Goal: Task Accomplishment & Management: Manage account settings

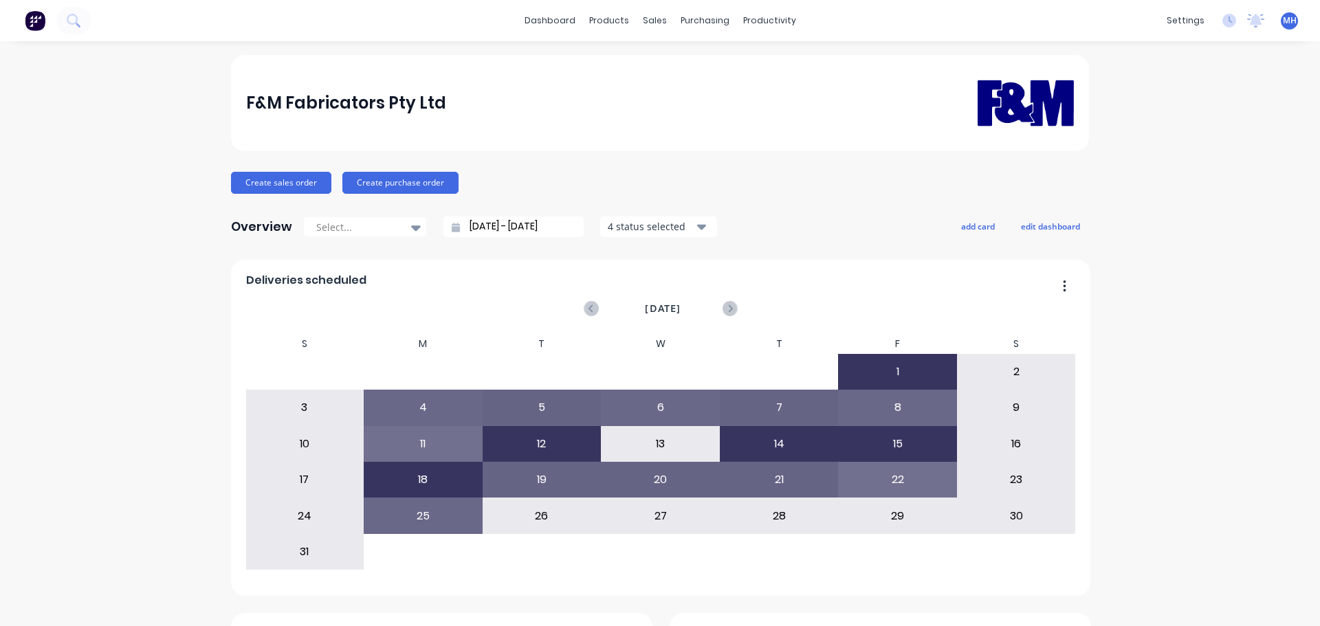
click at [607, 56] on link "Product Catalogue" at bounding box center [672, 66] width 182 height 28
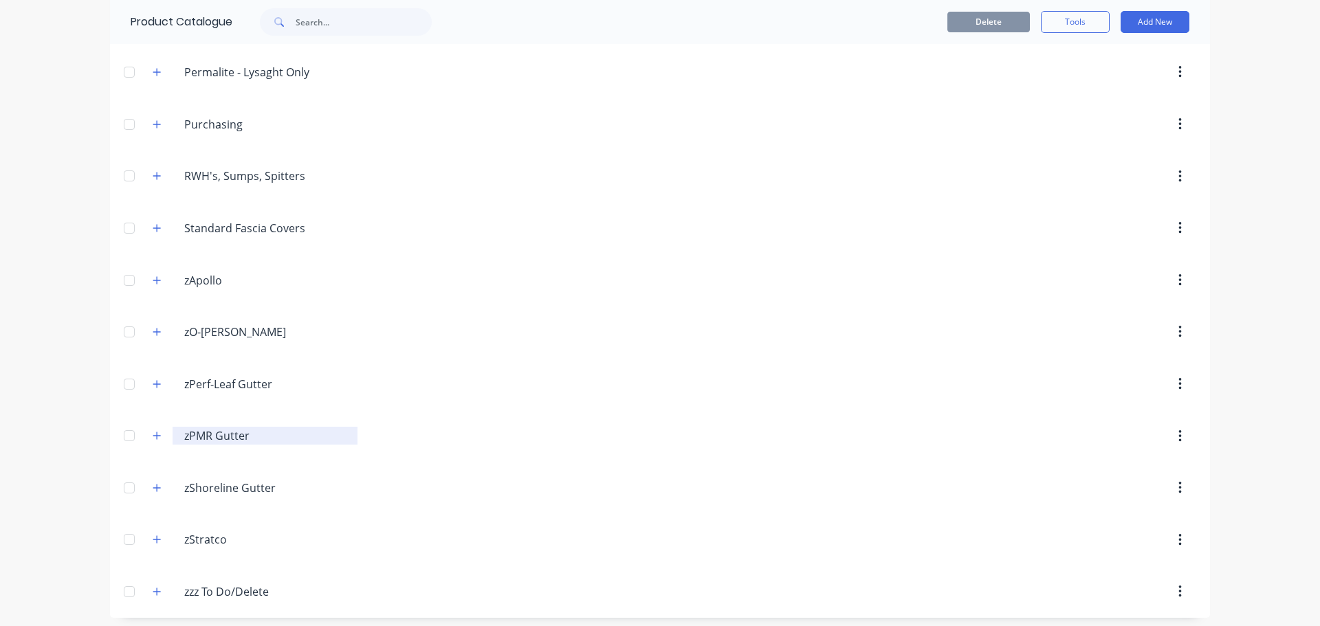
scroll to position [615, 0]
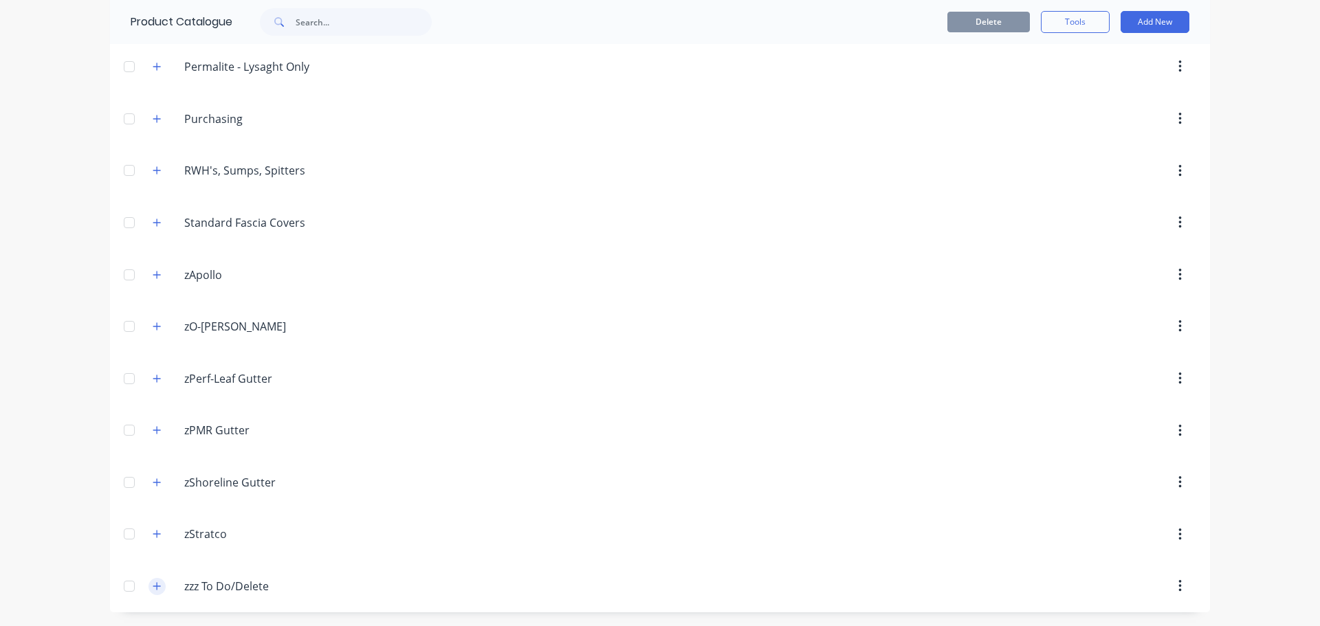
click at [152, 579] on button "button" at bounding box center [157, 586] width 17 height 17
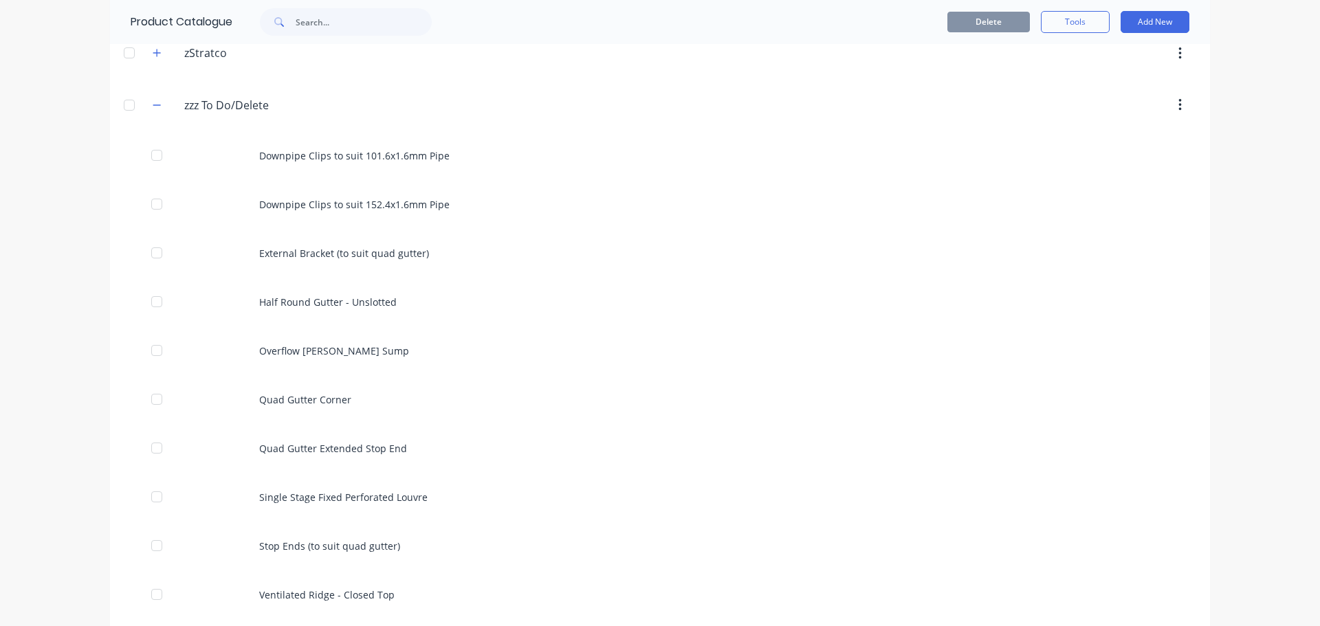
scroll to position [1166, 0]
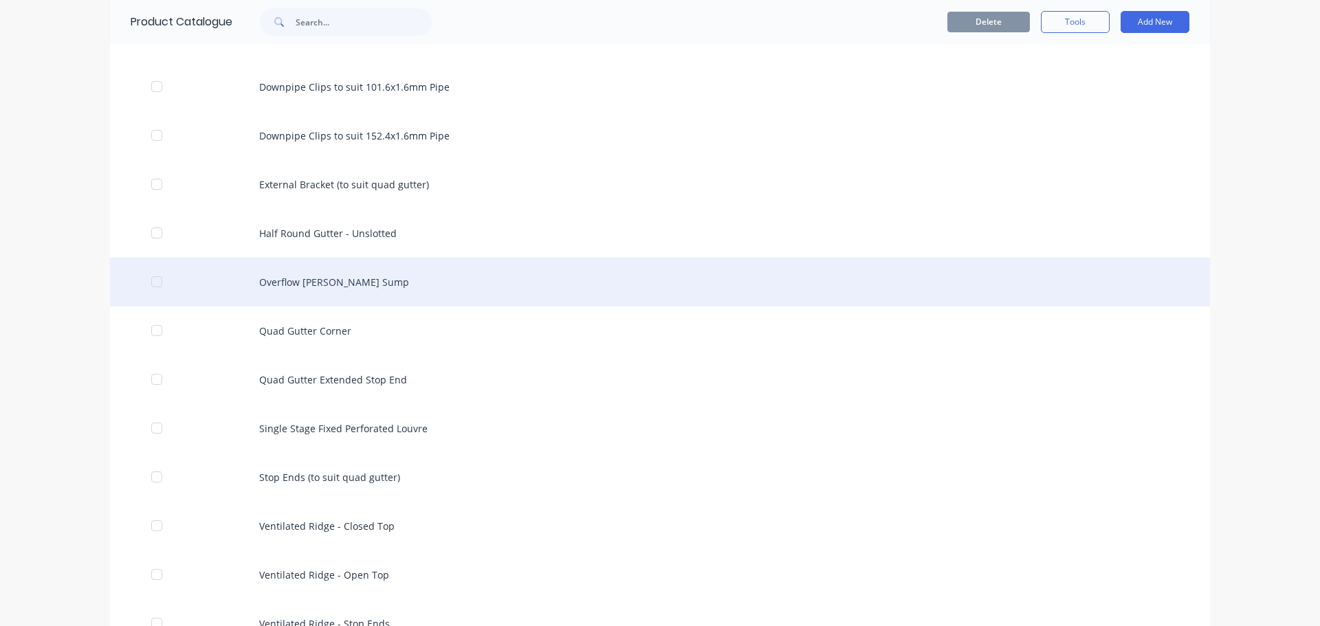
click at [386, 278] on div "Overflow Weir Sump" at bounding box center [660, 282] width 1100 height 49
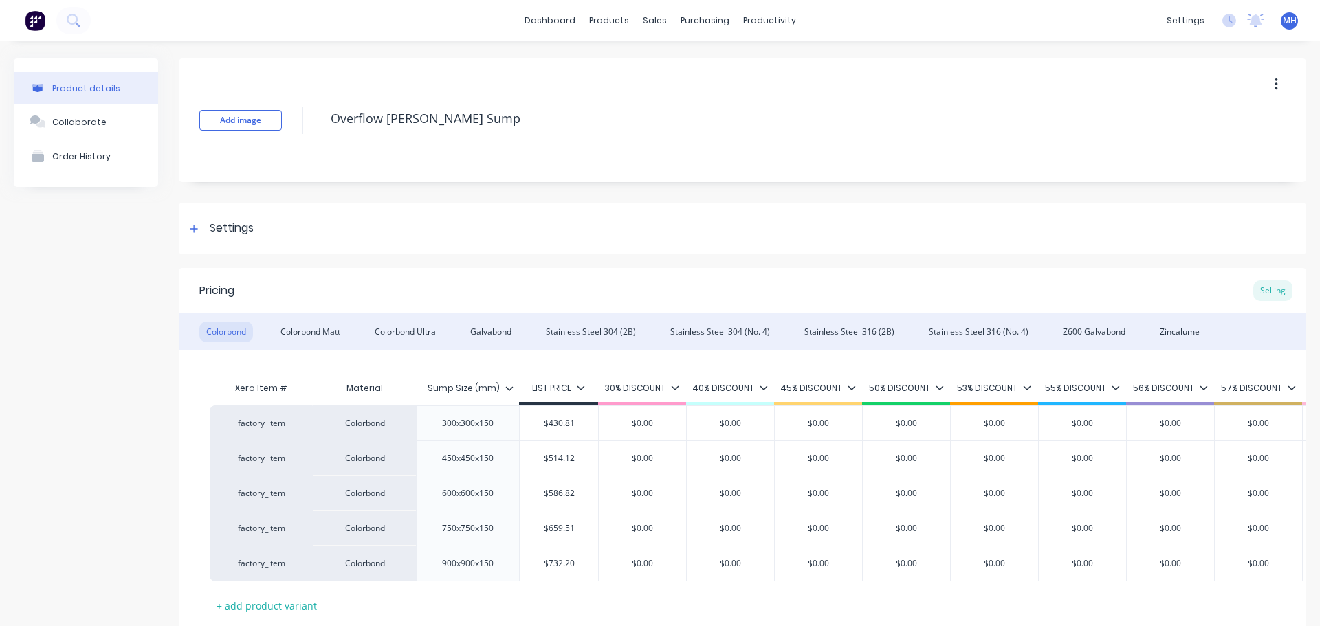
type textarea "x"
click at [320, 329] on div "Colorbond Matt" at bounding box center [311, 332] width 74 height 21
click at [421, 331] on div "Colorbond Ultra" at bounding box center [405, 332] width 75 height 21
click at [504, 339] on div "Galvabond" at bounding box center [490, 332] width 55 height 21
click at [580, 335] on div "Stainless Steel 304 (2B)" at bounding box center [591, 332] width 104 height 21
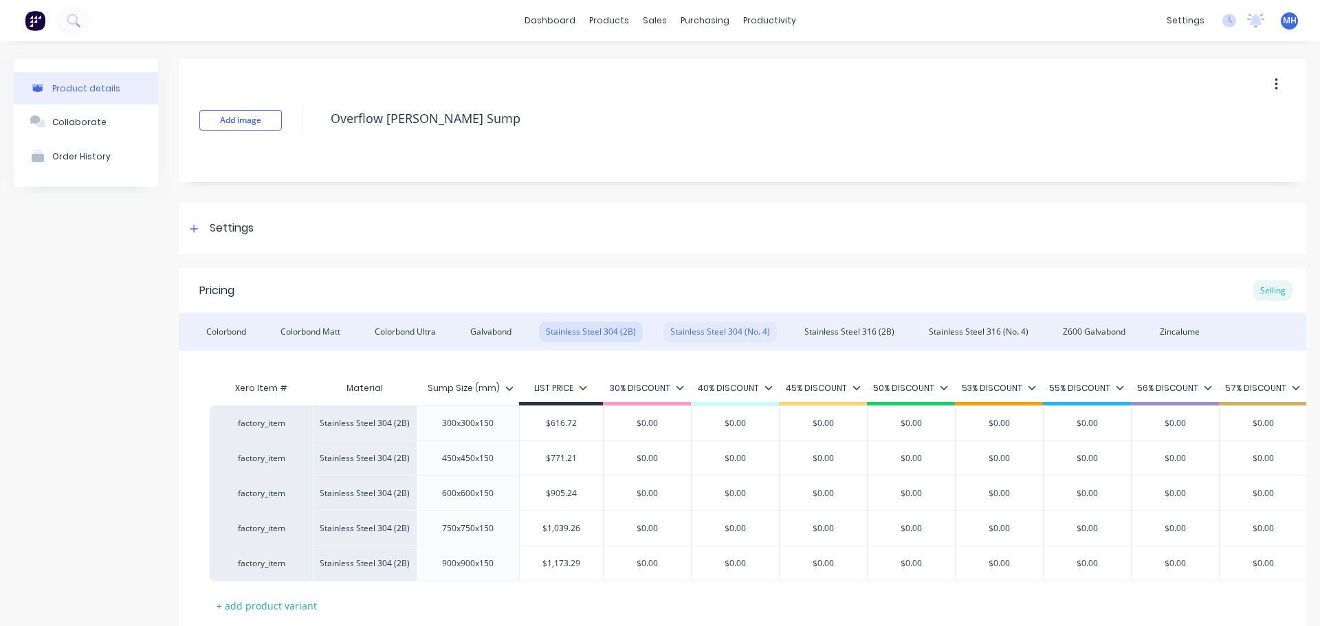
click at [689, 334] on div "Stainless Steel 304 (No. 4)" at bounding box center [720, 332] width 113 height 21
click at [815, 328] on div "Stainless Steel 316 (2B)" at bounding box center [850, 332] width 104 height 21
click at [950, 328] on div "Stainless Steel 316 (No. 4)" at bounding box center [978, 332] width 113 height 21
click at [1082, 326] on div "Z600 Galvabond" at bounding box center [1094, 332] width 76 height 21
click at [1176, 335] on div "Zincalume" at bounding box center [1180, 332] width 54 height 21
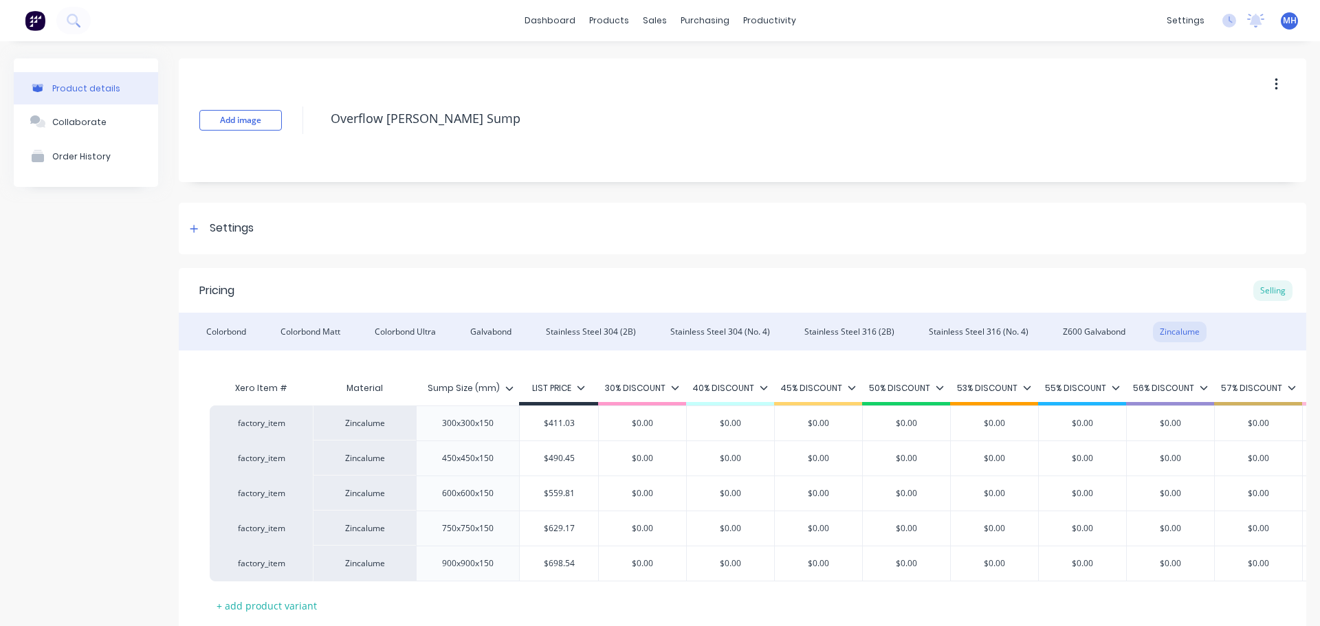
scroll to position [102, 0]
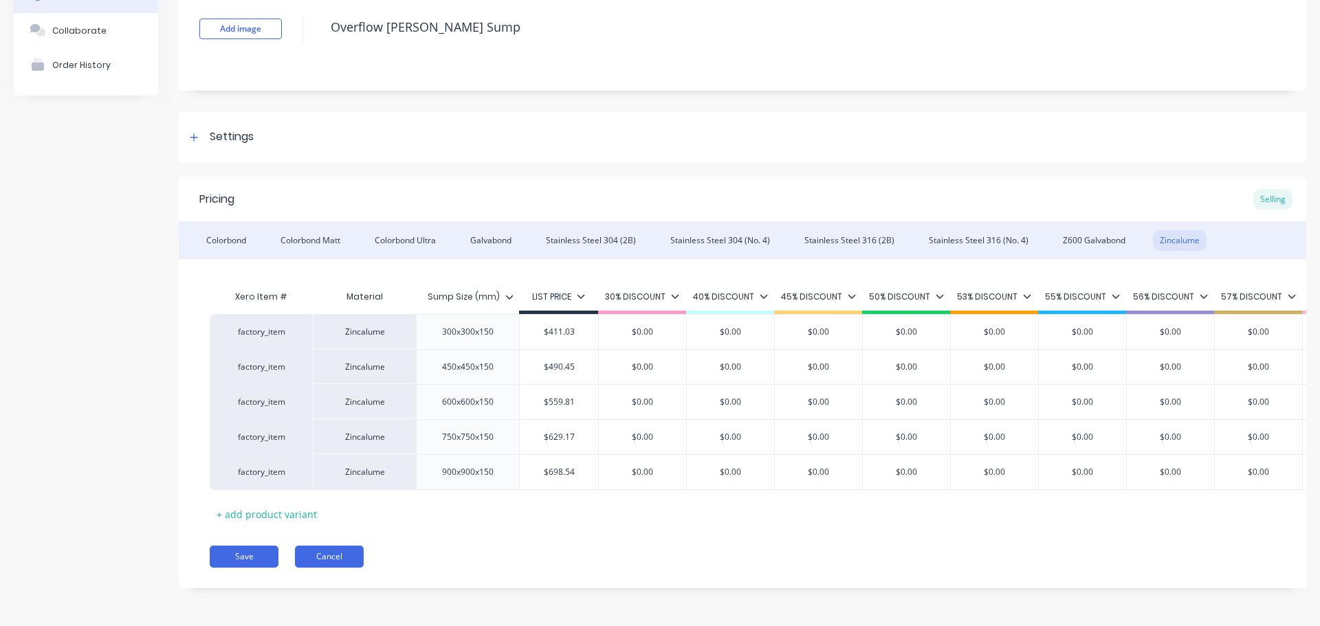
click at [325, 554] on button "Cancel" at bounding box center [329, 557] width 69 height 22
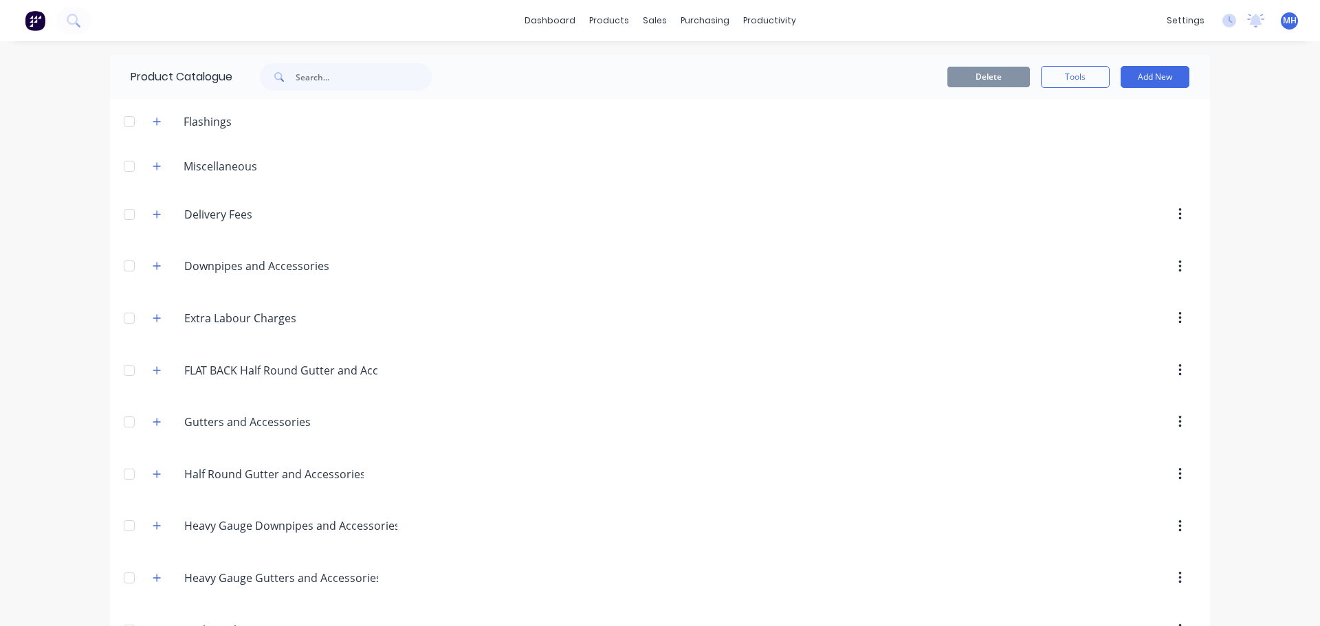
click at [1250, 450] on div "dashboard products sales purchasing productivity dashboard products Product Cat…" at bounding box center [660, 313] width 1320 height 626
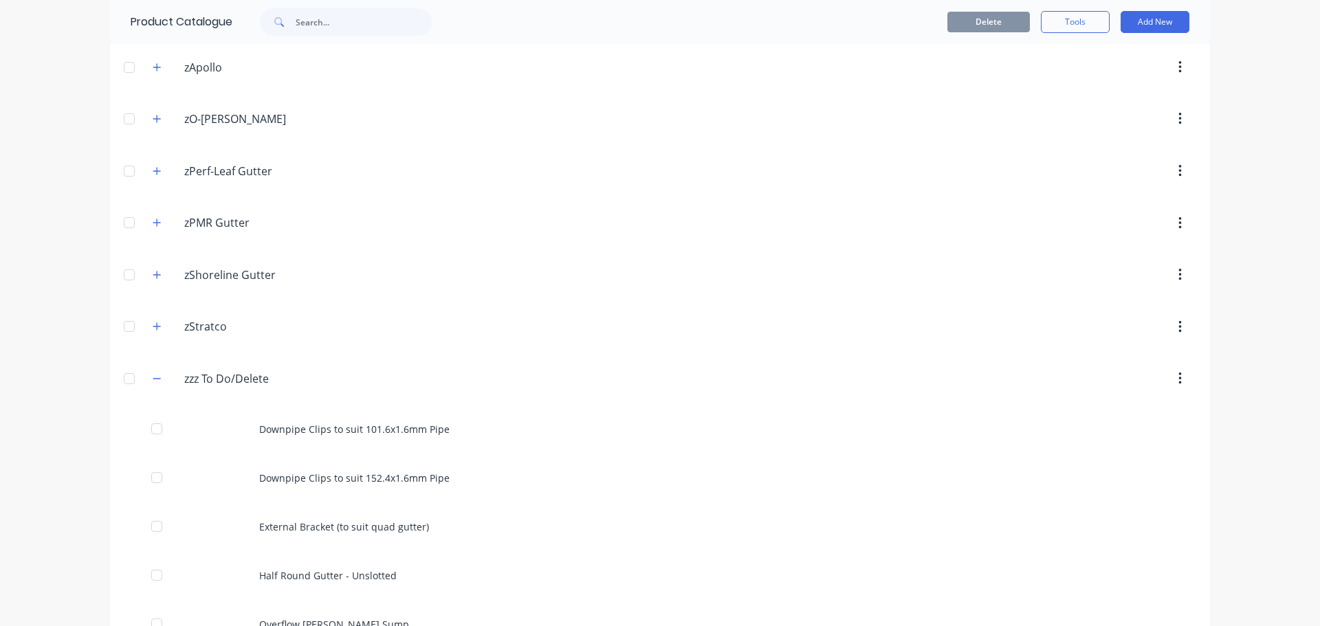
scroll to position [825, 0]
click at [153, 374] on icon "button" at bounding box center [157, 377] width 8 height 10
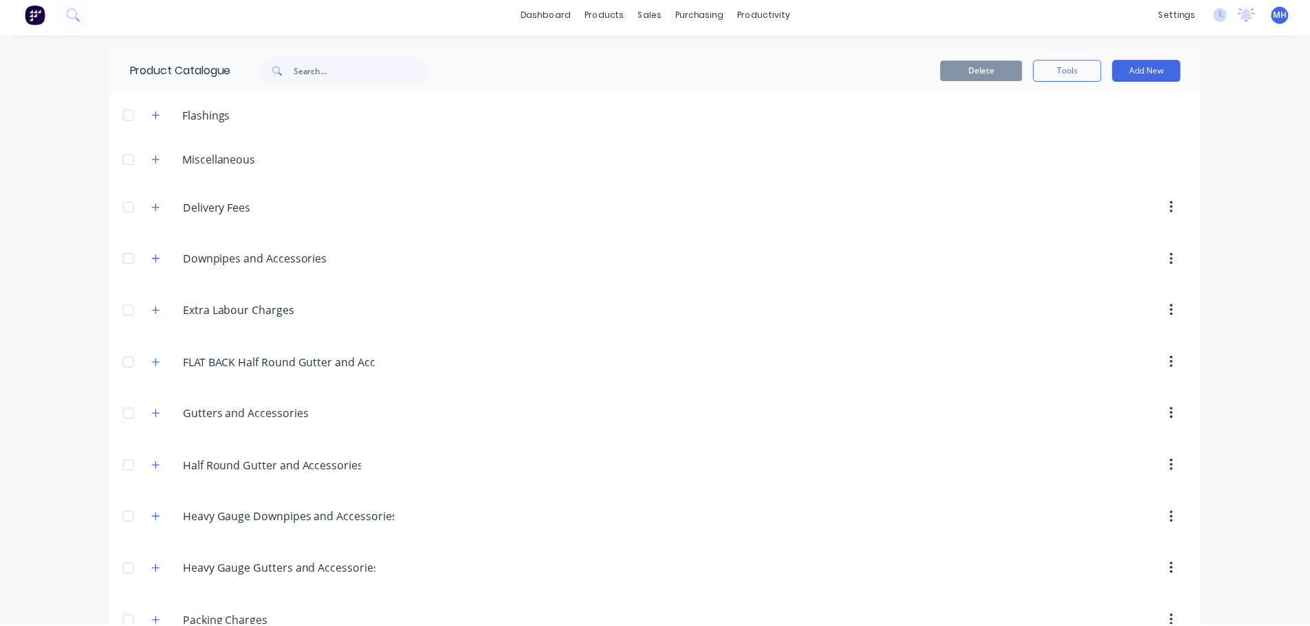
scroll to position [0, 0]
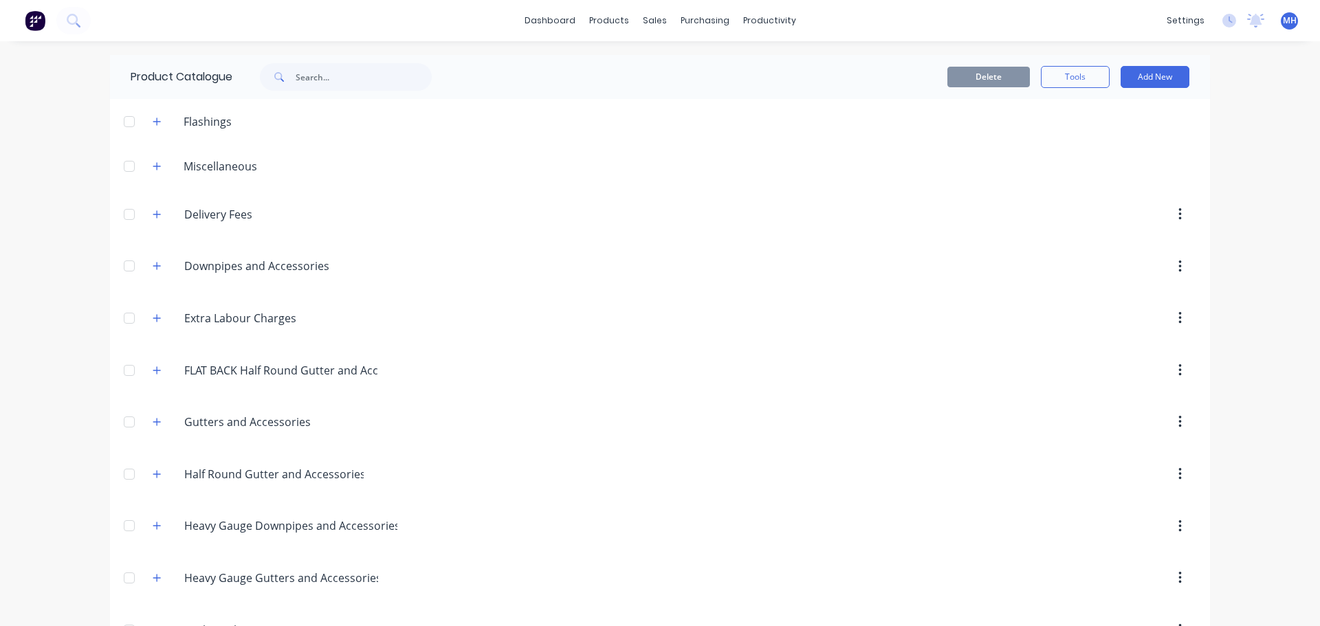
click at [0, 386] on div "dashboard products sales purchasing productivity dashboard products Product Cat…" at bounding box center [660, 313] width 1320 height 626
click at [9, 380] on div "dashboard products sales purchasing productivity dashboard products Product Cat…" at bounding box center [660, 313] width 1320 height 626
click at [82, 373] on div "dashboard products sales purchasing productivity dashboard products Product Cat…" at bounding box center [660, 313] width 1320 height 626
drag, startPoint x: 674, startPoint y: 61, endPoint x: 653, endPoint y: 69, distance: 22.5
click at [674, 61] on div "Sales Orders" at bounding box center [701, 66] width 56 height 12
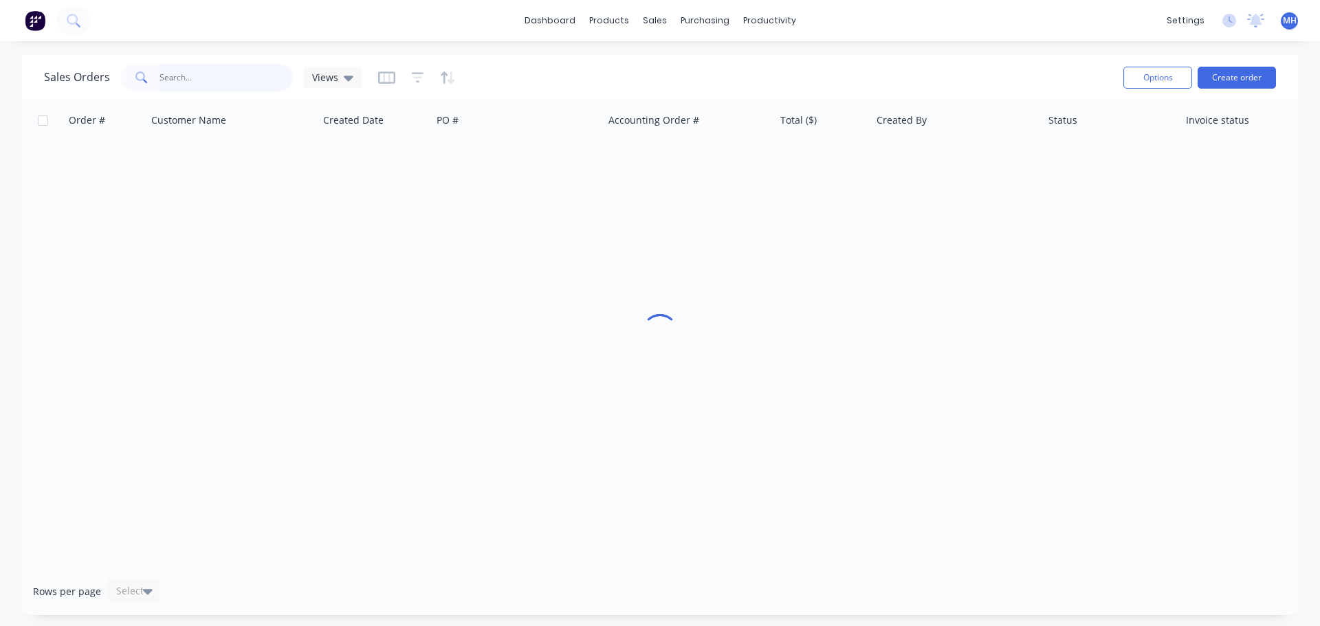
click at [220, 74] on input "text" at bounding box center [227, 78] width 134 height 28
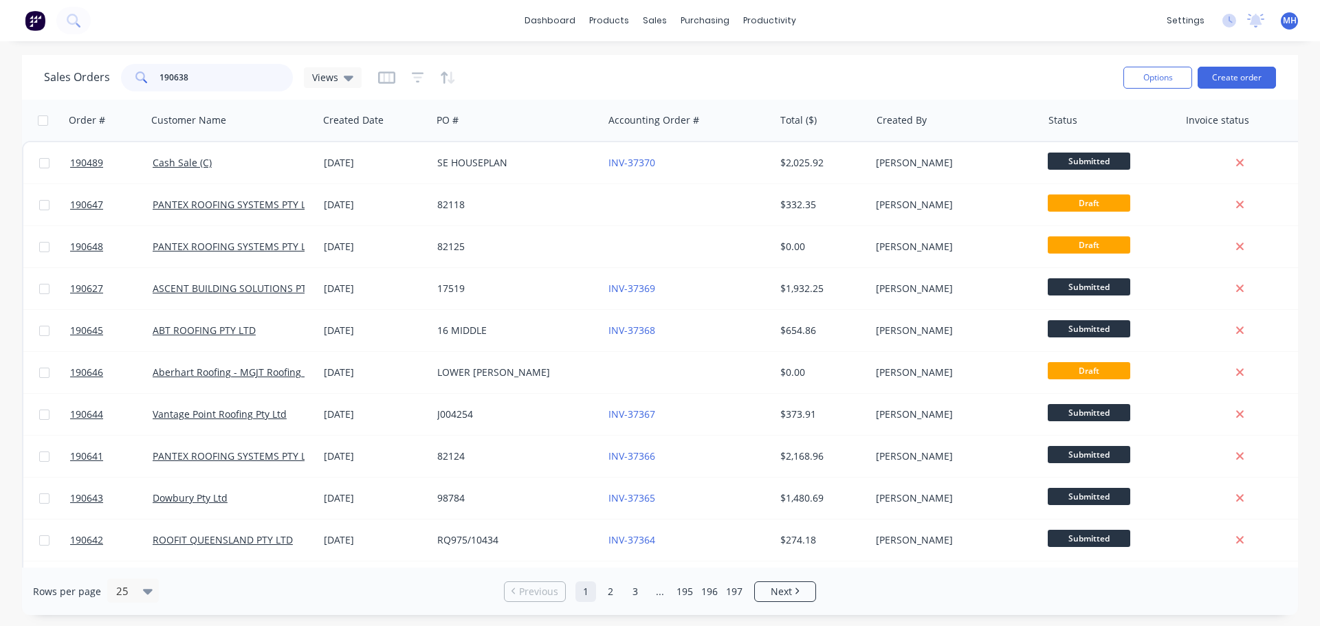
type input "190638"
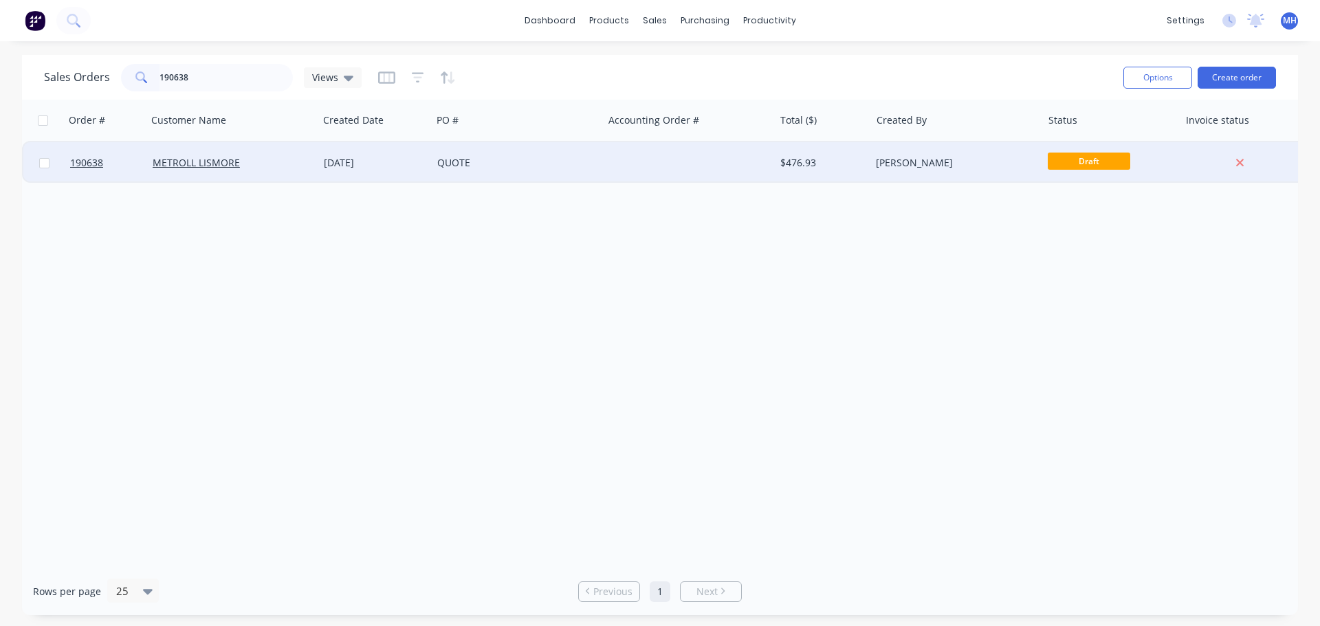
click at [378, 170] on div "[DATE]" at bounding box center [374, 162] width 113 height 41
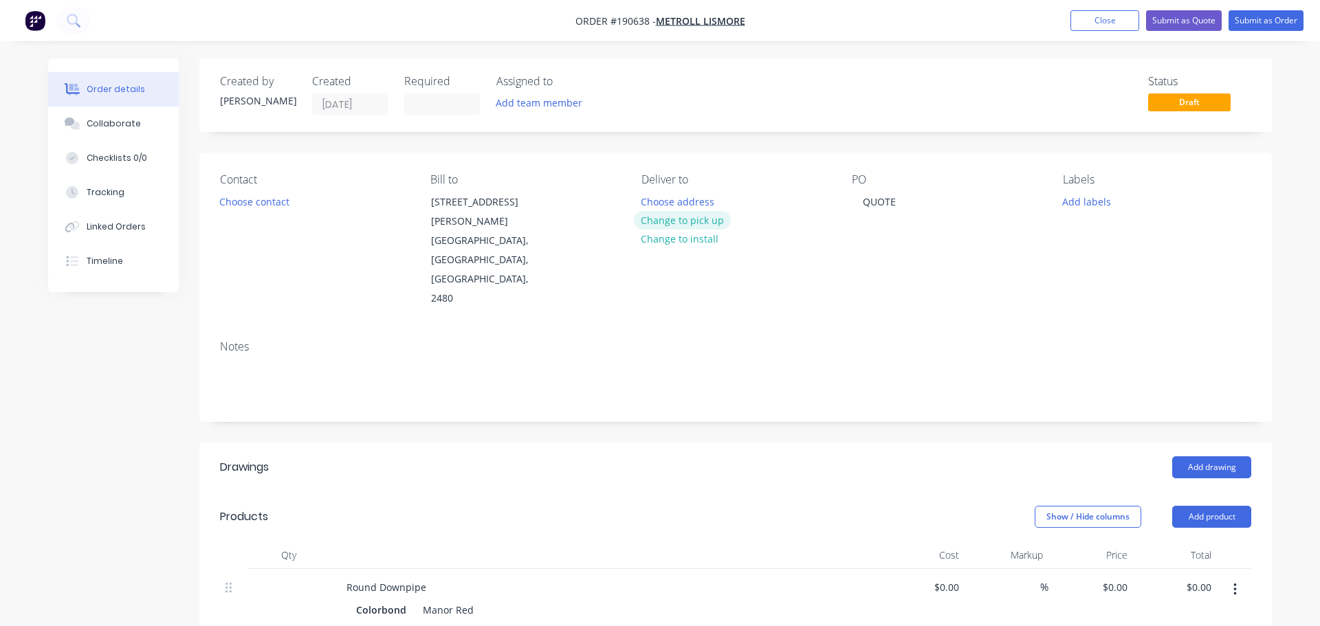
type input "$27.38"
type input "$120.47"
type input "$8.05"
type input "$16.10"
type input "$22.13"
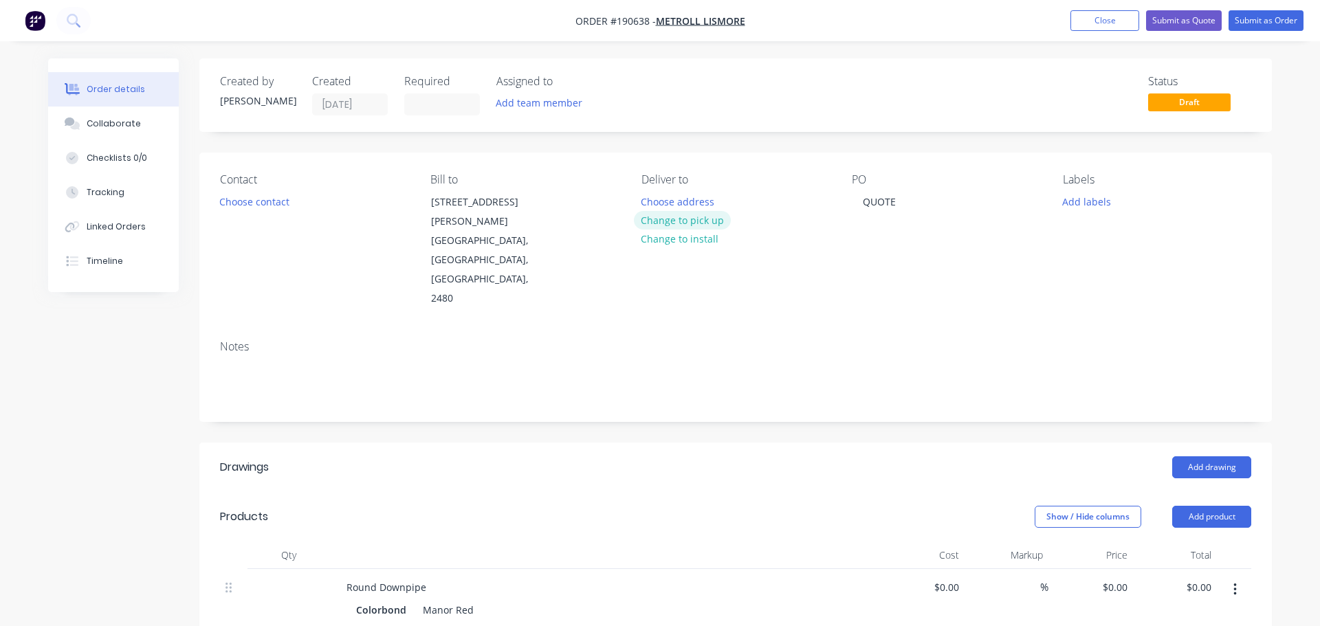
type input "$272.20"
type input "$6.39"
type input "$12.78"
type input "$6.01"
type input "$12.02"
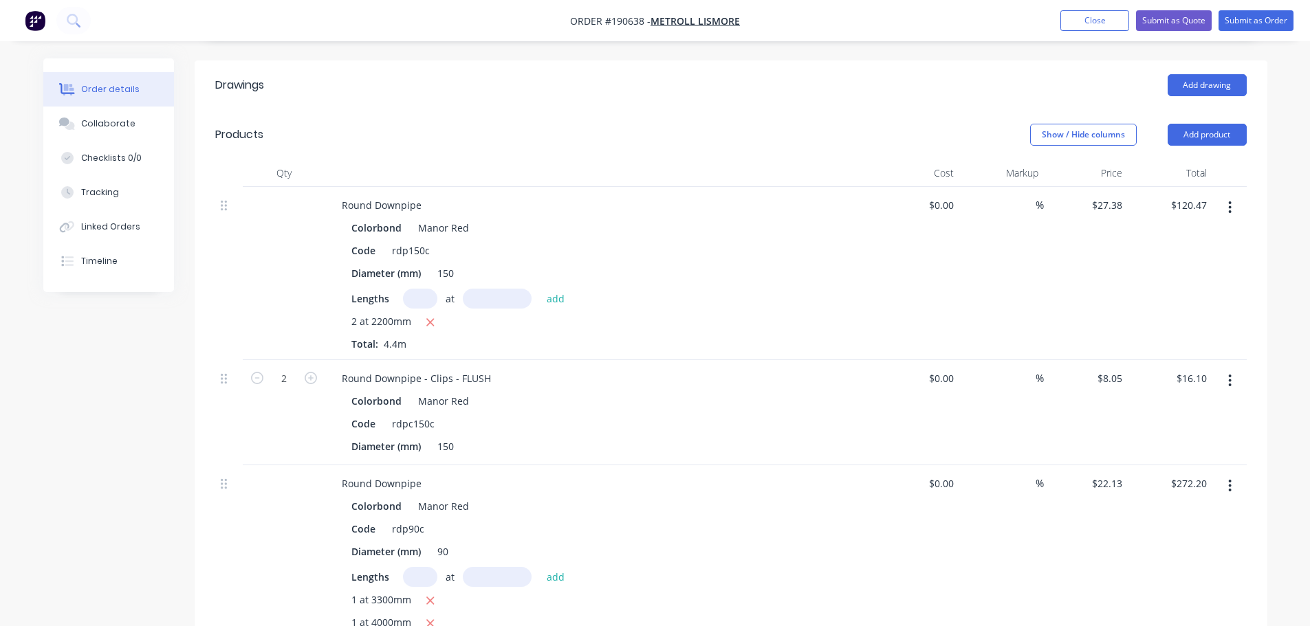
scroll to position [413, 0]
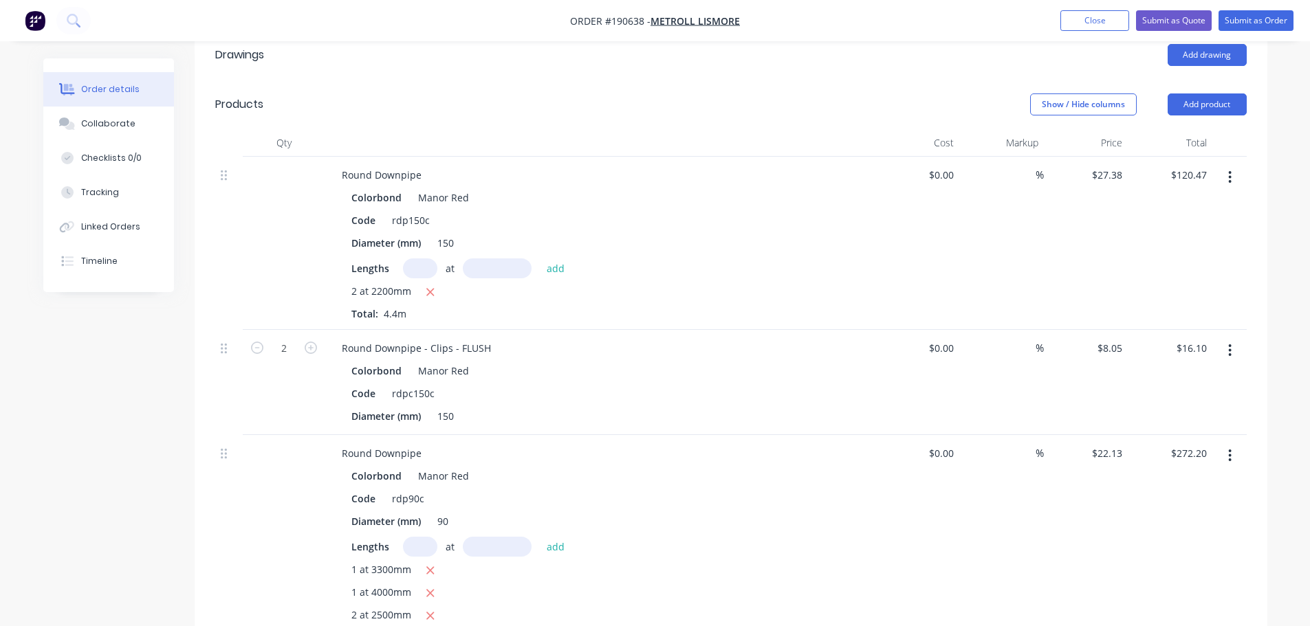
click at [862, 94] on div "Show / Hide columns Add product" at bounding box center [840, 105] width 812 height 22
click at [1091, 10] on button "Close" at bounding box center [1094, 20] width 69 height 21
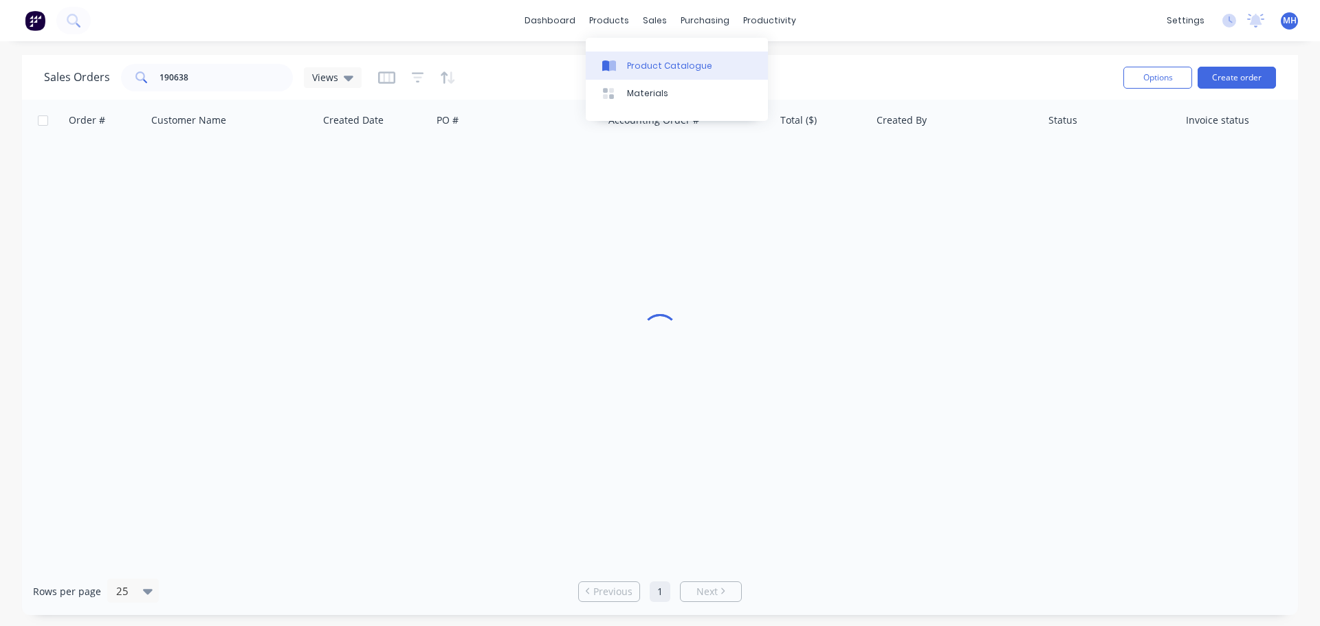
click at [637, 65] on div "Product Catalogue" at bounding box center [669, 66] width 85 height 12
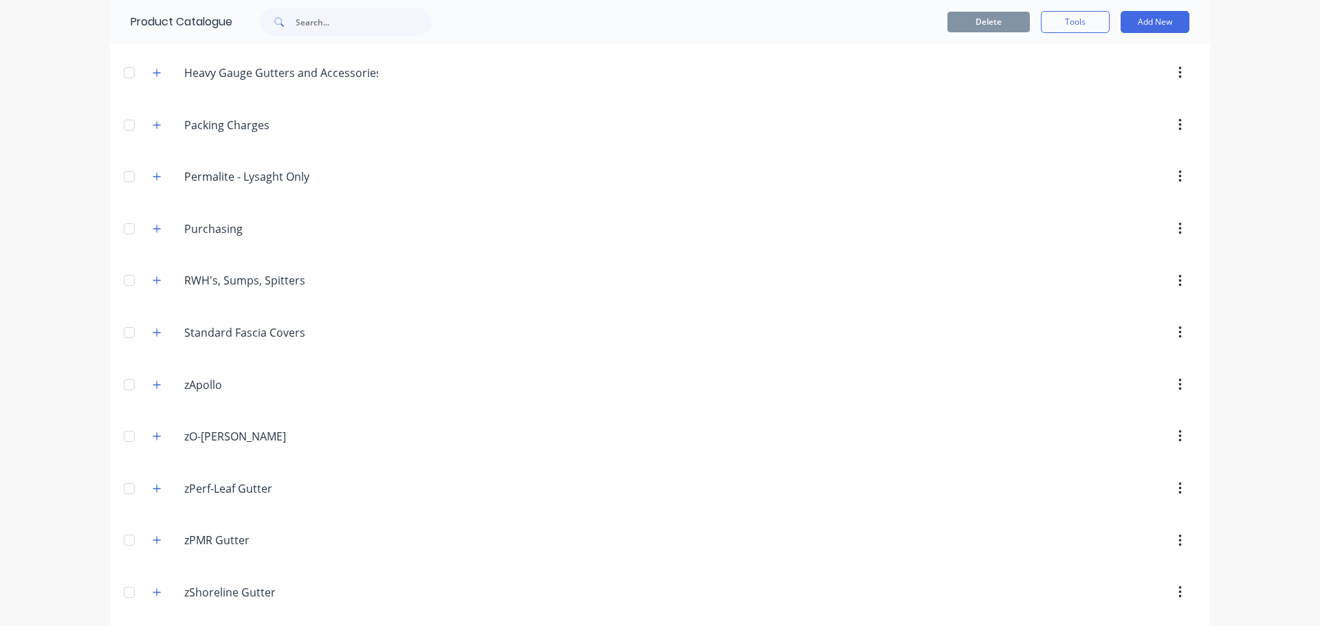
scroll to position [615, 0]
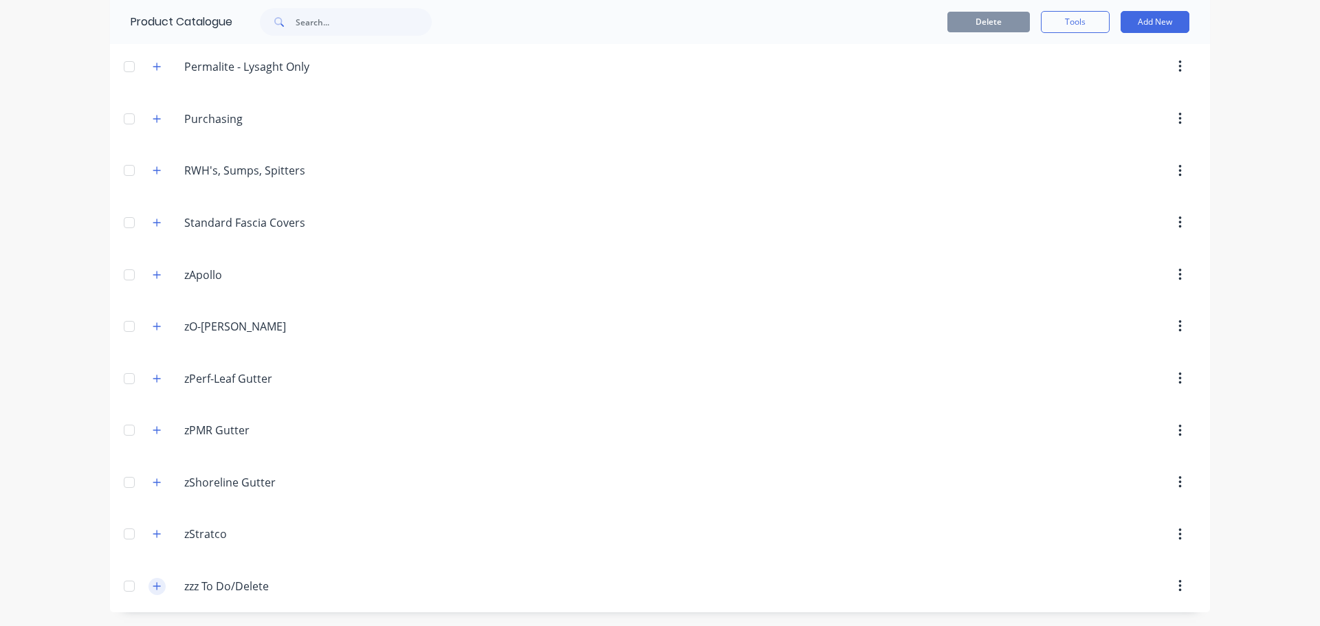
click at [153, 591] on icon "button" at bounding box center [157, 587] width 8 height 10
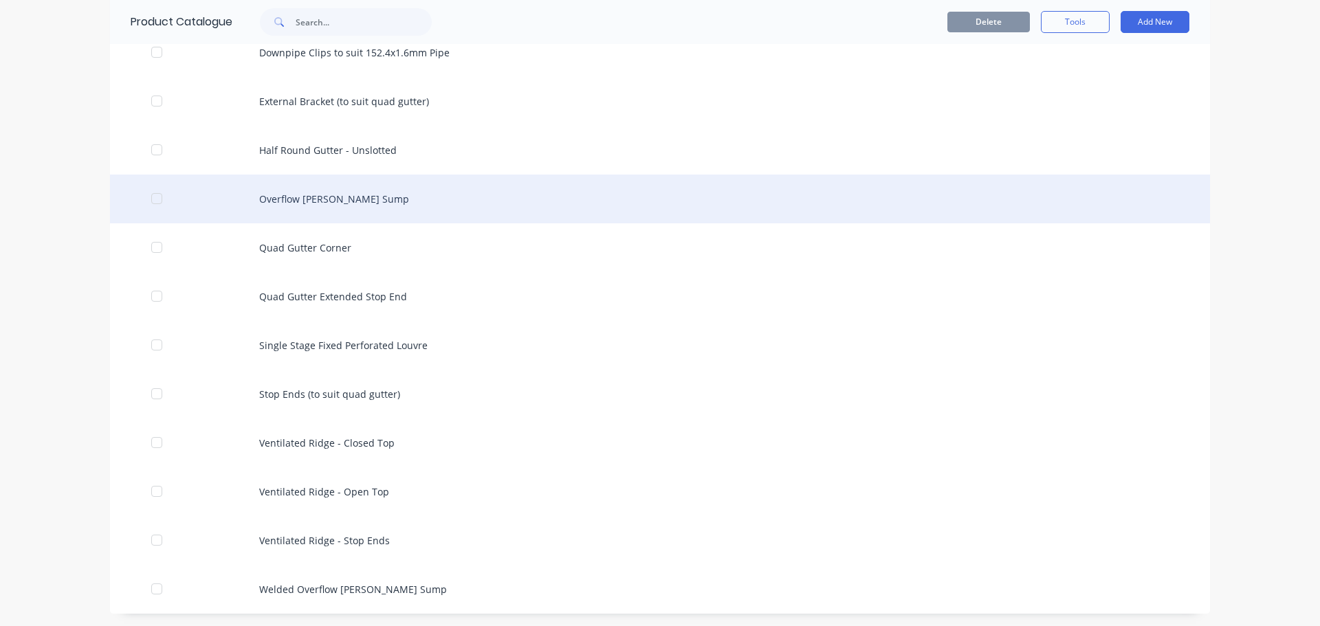
scroll to position [1250, 0]
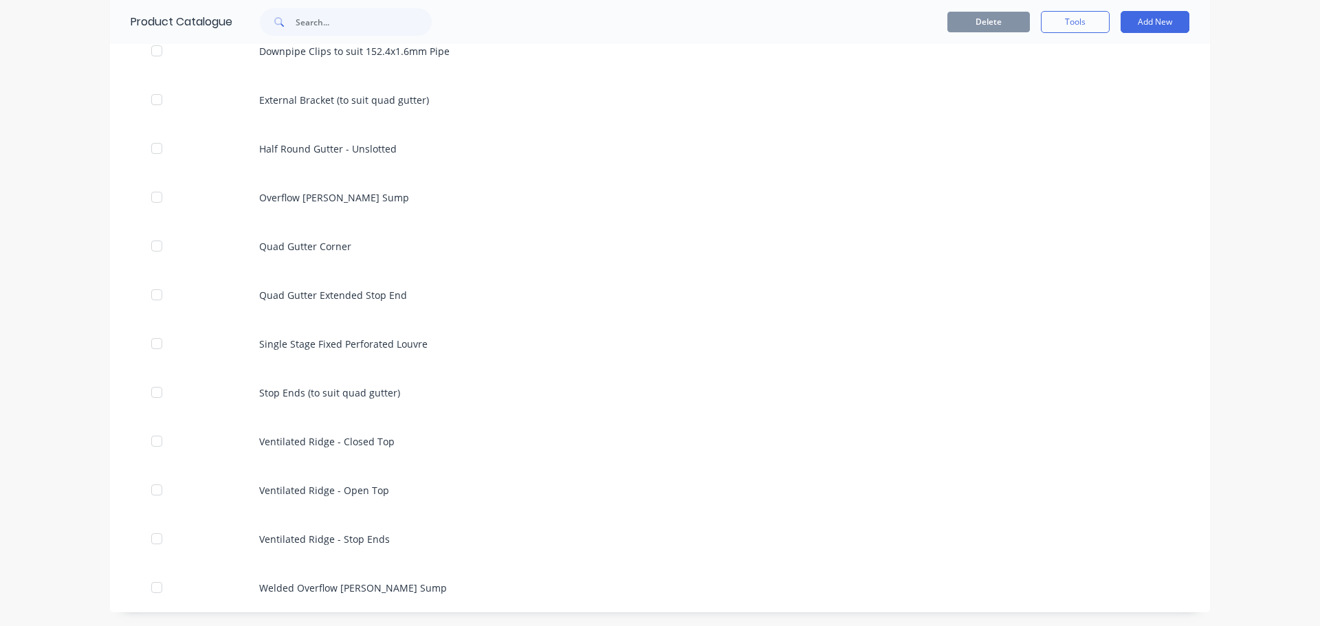
click at [1220, 346] on div "dashboard products sales purchasing productivity dashboard products Product Cat…" at bounding box center [660, 313] width 1320 height 626
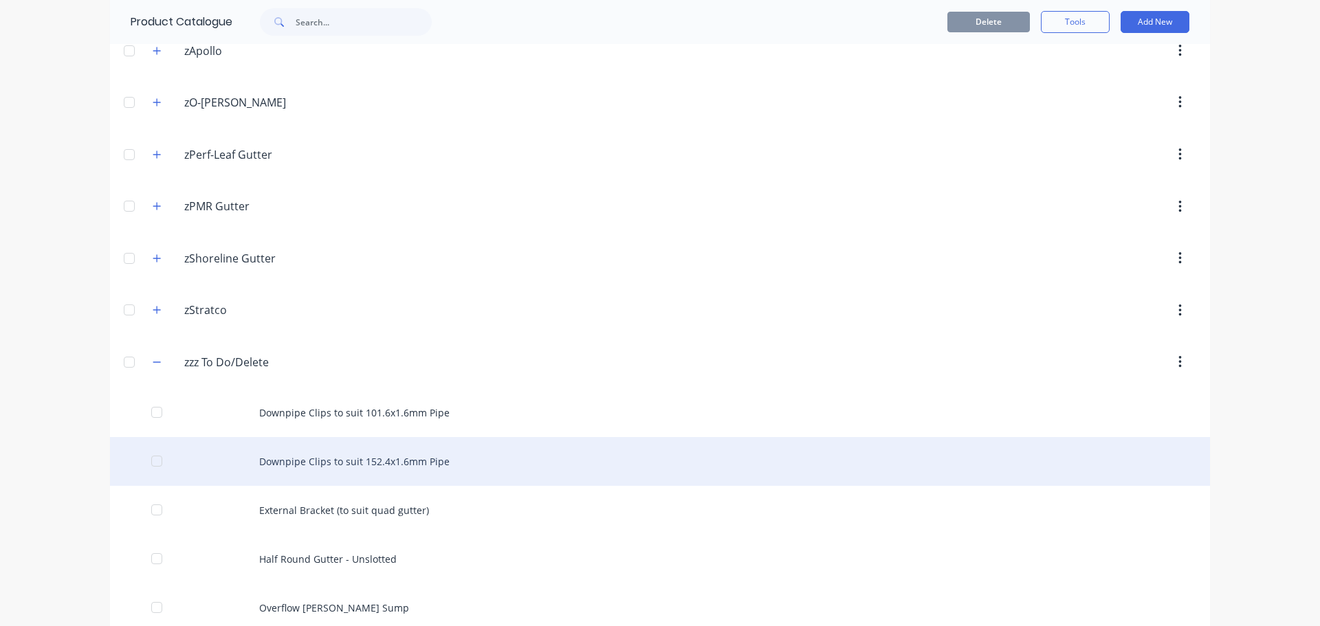
scroll to position [838, 0]
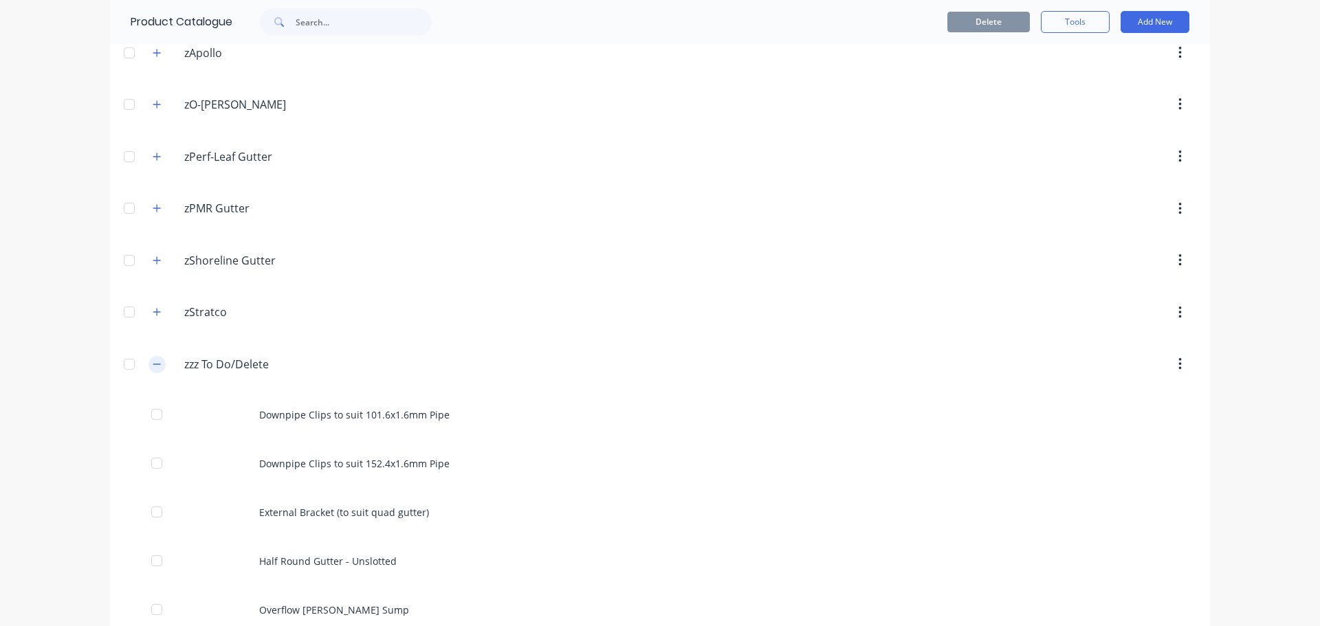
click at [153, 367] on icon "button" at bounding box center [157, 365] width 8 height 10
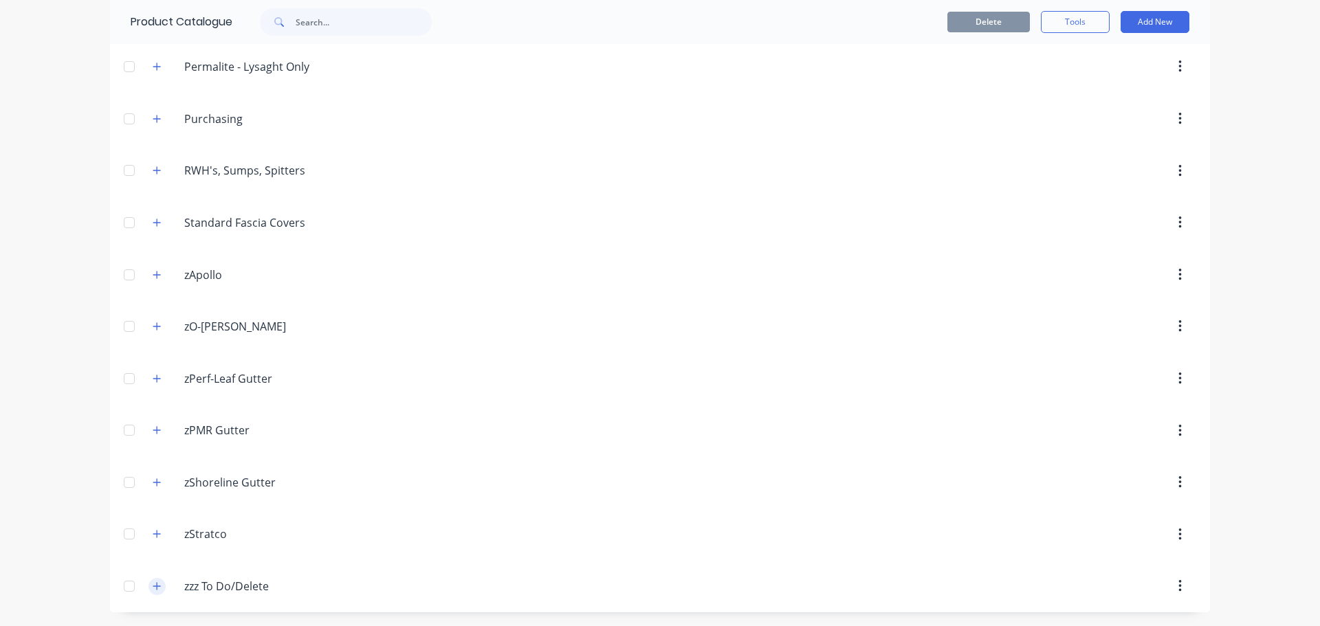
scroll to position [615, 0]
click at [153, 587] on icon "button" at bounding box center [157, 586] width 8 height 8
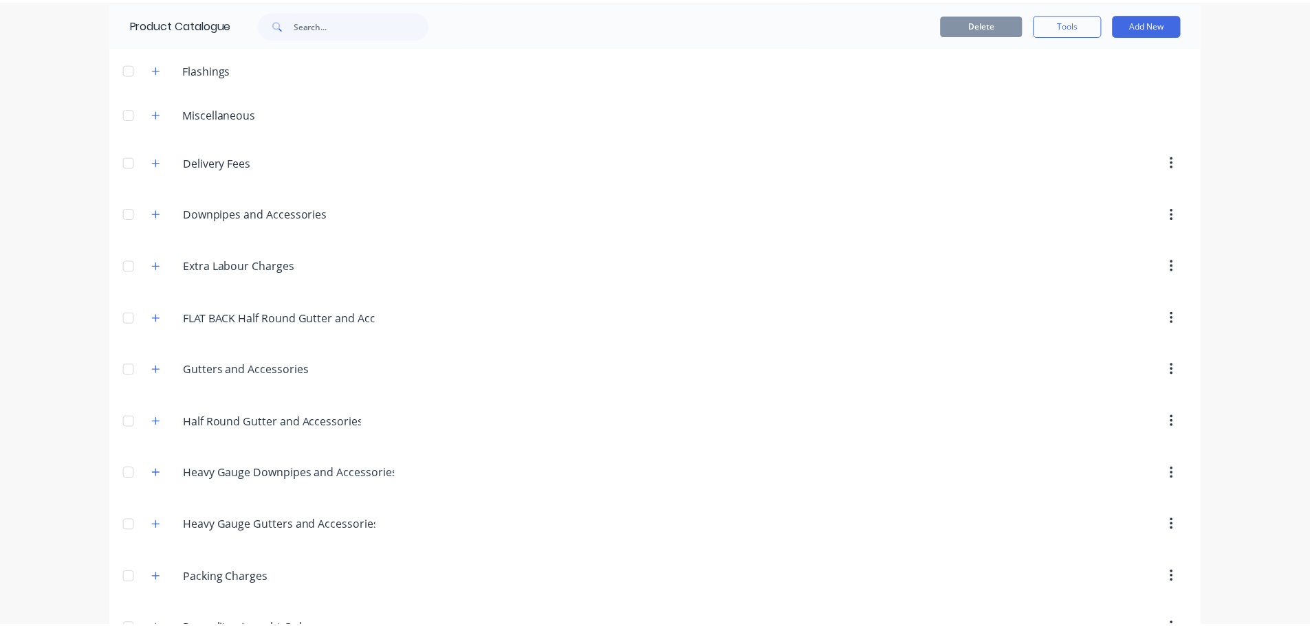
scroll to position [0, 0]
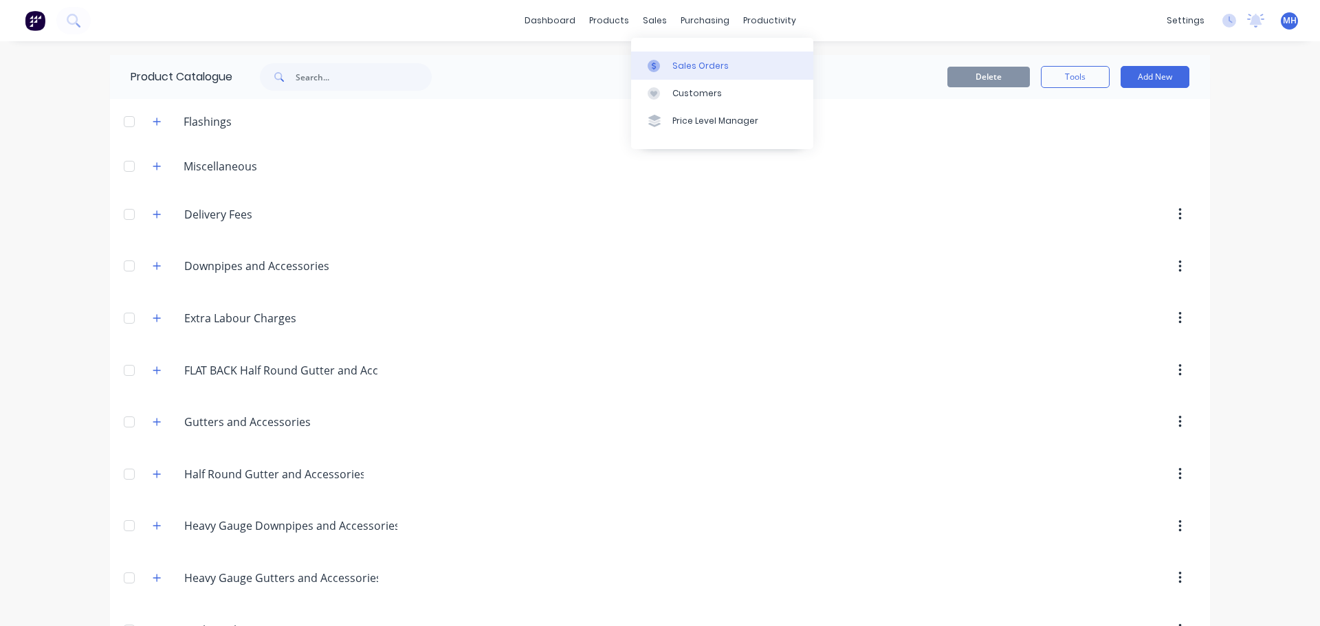
click at [668, 57] on link "Sales Orders" at bounding box center [722, 66] width 182 height 28
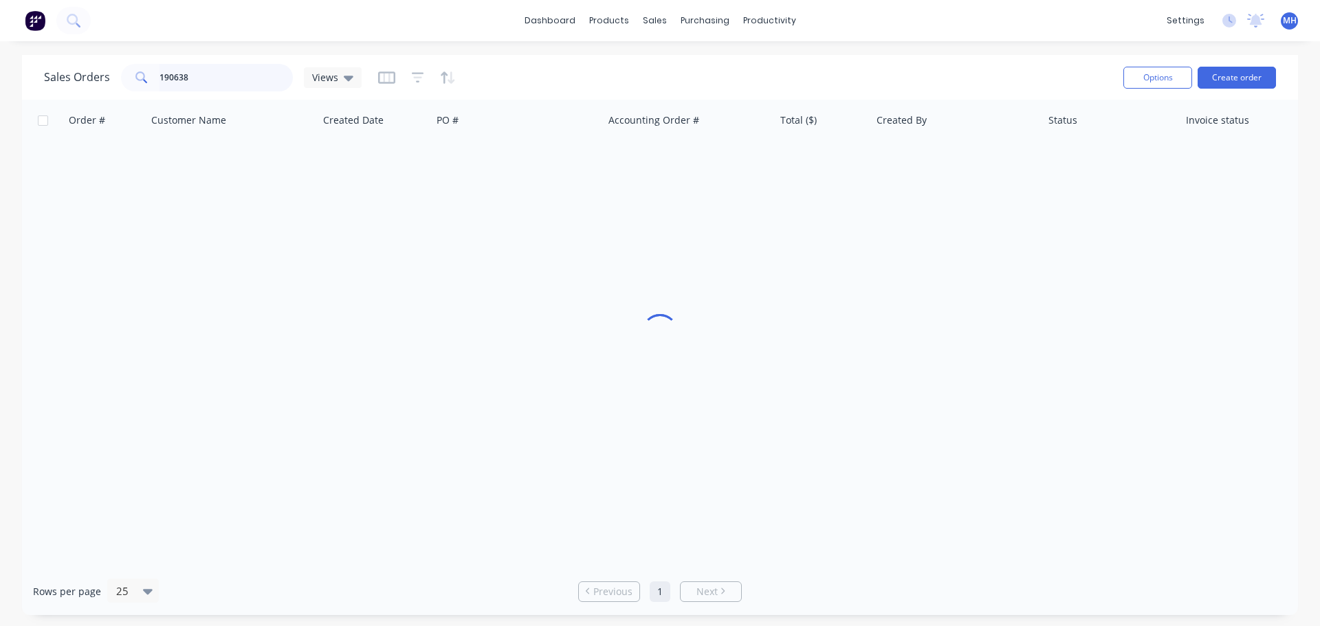
click at [206, 85] on input "190638" at bounding box center [227, 78] width 134 height 28
type input "adapt"
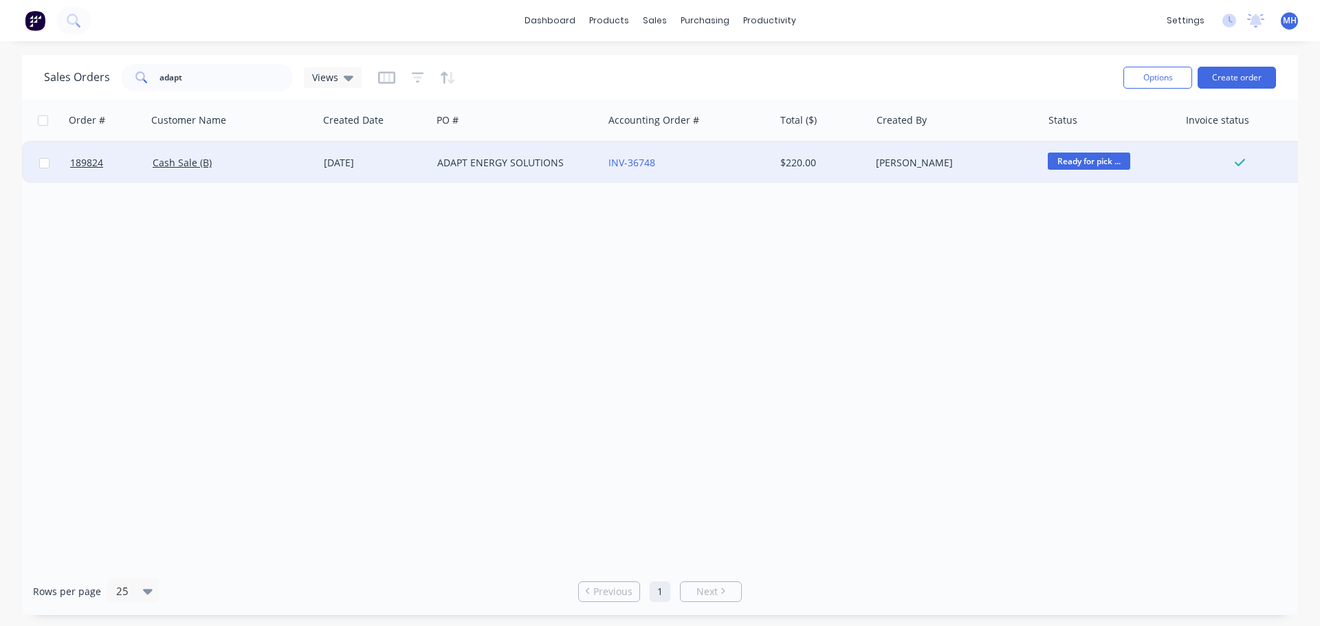
click at [444, 171] on div "ADAPT ENERGY SOLUTIONS" at bounding box center [517, 162] width 171 height 41
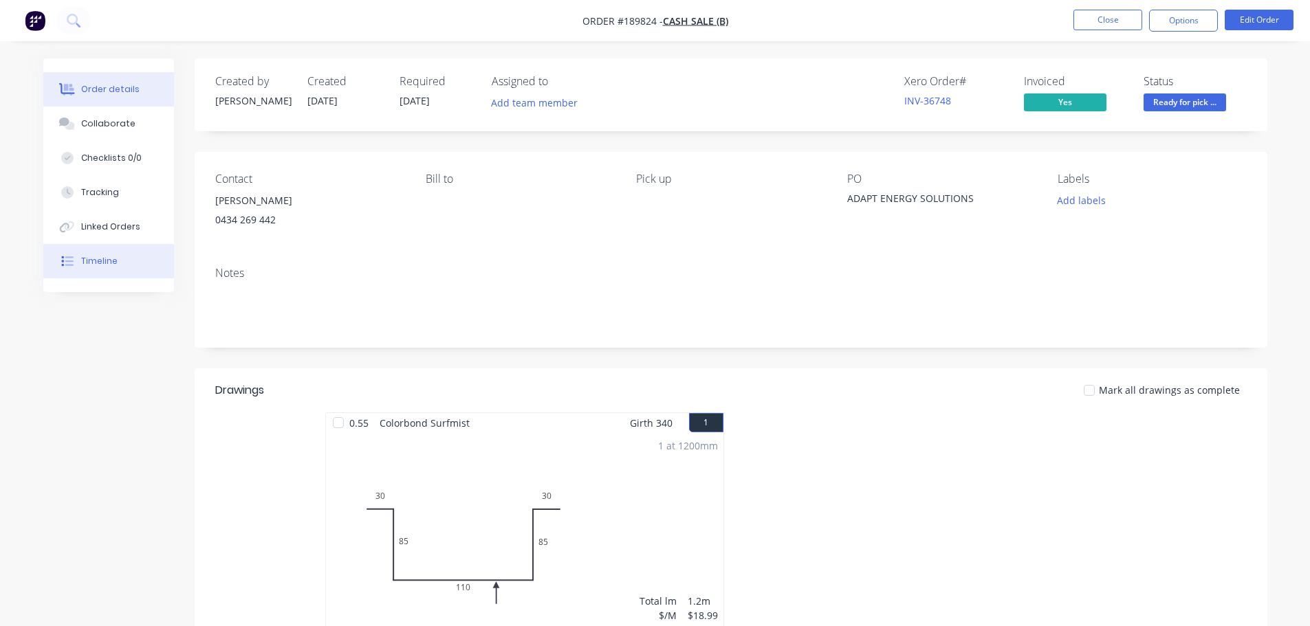
click at [116, 258] on button "Timeline" at bounding box center [108, 261] width 131 height 34
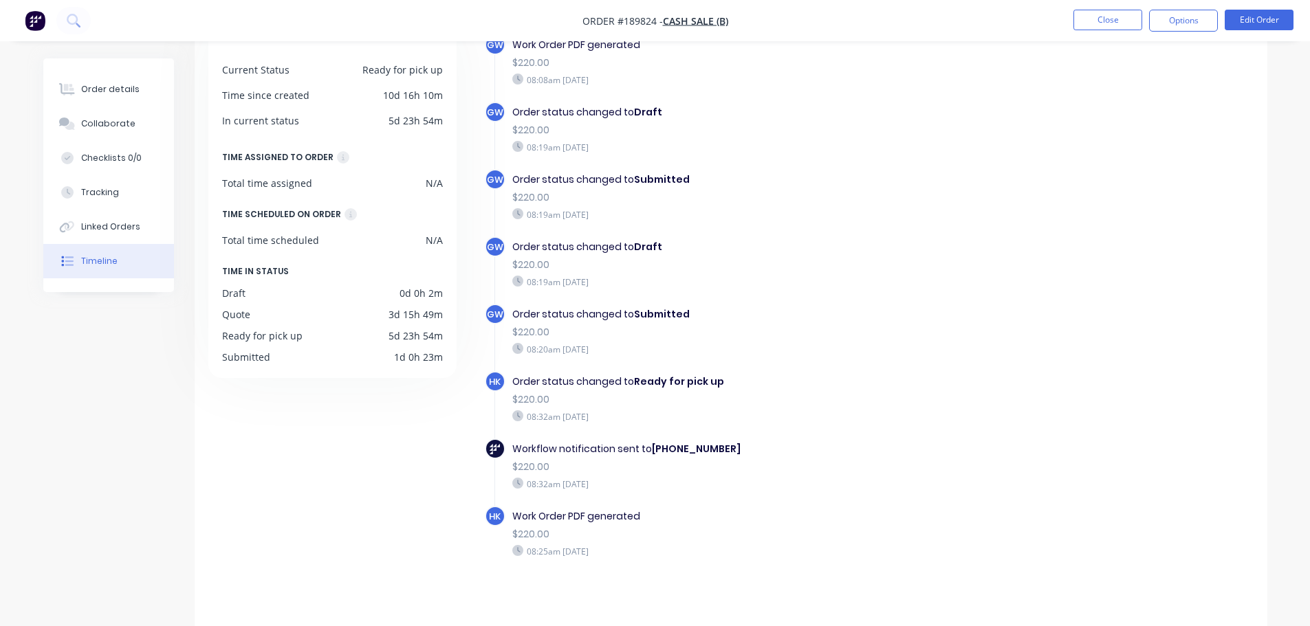
scroll to position [106, 0]
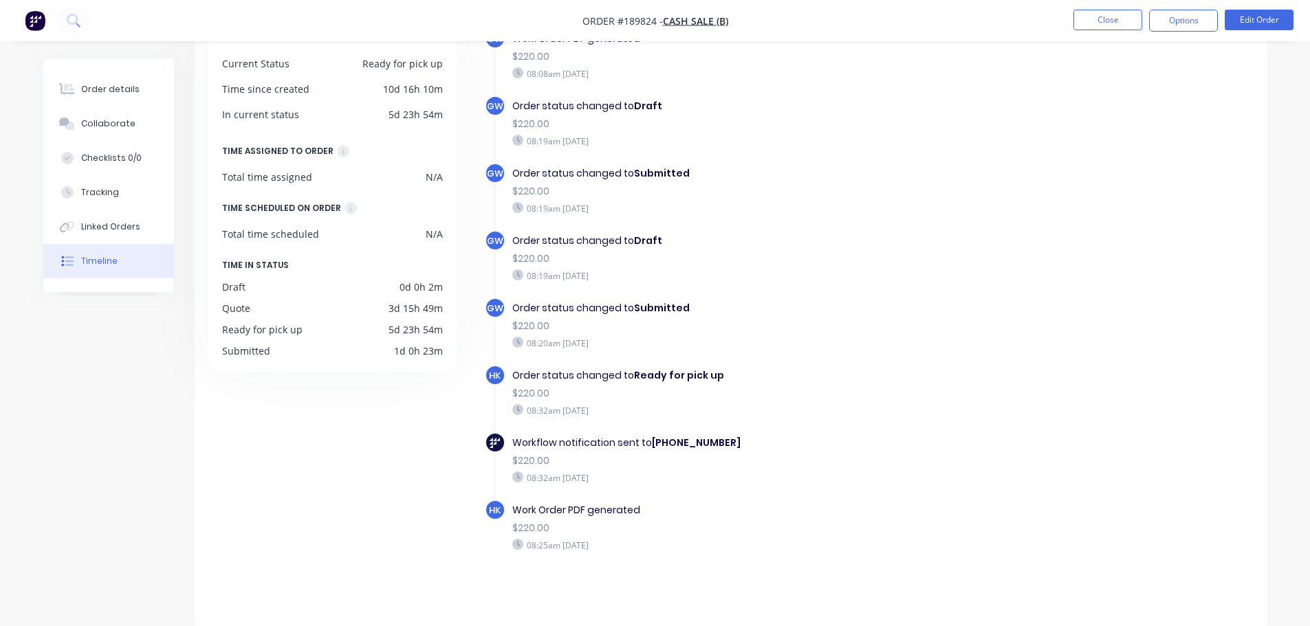
click at [260, 496] on div "DETAILS Current Status Ready for pick up Time since created 10d 16h 10m In curr…" at bounding box center [338, 308] width 261 height 595
click at [268, 493] on div "DETAILS Current Status Ready for pick up Time since created 10d 16h 10m In curr…" at bounding box center [338, 308] width 261 height 595
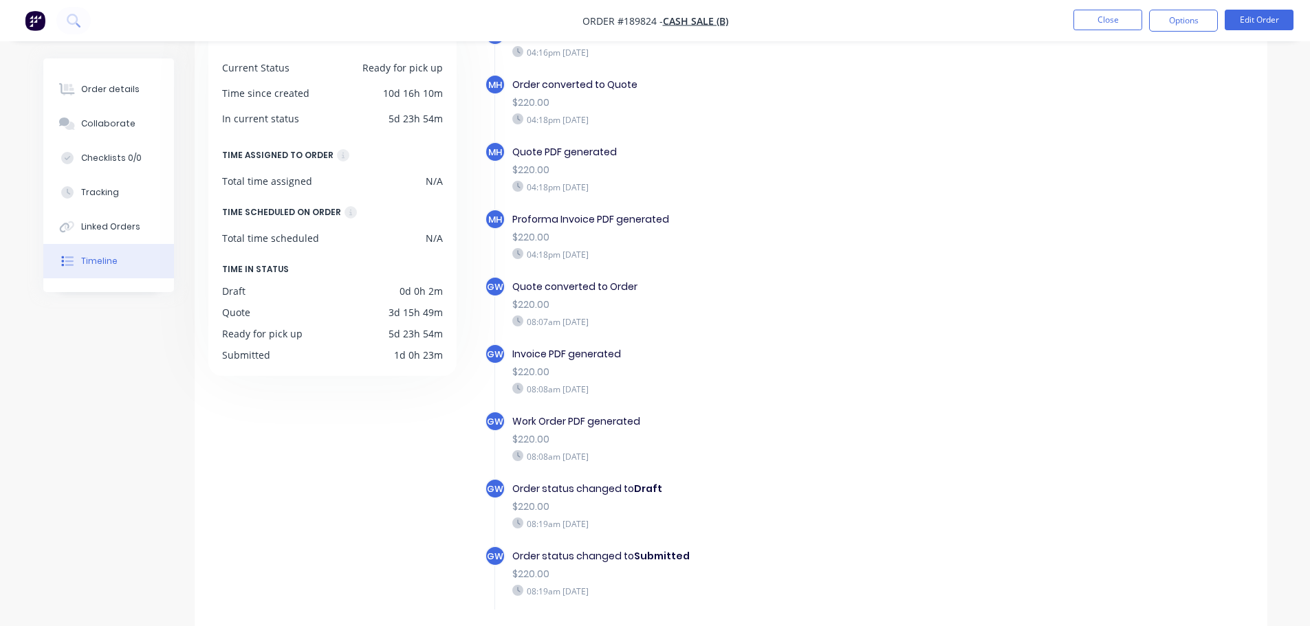
scroll to position [0, 0]
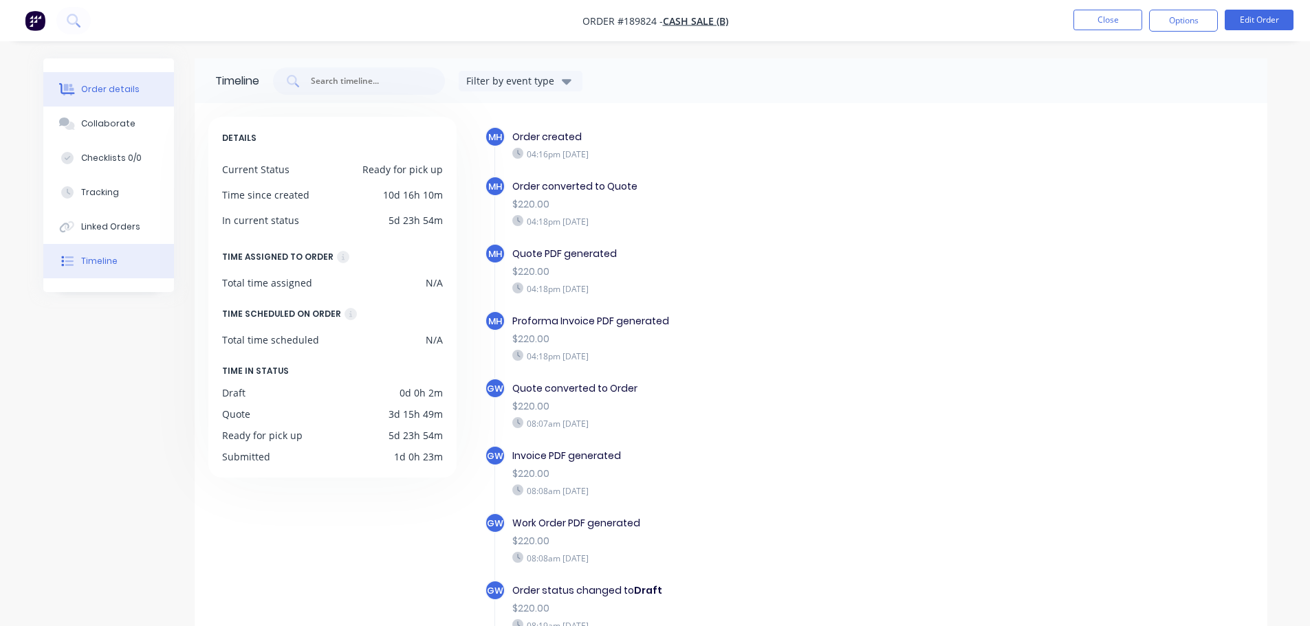
click at [80, 92] on button "Order details" at bounding box center [108, 89] width 131 height 34
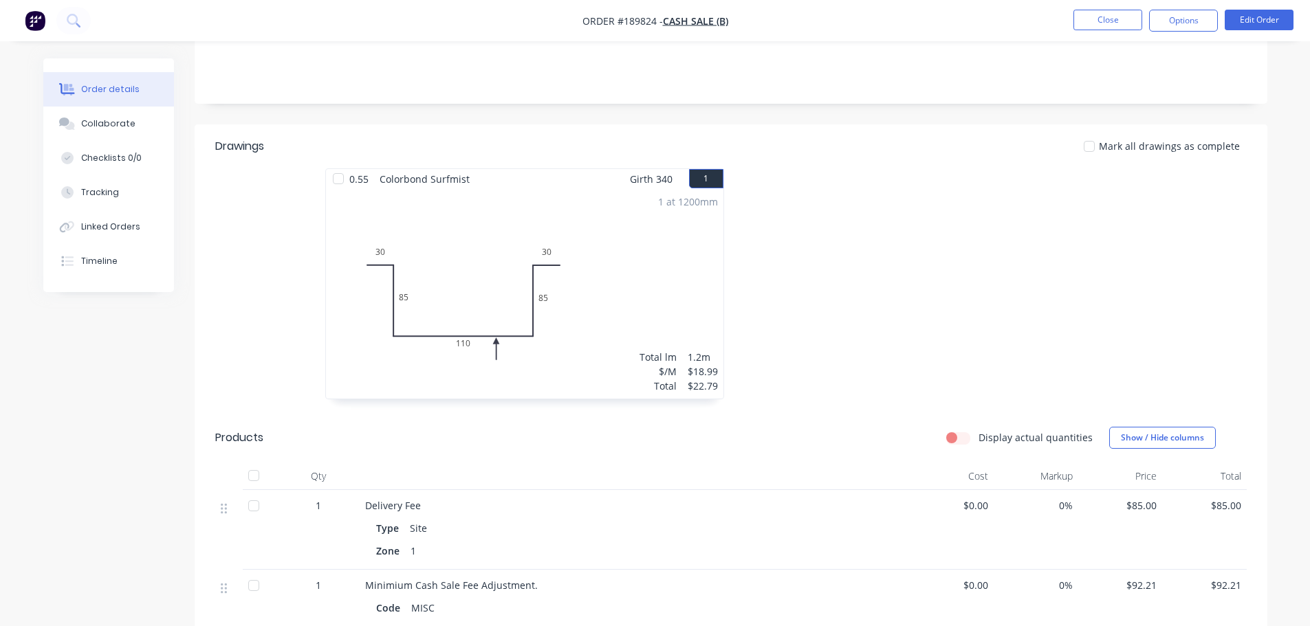
scroll to position [344, 0]
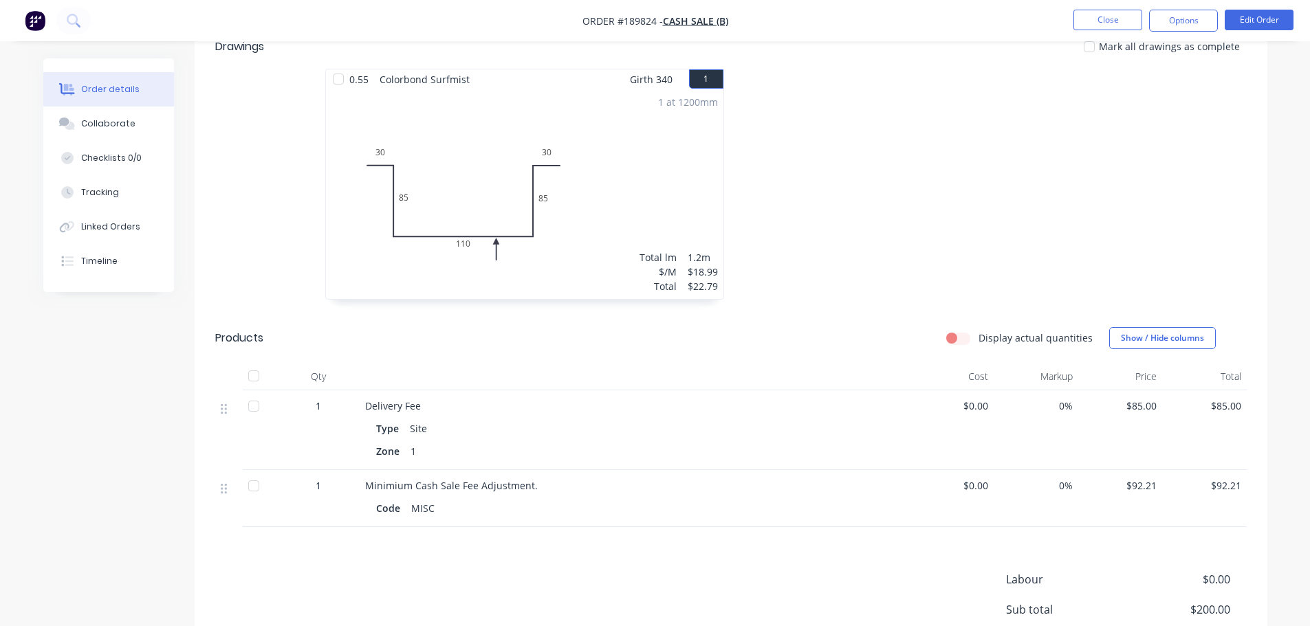
click at [822, 195] on div at bounding box center [937, 191] width 413 height 245
drag, startPoint x: 896, startPoint y: 197, endPoint x: 904, endPoint y: 197, distance: 7.6
click at [896, 197] on div at bounding box center [937, 191] width 413 height 245
click at [1078, 15] on button "Close" at bounding box center [1107, 20] width 69 height 21
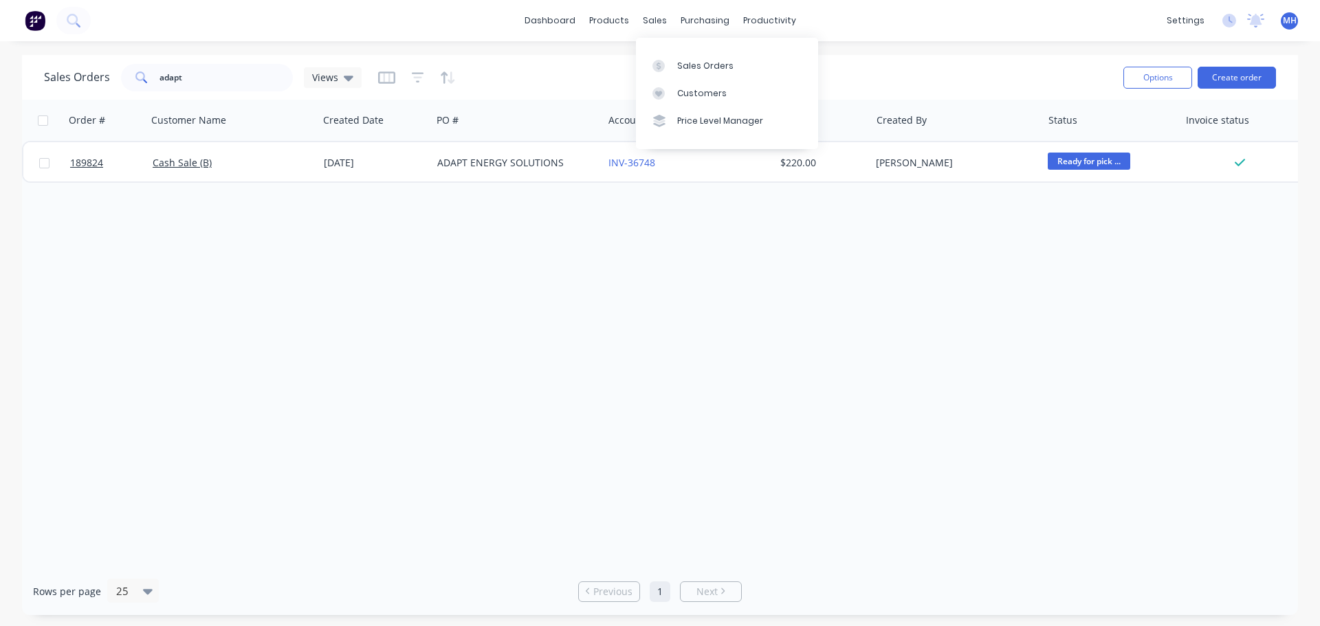
click at [675, 50] on div "Sales Orders Customers Price Level Manager" at bounding box center [727, 93] width 182 height 111
click at [681, 54] on link "Sales Orders" at bounding box center [727, 66] width 182 height 28
click at [960, 81] on div "Sales Orders adapt Views" at bounding box center [578, 78] width 1069 height 34
click at [865, 385] on div "Order # Customer Name Created Date PO # Accounting Order # Total ($) Created By…" at bounding box center [660, 334] width 1276 height 468
click at [333, 319] on div "Order # Customer Name Created Date PO # Accounting Order # Total ($) Created By…" at bounding box center [660, 334] width 1276 height 468
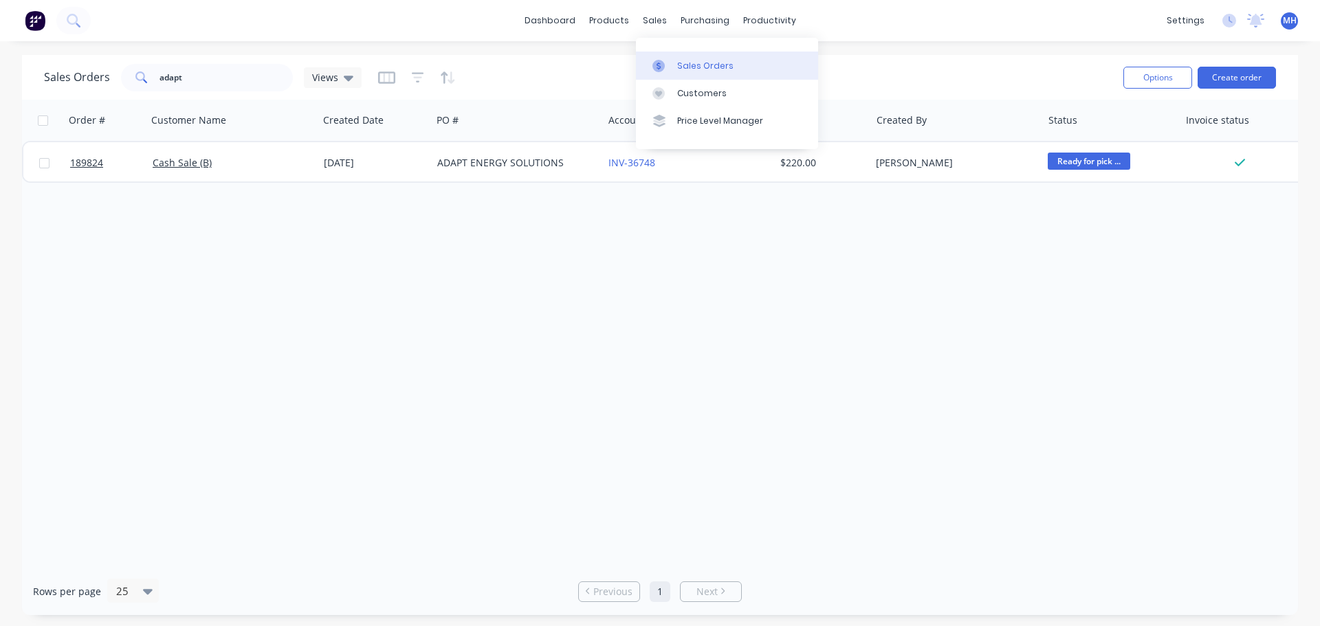
drag, startPoint x: 656, startPoint y: 61, endPoint x: 744, endPoint y: 63, distance: 88.0
click at [656, 61] on icon at bounding box center [659, 66] width 12 height 12
click at [943, 77] on div "Sales Orders adapt Views" at bounding box center [578, 78] width 1069 height 34
click at [220, 449] on div "Order # Customer Name Created Date PO # Accounting Order # Total ($) Created By…" at bounding box center [660, 334] width 1276 height 468
drag, startPoint x: 679, startPoint y: 73, endPoint x: 745, endPoint y: 80, distance: 67.1
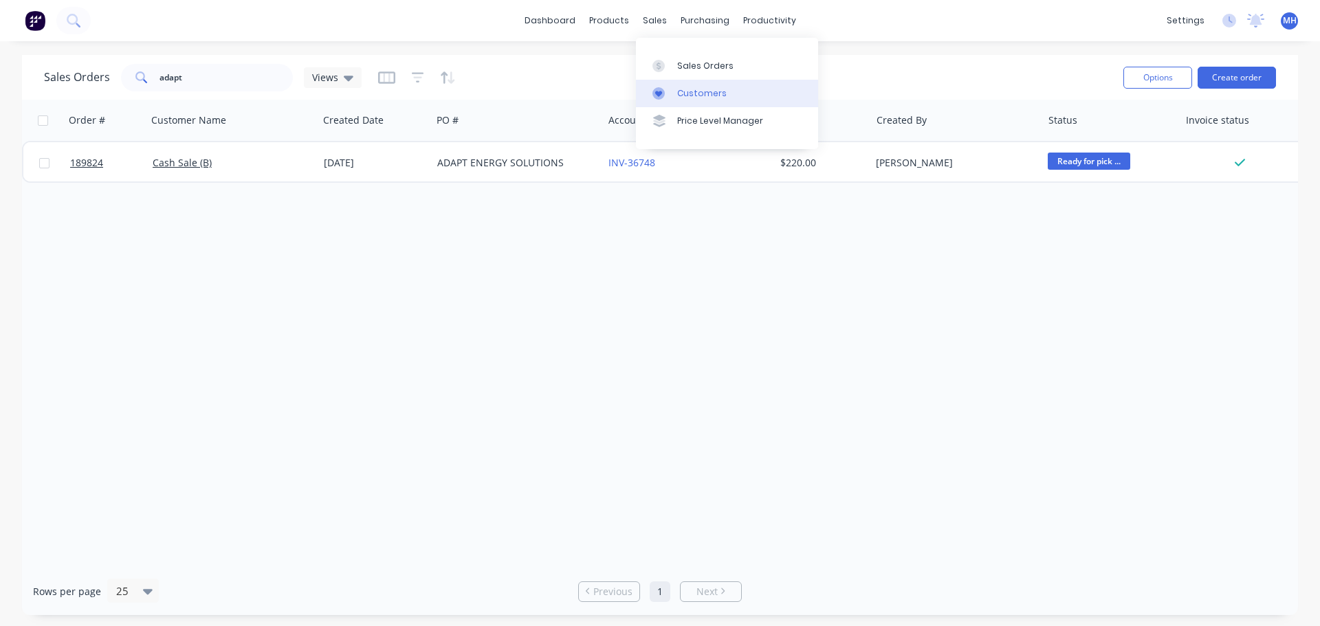
click at [679, 74] on link "Sales Orders" at bounding box center [727, 66] width 182 height 28
click at [979, 380] on div "Order # Customer Name Created Date PO # Accounting Order # Total ($) Created By…" at bounding box center [660, 334] width 1276 height 468
click at [676, 60] on link "Sales Orders" at bounding box center [727, 66] width 182 height 28
click at [970, 66] on div "Sales Orders adapt Views" at bounding box center [578, 78] width 1069 height 34
click at [772, 340] on div "Order # Customer Name Created Date PO # Accounting Order # Total ($) Created By…" at bounding box center [660, 334] width 1276 height 468
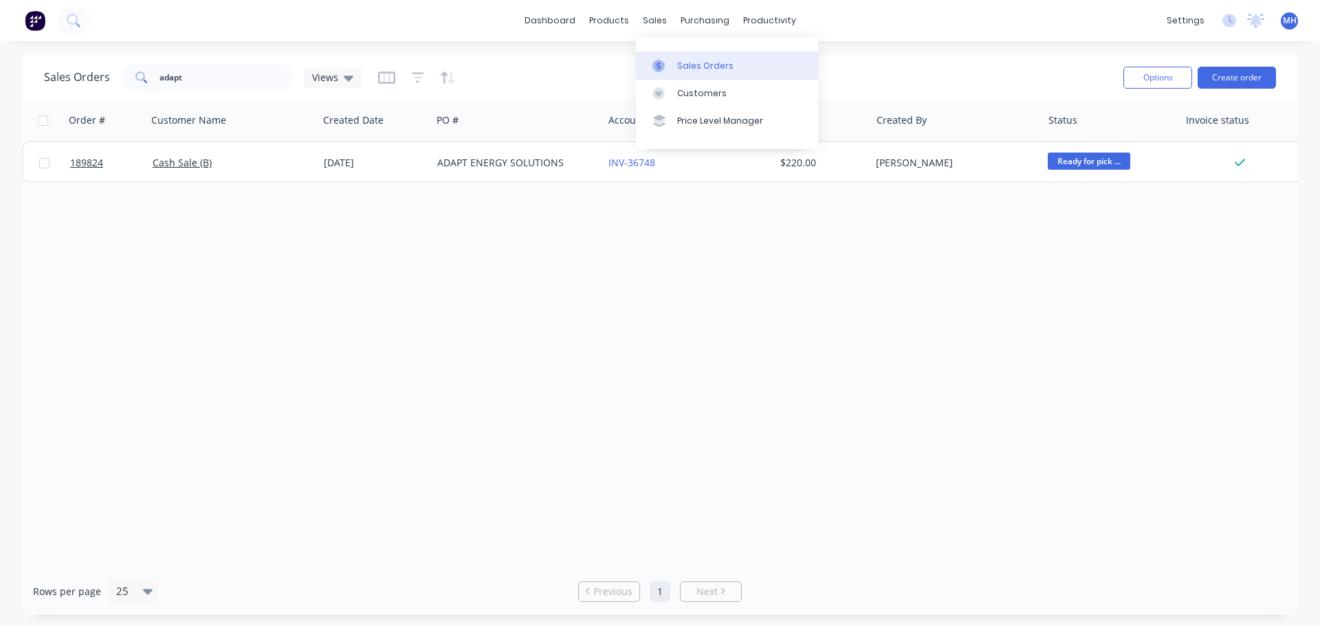
click at [678, 66] on div "Sales Orders" at bounding box center [705, 66] width 56 height 12
click at [909, 72] on div "Sales Orders adapt Views" at bounding box center [578, 78] width 1069 height 34
click at [632, 56] on link "Product Catalogue" at bounding box center [677, 66] width 182 height 28
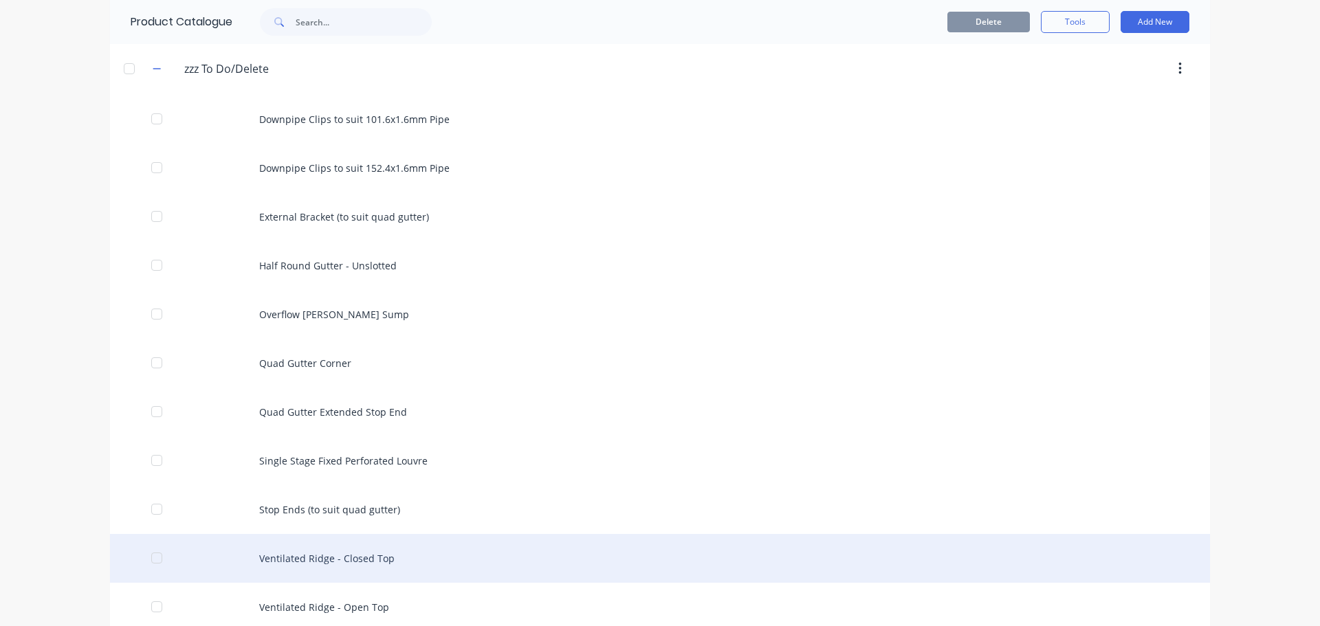
scroll to position [1238, 0]
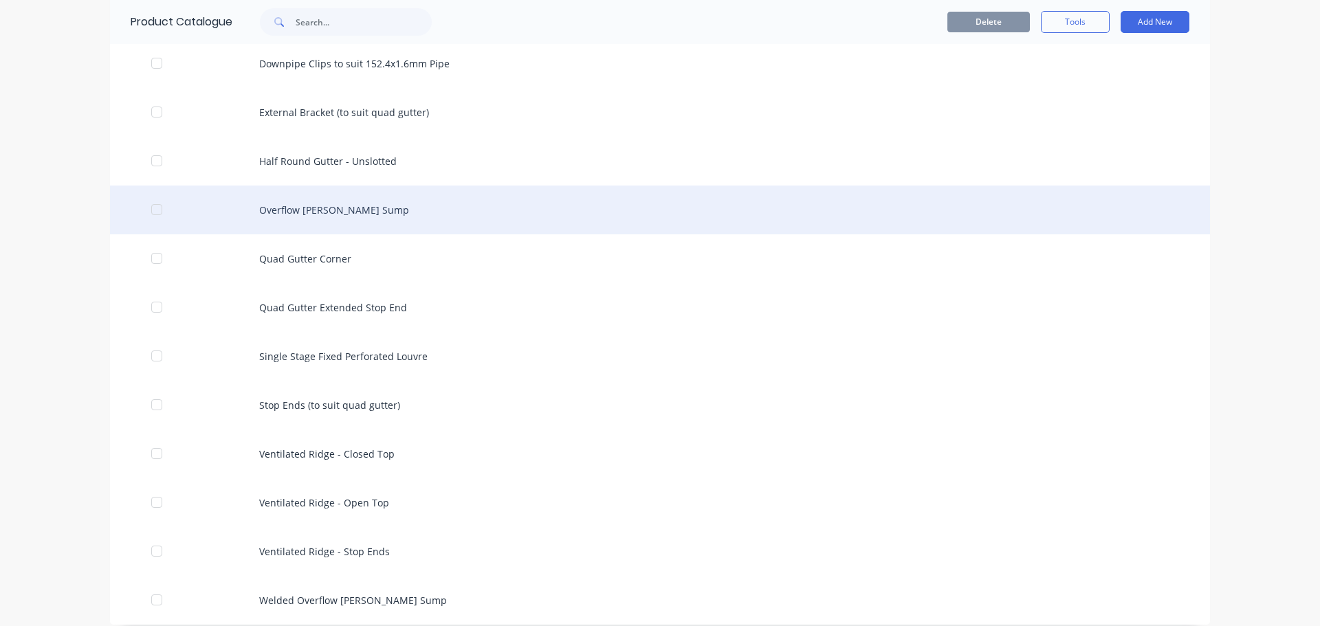
click at [369, 204] on div "Overflow Weir Sump" at bounding box center [660, 210] width 1100 height 49
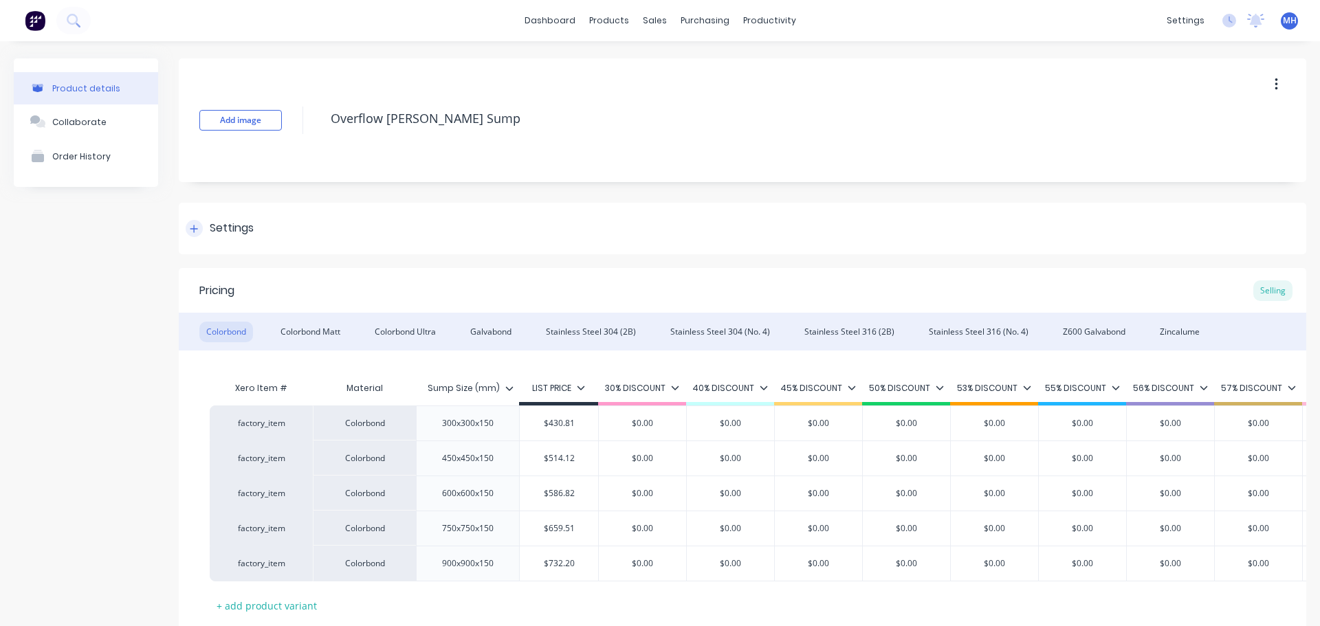
click at [223, 239] on div "Settings" at bounding box center [743, 229] width 1128 height 52
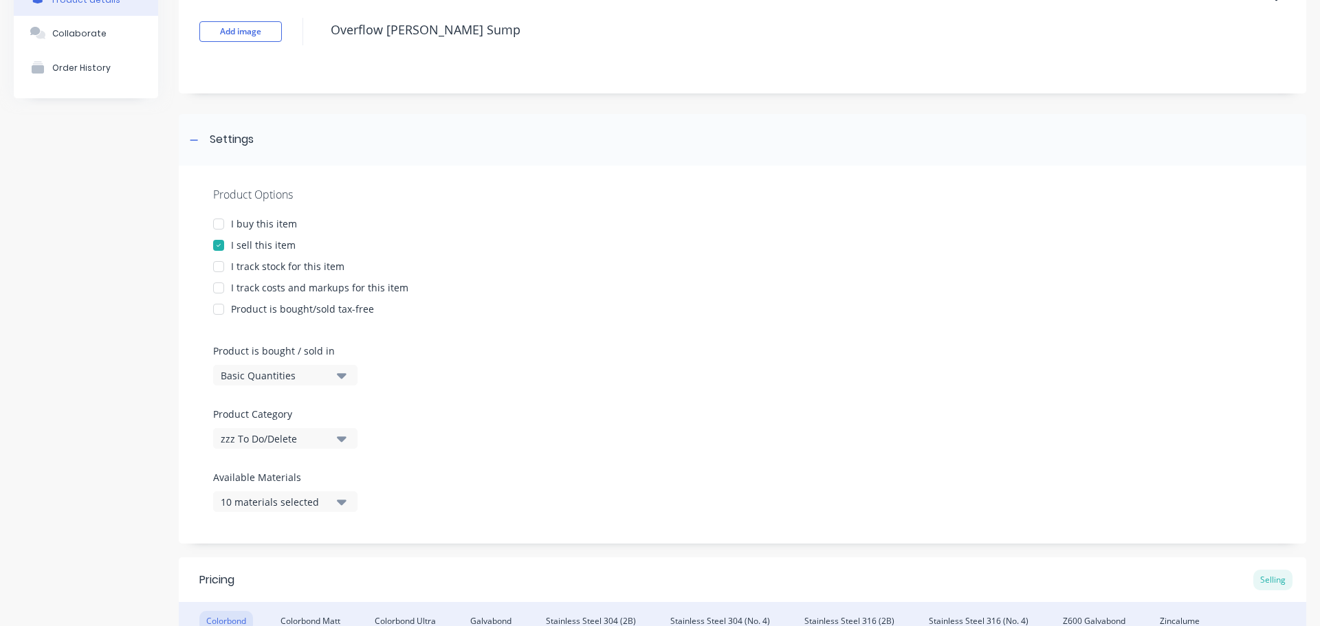
scroll to position [206, 0]
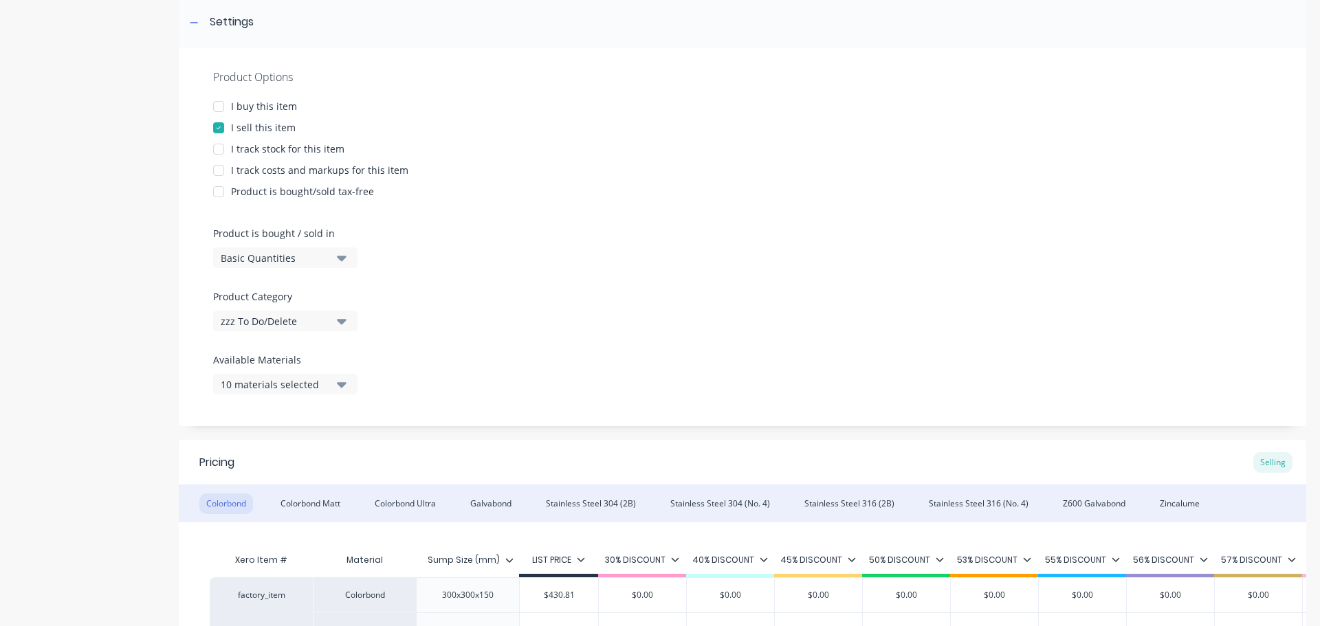
click at [298, 320] on div "zzz To Do/Delete" at bounding box center [276, 321] width 110 height 14
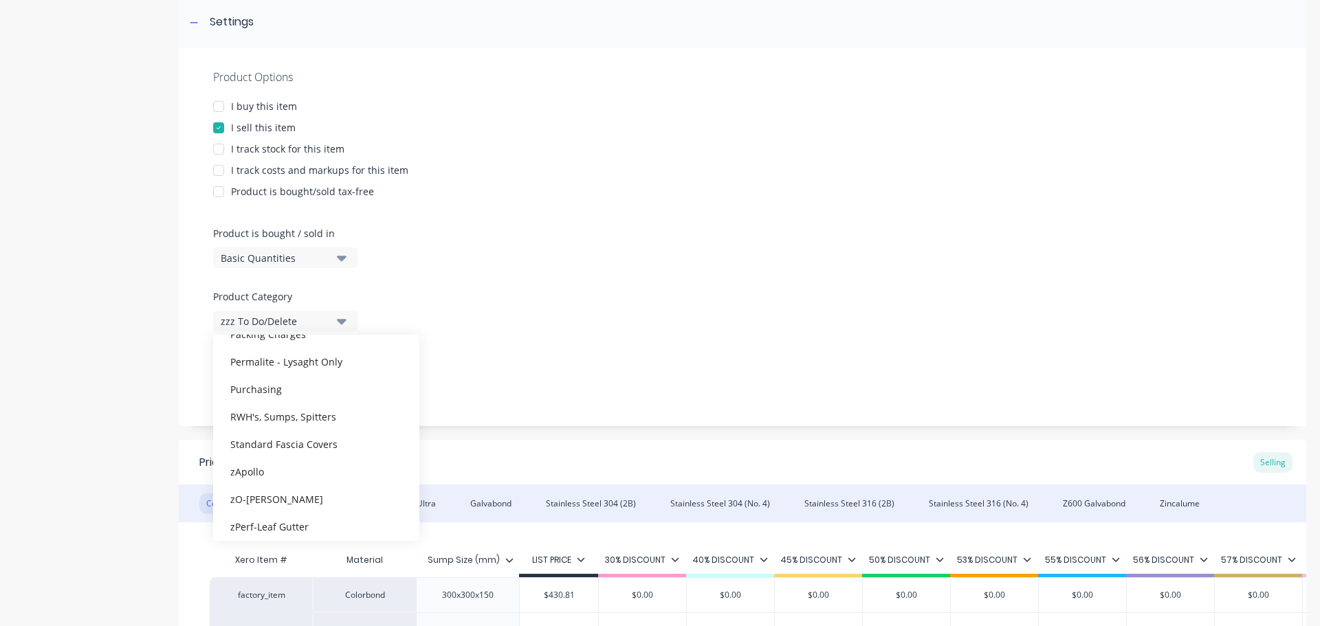
scroll to position [344, 0]
click at [315, 391] on div "RWH's, Sumps, Spitters" at bounding box center [316, 383] width 206 height 28
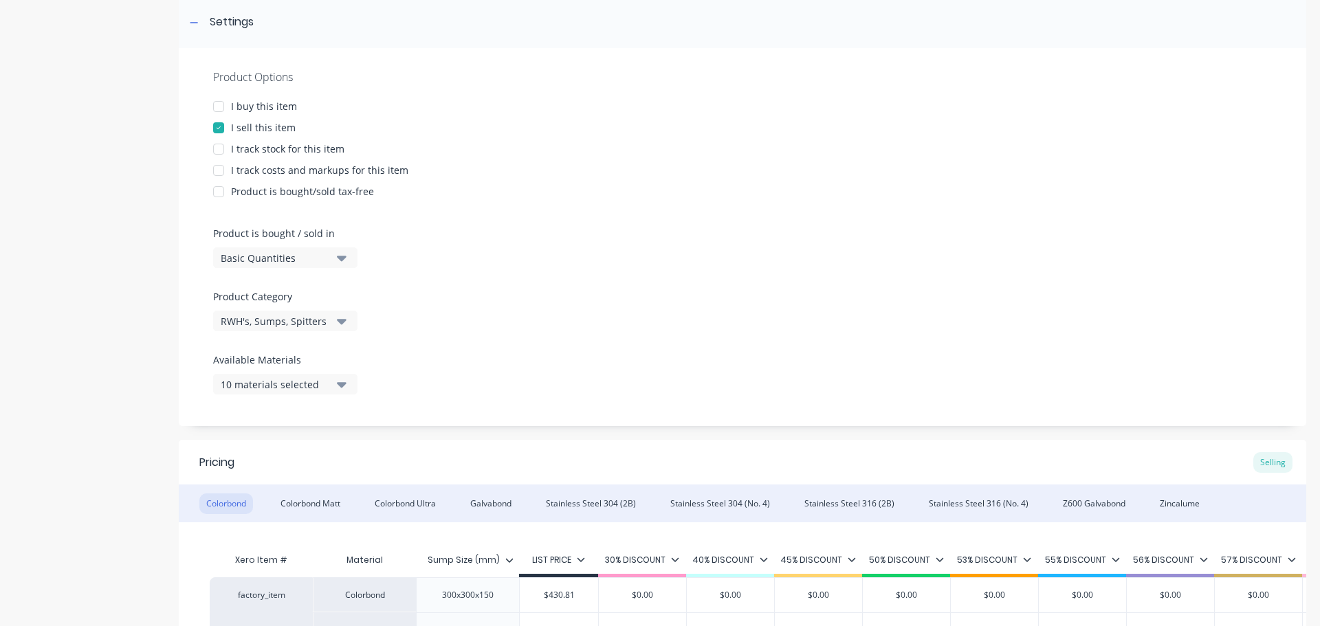
click at [85, 387] on div "Product details Collaborate Order History" at bounding box center [86, 362] width 144 height 1021
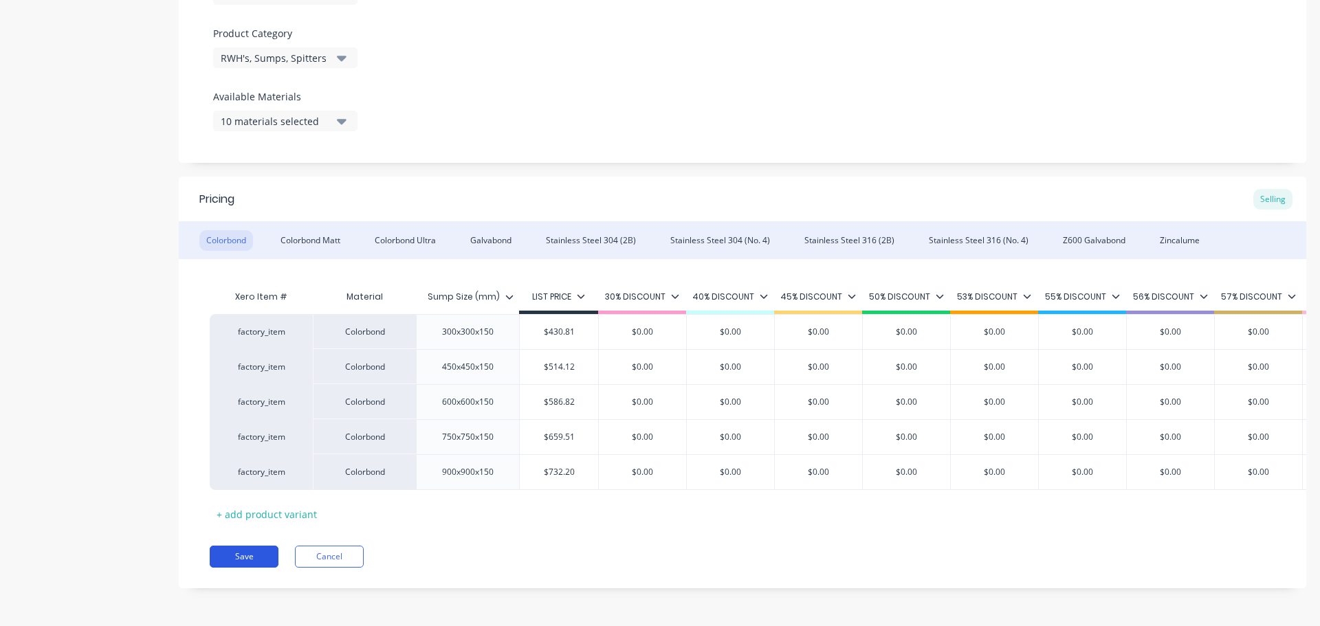
click at [254, 552] on button "Save" at bounding box center [244, 557] width 69 height 22
type textarea "x"
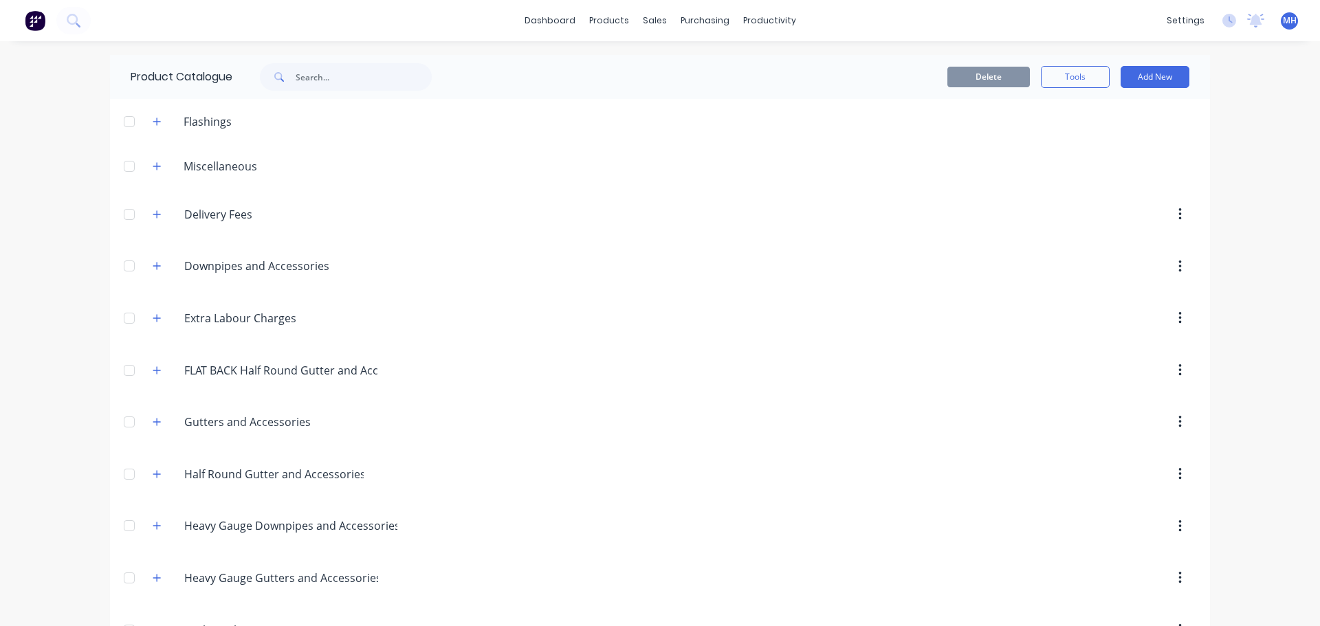
click at [25, 330] on div "dashboard products sales purchasing productivity dashboard products Product Cat…" at bounding box center [660, 313] width 1320 height 626
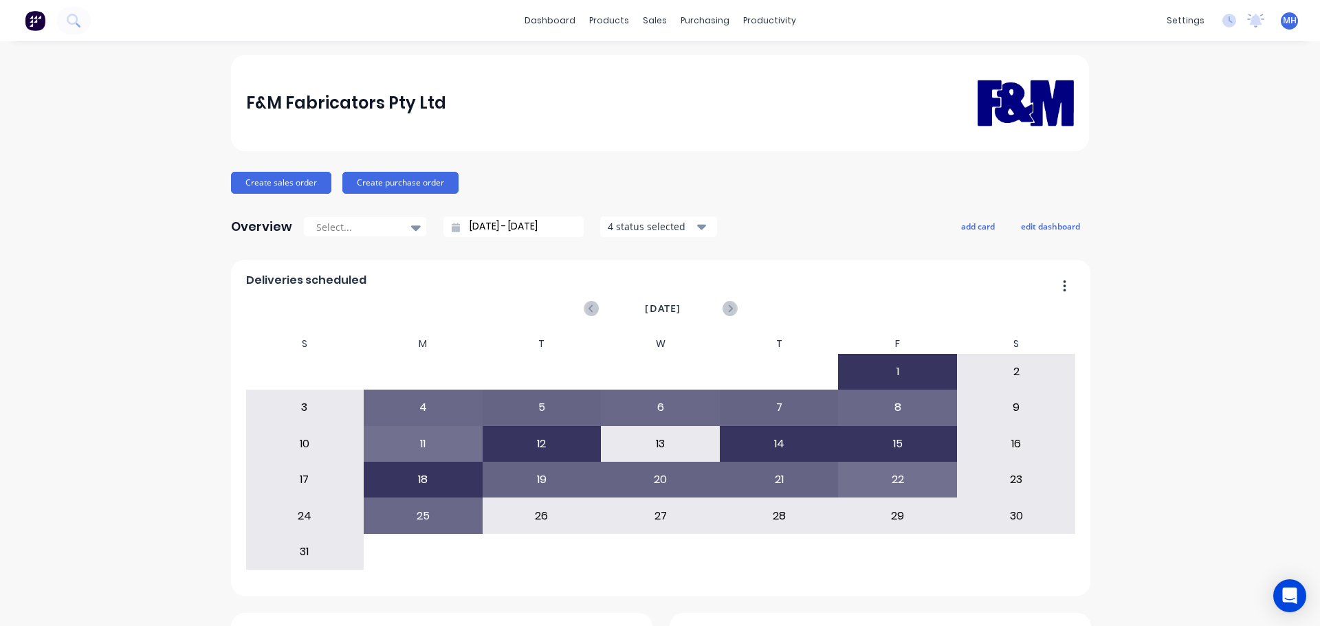
click at [264, 178] on button "Create sales order" at bounding box center [281, 183] width 100 height 22
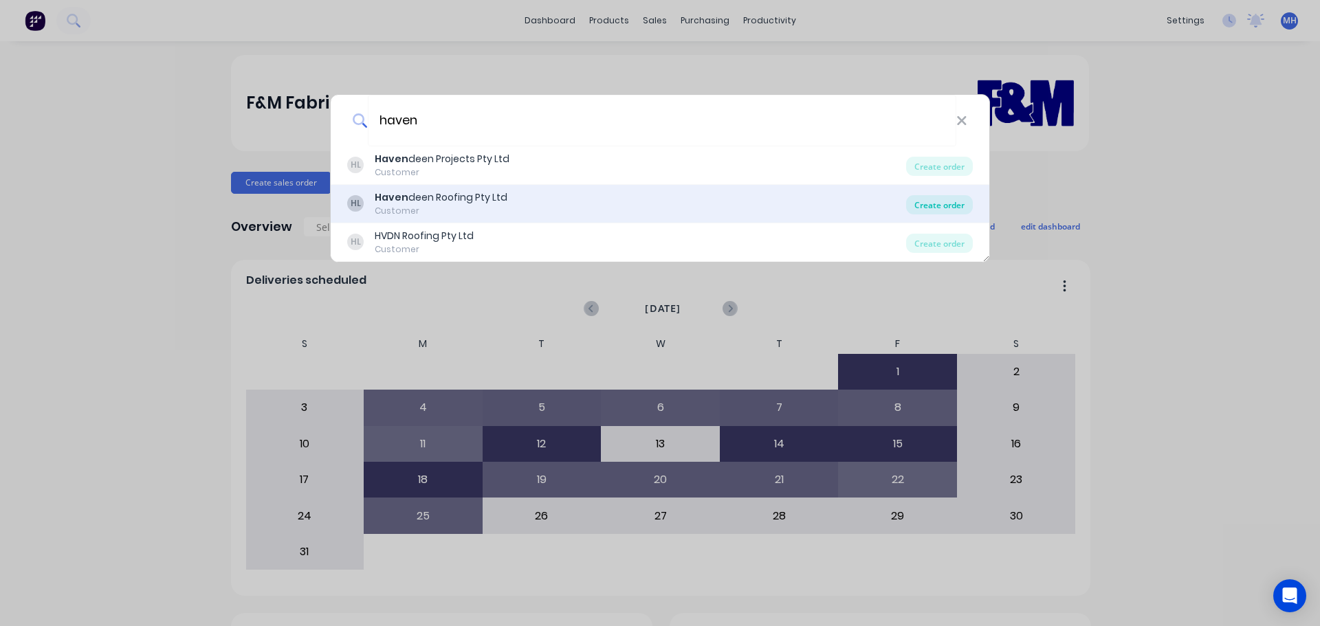
type input "haven"
click at [945, 206] on div "Create order" at bounding box center [939, 204] width 67 height 19
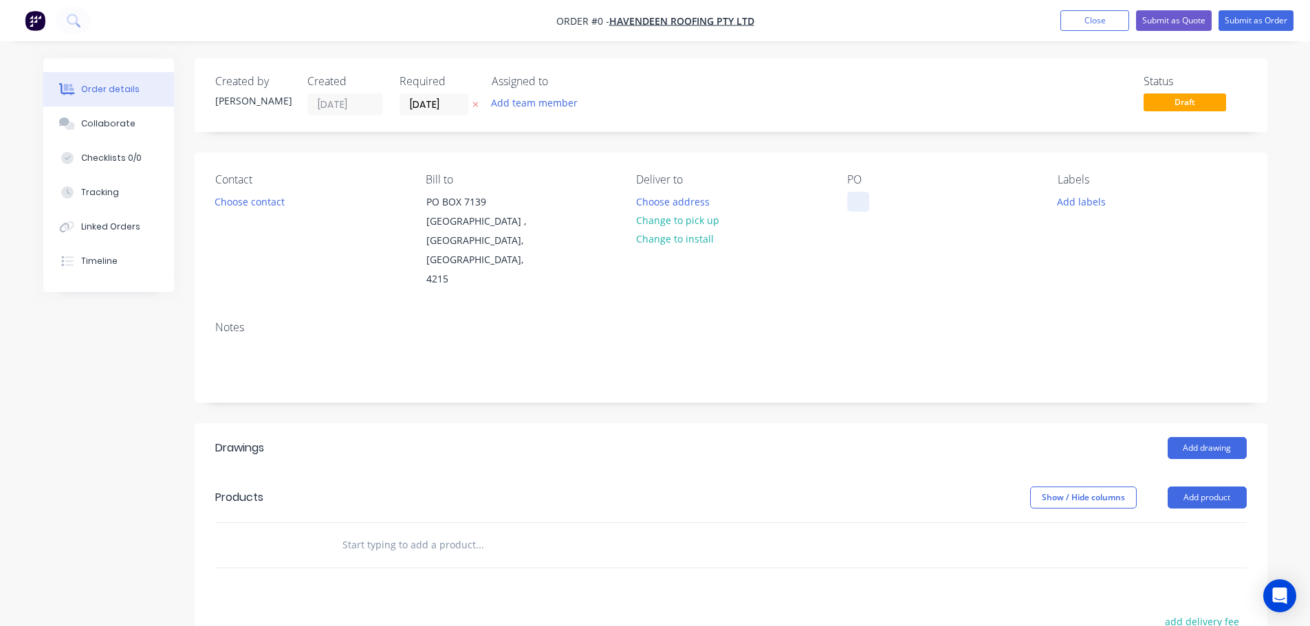
click at [855, 206] on div at bounding box center [858, 202] width 22 height 20
click at [435, 127] on div "Order details Collaborate Checklists 0/0 Tracking Linked Orders Timeline Order …" at bounding box center [656, 488] width 1252 height 861
click at [475, 103] on icon at bounding box center [475, 104] width 6 height 8
click at [867, 203] on div "QUOTE" at bounding box center [874, 202] width 55 height 20
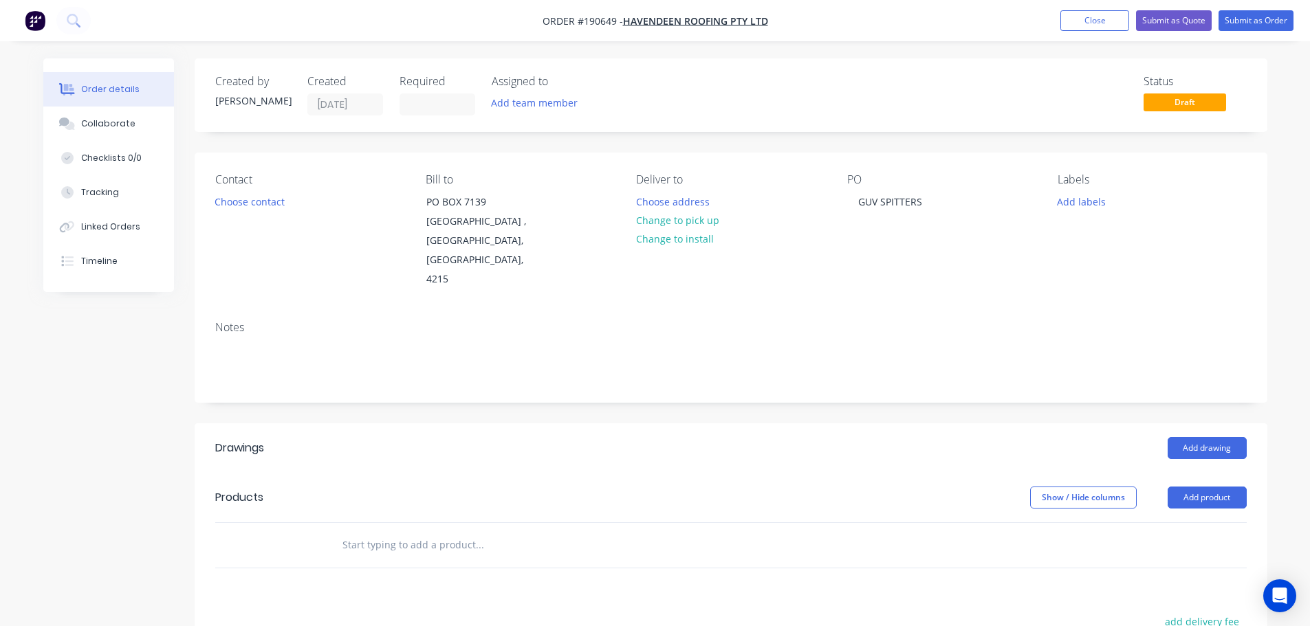
click at [728, 437] on div "Add drawing" at bounding box center [840, 448] width 812 height 22
click at [1213, 487] on button "Add product" at bounding box center [1207, 498] width 79 height 22
click at [1197, 523] on div "Product catalogue" at bounding box center [1181, 533] width 106 height 20
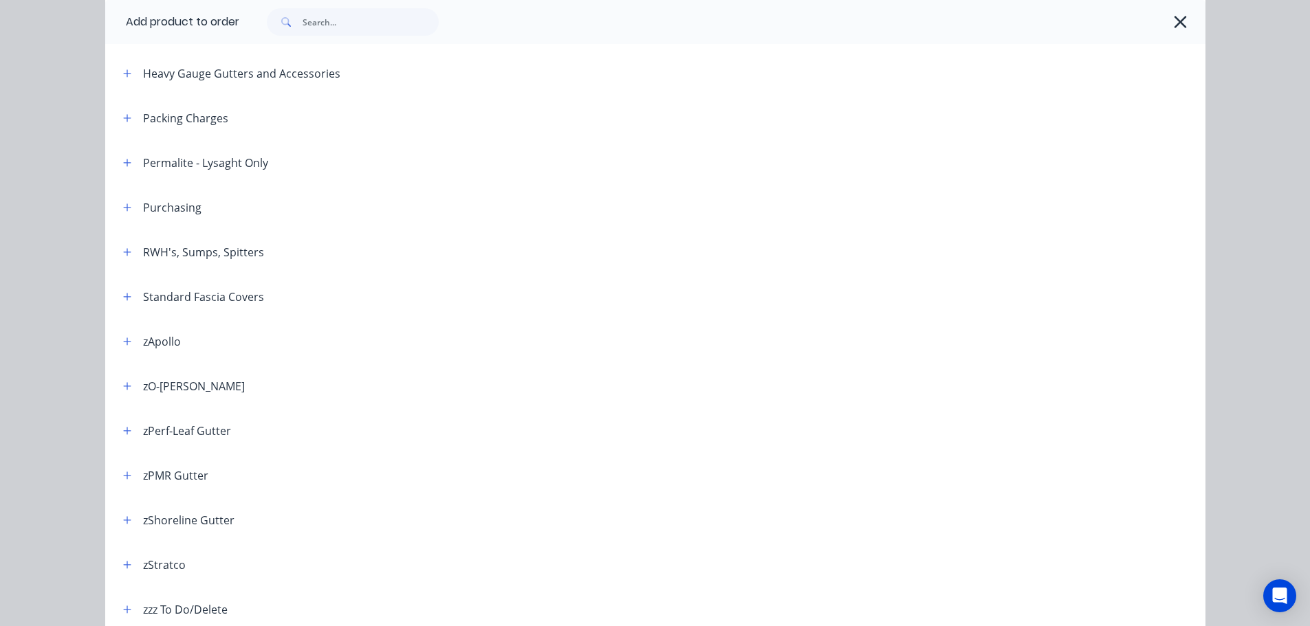
click at [39, 331] on div "Add product to order Miscellaneous Delivery Fees Downpipes and Accessories Extr…" at bounding box center [655, 313] width 1310 height 626
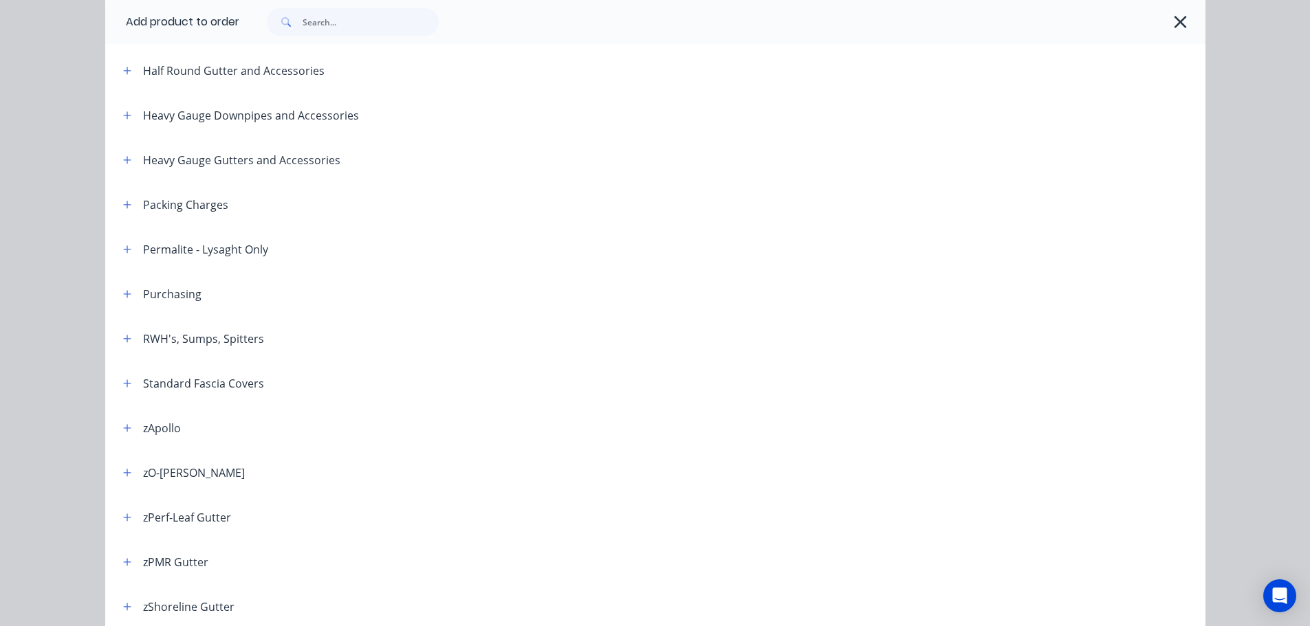
scroll to position [344, 0]
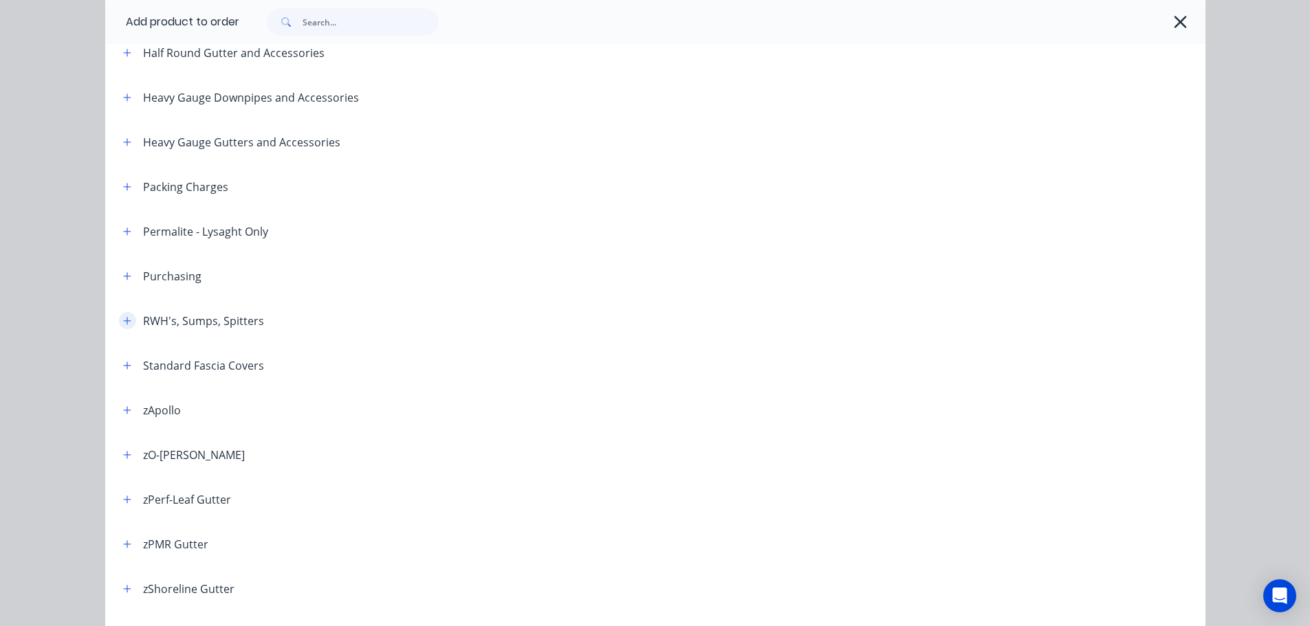
click at [123, 329] on button "button" at bounding box center [127, 320] width 17 height 17
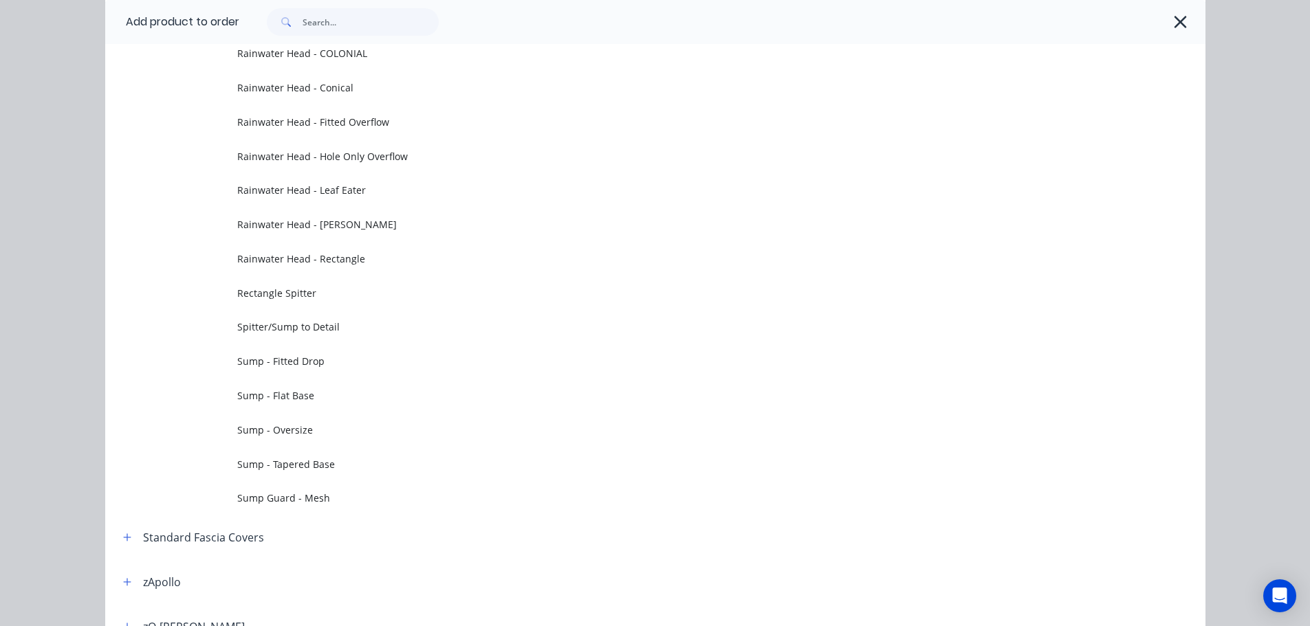
scroll to position [756, 0]
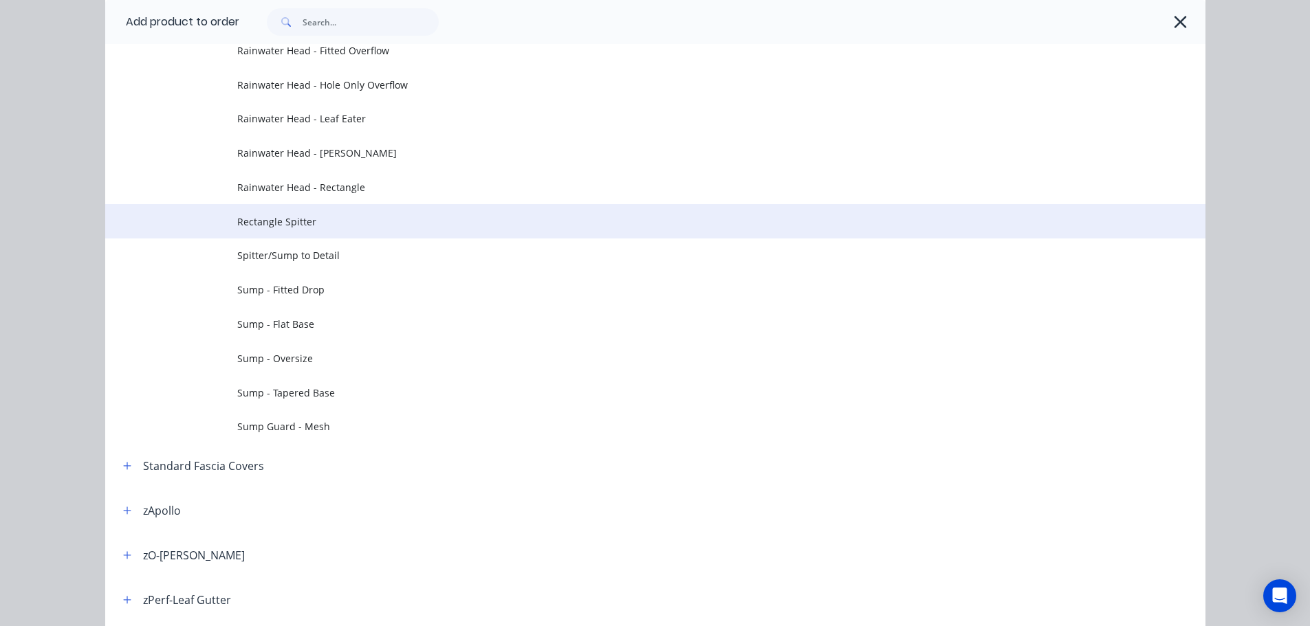
click at [343, 234] on td "Rectangle Spitter" at bounding box center [721, 221] width 968 height 34
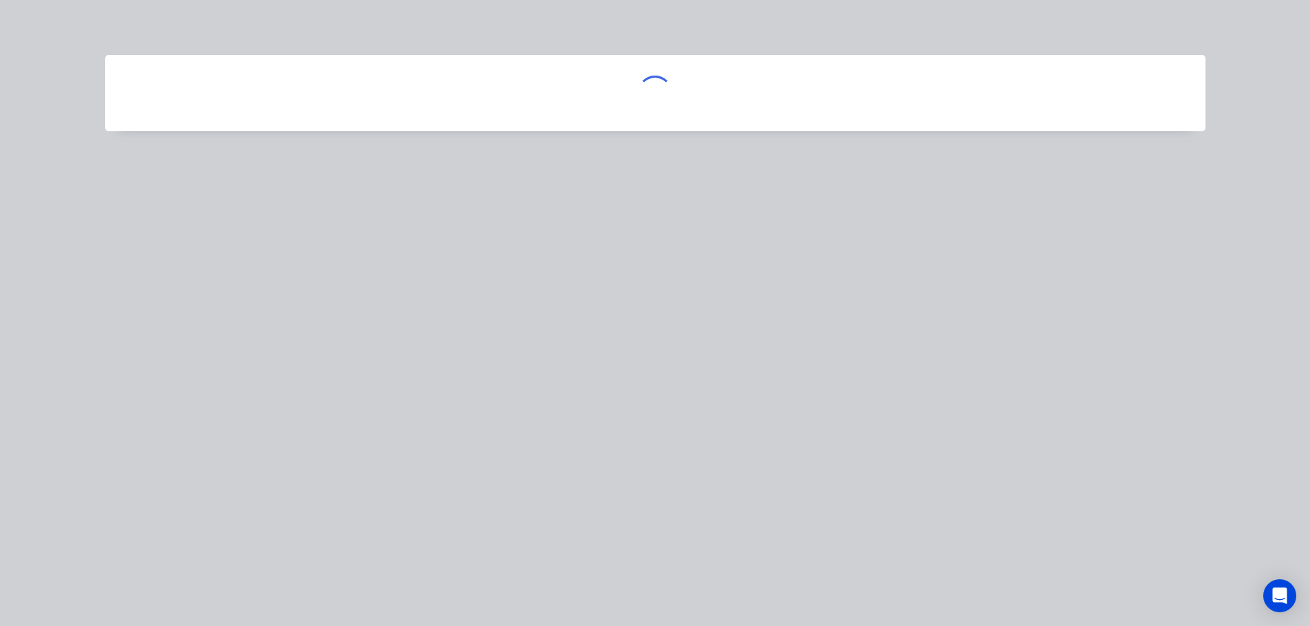
scroll to position [0, 0]
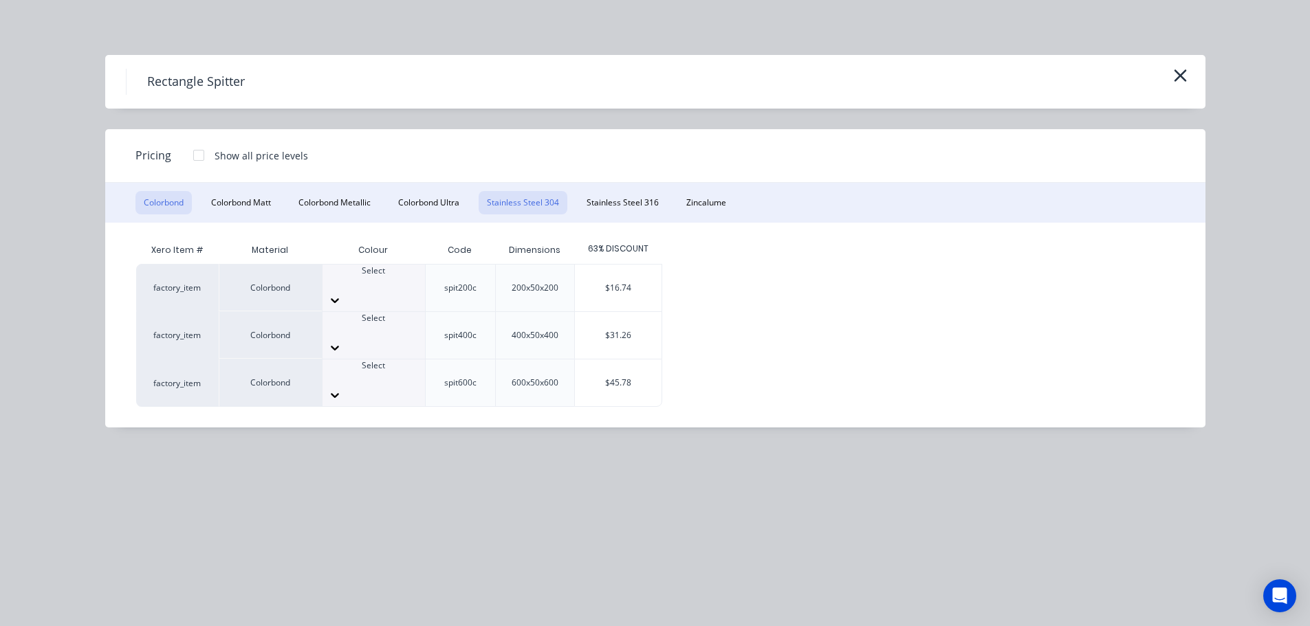
click at [552, 205] on button "Stainless Steel 304" at bounding box center [523, 202] width 89 height 23
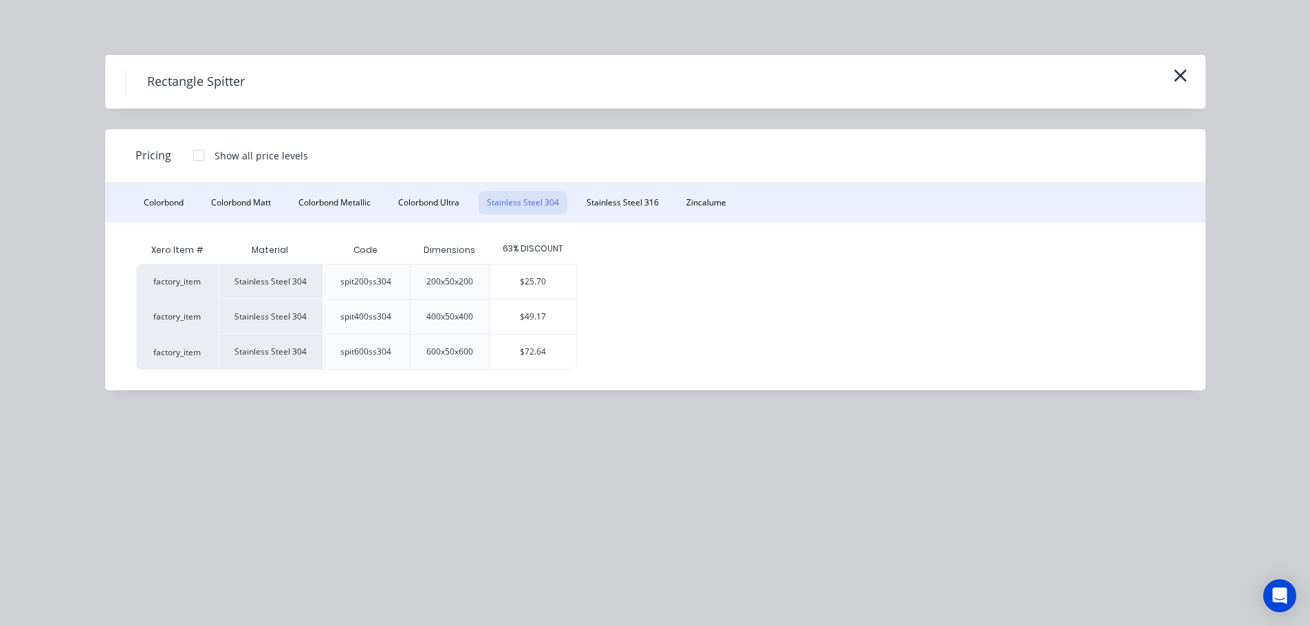
click at [721, 259] on div "Xero Item # Material Code Dimensions 63% DISCOUNT factory_item Stainless Steel …" at bounding box center [645, 303] width 1018 height 133
click at [1174, 72] on icon "button" at bounding box center [1180, 75] width 14 height 19
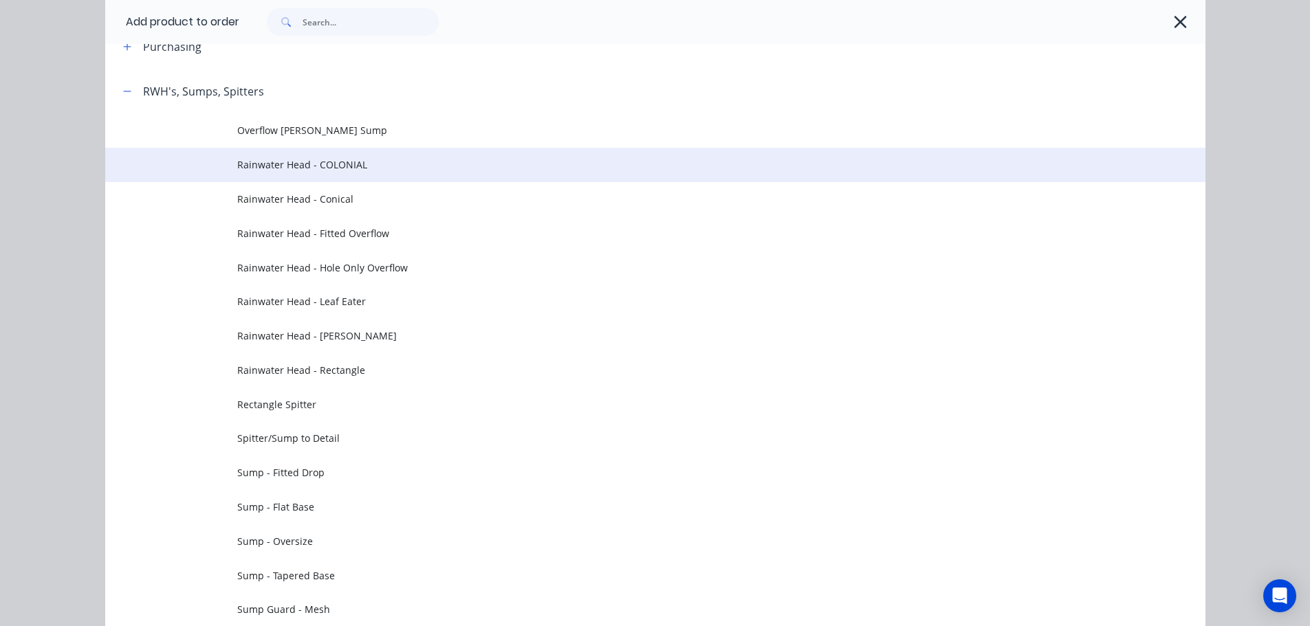
scroll to position [436, 0]
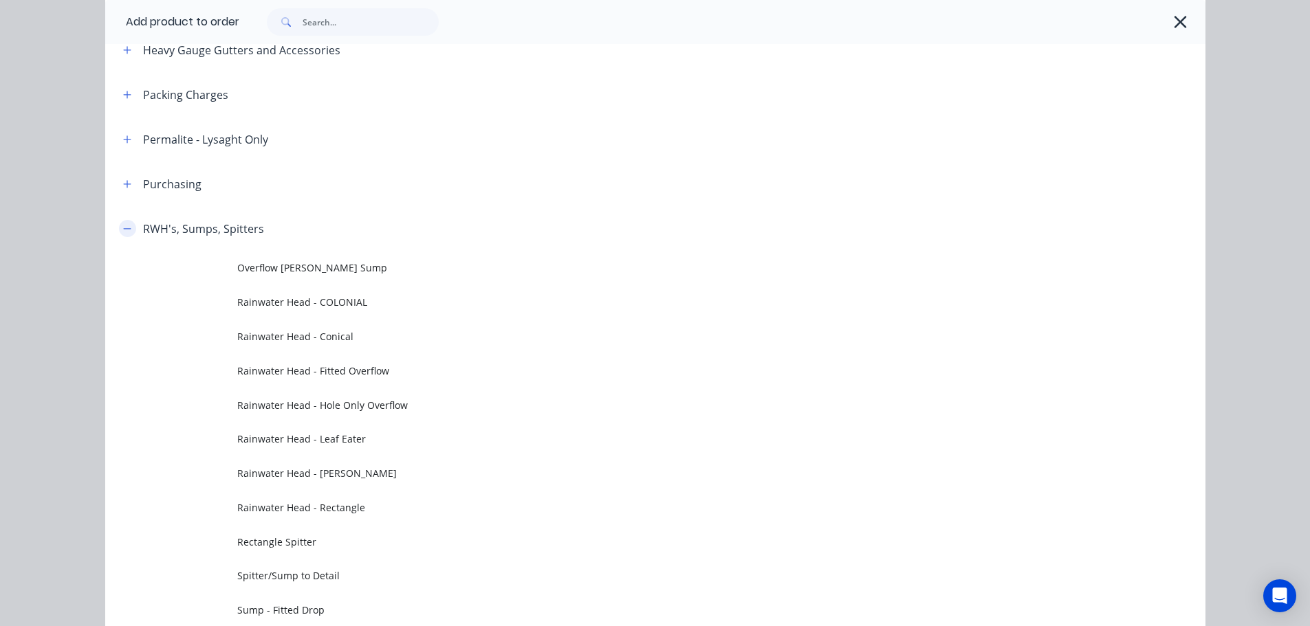
click at [123, 230] on icon "button" at bounding box center [127, 229] width 8 height 10
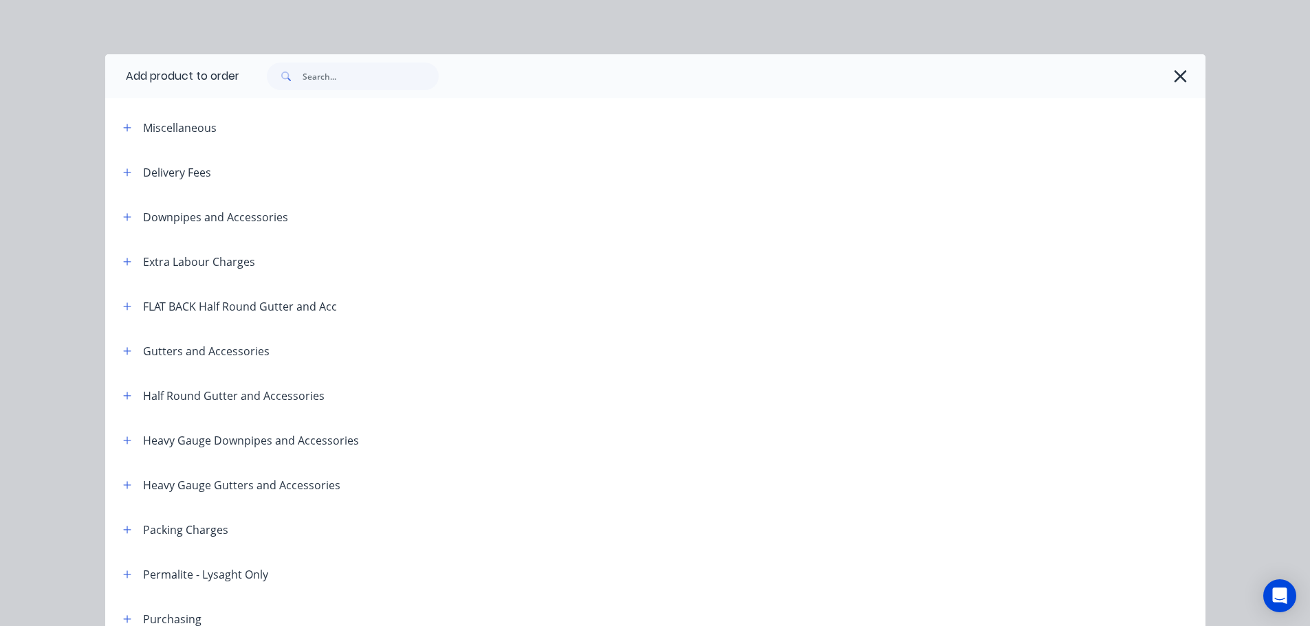
scroll to position [0, 0]
click at [123, 217] on icon "button" at bounding box center [127, 218] width 8 height 10
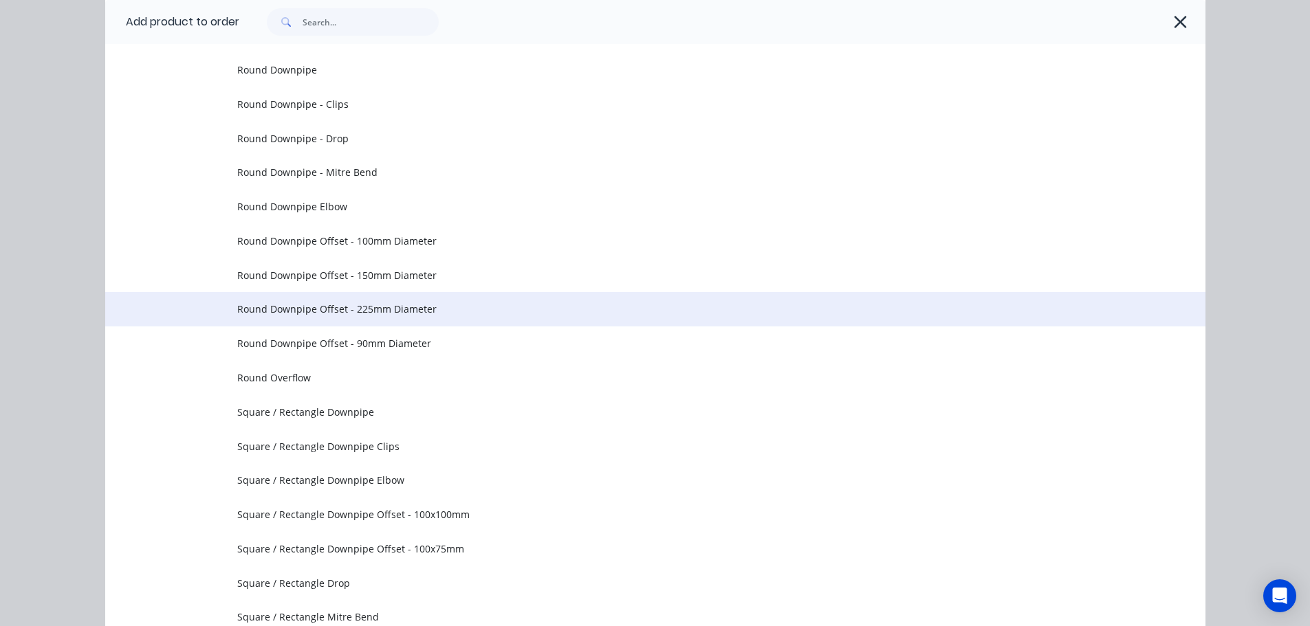
scroll to position [275, 0]
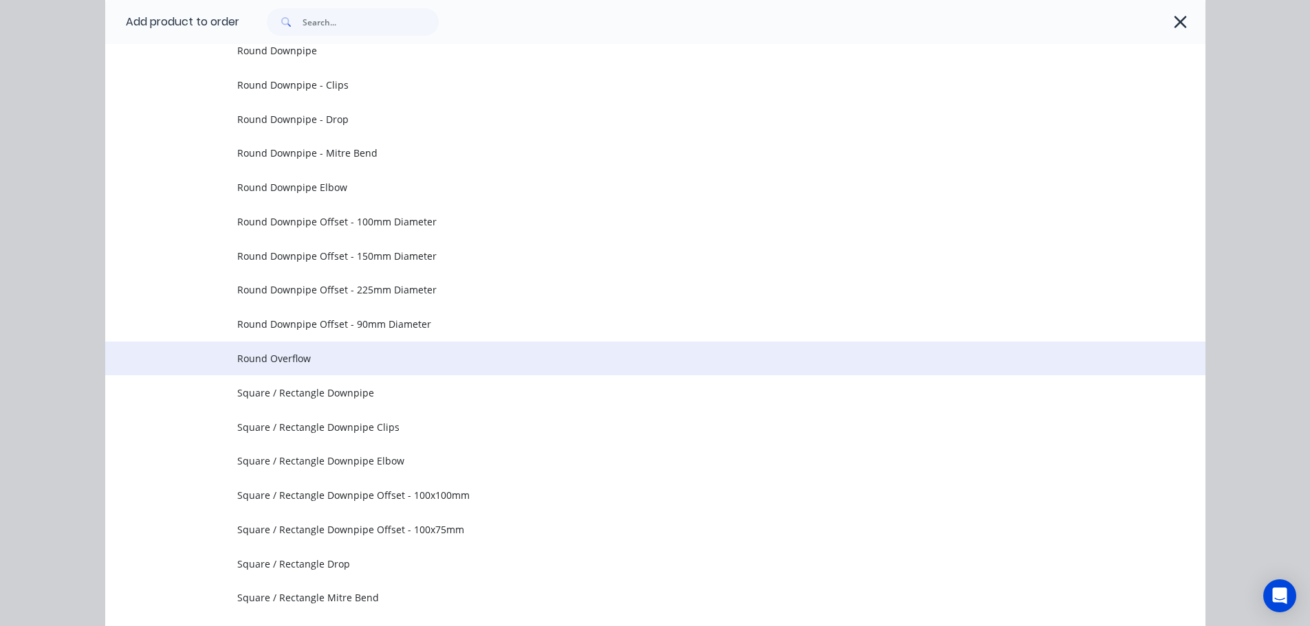
click at [305, 350] on td "Round Overflow" at bounding box center [721, 359] width 968 height 34
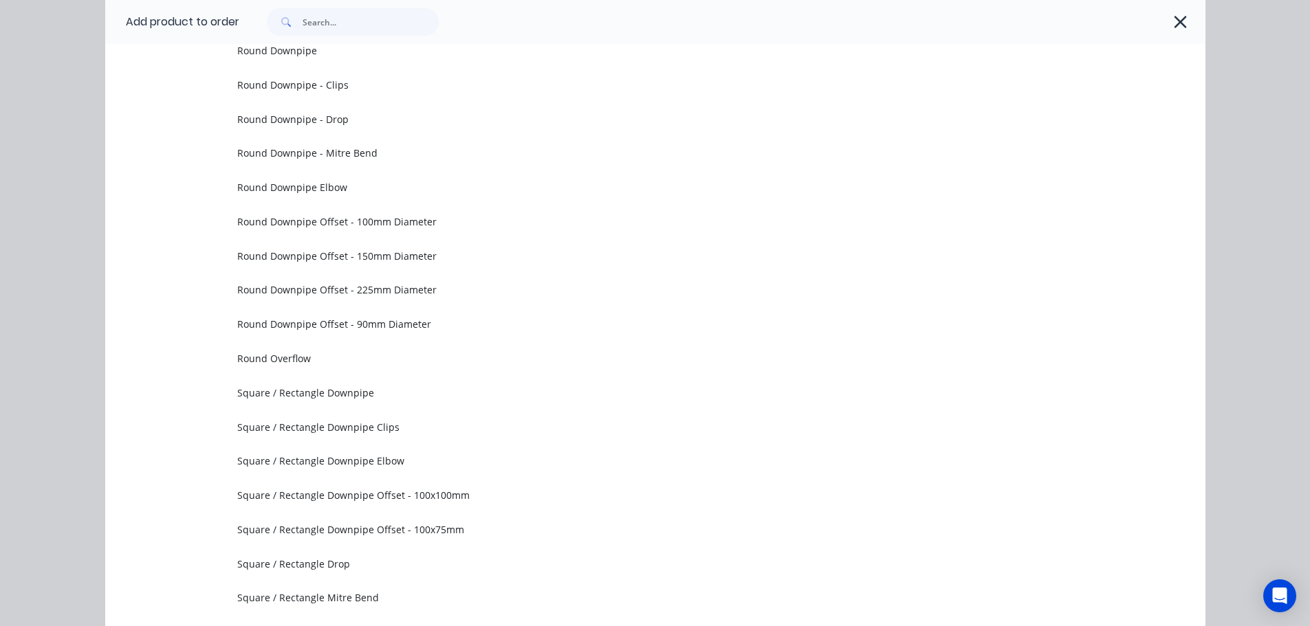
scroll to position [0, 0]
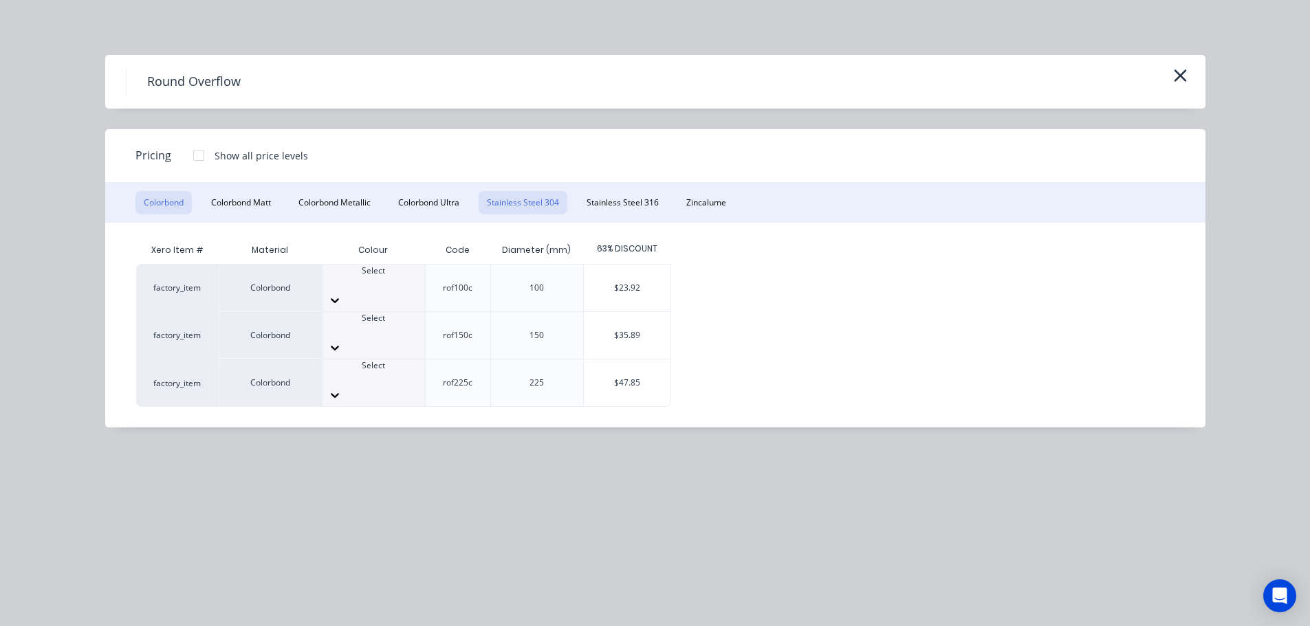
click at [541, 193] on button "Stainless Steel 304" at bounding box center [523, 202] width 89 height 23
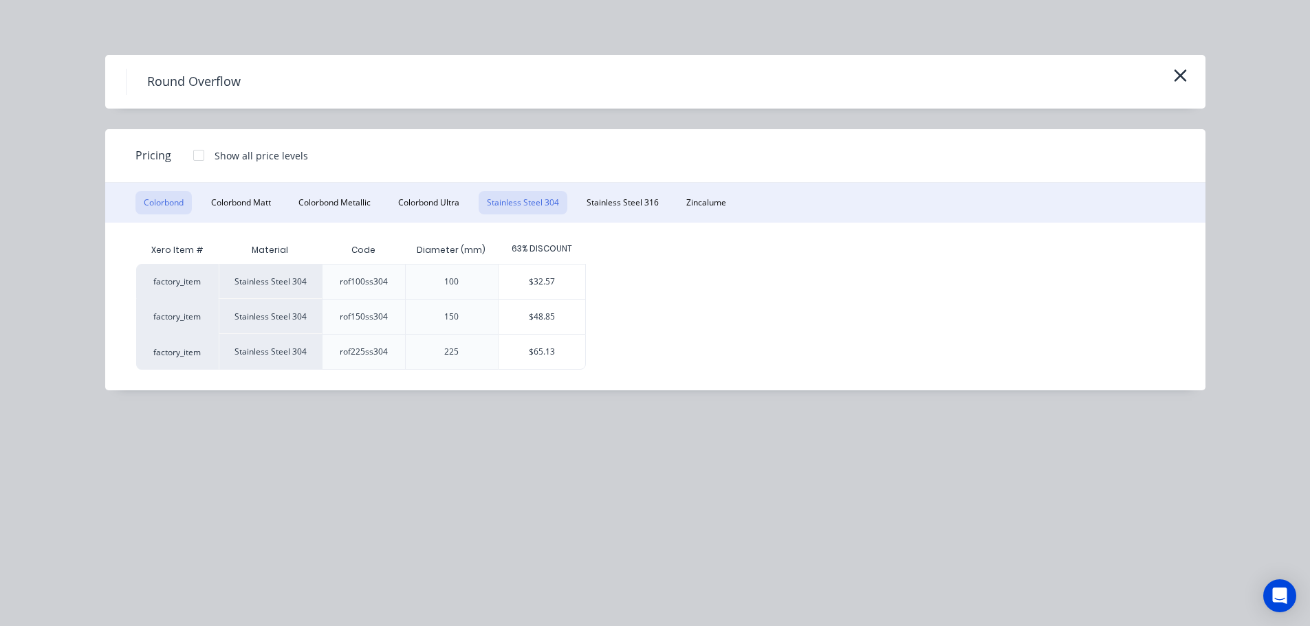
click at [149, 201] on button "Colorbond" at bounding box center [163, 202] width 56 height 23
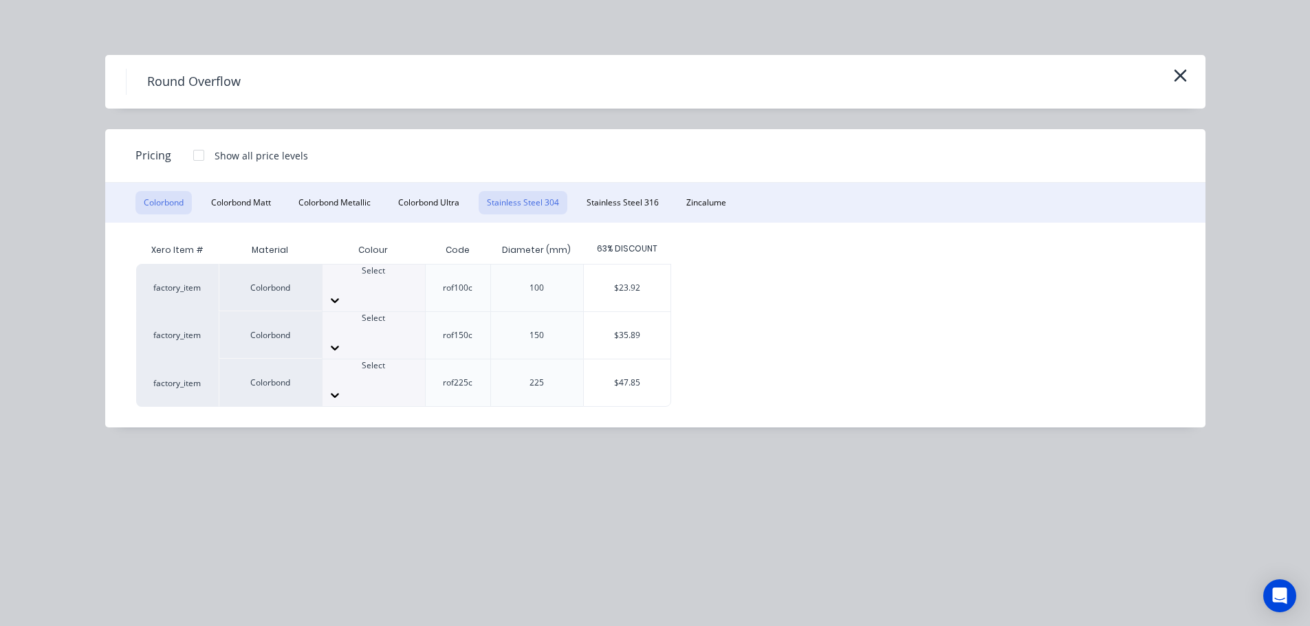
click at [524, 201] on button "Stainless Steel 304" at bounding box center [523, 202] width 89 height 23
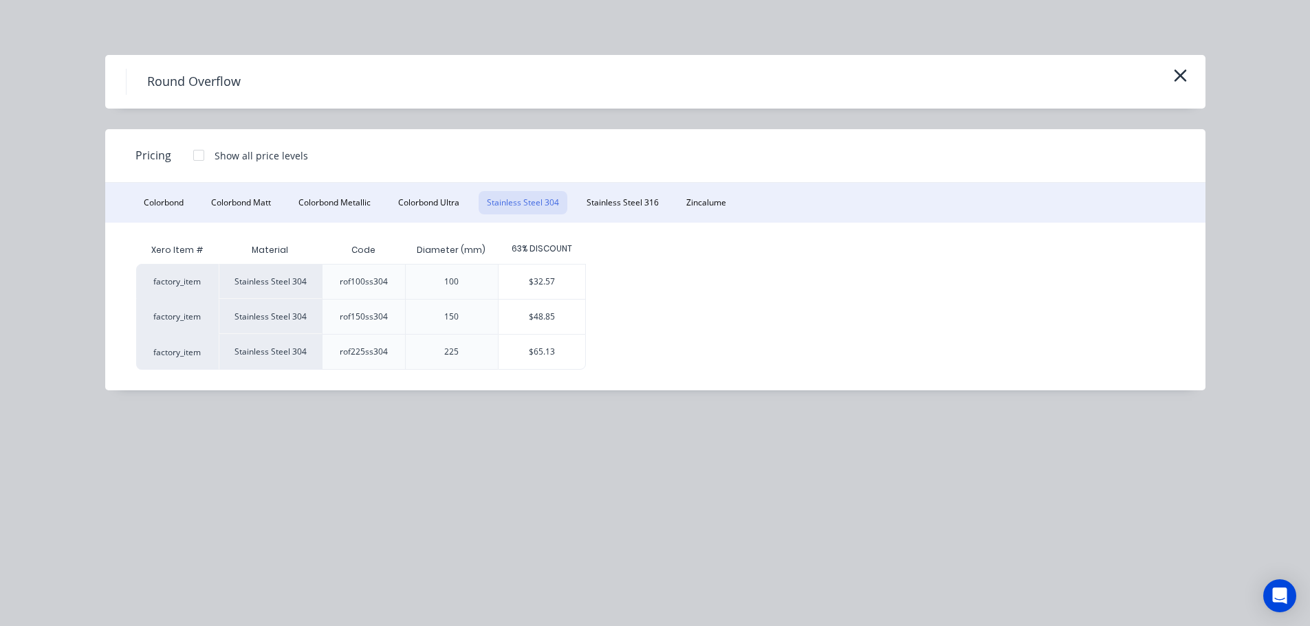
click at [747, 296] on div "factory_item Stainless Steel 304 rof100ss304 100 $32.57 factory_item Stainless …" at bounding box center [645, 317] width 1018 height 106
drag, startPoint x: 570, startPoint y: 246, endPoint x: 155, endPoint y: 254, distance: 414.8
click at [155, 254] on div "Xero Item # Material Code Diameter (mm) 63% DISCOUNT" at bounding box center [361, 251] width 450 height 28
click at [155, 252] on div "Xero Item #" at bounding box center [177, 251] width 83 height 28
drag, startPoint x: 155, startPoint y: 250, endPoint x: 605, endPoint y: 241, distance: 449.8
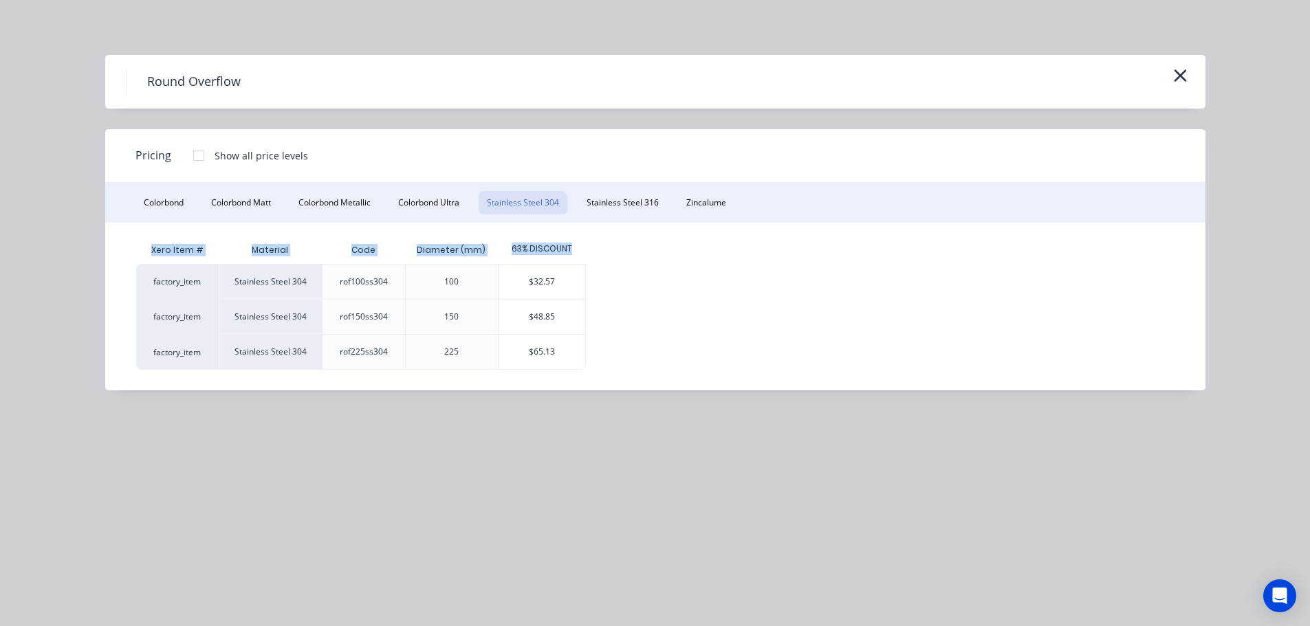
click at [604, 241] on div "Xero Item # Material Code Diameter (mm) 63% DISCOUNT factory_item Stainless Ste…" at bounding box center [645, 303] width 1018 height 133
click at [643, 252] on div "Xero Item # Material Code Diameter (mm) 63% DISCOUNT factory_item Stainless Ste…" at bounding box center [645, 303] width 1018 height 133
click at [1180, 80] on icon "button" at bounding box center [1180, 75] width 14 height 19
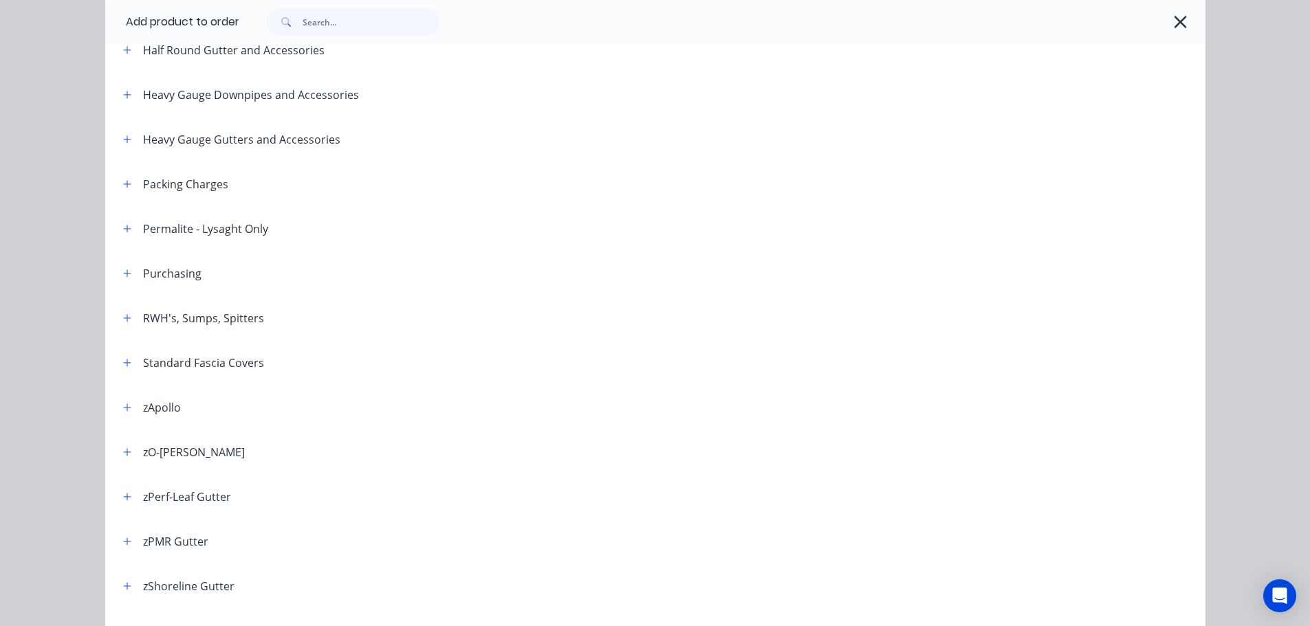
scroll to position [1089, 0]
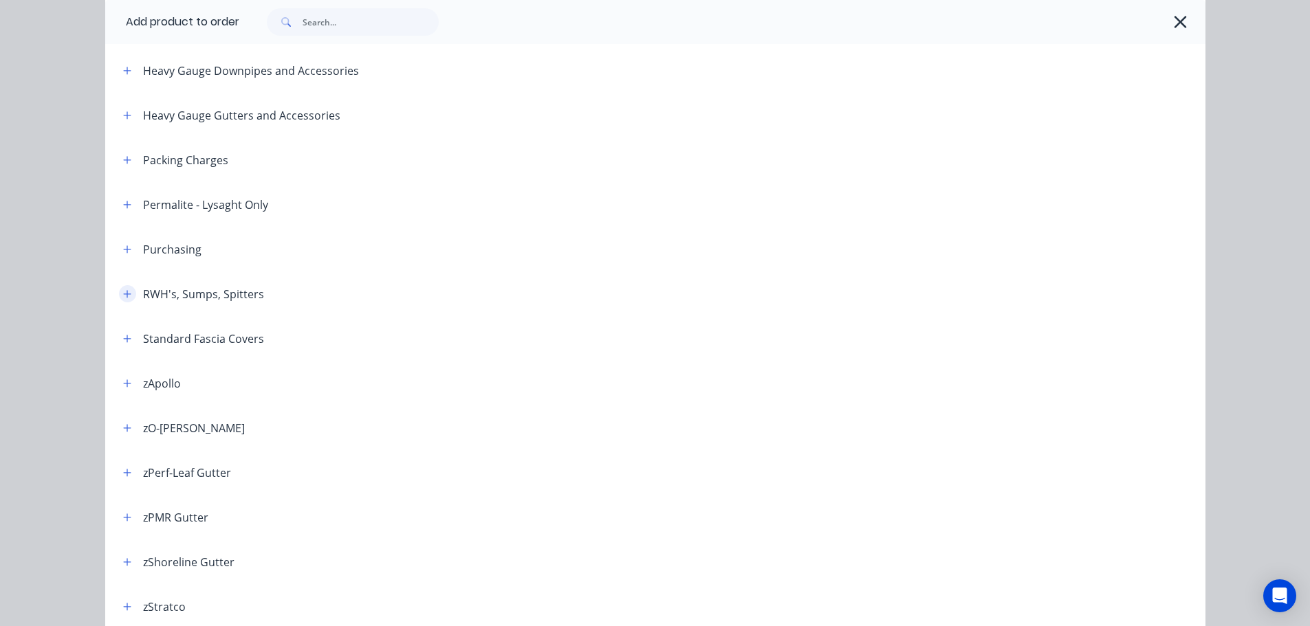
click at [123, 293] on icon "button" at bounding box center [127, 295] width 8 height 10
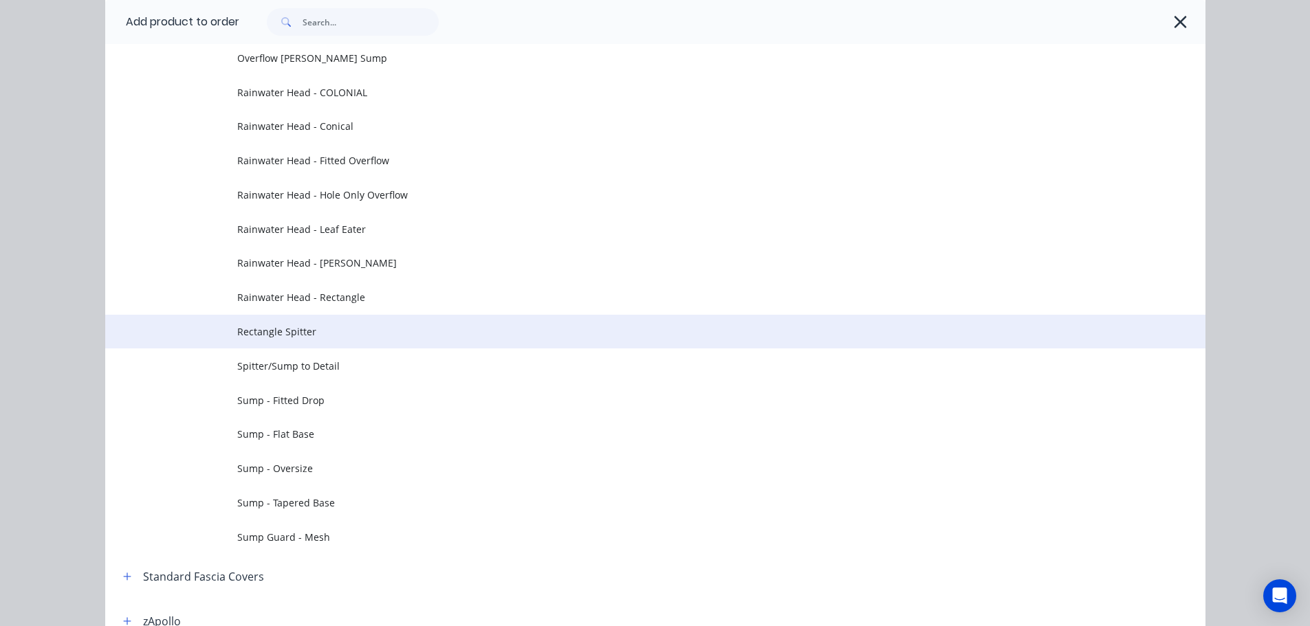
scroll to position [1433, 0]
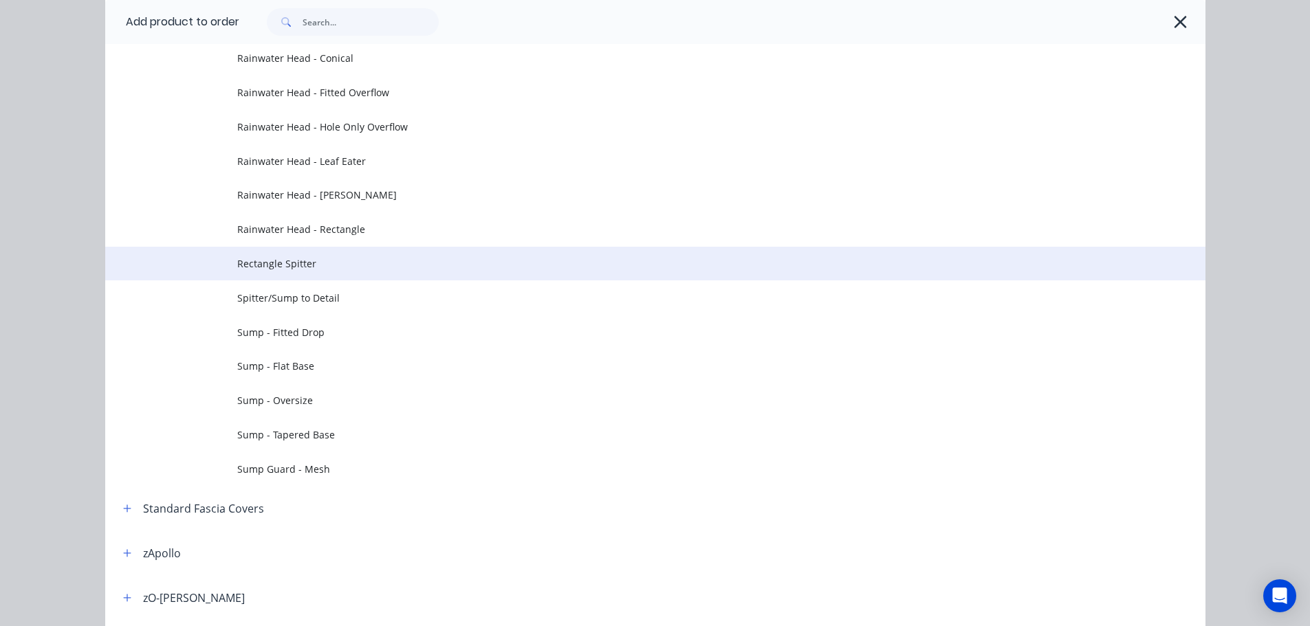
click at [303, 272] on td "Rectangle Spitter" at bounding box center [721, 264] width 968 height 34
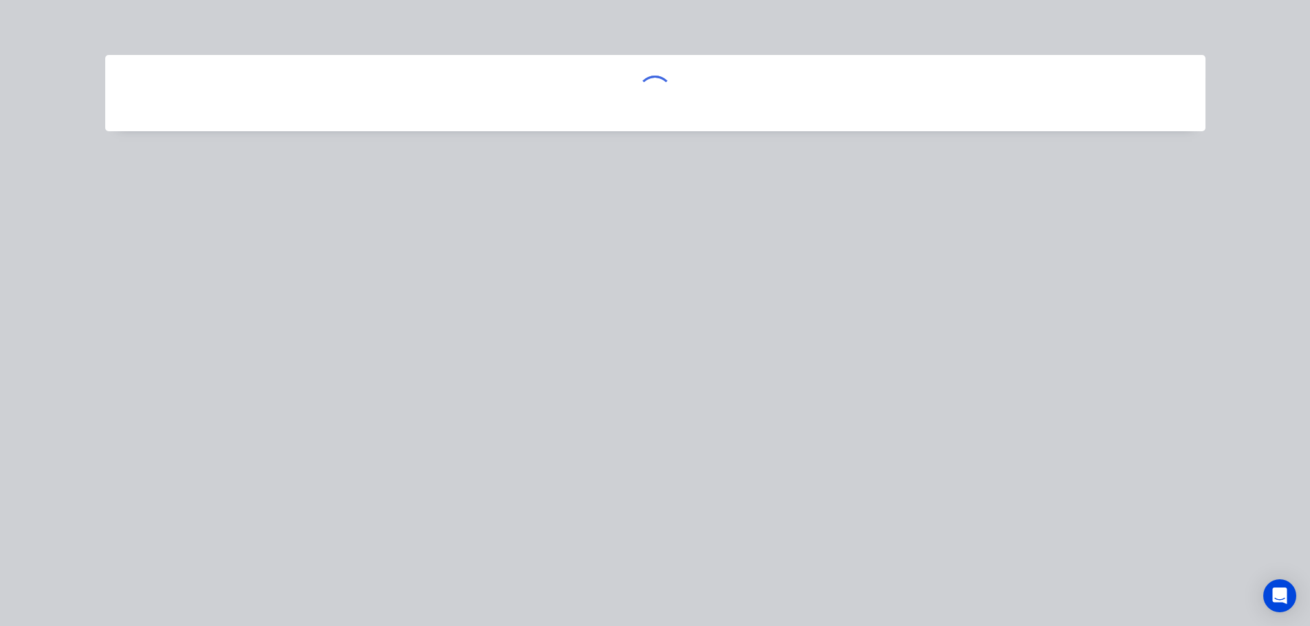
scroll to position [0, 0]
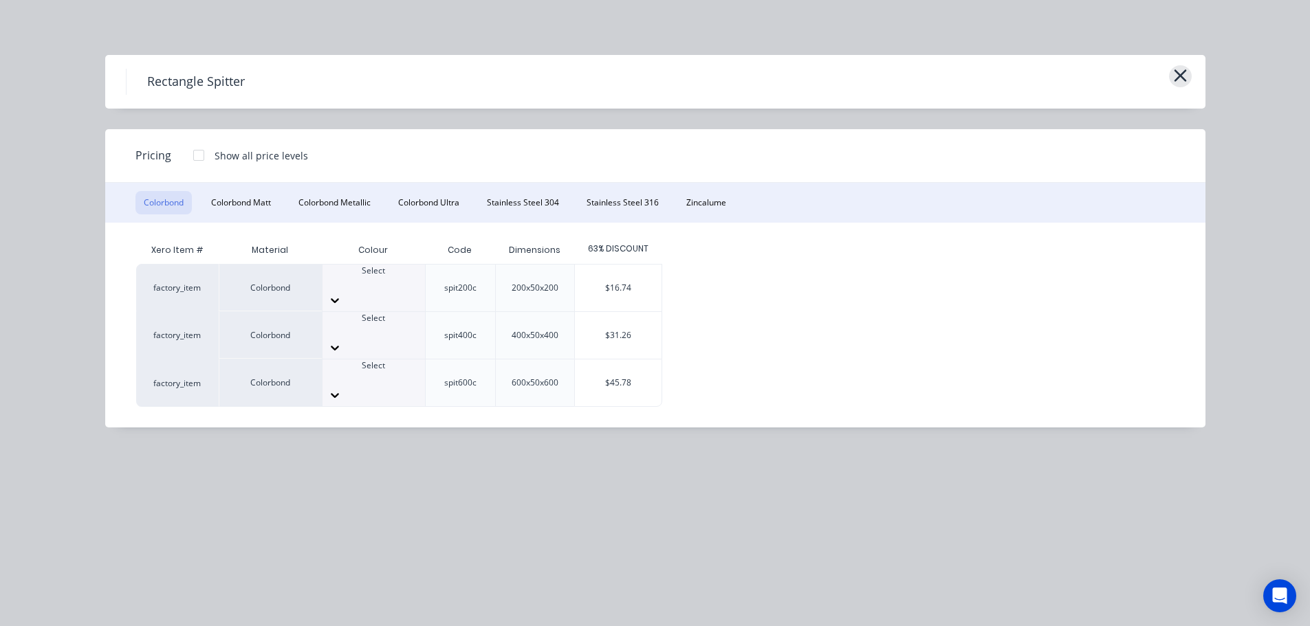
click at [1178, 71] on icon "button" at bounding box center [1180, 75] width 14 height 19
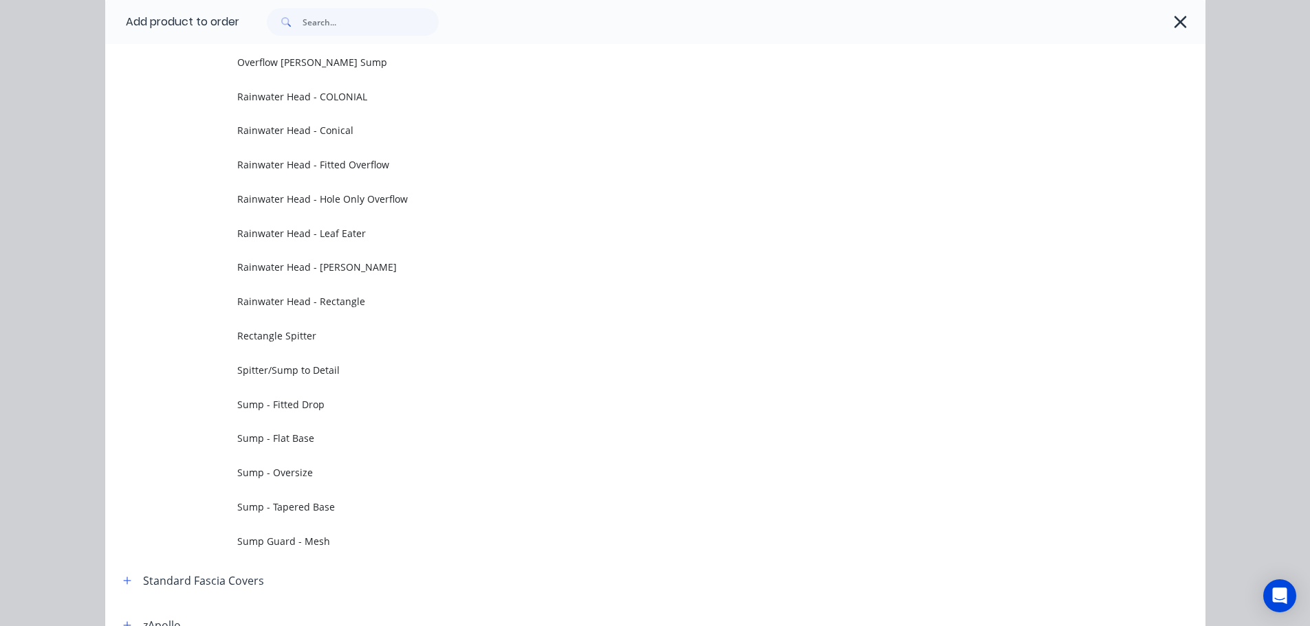
click at [1173, 21] on icon "button" at bounding box center [1180, 21] width 14 height 19
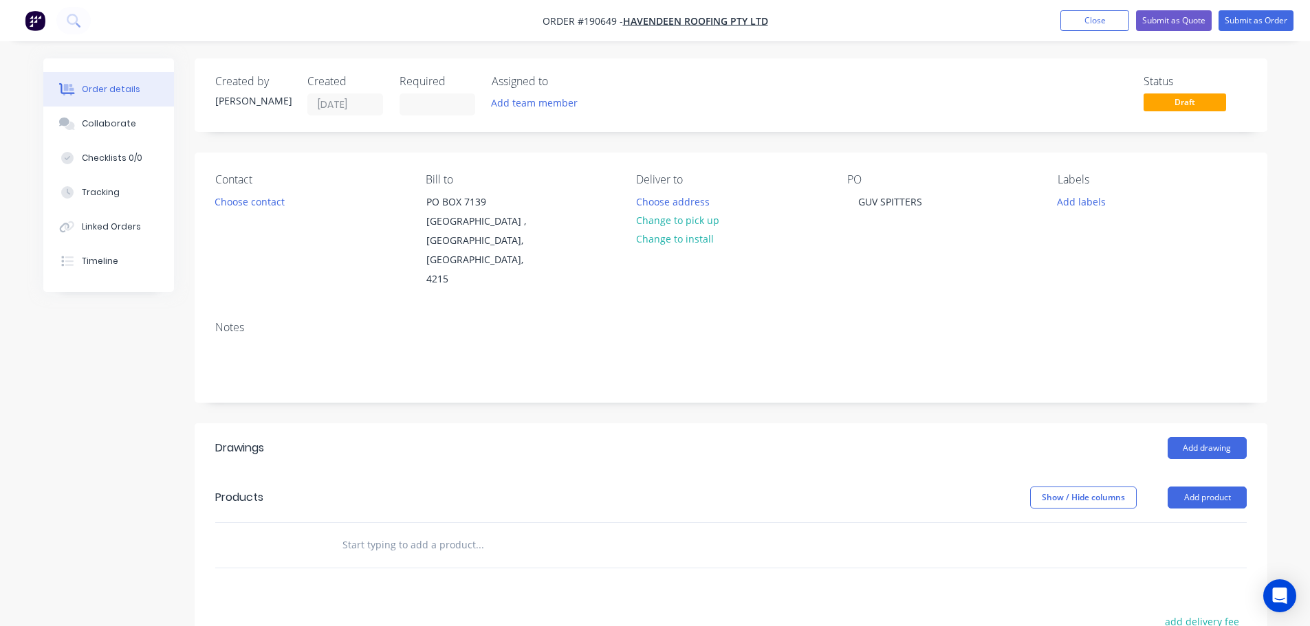
click at [759, 437] on div "Add drawing" at bounding box center [840, 448] width 812 height 22
click at [1174, 487] on button "Add product" at bounding box center [1207, 498] width 79 height 22
click at [1176, 550] on div "Basic product" at bounding box center [1181, 560] width 106 height 20
click at [385, 558] on div at bounding box center [388, 568] width 115 height 20
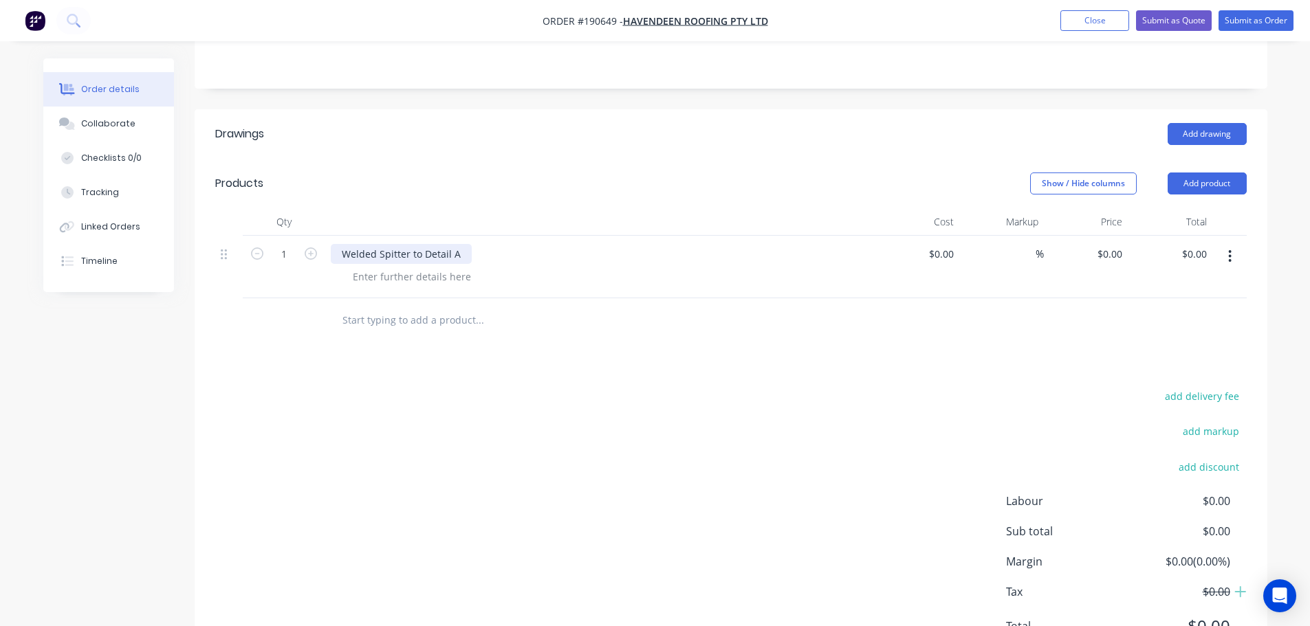
scroll to position [362, 0]
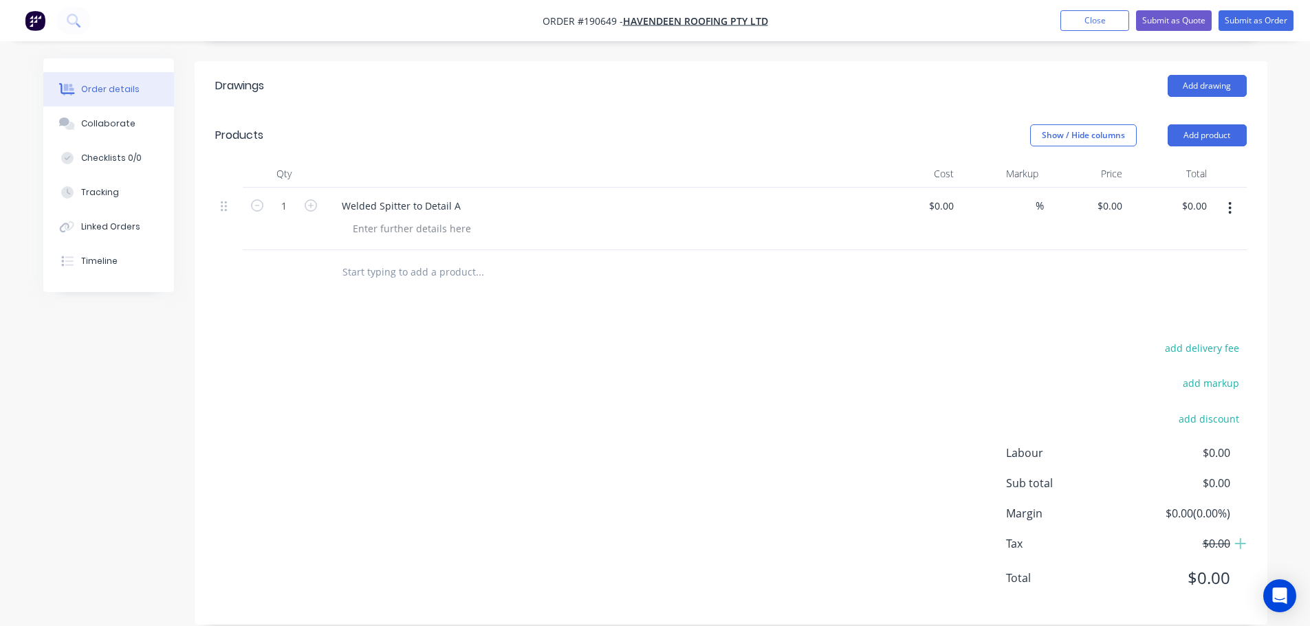
click at [439, 197] on div "Welded Spitter to Detail A" at bounding box center [600, 219] width 550 height 63
click at [444, 219] on div at bounding box center [412, 229] width 140 height 20
click at [655, 339] on div "add delivery fee add markup add discount Labour $0.00 Sub total $0.00 Margin $0…" at bounding box center [731, 471] width 1032 height 265
click at [309, 199] on icon "button" at bounding box center [311, 205] width 12 height 12
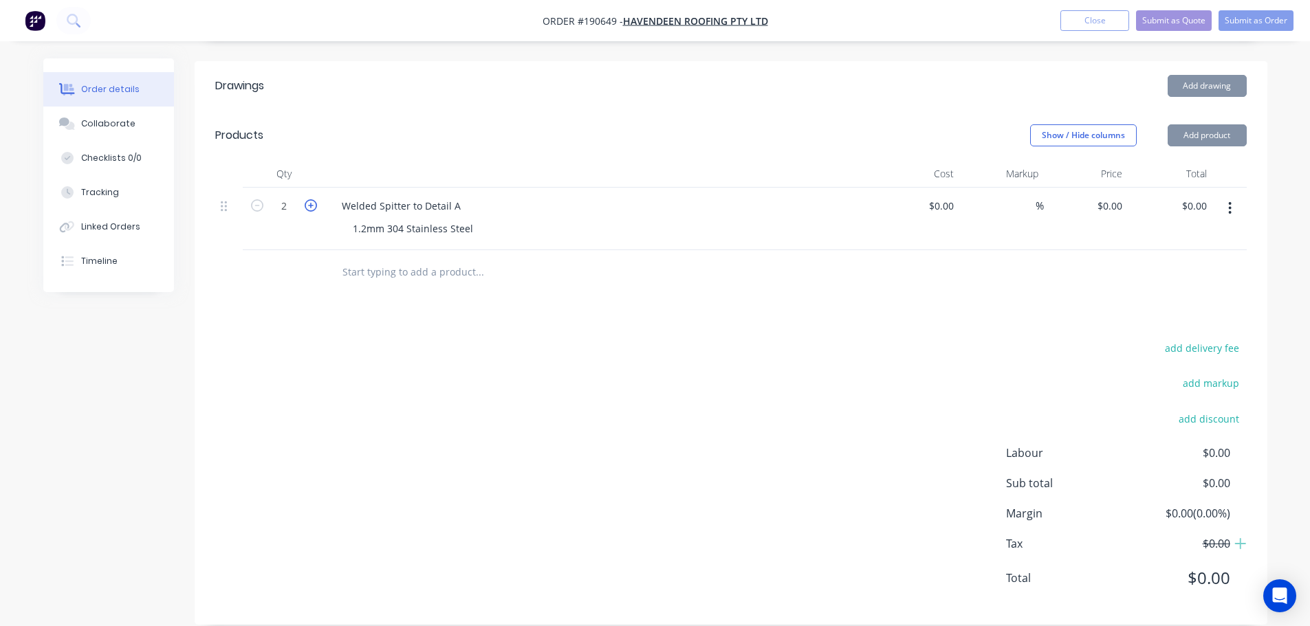
click at [309, 199] on icon "button" at bounding box center [311, 205] width 12 height 12
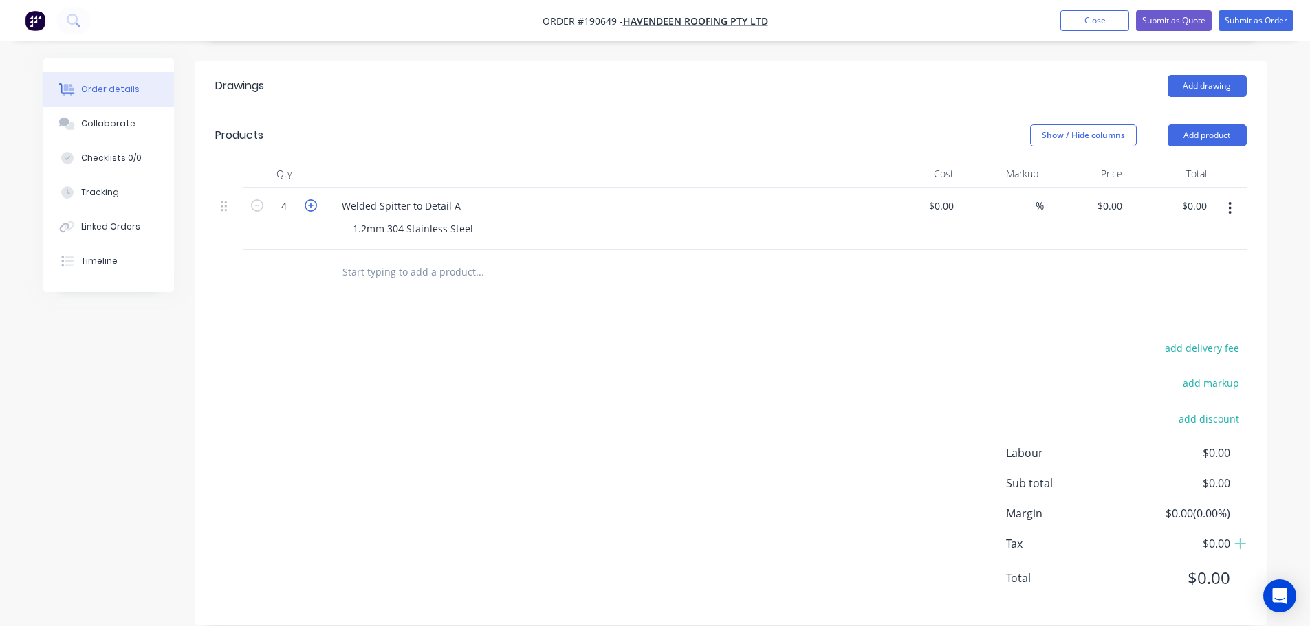
click at [312, 199] on icon "button" at bounding box center [311, 205] width 12 height 12
type input "5"
click at [1104, 191] on div "0 $0.00" at bounding box center [1086, 219] width 85 height 63
click at [673, 366] on div "add delivery fee add markup add discount Labour $0.00 Sub total $0.00 Margin $0…" at bounding box center [731, 471] width 1032 height 265
click at [1234, 196] on button "button" at bounding box center [1230, 208] width 32 height 25
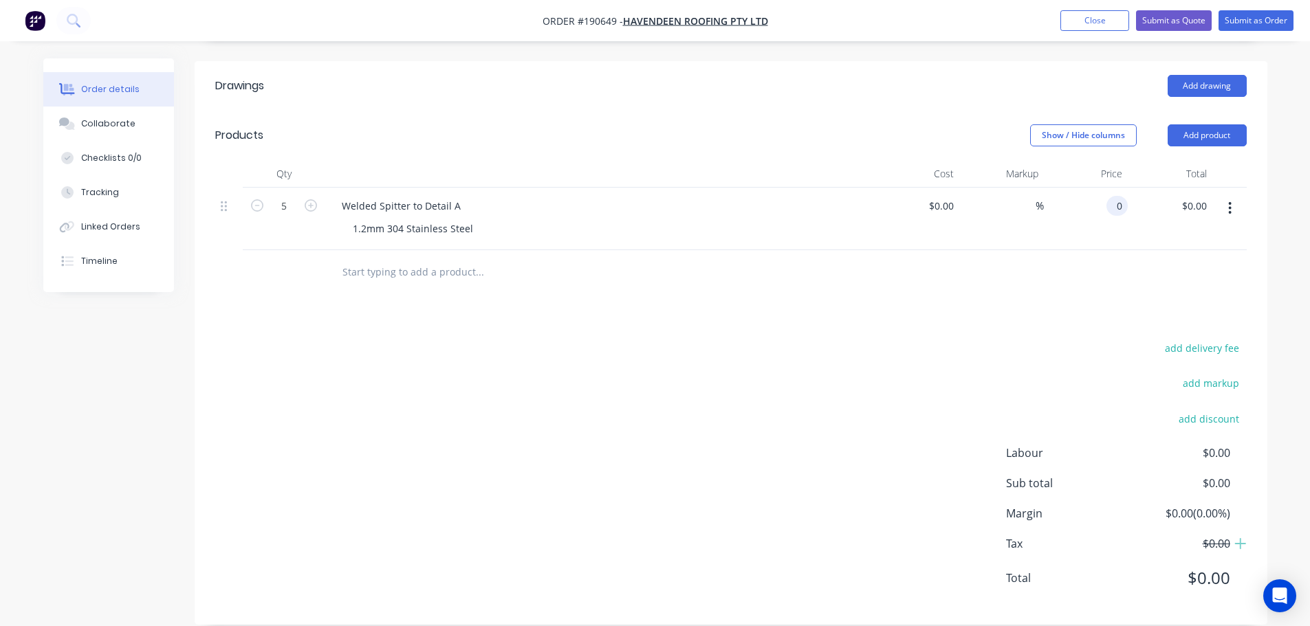
click at [1114, 196] on input "0" at bounding box center [1120, 206] width 16 height 20
type input "$178.34"
type input "$891.70"
click at [642, 380] on div "add delivery fee add markup add discount Labour $0.00 Sub total $0.00 Margin $0…" at bounding box center [731, 471] width 1032 height 265
click at [1232, 196] on button "button" at bounding box center [1230, 208] width 32 height 25
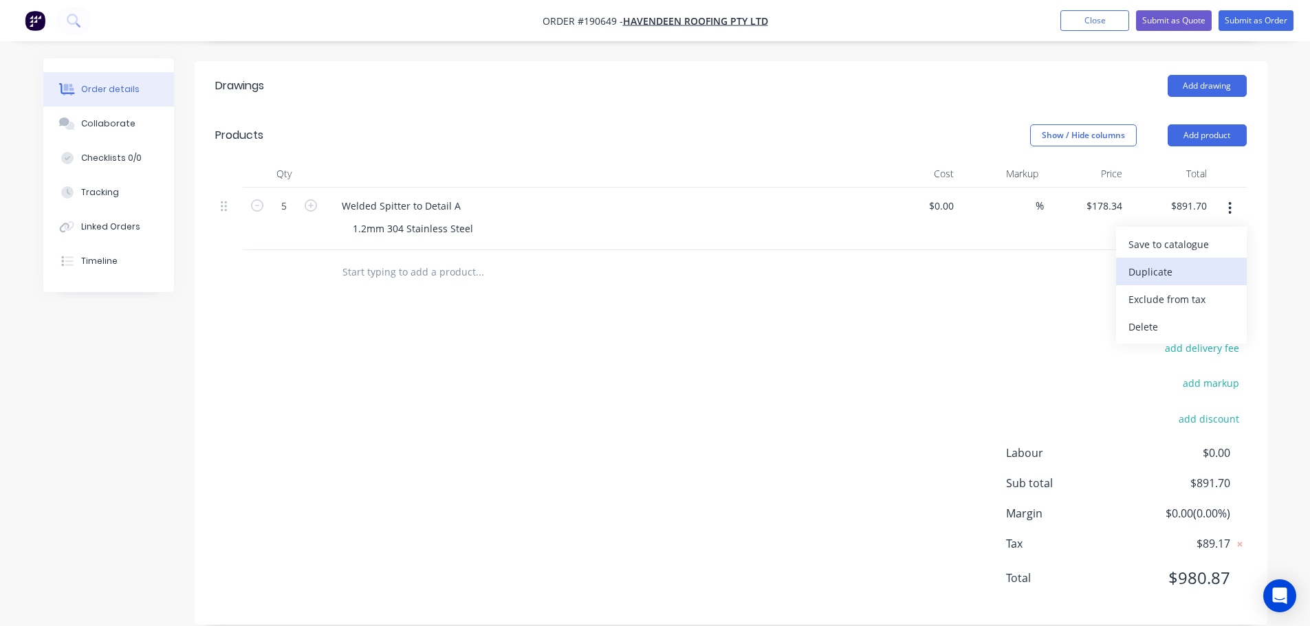
click at [1203, 262] on div "Duplicate" at bounding box center [1181, 272] width 106 height 20
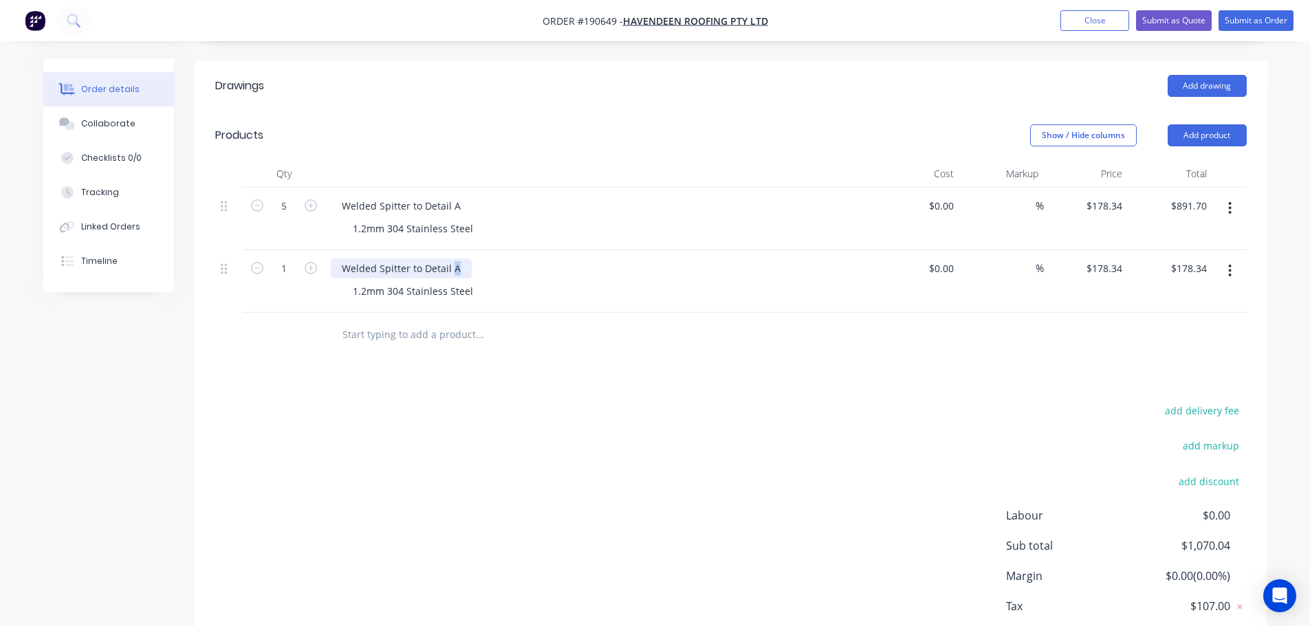
click at [452, 259] on div "Welded Spitter to Detail A" at bounding box center [401, 269] width 141 height 20
click at [538, 134] on header "Products Show / Hide columns Add product" at bounding box center [731, 136] width 1073 height 50
click at [596, 465] on div "add delivery fee add markup add discount Labour $0.00 Sub total $1,070.04 Margi…" at bounding box center [731, 534] width 1032 height 265
click at [463, 196] on div "Welded Spitter to Detail A" at bounding box center [401, 206] width 141 height 20
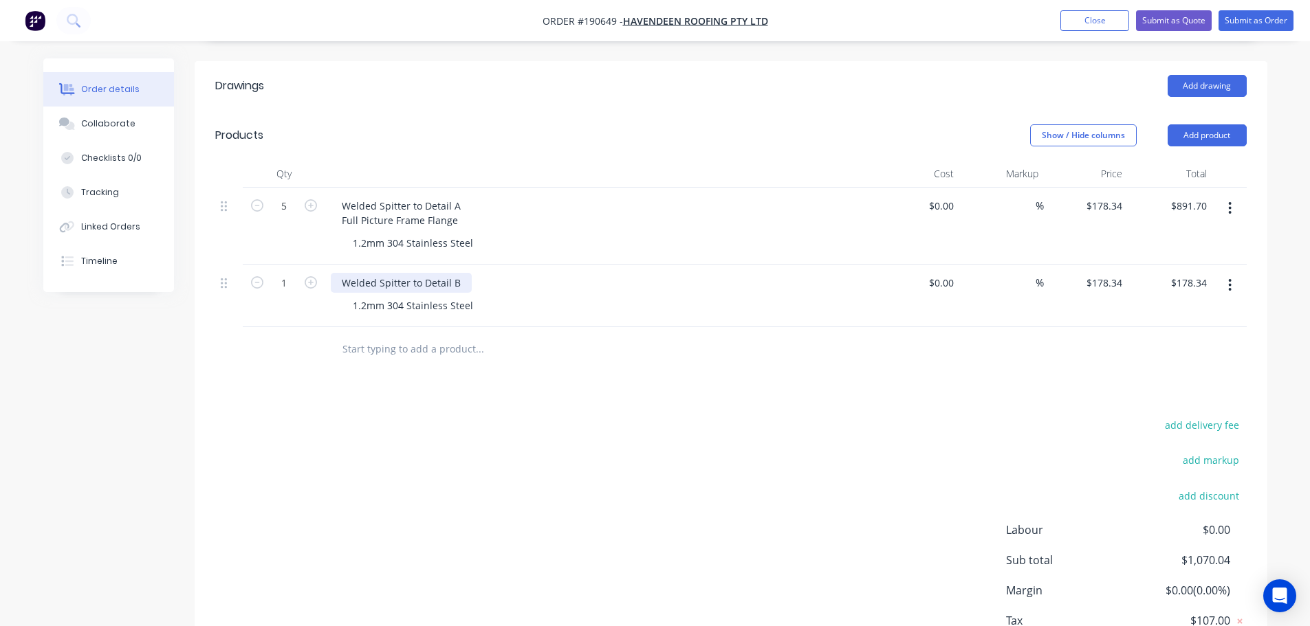
click at [463, 273] on div "Welded Spitter to Detail B" at bounding box center [401, 283] width 141 height 20
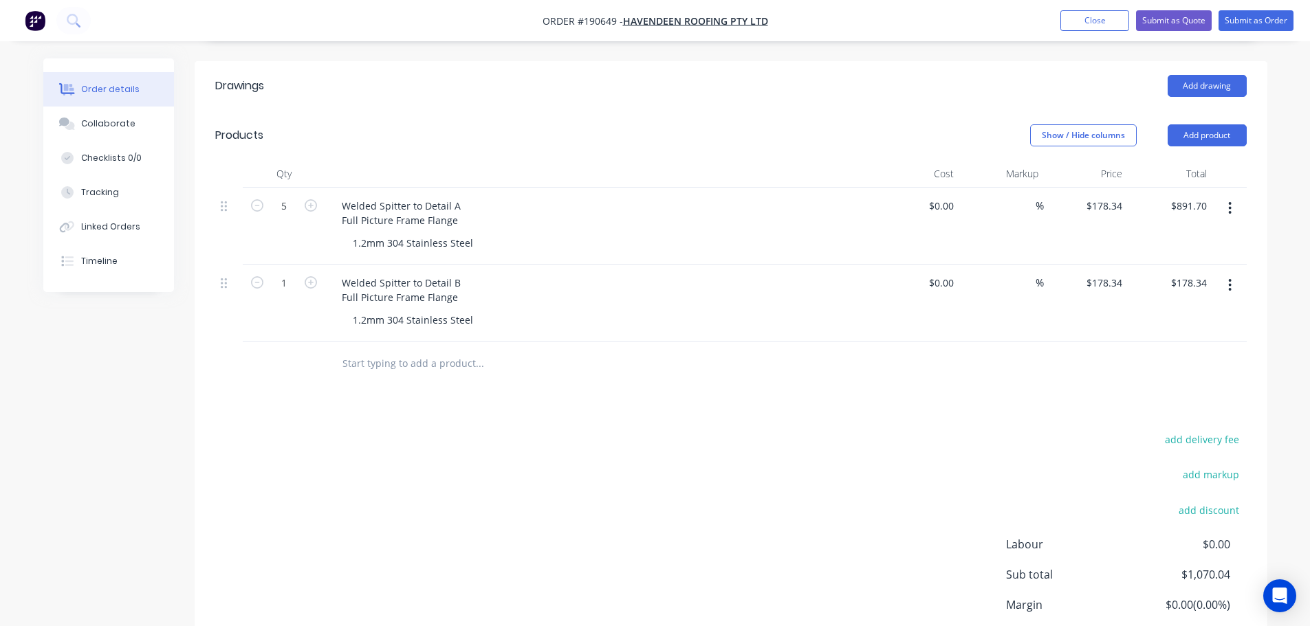
click at [529, 430] on div "add delivery fee add markup add discount Labour $0.00 Sub total $1,070.04 Margi…" at bounding box center [731, 562] width 1032 height 265
click at [608, 498] on div "add delivery fee add markup add discount Labour $0.00 Sub total $1,070.04 Margi…" at bounding box center [731, 562] width 1032 height 265
click at [628, 501] on div "add delivery fee add markup add discount Labour $0.00 Sub total $1,070.04 Margi…" at bounding box center [731, 562] width 1032 height 265
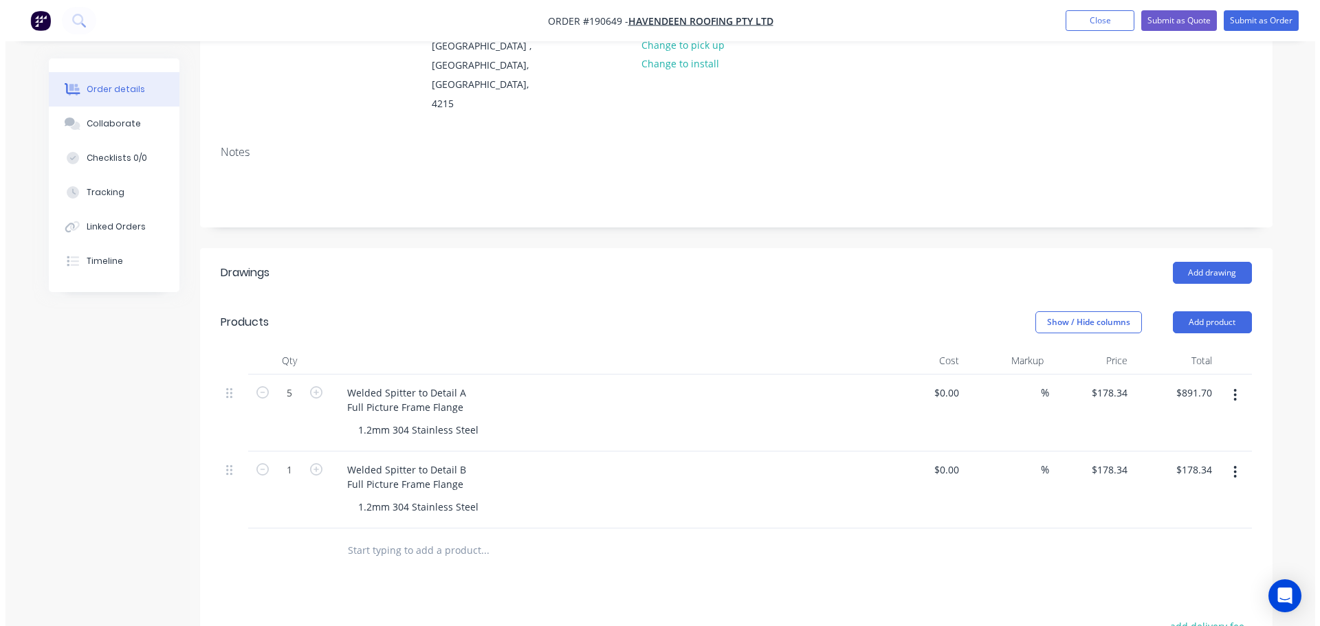
scroll to position [0, 0]
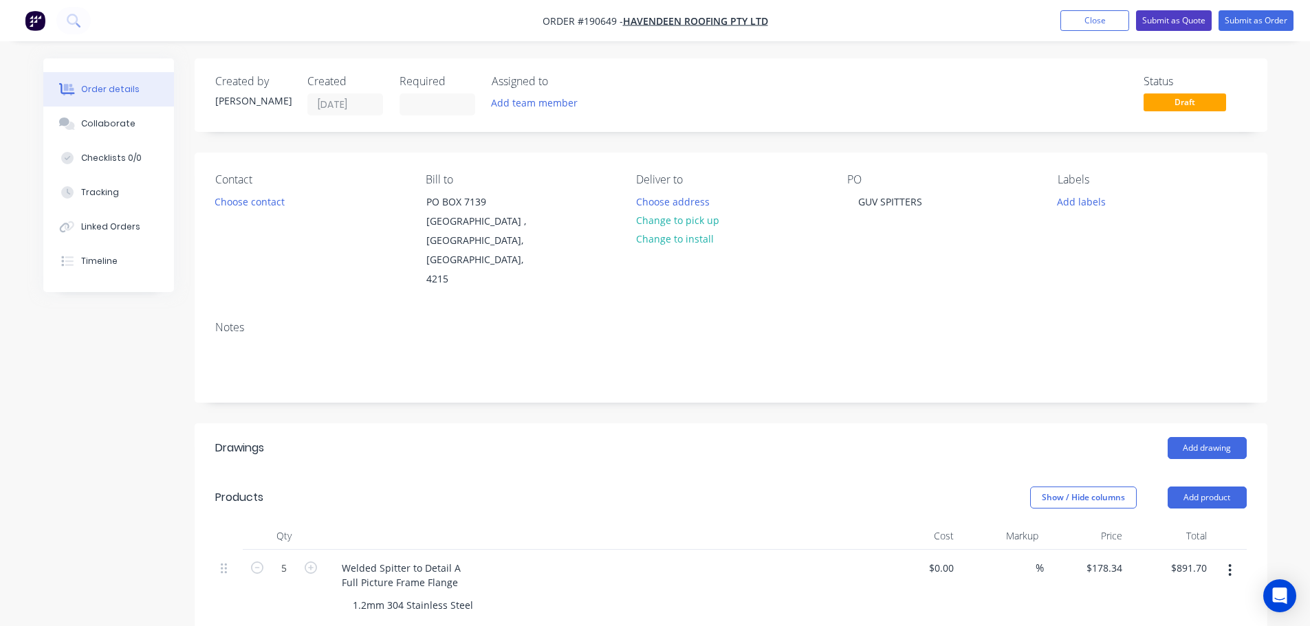
click at [1153, 17] on button "Submit as Quote" at bounding box center [1174, 20] width 76 height 21
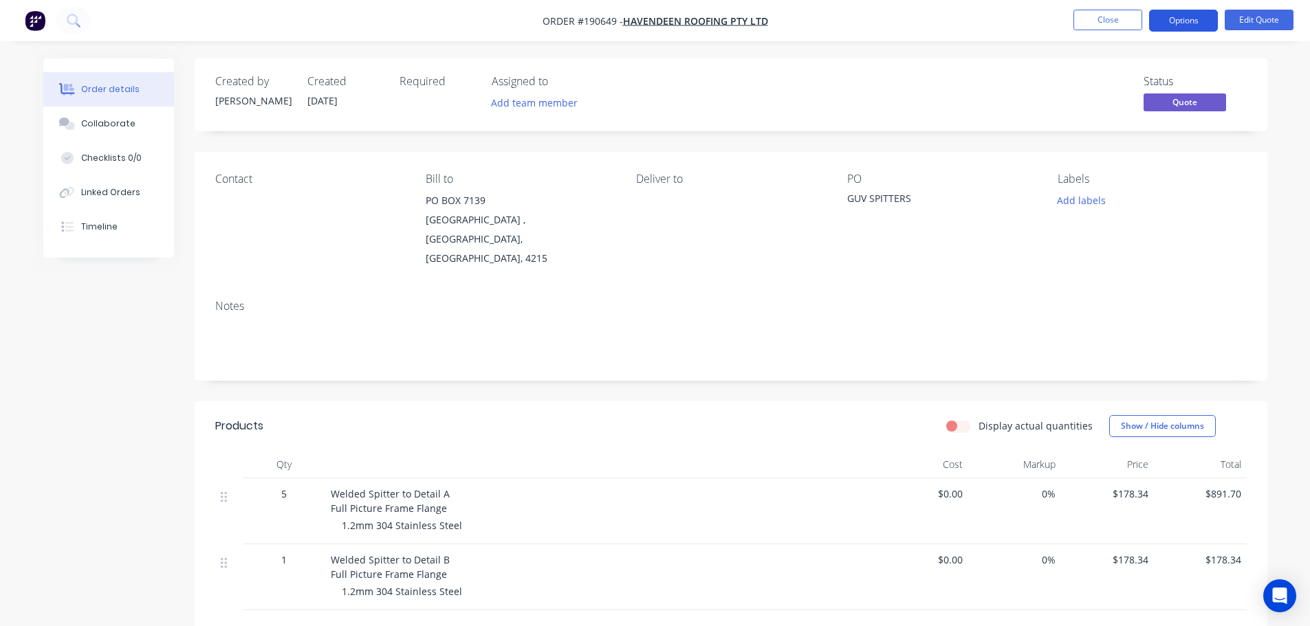
click at [1175, 25] on button "Options" at bounding box center [1183, 21] width 69 height 22
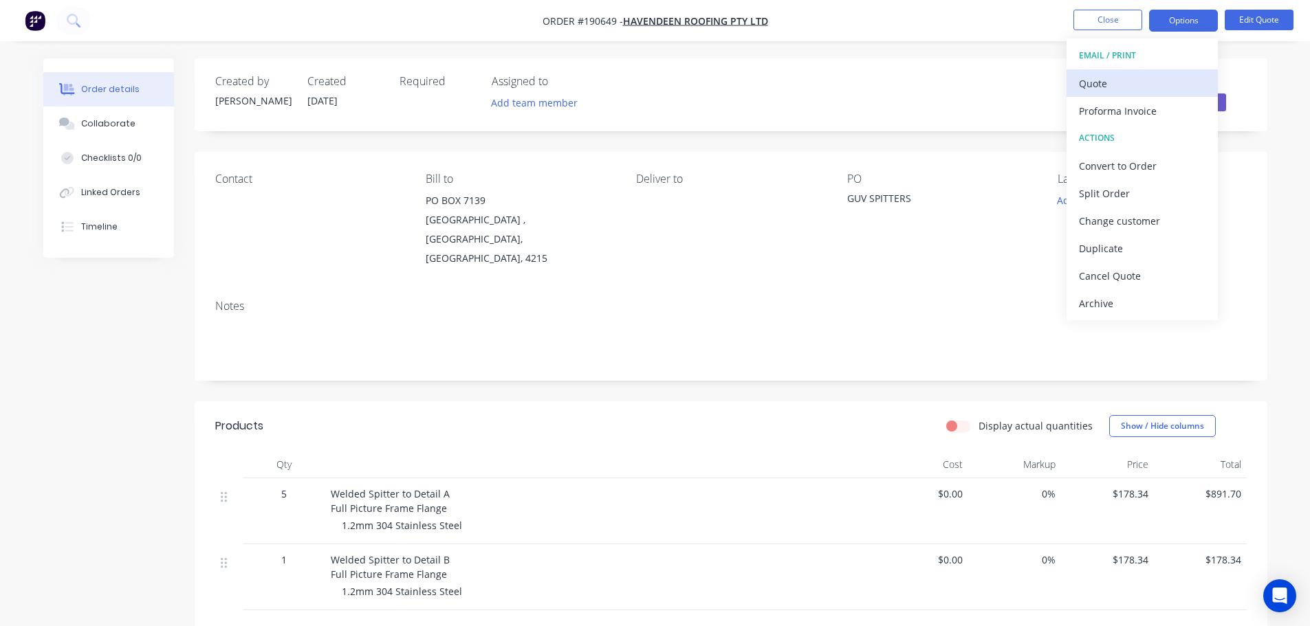
click at [1144, 77] on div "Quote" at bounding box center [1142, 84] width 127 height 20
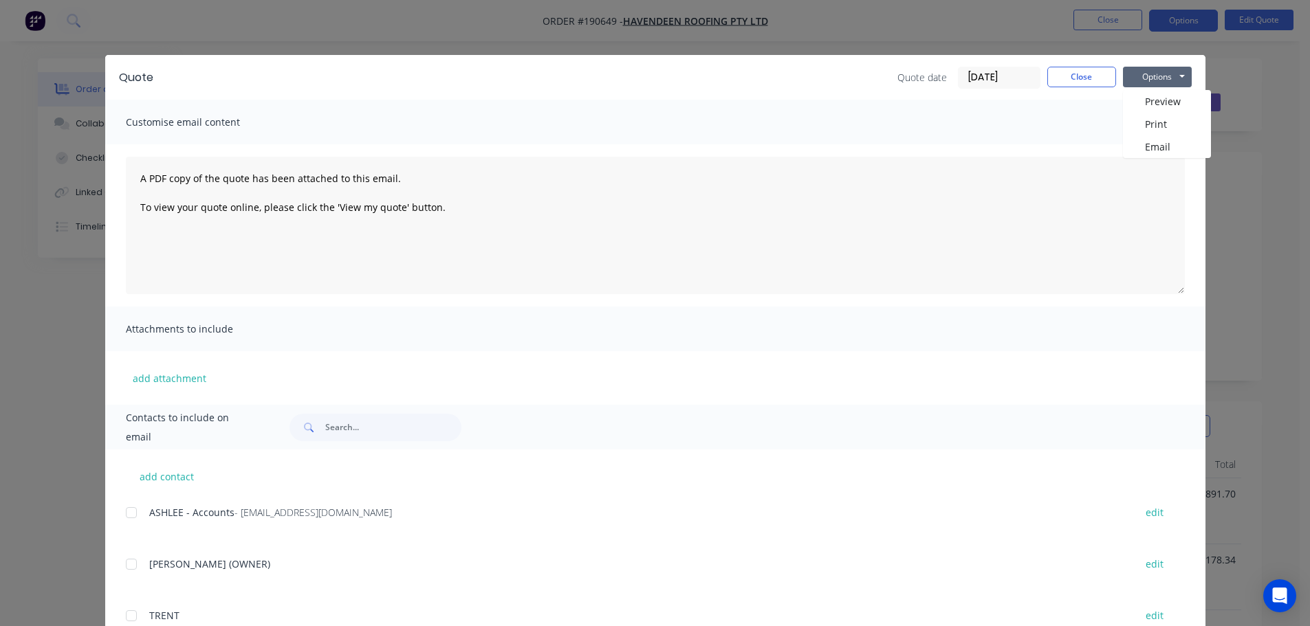
click at [1144, 88] on div "Options Preview Print Email" at bounding box center [1157, 78] width 69 height 22
click at [1146, 80] on button "Options" at bounding box center [1157, 77] width 69 height 21
click at [1146, 111] on button "Preview" at bounding box center [1167, 101] width 88 height 23
click at [1078, 76] on button "Close" at bounding box center [1081, 77] width 69 height 21
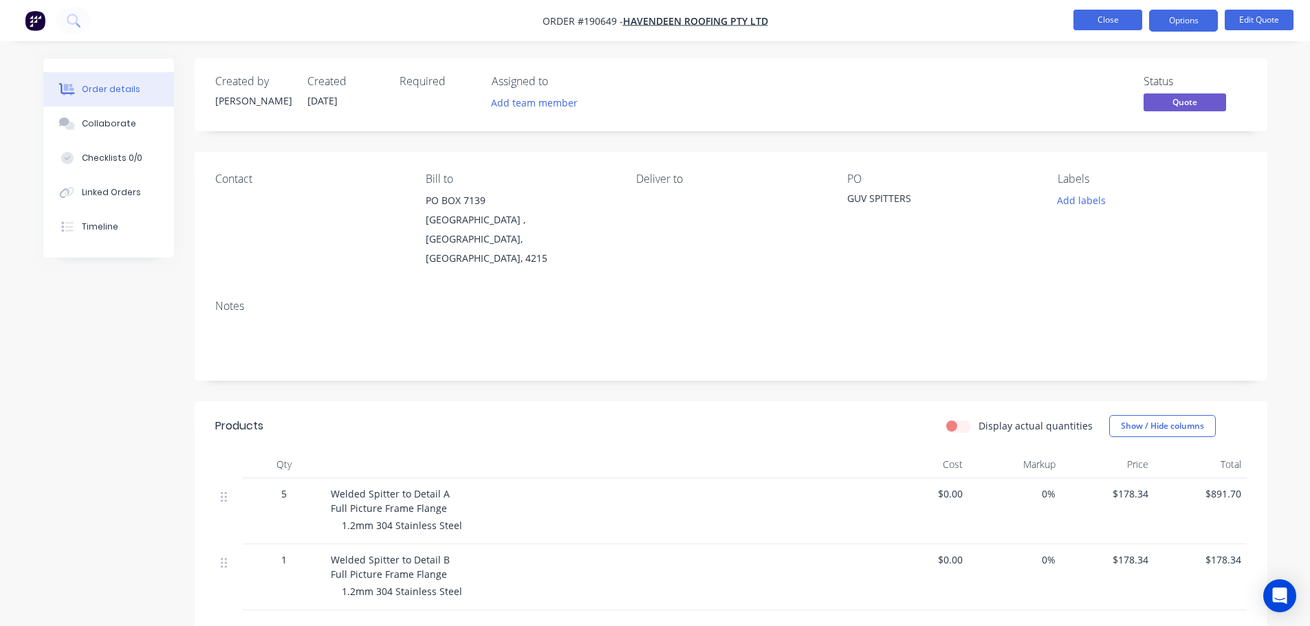
click at [1113, 22] on button "Close" at bounding box center [1107, 20] width 69 height 21
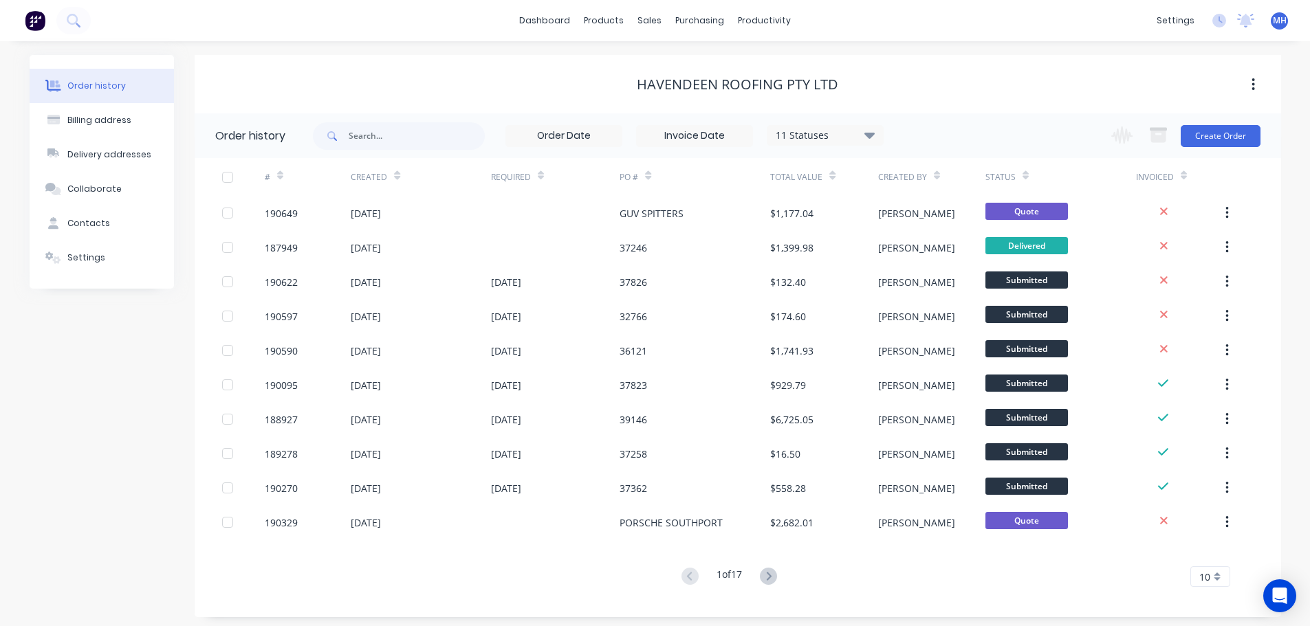
click at [122, 417] on div "Order history Billing address Delivery addresses Collaborate Contacts Settings" at bounding box center [102, 336] width 144 height 563
drag, startPoint x: 836, startPoint y: 83, endPoint x: 607, endPoint y: 86, distance: 229.0
click at [613, 86] on div "Havendeen Roofing Pty Ltd" at bounding box center [738, 84] width 1087 height 17
click at [606, 85] on div "Havendeen Roofing Pty Ltd" at bounding box center [738, 84] width 1087 height 17
click at [557, 76] on div "Havendeen Roofing Pty Ltd" at bounding box center [738, 84] width 1087 height 17
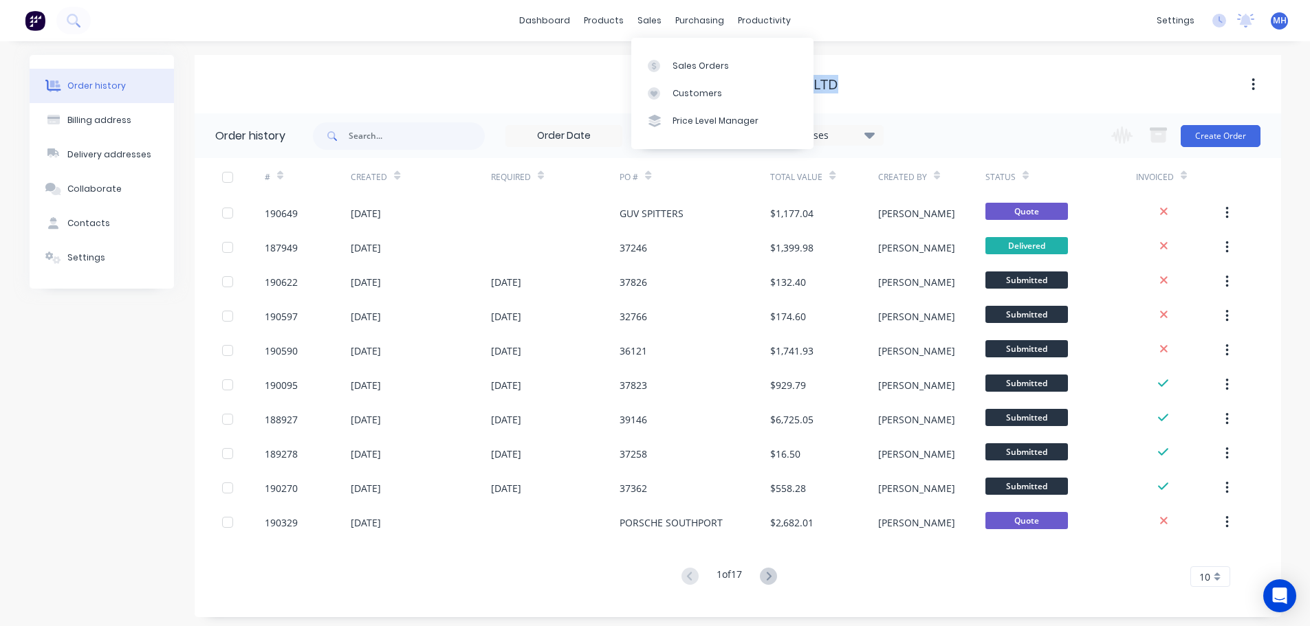
click at [576, 85] on div "Havendeen Roofing Pty Ltd" at bounding box center [738, 84] width 1087 height 17
drag, startPoint x: 668, startPoint y: 60, endPoint x: 745, endPoint y: 53, distance: 77.3
click at [669, 60] on link "Sales Orders" at bounding box center [722, 66] width 182 height 28
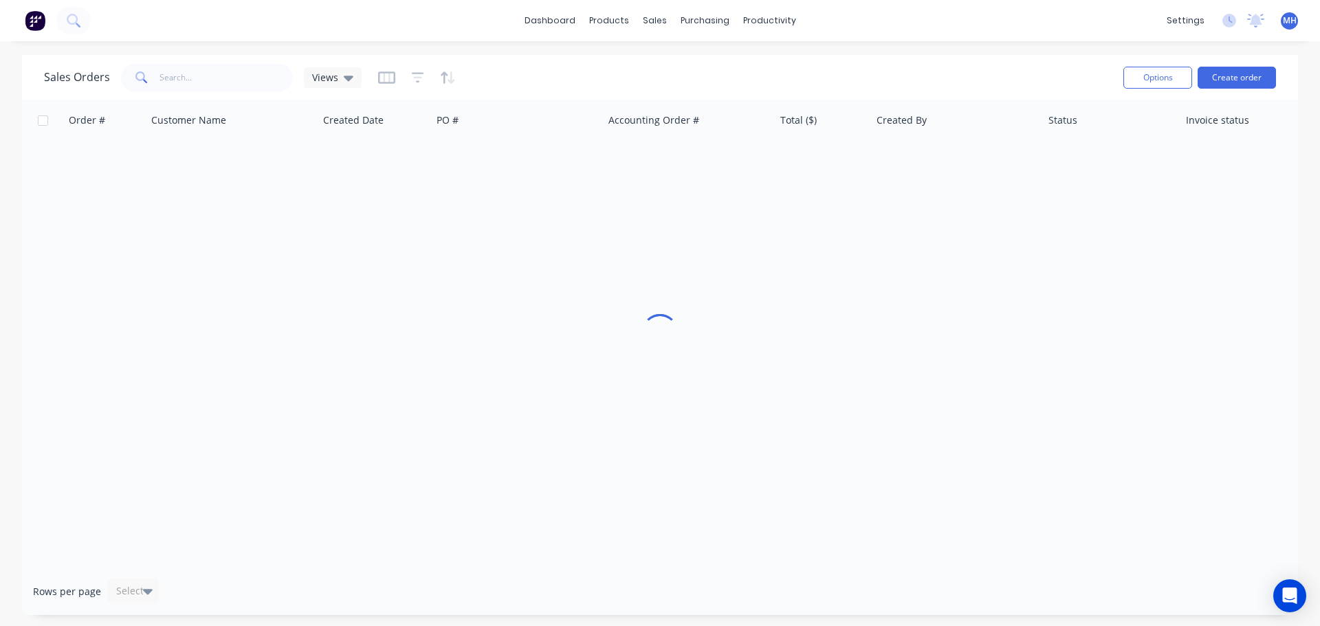
click at [922, 55] on div "Sales Orders Views Options Create order" at bounding box center [660, 77] width 1276 height 45
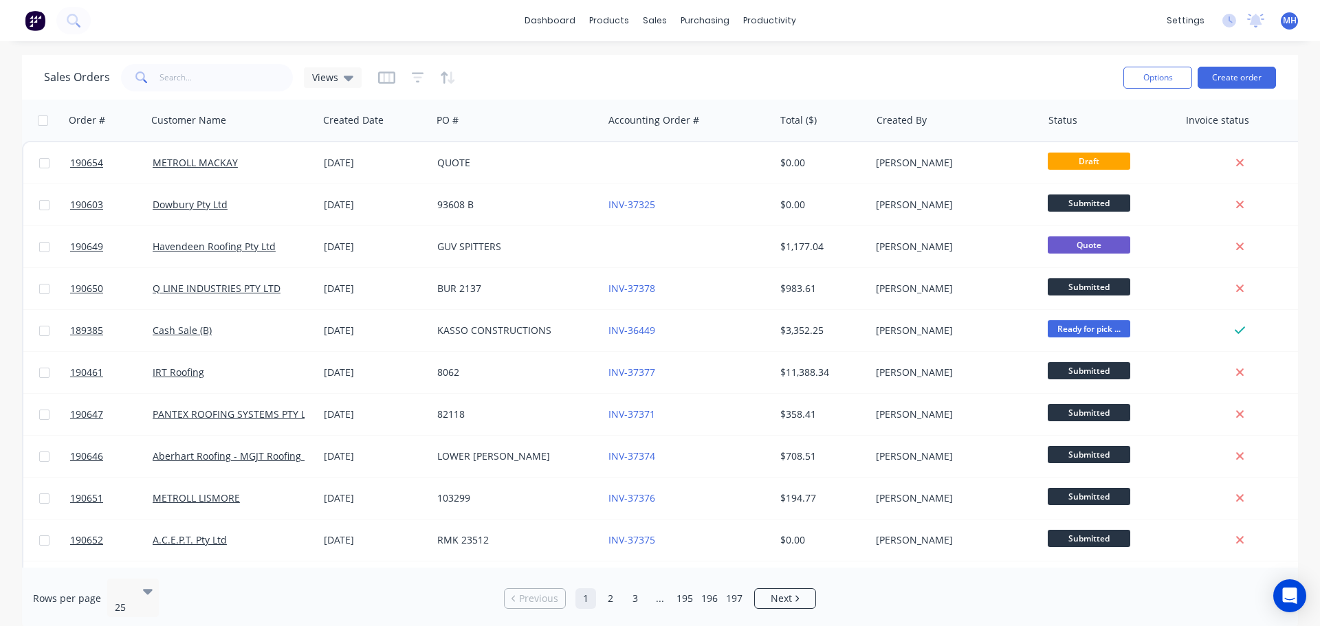
click at [511, 77] on div "Sales Orders Views" at bounding box center [578, 78] width 1069 height 34
click at [873, 65] on div "Sales Orders Views" at bounding box center [578, 78] width 1069 height 34
click at [900, 58] on link "Workflow" at bounding box center [823, 66] width 182 height 28
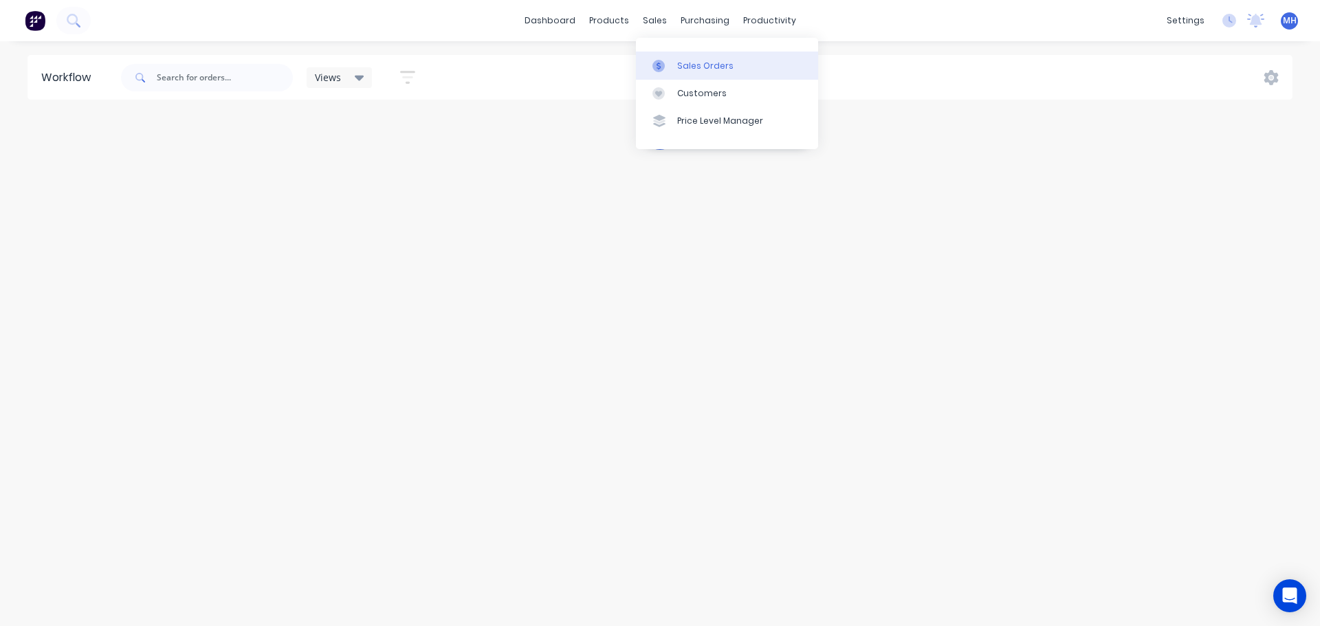
click at [694, 65] on div "Sales Orders" at bounding box center [705, 66] width 56 height 12
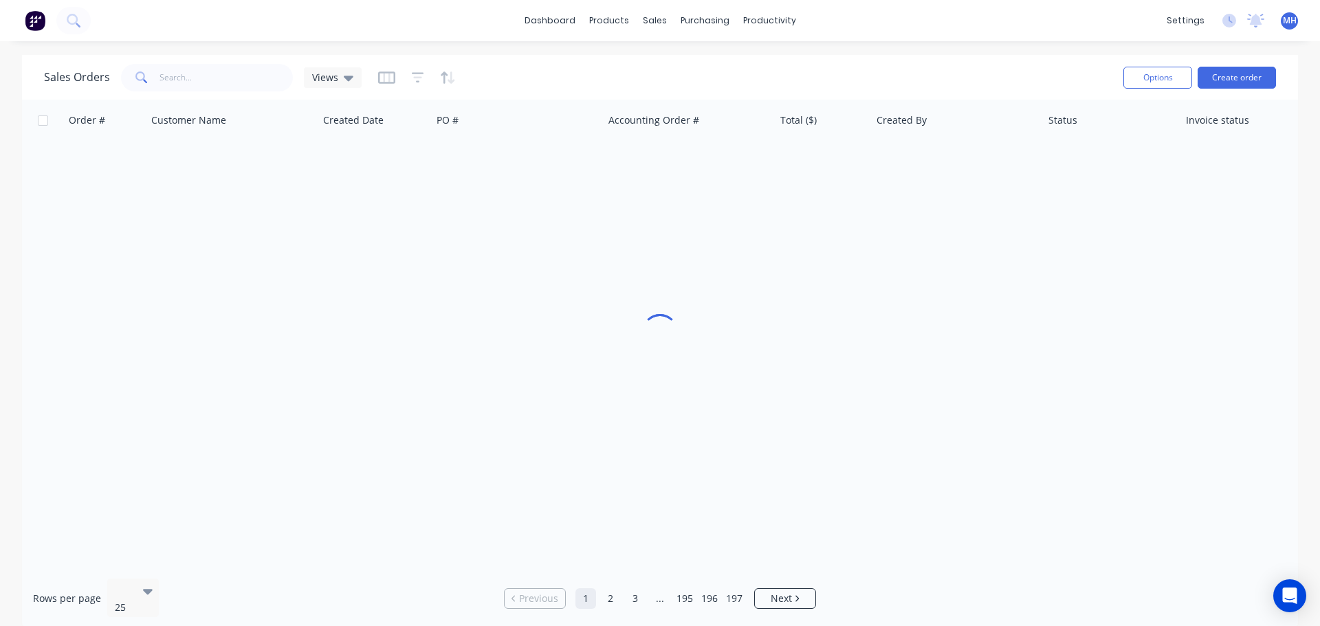
click at [918, 68] on div "Sales Orders Views" at bounding box center [578, 78] width 1069 height 34
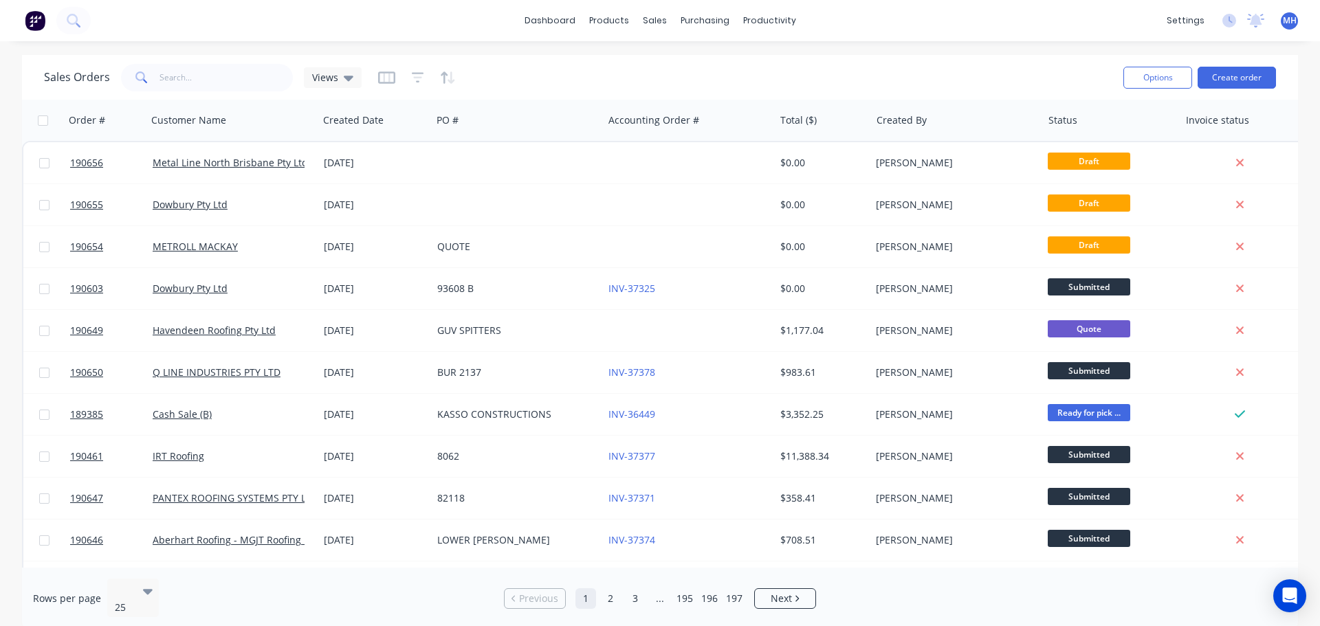
drag, startPoint x: 571, startPoint y: 79, endPoint x: 561, endPoint y: 83, distance: 10.9
click at [571, 79] on div "Sales Orders Views" at bounding box center [578, 78] width 1069 height 34
click at [747, 80] on div "Sales Orders Views" at bounding box center [578, 78] width 1069 height 34
click at [598, 83] on div "Sales Orders Views" at bounding box center [578, 78] width 1069 height 34
click at [219, 84] on input "text" at bounding box center [227, 78] width 134 height 28
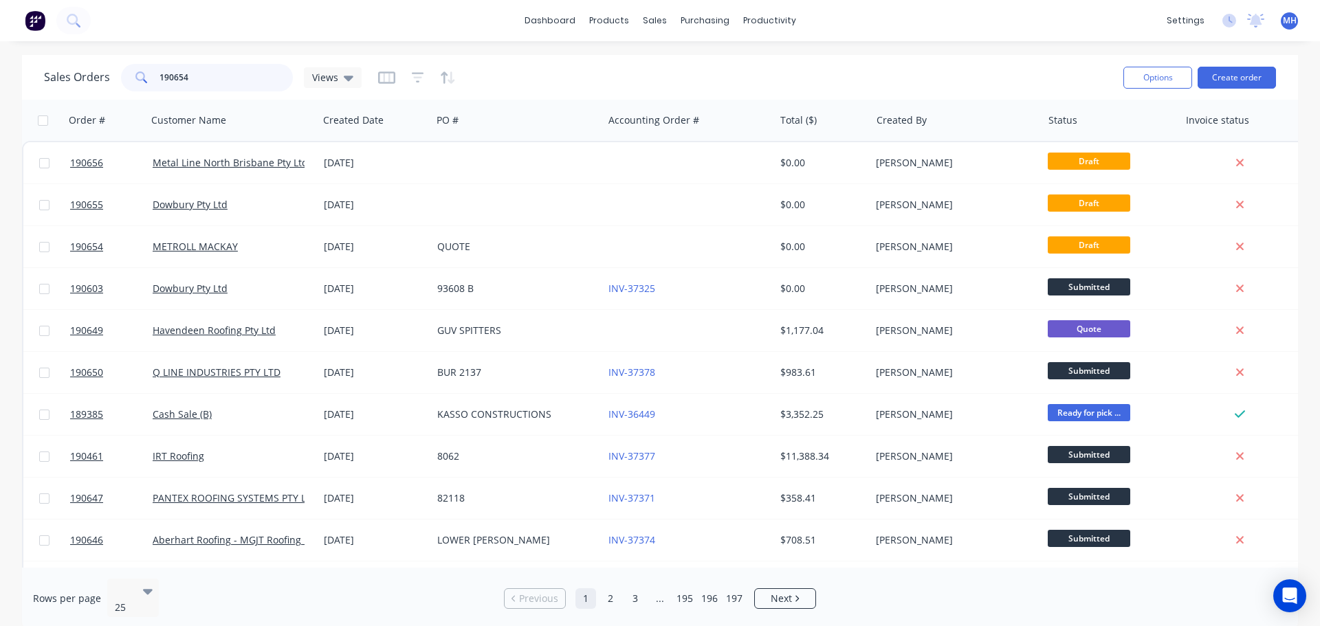
type input "190654"
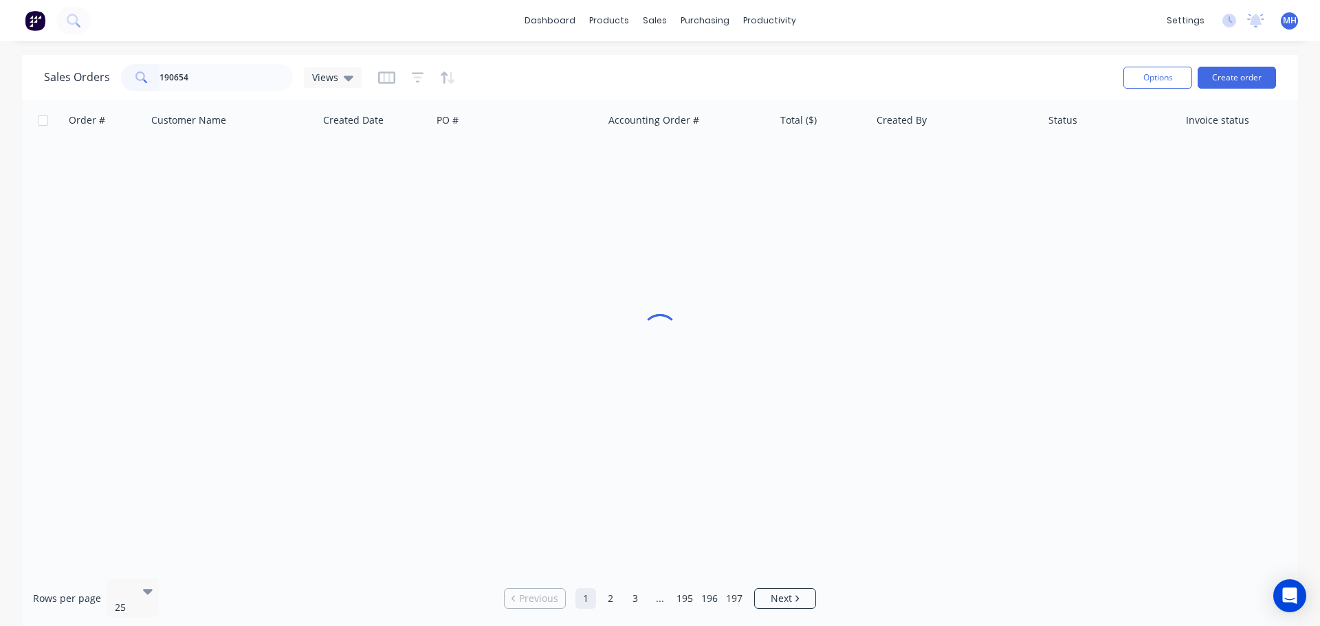
click at [490, 69] on div "Sales Orders 190654 Views" at bounding box center [578, 78] width 1069 height 34
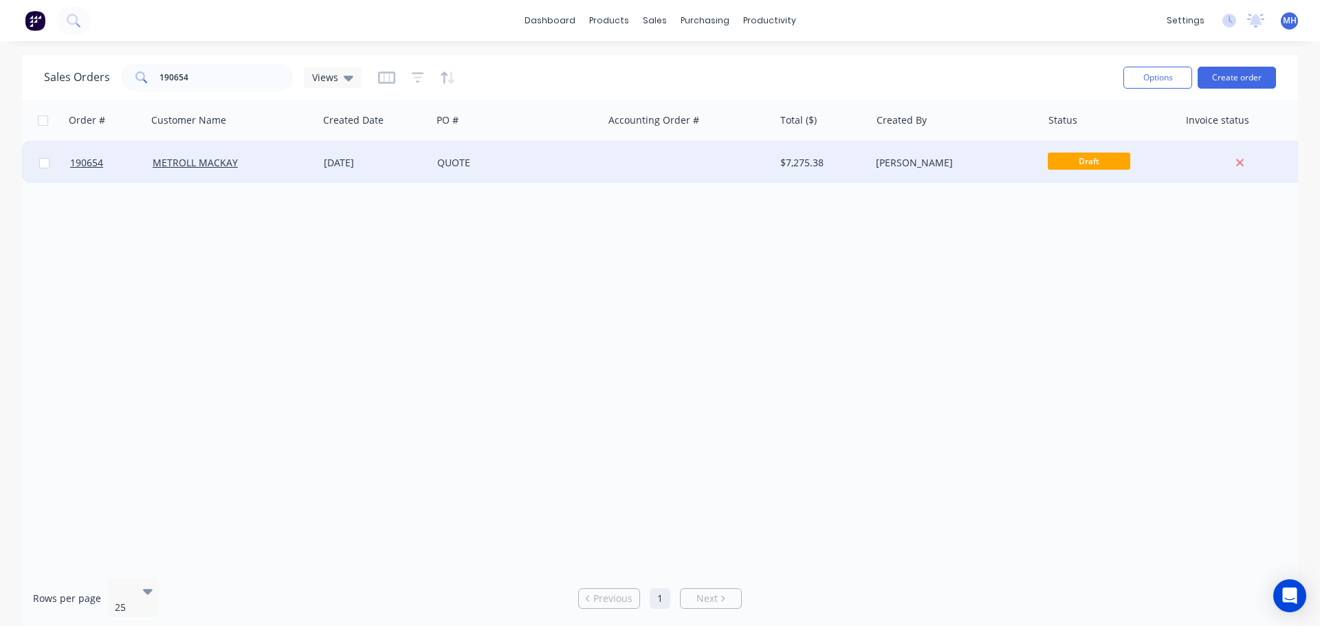
click at [454, 153] on div "QUOTE" at bounding box center [517, 162] width 171 height 41
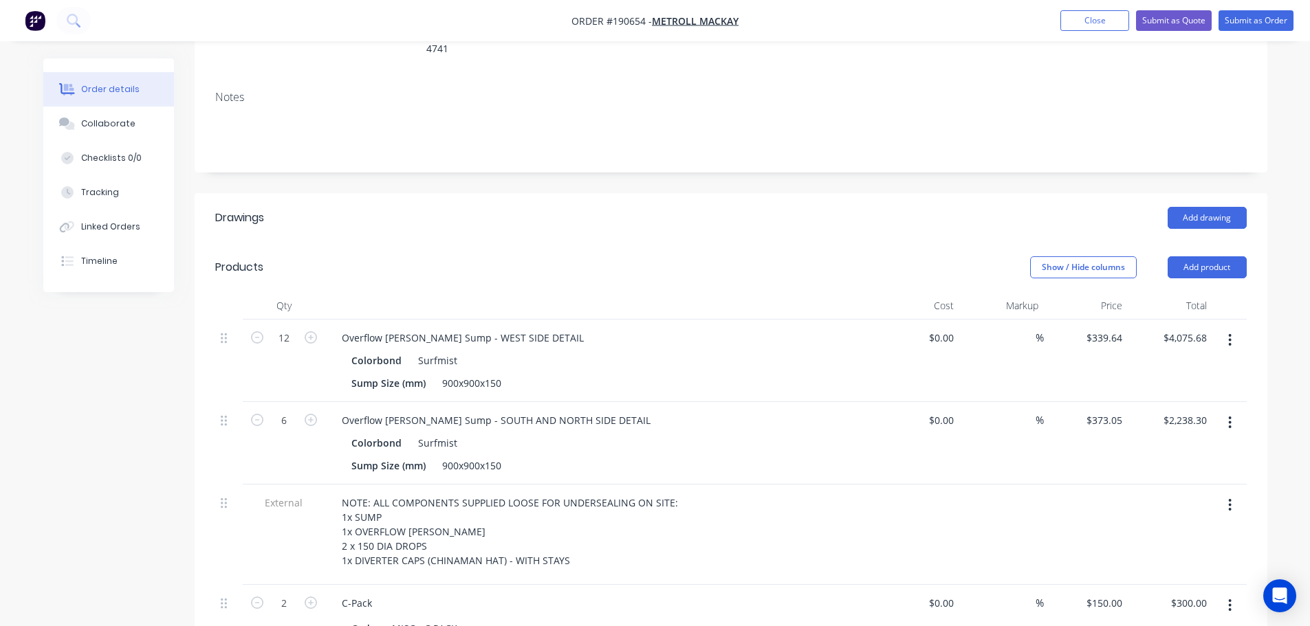
scroll to position [275, 0]
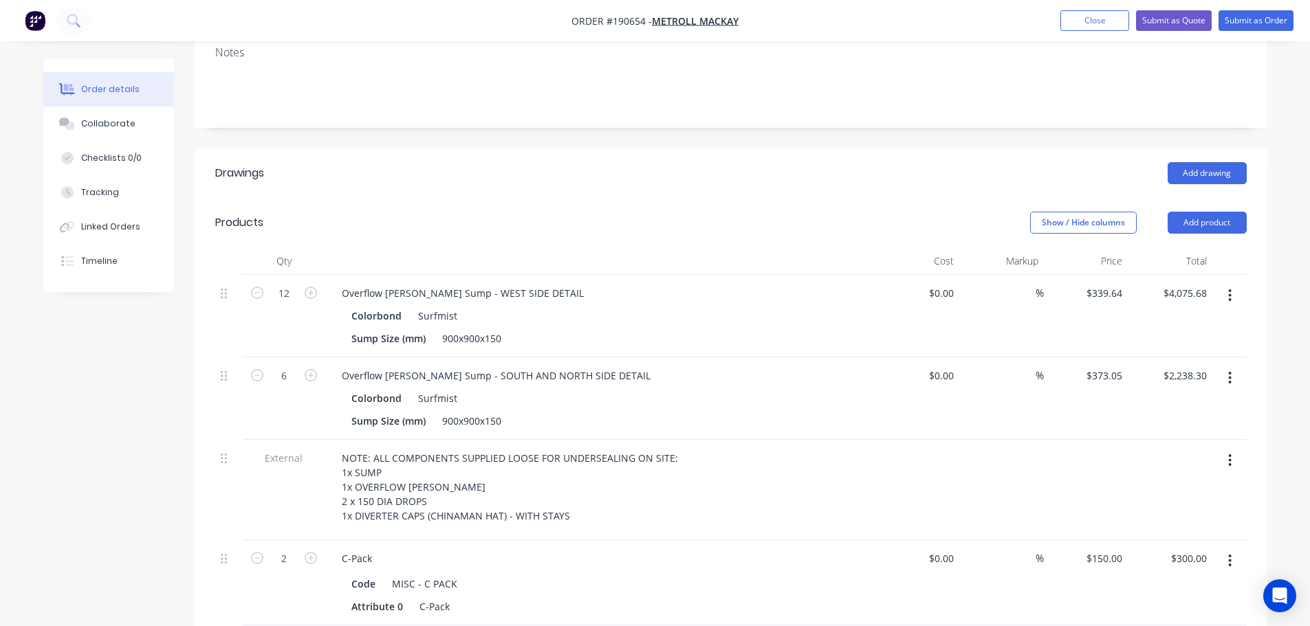
click at [415, 162] on div "Drawings" at bounding box center [324, 173] width 219 height 22
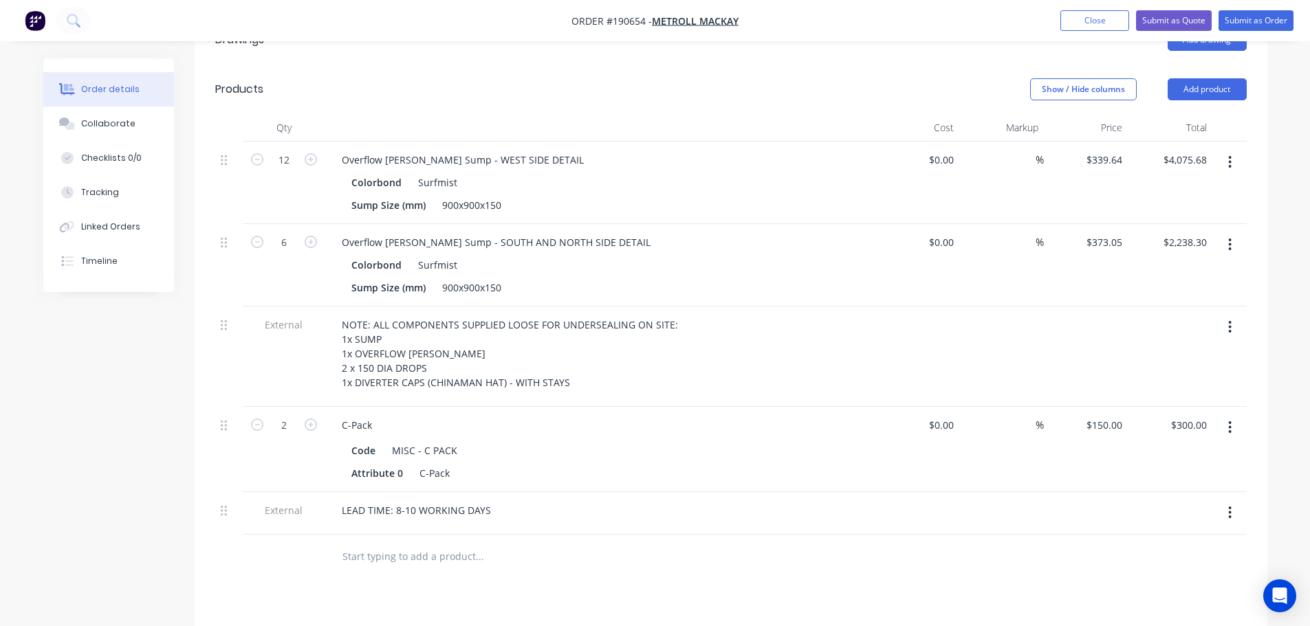
scroll to position [413, 0]
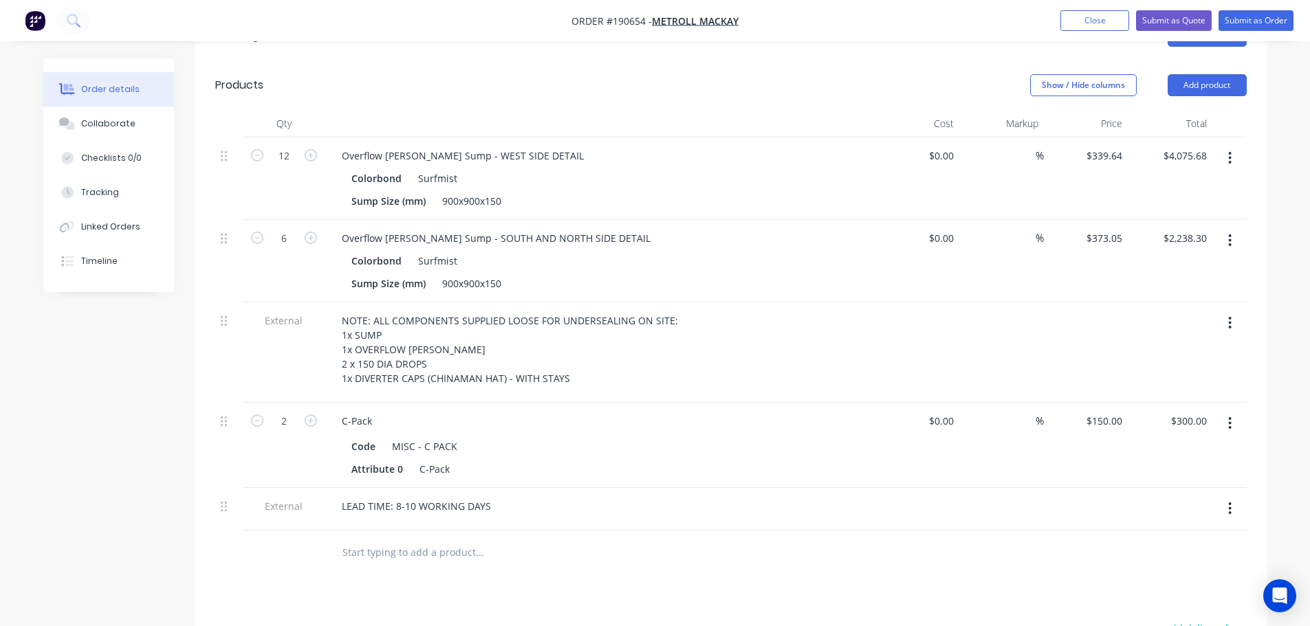
click at [533, 580] on div "Drawings Add drawing Products Show / Hide columns Add product Qty Cost Markup P…" at bounding box center [731, 458] width 1073 height 895
click at [552, 576] on div "Drawings Add drawing Products Show / Hide columns Add product Qty Cost Markup P…" at bounding box center [731, 458] width 1073 height 895
click at [1233, 146] on button "button" at bounding box center [1230, 158] width 32 height 25
click at [1214, 184] on div "Edit" at bounding box center [1181, 194] width 106 height 20
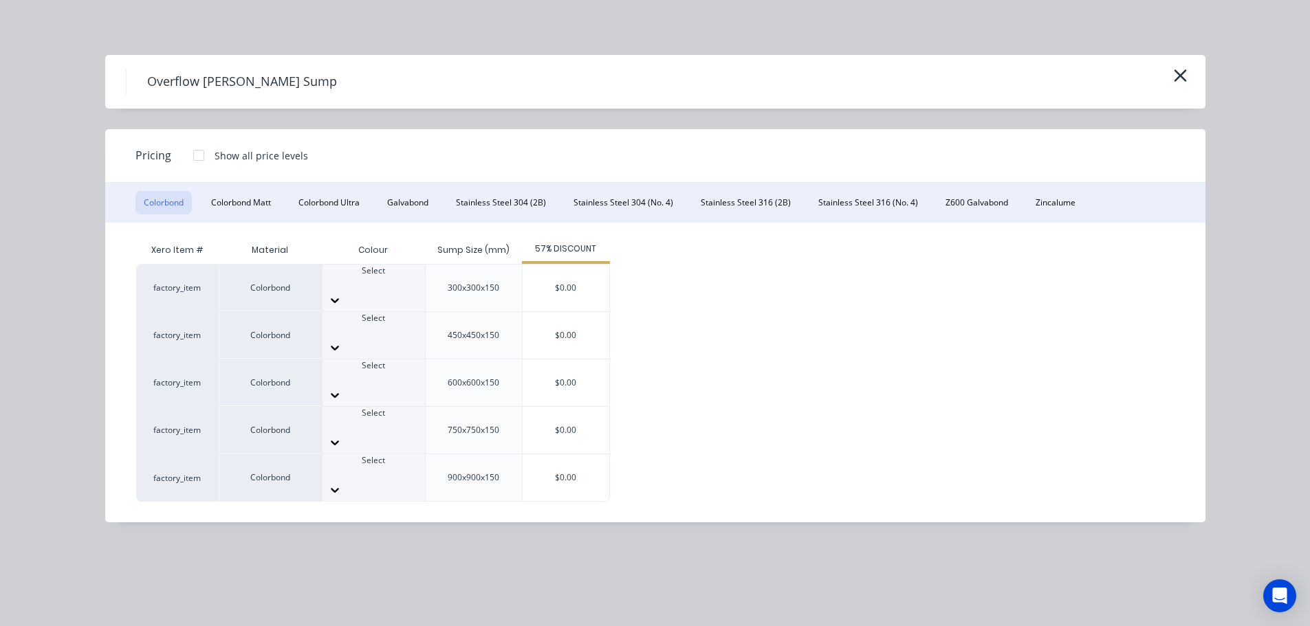
click at [194, 156] on div at bounding box center [199, 156] width 28 height 28
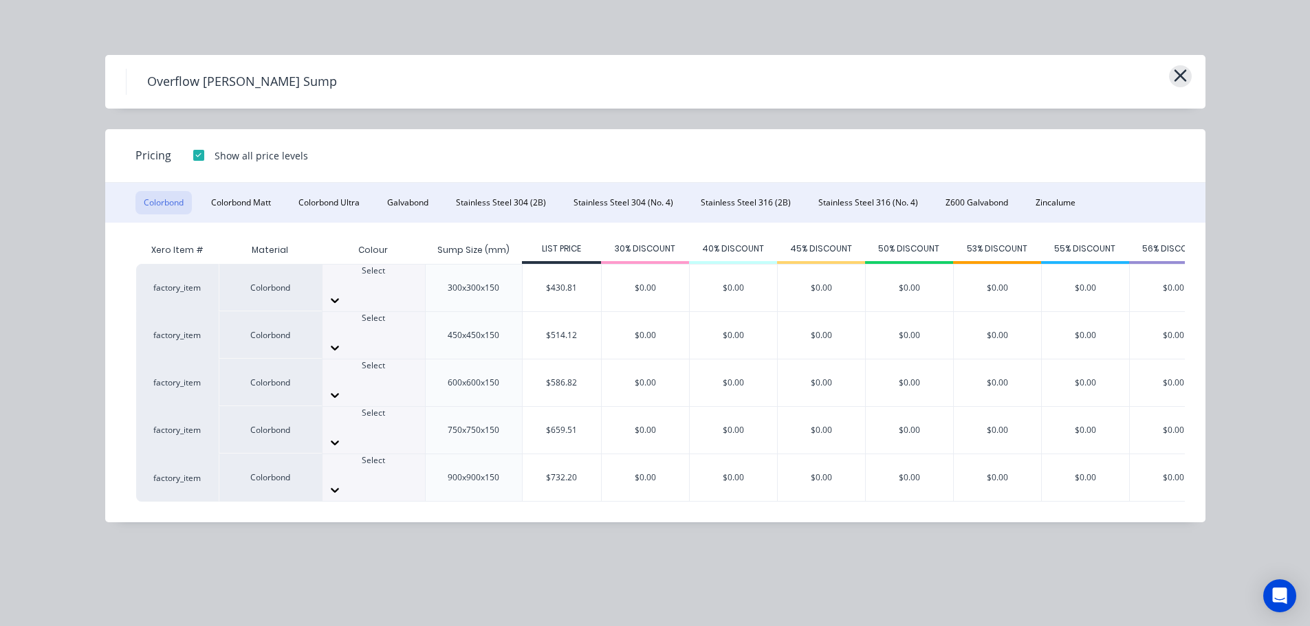
click at [1181, 72] on icon "button" at bounding box center [1180, 75] width 14 height 19
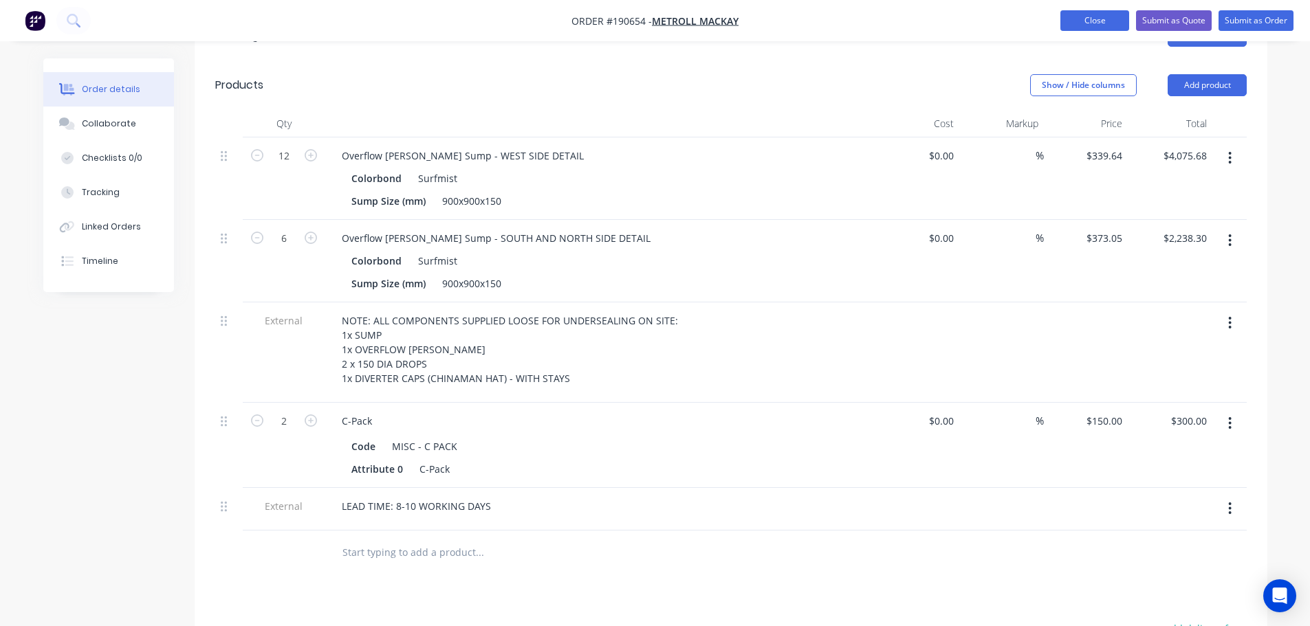
click at [1066, 18] on button "Close" at bounding box center [1094, 20] width 69 height 21
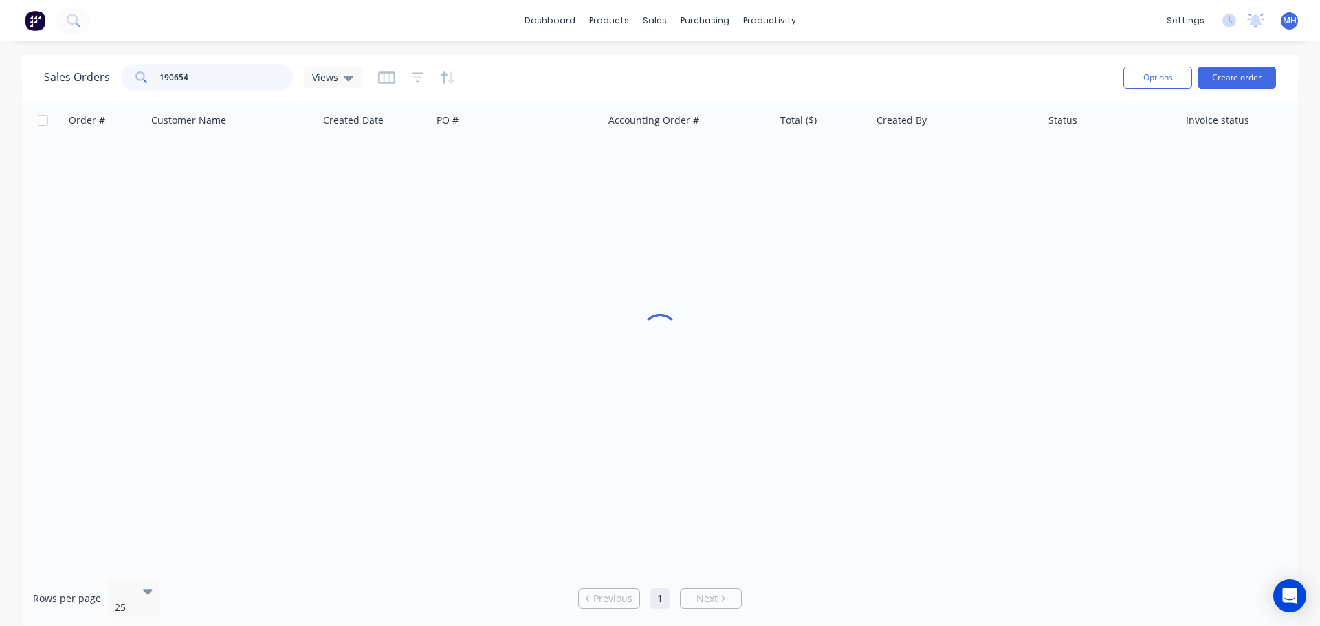
click at [254, 84] on input "190654" at bounding box center [227, 78] width 134 height 28
type input "190659"
click at [546, 75] on div "Sales Orders 190659 Views" at bounding box center [578, 78] width 1069 height 34
click at [499, 76] on div "Sales Orders 190659 Views" at bounding box center [578, 78] width 1069 height 34
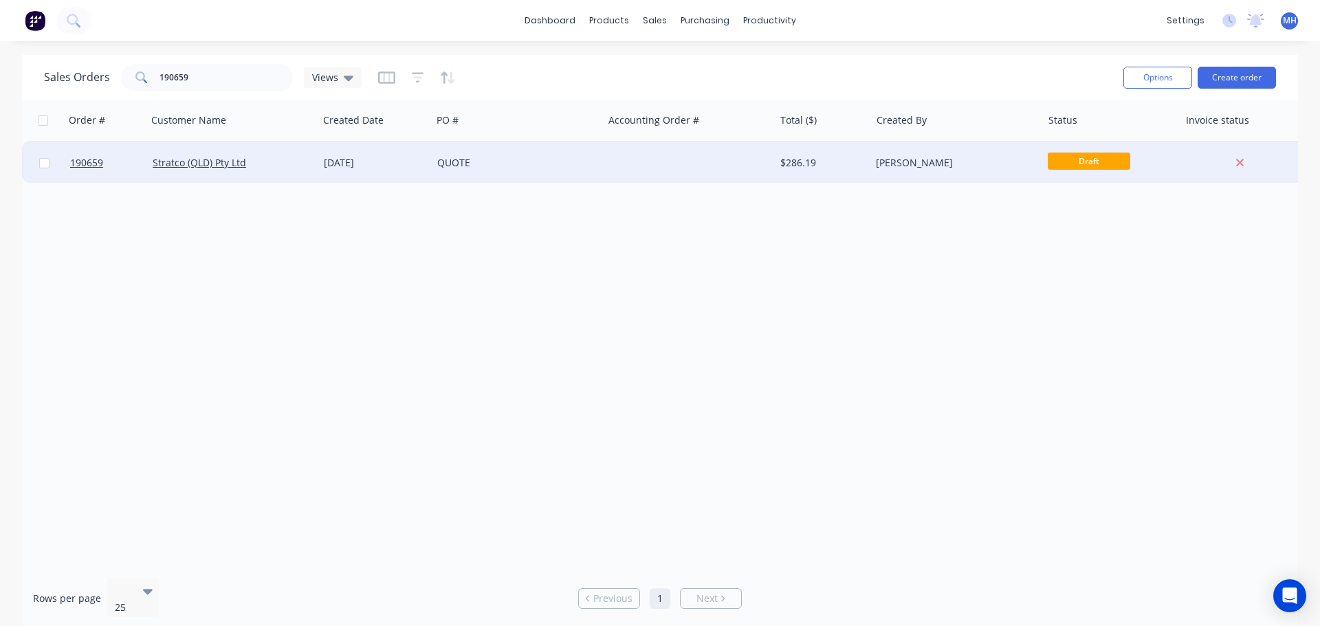
click at [299, 160] on div "Stratco (QLD) Pty Ltd" at bounding box center [229, 163] width 153 height 14
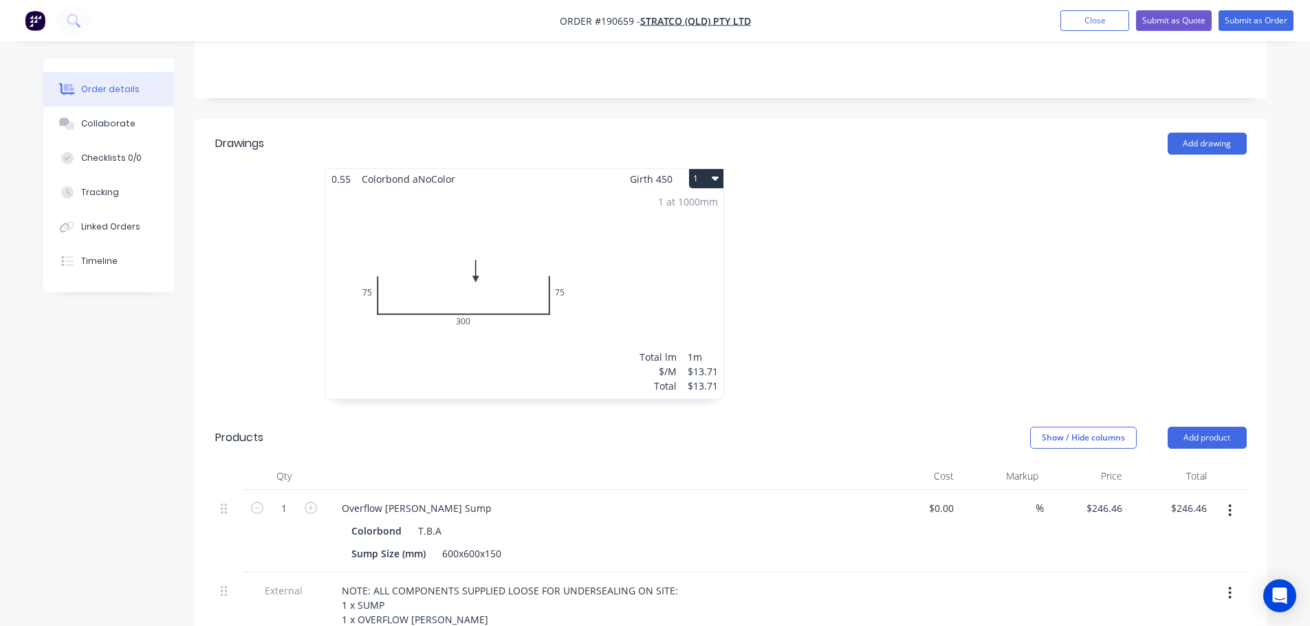
scroll to position [206, 0]
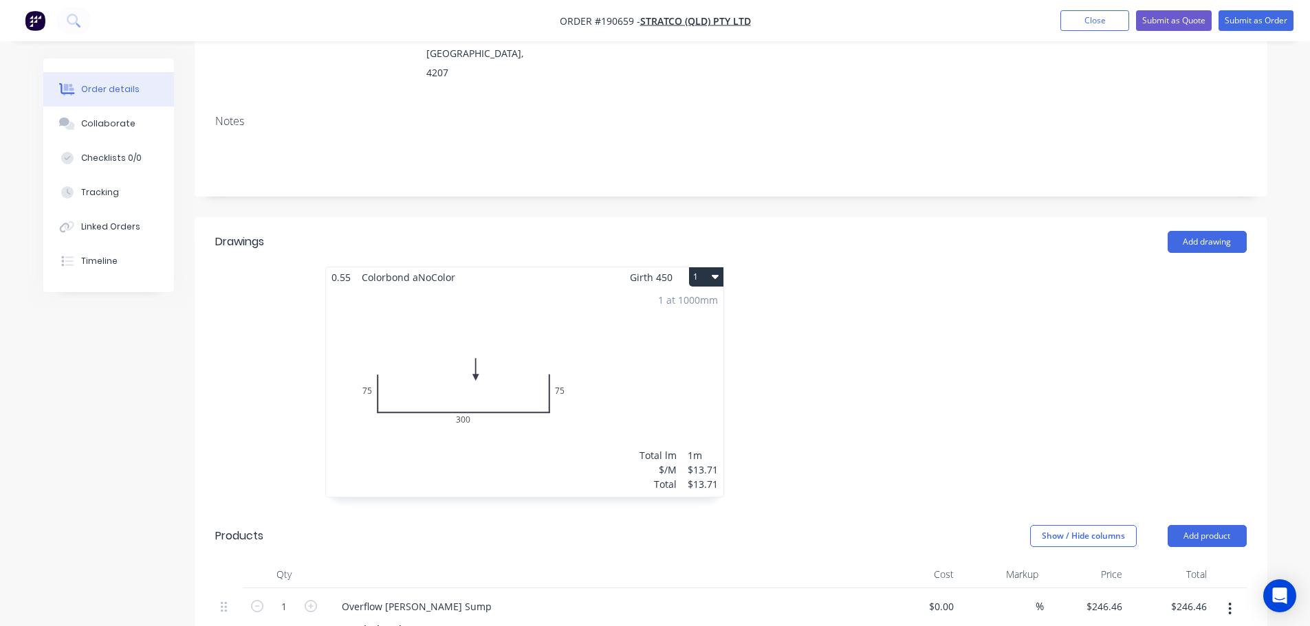
click at [954, 369] on div at bounding box center [937, 389] width 413 height 245
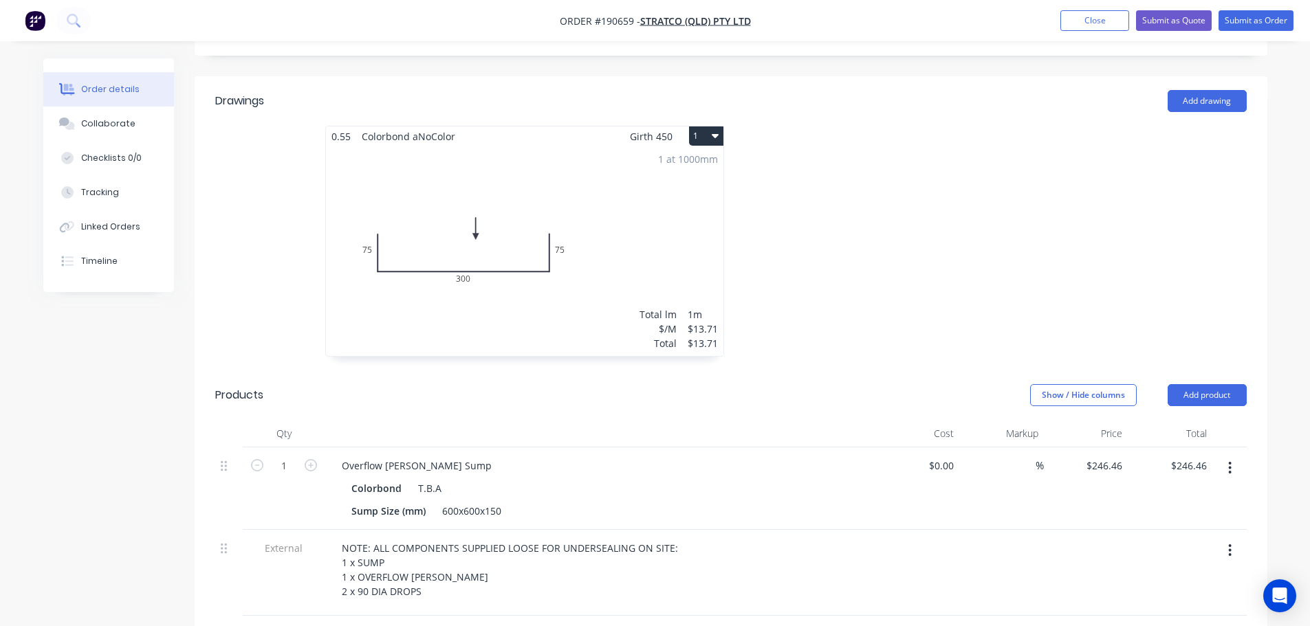
scroll to position [413, 0]
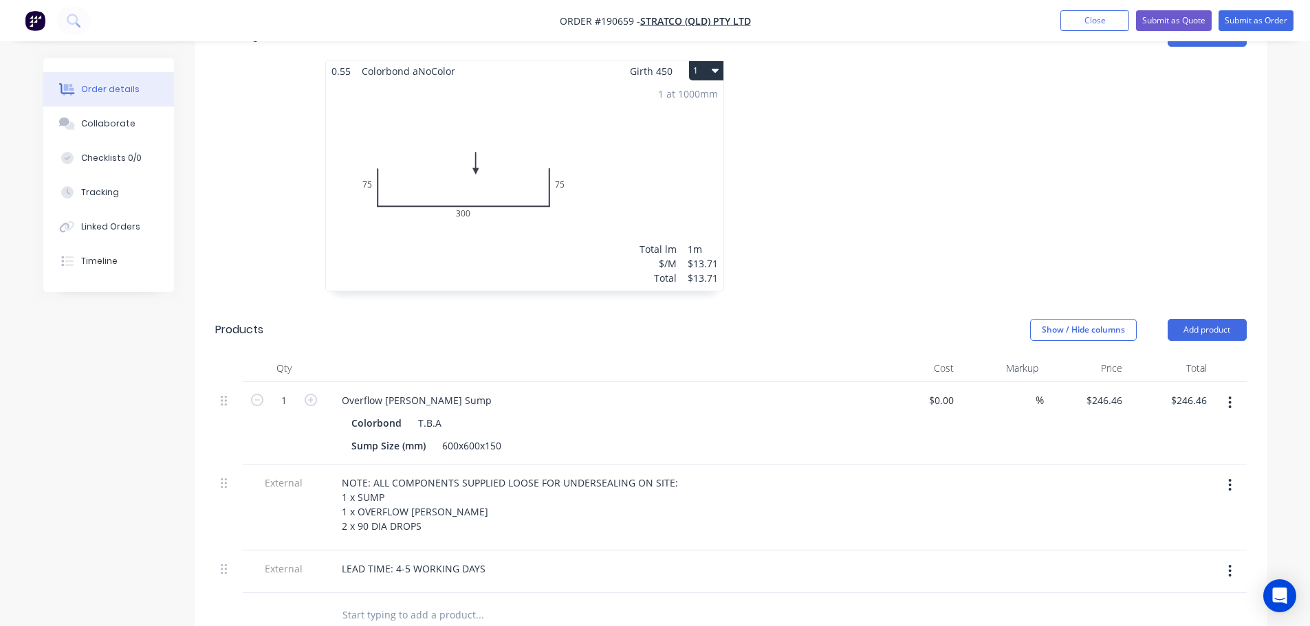
click at [851, 187] on div at bounding box center [937, 183] width 413 height 245
click at [1098, 25] on button "Close" at bounding box center [1094, 20] width 69 height 21
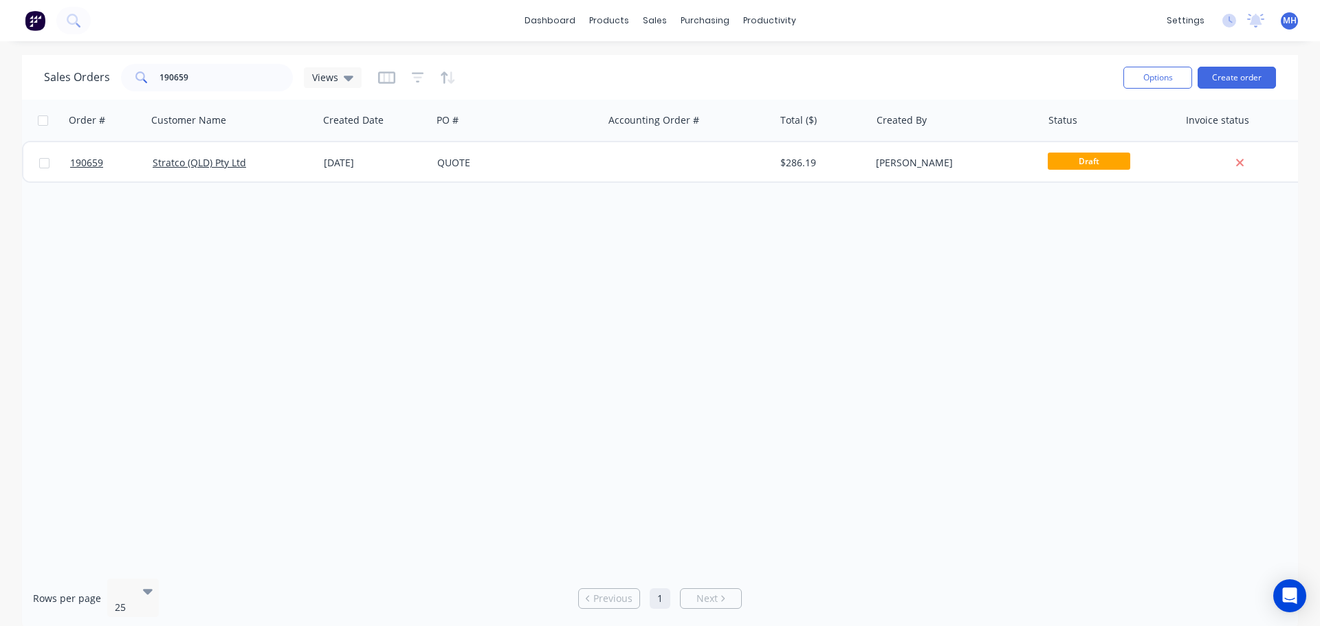
click at [0, 325] on div "Sales Orders 190659 Views Options Create order Order # Customer Name Created Da…" at bounding box center [660, 342] width 1320 height 575
click at [270, 87] on input "190659" at bounding box center [227, 78] width 134 height 28
type input "rockpress"
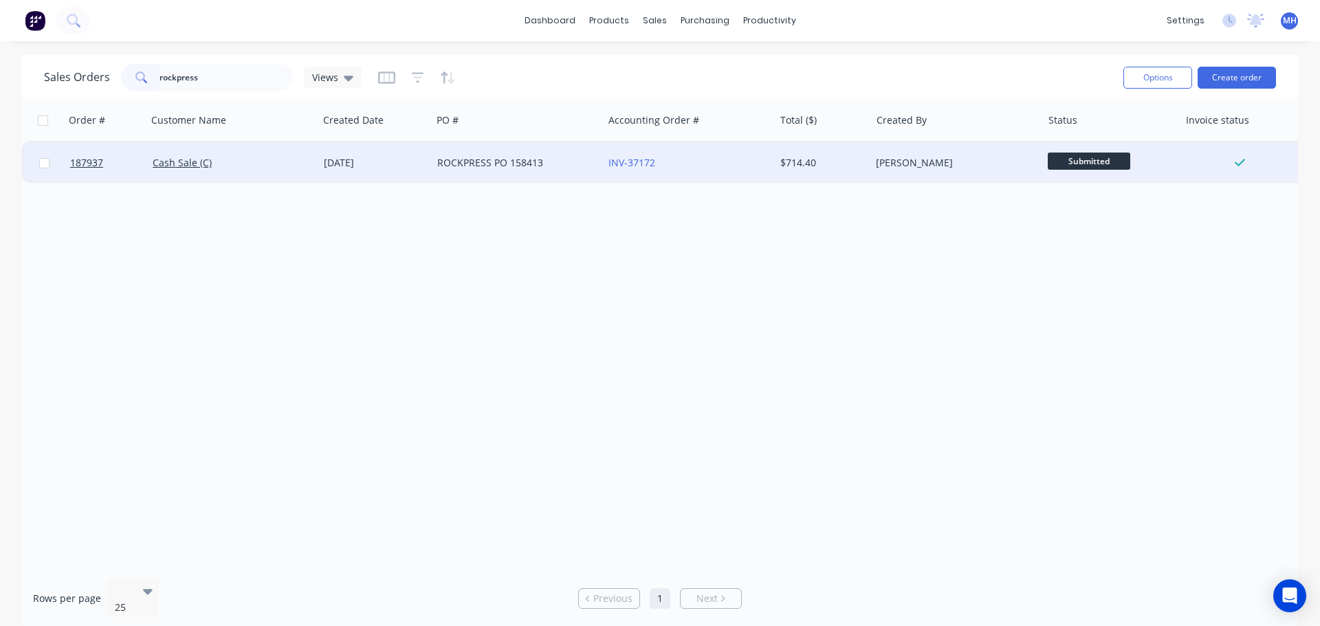
click at [455, 164] on div "ROCKPRESS PO 158413" at bounding box center [513, 163] width 153 height 14
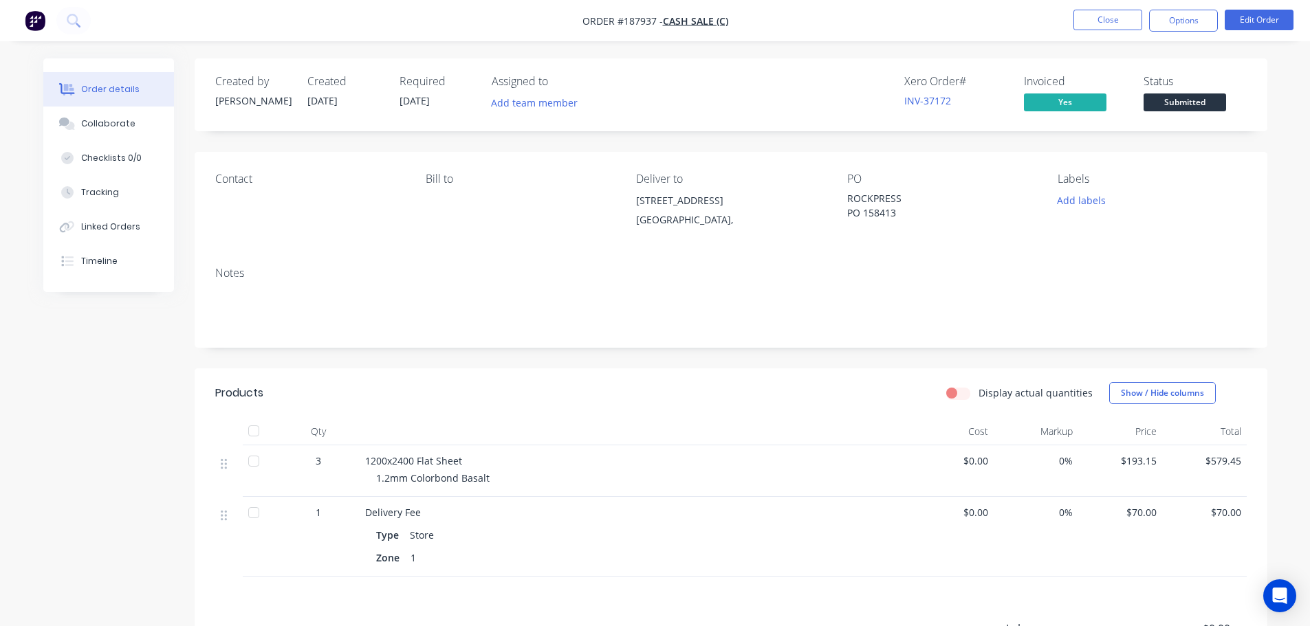
click at [604, 404] on header "Products Display actual quantities Show / Hide columns" at bounding box center [731, 394] width 1073 height 50
click at [728, 358] on div "Created by Michael Created 21/08/25 Required 25/08/25 Assigned to Add team memb…" at bounding box center [731, 429] width 1073 height 743
click at [1287, 353] on div "Order details Collaborate Checklists 0/0 Tracking Linked Orders Timeline Order …" at bounding box center [655, 411] width 1310 height 822
click at [1273, 358] on div "Order details Collaborate Checklists 0/0 Tracking Linked Orders Timeline Order …" at bounding box center [656, 439] width 1252 height 763
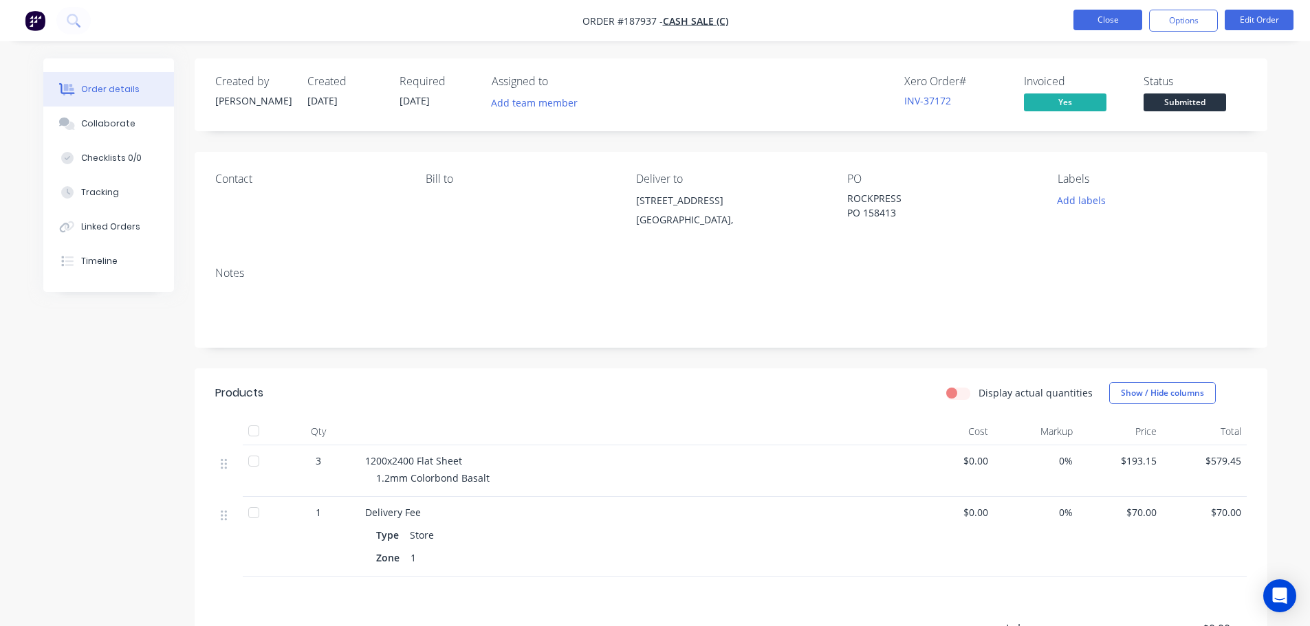
click at [1091, 16] on button "Close" at bounding box center [1107, 20] width 69 height 21
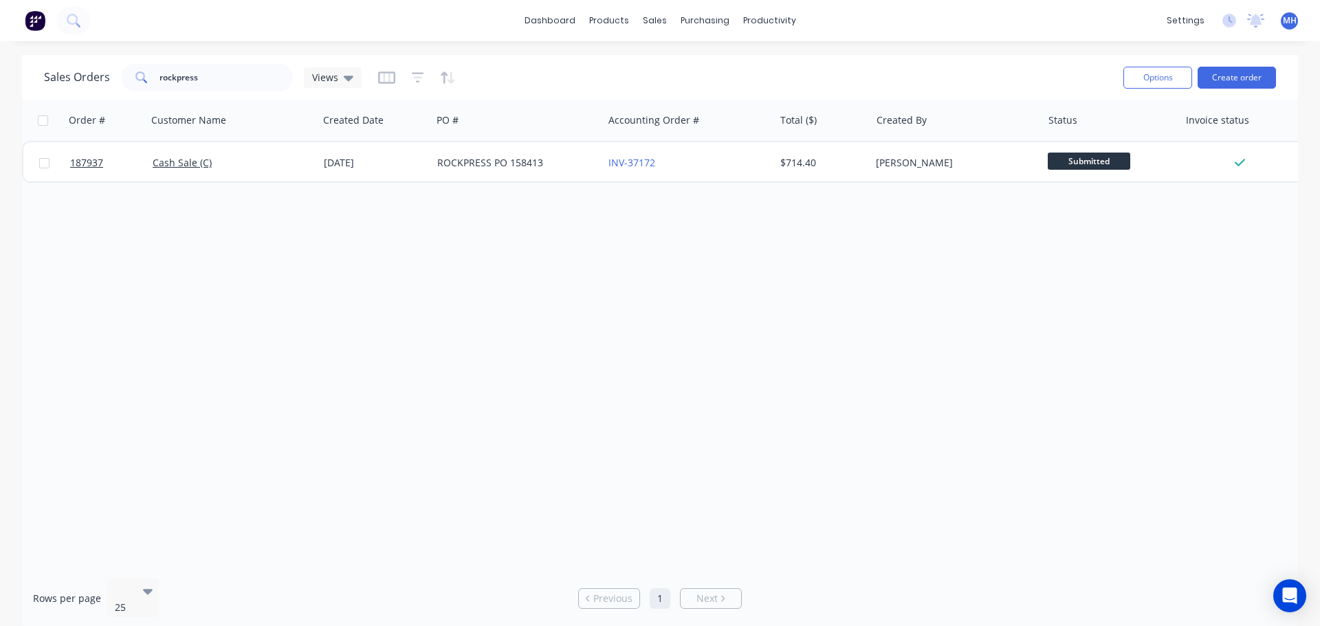
click at [633, 301] on div "Order # Customer Name Created Date PO # Accounting Order # Total ($) Created By…" at bounding box center [660, 334] width 1276 height 468
click at [755, 318] on div "Order # Customer Name Created Date PO # Accounting Order # Total ($) Created By…" at bounding box center [660, 334] width 1276 height 468
click at [833, 265] on div "Order # Customer Name Created Date PO # Accounting Order # Total ($) Created By…" at bounding box center [660, 334] width 1276 height 468
click at [819, 279] on div "Order # Customer Name Created Date PO # Accounting Order # Total ($) Created By…" at bounding box center [660, 334] width 1276 height 468
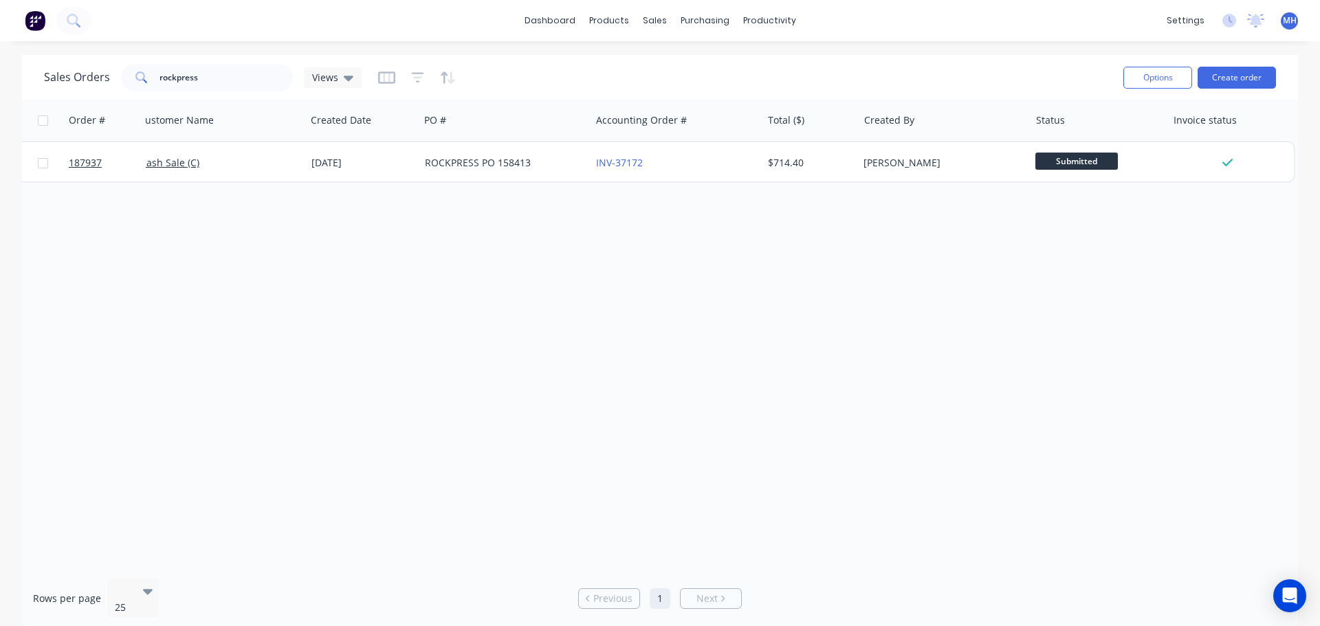
drag, startPoint x: 823, startPoint y: 312, endPoint x: 753, endPoint y: 301, distance: 70.9
click at [750, 301] on div "Order # Customer Name Created Date PO # Accounting Order # Total ($) Created By…" at bounding box center [660, 334] width 1276 height 468
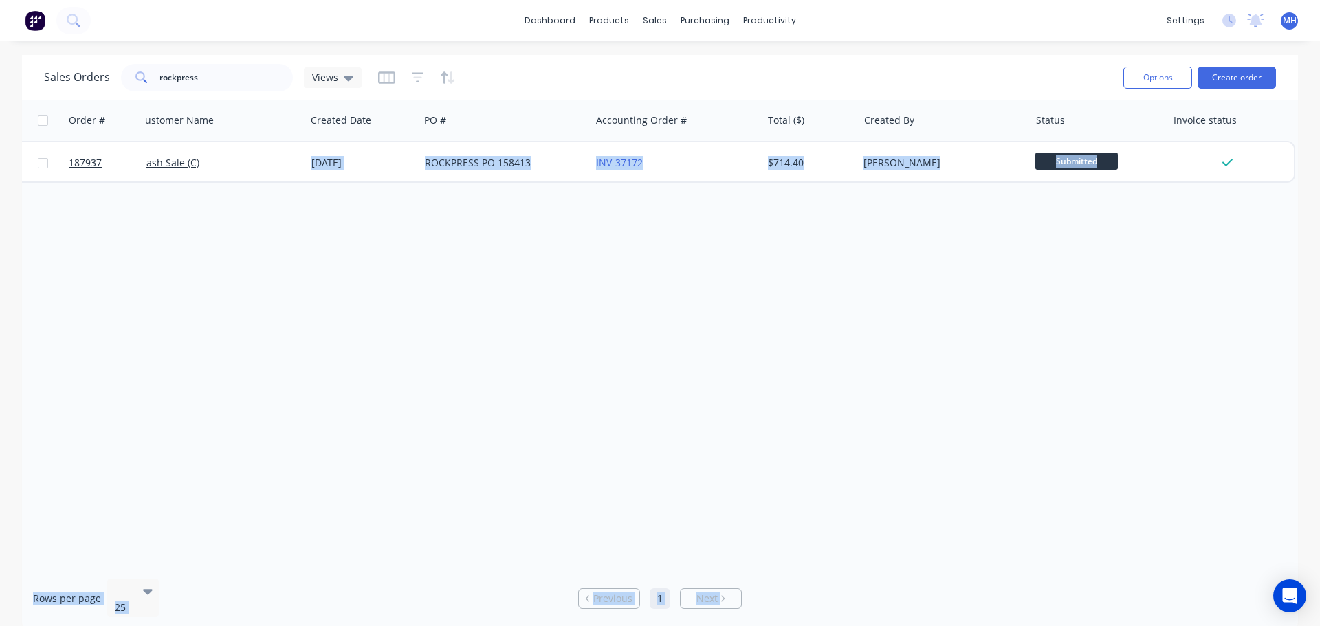
click at [1212, 459] on body "dashboard products sales purchasing productivity dashboard products Product Cat…" at bounding box center [660, 313] width 1320 height 626
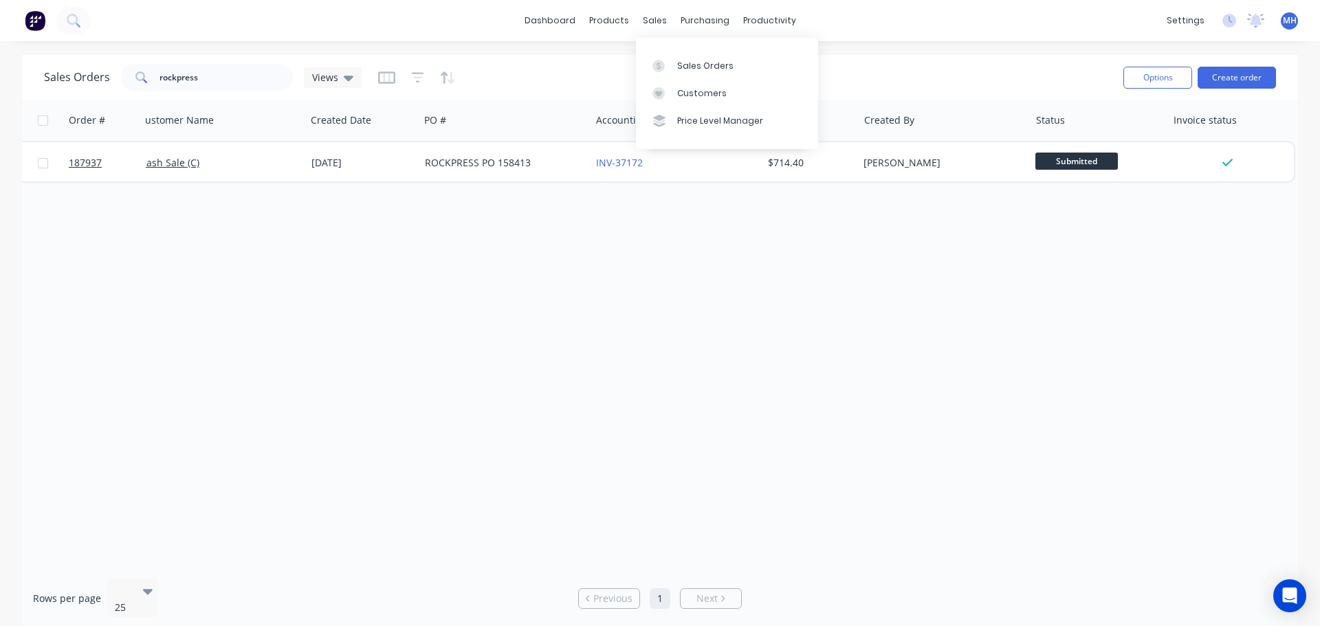
click at [785, 461] on div "Order # Customer Name Created Date PO # Accounting Order # Total ($) Created By…" at bounding box center [660, 334] width 1276 height 468
click at [1236, 321] on div "Order # Customer Name Created Date PO # Accounting Order # Total ($) Created By…" at bounding box center [660, 334] width 1276 height 468
click at [666, 446] on div "Order # Customer Name Created Date PO # Accounting Order # Total ($) Created By…" at bounding box center [660, 334] width 1276 height 468
click at [480, 428] on div "Order # Customer Name Created Date PO # Accounting Order # Total ($) Created By…" at bounding box center [660, 334] width 1276 height 468
click at [683, 65] on div "Sales Orders" at bounding box center [705, 66] width 56 height 12
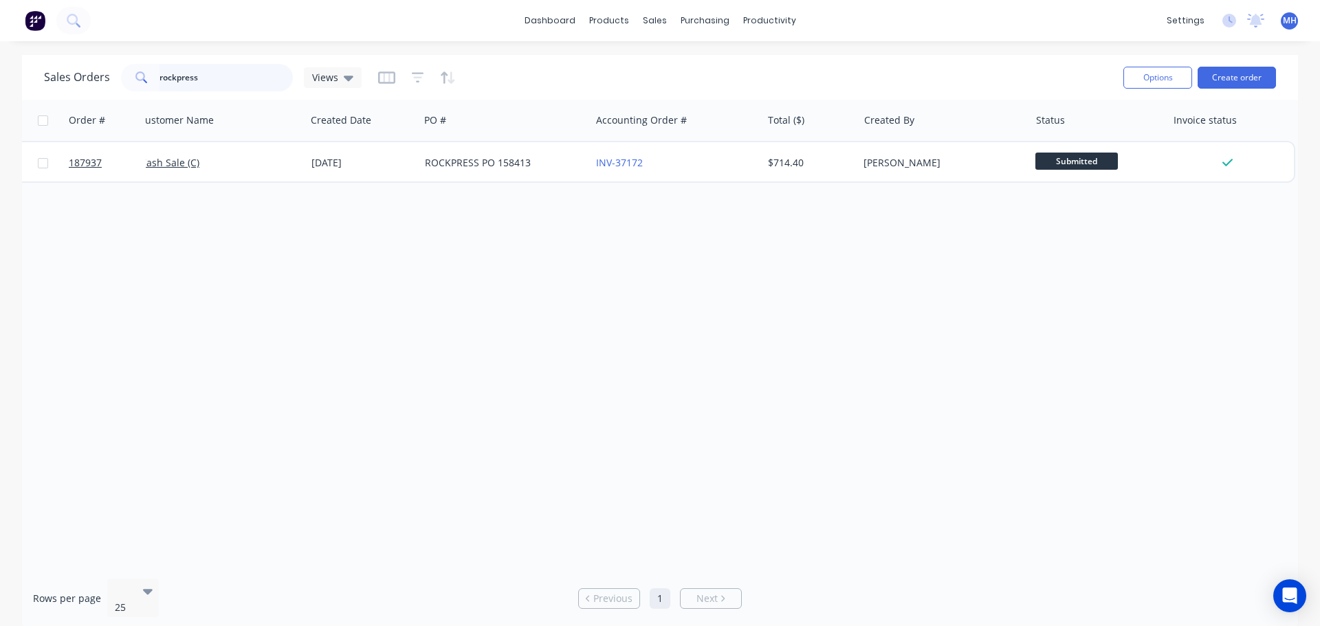
click at [279, 80] on input "rockpress" at bounding box center [227, 78] width 134 height 28
click at [279, 78] on input "rockpress" at bounding box center [227, 78] width 134 height 28
click at [757, 344] on div "Order # Customer Name Created Date PO # Accounting Order # Total ($) Created By…" at bounding box center [660, 334] width 1276 height 468
click at [198, 79] on input "rockpress" at bounding box center [227, 78] width 134 height 28
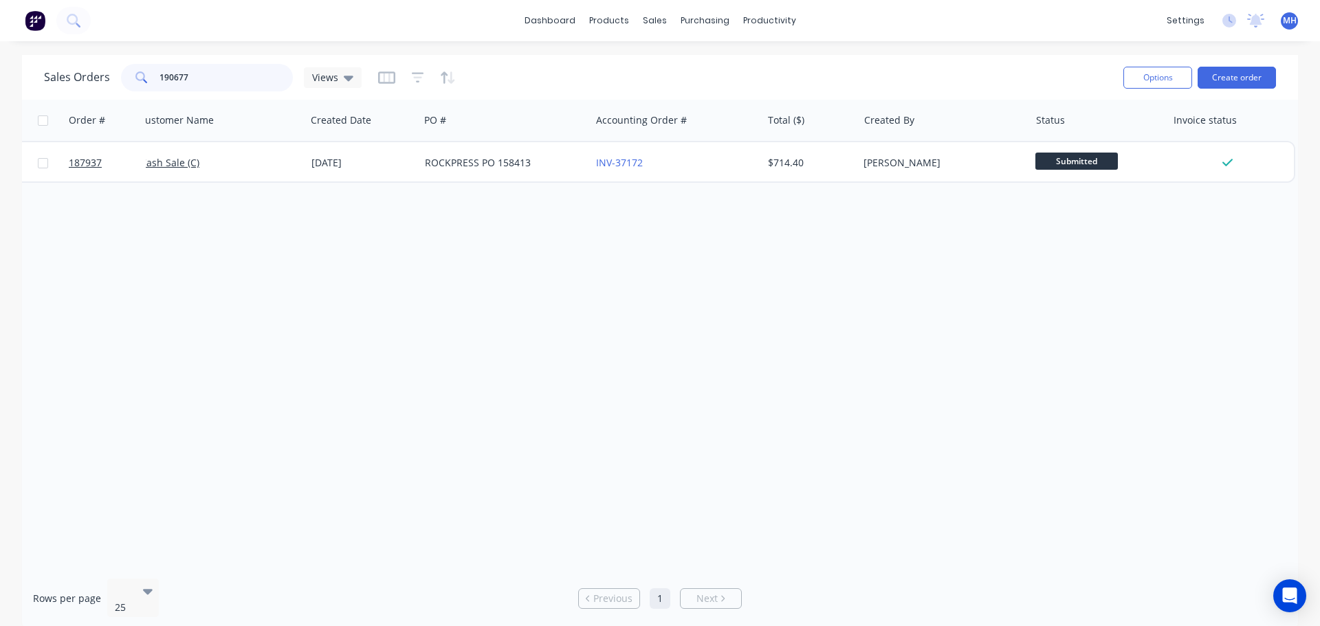
type input "190677"
click at [532, 73] on div "Sales Orders 190677 Views" at bounding box center [578, 78] width 1069 height 34
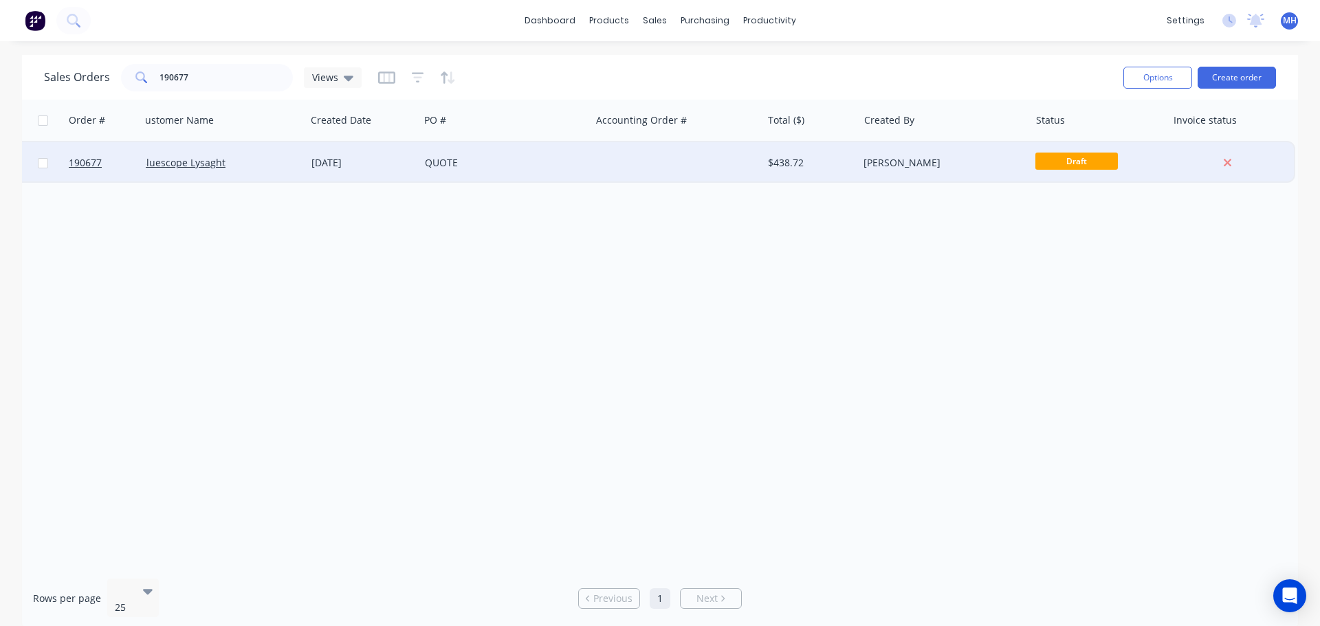
click at [468, 148] on div "QUOTE" at bounding box center [504, 162] width 171 height 41
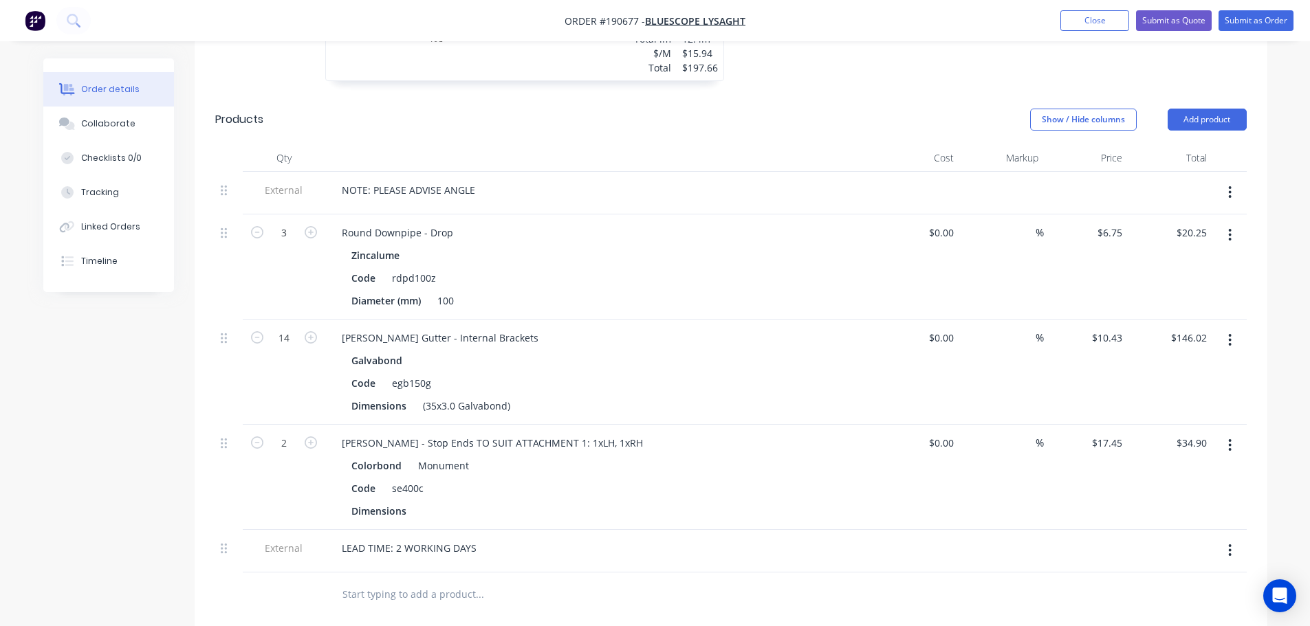
scroll to position [619, 0]
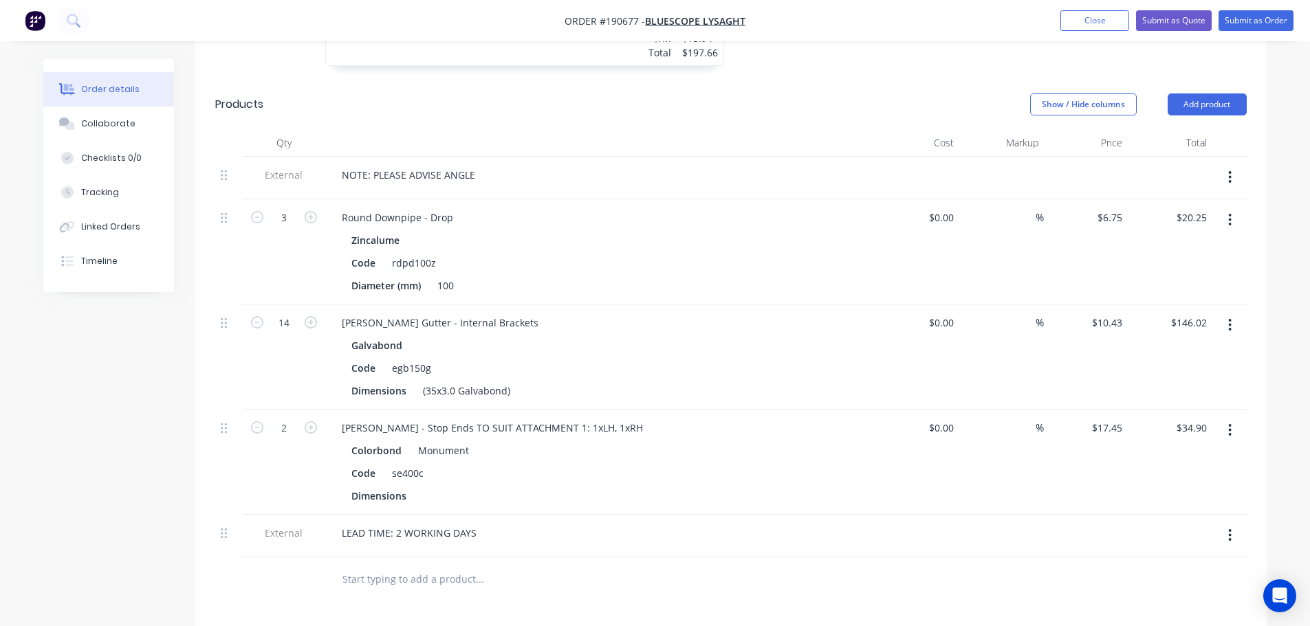
drag, startPoint x: 0, startPoint y: 438, endPoint x: 21, endPoint y: 430, distance: 22.6
click at [0, 438] on div "Order details Collaborate Checklists 0/0 Tracking Linked Orders Timeline Order …" at bounding box center [655, 167] width 1310 height 1572
click at [1070, 17] on button "Close" at bounding box center [1094, 20] width 69 height 21
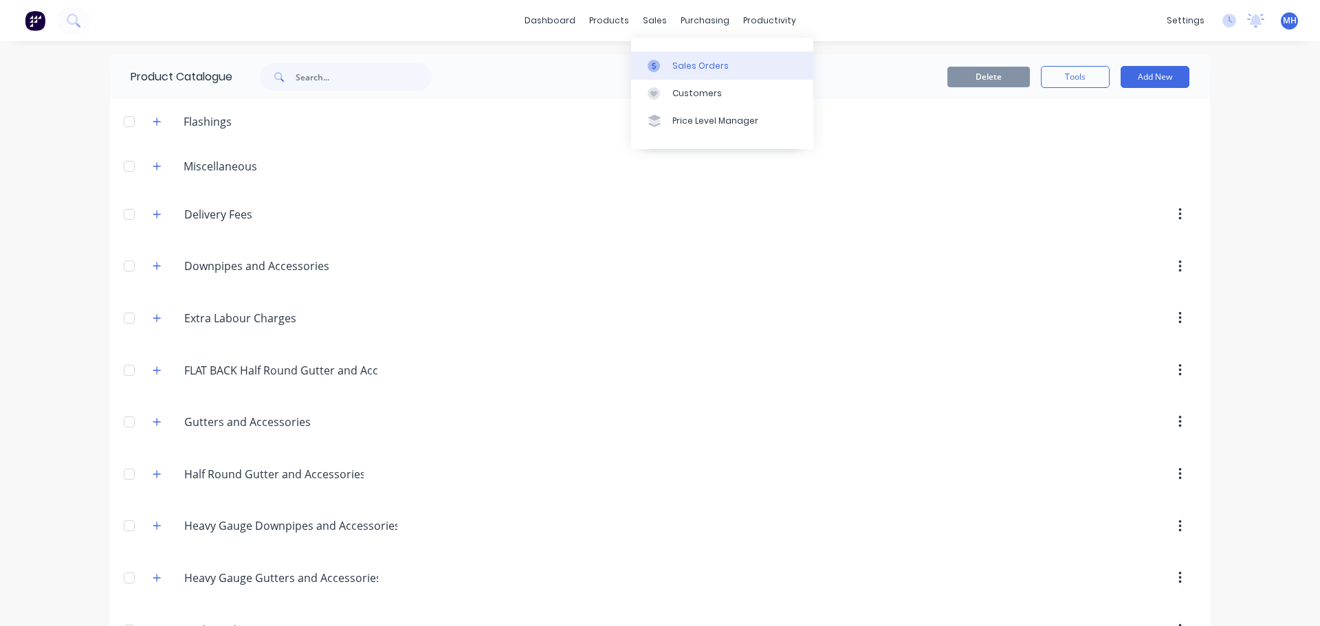
click at [656, 54] on link "Sales Orders" at bounding box center [722, 66] width 182 height 28
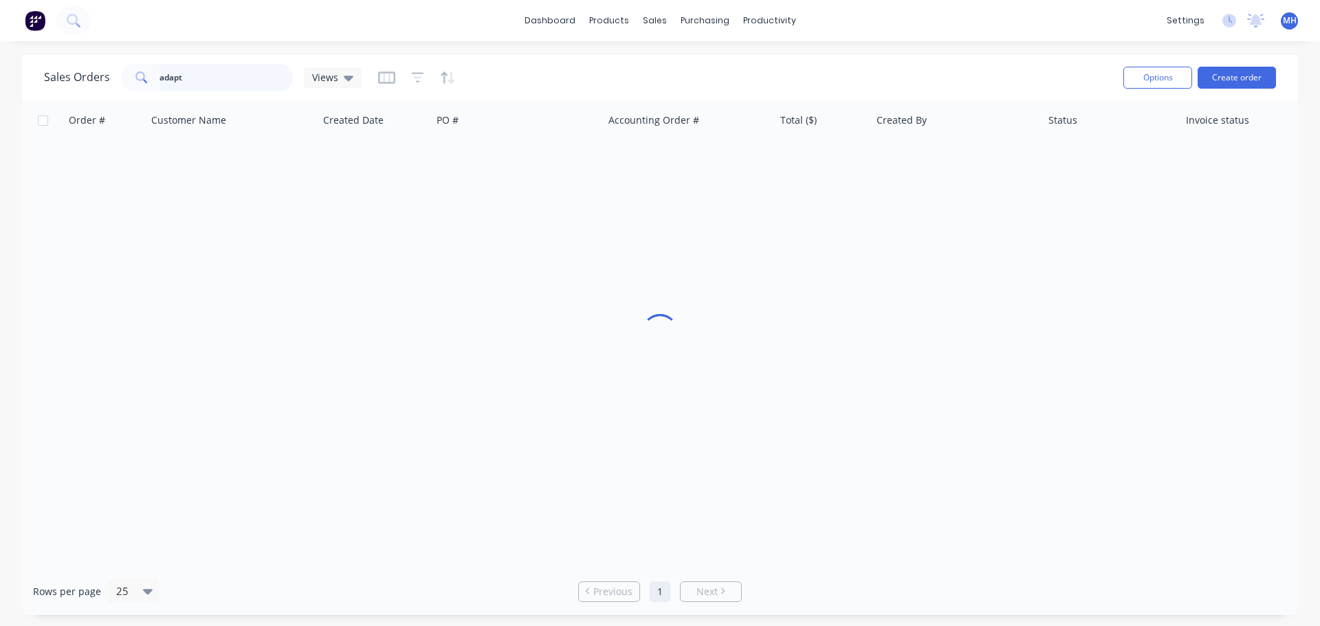
click at [272, 68] on input "adapt" at bounding box center [227, 78] width 134 height 28
click at [694, 81] on div "Sales Orders 81 plumb Views" at bounding box center [578, 78] width 1069 height 34
click at [415, 79] on icon "button" at bounding box center [418, 78] width 12 height 14
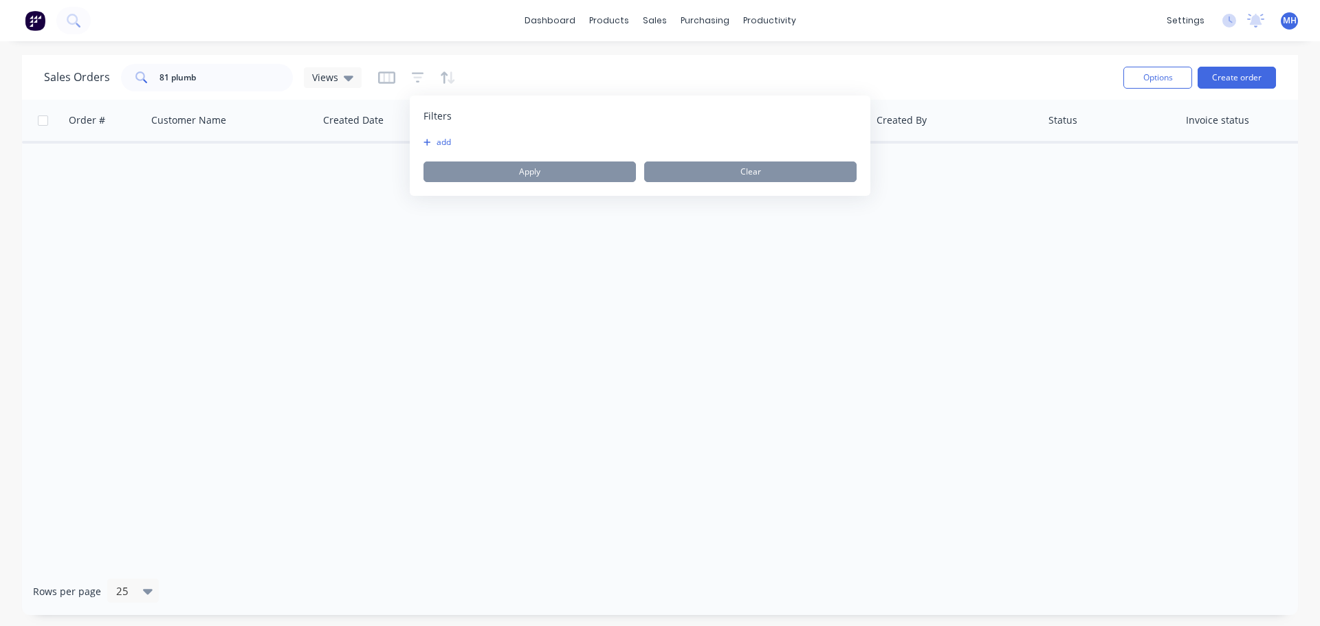
click at [445, 138] on button "add" at bounding box center [441, 142] width 34 height 11
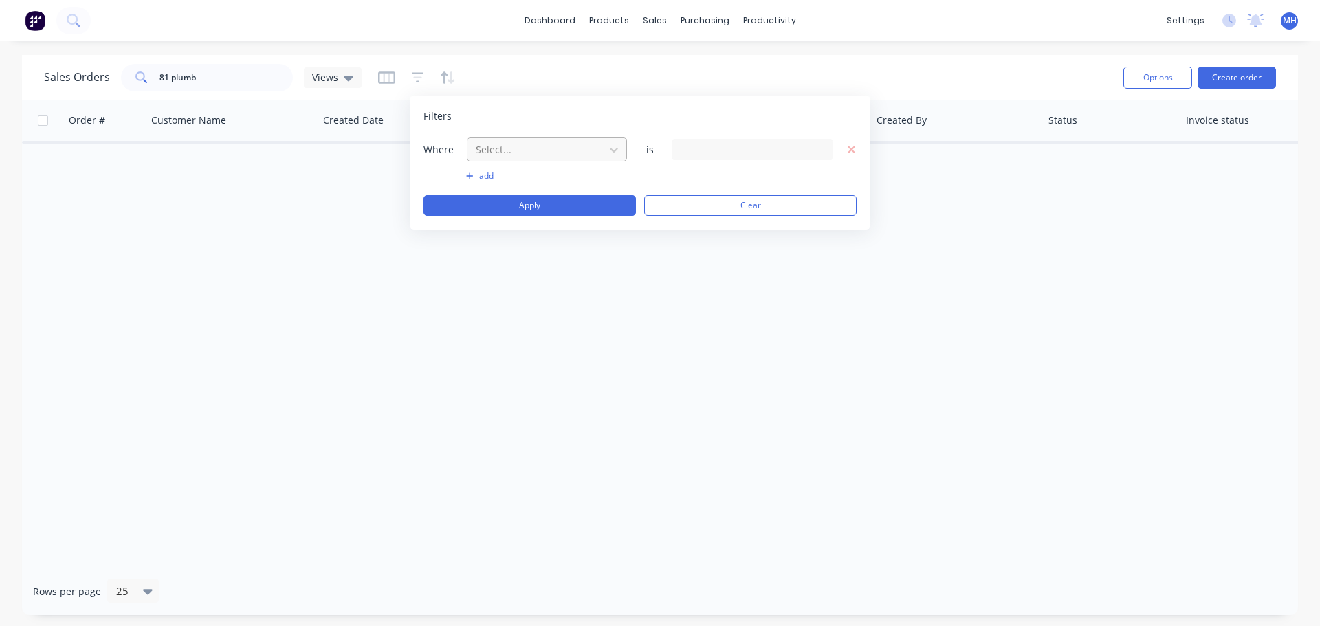
drag, startPoint x: 572, startPoint y: 155, endPoint x: 593, endPoint y: 166, distance: 24.3
click at [573, 155] on div at bounding box center [535, 149] width 123 height 17
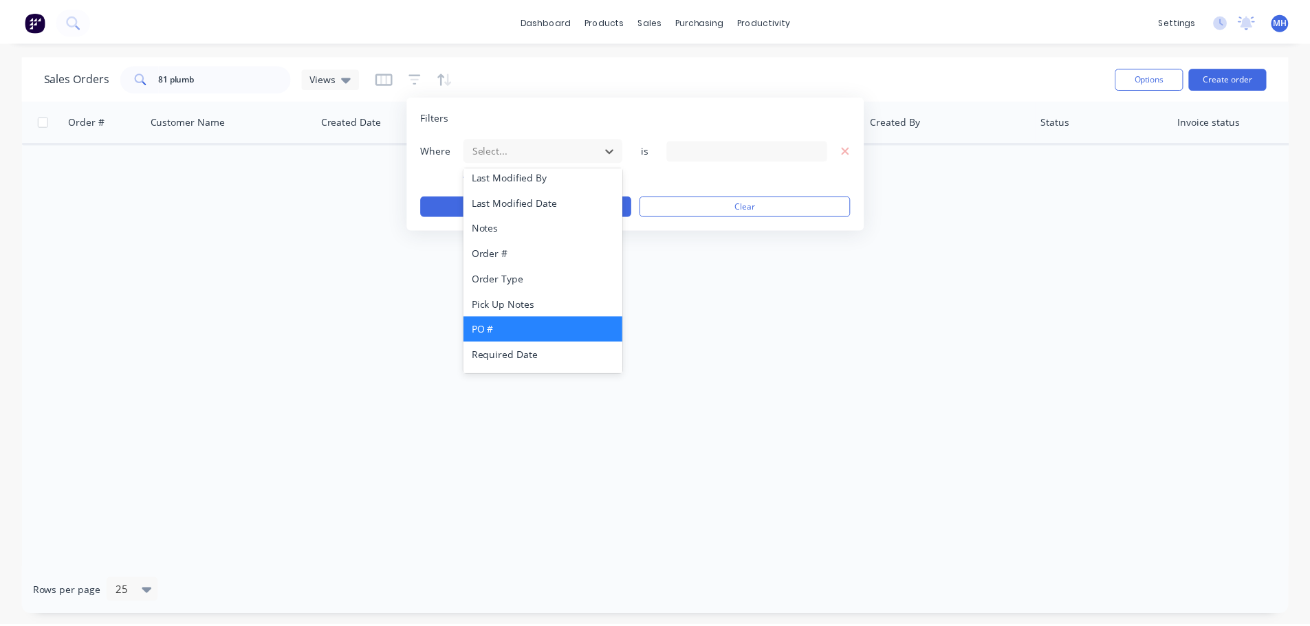
scroll to position [334, 0]
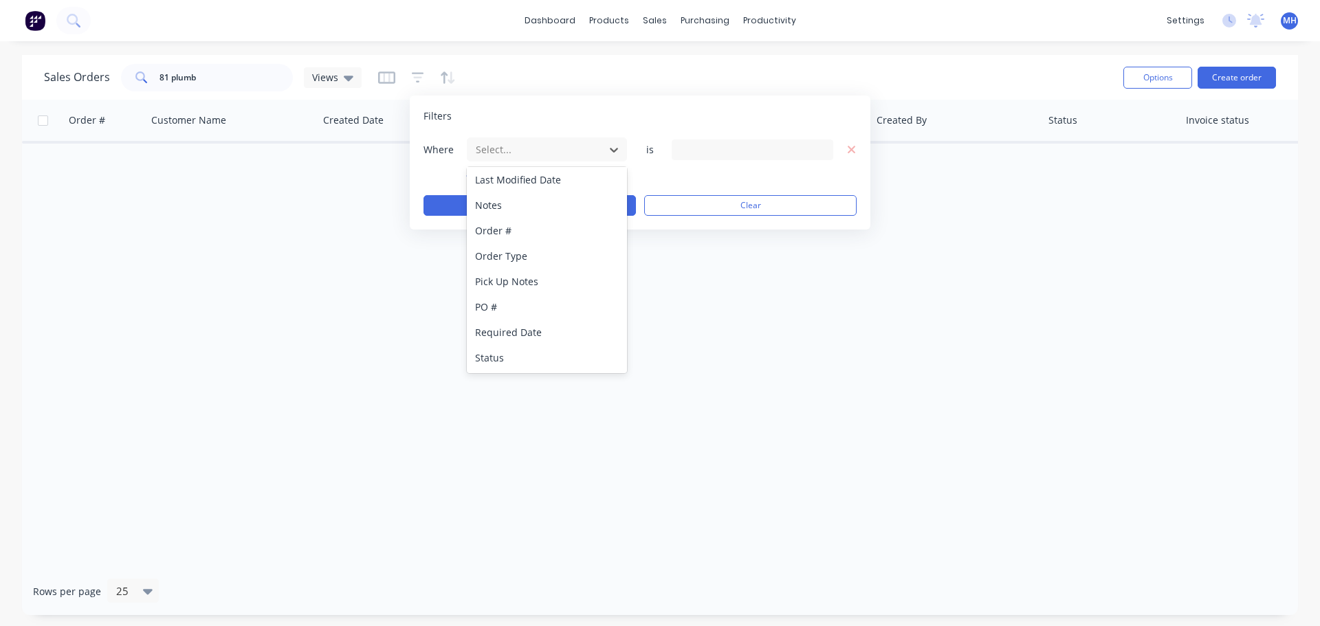
click at [521, 357] on div "Status" at bounding box center [547, 357] width 160 height 25
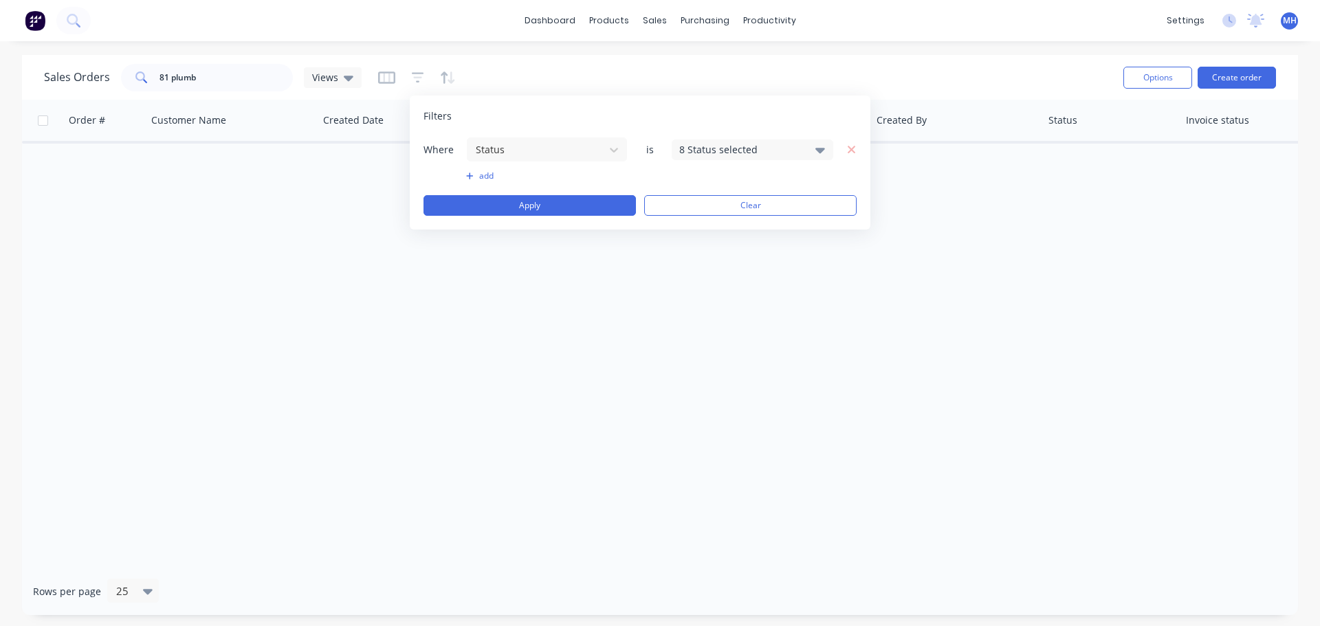
click at [719, 155] on div "8 Status selected" at bounding box center [741, 149] width 124 height 14
click at [741, 258] on div "Archived" at bounding box center [796, 253] width 165 height 14
click at [556, 193] on div "Where Status is 9 Status selected add Apply Clear" at bounding box center [640, 176] width 433 height 79
click at [562, 205] on button "Apply" at bounding box center [530, 205] width 212 height 21
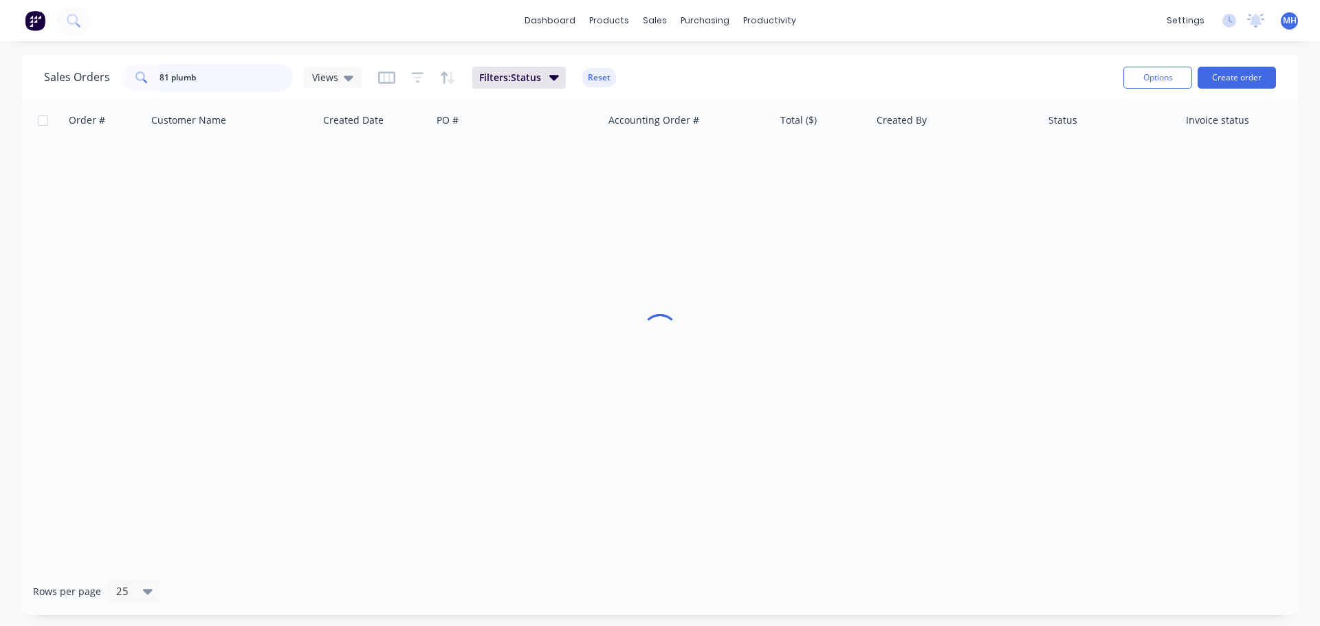
click at [170, 79] on input "81 plumb" at bounding box center [227, 78] width 134 height 28
click at [732, 74] on div "Sales Orders 81plumb Views Filters: Status Reset" at bounding box center [578, 78] width 1069 height 34
click at [599, 77] on button "Reset" at bounding box center [599, 77] width 34 height 19
click at [252, 78] on input "81plumb" at bounding box center [227, 78] width 134 height 28
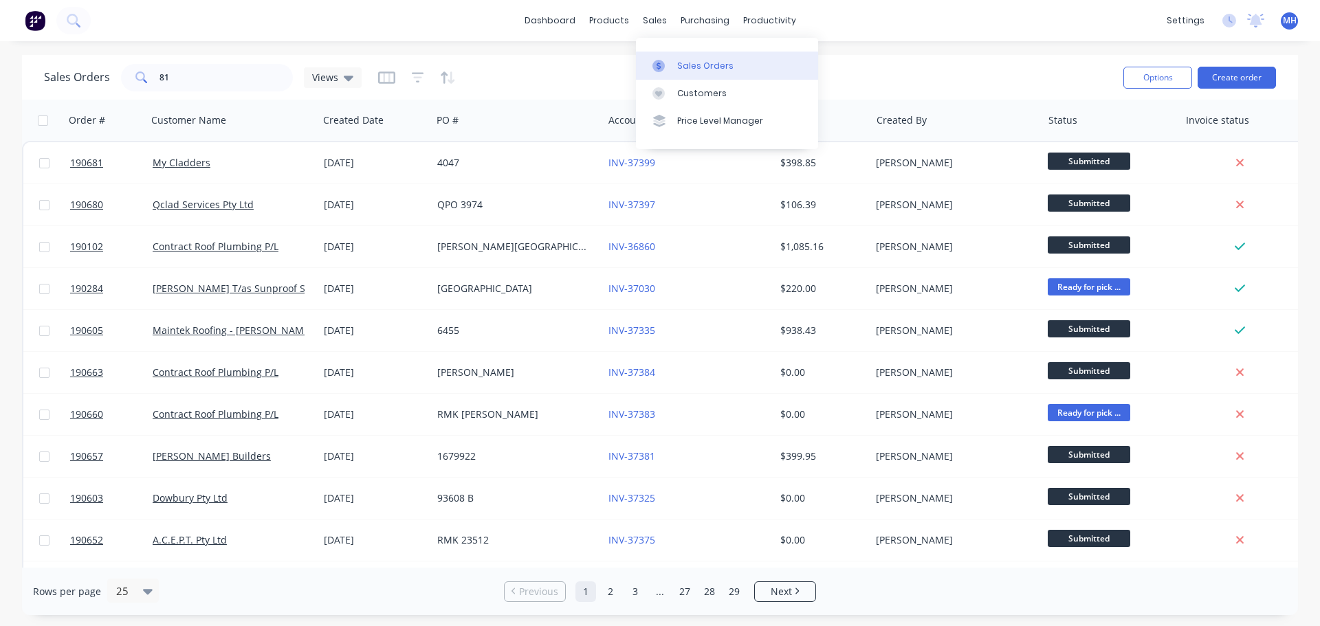
drag, startPoint x: 670, startPoint y: 54, endPoint x: 701, endPoint y: 54, distance: 31.6
click at [670, 54] on link "Sales Orders" at bounding box center [727, 66] width 182 height 28
click at [961, 58] on div "Sales Orders 81 Views Options Create order" at bounding box center [660, 77] width 1276 height 45
click at [237, 69] on input "81" at bounding box center [227, 78] width 134 height 28
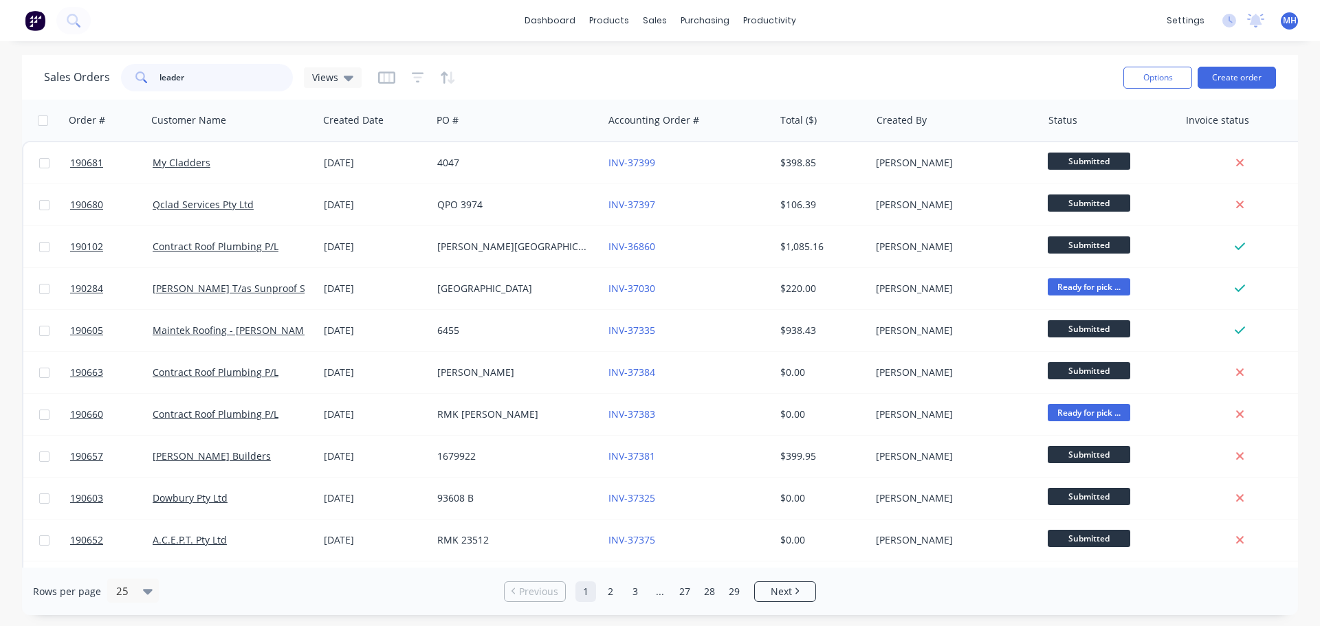
type input "leader"
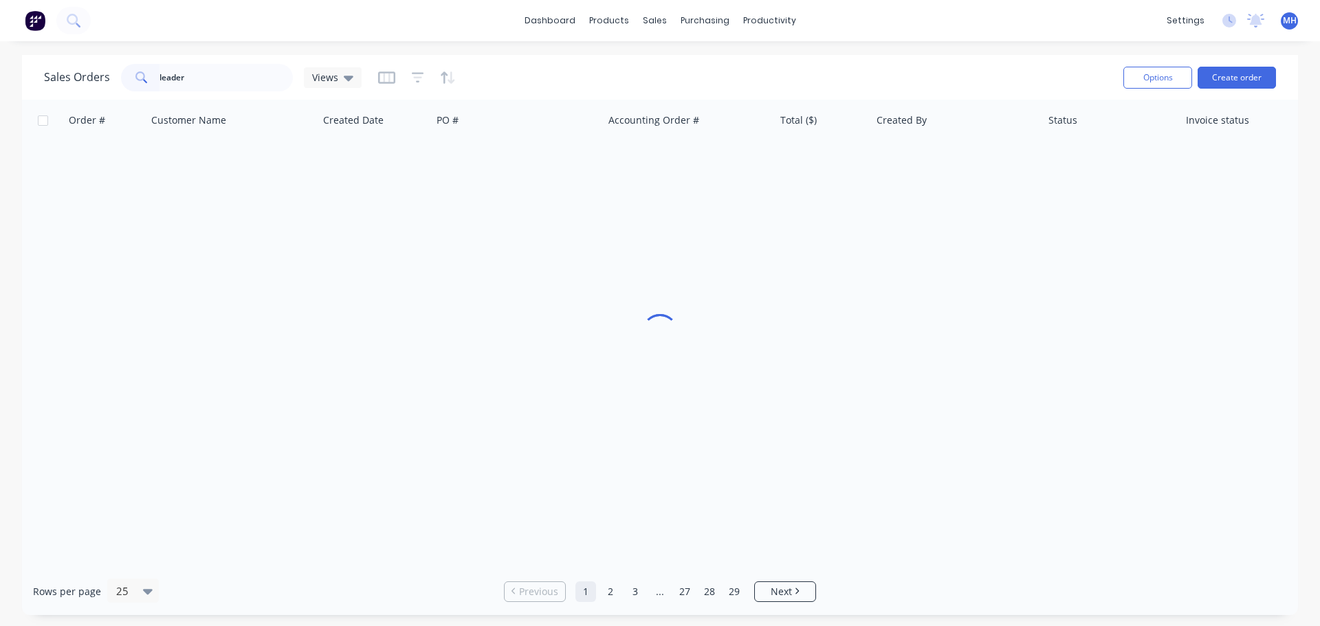
click at [620, 71] on div "Sales Orders leader Views" at bounding box center [578, 78] width 1069 height 34
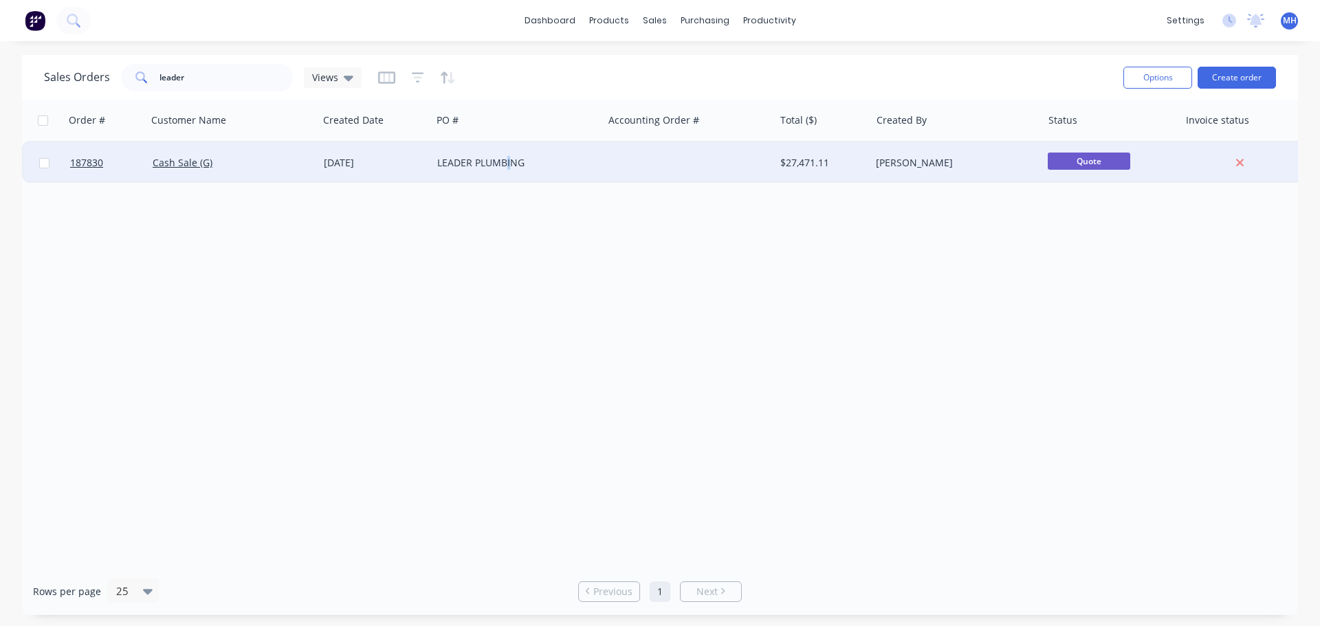
click at [507, 171] on div "LEADER PLUMBING" at bounding box center [517, 162] width 171 height 41
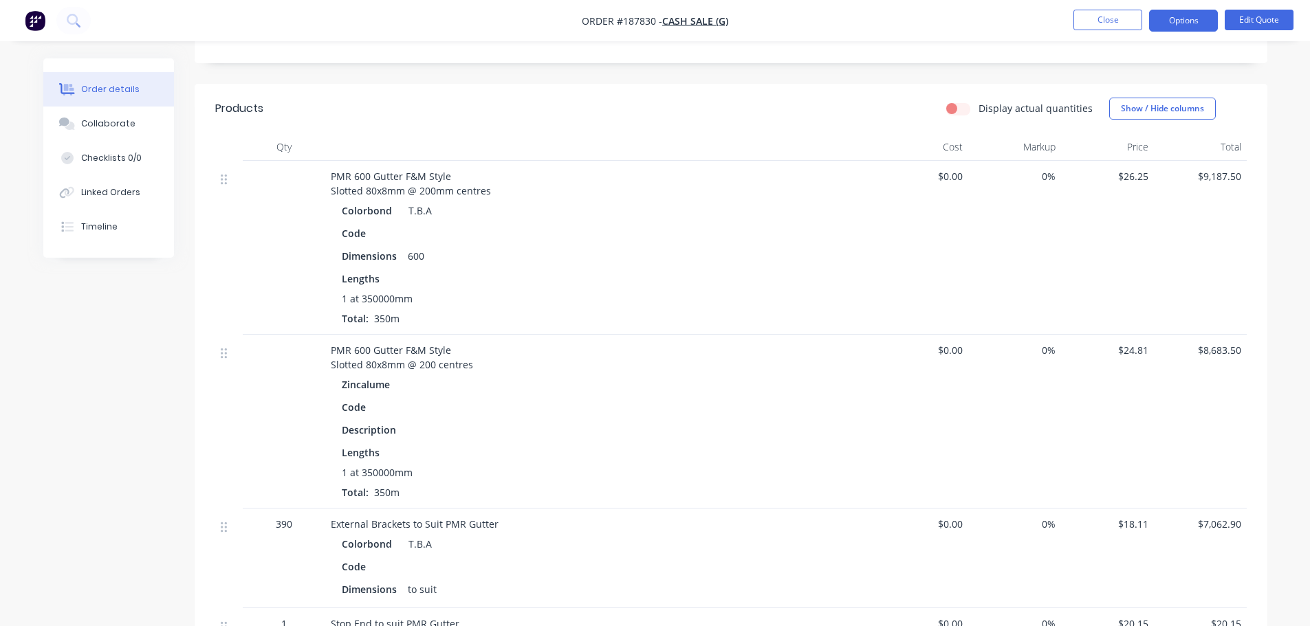
scroll to position [275, 0]
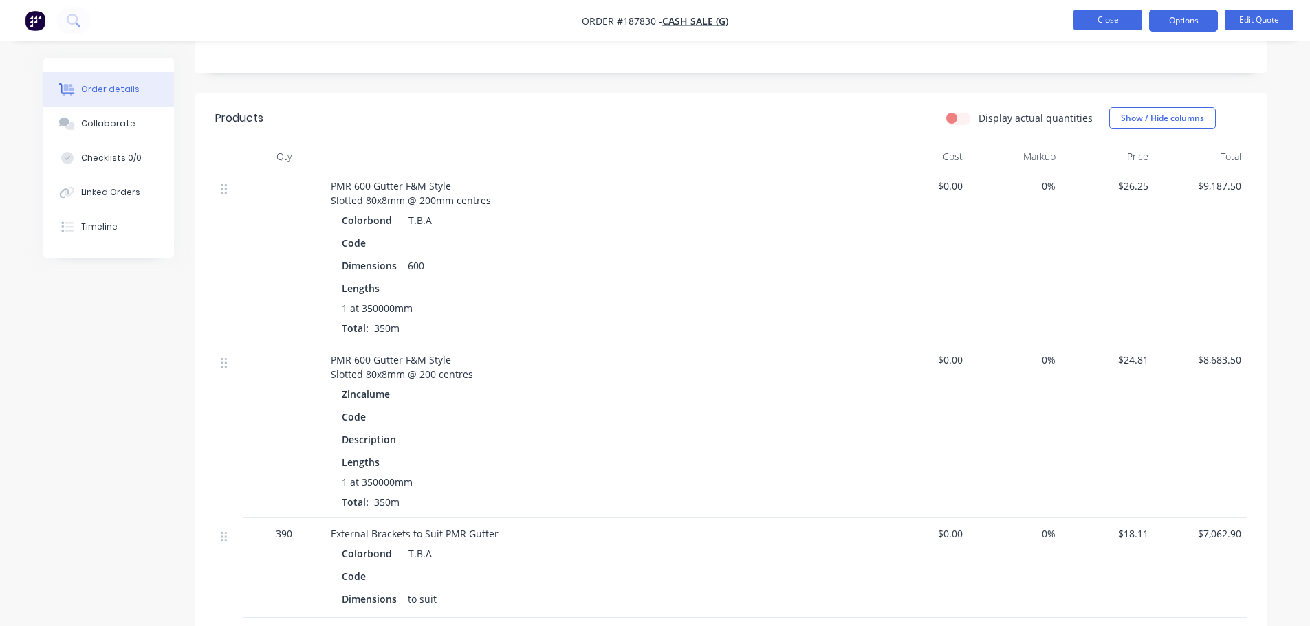
click at [1128, 21] on button "Close" at bounding box center [1107, 20] width 69 height 21
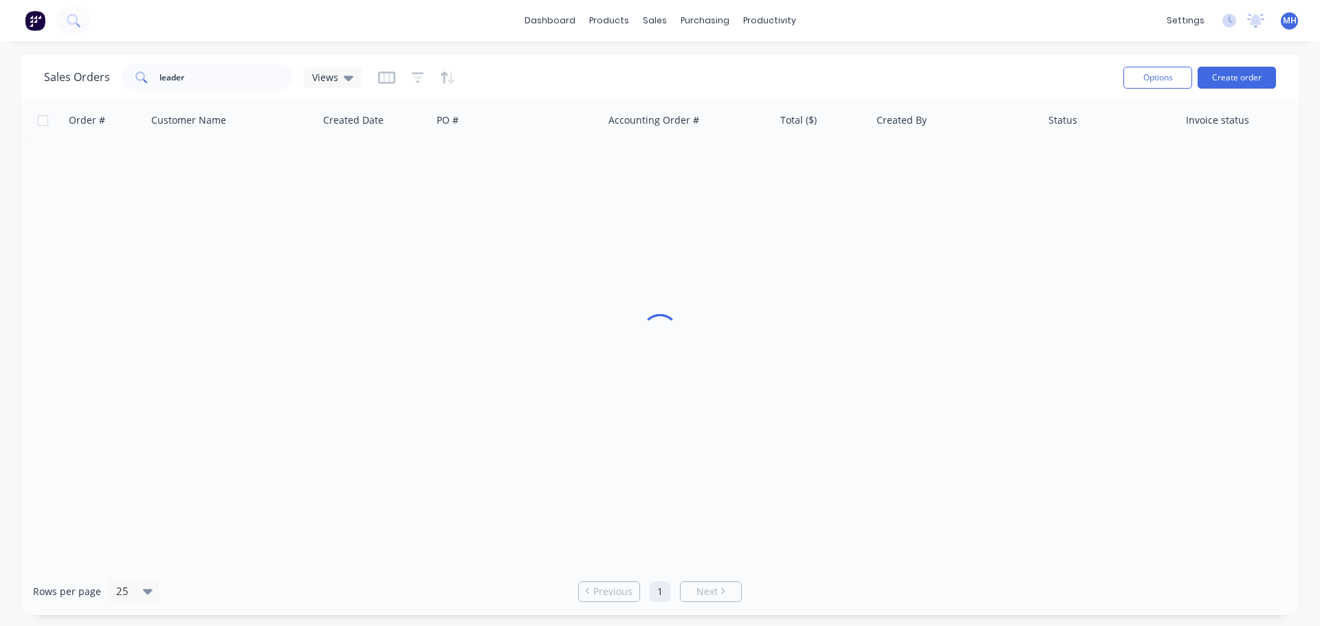
click at [842, 42] on div "dashboard products sales purchasing productivity dashboard products Product Cat…" at bounding box center [660, 313] width 1320 height 626
click at [681, 314] on div "Order # Customer Name Created Date PO # Accounting Order # Total ($) Created By…" at bounding box center [660, 334] width 1276 height 468
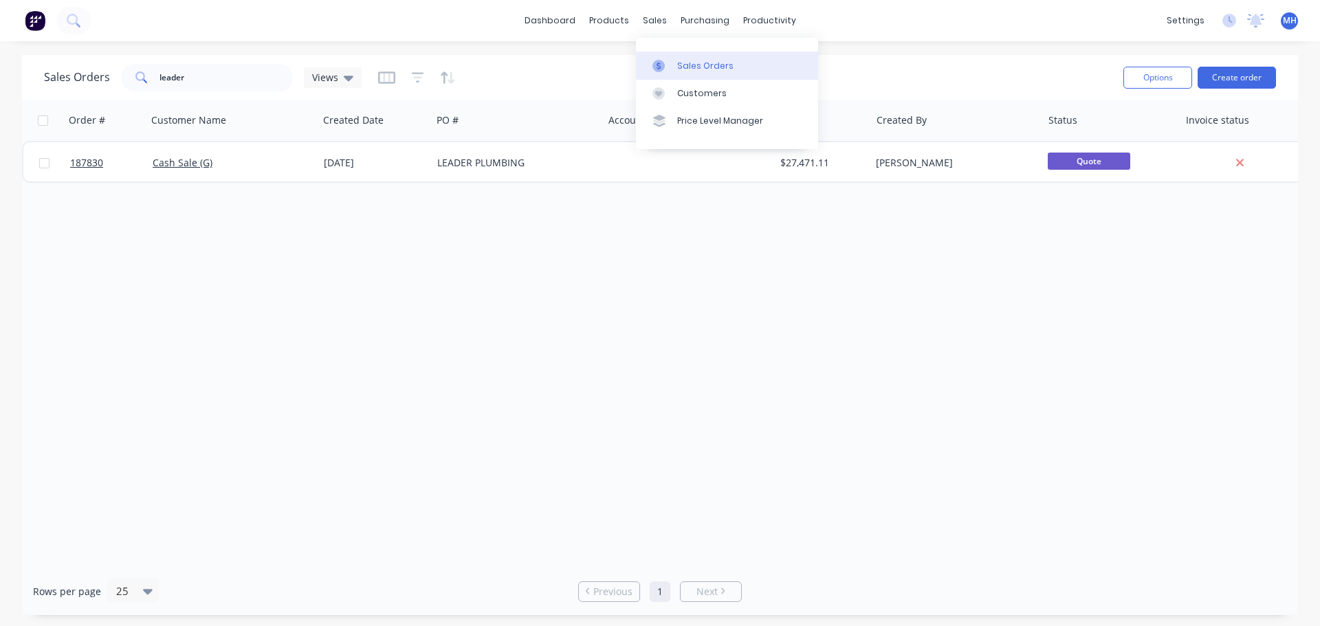
click at [680, 62] on div "Sales Orders" at bounding box center [705, 66] width 56 height 12
click at [957, 48] on div "dashboard products sales purchasing productivity dashboard products Product Cat…" at bounding box center [660, 313] width 1320 height 626
click at [700, 72] on link "Sales Orders" at bounding box center [727, 66] width 182 height 28
click at [694, 90] on div "Customers" at bounding box center [702, 93] width 50 height 12
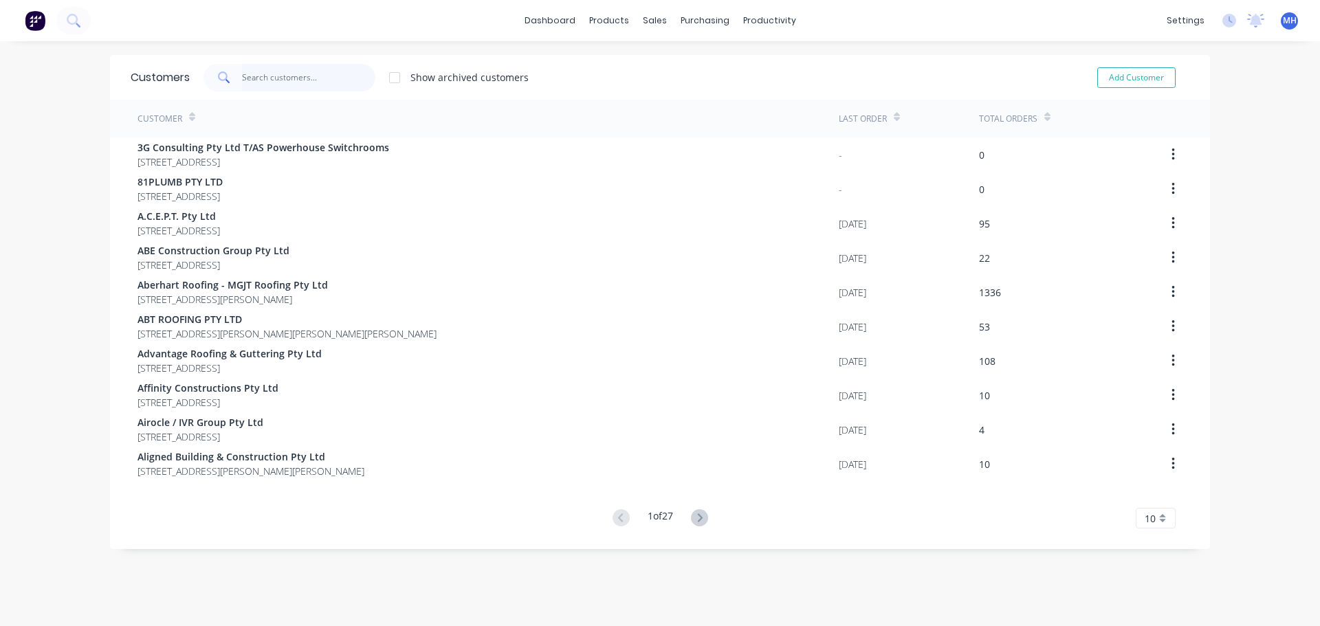
click at [275, 71] on input "text" at bounding box center [309, 78] width 134 height 28
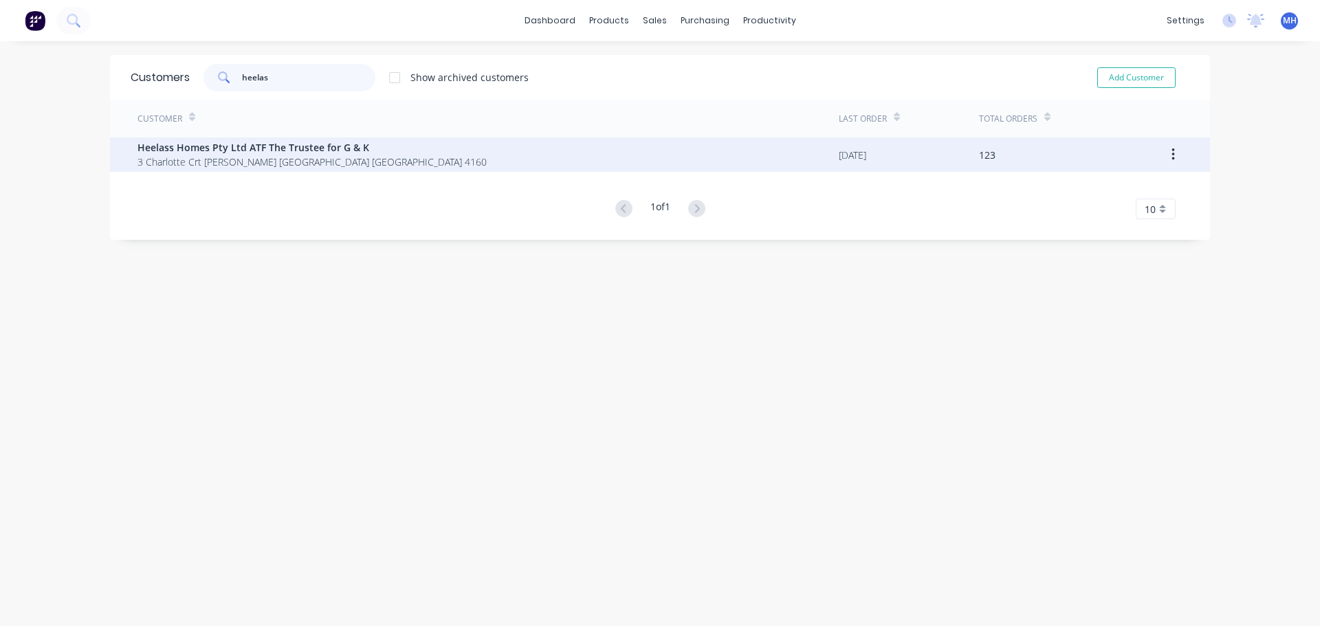
type input "heelas"
click at [281, 167] on span "3 Charlotte Crt ORMISTON Queensland Australia 4160" at bounding box center [312, 162] width 349 height 14
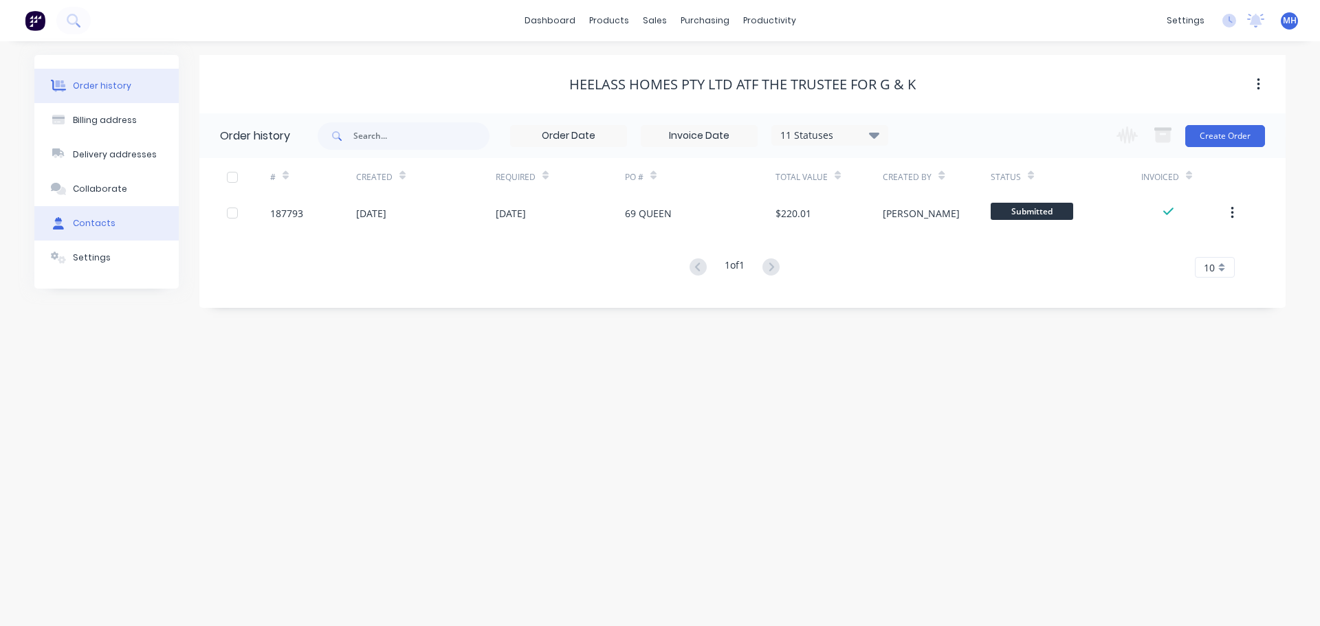
click at [111, 224] on button "Contacts" at bounding box center [106, 223] width 144 height 34
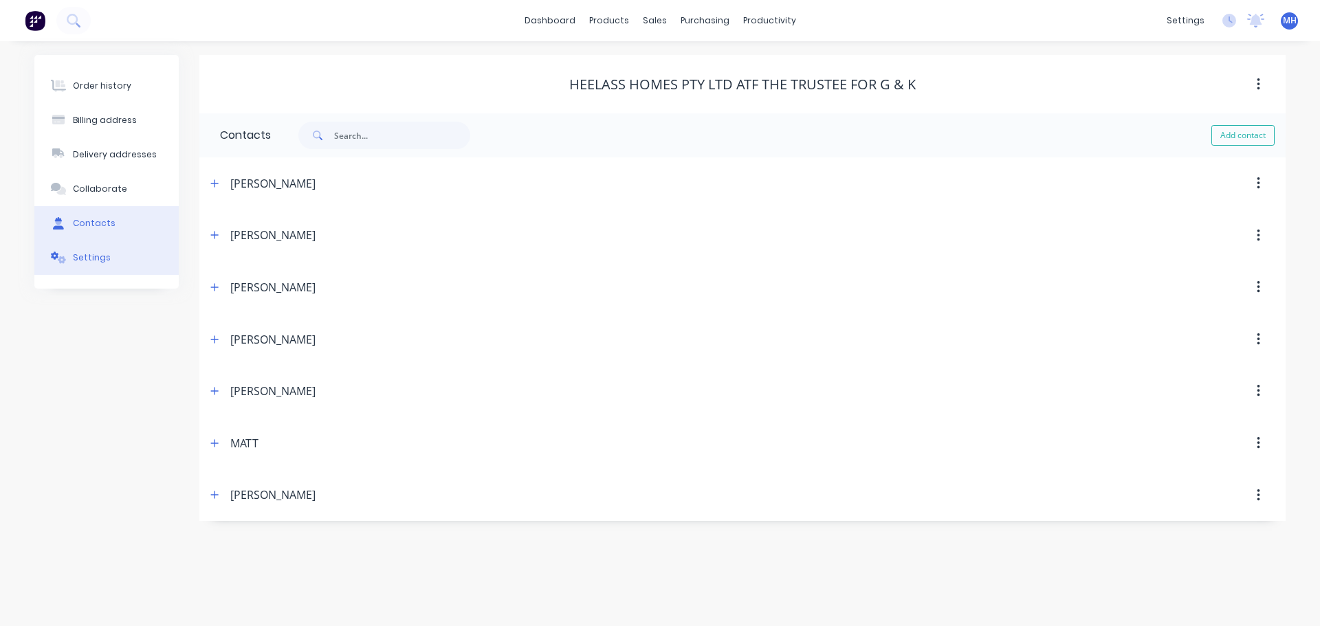
click at [112, 272] on button "Settings" at bounding box center [106, 258] width 144 height 34
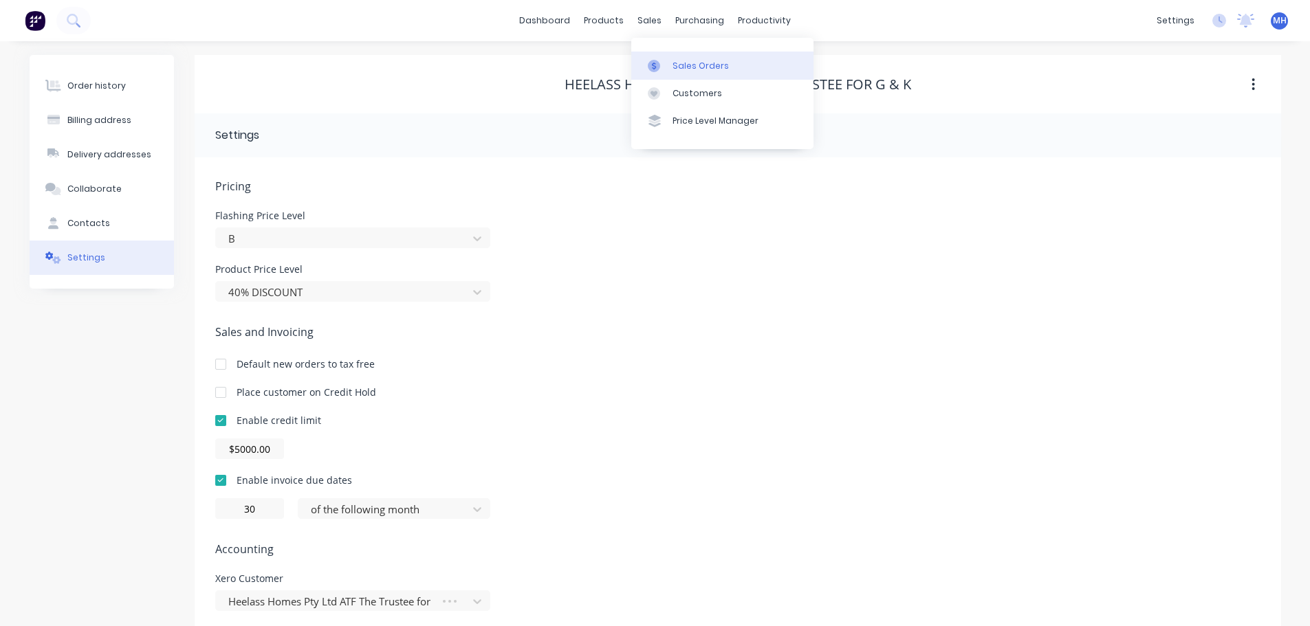
click at [679, 67] on div "Sales Orders" at bounding box center [701, 66] width 56 height 12
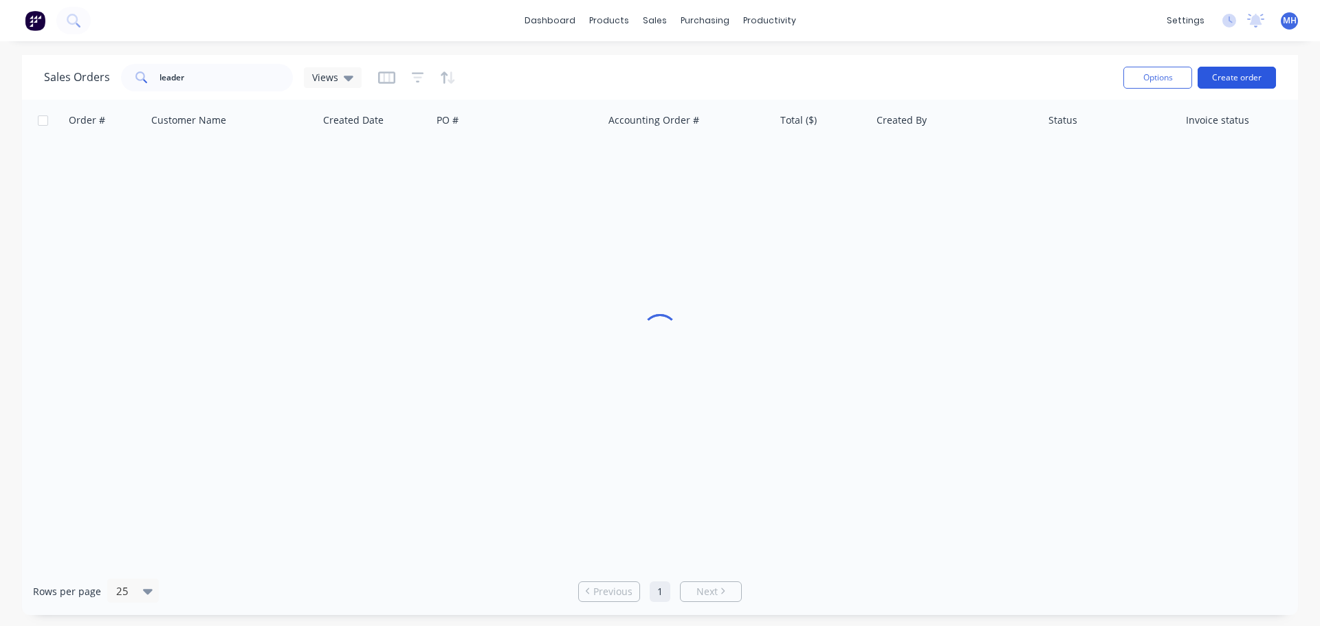
click at [1258, 78] on button "Create order" at bounding box center [1237, 78] width 78 height 22
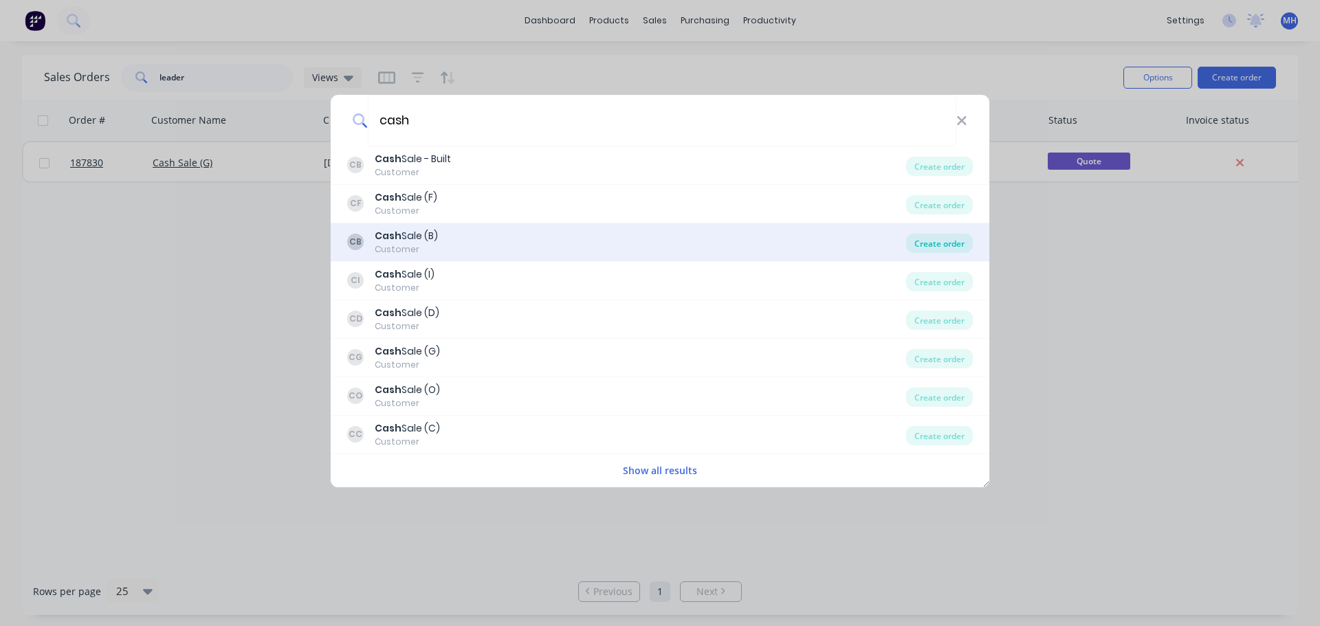
type input "cash"
click at [931, 242] on div "Create order" at bounding box center [939, 243] width 67 height 19
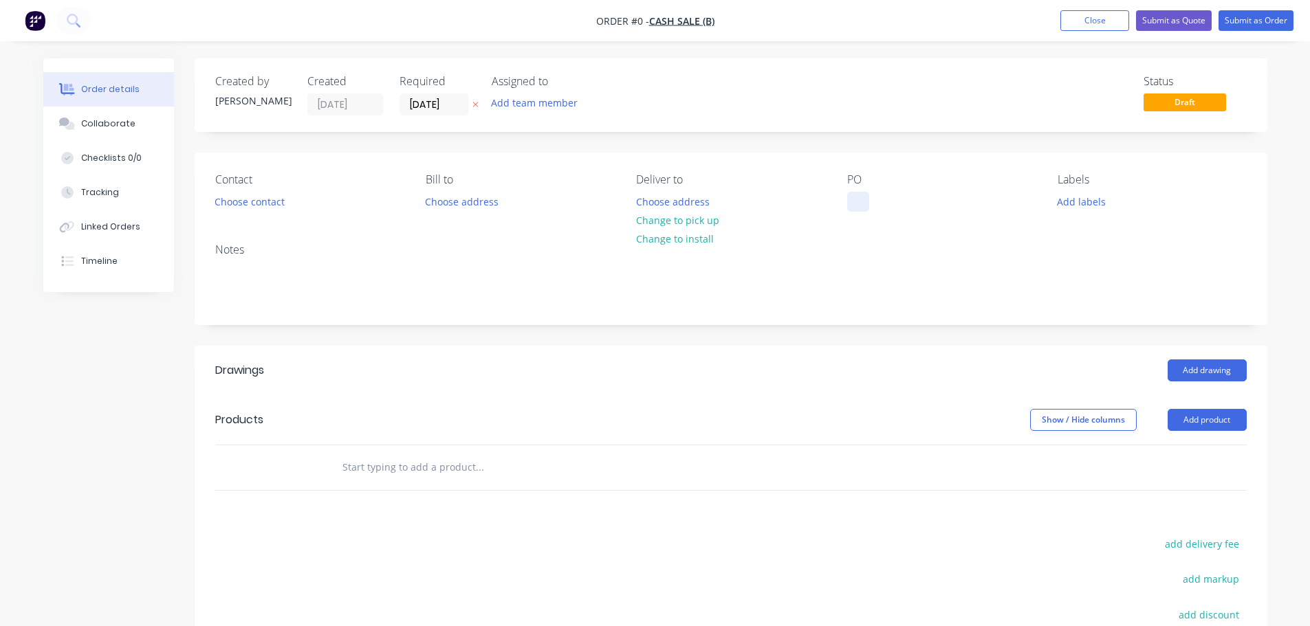
click at [860, 204] on div at bounding box center [858, 202] width 22 height 20
click at [743, 357] on div "Order details Collaborate Checklists 0/0 Tracking Linked Orders Timeline Order …" at bounding box center [656, 449] width 1252 height 783
click at [681, 206] on button "Choose address" at bounding box center [673, 201] width 88 height 19
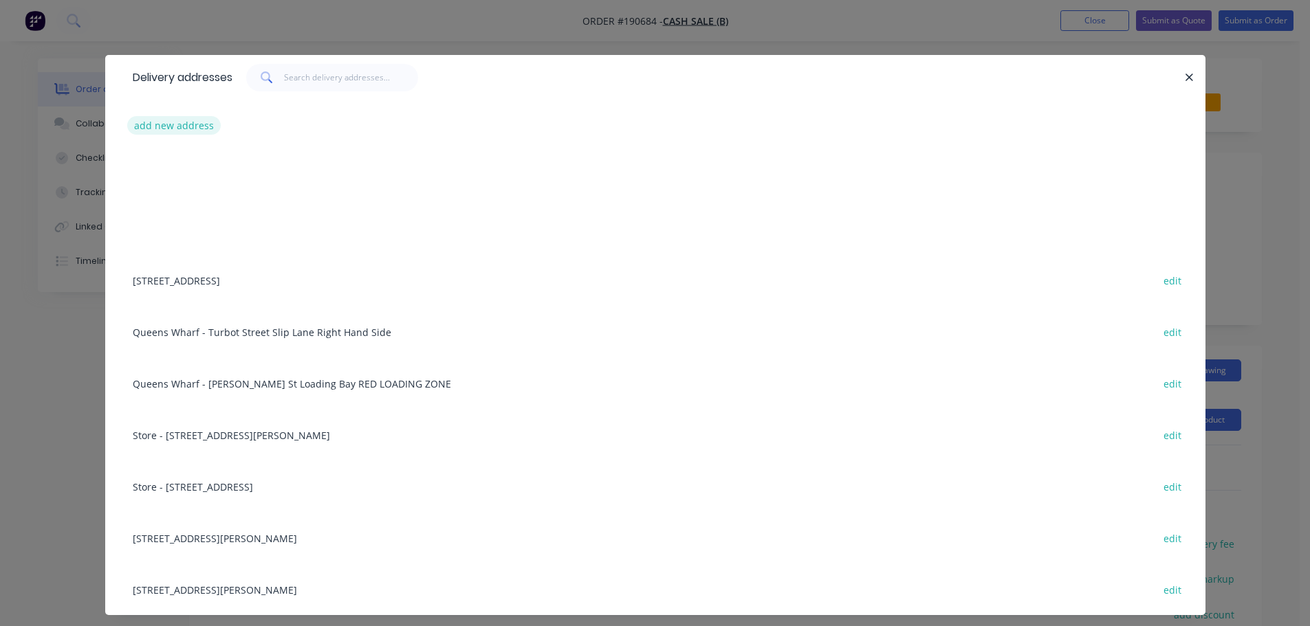
click at [167, 129] on button "add new address" at bounding box center [174, 125] width 94 height 19
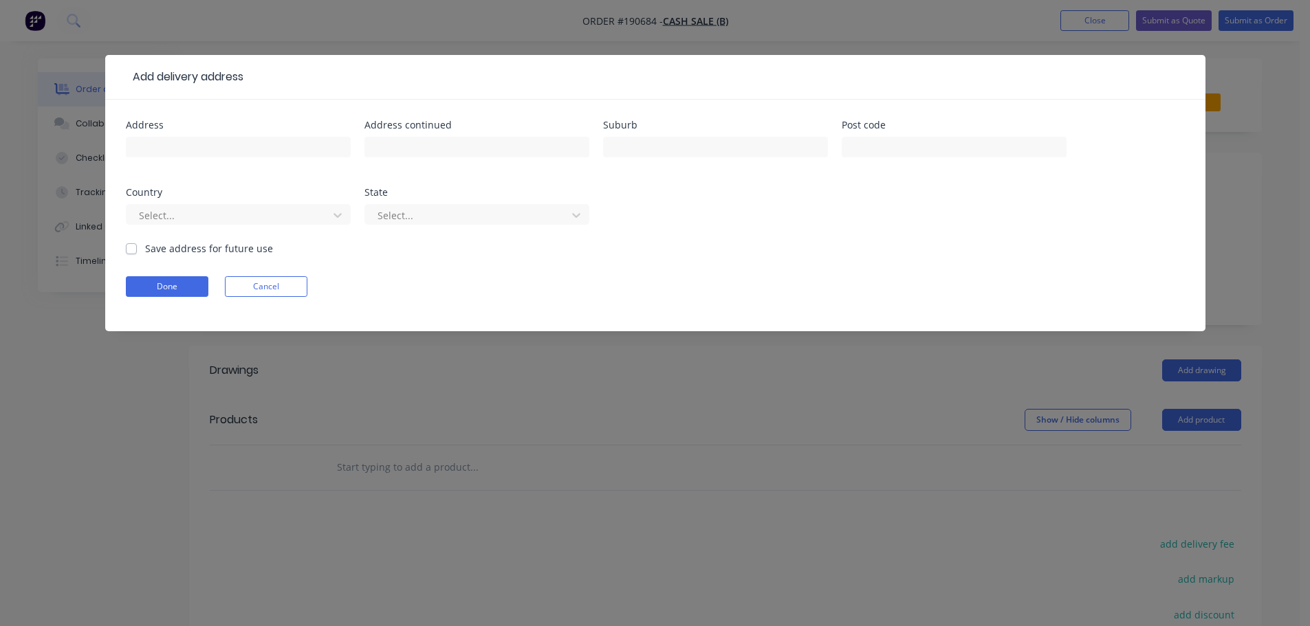
click at [215, 147] on input "text" at bounding box center [238, 147] width 225 height 21
type input "[STREET_ADDRESS][PERSON_NAME]"
type input "WELLINGTON POINT"
click button "Done" at bounding box center [167, 286] width 83 height 21
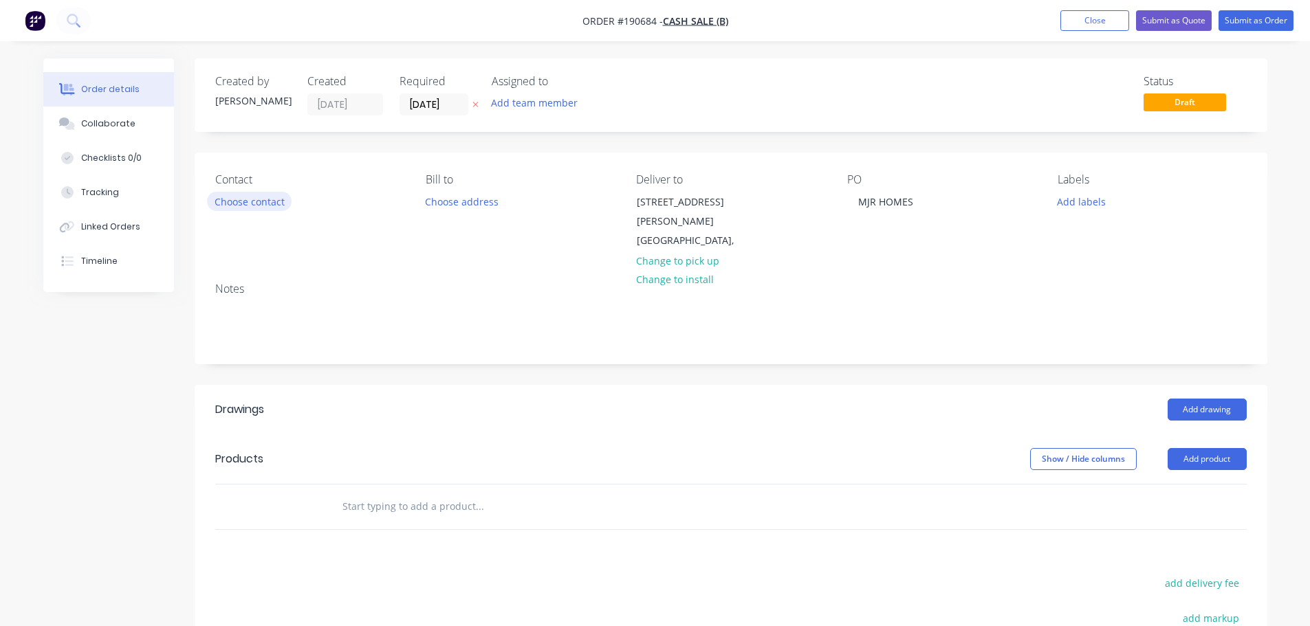
click at [270, 201] on button "Choose contact" at bounding box center [249, 201] width 85 height 19
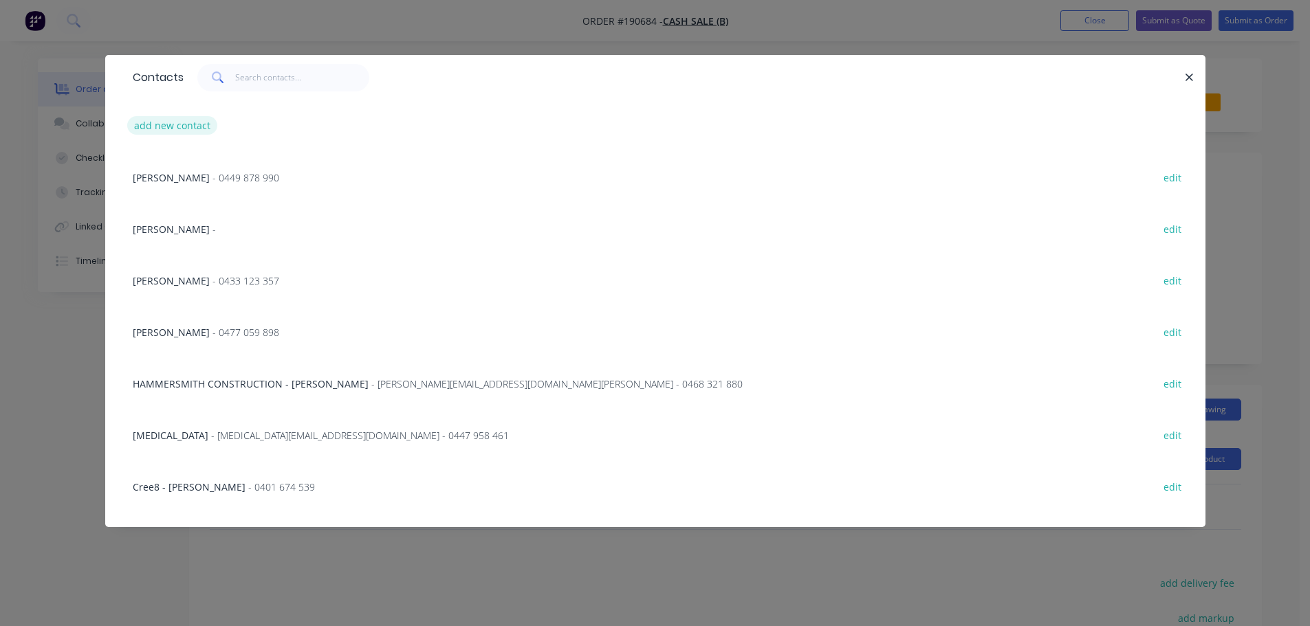
click at [183, 119] on button "add new contact" at bounding box center [172, 125] width 91 height 19
select select "AU"
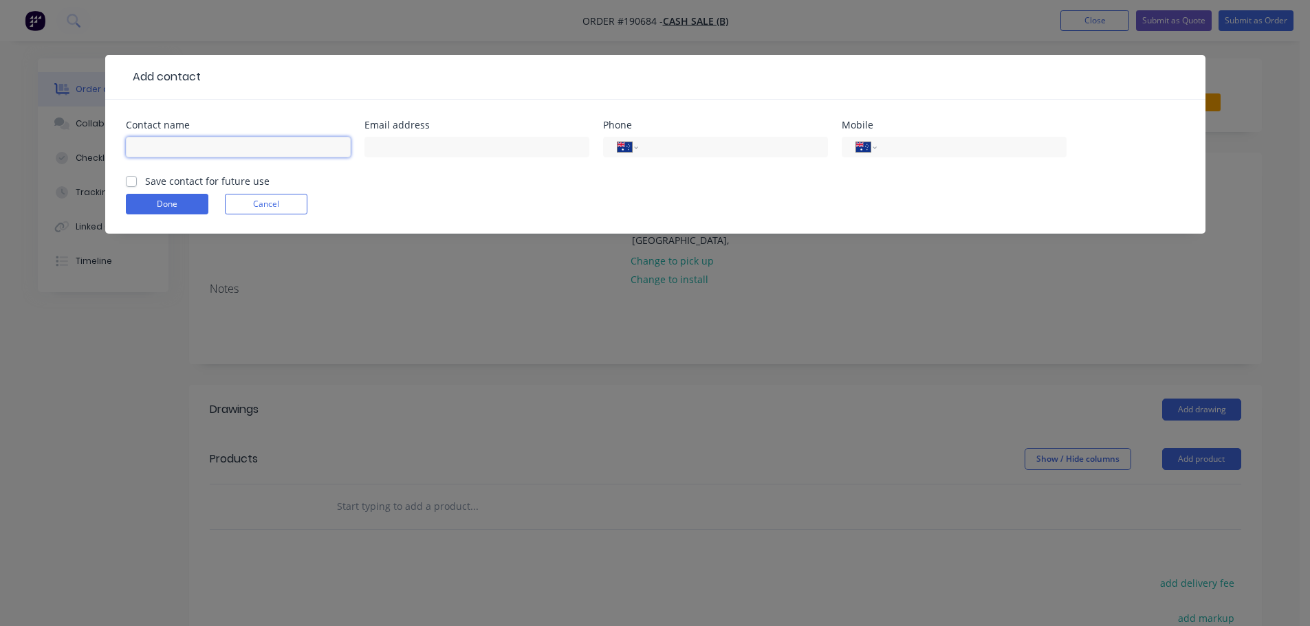
click at [201, 148] on input "text" at bounding box center [238, 147] width 225 height 21
type input "[PERSON_NAME]"
type input "0421 595 799"
click button "Done" at bounding box center [167, 204] width 83 height 21
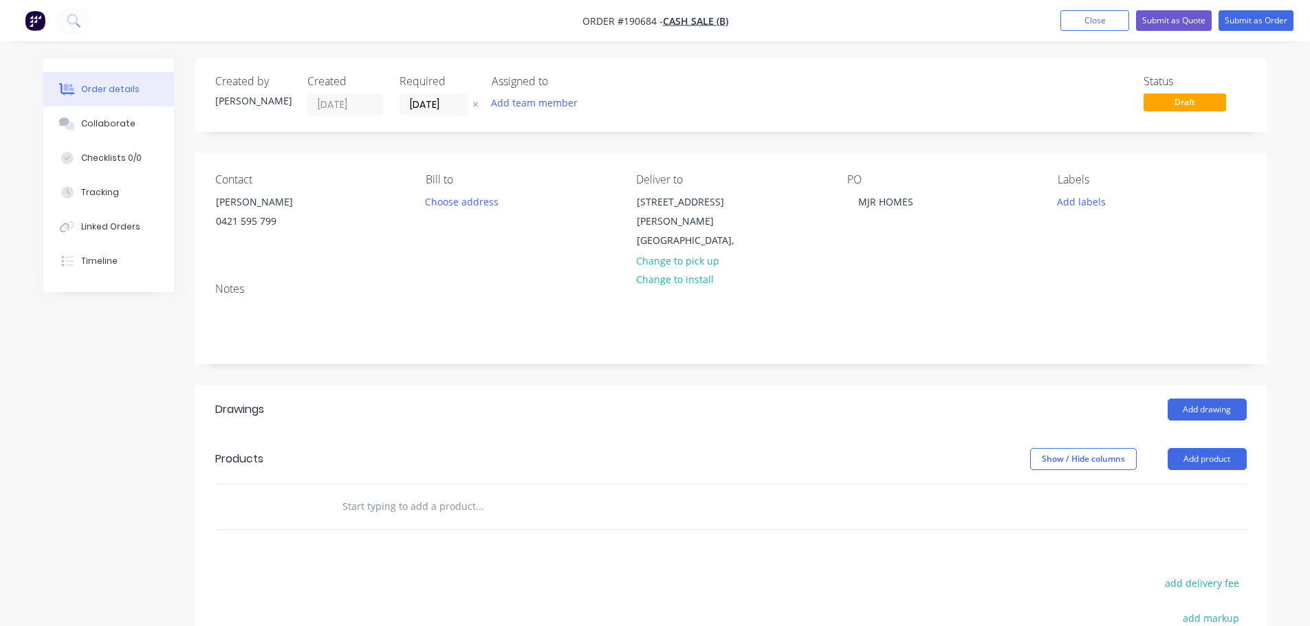
click at [759, 399] on div "Add drawing" at bounding box center [840, 410] width 812 height 22
click at [1239, 399] on button "Add drawing" at bounding box center [1207, 410] width 79 height 22
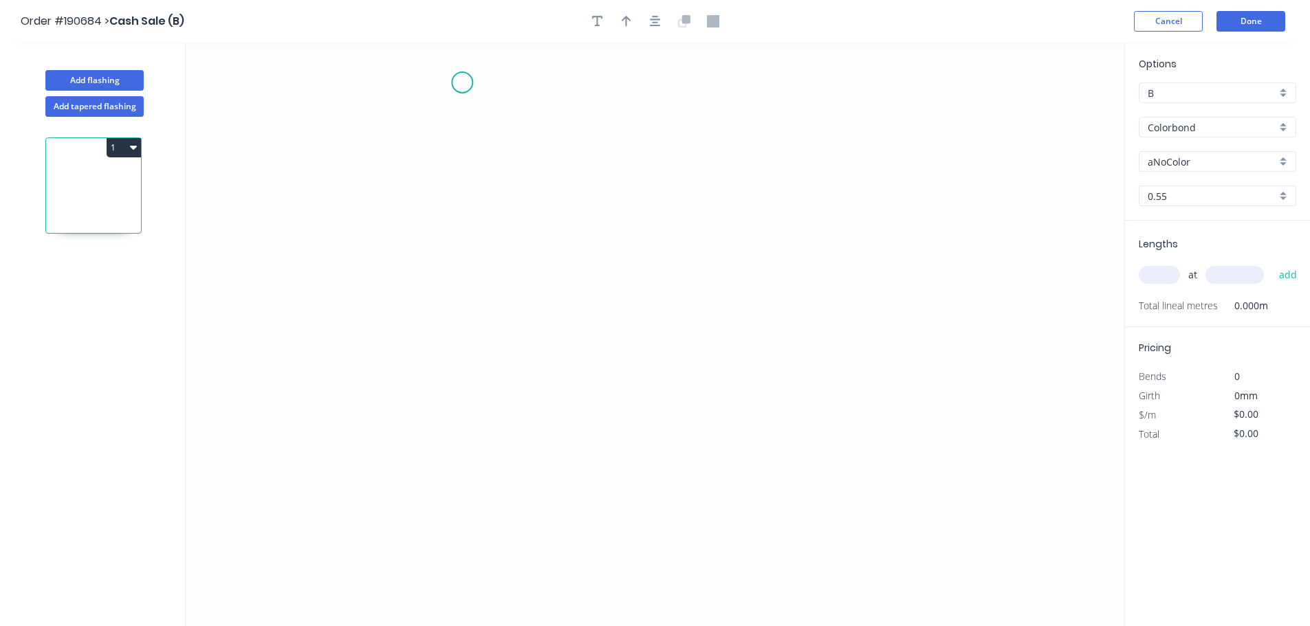
drag, startPoint x: 462, startPoint y: 79, endPoint x: 475, endPoint y: 173, distance: 94.4
click at [462, 79] on icon "0" at bounding box center [655, 335] width 939 height 584
click at [475, 481] on icon "0" at bounding box center [655, 335] width 939 height 584
click at [118, 143] on button "1" at bounding box center [124, 147] width 34 height 19
click at [96, 210] on div "Delete" at bounding box center [76, 209] width 106 height 20
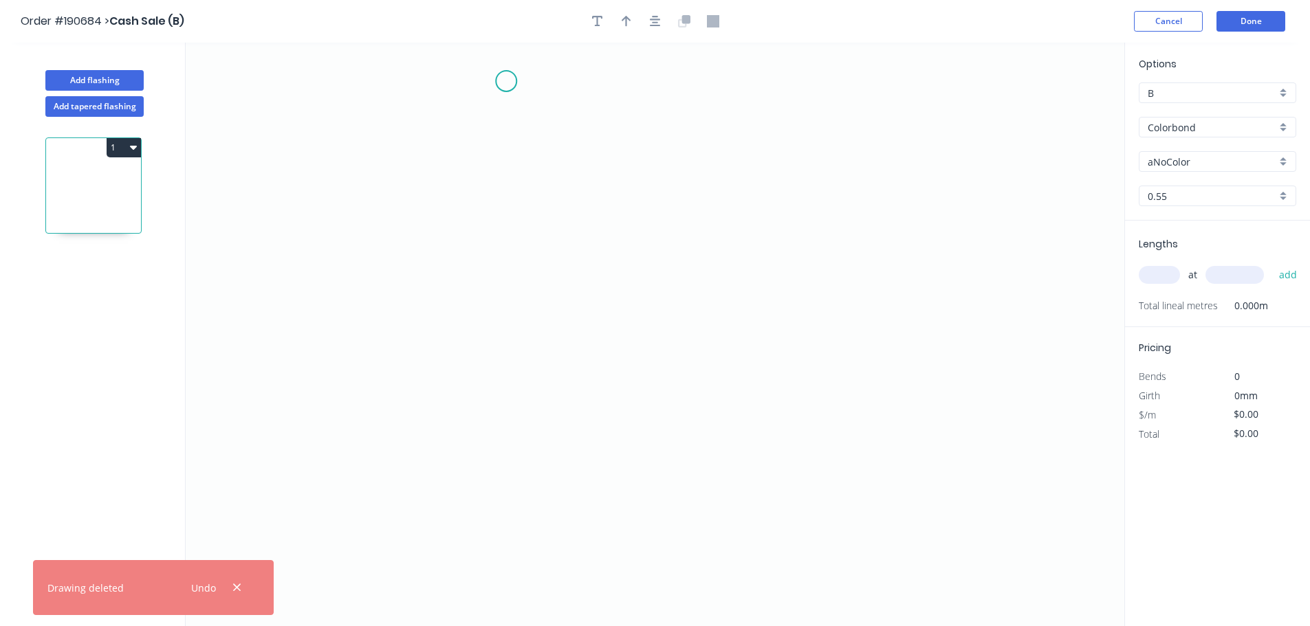
click at [513, 76] on icon "0" at bounding box center [655, 335] width 939 height 584
click at [508, 470] on icon "0" at bounding box center [655, 335] width 939 height 584
click at [597, 475] on icon "0 ?" at bounding box center [655, 335] width 939 height 584
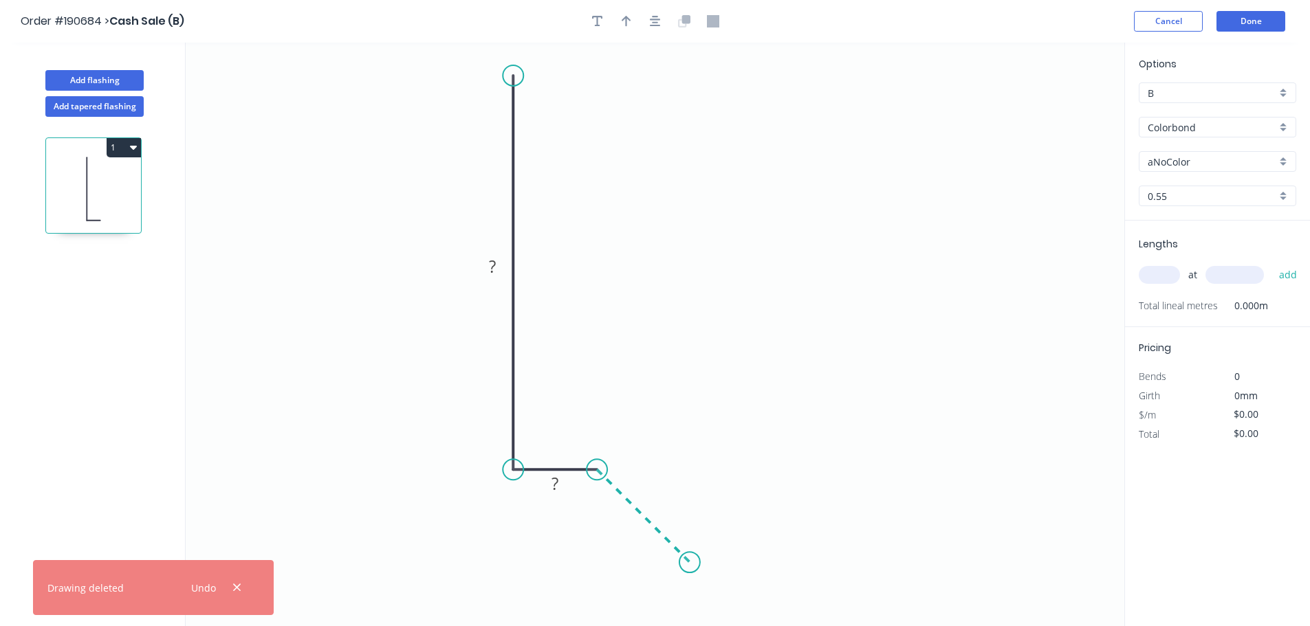
click at [690, 562] on icon "0 ? ?" at bounding box center [655, 335] width 939 height 584
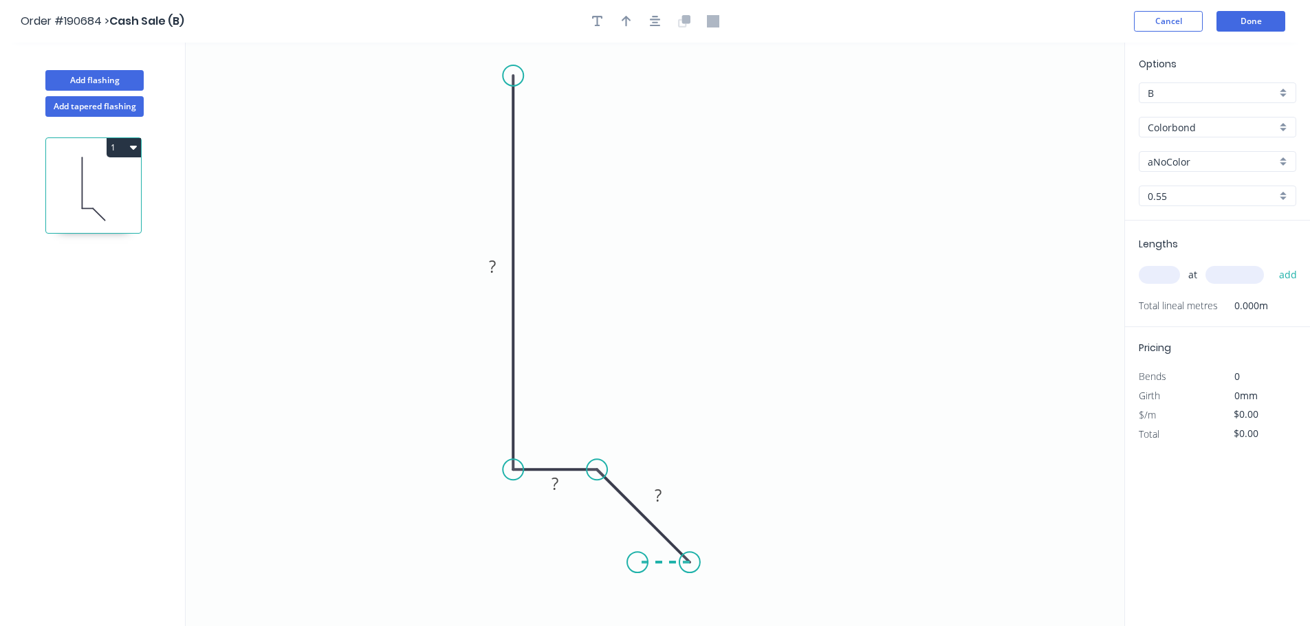
click at [637, 563] on icon "0 ? ? ?" at bounding box center [655, 335] width 939 height 584
click at [655, 17] on icon "button" at bounding box center [655, 21] width 11 height 11
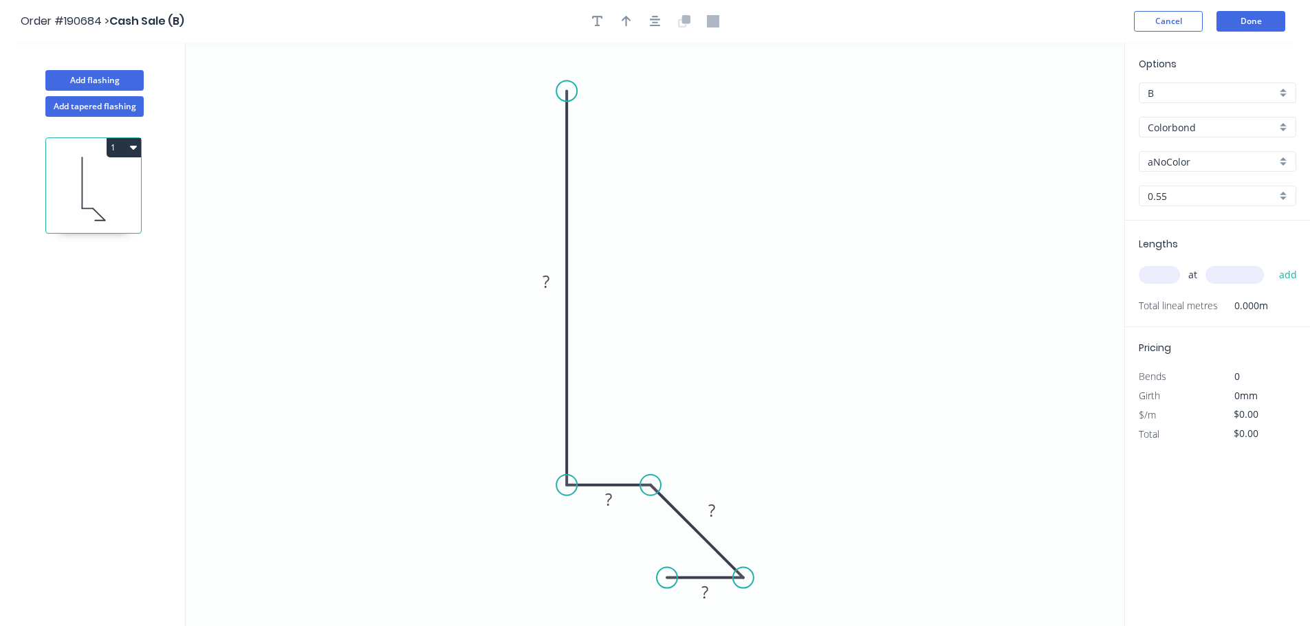
drag, startPoint x: 691, startPoint y: 576, endPoint x: 667, endPoint y: 576, distance: 24.1
click at [667, 576] on circle at bounding box center [667, 578] width 21 height 21
click at [550, 281] on rect at bounding box center [546, 282] width 28 height 19
type input "$12.38"
click at [624, 25] on icon "button" at bounding box center [627, 21] width 10 height 12
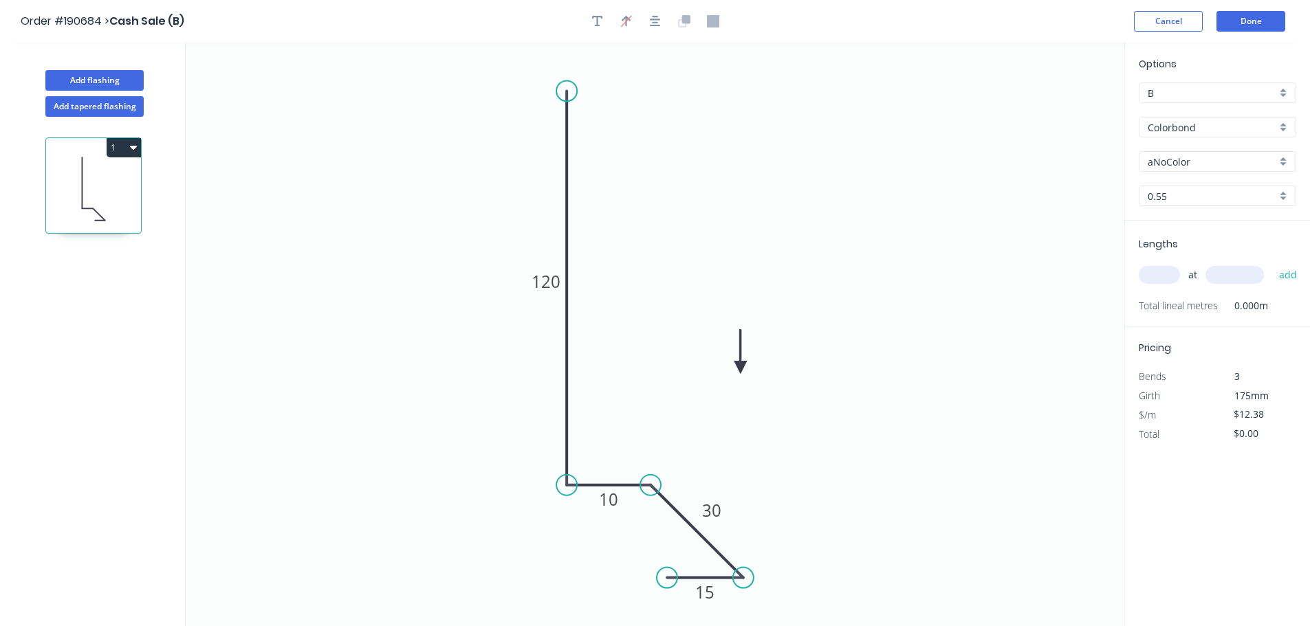
drag, startPoint x: 1054, startPoint y: 111, endPoint x: 712, endPoint y: 364, distance: 425.7
click at [734, 364] on icon at bounding box center [740, 352] width 12 height 44
click at [712, 364] on icon at bounding box center [712, 349] width 12 height 44
drag, startPoint x: 712, startPoint y: 364, endPoint x: 585, endPoint y: 336, distance: 130.5
click at [585, 336] on icon at bounding box center [600, 338] width 40 height 40
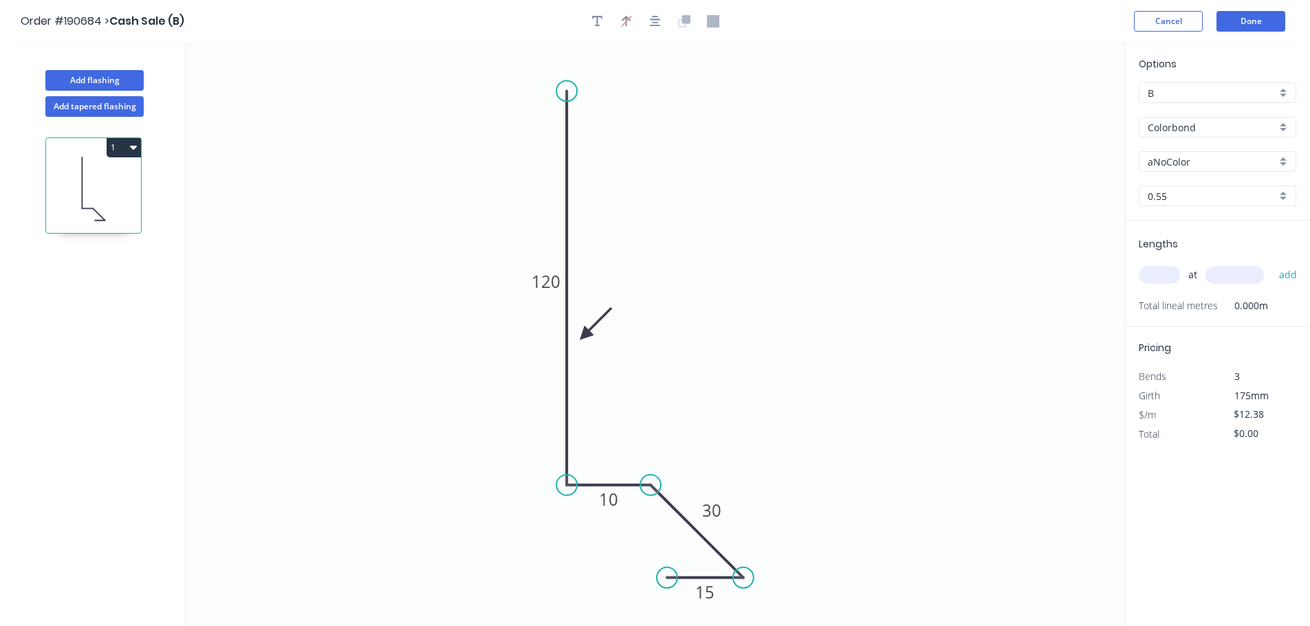
click at [585, 336] on icon at bounding box center [596, 324] width 40 height 40
click at [1208, 162] on input "aNoColor" at bounding box center [1212, 162] width 129 height 14
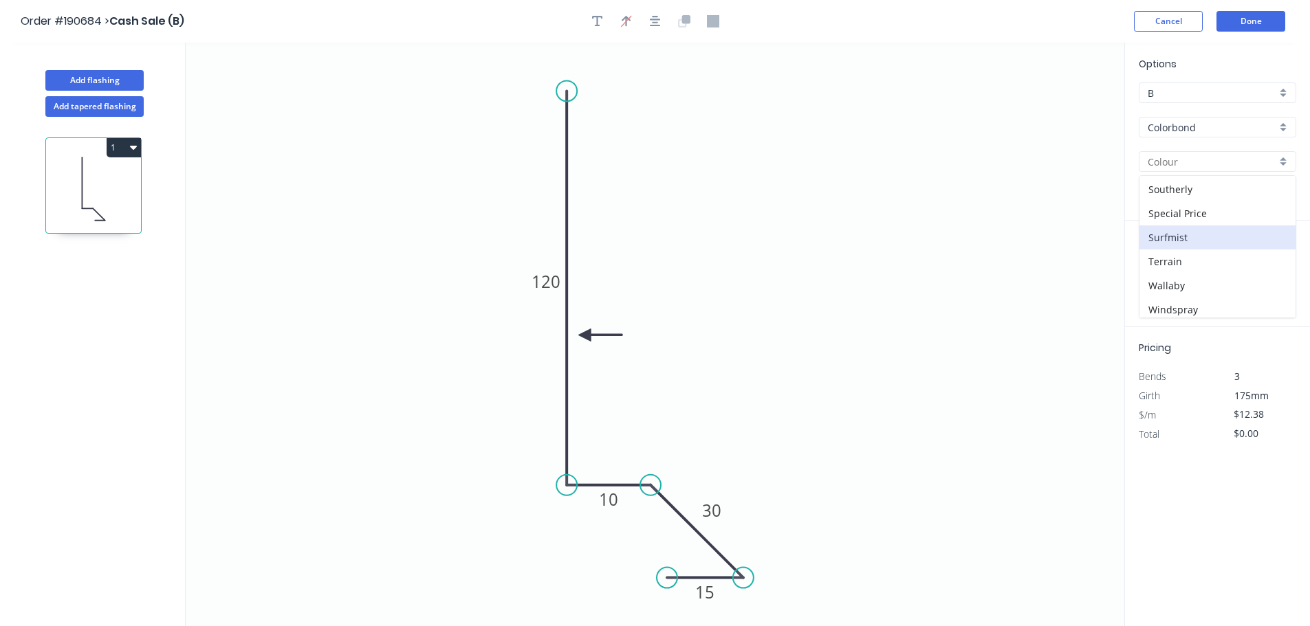
scroll to position [532, 0]
click at [1188, 182] on div "Surfmist" at bounding box center [1217, 185] width 156 height 24
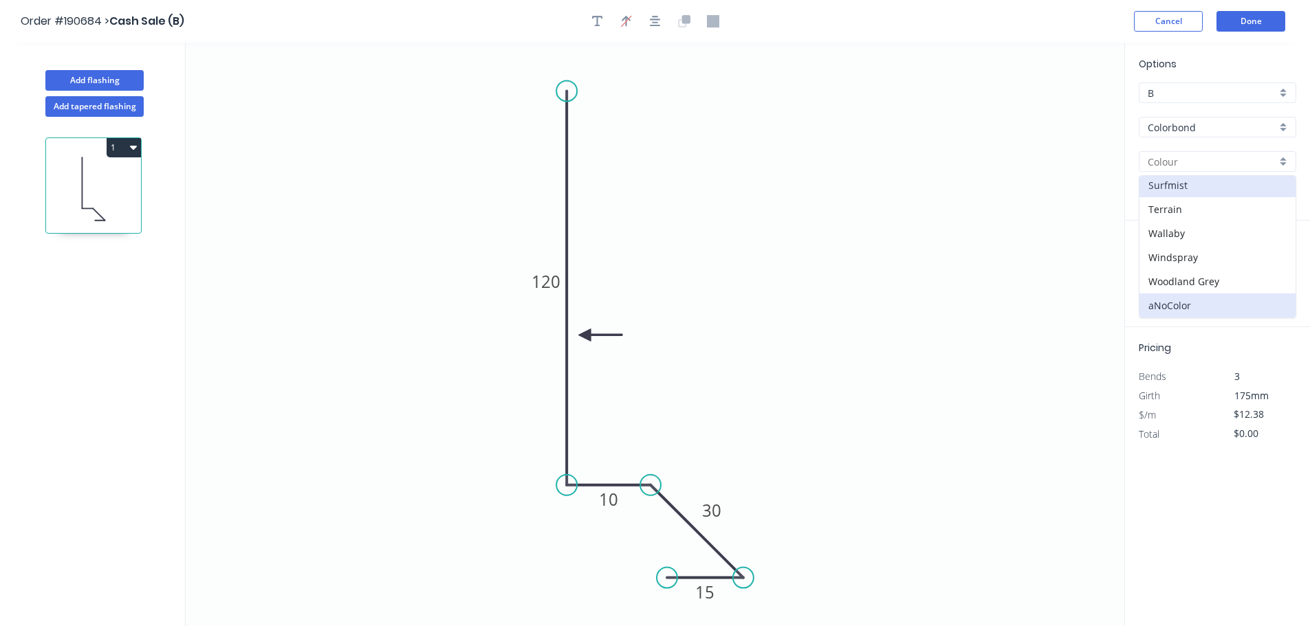
type input "Surfmist"
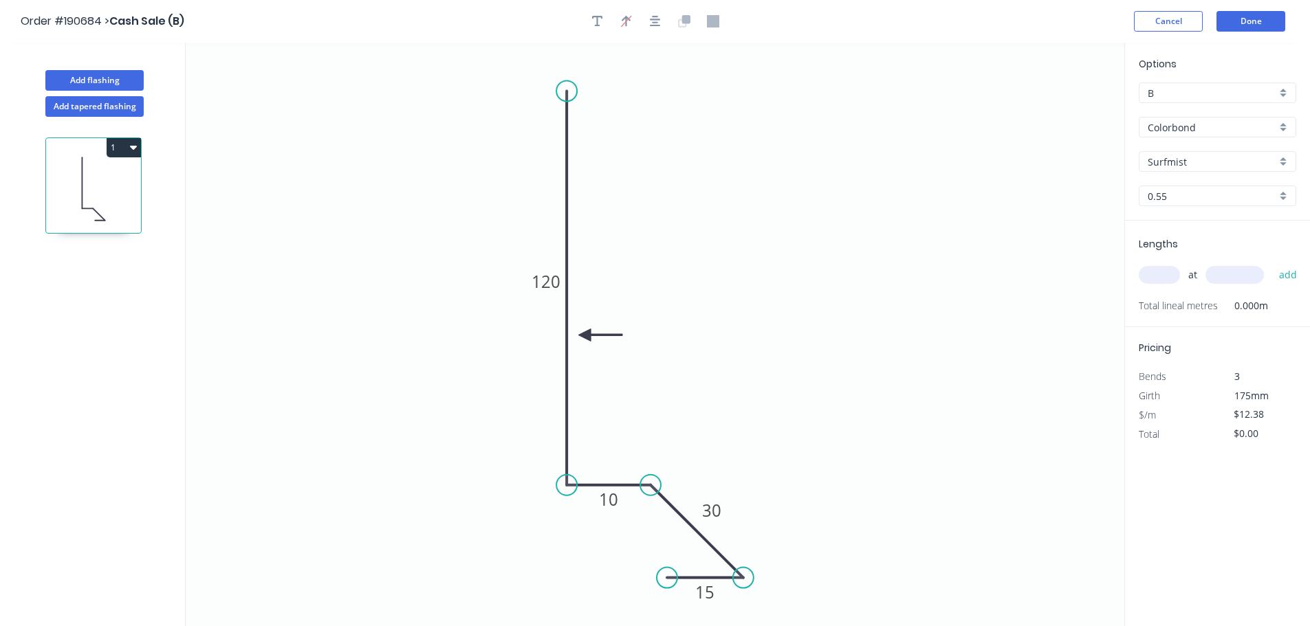
click at [1162, 273] on input "text" at bounding box center [1159, 275] width 41 height 18
type input "1"
type input "1650"
click at [1272, 263] on button "add" at bounding box center [1288, 274] width 32 height 23
type input "$20.43"
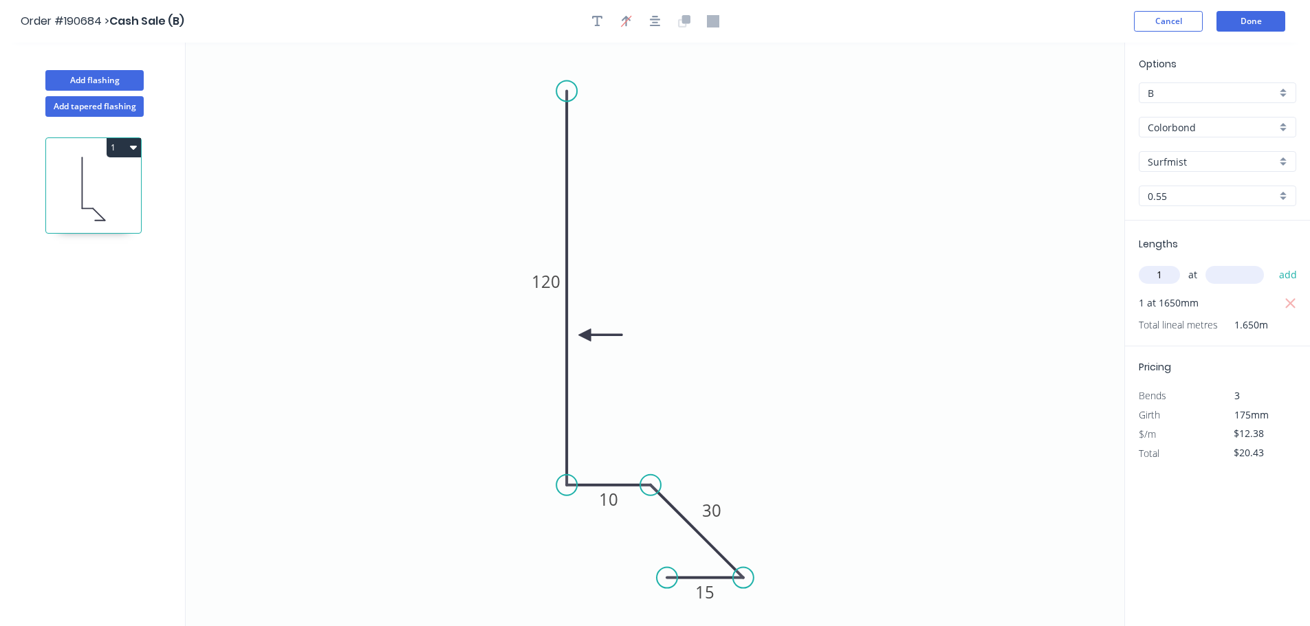
type input "1"
type input "4500"
click at [1272, 263] on button "add" at bounding box center [1288, 274] width 32 height 23
type input "$76.14"
type input "2"
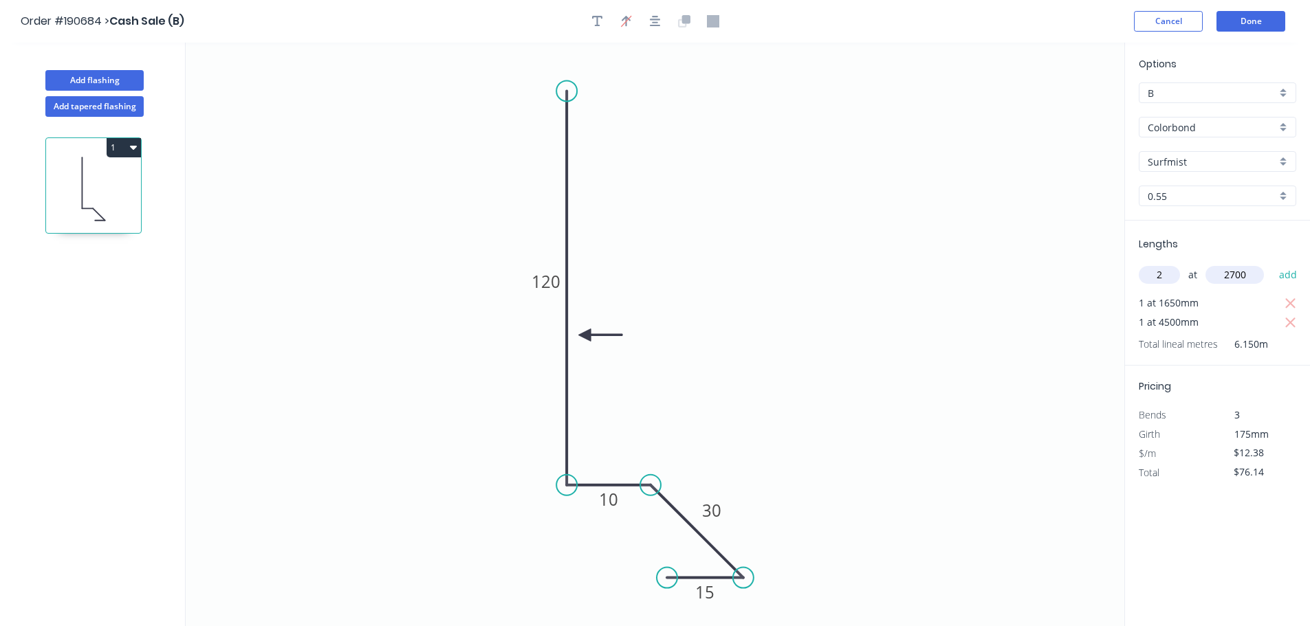
type input "2700"
click at [1272, 263] on button "add" at bounding box center [1288, 274] width 32 height 23
type input "$142.99"
type input "3"
type input "6000"
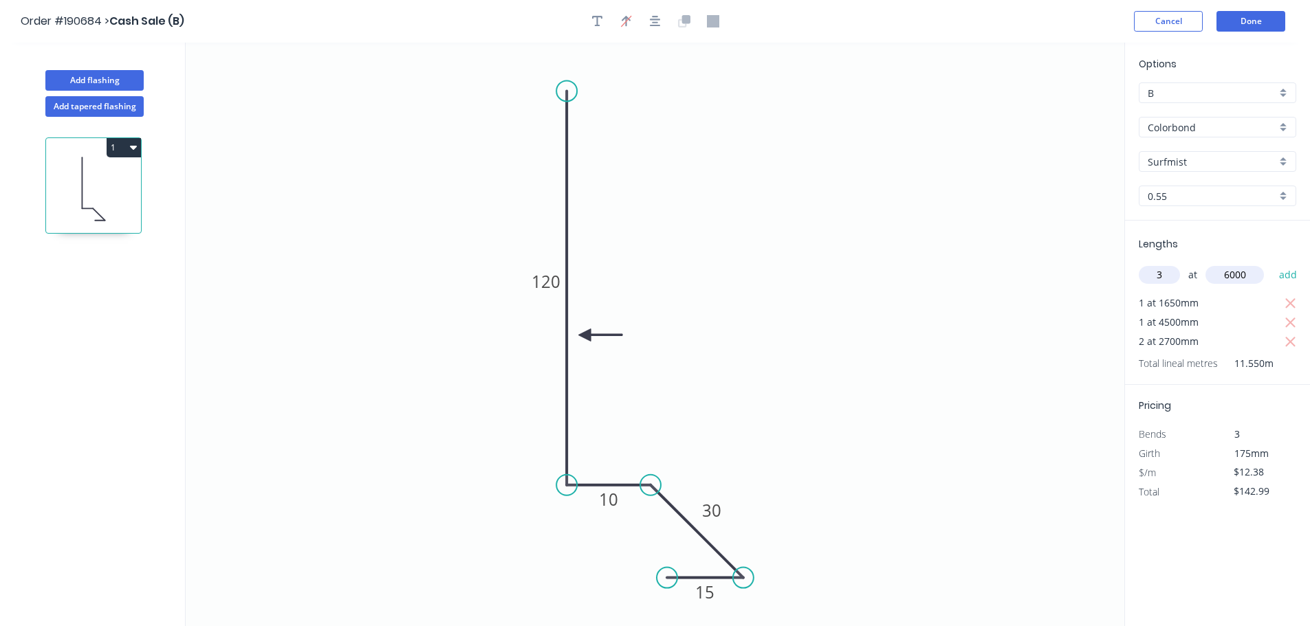
click at [1272, 263] on button "add" at bounding box center [1288, 274] width 32 height 23
type input "$365.83"
type input "1"
type input "4200"
click at [1272, 263] on button "add" at bounding box center [1288, 274] width 32 height 23
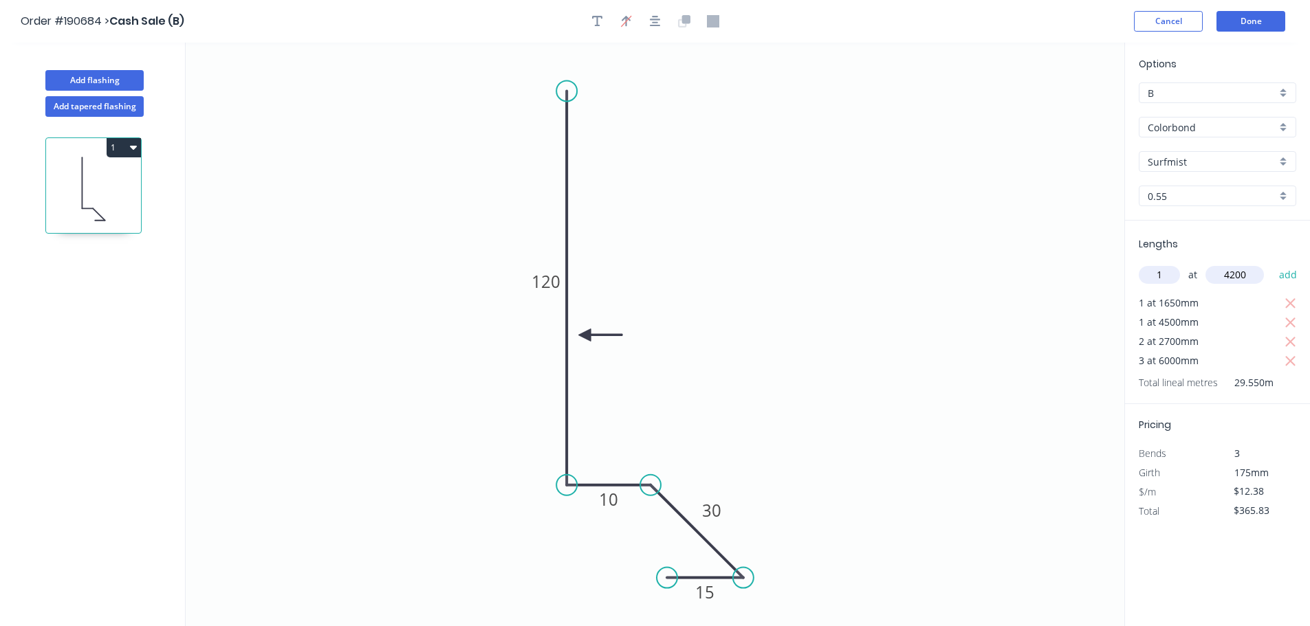
type input "$417.83"
type input "1"
type input "2500"
click at [1272, 263] on button "add" at bounding box center [1288, 274] width 32 height 23
type input "$448.78"
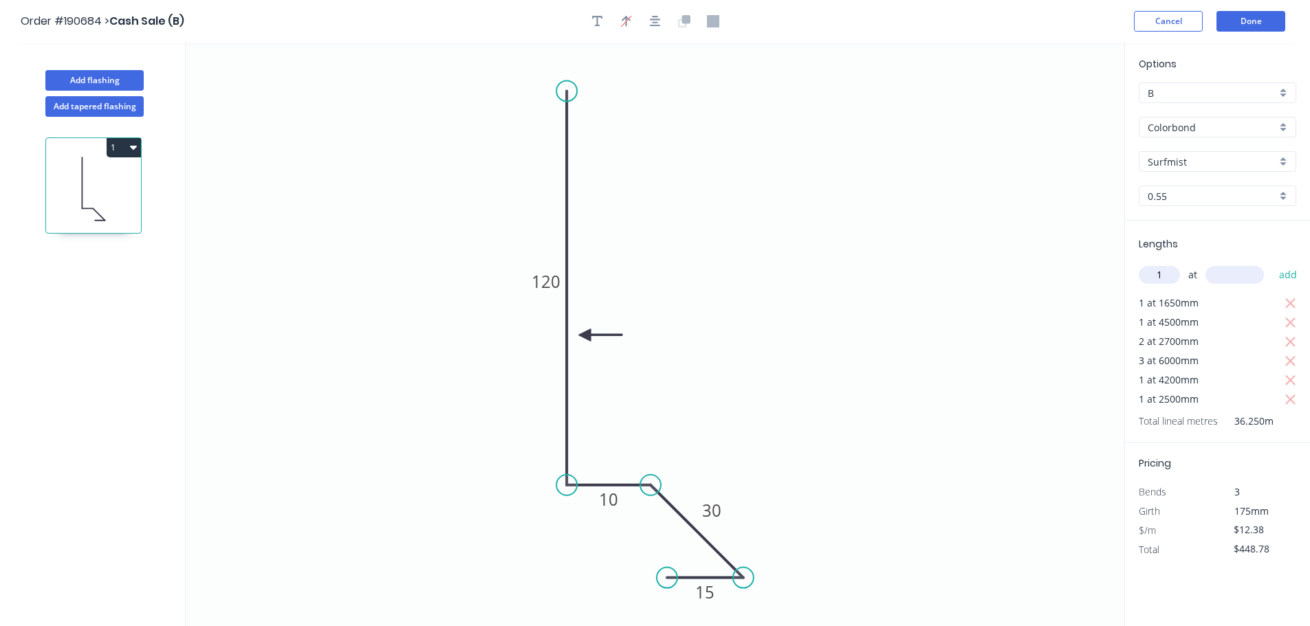
type input "1"
type input "4000"
click at [1272, 263] on button "add" at bounding box center [1288, 274] width 32 height 23
click at [124, 148] on button "1" at bounding box center [124, 147] width 34 height 19
click at [120, 177] on div "Duplicate" at bounding box center [76, 182] width 106 height 20
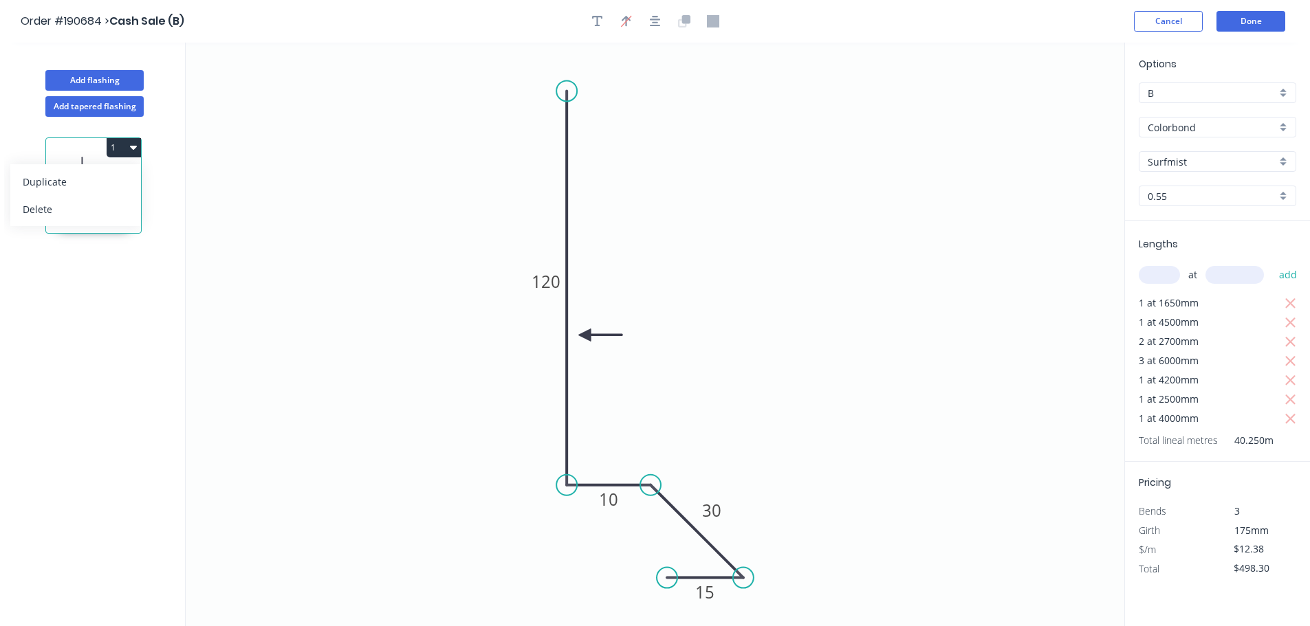
type input "$0.00"
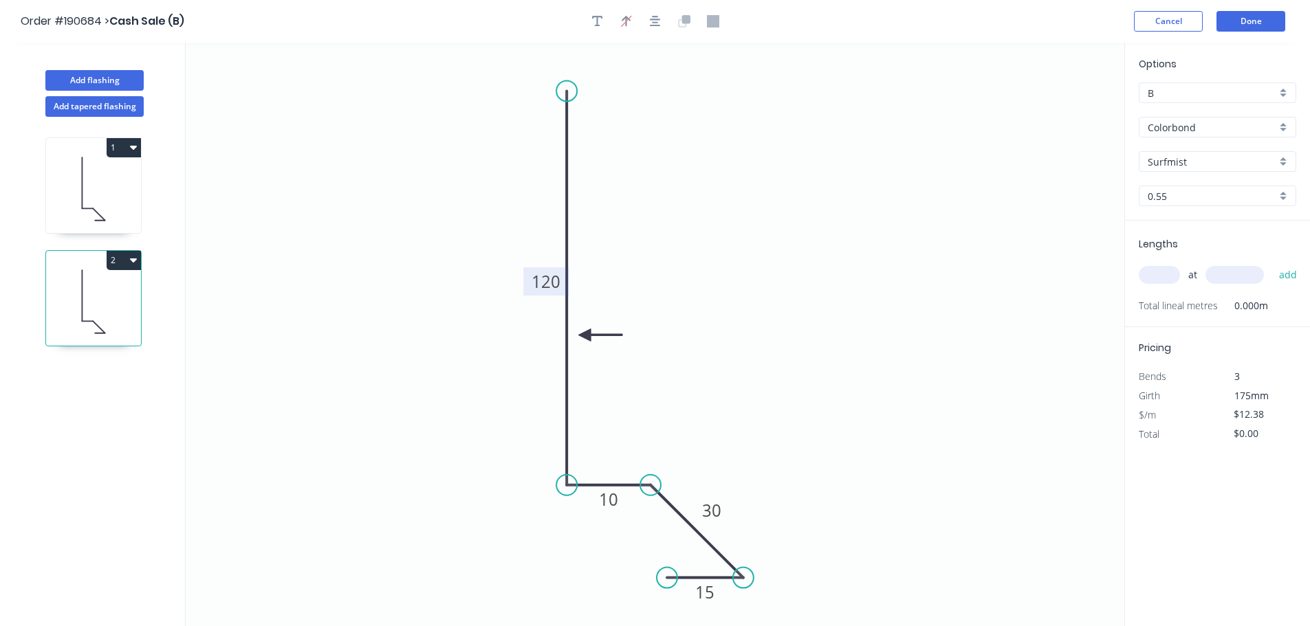
click at [551, 277] on tspan "120" at bounding box center [546, 281] width 29 height 23
click at [1162, 283] on input "text" at bounding box center [1159, 275] width 41 height 18
click at [1156, 275] on input "text" at bounding box center [1159, 275] width 41 height 18
type input "2"
type input "900"
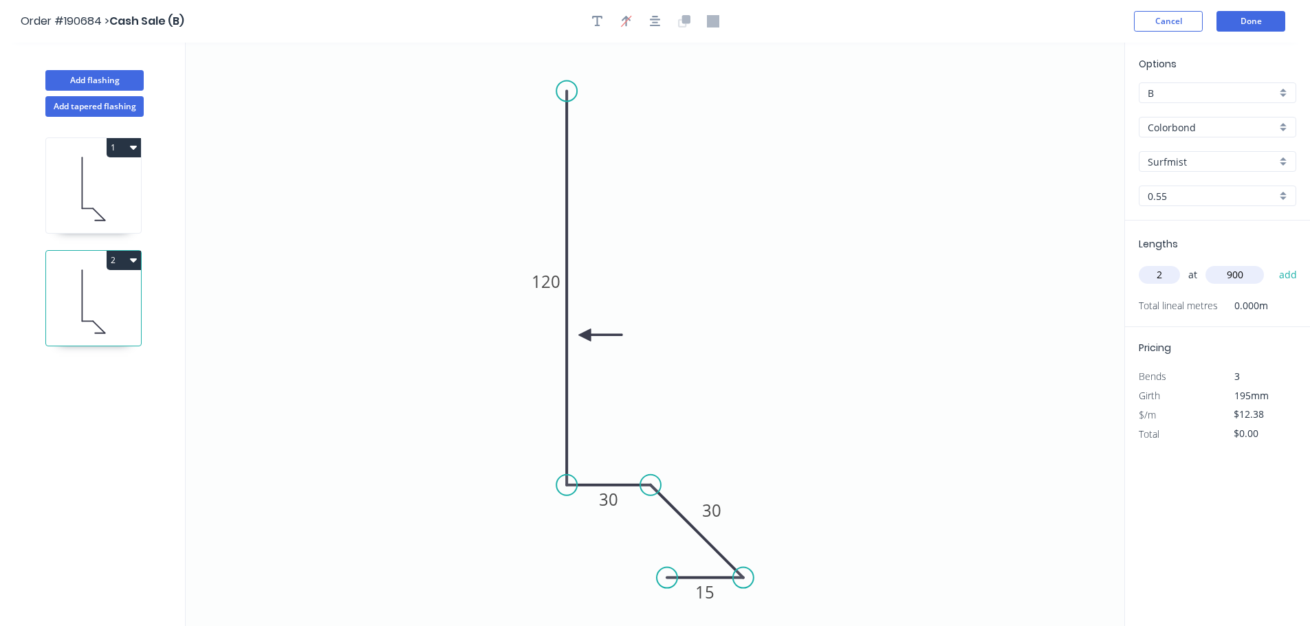
click at [1272, 263] on button "add" at bounding box center [1288, 274] width 32 height 23
click at [124, 260] on button "2" at bounding box center [124, 260] width 34 height 19
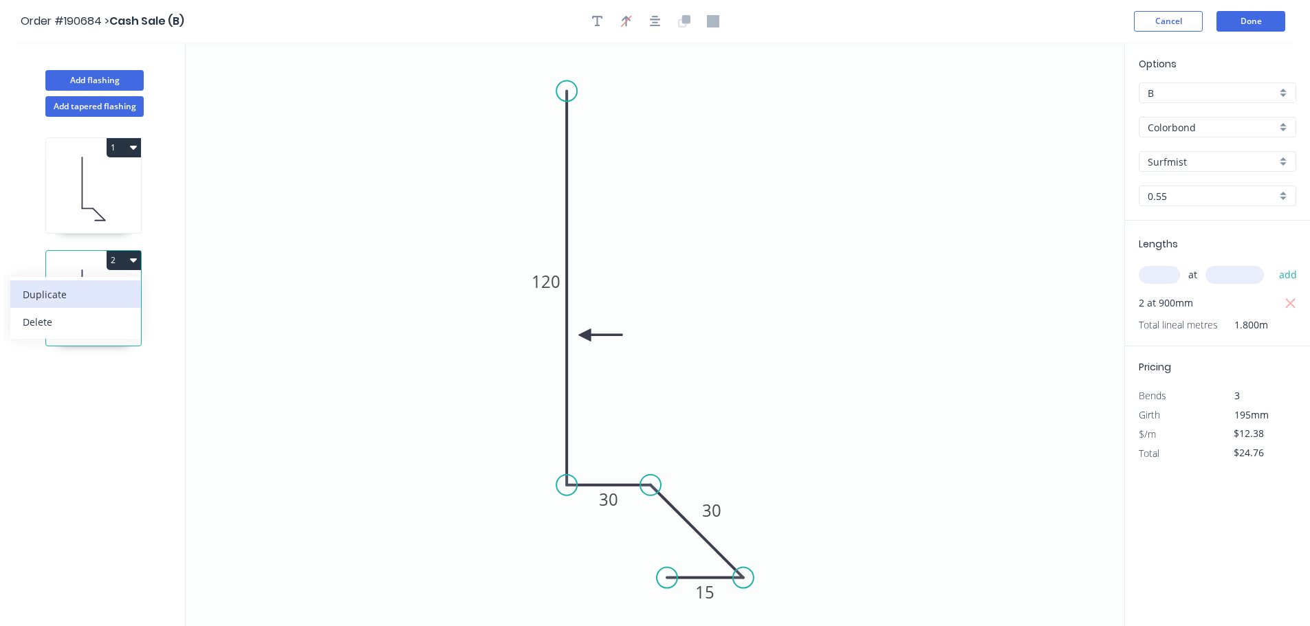
click at [101, 287] on div "Duplicate" at bounding box center [76, 295] width 106 height 20
type input "$0.00"
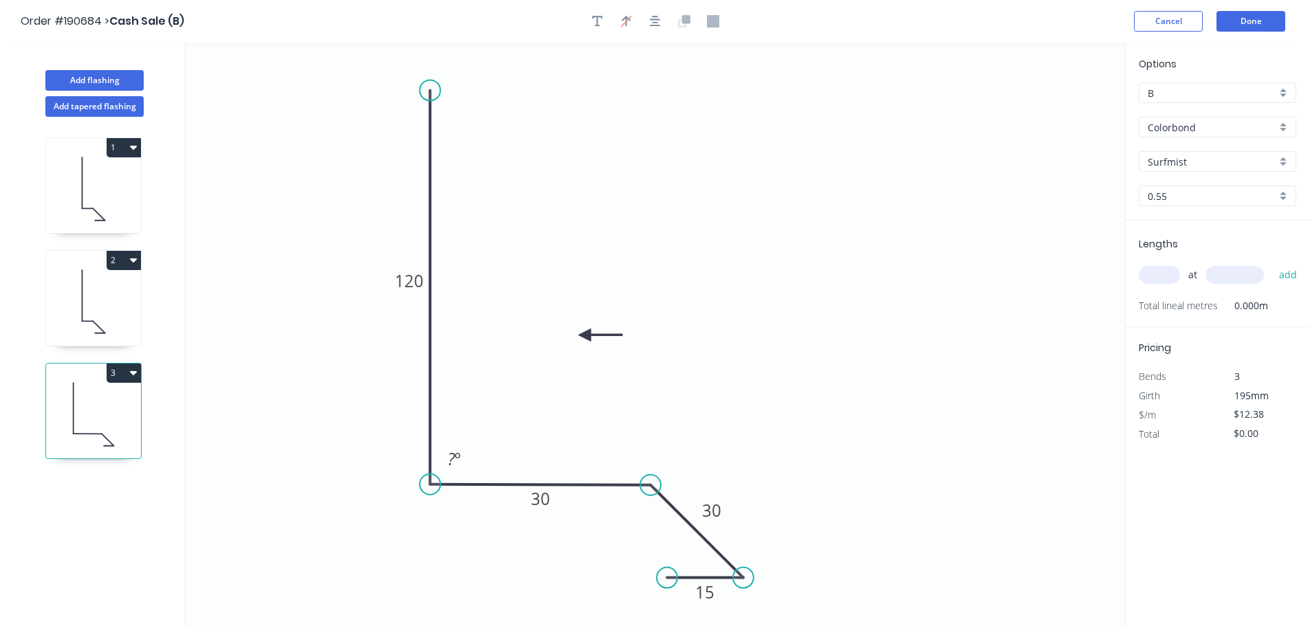
drag, startPoint x: 567, startPoint y: 452, endPoint x: 430, endPoint y: 452, distance: 136.8
click at [430, 452] on icon at bounding box center [430, 287] width 0 height 394
click at [429, 480] on circle at bounding box center [429, 485] width 21 height 21
click at [408, 283] on tspan "120" at bounding box center [409, 281] width 29 height 23
click at [718, 505] on div "Delete point" at bounding box center [739, 504] width 138 height 28
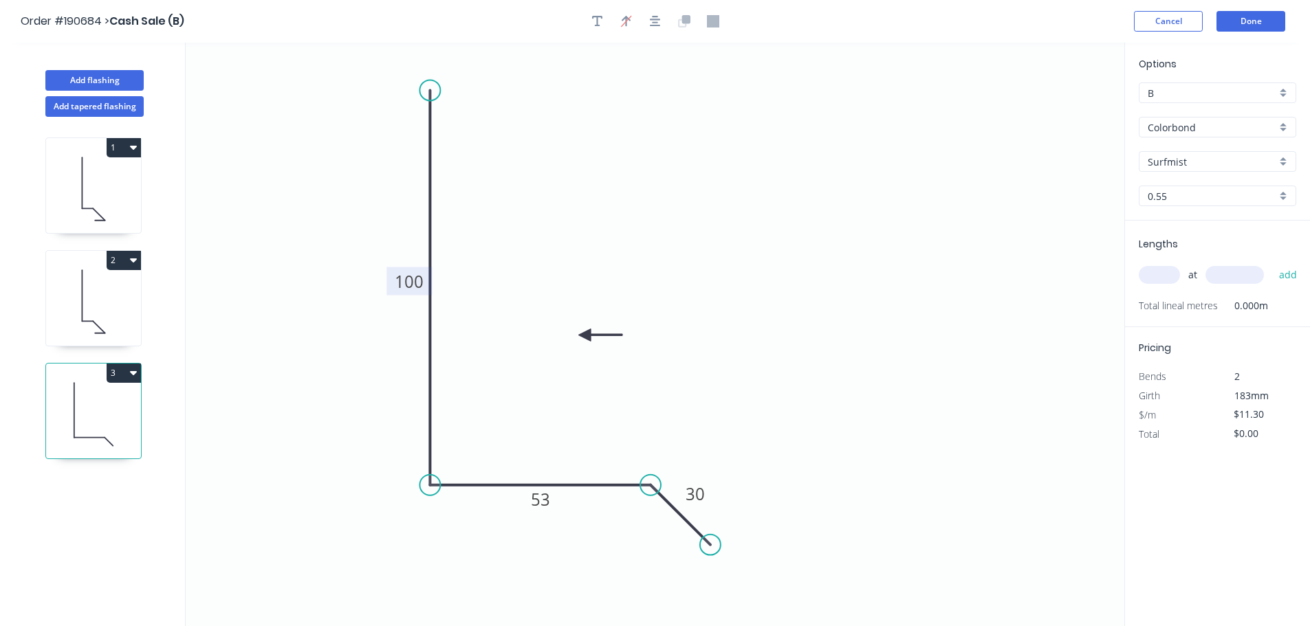
drag, startPoint x: 748, startPoint y: 578, endPoint x: 710, endPoint y: 549, distance: 47.0
click at [710, 549] on circle at bounding box center [710, 545] width 21 height 21
click at [739, 536] on div "Crush & Fold" at bounding box center [779, 532] width 138 height 28
click at [735, 573] on div "Delete point" at bounding box center [782, 560] width 138 height 28
click at [737, 574] on icon "0 100 53" at bounding box center [655, 335] width 939 height 584
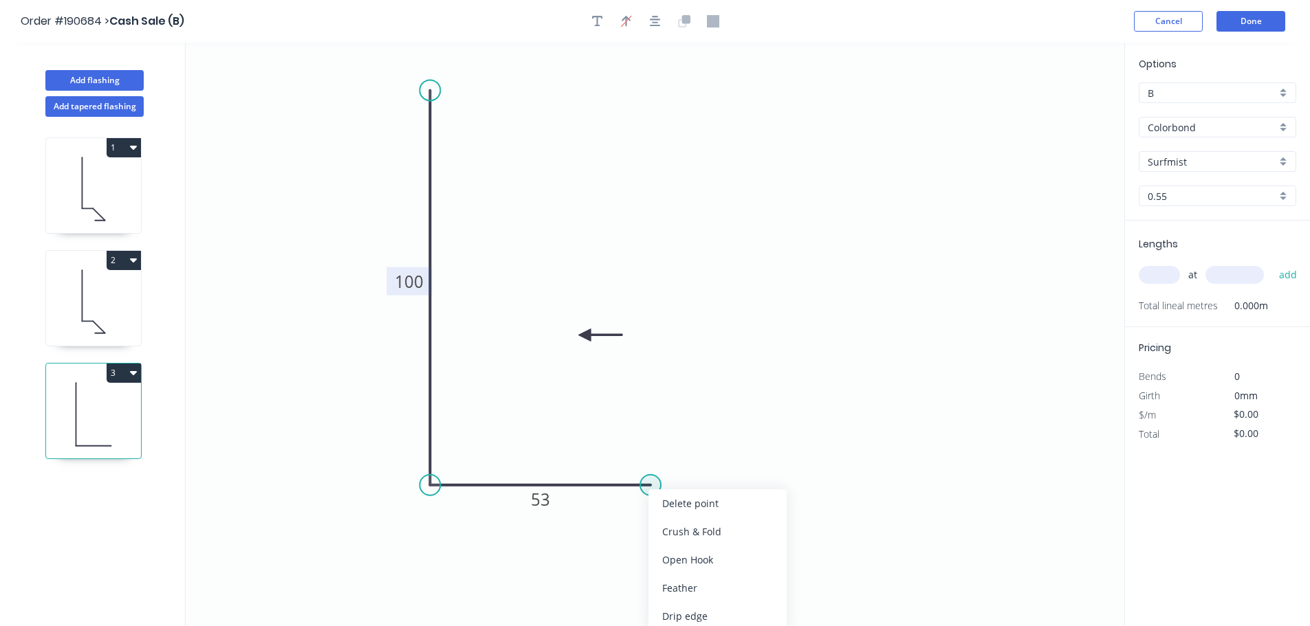
click at [648, 487] on circle at bounding box center [650, 485] width 21 height 21
click at [719, 553] on icon at bounding box center [685, 520] width 69 height 69
click at [736, 534] on div "Crush & Fold" at bounding box center [787, 532] width 138 height 28
click at [746, 580] on div "Flip bend" at bounding box center [795, 588] width 138 height 28
drag, startPoint x: 753, startPoint y: 522, endPoint x: 697, endPoint y: 593, distance: 91.1
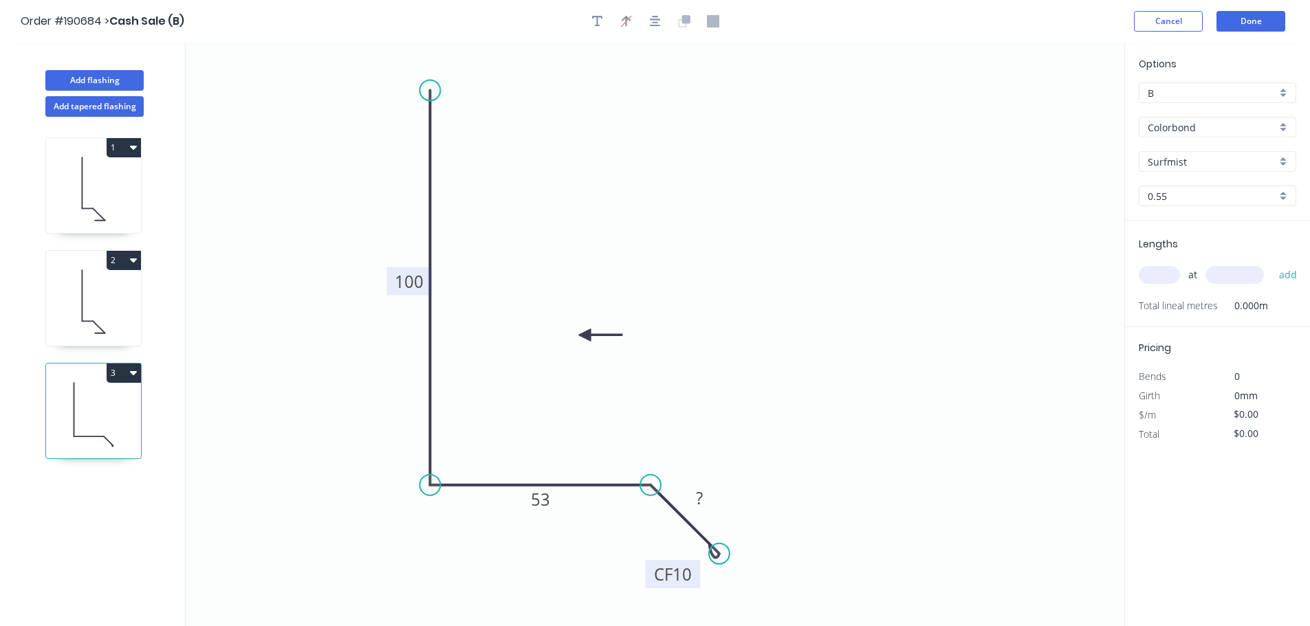
click at [697, 589] on rect at bounding box center [672, 574] width 55 height 28
click at [400, 281] on tspan "100" at bounding box center [409, 281] width 29 height 23
type input "$13.46"
drag, startPoint x: 567, startPoint y: 334, endPoint x: 456, endPoint y: 327, distance: 110.9
click at [472, 328] on icon at bounding box center [494, 328] width 44 height 12
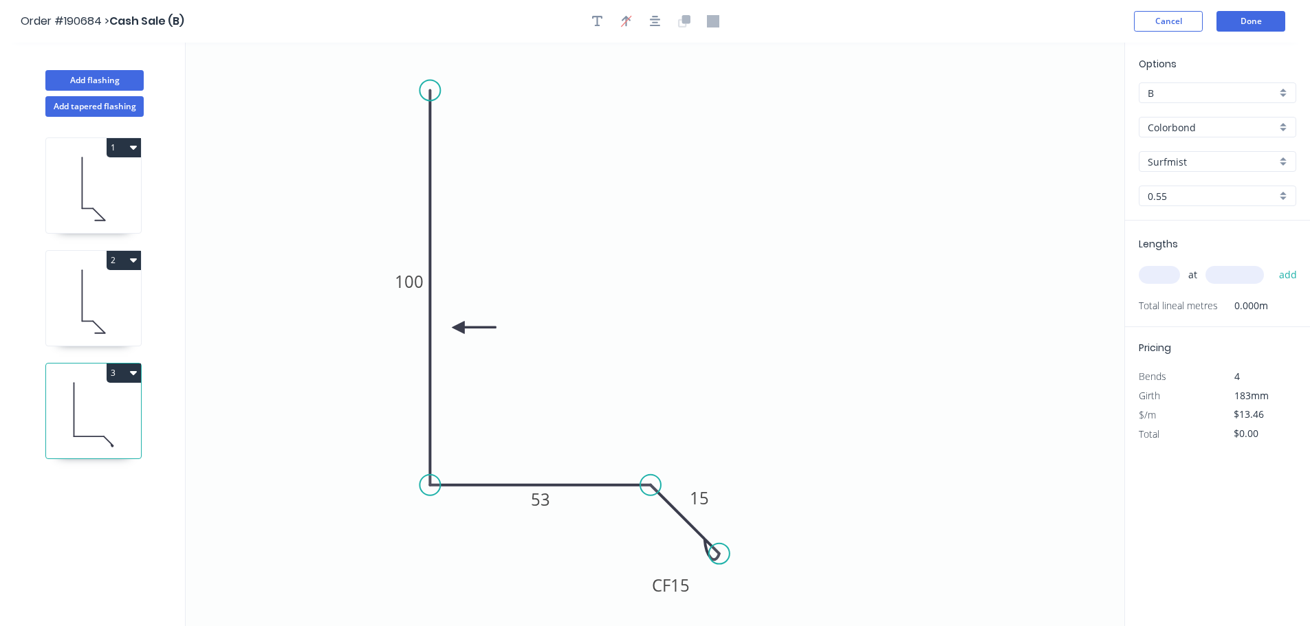
click at [1151, 279] on input "text" at bounding box center [1159, 275] width 41 height 18
type input "1"
type input "900"
click at [1272, 263] on button "add" at bounding box center [1288, 274] width 32 height 23
type input "$13.46"
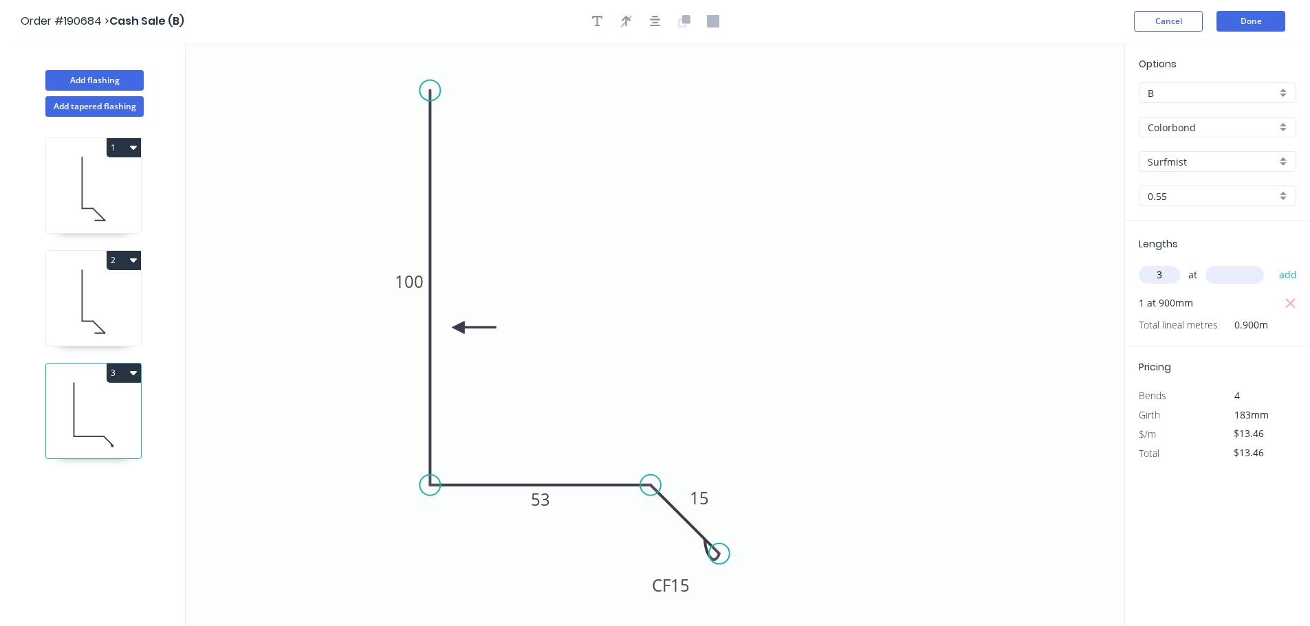
type input "3"
type input "3160"
click at [1272, 263] on button "add" at bounding box center [1288, 274] width 32 height 23
type input "$141.06"
type input "7"
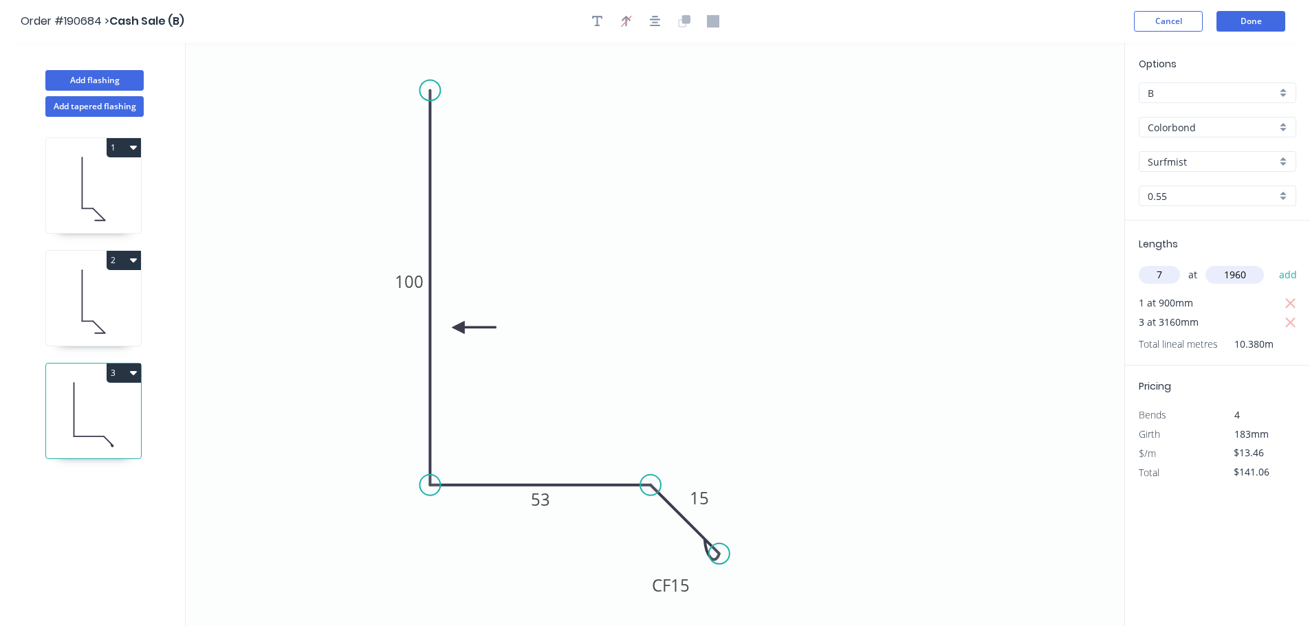
type input "1960"
click at [1272, 263] on button "add" at bounding box center [1288, 274] width 32 height 23
type input "$325.73"
type input "2"
type input "1060"
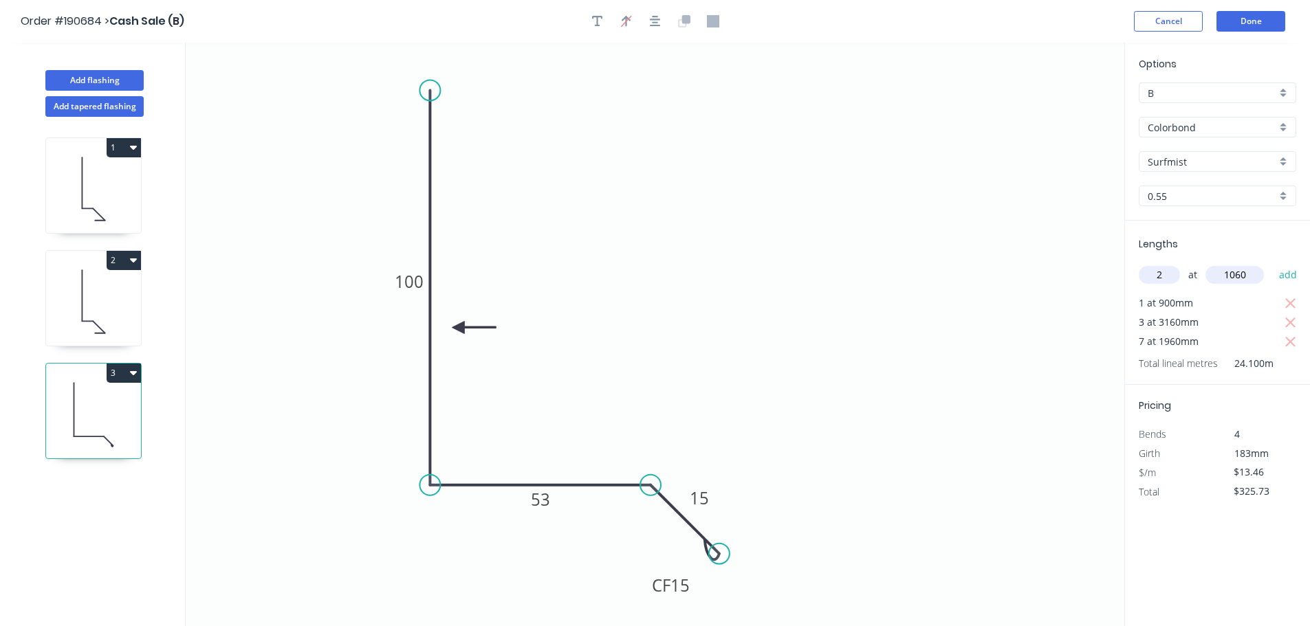
click at [1272, 263] on button "add" at bounding box center [1288, 274] width 32 height 23
type input "$354.27"
type input "3"
type input "760"
click at [1272, 263] on button "add" at bounding box center [1288, 274] width 32 height 23
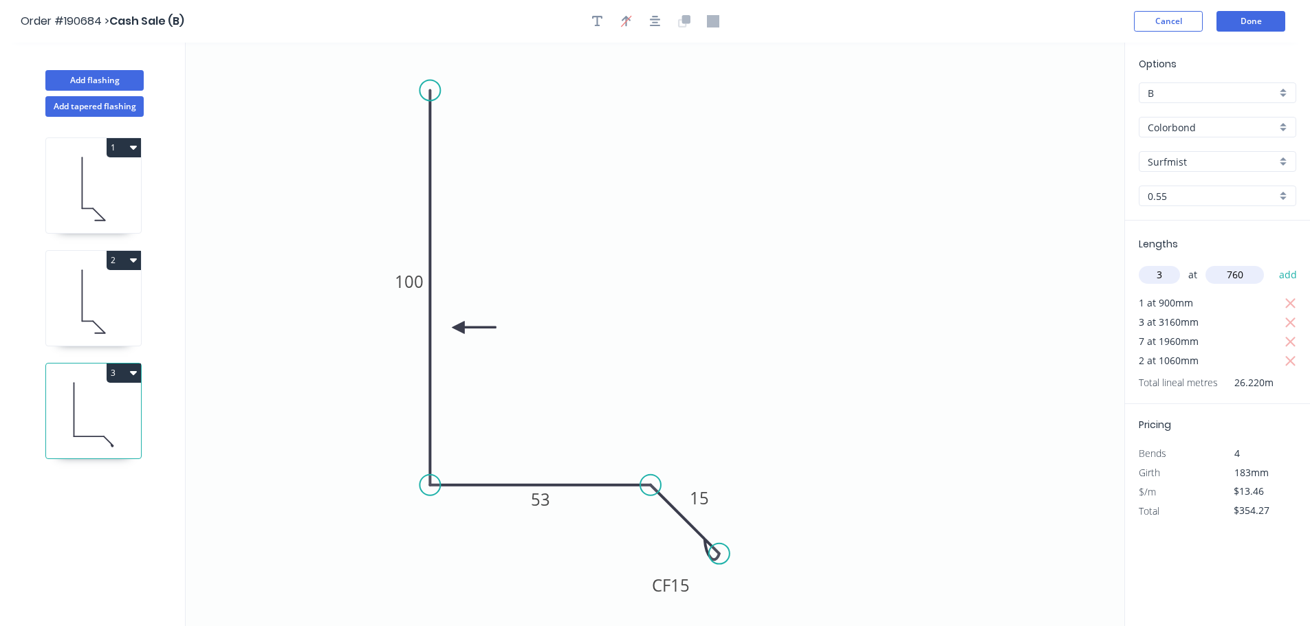
type input "$394.65"
type input "1"
type input "1030"
click at [1272, 263] on button "add" at bounding box center [1288, 274] width 32 height 23
drag, startPoint x: 125, startPoint y: 378, endPoint x: 120, endPoint y: 385, distance: 9.4
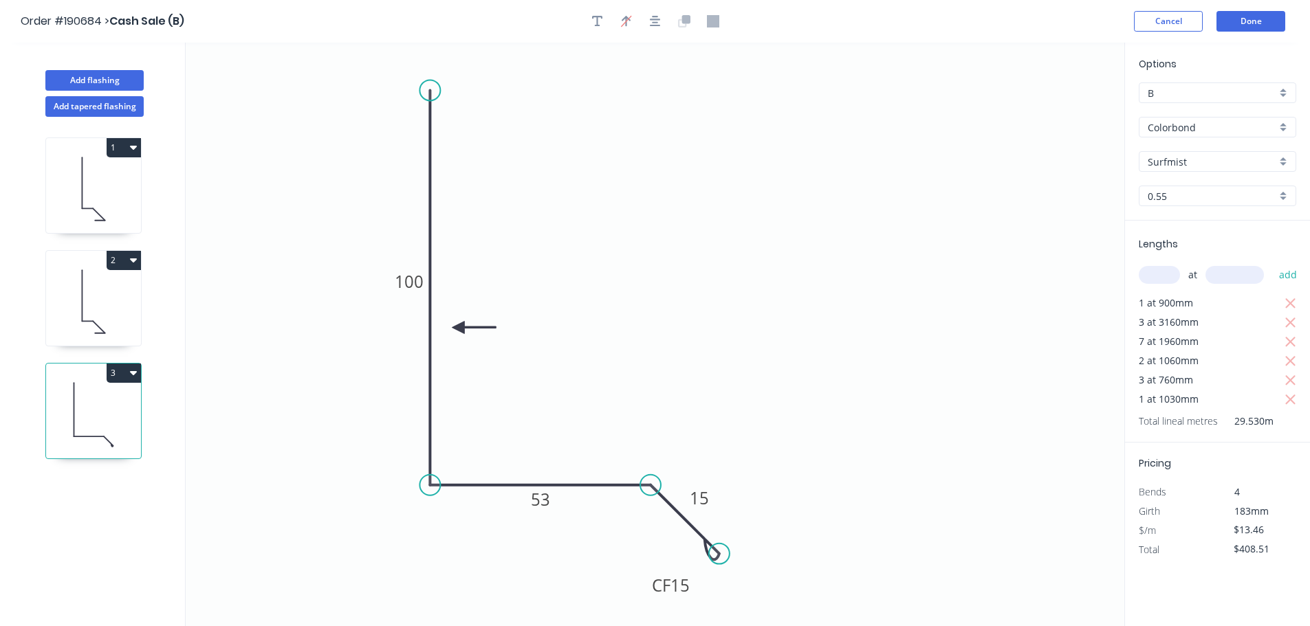
click at [125, 379] on button "3" at bounding box center [124, 373] width 34 height 19
click at [107, 403] on div "Duplicate" at bounding box center [76, 407] width 106 height 20
type input "$0.00"
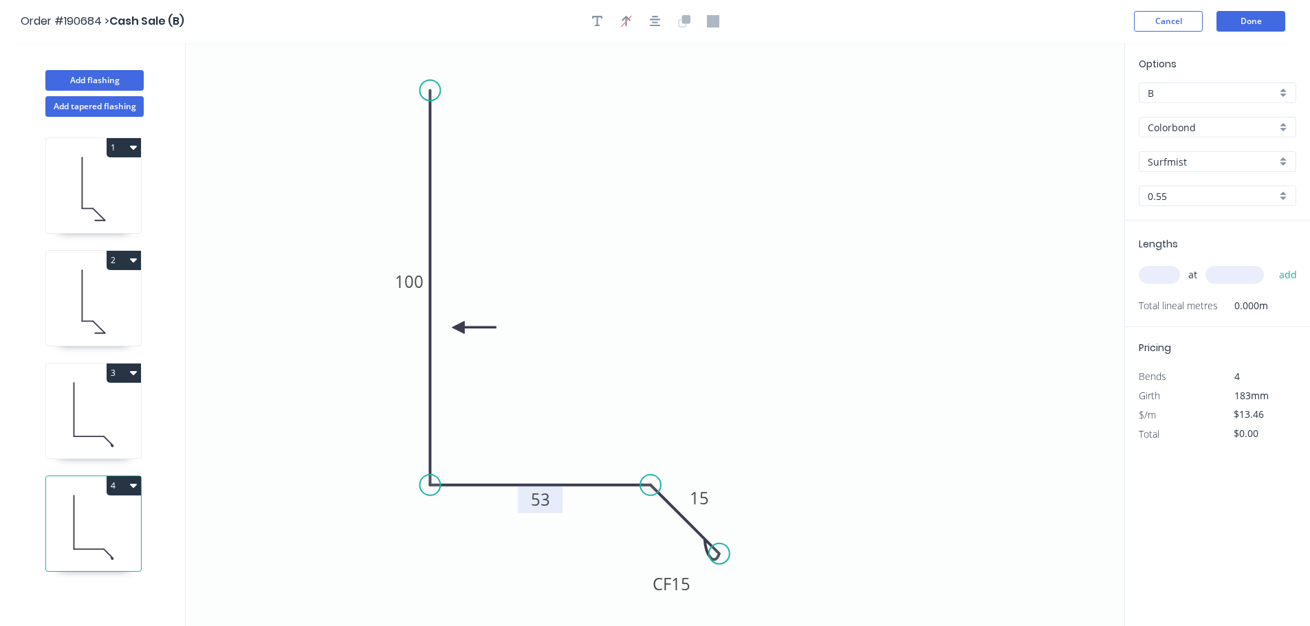
click at [552, 500] on rect at bounding box center [541, 500] width 28 height 19
click at [1164, 276] on input "text" at bounding box center [1159, 275] width 41 height 18
type input "1"
type input "6160"
click at [1272, 263] on button "add" at bounding box center [1288, 274] width 32 height 23
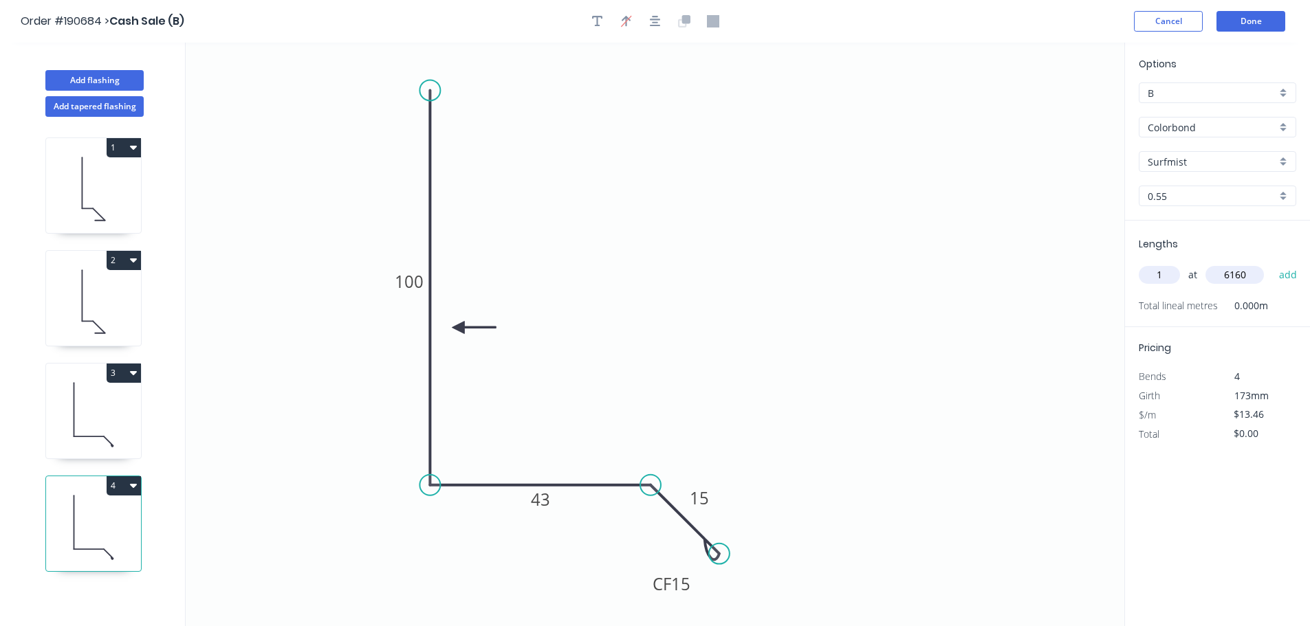
type input "$82.91"
type input "1"
type input "3585"
click at [1272, 263] on button "add" at bounding box center [1288, 274] width 32 height 23
type input "$131.17"
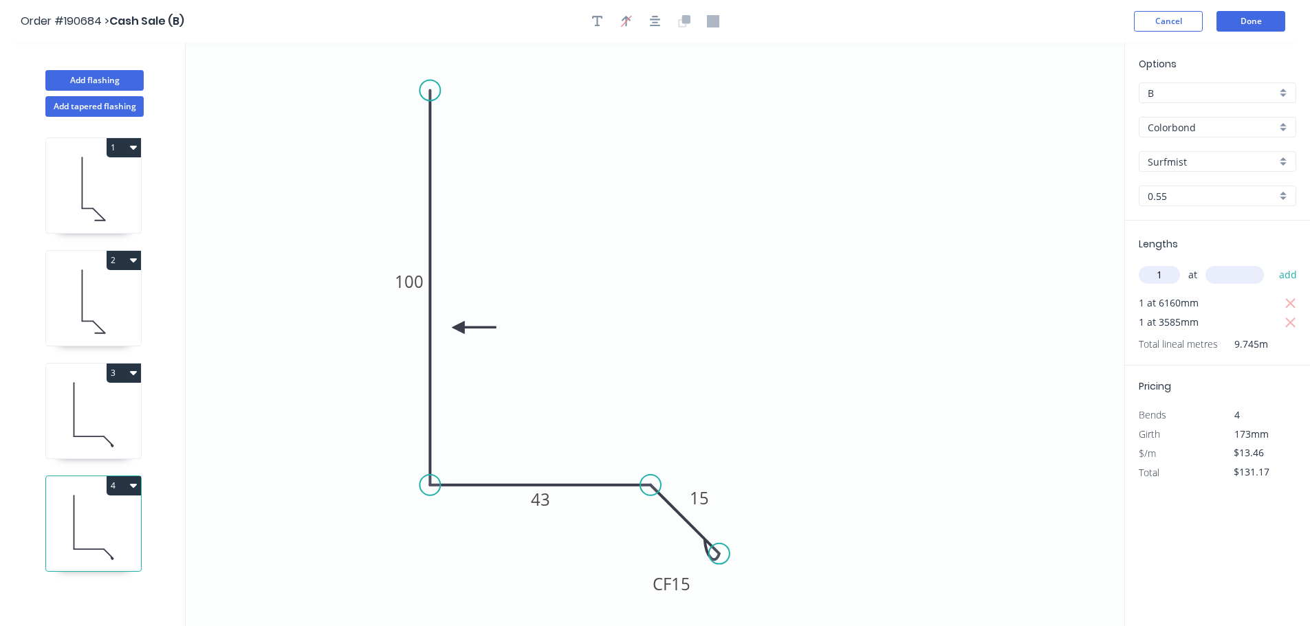
type input "1"
type input "1940"
click at [1272, 263] on button "add" at bounding box center [1288, 274] width 32 height 23
type input "$157.28"
type input "1"
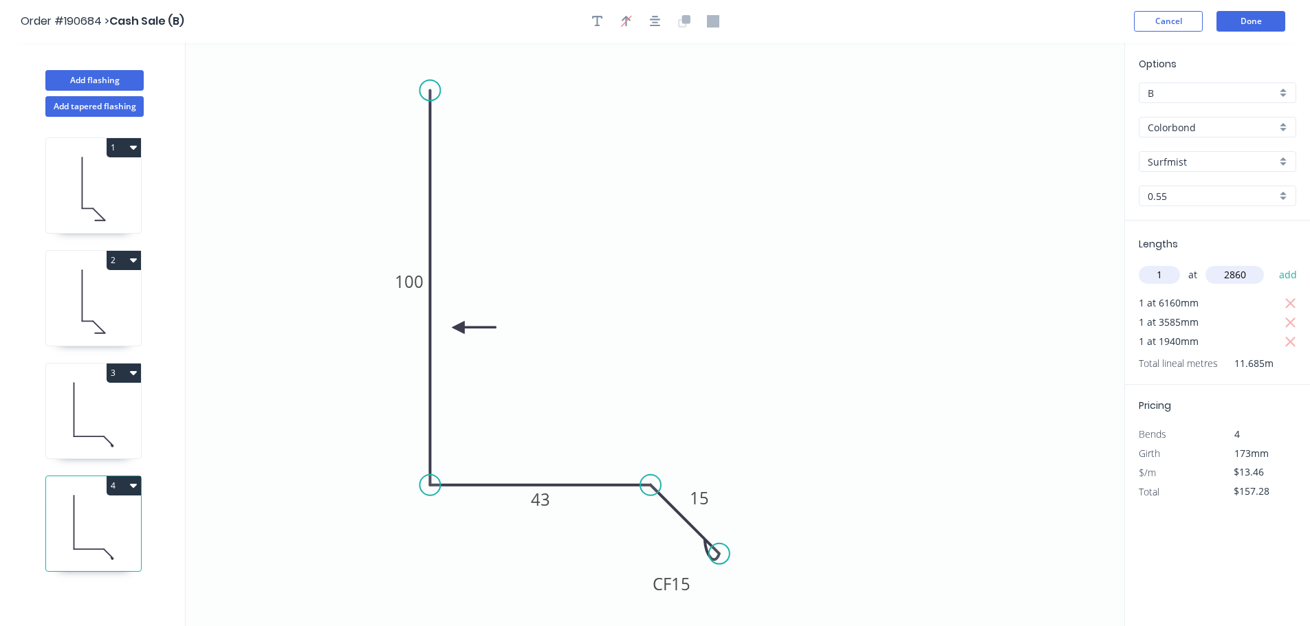
type input "2860"
click at [1272, 263] on button "add" at bounding box center [1288, 274] width 32 height 23
type input "$195.78"
drag, startPoint x: 85, startPoint y: 77, endPoint x: 122, endPoint y: 86, distance: 38.2
click at [85, 77] on button "Add flashing" at bounding box center [94, 80] width 98 height 21
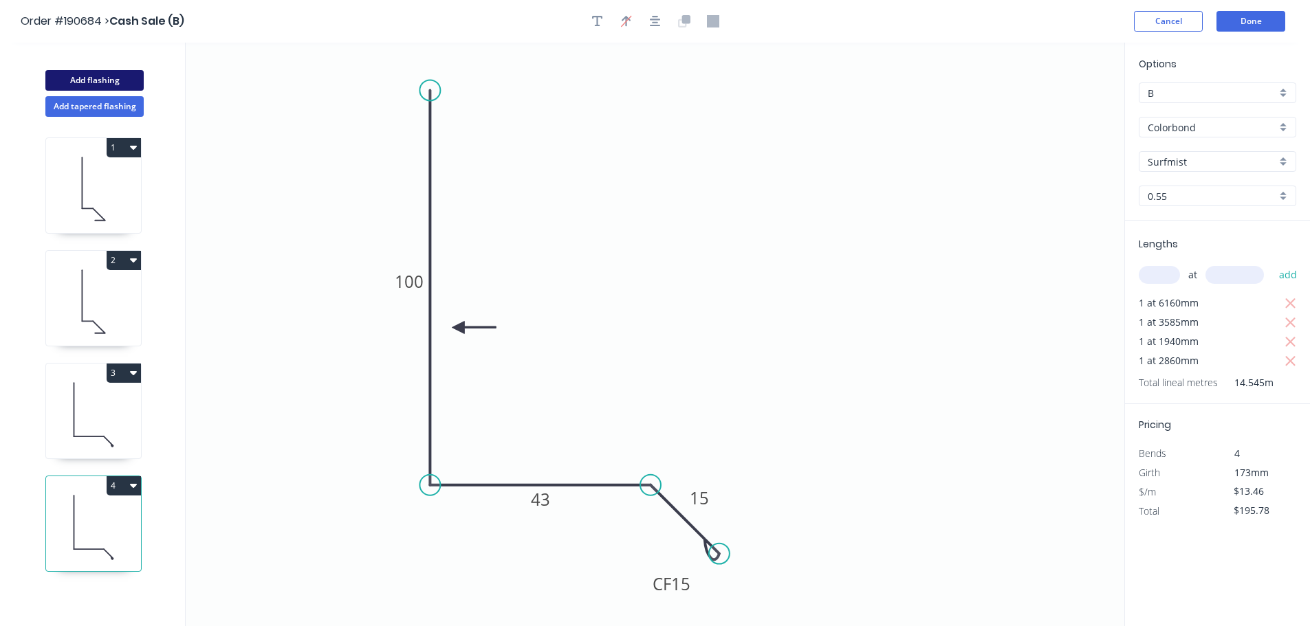
type input "$0.00"
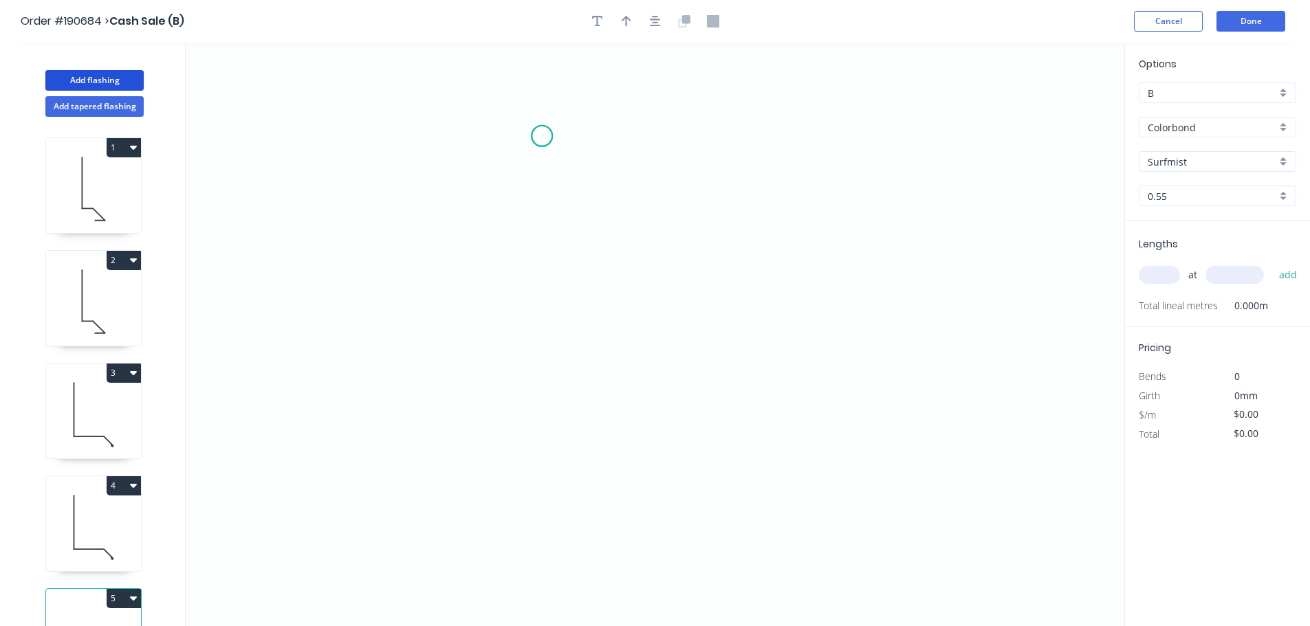
click at [542, 136] on icon "0" at bounding box center [655, 335] width 939 height 584
click at [528, 490] on icon "0" at bounding box center [655, 335] width 939 height 584
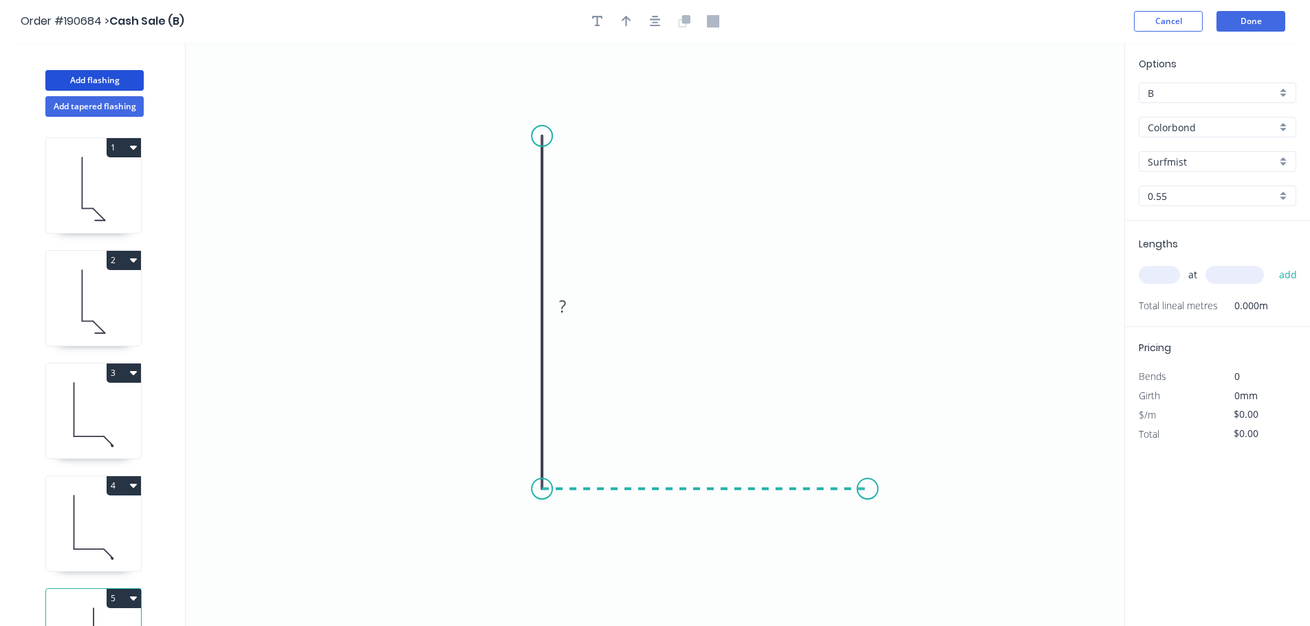
click at [883, 477] on icon "0 ?" at bounding box center [655, 335] width 939 height 584
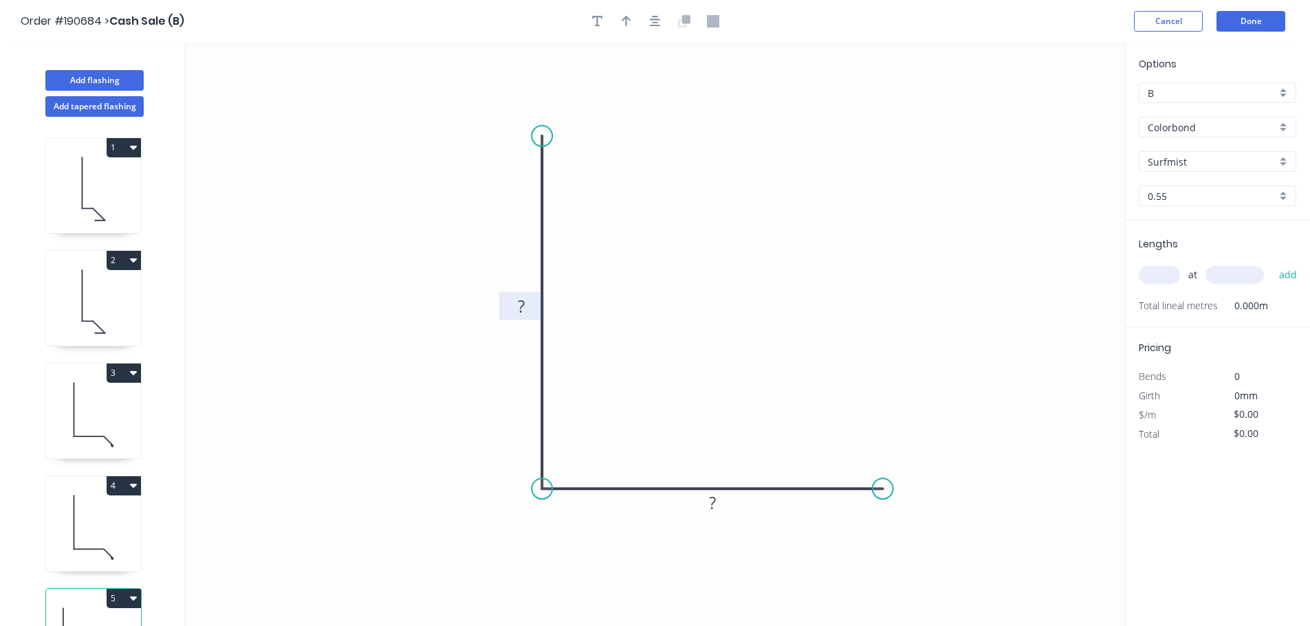
click at [527, 309] on rect at bounding box center [522, 307] width 28 height 19
type input "$10.21"
click at [1204, 138] on div "Options B B Colorbond Colorbond Colorbond (Premium) Colorbond Coolmax Colorbond…" at bounding box center [1217, 138] width 185 height 164
click at [1205, 137] on div "Colorbond" at bounding box center [1217, 127] width 157 height 21
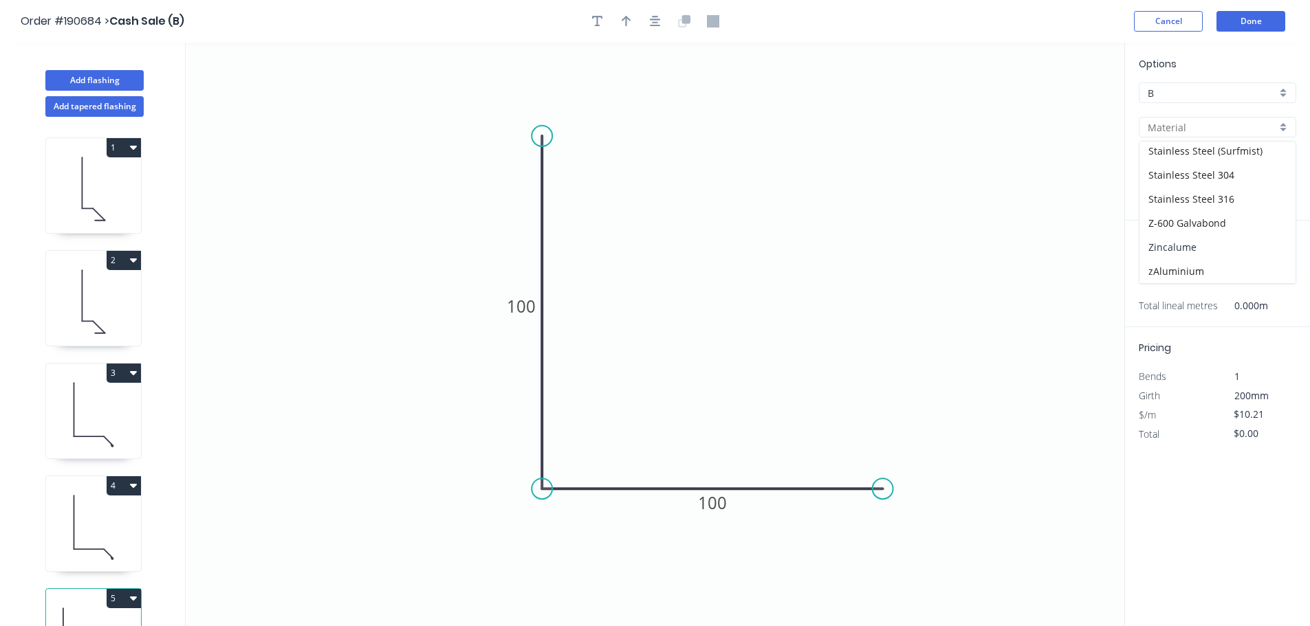
click at [1201, 247] on div "Zincalume" at bounding box center [1217, 247] width 156 height 24
type input "Zincalume"
type input "$9.55"
click at [1168, 265] on div "at add" at bounding box center [1219, 274] width 160 height 23
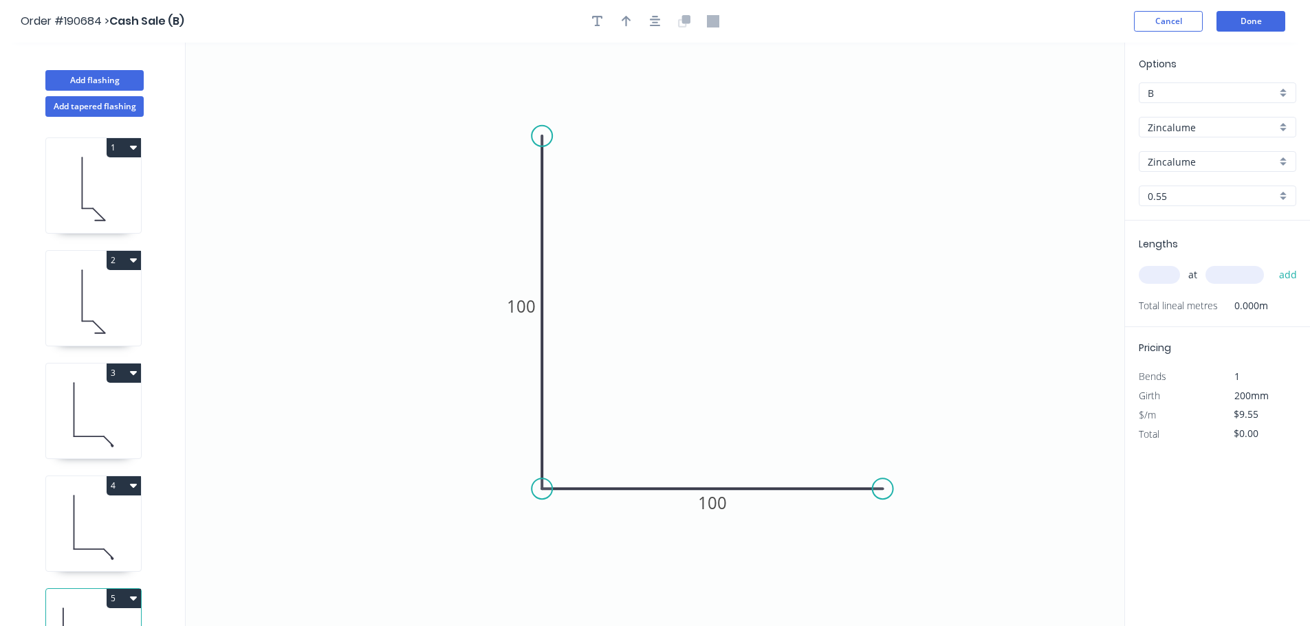
click at [1168, 266] on div "at add" at bounding box center [1219, 274] width 160 height 23
click at [1168, 270] on input "text" at bounding box center [1159, 275] width 41 height 18
type input "8"
type input "3600"
click at [1272, 263] on button "add" at bounding box center [1288, 274] width 32 height 23
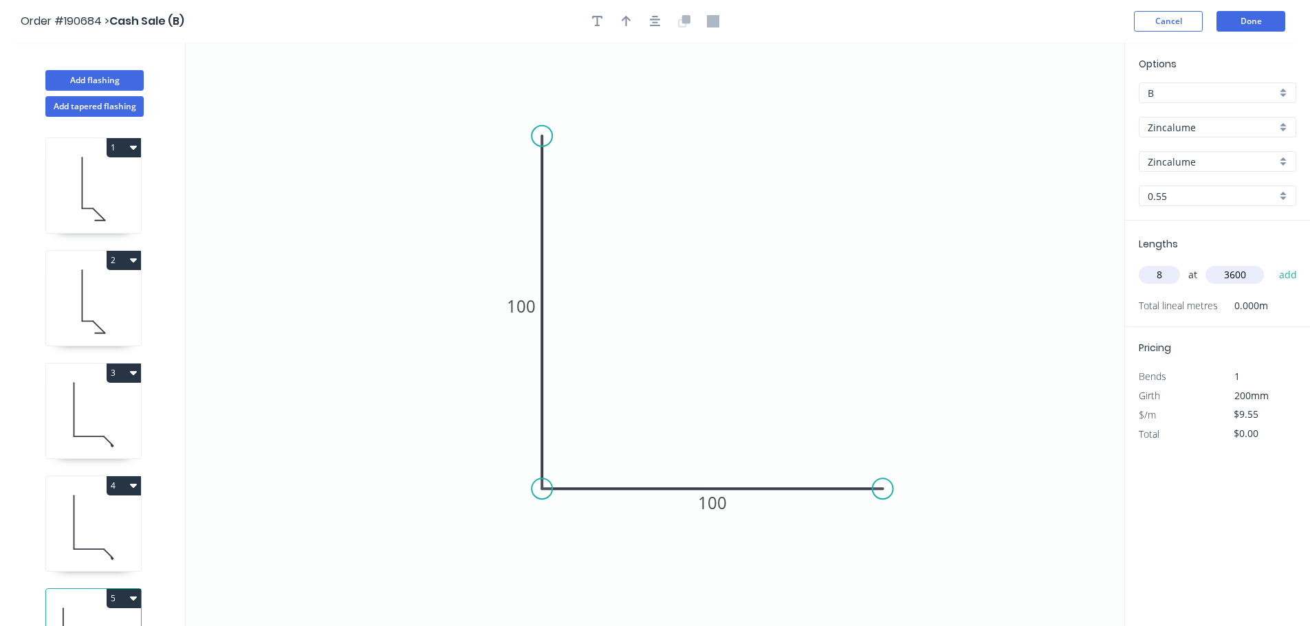
type input "$275.04"
click at [1243, 21] on button "Done" at bounding box center [1251, 21] width 69 height 21
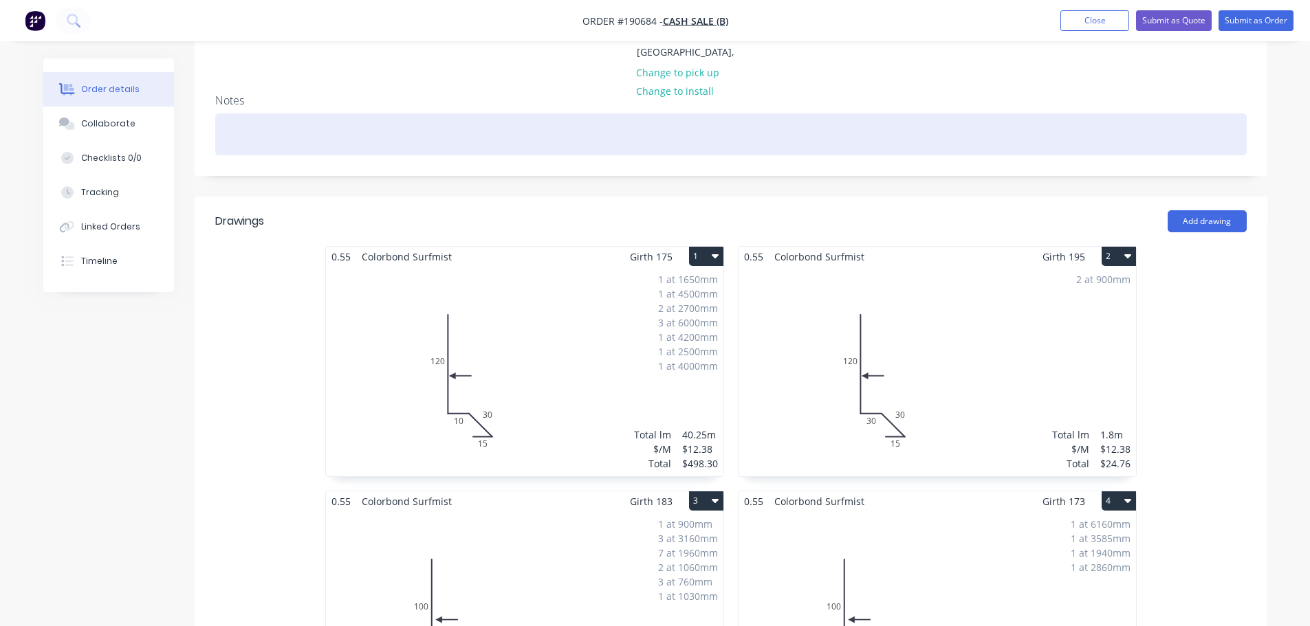
scroll to position [550, 0]
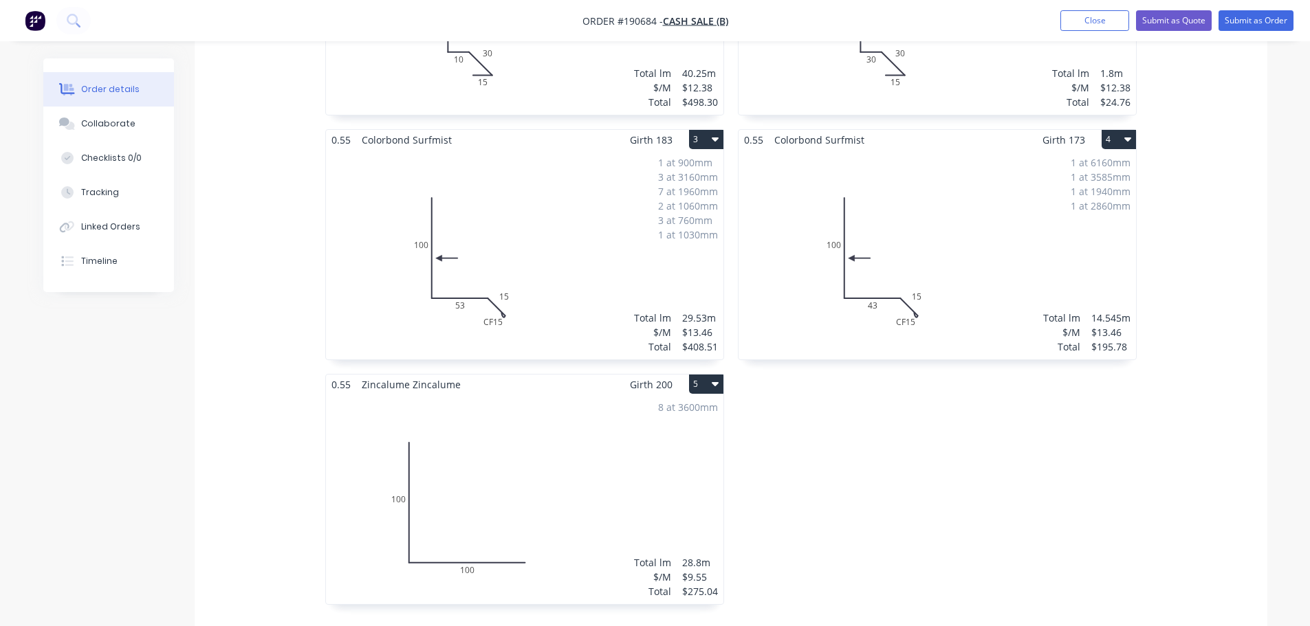
click at [897, 415] on div "0.55 Colorbond Surfmist Girth 195 2 0 120 30 30 15 0 120 30 30 15 2 at 900mm To…" at bounding box center [937, 251] width 413 height 734
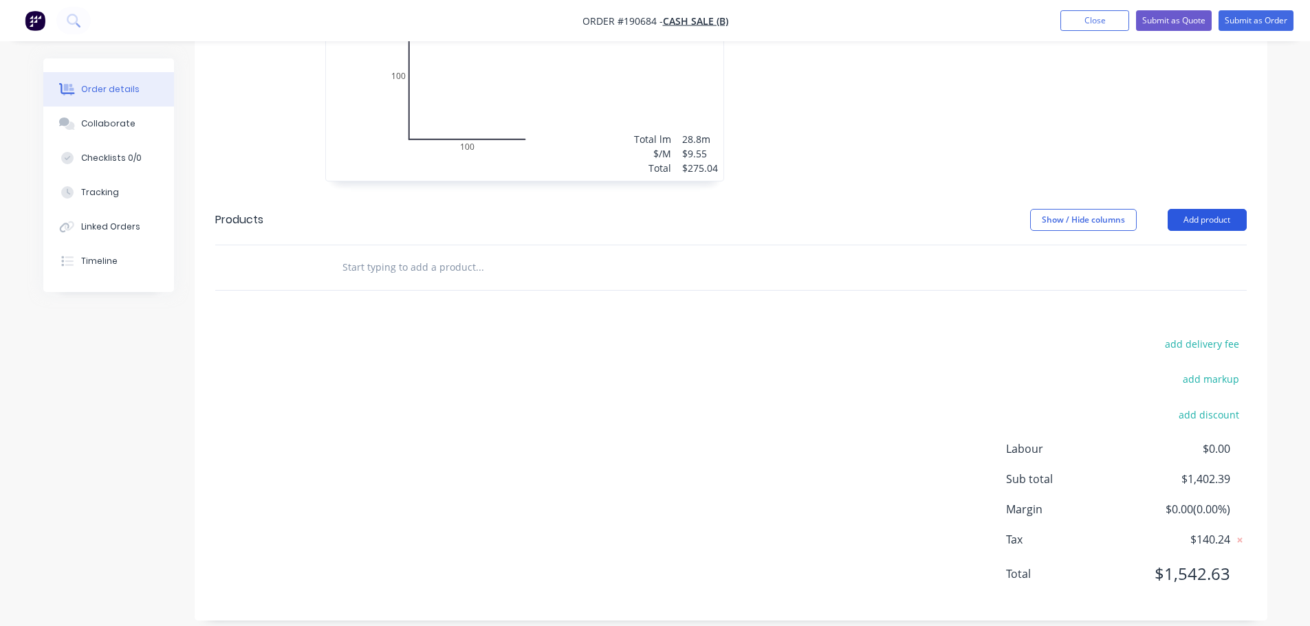
click at [1194, 209] on button "Add product" at bounding box center [1207, 220] width 79 height 22
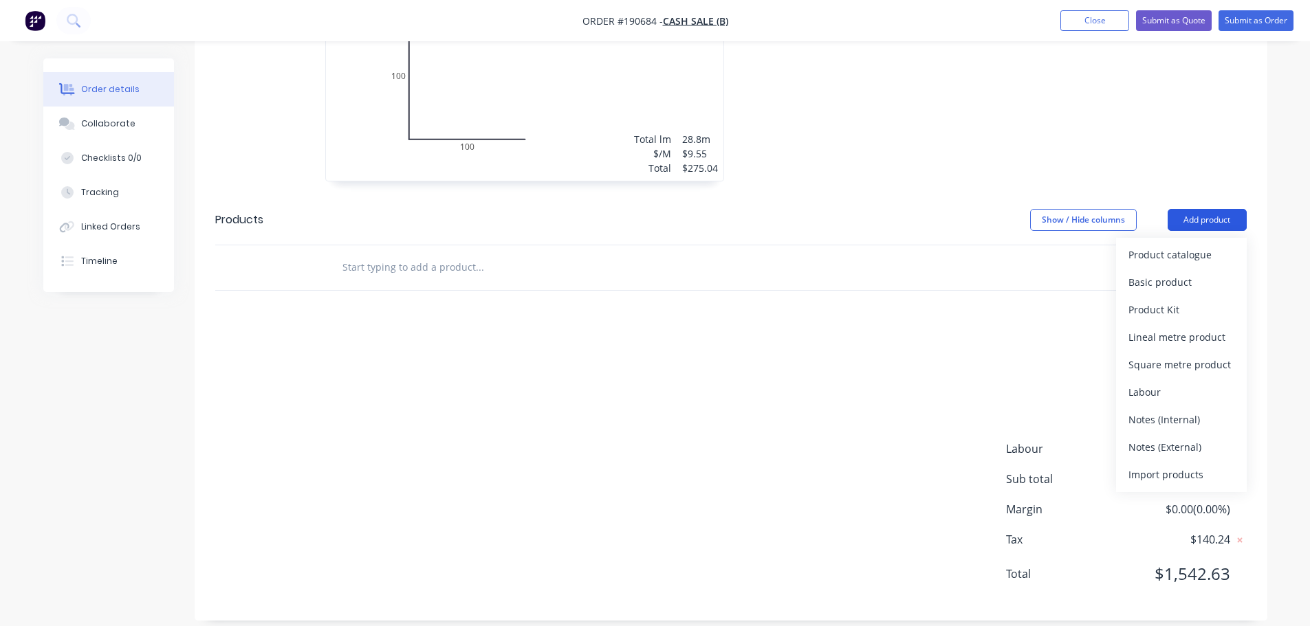
click at [1190, 245] on div "Product catalogue" at bounding box center [1181, 255] width 106 height 20
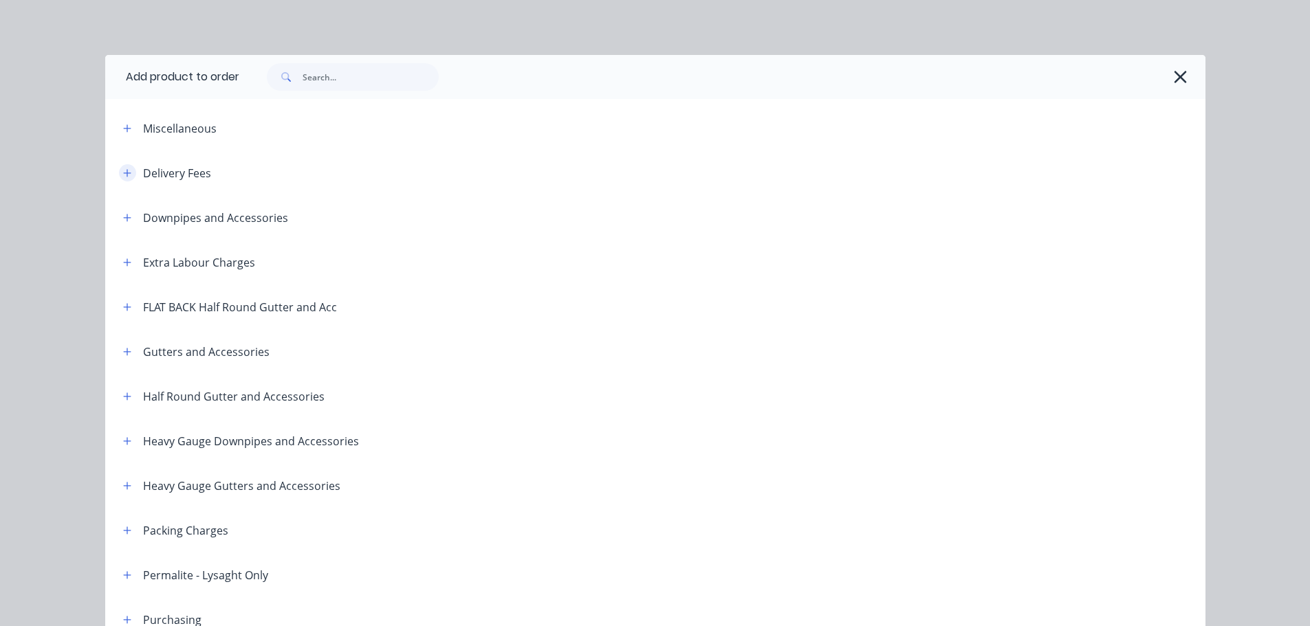
click at [121, 166] on button "button" at bounding box center [127, 172] width 17 height 17
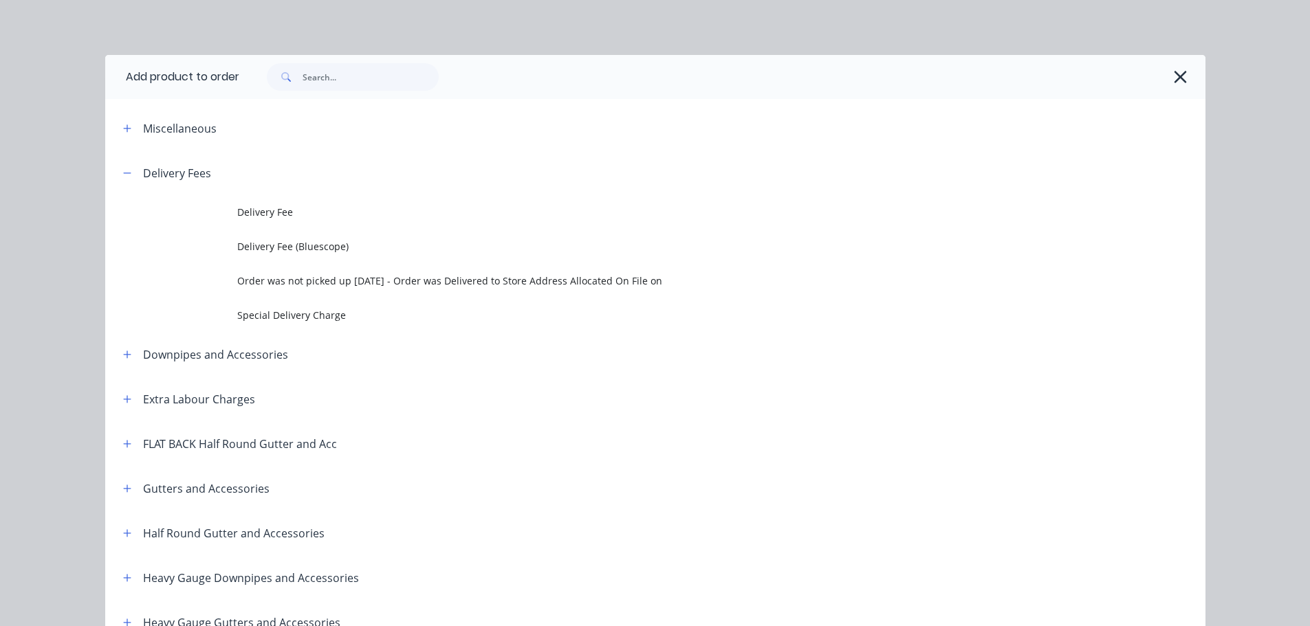
click at [221, 203] on td at bounding box center [171, 212] width 132 height 34
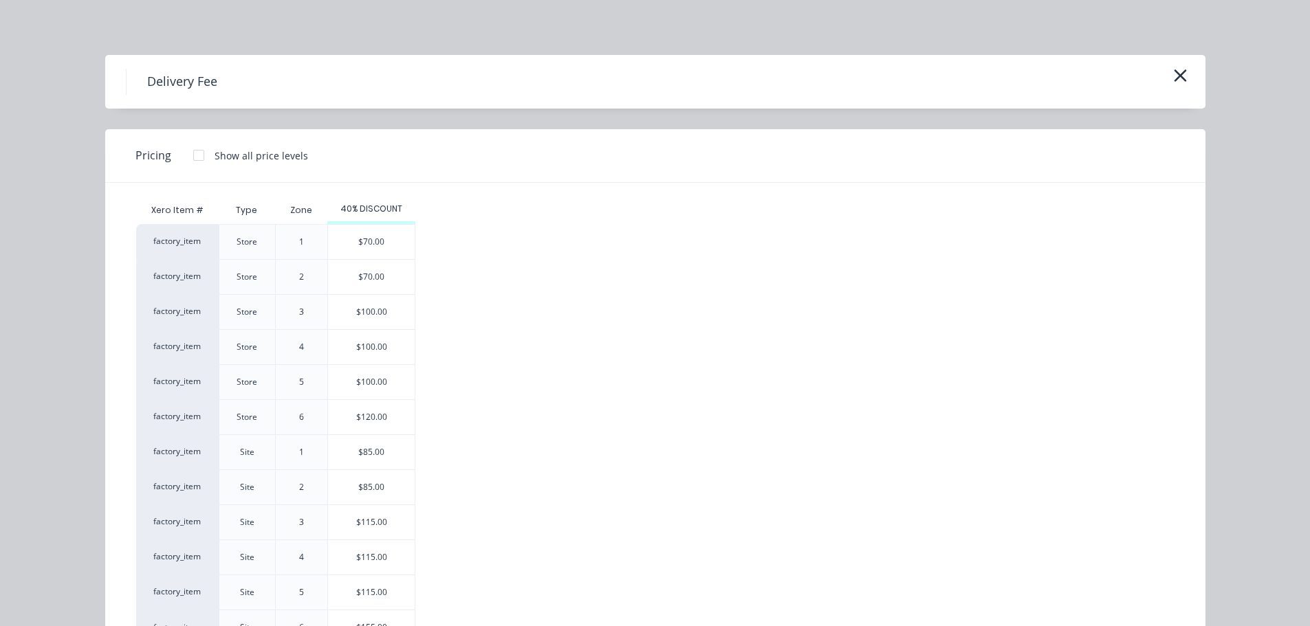
click at [375, 439] on div "$85.00" at bounding box center [371, 452] width 87 height 34
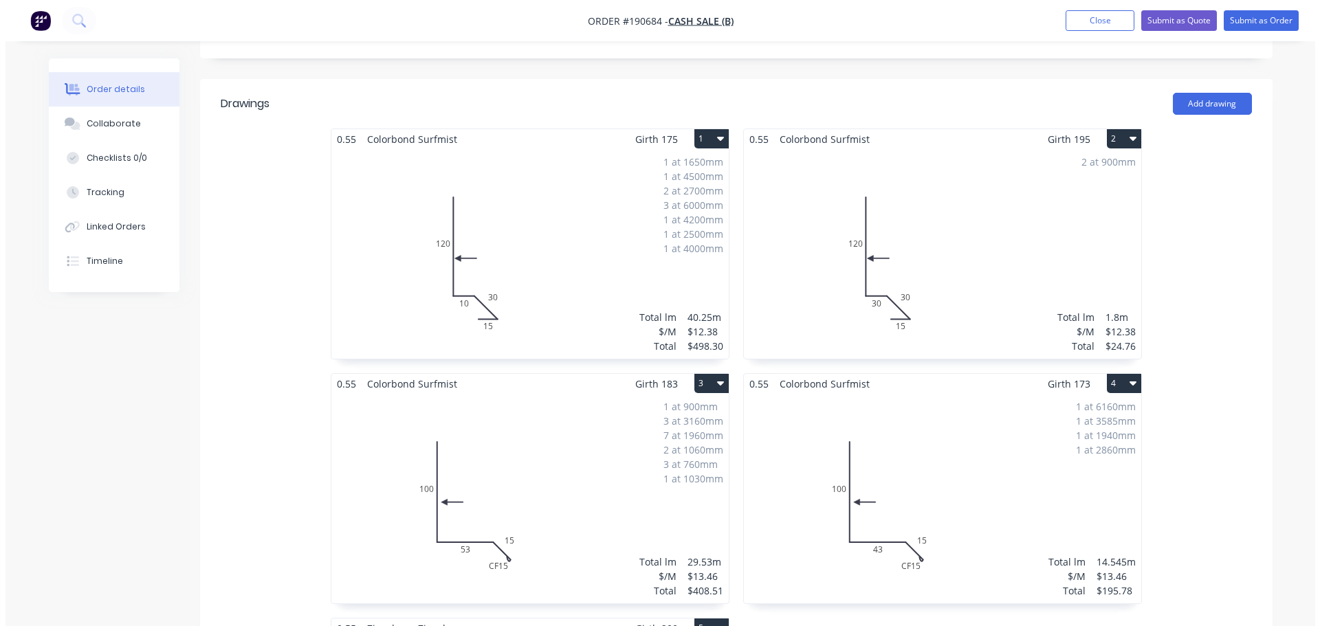
scroll to position [0, 0]
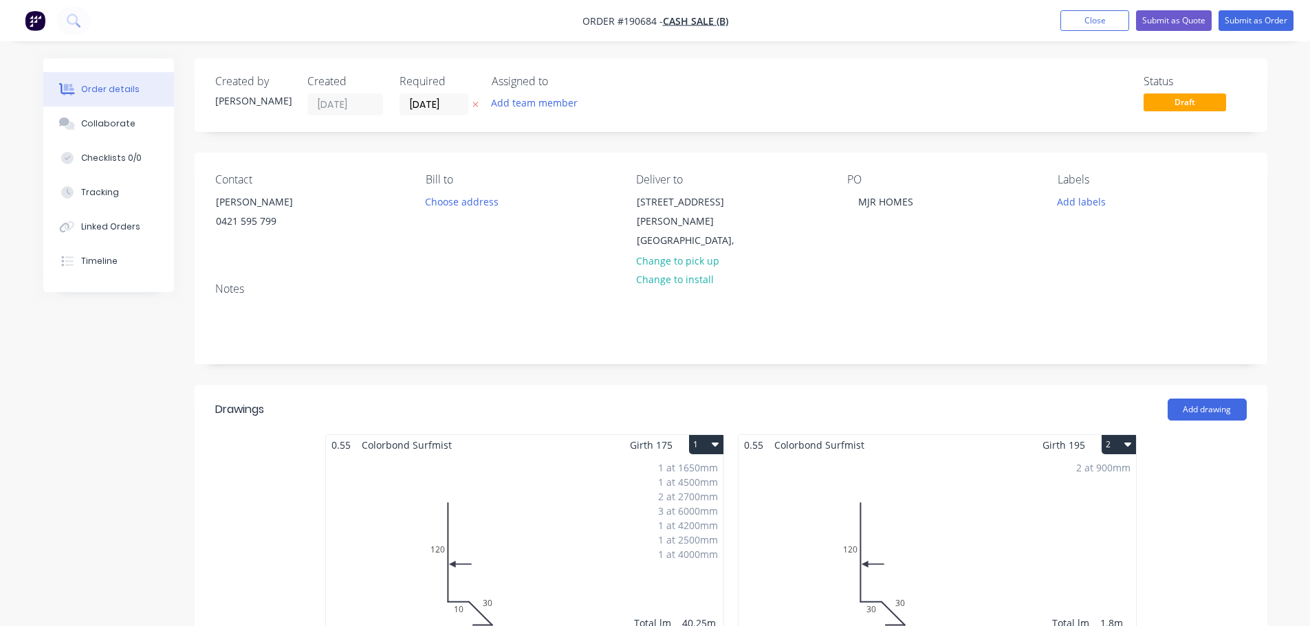
click at [479, 104] on button at bounding box center [475, 105] width 14 height 16
click at [1191, 21] on button "Submit as Quote" at bounding box center [1174, 20] width 76 height 21
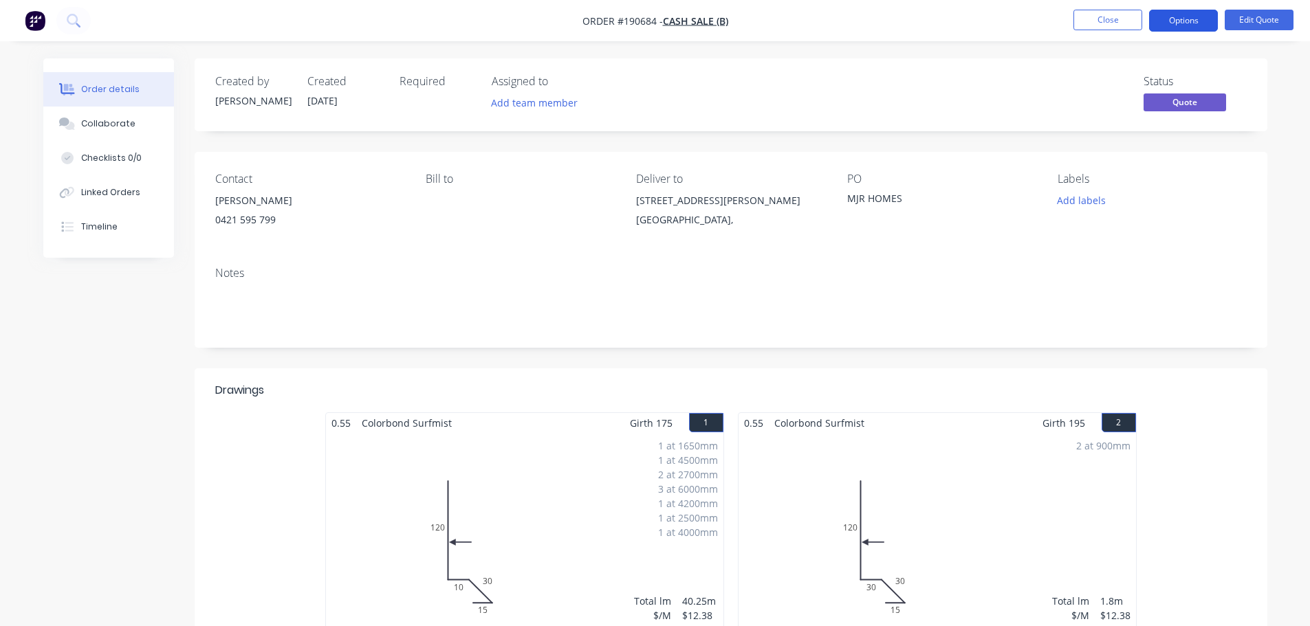
drag, startPoint x: 1188, startPoint y: 19, endPoint x: 1188, endPoint y: 36, distance: 17.2
click at [1188, 19] on button "Options" at bounding box center [1183, 21] width 69 height 22
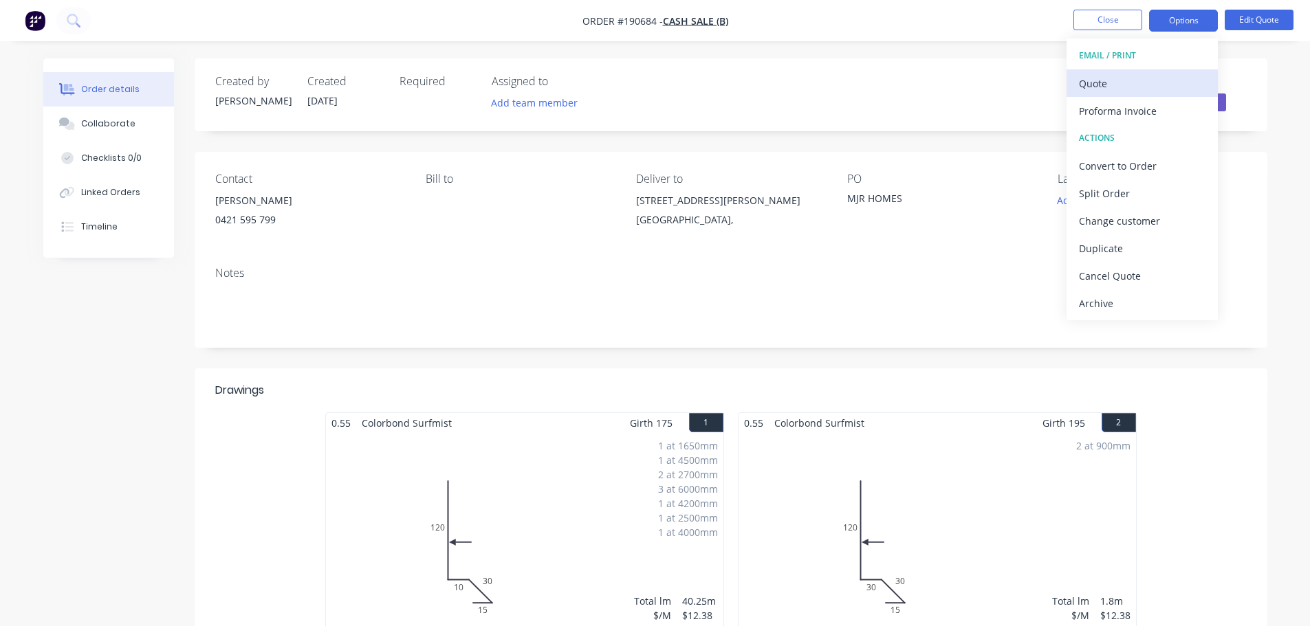
click at [1170, 76] on div "Quote" at bounding box center [1142, 84] width 127 height 20
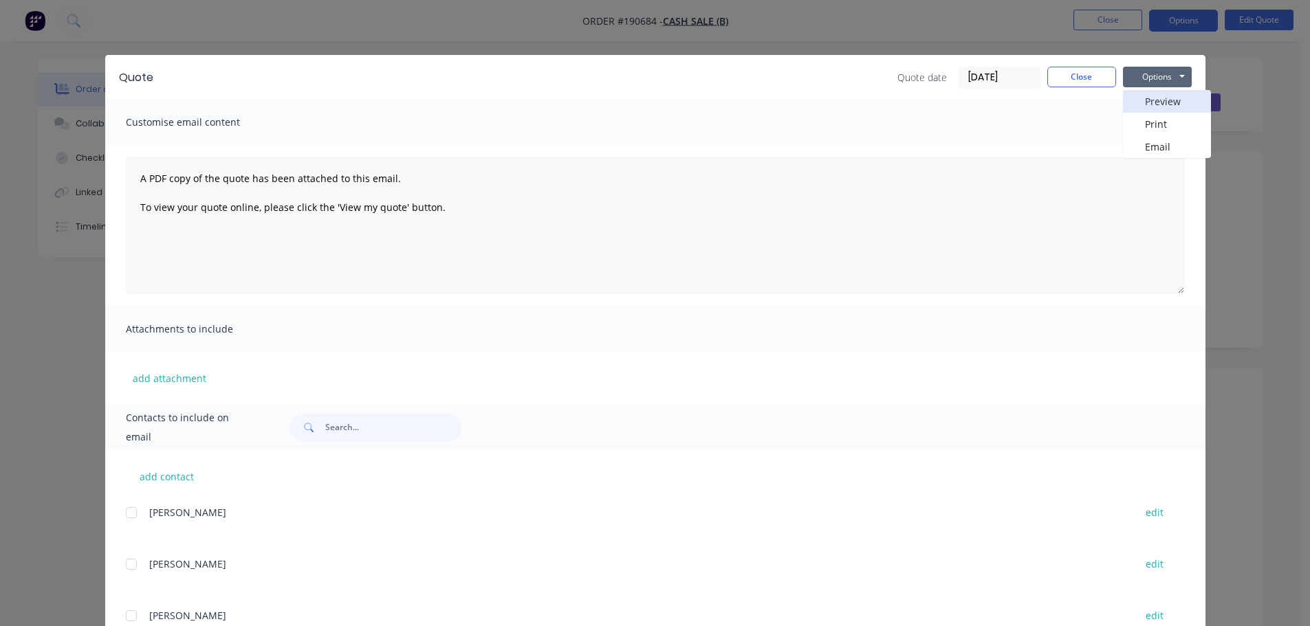
click at [1165, 95] on button "Preview" at bounding box center [1167, 101] width 88 height 23
click at [1076, 81] on button "Close" at bounding box center [1081, 77] width 69 height 21
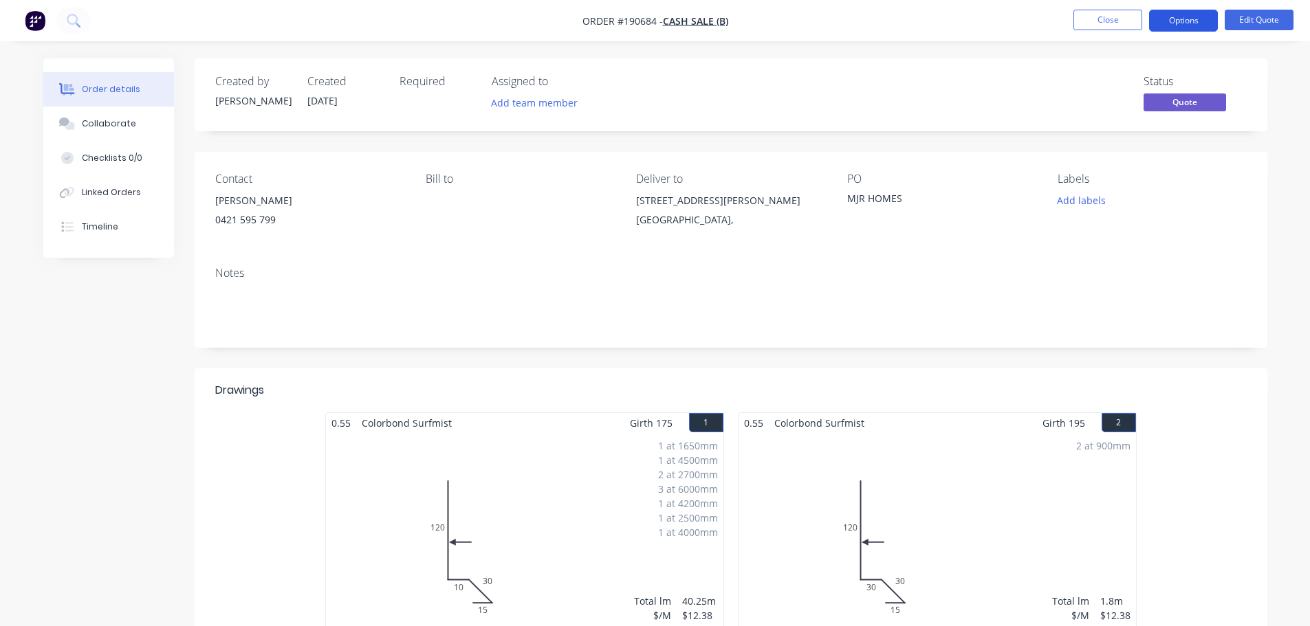
click at [1167, 26] on button "Options" at bounding box center [1183, 21] width 69 height 22
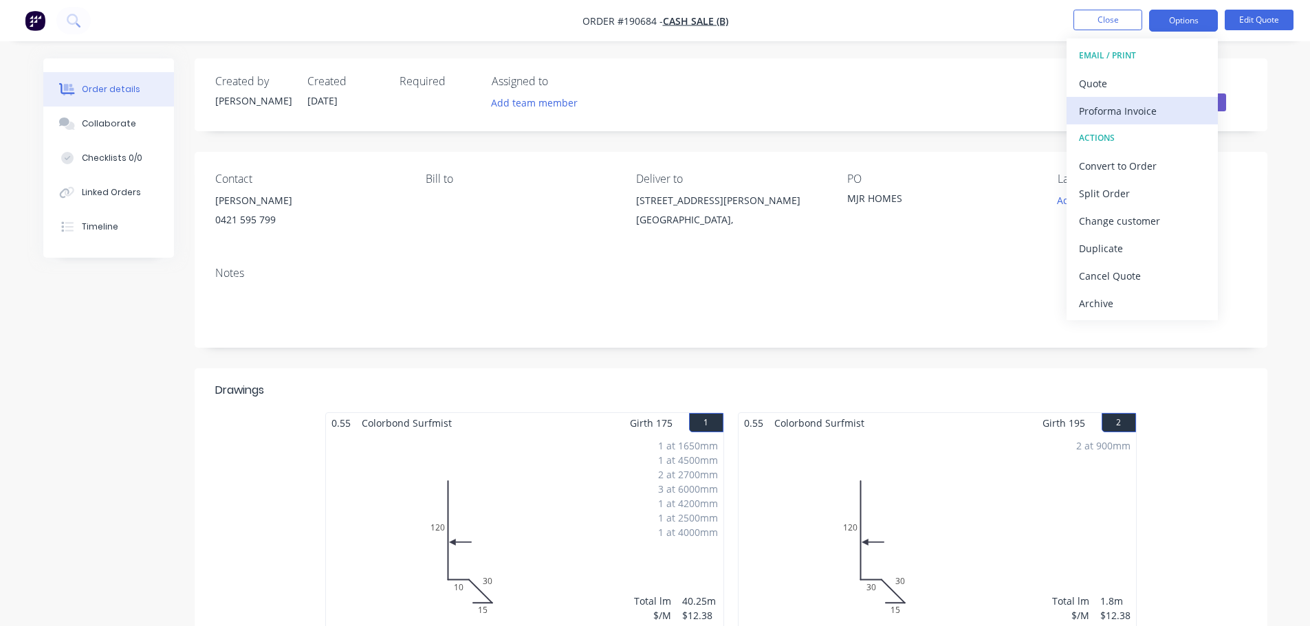
click at [1137, 107] on div "Proforma Invoice" at bounding box center [1142, 111] width 127 height 20
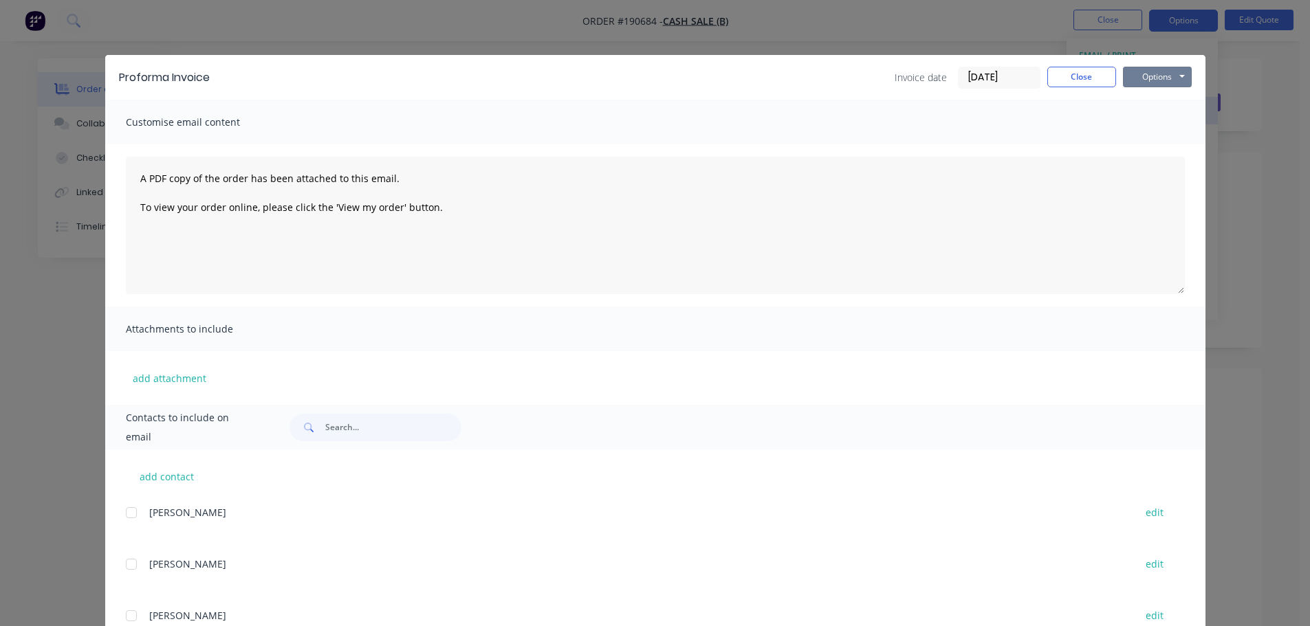
click at [1137, 86] on button "Options" at bounding box center [1157, 77] width 69 height 21
drag, startPoint x: 1137, startPoint y: 107, endPoint x: 1141, endPoint y: 99, distance: 8.9
click at [1141, 99] on button "Preview" at bounding box center [1167, 101] width 88 height 23
drag, startPoint x: 587, startPoint y: 75, endPoint x: 941, endPoint y: 73, distance: 353.5
click at [589, 75] on div "Invoice date 25/08/25 Close Options Preview Print Email" at bounding box center [707, 78] width 968 height 22
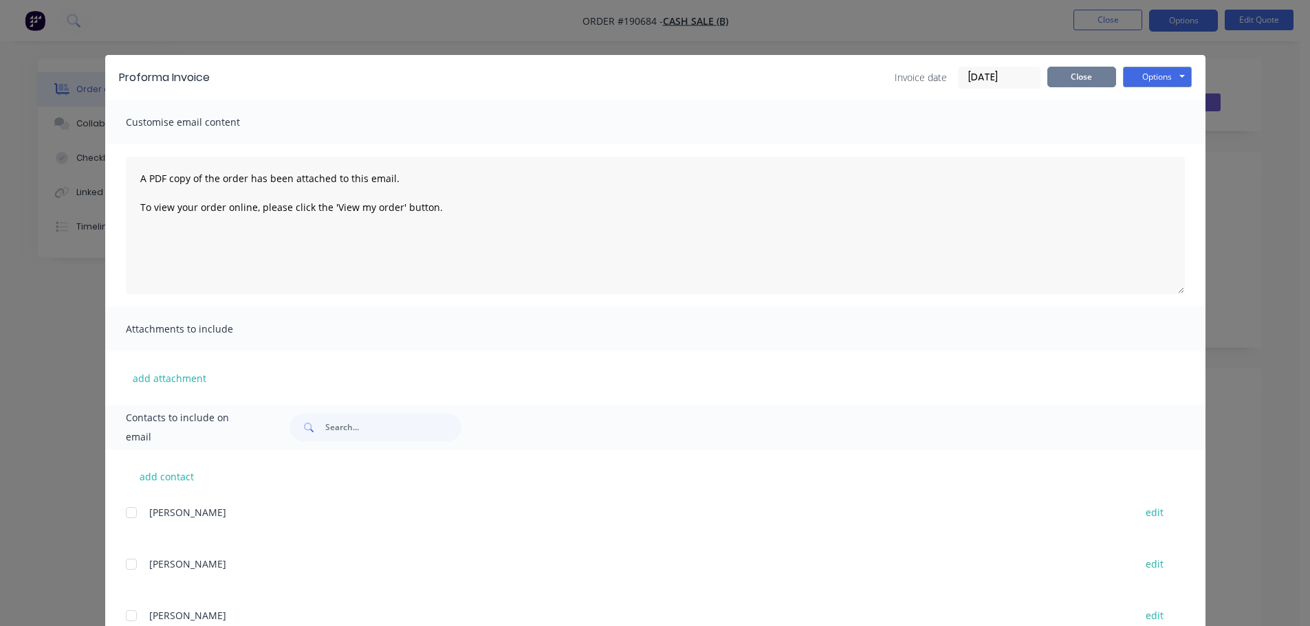
click at [1047, 76] on button "Close" at bounding box center [1081, 77] width 69 height 21
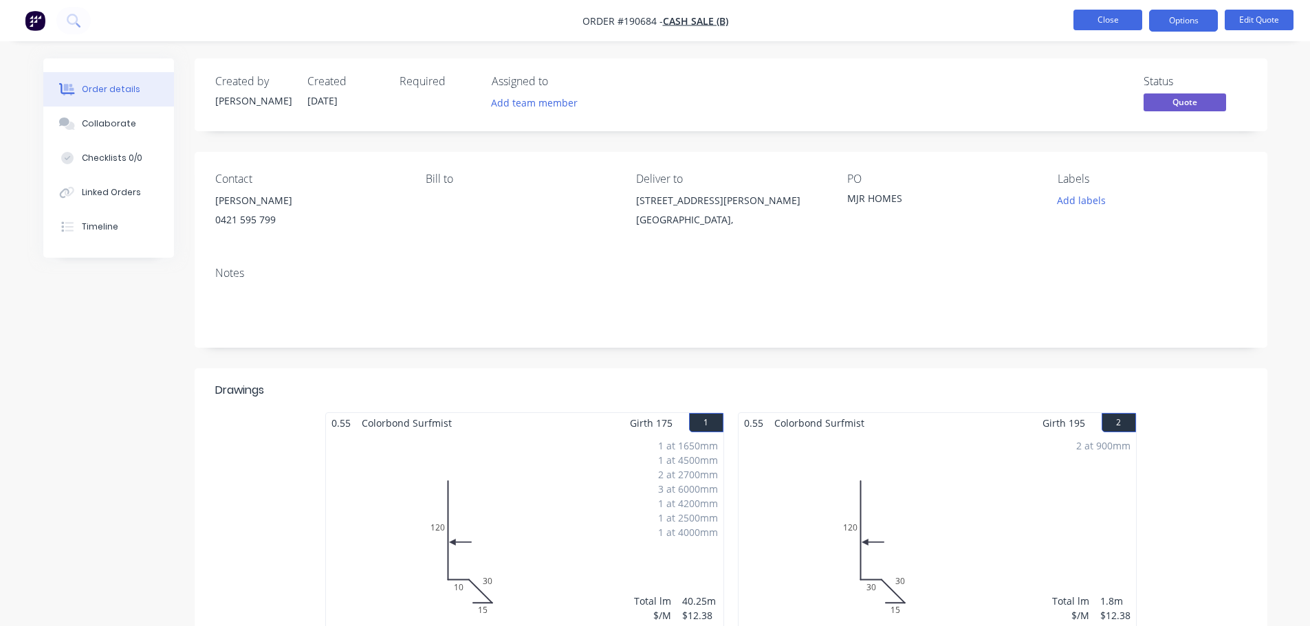
click at [1112, 17] on button "Close" at bounding box center [1107, 20] width 69 height 21
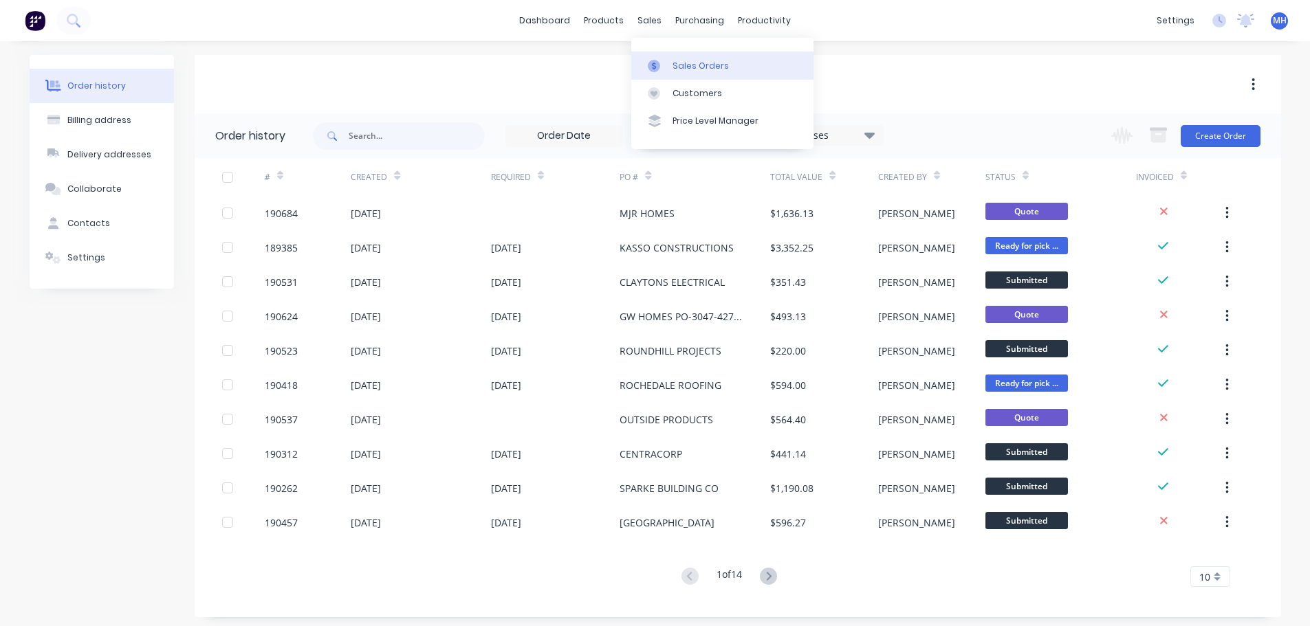
click at [670, 62] on link "Sales Orders" at bounding box center [722, 66] width 182 height 28
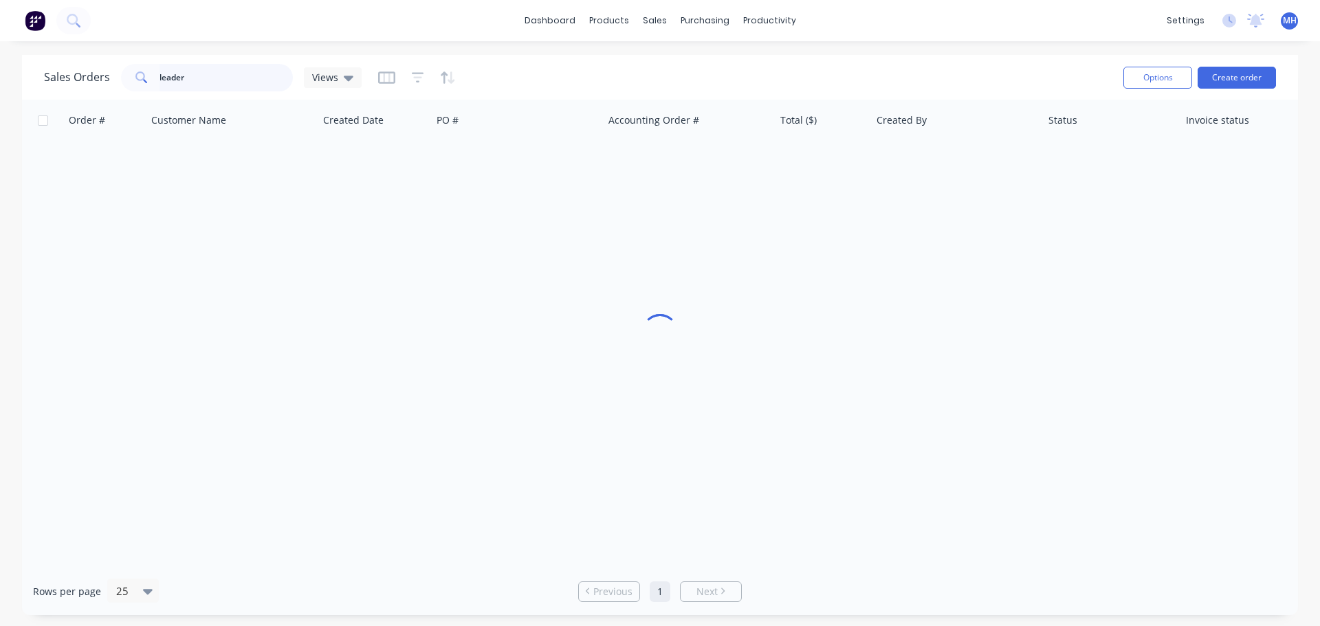
click at [283, 74] on input "leader" at bounding box center [227, 78] width 134 height 28
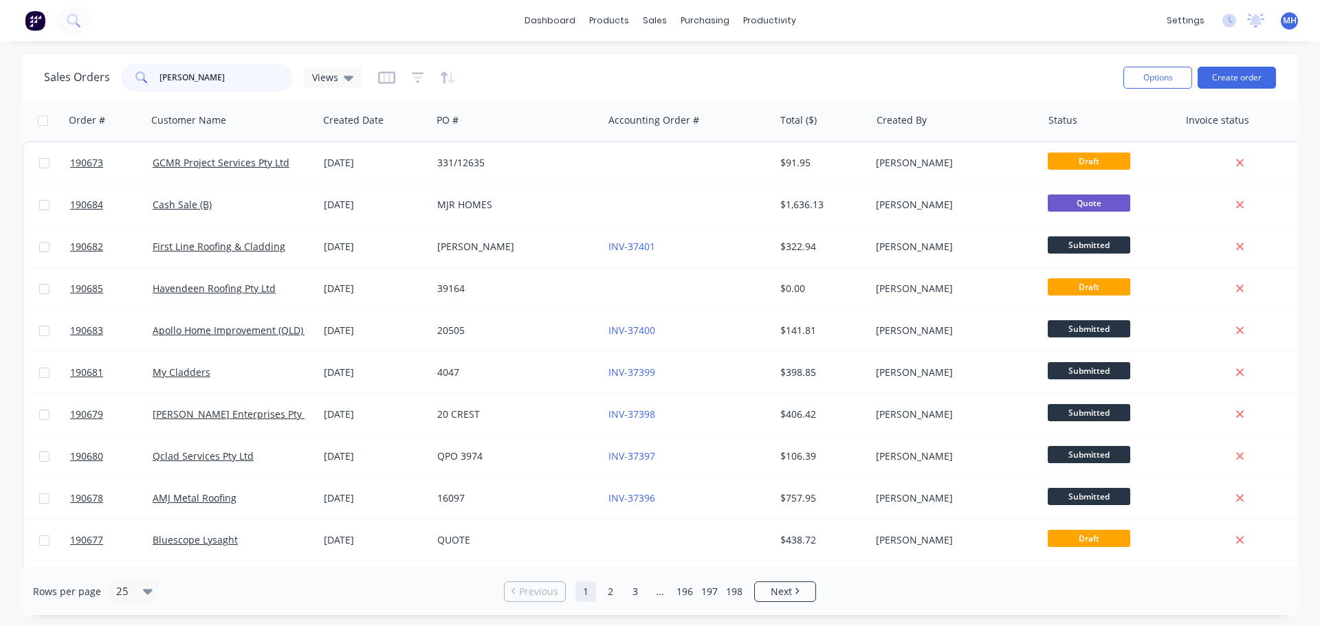
type input "marty van"
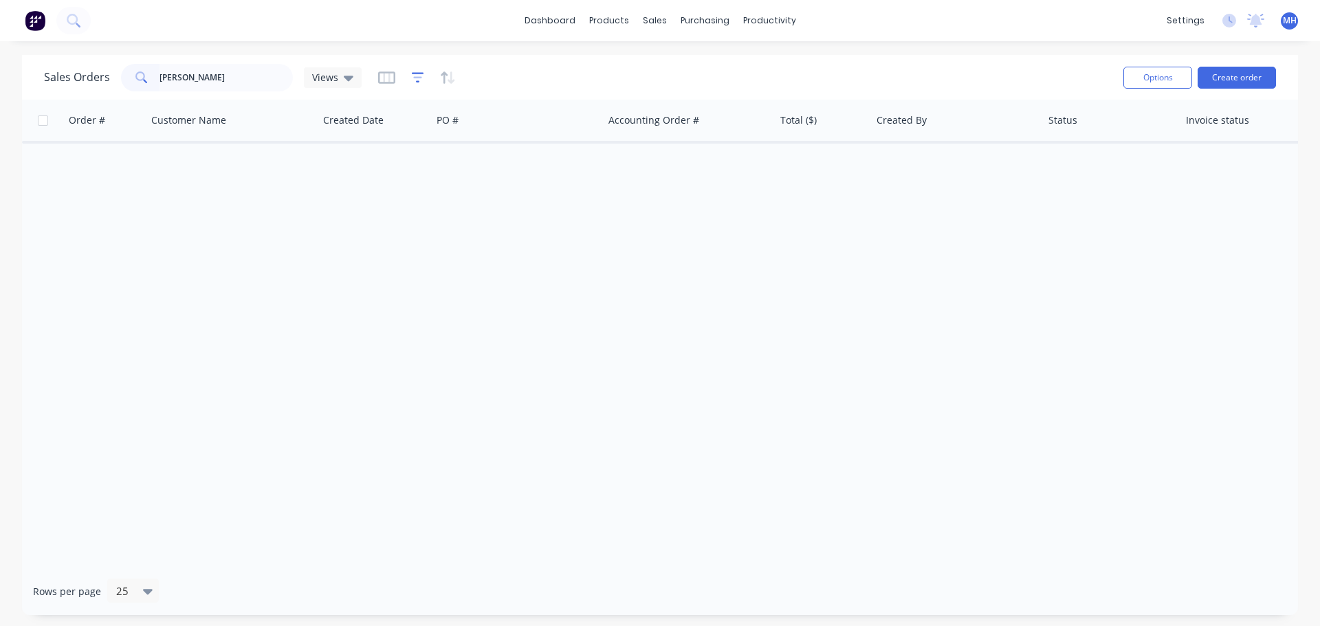
click at [412, 81] on icon "button" at bounding box center [418, 78] width 12 height 14
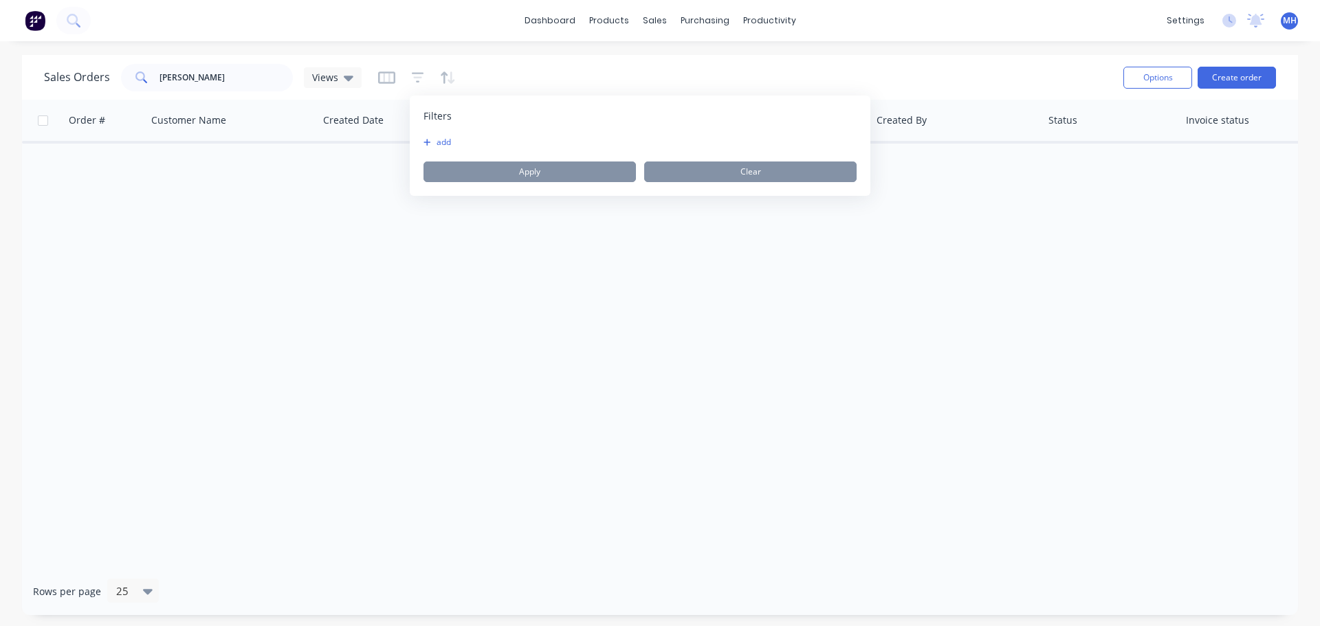
click at [439, 137] on button "add" at bounding box center [441, 142] width 34 height 11
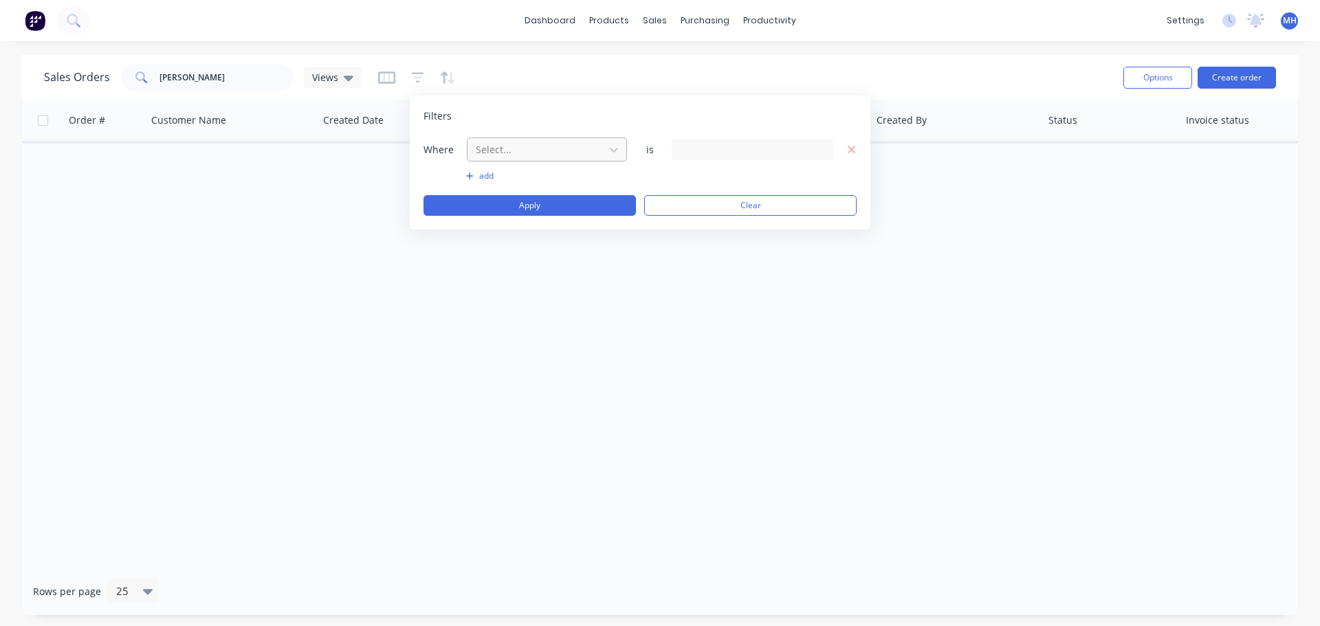
click at [579, 153] on div at bounding box center [535, 149] width 123 height 17
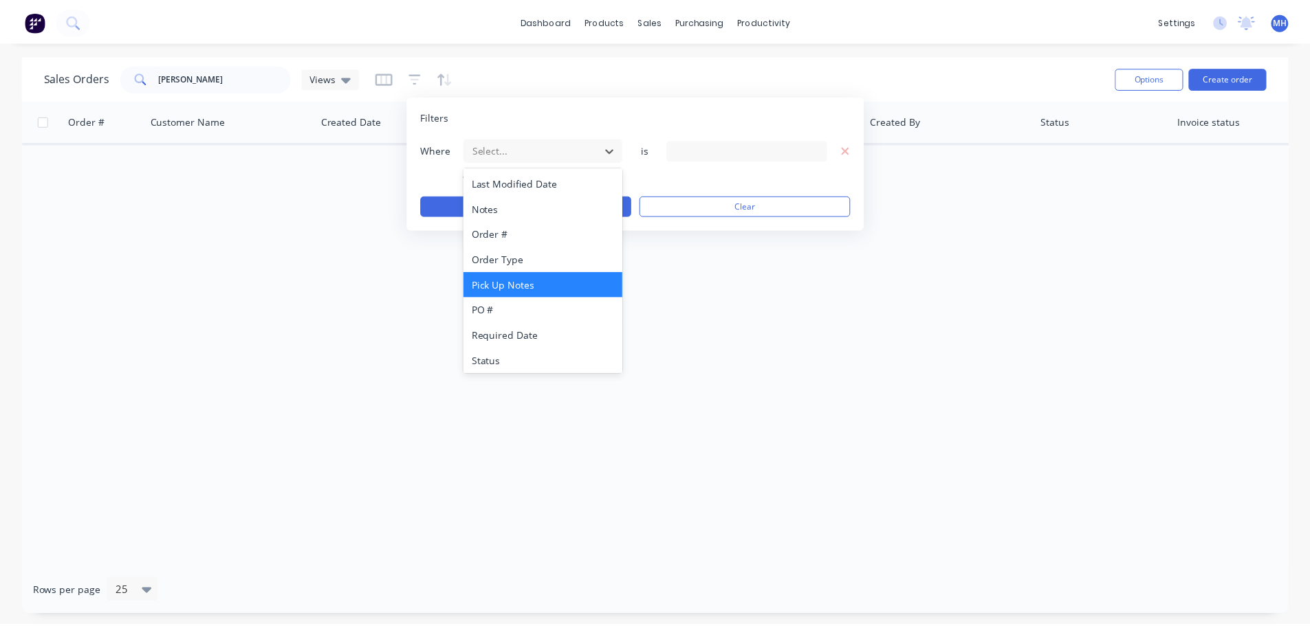
scroll to position [334, 0]
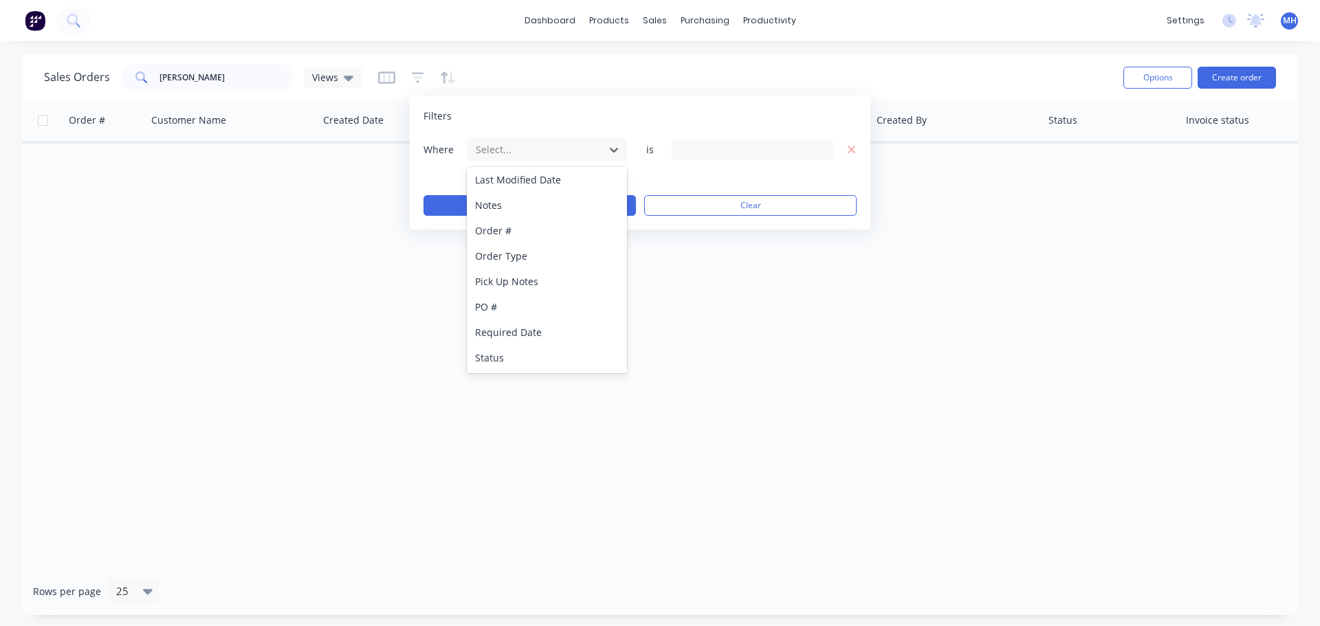
click at [500, 347] on div "Status" at bounding box center [547, 357] width 160 height 25
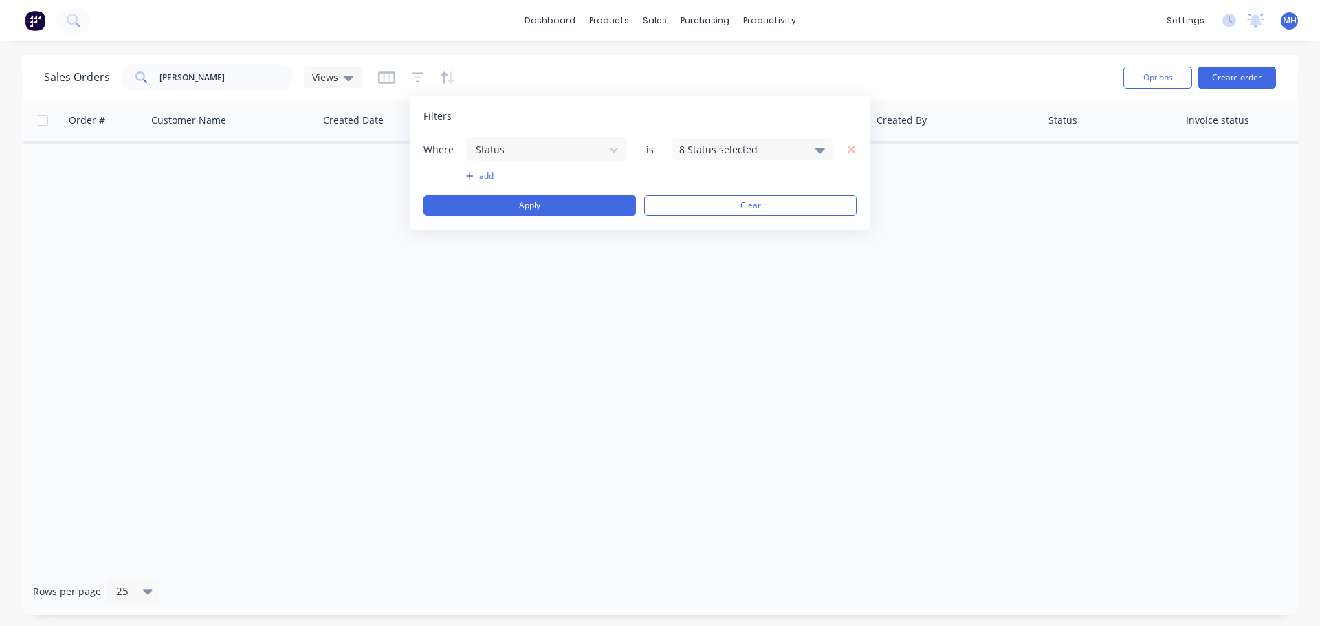
click at [752, 149] on div "8 Status selected" at bounding box center [741, 149] width 124 height 14
click at [728, 254] on div "Archived" at bounding box center [796, 253] width 165 height 14
click at [603, 125] on div "Filters Where Status is 9 Status selected add Apply Clear" at bounding box center [640, 163] width 461 height 134
click at [580, 199] on button "Apply" at bounding box center [530, 205] width 212 height 21
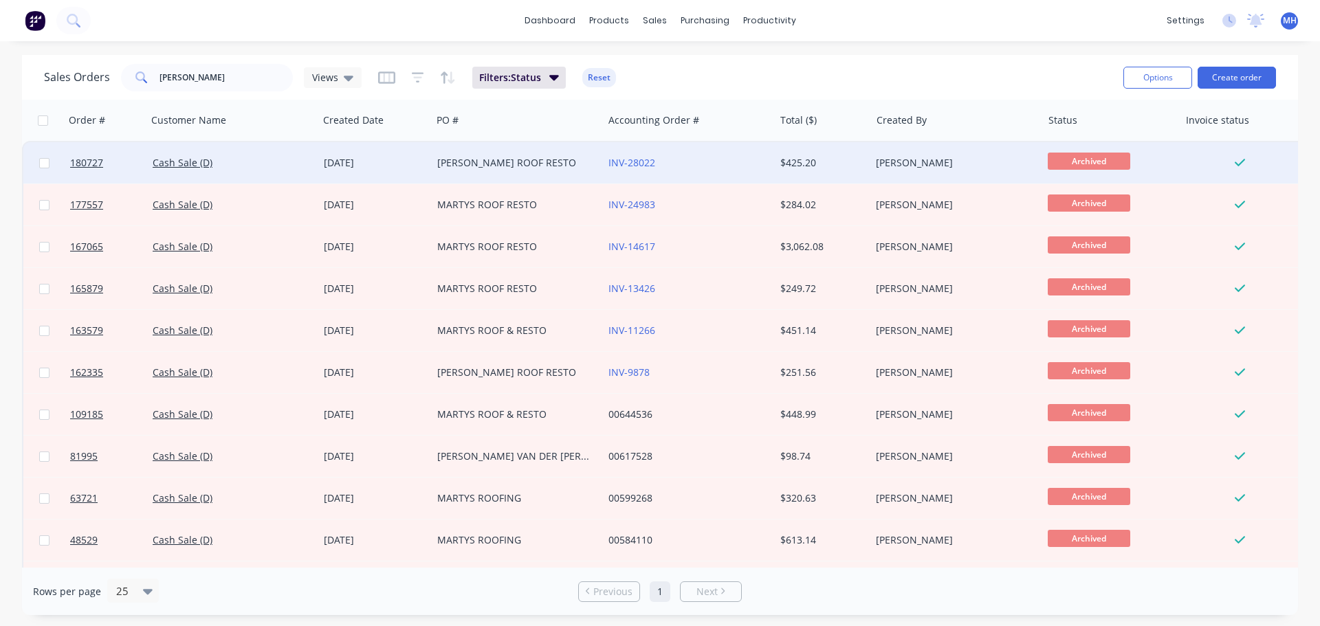
click at [534, 158] on div "MARTY ROOF RESTO" at bounding box center [513, 163] width 153 height 14
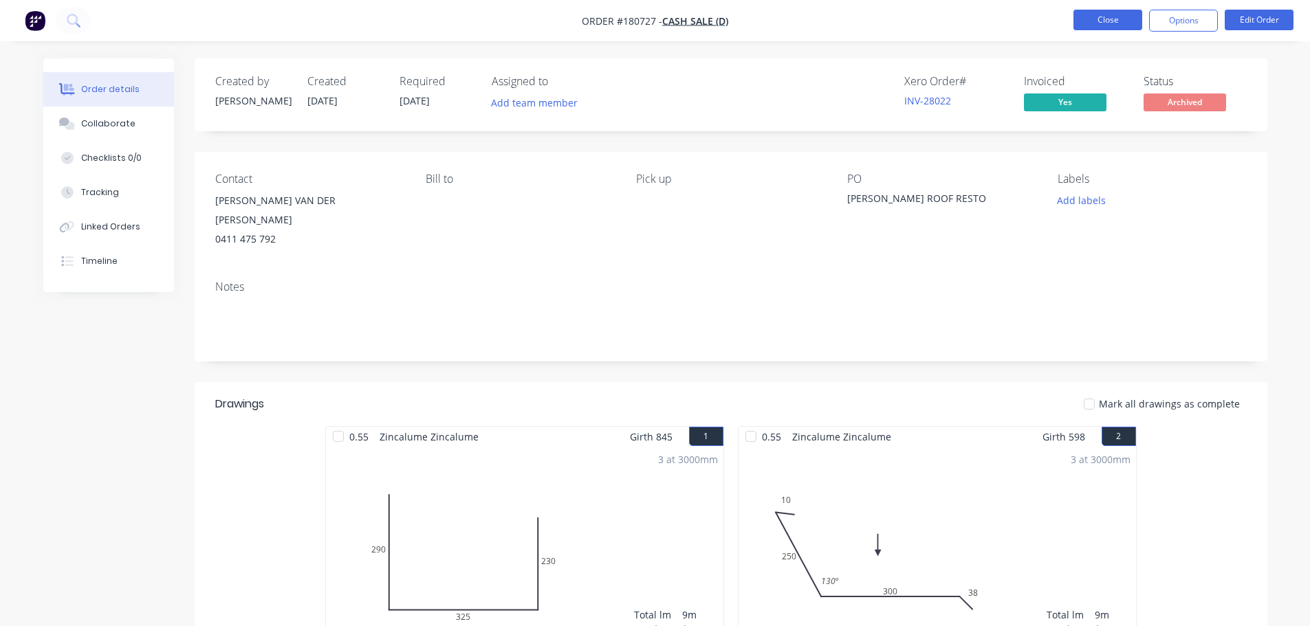
drag, startPoint x: 1108, startPoint y: 17, endPoint x: 1113, endPoint y: 25, distance: 9.0
click at [1115, 8] on nav "Order #180727 - Cash Sale (D) Close Options Edit Order" at bounding box center [655, 20] width 1310 height 41
click at [1116, 21] on button "Close" at bounding box center [1107, 20] width 69 height 21
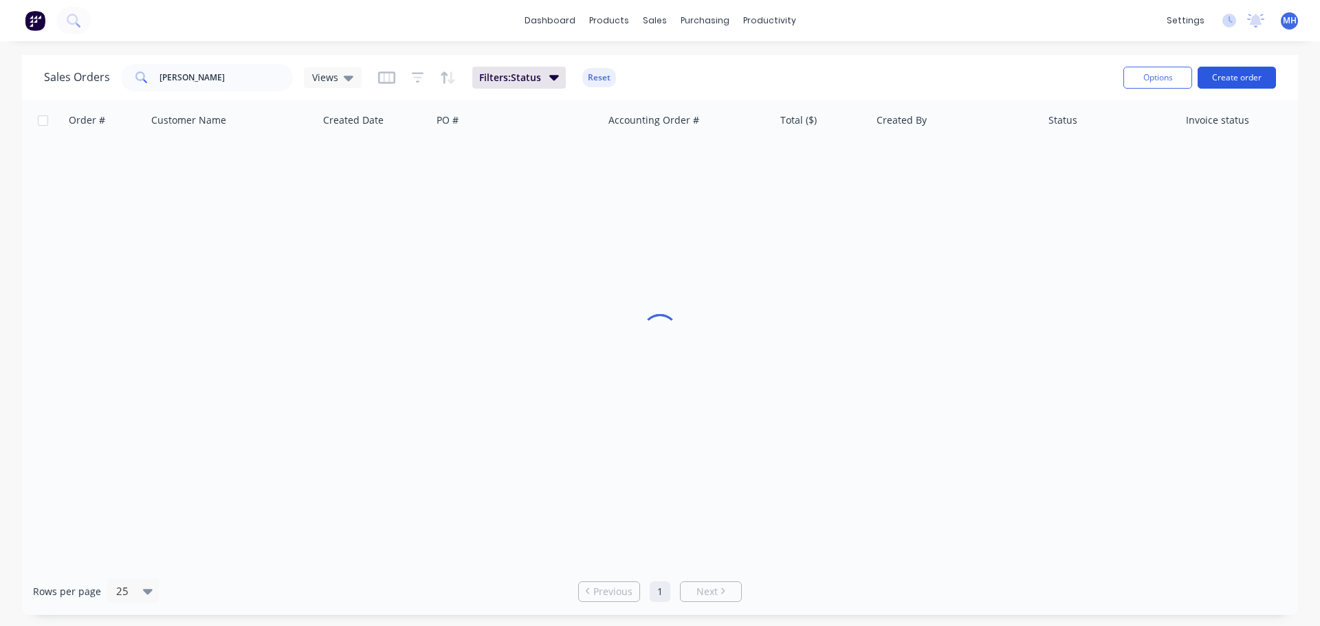
click at [1240, 68] on button "Create order" at bounding box center [1237, 78] width 78 height 22
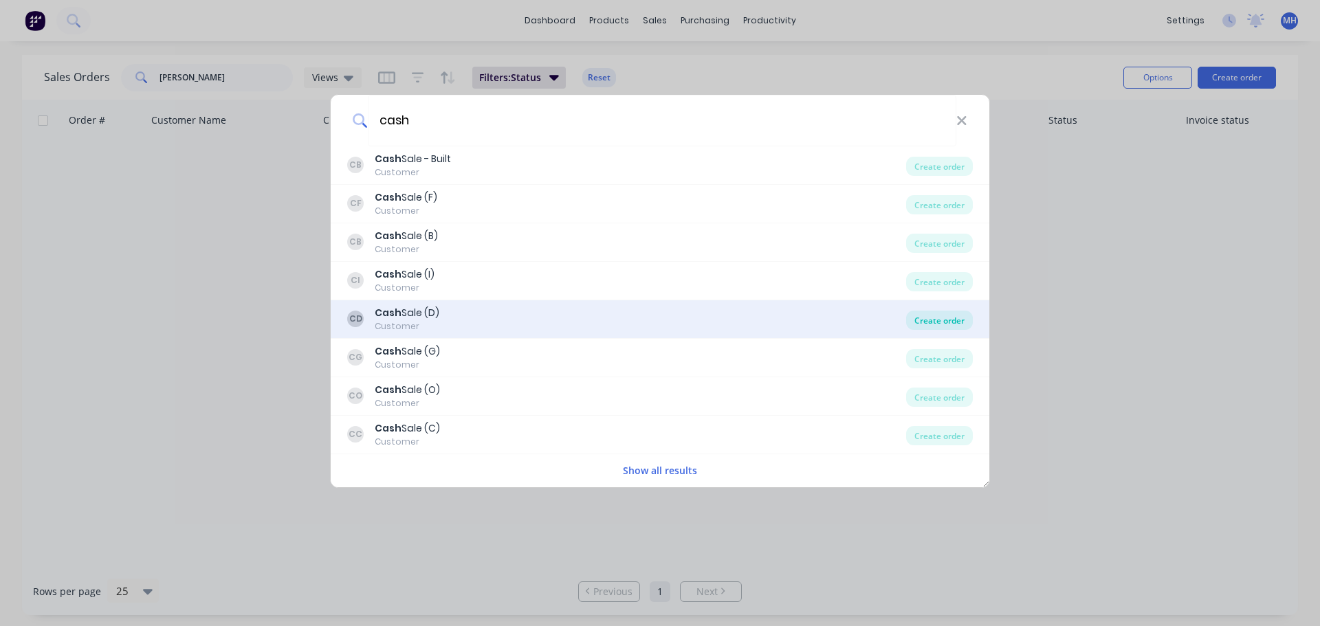
type input "cash"
click at [926, 320] on div "Create order" at bounding box center [939, 320] width 67 height 19
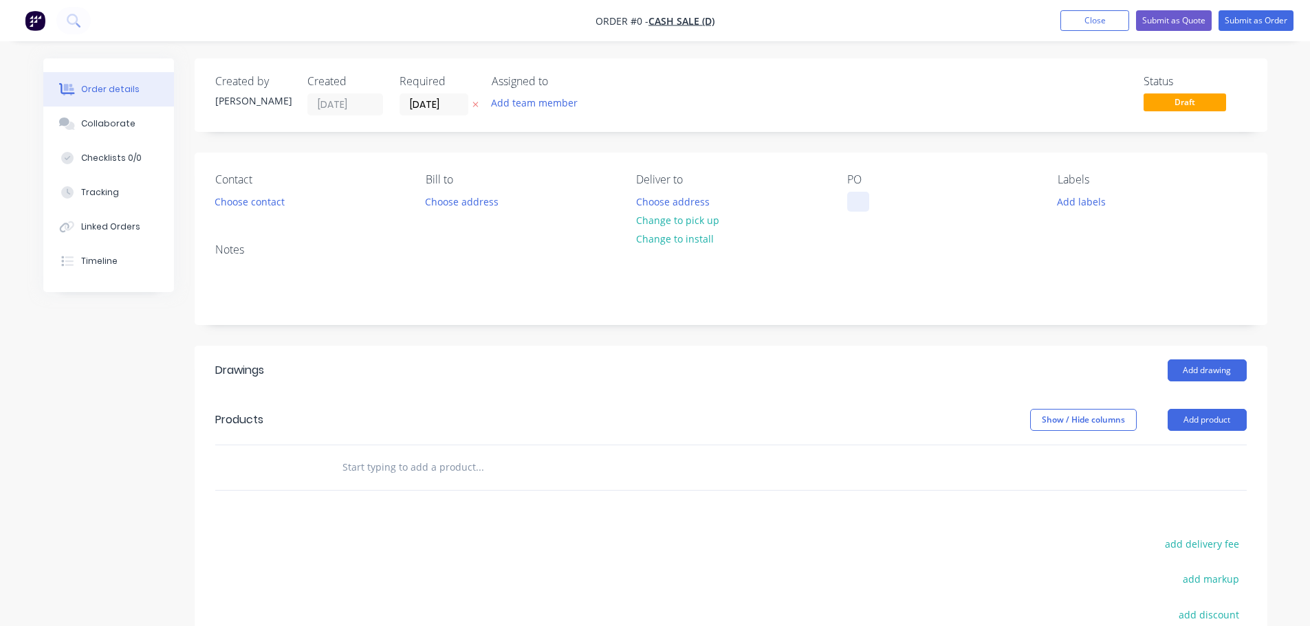
click at [851, 203] on div at bounding box center [858, 202] width 22 height 20
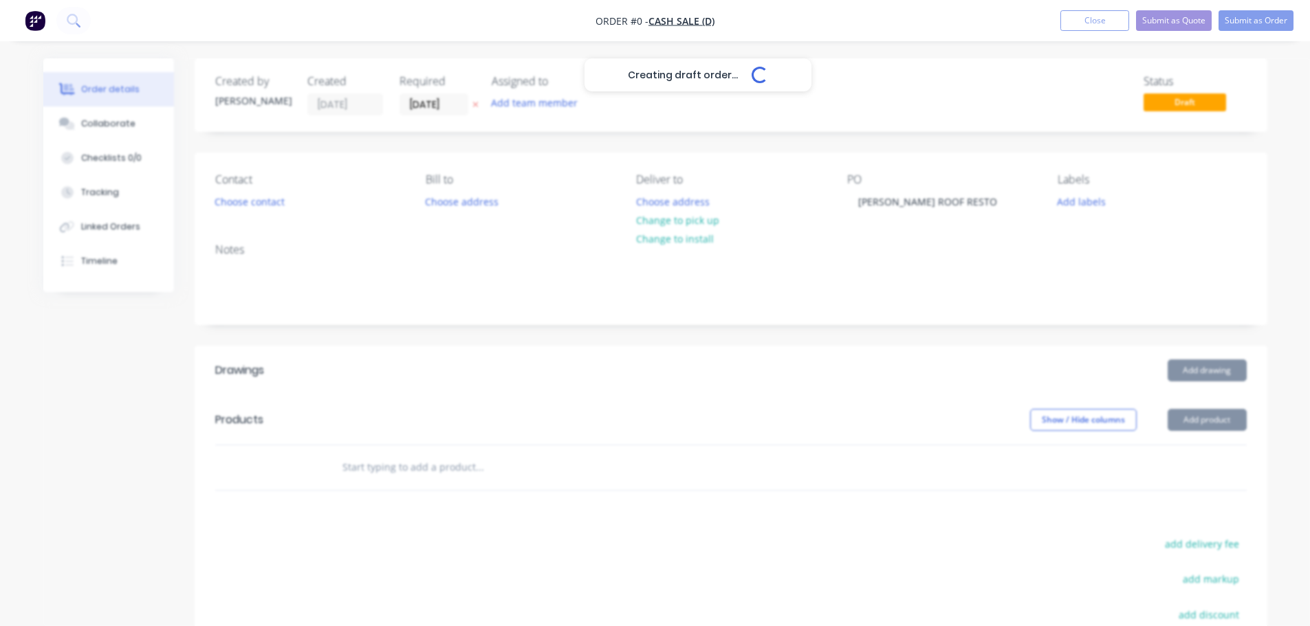
drag, startPoint x: 435, startPoint y: 111, endPoint x: 433, endPoint y: 120, distance: 9.0
click at [435, 114] on div "Creating draft order... Loading... Order details Collaborate Checklists 0/0 Tra…" at bounding box center [656, 449] width 1252 height 783
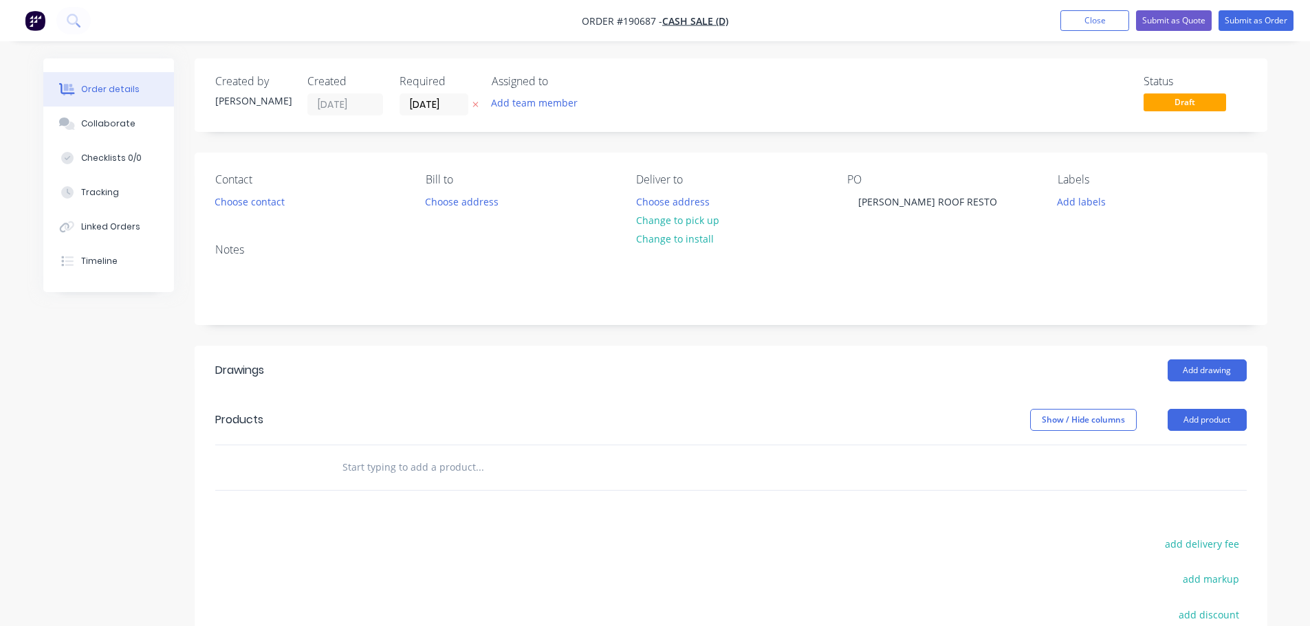
click at [431, 110] on input "[DATE]" at bounding box center [433, 104] width 67 height 21
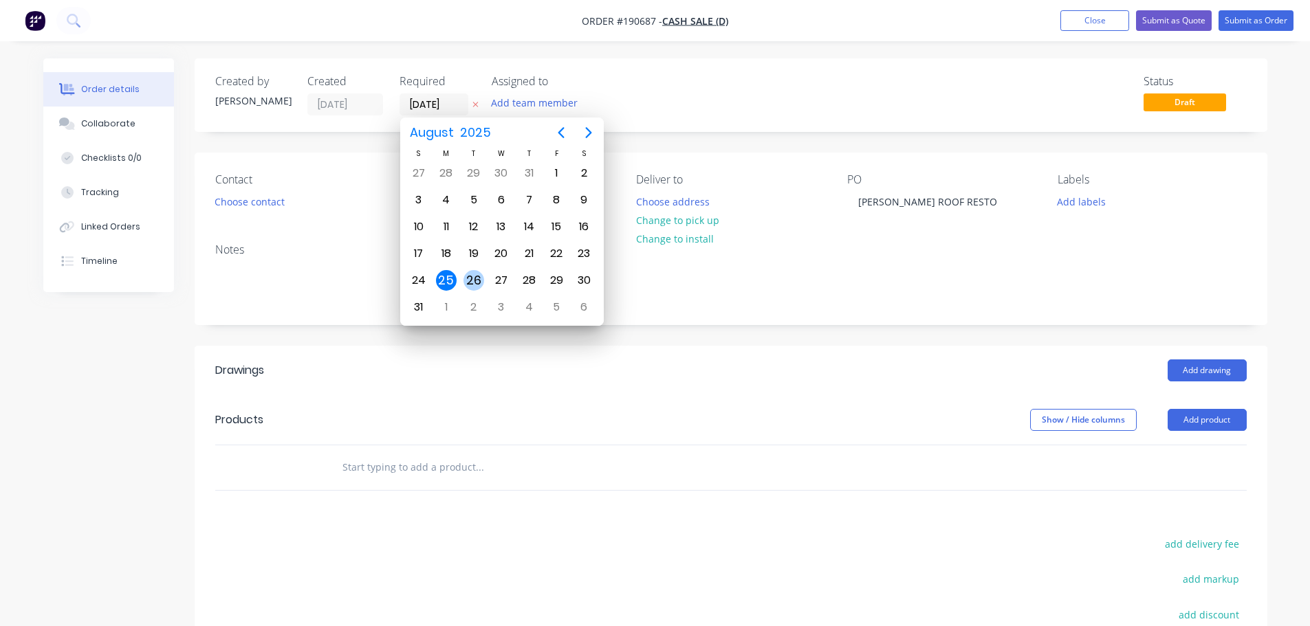
click at [468, 279] on div "26" at bounding box center [473, 280] width 21 height 21
type input "26/08/25"
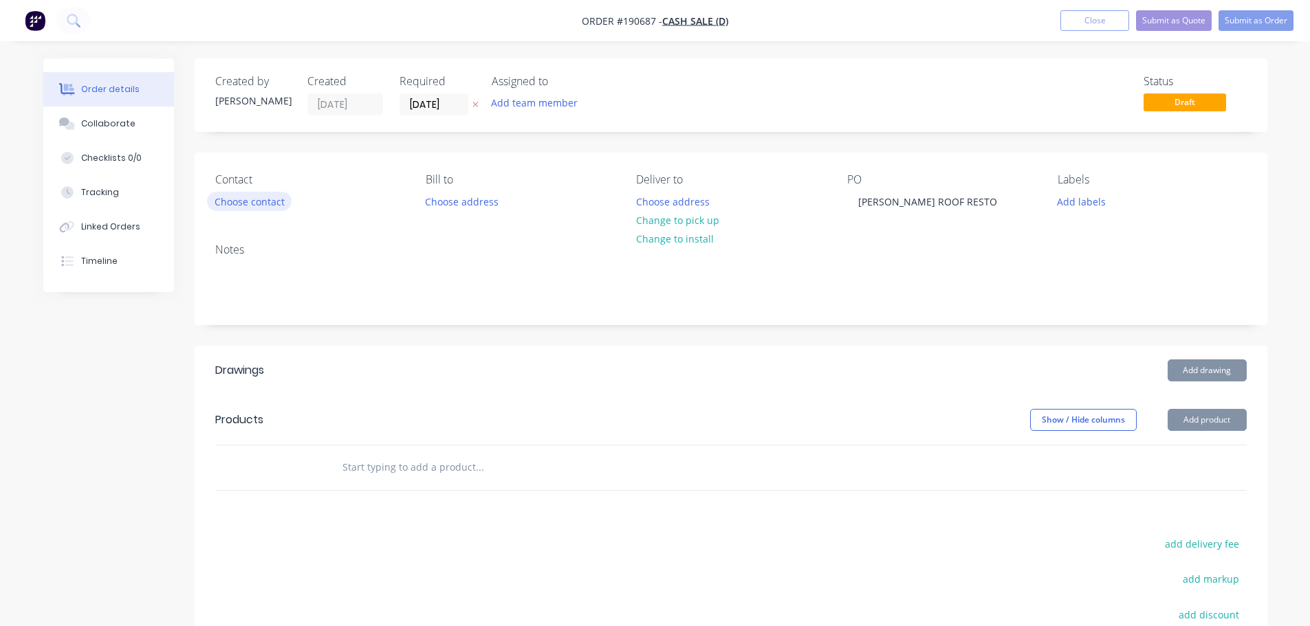
click at [268, 201] on button "Choose contact" at bounding box center [249, 201] width 85 height 19
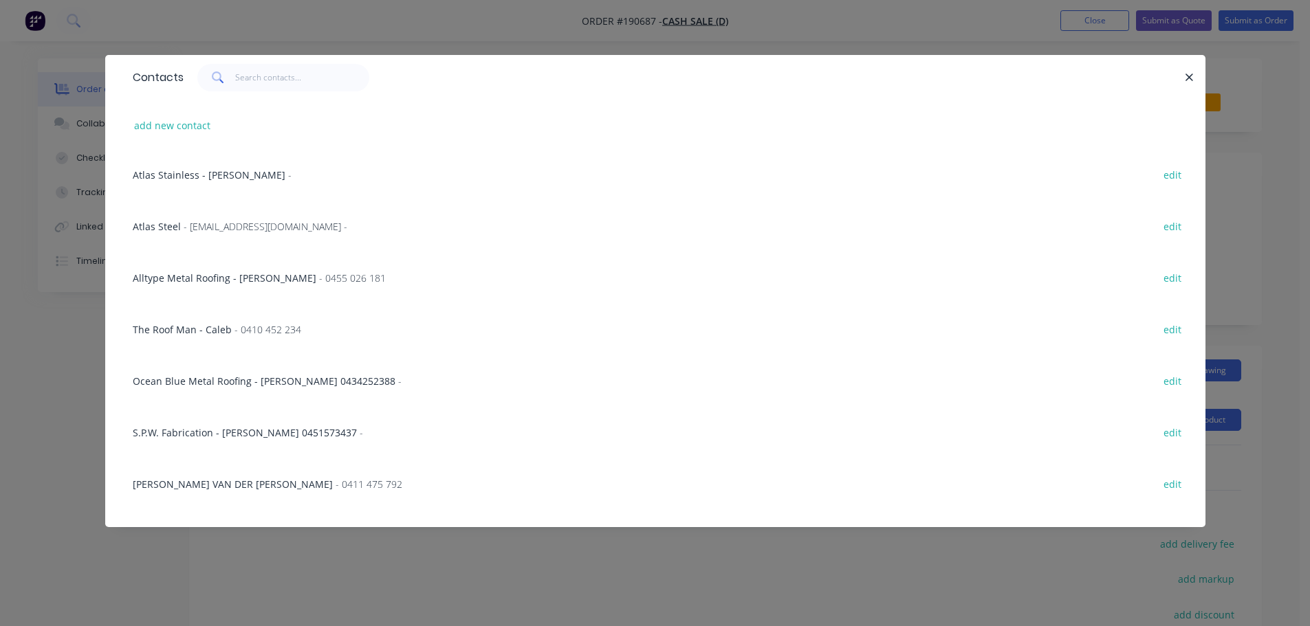
scroll to position [501, 0]
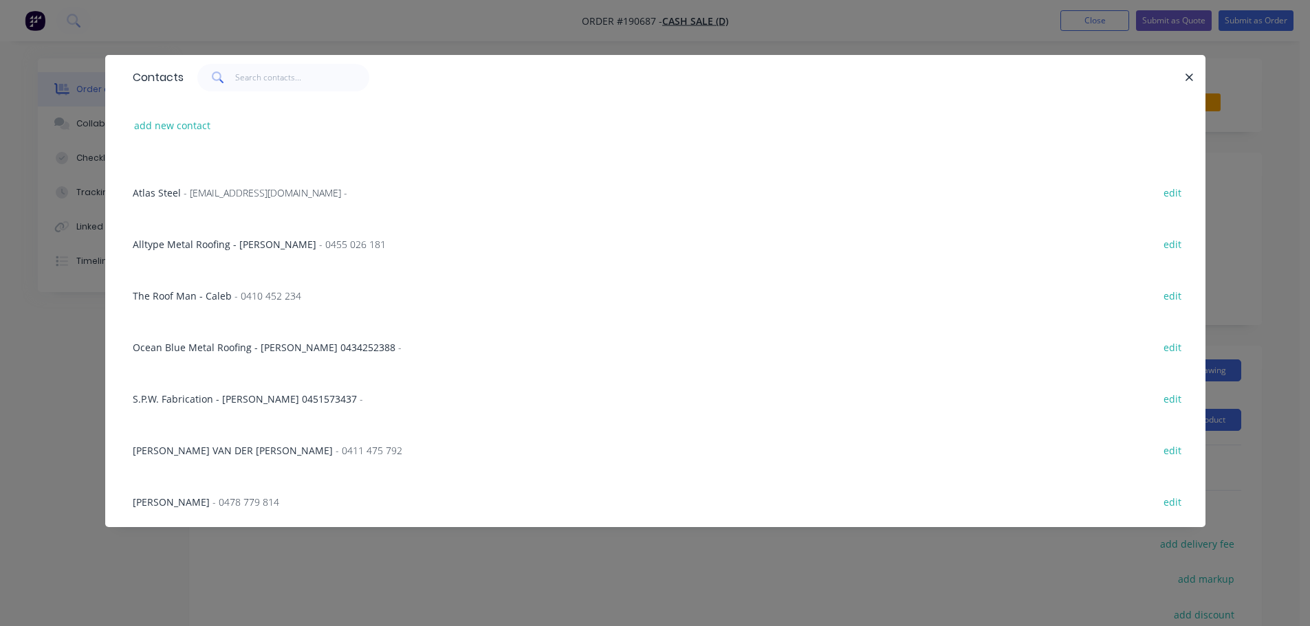
click at [225, 445] on span "MARTY VAN DER RYKEN" at bounding box center [233, 450] width 200 height 13
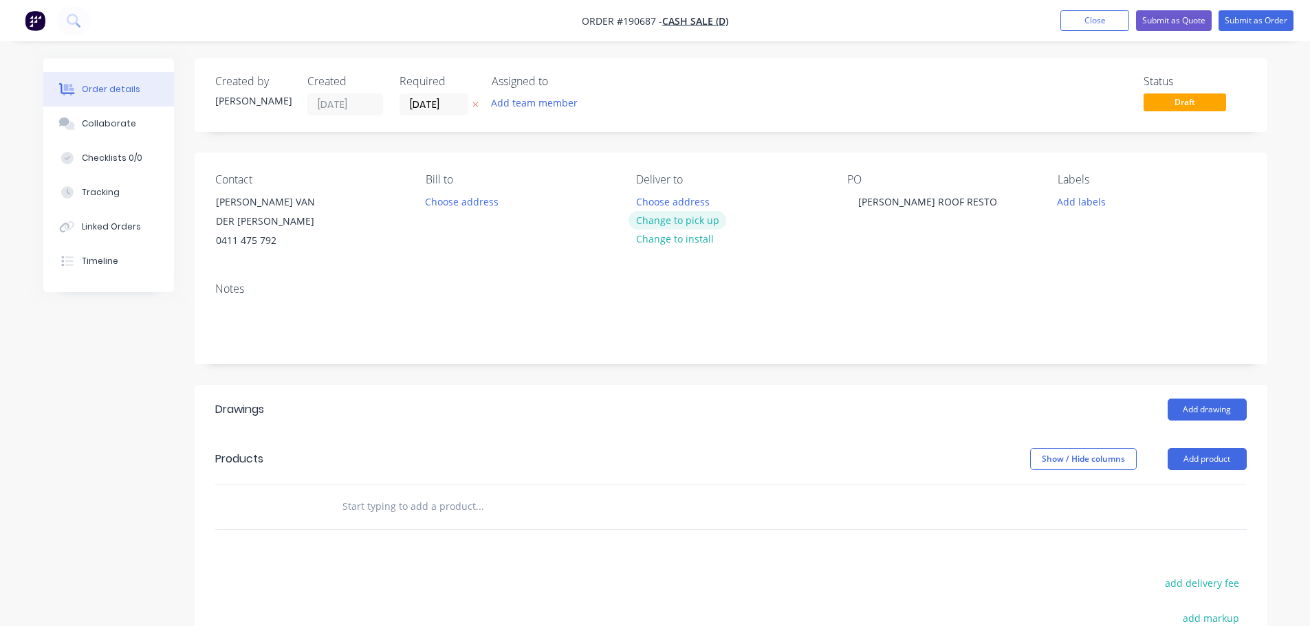
click at [679, 219] on button "Change to pick up" at bounding box center [678, 220] width 98 height 19
click at [1184, 399] on button "Add drawing" at bounding box center [1207, 410] width 79 height 22
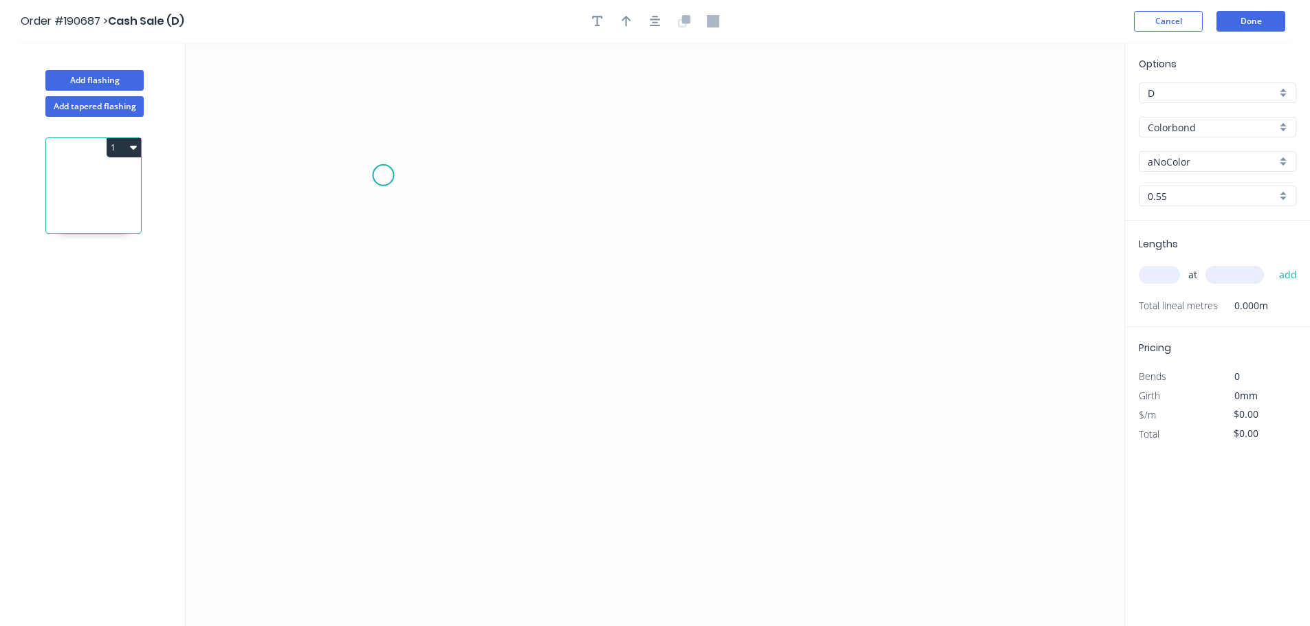
click at [367, 174] on icon "0" at bounding box center [655, 335] width 939 height 584
click at [364, 428] on icon "0" at bounding box center [655, 335] width 939 height 584
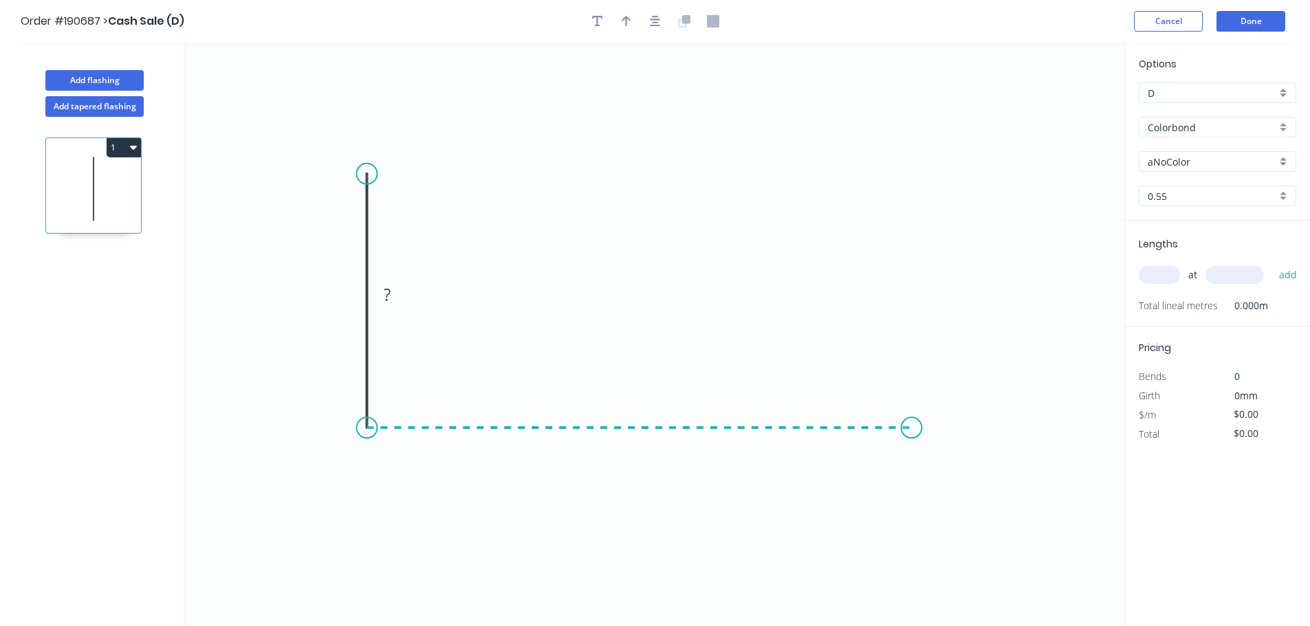
click at [912, 441] on icon "0 ?" at bounding box center [655, 335] width 939 height 584
click at [960, 472] on icon "0 ? ?" at bounding box center [655, 335] width 939 height 584
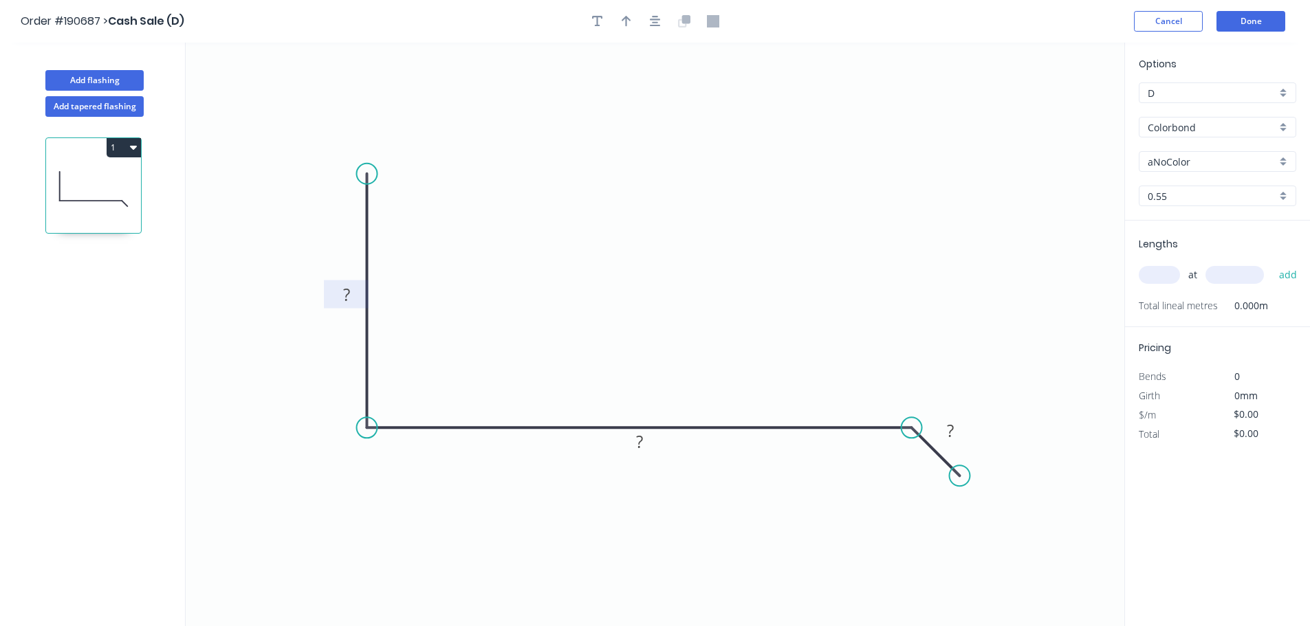
click at [340, 290] on rect at bounding box center [347, 295] width 28 height 19
type input "$23.24"
click at [1166, 119] on div "Colorbond" at bounding box center [1217, 127] width 157 height 21
click at [1170, 248] on div "Zincalume" at bounding box center [1217, 247] width 156 height 24
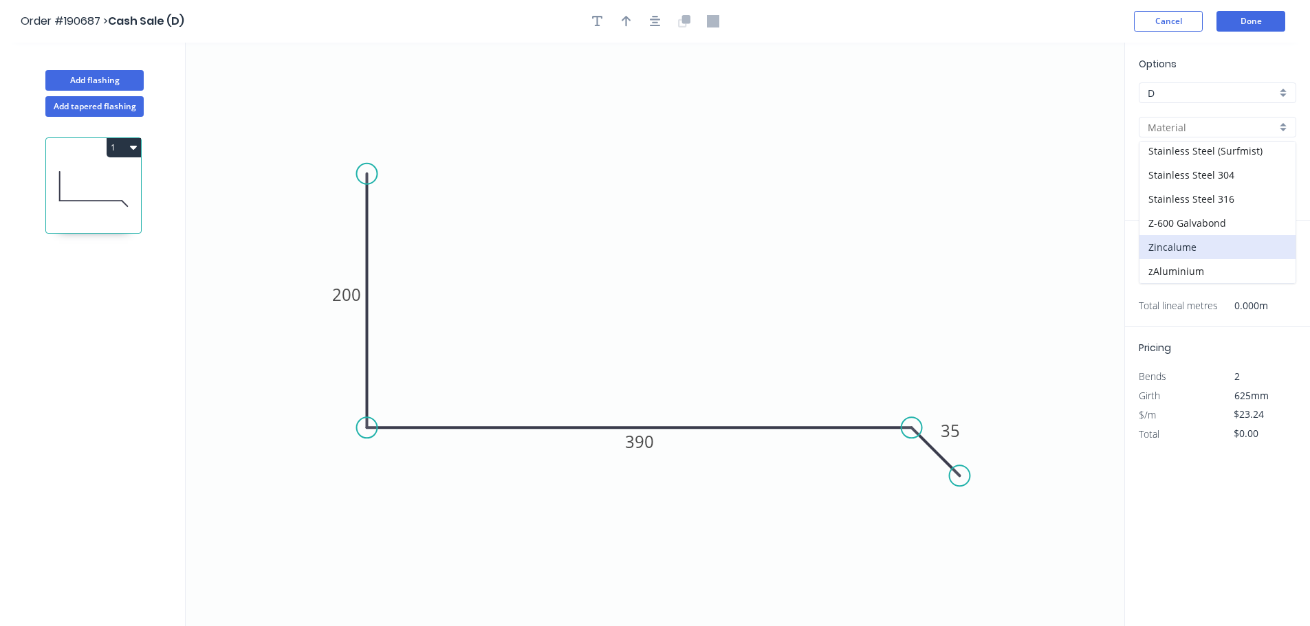
type input "Zincalume"
type input "$21.02"
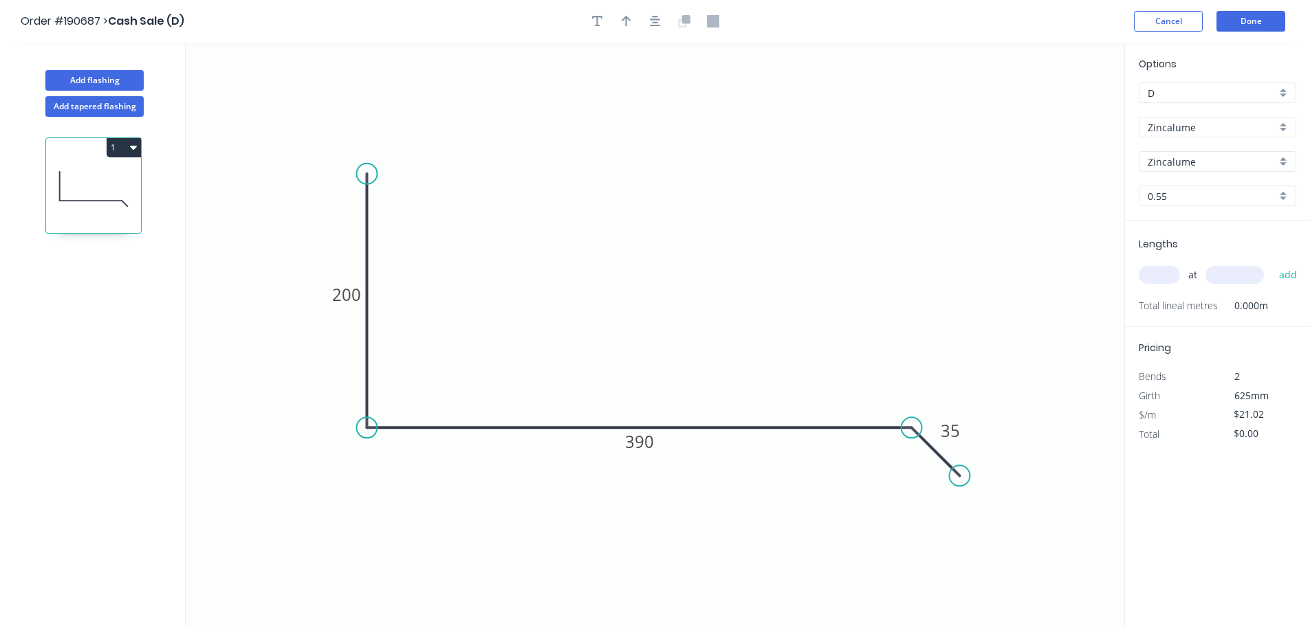
click at [1159, 281] on input "text" at bounding box center [1159, 275] width 41 height 18
type input "5"
type input "3600"
click at [1272, 263] on button "add" at bounding box center [1288, 274] width 32 height 23
type input "$378.36"
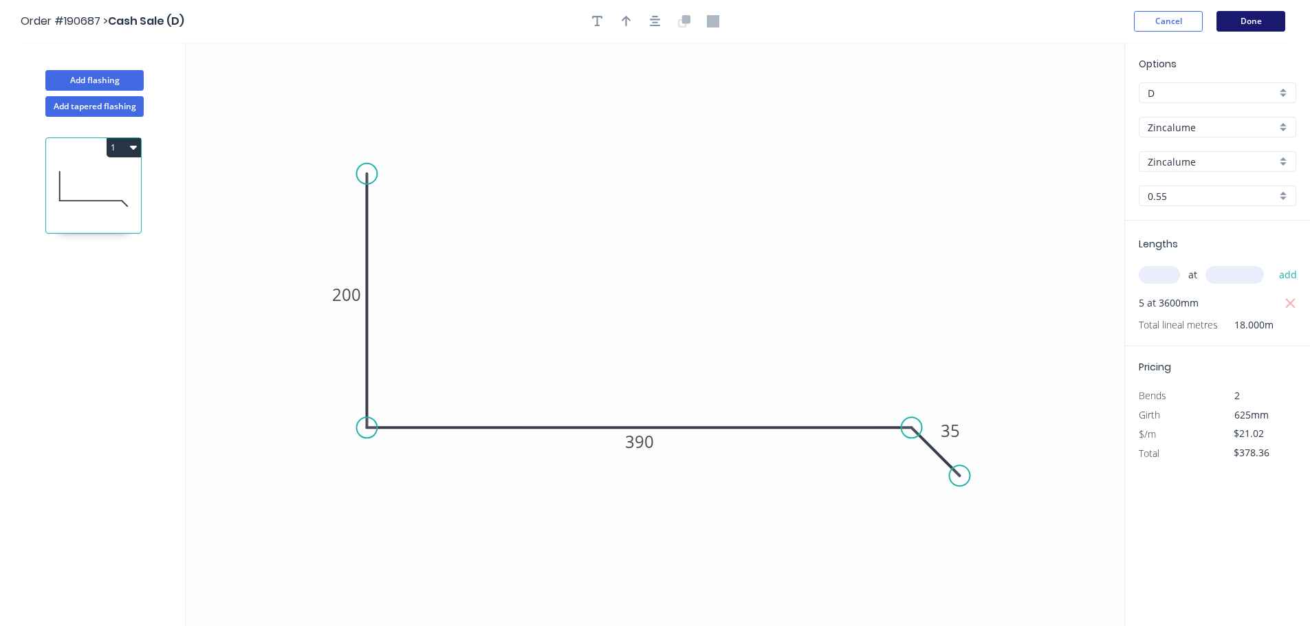
click at [1242, 19] on button "Done" at bounding box center [1251, 21] width 69 height 21
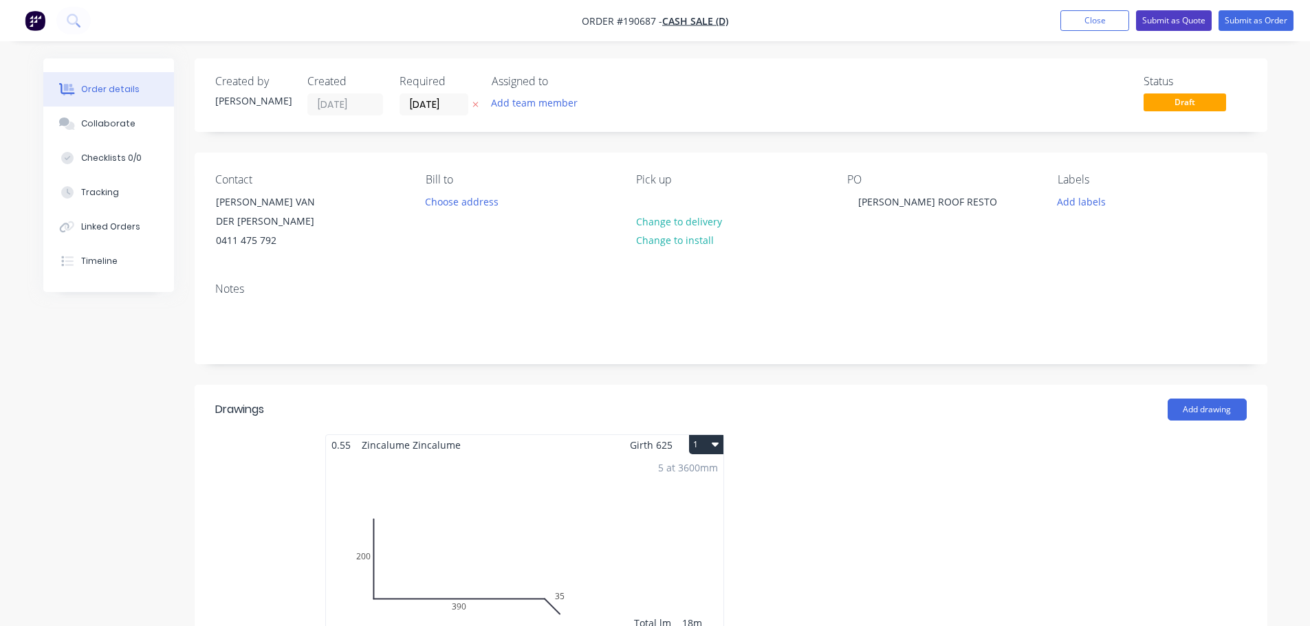
click at [1171, 23] on button "Submit as Quote" at bounding box center [1174, 20] width 76 height 21
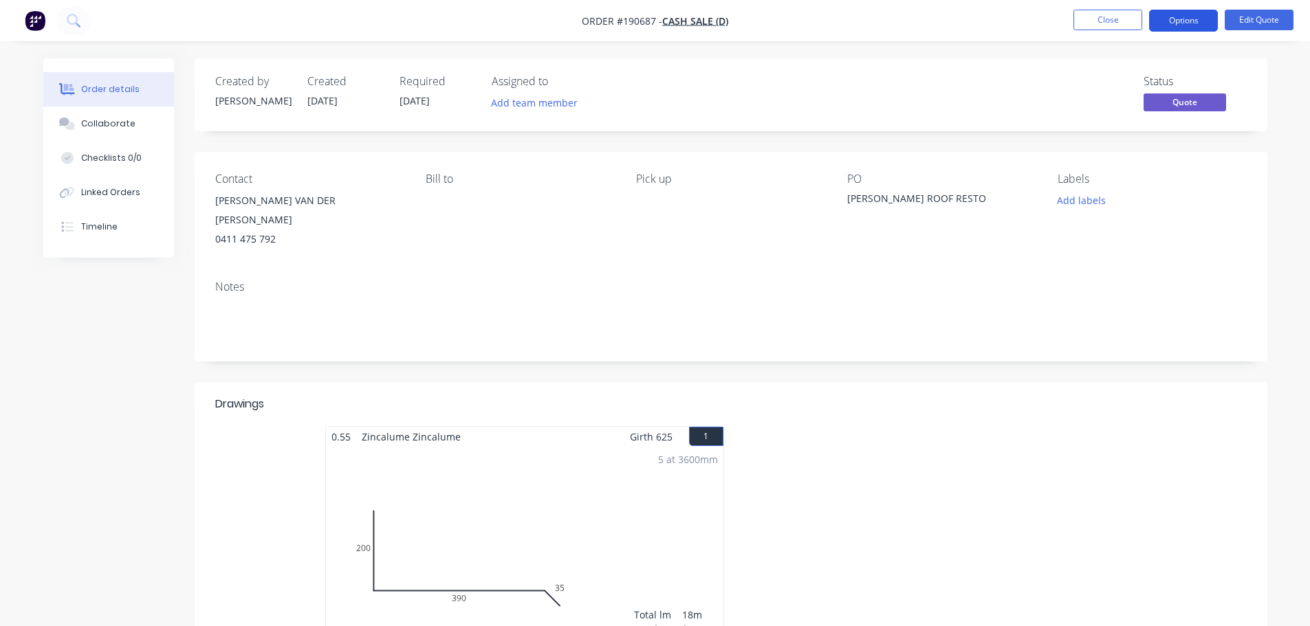
click at [1201, 24] on button "Options" at bounding box center [1183, 21] width 69 height 22
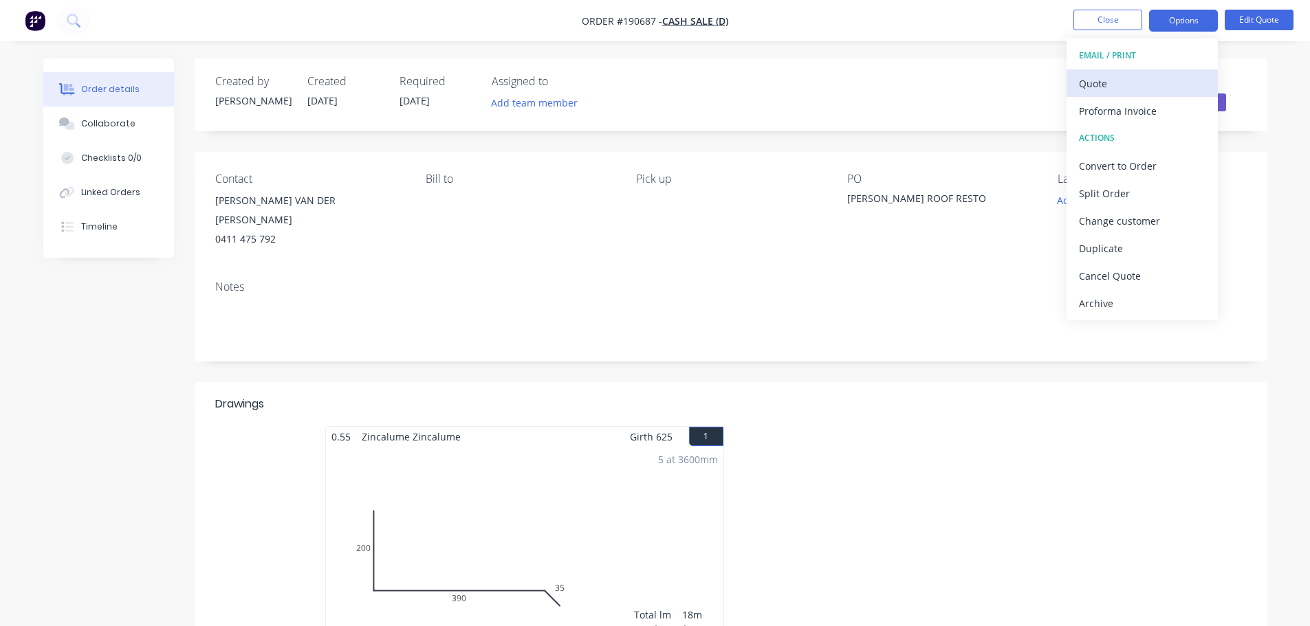
click at [1145, 87] on div "Quote" at bounding box center [1142, 84] width 127 height 20
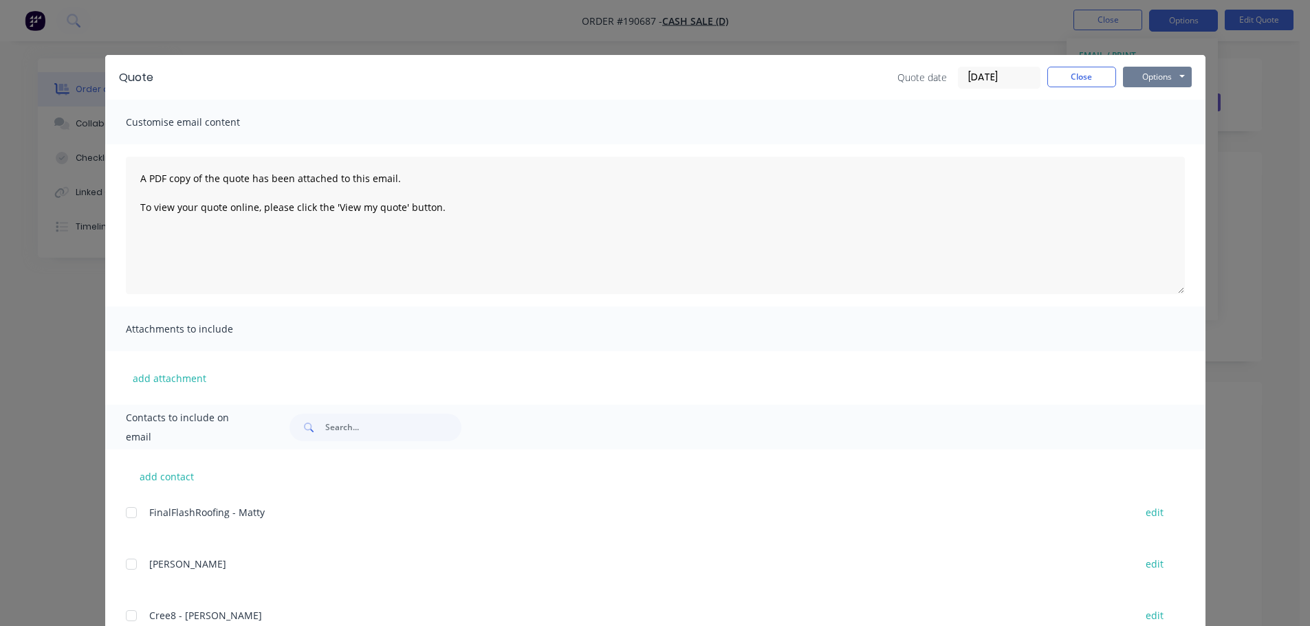
click at [1151, 72] on button "Options" at bounding box center [1157, 77] width 69 height 21
click at [1153, 98] on button "Preview" at bounding box center [1167, 101] width 88 height 23
click at [1063, 76] on button "Close" at bounding box center [1081, 77] width 69 height 21
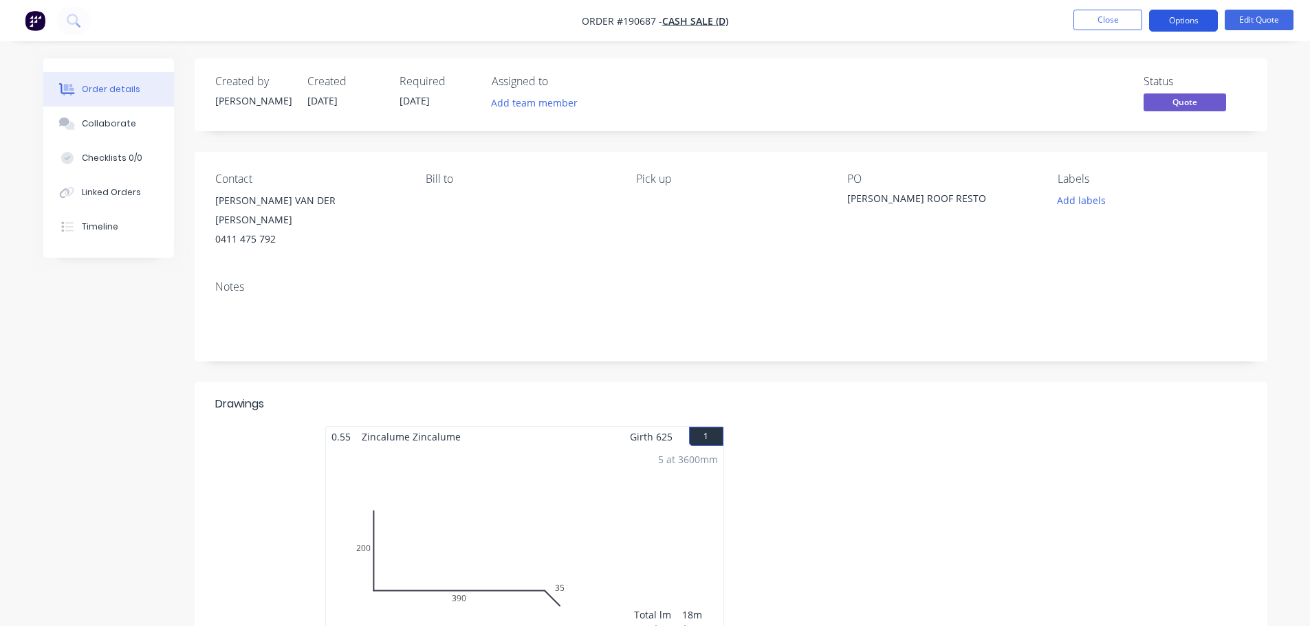
click at [1177, 26] on button "Options" at bounding box center [1183, 21] width 69 height 22
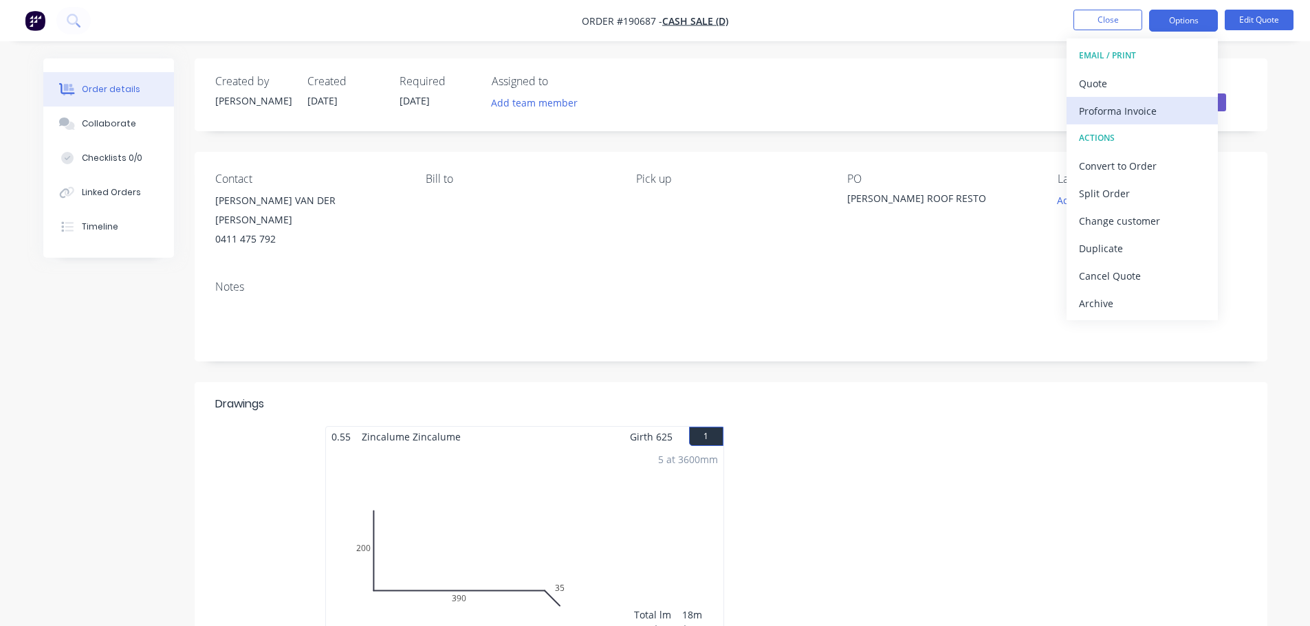
click at [1142, 97] on button "Proforma Invoice" at bounding box center [1142, 111] width 151 height 28
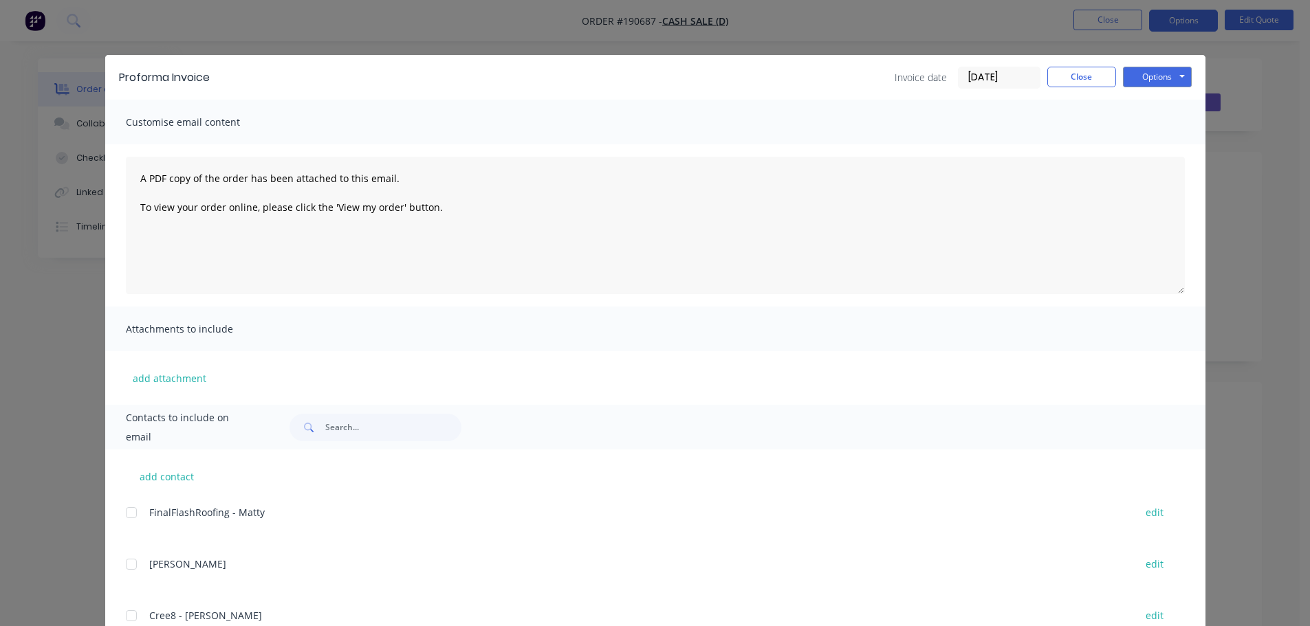
click at [1147, 78] on button "Options" at bounding box center [1157, 77] width 69 height 21
click at [1058, 78] on button "Close" at bounding box center [1081, 77] width 69 height 21
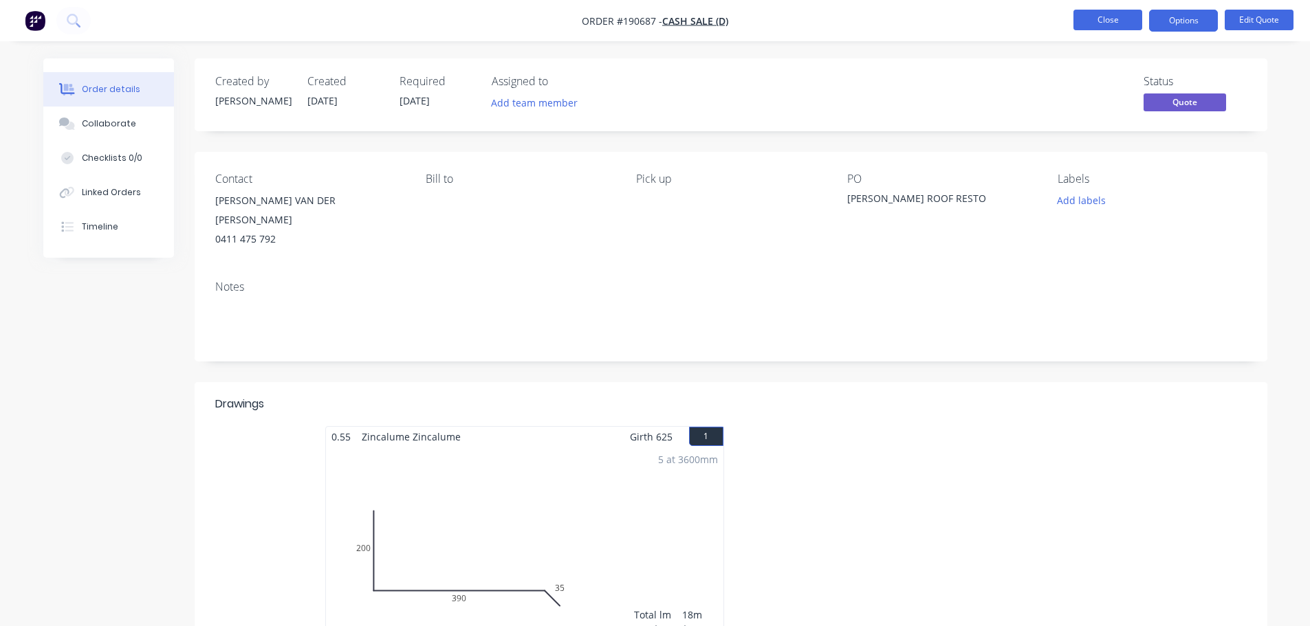
click at [1089, 30] on button "Close" at bounding box center [1107, 20] width 69 height 21
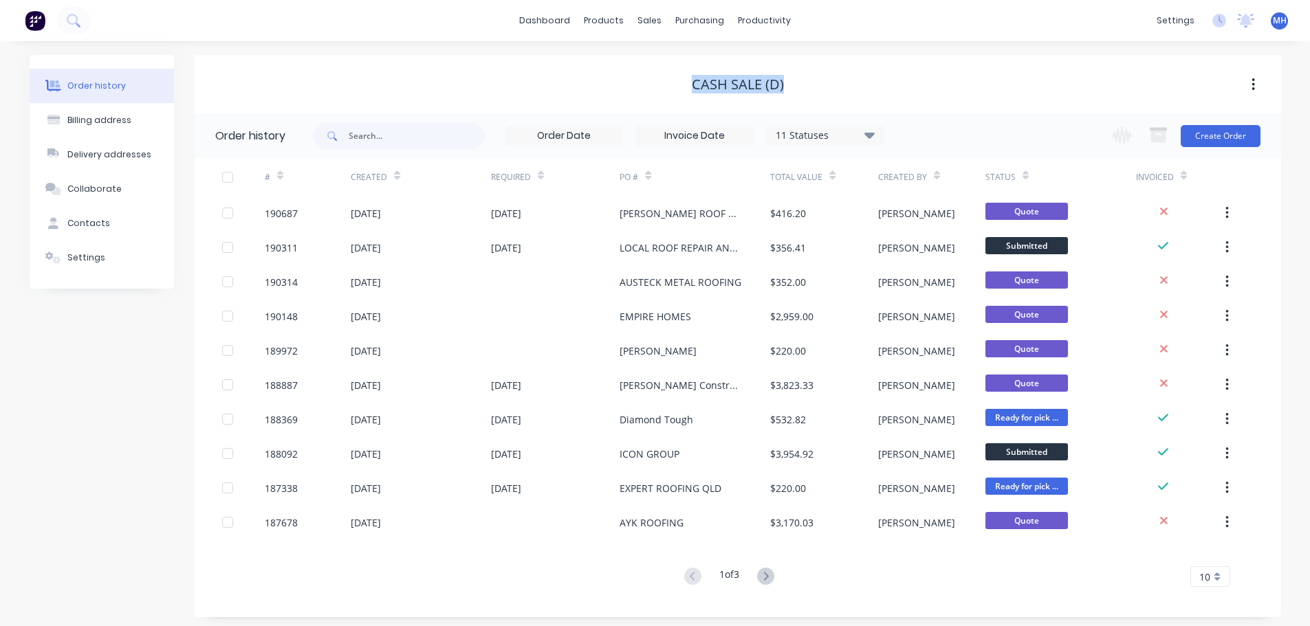
drag, startPoint x: 806, startPoint y: 76, endPoint x: 686, endPoint y: 83, distance: 119.9
click at [686, 83] on div "Cash Sale (D)" at bounding box center [738, 84] width 1087 height 17
click at [688, 81] on div "Cash Sale (D)" at bounding box center [738, 84] width 1087 height 17
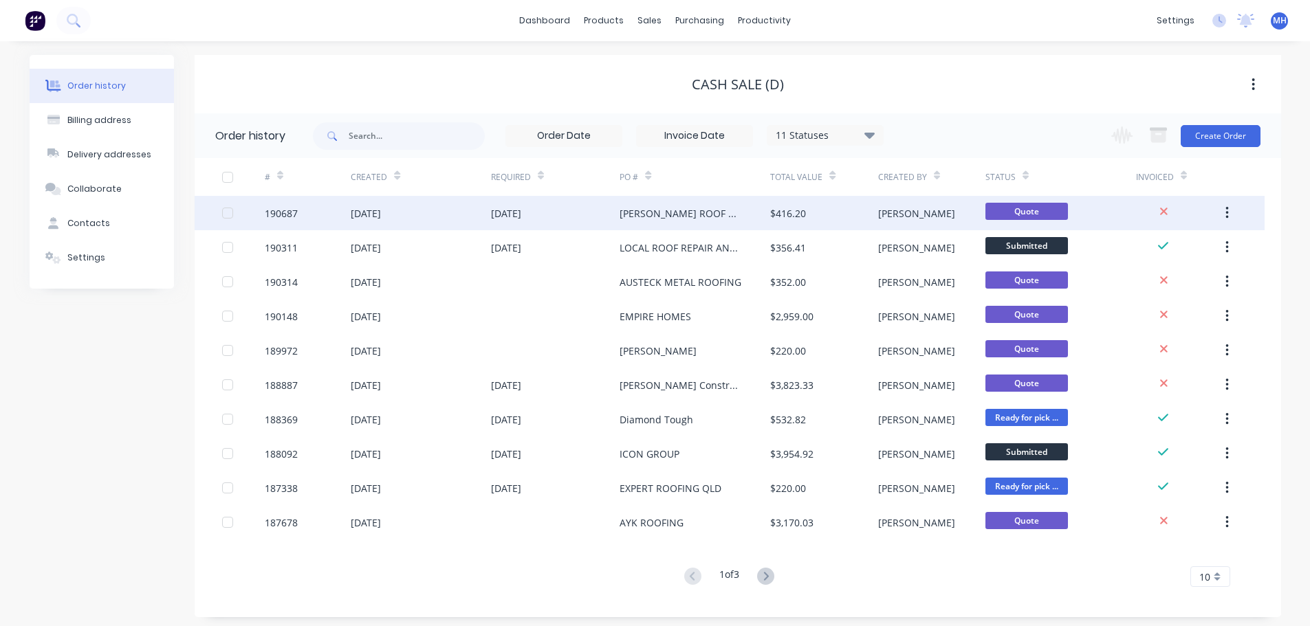
click at [608, 207] on div "[DATE]" at bounding box center [555, 213] width 129 height 34
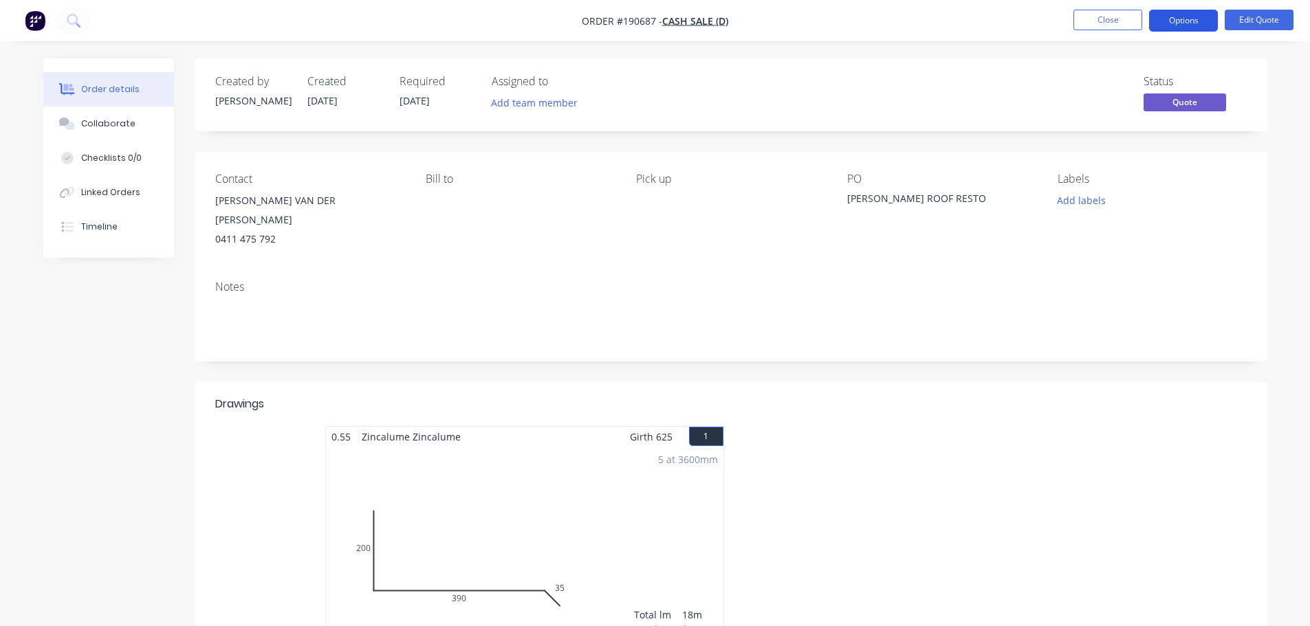
click at [1190, 21] on button "Options" at bounding box center [1183, 21] width 69 height 22
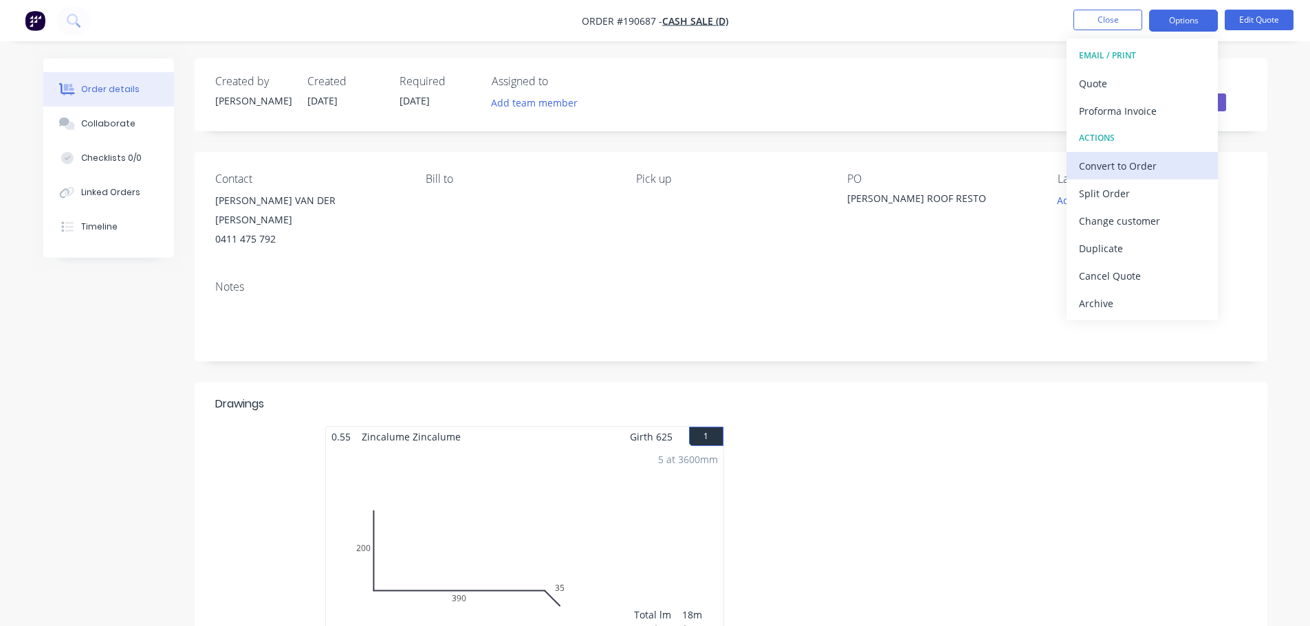
click at [1129, 171] on div "Convert to Order" at bounding box center [1142, 166] width 127 height 20
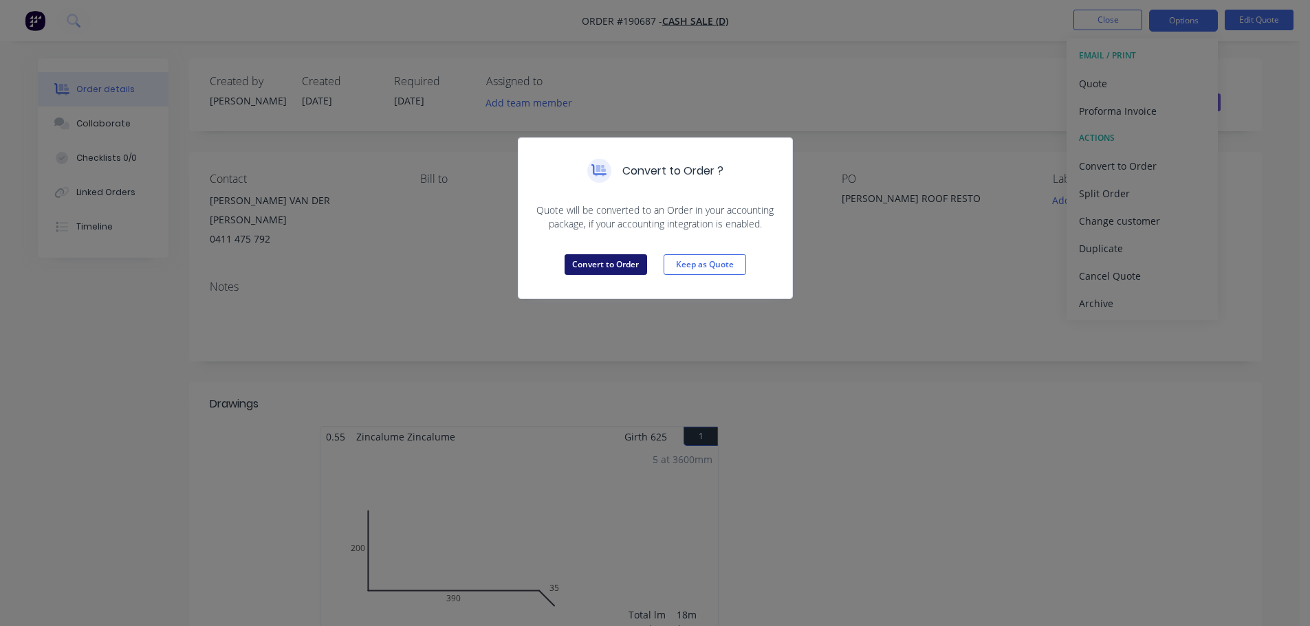
click at [633, 270] on button "Convert to Order" at bounding box center [606, 264] width 83 height 21
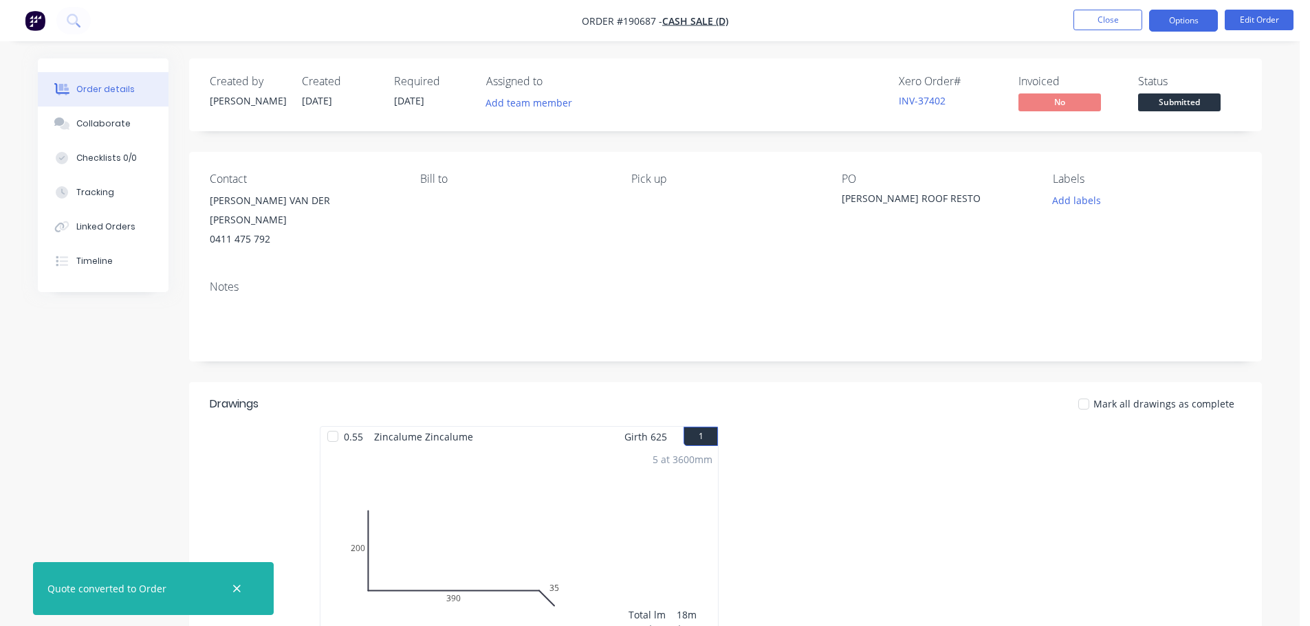
click at [1184, 25] on button "Options" at bounding box center [1183, 21] width 69 height 22
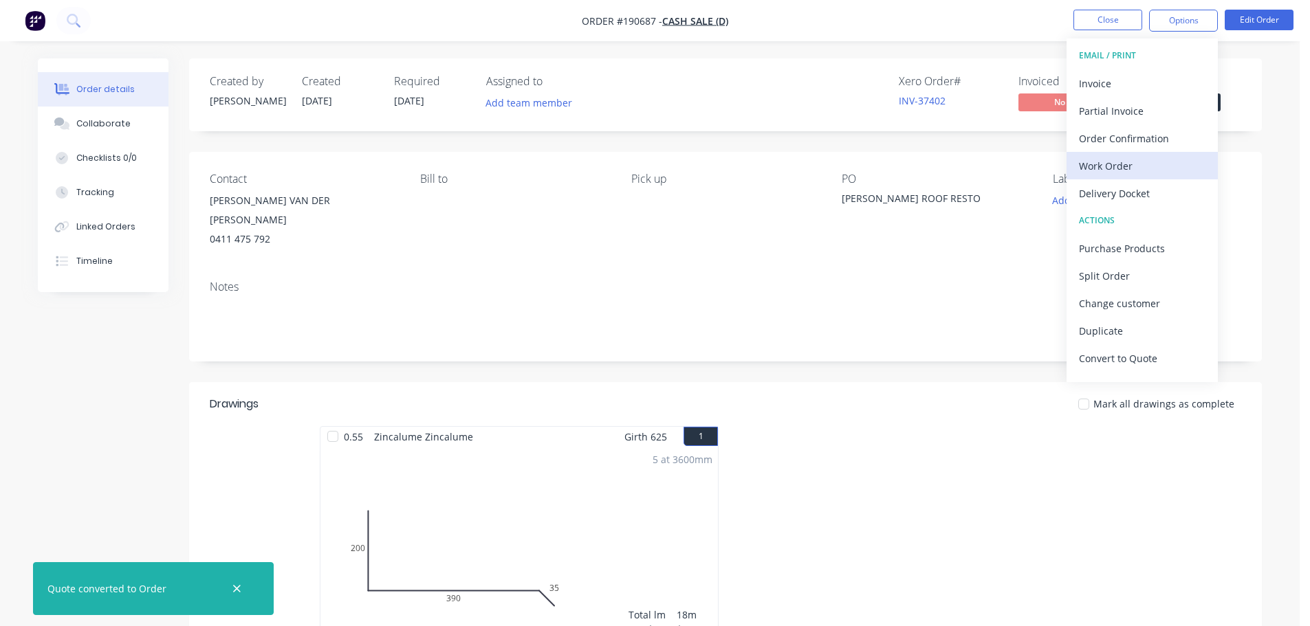
click at [1159, 160] on div "Work Order" at bounding box center [1142, 166] width 127 height 20
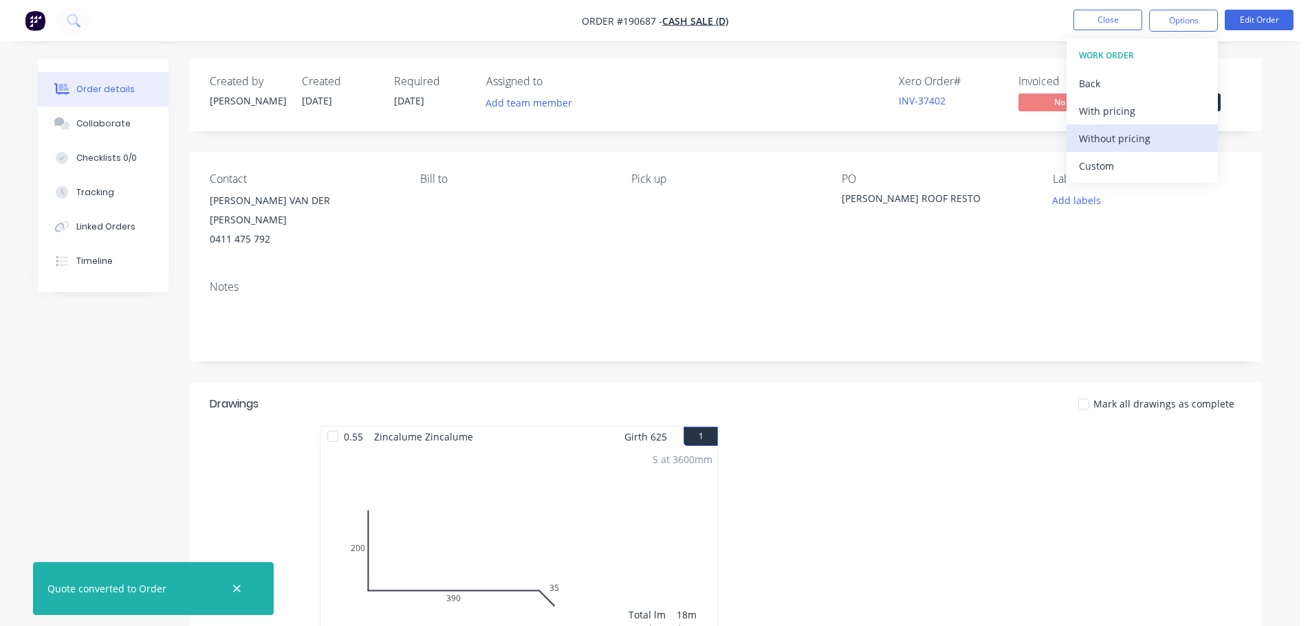
click at [1155, 139] on div "Without pricing" at bounding box center [1142, 139] width 127 height 20
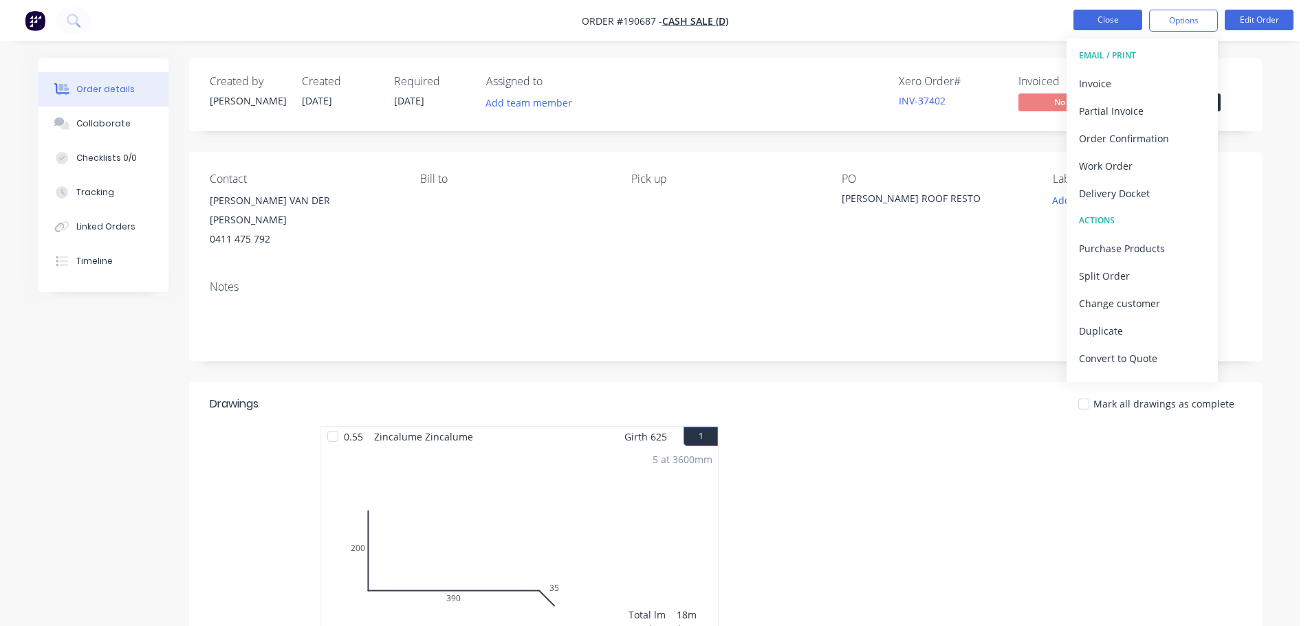
click at [1103, 21] on button "Close" at bounding box center [1107, 20] width 69 height 21
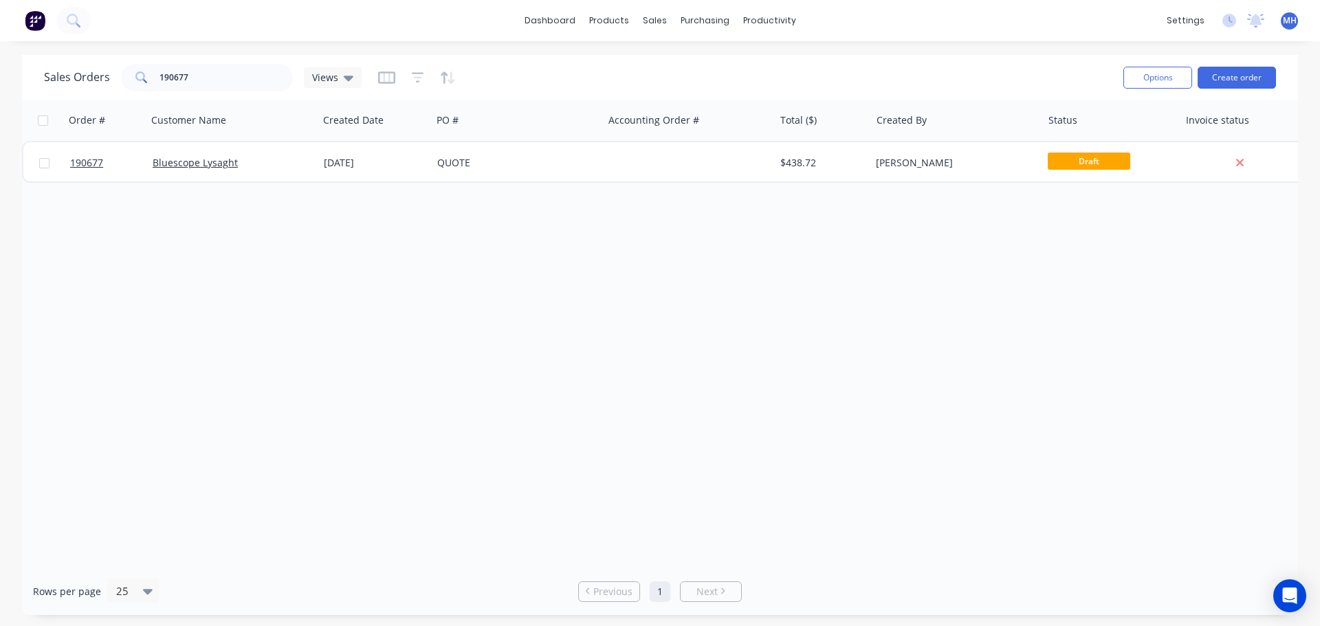
drag, startPoint x: 705, startPoint y: 373, endPoint x: 701, endPoint y: 367, distance: 7.4
click at [705, 372] on div "Order # Customer Name Created Date PO # Accounting Order # Total ($) Created By…" at bounding box center [660, 334] width 1276 height 468
click at [227, 80] on input "190677" at bounding box center [227, 78] width 134 height 28
type input "mjr"
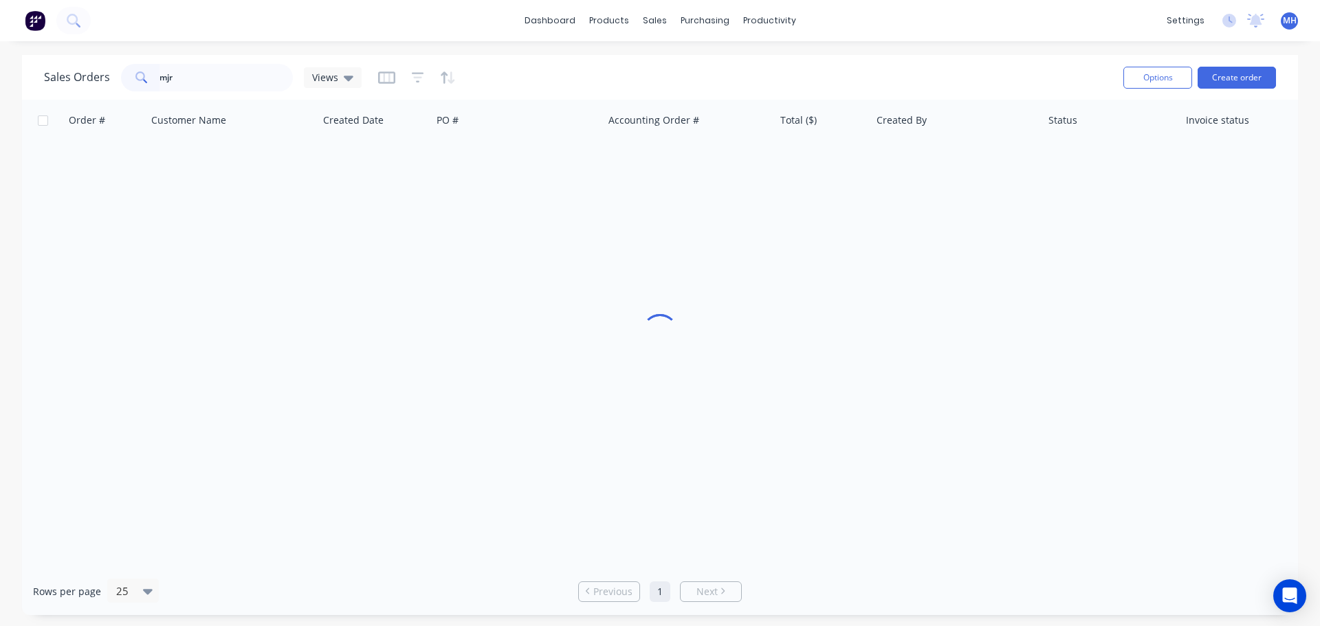
click at [688, 81] on div "Sales Orders mjr Views" at bounding box center [578, 78] width 1069 height 34
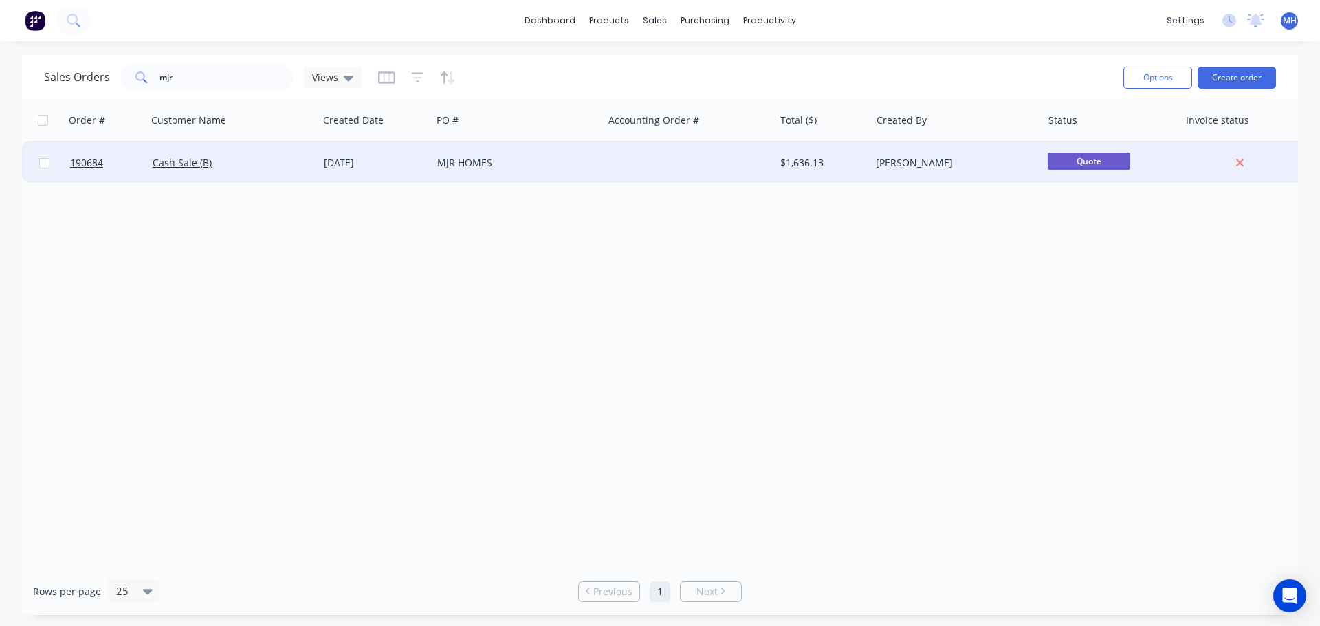
click at [478, 165] on div "MJR HOMES" at bounding box center [513, 163] width 153 height 14
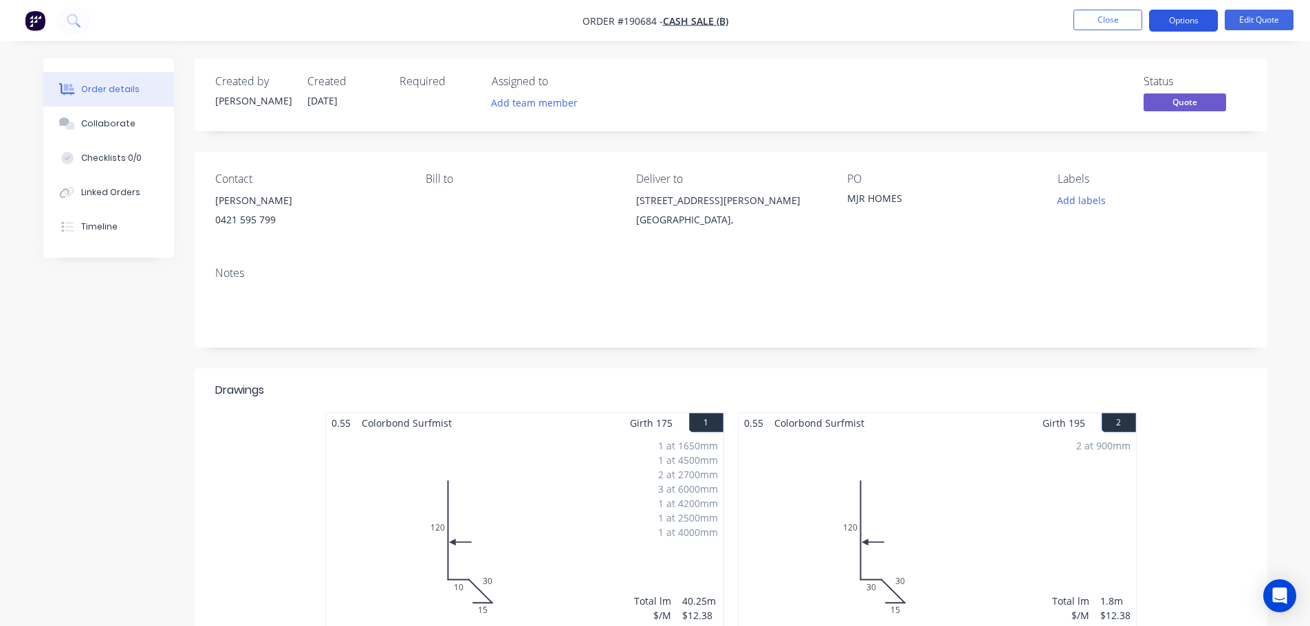
click at [1177, 17] on button "Options" at bounding box center [1183, 21] width 69 height 22
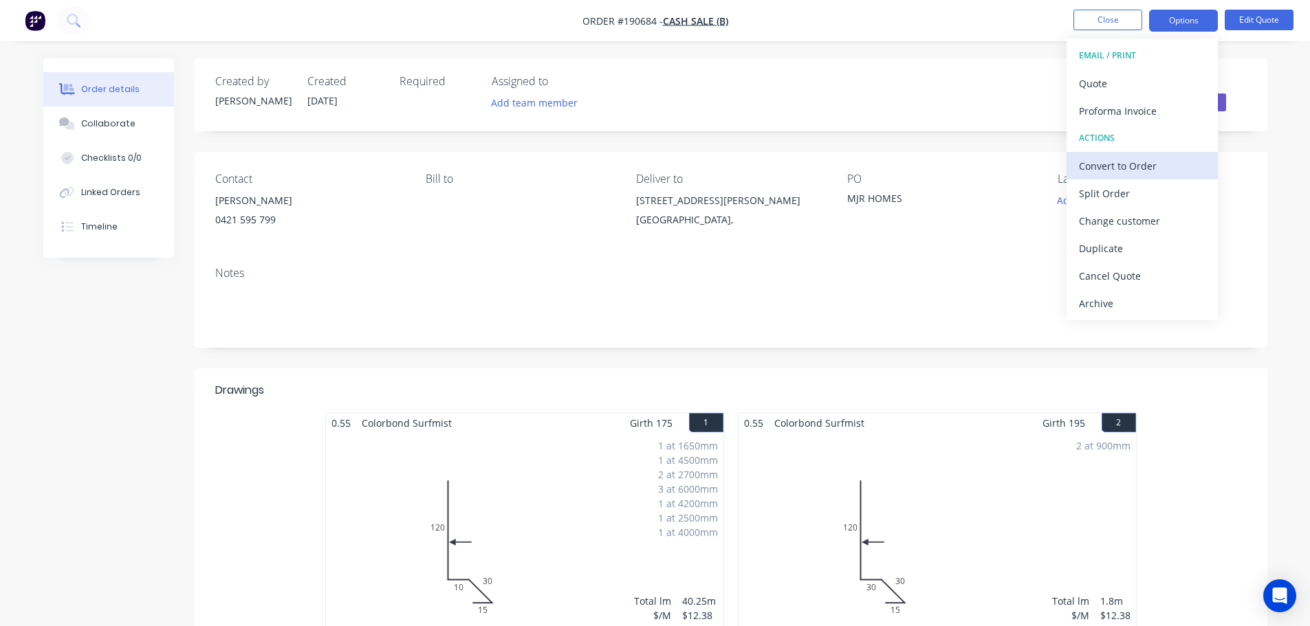
click at [1151, 171] on div "Convert to Order" at bounding box center [1142, 166] width 127 height 20
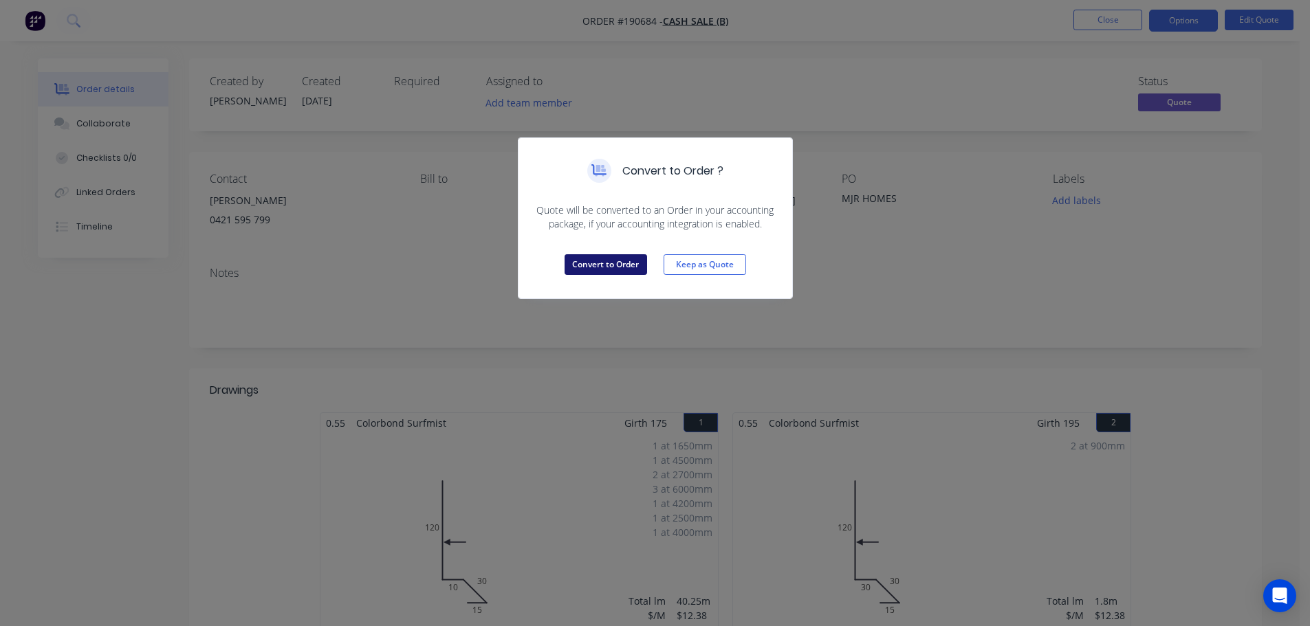
click at [590, 270] on button "Convert to Order" at bounding box center [606, 264] width 83 height 21
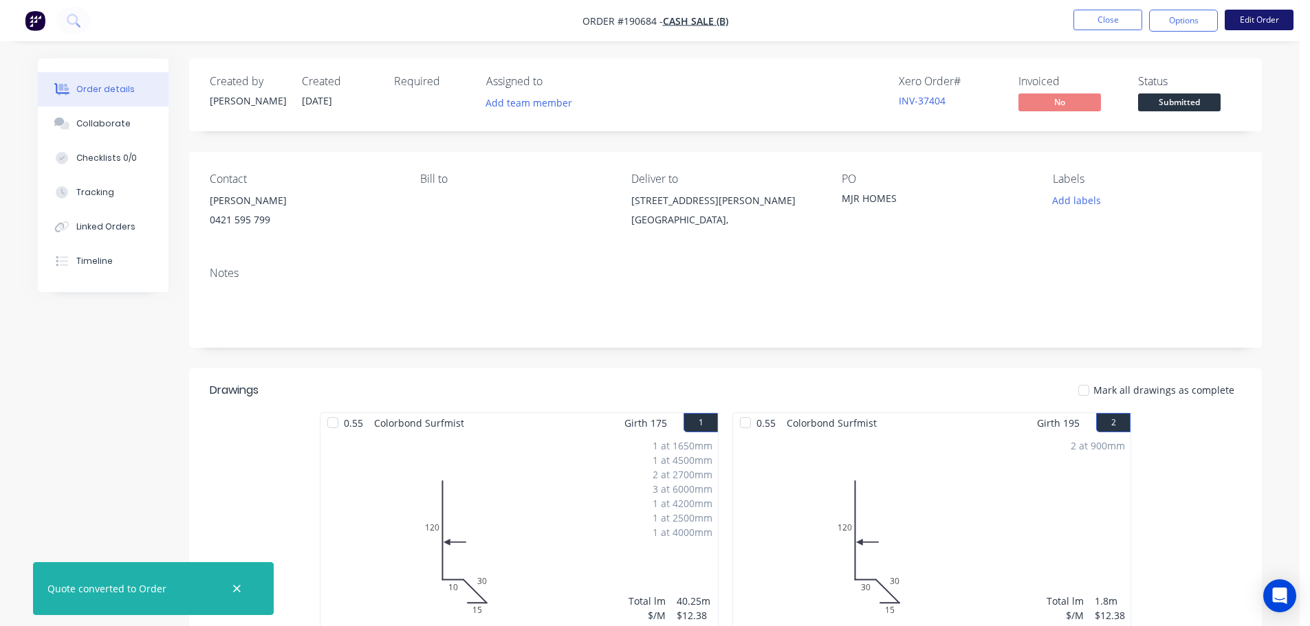
click at [1256, 19] on button "Edit Order" at bounding box center [1259, 20] width 69 height 21
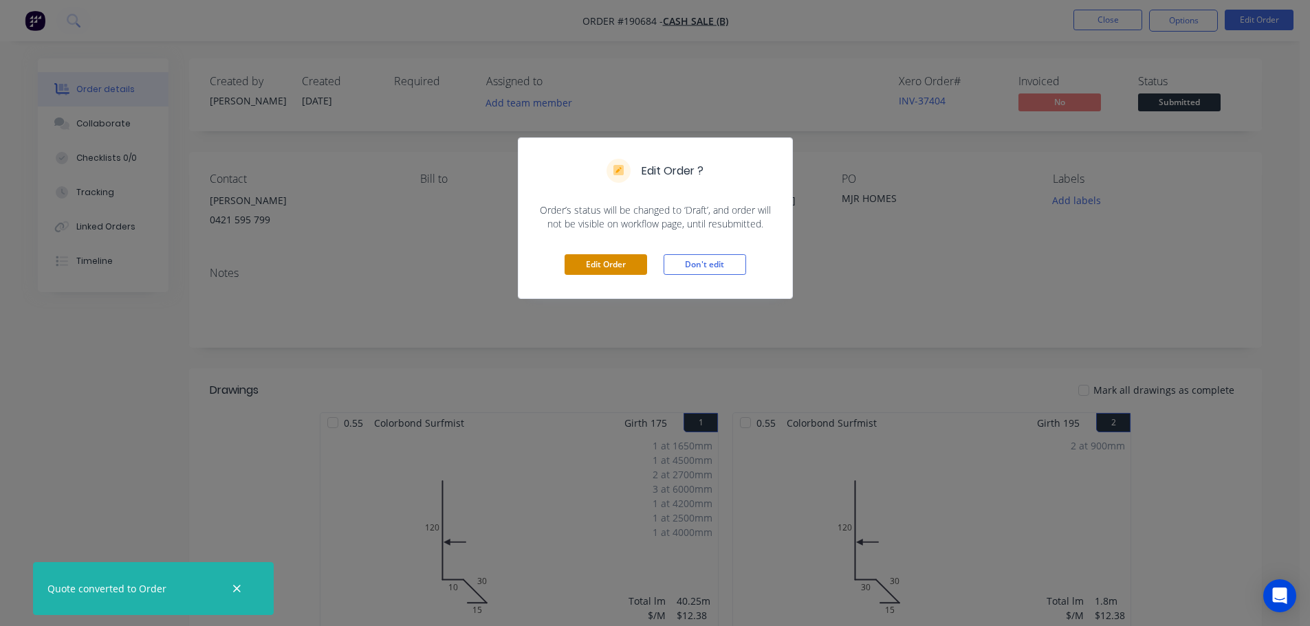
click at [618, 266] on button "Edit Order" at bounding box center [606, 264] width 83 height 21
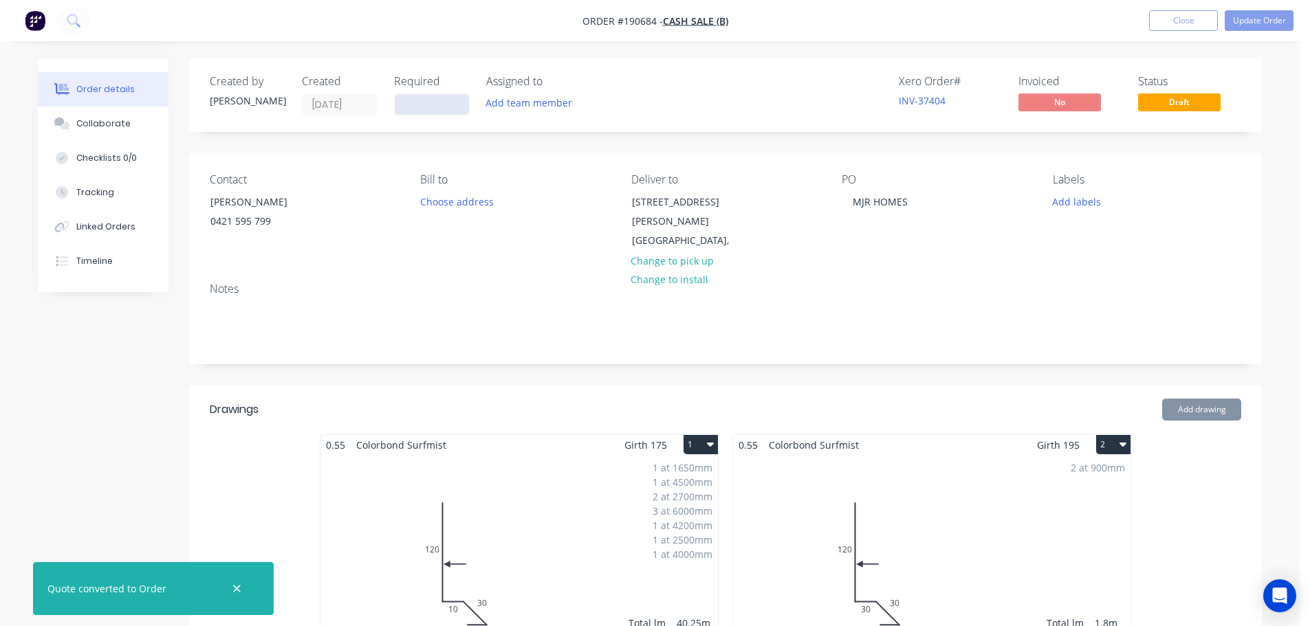
click at [423, 107] on input at bounding box center [432, 104] width 74 height 21
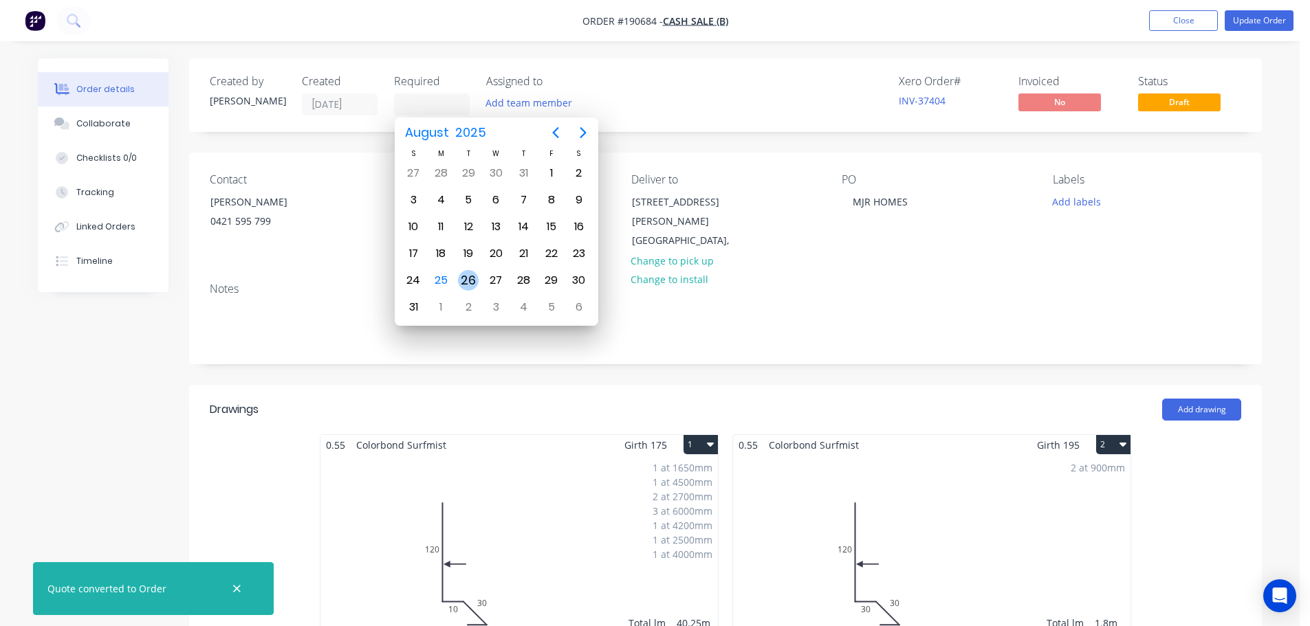
click at [468, 276] on div "26" at bounding box center [468, 280] width 21 height 21
type input "[DATE]"
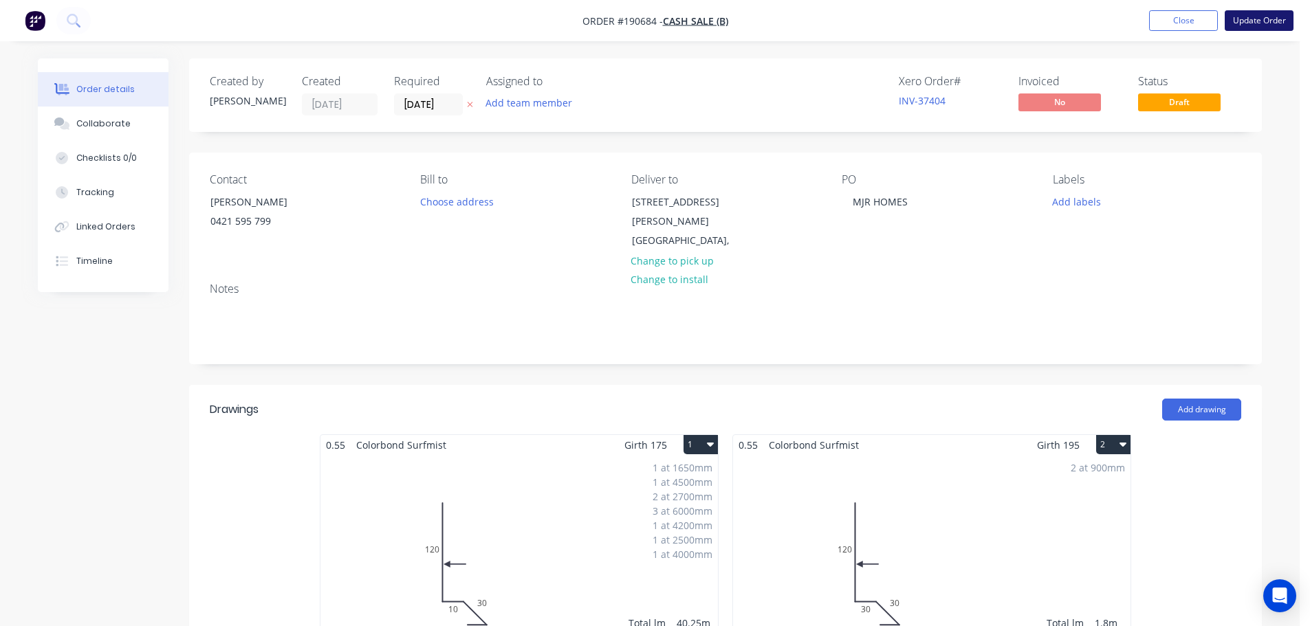
click at [1250, 19] on button "Update Order" at bounding box center [1259, 20] width 69 height 21
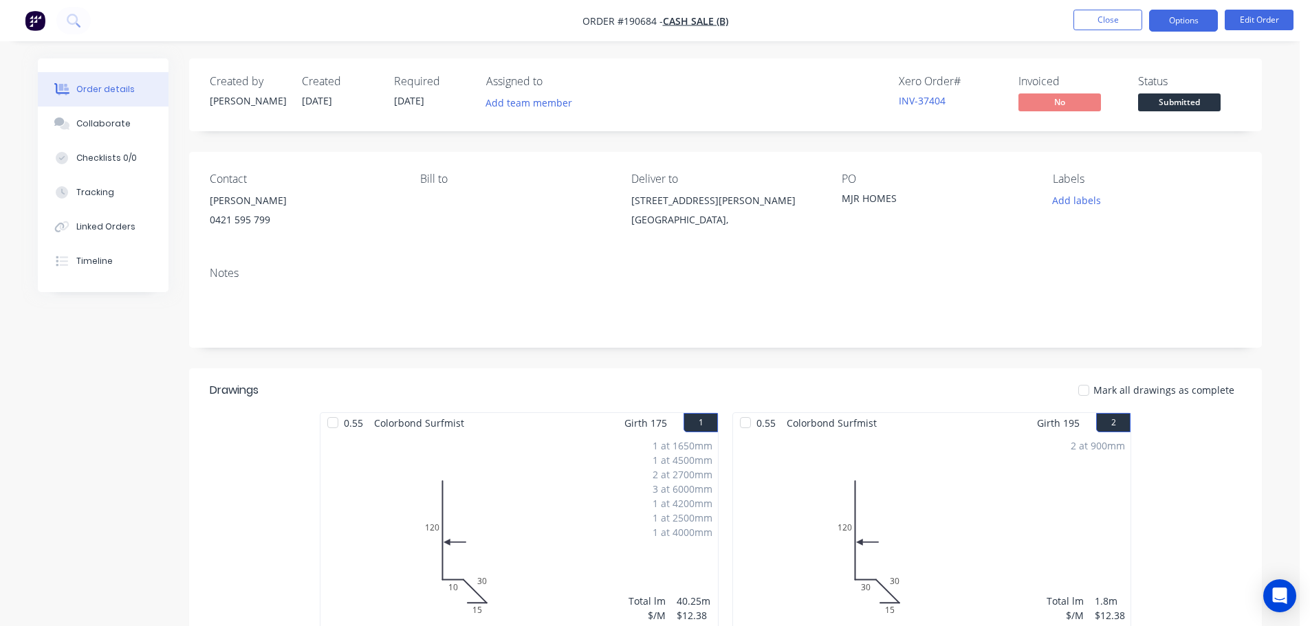
click at [1199, 25] on button "Options" at bounding box center [1183, 21] width 69 height 22
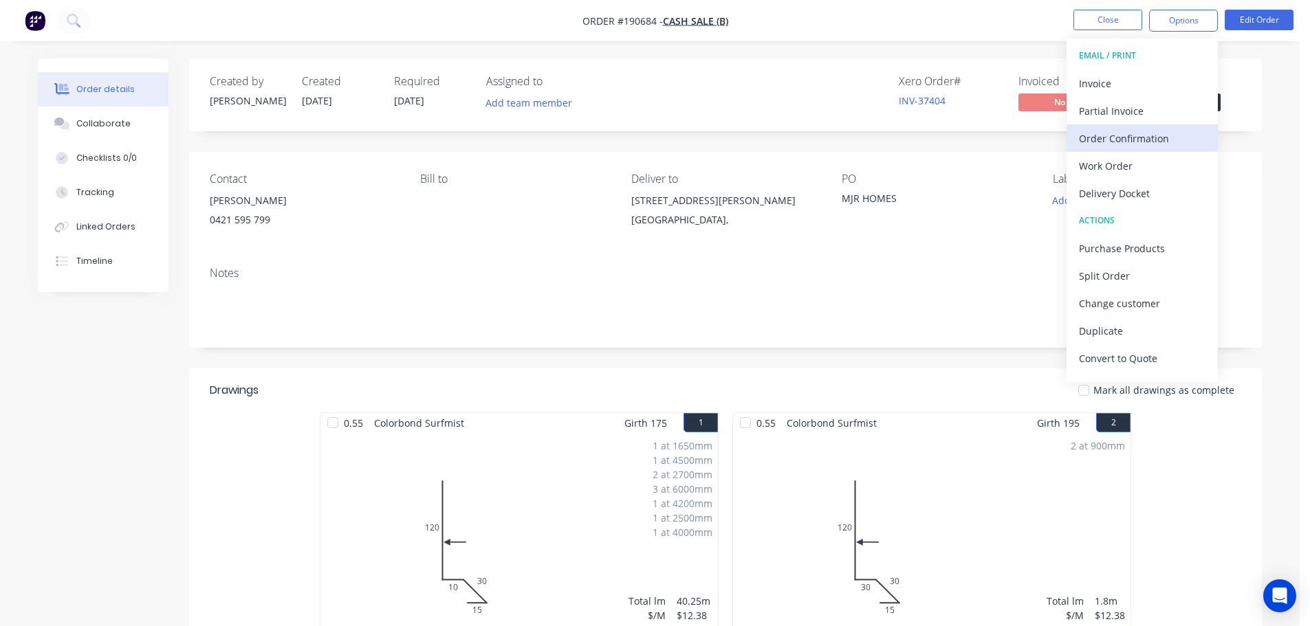
click at [1151, 151] on button "Order Confirmation" at bounding box center [1142, 138] width 151 height 28
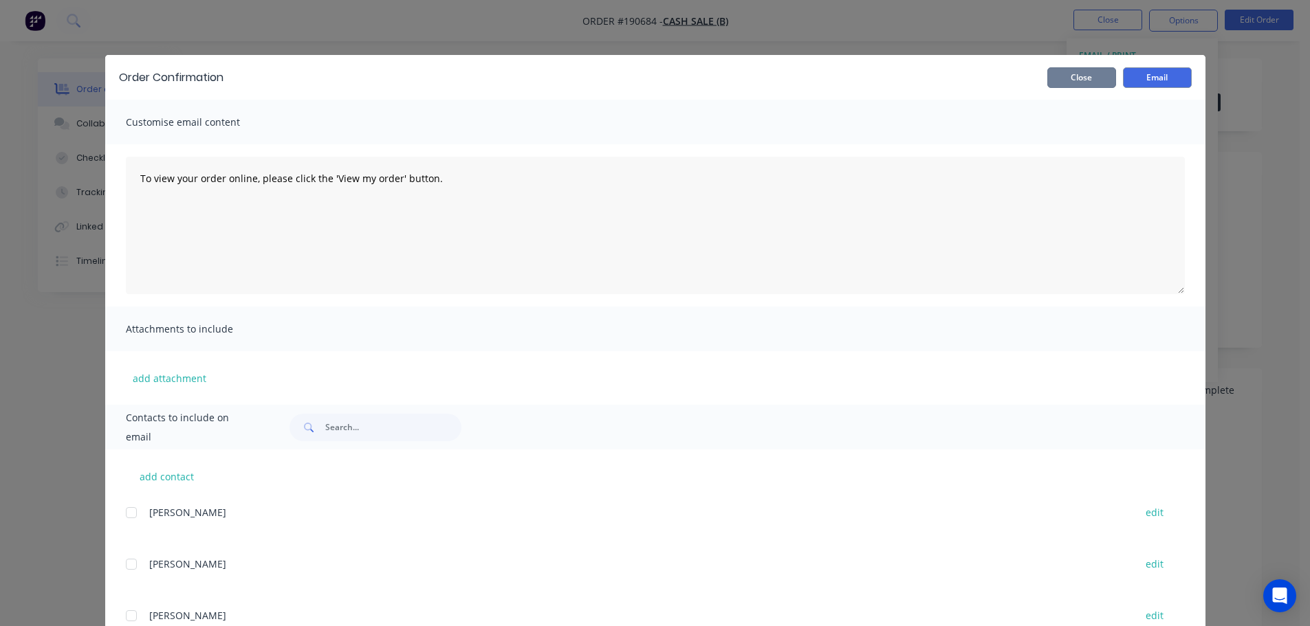
click at [1104, 76] on button "Close" at bounding box center [1081, 77] width 69 height 21
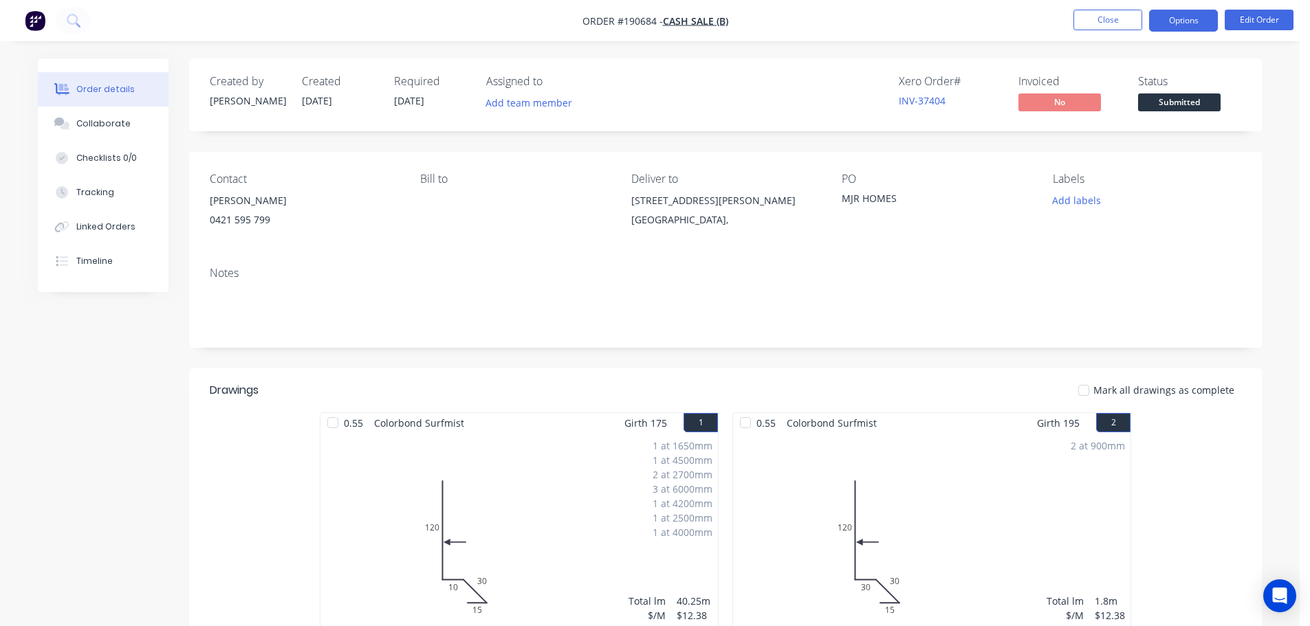
click at [1177, 21] on button "Options" at bounding box center [1183, 21] width 69 height 22
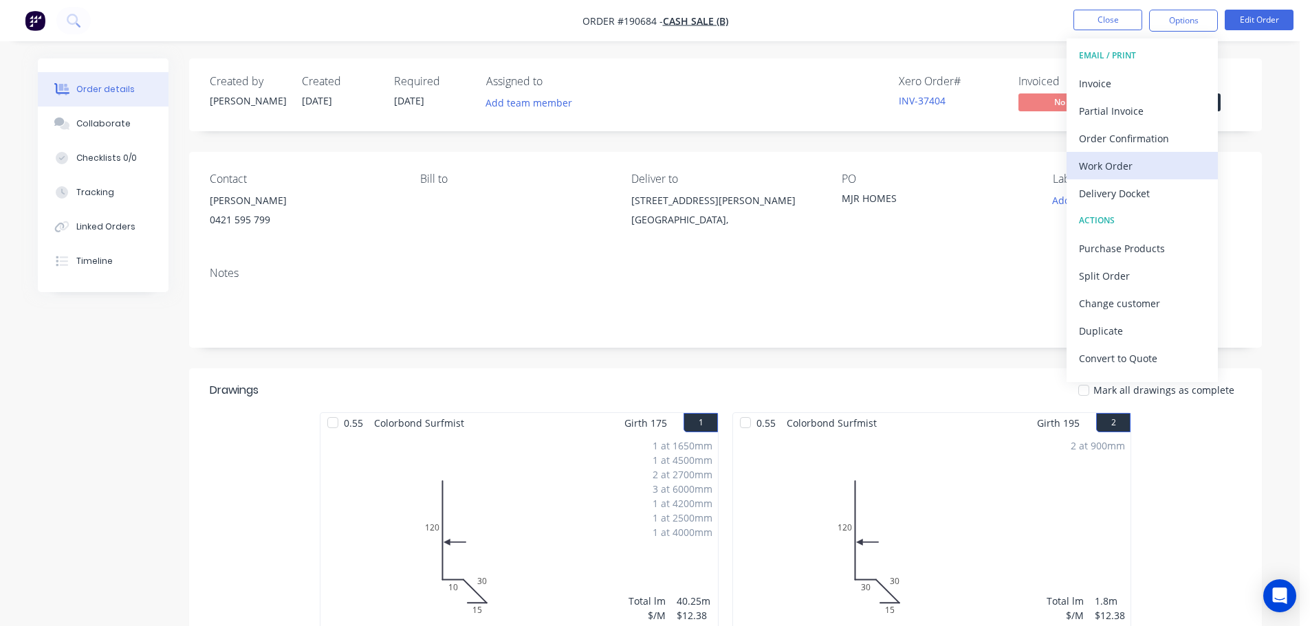
click at [1122, 166] on div "Work Order" at bounding box center [1142, 166] width 127 height 20
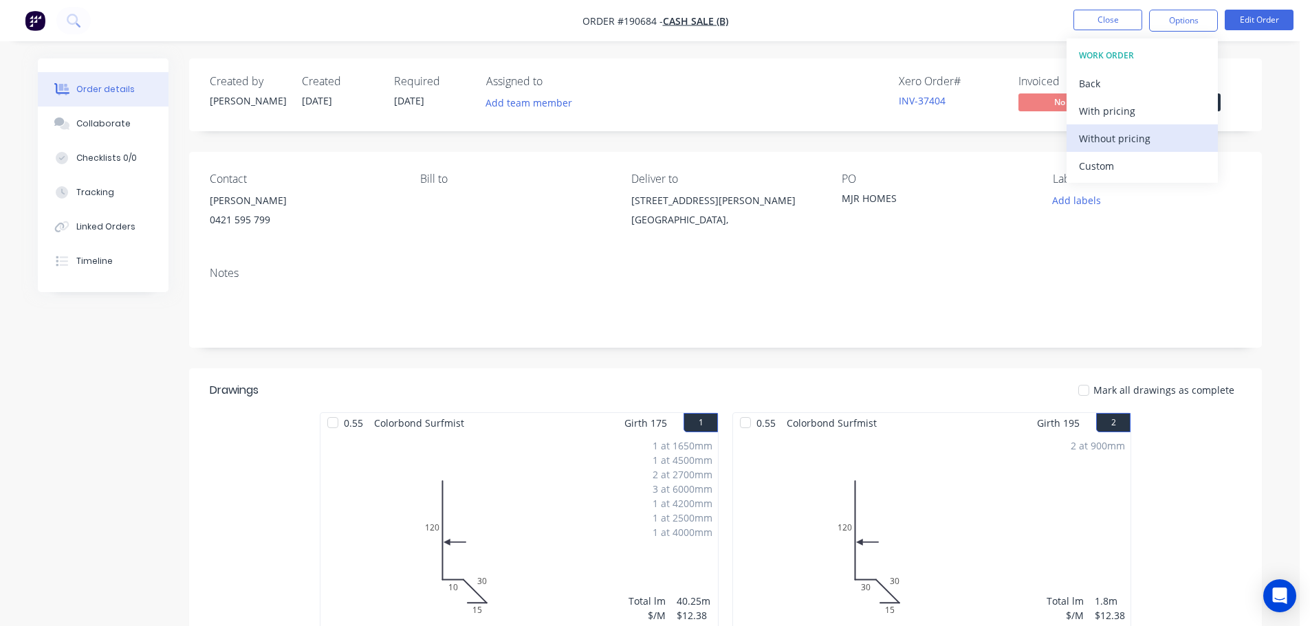
click at [1114, 133] on div "Without pricing" at bounding box center [1142, 139] width 127 height 20
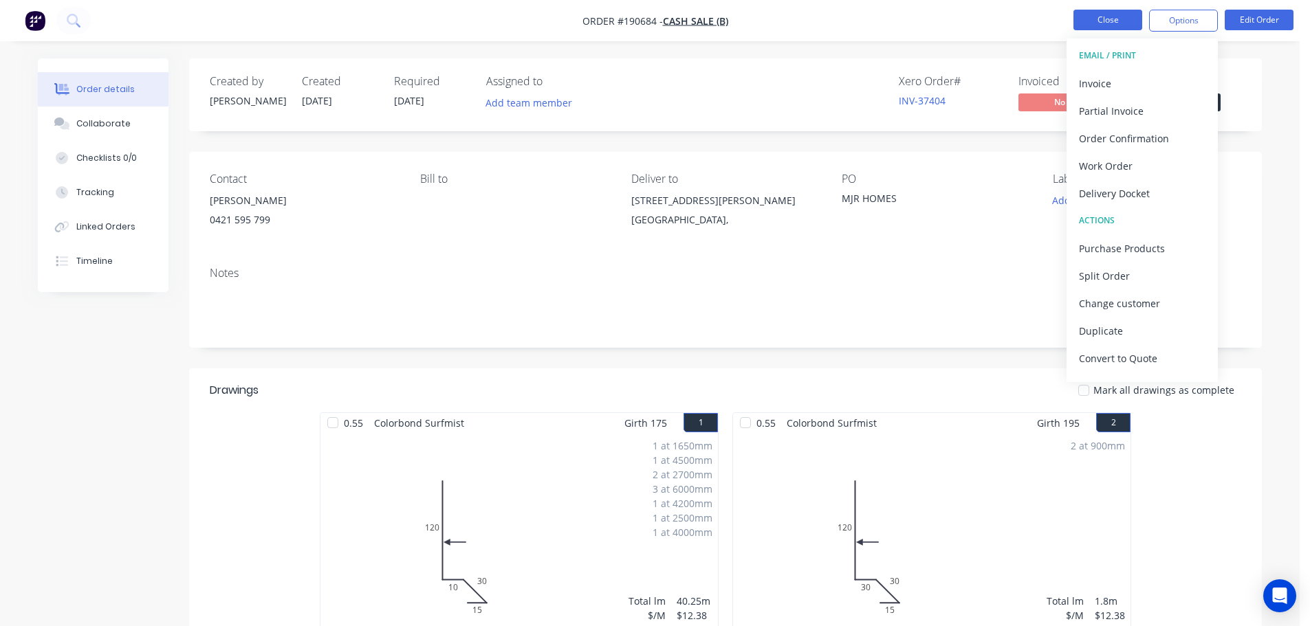
click at [1094, 14] on button "Close" at bounding box center [1107, 20] width 69 height 21
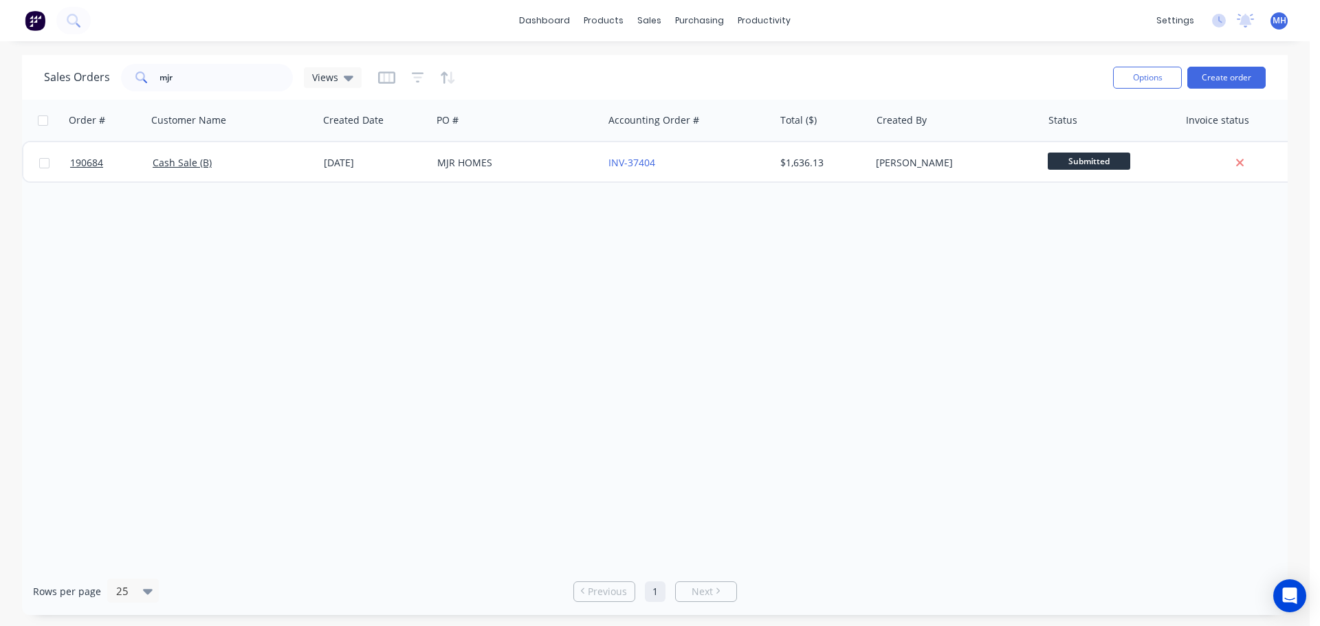
click at [648, 369] on div "Order # Customer Name Created Date PO # Accounting Order # Total ($) Created By…" at bounding box center [655, 334] width 1266 height 468
click at [912, 288] on div "Order # Customer Name Created Date PO # Accounting Order # Total ($) Created By…" at bounding box center [655, 334] width 1266 height 468
click at [707, 349] on div "Order # Customer Name Created Date PO # Accounting Order # Total ($) Created By…" at bounding box center [655, 334] width 1266 height 468
click at [778, 335] on div "Order # Customer Name Created Date PO # Accounting Order # Total ($) Created By…" at bounding box center [655, 334] width 1266 height 468
click at [217, 88] on input "mjr" at bounding box center [227, 78] width 134 height 28
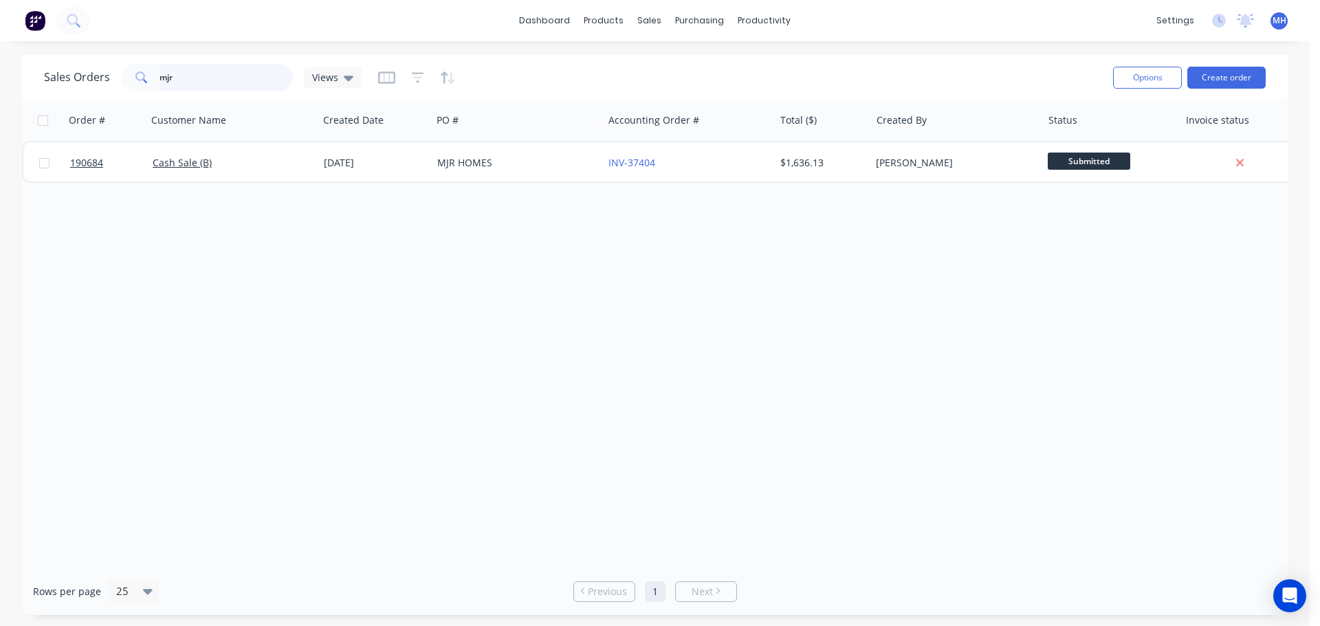
click at [217, 88] on input "mjr" at bounding box center [227, 78] width 134 height 28
type input "lysaght"
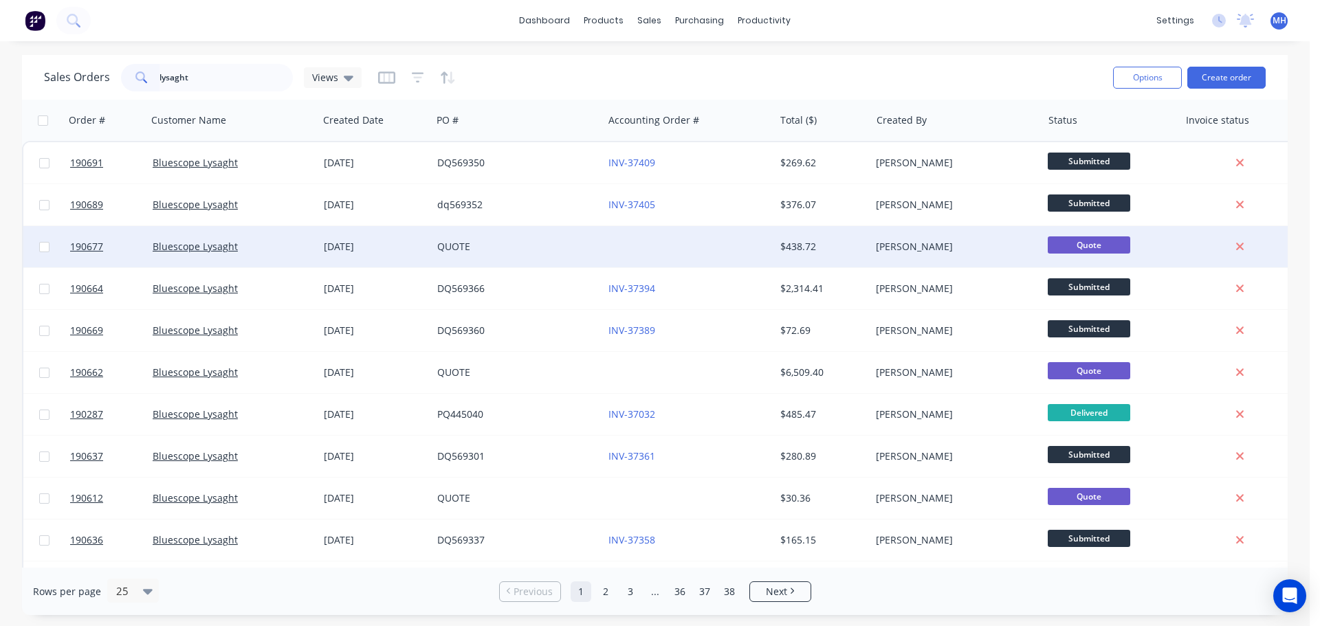
click at [605, 247] on div at bounding box center [688, 246] width 171 height 41
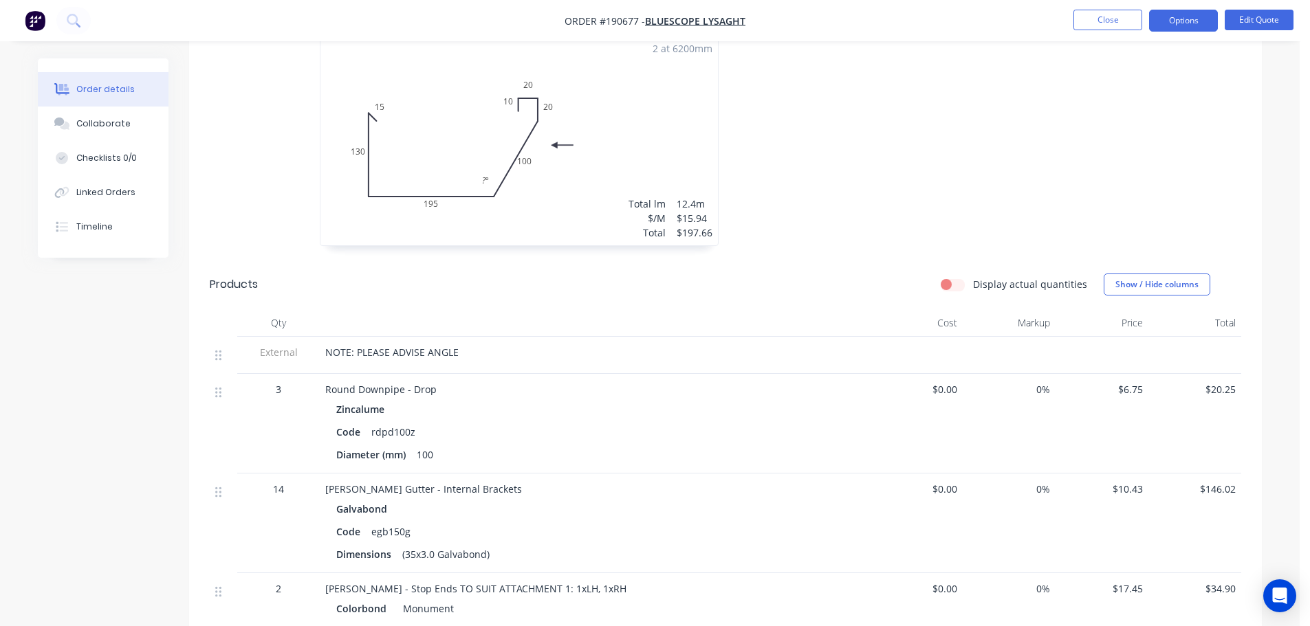
scroll to position [413, 0]
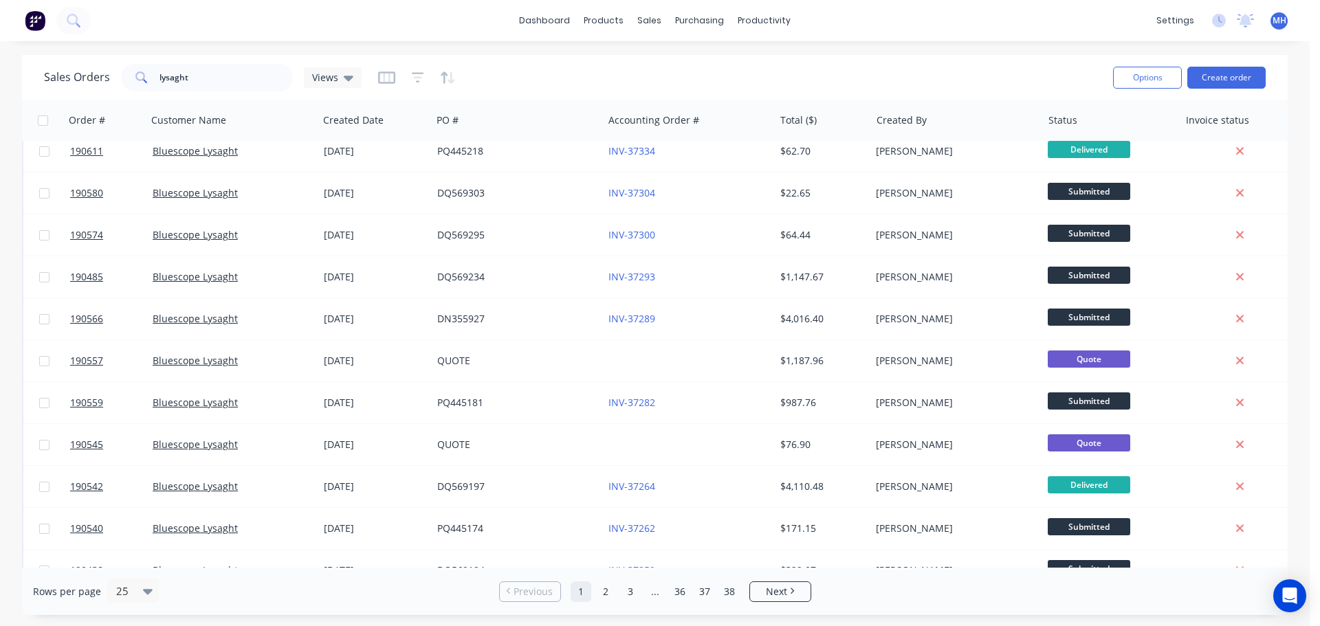
scroll to position [629, 0]
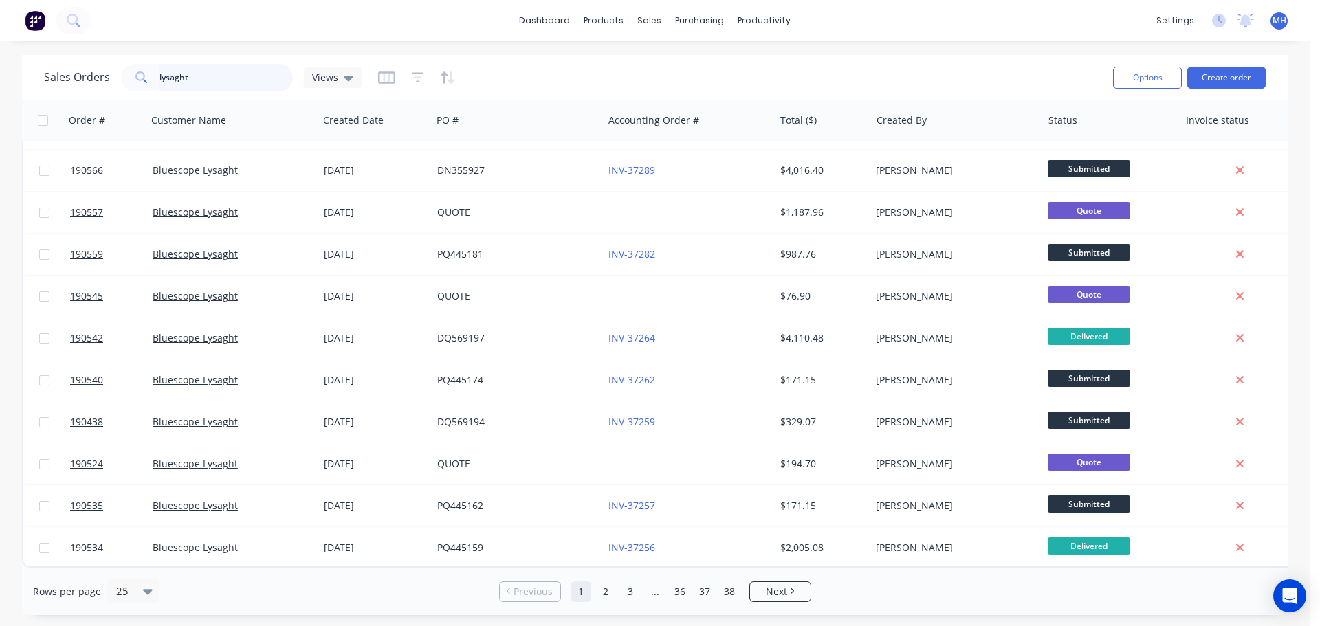
click at [227, 64] on input "lysaght" at bounding box center [227, 78] width 134 height 28
type input "190252"
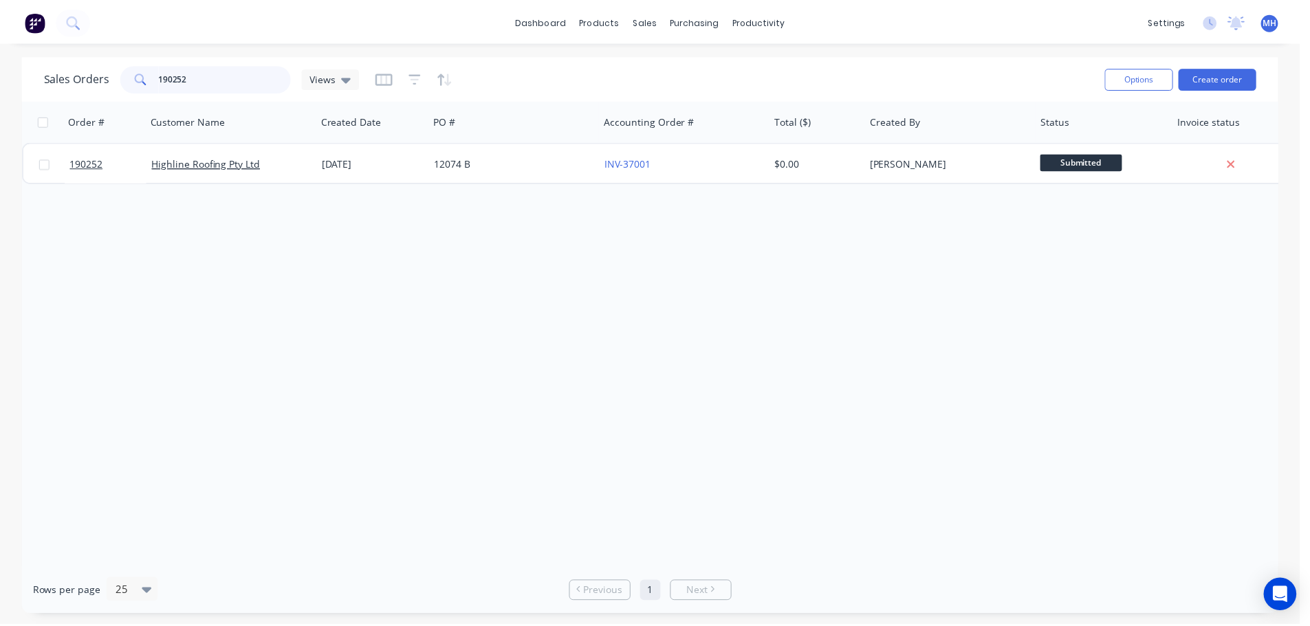
scroll to position [0, 0]
click at [312, 182] on div "190252 Highline Roofing Pty Ltd 19 Aug 2025 12074 B INV-37001 $0.00 Hayden Crav…" at bounding box center [665, 162] width 1286 height 42
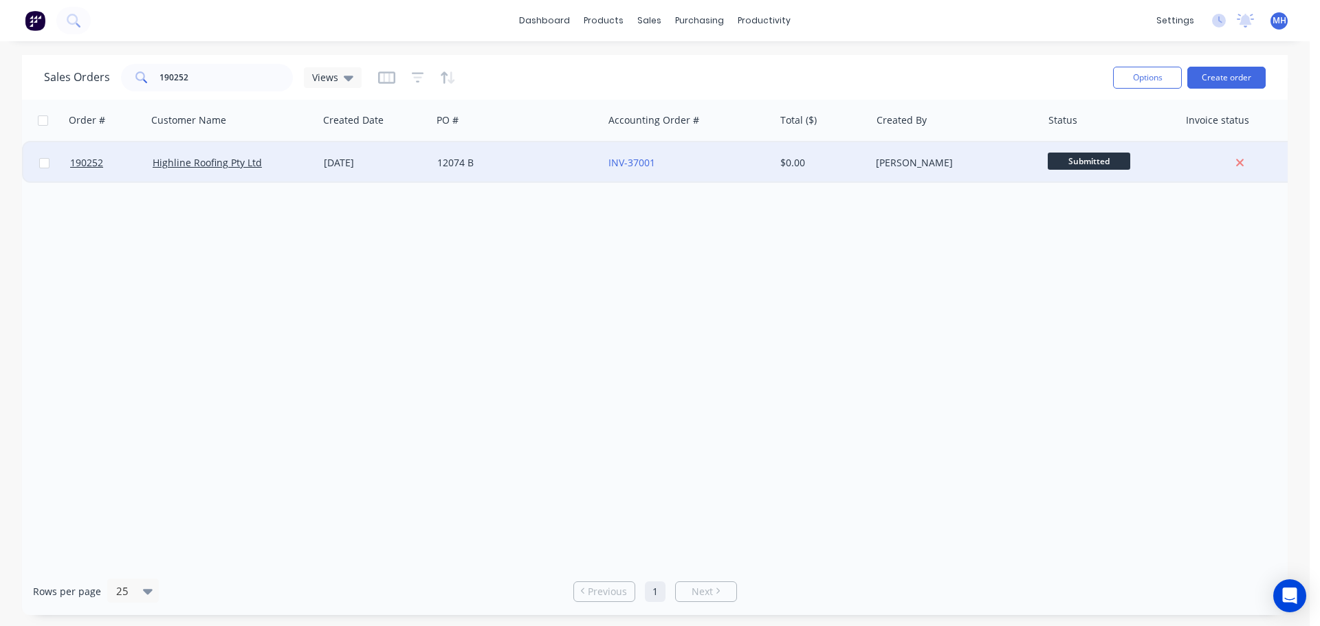
click at [304, 168] on div "Highline Roofing Pty Ltd" at bounding box center [229, 163] width 153 height 14
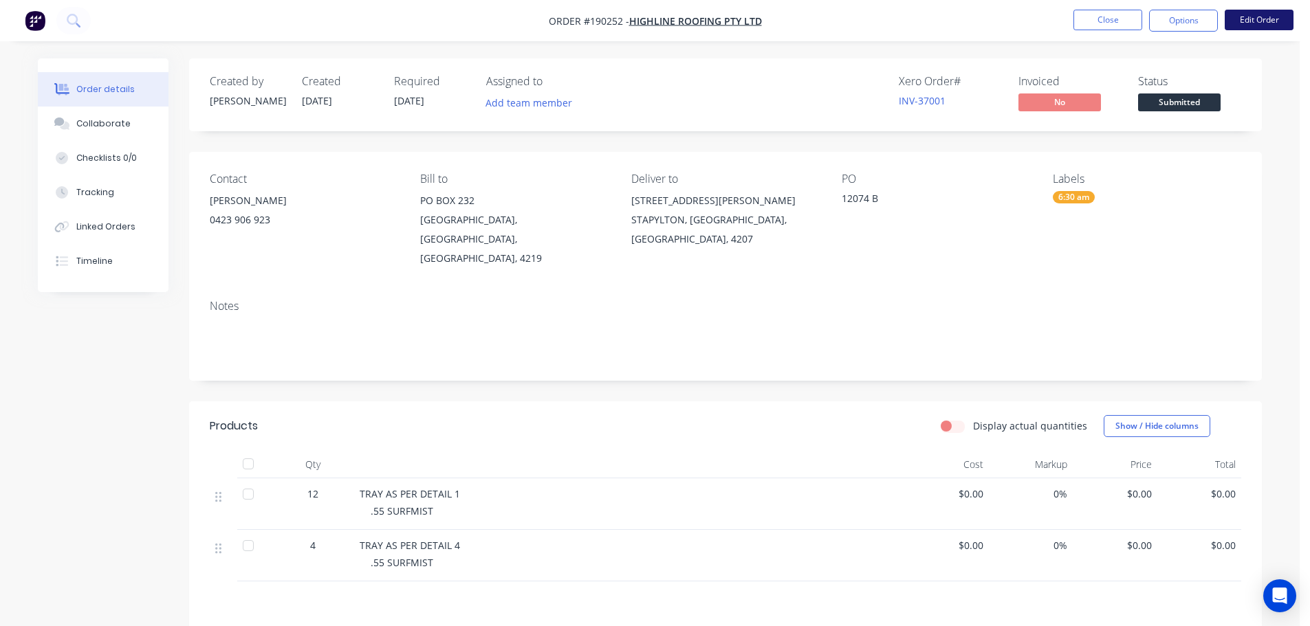
click at [1267, 23] on button "Edit Order" at bounding box center [1259, 20] width 69 height 21
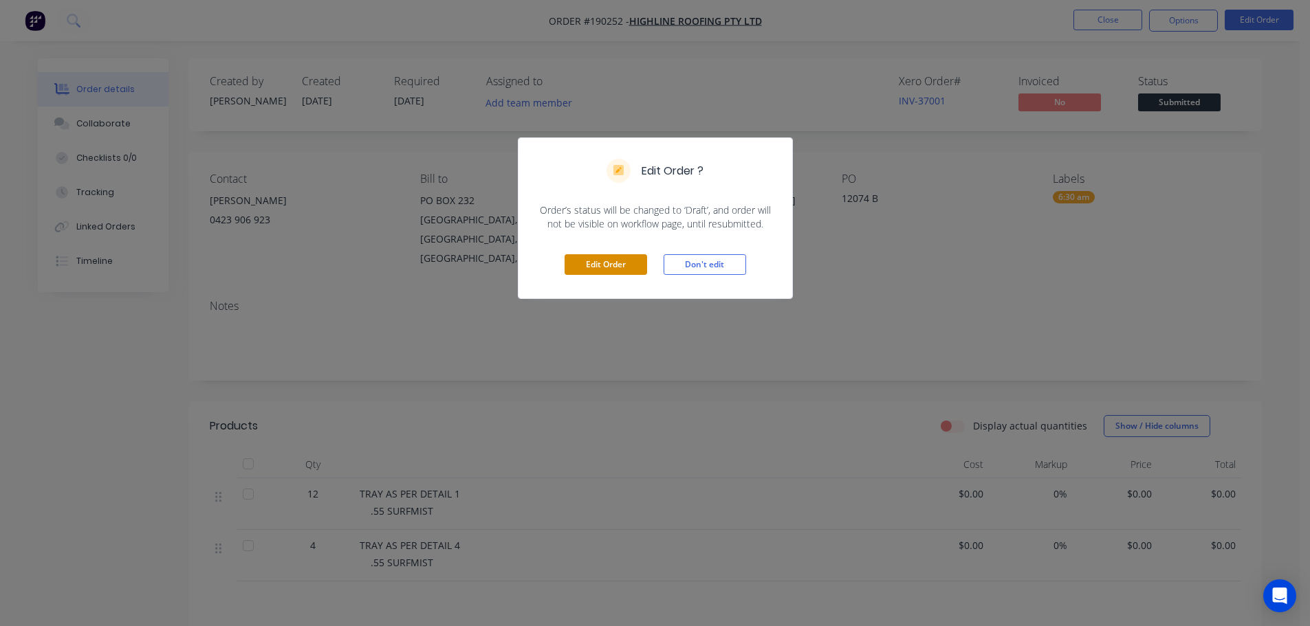
click at [622, 276] on div "Edit Order Don't edit" at bounding box center [656, 264] width 274 height 67
click at [624, 272] on button "Edit Order" at bounding box center [606, 264] width 83 height 21
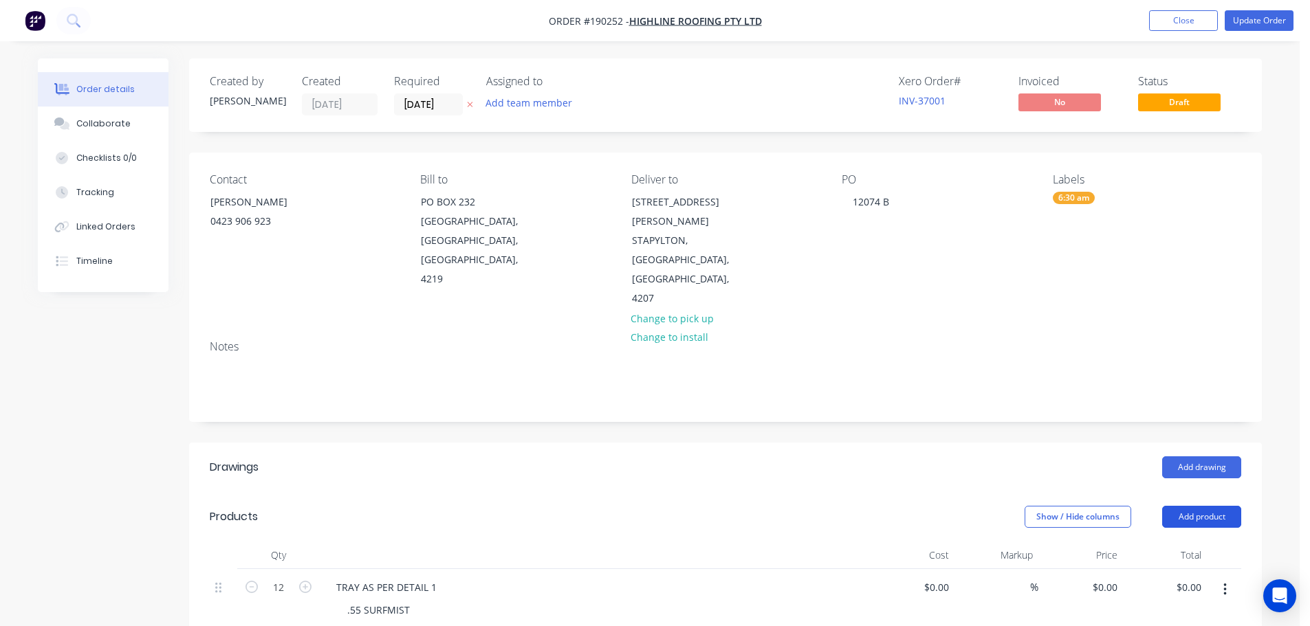
click at [1212, 506] on button "Add product" at bounding box center [1201, 517] width 79 height 22
click at [1210, 566] on button "Basic product" at bounding box center [1176, 580] width 131 height 28
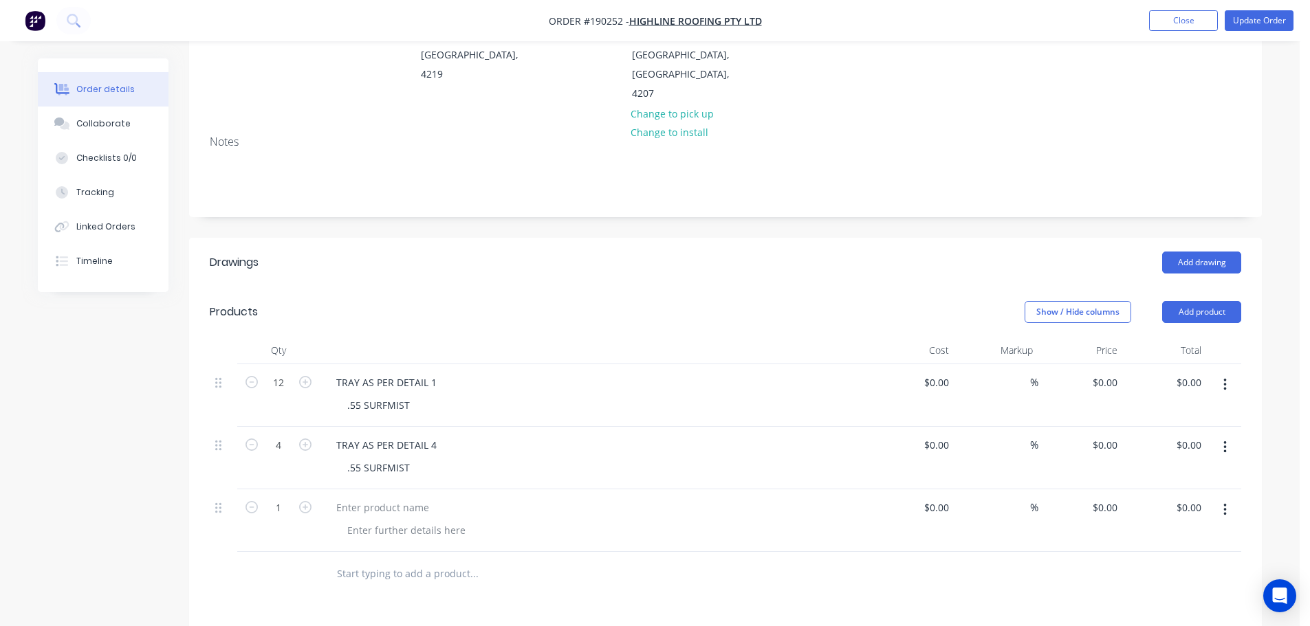
scroll to position [206, 0]
drag, startPoint x: 1228, startPoint y: 471, endPoint x: 1230, endPoint y: 483, distance: 11.9
click at [1228, 497] on button "button" at bounding box center [1225, 509] width 32 height 25
click at [1185, 618] on div "Delete" at bounding box center [1176, 628] width 106 height 20
click at [1218, 300] on button "Add product" at bounding box center [1201, 311] width 79 height 22
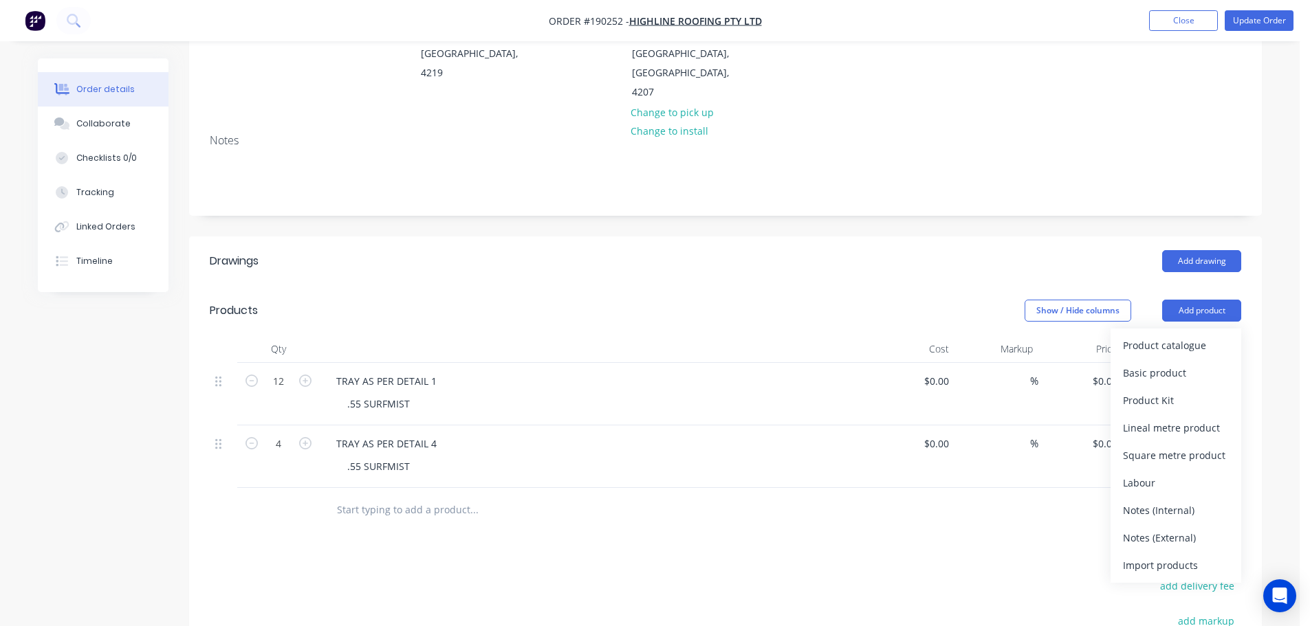
click at [1205, 332] on button "Product catalogue" at bounding box center [1176, 346] width 131 height 28
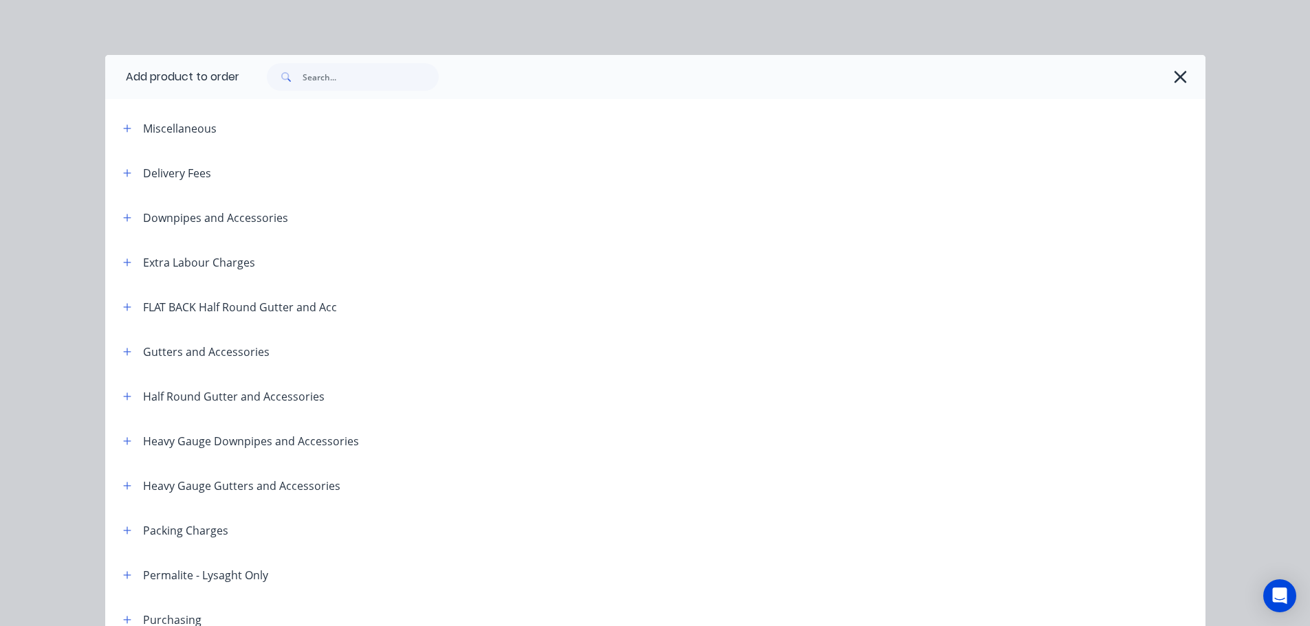
click at [125, 134] on button "button" at bounding box center [127, 128] width 17 height 17
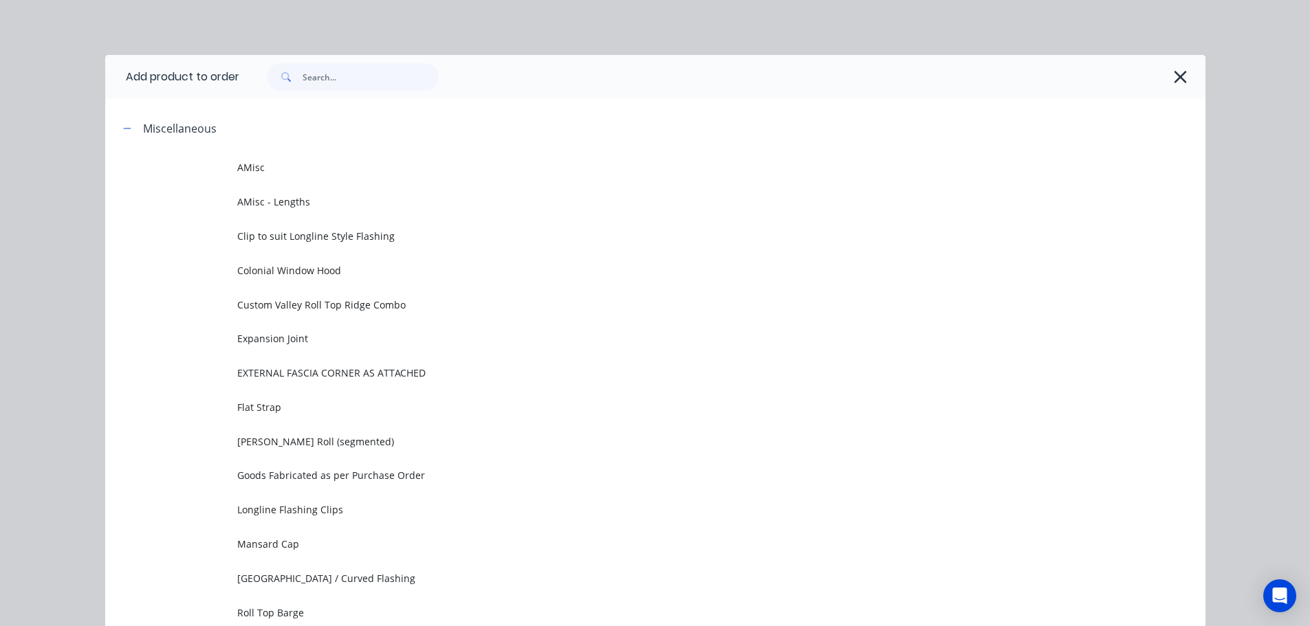
click at [323, 180] on td "AMisc" at bounding box center [721, 168] width 968 height 34
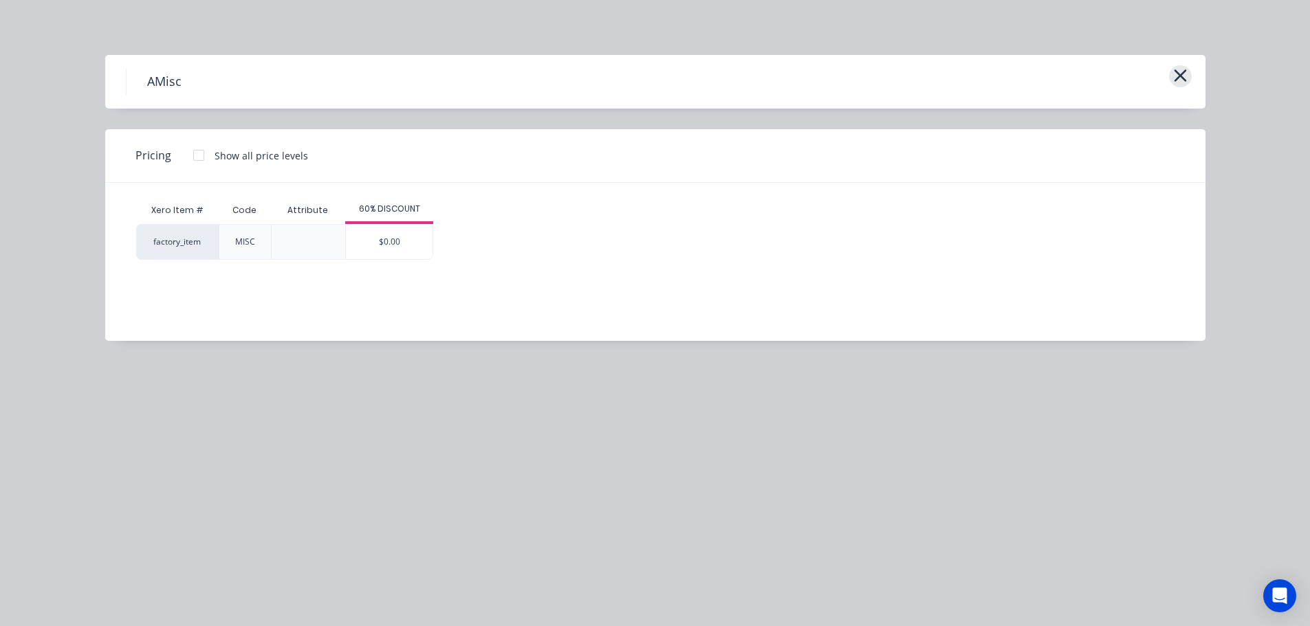
click at [1179, 73] on icon "button" at bounding box center [1180, 75] width 14 height 19
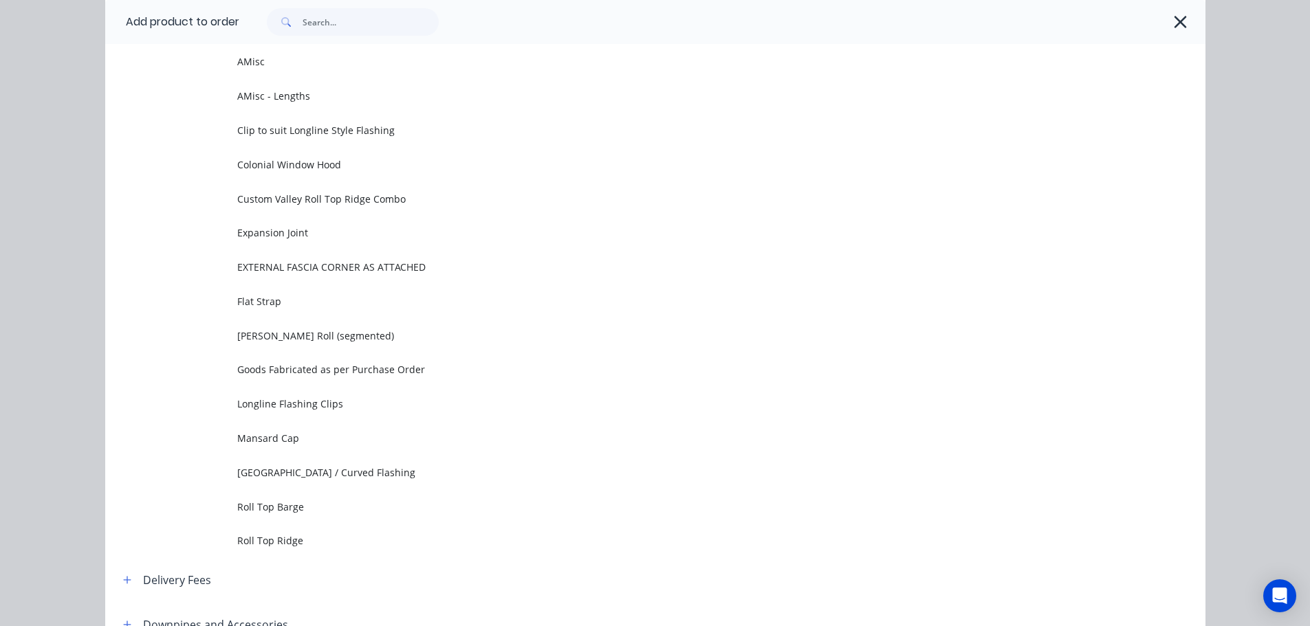
click at [1174, 30] on icon "button" at bounding box center [1180, 21] width 14 height 19
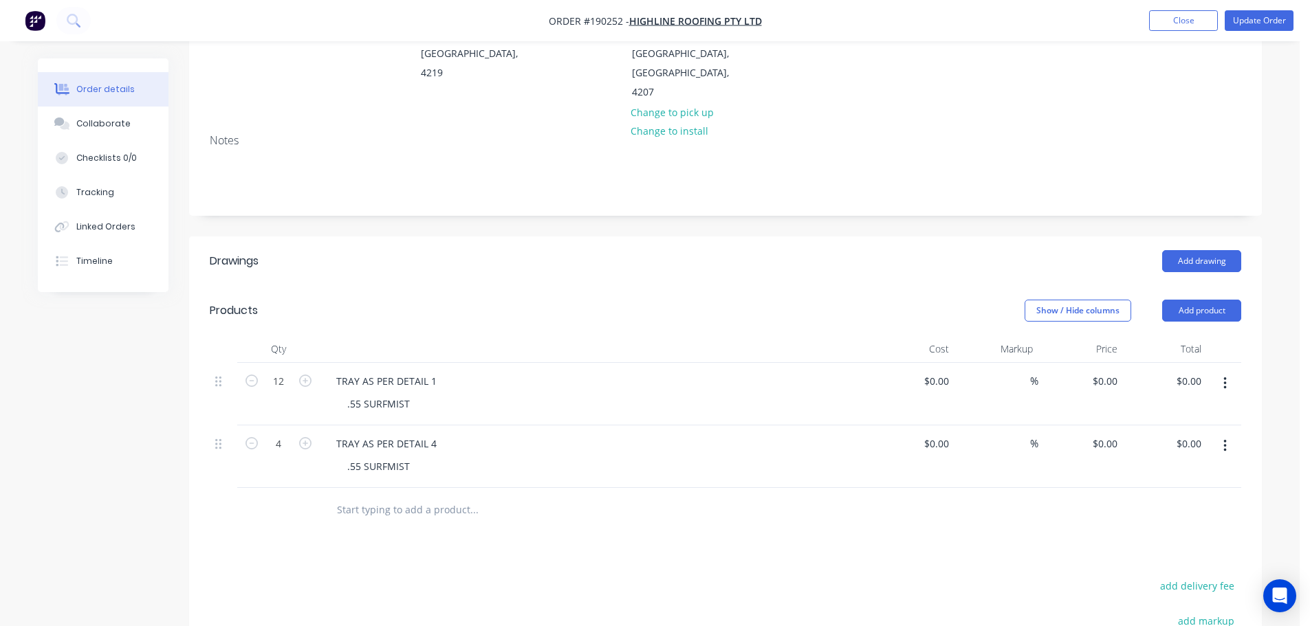
click at [2, 447] on div "Order details Collaborate Checklists 0/0 Tracking Linked Orders Timeline Order …" at bounding box center [650, 339] width 1300 height 1090
click at [1113, 371] on input "0" at bounding box center [1115, 381] width 16 height 20
type input "$17.27"
type input "$207.24"
click at [1113, 434] on input "0" at bounding box center [1107, 444] width 32 height 20
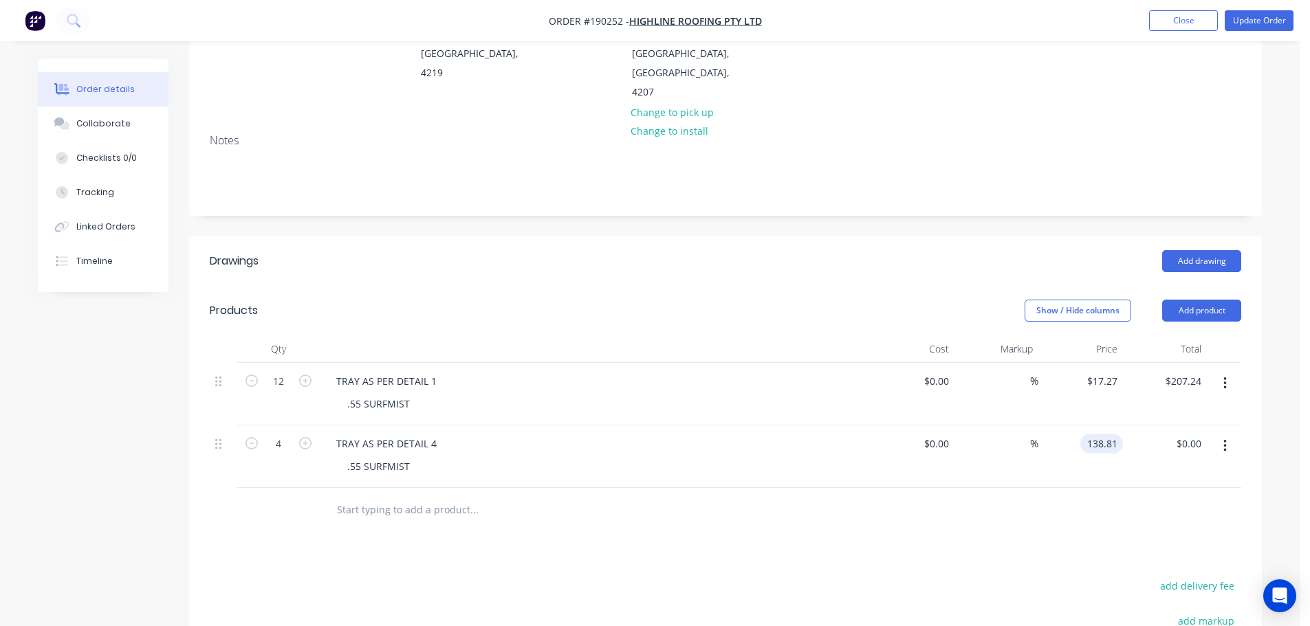
type input "$138.81"
type input "$555.24"
click at [604, 287] on header "Products Show / Hide columns Add product" at bounding box center [725, 311] width 1073 height 50
click at [308, 375] on icon "button" at bounding box center [305, 381] width 12 height 12
type input "13"
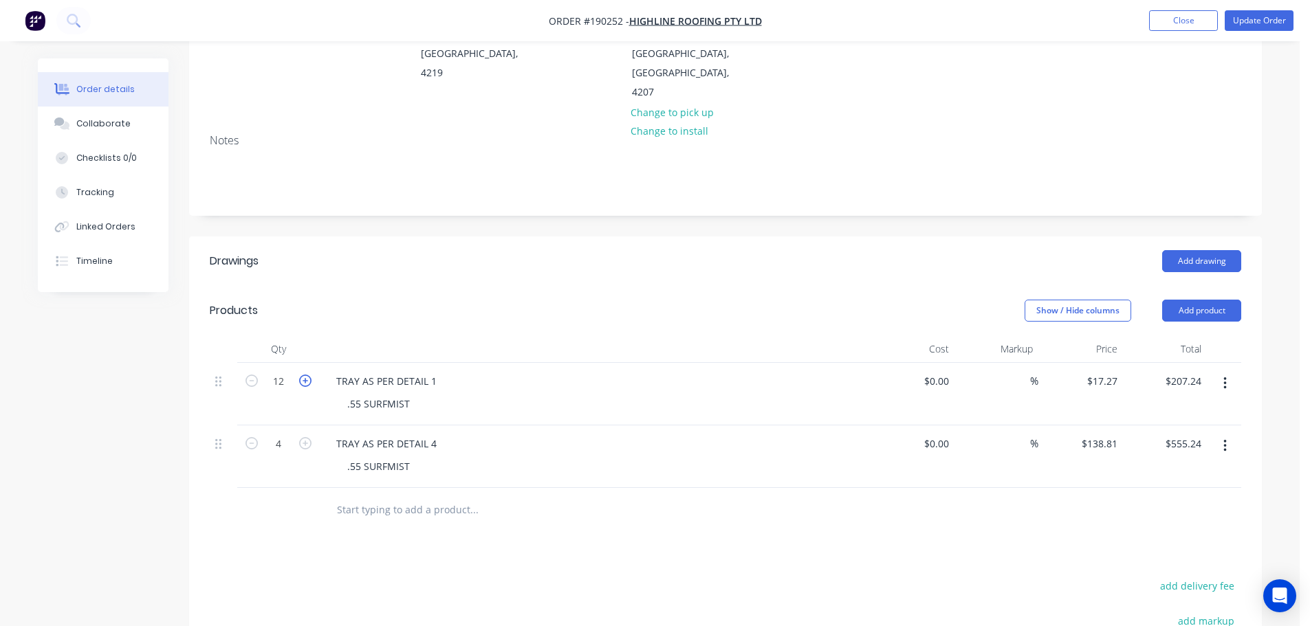
type input "$224.51"
click at [309, 375] on icon "button" at bounding box center [305, 381] width 12 height 12
type input "14"
type input "$241.78"
click at [309, 375] on icon "button" at bounding box center [305, 381] width 12 height 12
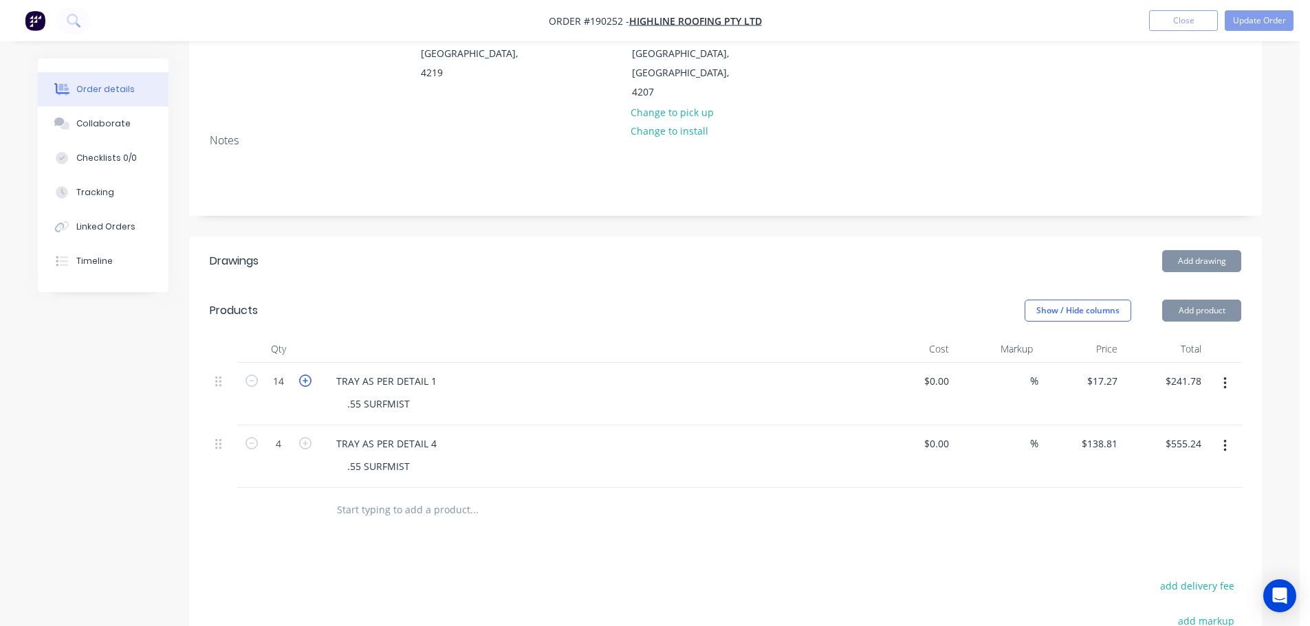
type input "15"
type input "$259.05"
click at [309, 375] on icon "button" at bounding box center [305, 381] width 12 height 12
type input "16"
type input "$276.32"
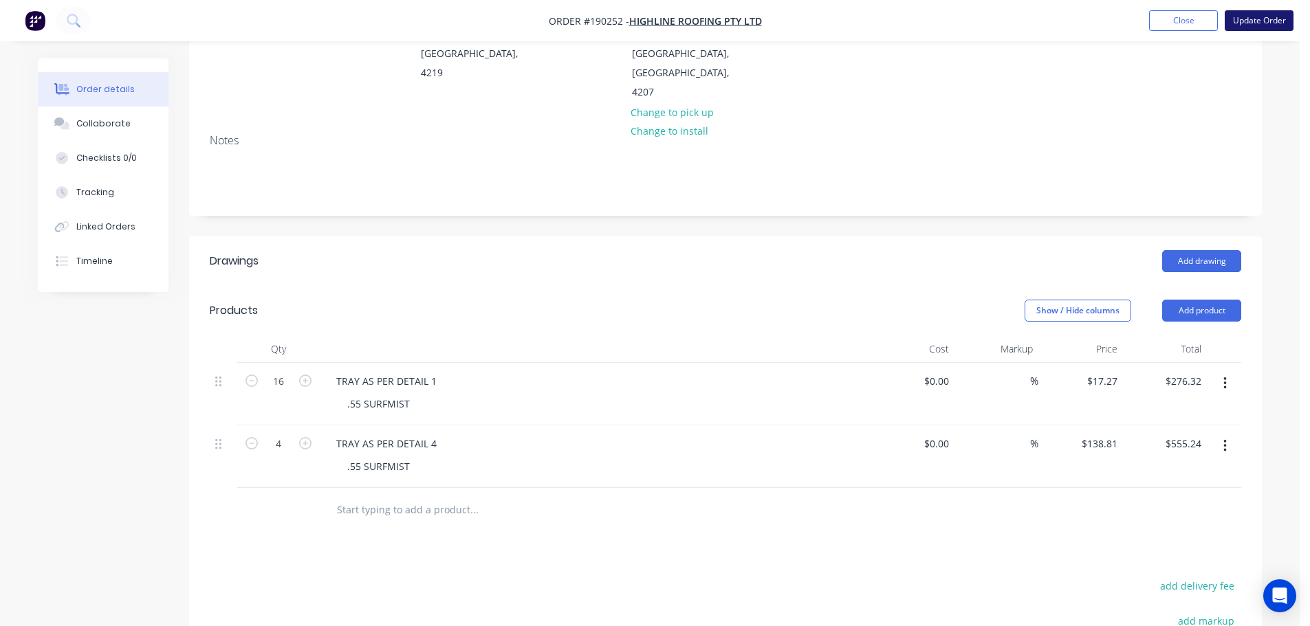
click at [1265, 25] on button "Update Order" at bounding box center [1259, 20] width 69 height 21
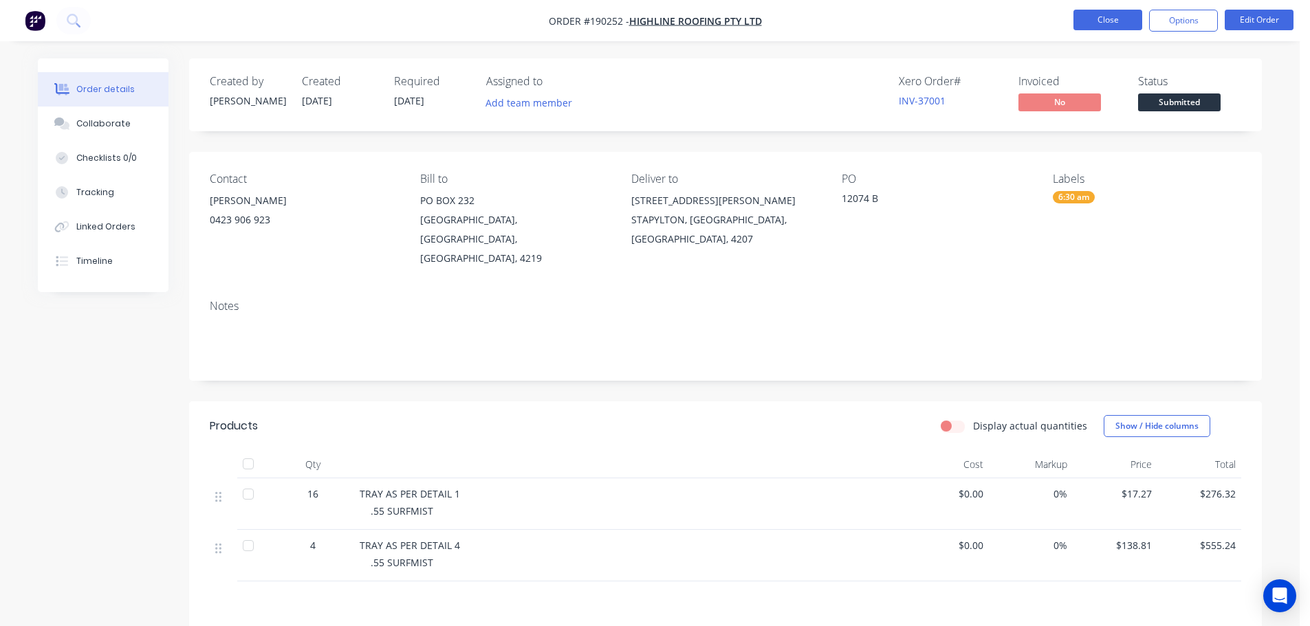
click at [1110, 20] on button "Close" at bounding box center [1107, 20] width 69 height 21
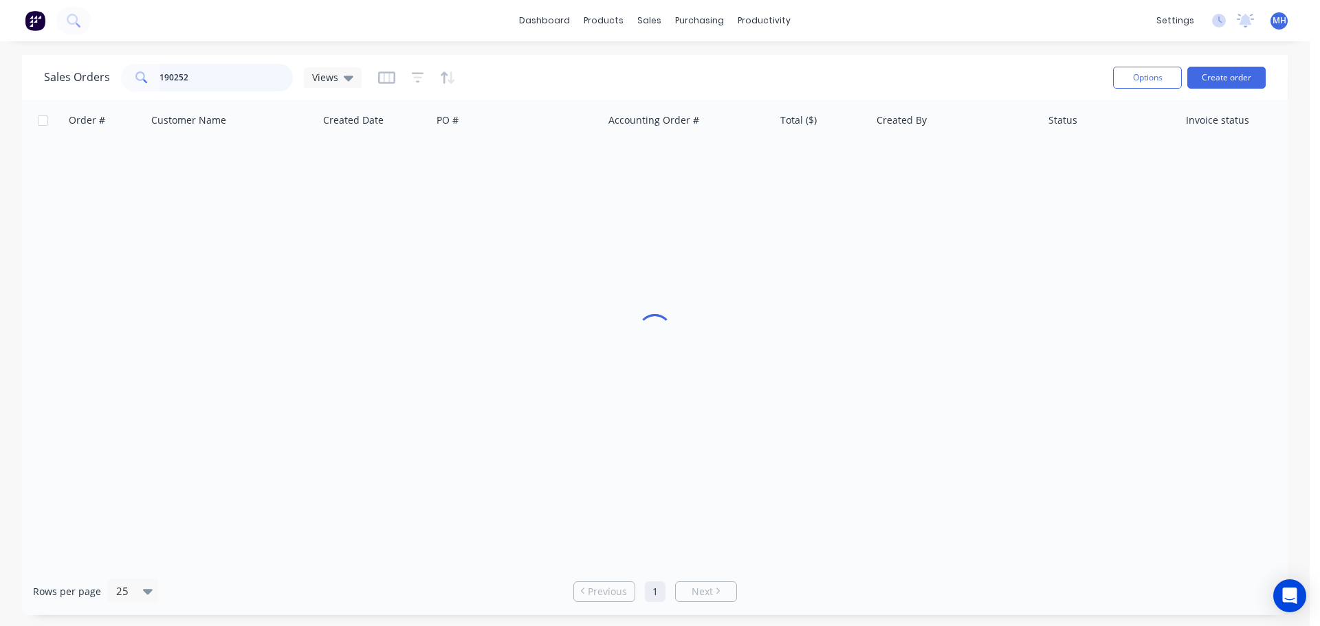
click at [239, 79] on input "190252" at bounding box center [227, 78] width 134 height 28
type input "190212"
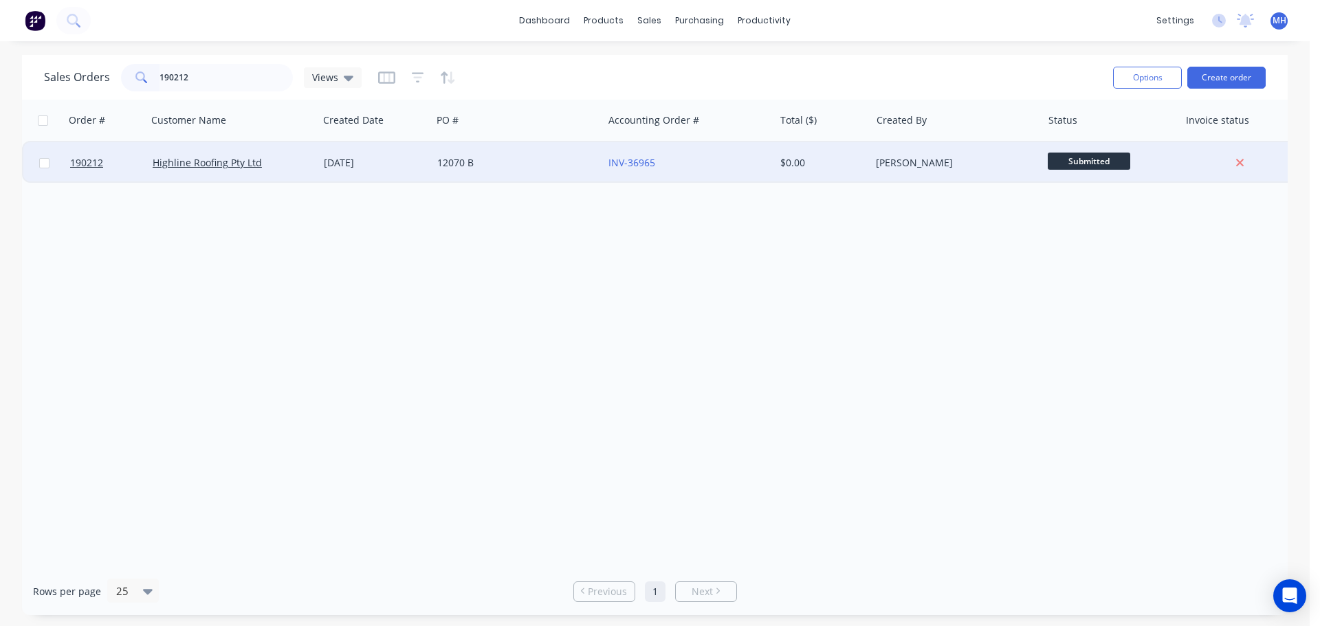
click at [363, 162] on div "[DATE]" at bounding box center [375, 163] width 102 height 14
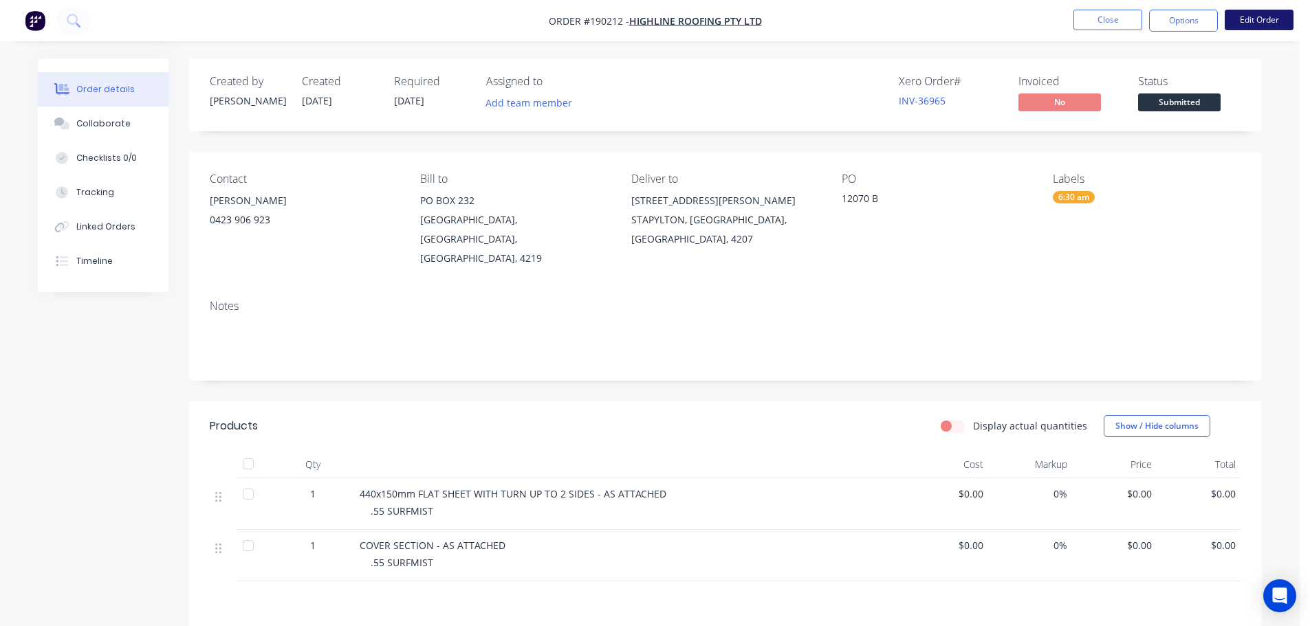
click at [1241, 14] on button "Edit Order" at bounding box center [1259, 20] width 69 height 21
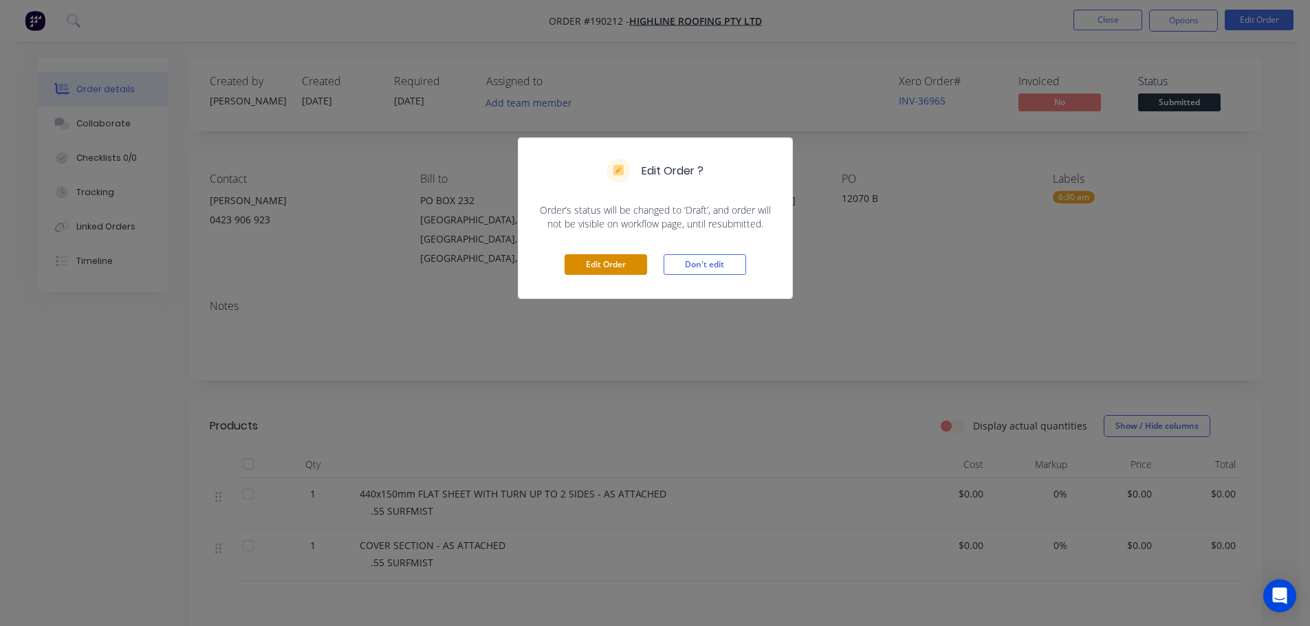
click at [603, 265] on button "Edit Order" at bounding box center [606, 264] width 83 height 21
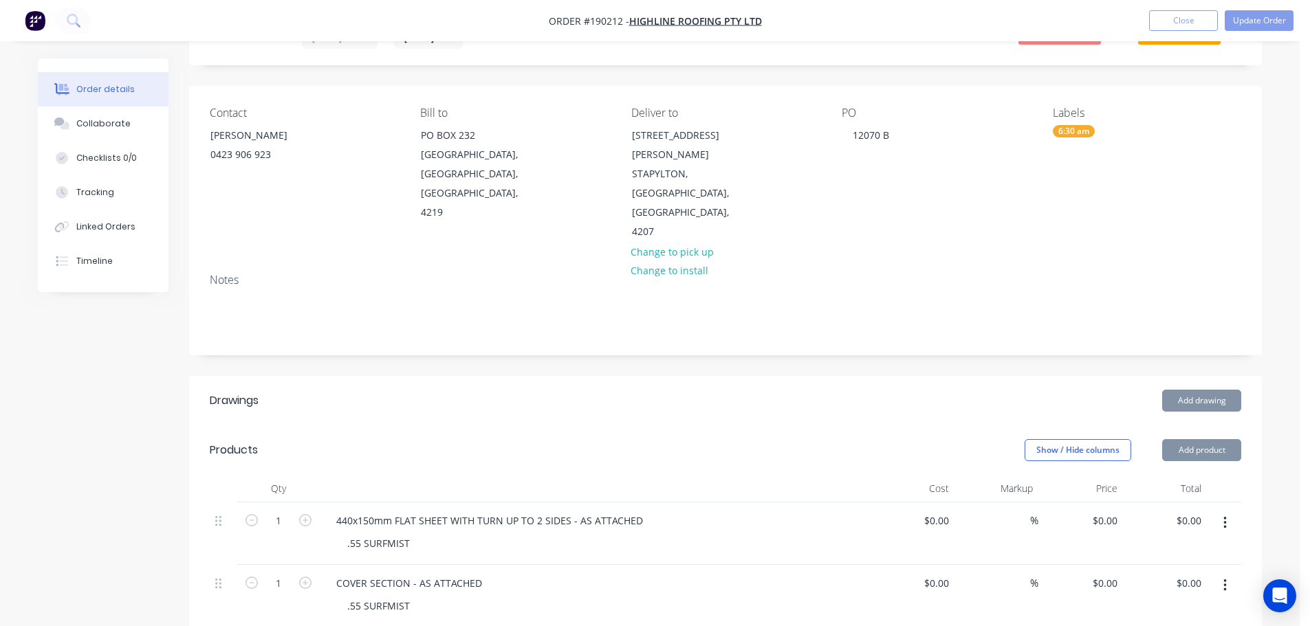
scroll to position [138, 0]
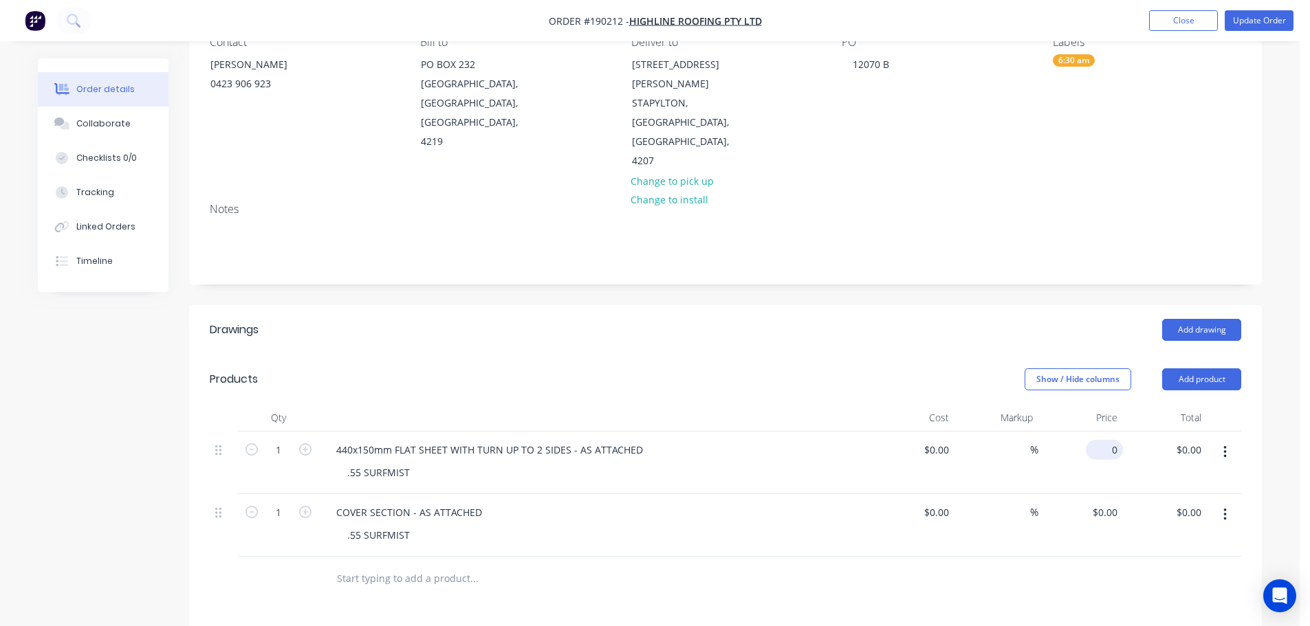
click at [1111, 440] on input "0" at bounding box center [1107, 450] width 32 height 20
type input "$17.28"
click at [889, 369] on div "Show / Hide columns Add product" at bounding box center [835, 380] width 812 height 22
click at [1110, 503] on input "0" at bounding box center [1107, 513] width 32 height 20
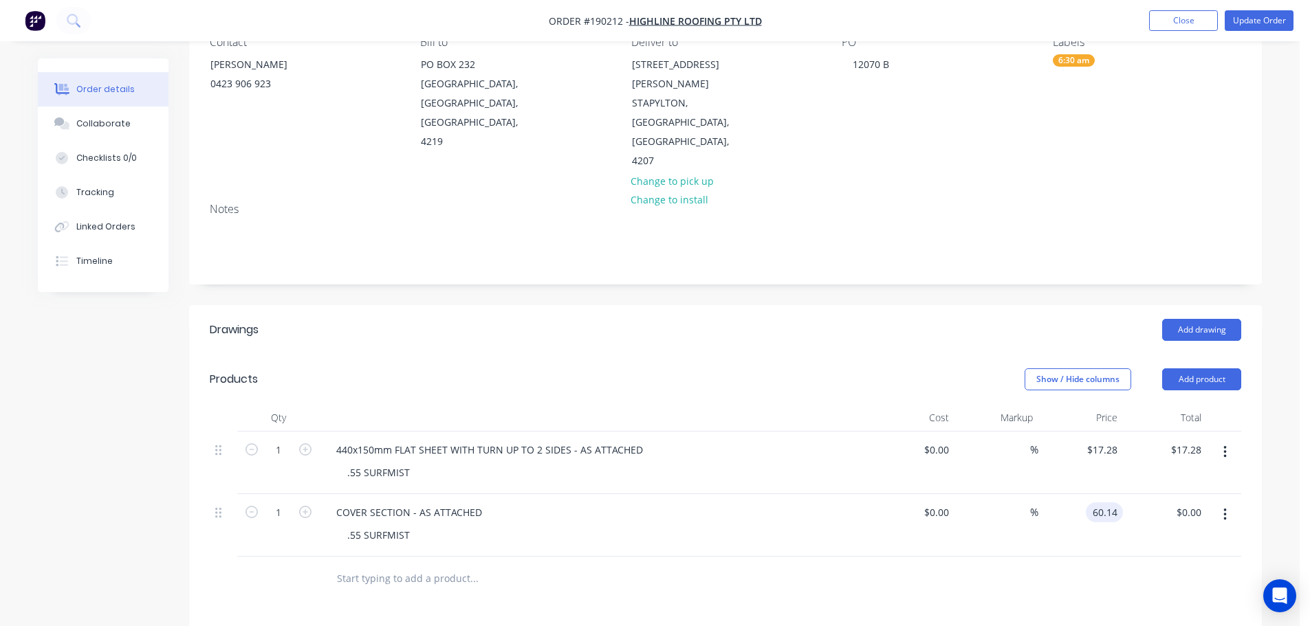
type input "$60.14"
click at [843, 237] on div "Notes" at bounding box center [725, 238] width 1073 height 92
click at [1300, 13] on ul "Add product Close Update Order" at bounding box center [1221, 20] width 177 height 21
click at [1264, 23] on button "Update Order" at bounding box center [1259, 20] width 69 height 21
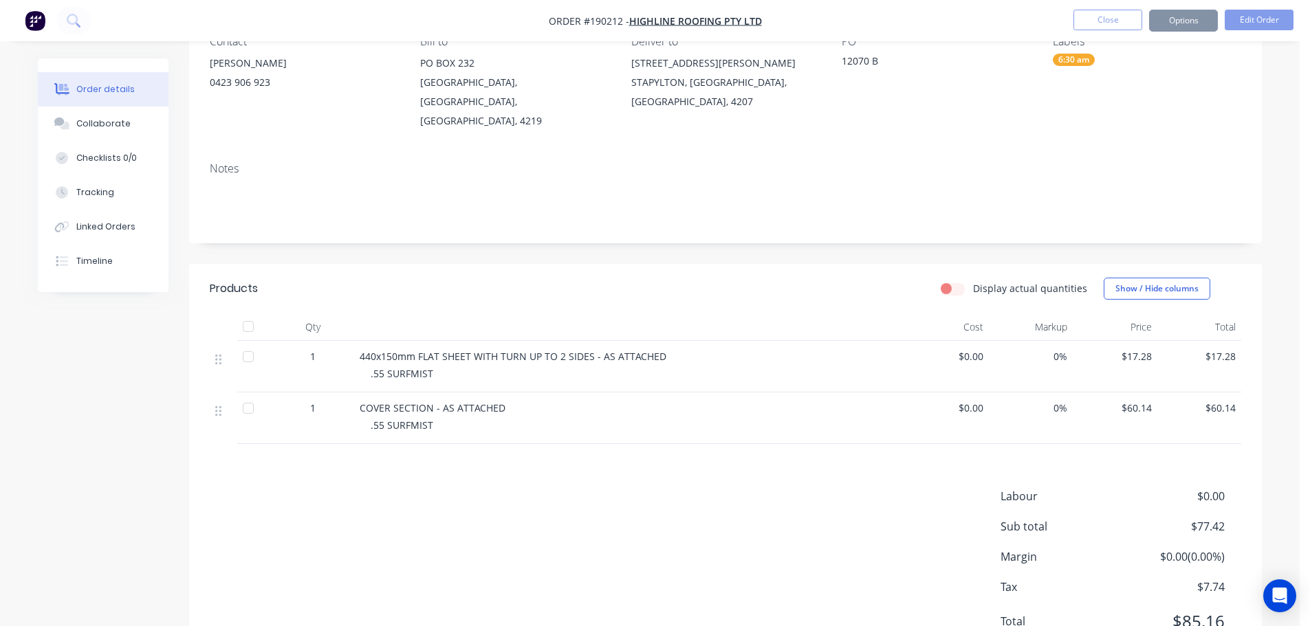
scroll to position [0, 0]
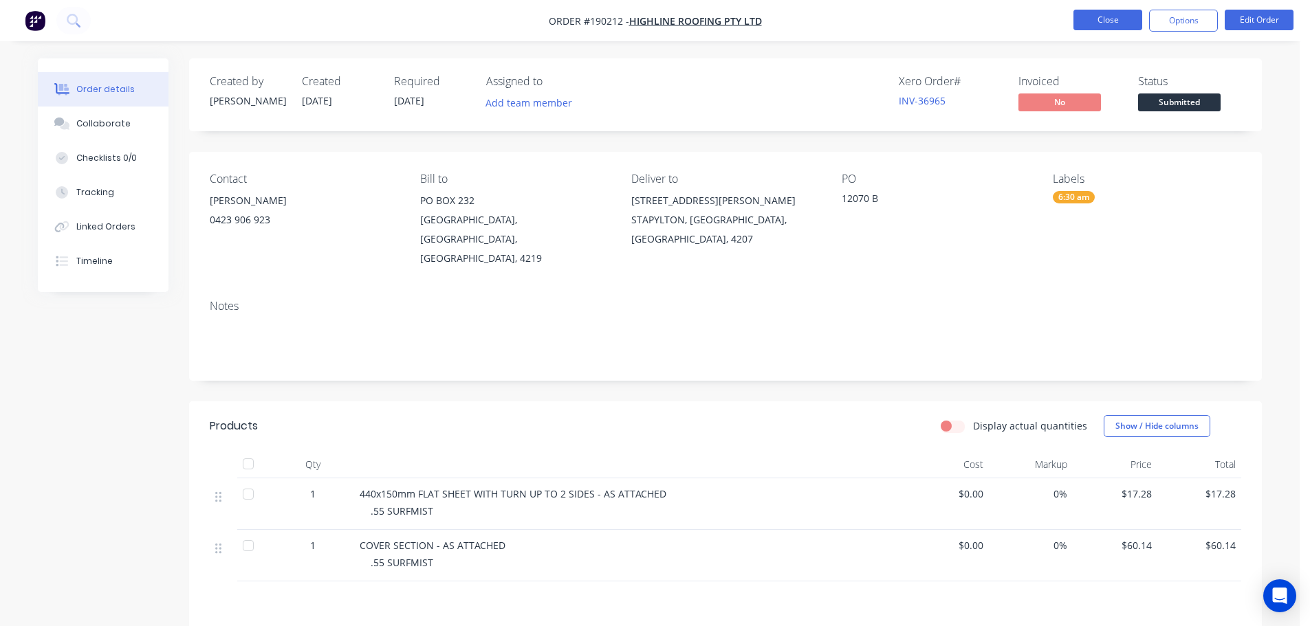
click at [1124, 15] on button "Close" at bounding box center [1107, 20] width 69 height 21
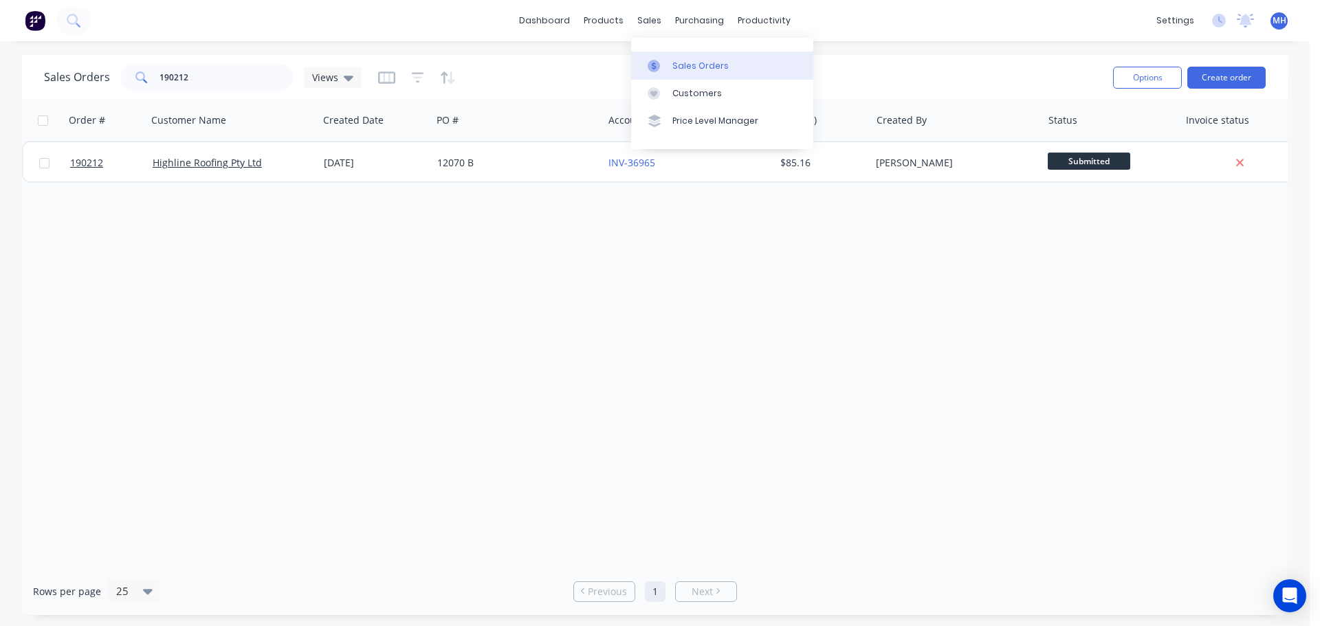
click at [684, 61] on div "Sales Orders" at bounding box center [701, 66] width 56 height 12
click at [920, 73] on div "Sales Orders 190212 Views" at bounding box center [573, 78] width 1058 height 34
click at [684, 63] on div "Sales Orders" at bounding box center [701, 66] width 56 height 12
click at [970, 70] on div "Sales Orders 190212 Views" at bounding box center [573, 78] width 1058 height 34
click at [272, 83] on input "190212" at bounding box center [227, 78] width 134 height 28
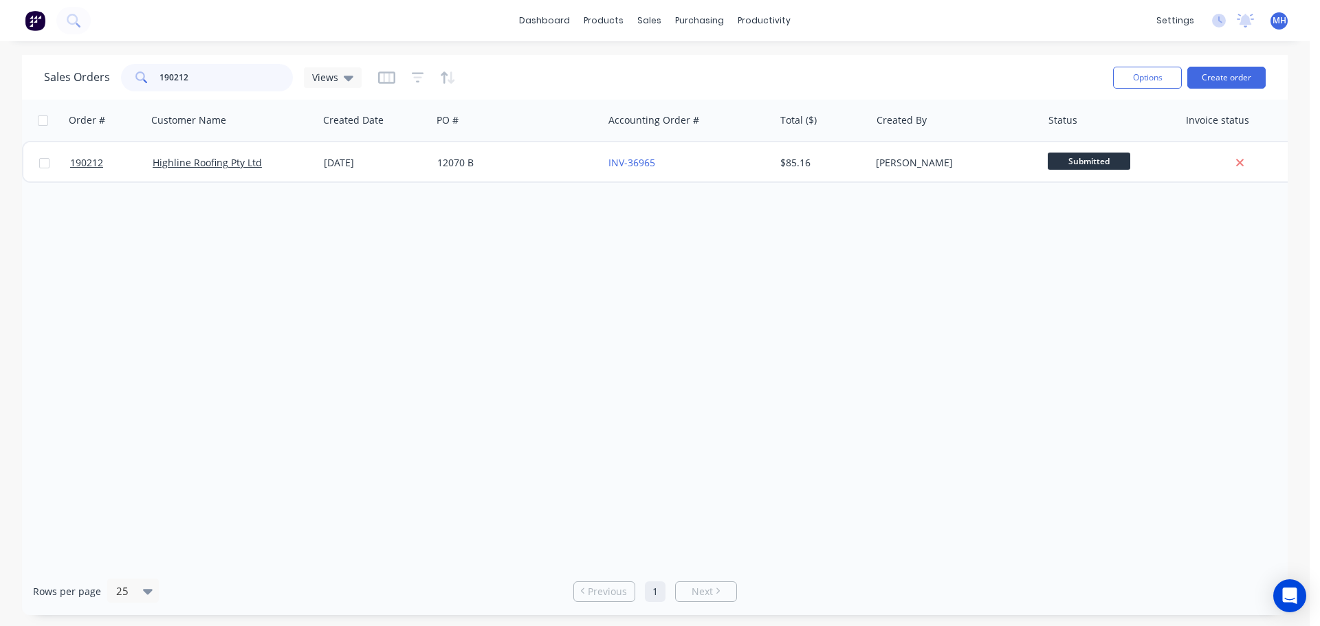
click at [272, 83] on input "190212" at bounding box center [227, 78] width 134 height 28
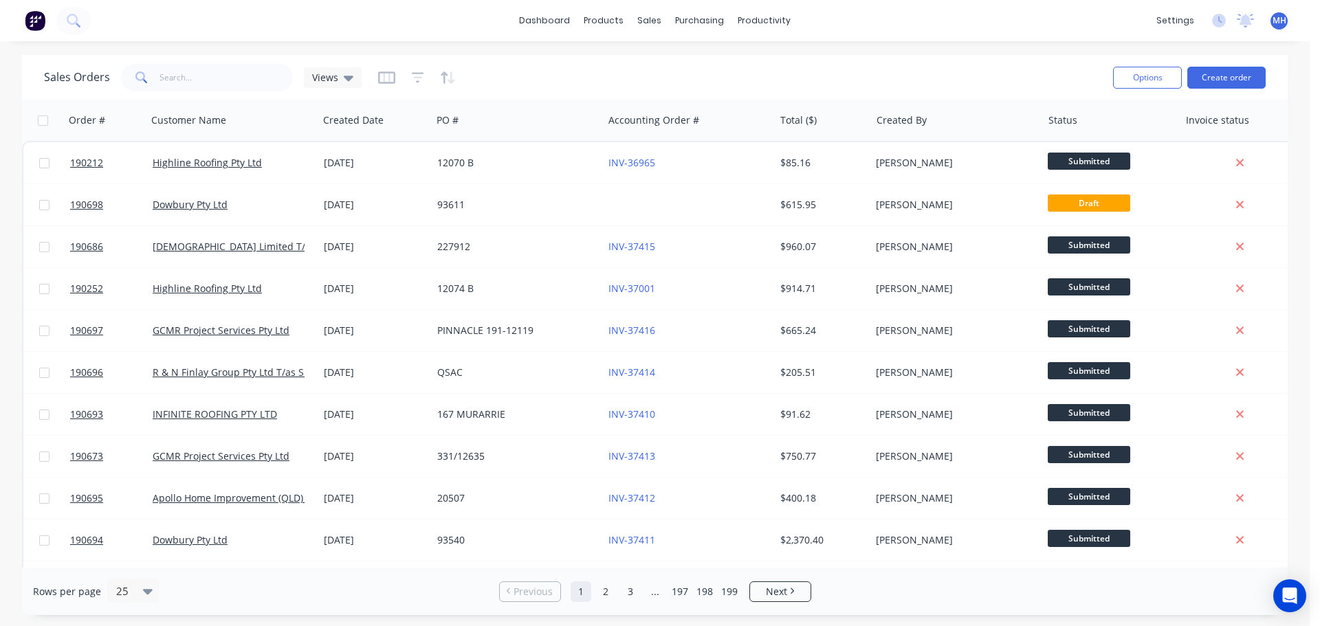
click at [569, 56] on div "Sales Orders Views Options Create order" at bounding box center [655, 77] width 1266 height 45
click at [696, 57] on div "Sales Orders Views Options Create order" at bounding box center [655, 77] width 1266 height 45
click at [708, 67] on div "Sales Orders Views" at bounding box center [573, 78] width 1058 height 34
click at [648, 65] on div "Sales Orders Views" at bounding box center [573, 78] width 1058 height 34
click at [579, 52] on div "dashboard products sales purchasing productivity dashboard products Product Cat…" at bounding box center [655, 313] width 1310 height 626
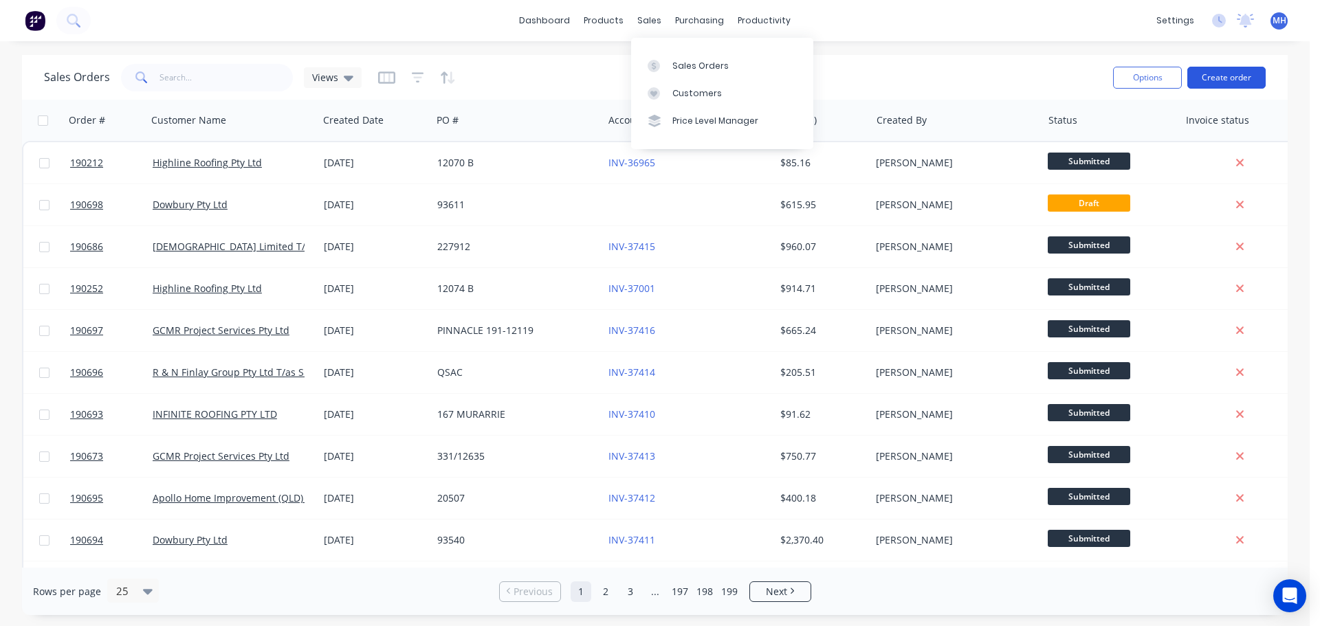
click at [1201, 72] on button "Create order" at bounding box center [1227, 78] width 78 height 22
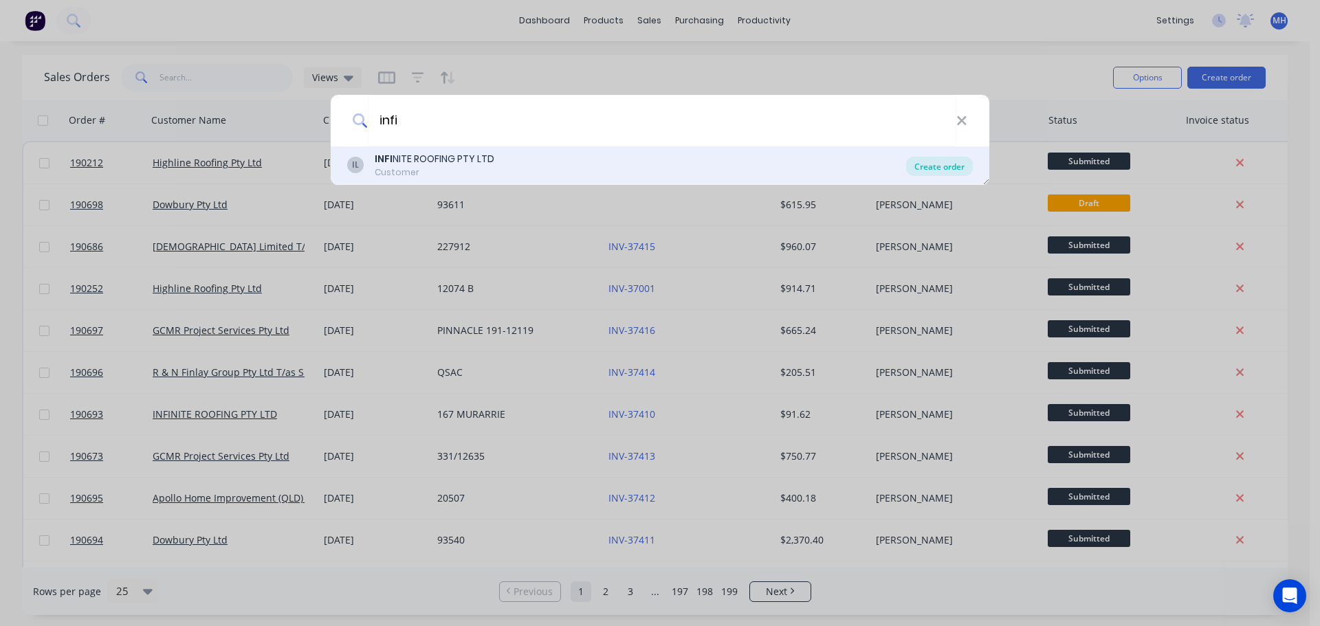
type input "infi"
click at [939, 163] on div "Create order" at bounding box center [939, 166] width 67 height 19
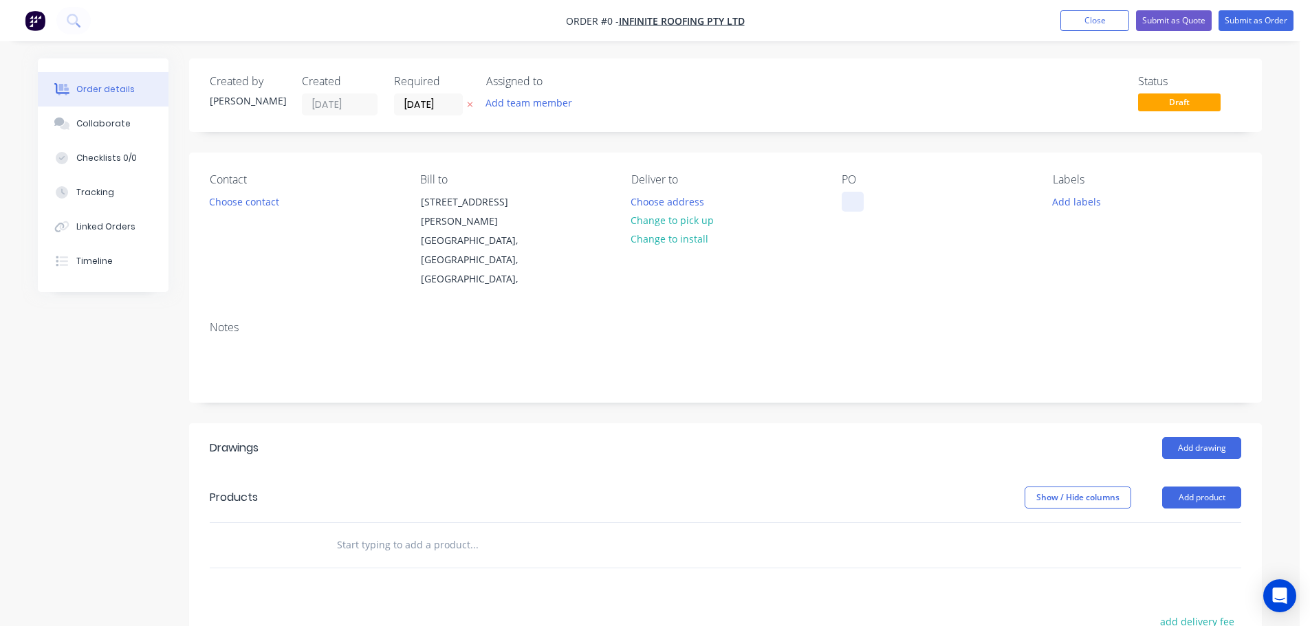
click at [848, 202] on div at bounding box center [853, 202] width 22 height 20
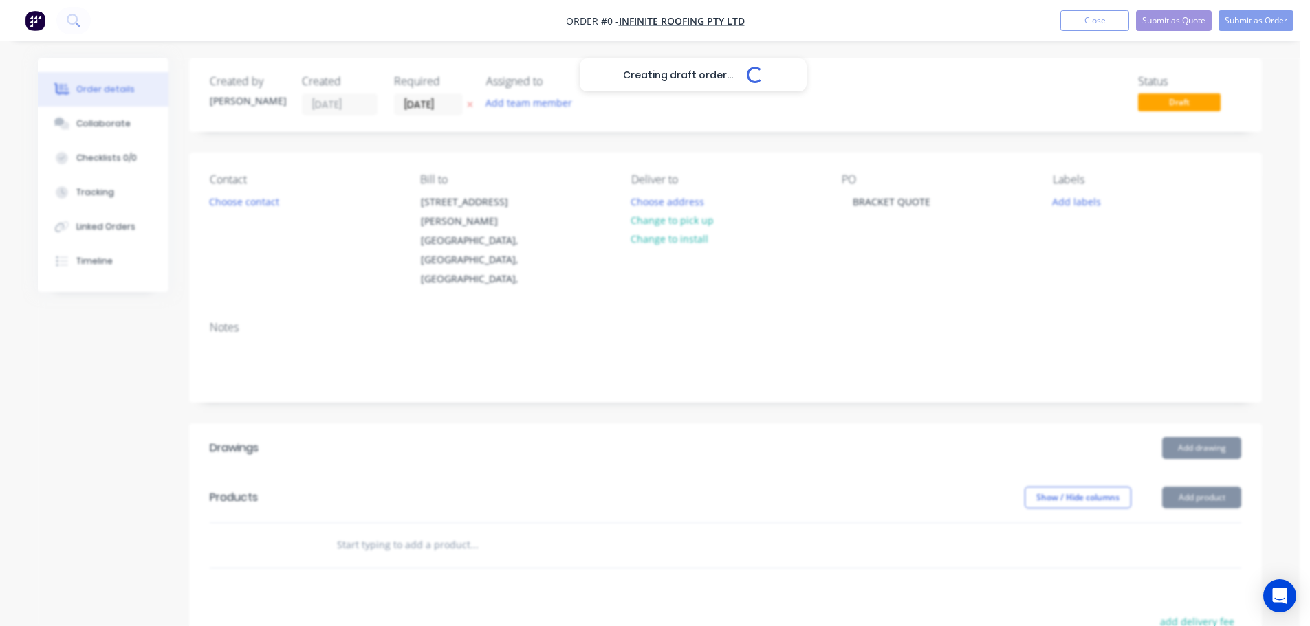
click at [806, 155] on div "Creating draft order... Loading... Order details Collaborate Checklists 0/0 Tra…" at bounding box center [650, 488] width 1252 height 861
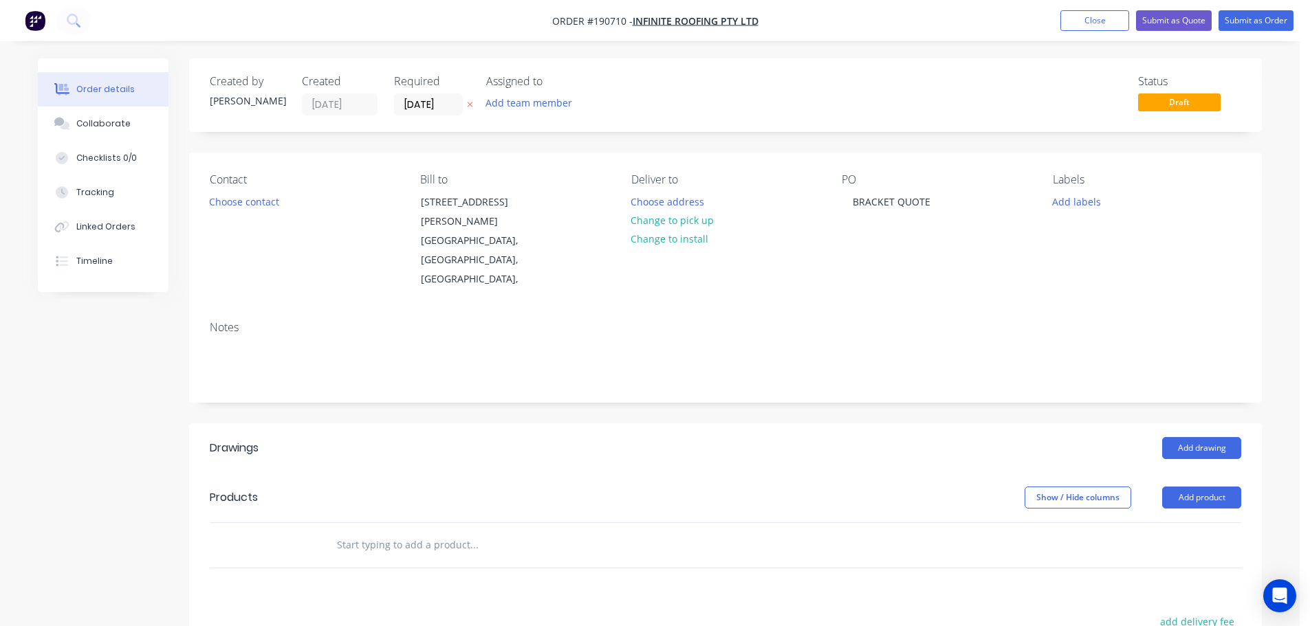
click at [467, 103] on icon at bounding box center [470, 104] width 6 height 8
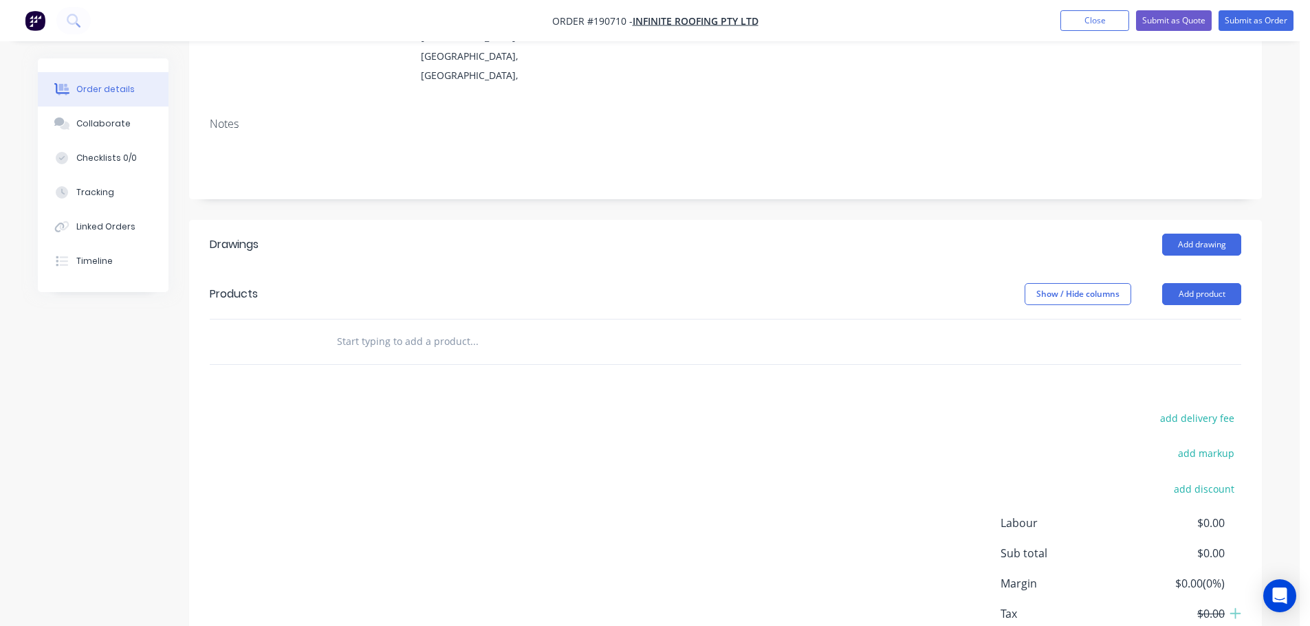
scroll to position [254, 0]
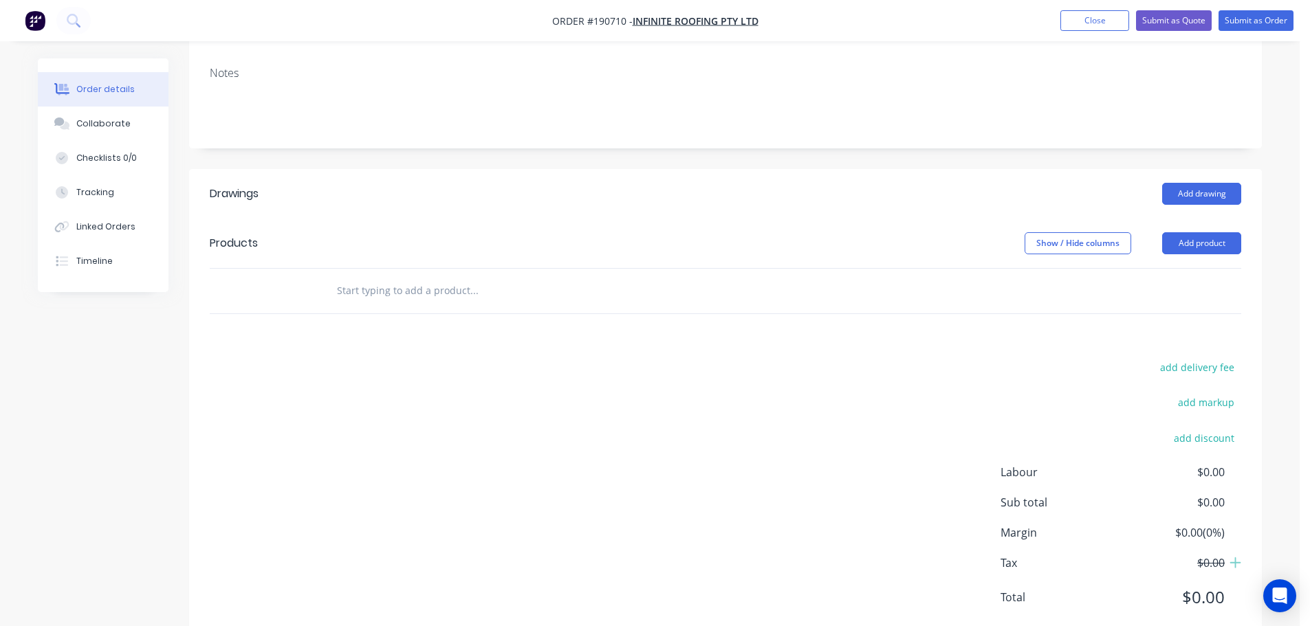
click at [1188, 232] on button "Add product" at bounding box center [1201, 243] width 79 height 22
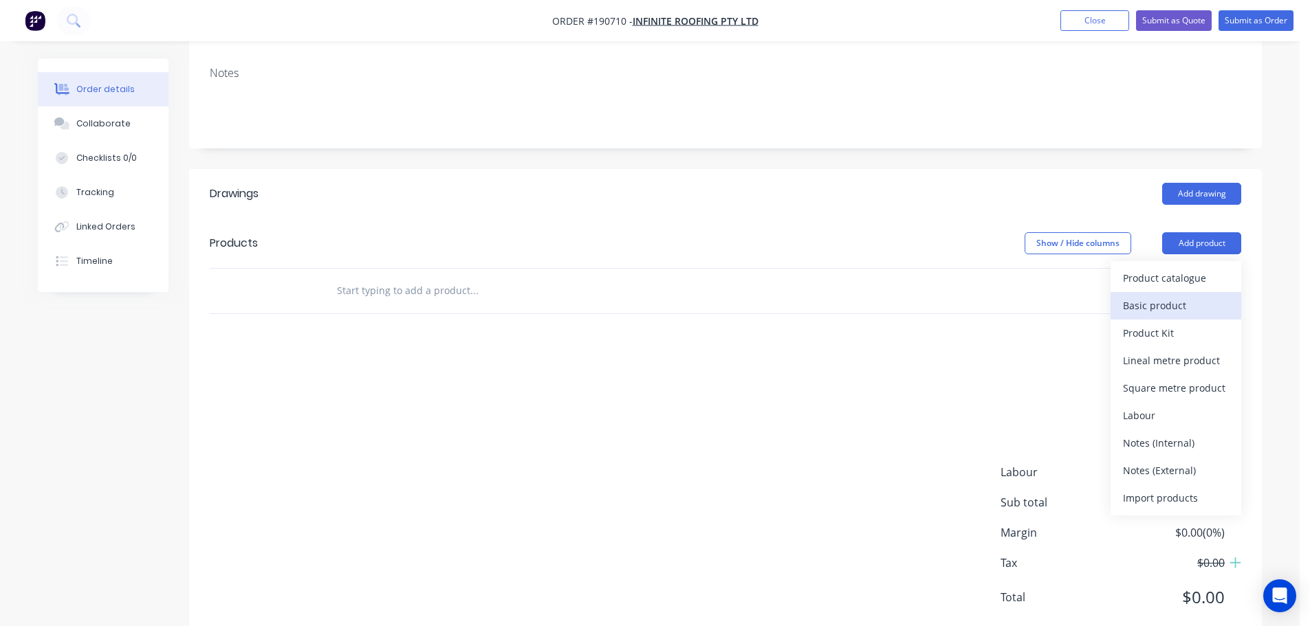
click at [1169, 296] on div "Basic product" at bounding box center [1176, 306] width 106 height 20
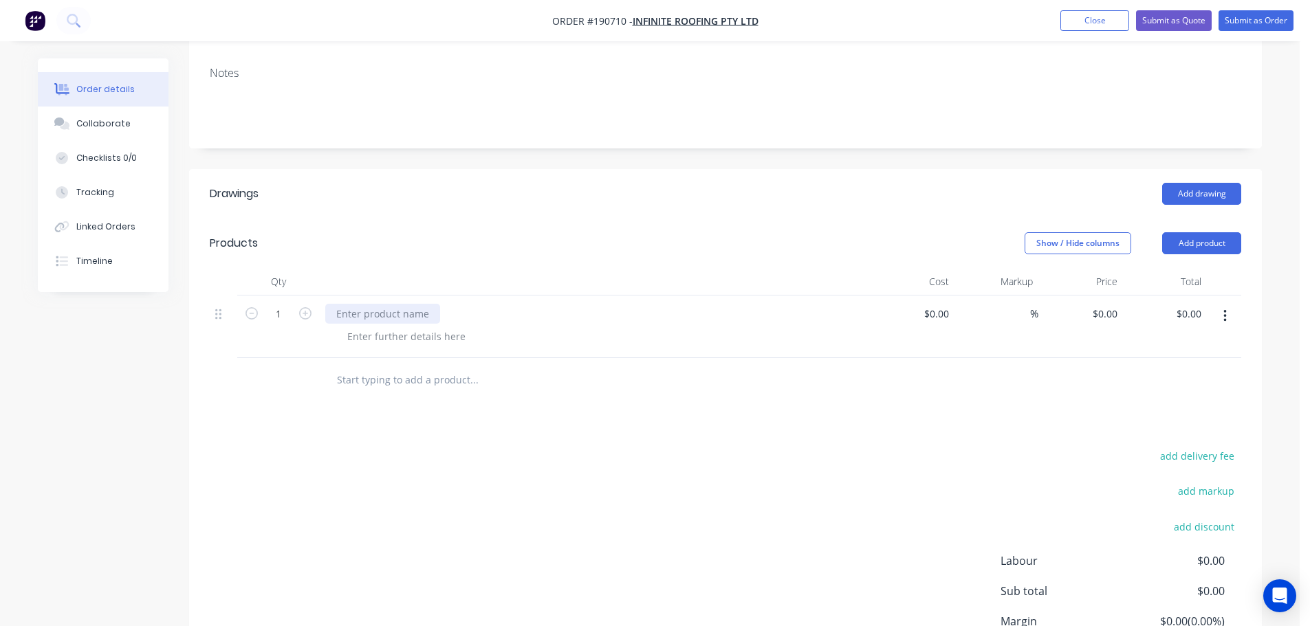
click at [369, 304] on div at bounding box center [382, 314] width 115 height 20
click at [380, 327] on div at bounding box center [406, 337] width 140 height 20
click at [392, 268] on div at bounding box center [595, 282] width 550 height 28
click at [1217, 232] on button "Add product" at bounding box center [1201, 243] width 79 height 22
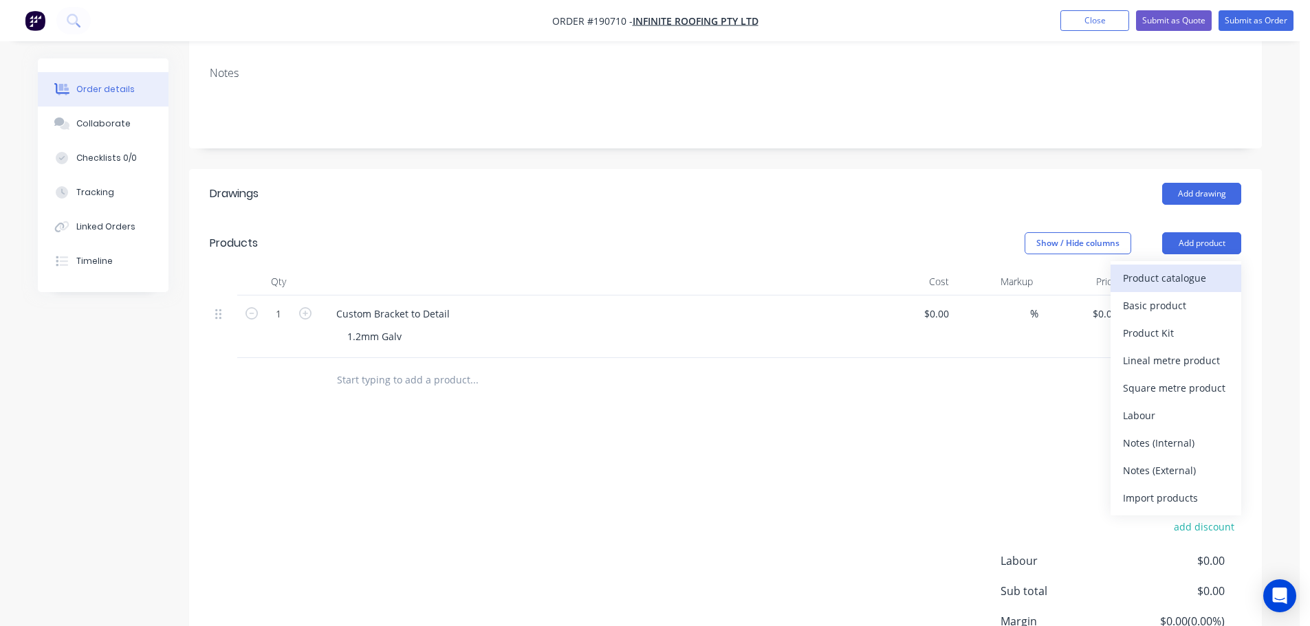
click at [1189, 268] on div "Product catalogue" at bounding box center [1176, 278] width 106 height 20
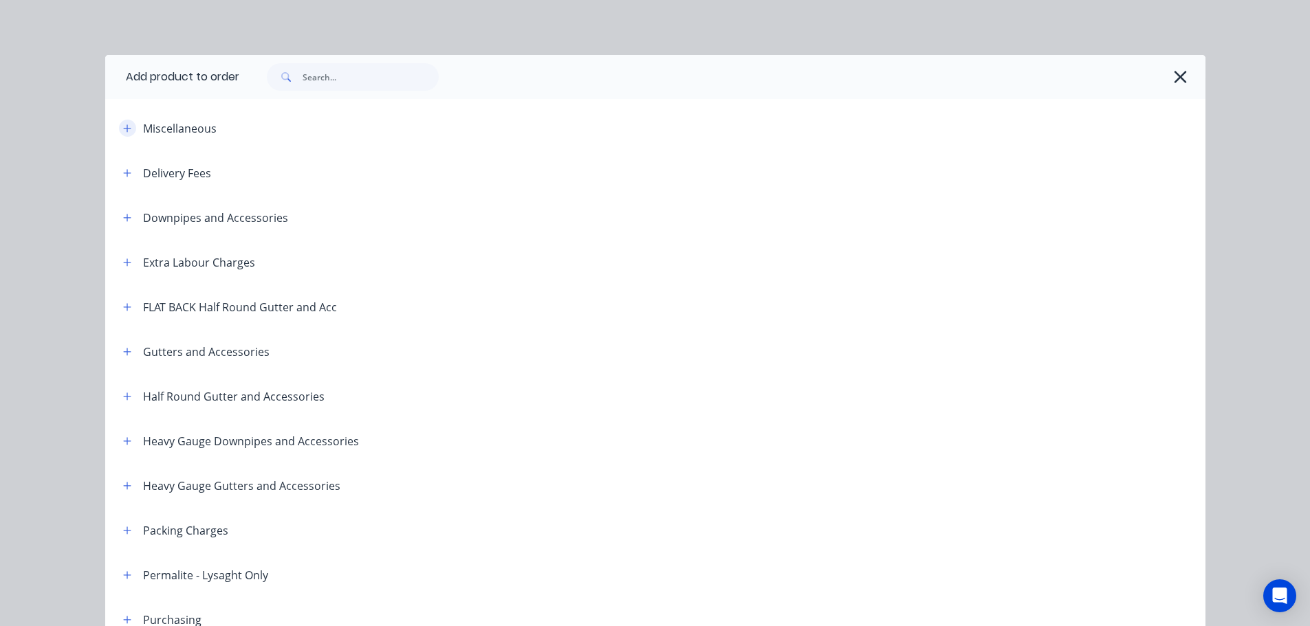
click at [123, 124] on icon "button" at bounding box center [127, 129] width 8 height 10
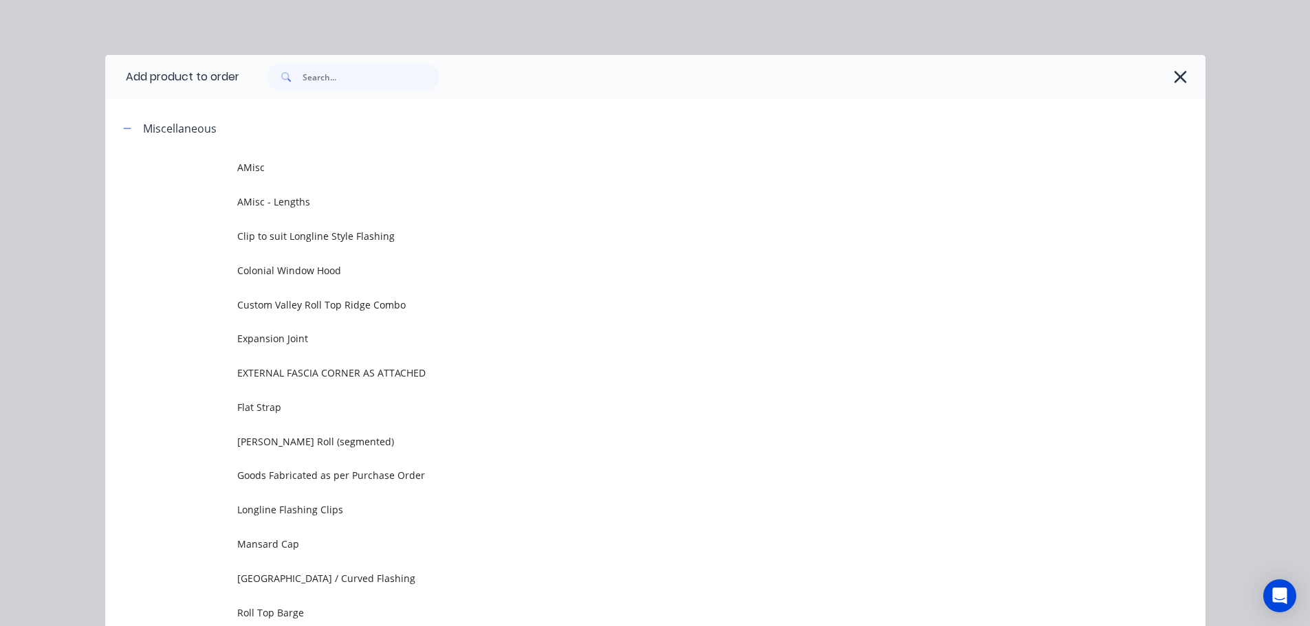
click at [174, 157] on td at bounding box center [171, 168] width 132 height 34
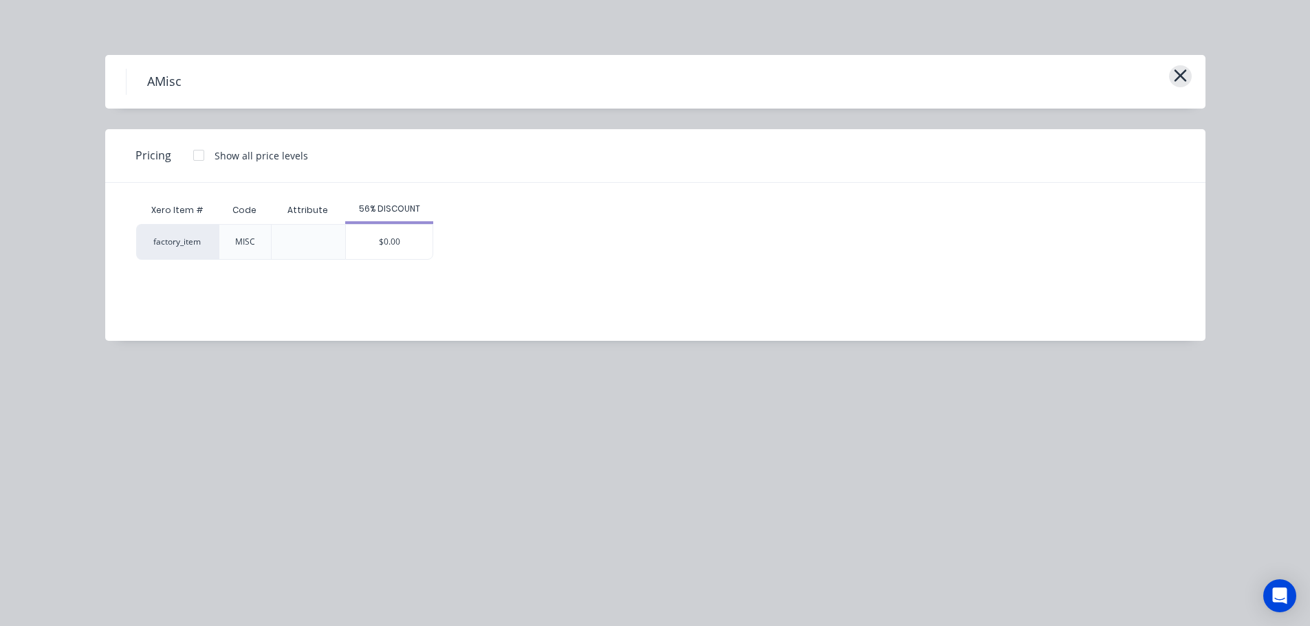
click at [1186, 81] on icon "button" at bounding box center [1180, 75] width 12 height 12
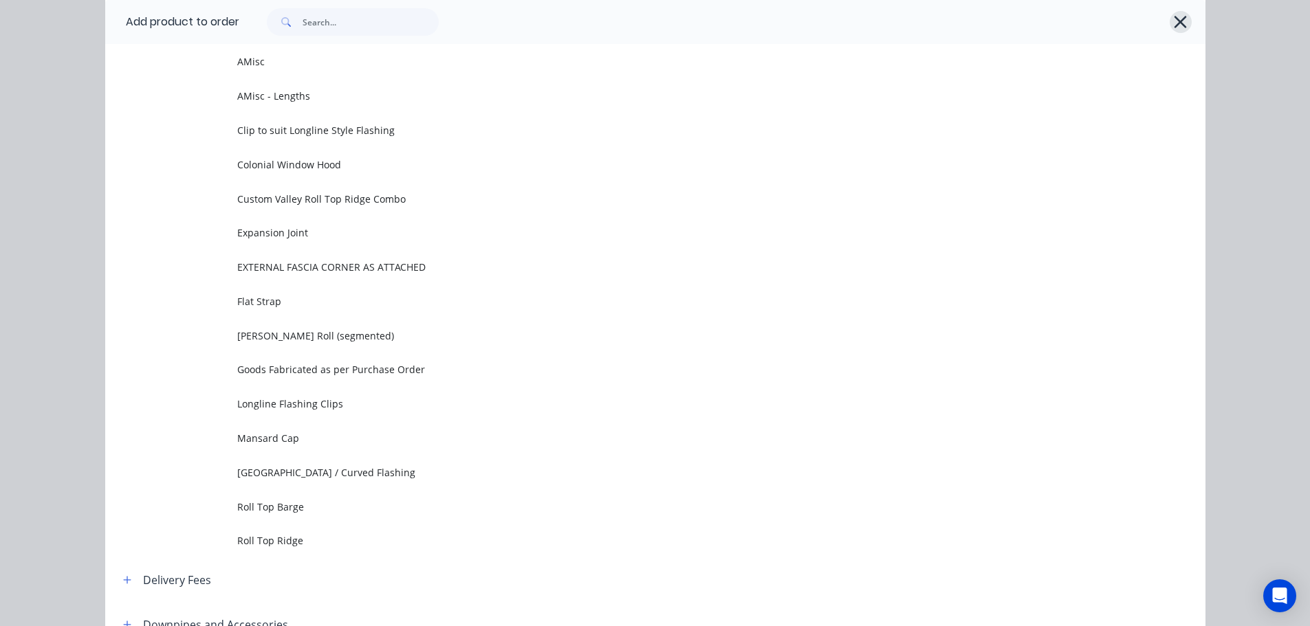
click at [1177, 25] on icon "button" at bounding box center [1181, 22] width 12 height 12
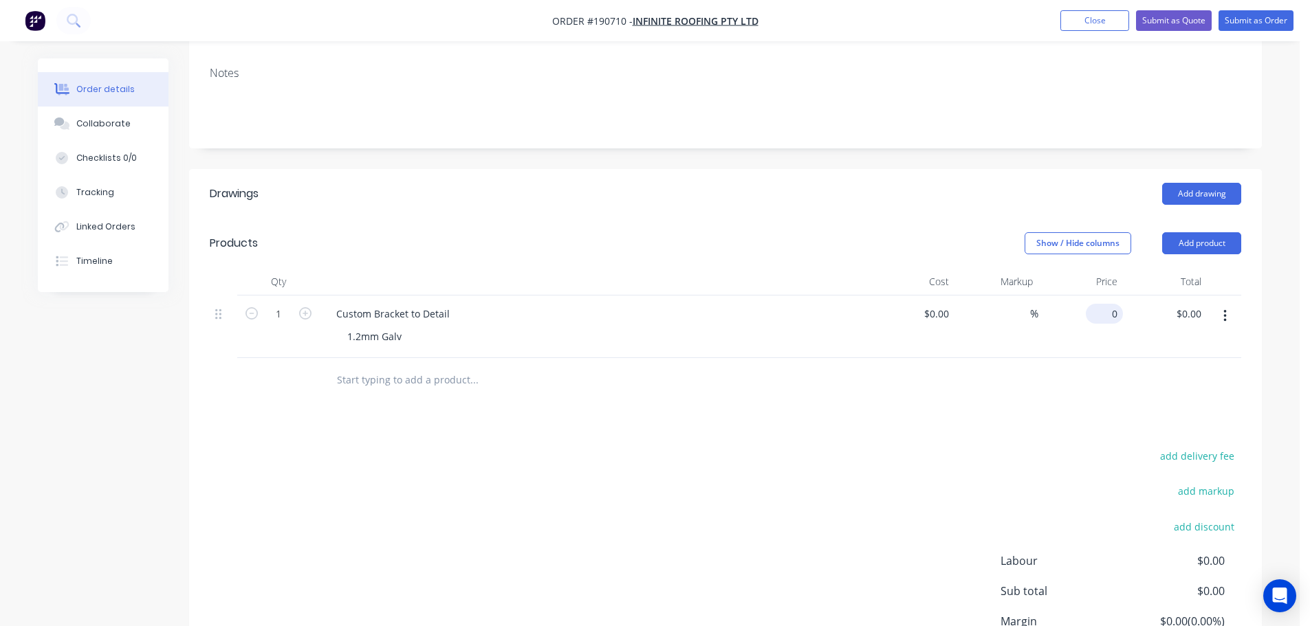
click at [1101, 296] on div "0 $0.00" at bounding box center [1080, 327] width 85 height 63
type input "$5.52"
drag, startPoint x: 781, startPoint y: 236, endPoint x: 814, endPoint y: 241, distance: 33.4
click at [781, 268] on div at bounding box center [595, 282] width 550 height 28
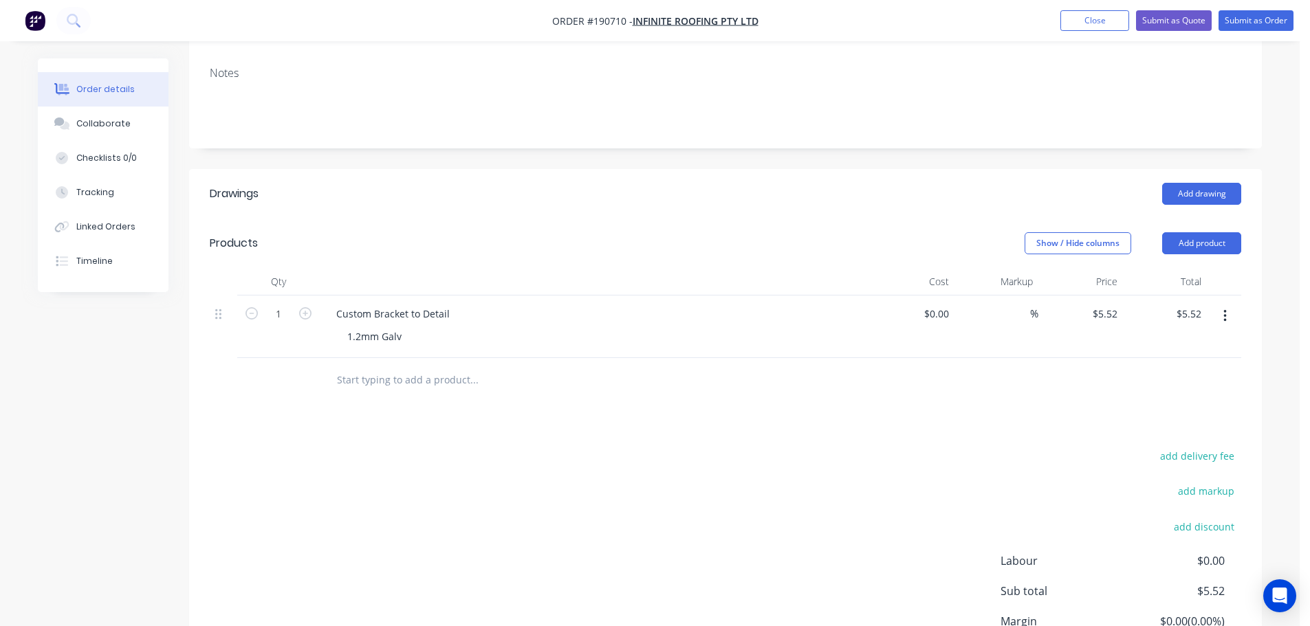
click at [1216, 304] on button "button" at bounding box center [1225, 316] width 32 height 25
click at [1201, 370] on div "Duplicate" at bounding box center [1176, 380] width 106 height 20
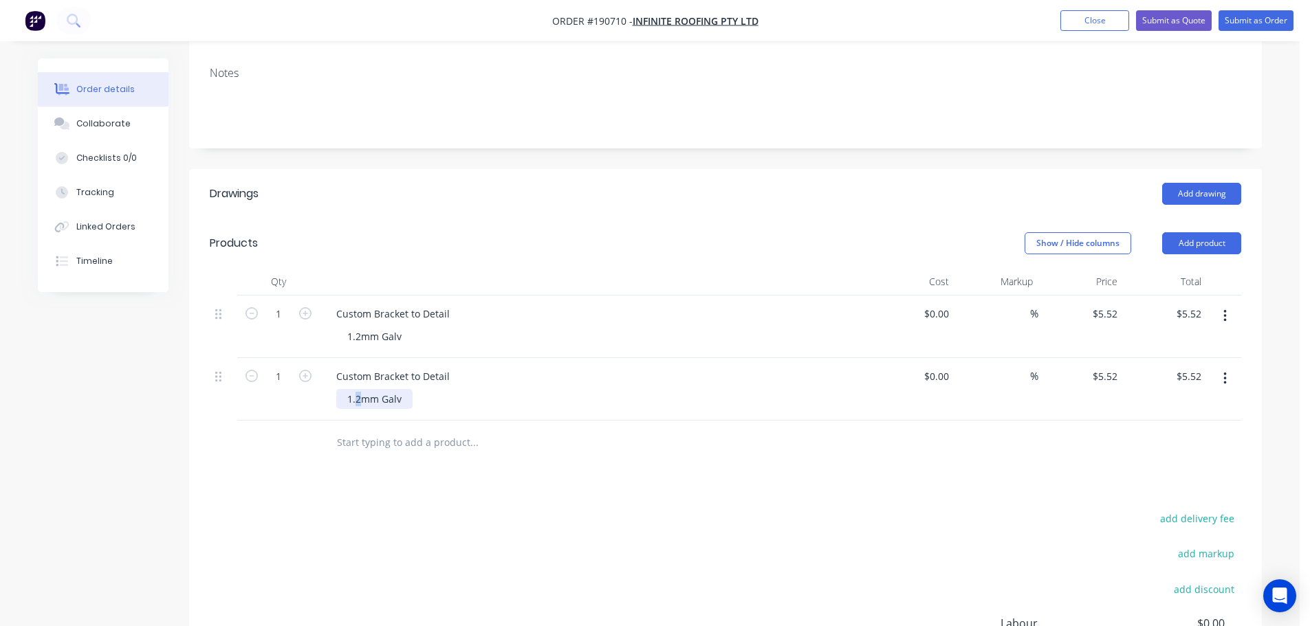
click at [357, 389] on div "1.2mm Galv" at bounding box center [374, 399] width 76 height 20
click at [1123, 358] on div "$5.52 $5.52" at bounding box center [1165, 389] width 85 height 63
click at [1111, 367] on input "5.52" at bounding box center [1110, 377] width 26 height 20
type input "$6.85"
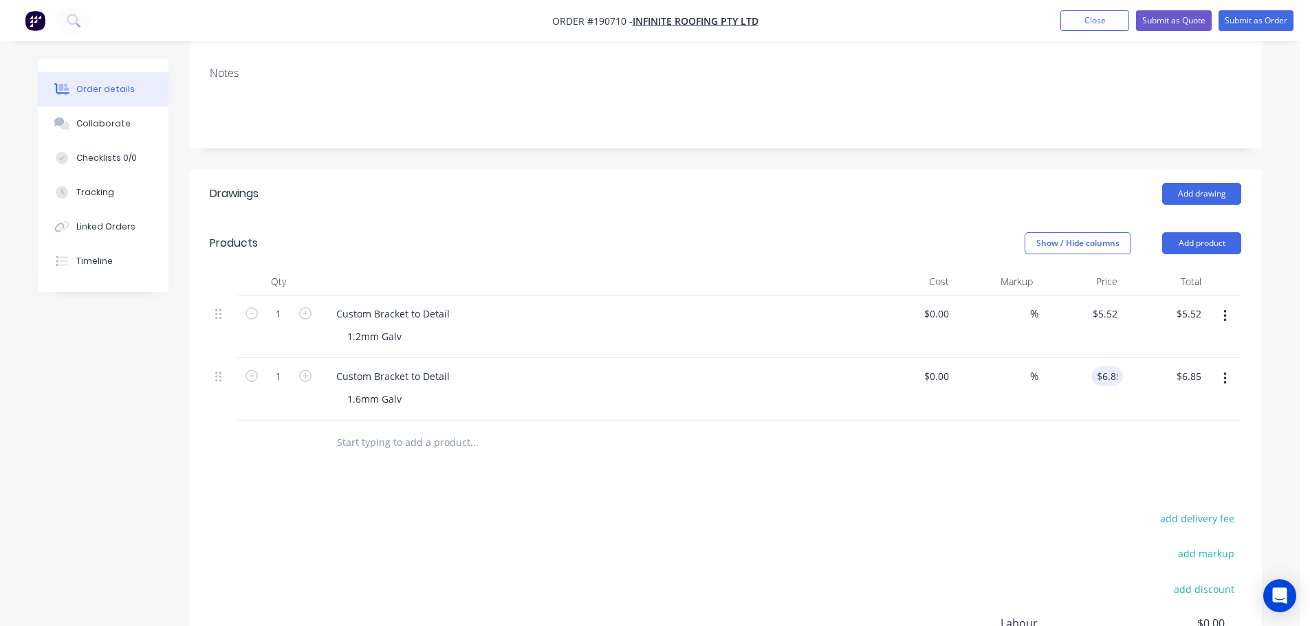
click at [852, 435] on div "Drawings Add drawing Products Show / Hide columns Add product Qty Cost Markup P…" at bounding box center [725, 482] width 1073 height 626
click at [287, 304] on input "1" at bounding box center [279, 314] width 36 height 21
type input "93"
type input "$513.36"
click at [373, 232] on div "Products" at bounding box center [319, 243] width 219 height 22
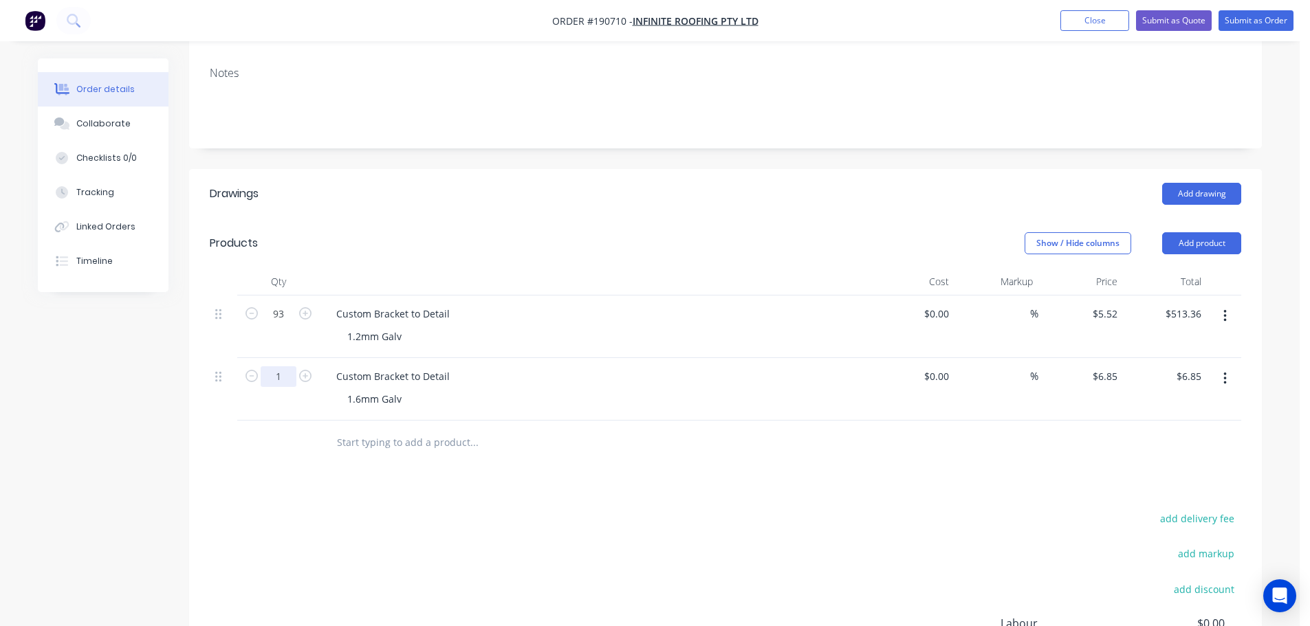
click at [284, 325] on input "1" at bounding box center [279, 314] width 36 height 21
type input "93"
type input "$637.05"
click at [466, 171] on header "Drawings Add drawing" at bounding box center [725, 194] width 1073 height 50
click at [1181, 232] on button "Add product" at bounding box center [1201, 243] width 79 height 22
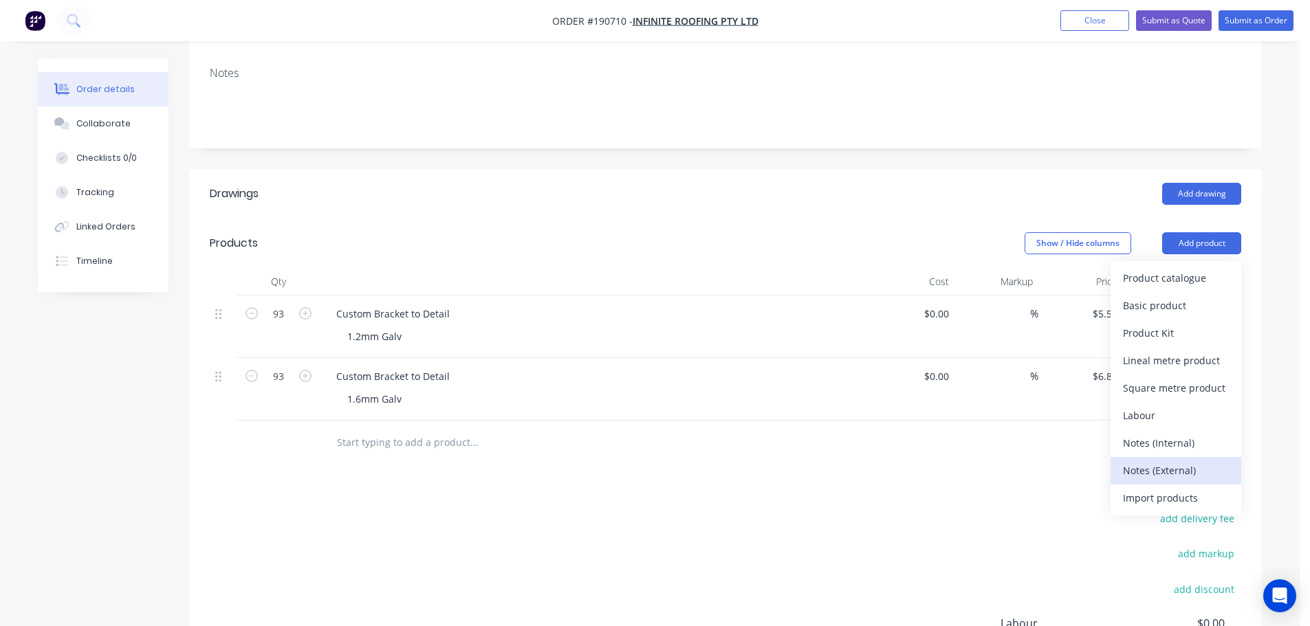
click at [1166, 461] on div "Notes (External)" at bounding box center [1176, 471] width 106 height 20
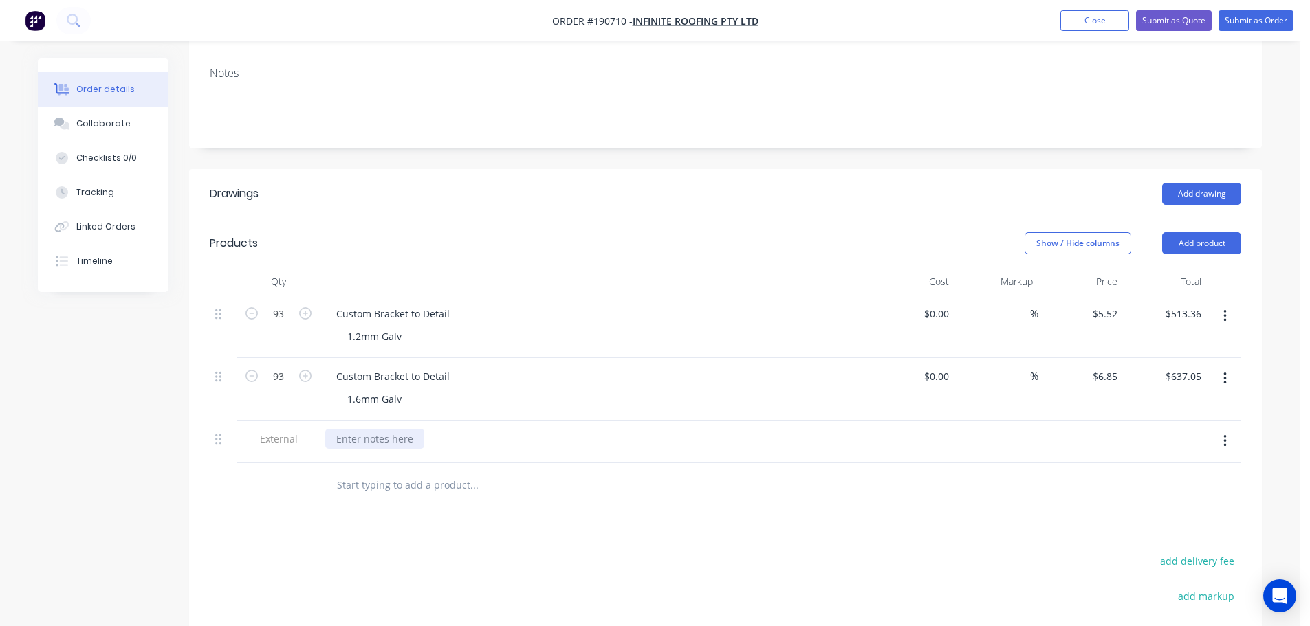
click at [404, 429] on div at bounding box center [374, 439] width 99 height 20
click at [480, 219] on header "Products Show / Hide columns Add product" at bounding box center [725, 244] width 1073 height 50
click at [512, 219] on header "Products Show / Hide columns Add product" at bounding box center [725, 244] width 1073 height 50
click at [391, 429] on div "Lead Time: 3 Working Days" at bounding box center [398, 439] width 146 height 20
click at [585, 183] on div "Add drawing" at bounding box center [835, 194] width 812 height 22
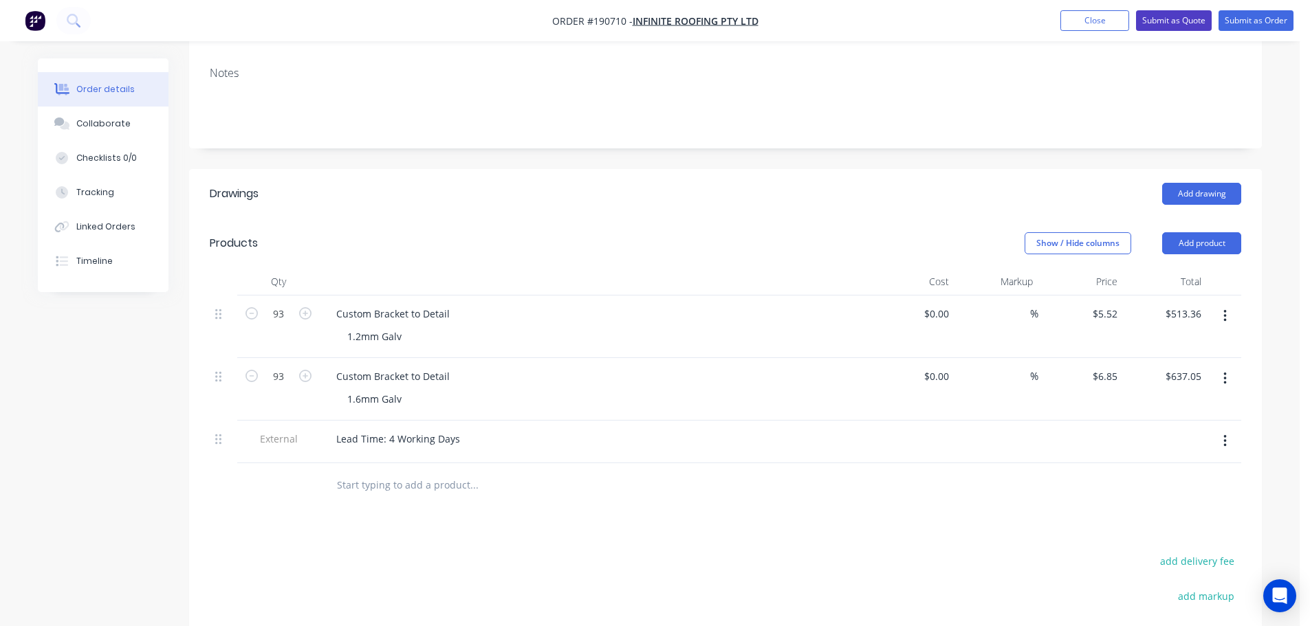
click at [1168, 18] on button "Submit as Quote" at bounding box center [1174, 20] width 76 height 21
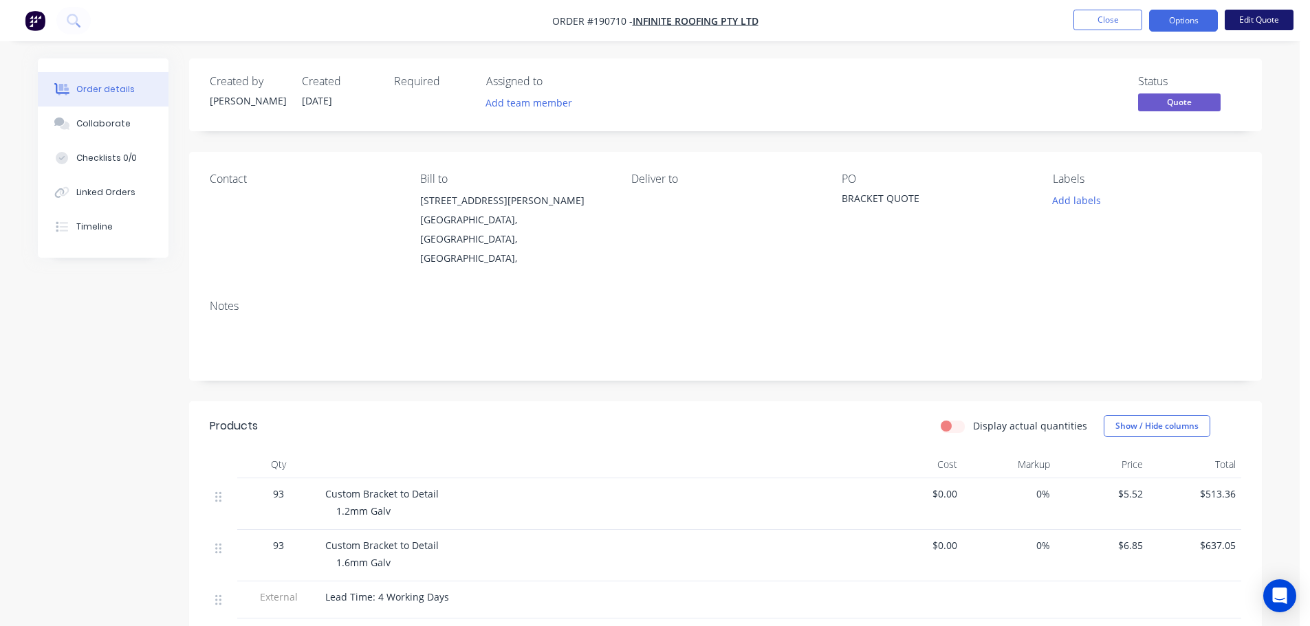
click at [1250, 21] on button "Edit Quote" at bounding box center [1259, 20] width 69 height 21
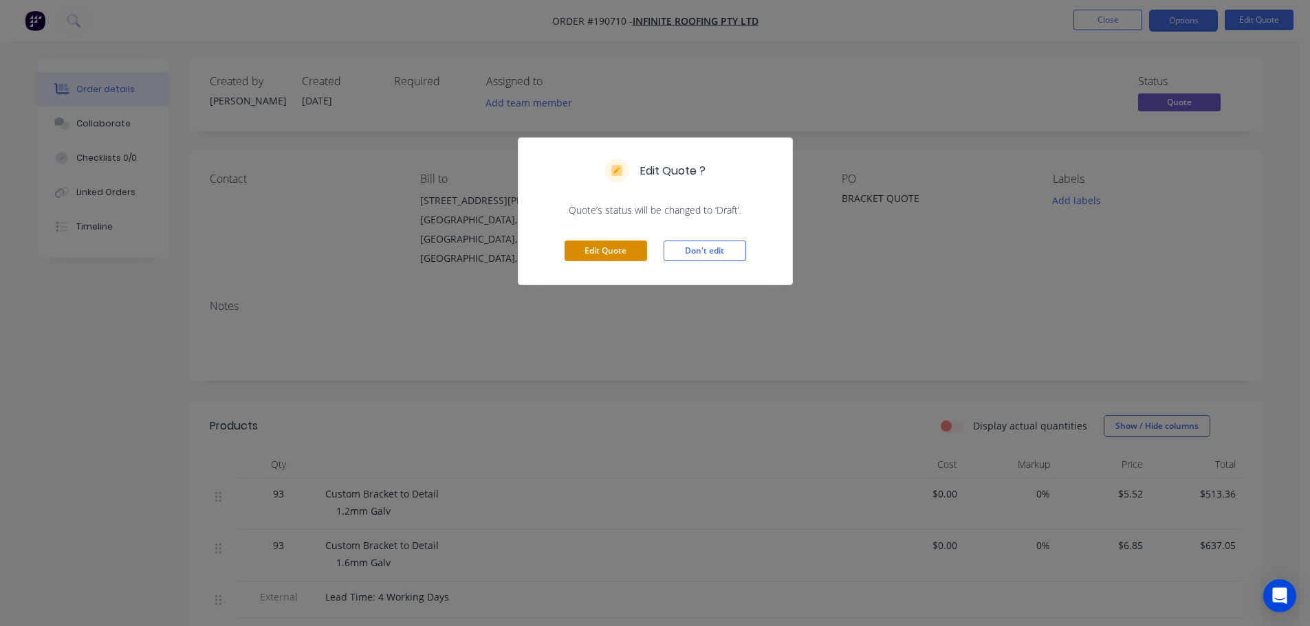
click at [638, 257] on button "Edit Quote" at bounding box center [606, 251] width 83 height 21
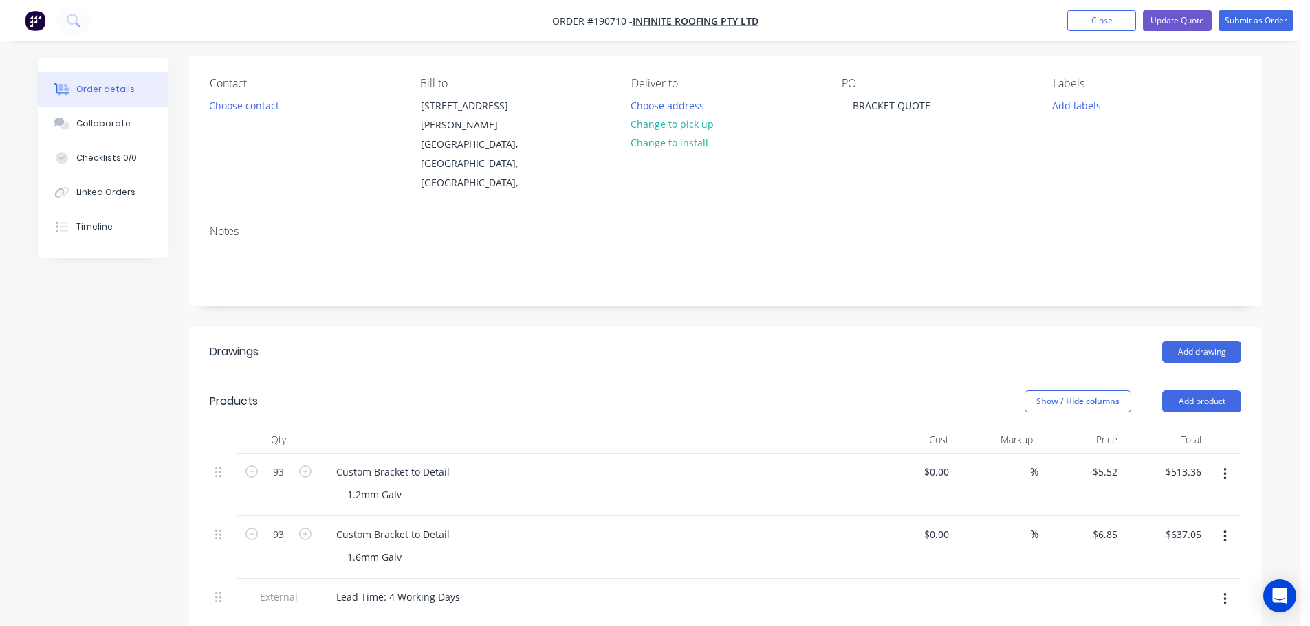
scroll to position [138, 0]
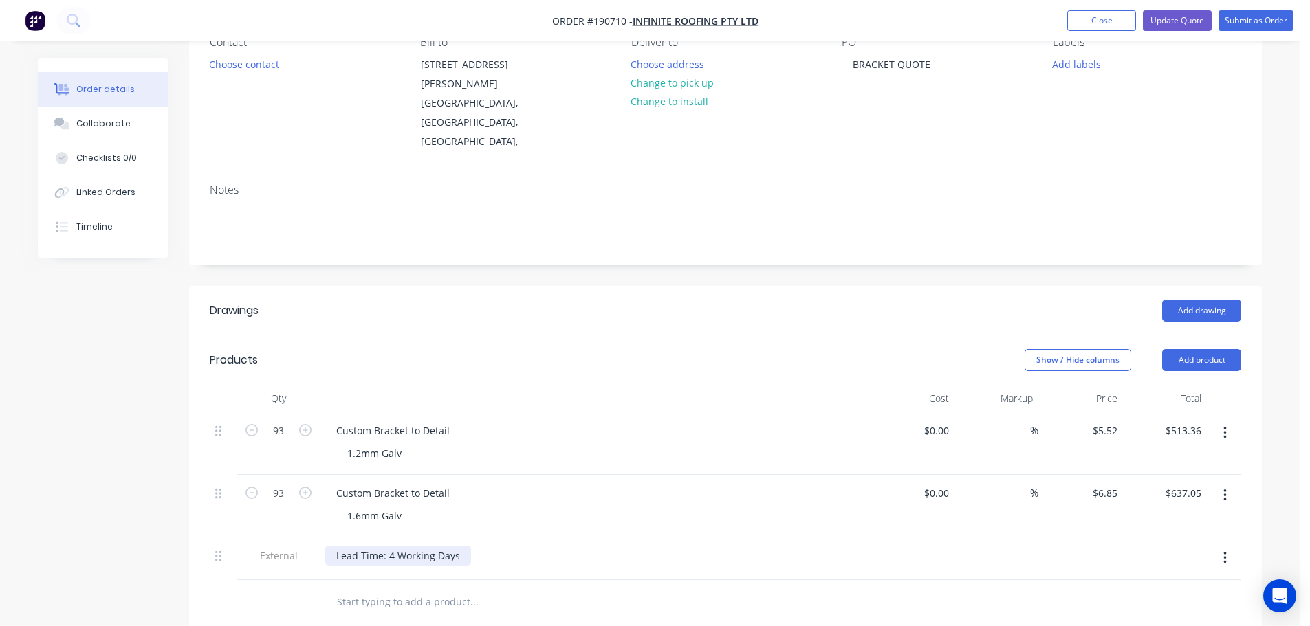
click at [389, 546] on div "Lead Time: 4 Working Days" at bounding box center [398, 556] width 146 height 20
click at [504, 336] on header "Products Show / Hide columns Add product" at bounding box center [725, 361] width 1073 height 50
click at [1185, 12] on button "Update Quote" at bounding box center [1177, 20] width 69 height 21
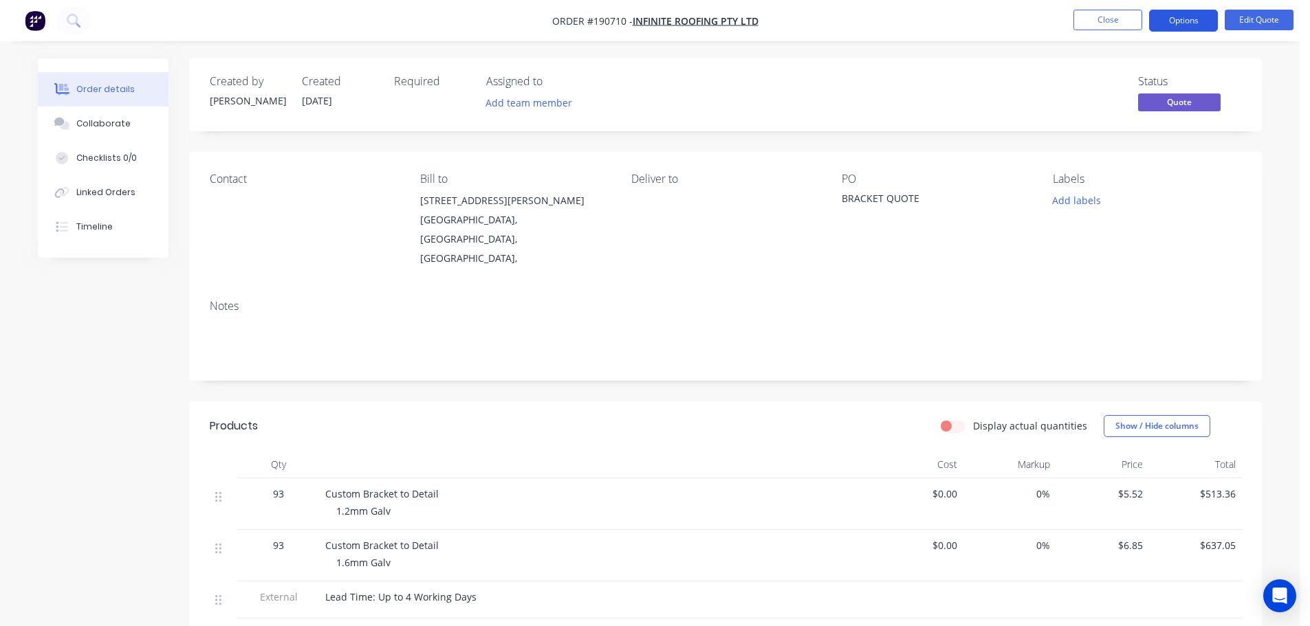
click at [1177, 27] on button "Options" at bounding box center [1183, 21] width 69 height 22
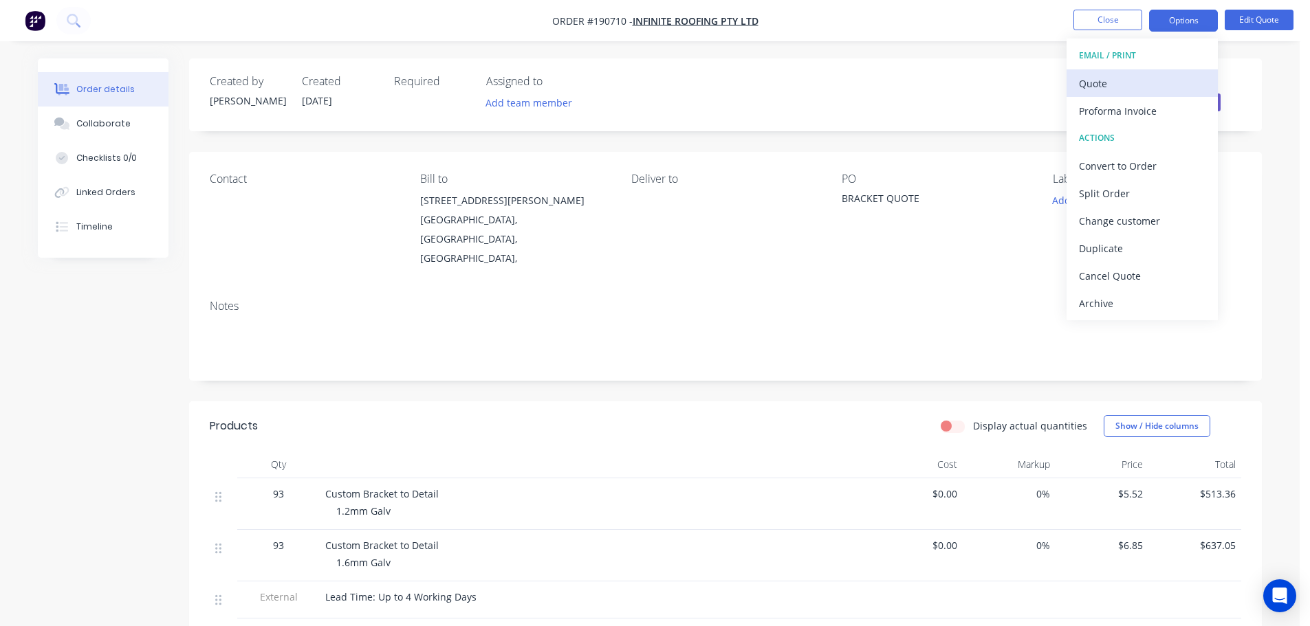
click at [1168, 89] on div "Quote" at bounding box center [1142, 84] width 127 height 20
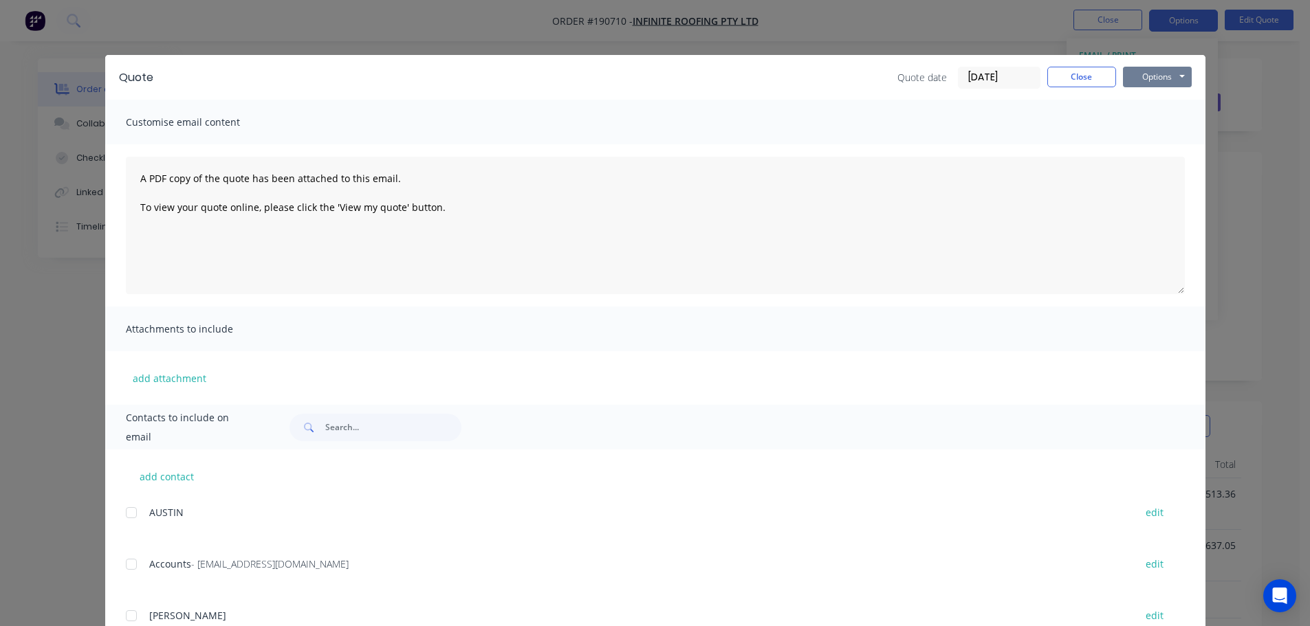
click at [1168, 87] on div "Options Preview Print Email" at bounding box center [1157, 78] width 69 height 22
click at [1166, 81] on button "Options" at bounding box center [1157, 77] width 69 height 21
click at [1159, 102] on button "Preview" at bounding box center [1167, 101] width 88 height 23
click at [1059, 80] on button "Close" at bounding box center [1081, 77] width 69 height 21
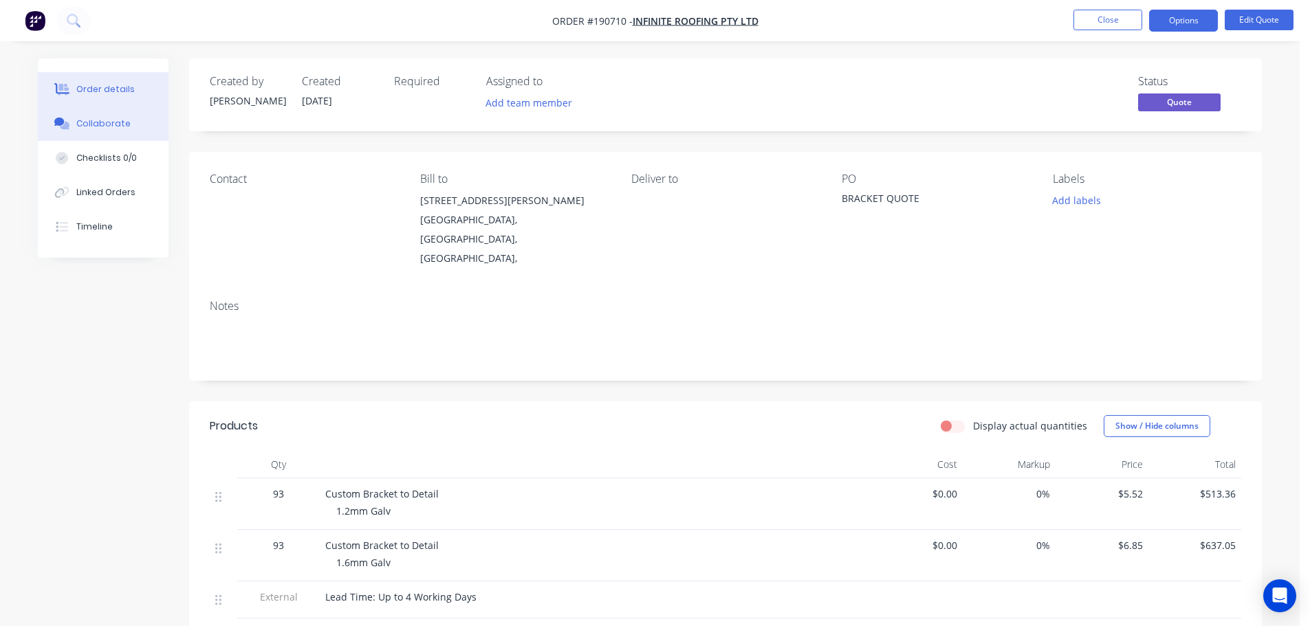
click at [133, 116] on button "Collaborate" at bounding box center [103, 124] width 131 height 34
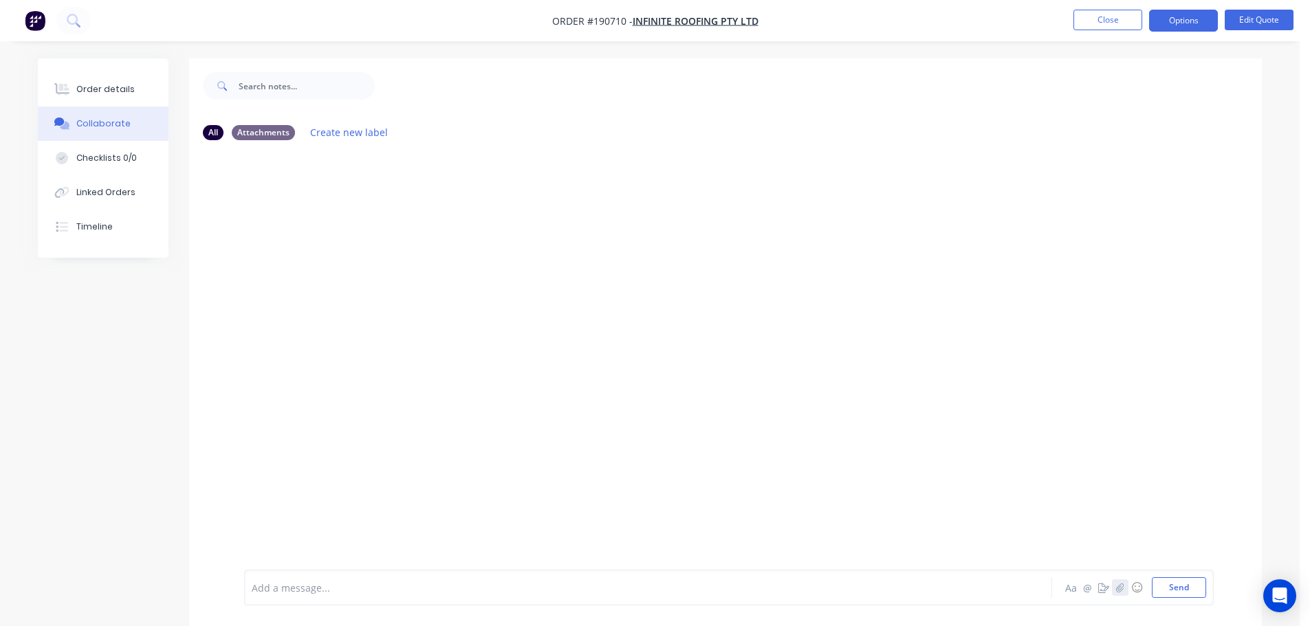
click at [1120, 586] on icon "button" at bounding box center [1120, 587] width 8 height 9
click at [1188, 586] on button "Send" at bounding box center [1179, 588] width 54 height 21
click at [1131, 23] on button "Close" at bounding box center [1107, 20] width 69 height 21
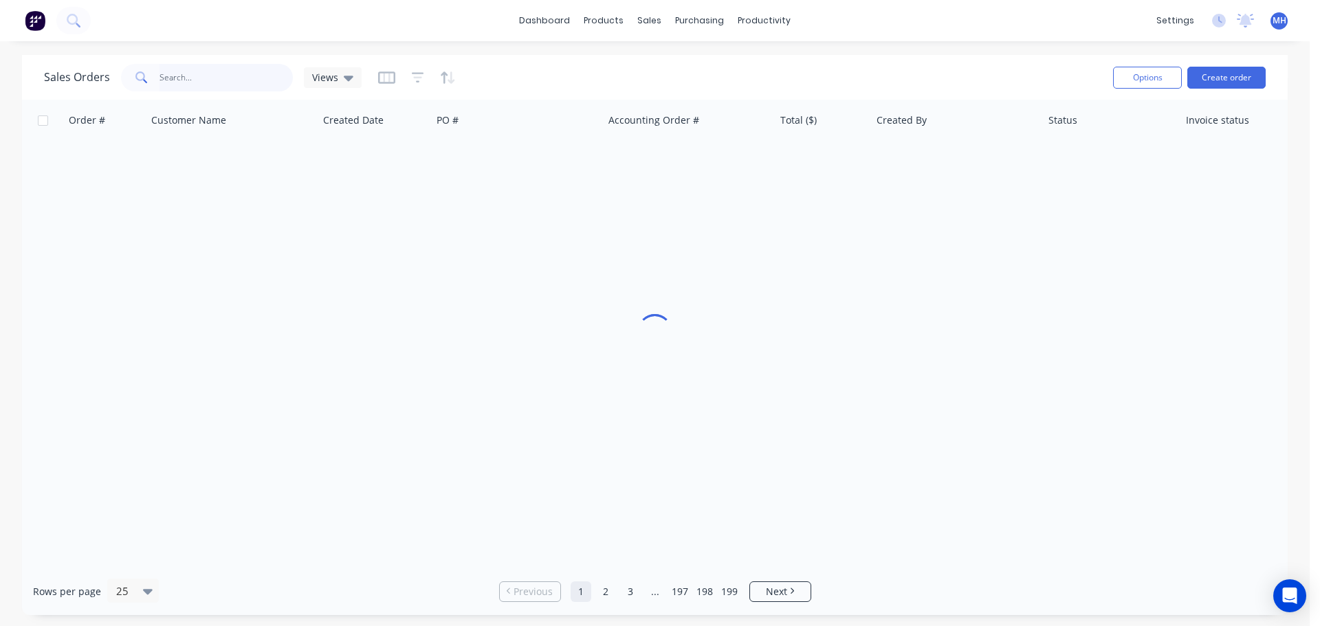
click at [243, 74] on input "text" at bounding box center [227, 78] width 134 height 28
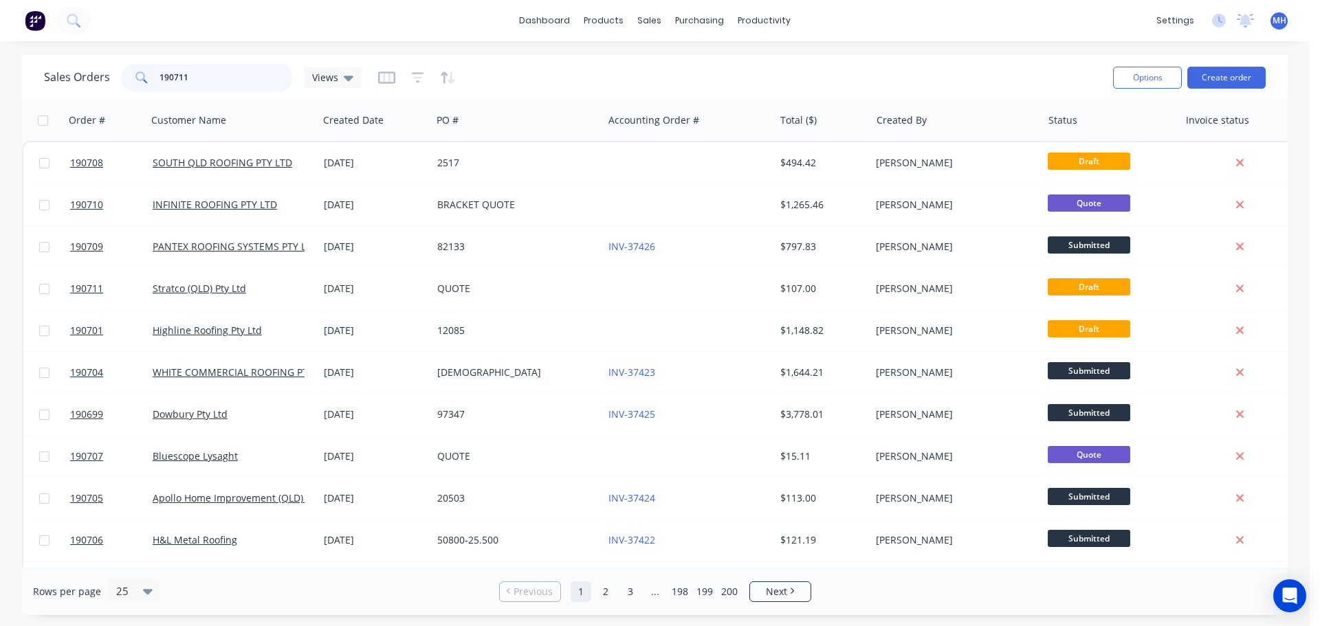
type input "190711"
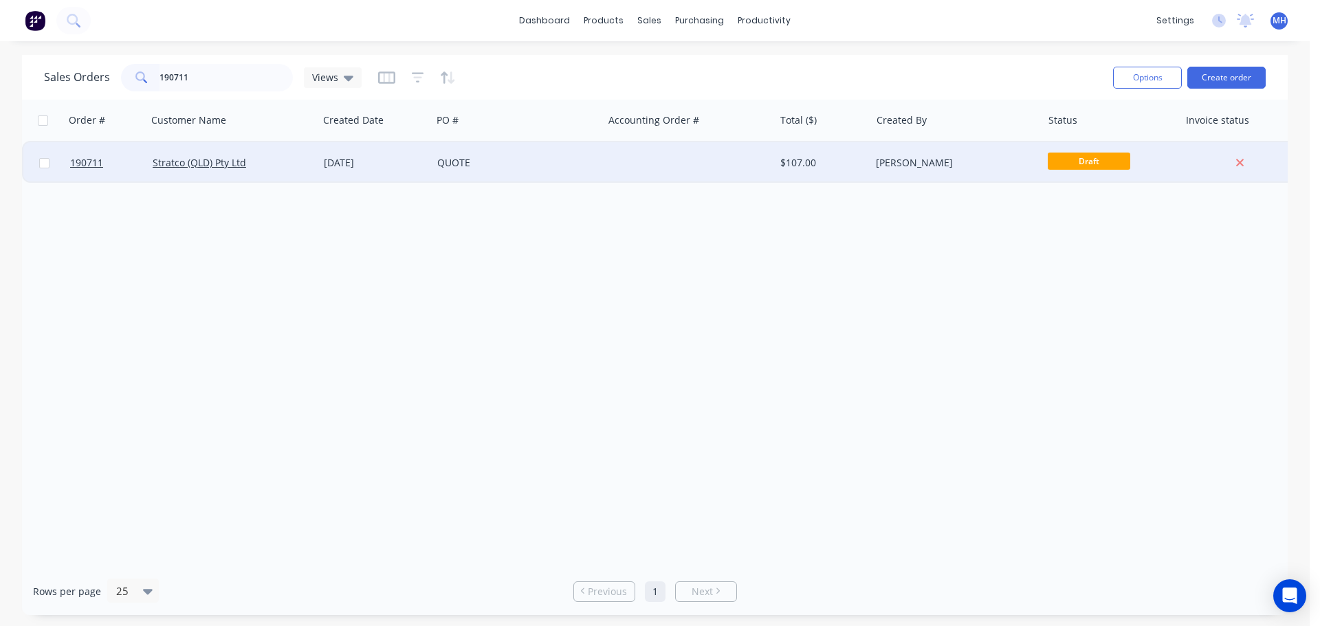
click at [491, 166] on div "QUOTE" at bounding box center [513, 163] width 153 height 14
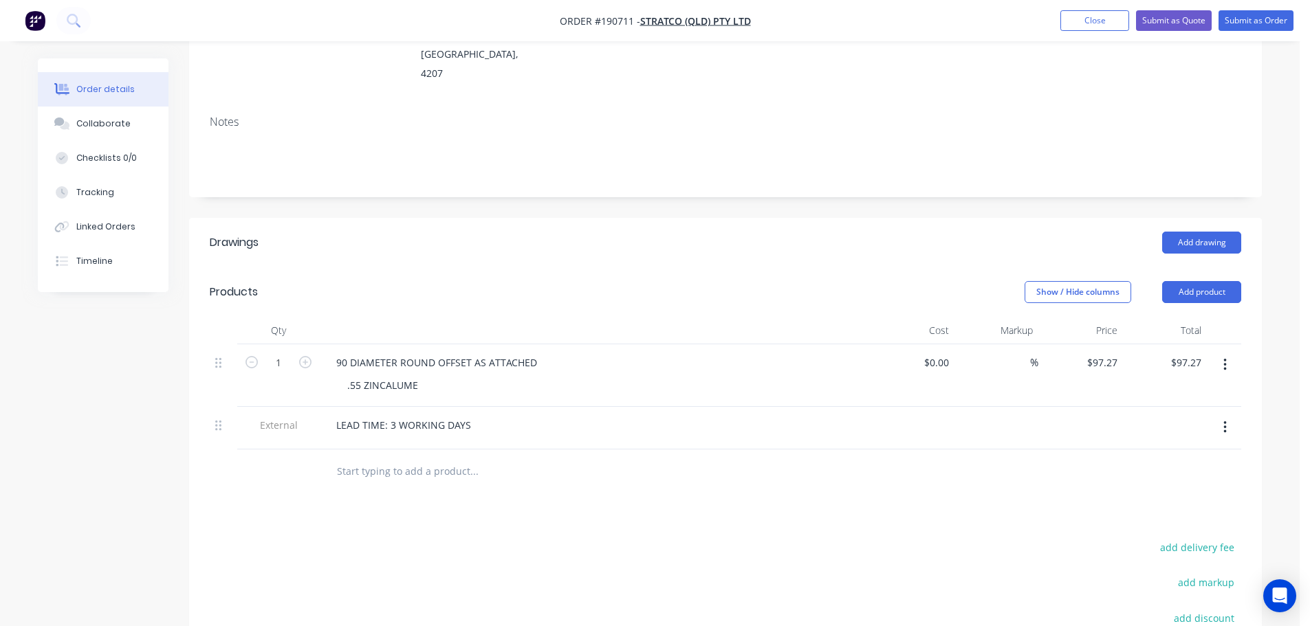
scroll to position [206, 0]
click at [59, 468] on div "Created by Hayden Created 25/08/25 Required Assigned to Add team member Status …" at bounding box center [650, 348] width 1224 height 992
click at [1086, 24] on button "Close" at bounding box center [1094, 20] width 69 height 21
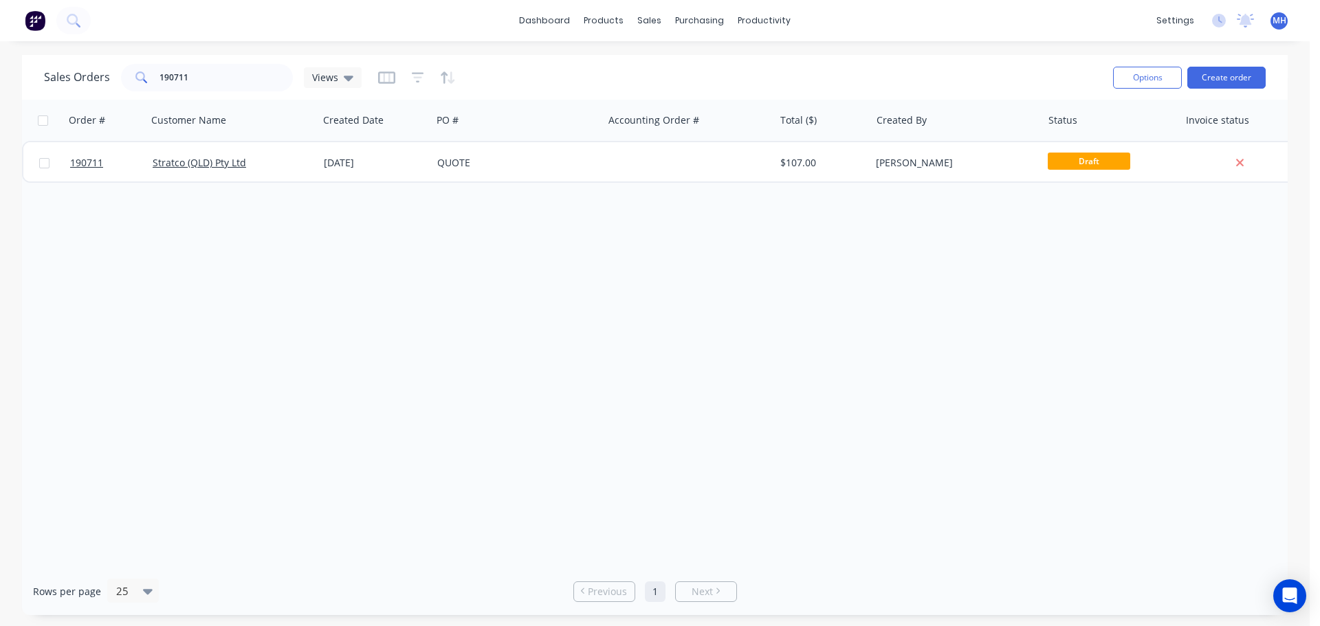
click at [584, 291] on div "Order # Customer Name Created Date PO # Accounting Order # Total ($) Created By…" at bounding box center [655, 334] width 1266 height 468
click at [223, 80] on input "190711" at bounding box center [227, 78] width 134 height 28
drag, startPoint x: 223, startPoint y: 80, endPoint x: 208, endPoint y: 82, distance: 15.2
click at [223, 80] on input "190711" at bounding box center [227, 78] width 134 height 28
click at [173, 80] on input "hark" at bounding box center [227, 78] width 134 height 28
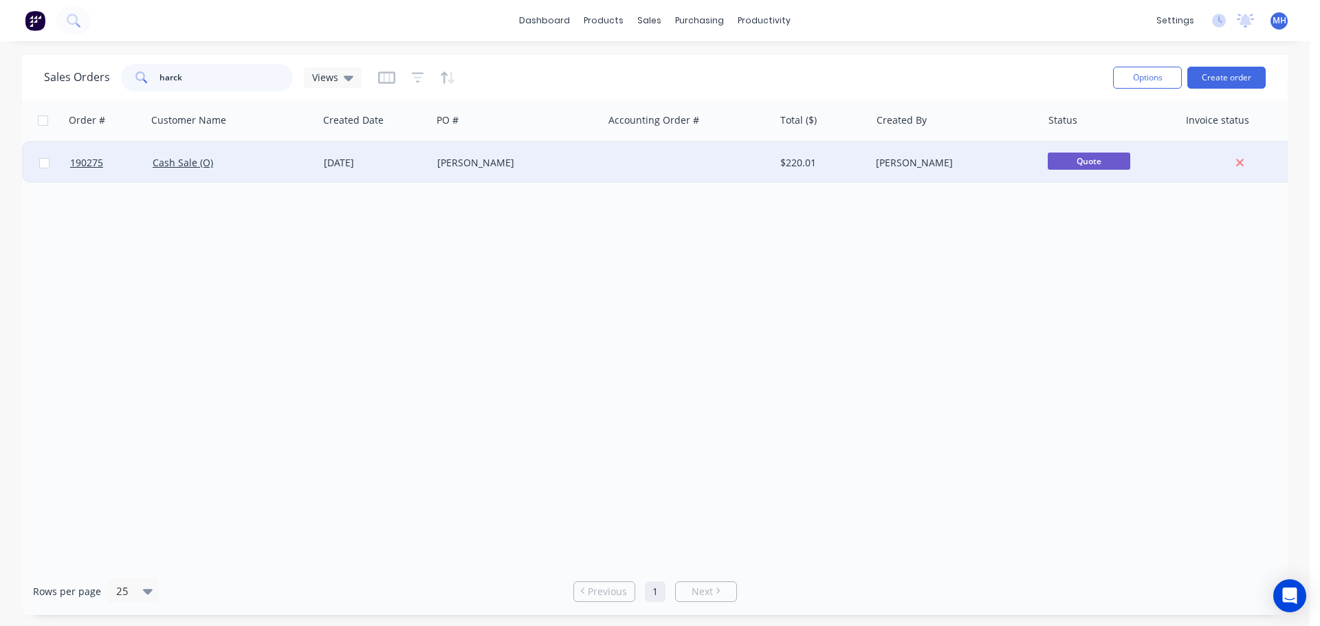
type input "harck"
click at [554, 166] on div "BEN HARCKSEN" at bounding box center [513, 163] width 153 height 14
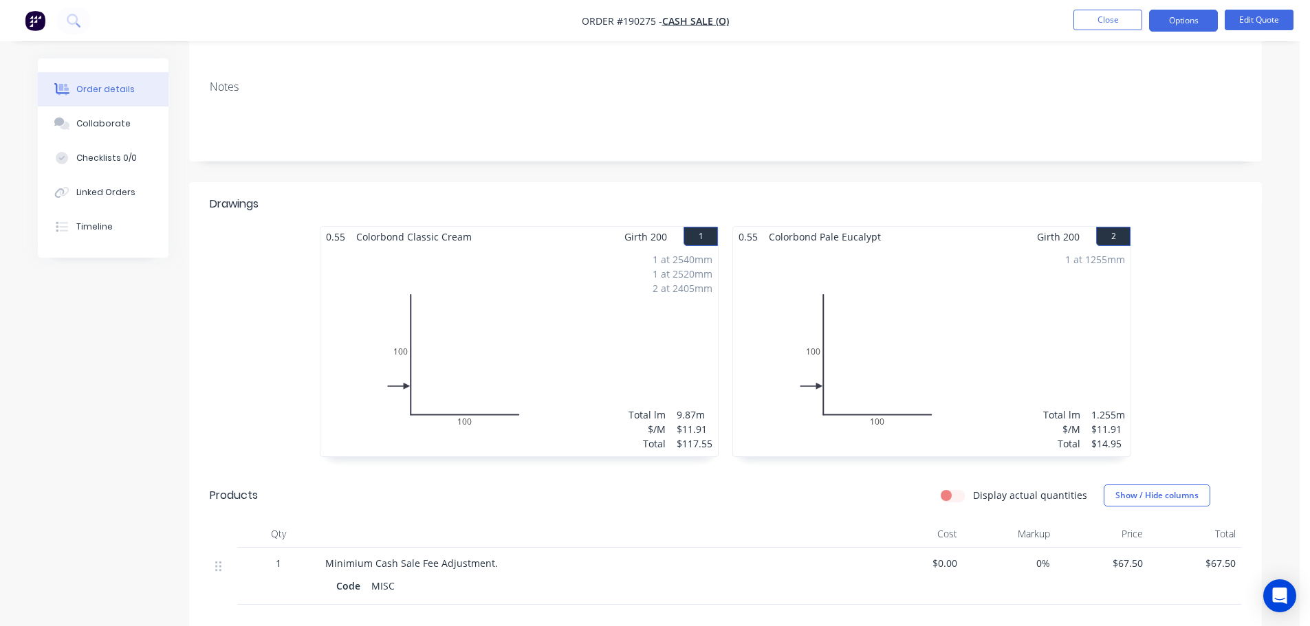
scroll to position [206, 0]
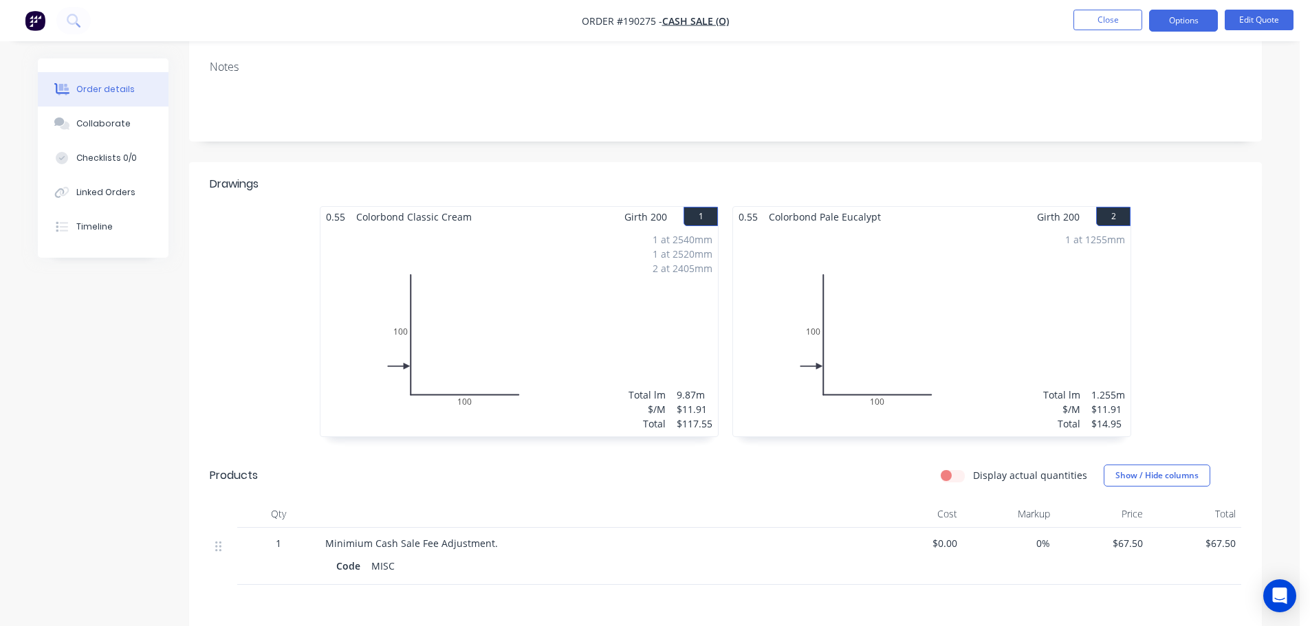
click at [1126, 8] on nav "Order #190275 - Cash Sale (O) Close Options Edit Quote" at bounding box center [655, 20] width 1310 height 41
click at [1117, 19] on button "Close" at bounding box center [1107, 20] width 69 height 21
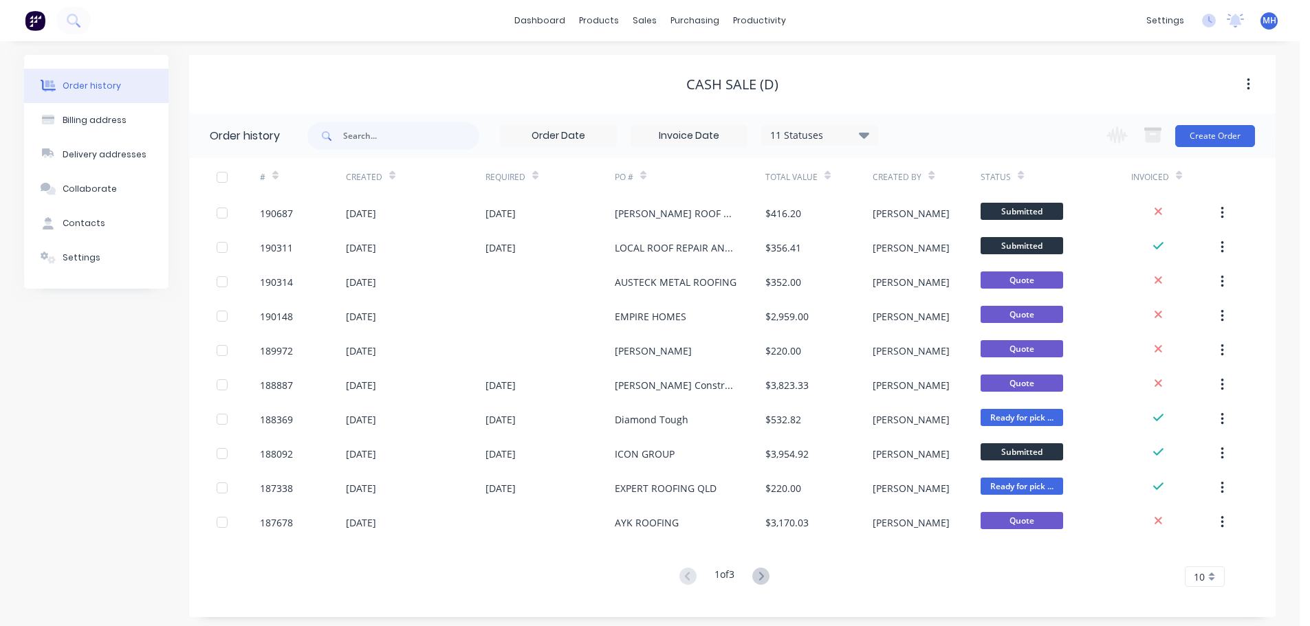
click at [836, 93] on div "Cash Sale (D)" at bounding box center [732, 84] width 1087 height 25
click at [838, 95] on div "Cash Sale (D)" at bounding box center [732, 84] width 1087 height 25
click at [818, 78] on div "Cash Sale (D)" at bounding box center [732, 84] width 1087 height 17
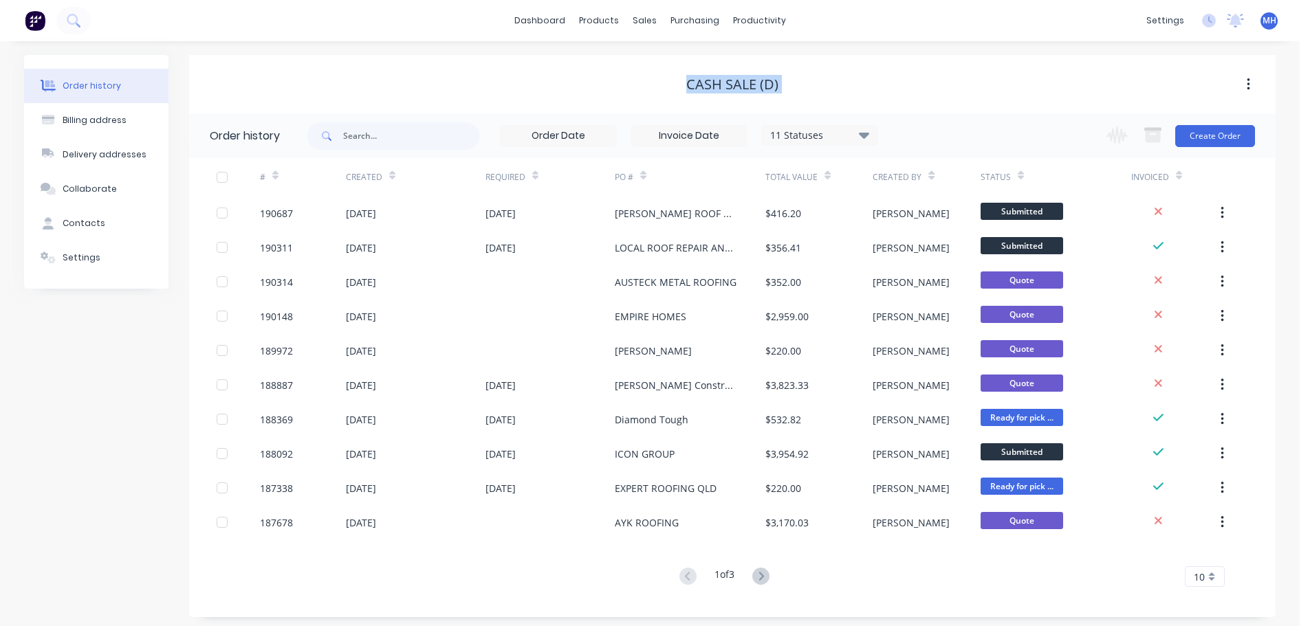
click at [816, 77] on div "Cash Sale (D)" at bounding box center [732, 84] width 1087 height 17
click at [726, 86] on div "Cash Sale (D)" at bounding box center [732, 84] width 92 height 17
click at [668, 61] on div "Sales Orders" at bounding box center [695, 66] width 56 height 12
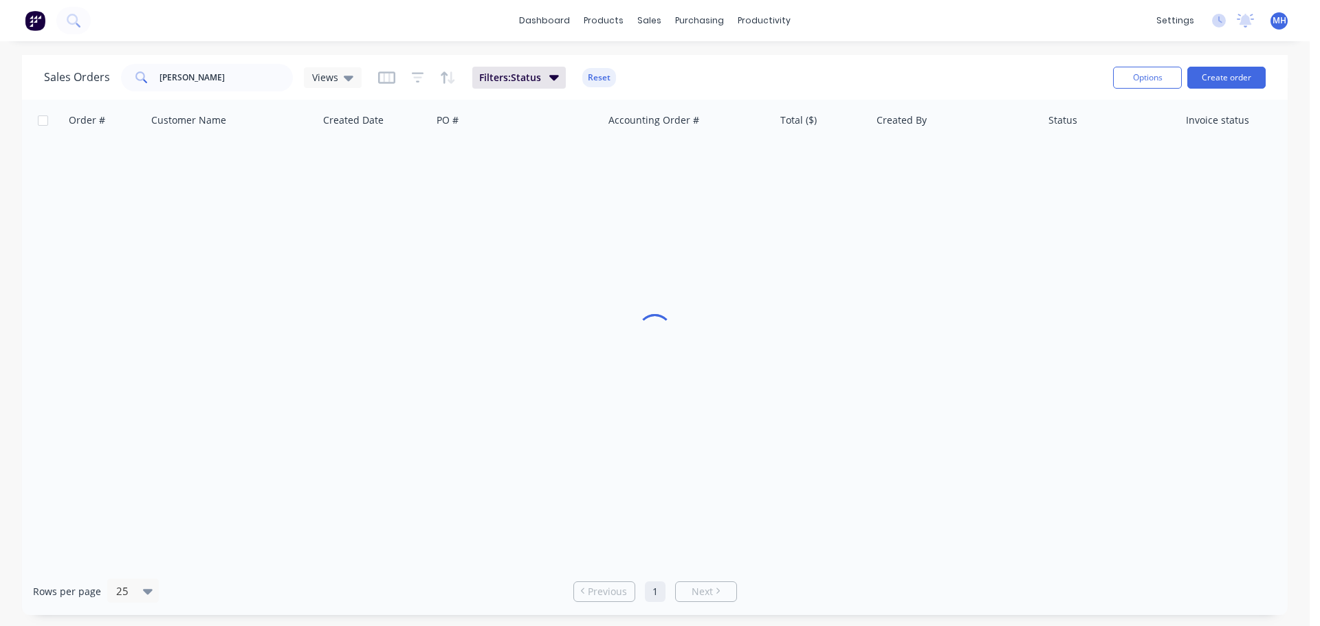
click at [897, 62] on div "Sales Orders [PERSON_NAME] van Views Filters: Status Reset" at bounding box center [573, 78] width 1058 height 34
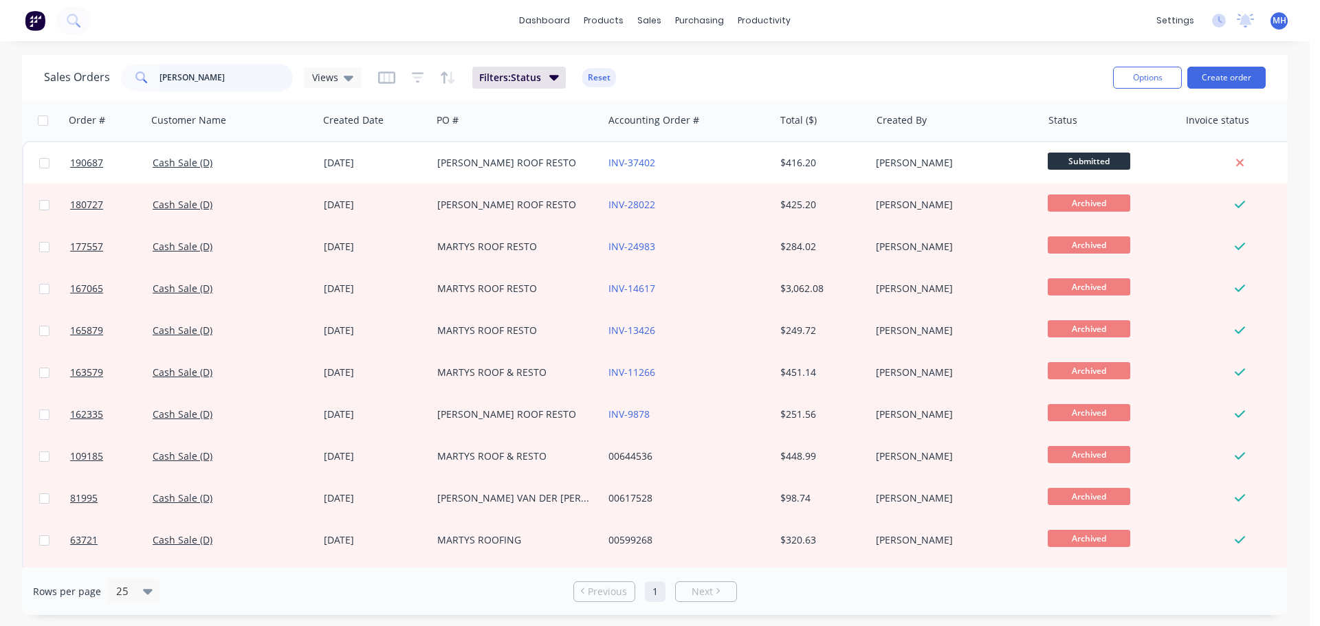
click at [287, 86] on input "[PERSON_NAME]" at bounding box center [227, 78] width 134 height 28
type input "190033"
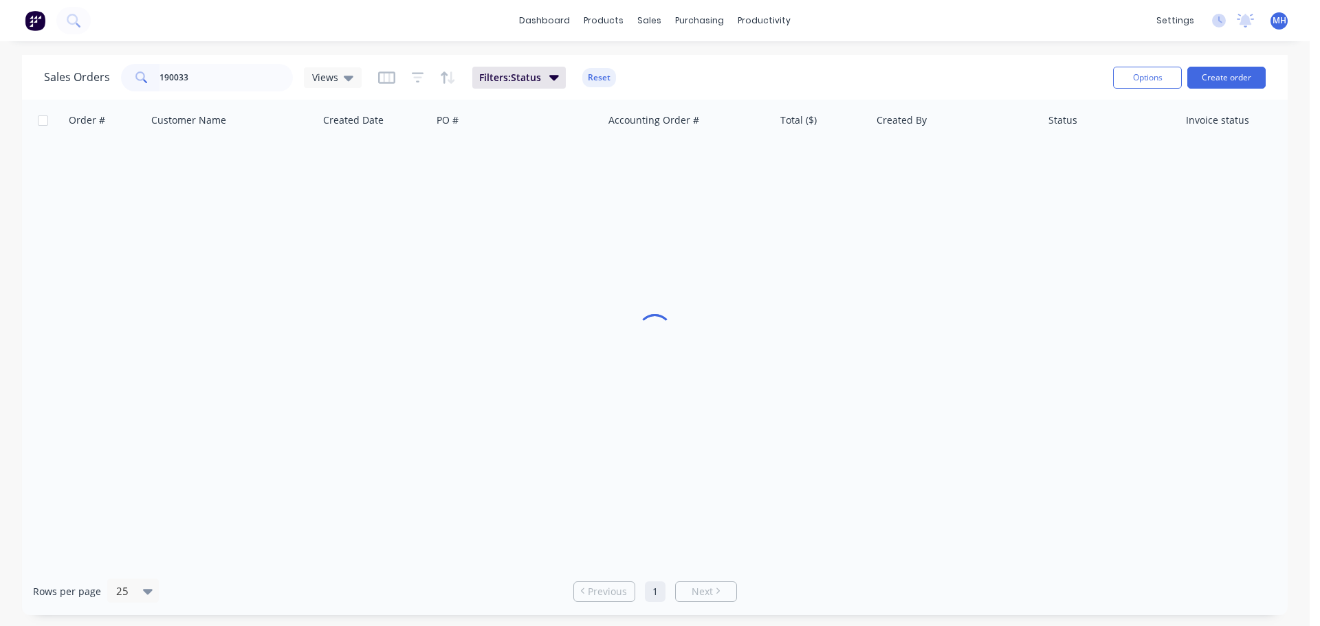
click at [695, 76] on div "Sales Orders 190033 Views Filters: Status Reset" at bounding box center [573, 78] width 1058 height 34
click at [293, 59] on div "Sales Orders 190033 Views Filters: Status Reset Options Create order" at bounding box center [655, 77] width 1266 height 45
click at [664, 75] on div "Sales Orders 190033 Views Filters: Status Reset" at bounding box center [573, 78] width 1058 height 34
click at [659, 74] on div "Sales Orders 190033 Views Filters: Status Reset" at bounding box center [573, 78] width 1058 height 34
click at [593, 85] on button "Reset" at bounding box center [599, 77] width 34 height 19
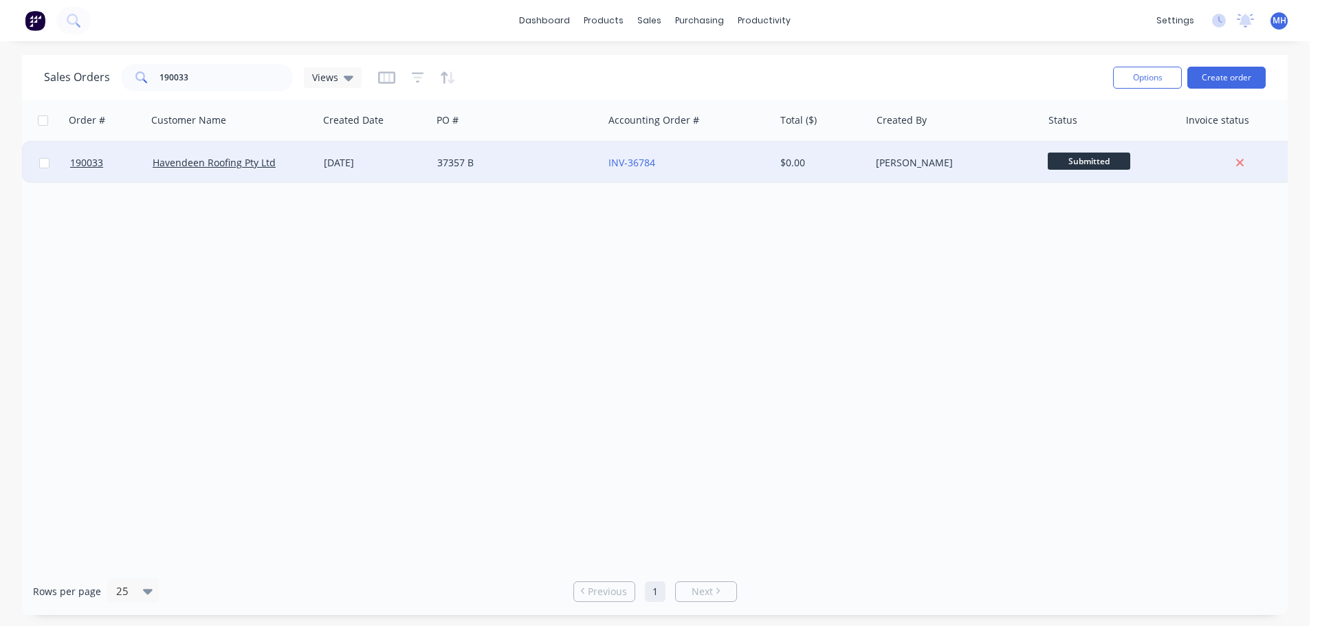
click at [328, 160] on div "[DATE]" at bounding box center [375, 163] width 102 height 14
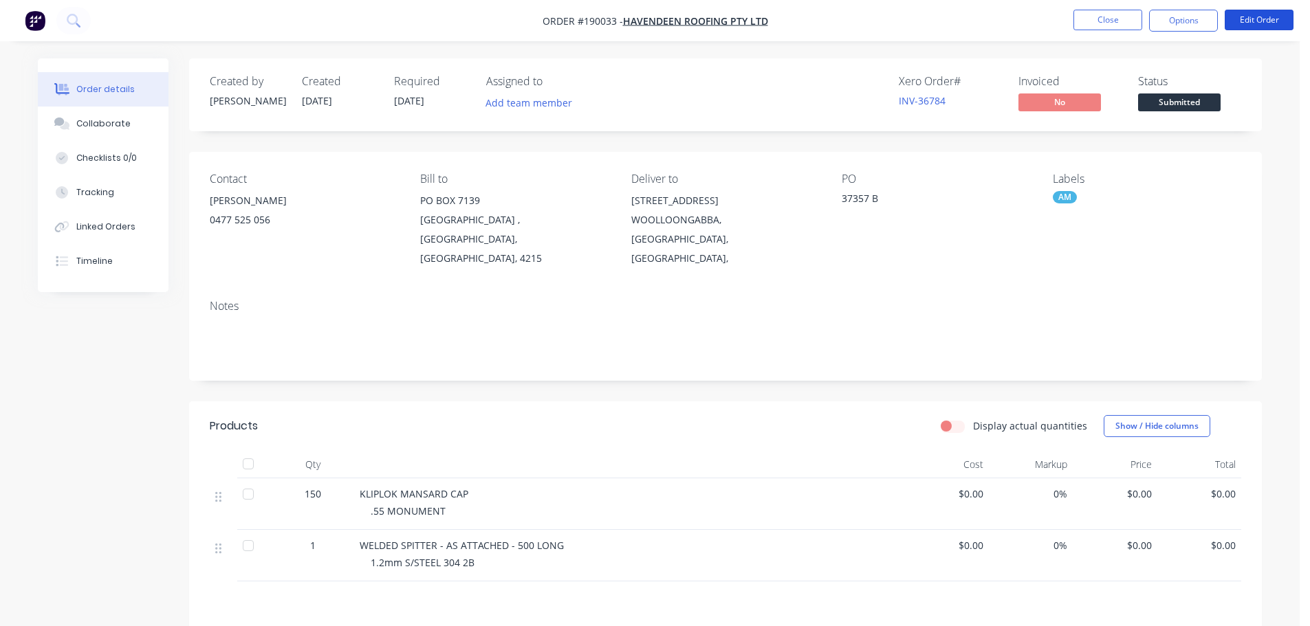
click at [1269, 19] on button "Edit Order" at bounding box center [1259, 20] width 69 height 21
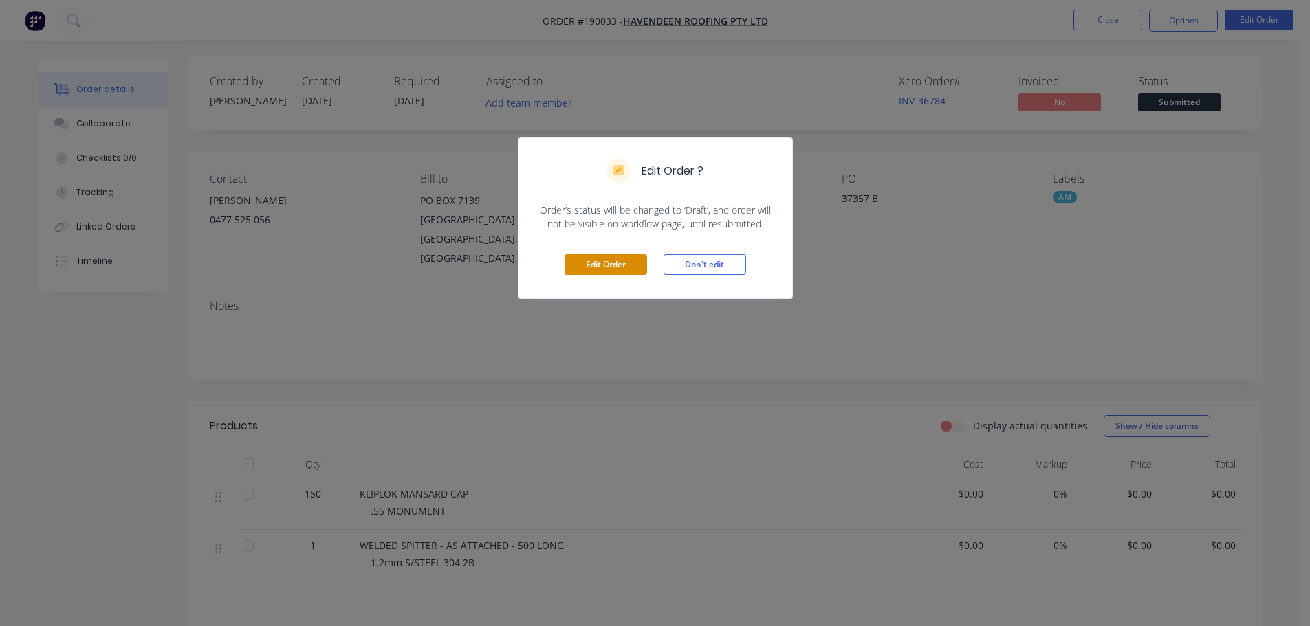
click at [602, 263] on button "Edit Order" at bounding box center [606, 264] width 83 height 21
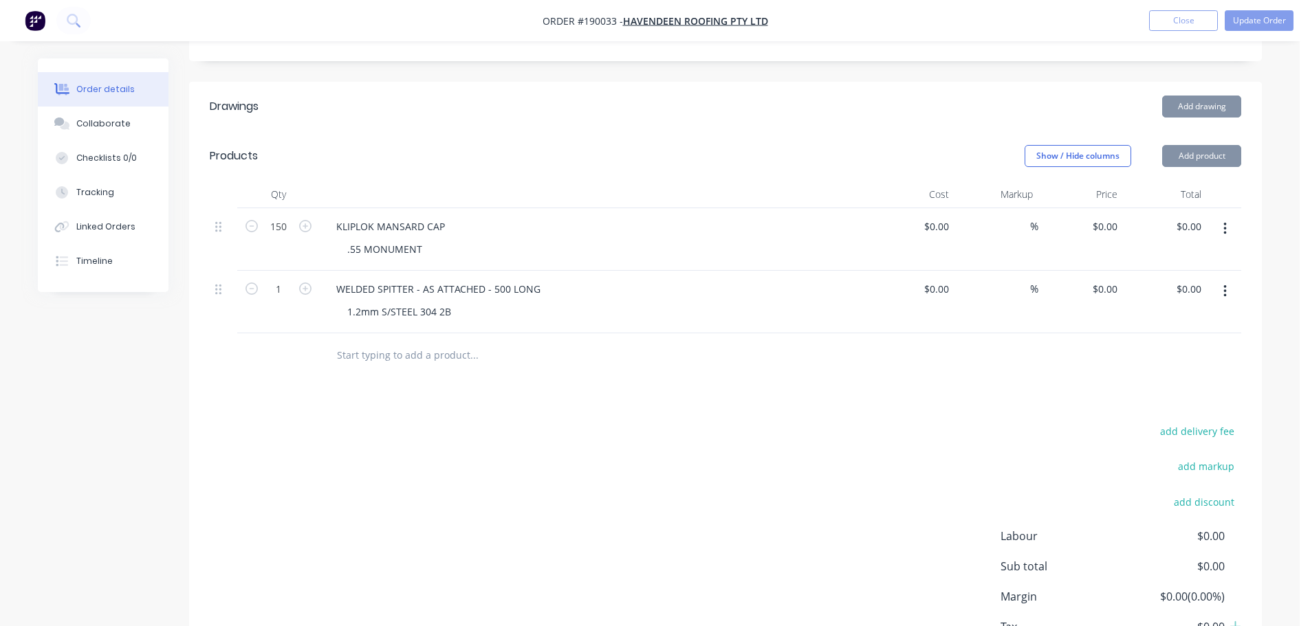
scroll to position [344, 0]
click at [1199, 143] on button "Add product" at bounding box center [1201, 154] width 79 height 22
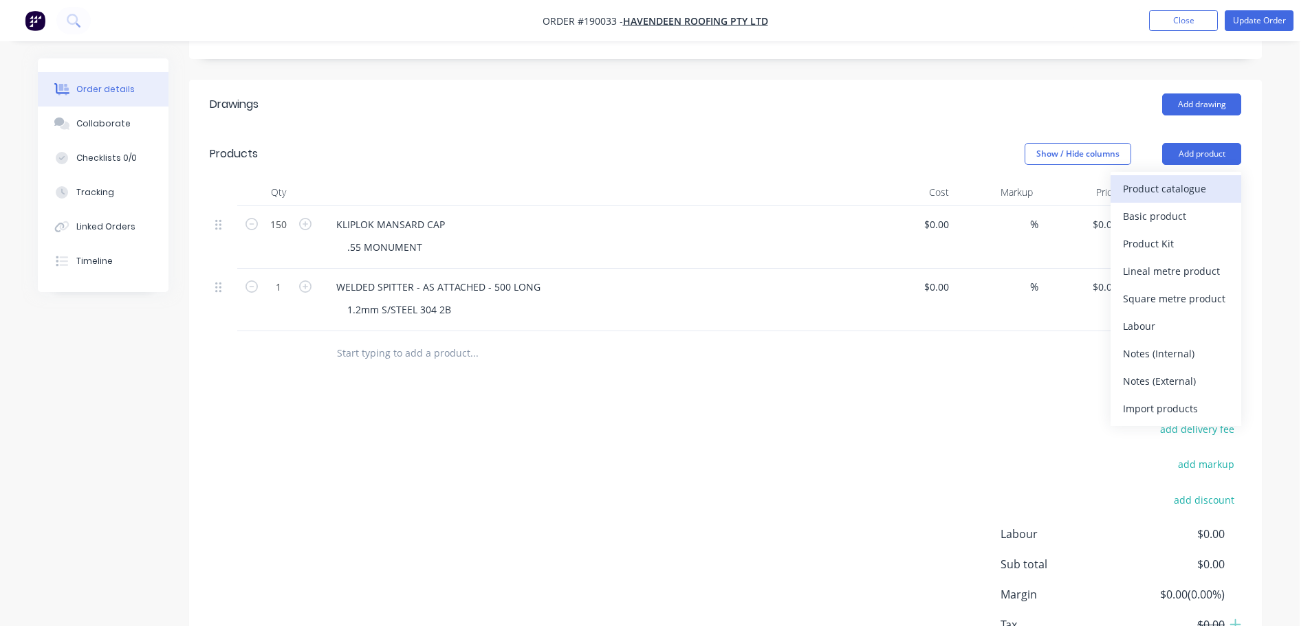
click at [1186, 179] on div "Product catalogue" at bounding box center [1176, 189] width 106 height 20
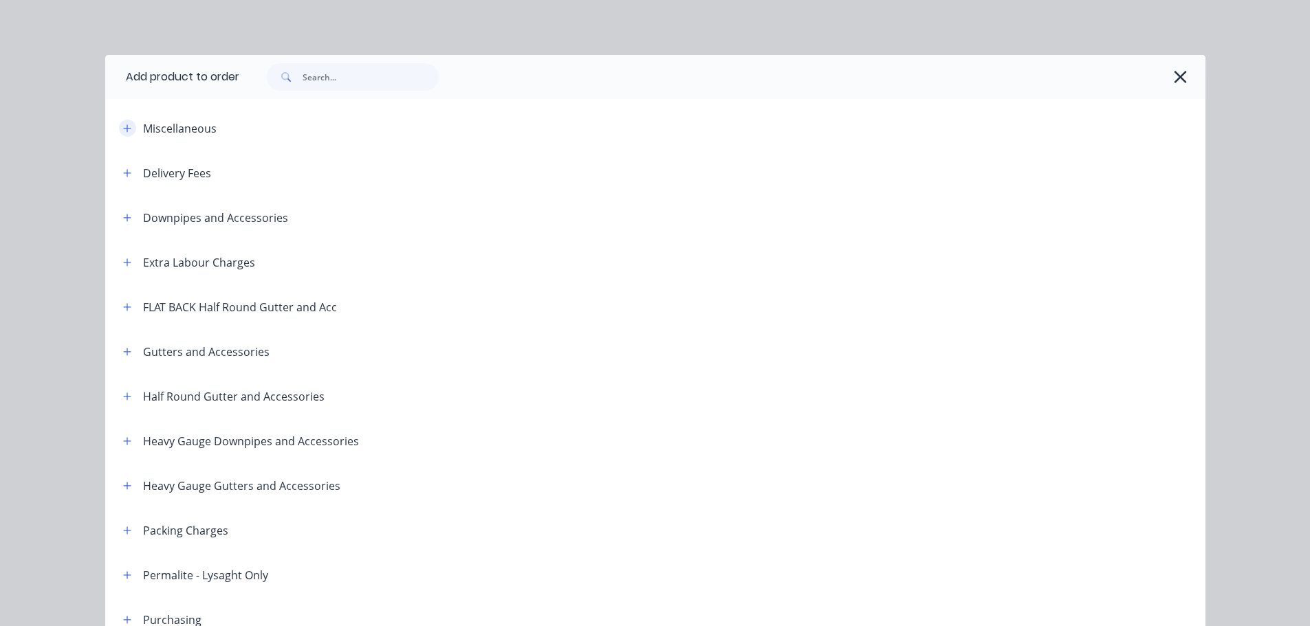
click at [127, 126] on button "button" at bounding box center [127, 128] width 17 height 17
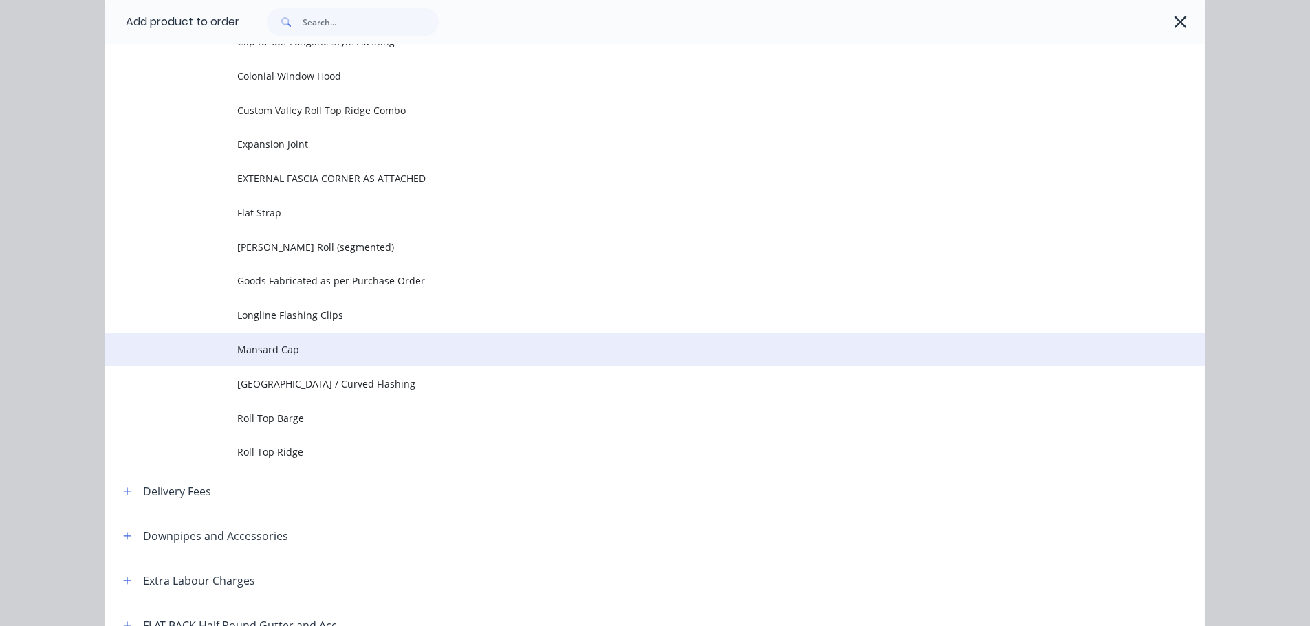
scroll to position [206, 0]
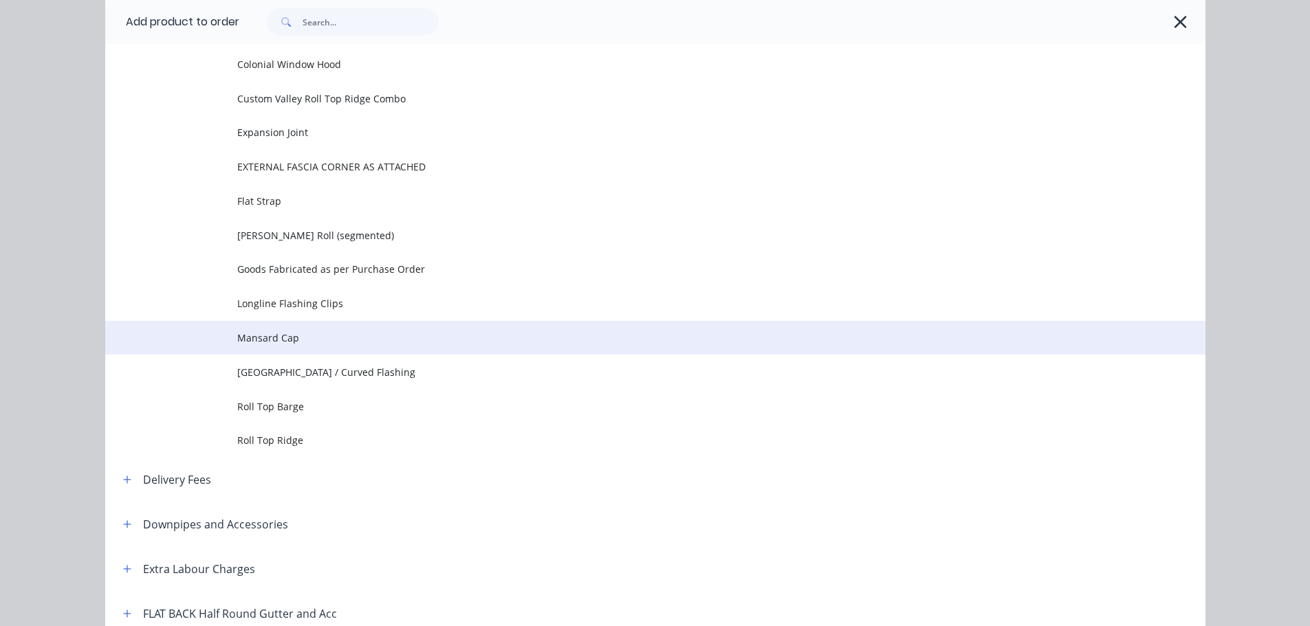
click at [259, 346] on td "Mansard Cap" at bounding box center [721, 338] width 968 height 34
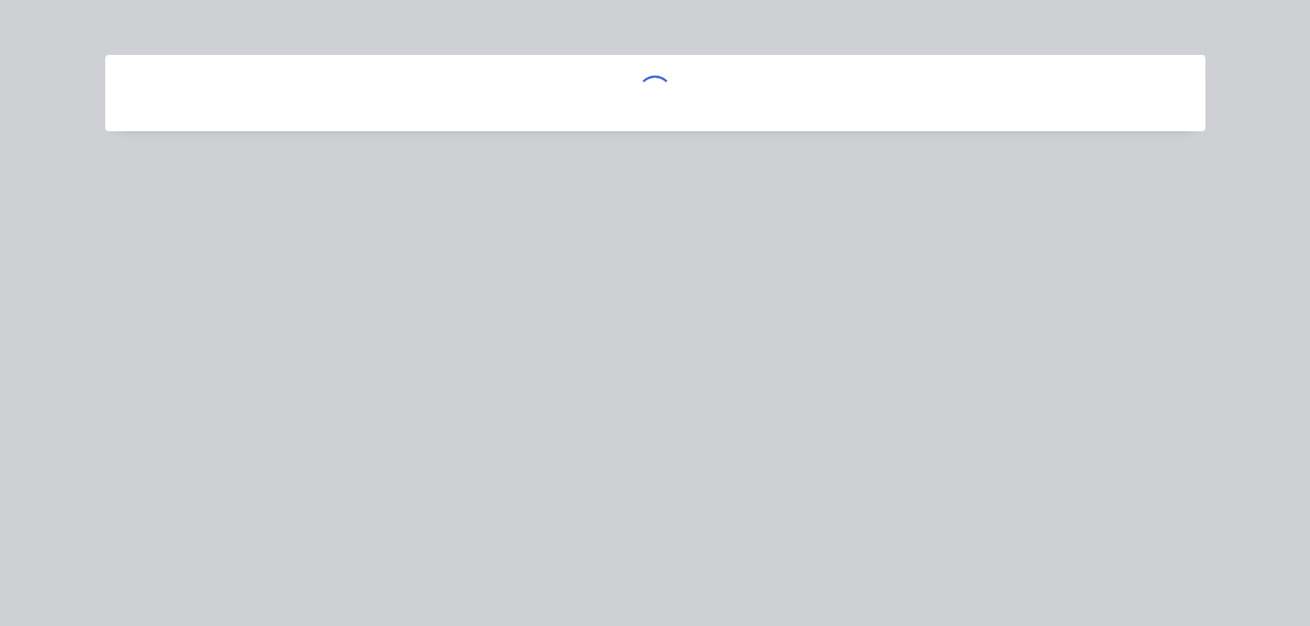
scroll to position [0, 0]
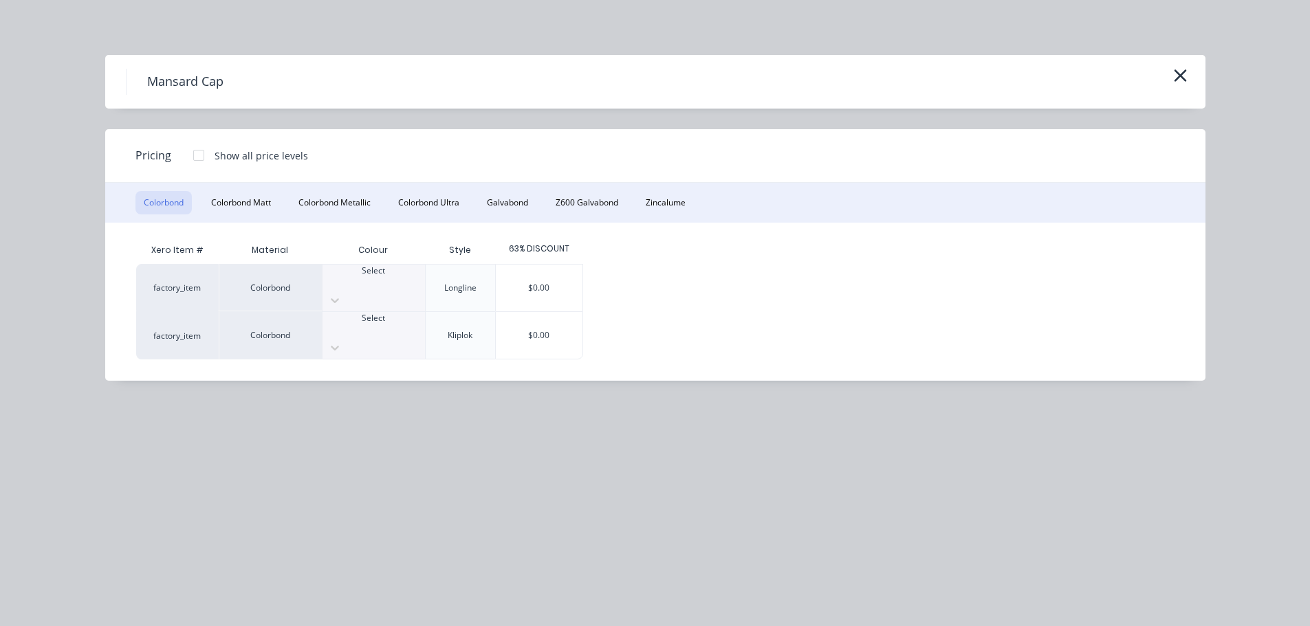
click at [200, 152] on div at bounding box center [199, 156] width 28 height 28
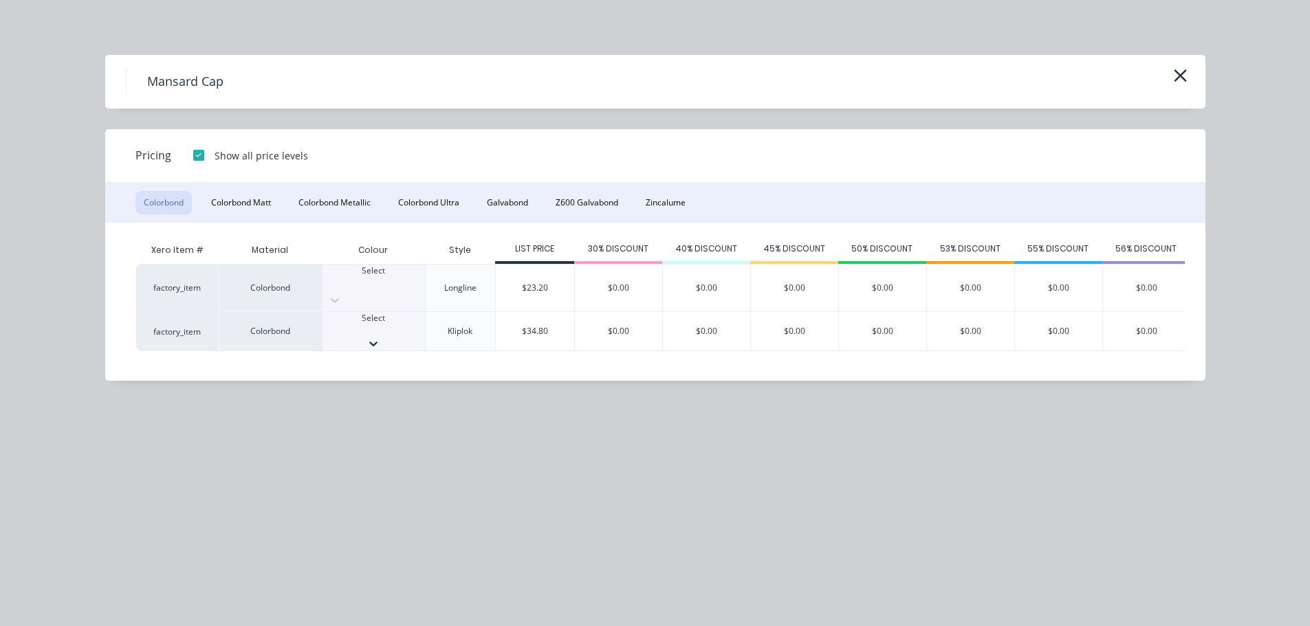
click at [402, 337] on div at bounding box center [374, 344] width 102 height 14
click at [527, 313] on div "$34.80" at bounding box center [535, 335] width 78 height 47
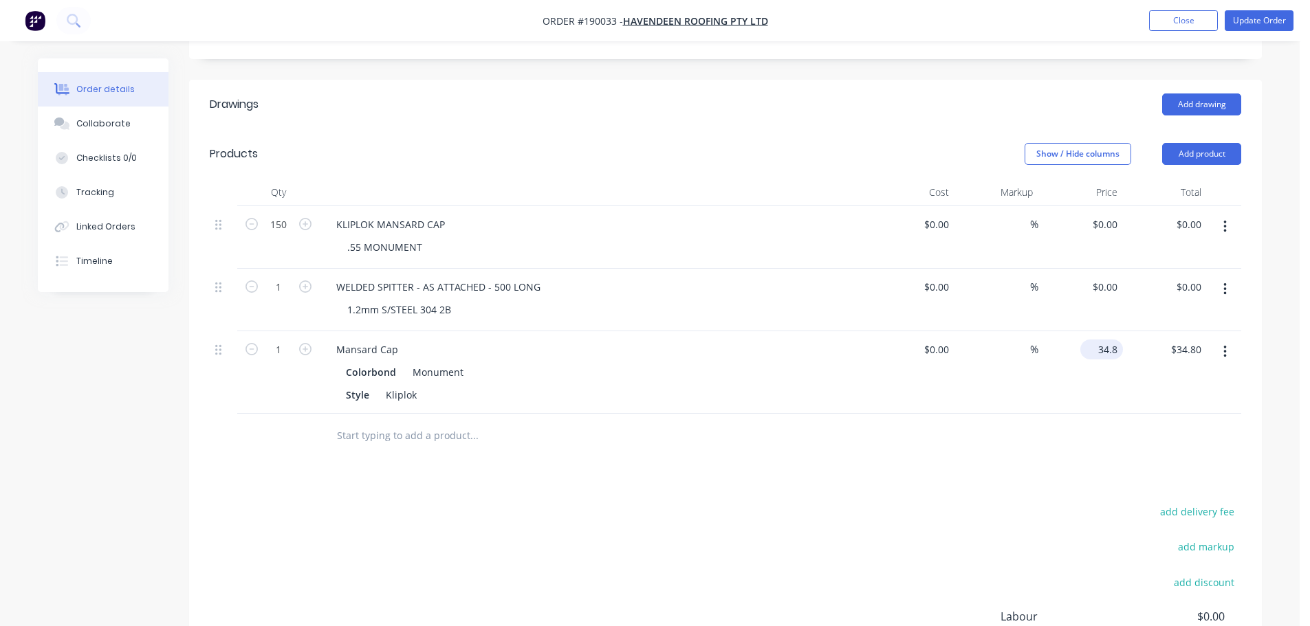
click at [1117, 340] on input "34.8" at bounding box center [1104, 350] width 37 height 20
type input "$12.87"
click at [754, 477] on div "Drawings Add drawing Products Show / Hide columns Add product Qty Cost Markup P…" at bounding box center [725, 434] width 1073 height 709
click at [281, 235] on input "1" at bounding box center [279, 225] width 36 height 21
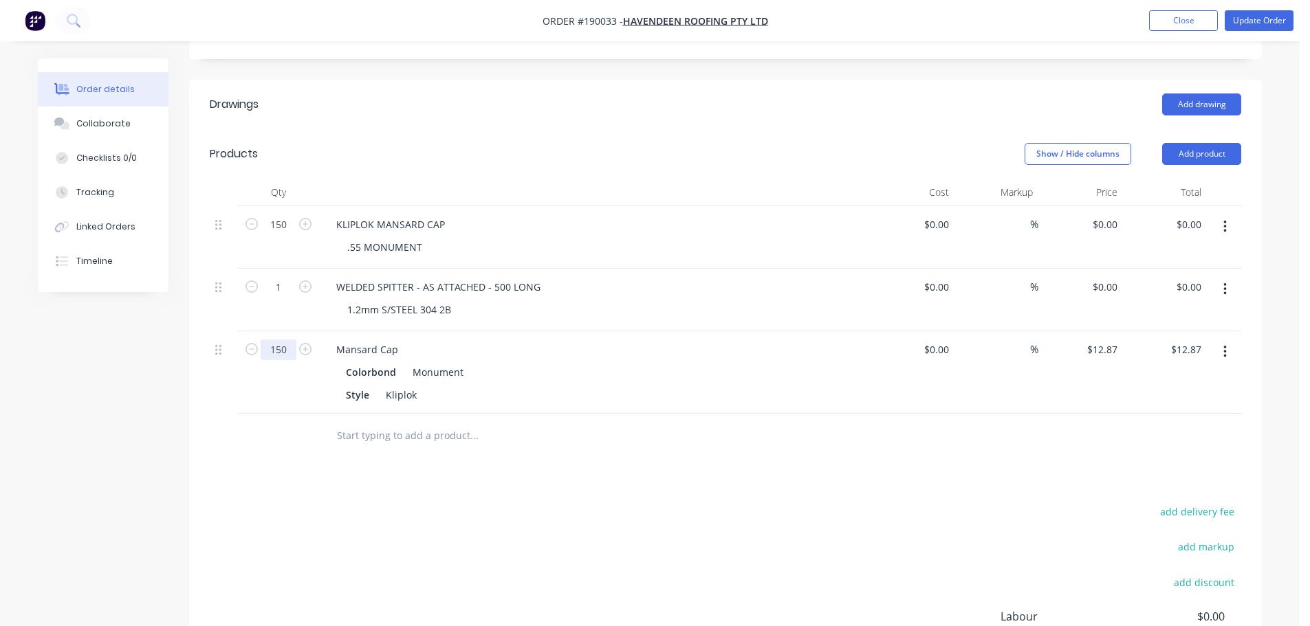
type input "150"
type input "$1,930.50"
click at [483, 461] on div "Drawings Add drawing Products Show / Hide columns Add product Qty Cost Markup P…" at bounding box center [725, 434] width 1073 height 709
drag, startPoint x: 1219, startPoint y: 202, endPoint x: 1222, endPoint y: 215, distance: 13.5
click at [1219, 215] on button "button" at bounding box center [1225, 227] width 32 height 25
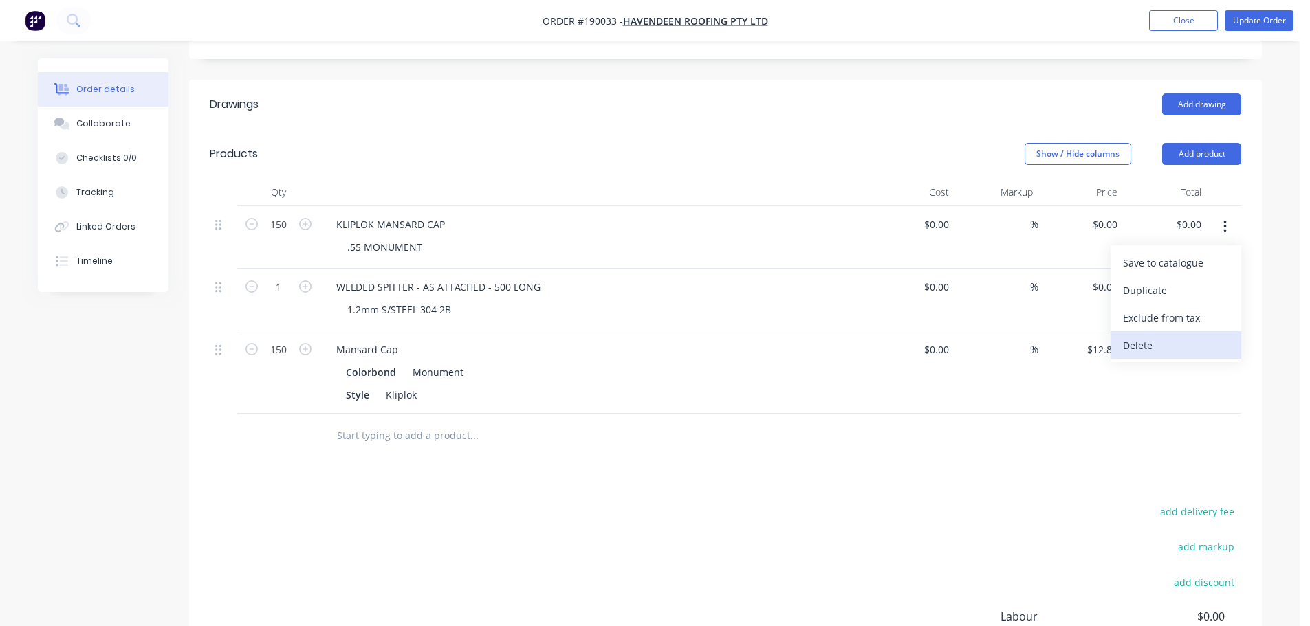
click at [1155, 336] on div "Delete" at bounding box center [1176, 346] width 106 height 20
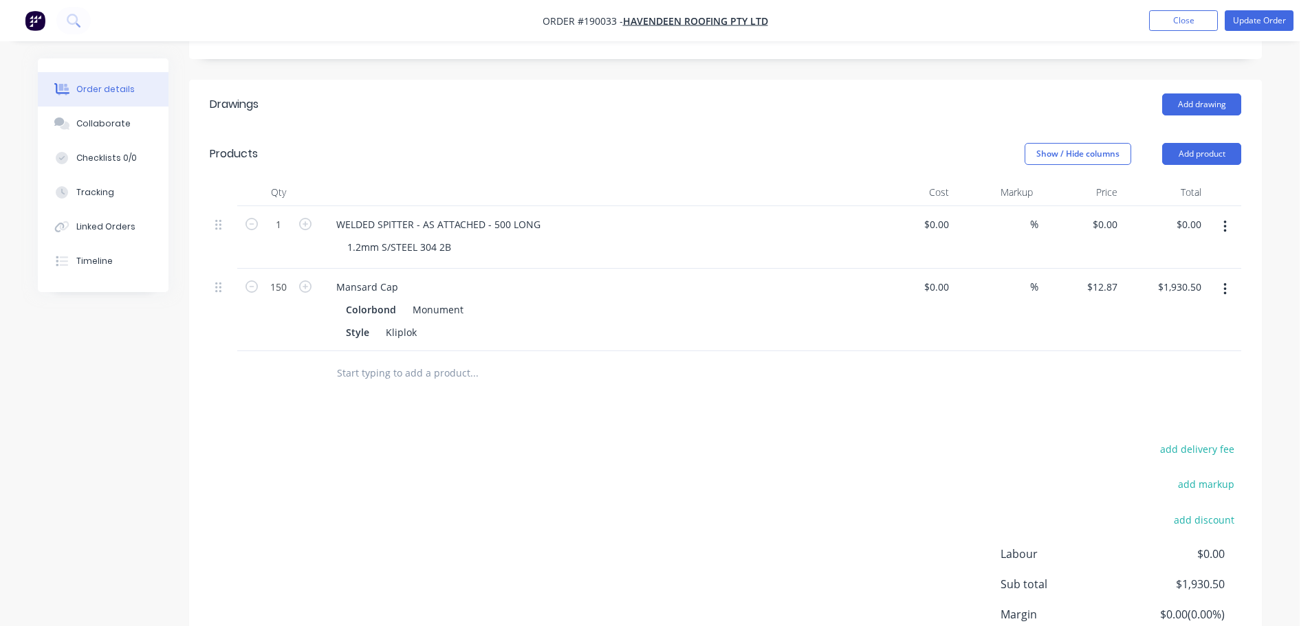
drag, startPoint x: 221, startPoint y: 273, endPoint x: 222, endPoint y: 216, distance: 57.1
click at [222, 217] on div "1 WELDED SPITTER - AS ATTACHED - 500 LONG 1.2mm S/STEEL 304 2B $0.00 $0.00 % $0…" at bounding box center [726, 278] width 1032 height 145
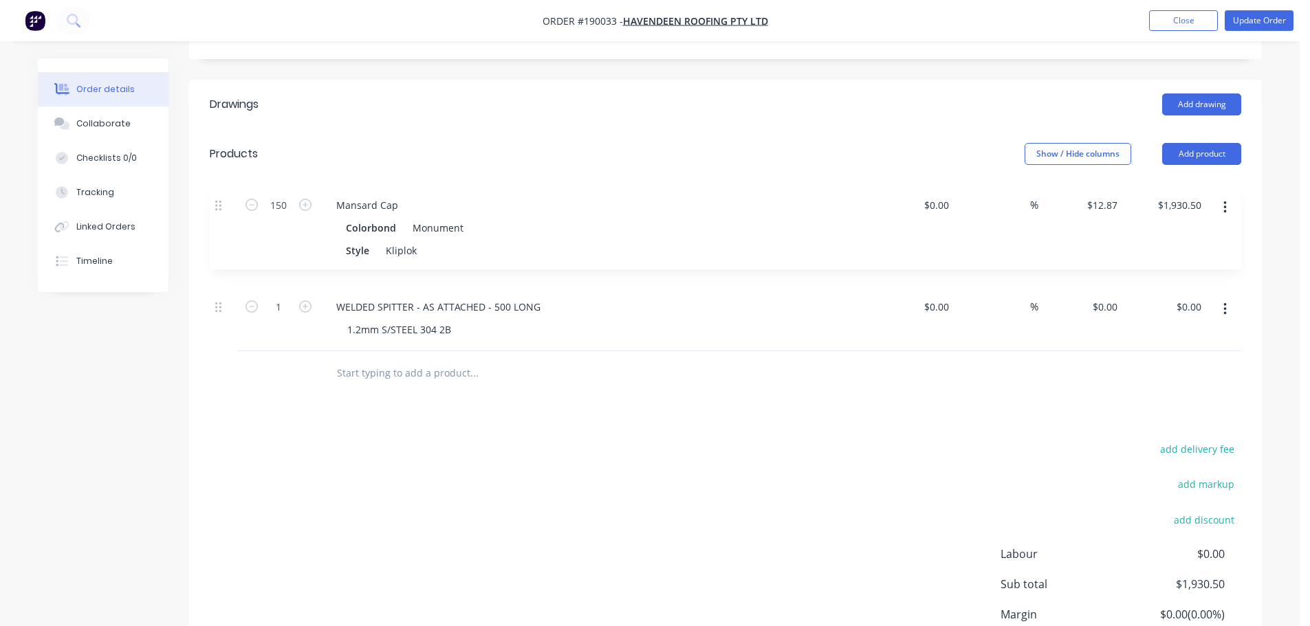
click at [587, 147] on header "Products Show / Hide columns Add product" at bounding box center [725, 154] width 1073 height 50
click at [1265, 23] on button "Update Order" at bounding box center [1259, 20] width 69 height 21
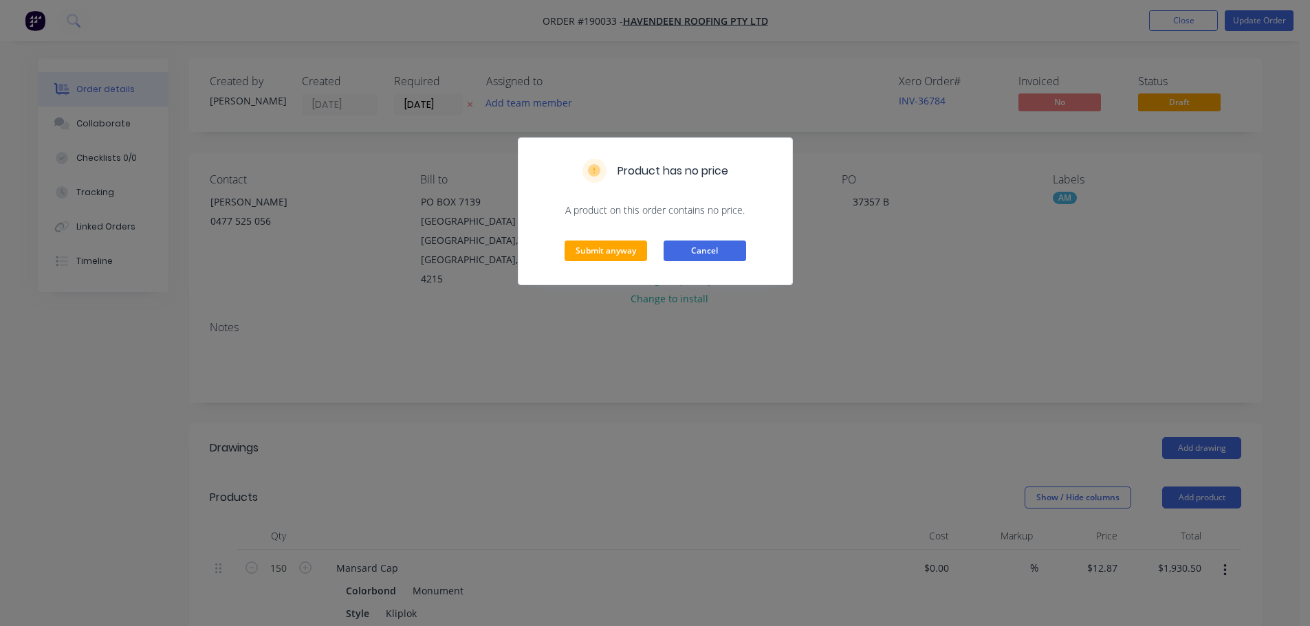
click at [727, 246] on button "Cancel" at bounding box center [705, 251] width 83 height 21
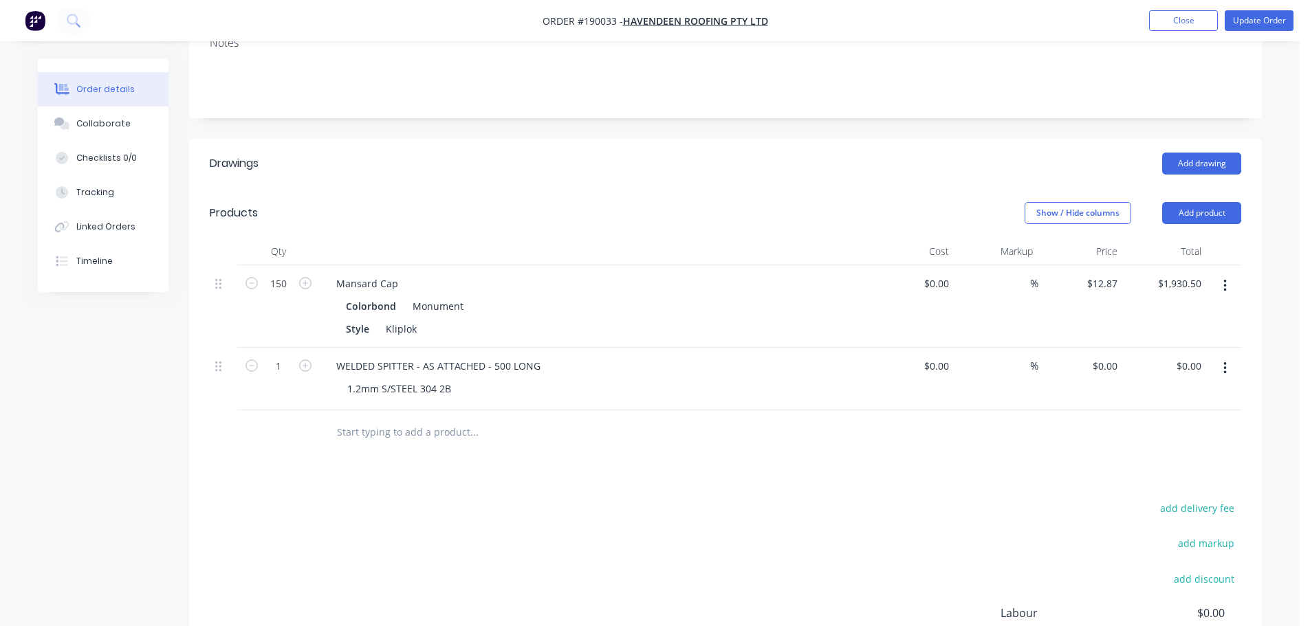
scroll to position [344, 0]
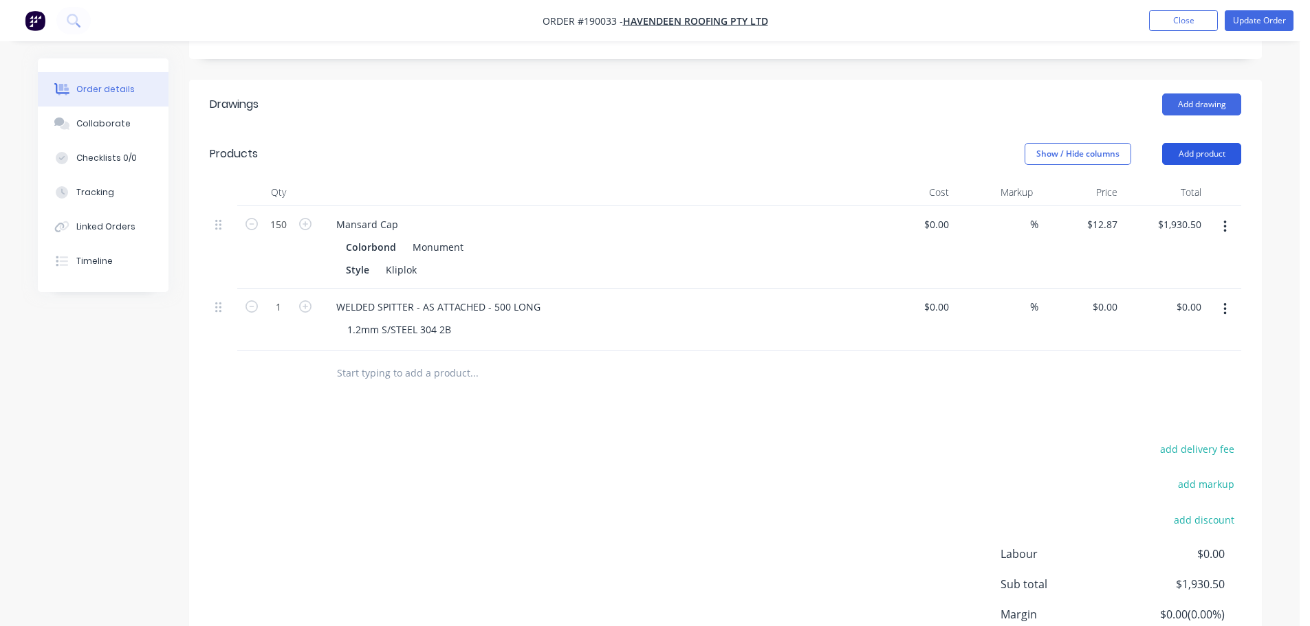
click at [1202, 143] on button "Add product" at bounding box center [1201, 154] width 79 height 22
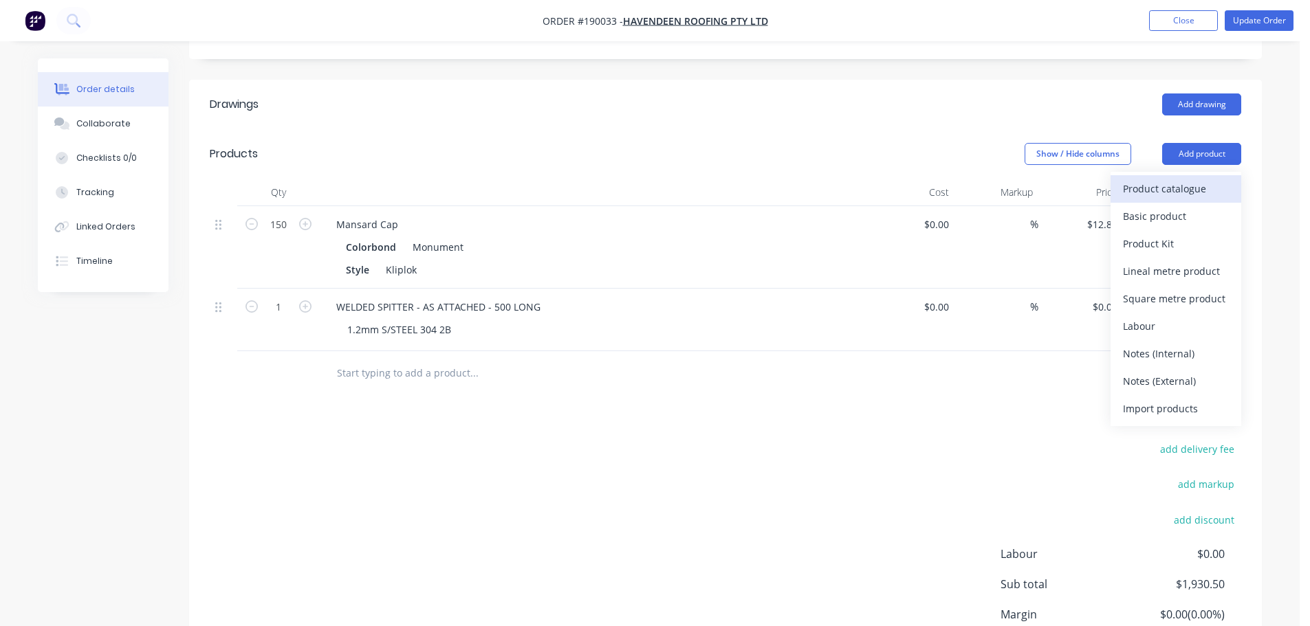
click at [1175, 179] on div "Product catalogue" at bounding box center [1176, 189] width 106 height 20
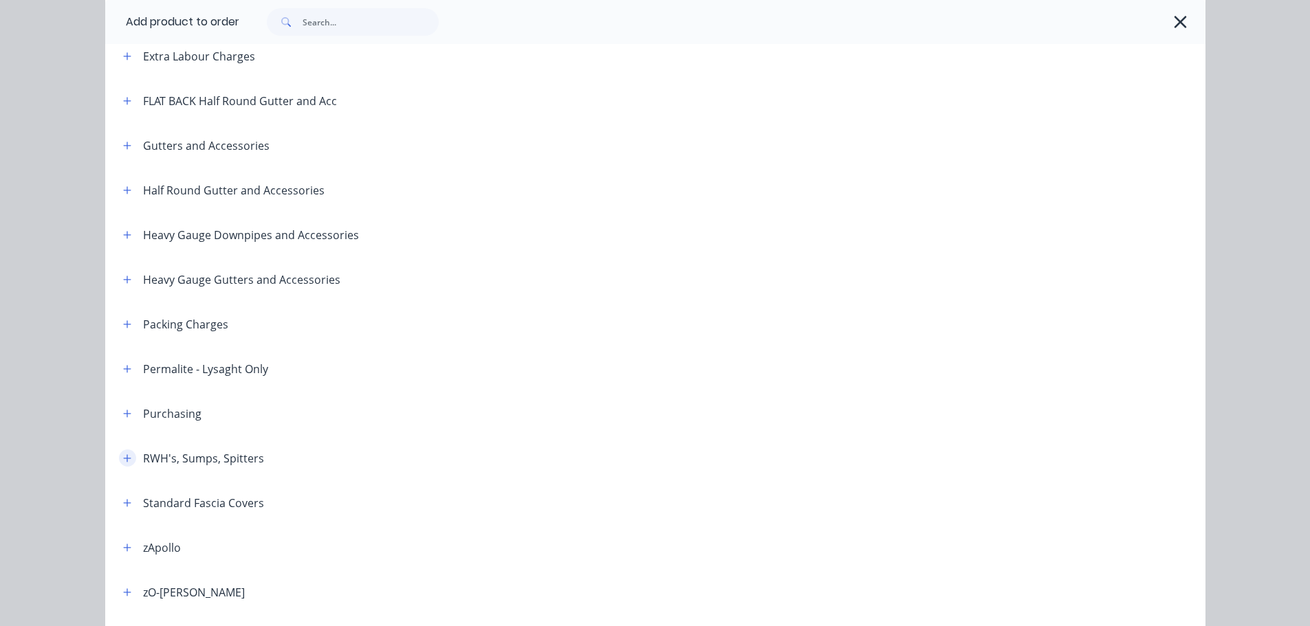
click at [123, 458] on icon "button" at bounding box center [127, 459] width 8 height 8
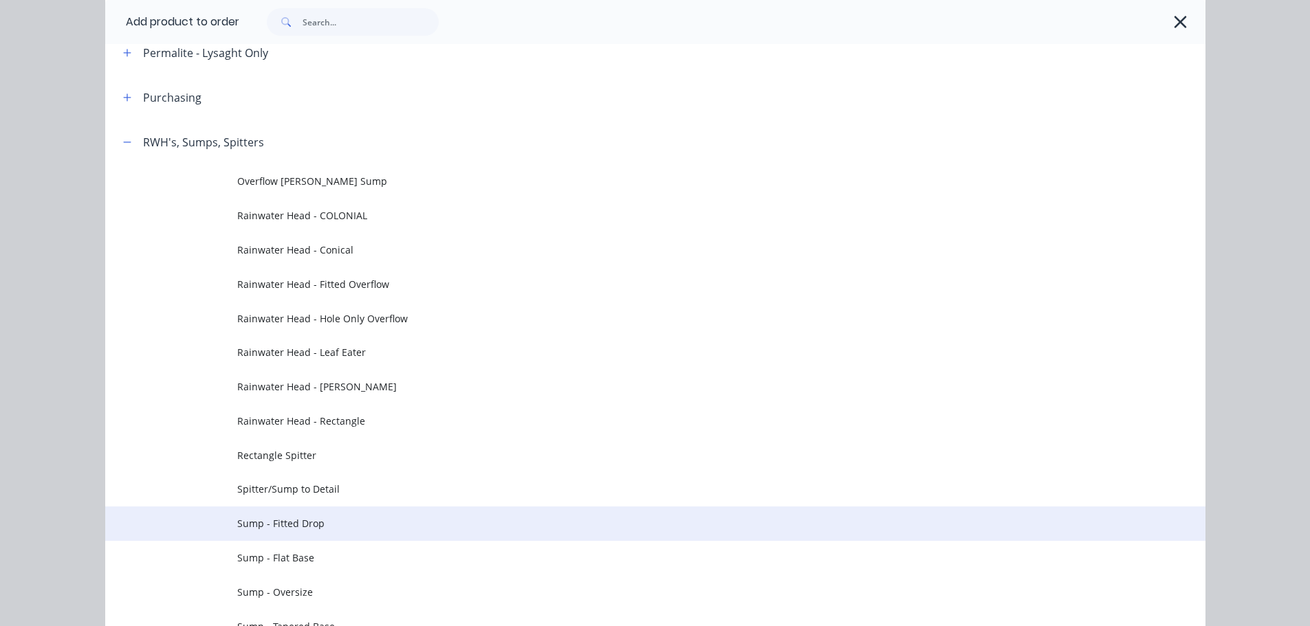
scroll to position [619, 0]
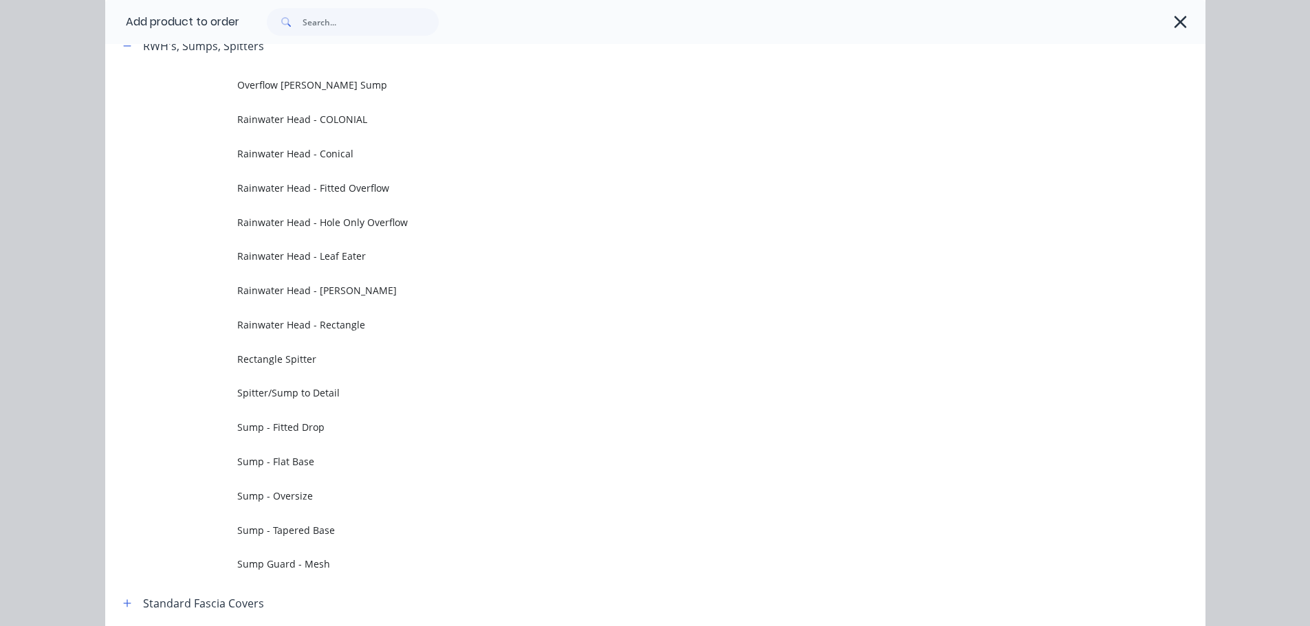
click at [377, 351] on td "Rectangle Spitter" at bounding box center [721, 359] width 968 height 34
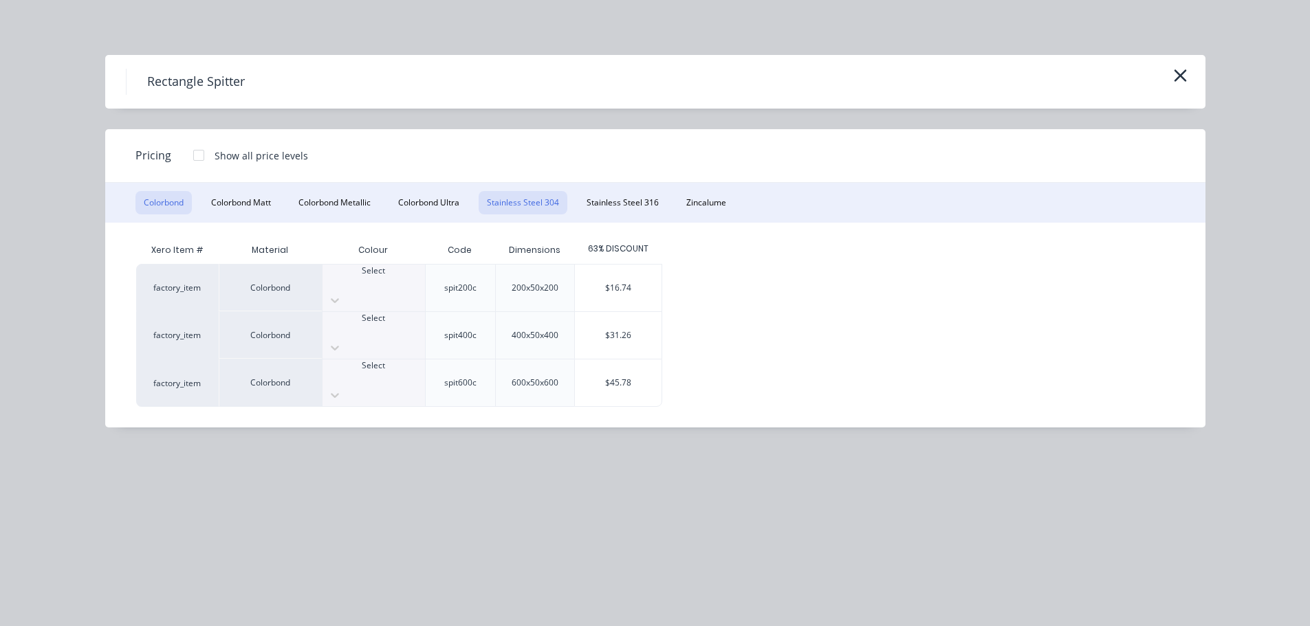
click at [534, 197] on button "Stainless Steel 304" at bounding box center [523, 202] width 89 height 23
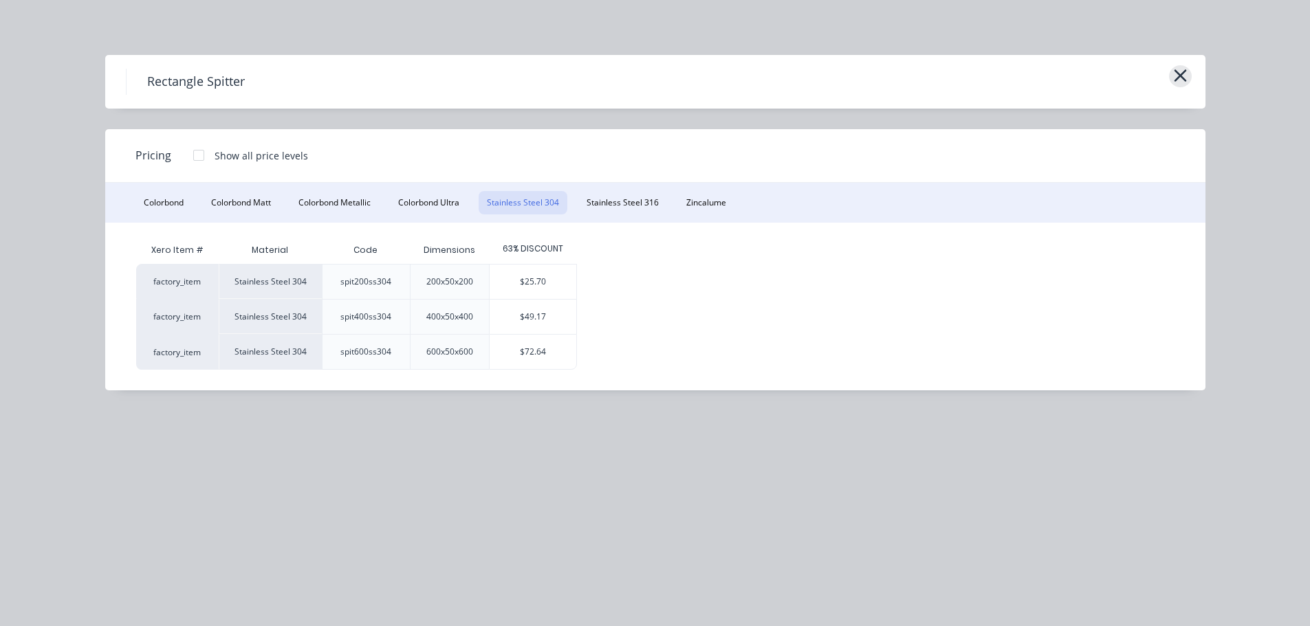
click at [1186, 76] on icon "button" at bounding box center [1180, 75] width 14 height 19
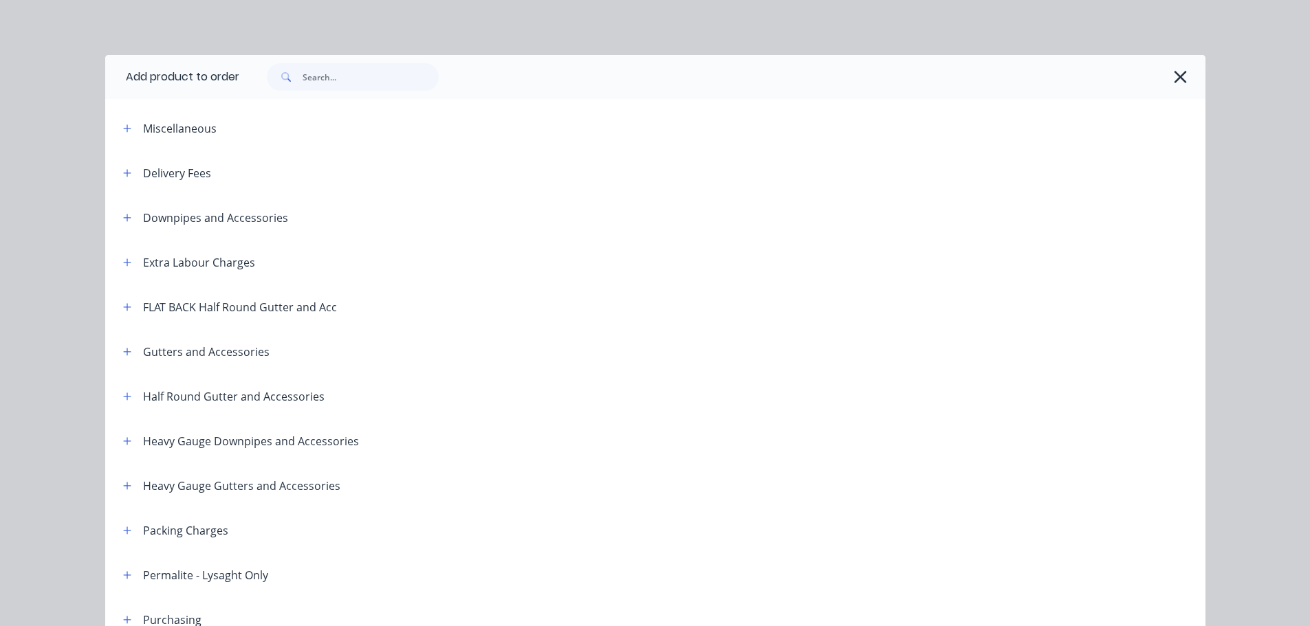
scroll to position [642, 0]
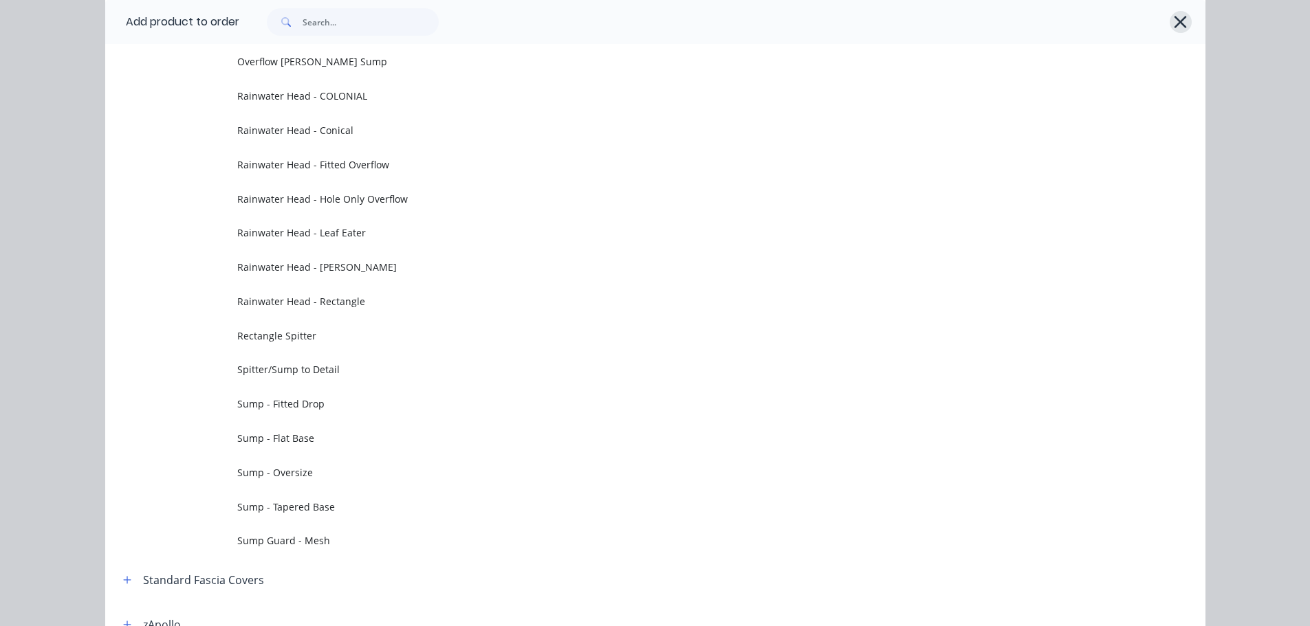
click at [1179, 19] on icon "button" at bounding box center [1180, 21] width 14 height 19
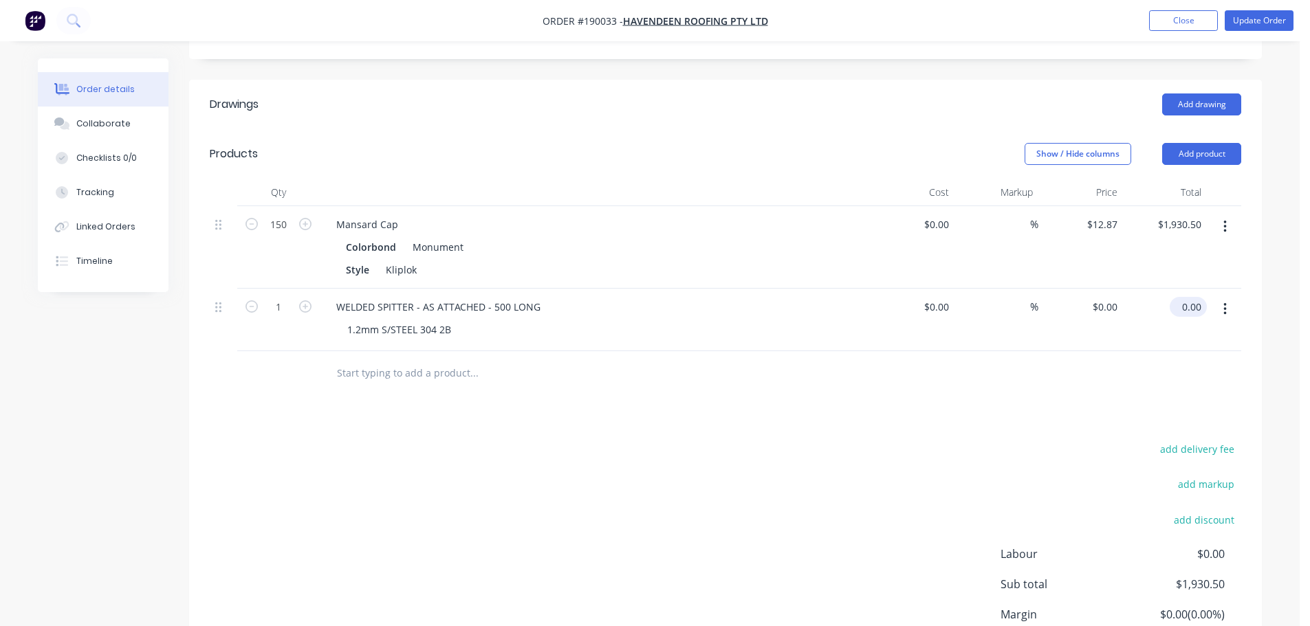
click at [1197, 297] on input "0.00" at bounding box center [1191, 307] width 32 height 20
type input "107.28"
type input "$107.28"
drag, startPoint x: 1023, startPoint y: 456, endPoint x: 1013, endPoint y: 446, distance: 13.6
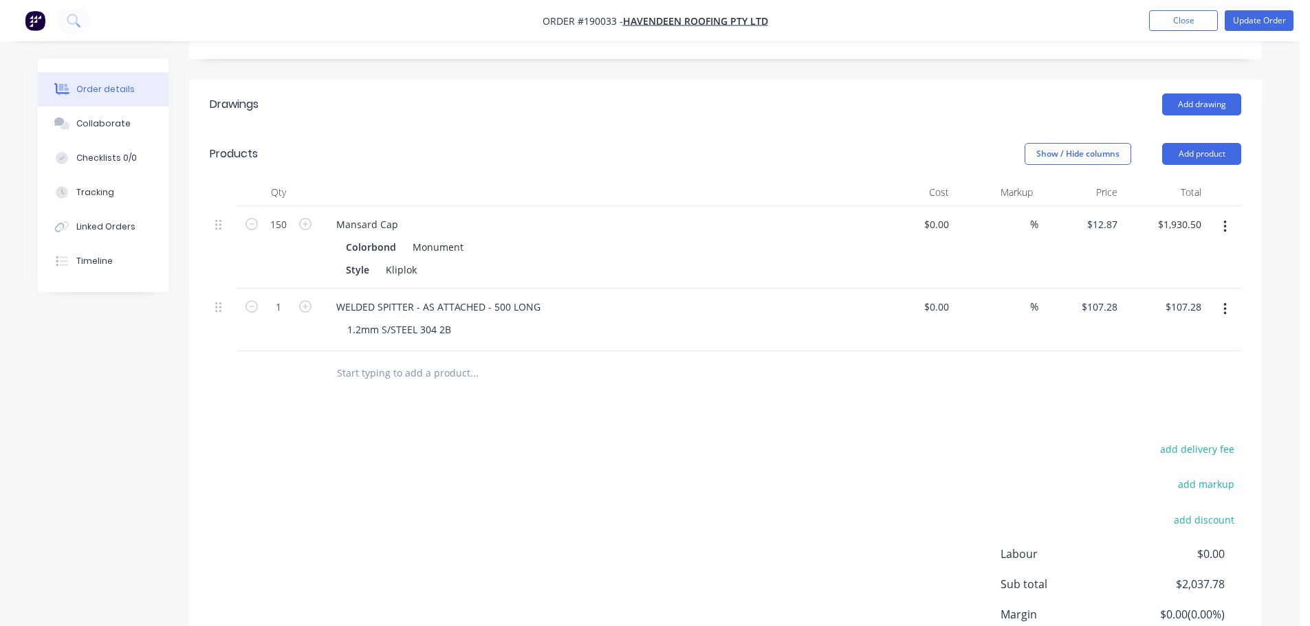
click at [1024, 456] on div "add delivery fee add markup add discount Labour $0.00 Sub total $2,037.78 Margi…" at bounding box center [726, 572] width 1032 height 265
click at [1276, 29] on button "Update Order" at bounding box center [1259, 20] width 69 height 21
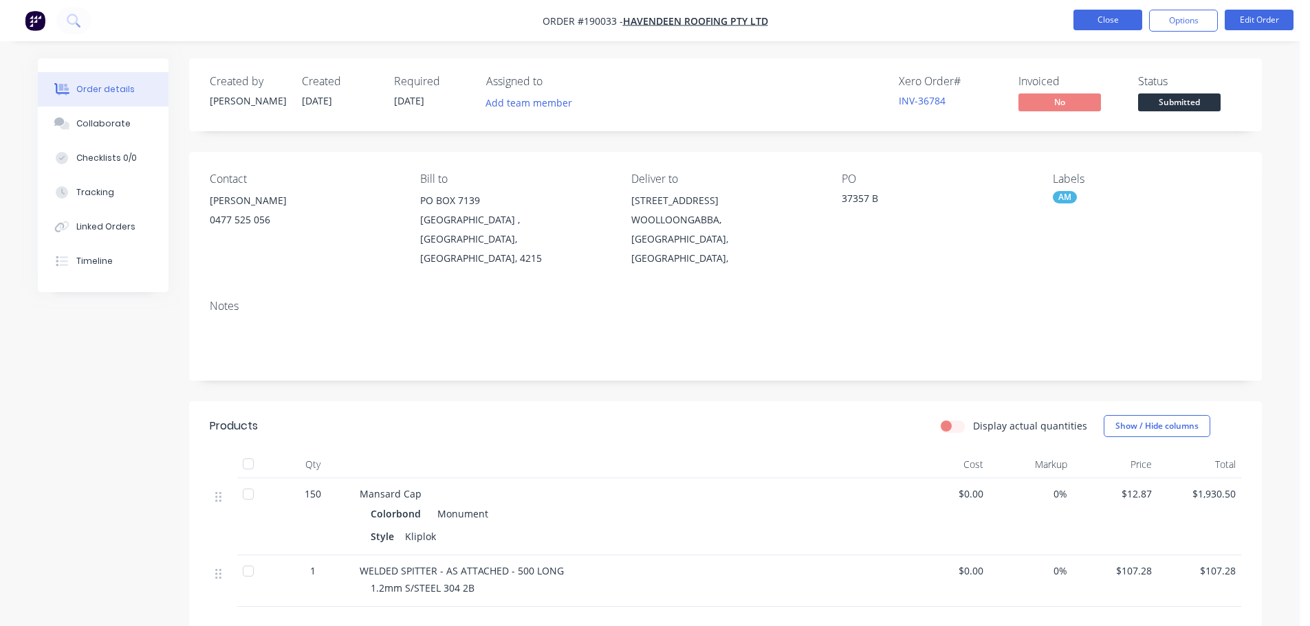
click at [1079, 17] on button "Close" at bounding box center [1107, 20] width 69 height 21
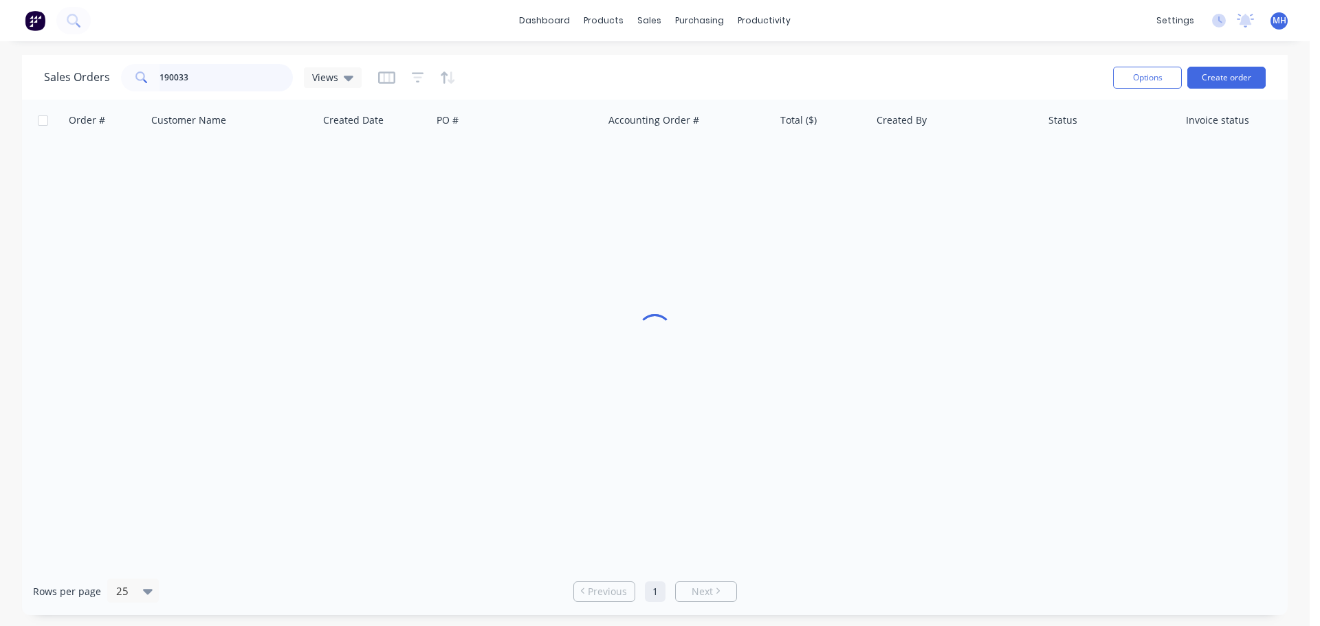
click at [223, 65] on input "190033" at bounding box center [227, 78] width 134 height 28
type input "190304"
click at [512, 87] on div "Sales Orders 190304 Views" at bounding box center [573, 78] width 1058 height 34
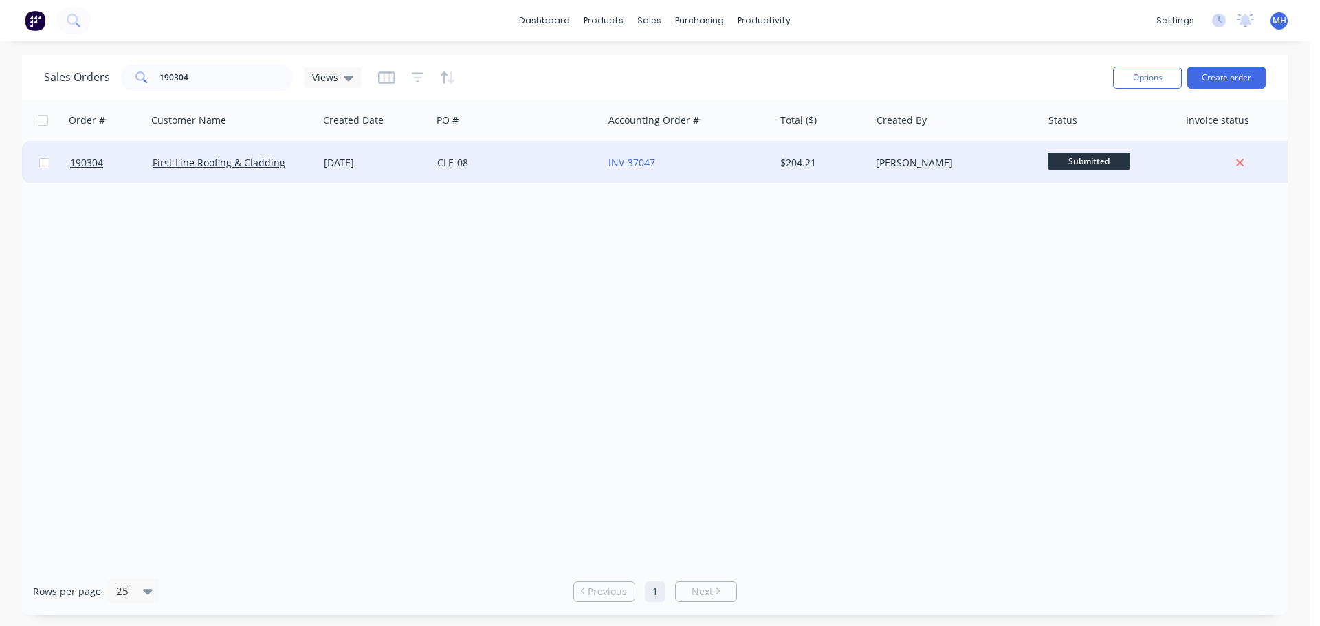
click at [455, 162] on div "CLE-08" at bounding box center [513, 163] width 153 height 14
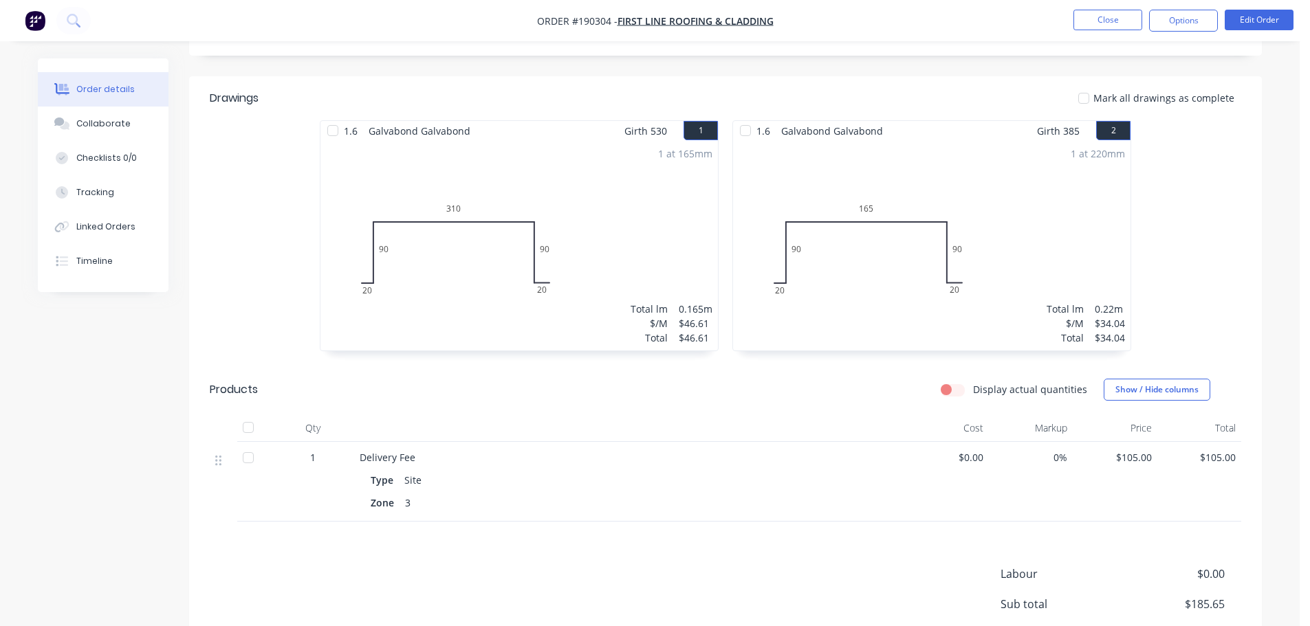
scroll to position [344, 0]
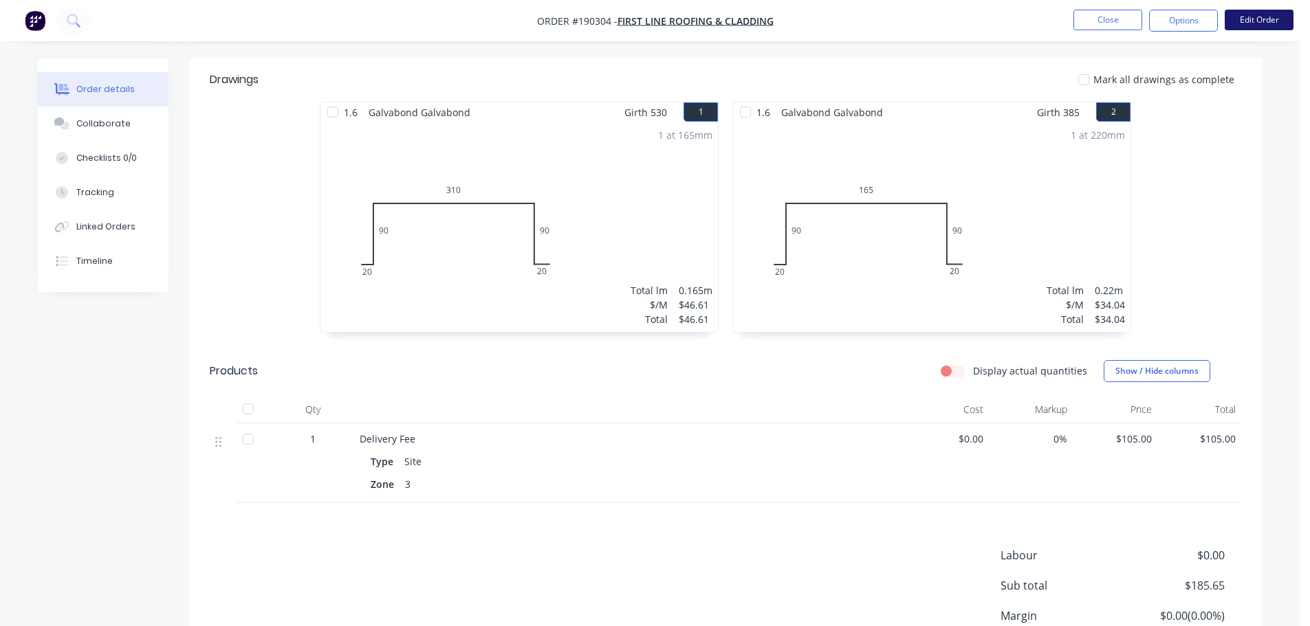
click at [1254, 21] on button "Edit Order" at bounding box center [1259, 20] width 69 height 21
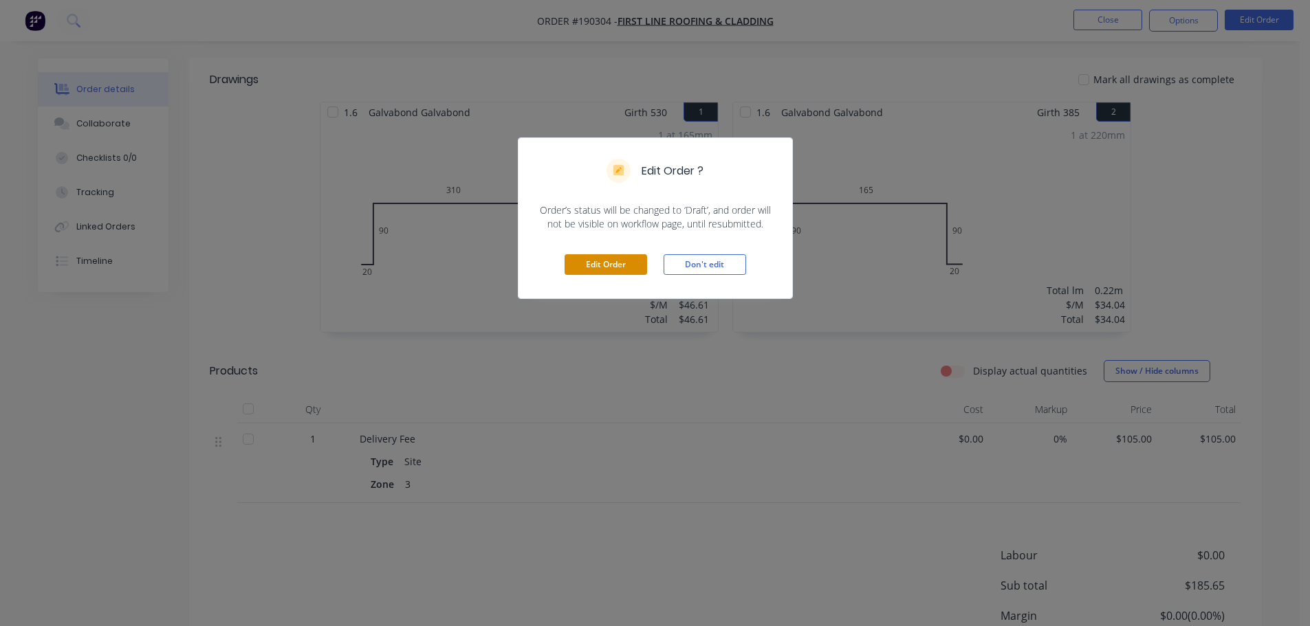
click at [601, 257] on button "Edit Order" at bounding box center [606, 264] width 83 height 21
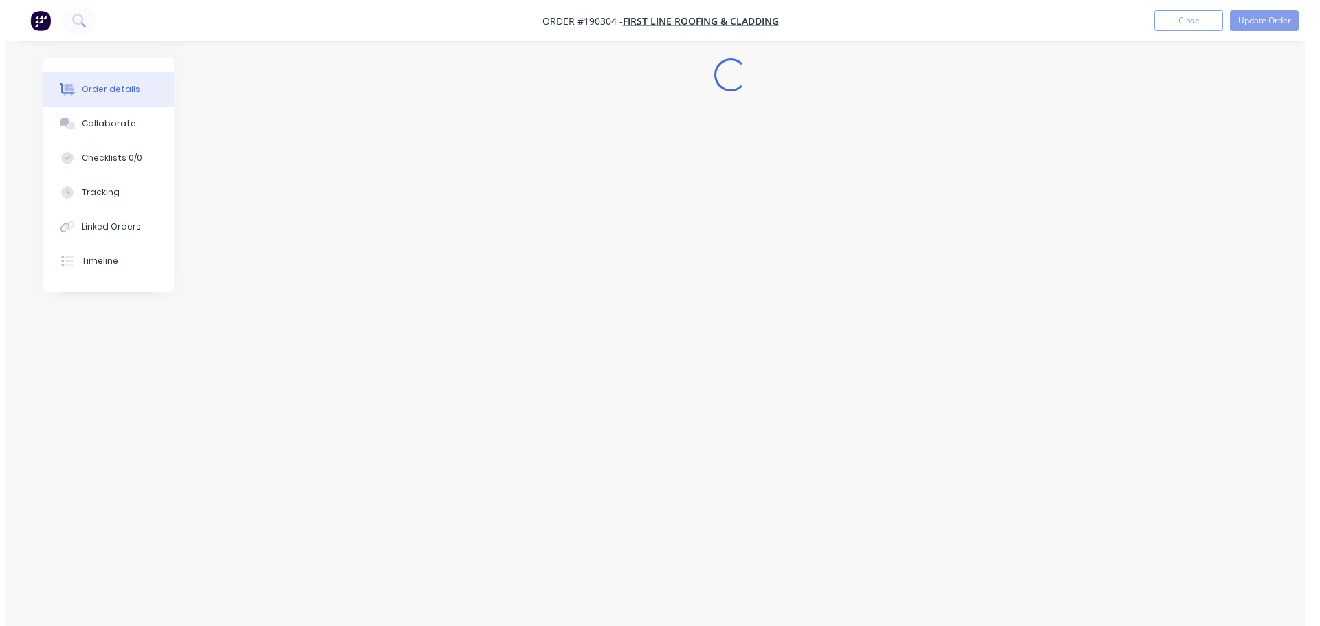
scroll to position [0, 0]
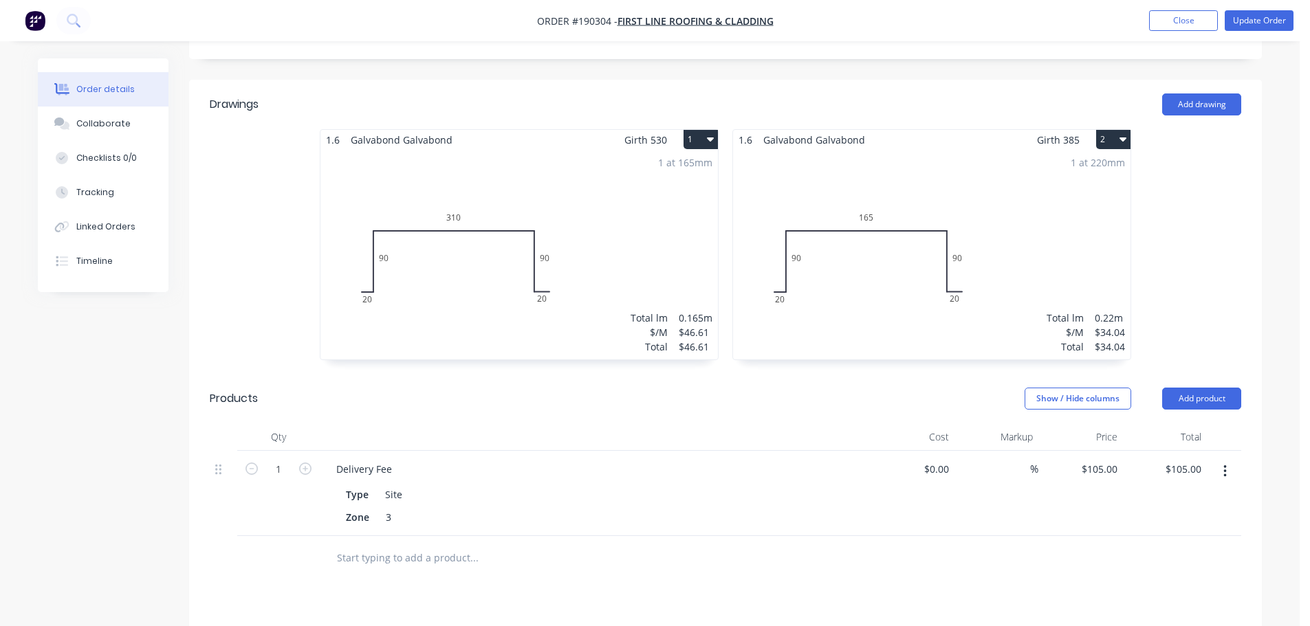
click at [696, 195] on div "1 at 165mm Total lm $/M Total 0.165m $46.61 $46.61" at bounding box center [518, 255] width 397 height 210
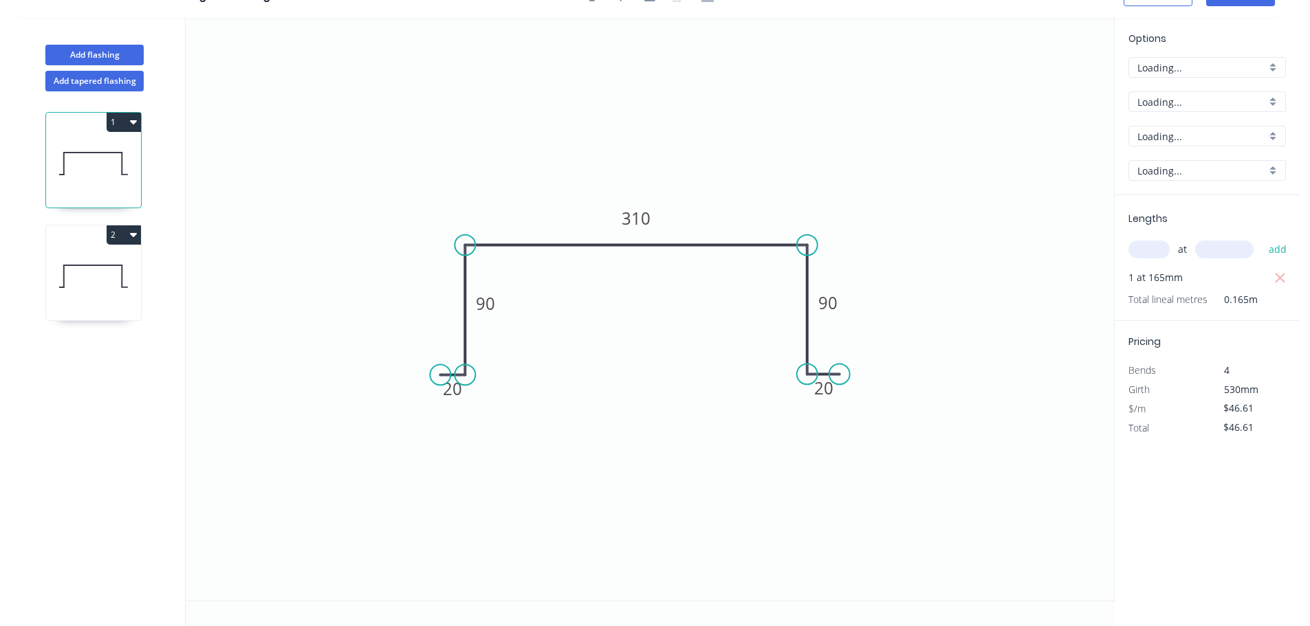
scroll to position [25, 0]
click at [1242, 411] on input "$46.61" at bounding box center [1246, 408] width 47 height 19
type input "$23.30"
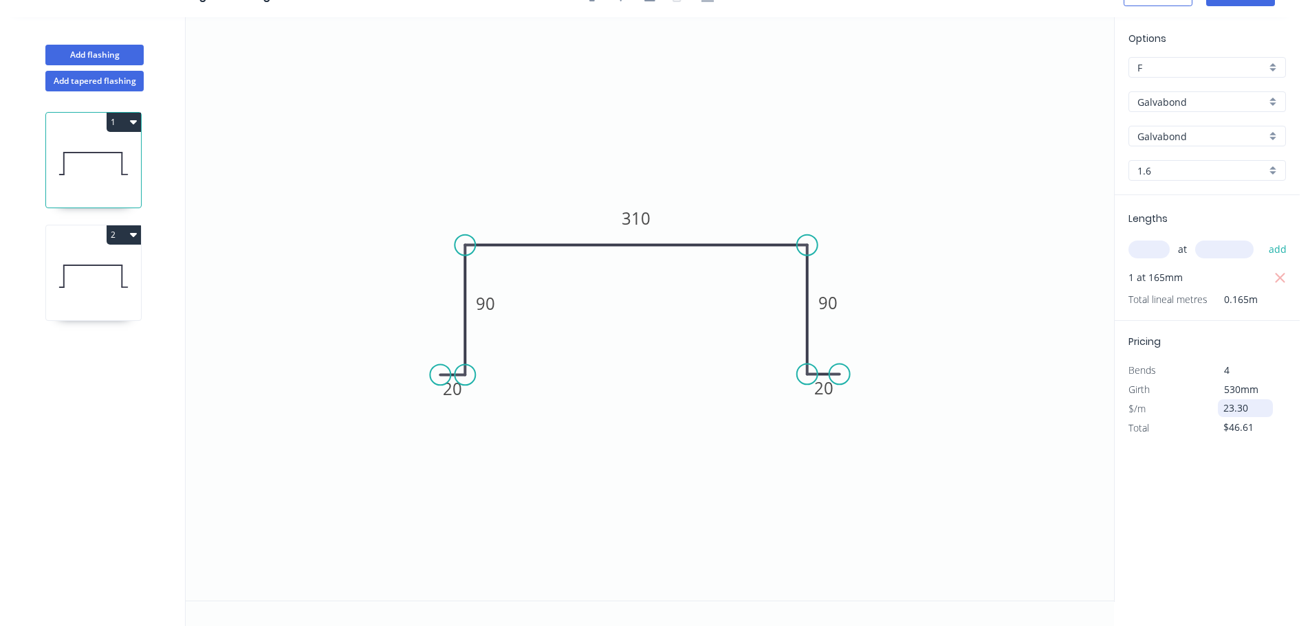
type input "$23.30"
click at [73, 266] on icon at bounding box center [93, 276] width 95 height 88
type input "$34.04"
click at [1246, 410] on input "$34.04" at bounding box center [1246, 408] width 47 height 19
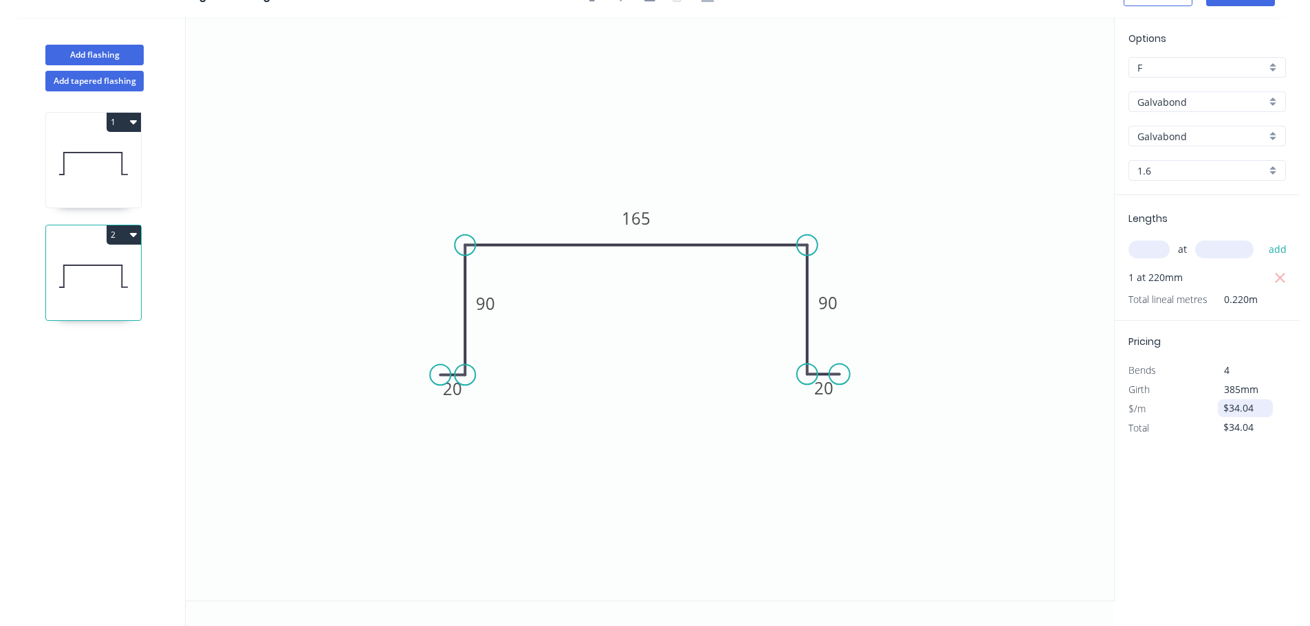
click at [1247, 410] on input "$34.04" at bounding box center [1246, 408] width 47 height 19
type input "$17.02"
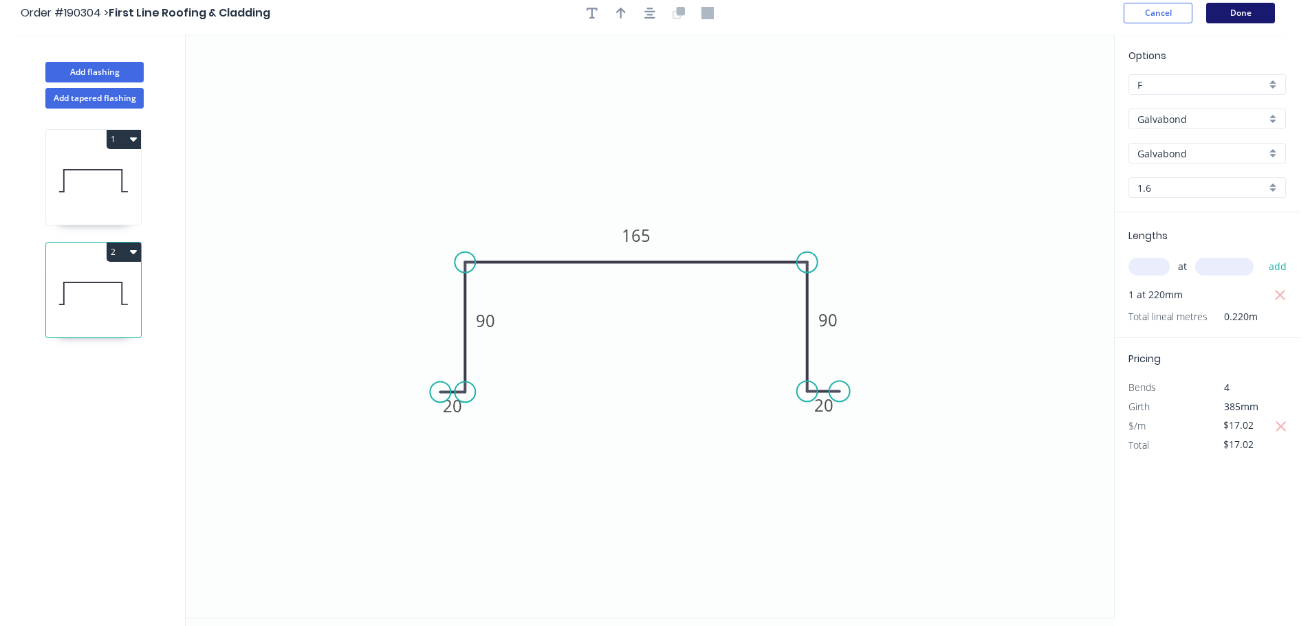
scroll to position [0, 0]
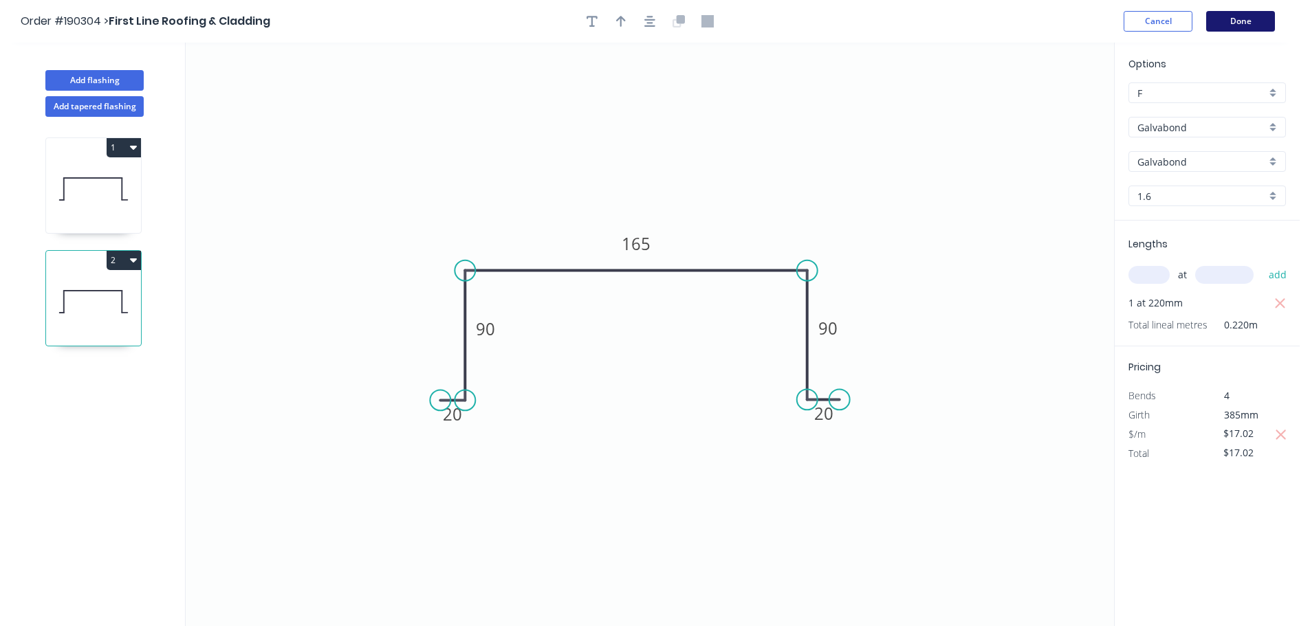
click at [1225, 19] on button "Done" at bounding box center [1240, 21] width 69 height 21
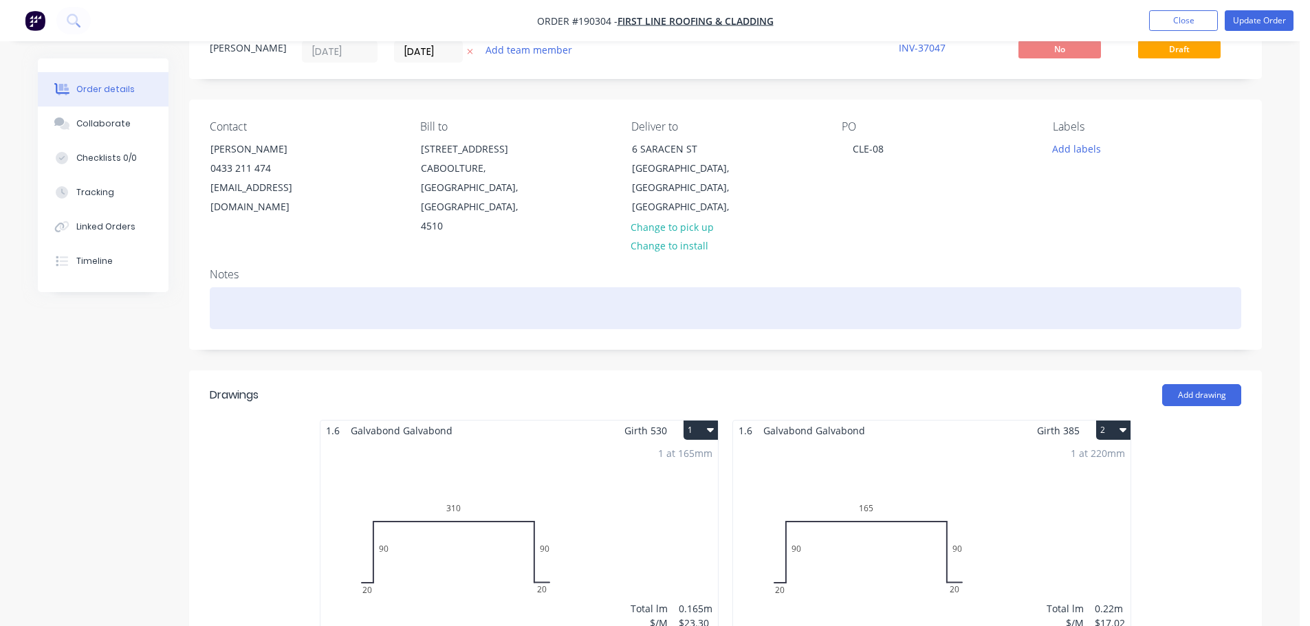
scroll to position [344, 0]
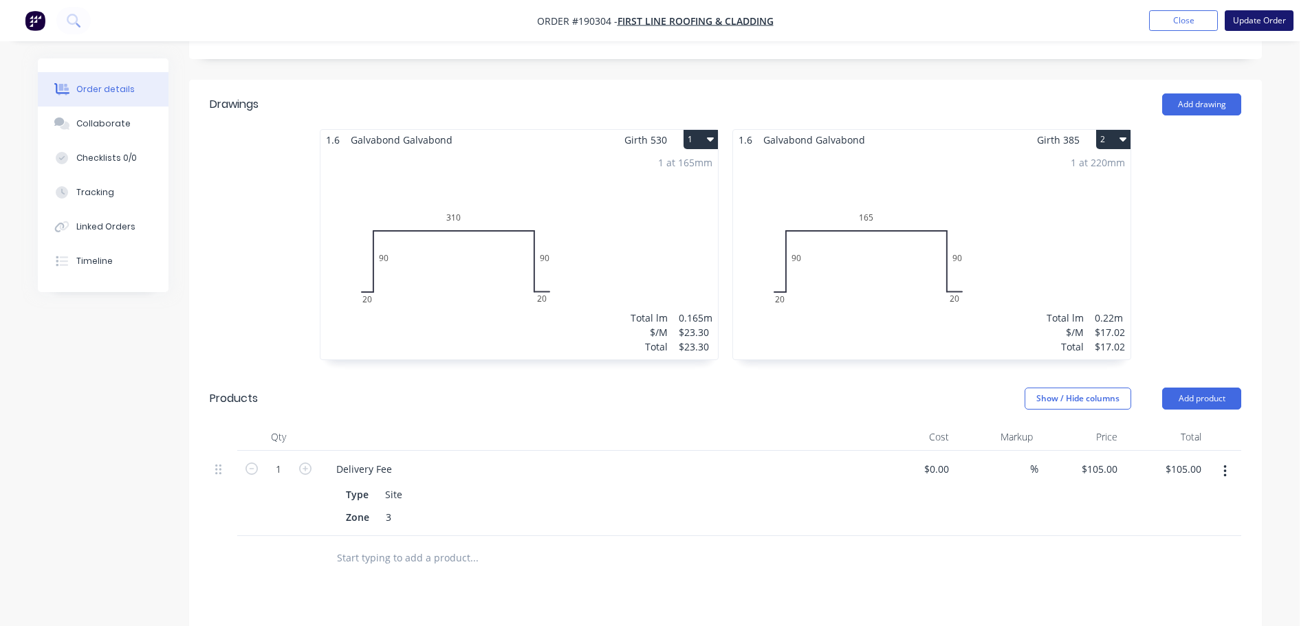
click at [1268, 15] on button "Update Order" at bounding box center [1259, 20] width 69 height 21
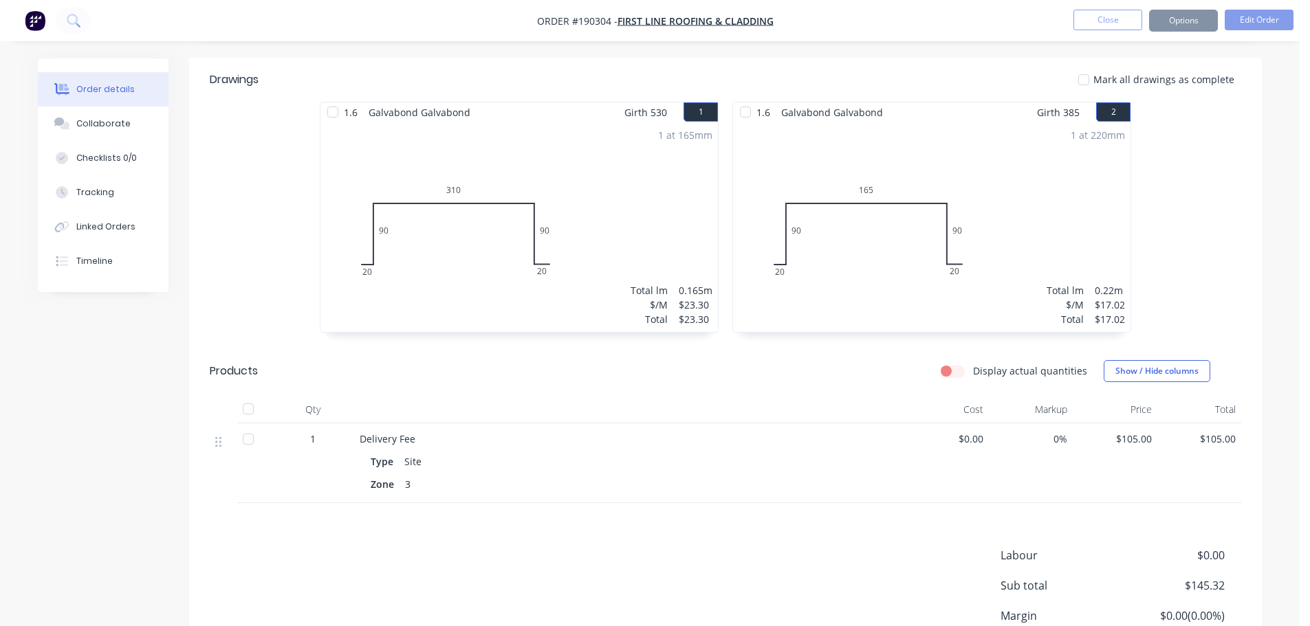
scroll to position [0, 0]
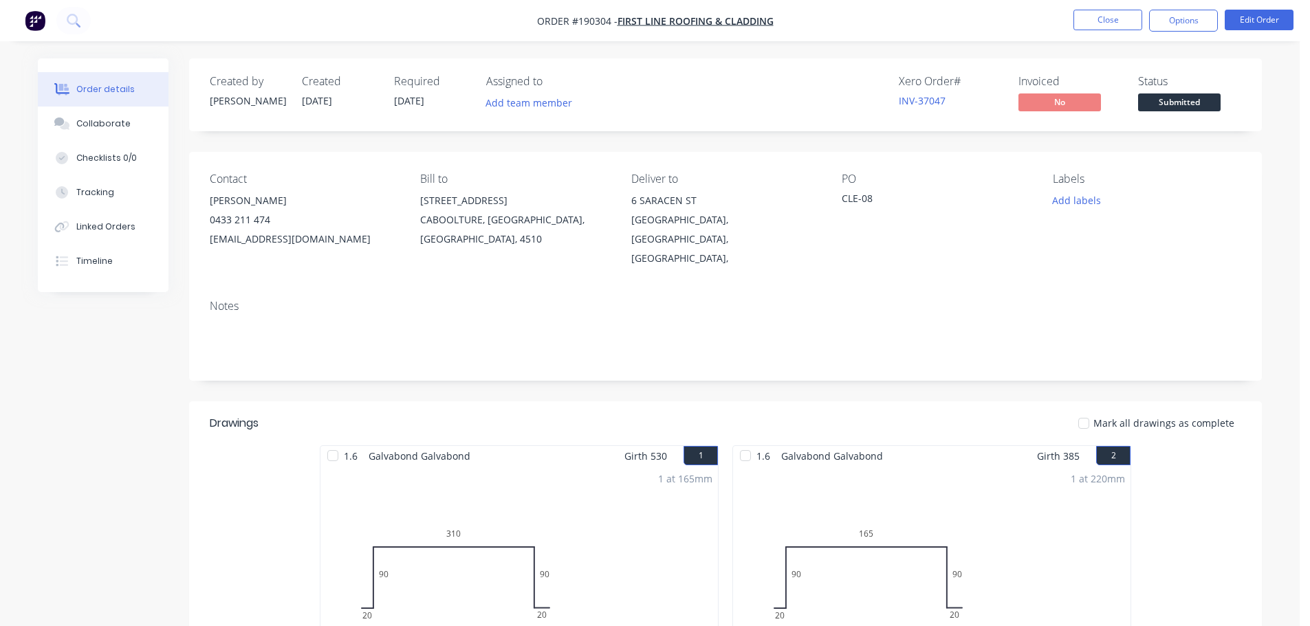
click at [1104, 8] on nav "Order #190304 - First Line Roofing & Cladding Close Options Edit Order" at bounding box center [655, 20] width 1310 height 41
click at [1102, 19] on button "Close" at bounding box center [1107, 20] width 69 height 21
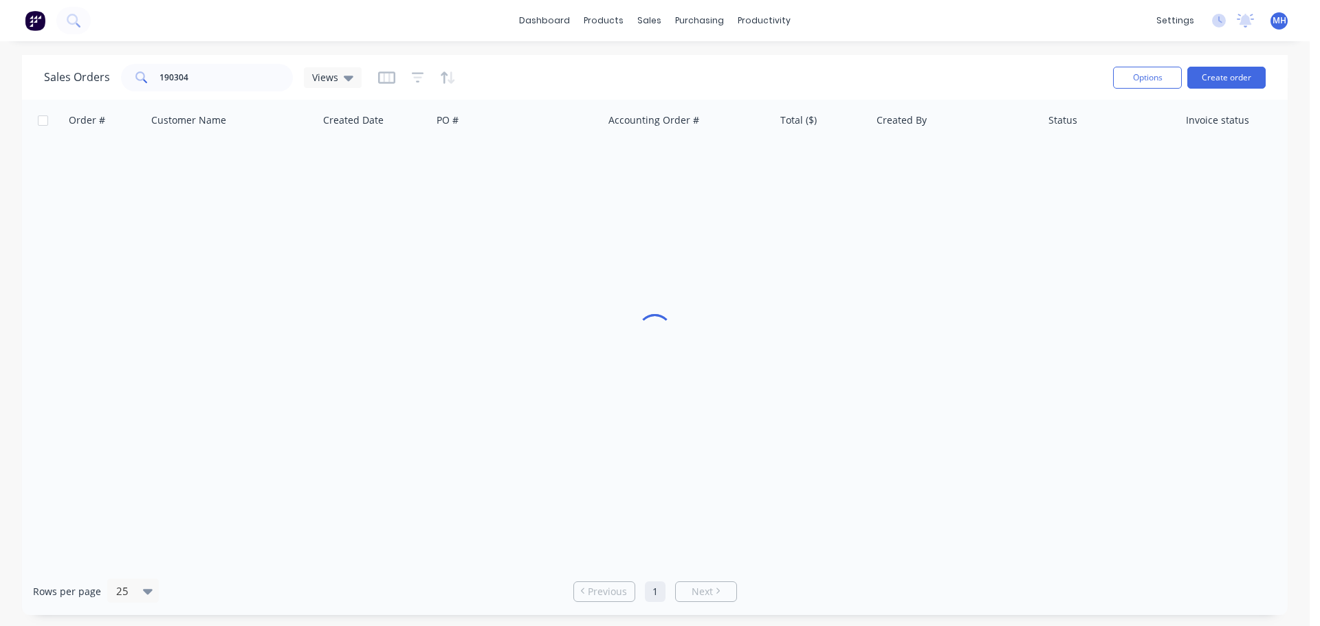
click at [538, 80] on div "Sales Orders 190304 Views" at bounding box center [573, 78] width 1058 height 34
click at [280, 87] on input "190304" at bounding box center [227, 78] width 134 height 28
type input "190162"
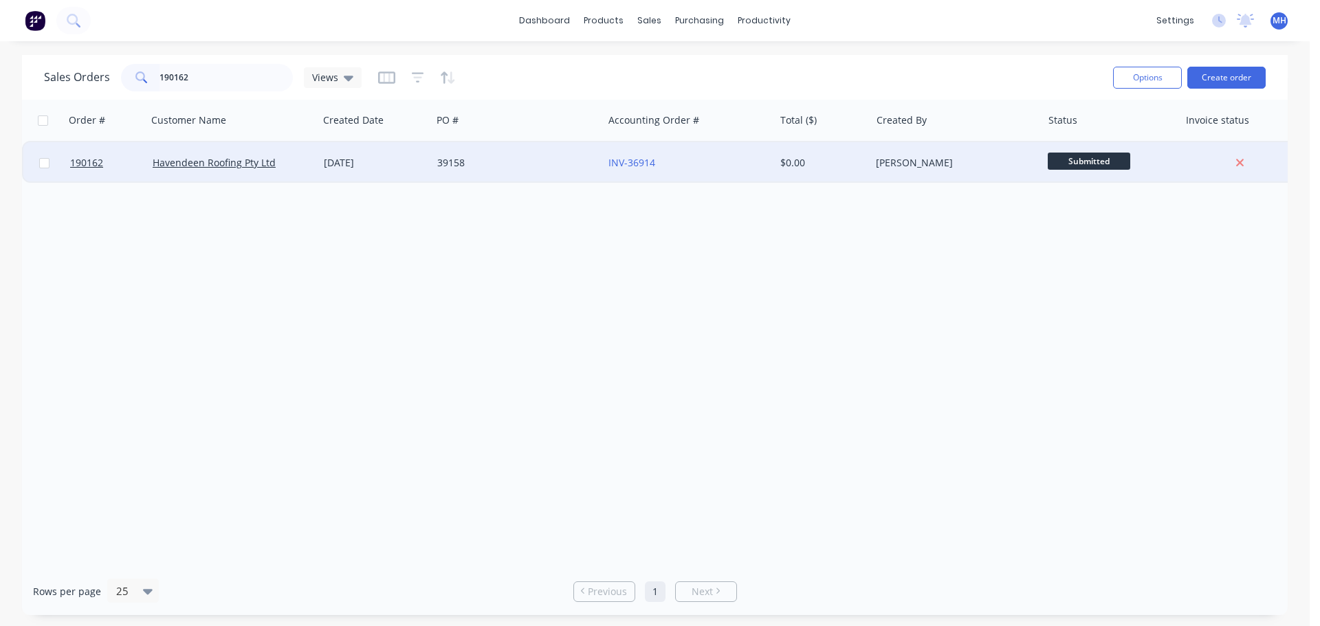
click at [466, 164] on div "39158" at bounding box center [513, 163] width 153 height 14
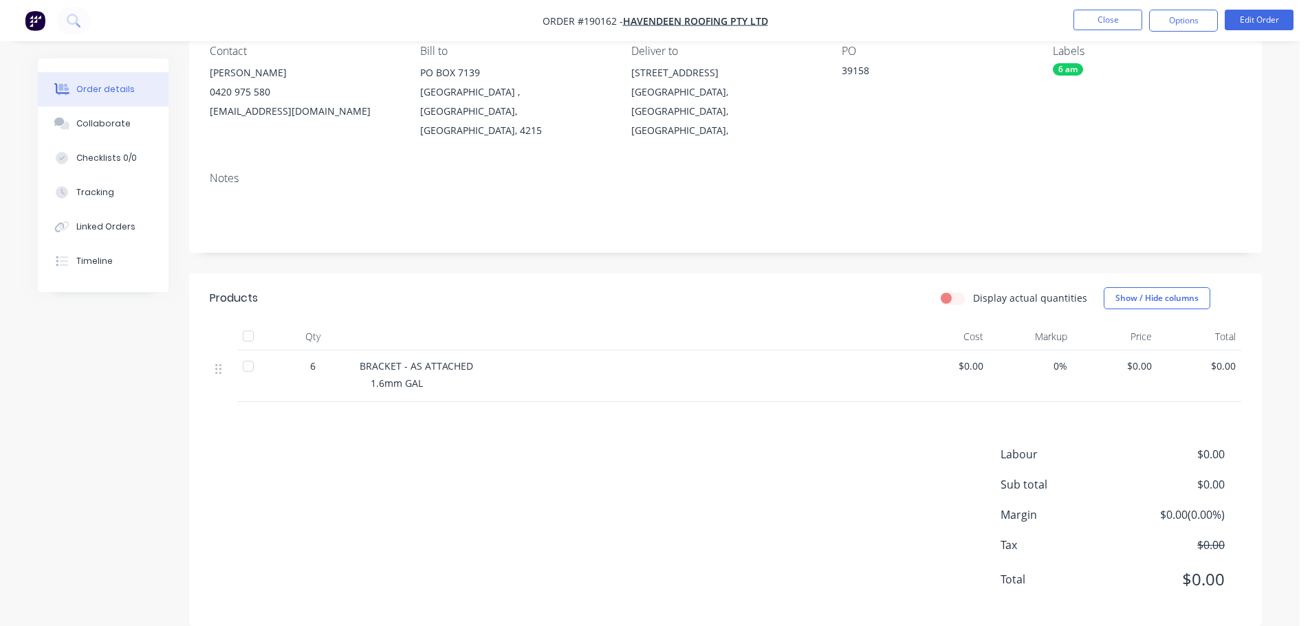
scroll to position [129, 0]
click at [1243, 21] on button "Edit Order" at bounding box center [1259, 20] width 69 height 21
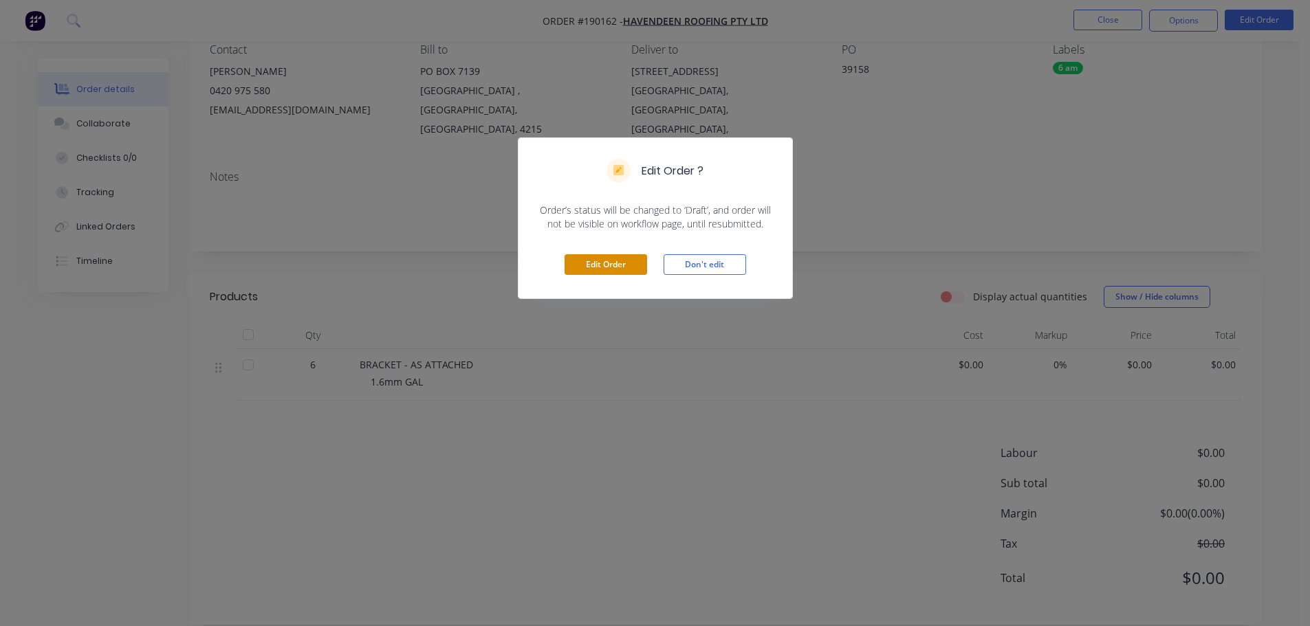
click at [620, 260] on button "Edit Order" at bounding box center [606, 264] width 83 height 21
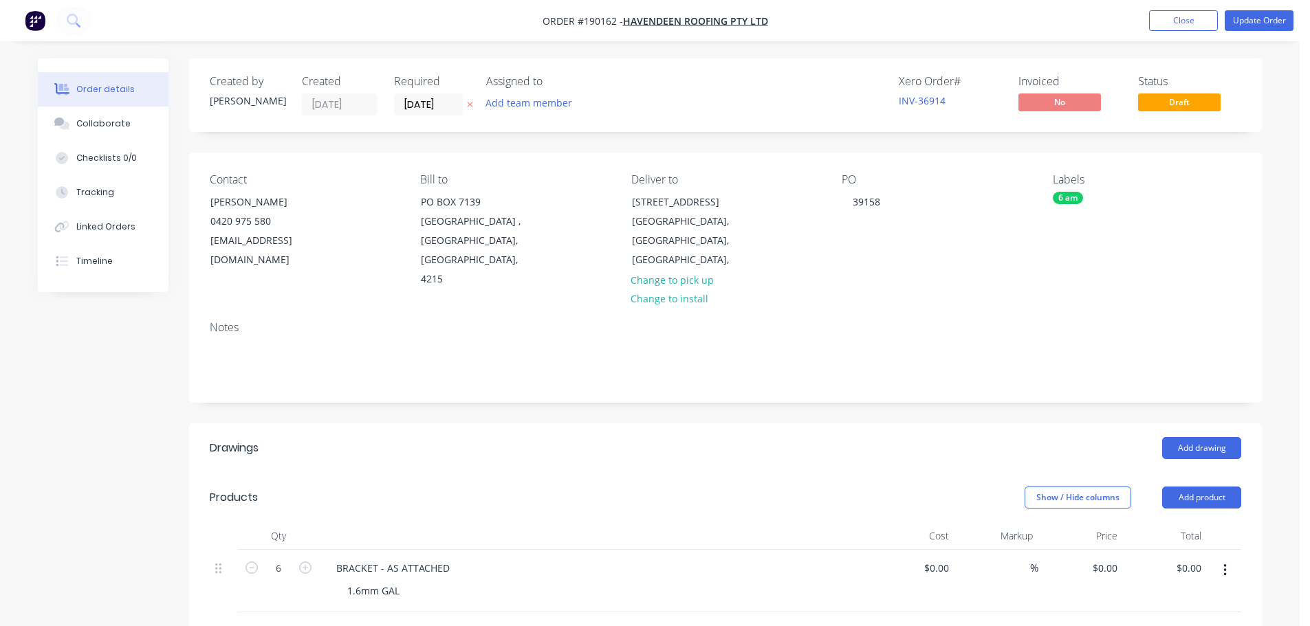
click at [850, 396] on div "Created by Taylor Created 19/08/25 Required 20/08/25 Assigned to Add team membe…" at bounding box center [725, 522] width 1073 height 929
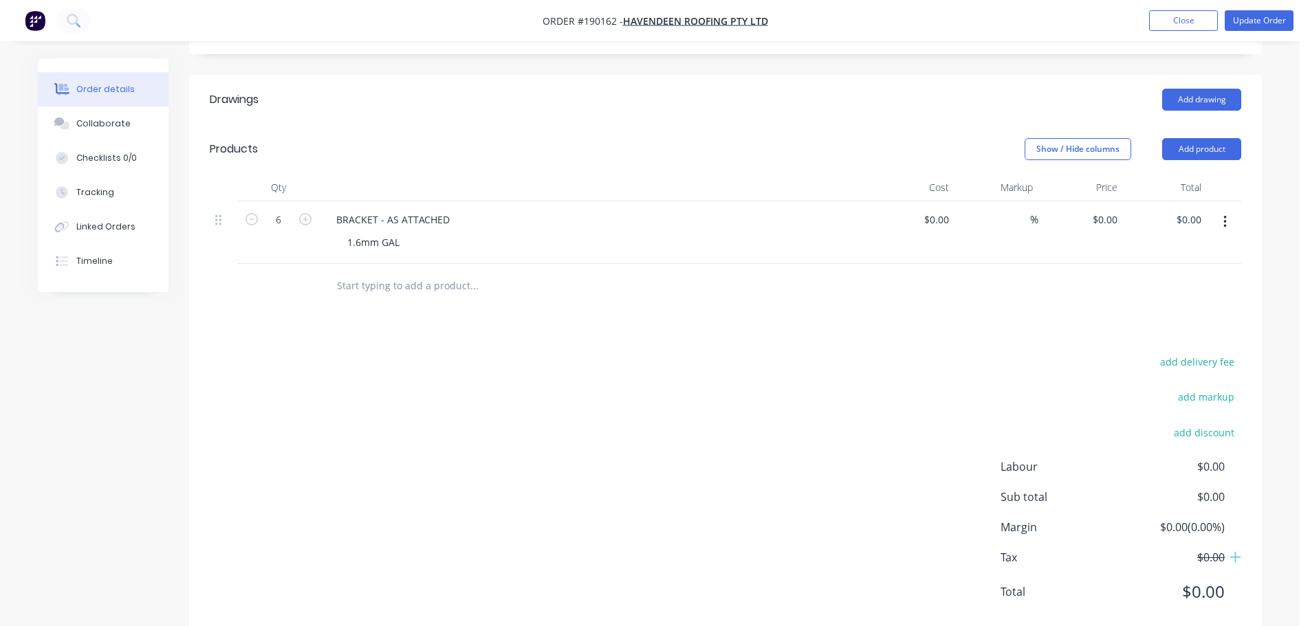
scroll to position [362, 0]
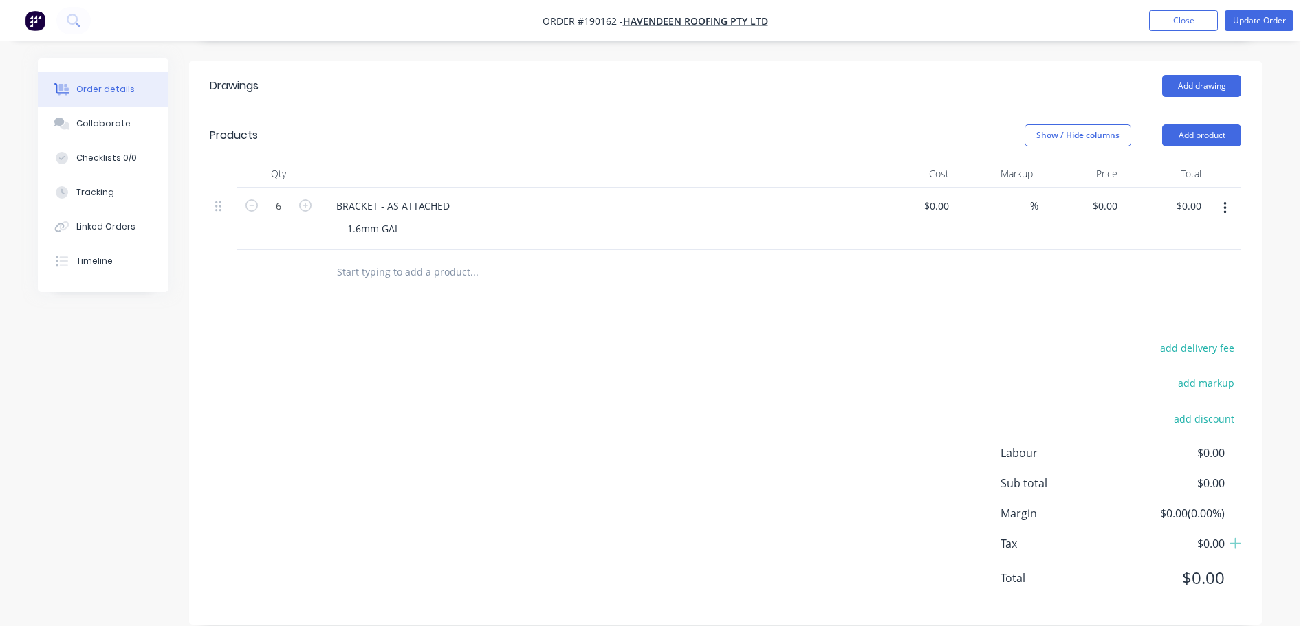
click at [799, 430] on div "add delivery fee add markup add discount Labour $0.00 Sub total $0.00 Margin $0…" at bounding box center [726, 471] width 1032 height 265
click at [792, 378] on div "add delivery fee add markup add discount Labour $0.00 Sub total $0.00 Margin $0…" at bounding box center [726, 471] width 1032 height 265
click at [800, 371] on div "add delivery fee add markup add discount Labour $0.00 Sub total $0.00 Margin $0…" at bounding box center [726, 471] width 1032 height 265
click at [158, 456] on div "Created by Taylor Created 19/08/25 Required 20/08/25 Assigned to Add team membe…" at bounding box center [650, 171] width 1224 height 950
click at [1111, 196] on input "0" at bounding box center [1115, 206] width 16 height 20
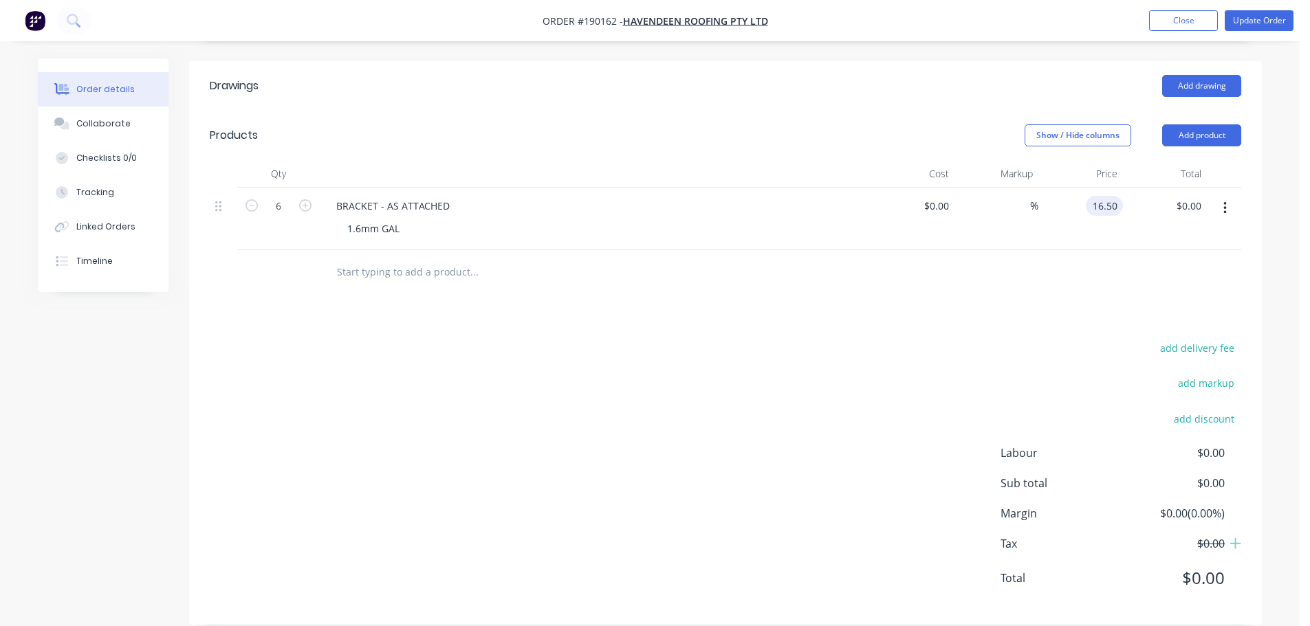
type input "$16.50"
type input "$99.00"
click at [640, 355] on div "add delivery fee add markup add discount Labour $0.00 Sub total $0.00 Margin $0…" at bounding box center [726, 471] width 1032 height 265
click at [1256, 25] on button "Update Order" at bounding box center [1259, 20] width 69 height 21
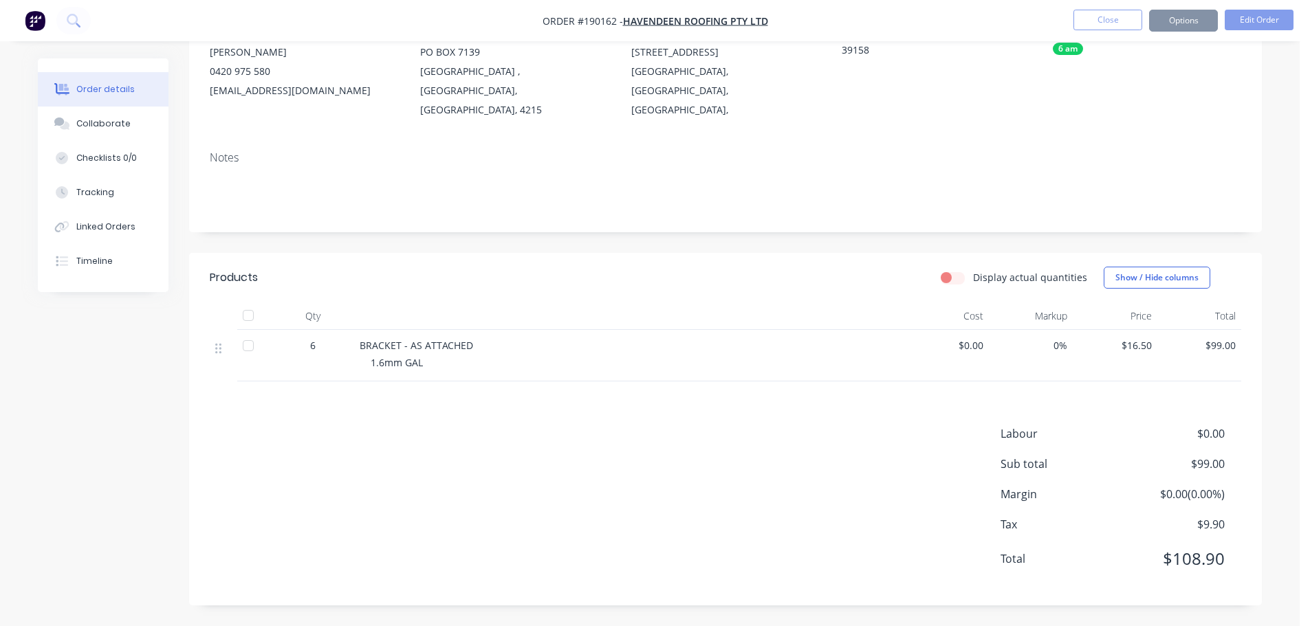
scroll to position [0, 0]
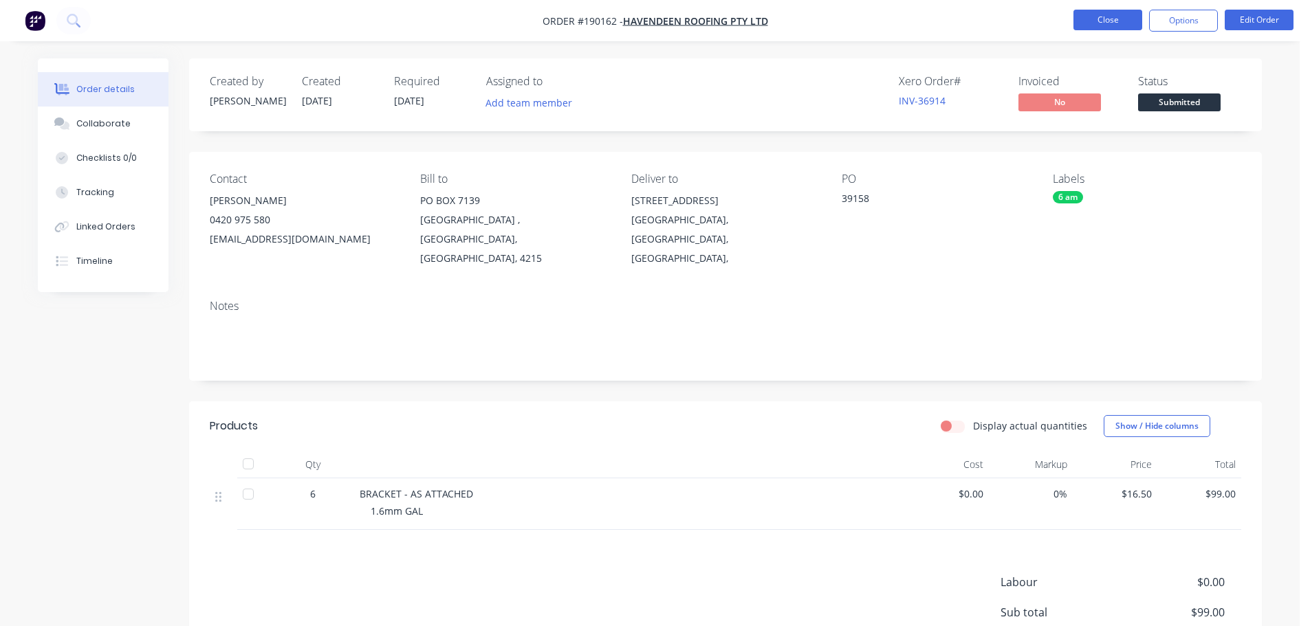
click at [1117, 23] on button "Close" at bounding box center [1107, 20] width 69 height 21
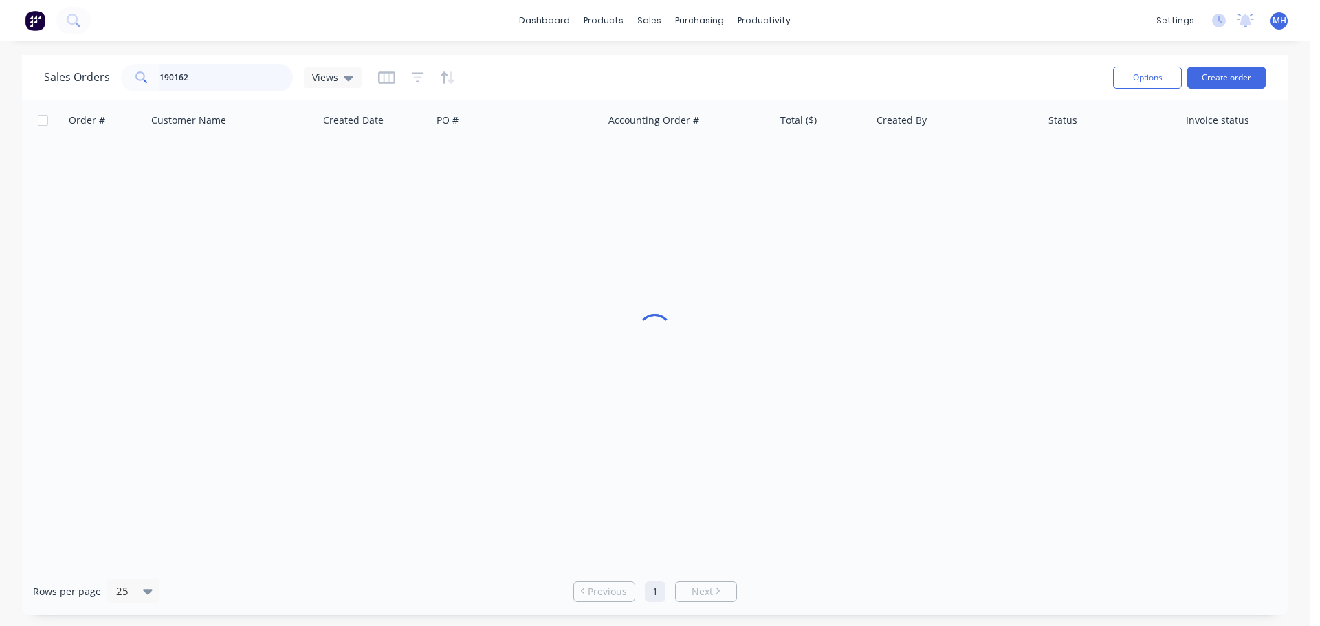
click at [239, 78] on input "190162" at bounding box center [227, 78] width 134 height 28
type input "189728"
click at [524, 67] on div "Sales Orders 189728 Views" at bounding box center [573, 78] width 1058 height 34
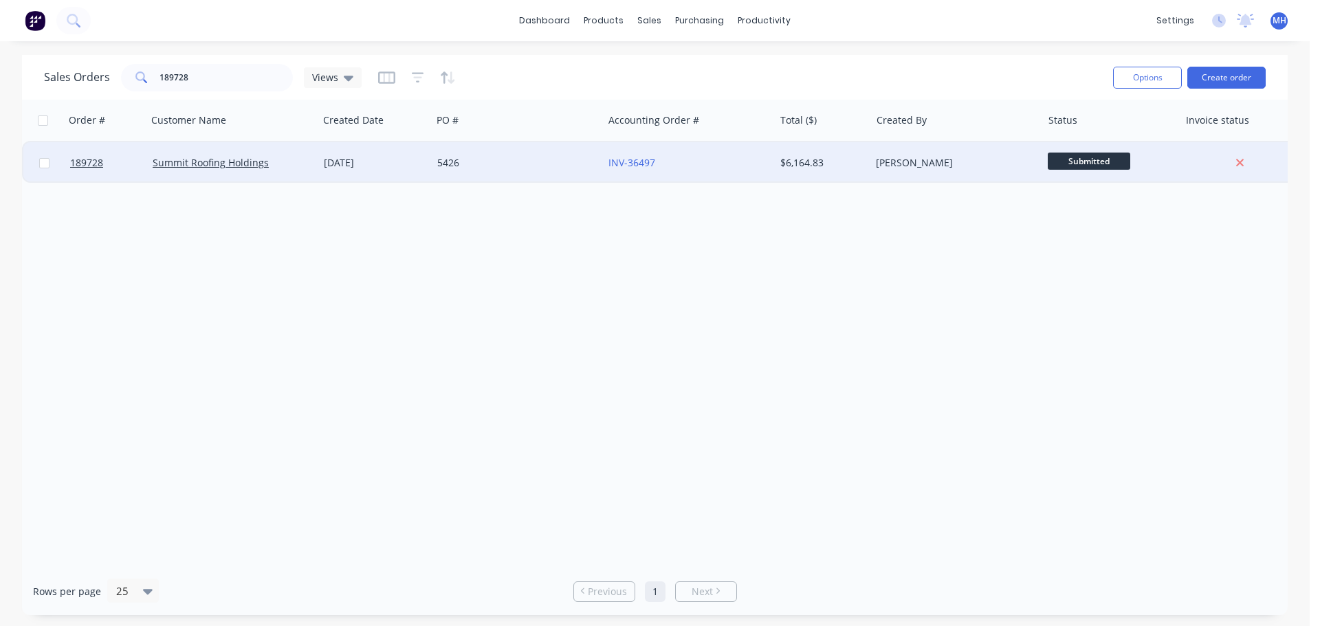
click at [497, 166] on div "5426" at bounding box center [513, 163] width 153 height 14
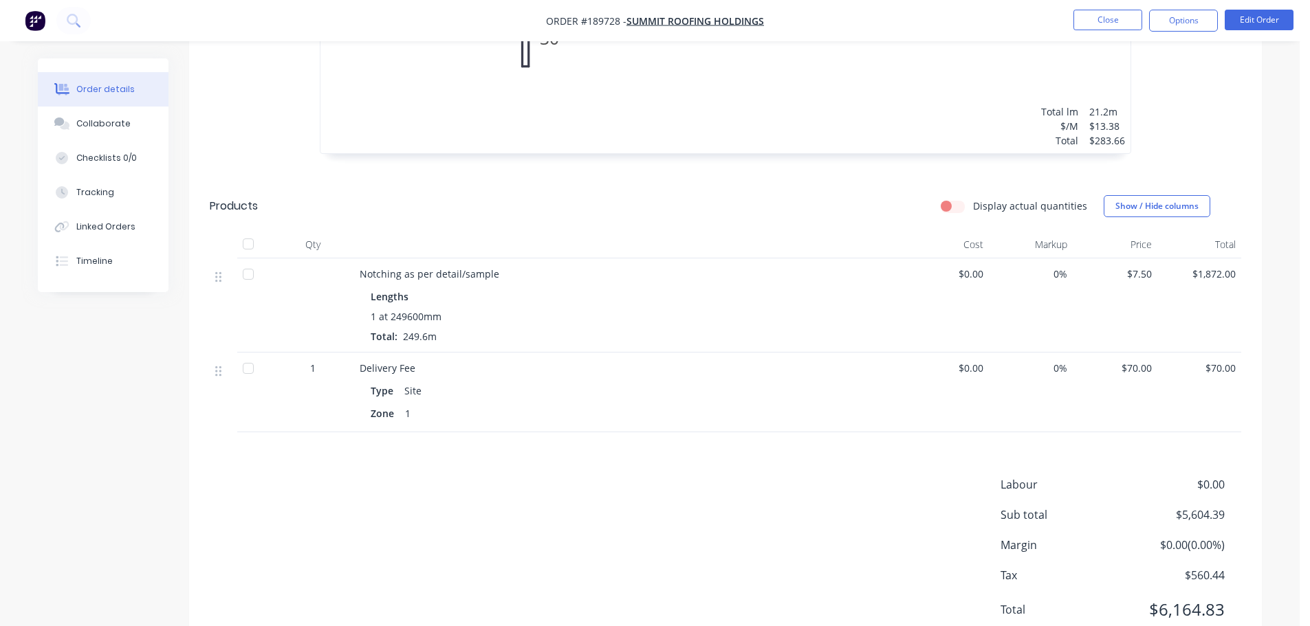
scroll to position [3560, 0]
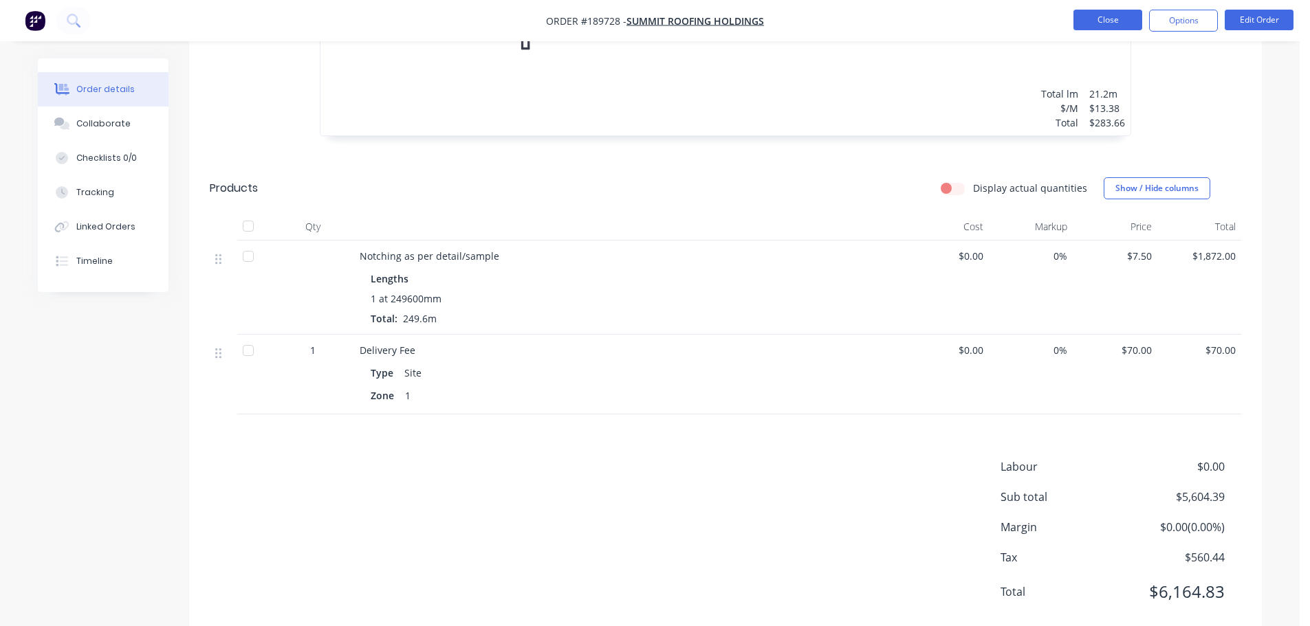
click at [1085, 29] on button "Close" at bounding box center [1107, 20] width 69 height 21
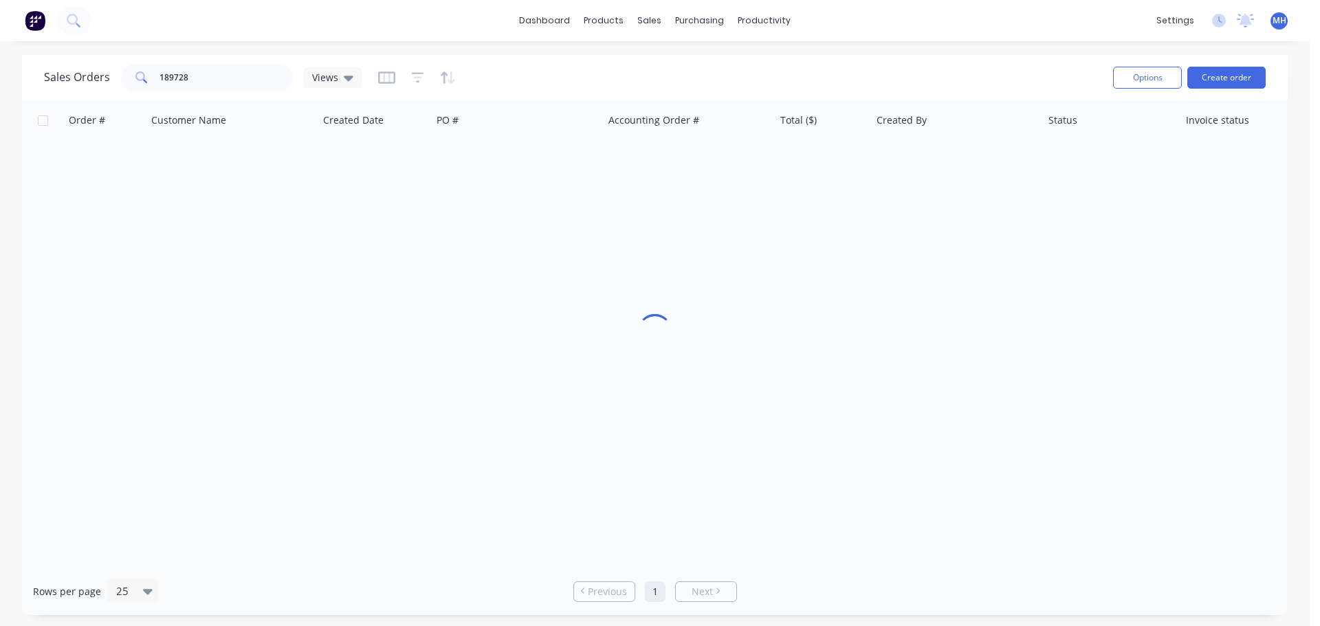
click at [240, 91] on div "Sales Orders 189728 Views" at bounding box center [573, 78] width 1058 height 34
click at [244, 80] on input "189728" at bounding box center [227, 78] width 134 height 28
type input "189561"
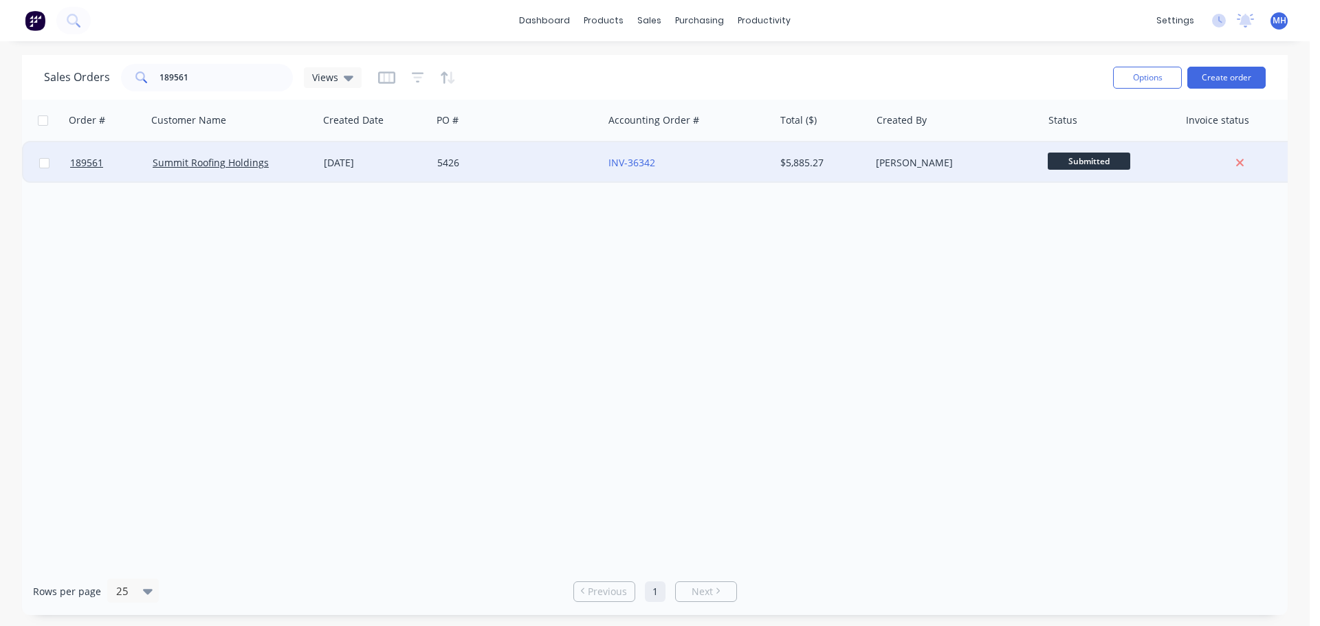
click at [475, 166] on div "5426" at bounding box center [513, 163] width 153 height 14
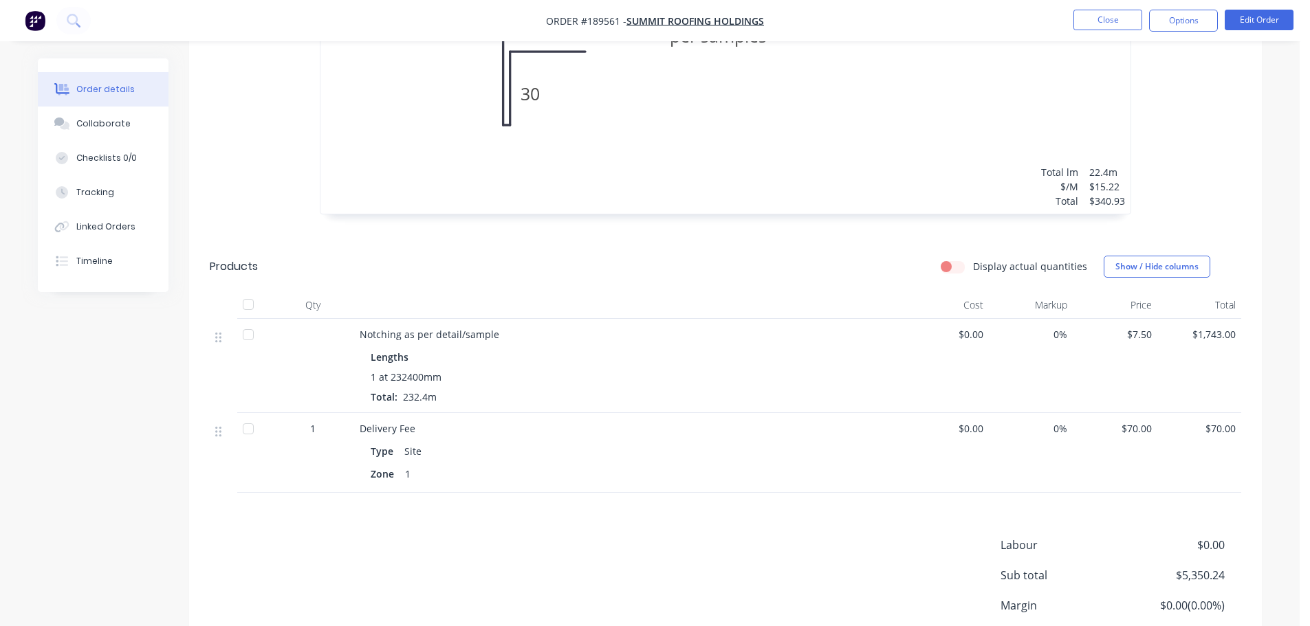
scroll to position [4028, 0]
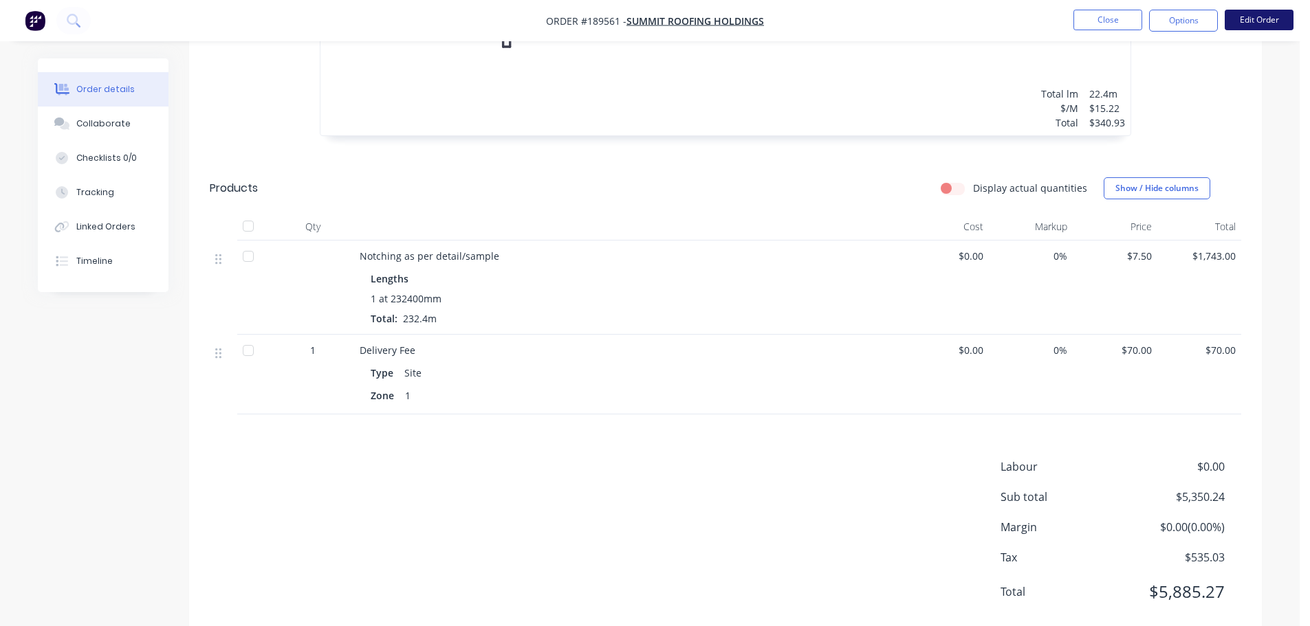
click at [1261, 29] on button "Edit Order" at bounding box center [1259, 20] width 69 height 21
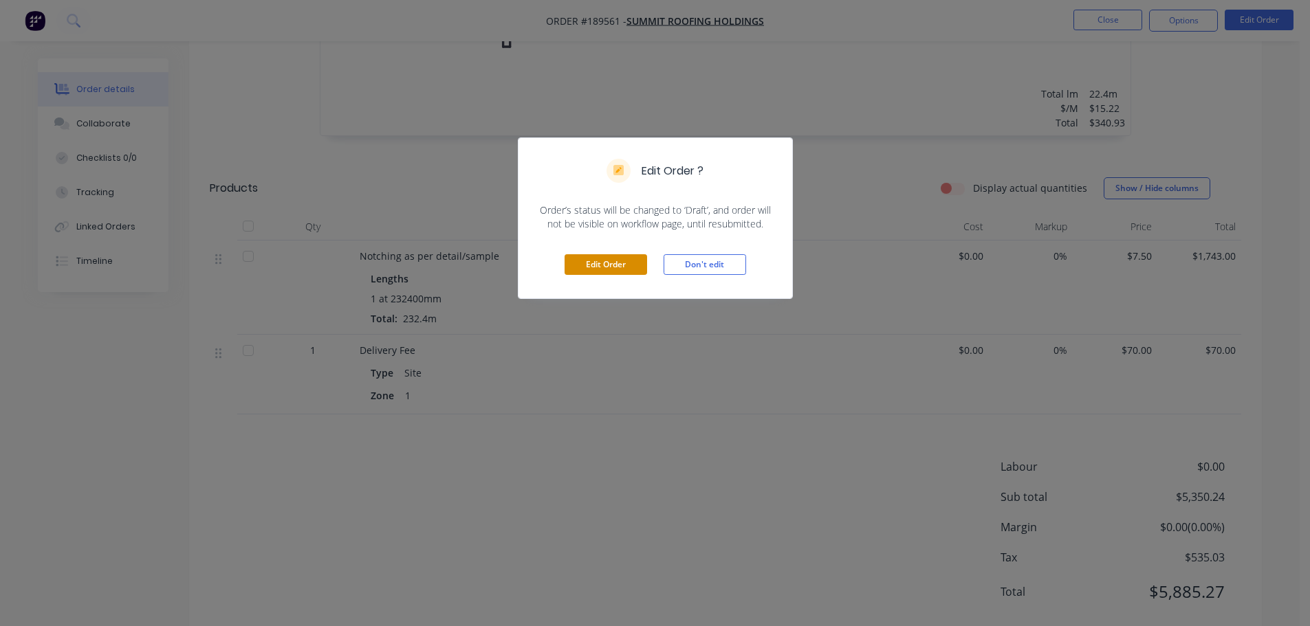
click at [597, 267] on button "Edit Order" at bounding box center [606, 264] width 83 height 21
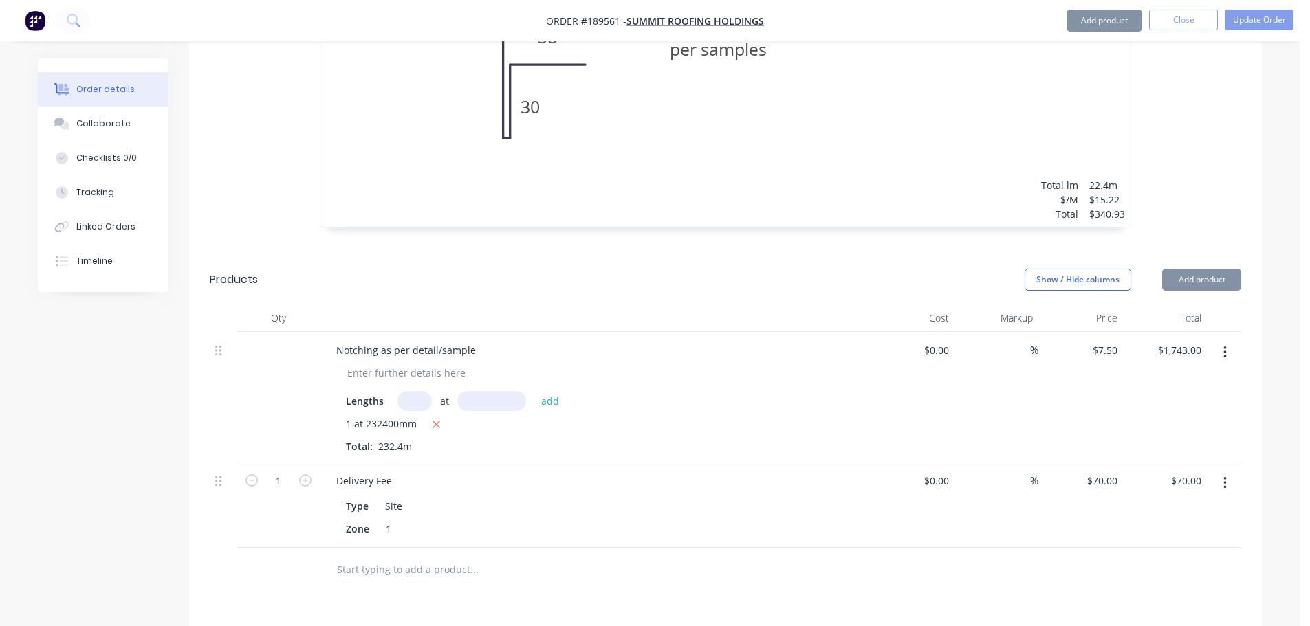
scroll to position [4243, 0]
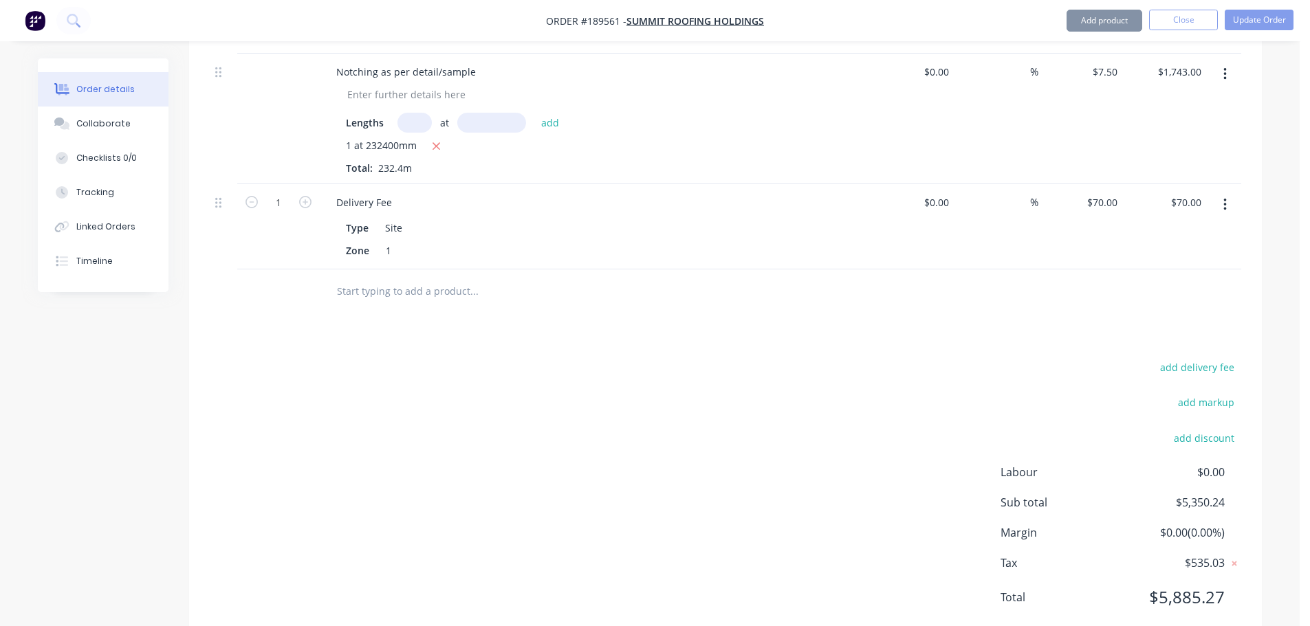
click at [1225, 197] on icon "button" at bounding box center [1224, 204] width 3 height 15
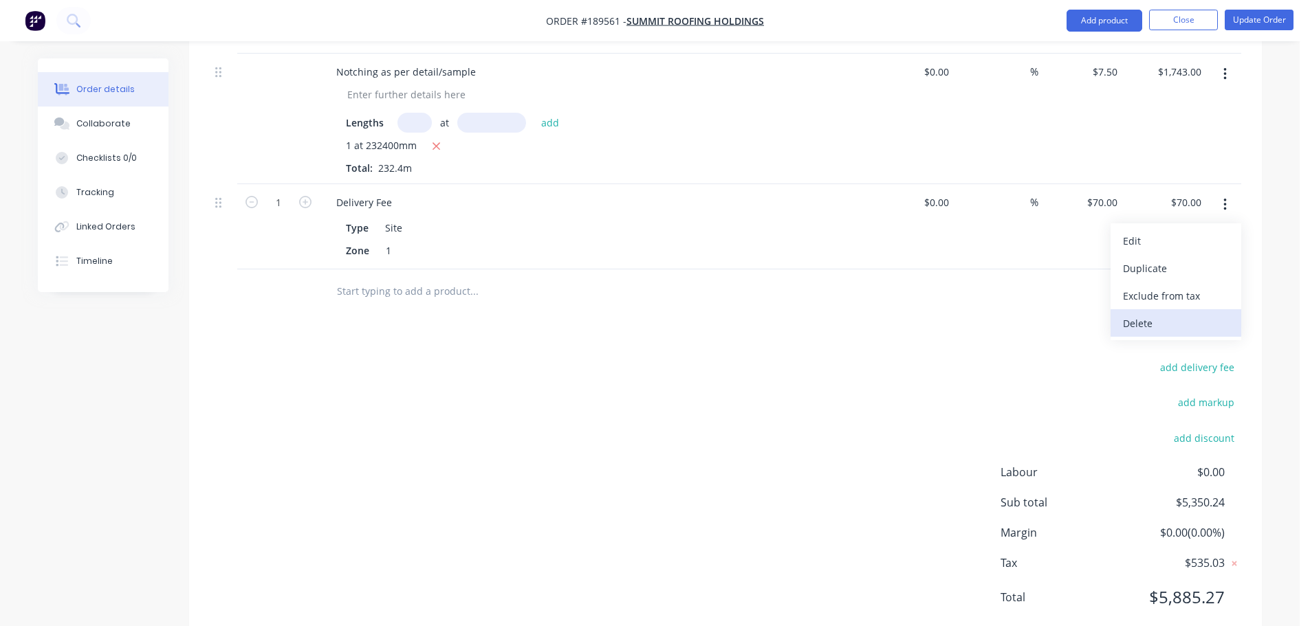
click at [1170, 314] on div "Delete" at bounding box center [1176, 324] width 106 height 20
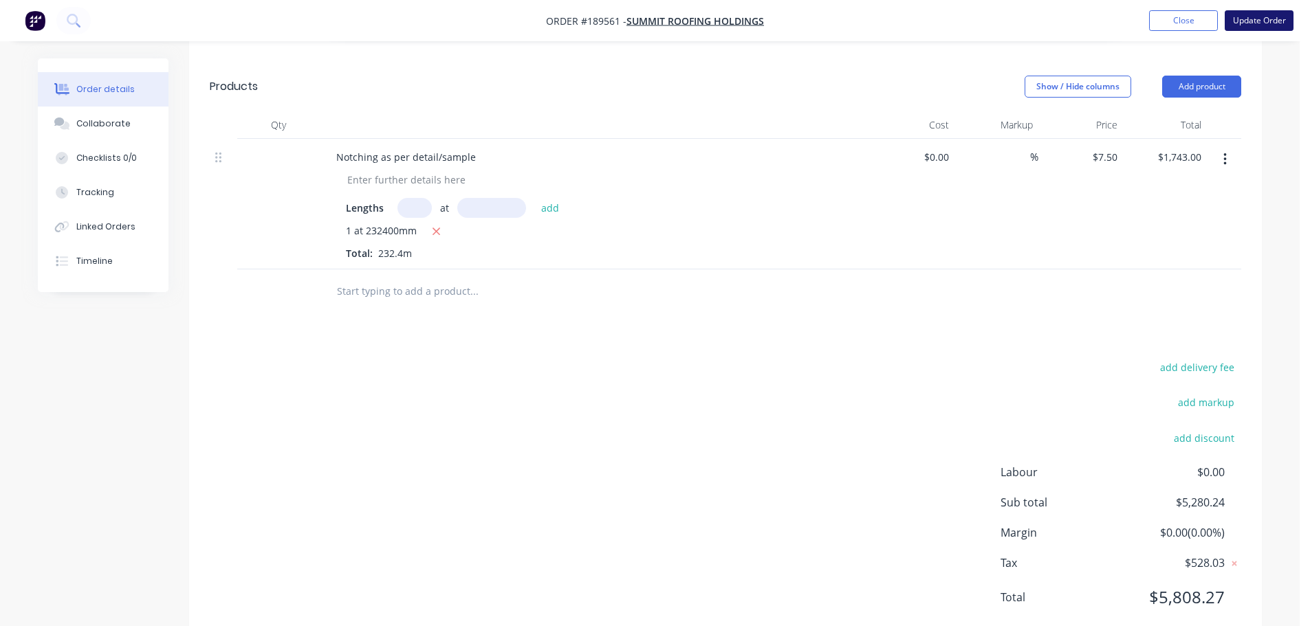
click at [1286, 22] on button "Update Order" at bounding box center [1259, 20] width 69 height 21
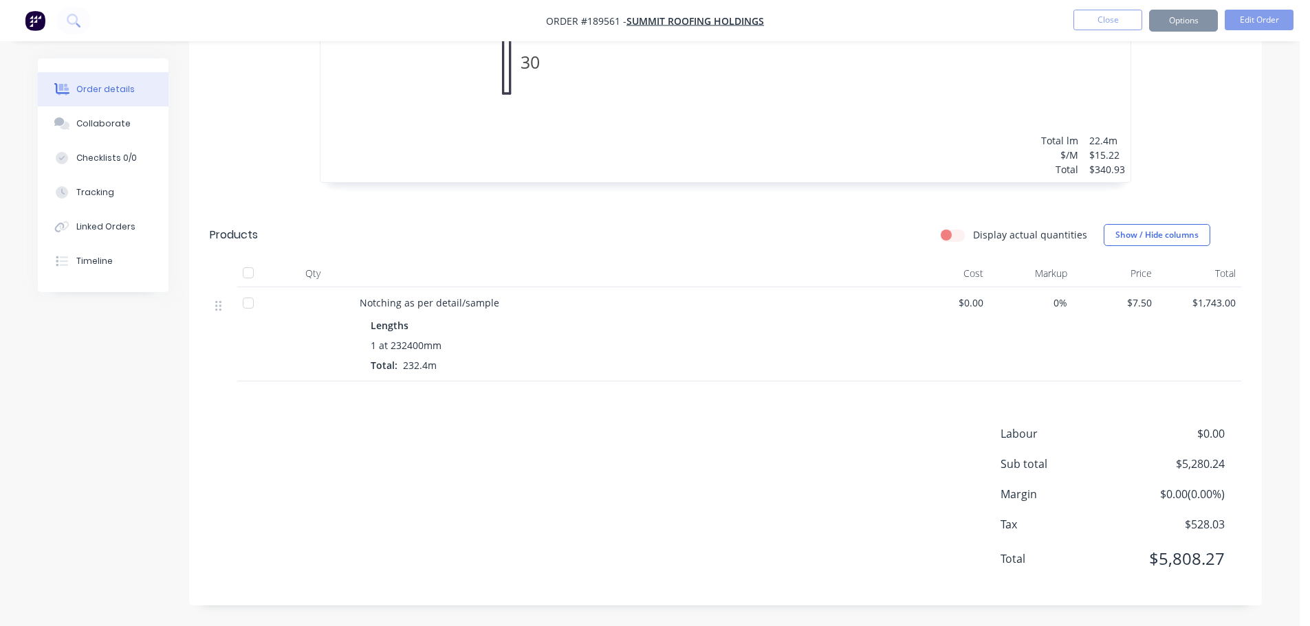
scroll to position [0, 0]
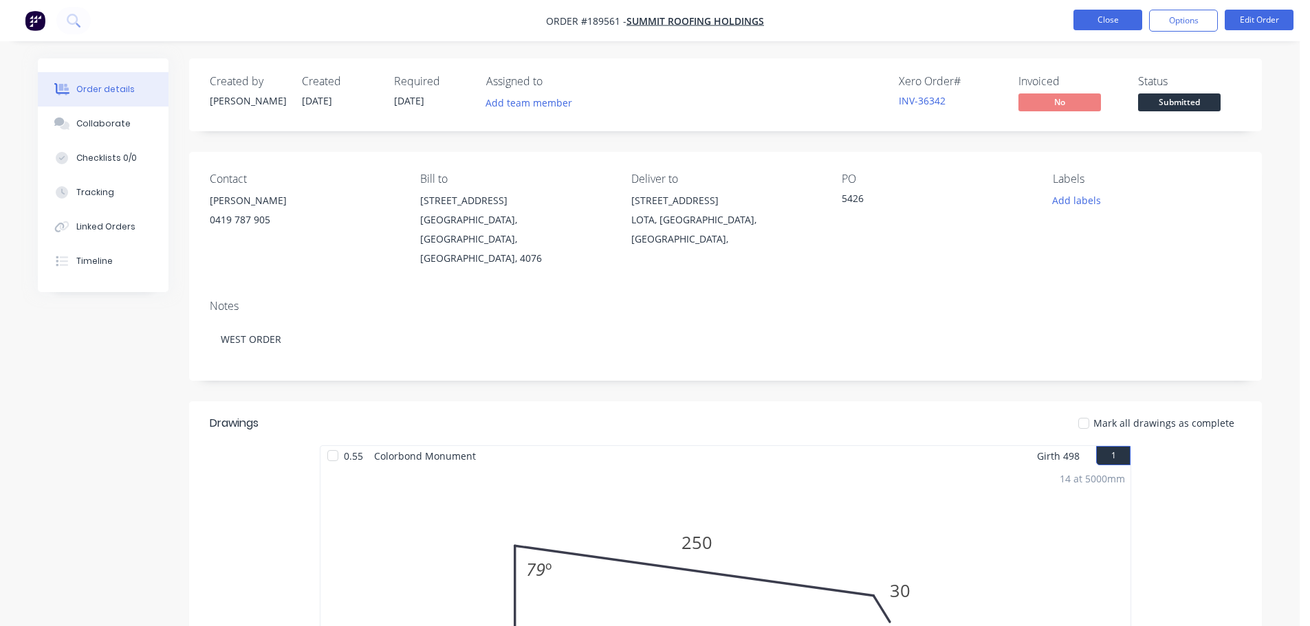
click at [1109, 28] on button "Close" at bounding box center [1107, 20] width 69 height 21
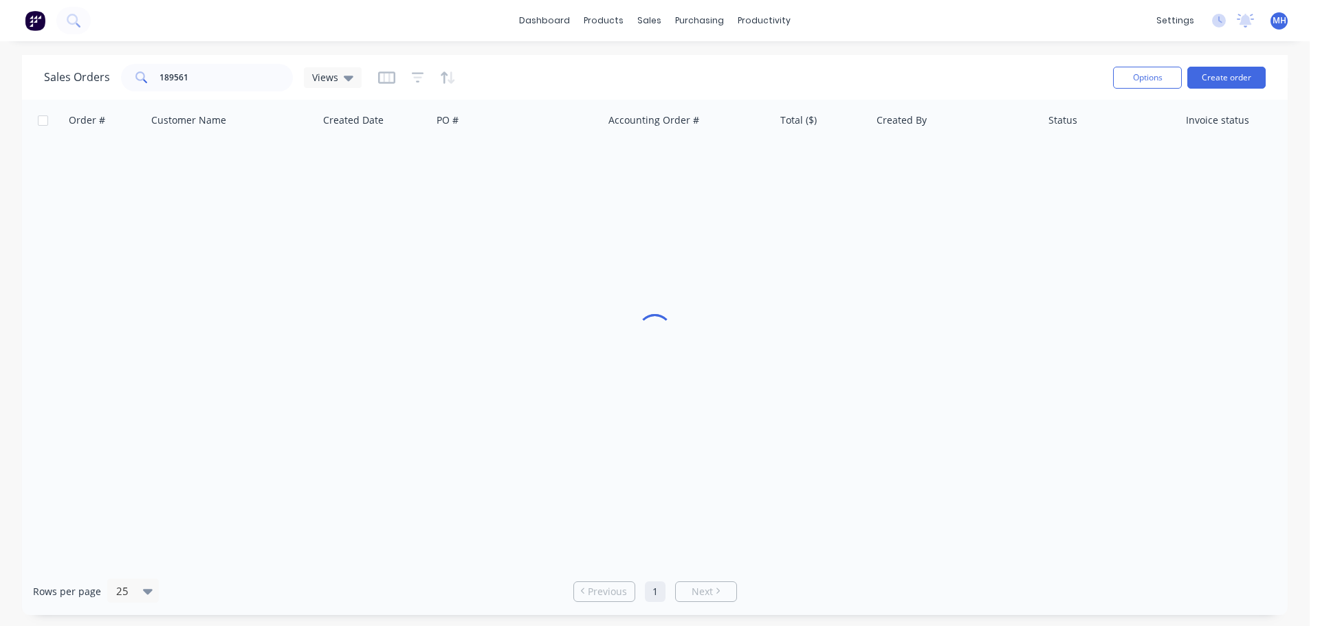
click at [250, 94] on div "Sales Orders 189561 Views Options Create order" at bounding box center [655, 77] width 1266 height 45
click at [249, 88] on input "189561" at bounding box center [227, 78] width 134 height 28
type input "189378"
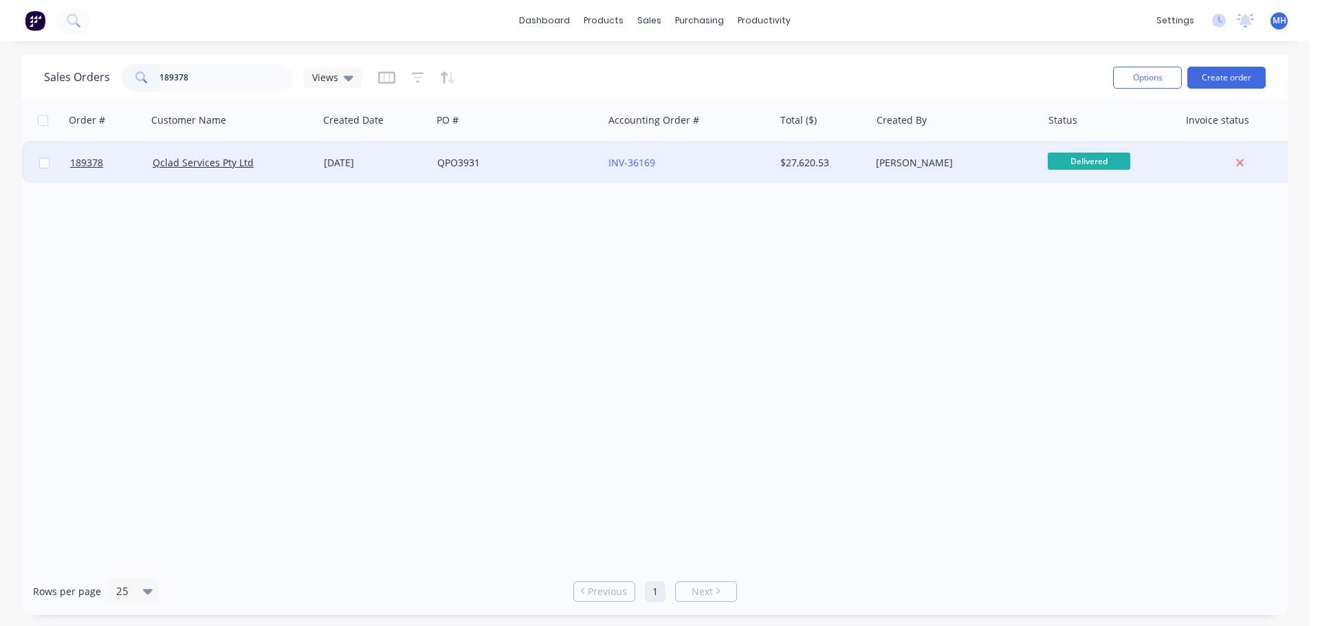
click at [752, 166] on div "INV-36169" at bounding box center [685, 163] width 153 height 14
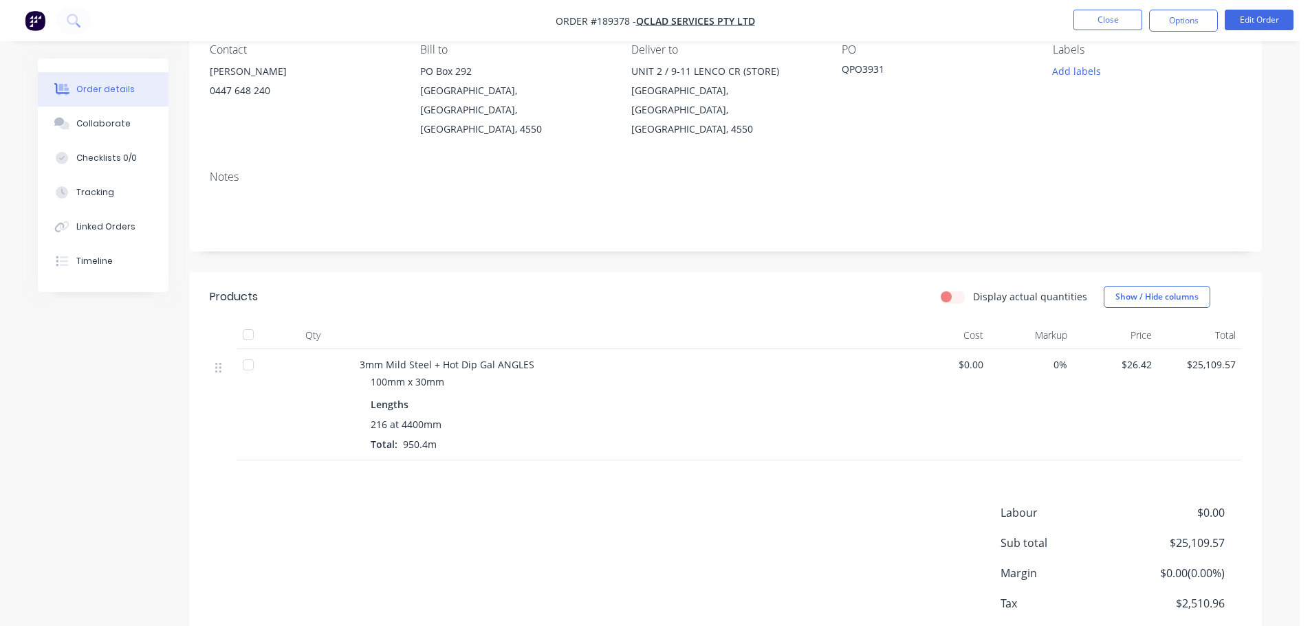
scroll to position [138, 0]
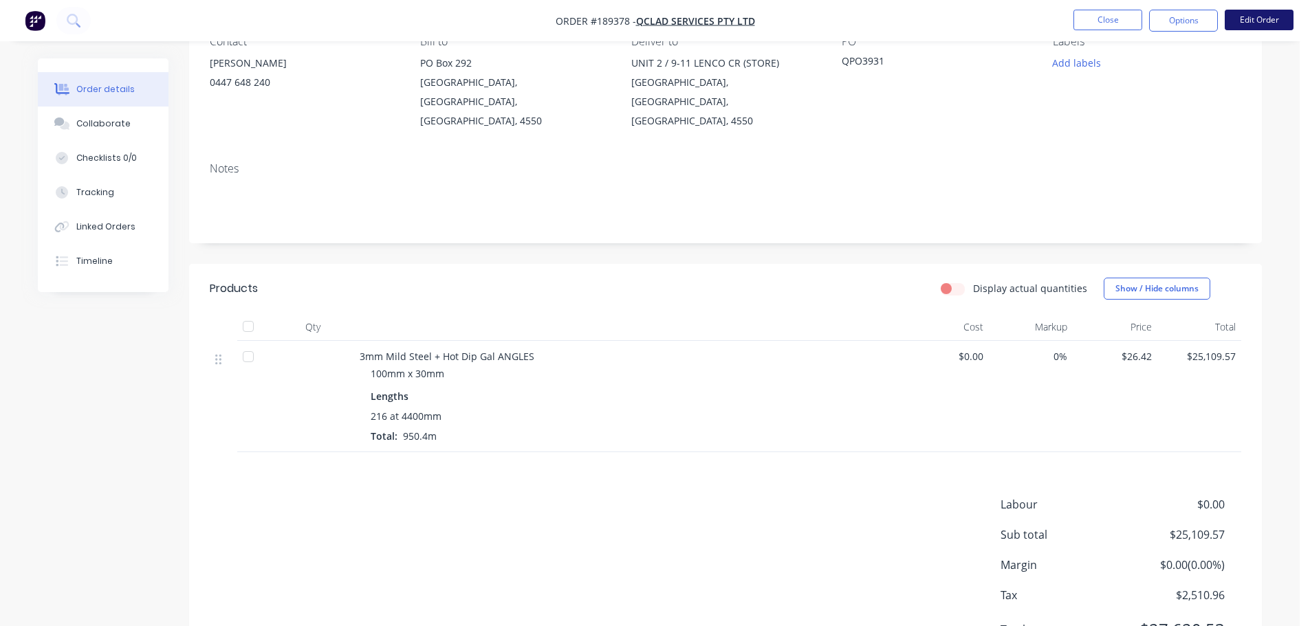
click at [1285, 20] on button "Edit Order" at bounding box center [1259, 20] width 69 height 21
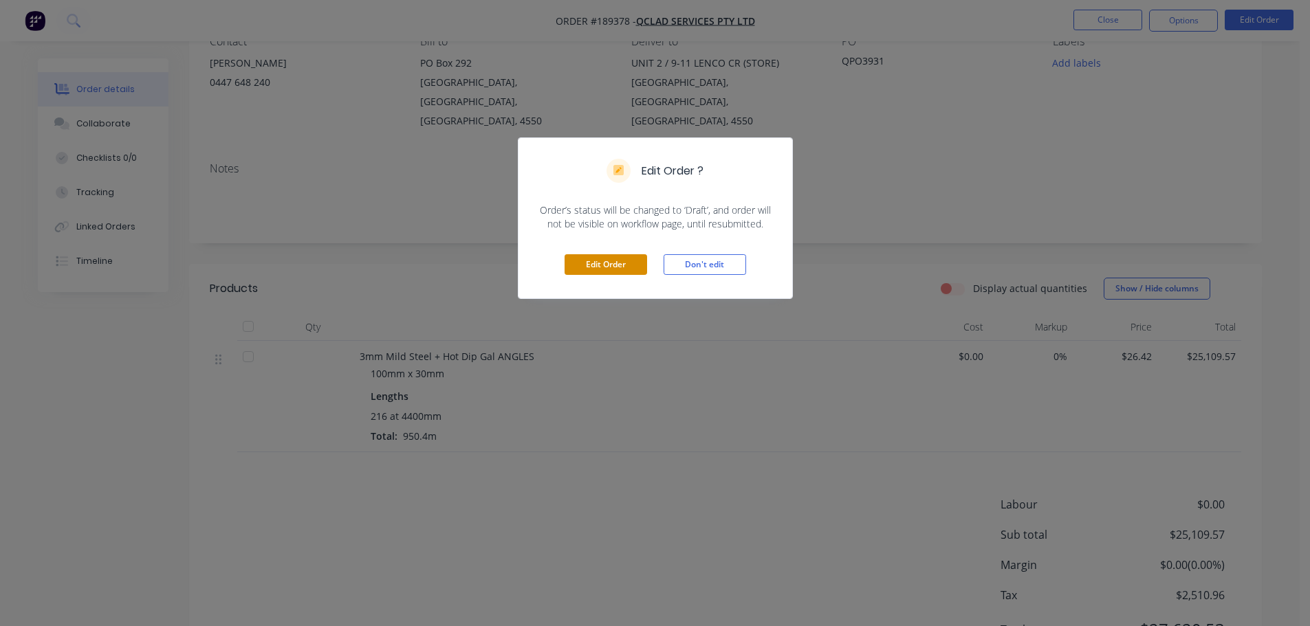
click at [579, 269] on button "Edit Order" at bounding box center [606, 264] width 83 height 21
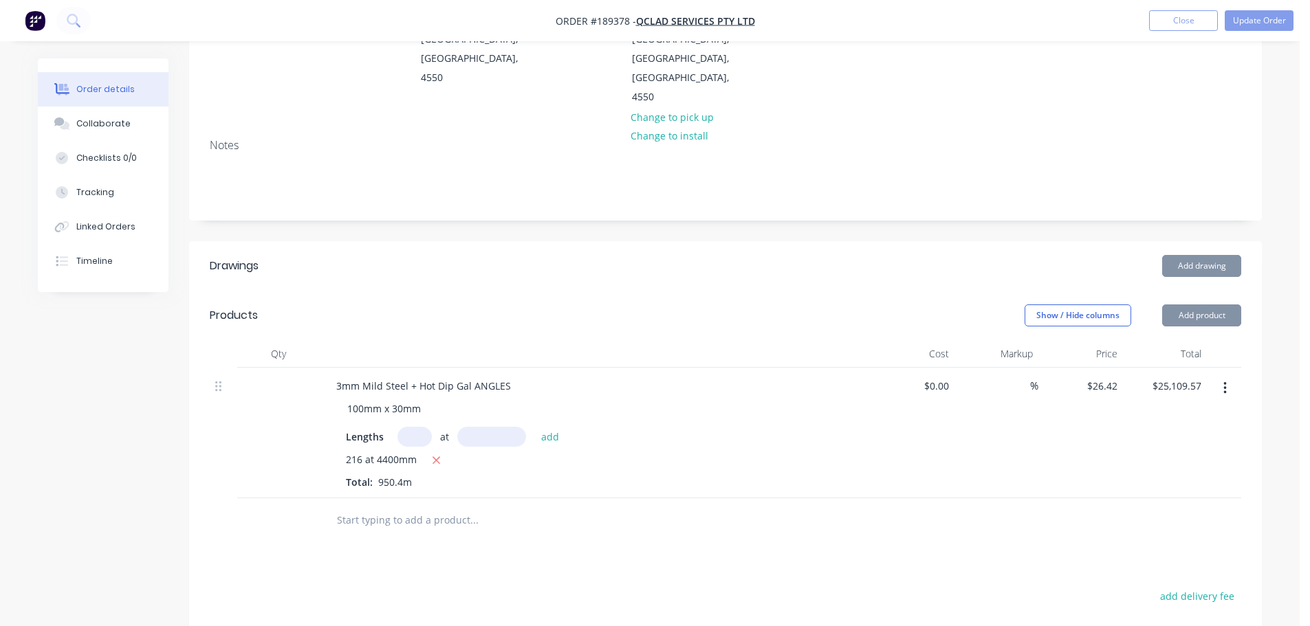
scroll to position [206, 0]
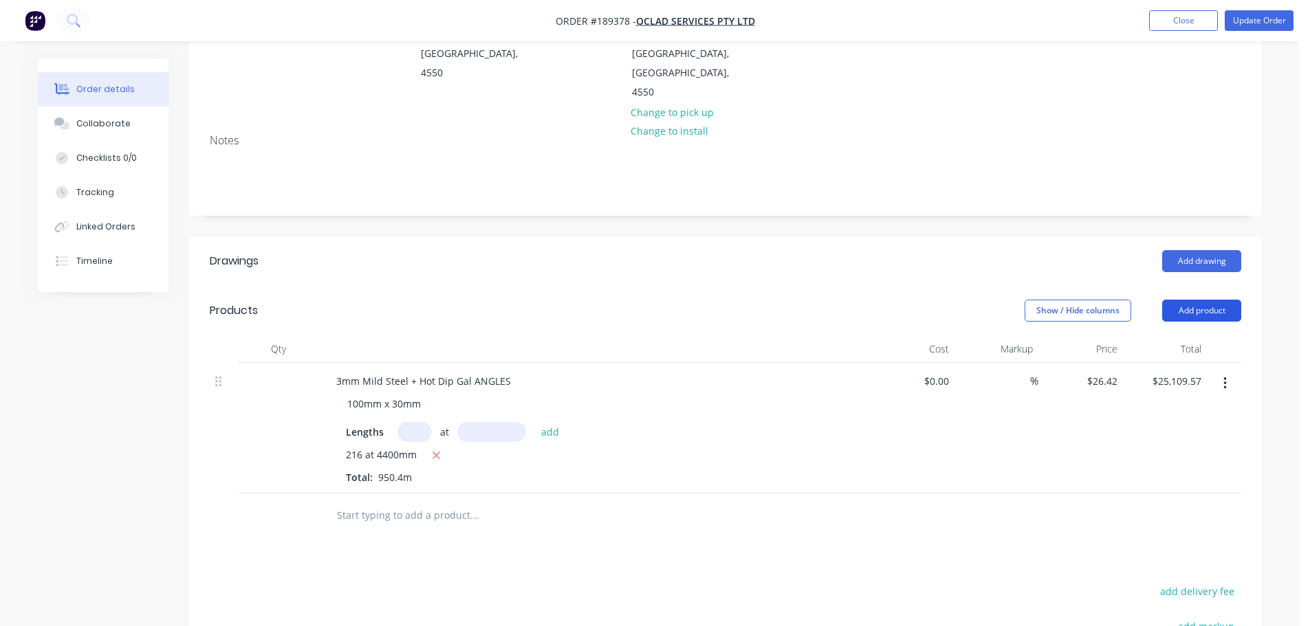
click at [1182, 300] on button "Add product" at bounding box center [1201, 311] width 79 height 22
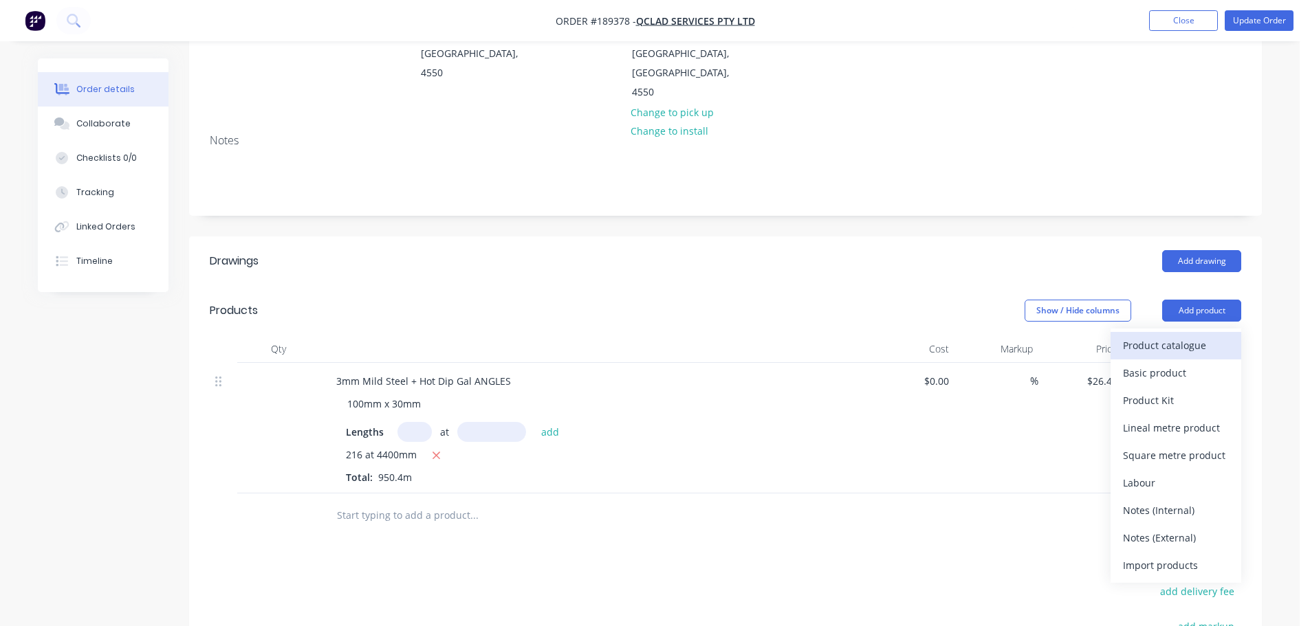
click at [1177, 336] on div "Product catalogue" at bounding box center [1176, 346] width 106 height 20
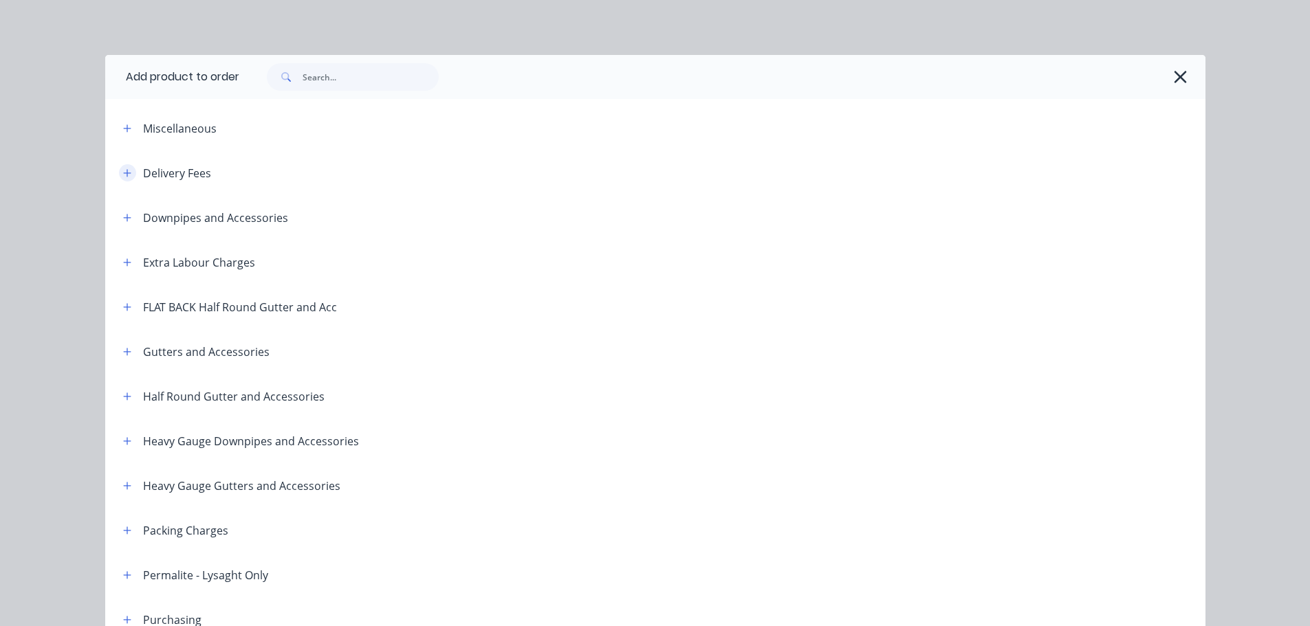
click at [125, 175] on icon "button" at bounding box center [127, 173] width 8 height 10
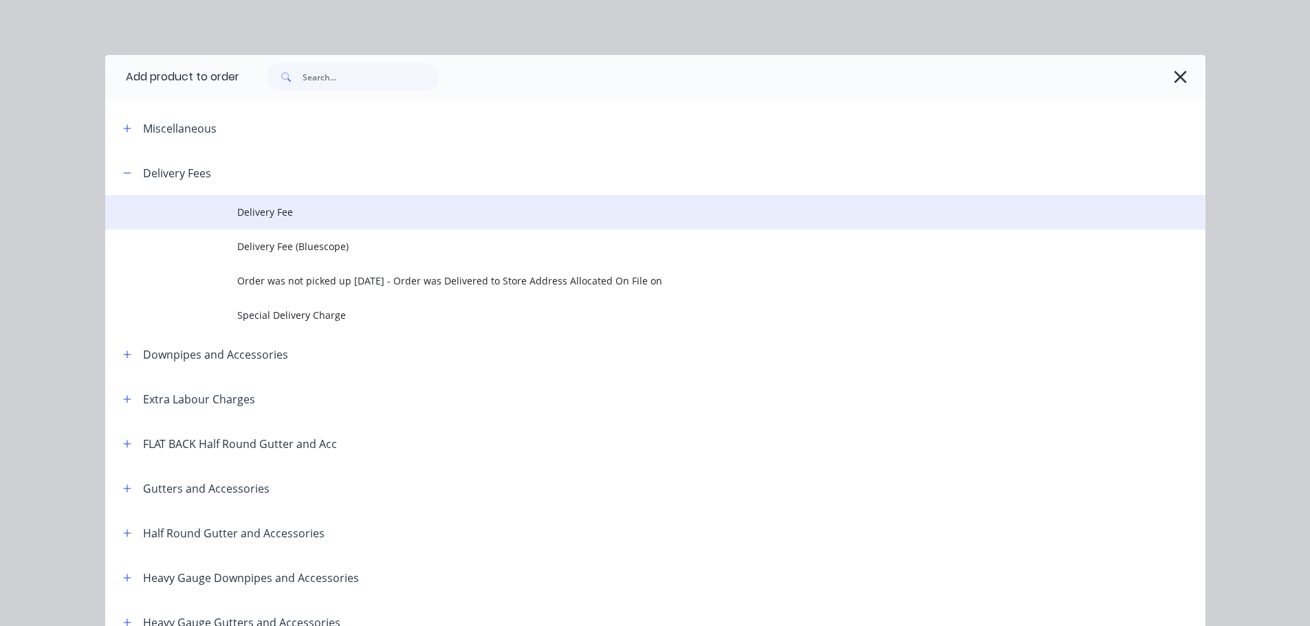
click at [332, 202] on td "Delivery Fee" at bounding box center [721, 212] width 968 height 34
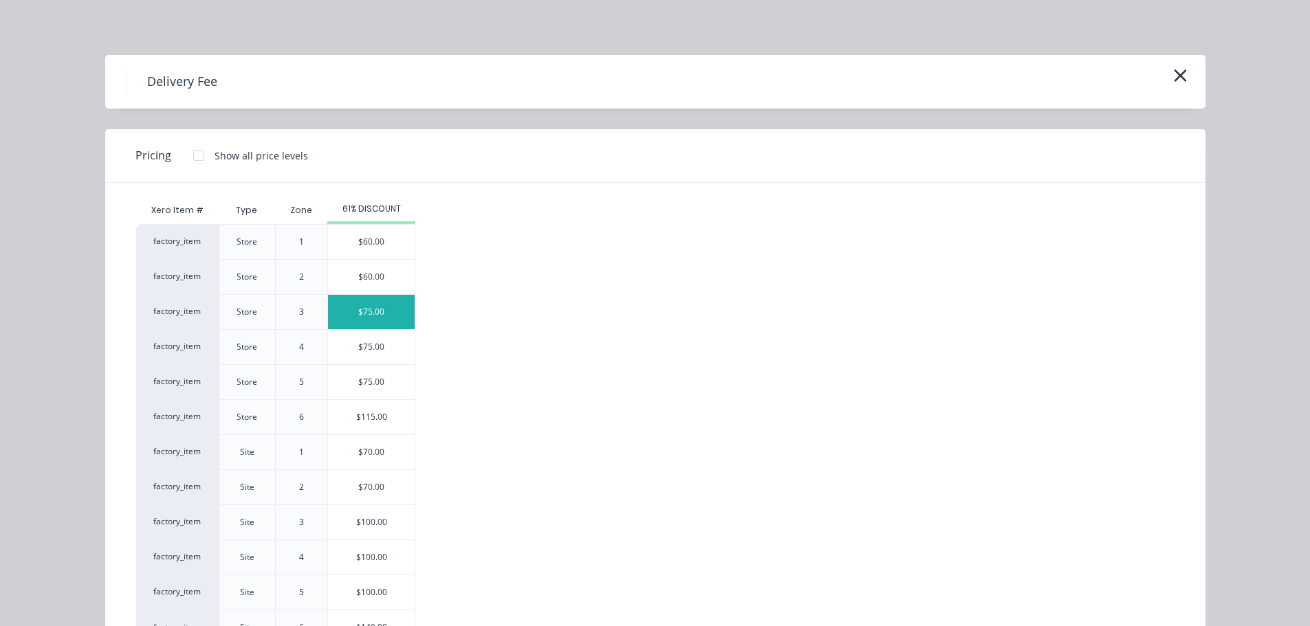
click at [395, 312] on div "$75.00" at bounding box center [371, 312] width 87 height 34
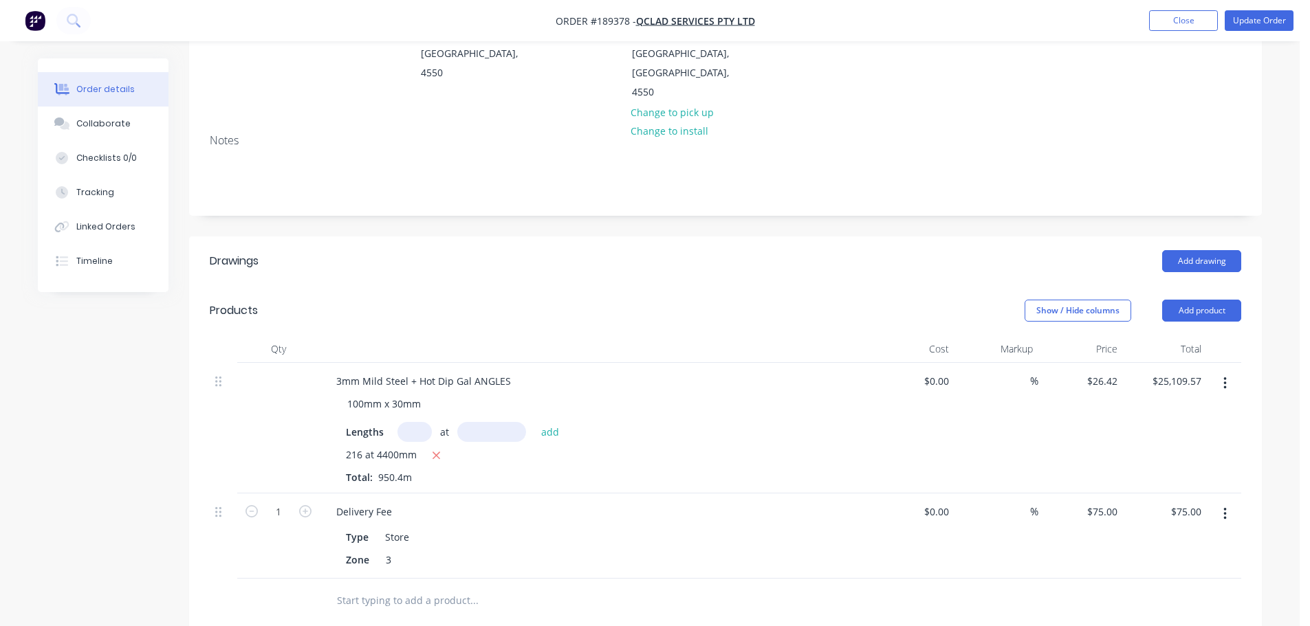
click at [643, 262] on header "Drawings Add drawing" at bounding box center [725, 262] width 1073 height 50
click at [1193, 300] on button "Add product" at bounding box center [1201, 311] width 79 height 22
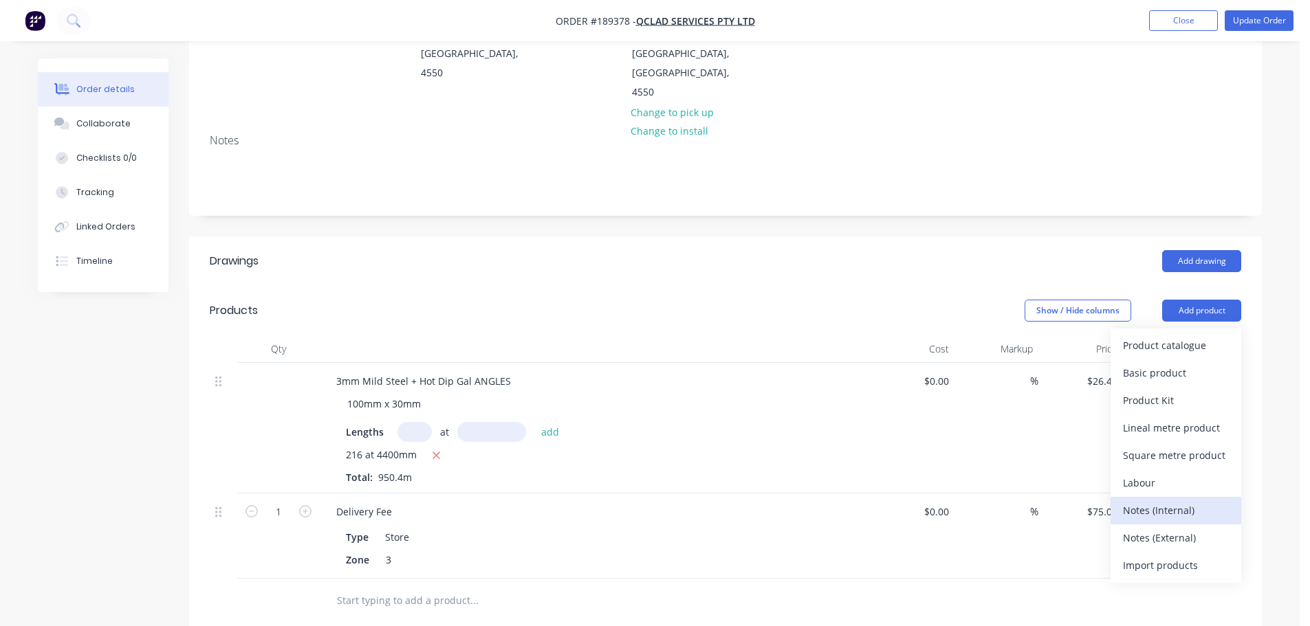
click at [1168, 501] on div "Notes (Internal)" at bounding box center [1176, 511] width 106 height 20
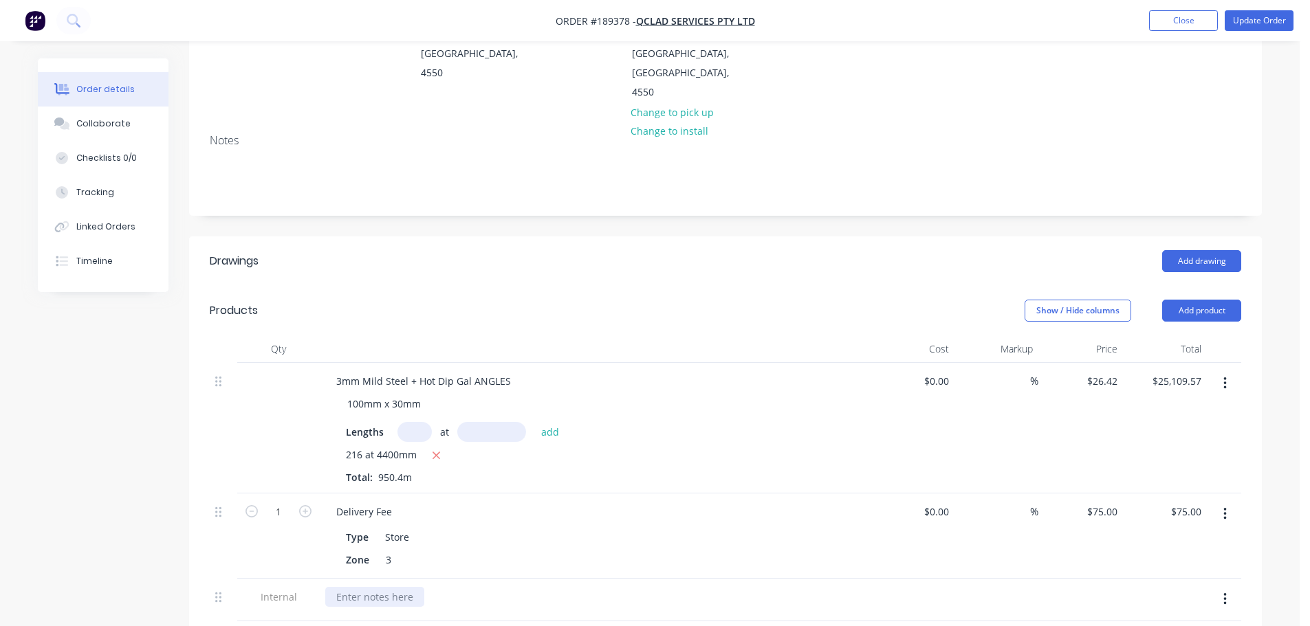
click at [371, 587] on div at bounding box center [374, 597] width 99 height 20
click at [545, 259] on header "Drawings Add drawing" at bounding box center [725, 262] width 1073 height 50
click at [1239, 22] on button "Update Order" at bounding box center [1259, 20] width 69 height 21
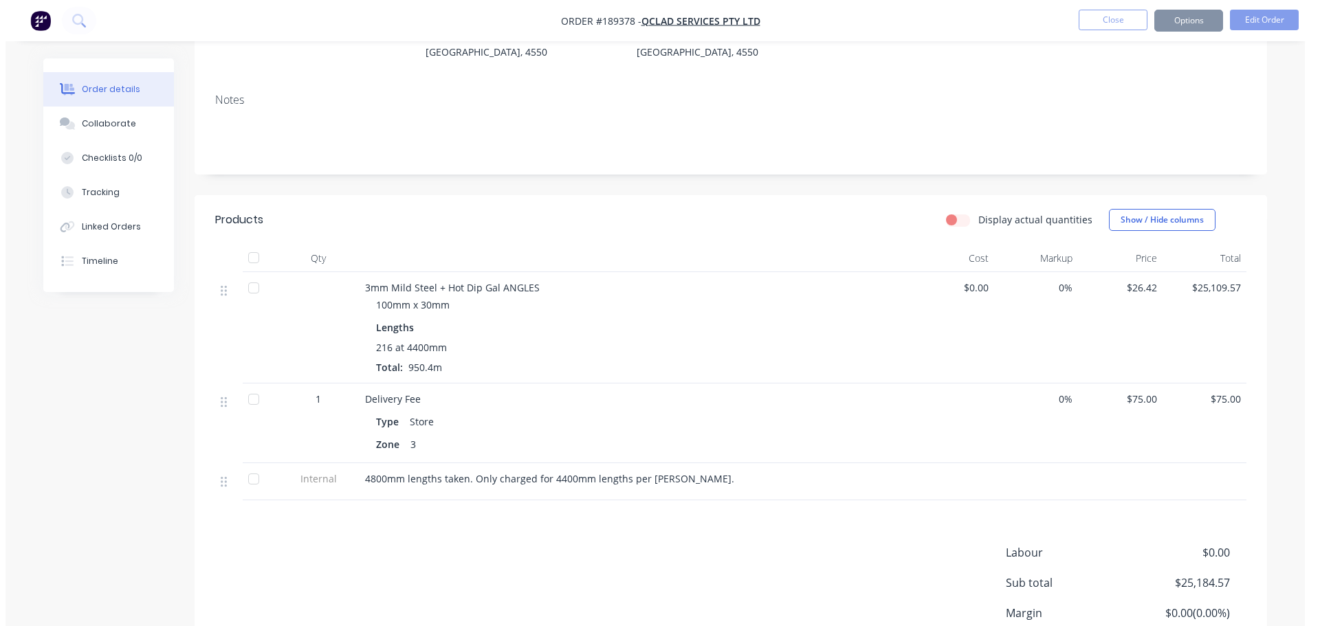
scroll to position [0, 0]
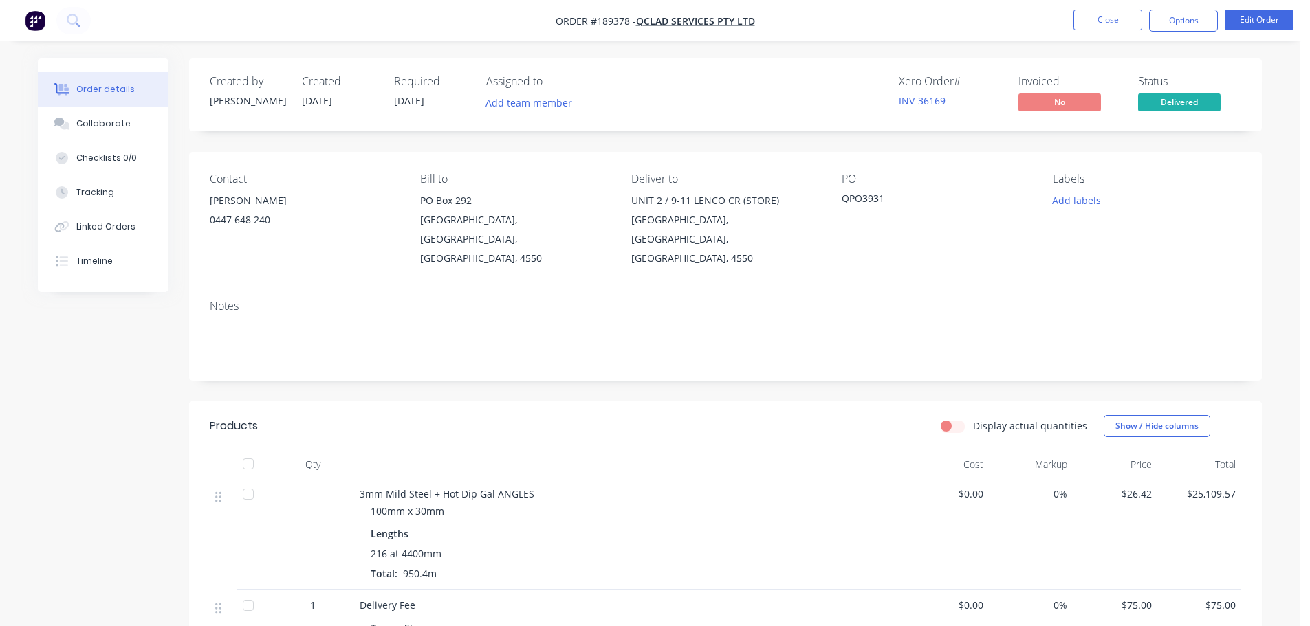
click at [1126, 9] on nav "Order #189378 - Qclad Services Pty Ltd Close Options Edit Order" at bounding box center [655, 20] width 1310 height 41
click at [1104, 15] on button "Close" at bounding box center [1107, 20] width 69 height 21
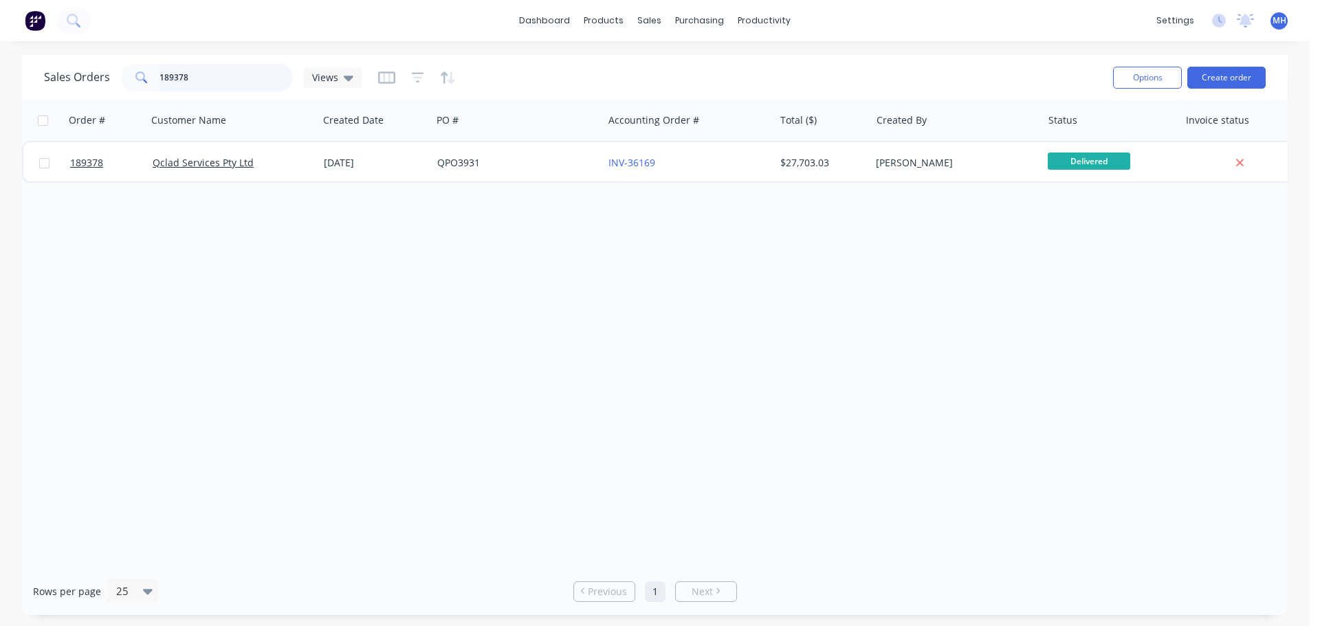
click at [279, 83] on input "189378" at bounding box center [227, 78] width 134 height 28
type input "189633"
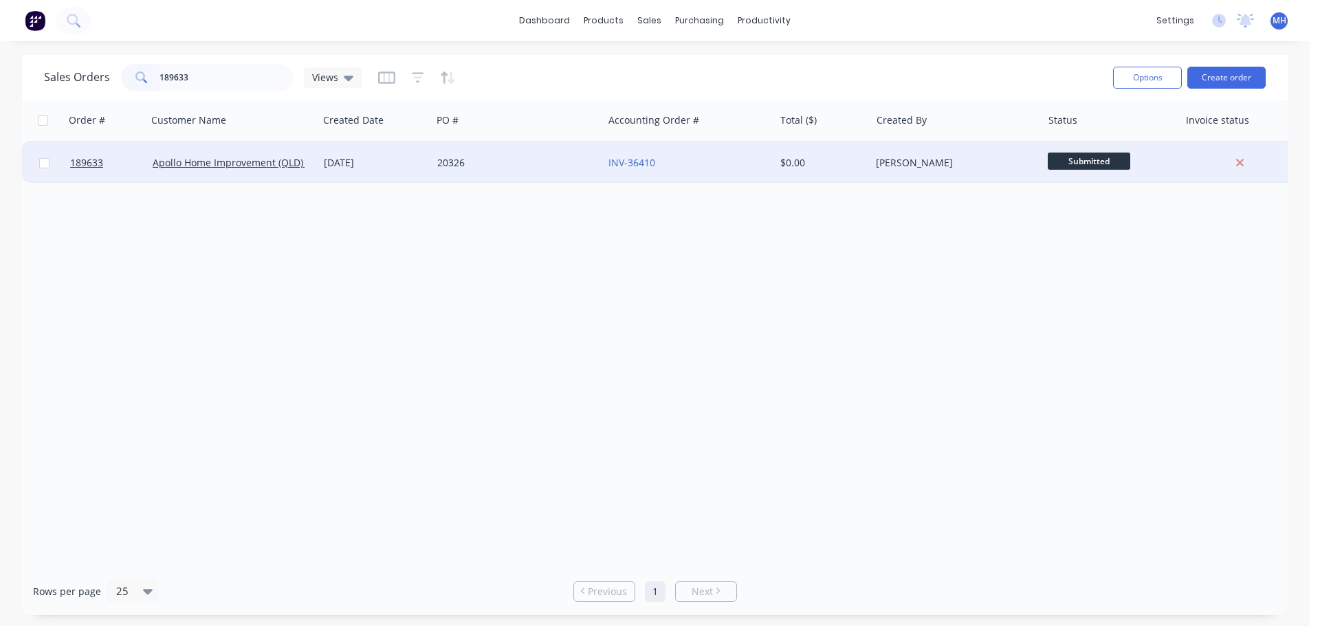
click at [534, 170] on div "20326" at bounding box center [517, 162] width 171 height 41
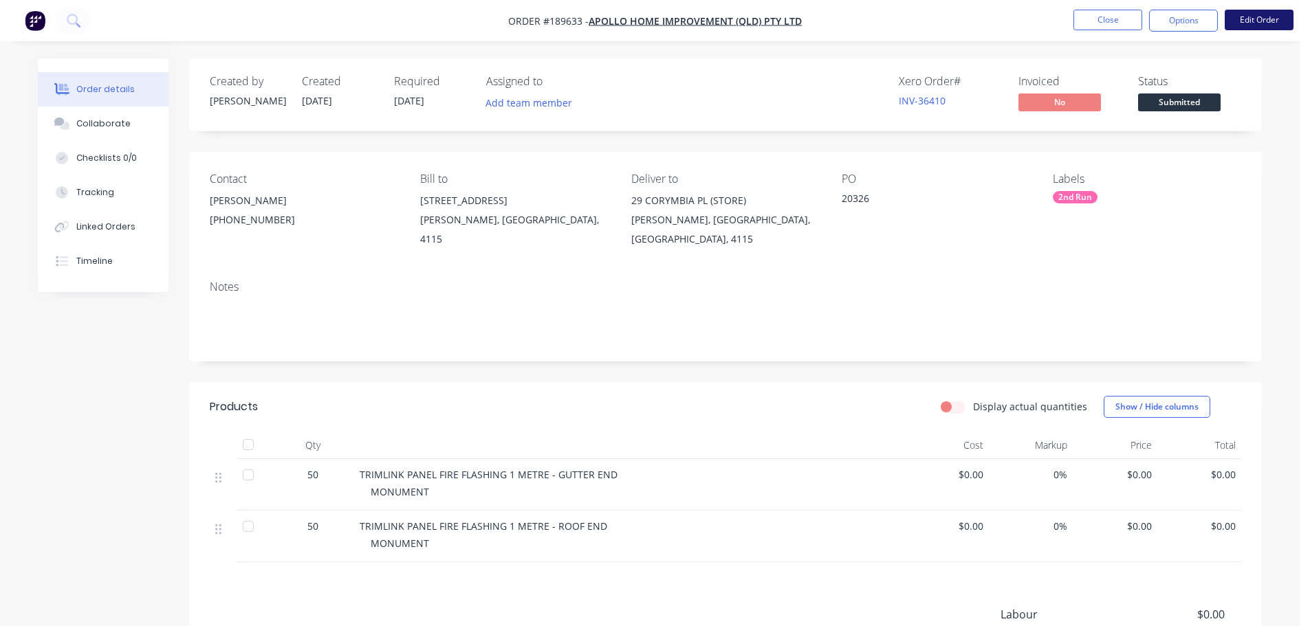
click at [1248, 22] on button "Edit Order" at bounding box center [1259, 20] width 69 height 21
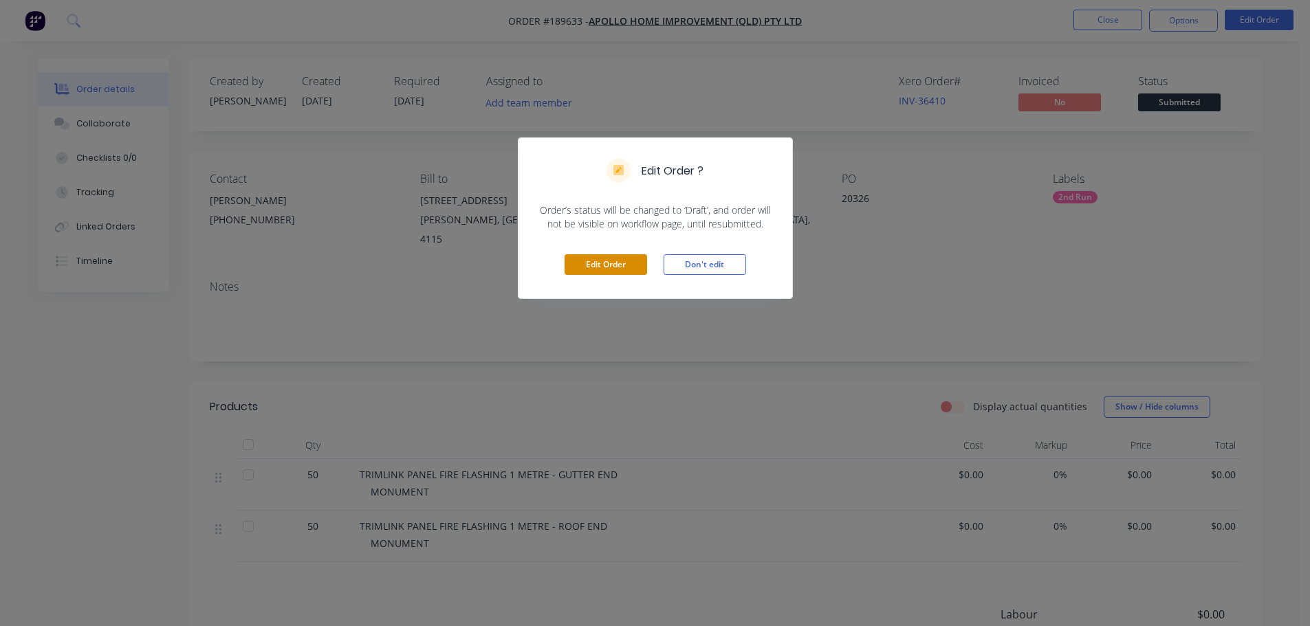
click at [637, 266] on button "Edit Order" at bounding box center [606, 264] width 83 height 21
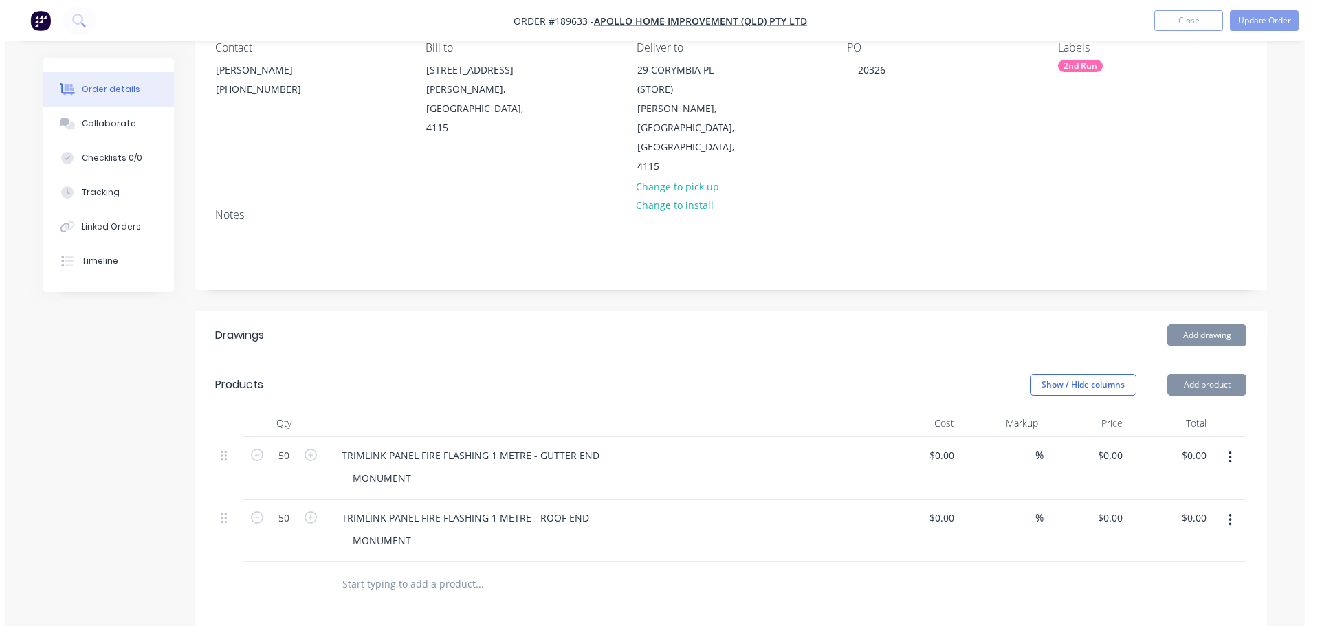
scroll to position [138, 0]
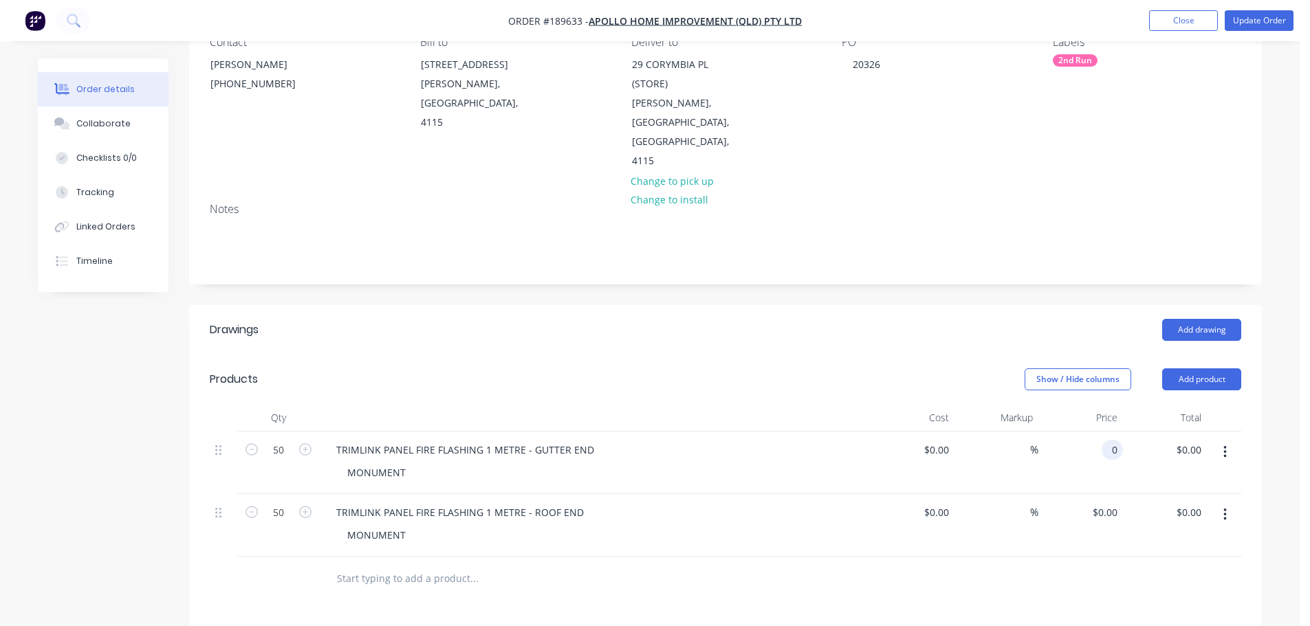
click at [1109, 440] on div "0 0" at bounding box center [1115, 450] width 16 height 20
type input "$7.00"
type input "$350.00"
click at [1118, 503] on input "0" at bounding box center [1107, 513] width 32 height 20
type input "$7.00"
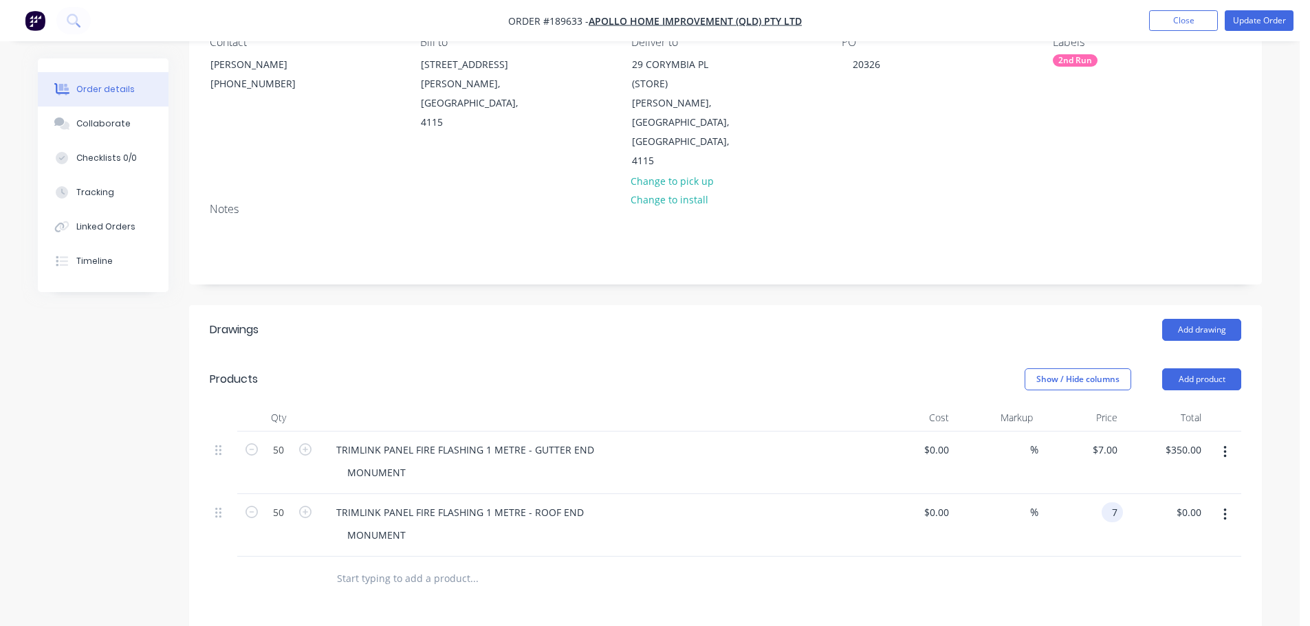
type input "$350.00"
click at [819, 250] on div "Created by Hayden Created 12/08/25 Required 18/08/25 Assigned to Add team membe…" at bounding box center [725, 426] width 1073 height 1011
click at [1243, 18] on button "Update Order" at bounding box center [1259, 20] width 69 height 21
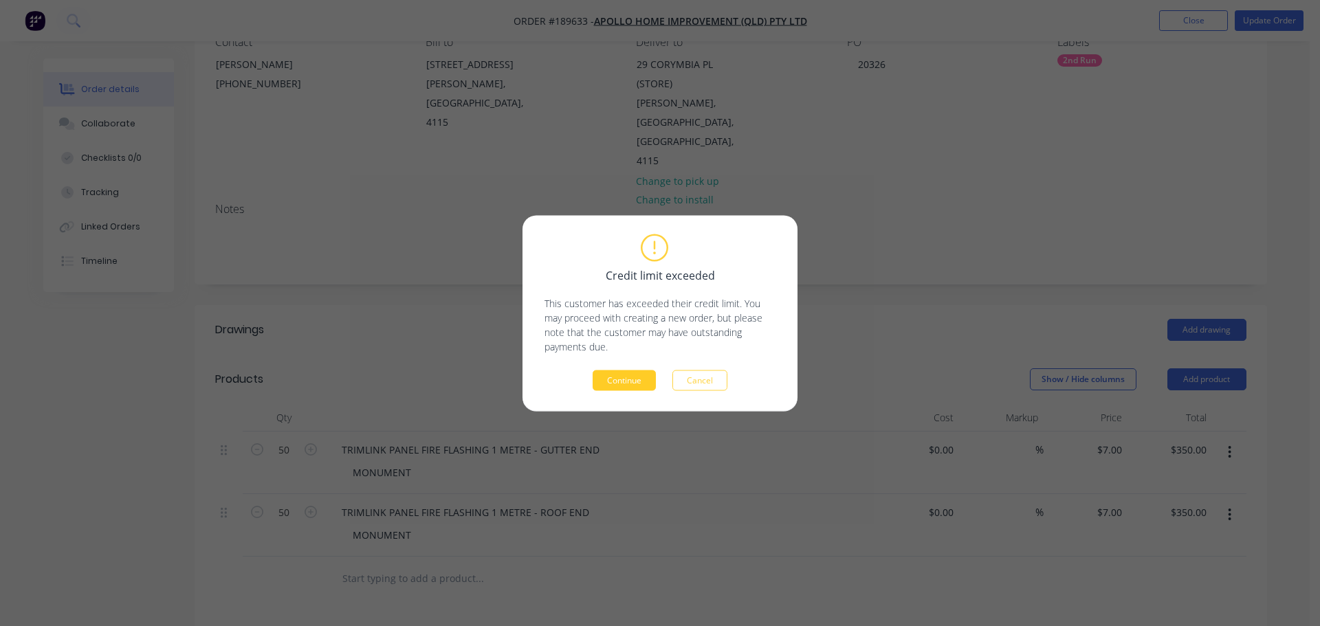
click at [620, 377] on button "Continue" at bounding box center [624, 380] width 63 height 21
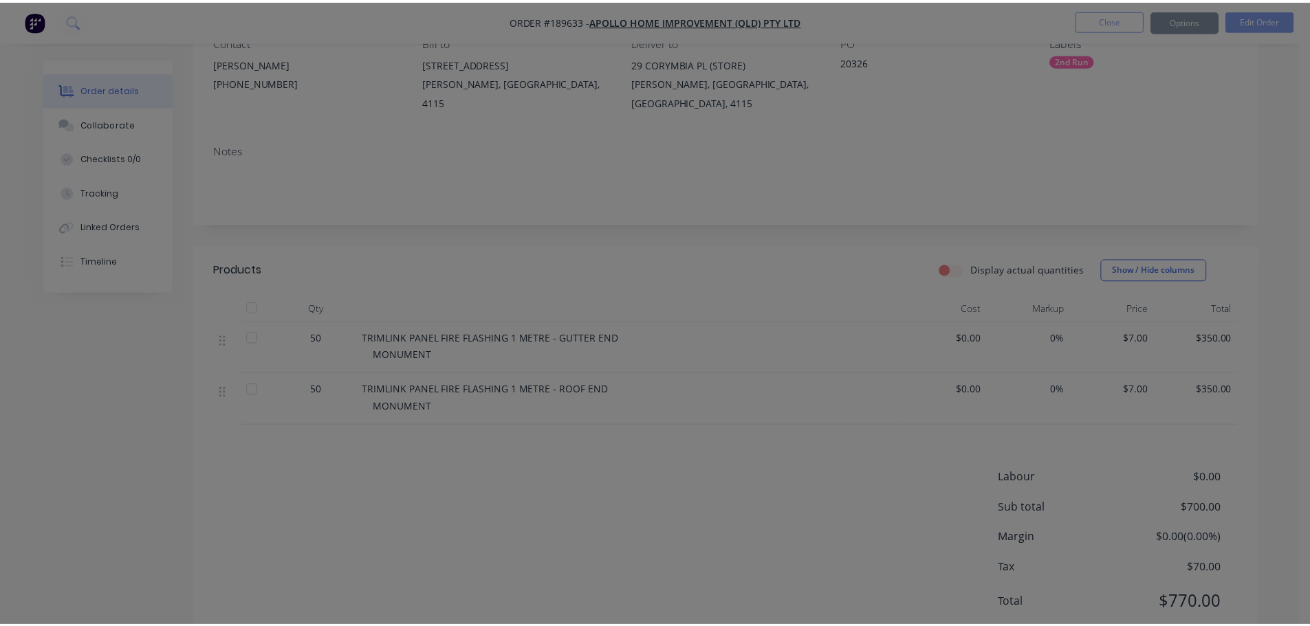
scroll to position [137, 0]
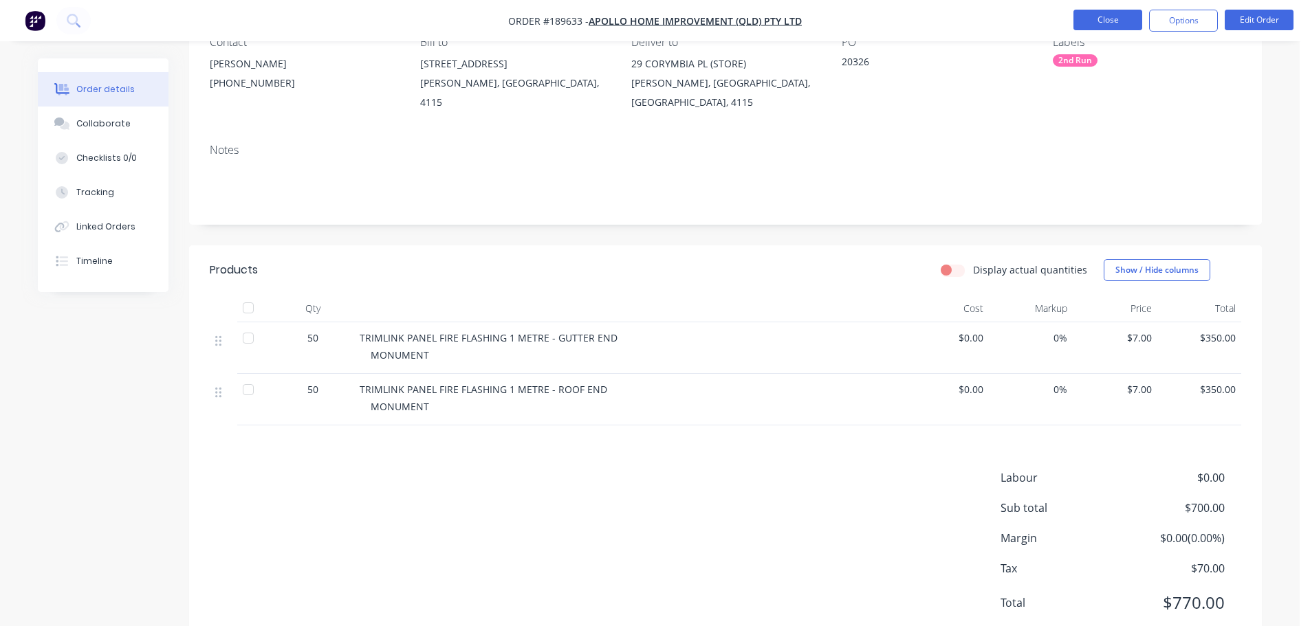
click at [1082, 19] on button "Close" at bounding box center [1107, 20] width 69 height 21
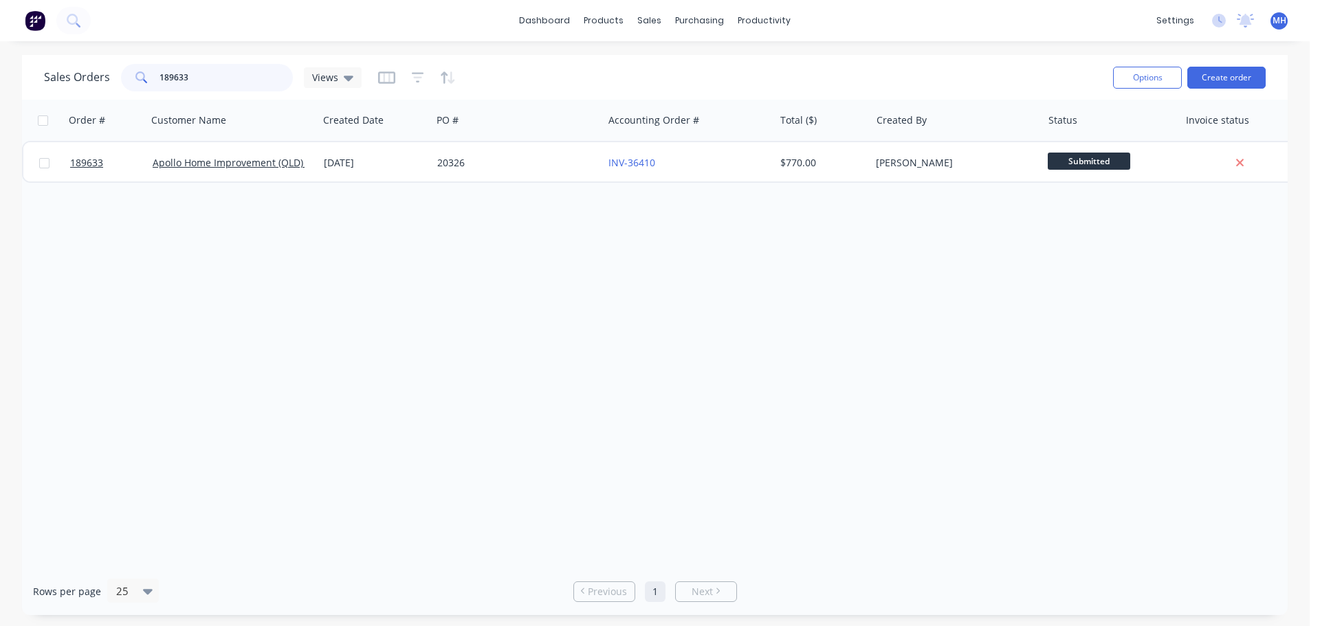
click at [215, 74] on input "189633" at bounding box center [227, 78] width 134 height 28
type input "189716"
click at [527, 80] on div "Sales Orders 189716 Views" at bounding box center [573, 78] width 1058 height 34
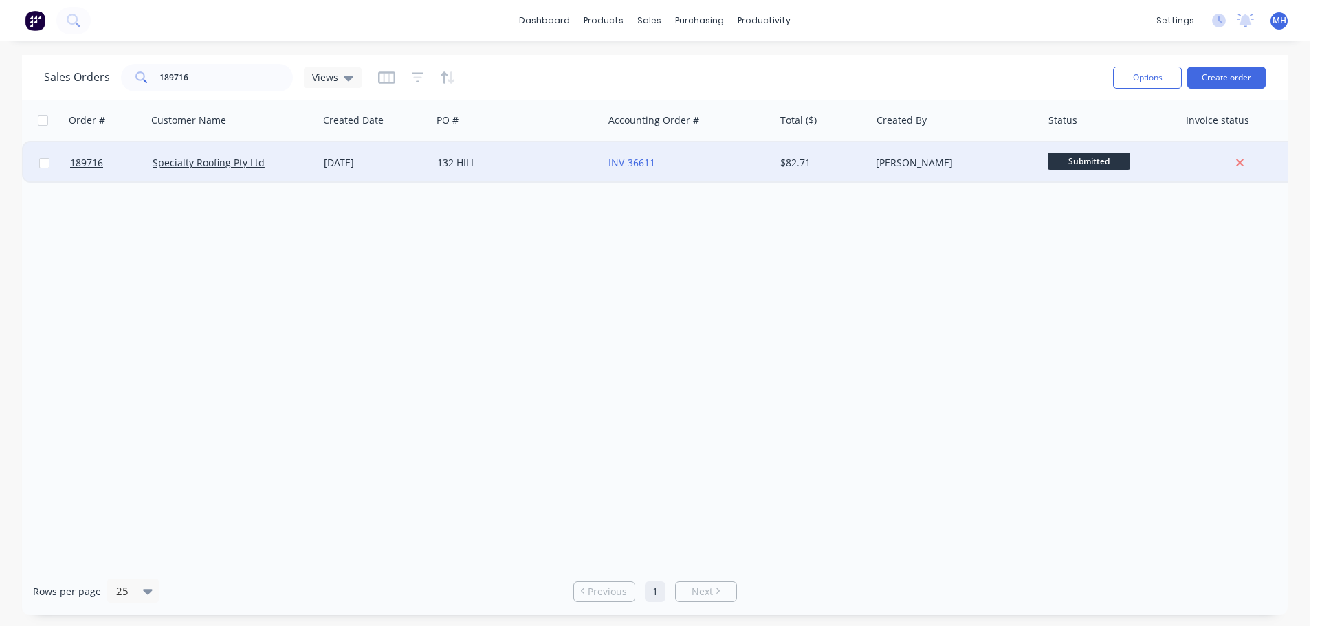
click at [482, 162] on div "132 HILL" at bounding box center [513, 163] width 153 height 14
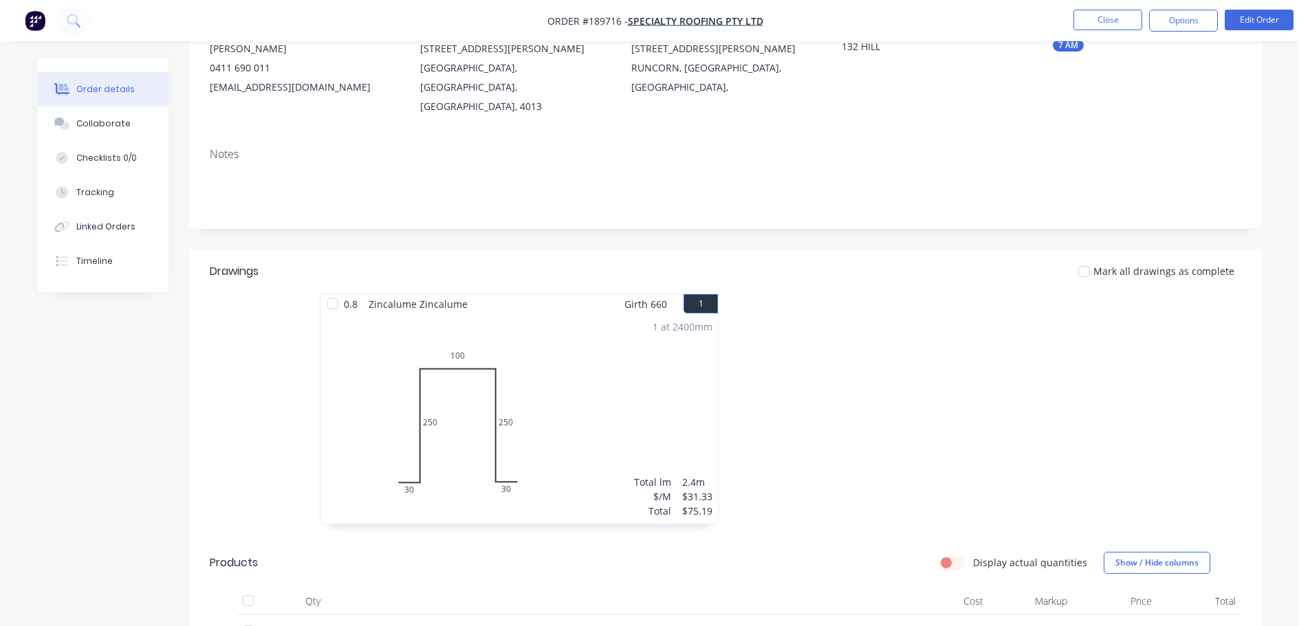
scroll to position [413, 0]
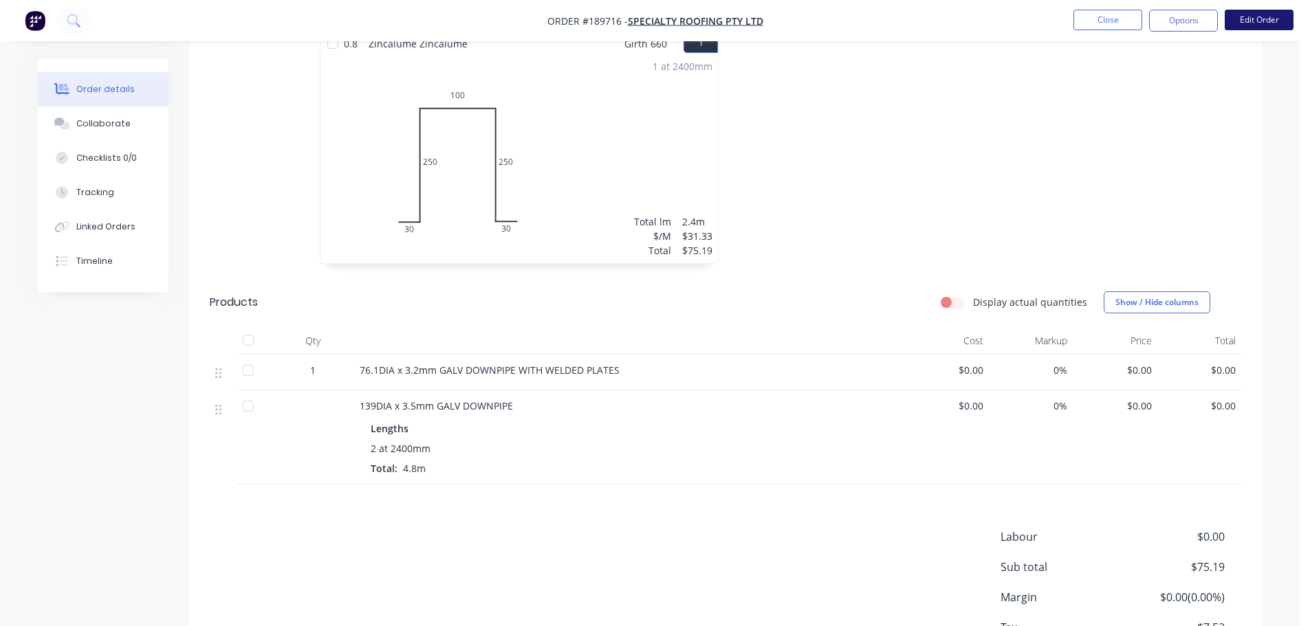
click at [1278, 23] on button "Edit Order" at bounding box center [1259, 20] width 69 height 21
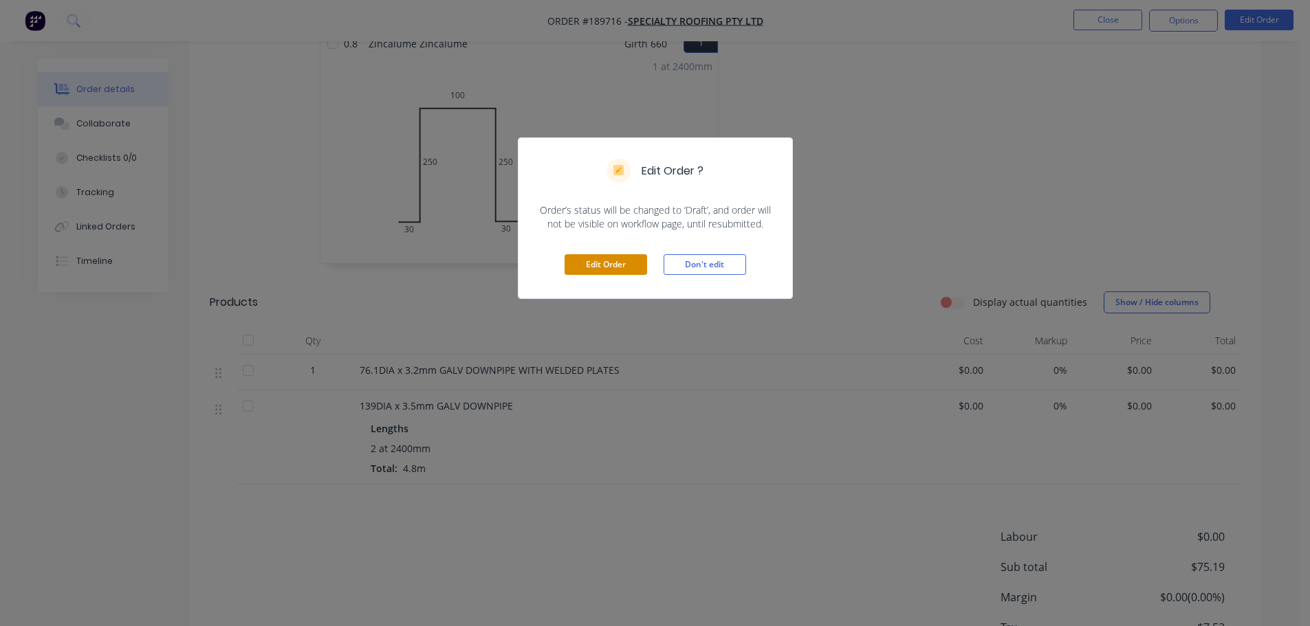
click at [620, 267] on button "Edit Order" at bounding box center [606, 264] width 83 height 21
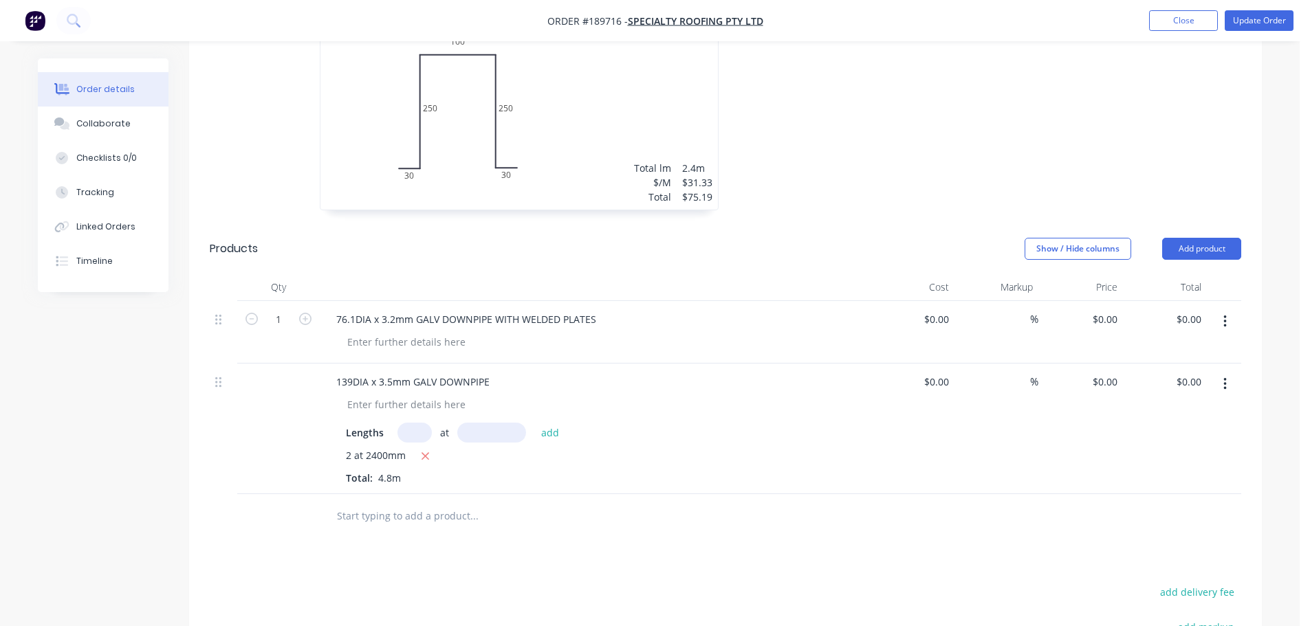
scroll to position [619, 0]
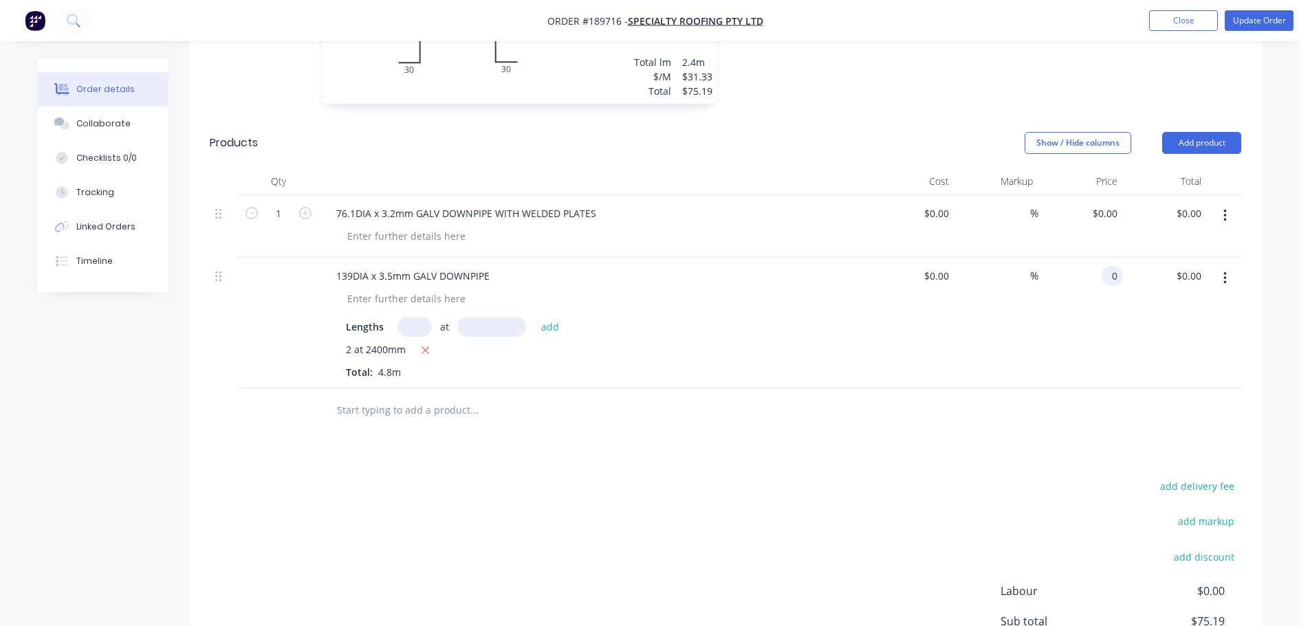
click at [1109, 266] on input "0" at bounding box center [1115, 276] width 16 height 20
click at [1102, 266] on input "5.77" at bounding box center [1110, 276] width 26 height 20
type input "$50.77"
type input "$243.70"
click at [785, 395] on div "Drawings Add drawing 0.8 Zincalume Zincalume Girth 660 1 0 30 250 100 250 30 0 …" at bounding box center [725, 293] width 1073 height 939
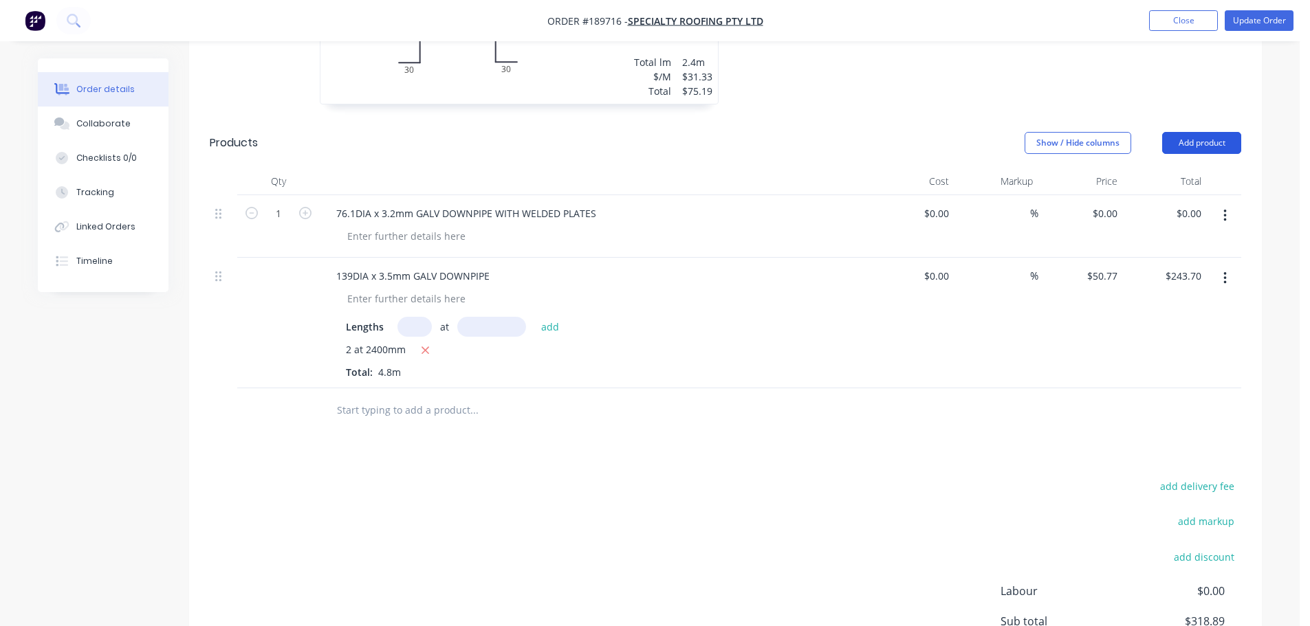
drag, startPoint x: 1213, startPoint y: 85, endPoint x: 1210, endPoint y: 100, distance: 15.4
click at [1214, 132] on button "Add product" at bounding box center [1201, 143] width 79 height 22
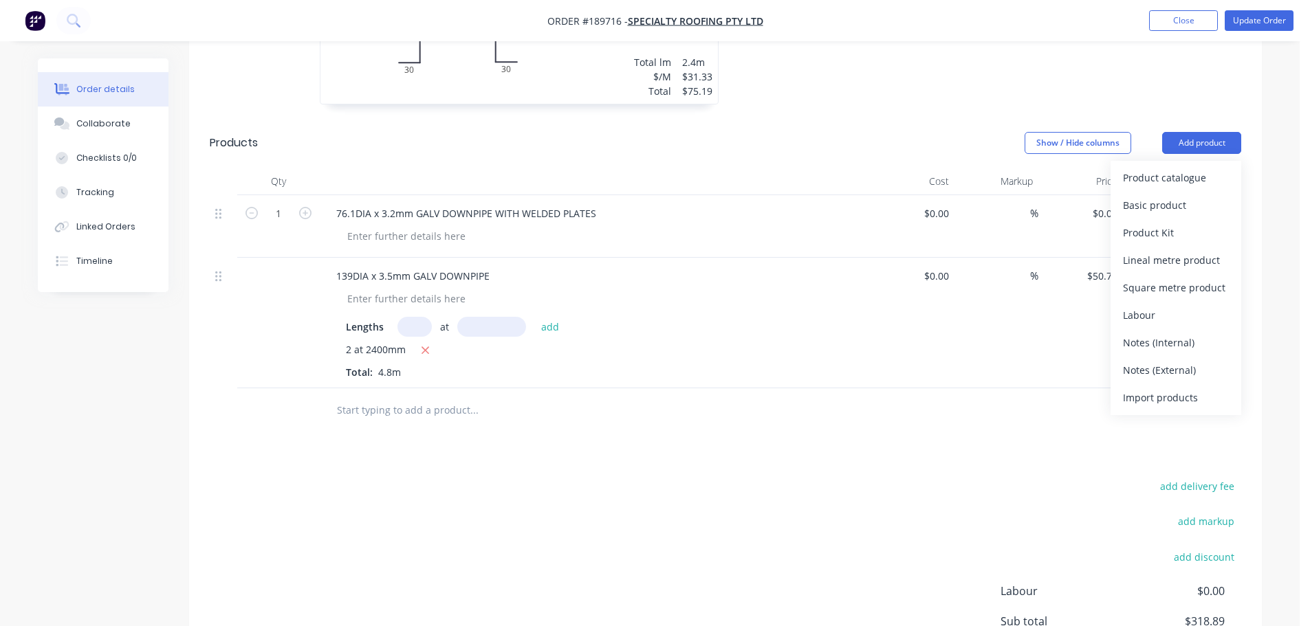
click at [1203, 168] on div "Product catalogue" at bounding box center [1176, 178] width 106 height 20
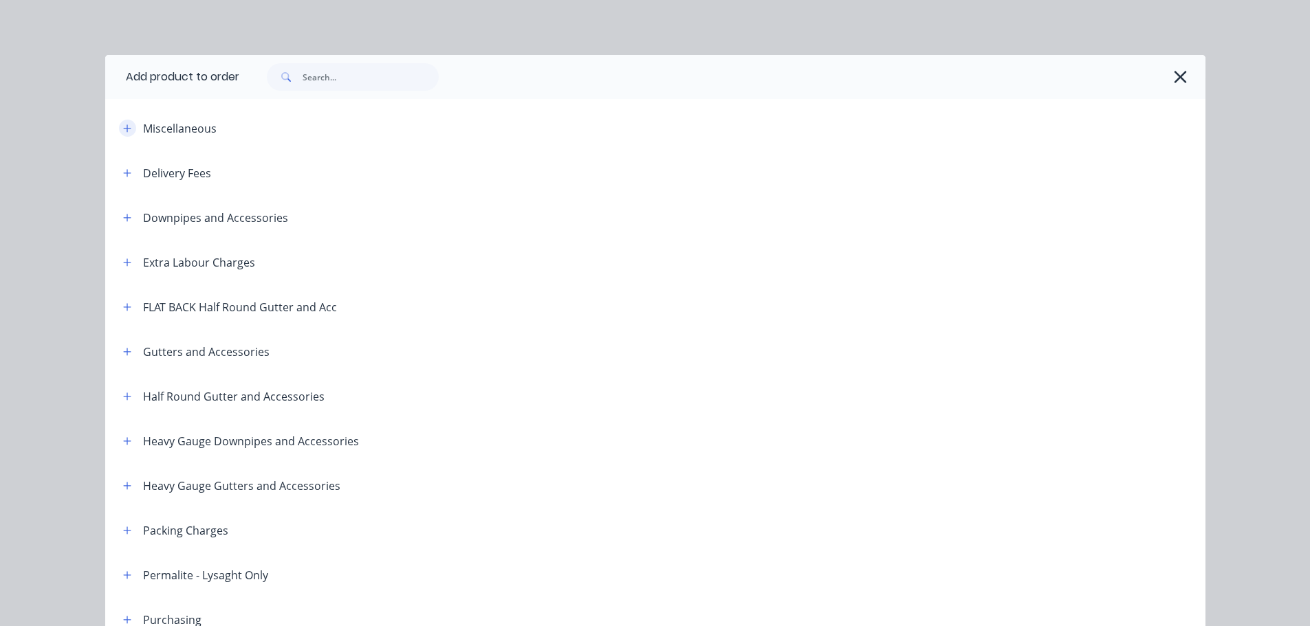
click at [123, 127] on icon "button" at bounding box center [127, 129] width 8 height 10
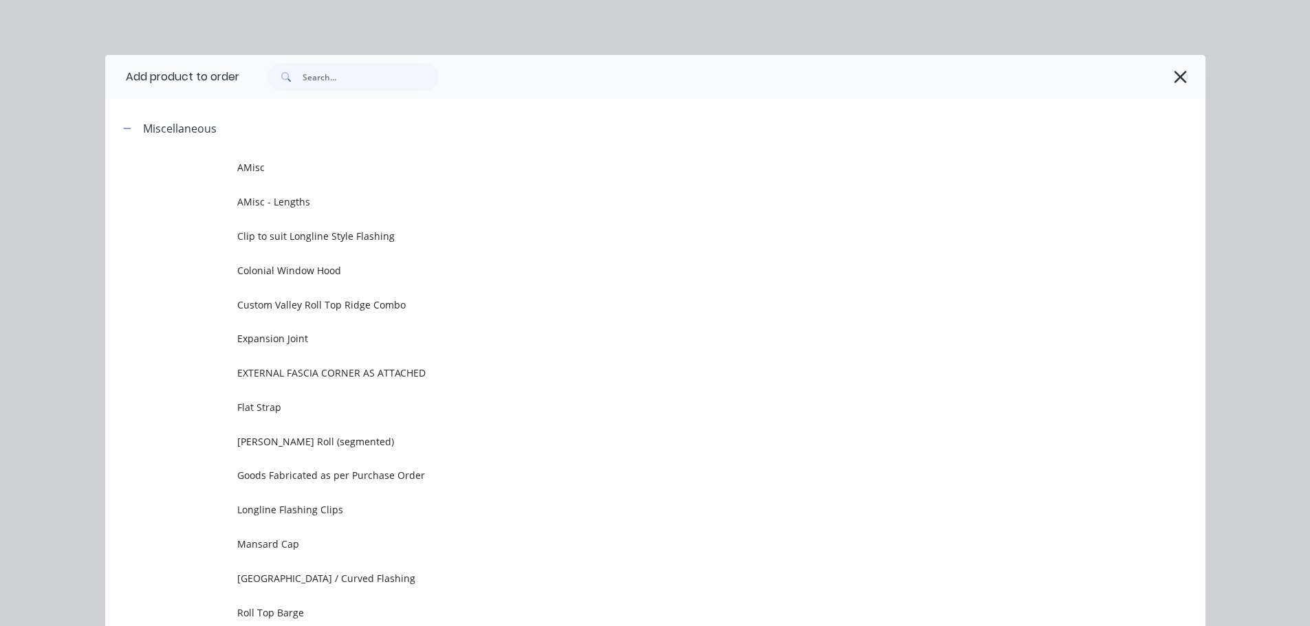
click at [301, 159] on td "AMisc" at bounding box center [721, 168] width 968 height 34
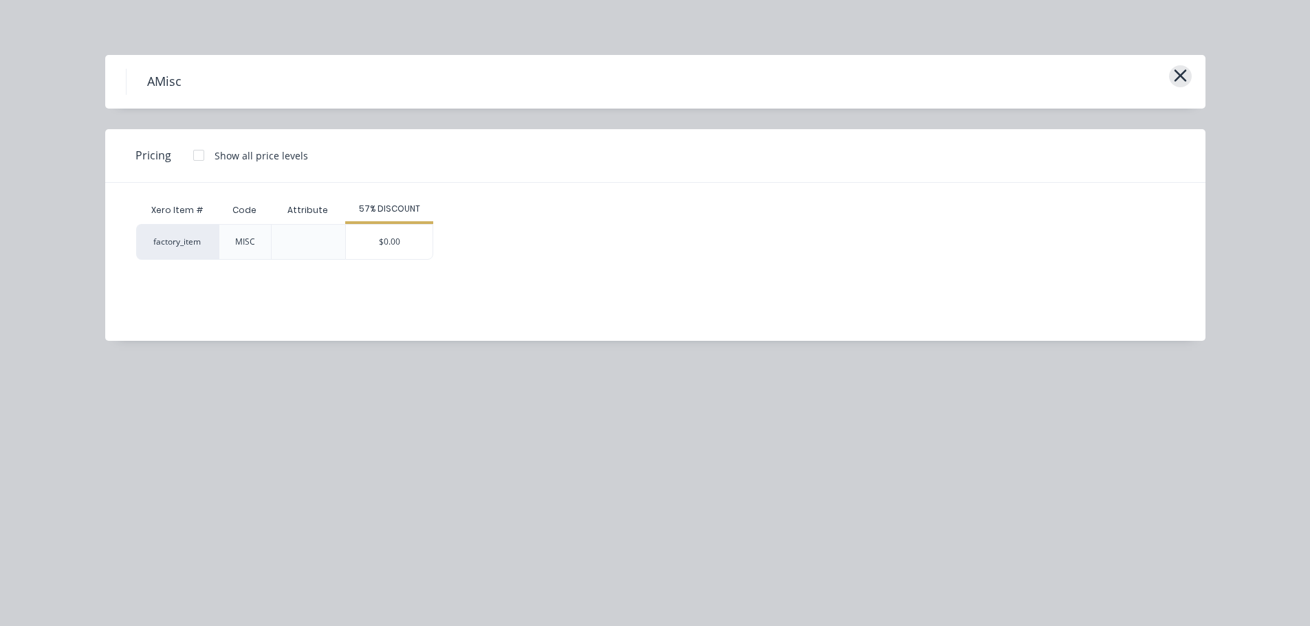
click at [1174, 78] on icon "button" at bounding box center [1180, 75] width 14 height 19
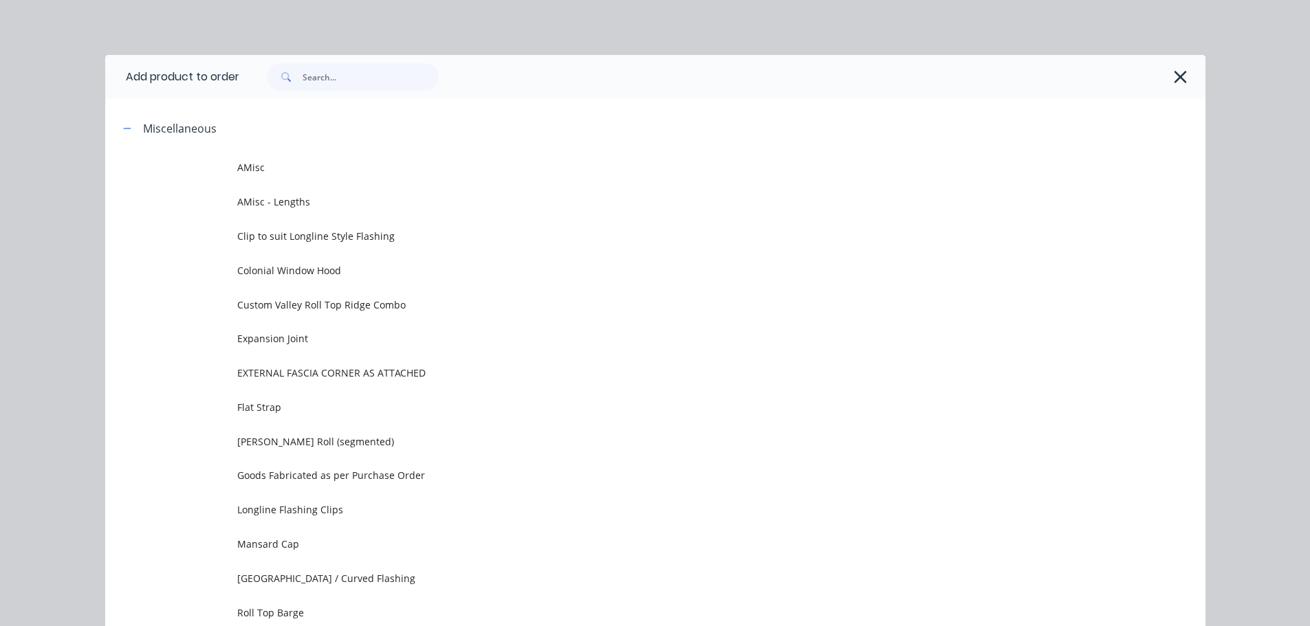
scroll to position [106, 0]
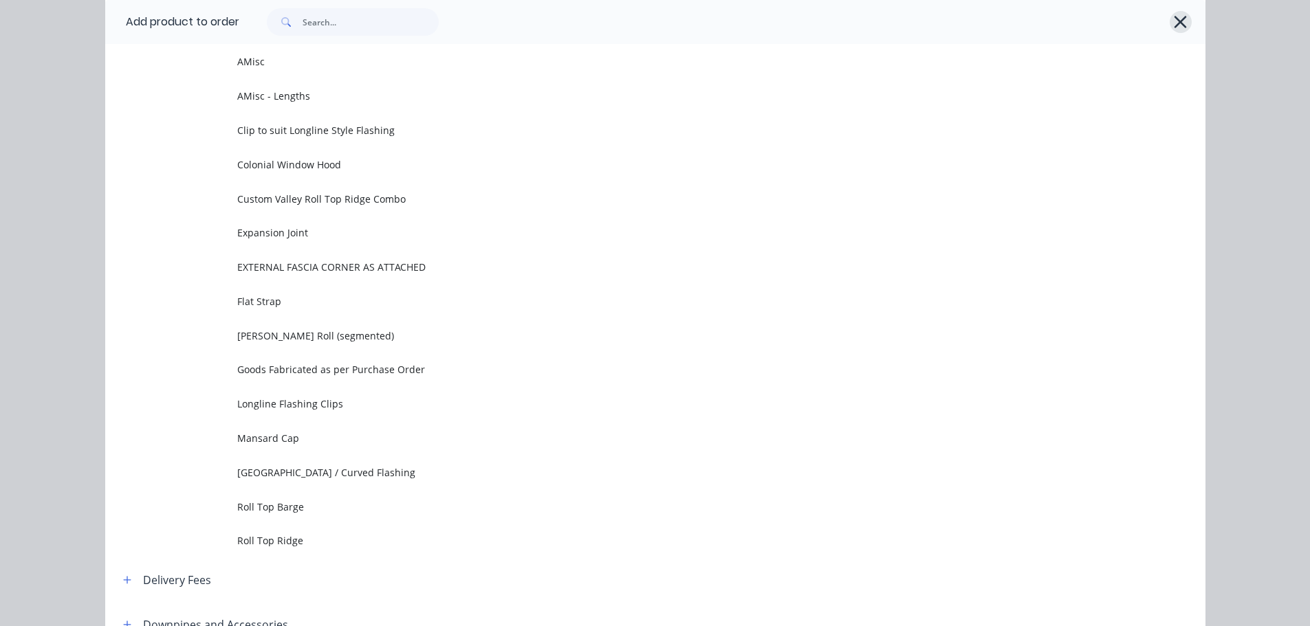
drag, startPoint x: 1174, startPoint y: 19, endPoint x: 1131, endPoint y: 101, distance: 93.2
click at [1175, 19] on icon "button" at bounding box center [1180, 21] width 14 height 19
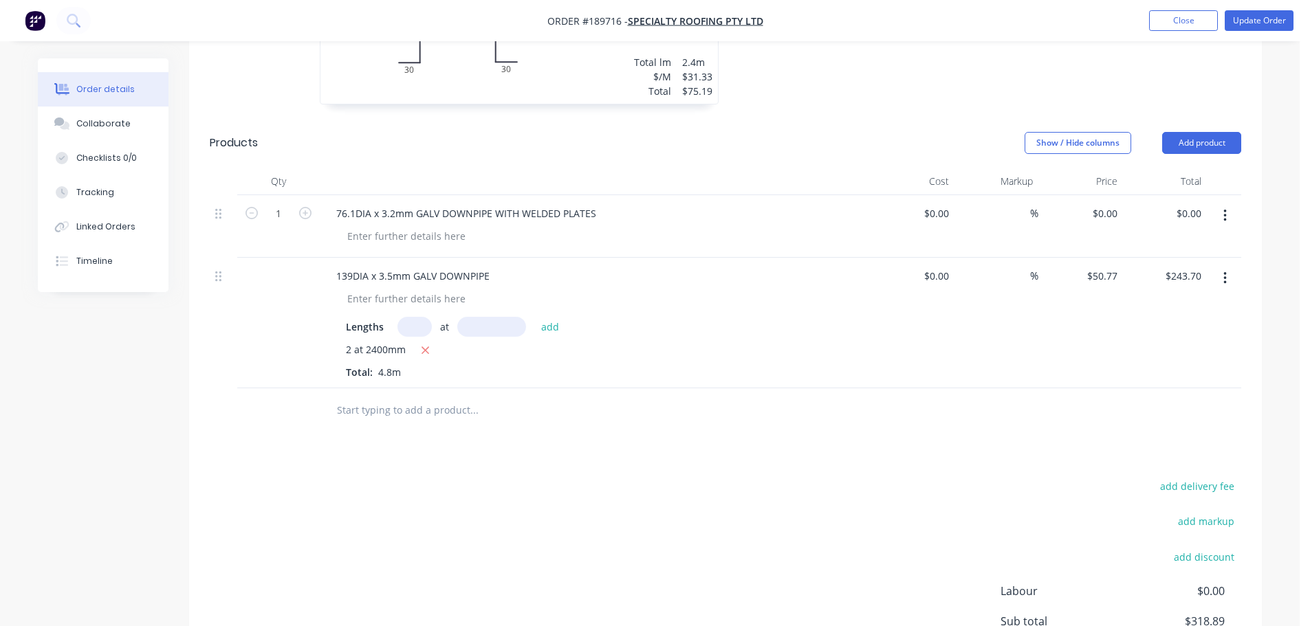
click at [534, 406] on div "Drawings Add drawing 0.8 Zincalume Zincalume Girth 660 1 0 30 250 100 250 30 0 …" at bounding box center [725, 293] width 1073 height 939
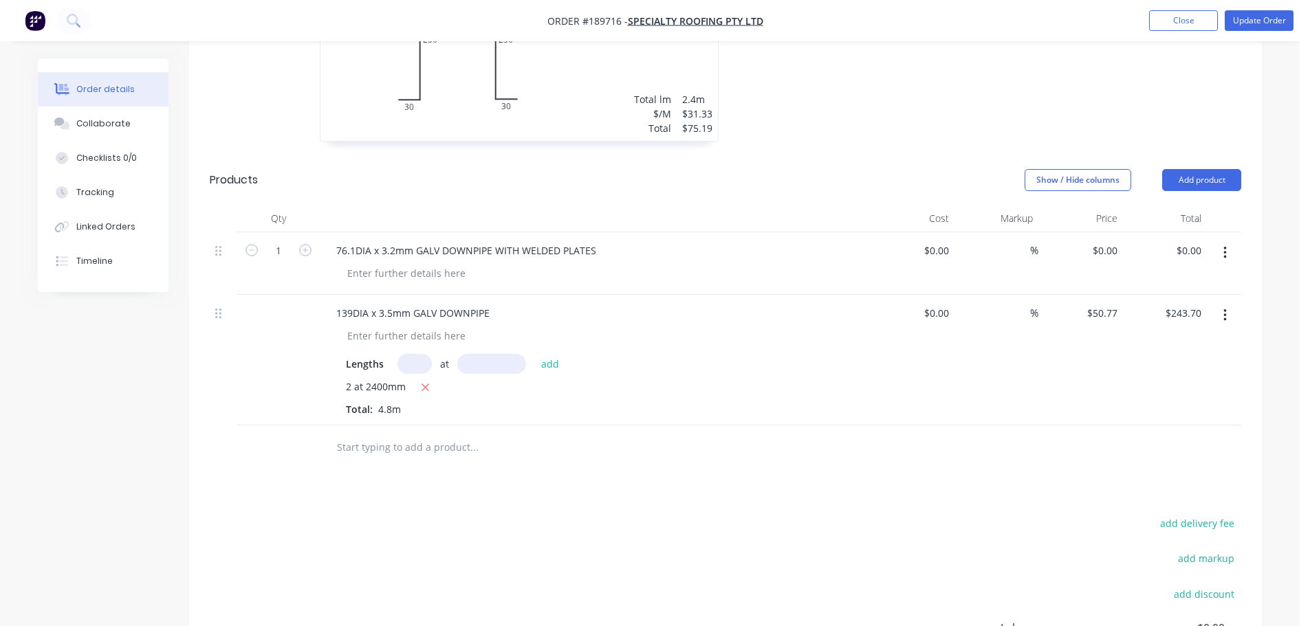
scroll to position [550, 0]
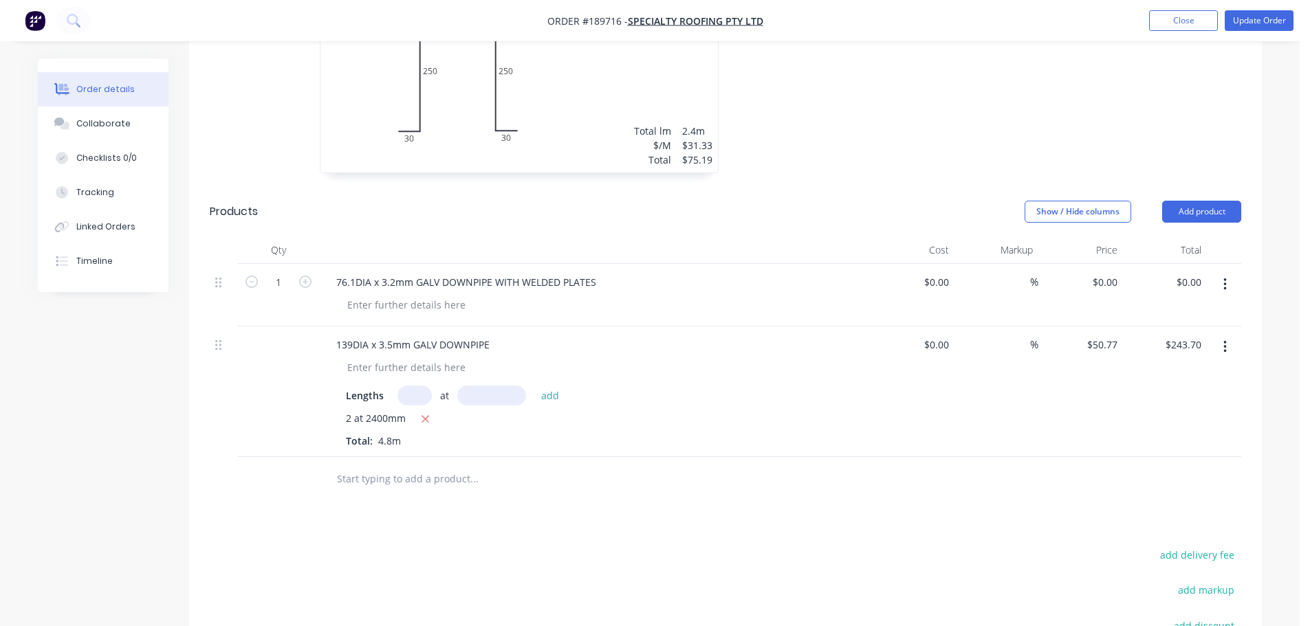
click at [529, 477] on div "Drawings Add drawing 0.8 Zincalume Zincalume Girth 660 1 0 30 250 100 250 30 0 …" at bounding box center [725, 362] width 1073 height 939
click at [1099, 264] on div "0 0" at bounding box center [1080, 295] width 85 height 63
type input "$325.00"
click at [853, 187] on header "Products Show / Hide columns Add product" at bounding box center [725, 212] width 1073 height 50
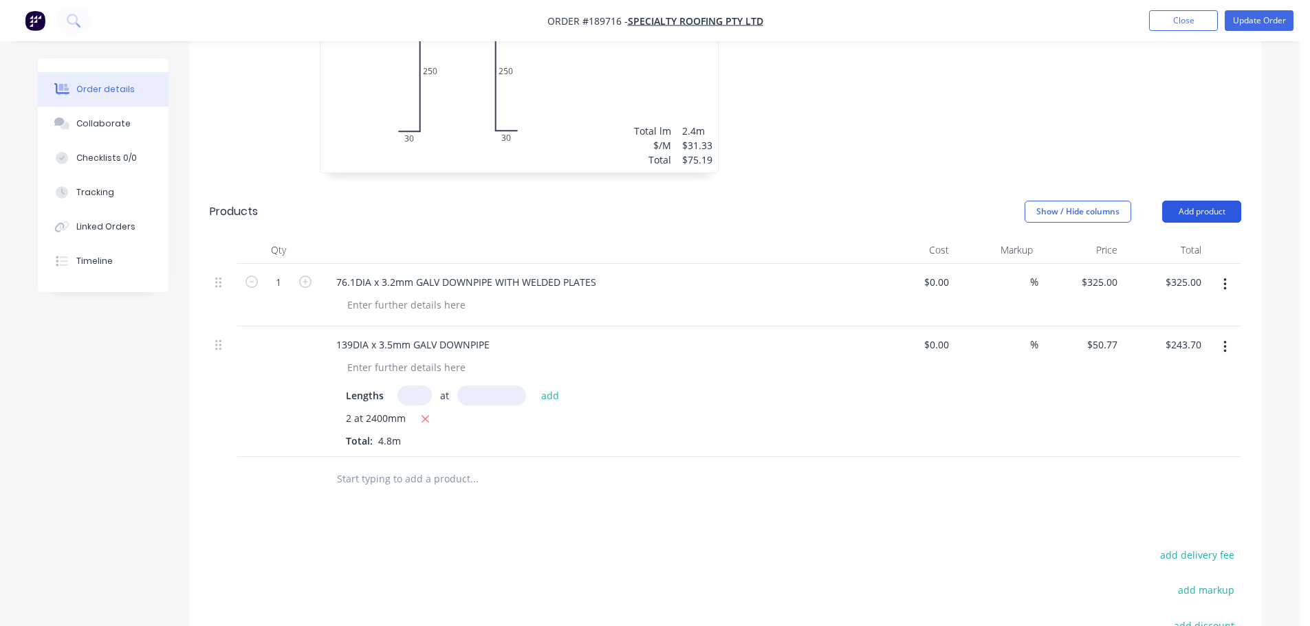
click at [1201, 201] on button "Add product" at bounding box center [1201, 212] width 79 height 22
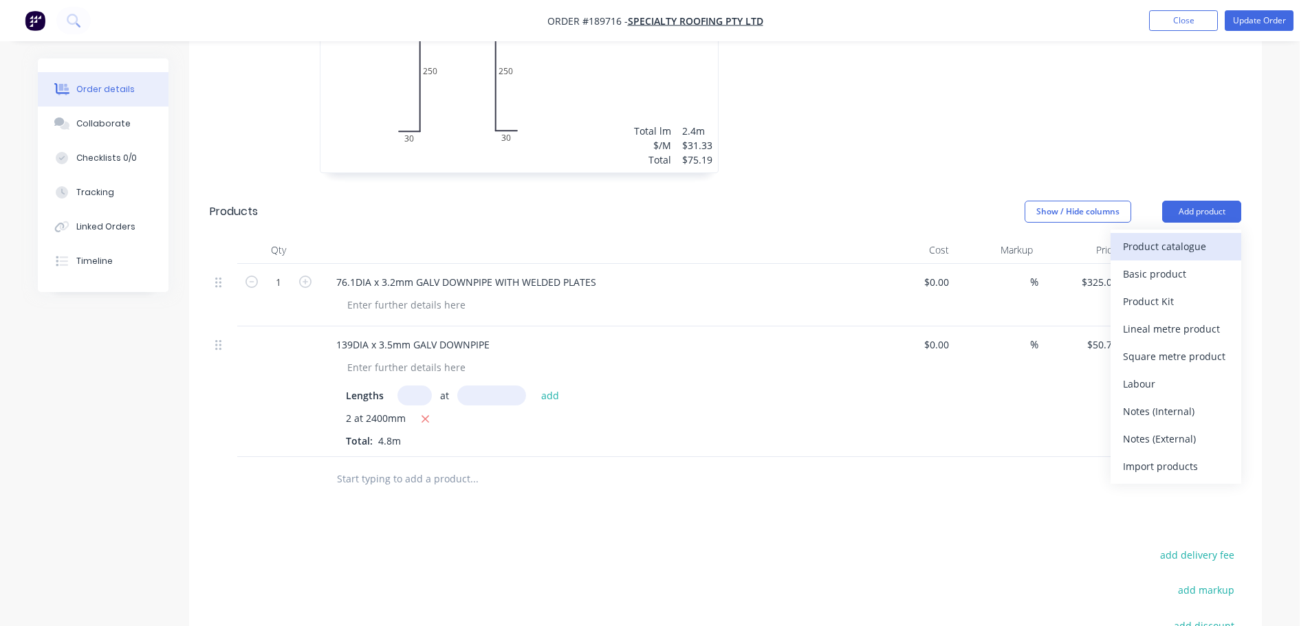
click at [1195, 237] on div "Product catalogue" at bounding box center [1176, 247] width 106 height 20
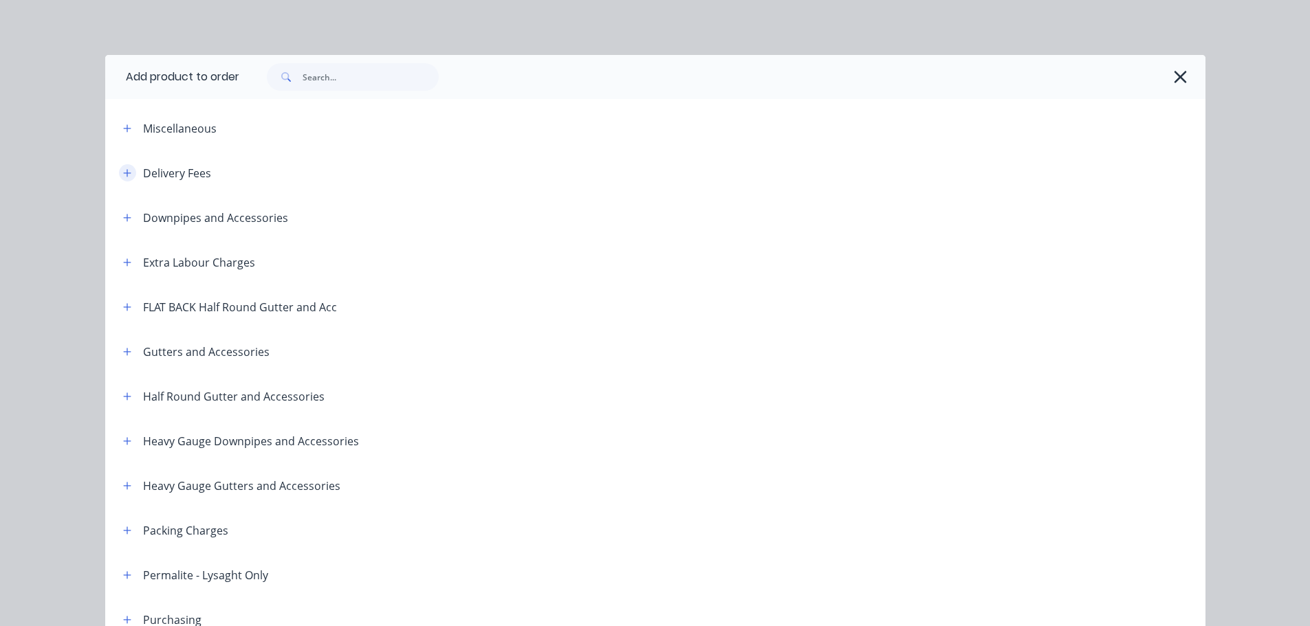
click at [123, 174] on icon "button" at bounding box center [127, 173] width 8 height 10
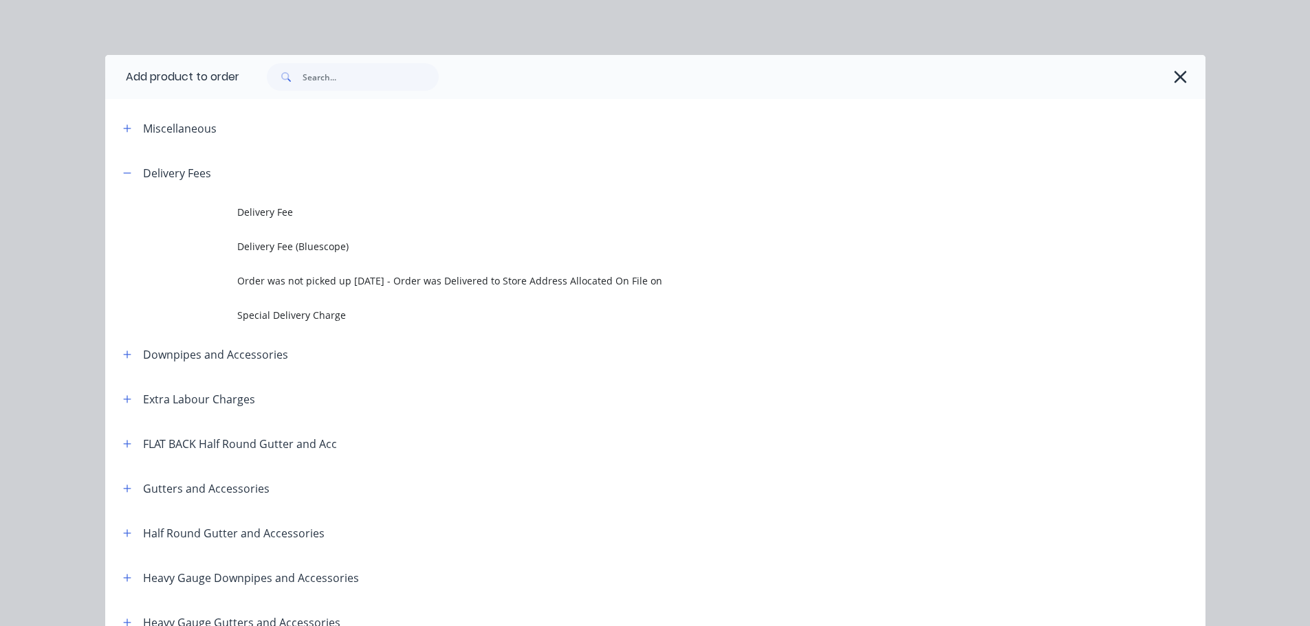
click at [314, 199] on td "Delivery Fee" at bounding box center [721, 212] width 968 height 34
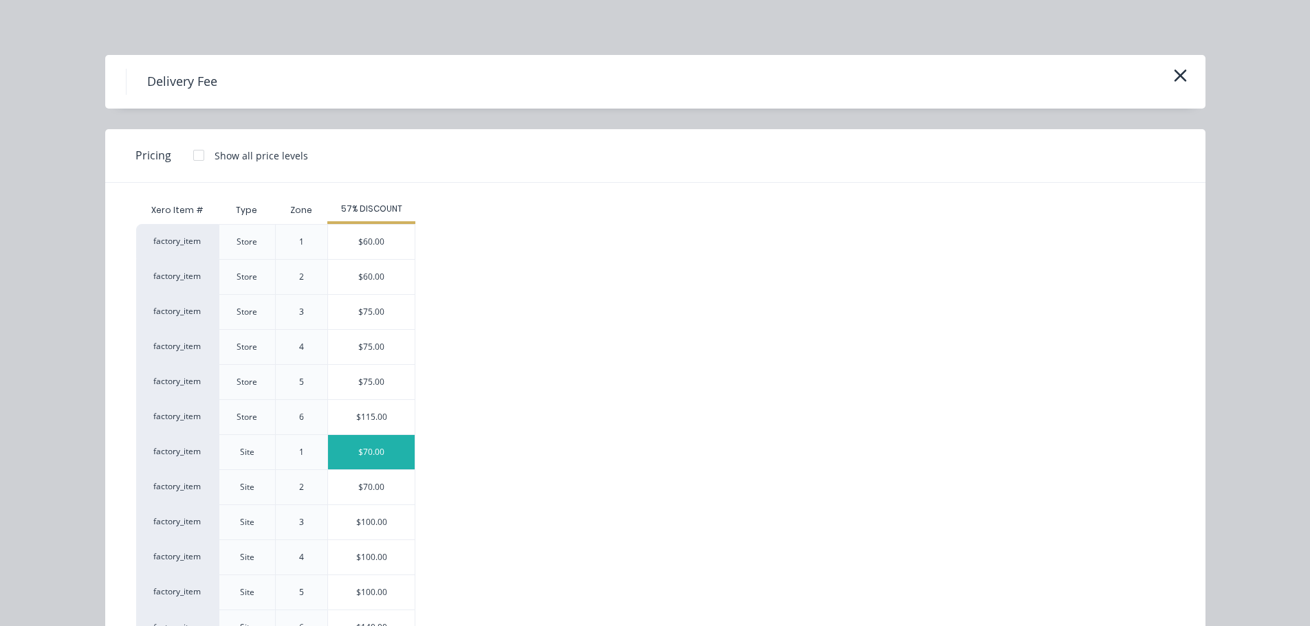
click at [390, 455] on div "$70.00" at bounding box center [371, 452] width 87 height 34
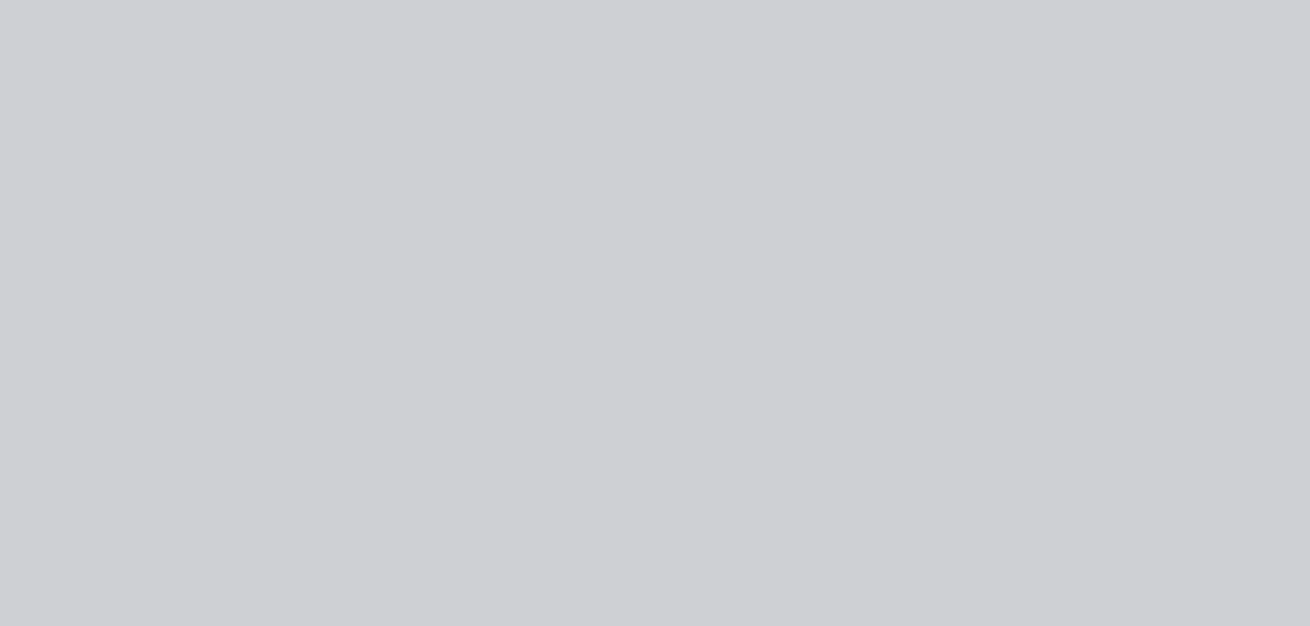
type input "$70.00"
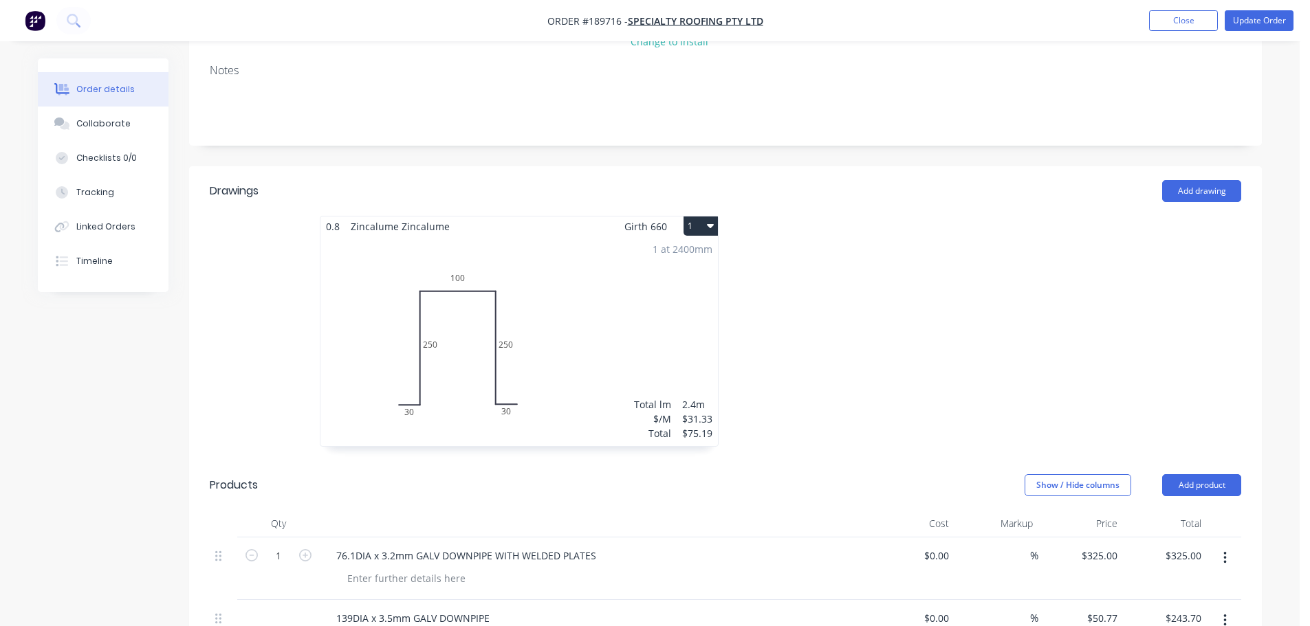
scroll to position [275, 0]
click at [1084, 339] on div at bounding box center [931, 339] width 413 height 245
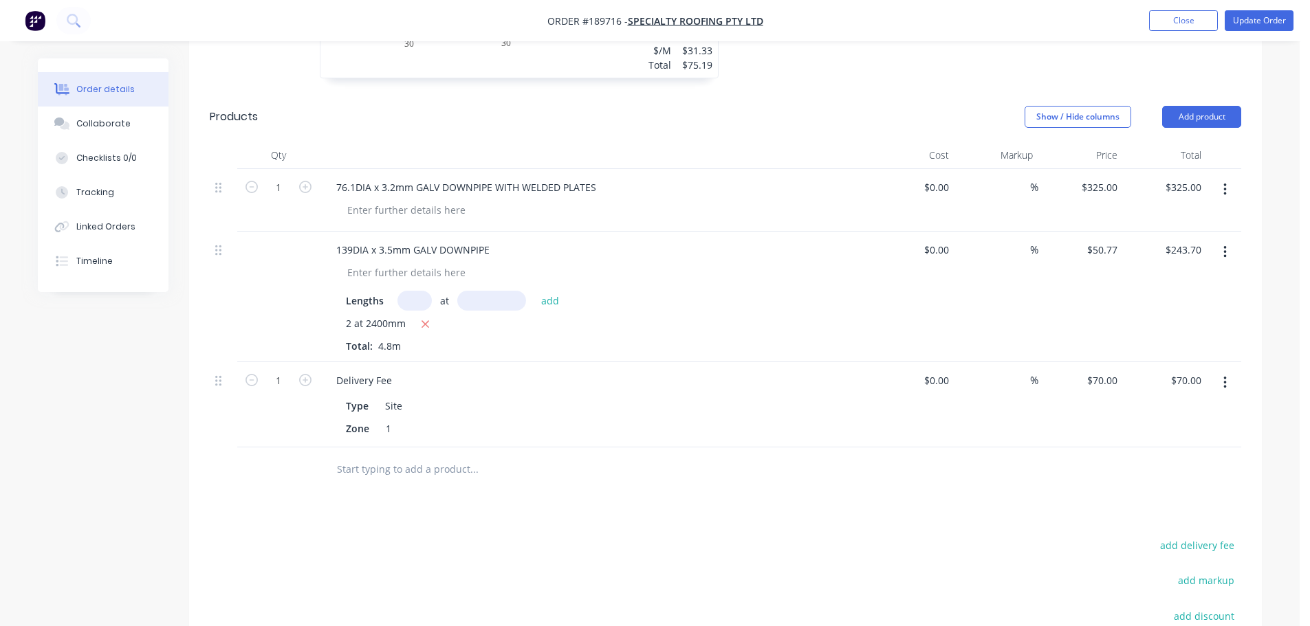
scroll to position [688, 0]
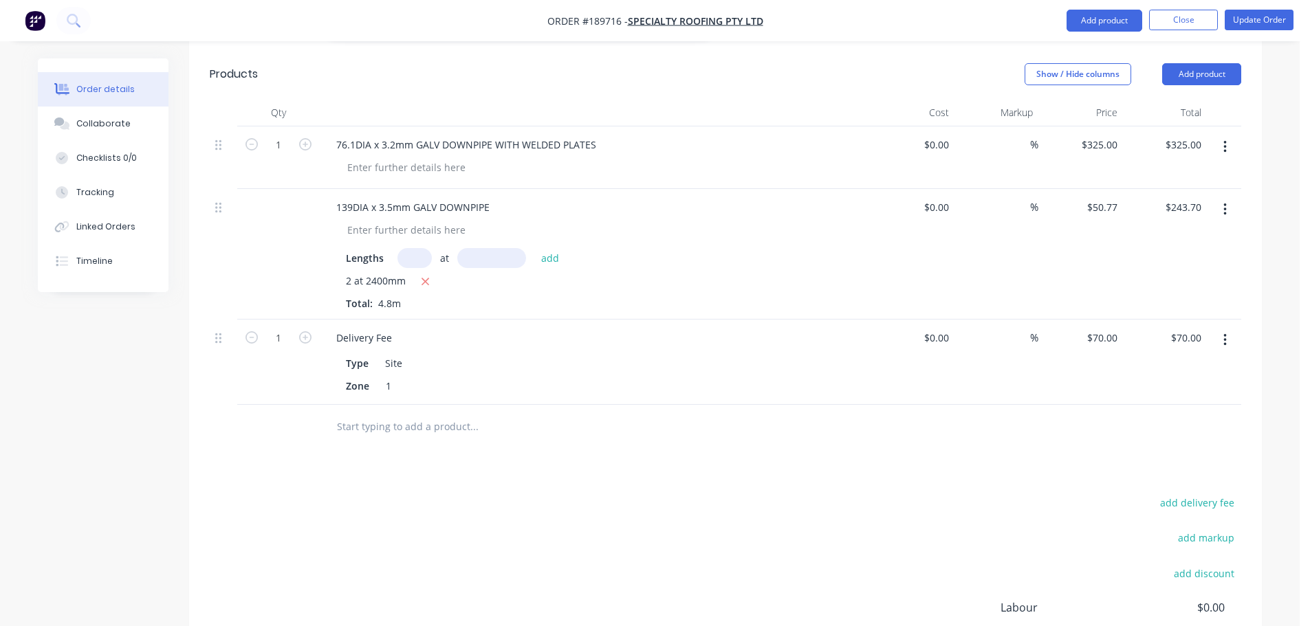
click at [768, 494] on div "add delivery fee add markup add discount Labour $0.00 Sub total $713.89 Margin …" at bounding box center [726, 626] width 1032 height 265
click at [759, 494] on div "add delivery fee add markup add discount Labour $0.00 Sub total $713.89 Margin …" at bounding box center [726, 626] width 1032 height 265
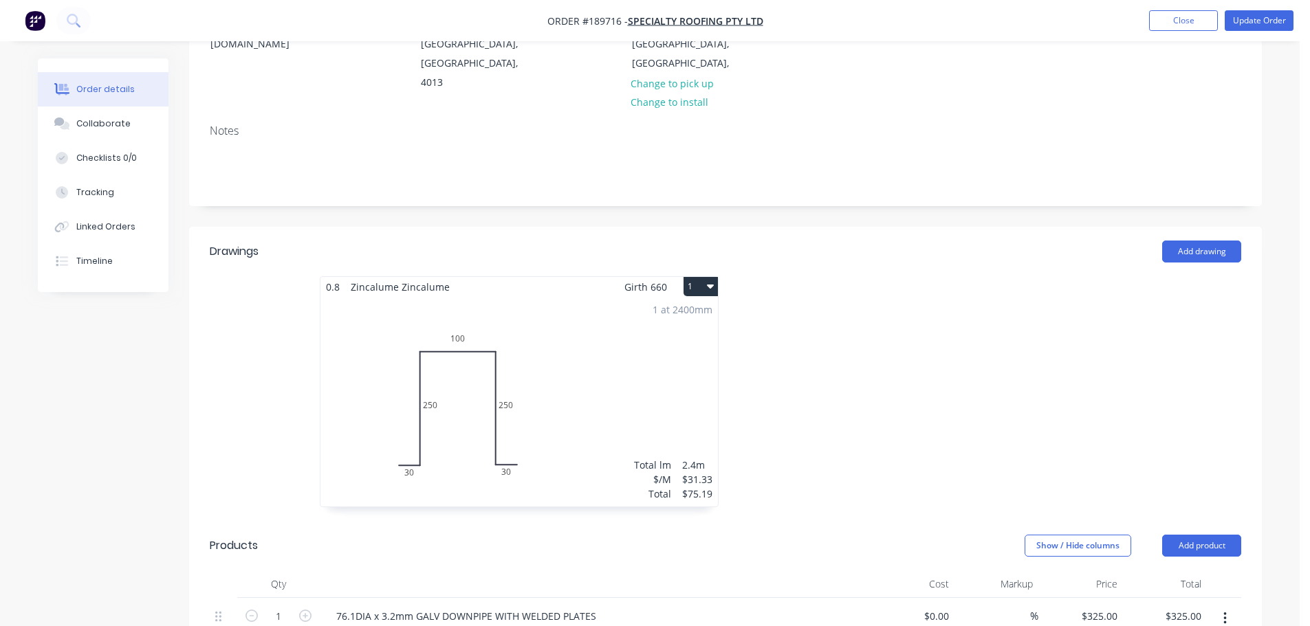
scroll to position [206, 0]
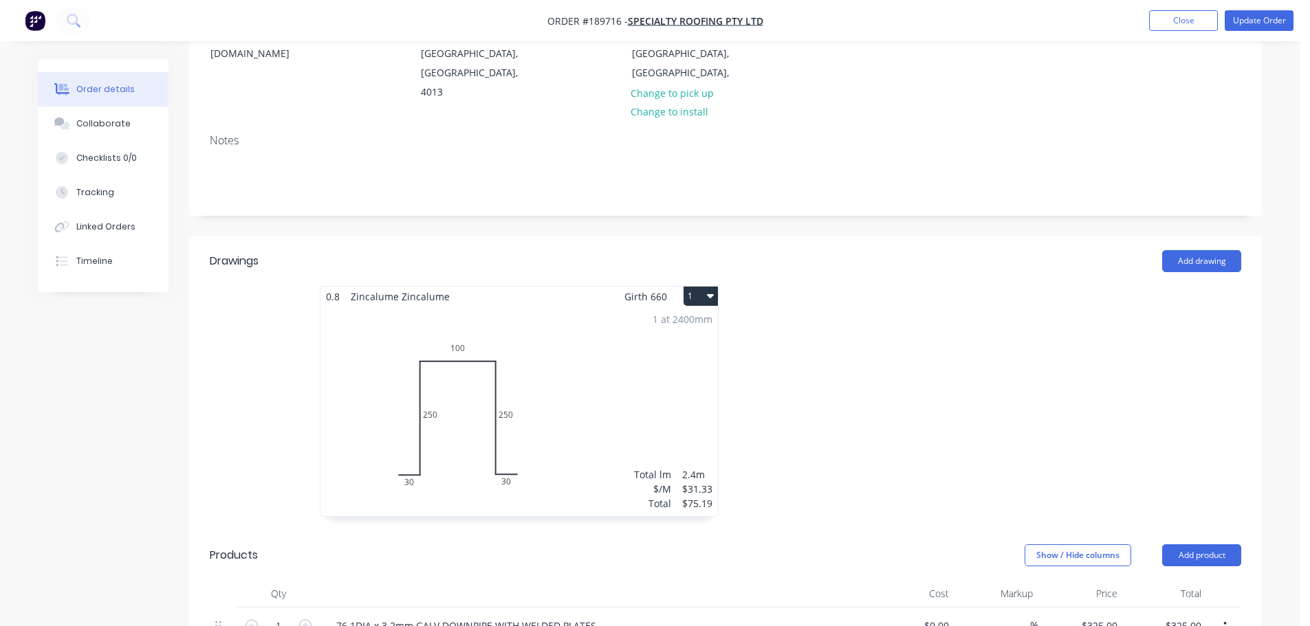
click at [805, 437] on div at bounding box center [931, 408] width 413 height 245
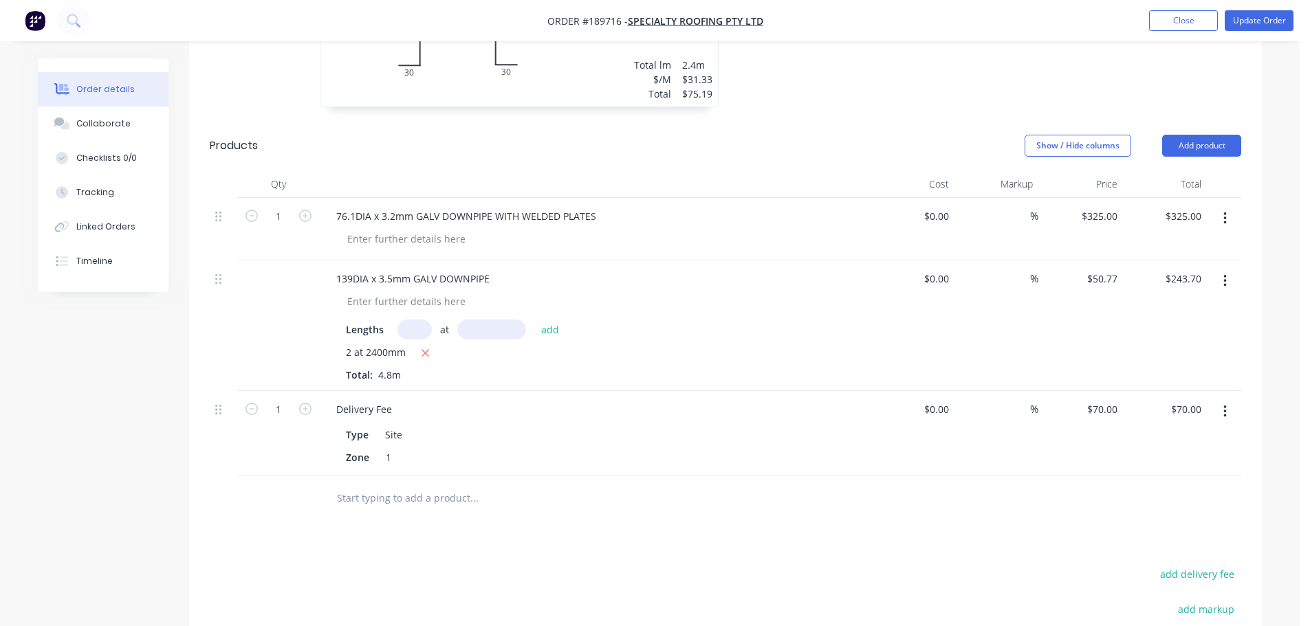
scroll to position [619, 0]
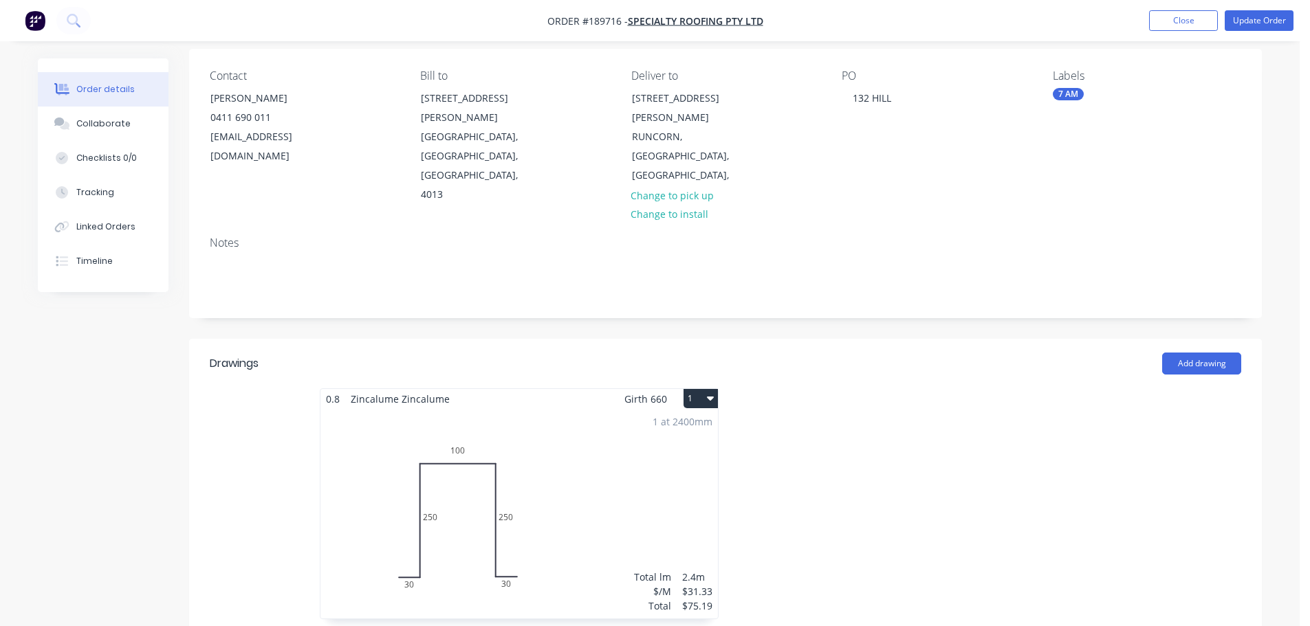
scroll to position [0, 0]
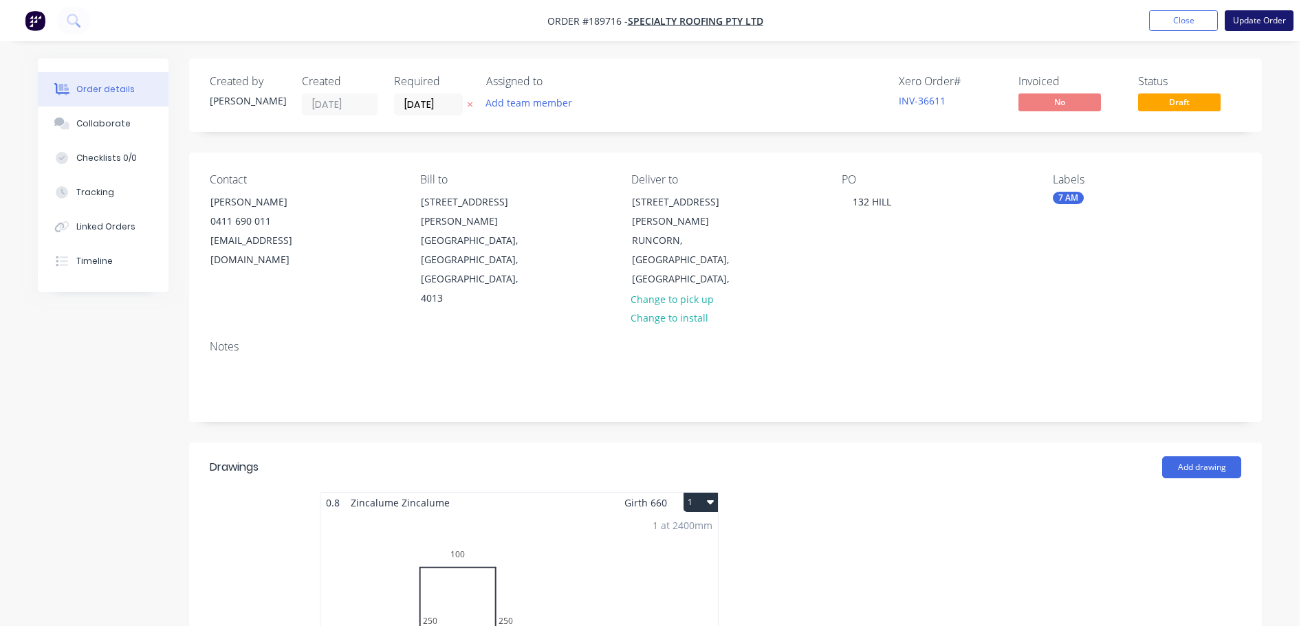
click at [1261, 20] on button "Update Order" at bounding box center [1259, 20] width 69 height 21
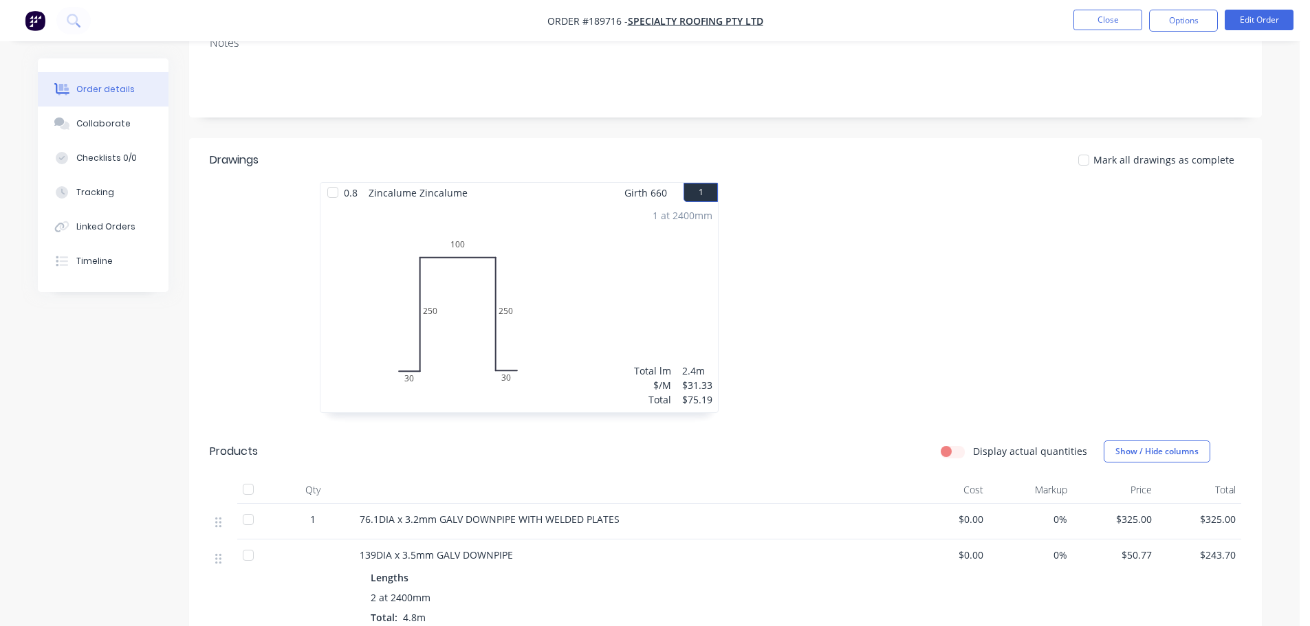
scroll to position [344, 0]
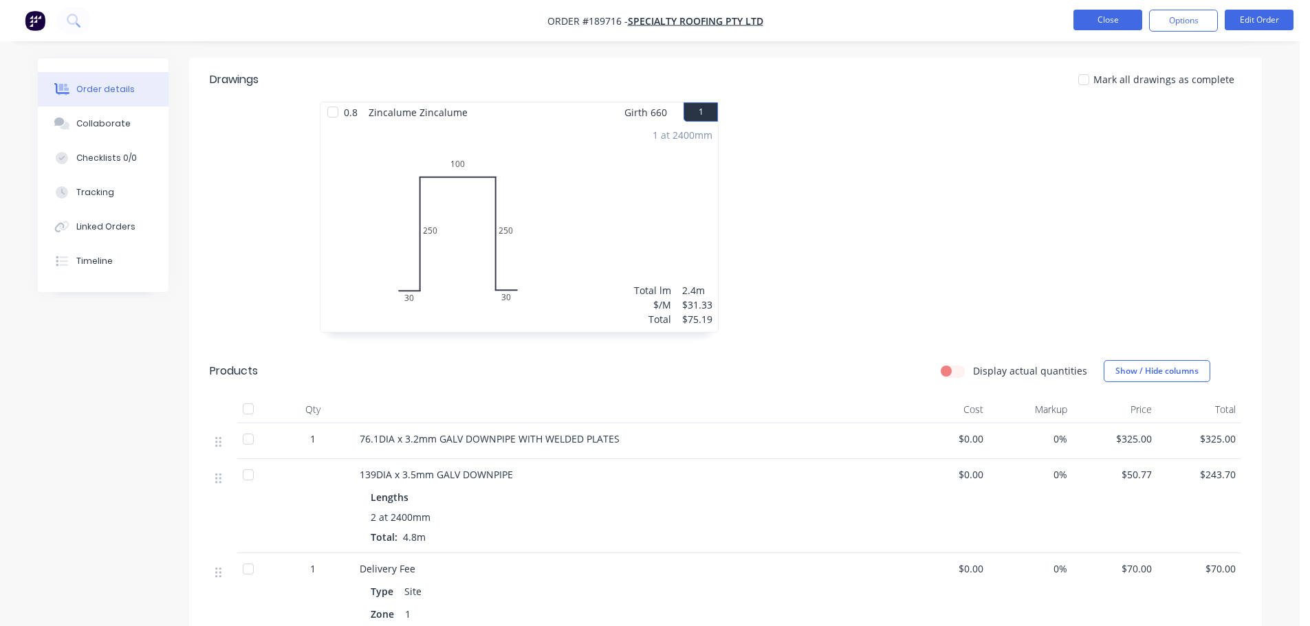
click at [1107, 30] on button "Close" at bounding box center [1107, 20] width 69 height 21
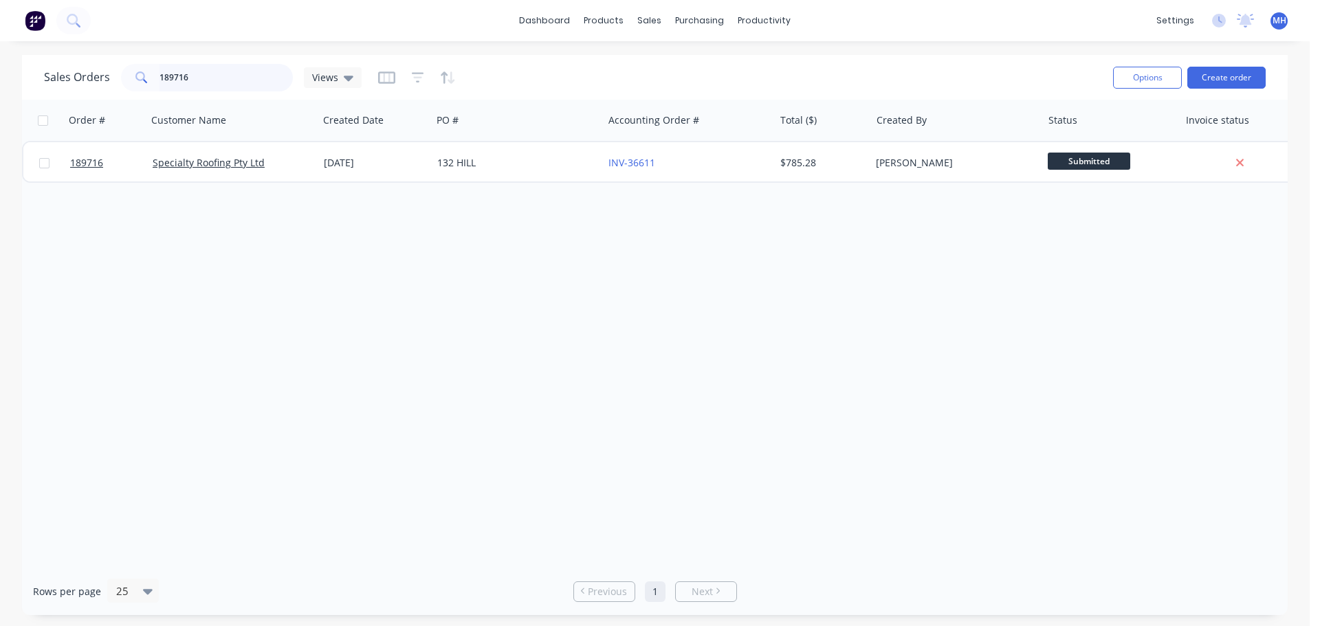
click at [276, 76] on input "189716" at bounding box center [227, 78] width 134 height 28
type input "190606"
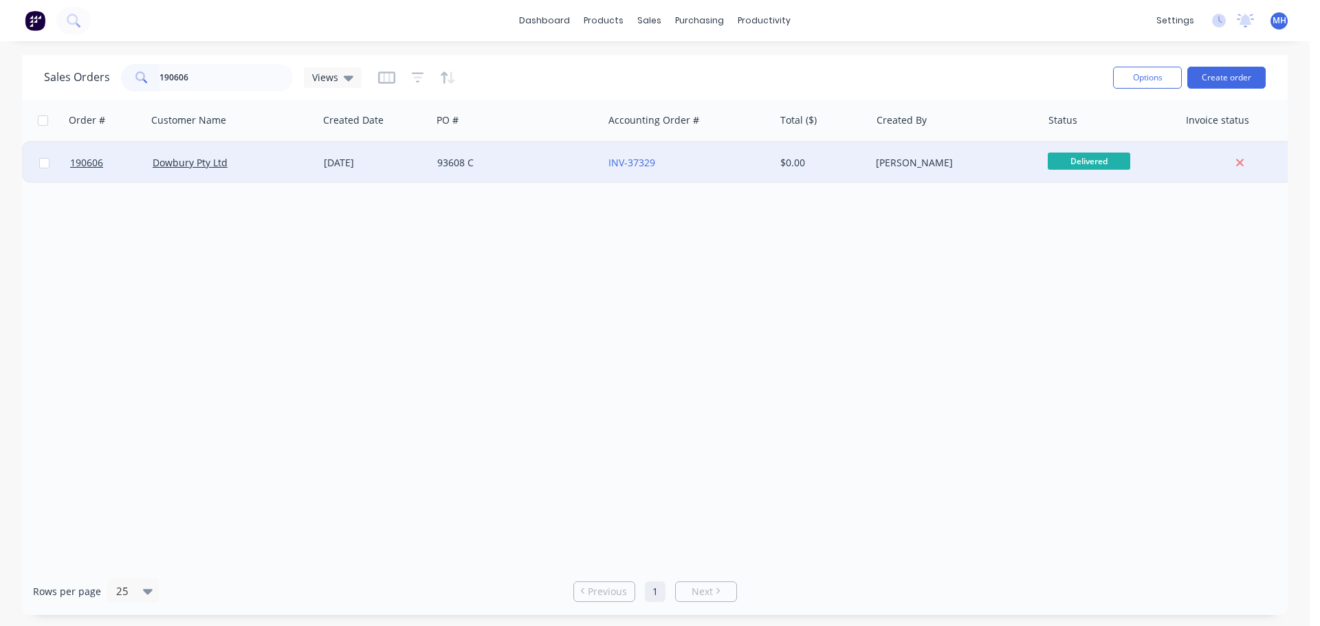
click at [278, 147] on div "Dowbury Pty Ltd" at bounding box center [232, 162] width 171 height 41
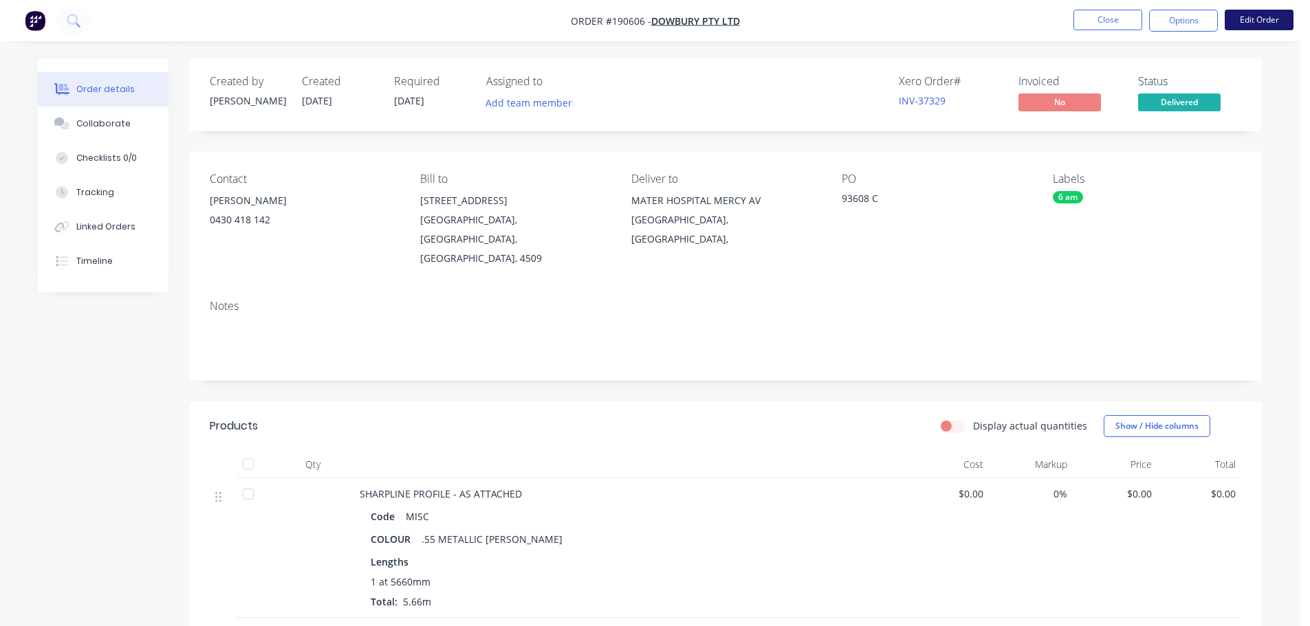
click at [1271, 19] on button "Edit Order" at bounding box center [1259, 20] width 69 height 21
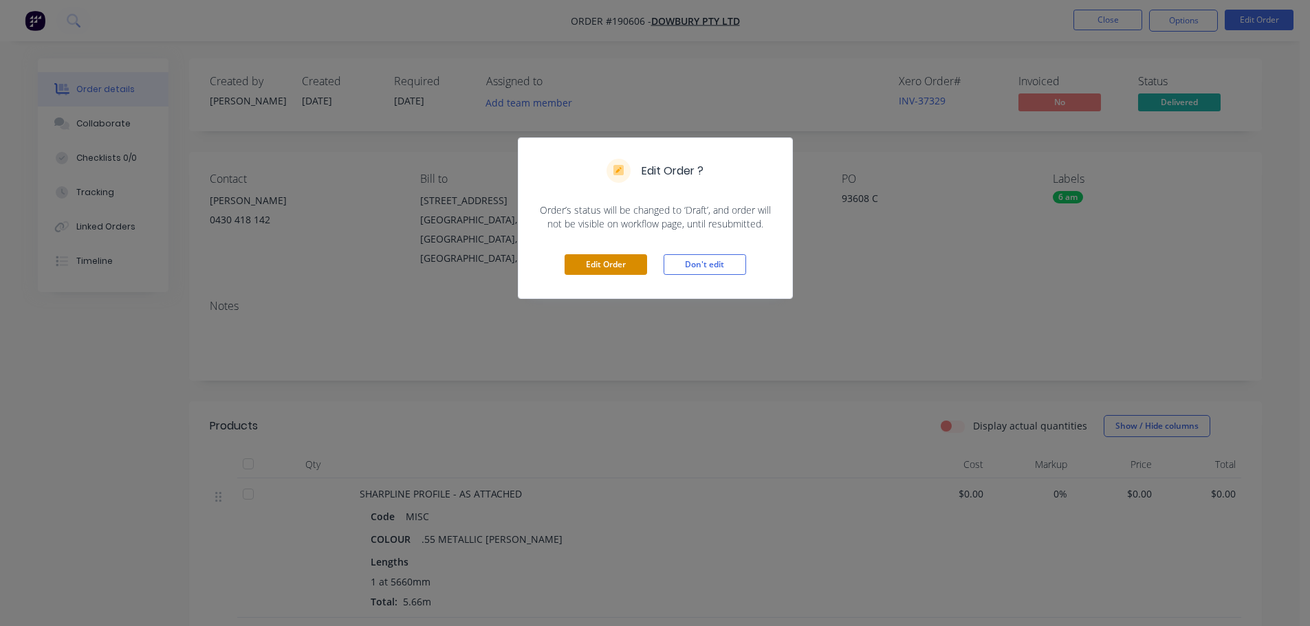
click at [626, 265] on button "Edit Order" at bounding box center [606, 264] width 83 height 21
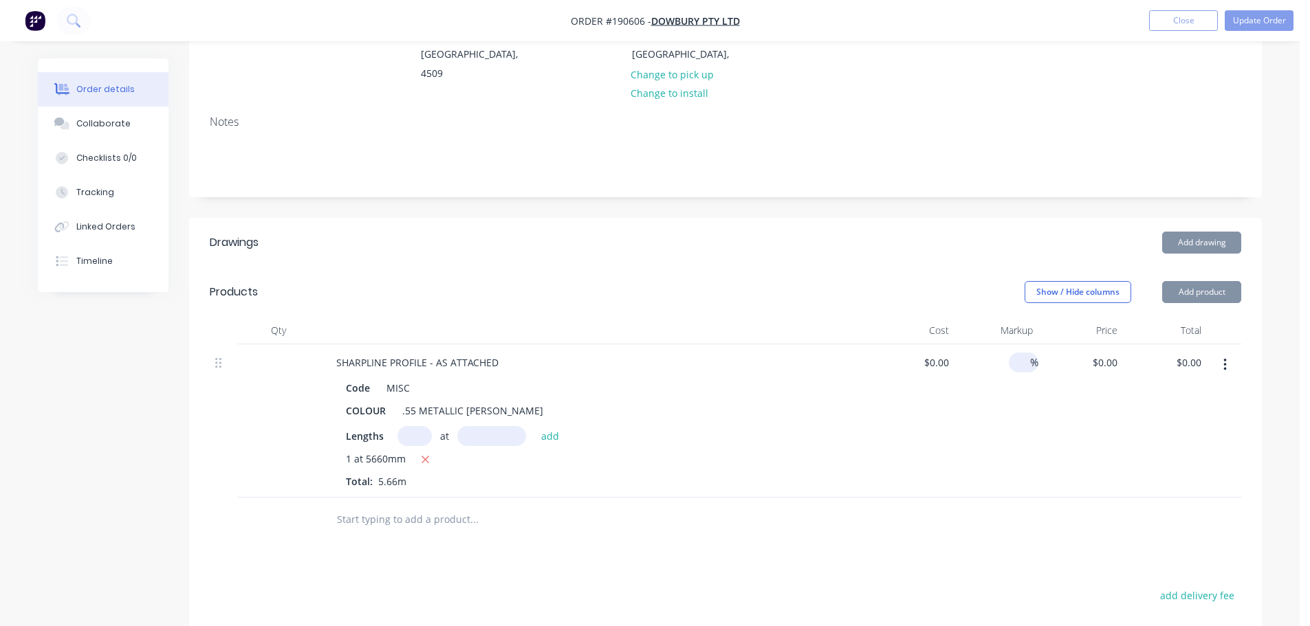
scroll to position [206, 0]
click at [1098, 344] on div "0 0" at bounding box center [1080, 420] width 85 height 153
type input "$12.47"
type input "$70.58"
click at [1010, 281] on div "Show / Hide columns Add product" at bounding box center [835, 292] width 812 height 22
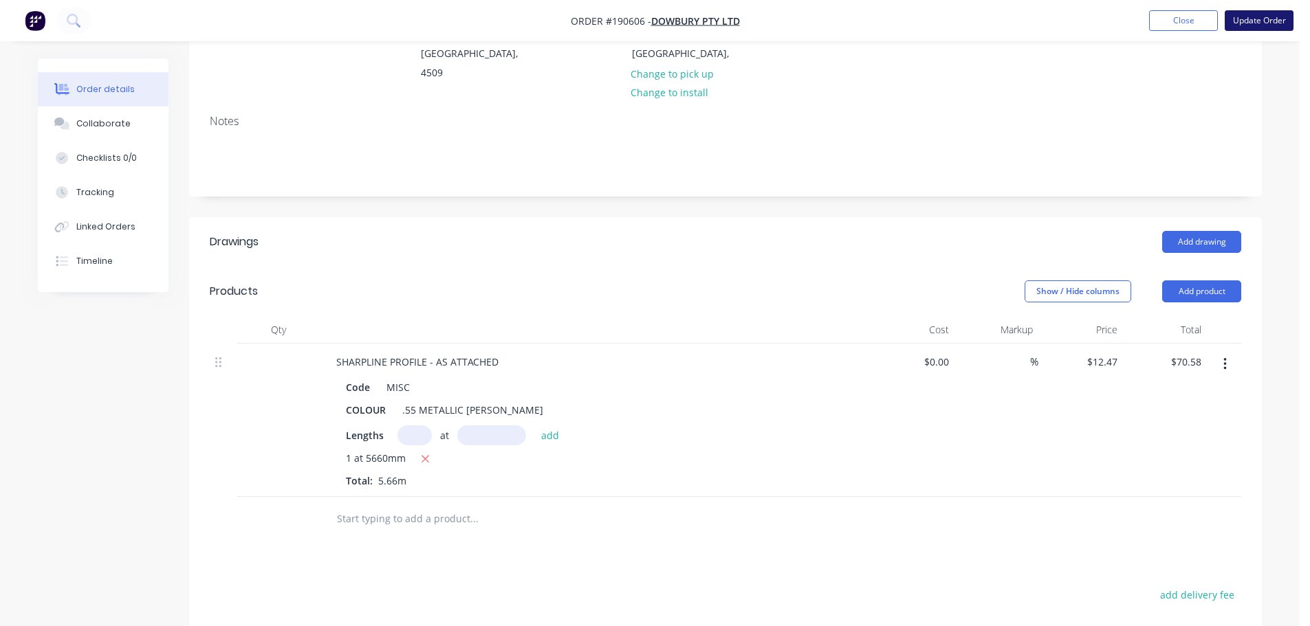
click at [1249, 22] on button "Update Order" at bounding box center [1259, 20] width 69 height 21
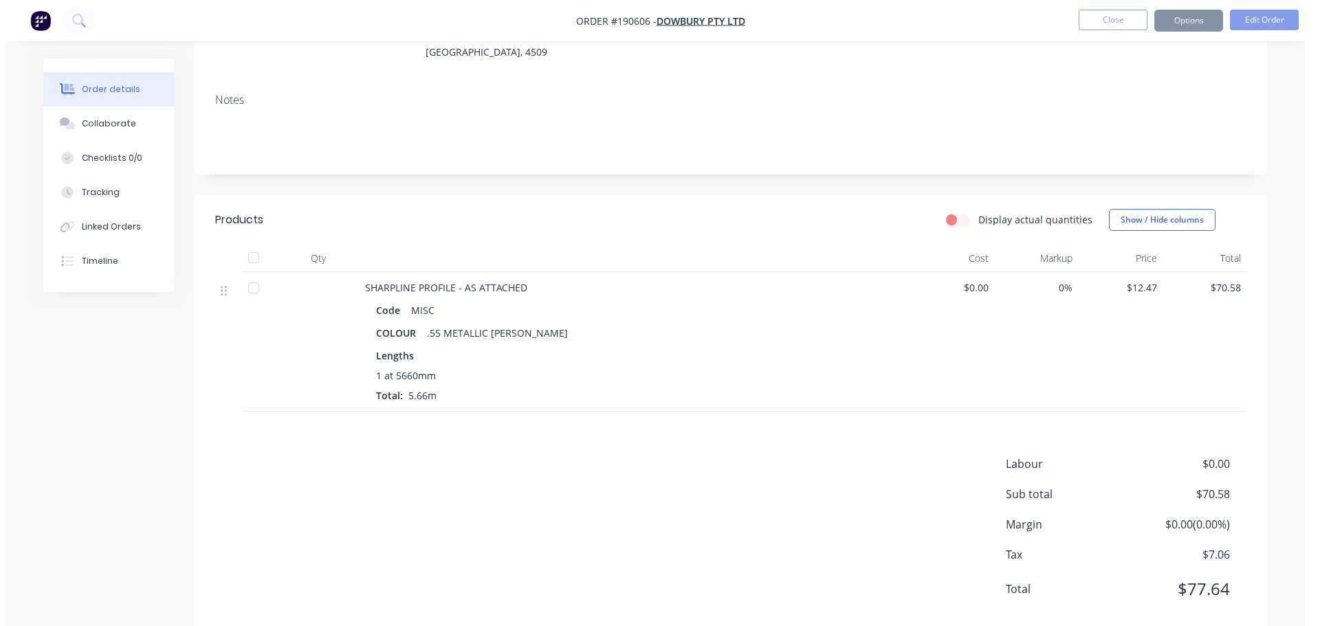
scroll to position [0, 0]
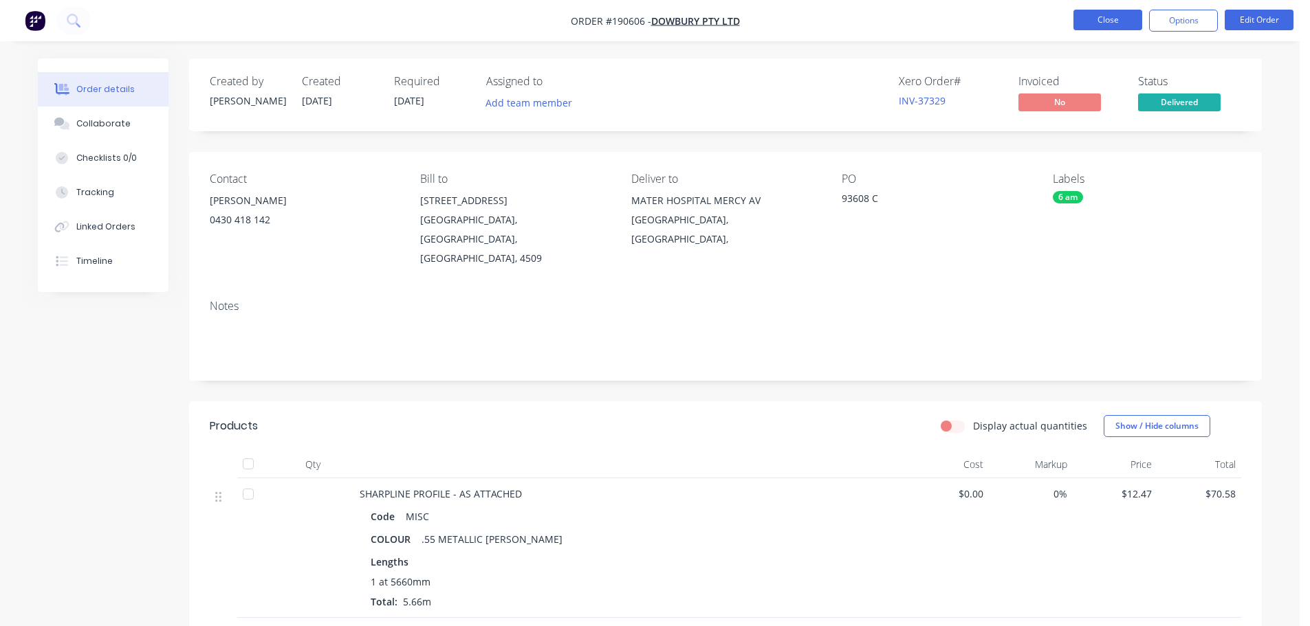
click at [1087, 14] on button "Close" at bounding box center [1107, 20] width 69 height 21
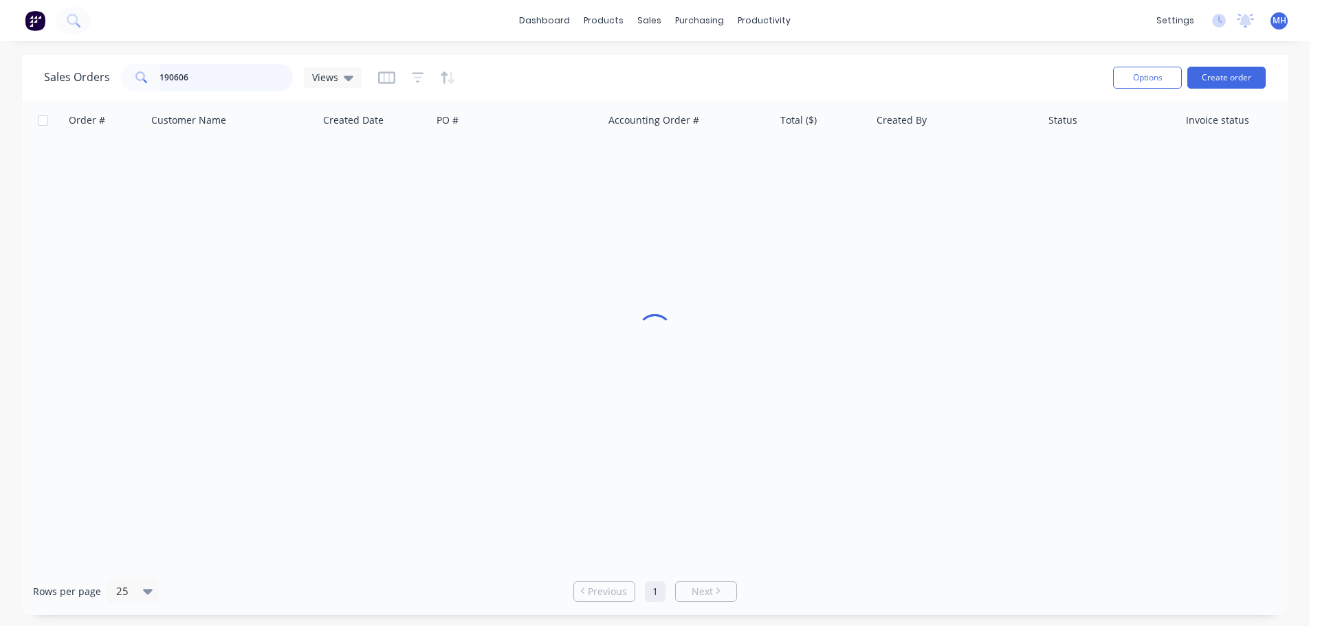
click at [207, 78] on input "190606" at bounding box center [227, 78] width 134 height 28
click at [207, 77] on input "190606" at bounding box center [227, 78] width 134 height 28
type input "189749"
click at [548, 77] on div "Sales Orders 189749 Views" at bounding box center [573, 78] width 1058 height 34
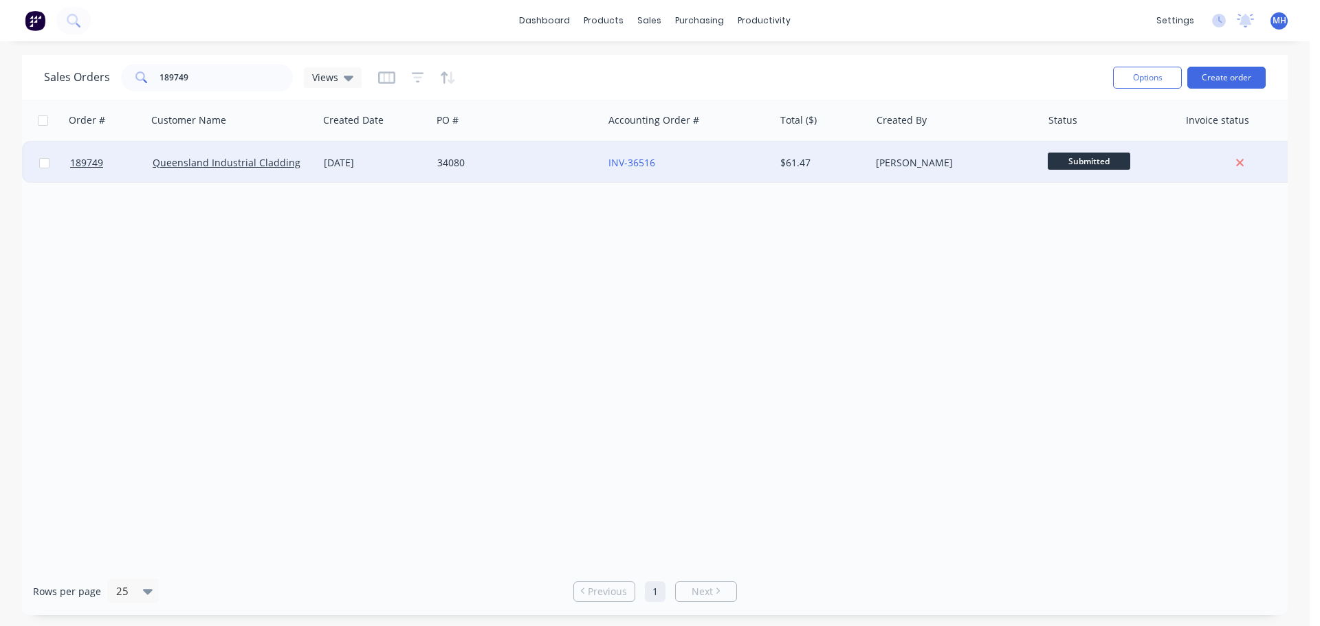
click at [419, 170] on div "14 Aug 2025" at bounding box center [374, 162] width 113 height 41
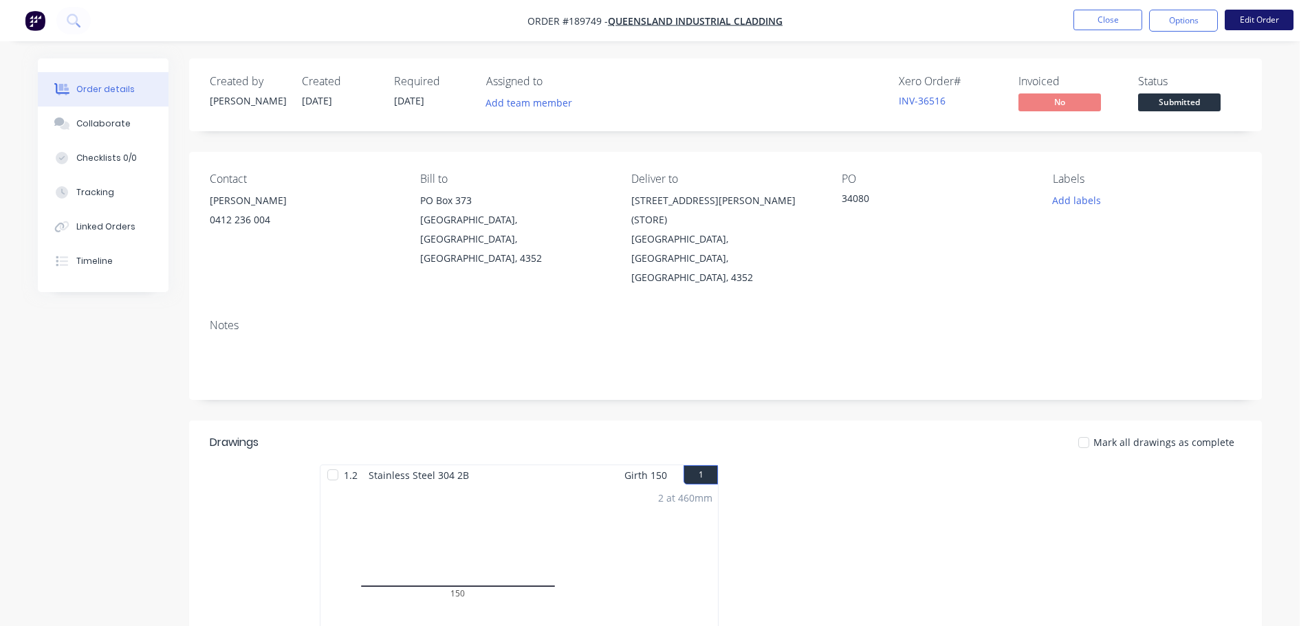
click at [1274, 25] on button "Edit Order" at bounding box center [1259, 20] width 69 height 21
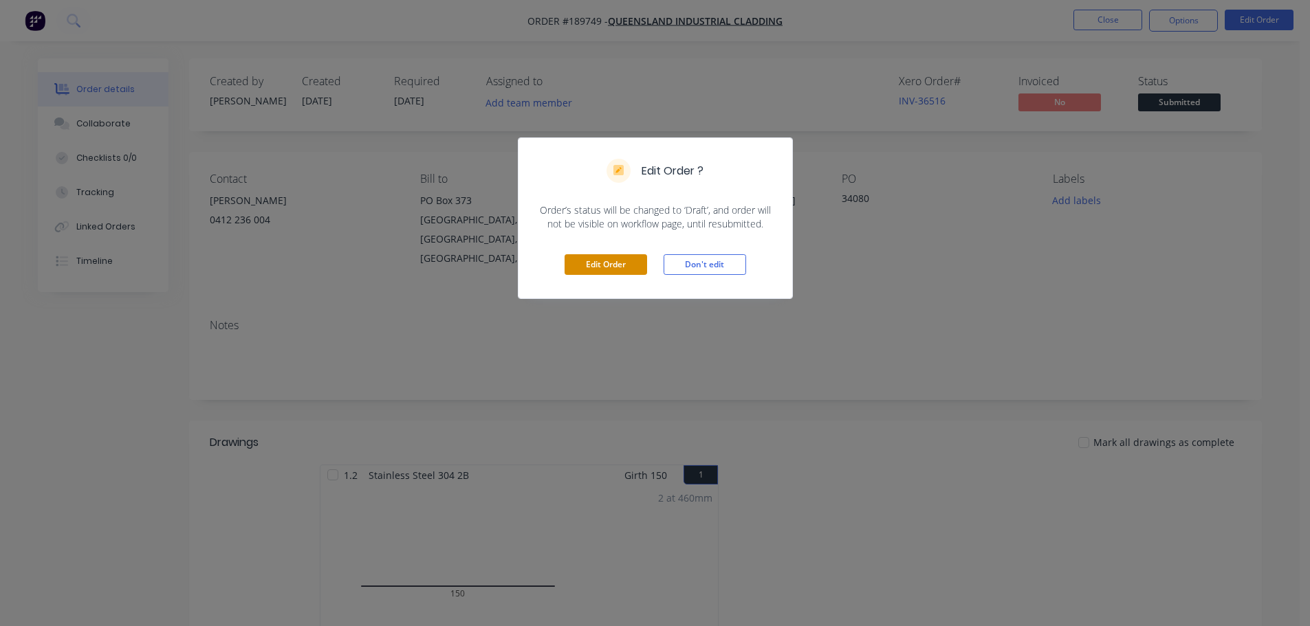
click at [622, 263] on button "Edit Order" at bounding box center [606, 264] width 83 height 21
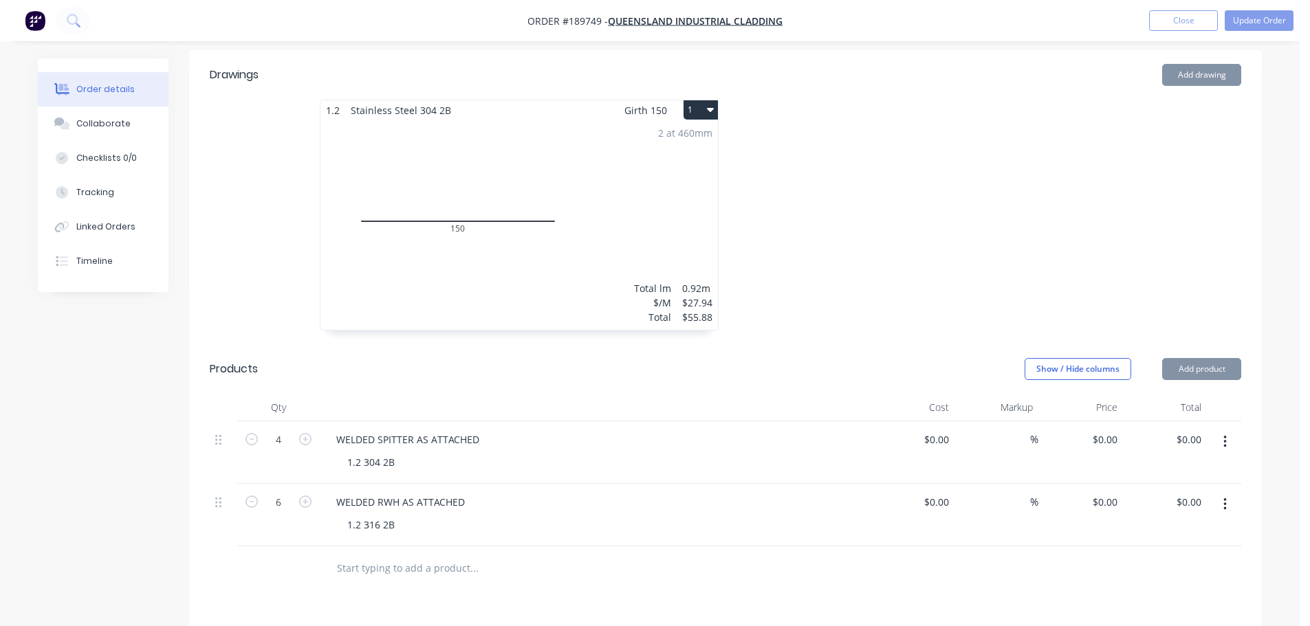
scroll to position [413, 0]
click at [1212, 344] on header "Products Show / Hide columns Add product" at bounding box center [725, 369] width 1073 height 50
click at [1201, 358] on button "Add product" at bounding box center [1201, 369] width 79 height 22
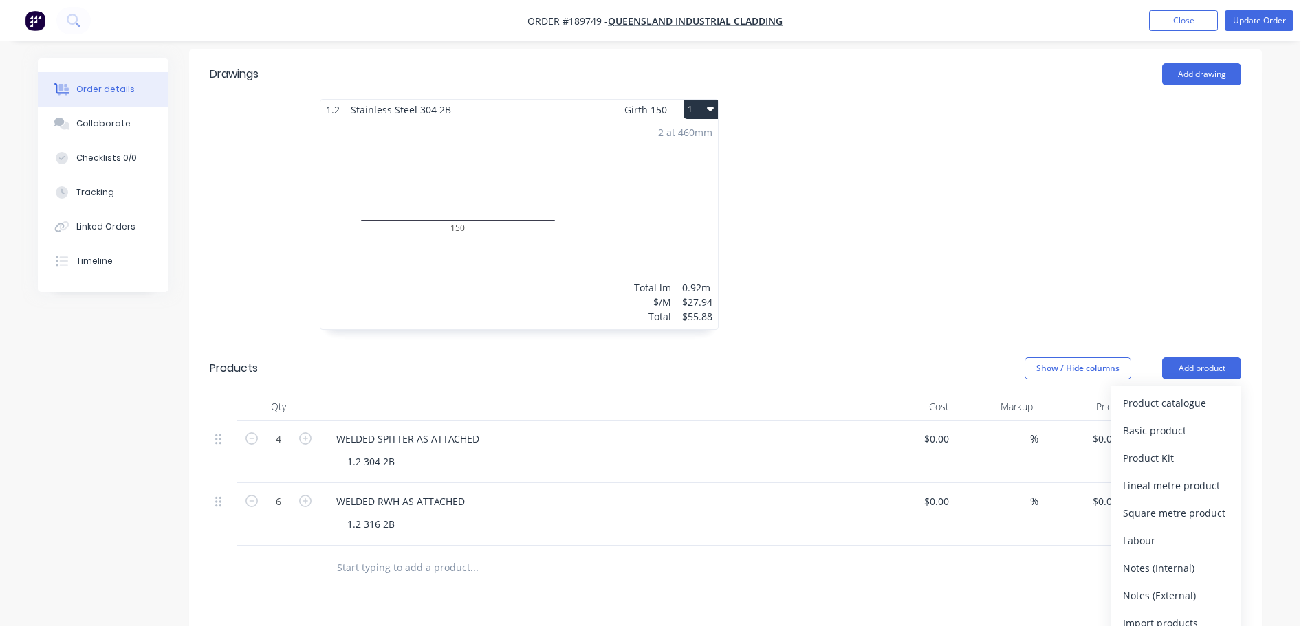
click at [1197, 386] on div "Product catalogue Basic product Product Kit Lineal metre product Square metre p…" at bounding box center [1176, 513] width 131 height 254
click at [1169, 393] on div "Product catalogue" at bounding box center [1176, 403] width 106 height 20
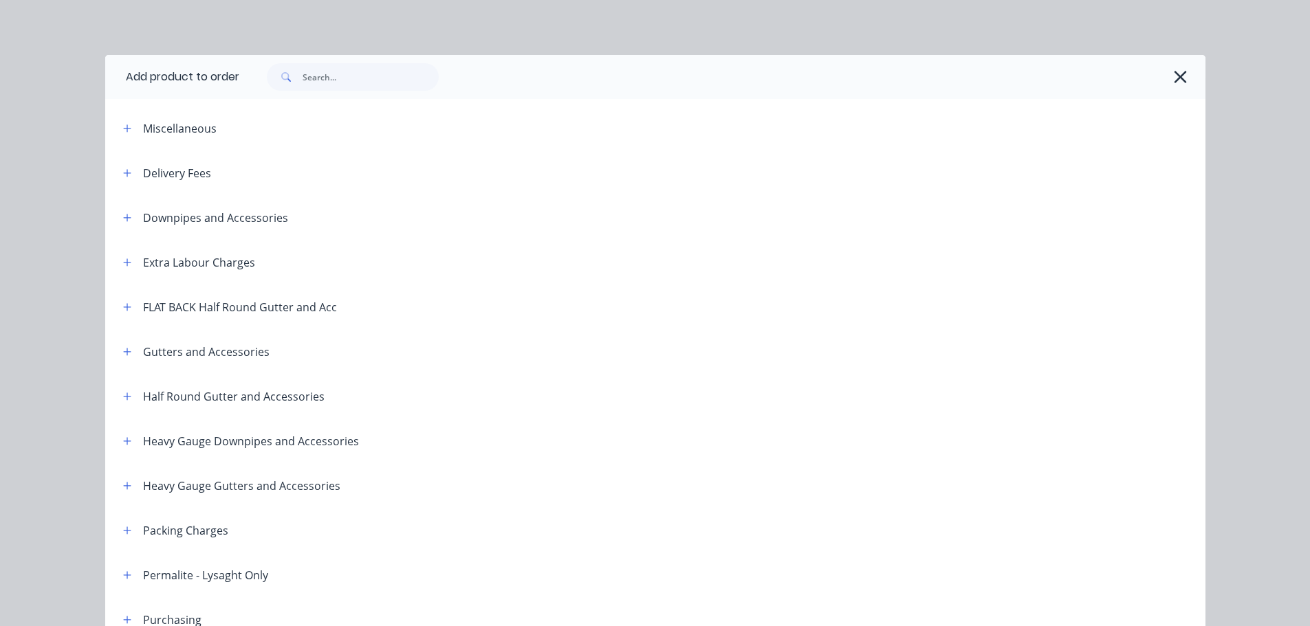
click at [105, 124] on header "Miscellaneous" at bounding box center [655, 128] width 1100 height 45
click at [123, 127] on icon "button" at bounding box center [127, 129] width 8 height 10
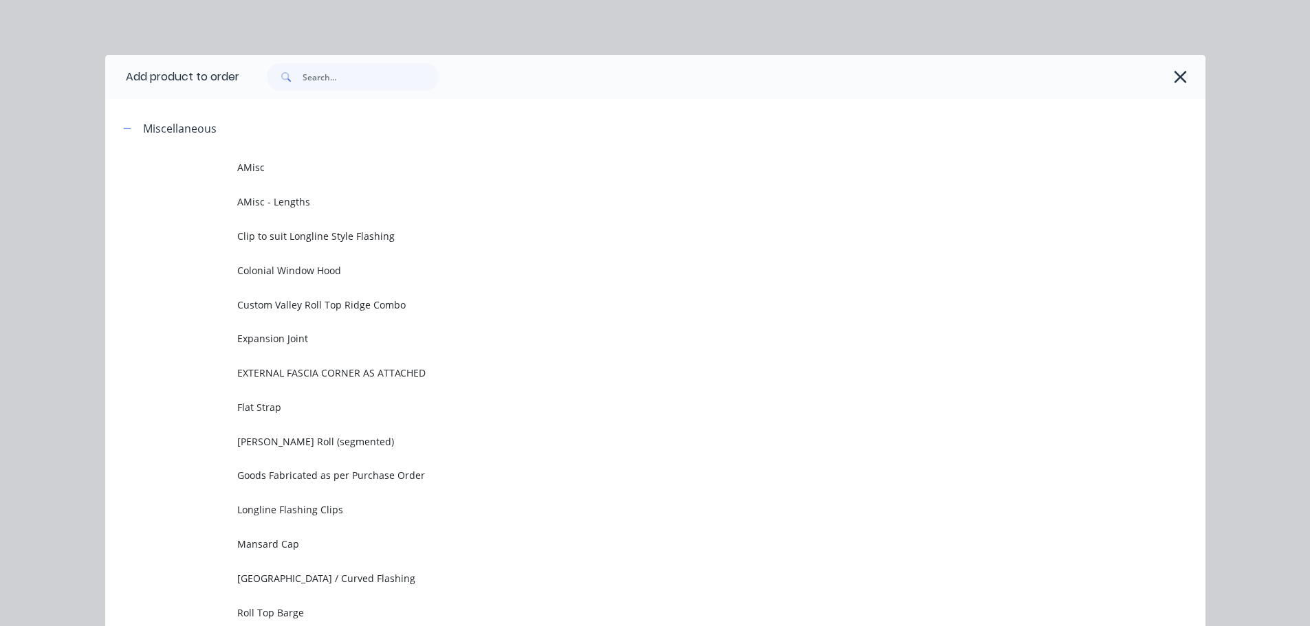
click at [388, 168] on span "AMisc" at bounding box center [624, 167] width 774 height 14
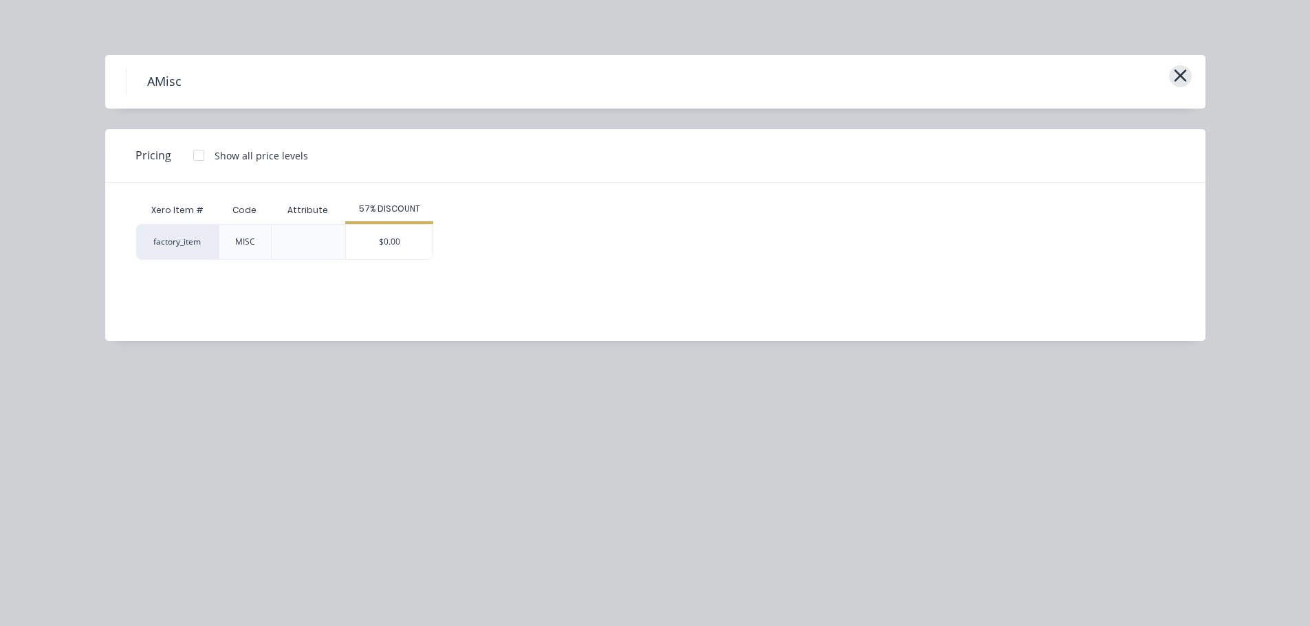
click at [1182, 71] on icon "button" at bounding box center [1180, 75] width 14 height 19
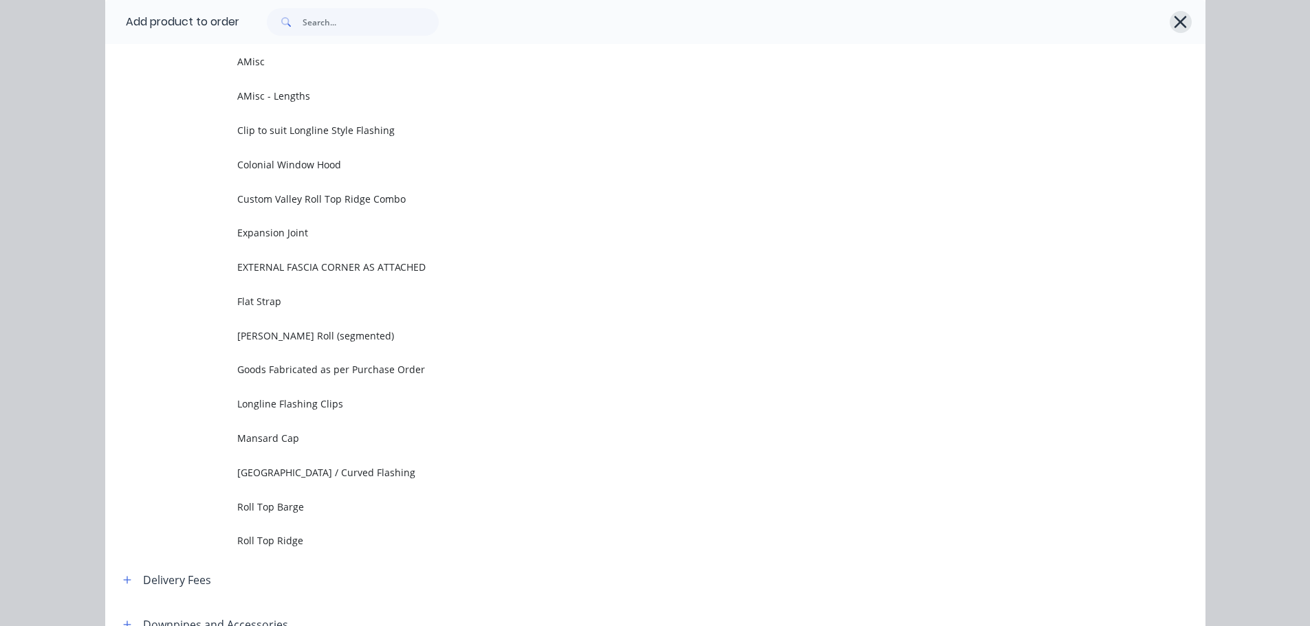
click at [1173, 17] on icon "button" at bounding box center [1180, 21] width 14 height 19
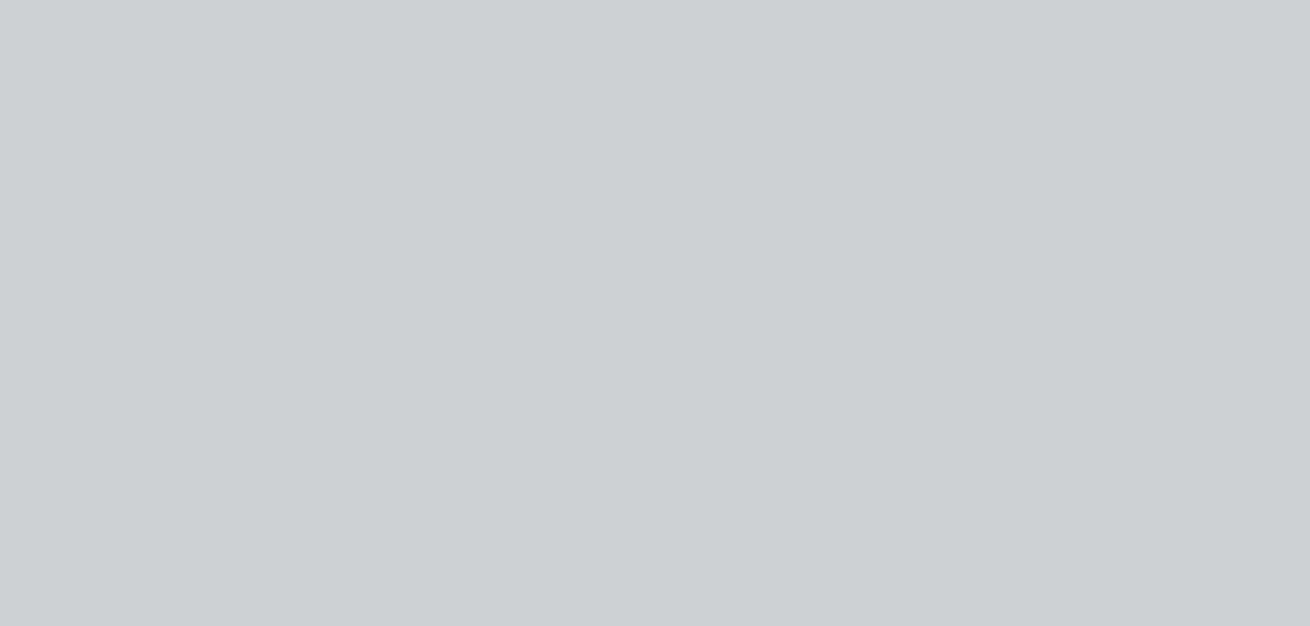
scroll to position [0, 0]
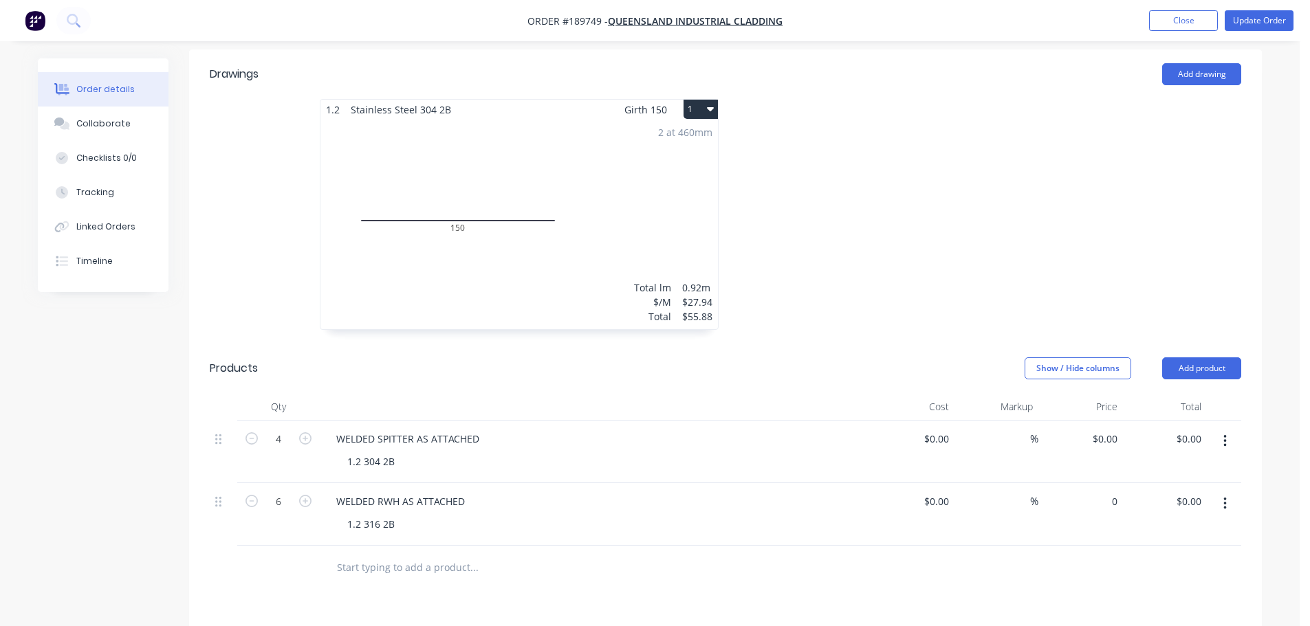
click at [1100, 483] on div "0 $0.00" at bounding box center [1080, 514] width 85 height 63
type input "$1,450.00"
type input "$8,700.00"
click at [1036, 241] on div at bounding box center [931, 221] width 413 height 245
drag, startPoint x: 1025, startPoint y: 235, endPoint x: 1008, endPoint y: 236, distance: 17.2
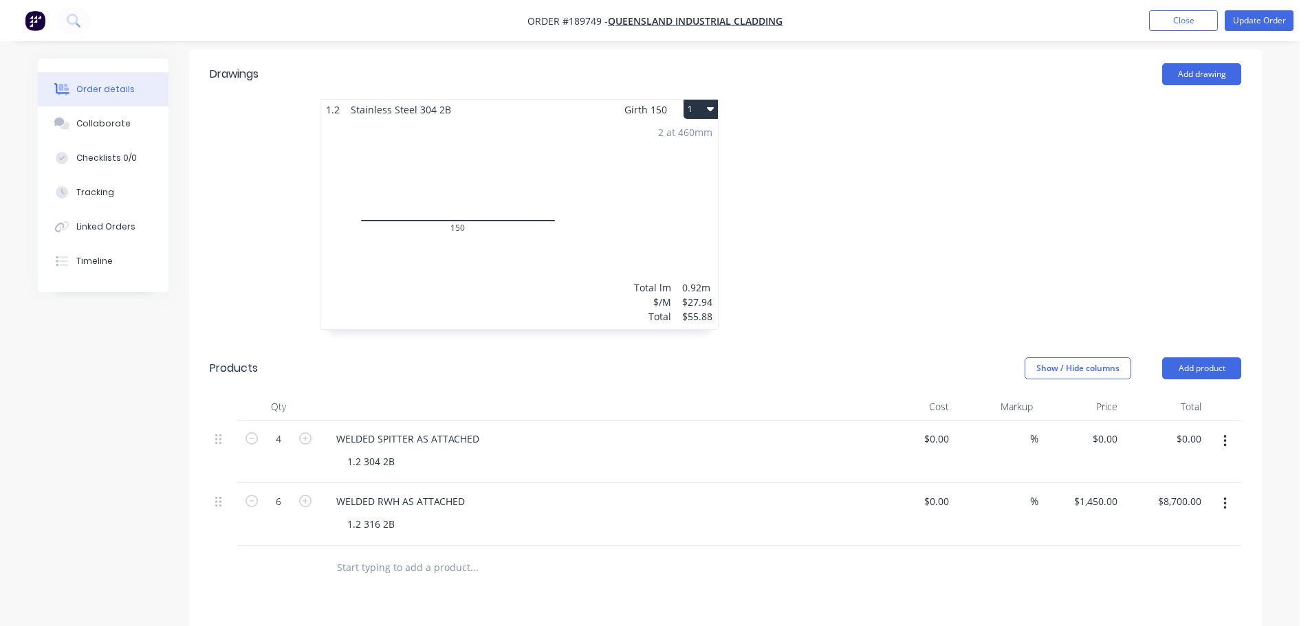
click at [1020, 235] on div at bounding box center [931, 221] width 413 height 245
click at [999, 232] on div at bounding box center [931, 221] width 413 height 245
click at [928, 216] on div at bounding box center [931, 221] width 413 height 245
drag, startPoint x: 1206, startPoint y: 327, endPoint x: 1204, endPoint y: 344, distance: 17.3
click at [1207, 358] on button "Add product" at bounding box center [1201, 369] width 79 height 22
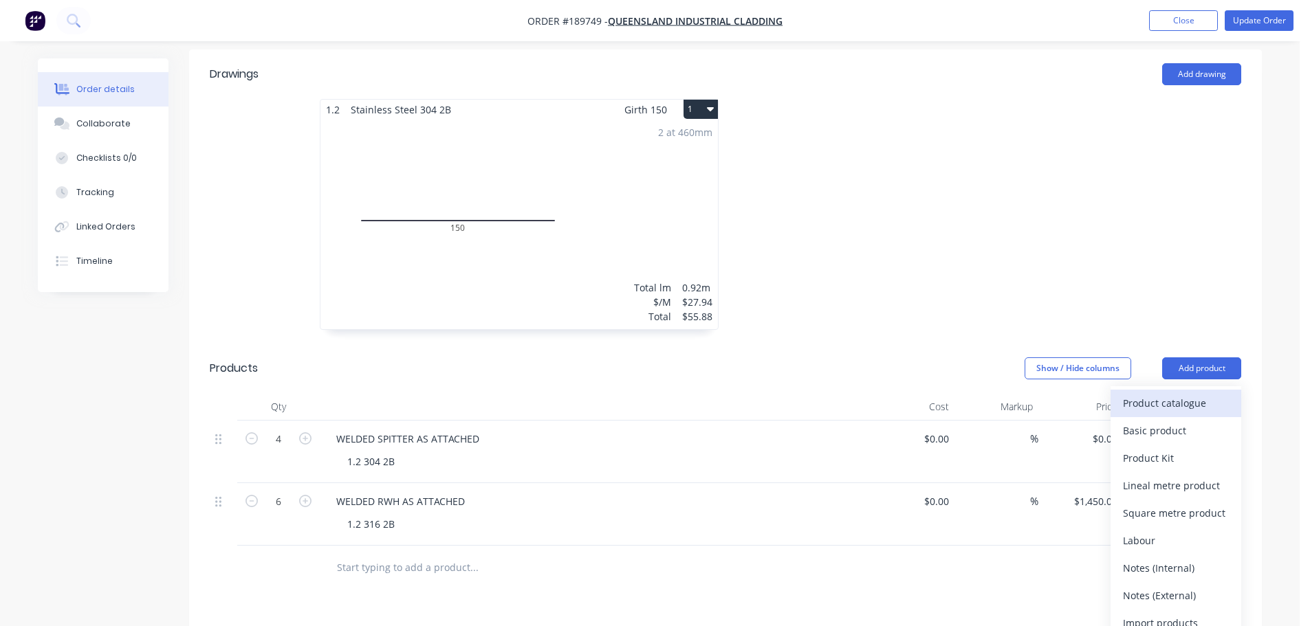
click at [1204, 393] on div "Product catalogue" at bounding box center [1176, 403] width 106 height 20
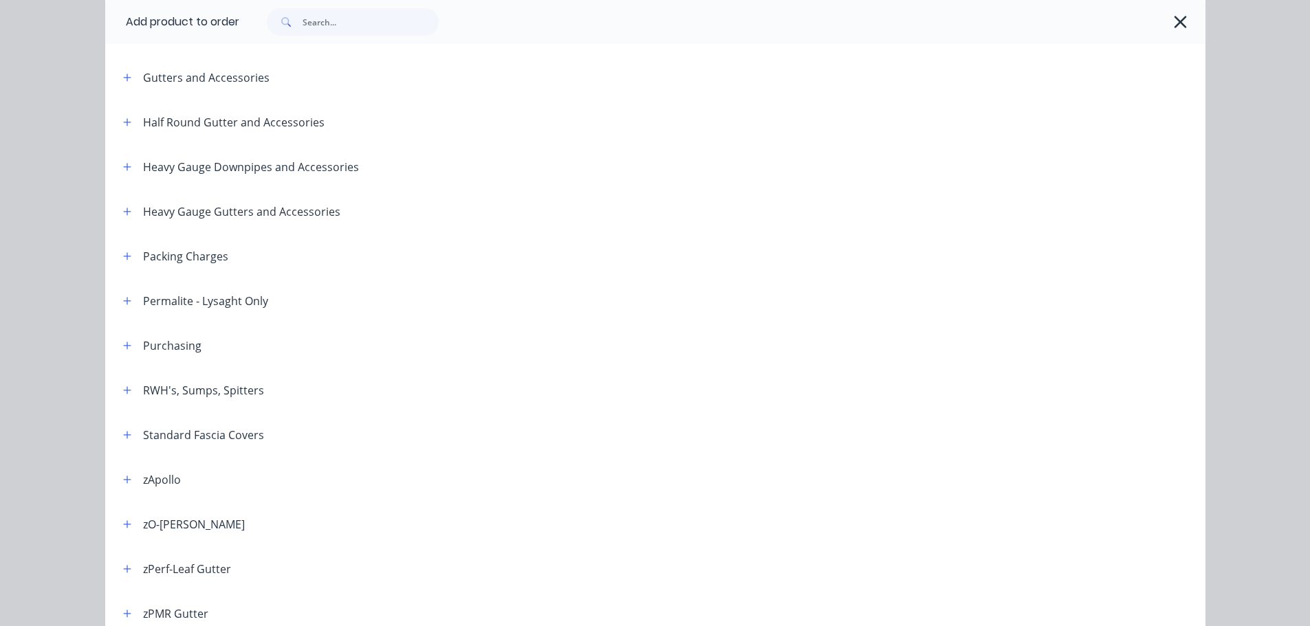
scroll to position [275, 0]
drag, startPoint x: 133, startPoint y: 385, endPoint x: 122, endPoint y: 391, distance: 12.3
click at [123, 390] on div "RWH's, Sumps, Spitters" at bounding box center [188, 389] width 152 height 17
click at [123, 392] on icon "button" at bounding box center [127, 390] width 8 height 8
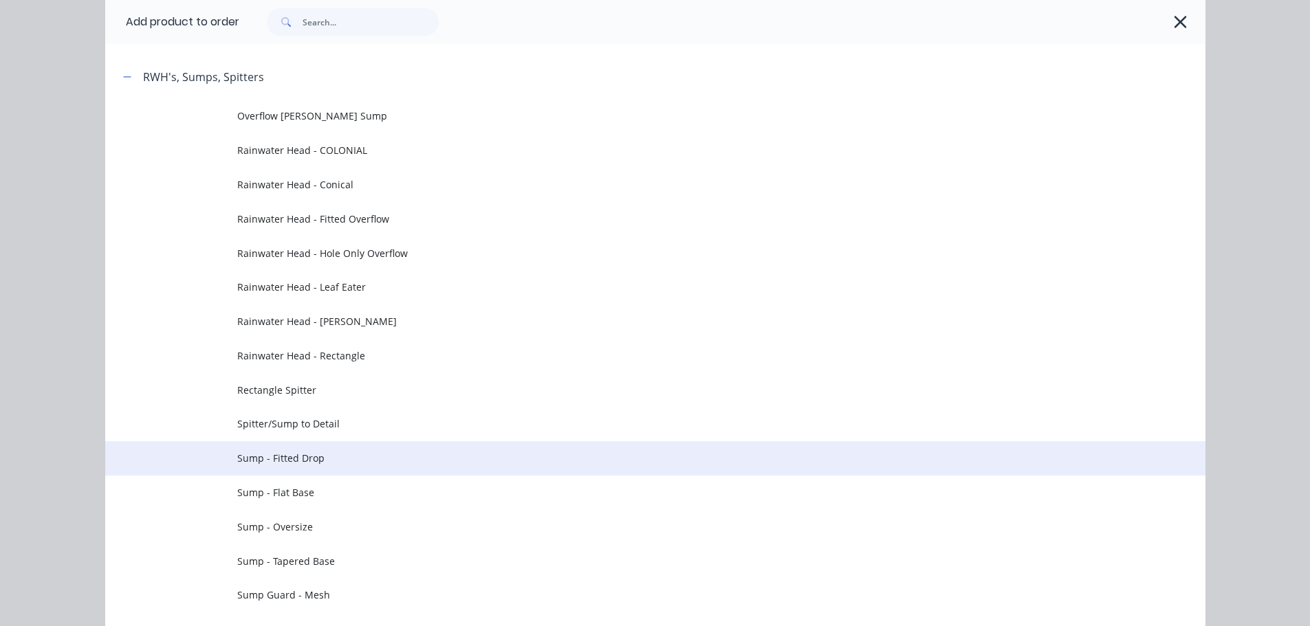
scroll to position [619, 0]
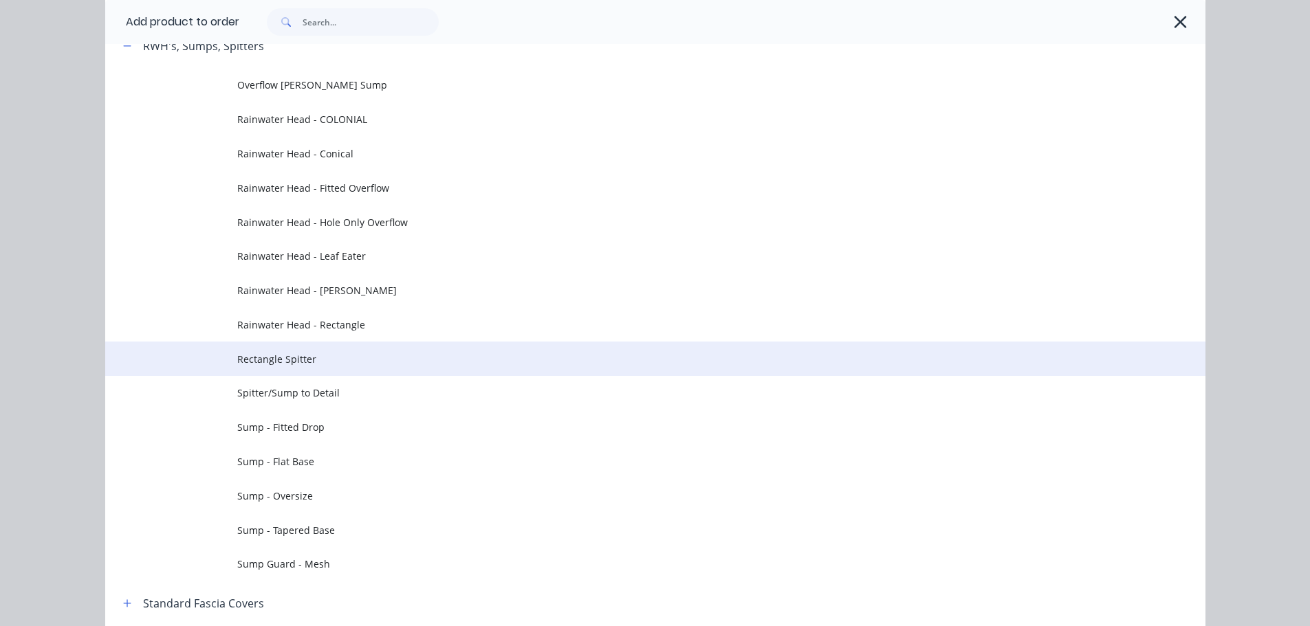
click at [314, 368] on td "Rectangle Spitter" at bounding box center [721, 359] width 968 height 34
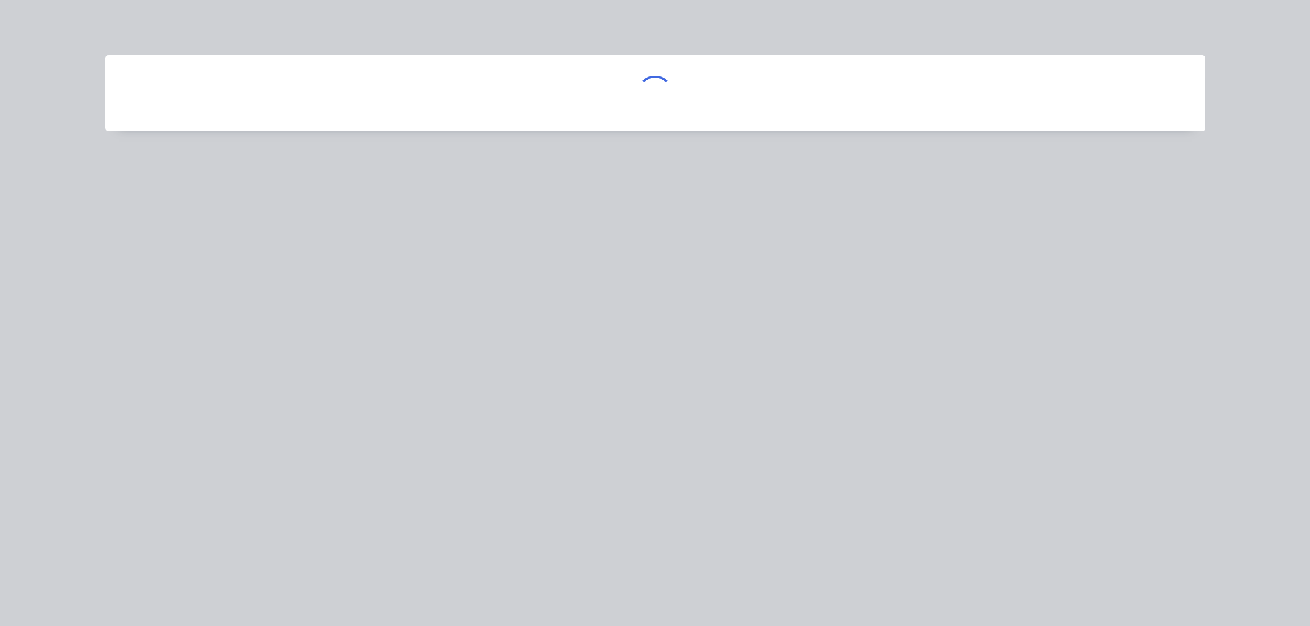
scroll to position [0, 0]
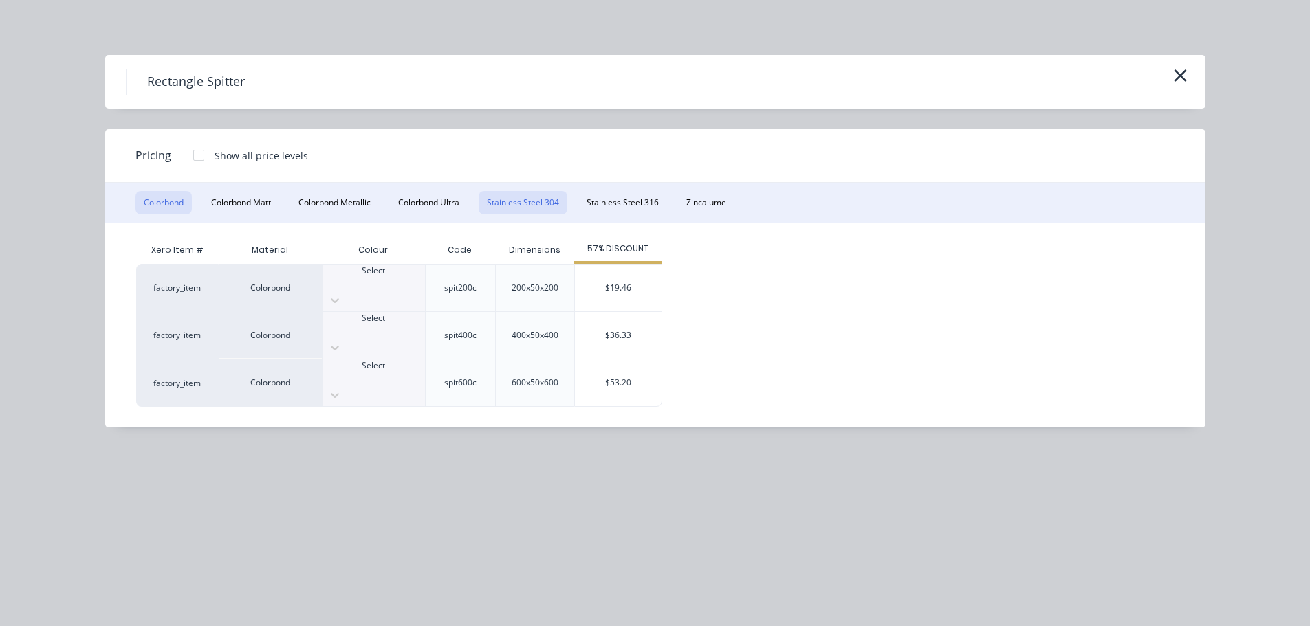
click at [528, 210] on button "Stainless Steel 304" at bounding box center [523, 202] width 89 height 23
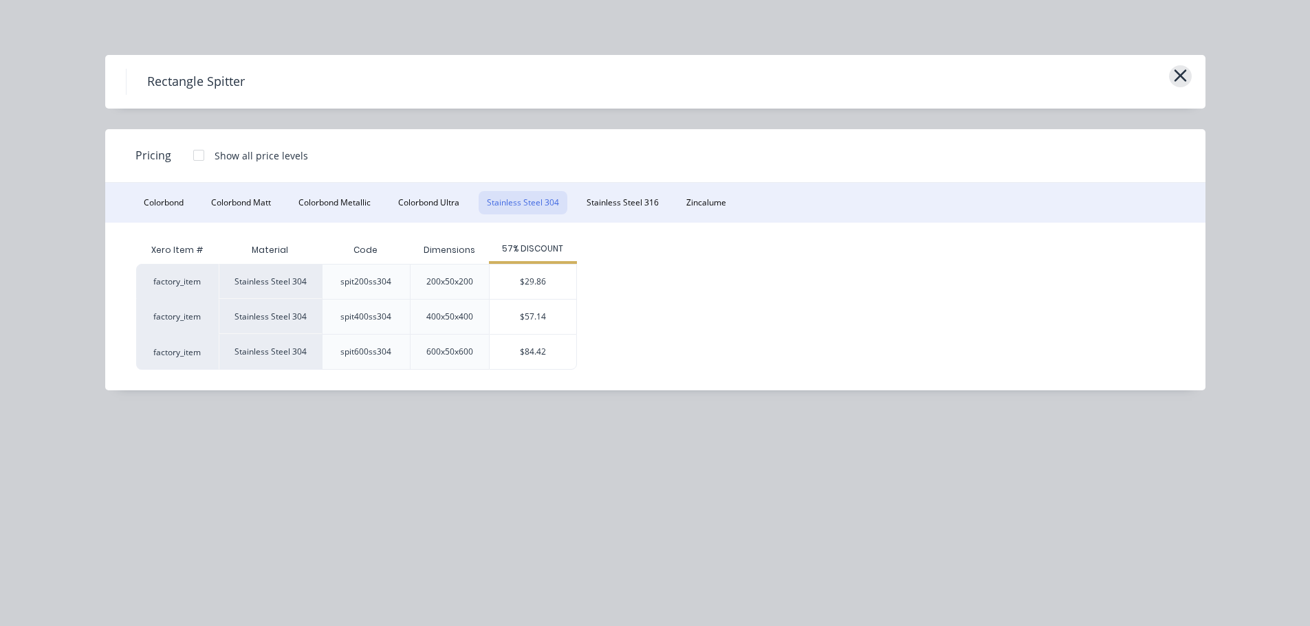
click at [1181, 78] on icon "button" at bounding box center [1180, 75] width 12 height 12
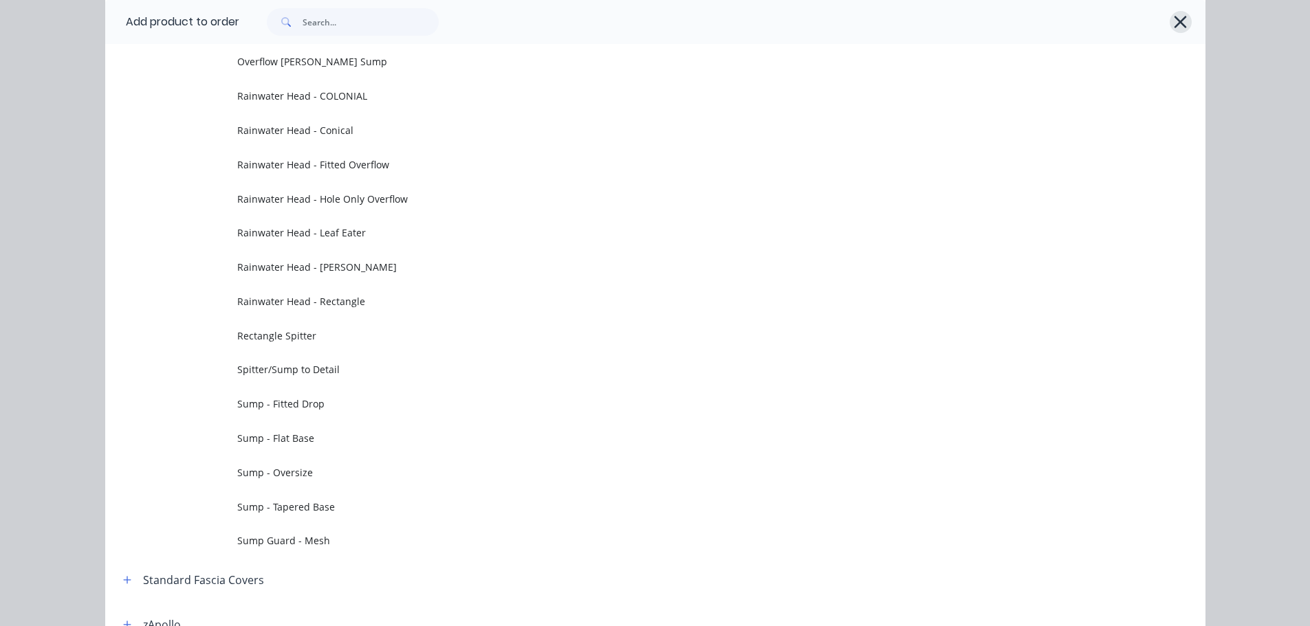
click at [1176, 19] on icon "button" at bounding box center [1180, 21] width 14 height 19
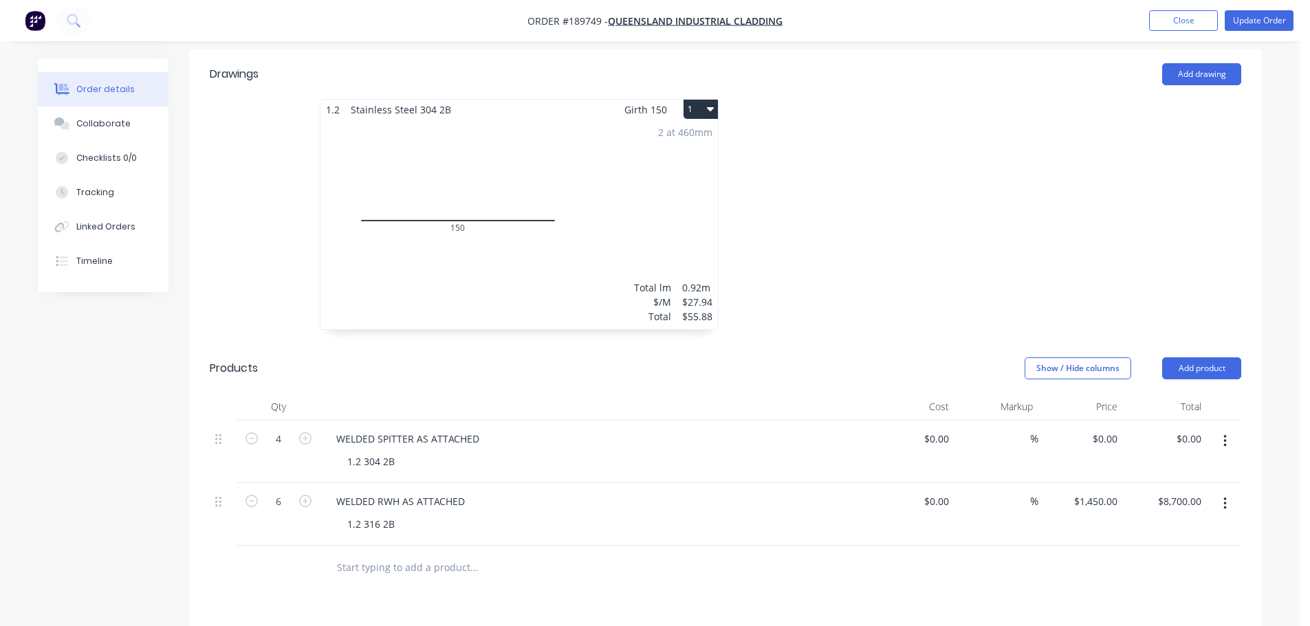
click at [1109, 421] on div "$0.00 $0.00" at bounding box center [1080, 452] width 85 height 63
click at [1113, 429] on input "0" at bounding box center [1107, 439] width 32 height 20
type input "$124.66"
type input "$498.64"
click at [1028, 189] on div at bounding box center [931, 221] width 413 height 245
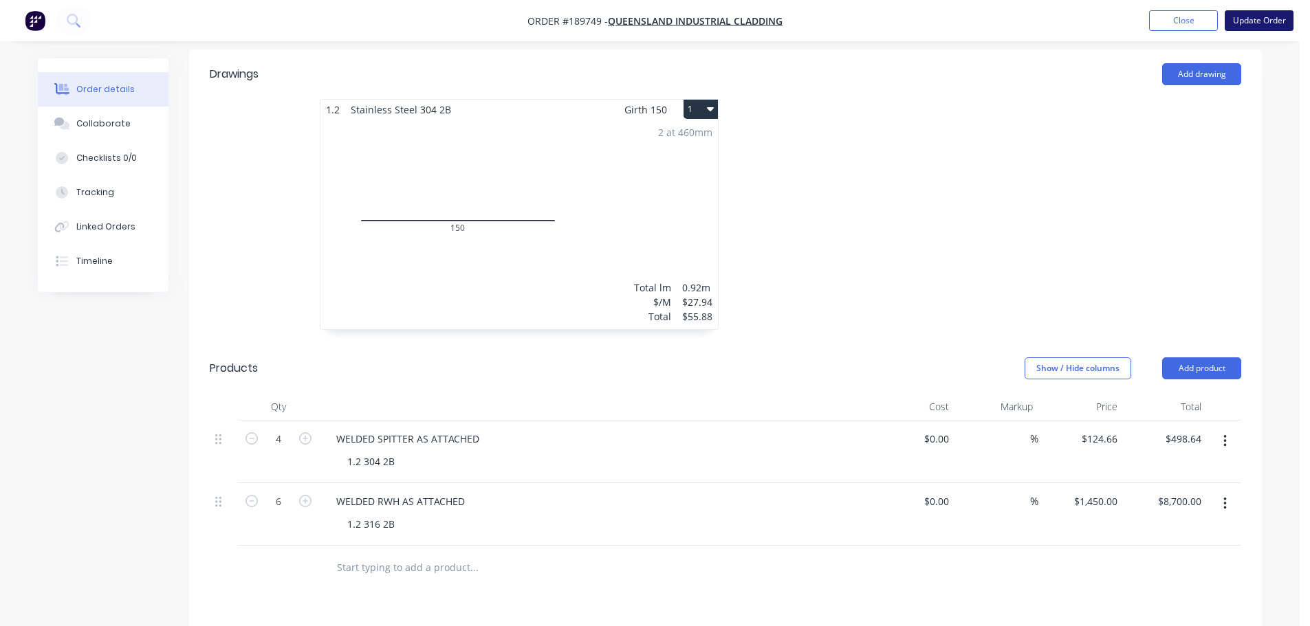
click at [1272, 21] on button "Update Order" at bounding box center [1259, 20] width 69 height 21
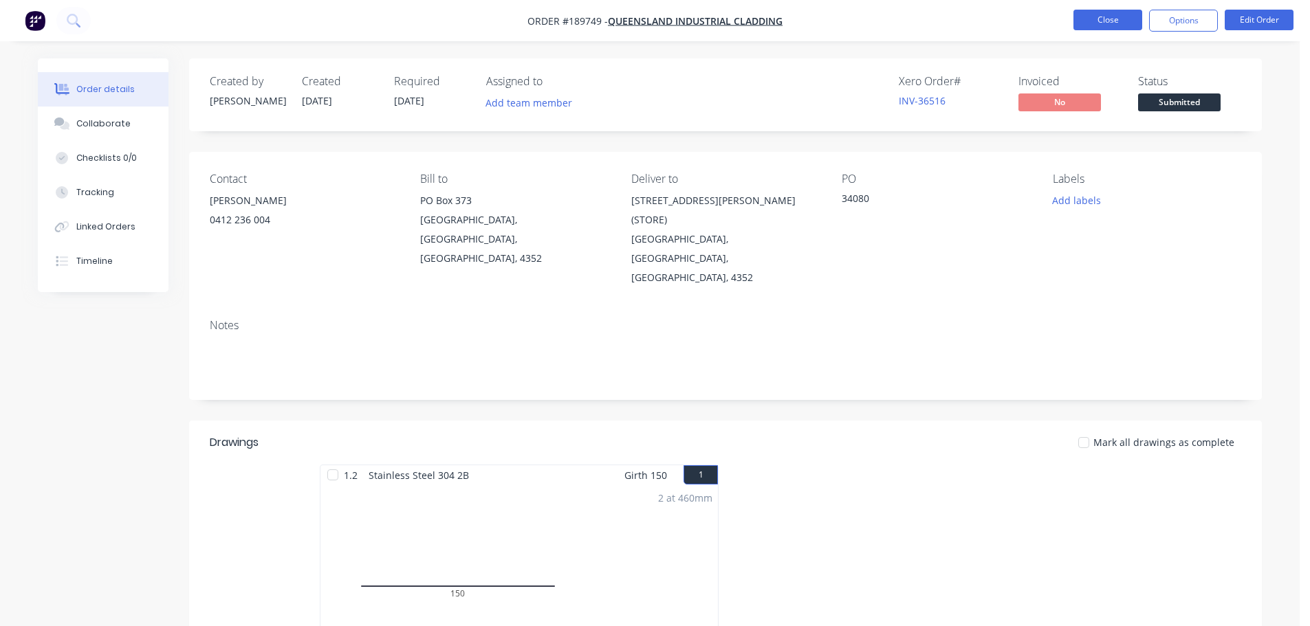
click at [1100, 15] on button "Close" at bounding box center [1107, 20] width 69 height 21
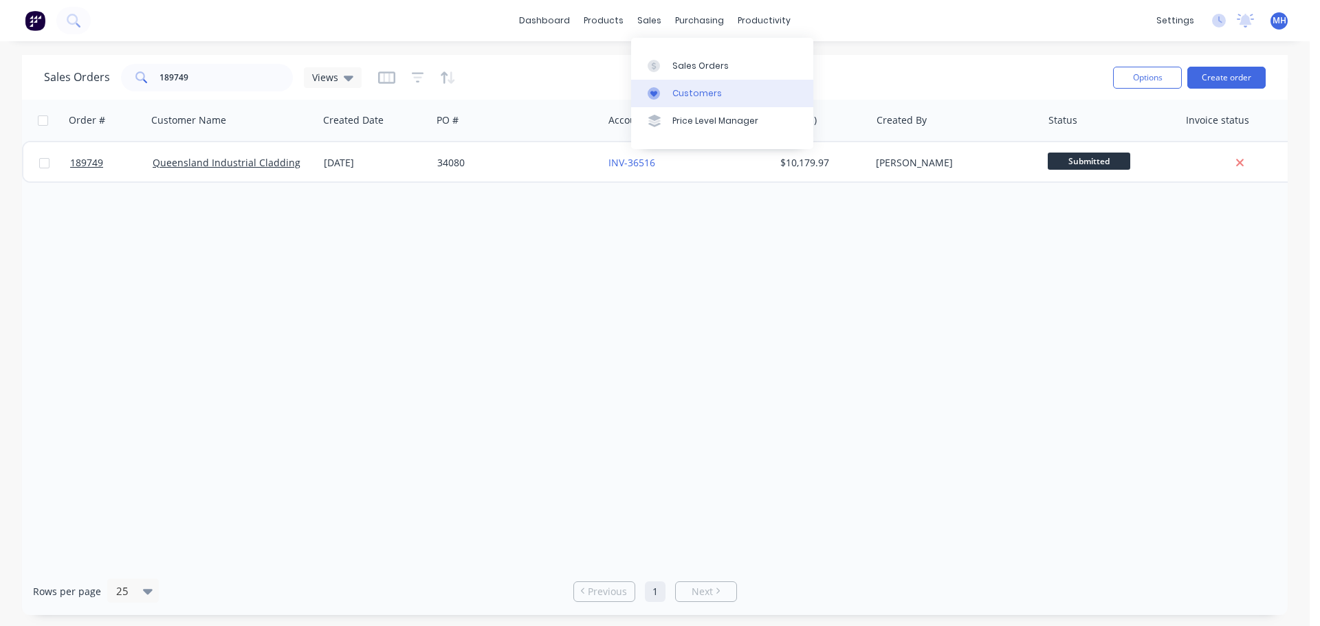
click at [708, 98] on div "Customers" at bounding box center [698, 93] width 50 height 12
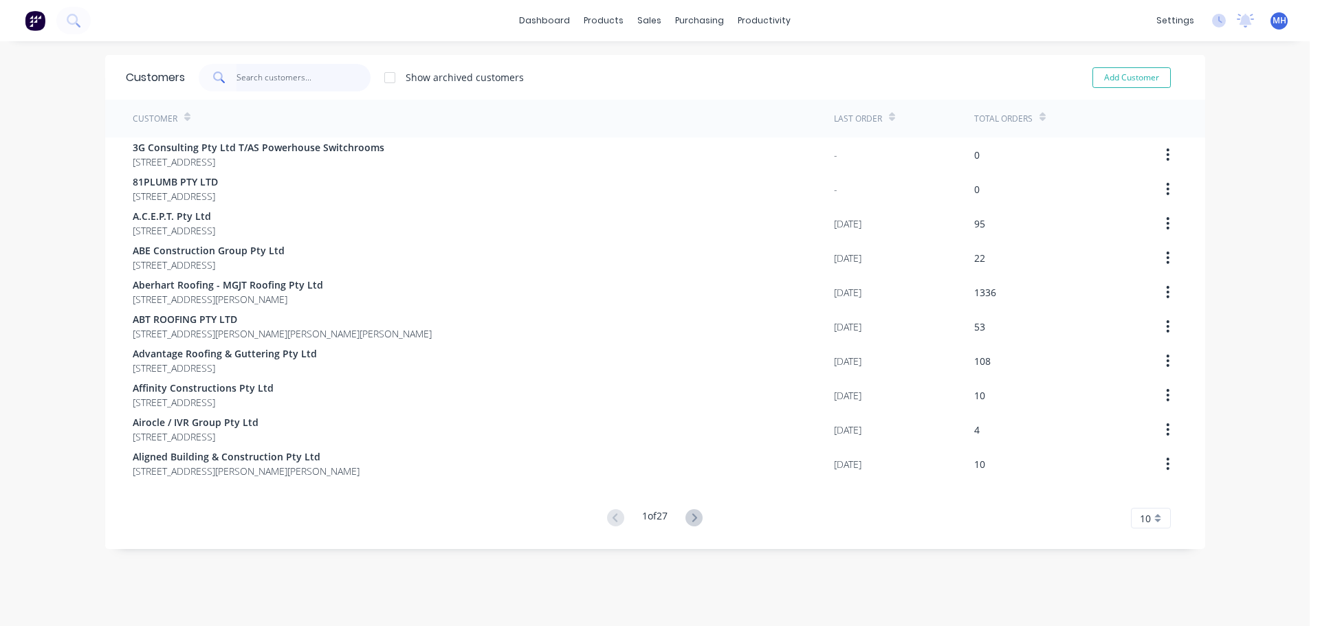
click at [315, 71] on input "text" at bounding box center [304, 78] width 134 height 28
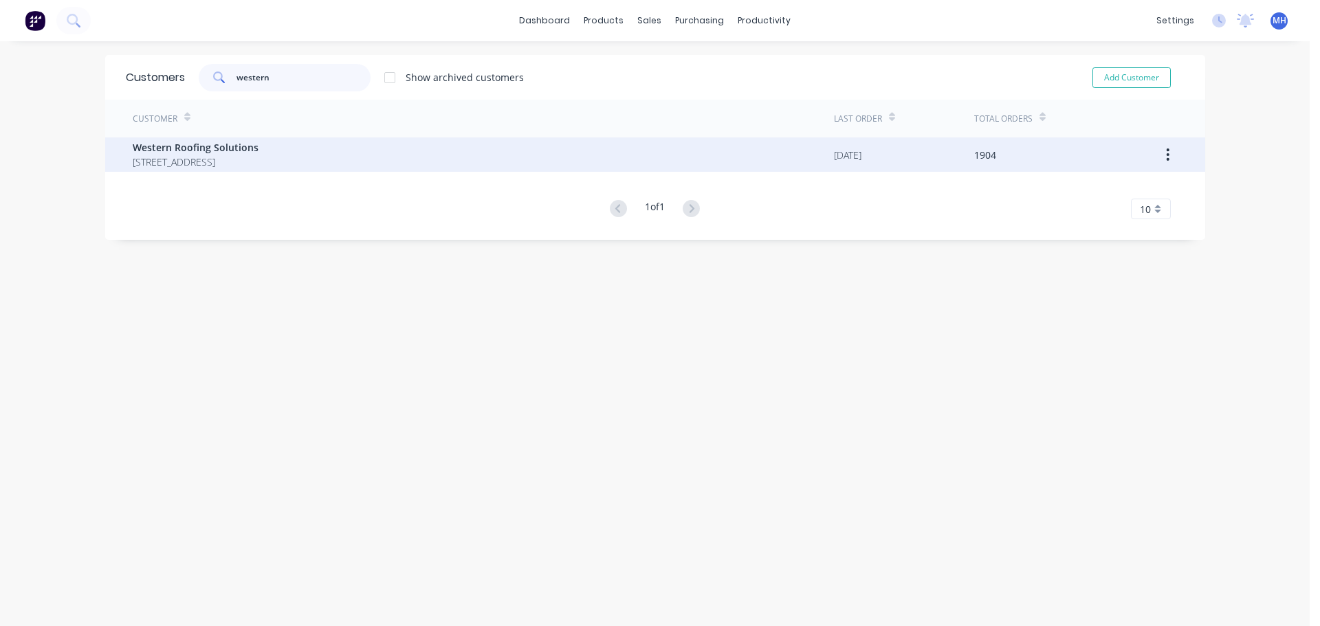
type input "western"
click at [259, 146] on span "Western Roofing Solutions" at bounding box center [196, 147] width 126 height 14
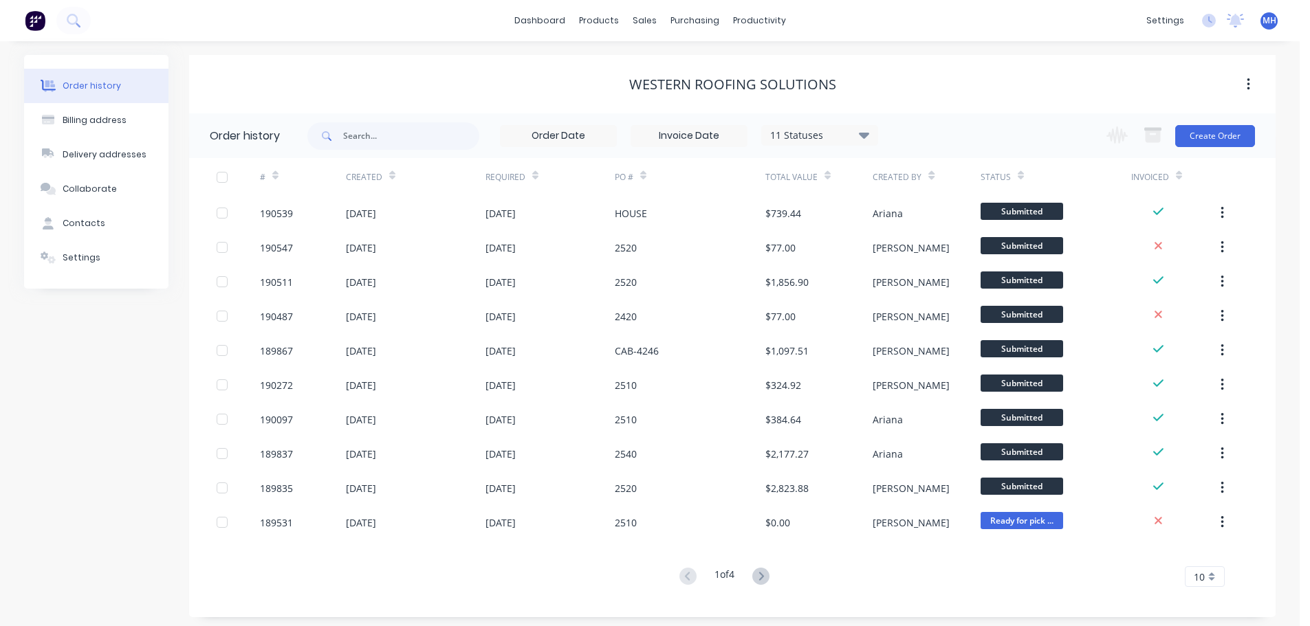
click at [804, 136] on div "11 Statuses" at bounding box center [820, 135] width 116 height 15
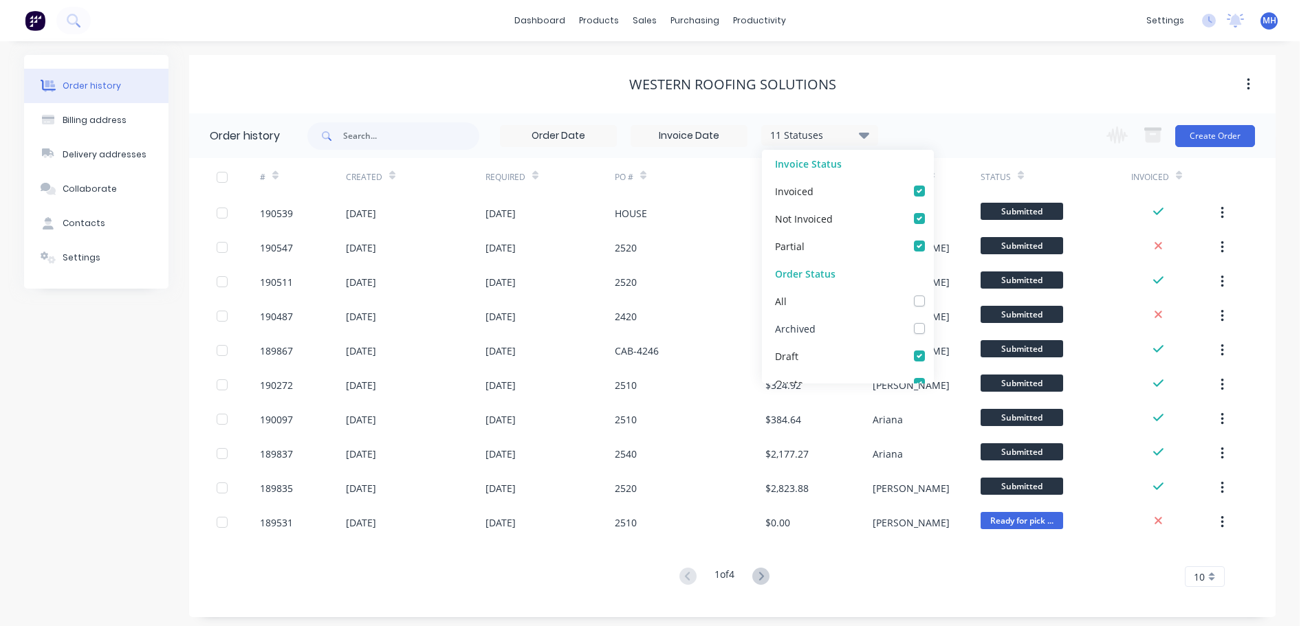
drag, startPoint x: 913, startPoint y: 327, endPoint x: 807, endPoint y: 325, distance: 105.2
click at [933, 321] on label at bounding box center [933, 321] width 0 height 0
click at [933, 327] on input "checkbox" at bounding box center [938, 327] width 11 height 13
checkbox input "true"
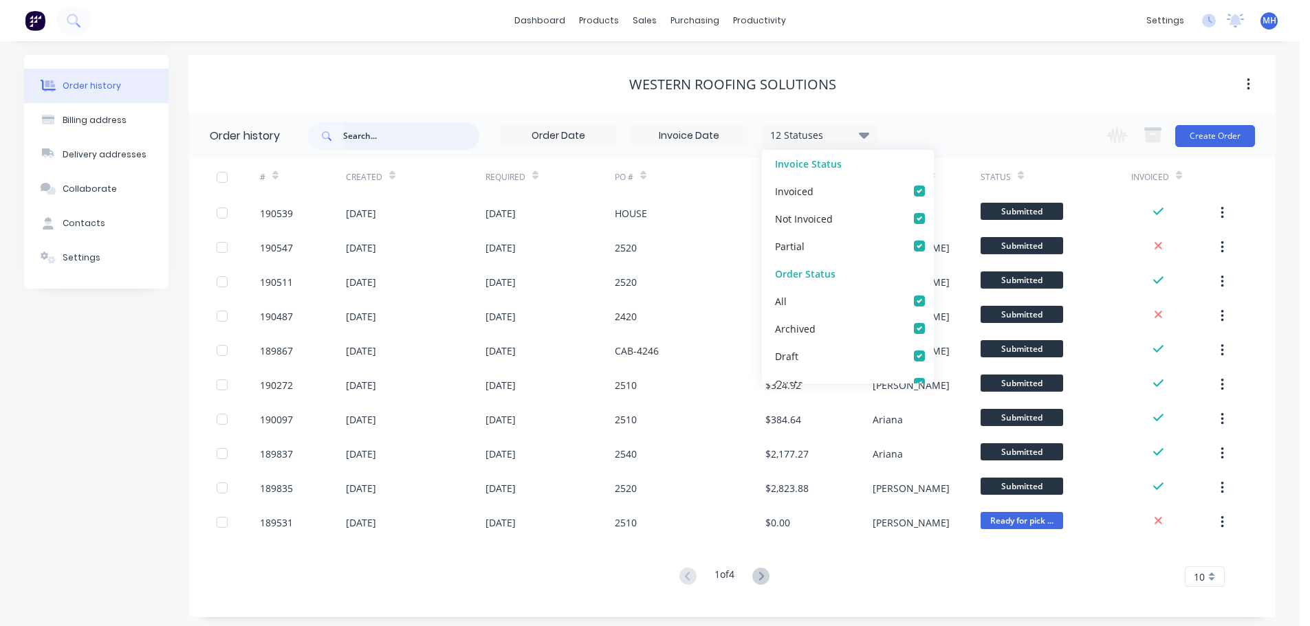
click at [401, 147] on input "text" at bounding box center [411, 136] width 136 height 28
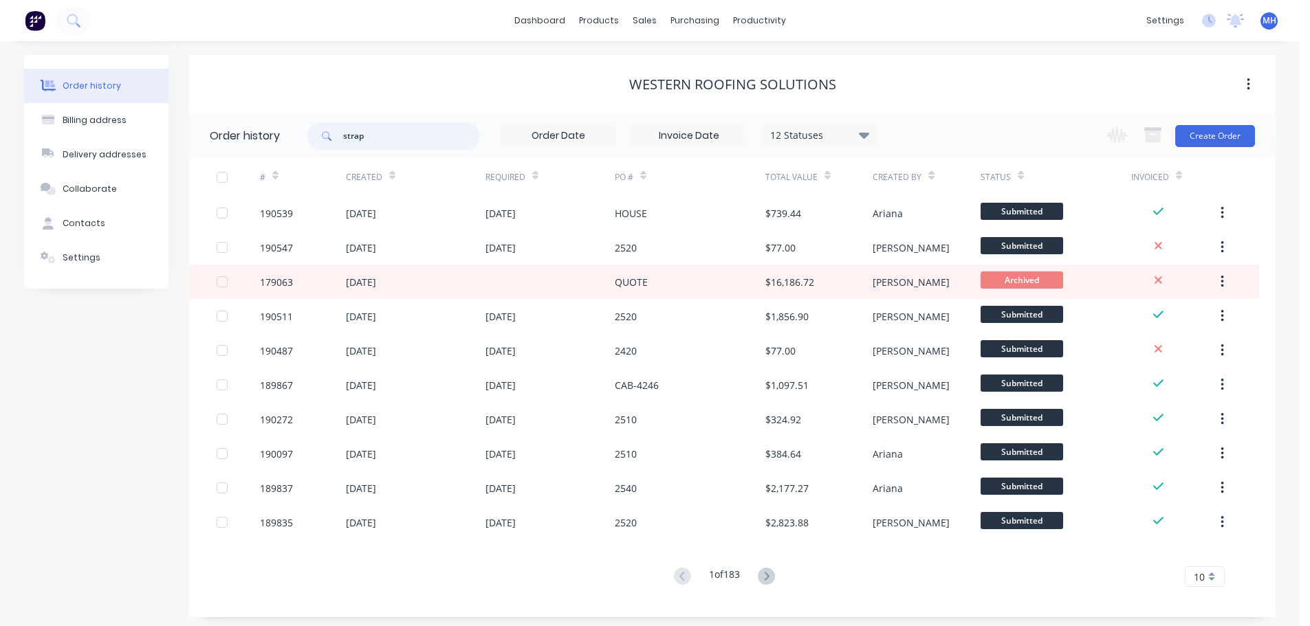
type input "strap"
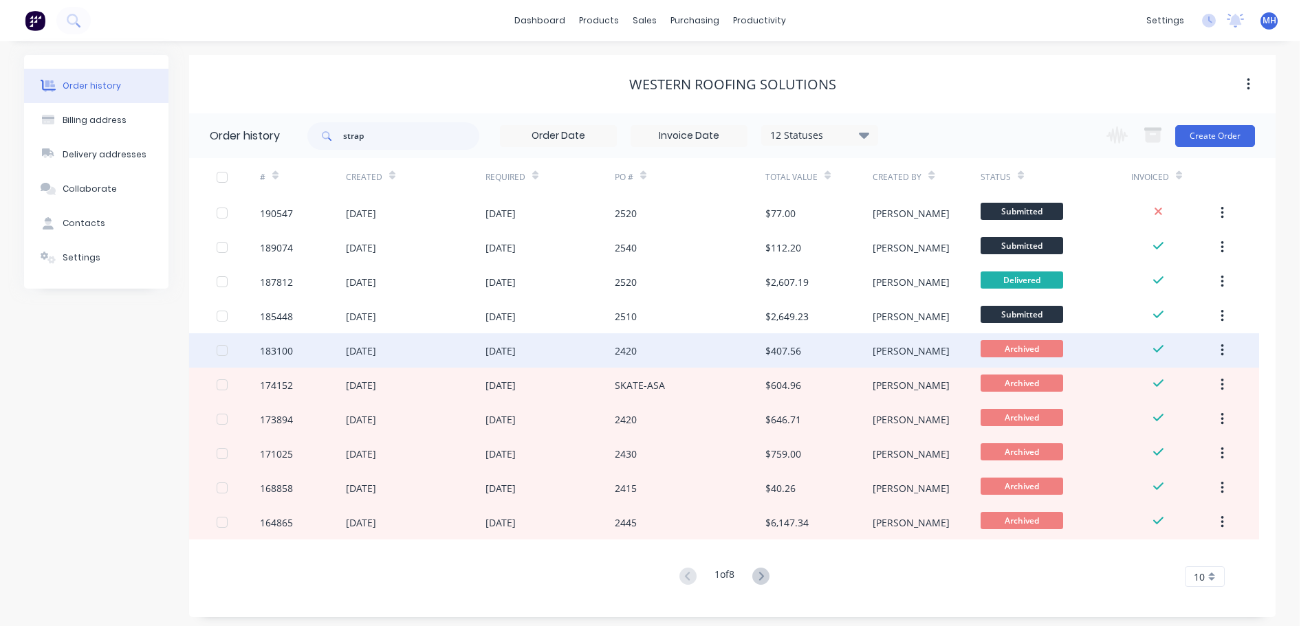
click at [644, 350] on div "2420" at bounding box center [690, 351] width 151 height 34
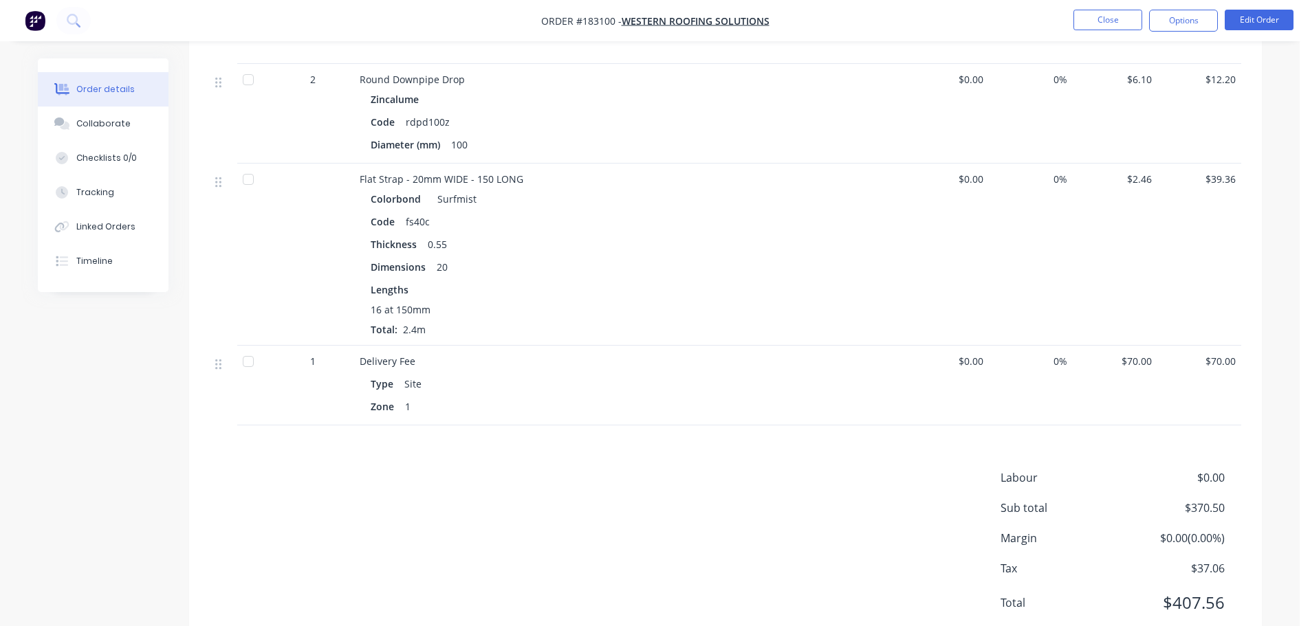
scroll to position [1169, 0]
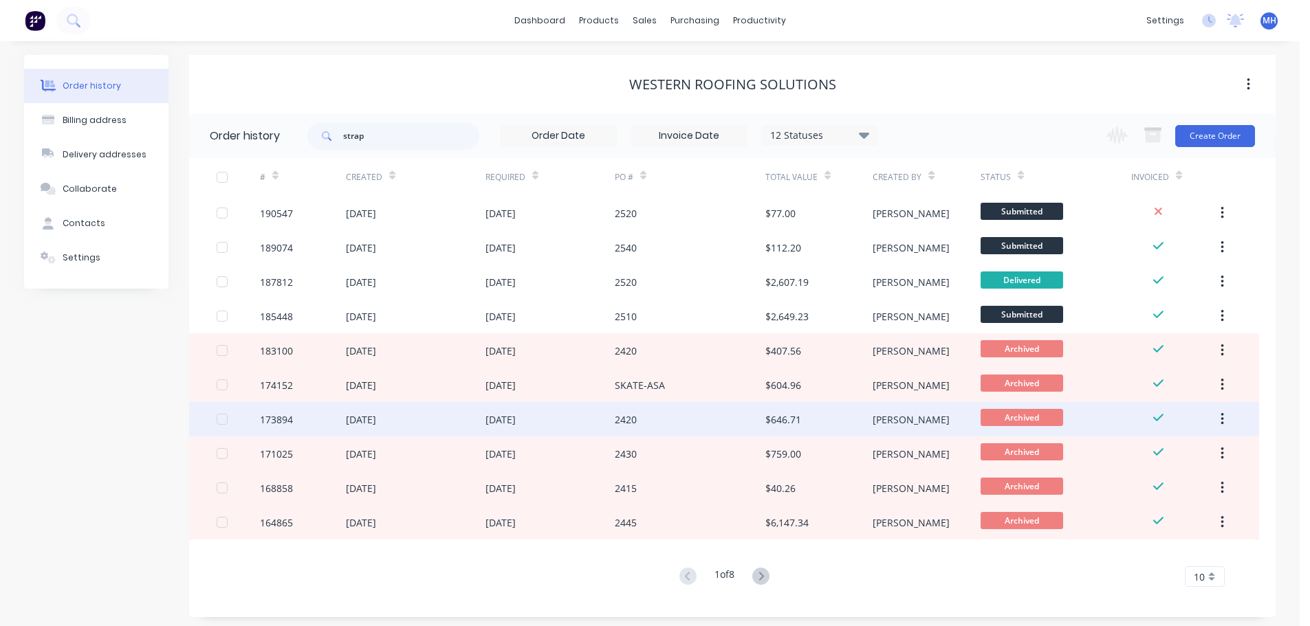
click at [654, 409] on div "2420" at bounding box center [690, 419] width 151 height 34
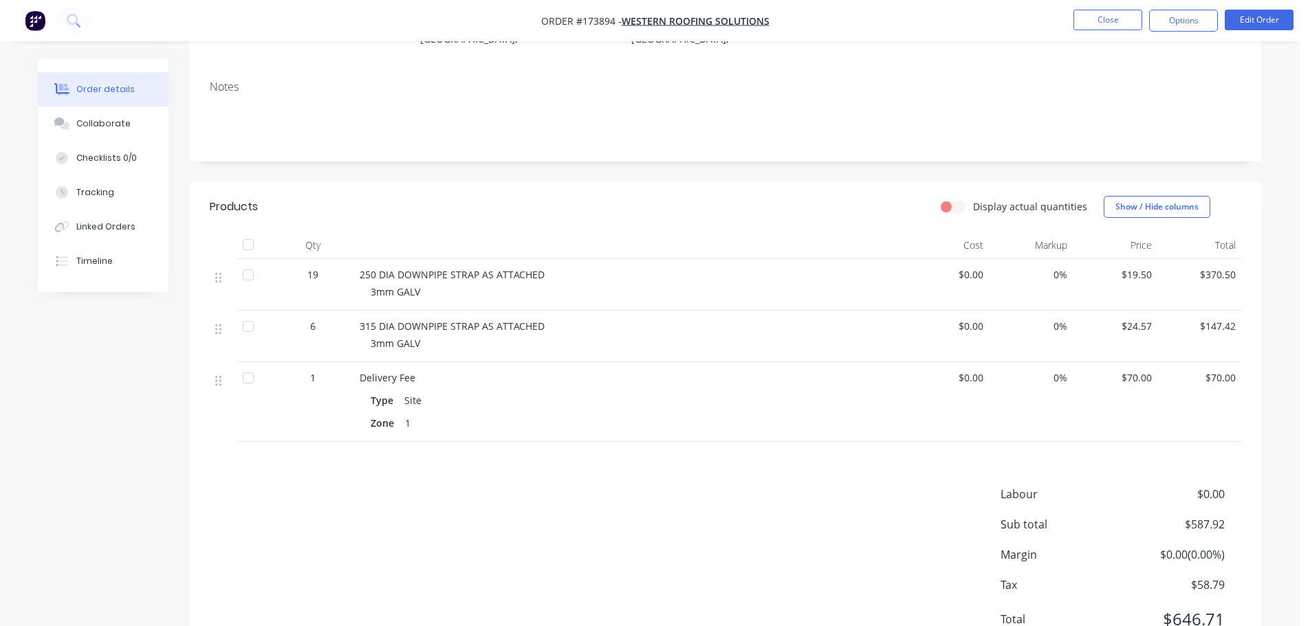
scroll to position [261, 0]
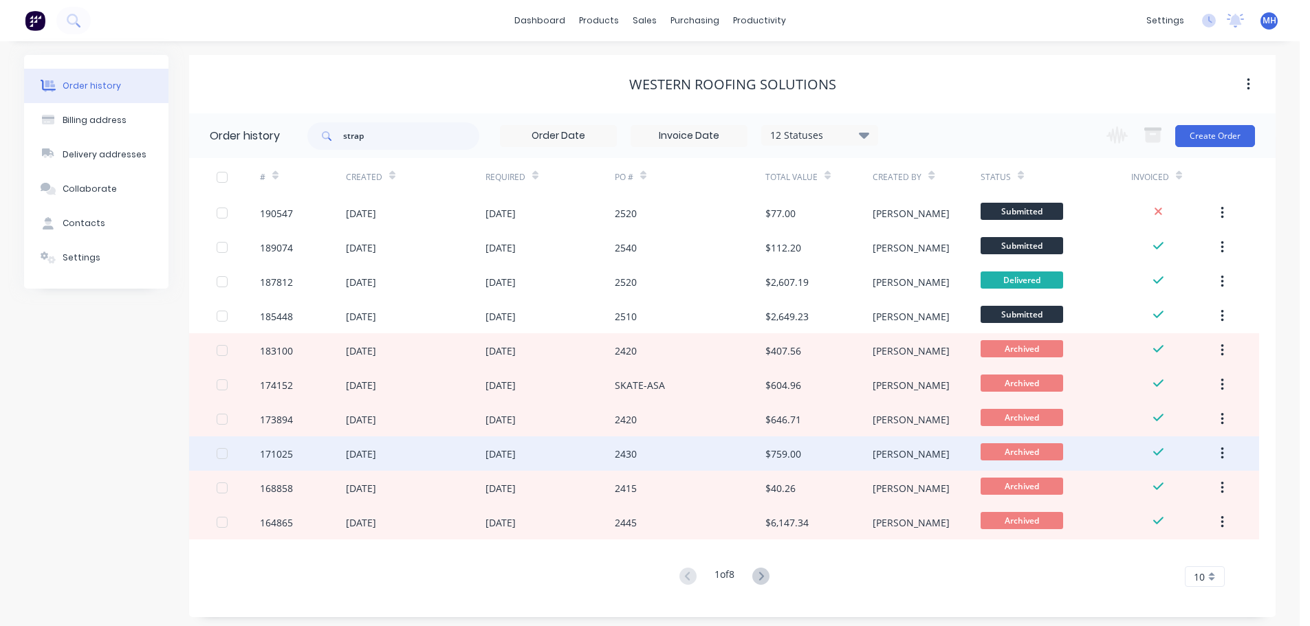
click at [642, 450] on div "2430" at bounding box center [690, 454] width 151 height 34
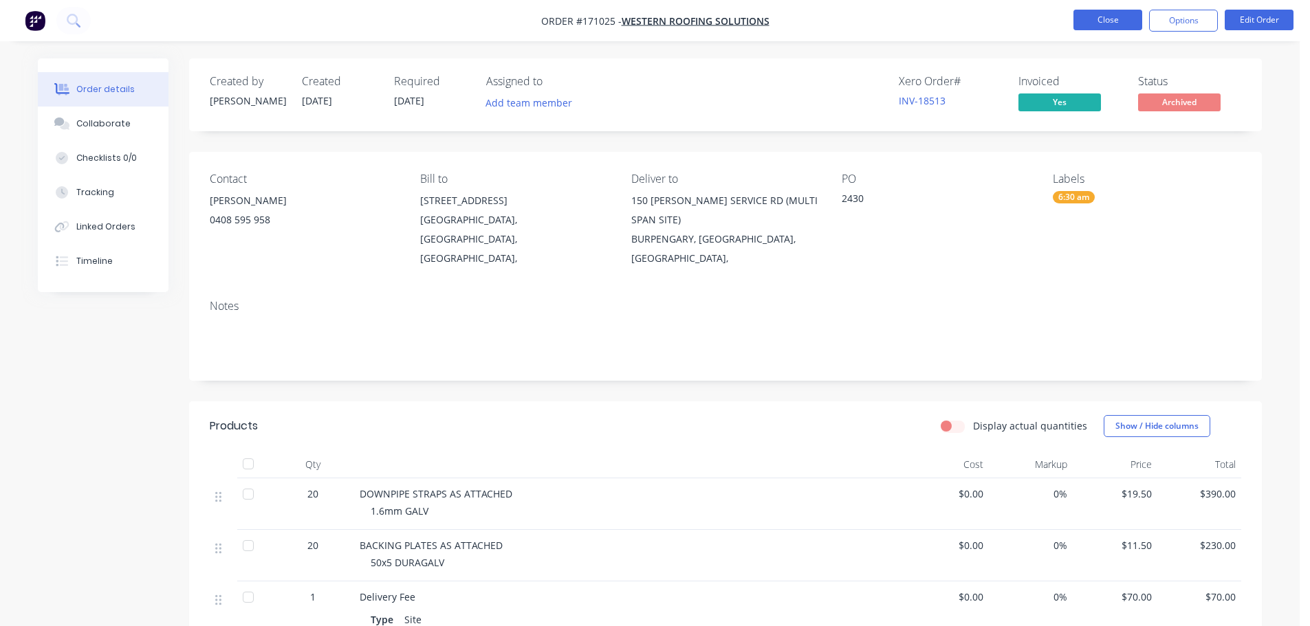
click at [1121, 23] on button "Close" at bounding box center [1107, 20] width 69 height 21
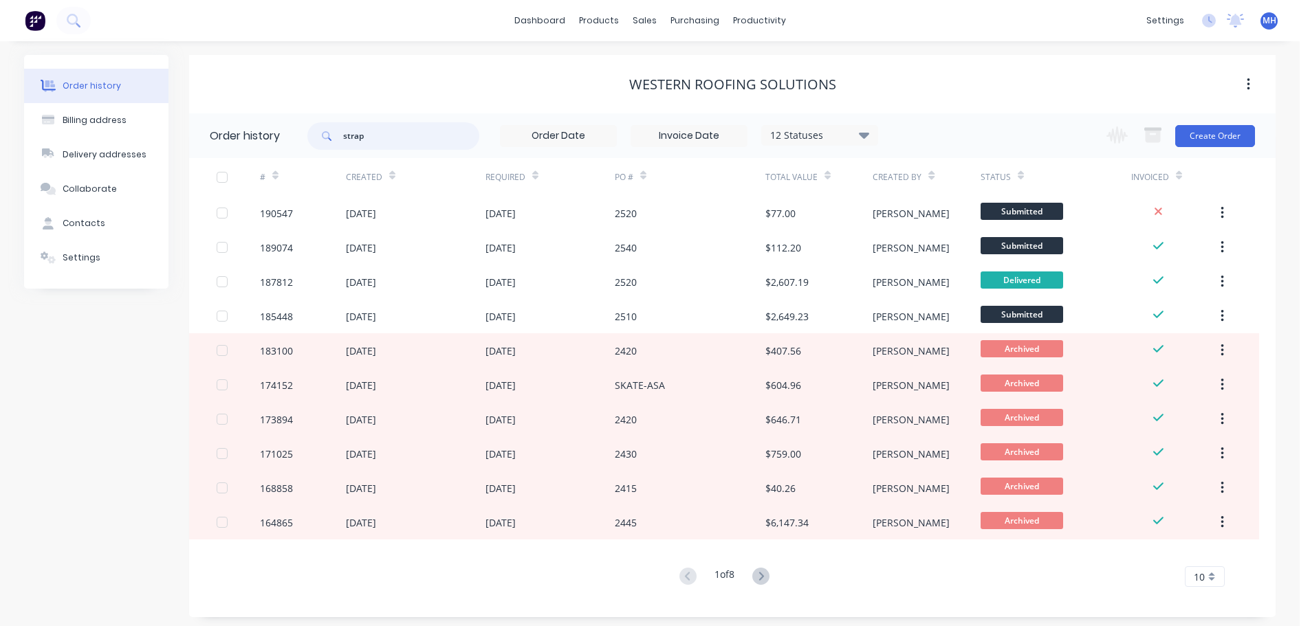
click at [393, 127] on input "strap" at bounding box center [411, 136] width 136 height 28
click at [393, 130] on input "strap" at bounding box center [411, 136] width 136 height 28
type input "downpipe strap"
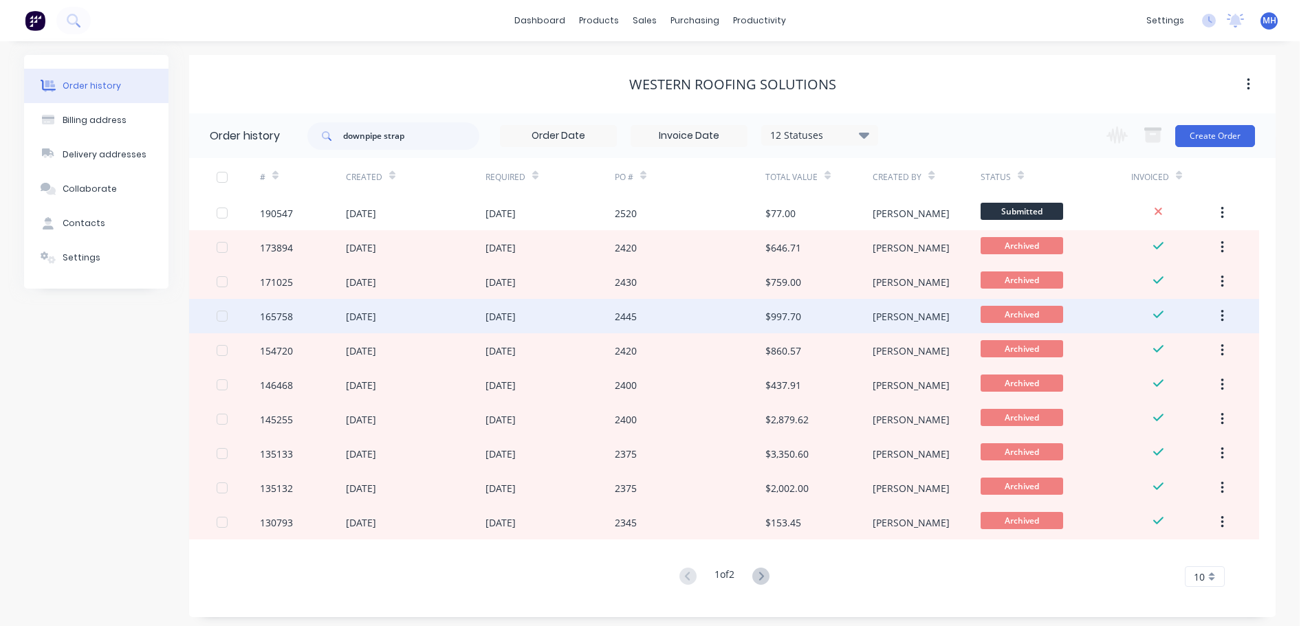
click at [666, 323] on div "2445" at bounding box center [690, 316] width 151 height 34
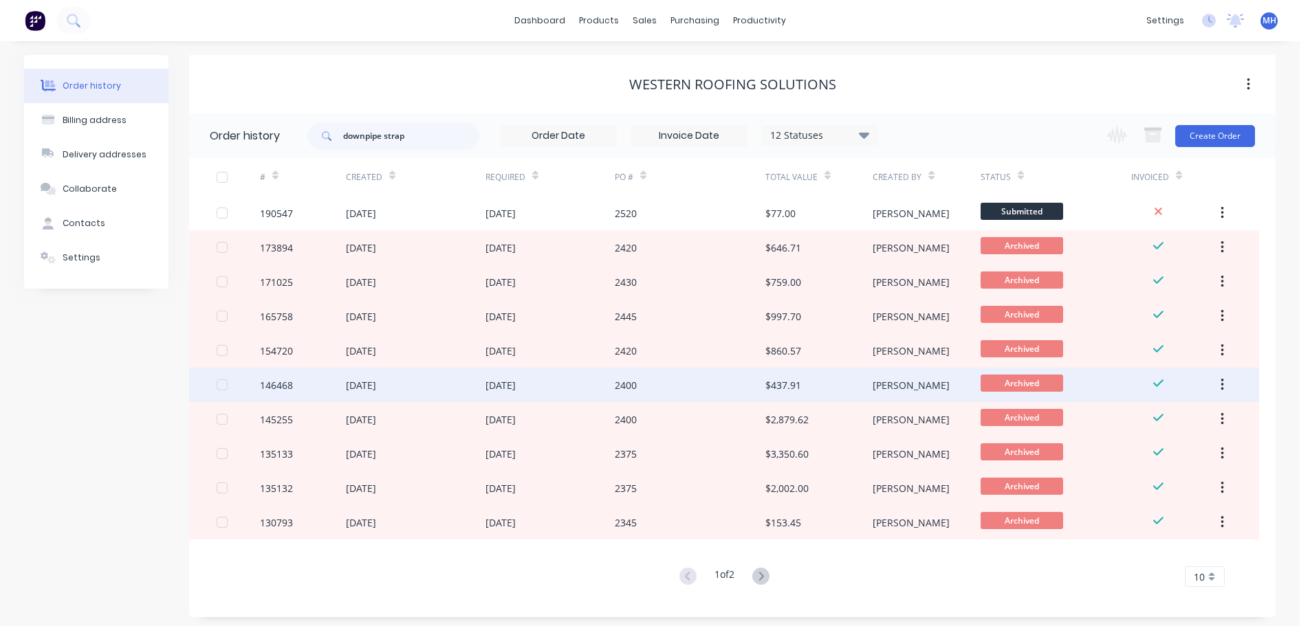
click at [642, 386] on div "2400" at bounding box center [690, 385] width 151 height 34
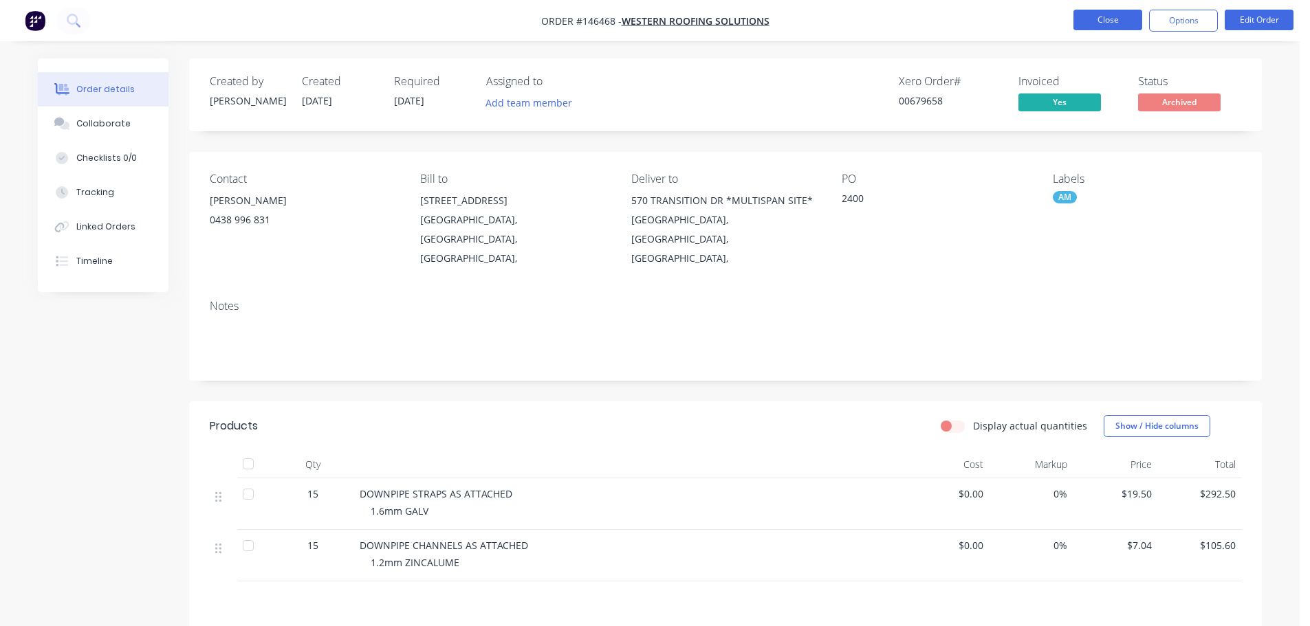
click at [1132, 17] on button "Close" at bounding box center [1107, 20] width 69 height 21
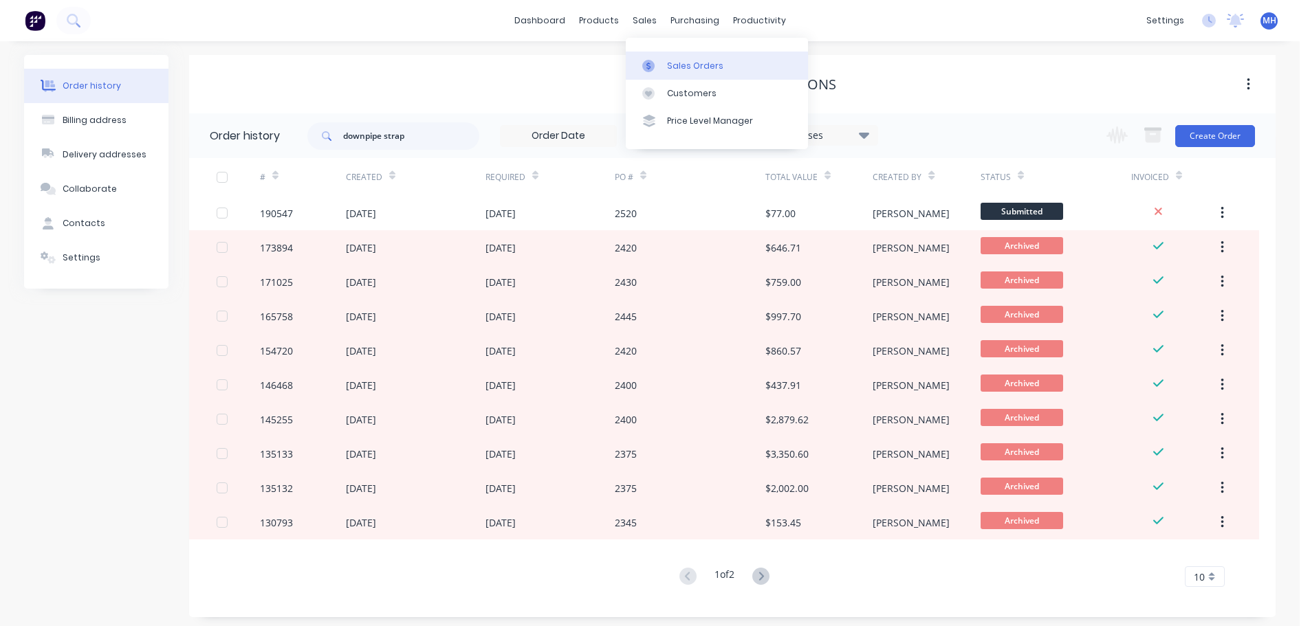
click at [697, 63] on div "Sales Orders" at bounding box center [695, 66] width 56 height 12
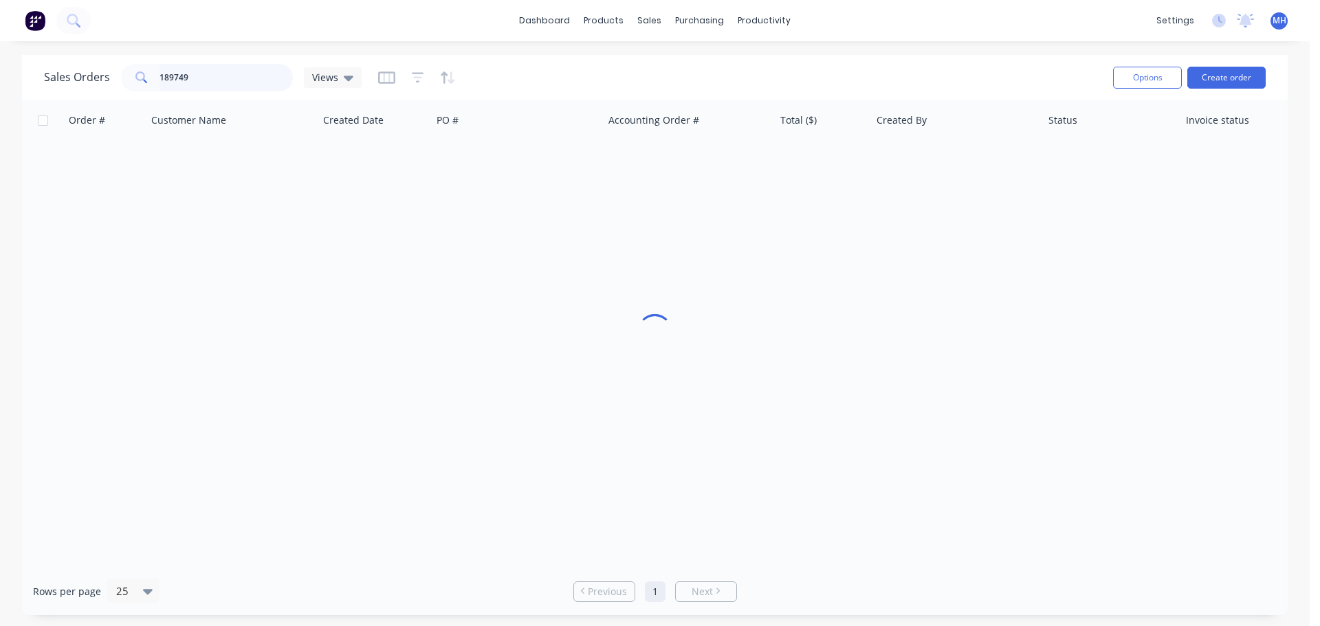
click at [243, 79] on input "189749" at bounding box center [227, 78] width 134 height 28
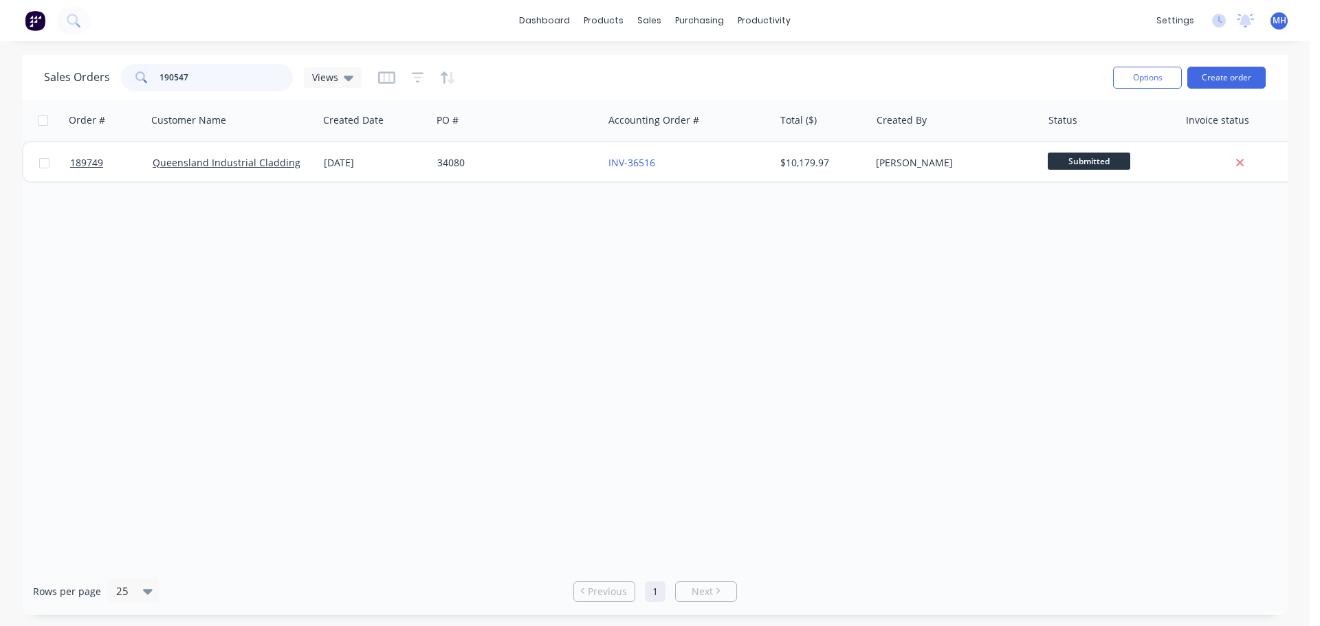
type input "190547"
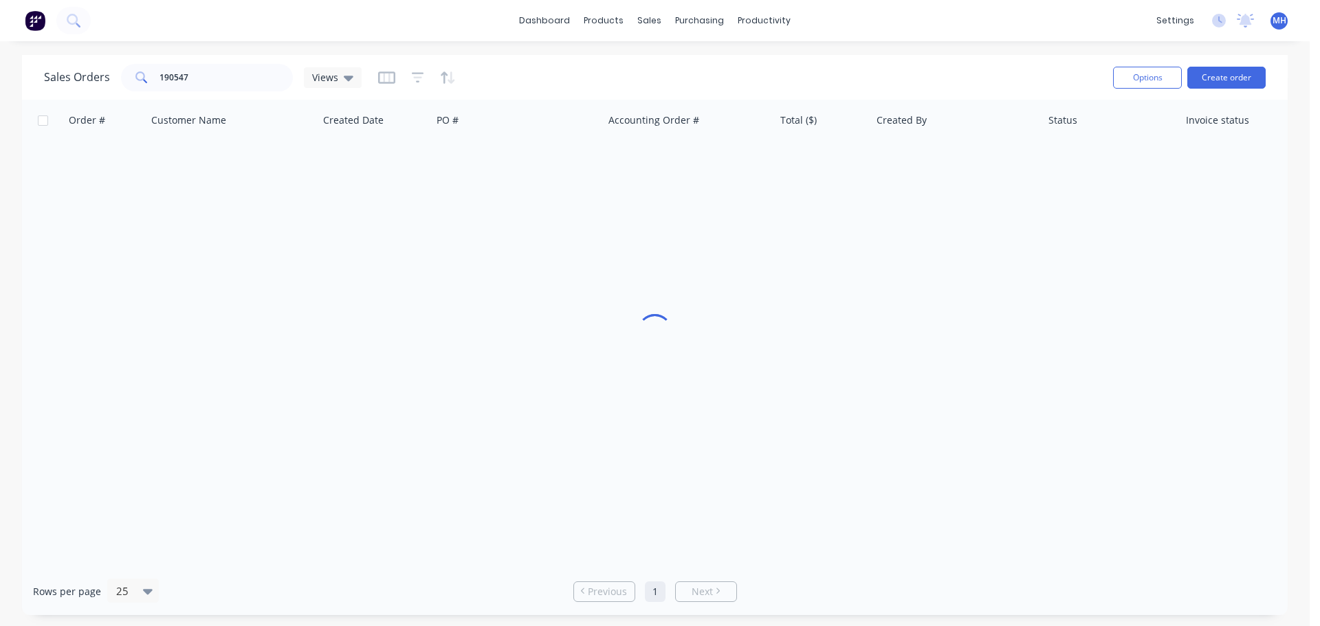
click at [577, 87] on div "Sales Orders 190547 Views" at bounding box center [573, 78] width 1058 height 34
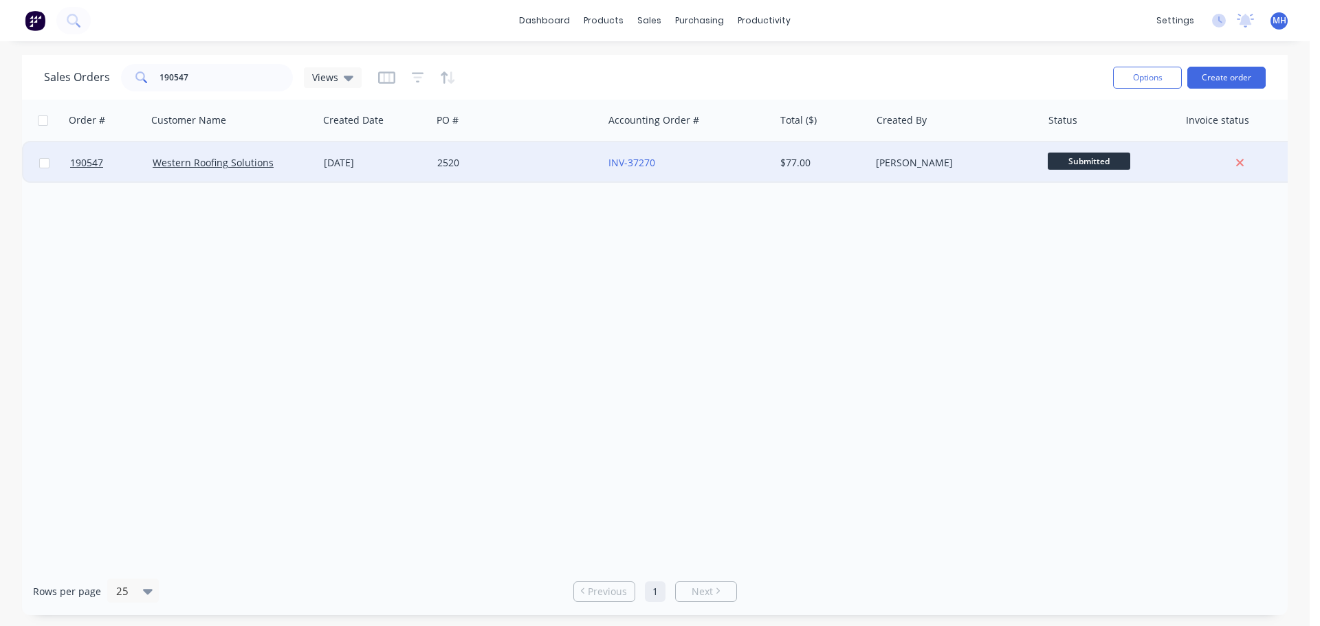
click at [510, 156] on div "2520" at bounding box center [513, 163] width 153 height 14
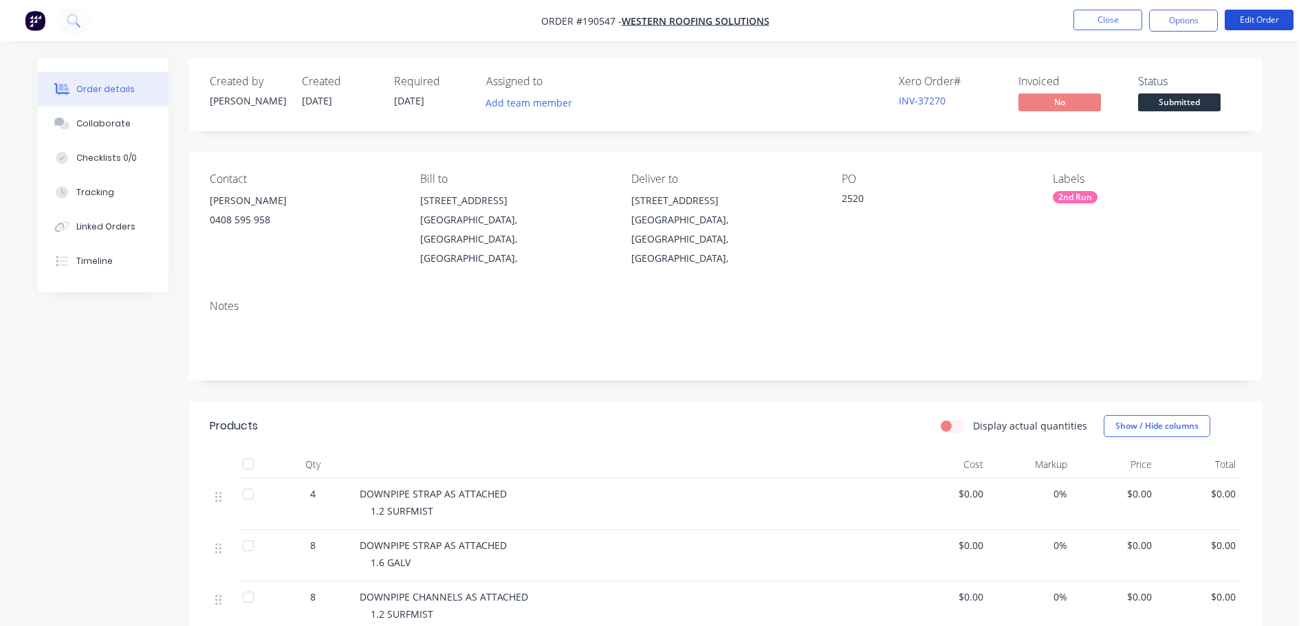
click at [1273, 25] on button "Edit Order" at bounding box center [1259, 20] width 69 height 21
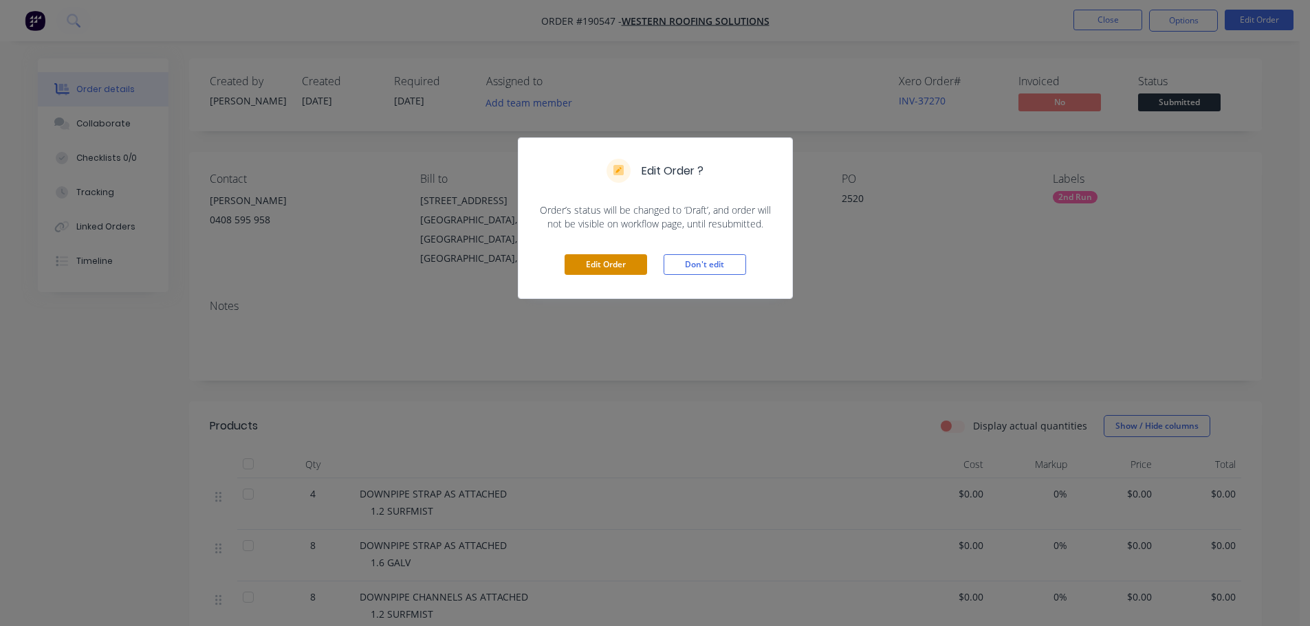
click at [636, 268] on button "Edit Order" at bounding box center [606, 264] width 83 height 21
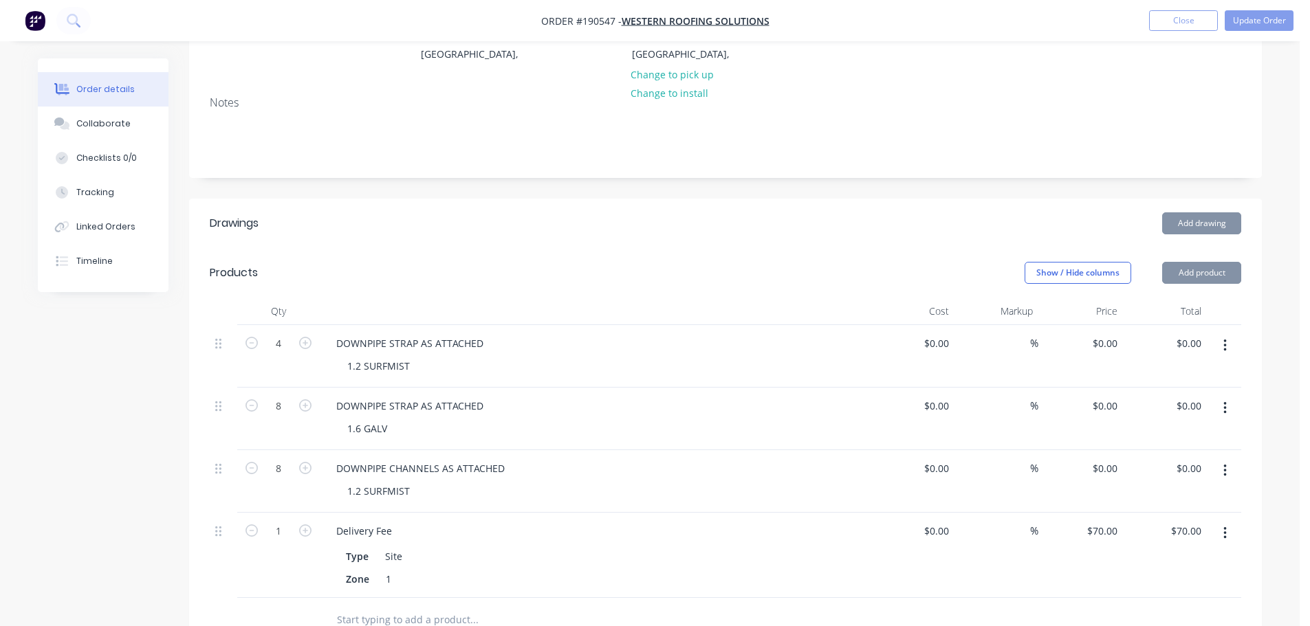
scroll to position [206, 0]
click at [1111, 395] on input "0" at bounding box center [1107, 405] width 32 height 20
type input "$19.50"
type input "$156.00"
click at [1096, 450] on div "0 $0.00" at bounding box center [1080, 481] width 85 height 63
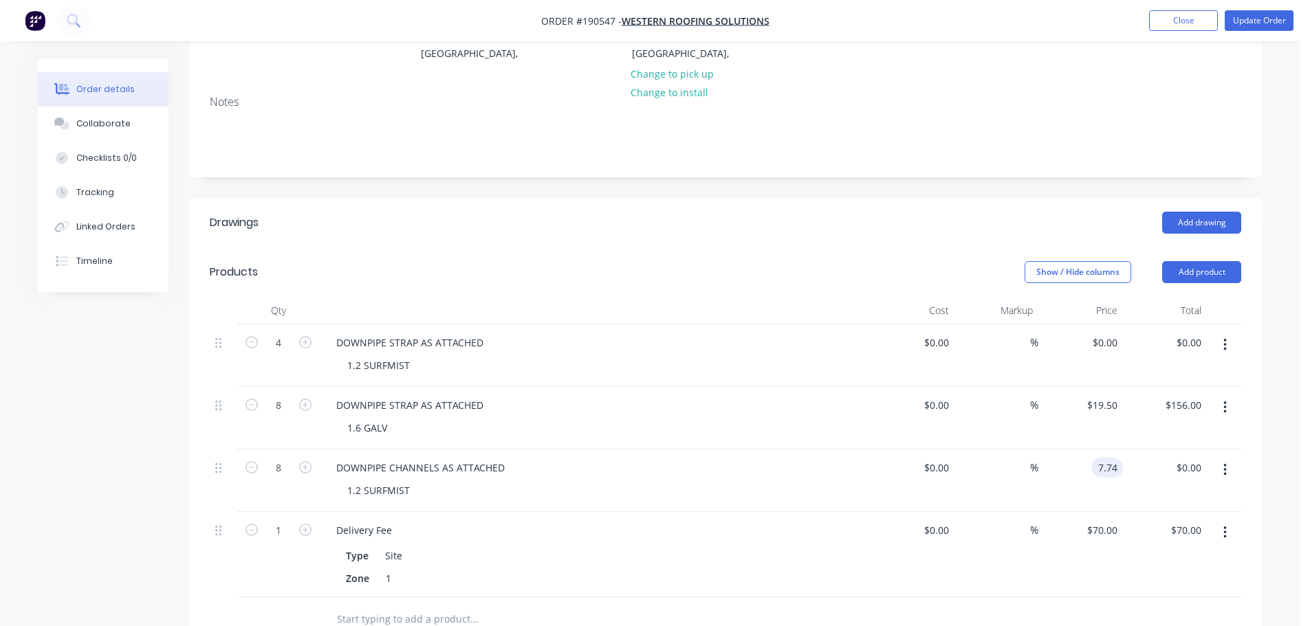
type input "$7.74"
type input "$61.92"
click at [972, 261] on div "Show / Hide columns Add product" at bounding box center [835, 272] width 812 height 22
click at [1171, 261] on button "Add product" at bounding box center [1201, 272] width 79 height 22
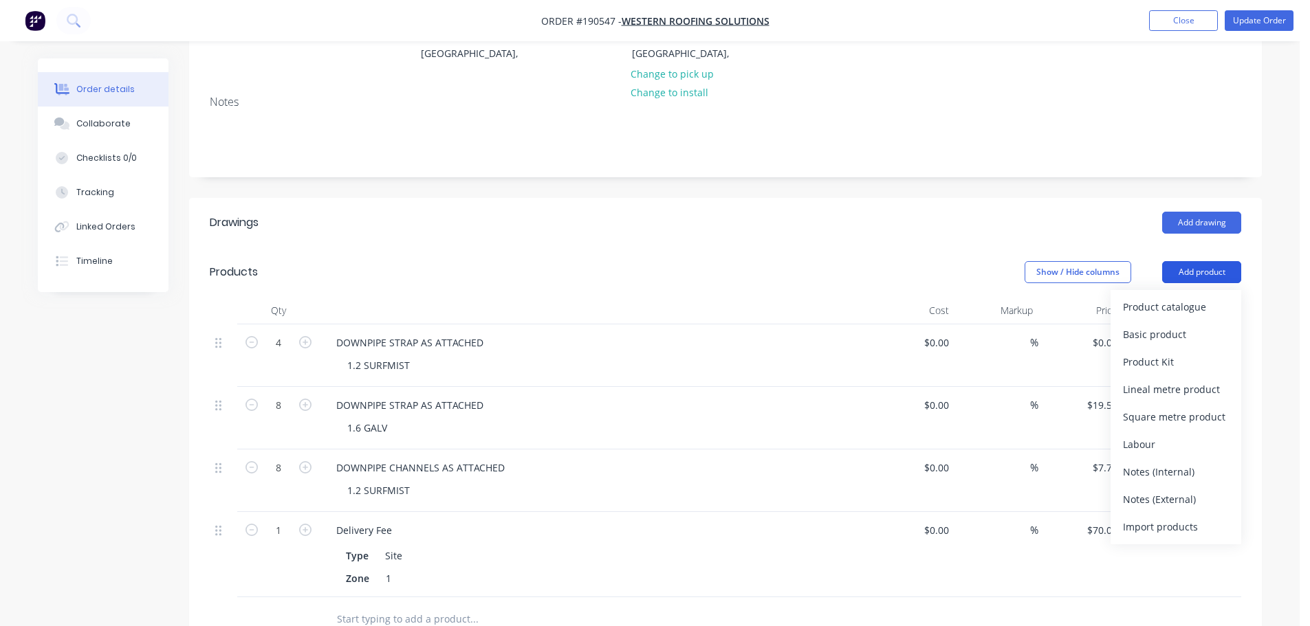
click at [1177, 297] on div "Product catalogue" at bounding box center [1176, 307] width 106 height 20
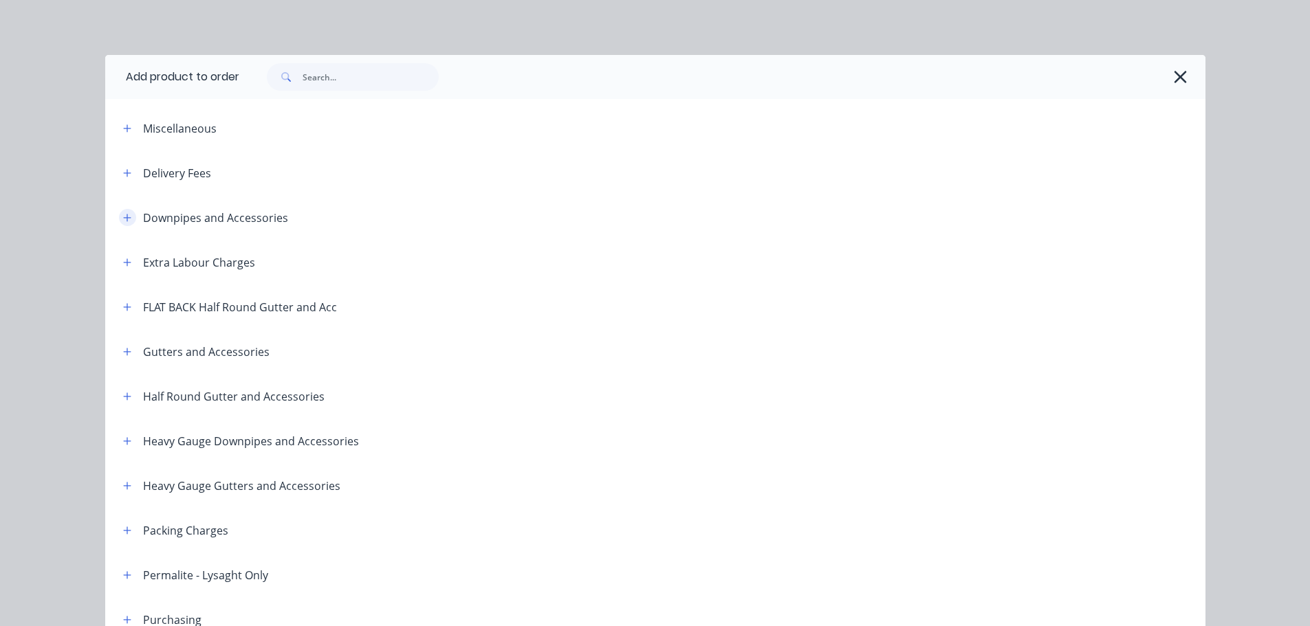
click at [119, 215] on button "button" at bounding box center [127, 217] width 17 height 17
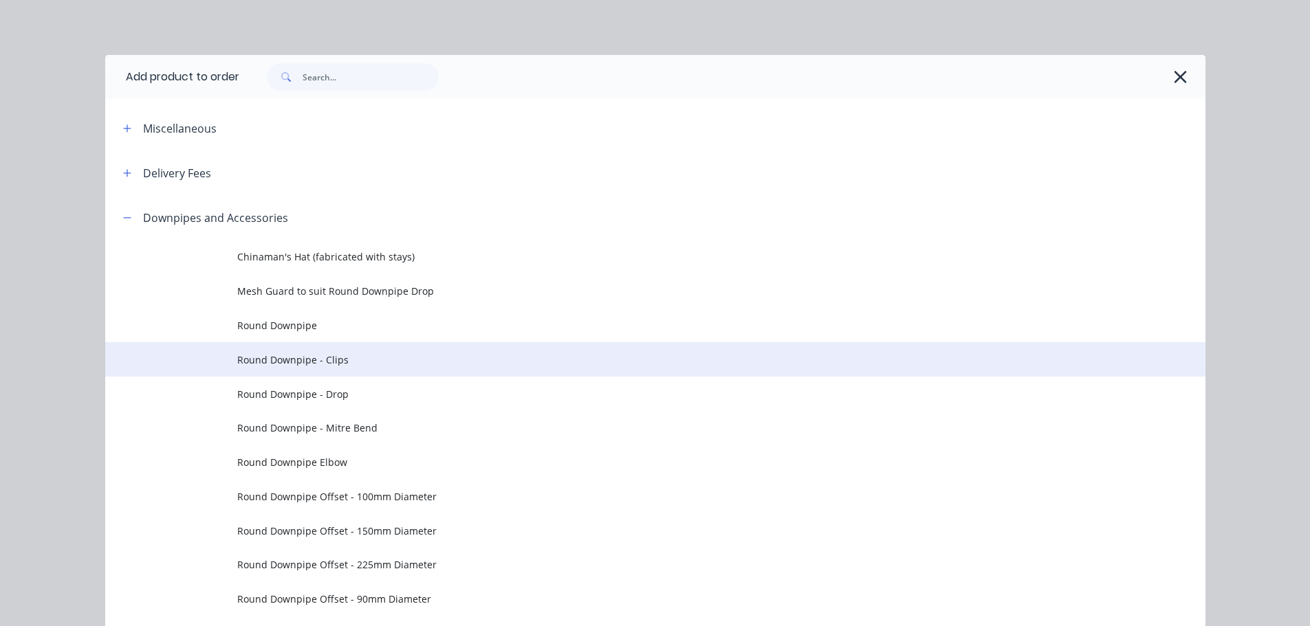
click at [361, 363] on span "Round Downpipe - Clips" at bounding box center [624, 360] width 774 height 14
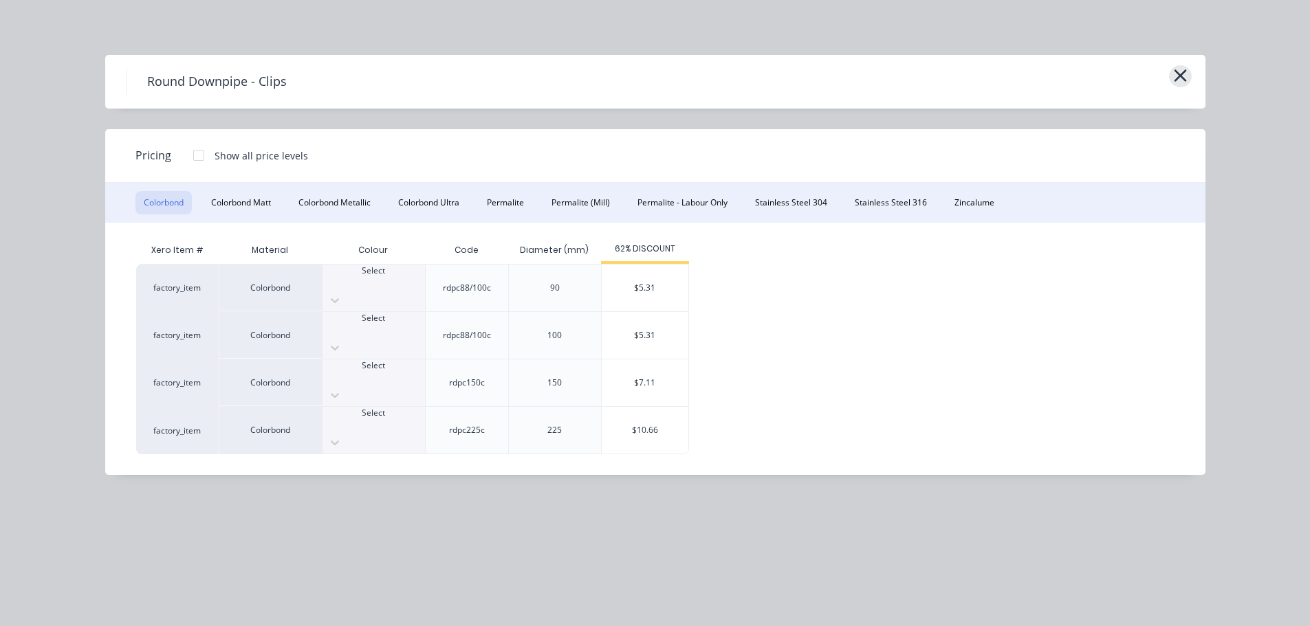
click at [1178, 77] on icon "button" at bounding box center [1180, 75] width 12 height 12
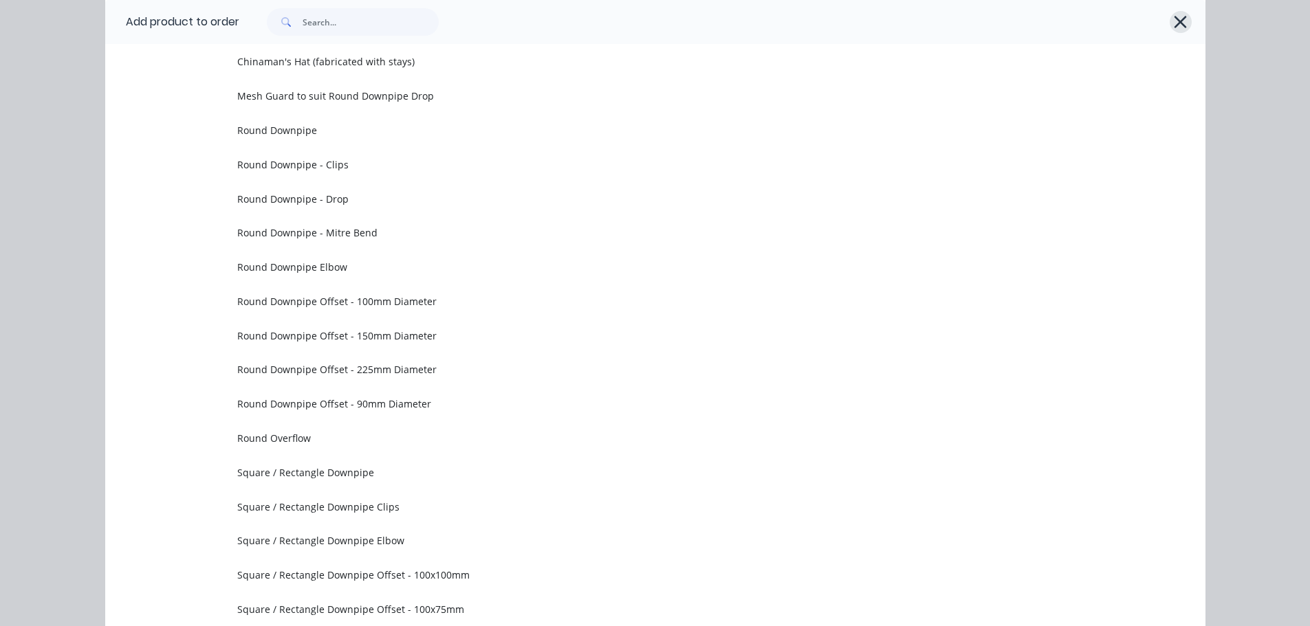
click at [1179, 27] on icon "button" at bounding box center [1181, 22] width 12 height 12
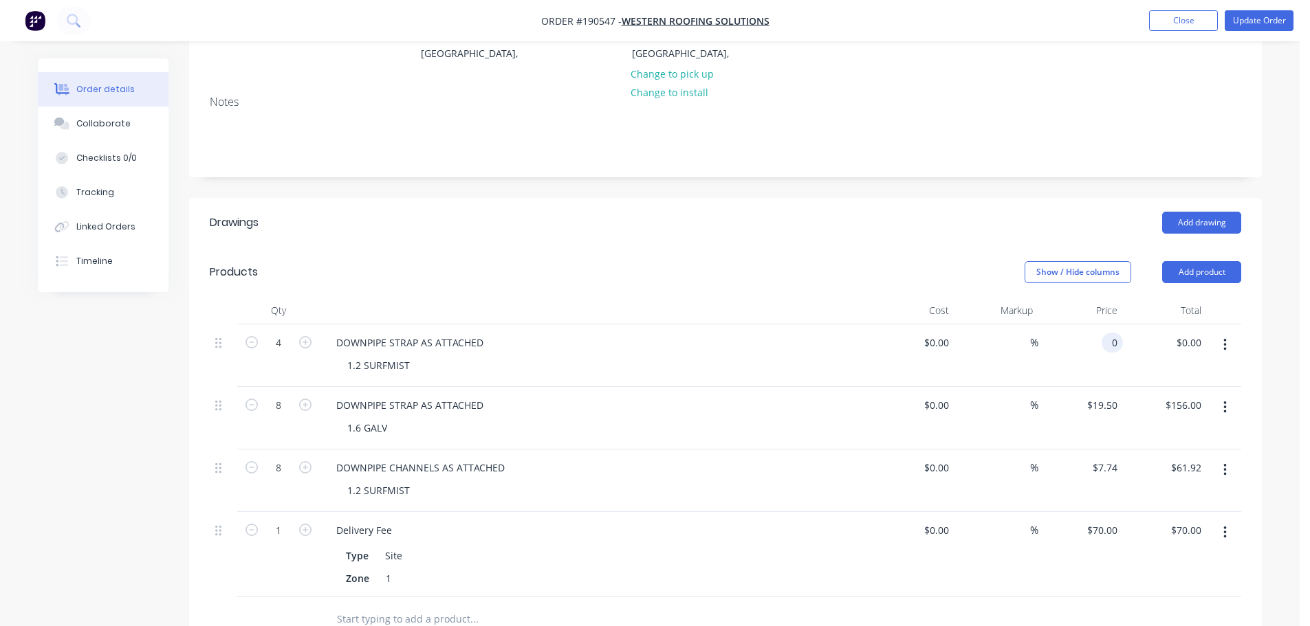
click at [1120, 333] on div "0 0" at bounding box center [1115, 343] width 16 height 20
type input "$14.22"
type input "$56.88"
click at [772, 248] on header "Products Show / Hide columns Add product" at bounding box center [725, 273] width 1073 height 50
click at [631, 261] on div "Show / Hide columns Add product" at bounding box center [835, 272] width 812 height 22
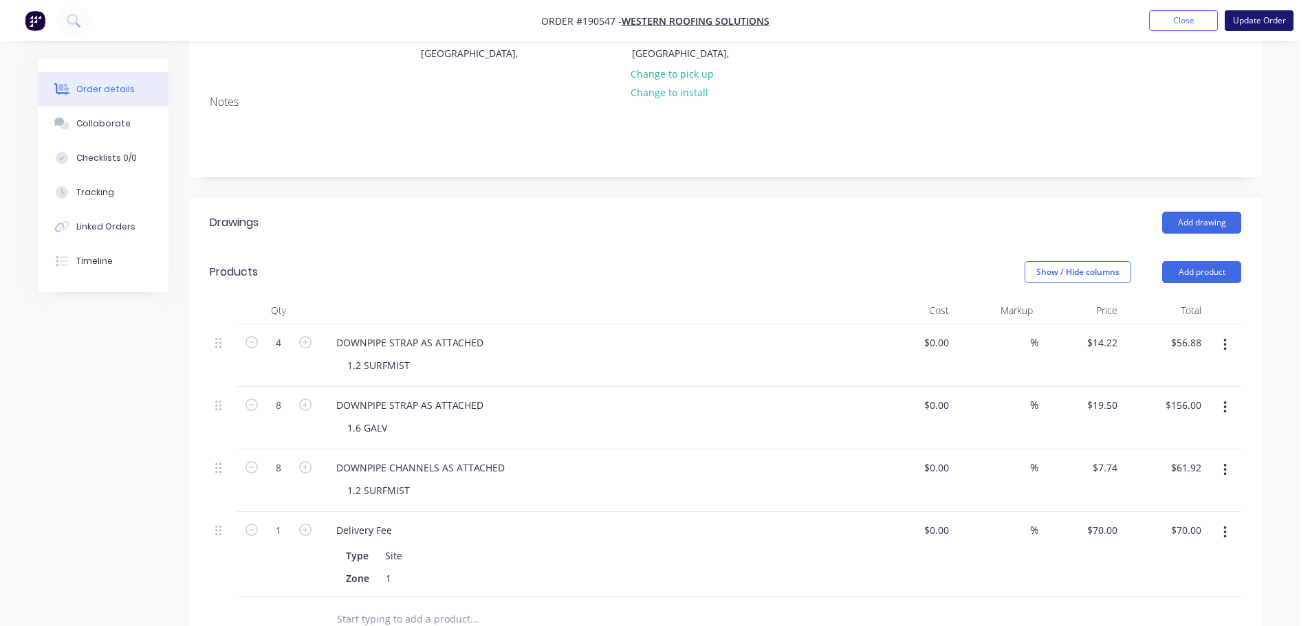
click at [1248, 25] on button "Update Order" at bounding box center [1259, 20] width 69 height 21
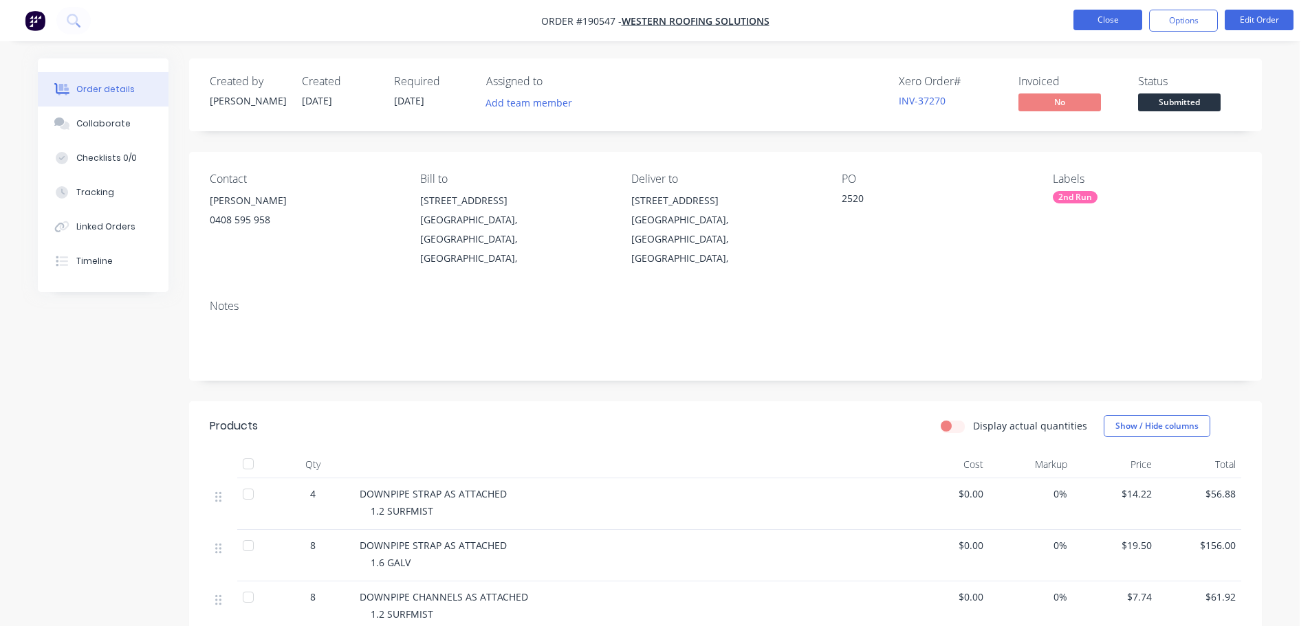
click at [1116, 20] on button "Close" at bounding box center [1107, 20] width 69 height 21
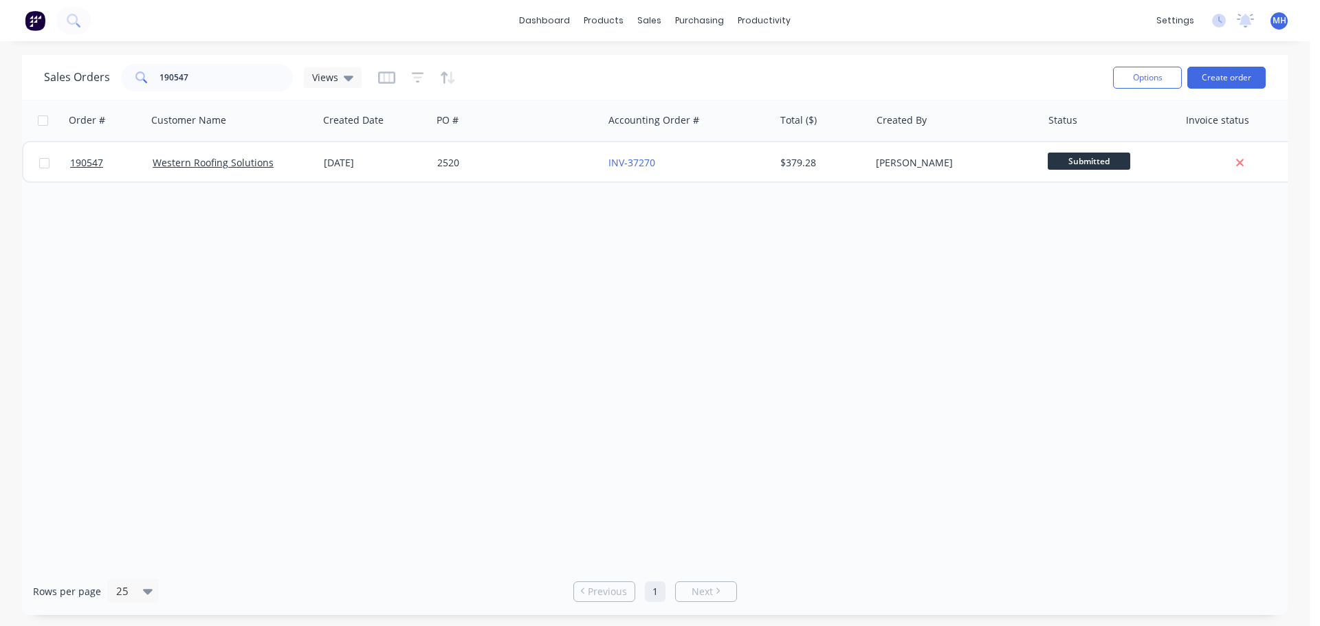
click at [836, 307] on div "Order # Customer Name Created Date PO # Accounting Order # Total ($) Created By…" at bounding box center [655, 334] width 1266 height 468
click at [265, 89] on input "190547" at bounding box center [227, 78] width 134 height 28
click at [214, 78] on input "190547" at bounding box center [227, 78] width 134 height 28
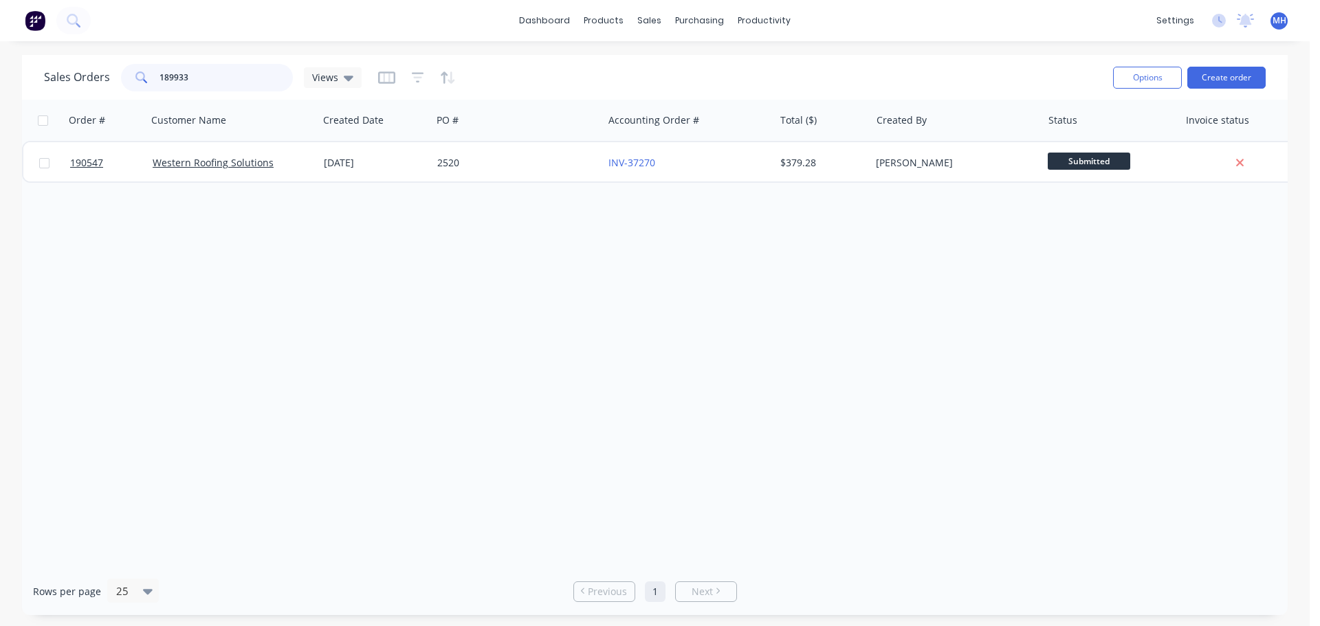
type input "189933"
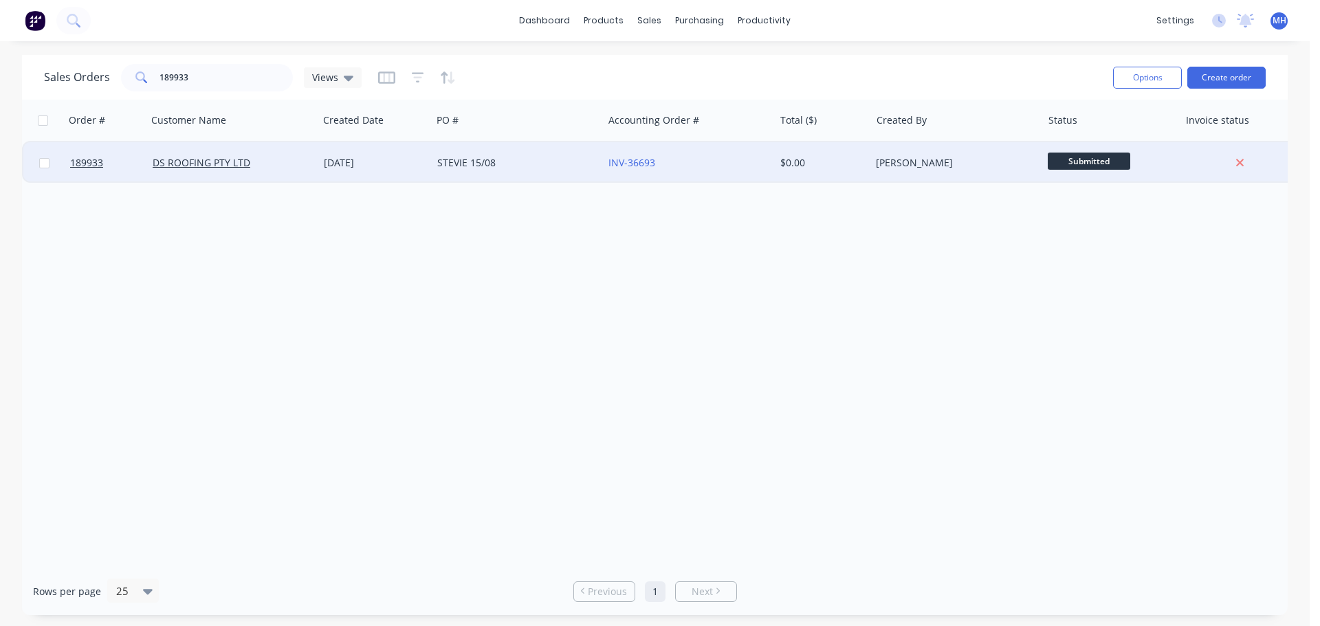
click at [381, 162] on div "[DATE]" at bounding box center [375, 163] width 102 height 14
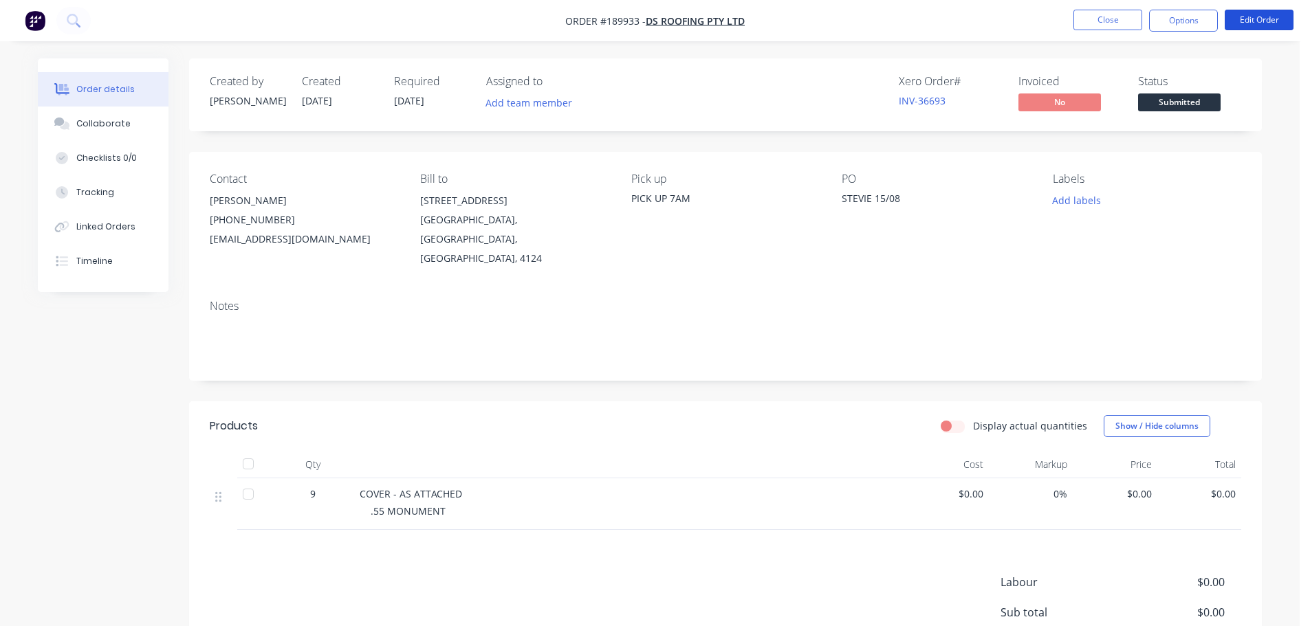
click at [1258, 12] on button "Edit Order" at bounding box center [1259, 20] width 69 height 21
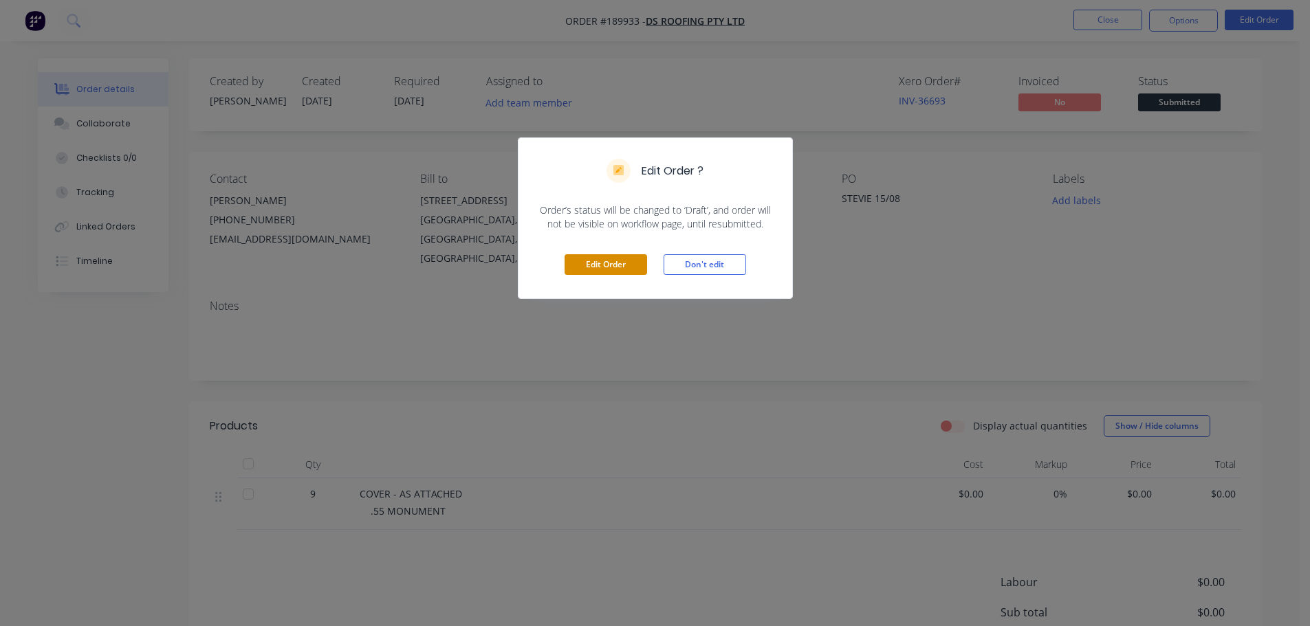
click at [618, 259] on button "Edit Order" at bounding box center [606, 264] width 83 height 21
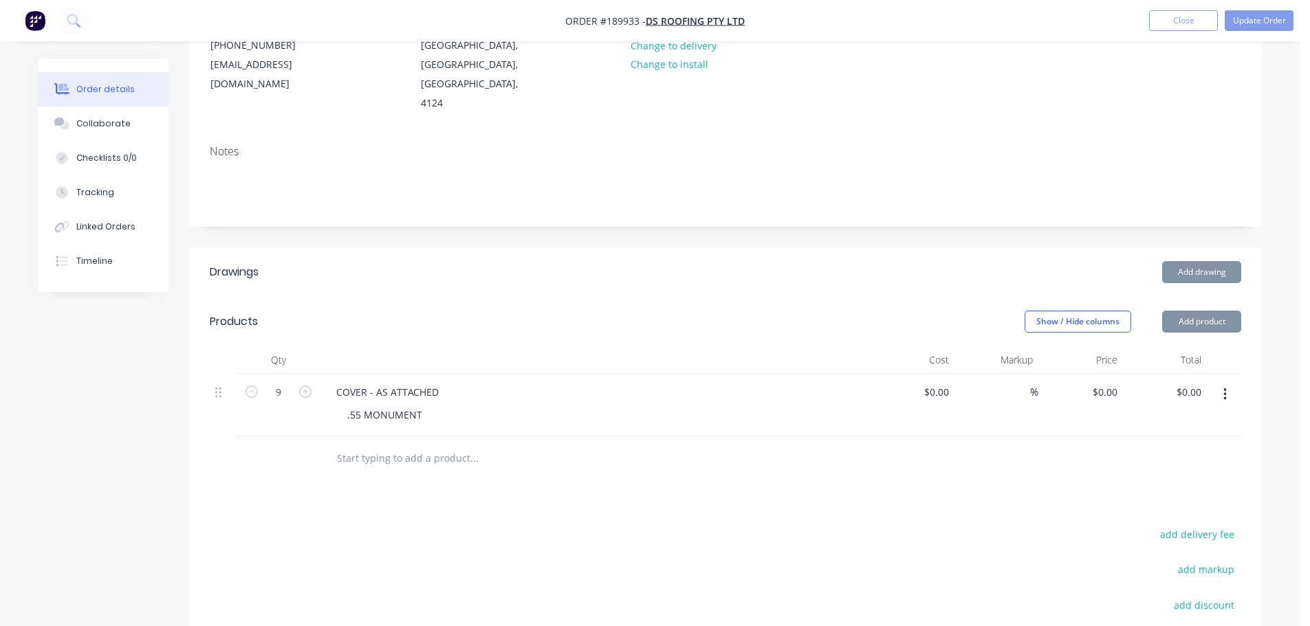
scroll to position [206, 0]
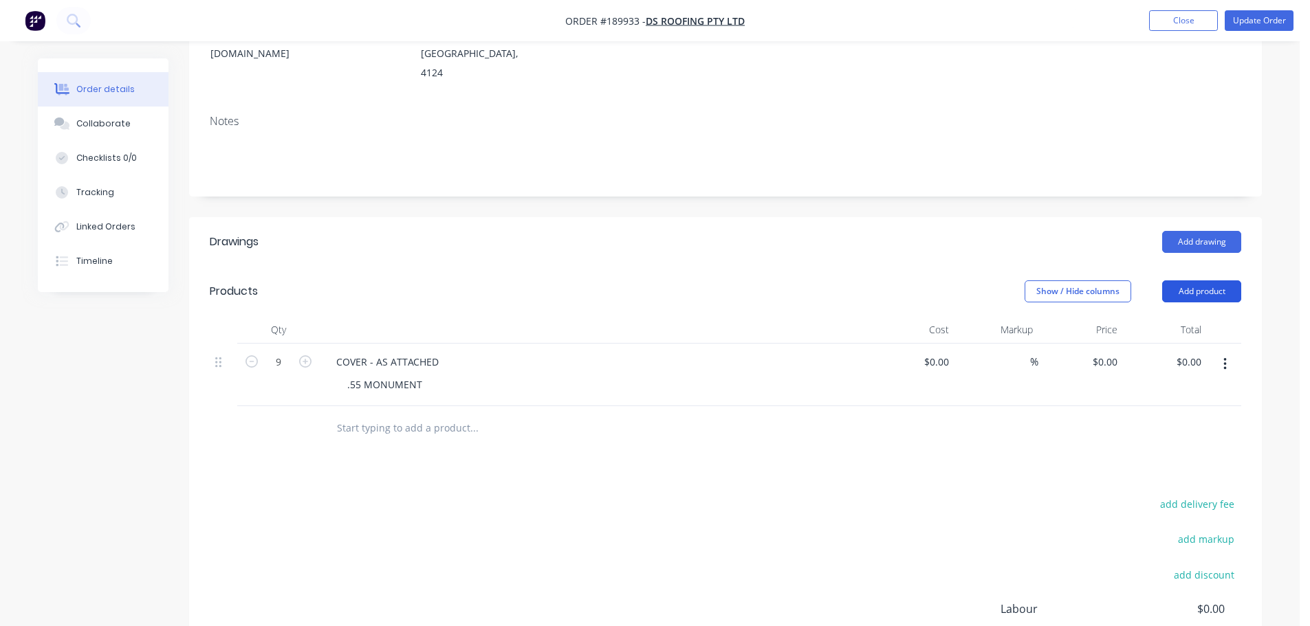
click at [1213, 281] on button "Add product" at bounding box center [1201, 292] width 79 height 22
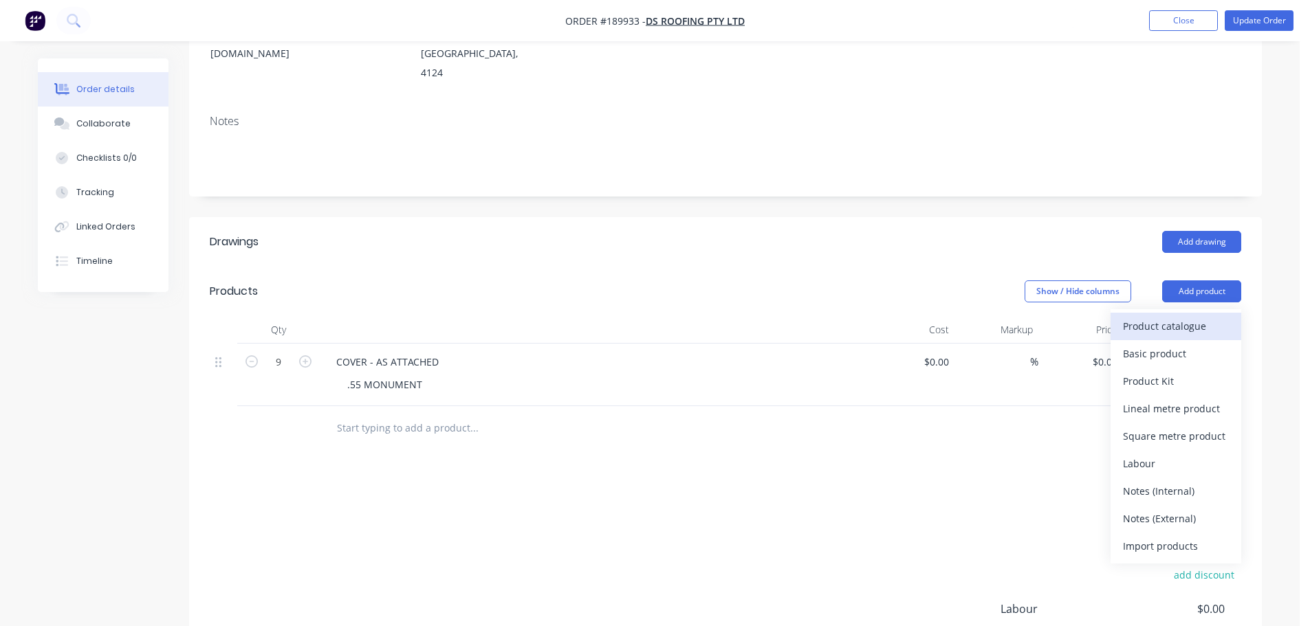
click at [1181, 316] on div "Product catalogue" at bounding box center [1176, 326] width 106 height 20
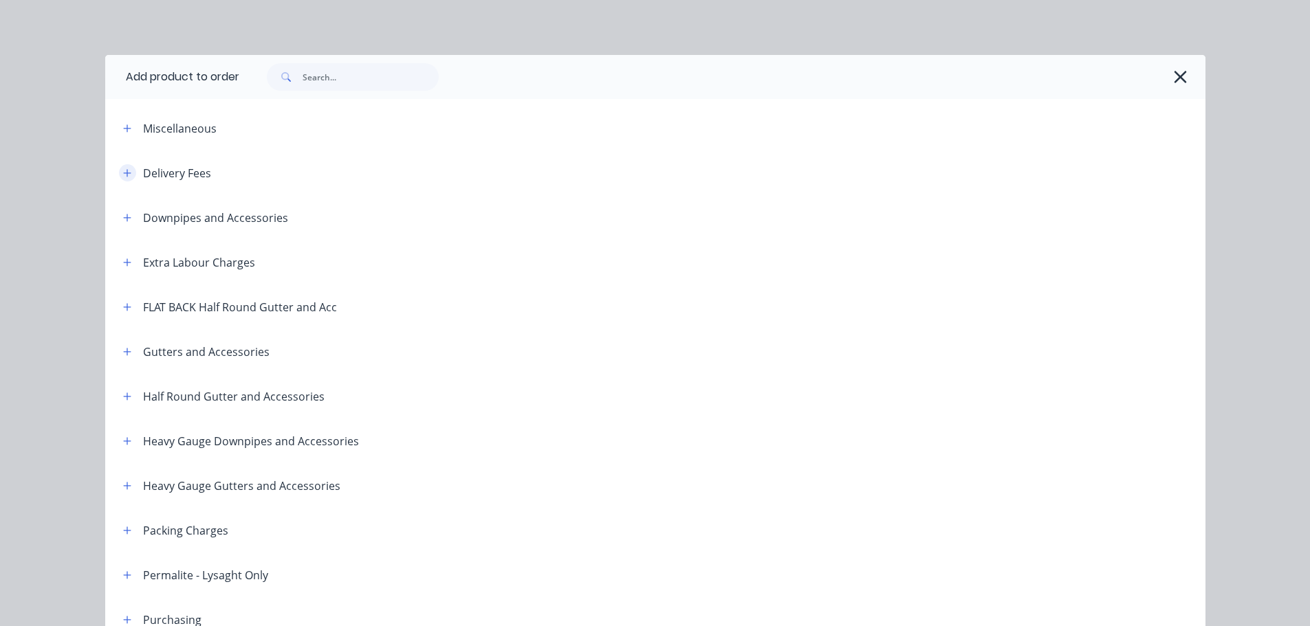
click at [124, 171] on icon "button" at bounding box center [127, 173] width 8 height 10
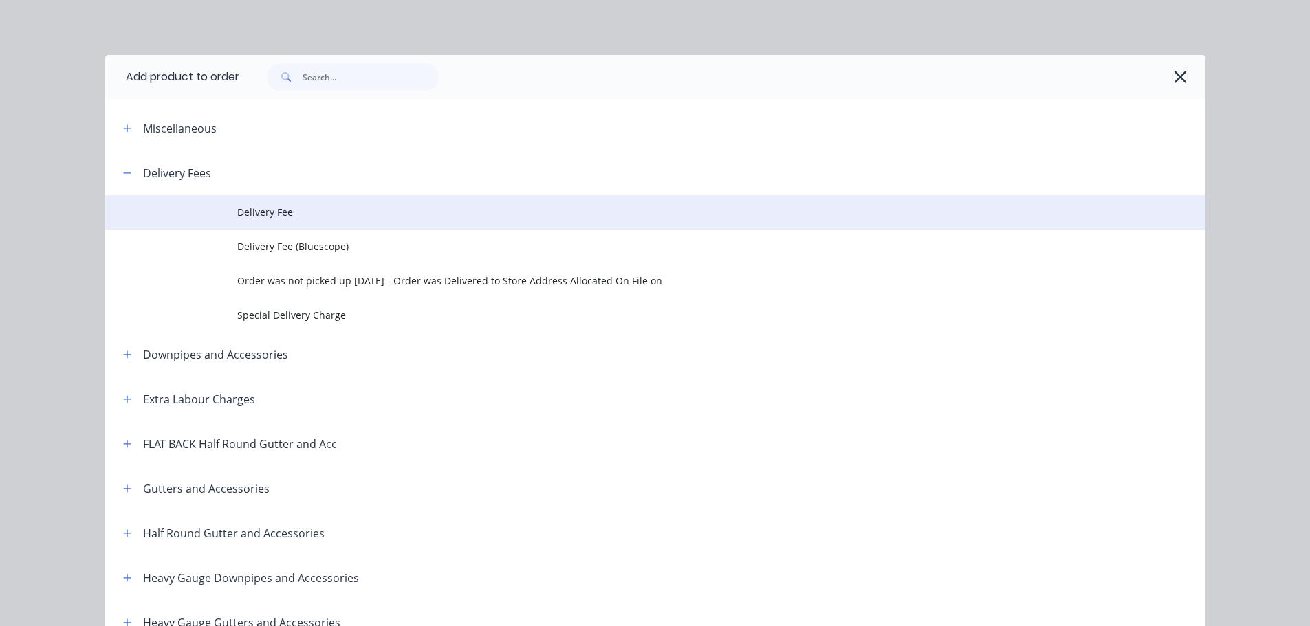
click at [343, 209] on span "Delivery Fee" at bounding box center [624, 212] width 774 height 14
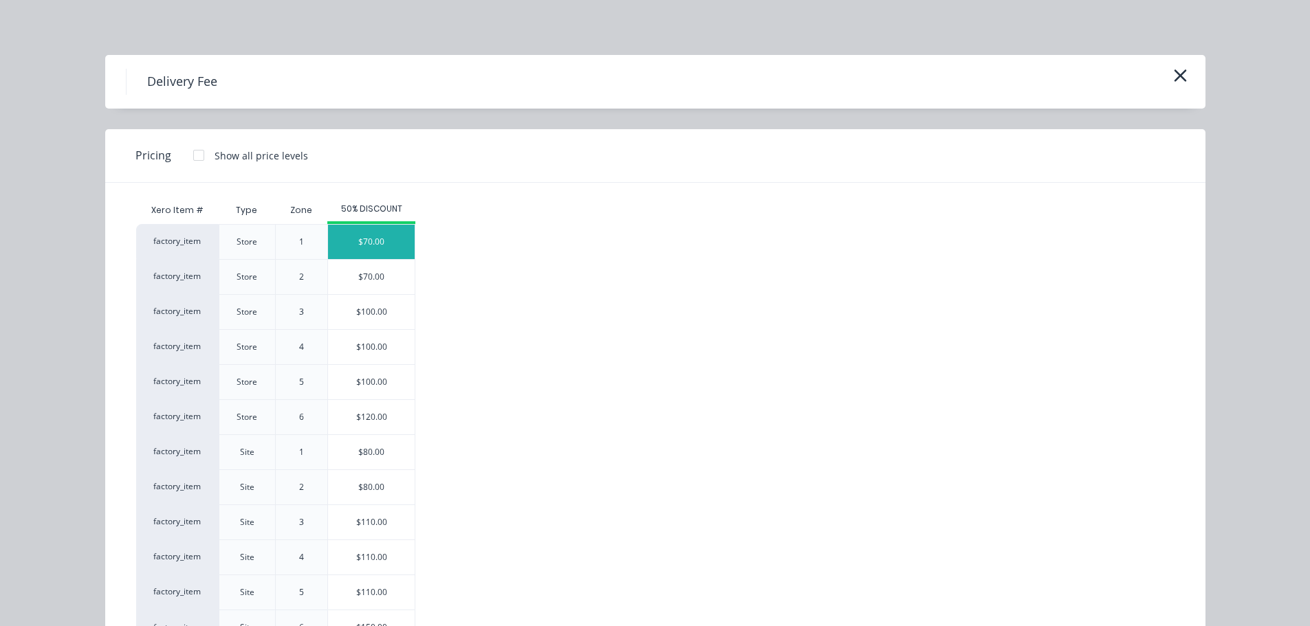
click at [384, 247] on div "$70.00" at bounding box center [371, 242] width 87 height 34
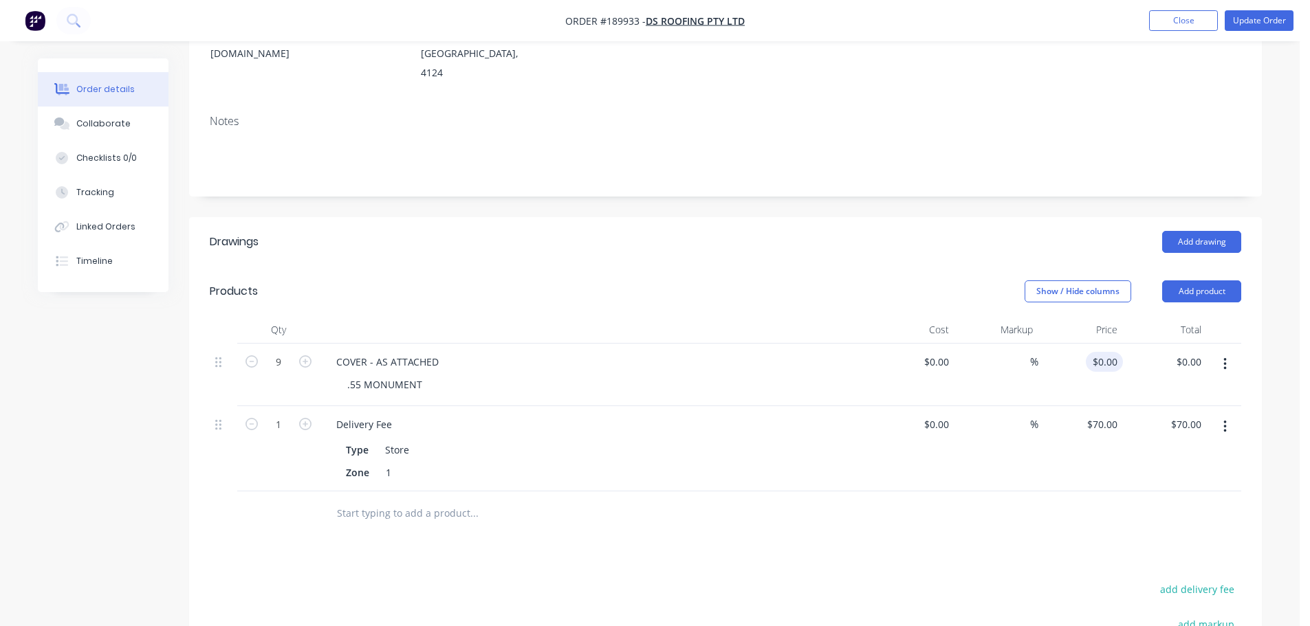
click at [1121, 344] on div "9 COVER - AS ATTACHED .55 MONUMENT $0.00 $0.00 % $0.00 $0.00 $0.00 $0.00" at bounding box center [726, 375] width 1032 height 63
click at [1115, 352] on input "0" at bounding box center [1115, 362] width 16 height 20
type input "$21.60"
type input "$194.40"
drag, startPoint x: 761, startPoint y: 219, endPoint x: 740, endPoint y: 214, distance: 21.4
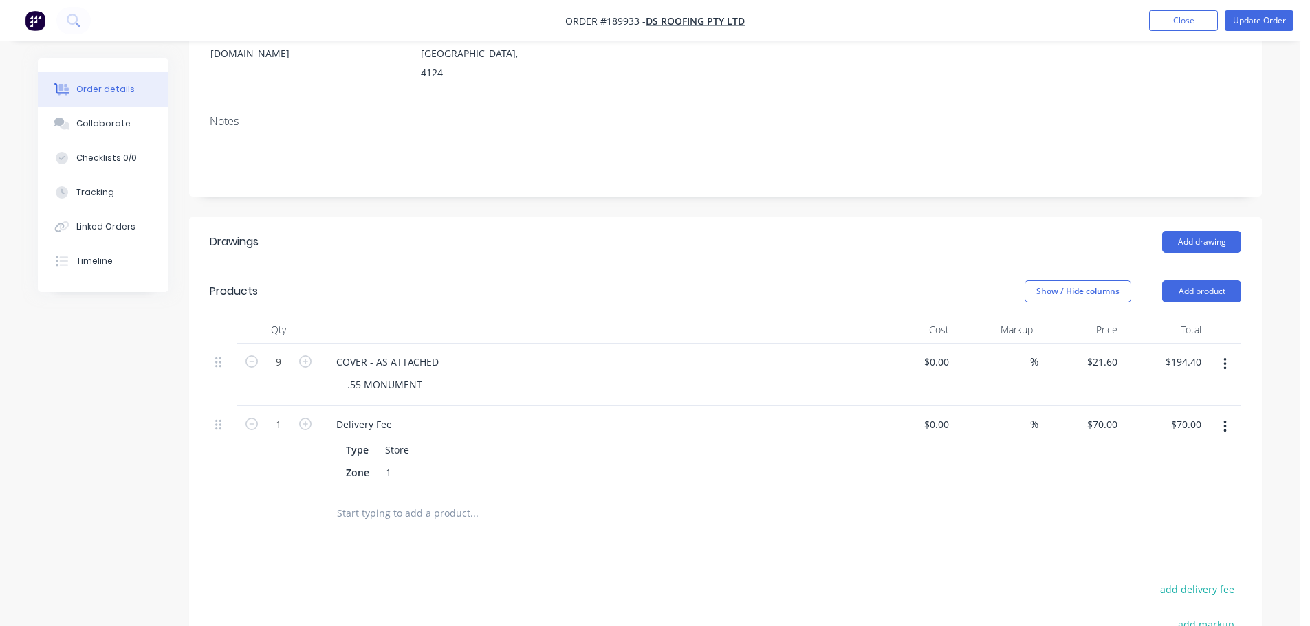
click at [760, 231] on div "Add drawing" at bounding box center [835, 242] width 812 height 22
click at [1245, 18] on button "Update Order" at bounding box center [1259, 20] width 69 height 21
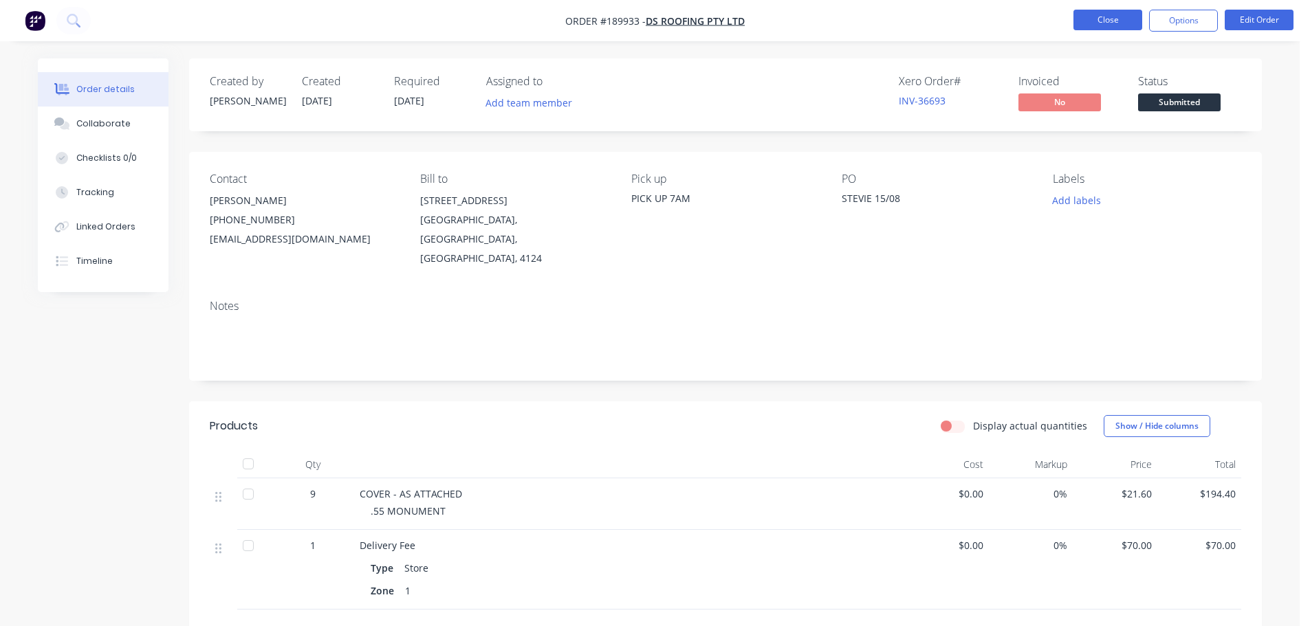
click at [1120, 29] on button "Close" at bounding box center [1107, 20] width 69 height 21
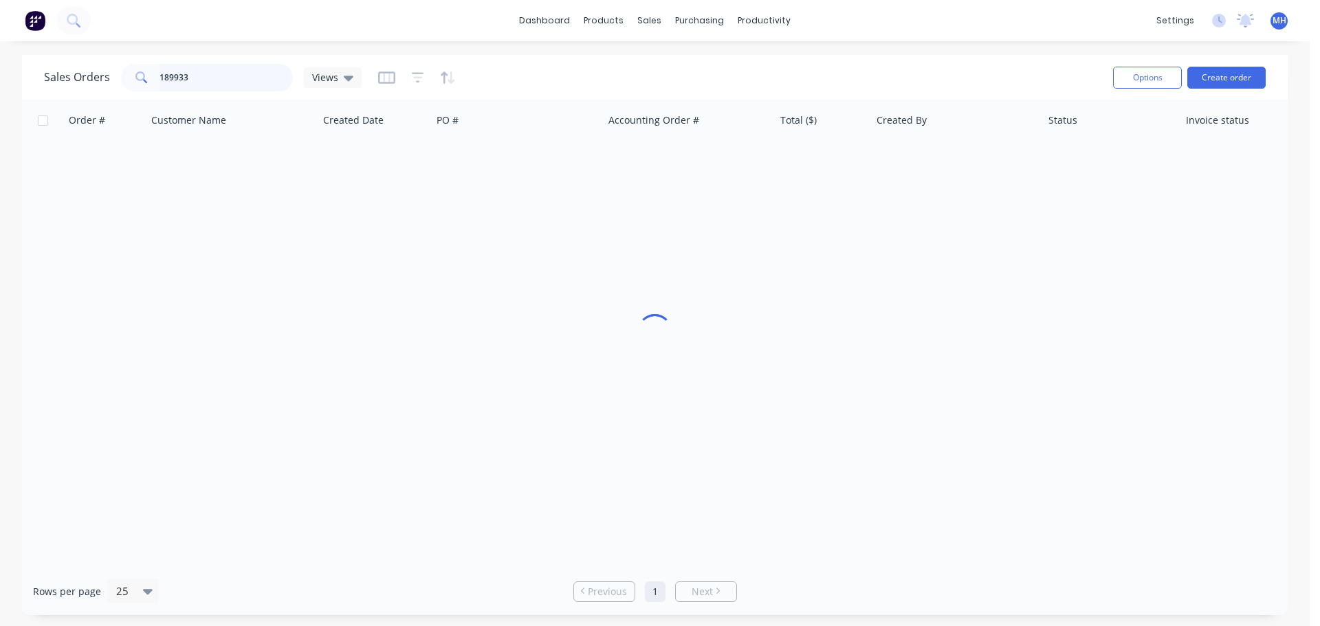
click at [224, 75] on input "189933" at bounding box center [227, 78] width 134 height 28
type input "190447"
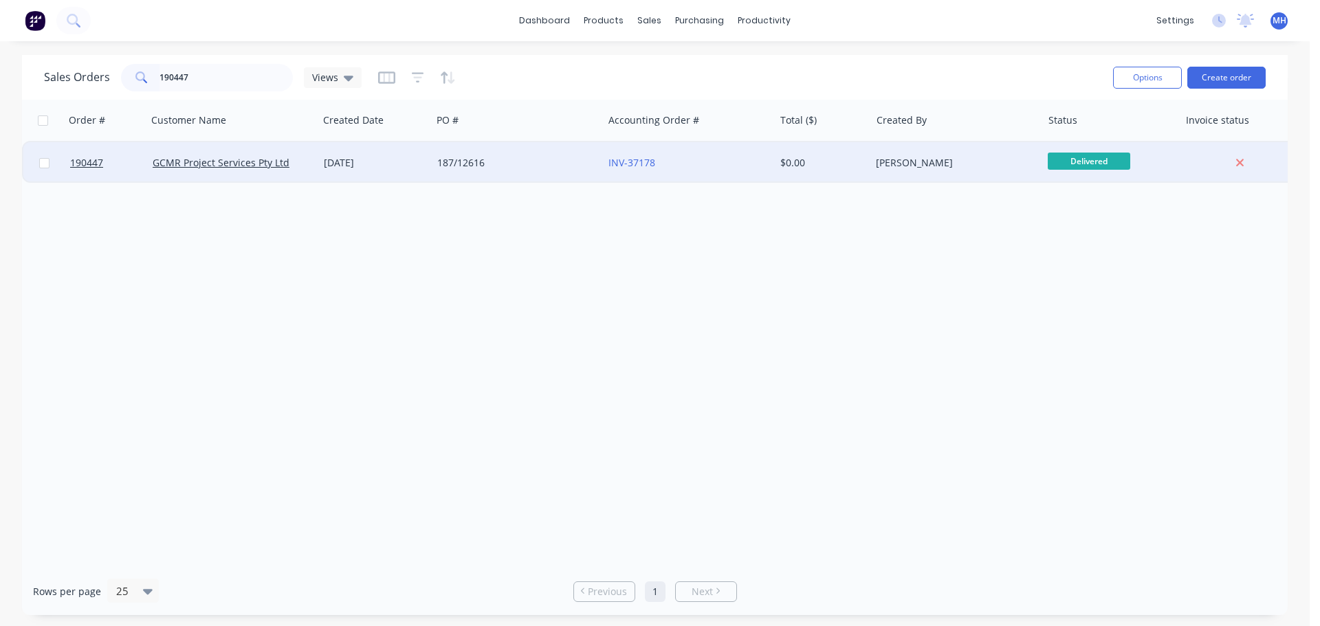
click at [494, 173] on div "187/12616" at bounding box center [517, 162] width 171 height 41
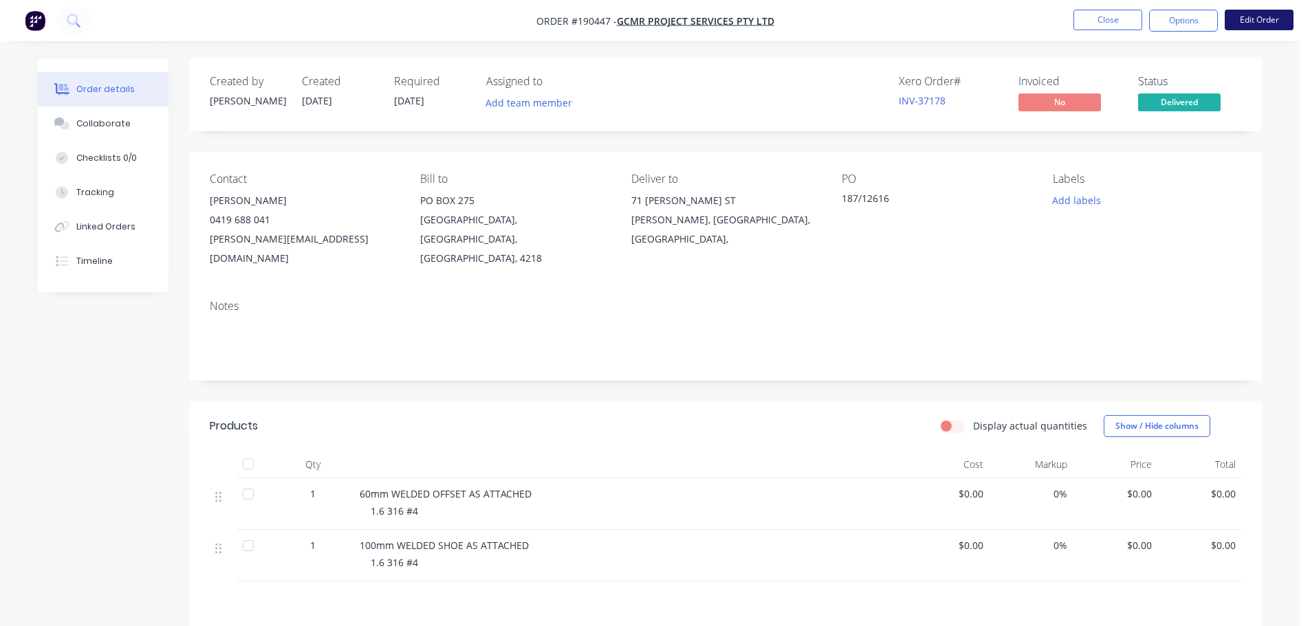
click at [1263, 21] on button "Edit Order" at bounding box center [1259, 20] width 69 height 21
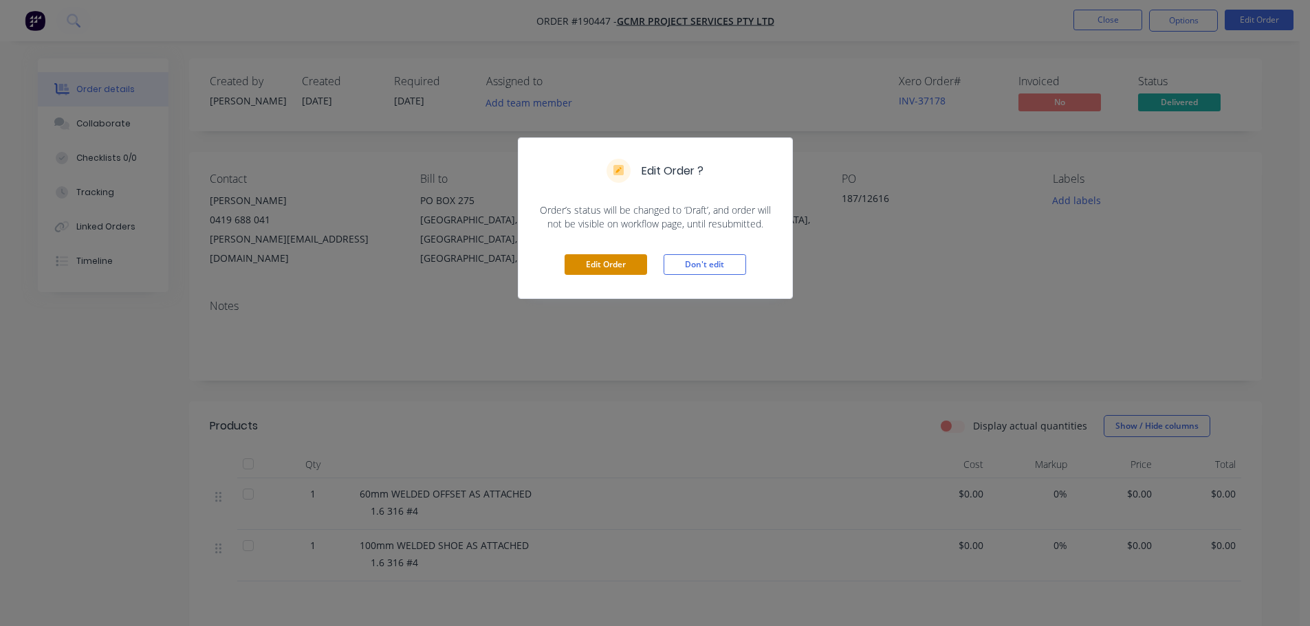
click at [607, 265] on button "Edit Order" at bounding box center [606, 264] width 83 height 21
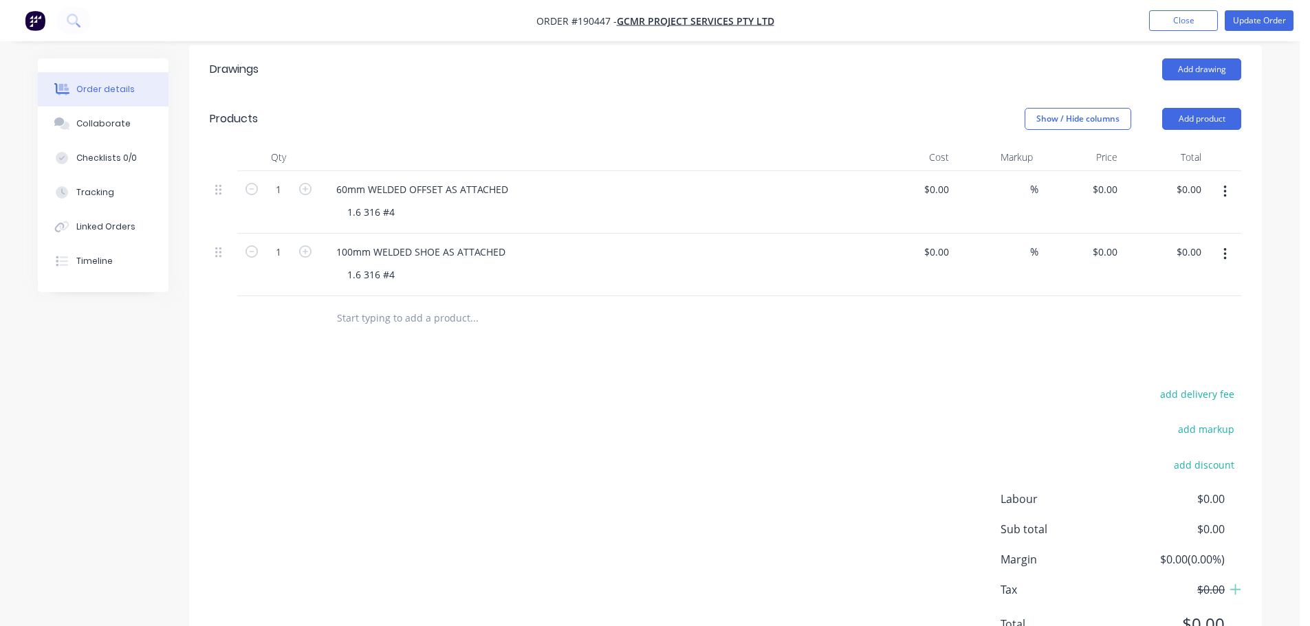
scroll to position [413, 0]
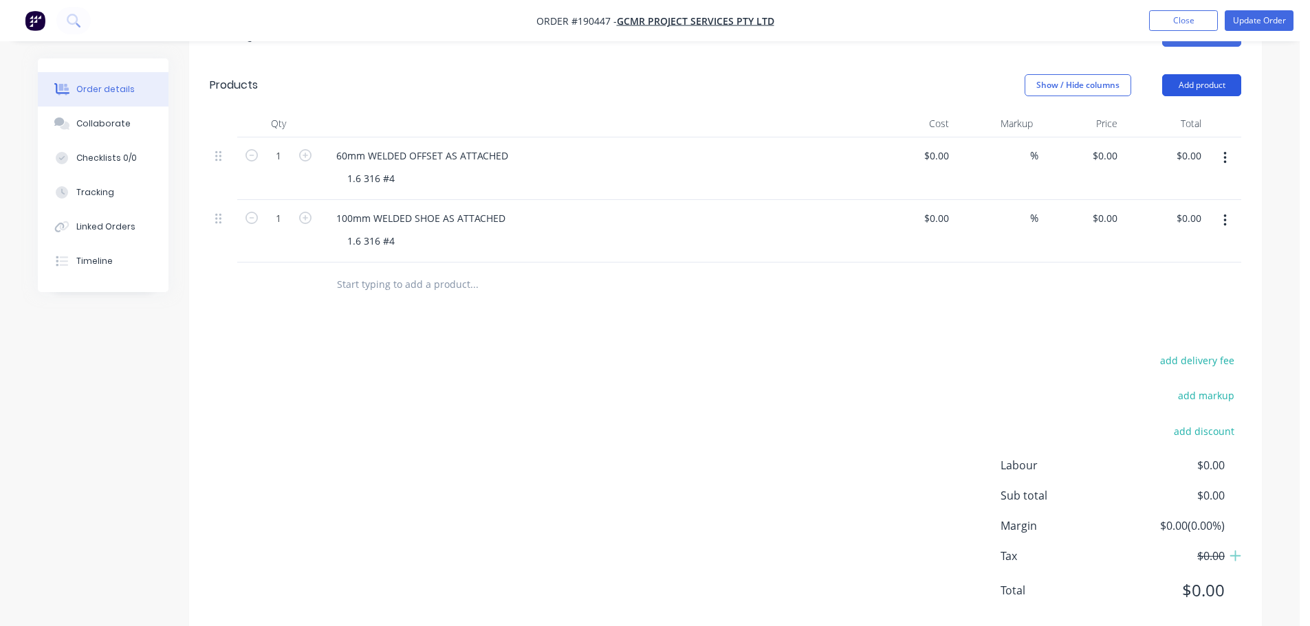
drag, startPoint x: 1200, startPoint y: 56, endPoint x: 1201, endPoint y: 83, distance: 26.1
click at [1201, 74] on button "Add product" at bounding box center [1201, 85] width 79 height 22
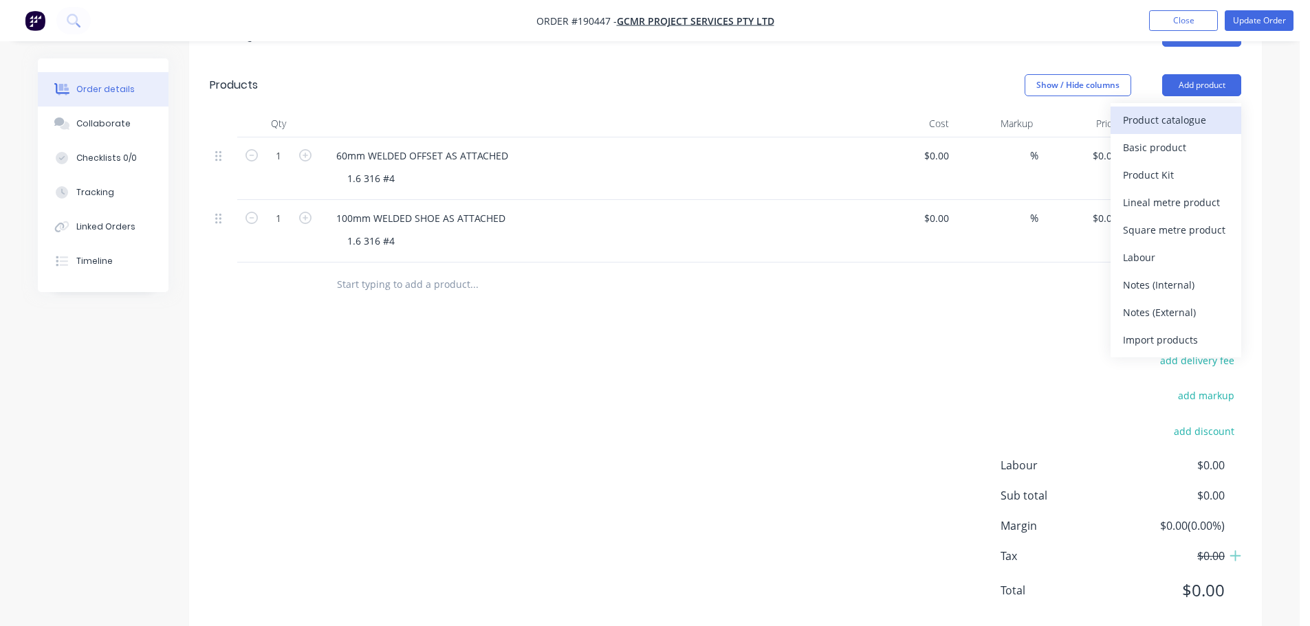
click at [1201, 110] on div "Product catalogue" at bounding box center [1176, 120] width 106 height 20
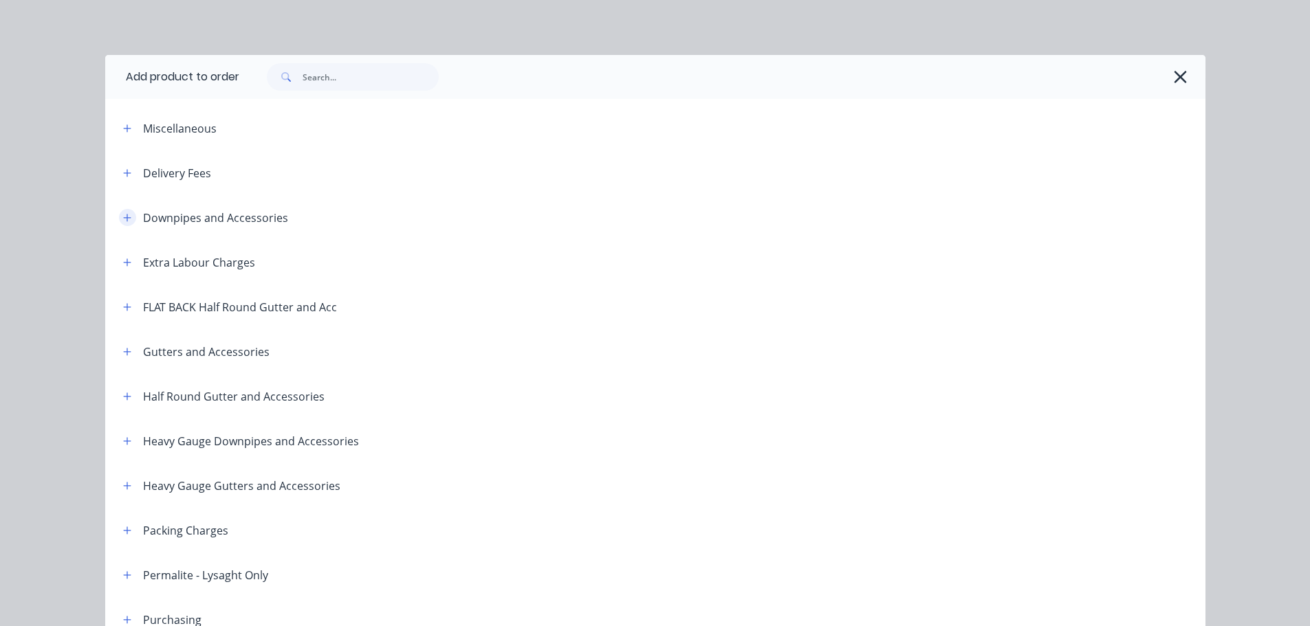
click at [123, 220] on icon "button" at bounding box center [127, 218] width 8 height 8
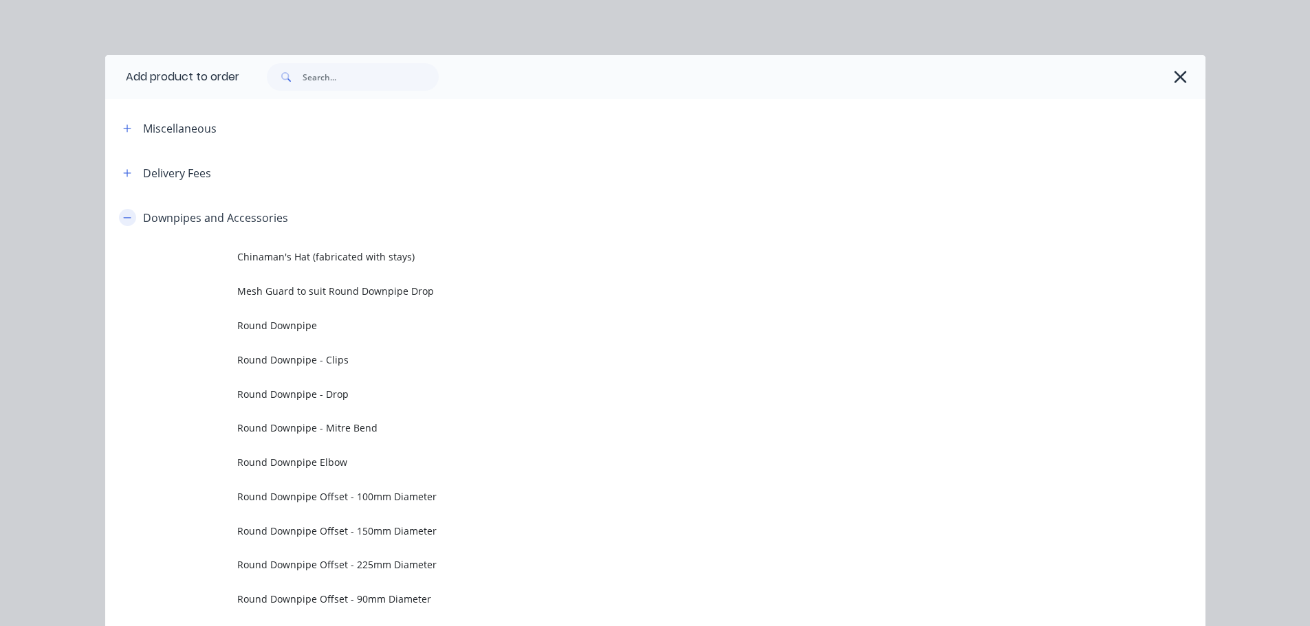
click at [123, 216] on icon "button" at bounding box center [127, 218] width 8 height 10
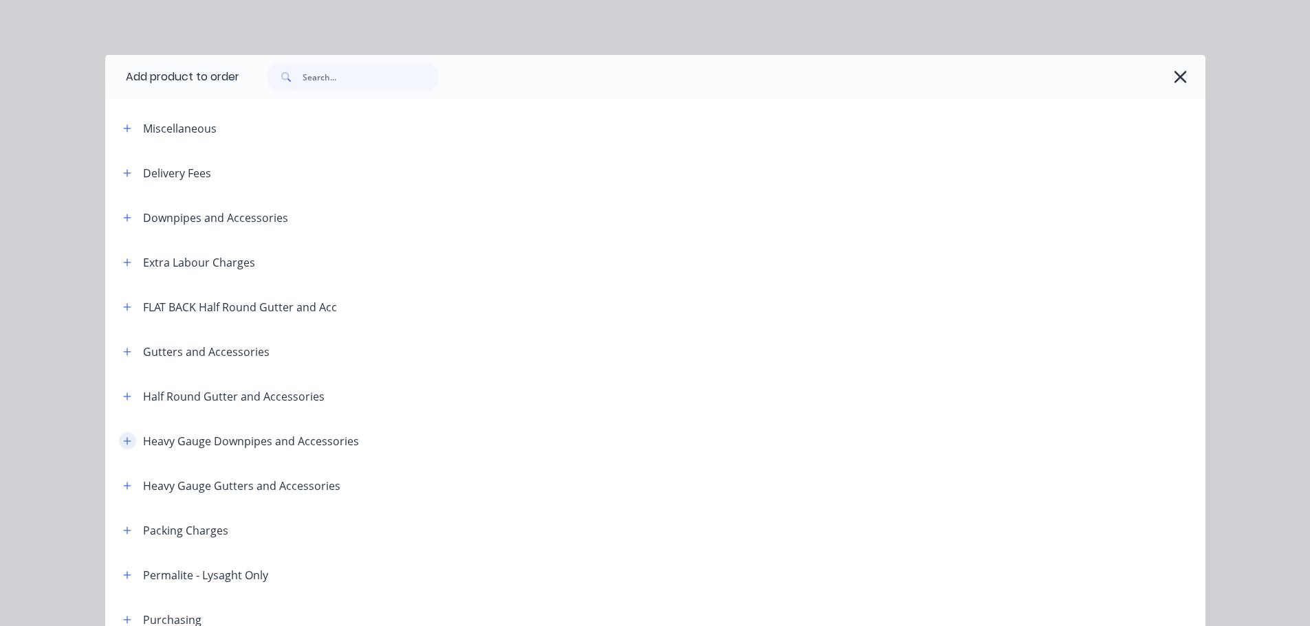
click at [123, 445] on icon "button" at bounding box center [127, 442] width 8 height 10
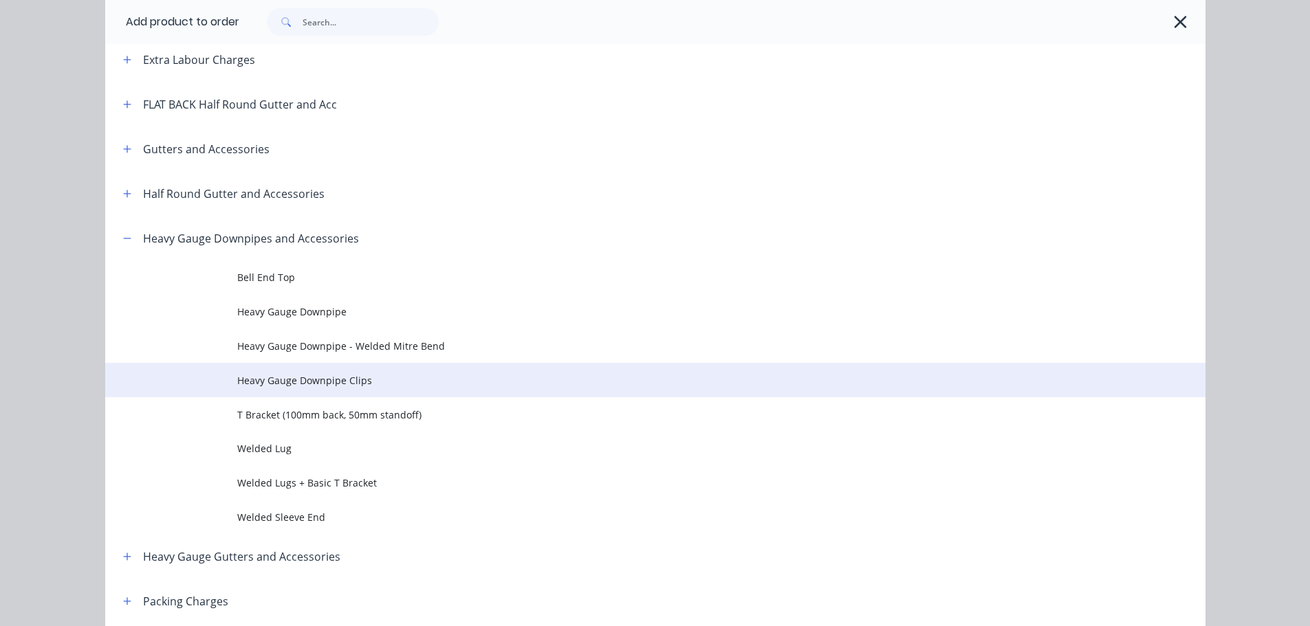
scroll to position [206, 0]
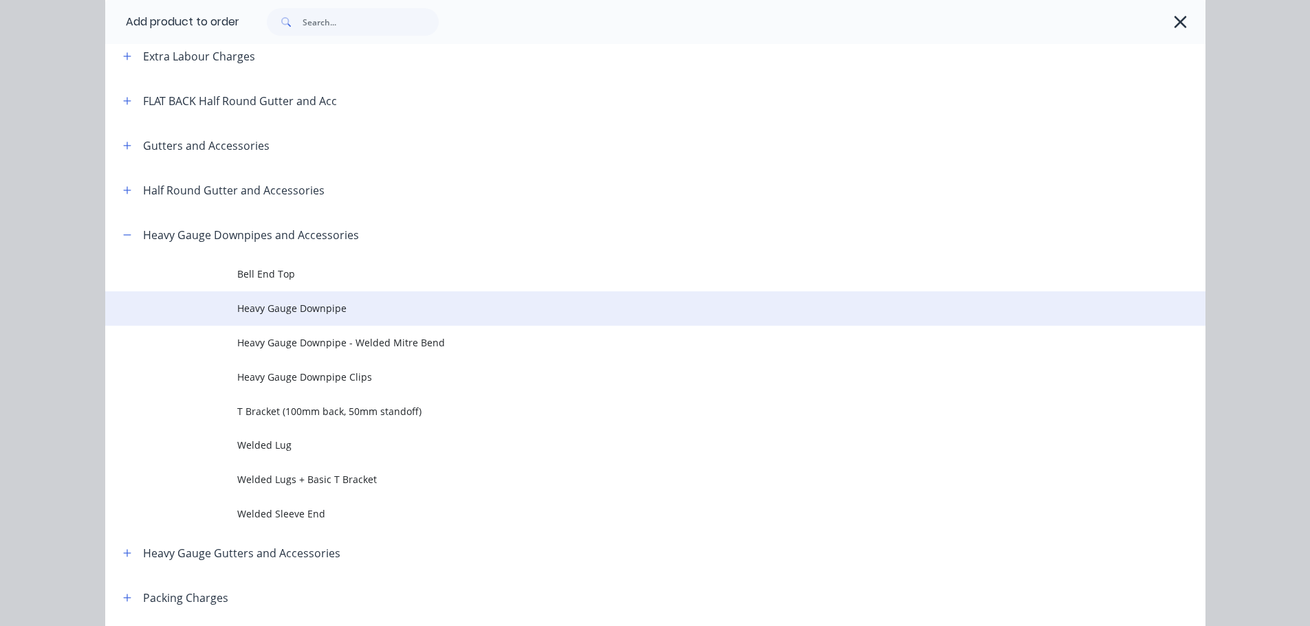
click at [369, 314] on span "Heavy Gauge Downpipe" at bounding box center [624, 308] width 774 height 14
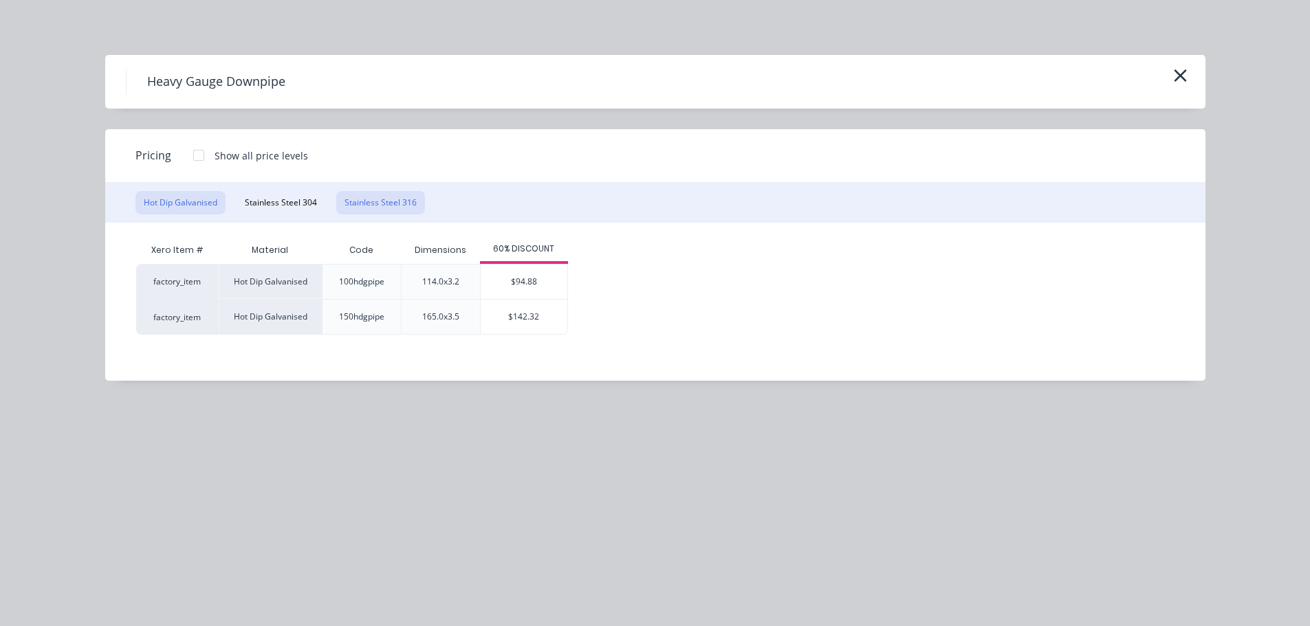
click at [381, 204] on button "Stainless Steel 316" at bounding box center [380, 202] width 89 height 23
click at [545, 285] on div "$103.58" at bounding box center [533, 282] width 87 height 34
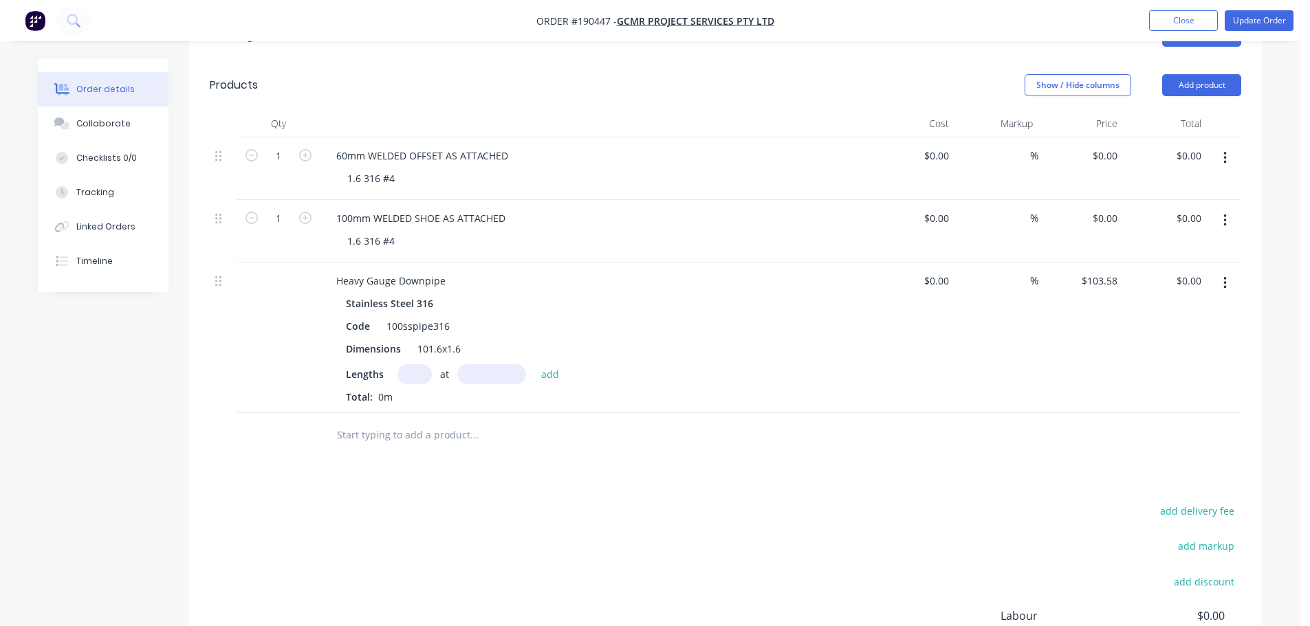
click at [425, 364] on input "text" at bounding box center [414, 374] width 34 height 20
type input "1"
type input "3000"
click at [534, 364] on button "add" at bounding box center [550, 373] width 32 height 19
type input "$310.74"
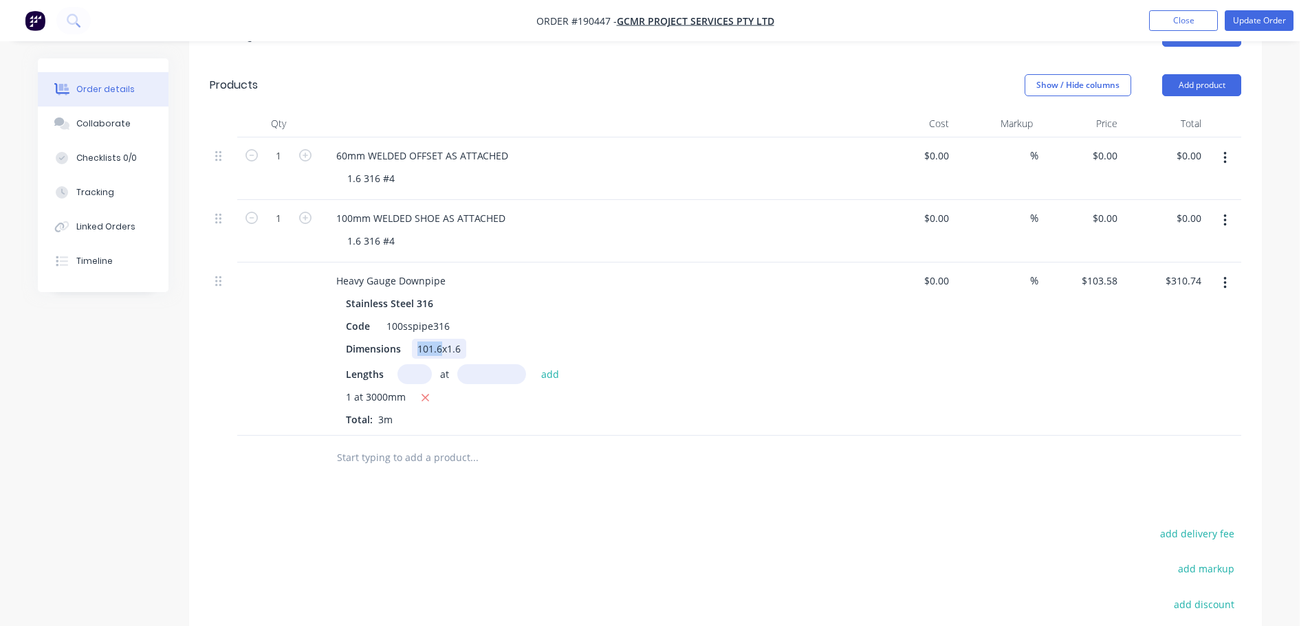
drag, startPoint x: 439, startPoint y: 334, endPoint x: 415, endPoint y: 342, distance: 25.4
click at [408, 339] on div "Dimensions 101.6x1.6" at bounding box center [591, 349] width 503 height 20
drag, startPoint x: 423, startPoint y: 508, endPoint x: 404, endPoint y: 516, distance: 20.3
click at [1205, 74] on button "Add product" at bounding box center [1201, 85] width 79 height 22
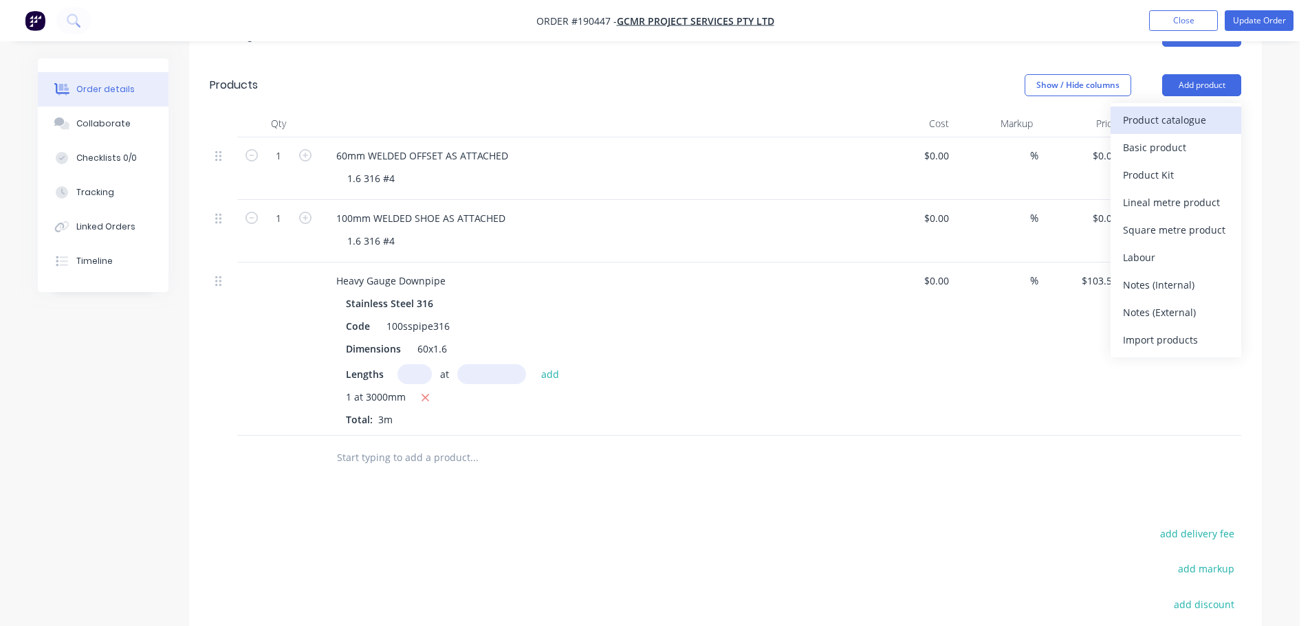
click at [1194, 110] on div "Product catalogue" at bounding box center [1176, 120] width 106 height 20
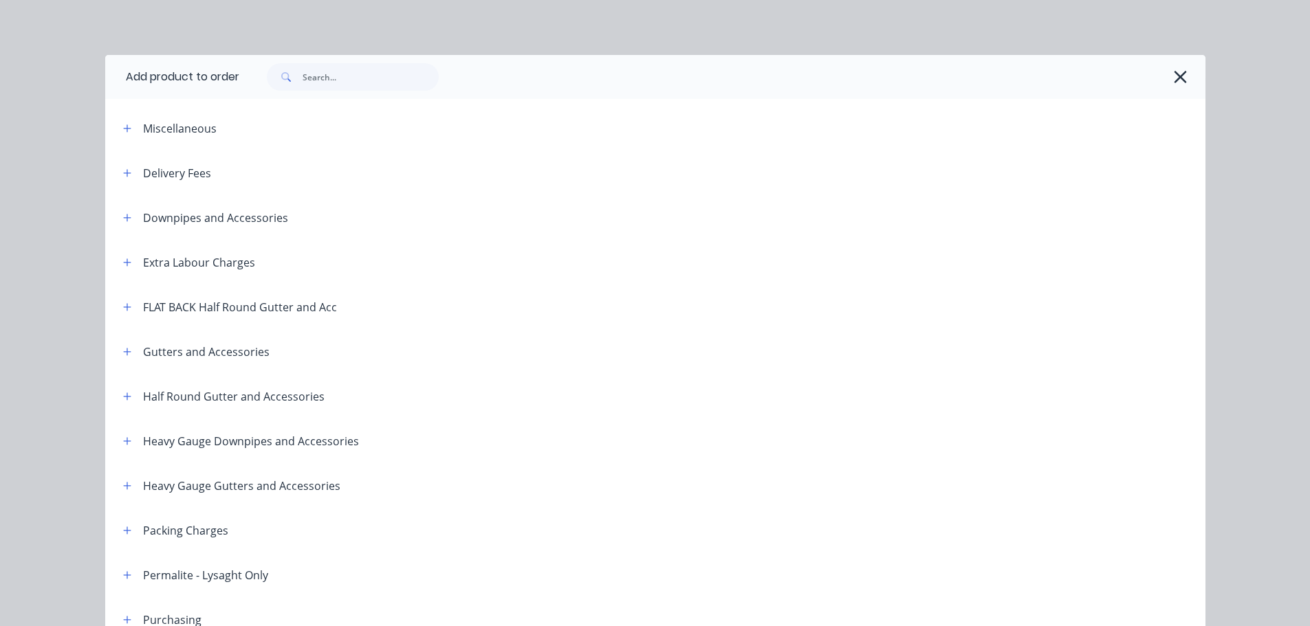
scroll to position [69, 0]
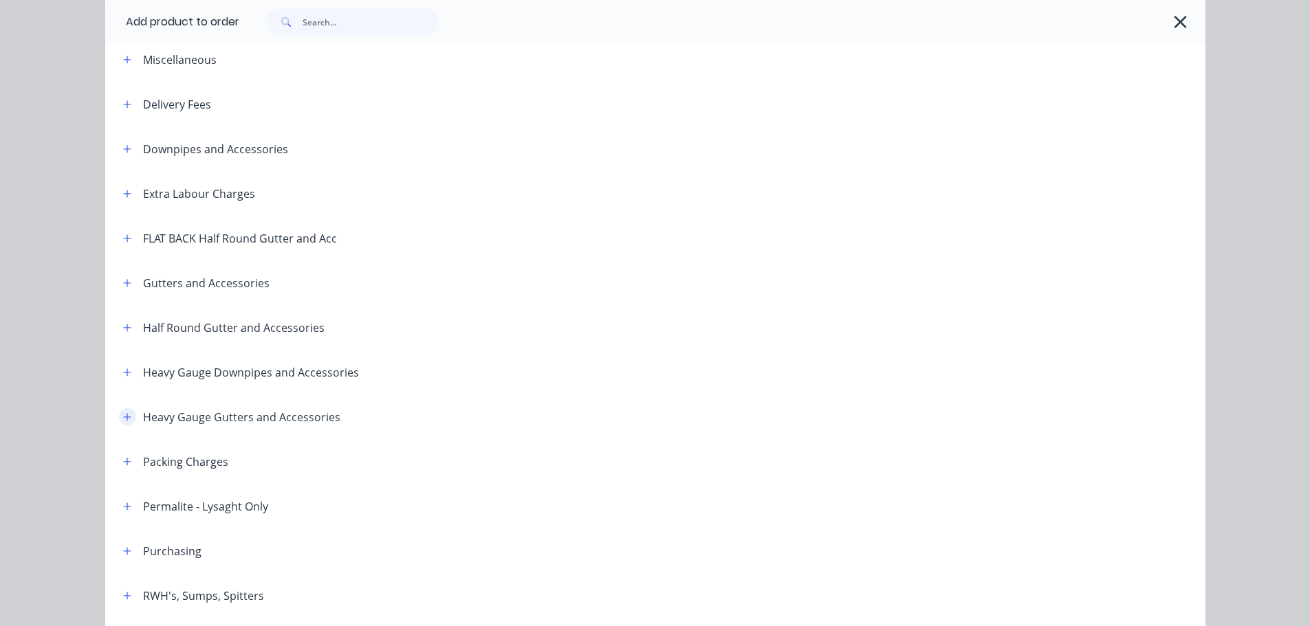
click at [123, 413] on icon "button" at bounding box center [127, 418] width 8 height 10
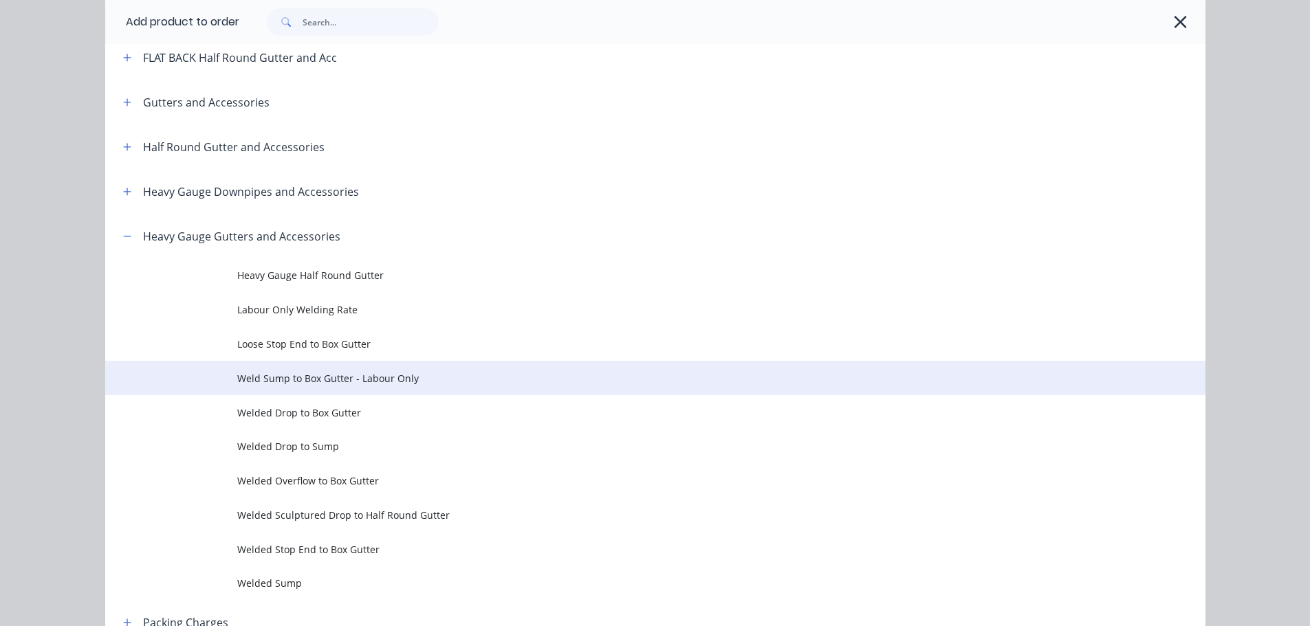
scroll to position [275, 0]
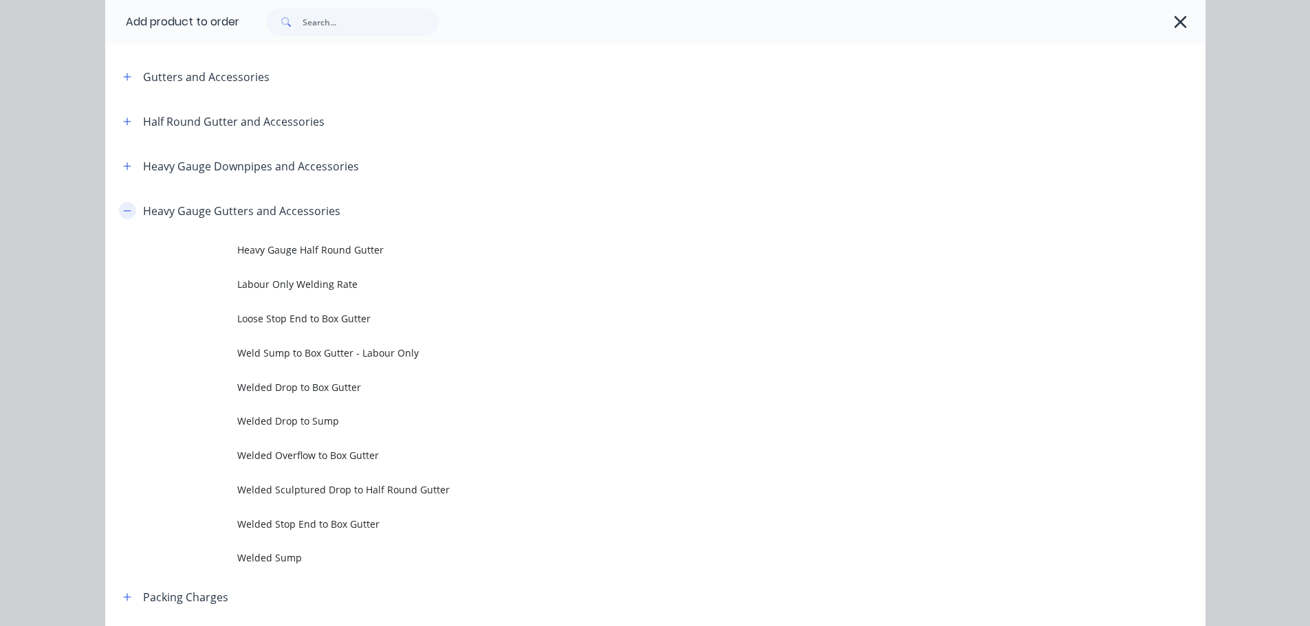
click at [123, 208] on icon "button" at bounding box center [127, 211] width 8 height 10
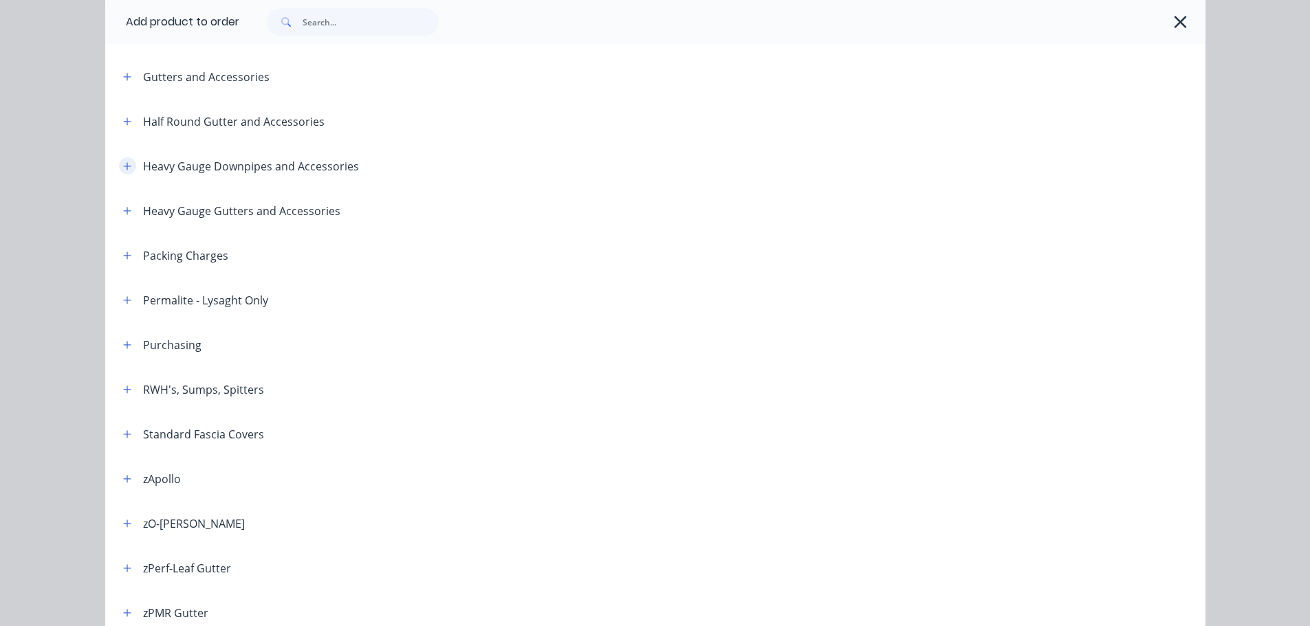
click at [123, 166] on icon "button" at bounding box center [127, 166] width 8 height 8
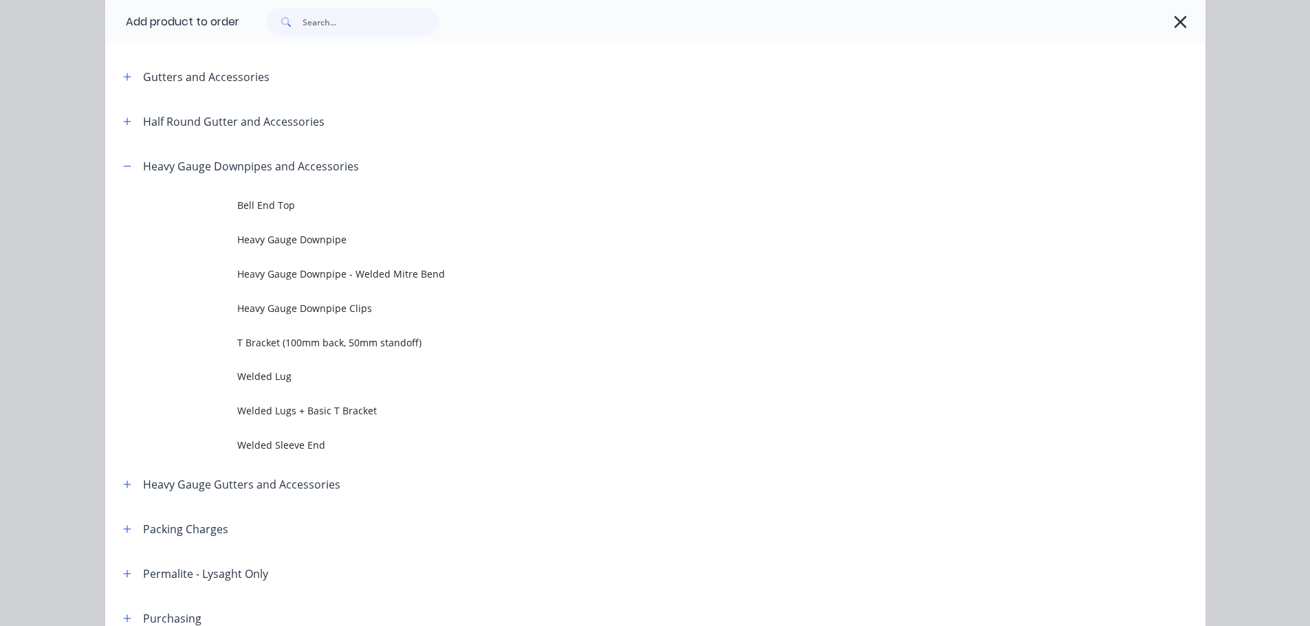
click at [356, 268] on span "Heavy Gauge Downpipe - Welded Mitre Bend" at bounding box center [624, 274] width 774 height 14
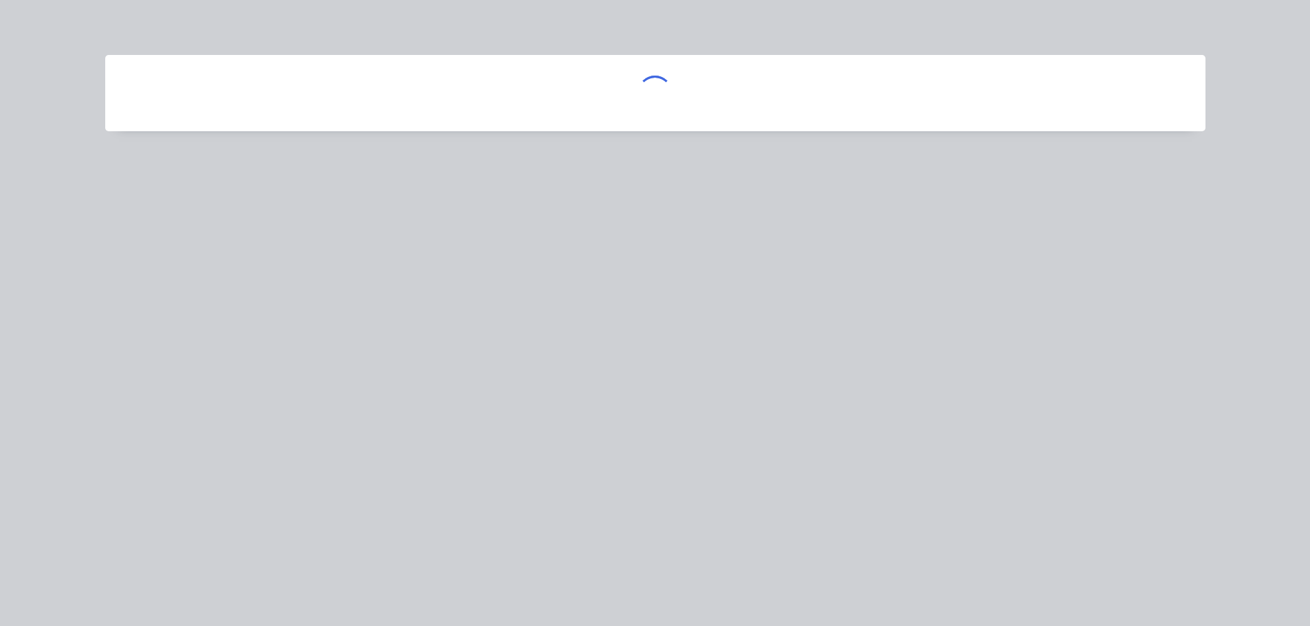
scroll to position [0, 0]
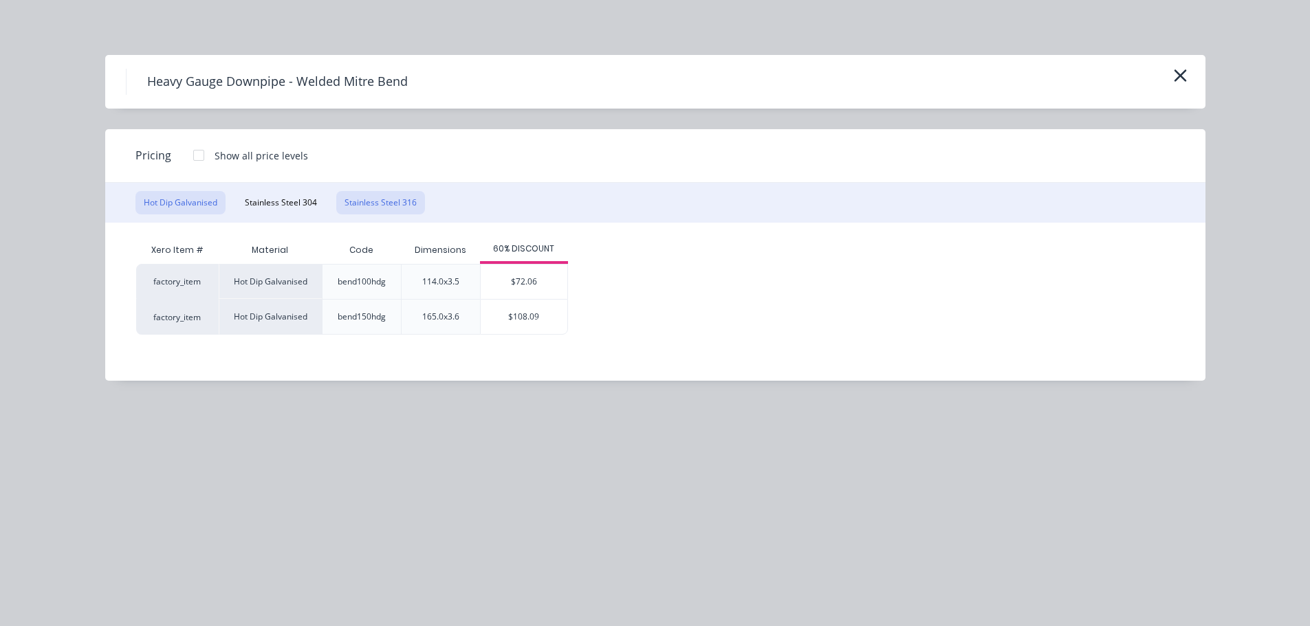
click at [392, 195] on button "Stainless Steel 316" at bounding box center [380, 202] width 89 height 23
click at [510, 279] on div "$72.06" at bounding box center [519, 282] width 87 height 34
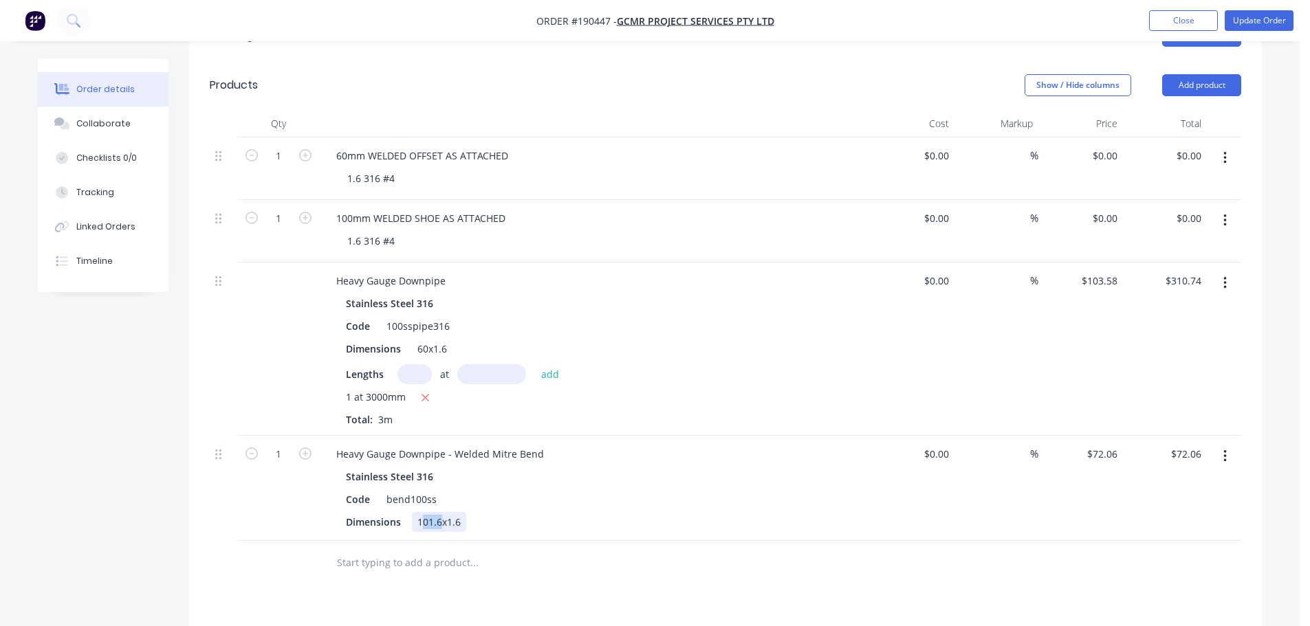
drag, startPoint x: 441, startPoint y: 506, endPoint x: 418, endPoint y: 500, distance: 23.5
click at [419, 512] on div "101.6x1.6" at bounding box center [439, 522] width 54 height 20
click at [309, 448] on icon "button" at bounding box center [305, 454] width 12 height 12
type input "2"
type input "$144.12"
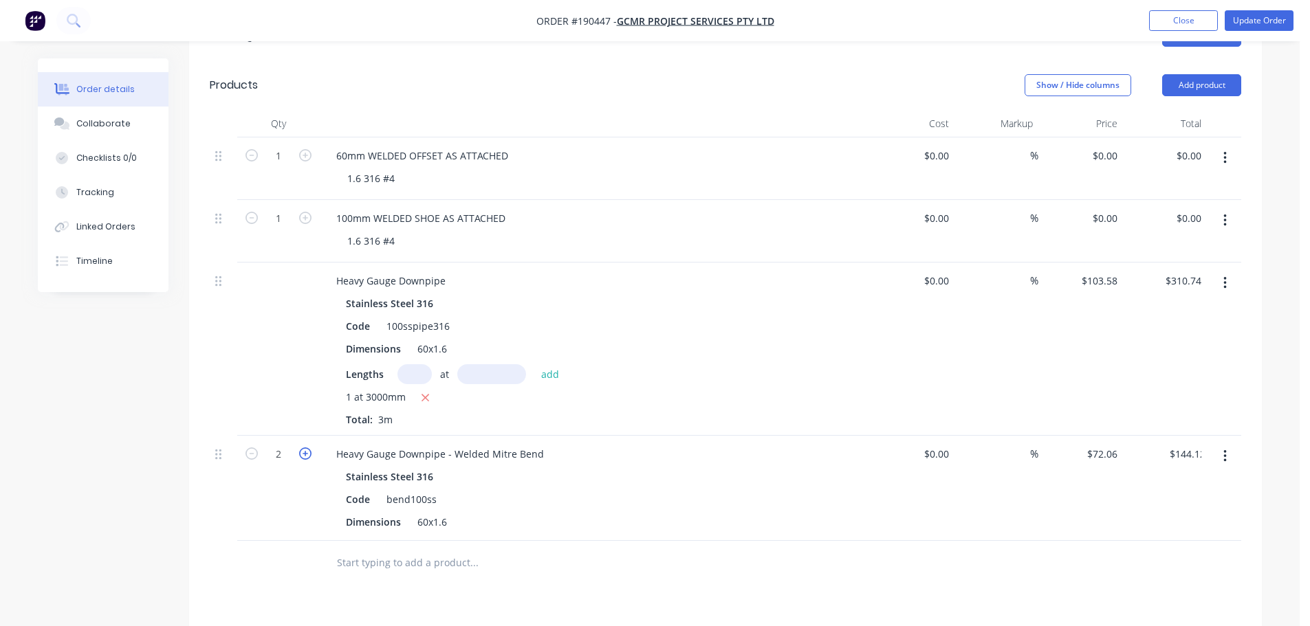
click at [309, 448] on icon "button" at bounding box center [305, 454] width 12 height 12
type input "3"
type input "$216.18"
click at [700, 569] on div "Drawings Add drawing Products Show / Hide columns Add product Qty Cost Markup P…" at bounding box center [725, 463] width 1073 height 905
click at [1168, 74] on button "Add product" at bounding box center [1201, 85] width 79 height 22
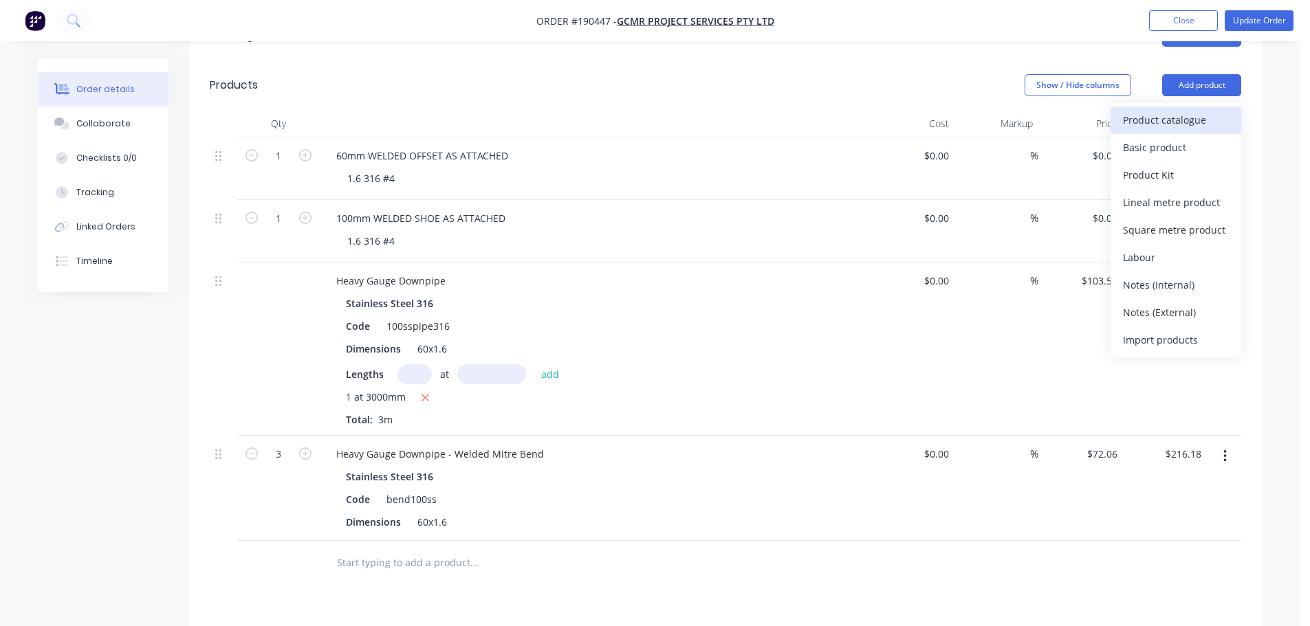
click at [1181, 107] on button "Product catalogue" at bounding box center [1176, 121] width 131 height 28
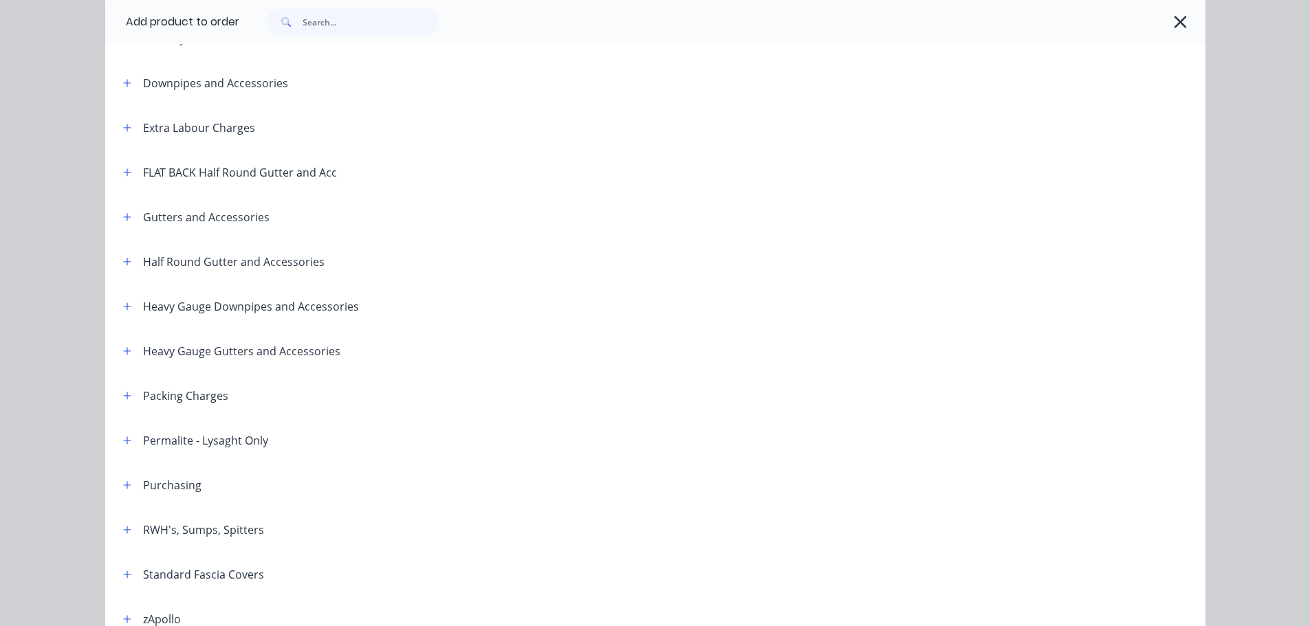
scroll to position [138, 0]
click at [126, 301] on icon "button" at bounding box center [127, 304] width 8 height 10
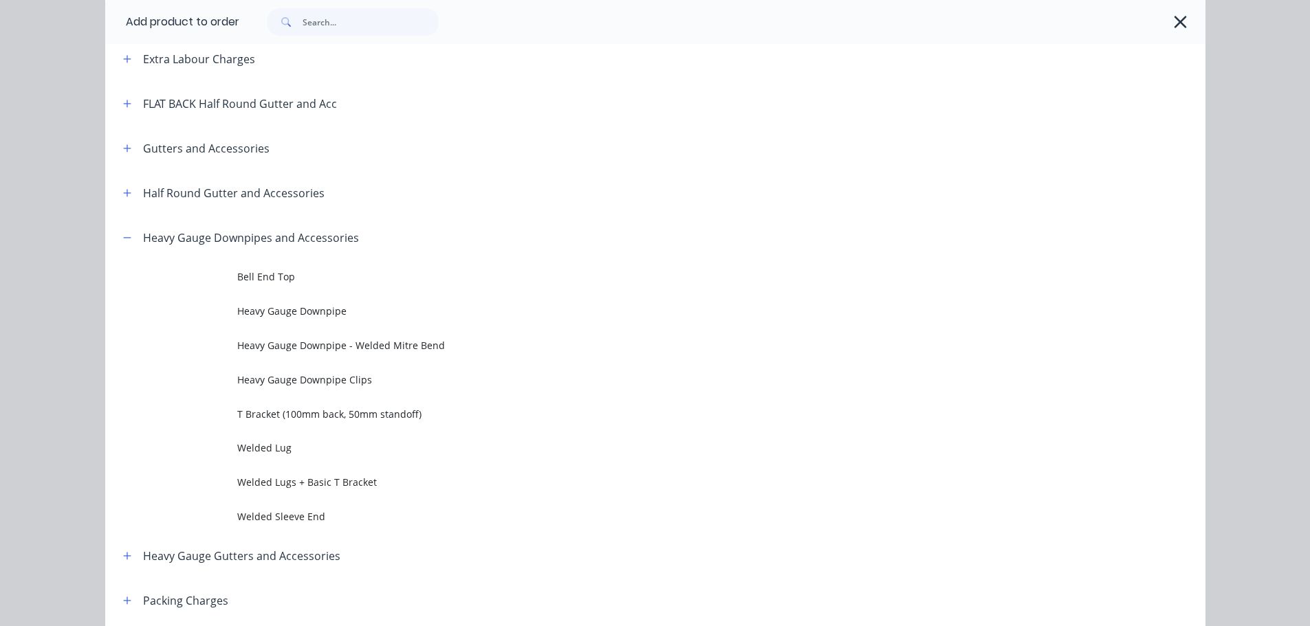
scroll to position [275, 0]
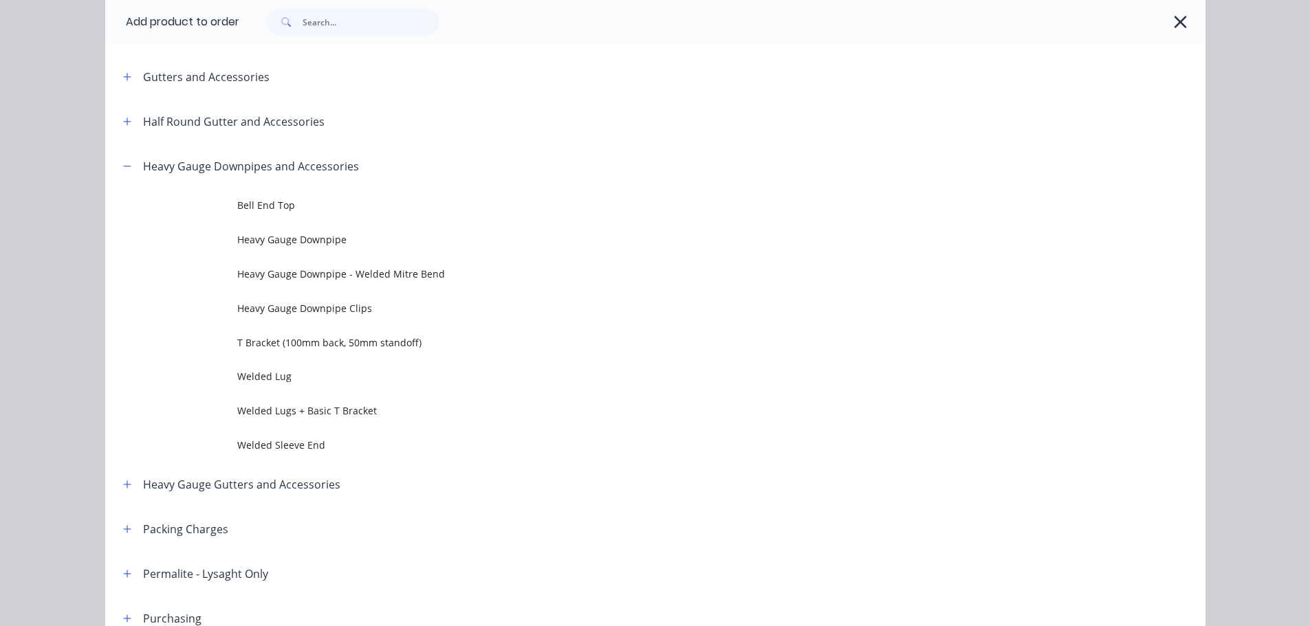
click at [285, 438] on span "Welded Sleeve End" at bounding box center [624, 445] width 774 height 14
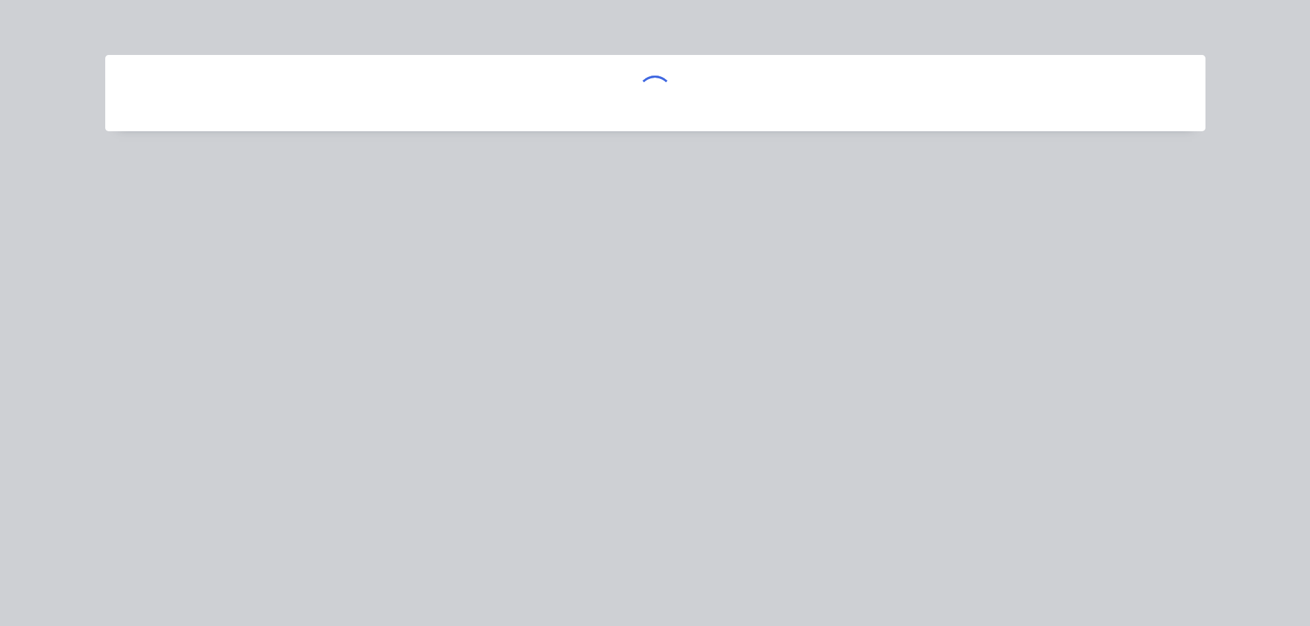
scroll to position [0, 0]
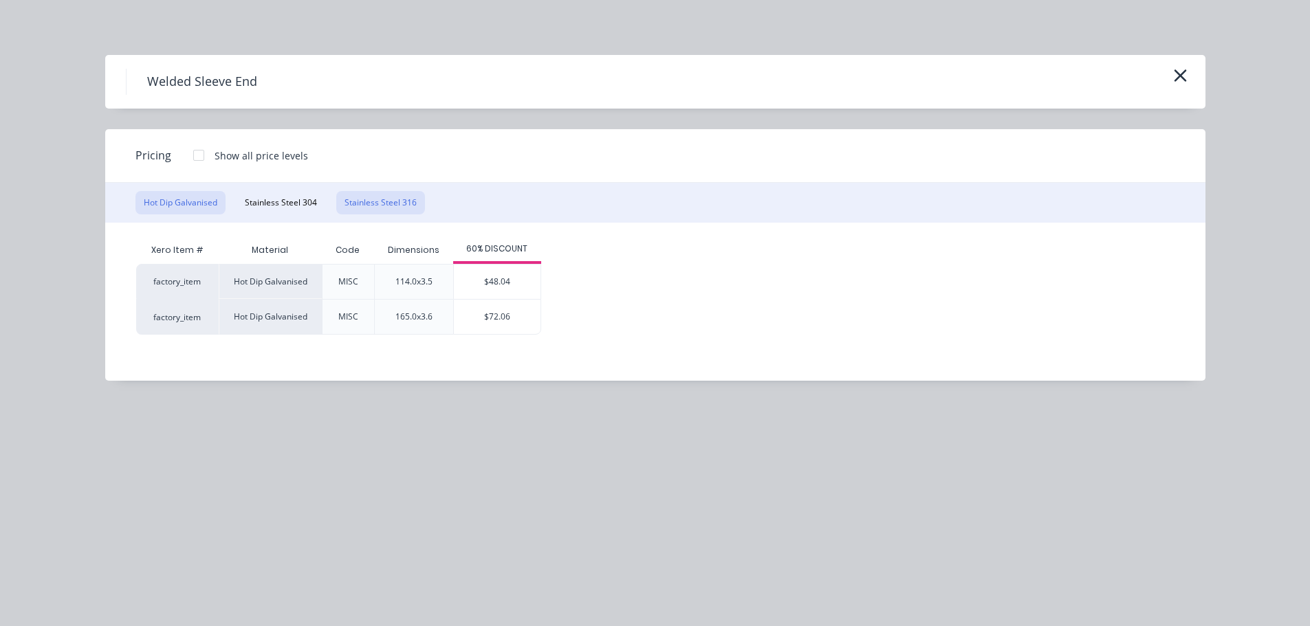
click at [369, 210] on button "Stainless Steel 316" at bounding box center [380, 202] width 89 height 23
drag, startPoint x: 504, startPoint y: 286, endPoint x: 498, endPoint y: 316, distance: 30.2
click at [505, 287] on div "$48.04" at bounding box center [497, 282] width 87 height 34
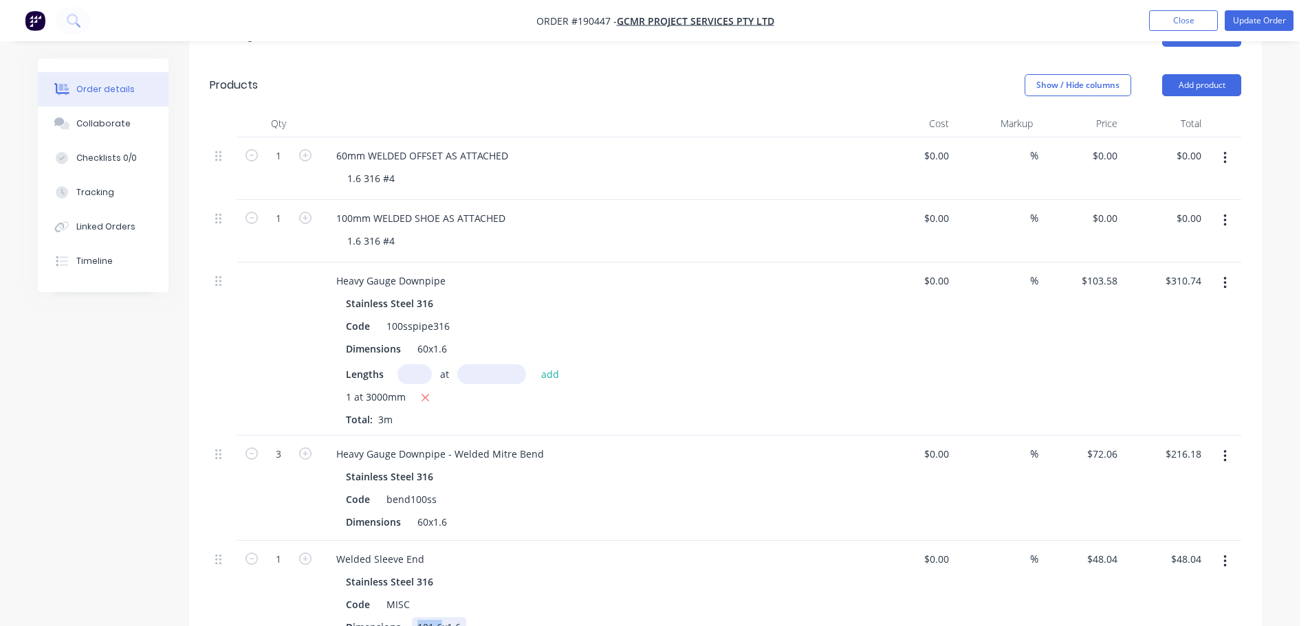
drag, startPoint x: 416, startPoint y: 607, endPoint x: 439, endPoint y: 607, distance: 23.4
click at [440, 618] on div "101.6x1.6" at bounding box center [439, 628] width 54 height 20
click at [175, 512] on div "Created by Hayden Created 21/08/25 Required 21/08/25 Assigned to Add team membe…" at bounding box center [650, 344] width 1224 height 1396
click at [307, 448] on icon "button" at bounding box center [305, 454] width 12 height 12
type input "4"
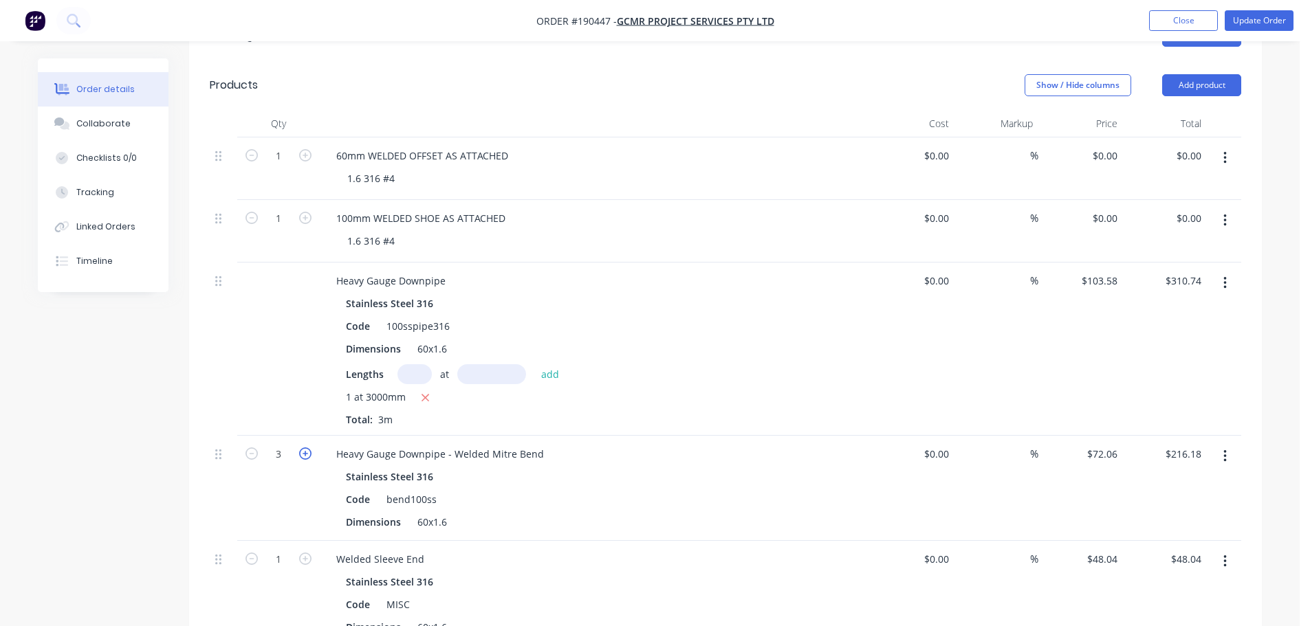
type input "$288.24"
click at [1222, 146] on button "button" at bounding box center [1225, 158] width 32 height 25
click at [1181, 267] on div "Delete" at bounding box center [1176, 277] width 106 height 20
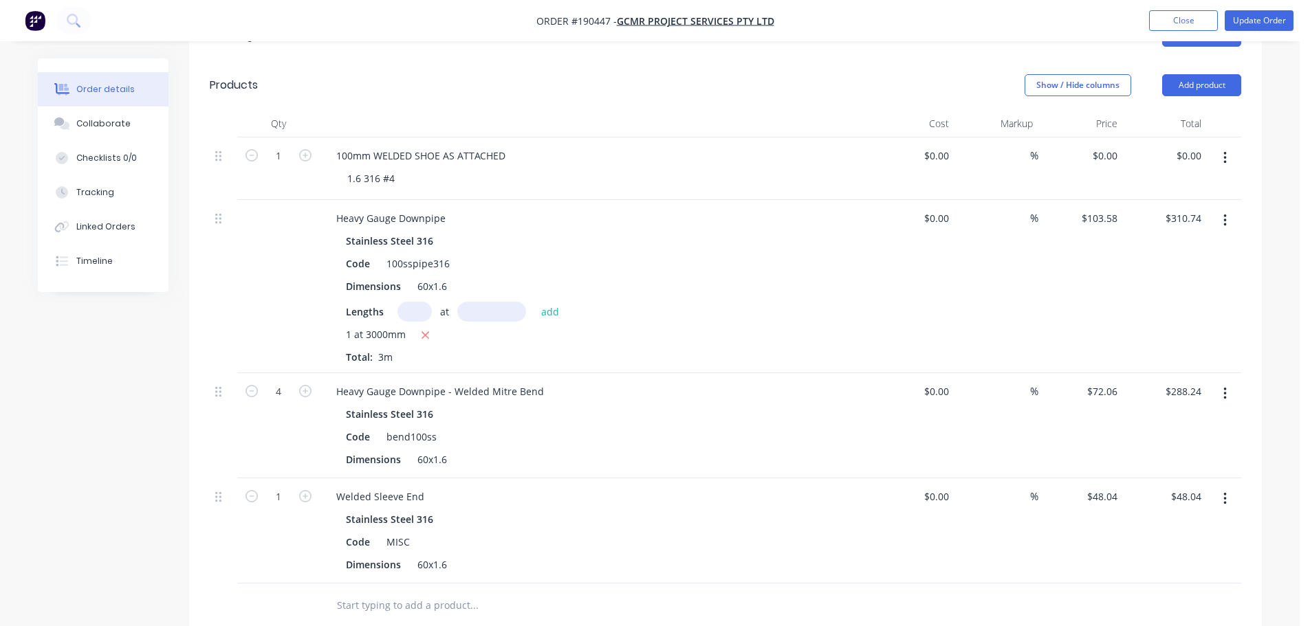
click at [1228, 146] on button "button" at bounding box center [1225, 158] width 32 height 25
click at [1168, 267] on div "Delete" at bounding box center [1176, 277] width 106 height 20
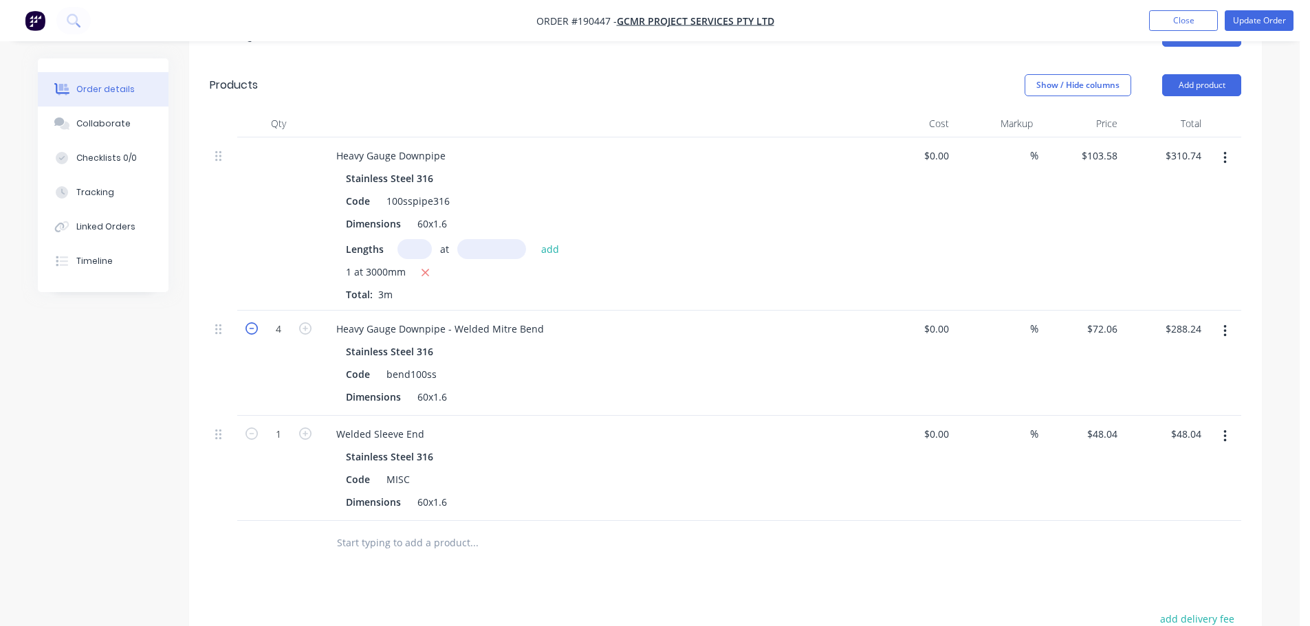
click at [252, 323] on icon "button" at bounding box center [252, 329] width 12 height 12
type input "3"
type input "$216.18"
click at [1227, 319] on button "button" at bounding box center [1225, 331] width 32 height 25
click at [1205, 385] on div "Duplicate" at bounding box center [1176, 395] width 106 height 20
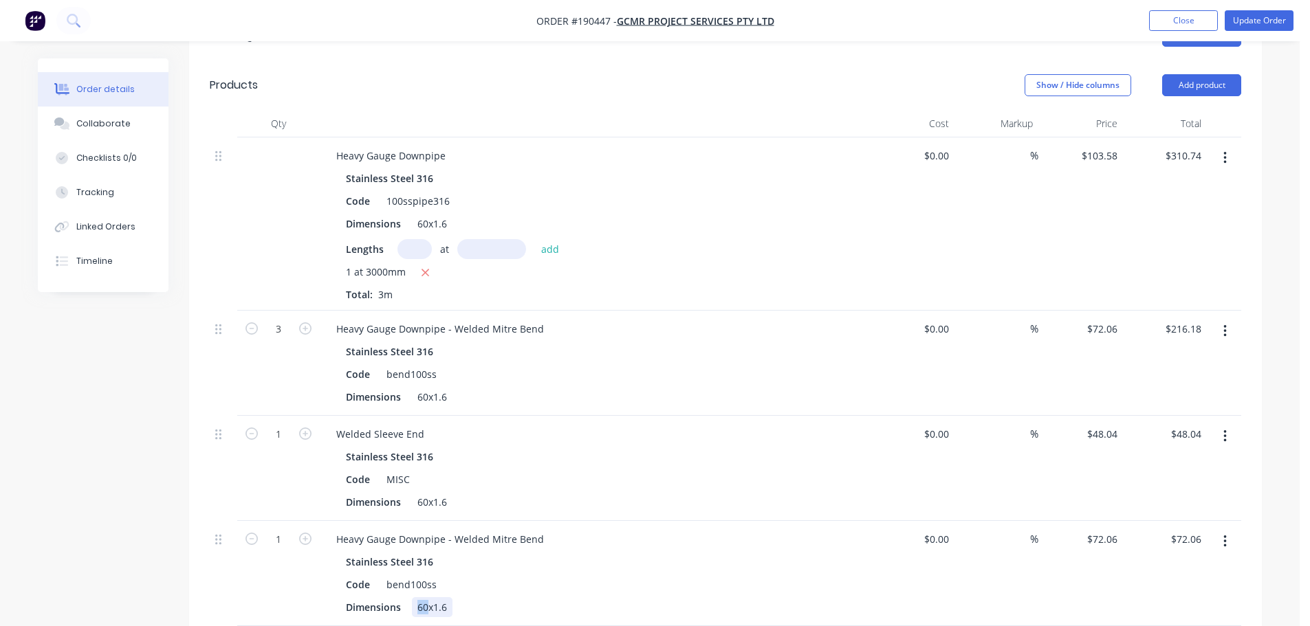
drag, startPoint x: 430, startPoint y: 591, endPoint x: 415, endPoint y: 591, distance: 15.1
click at [415, 598] on div "60x1.6" at bounding box center [432, 608] width 41 height 20
click at [28, 523] on div "Order details Collaborate Checklists 0/0 Tracking Linked Orders Timeline Order …" at bounding box center [650, 334] width 1252 height 1376
click at [301, 533] on icon "button" at bounding box center [305, 539] width 12 height 12
type input "2"
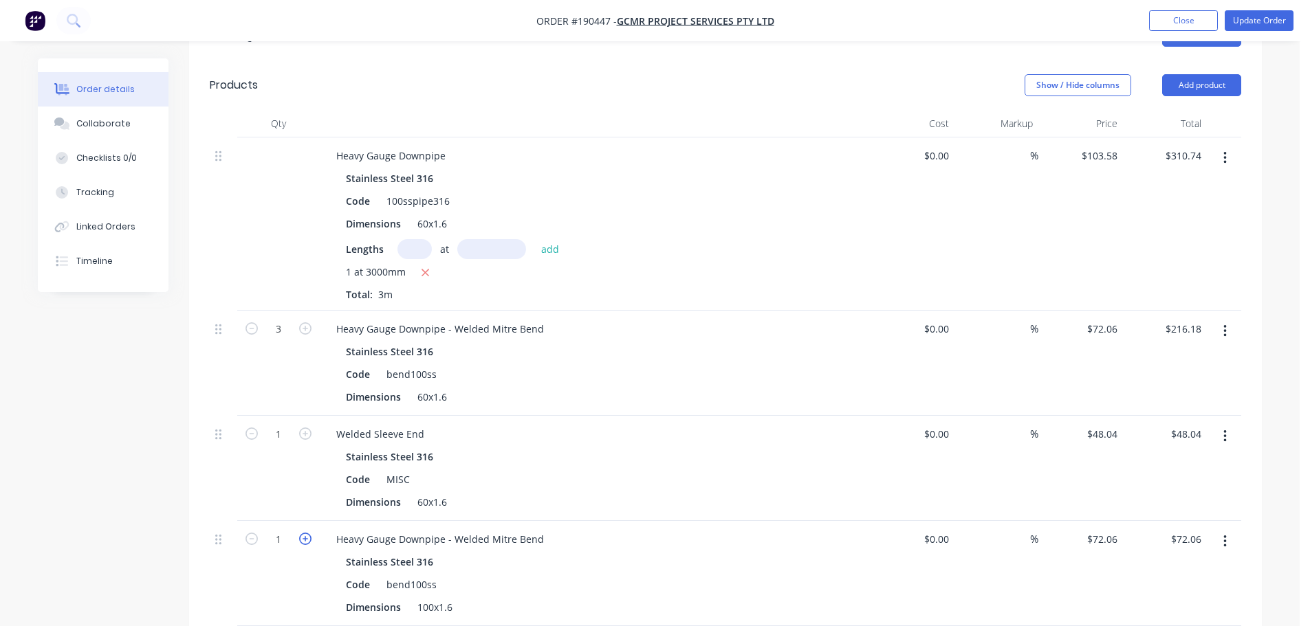
type input "$144.12"
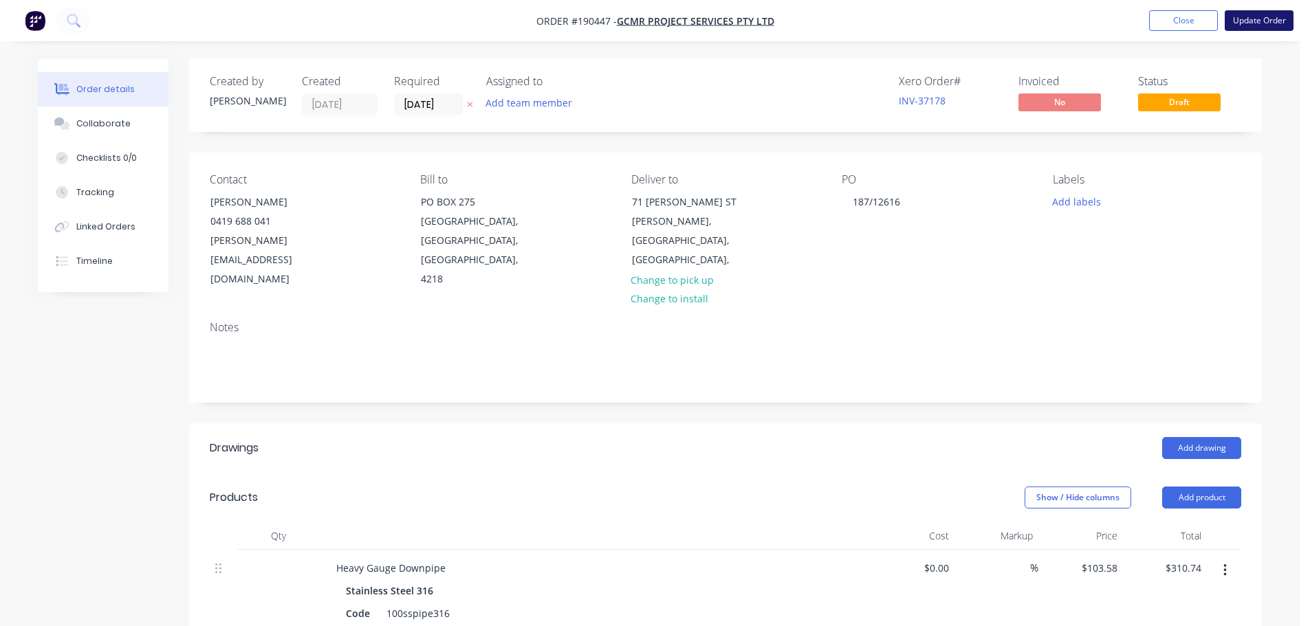
click at [1275, 20] on button "Update Order" at bounding box center [1259, 20] width 69 height 21
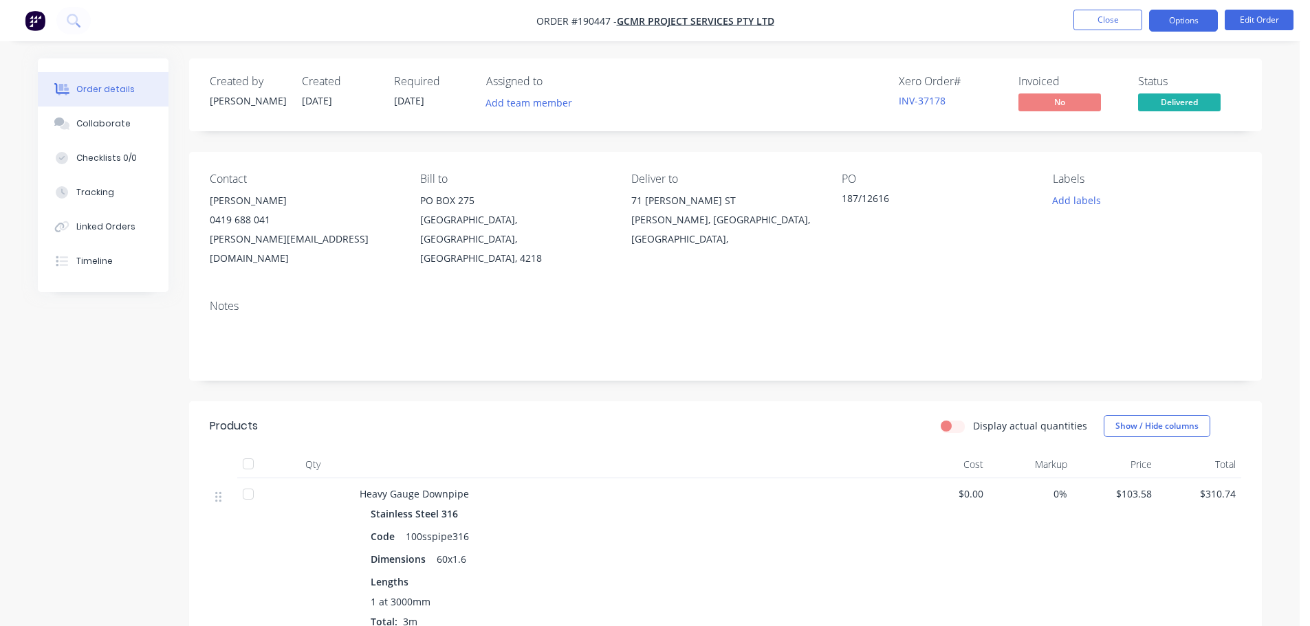
click at [1186, 24] on button "Options" at bounding box center [1183, 21] width 69 height 22
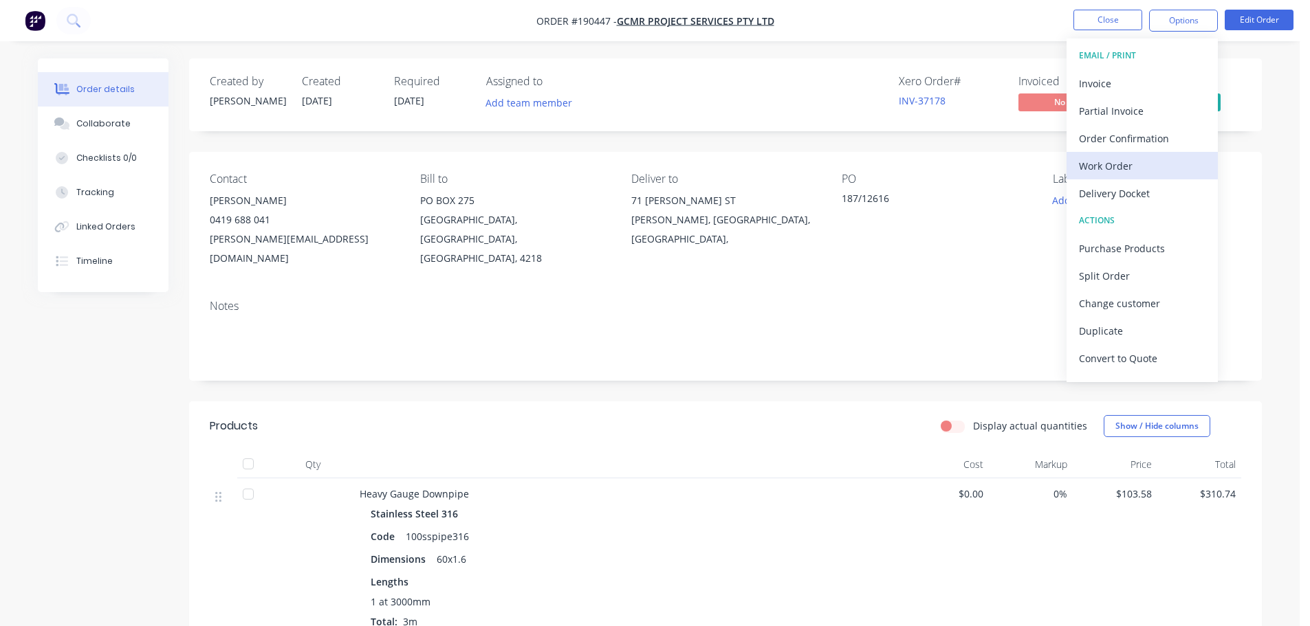
click at [1145, 158] on div "Work Order" at bounding box center [1142, 166] width 127 height 20
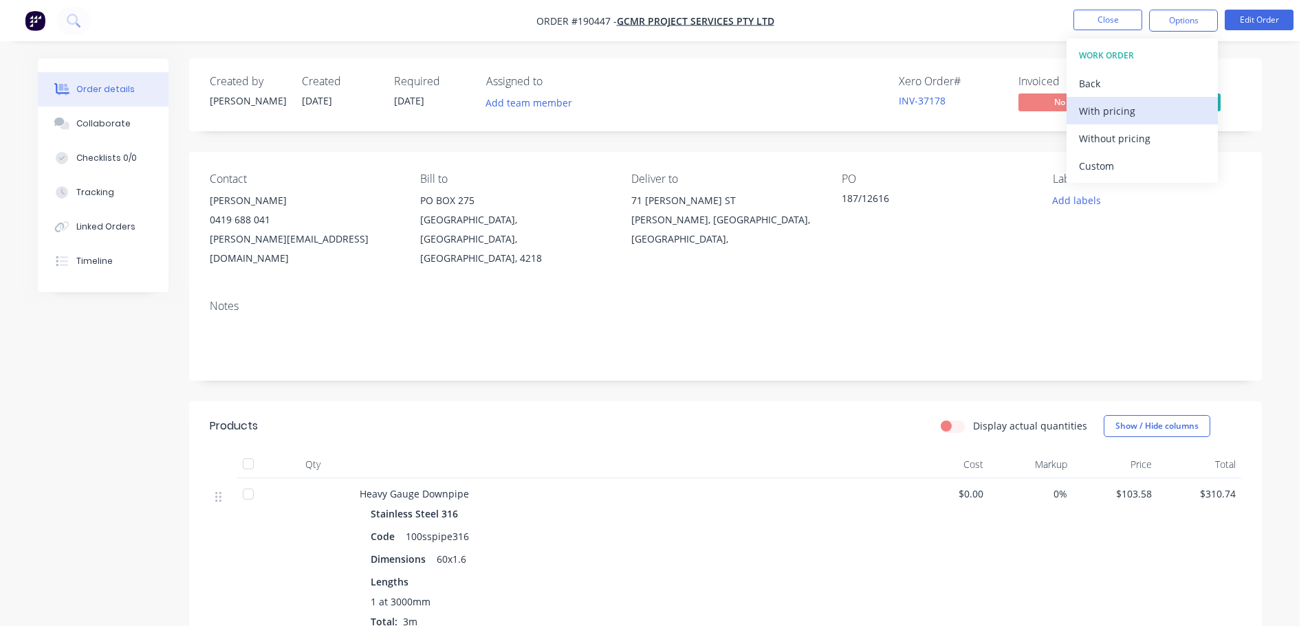
click at [1142, 120] on div "With pricing" at bounding box center [1142, 111] width 127 height 20
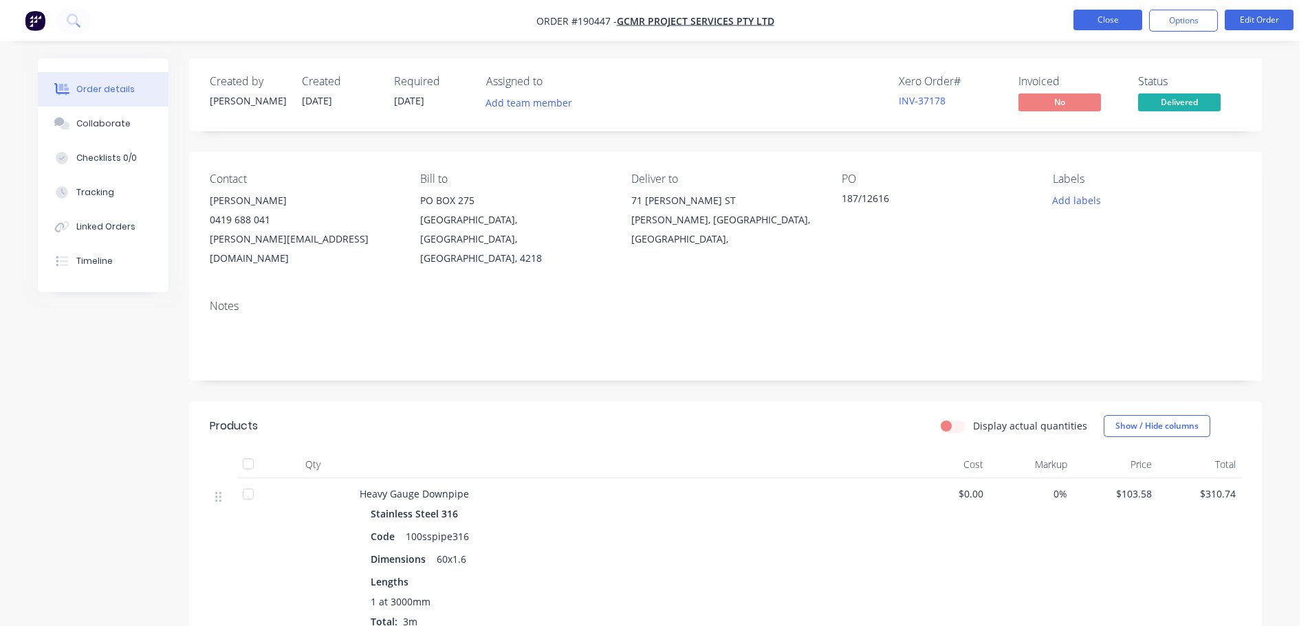
click at [1093, 20] on button "Close" at bounding box center [1107, 20] width 69 height 21
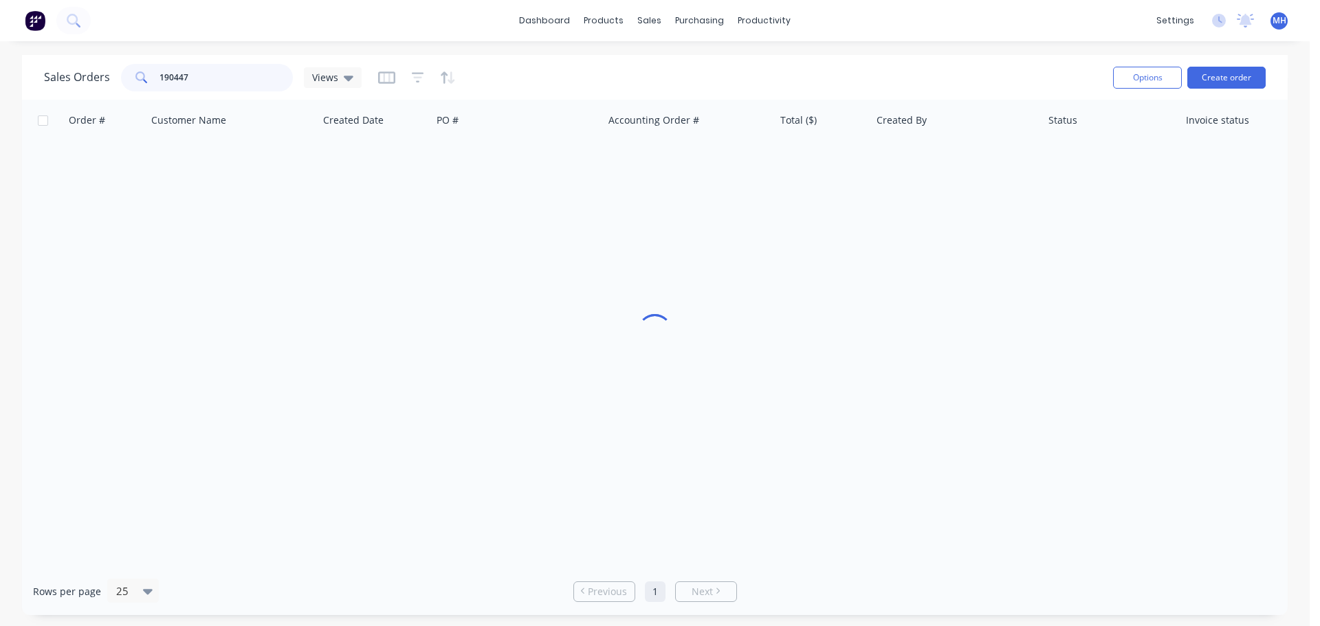
click at [246, 79] on input "190447" at bounding box center [227, 78] width 134 height 28
type input "190403"
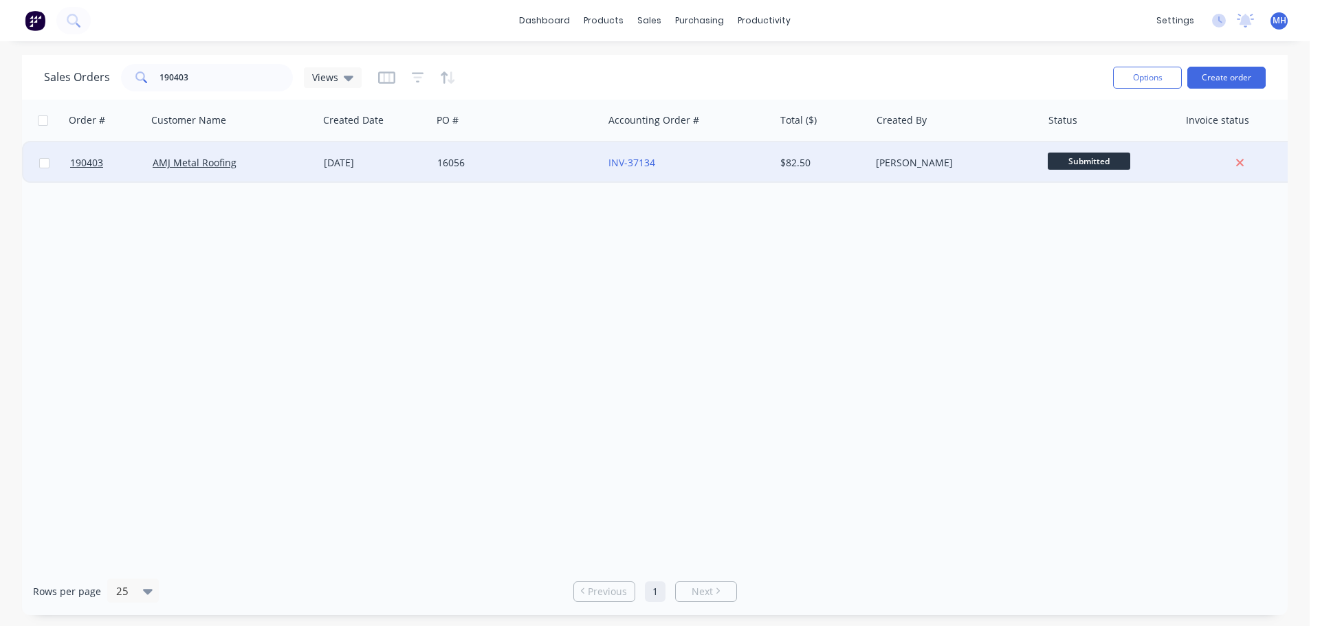
click at [267, 164] on div "AMJ Metal Roofing" at bounding box center [229, 163] width 153 height 14
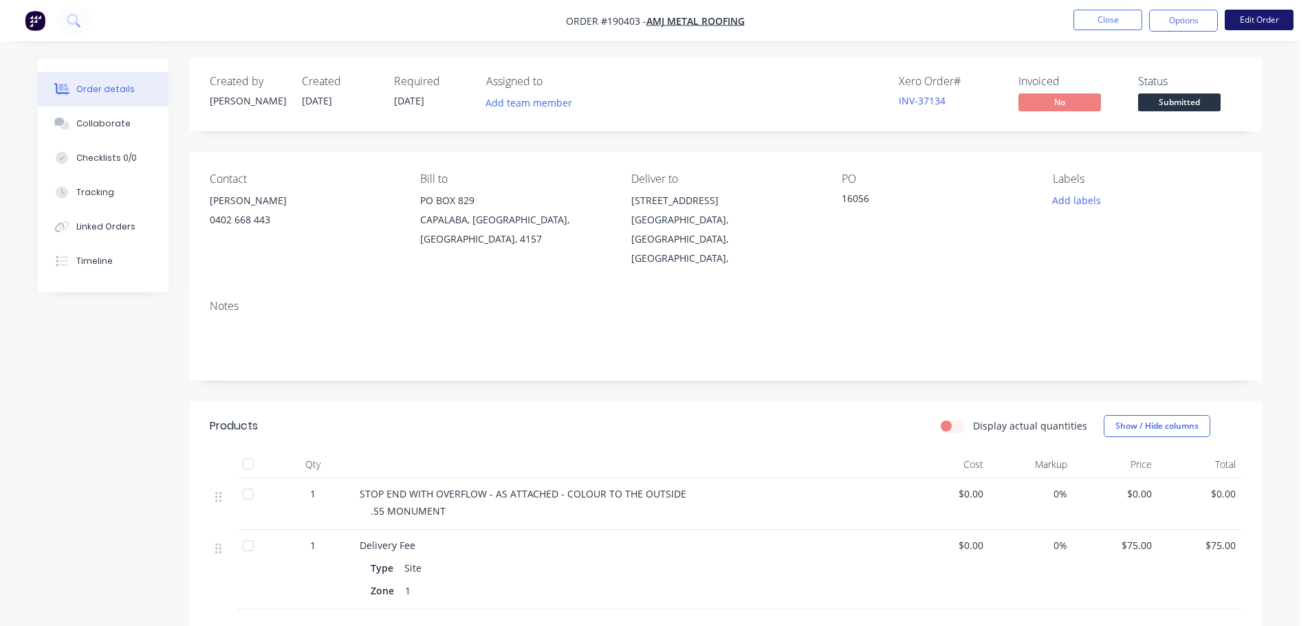
click at [1267, 17] on button "Edit Order" at bounding box center [1259, 20] width 69 height 21
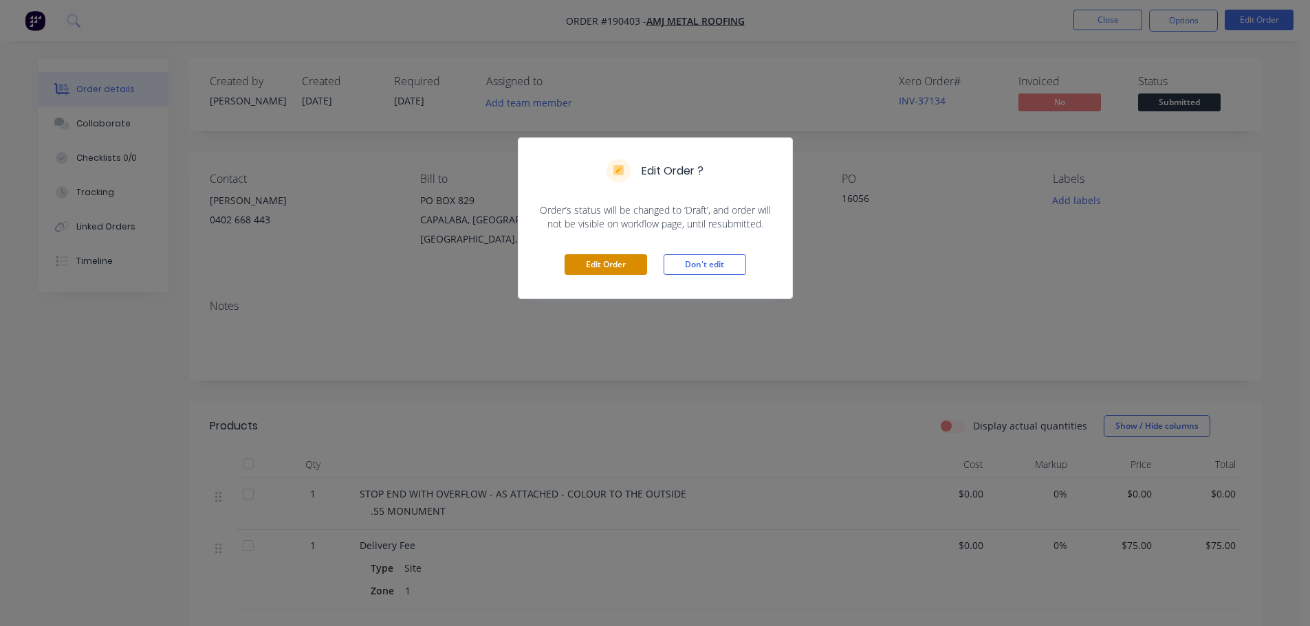
click at [621, 255] on button "Edit Order" at bounding box center [606, 264] width 83 height 21
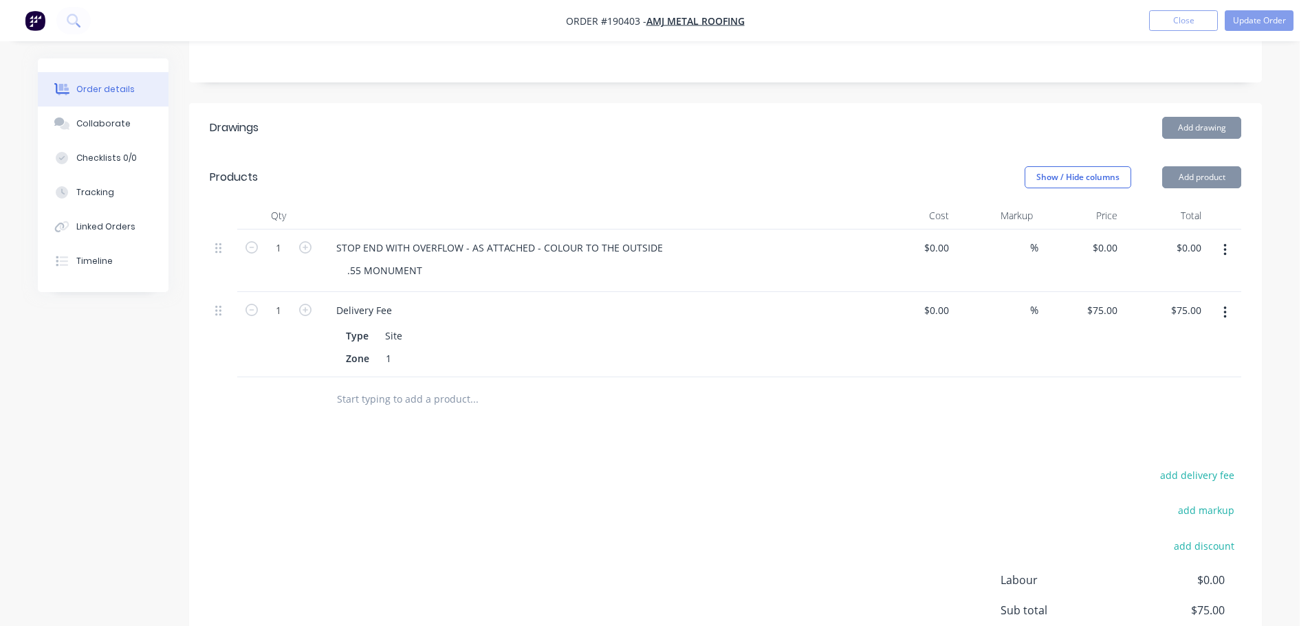
scroll to position [344, 0]
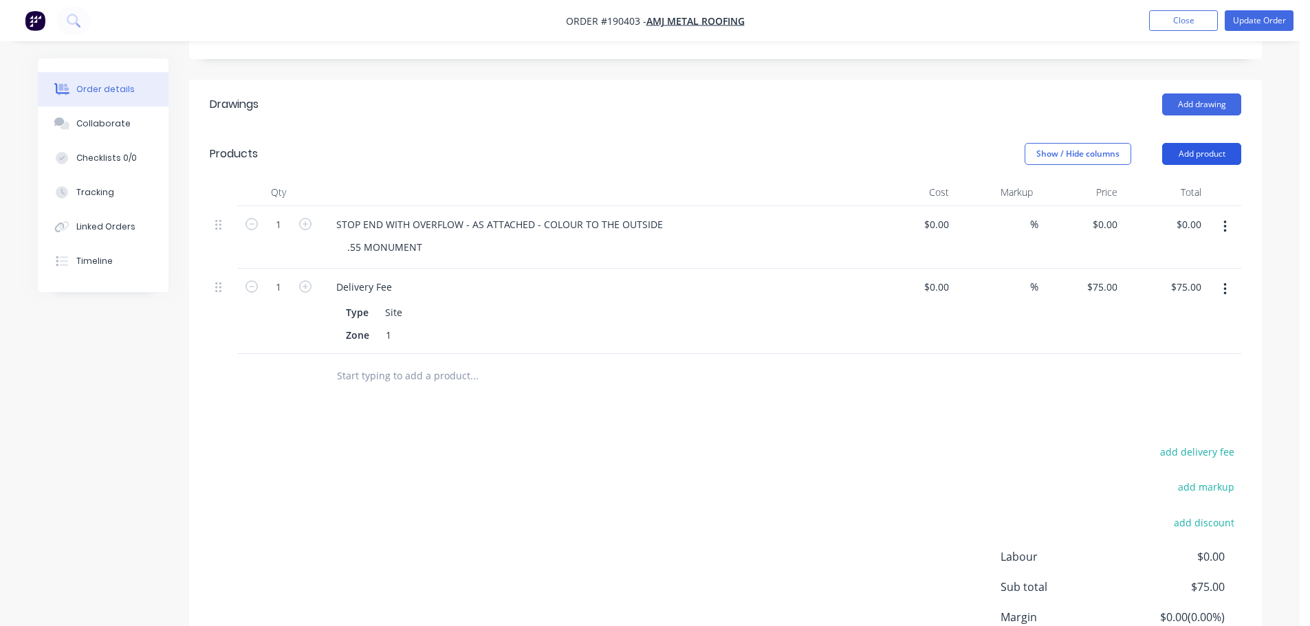
click at [1215, 143] on button "Add product" at bounding box center [1201, 154] width 79 height 22
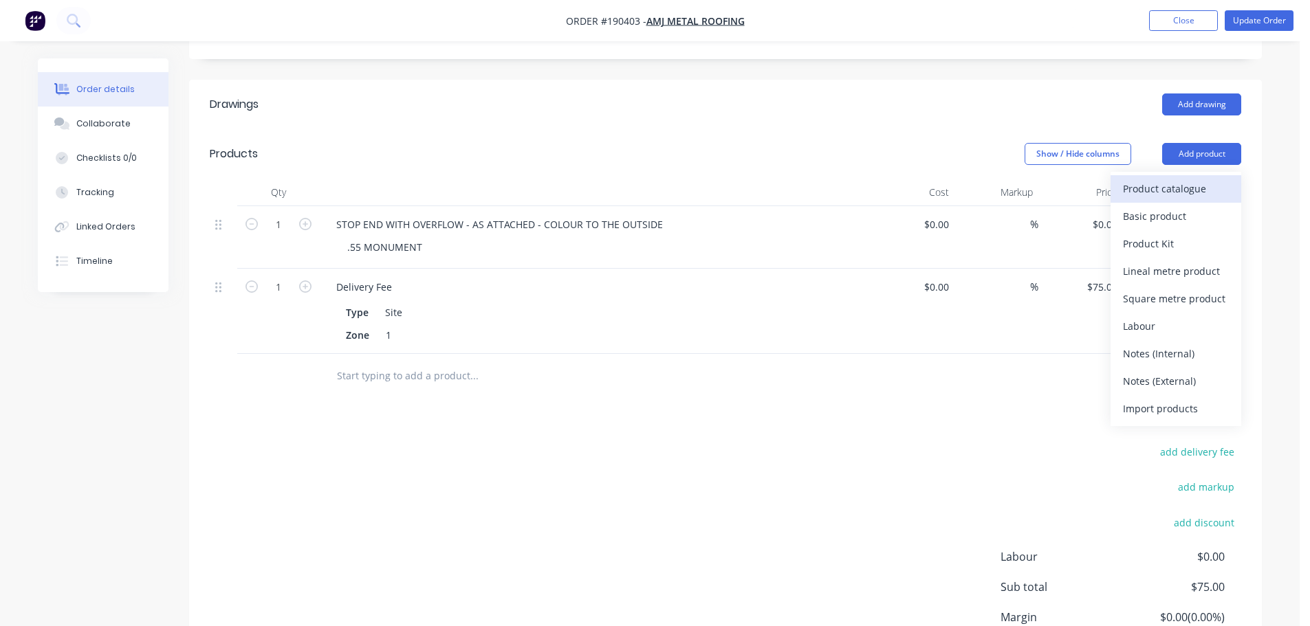
click at [1192, 179] on div "Product catalogue" at bounding box center [1176, 189] width 106 height 20
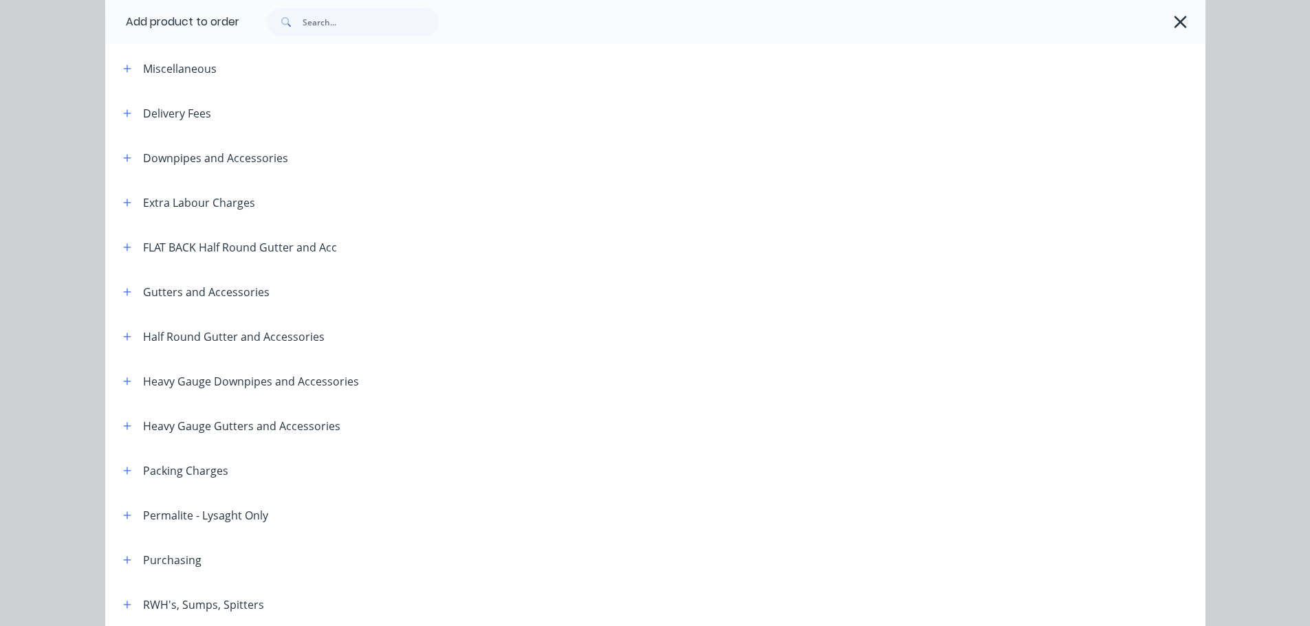
scroll to position [138, 0]
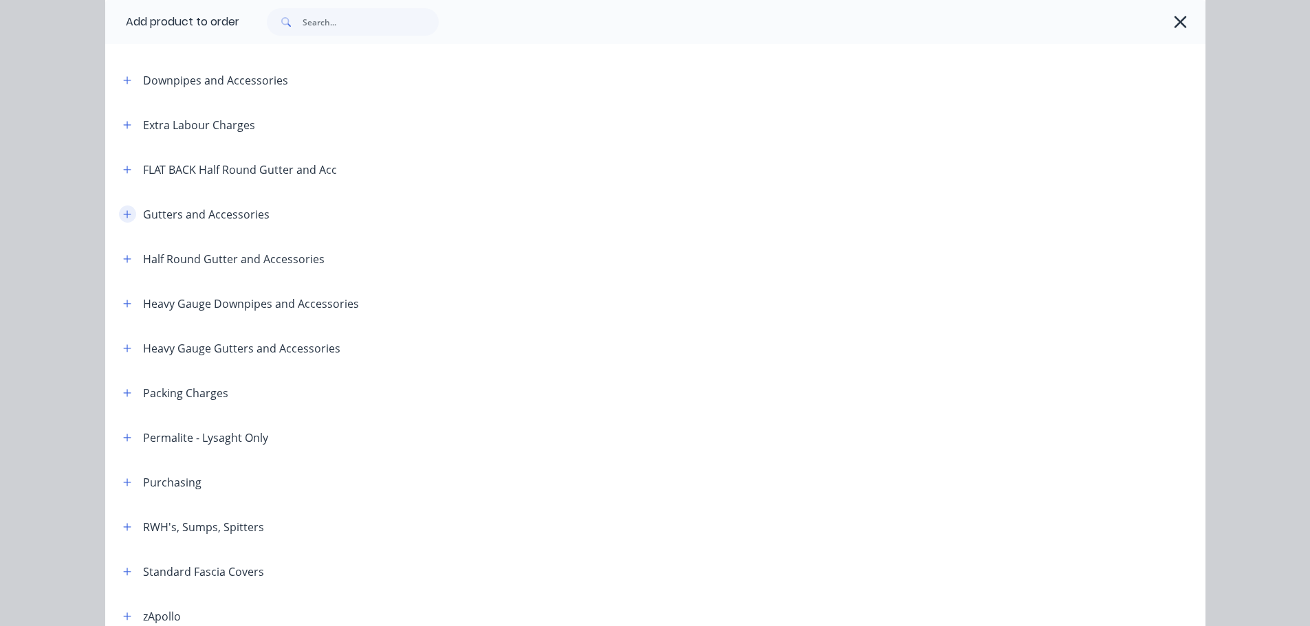
click at [125, 217] on icon "button" at bounding box center [127, 215] width 8 height 10
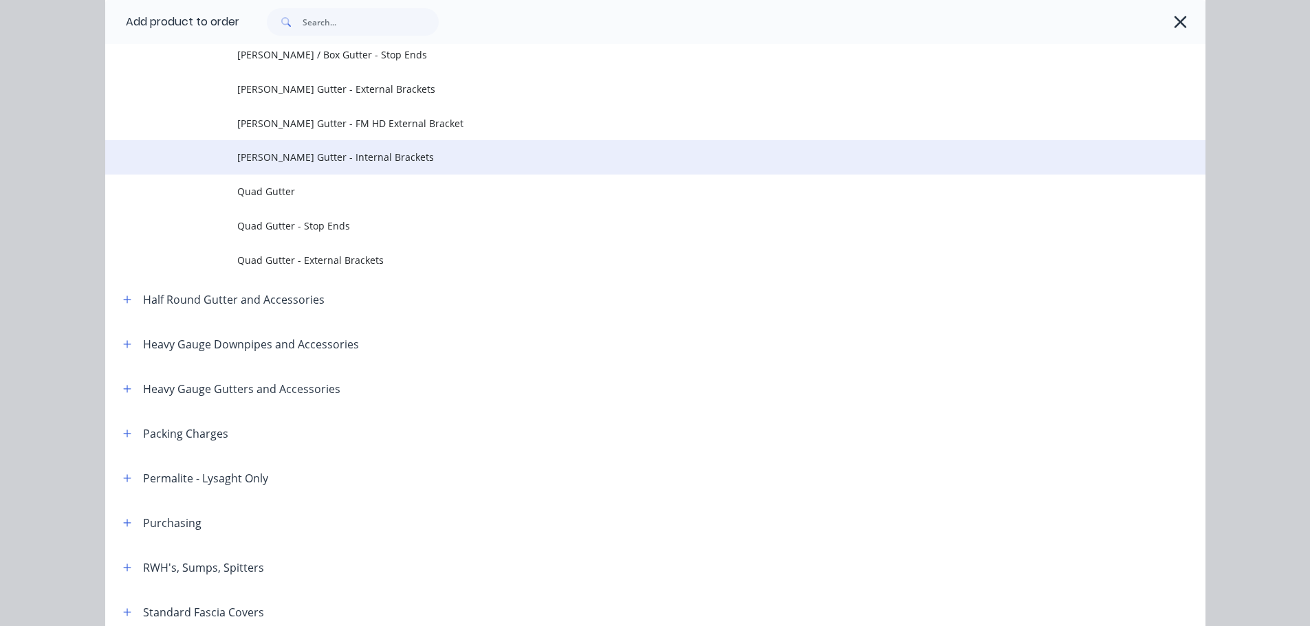
scroll to position [275, 0]
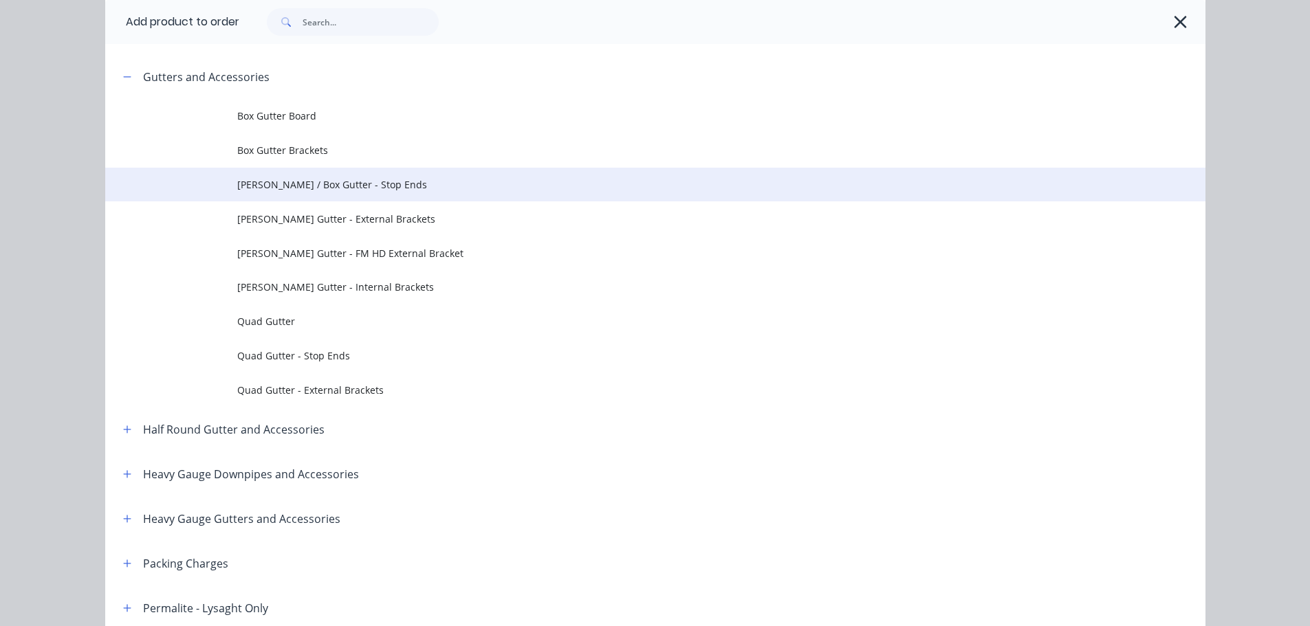
click at [347, 199] on td "Eaves / Box Gutter - Stop Ends" at bounding box center [721, 185] width 968 height 34
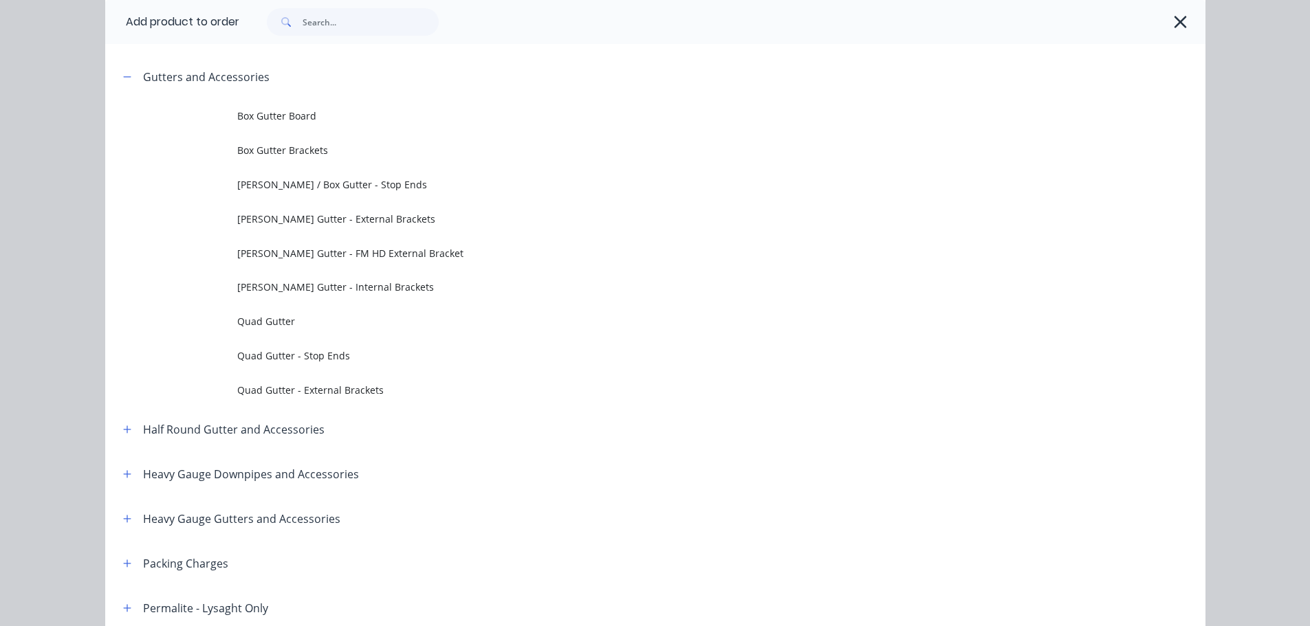
scroll to position [0, 0]
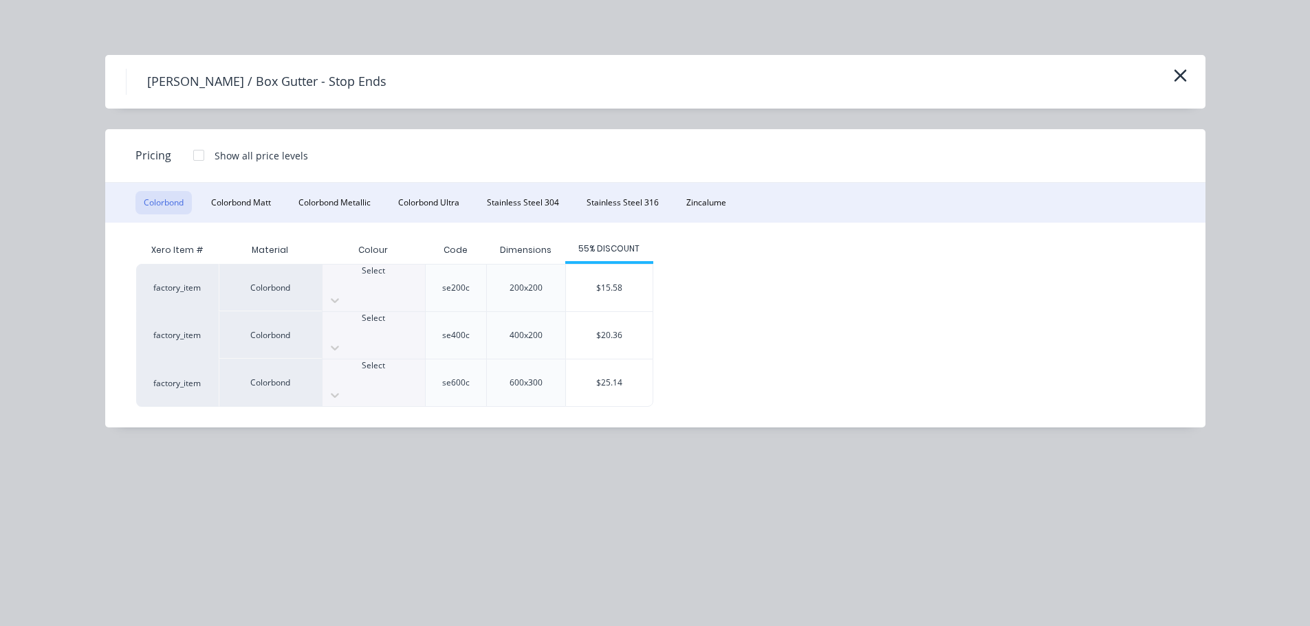
click at [737, 312] on div "factory_item Colorbond Select se200c 200x200 $15.58 factory_item Colorbond Sele…" at bounding box center [645, 335] width 1018 height 143
click at [1179, 83] on icon "button" at bounding box center [1180, 75] width 14 height 19
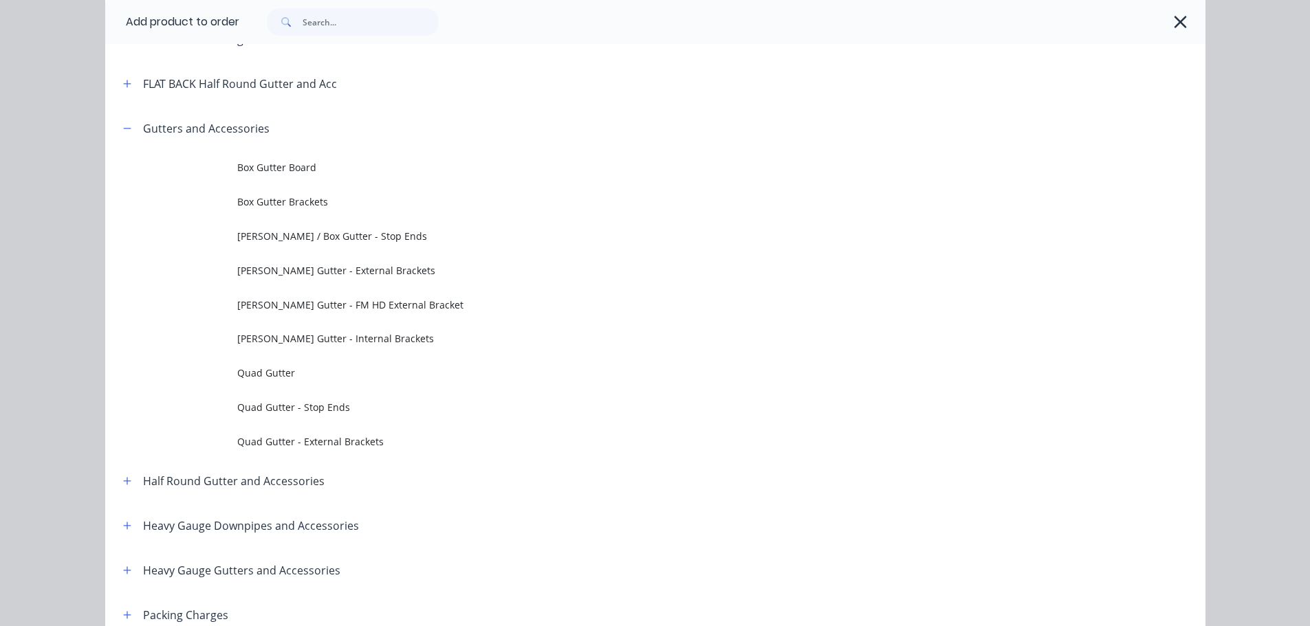
scroll to position [123, 0]
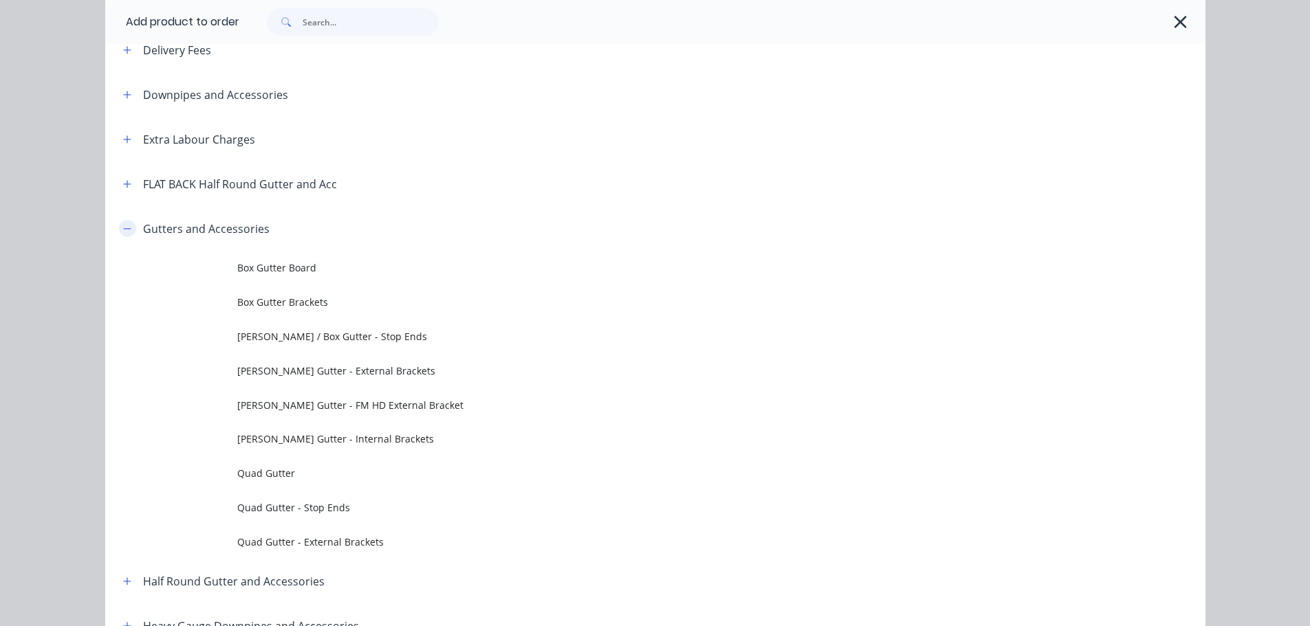
click at [124, 229] on icon "button" at bounding box center [127, 228] width 8 height 1
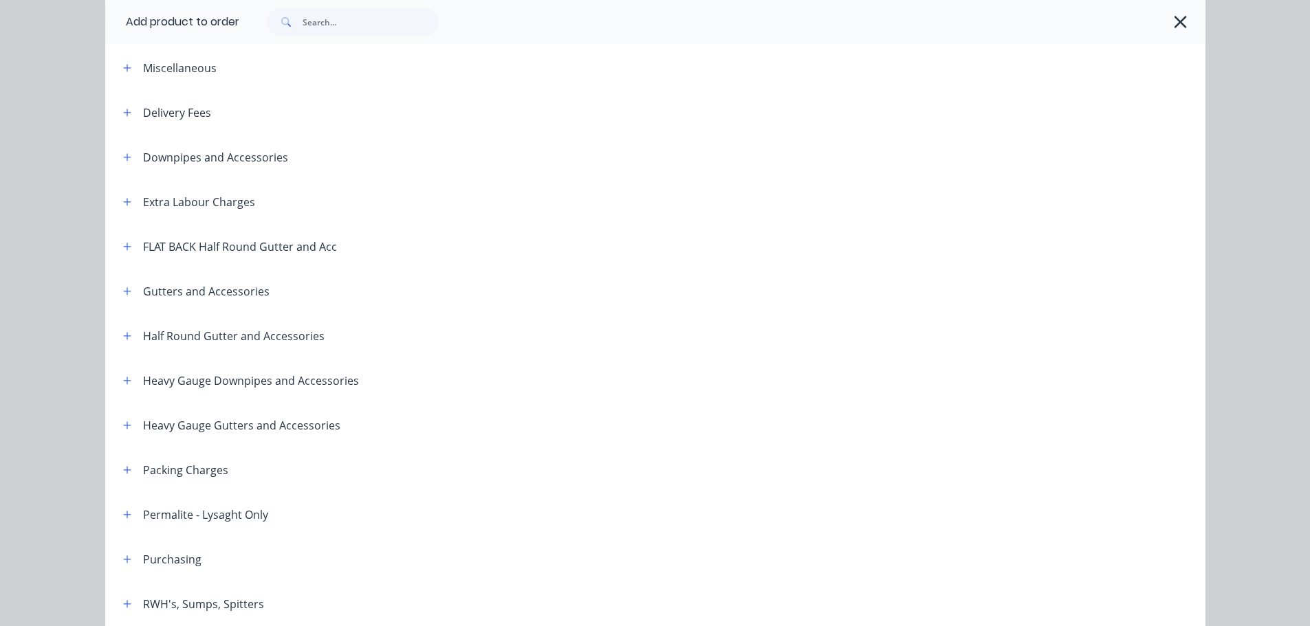
scroll to position [0, 0]
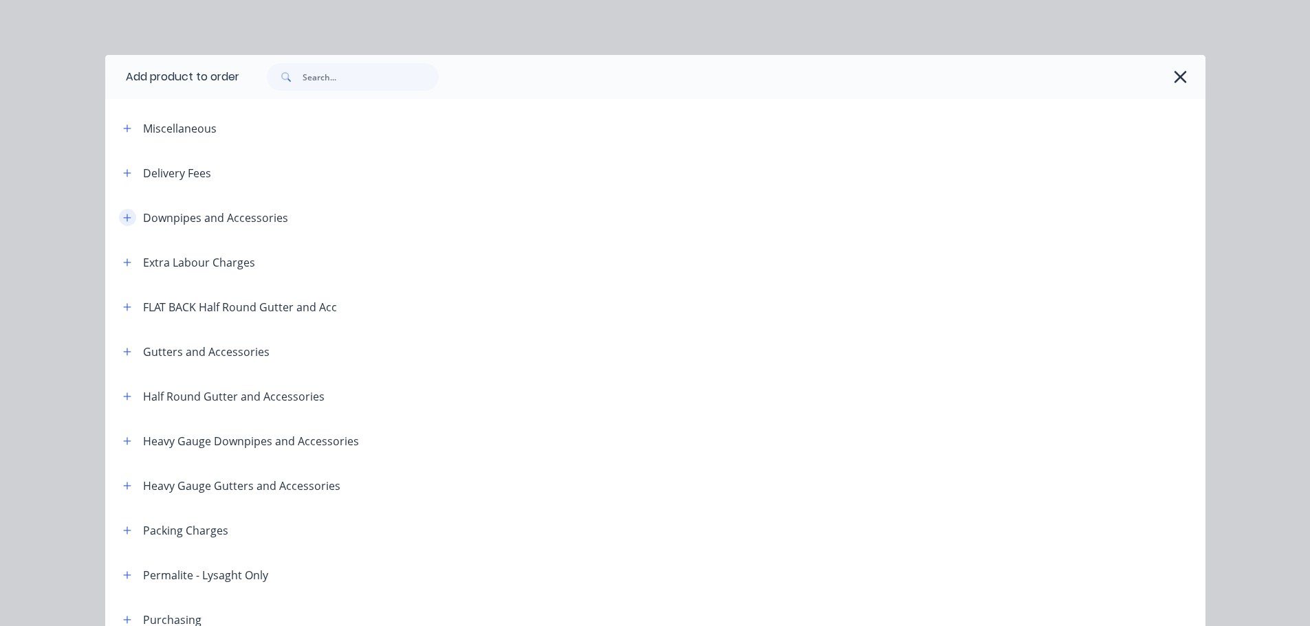
click at [127, 219] on button "button" at bounding box center [127, 217] width 17 height 17
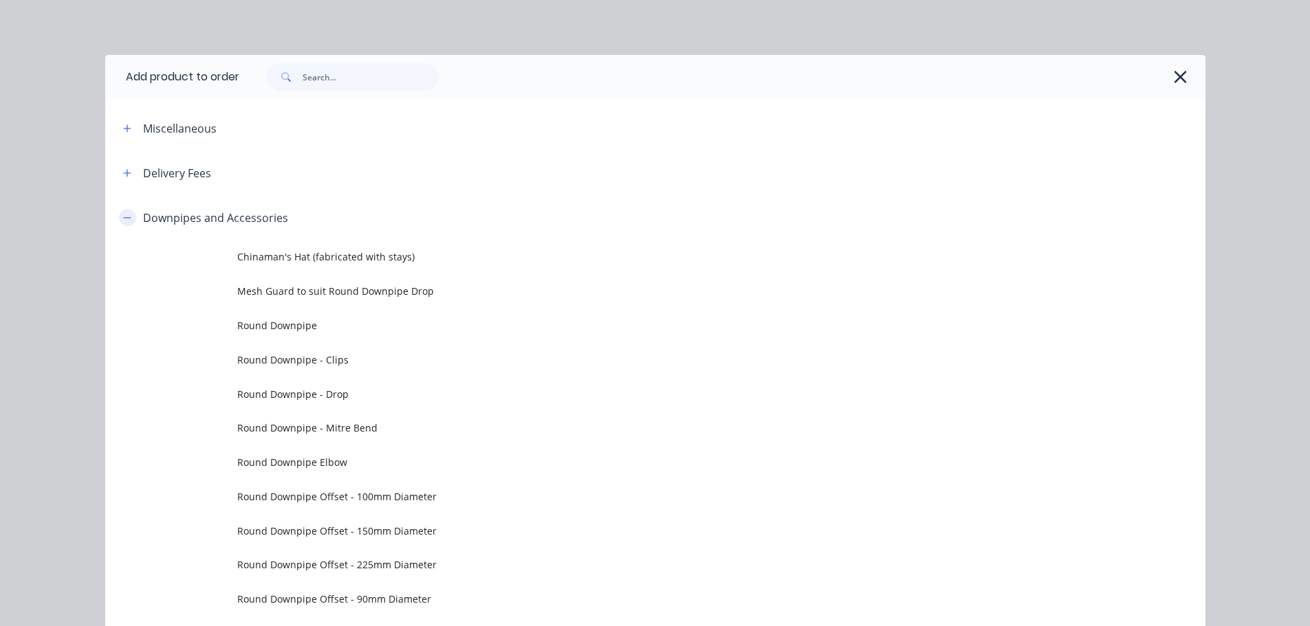
click at [126, 219] on icon "button" at bounding box center [127, 218] width 8 height 10
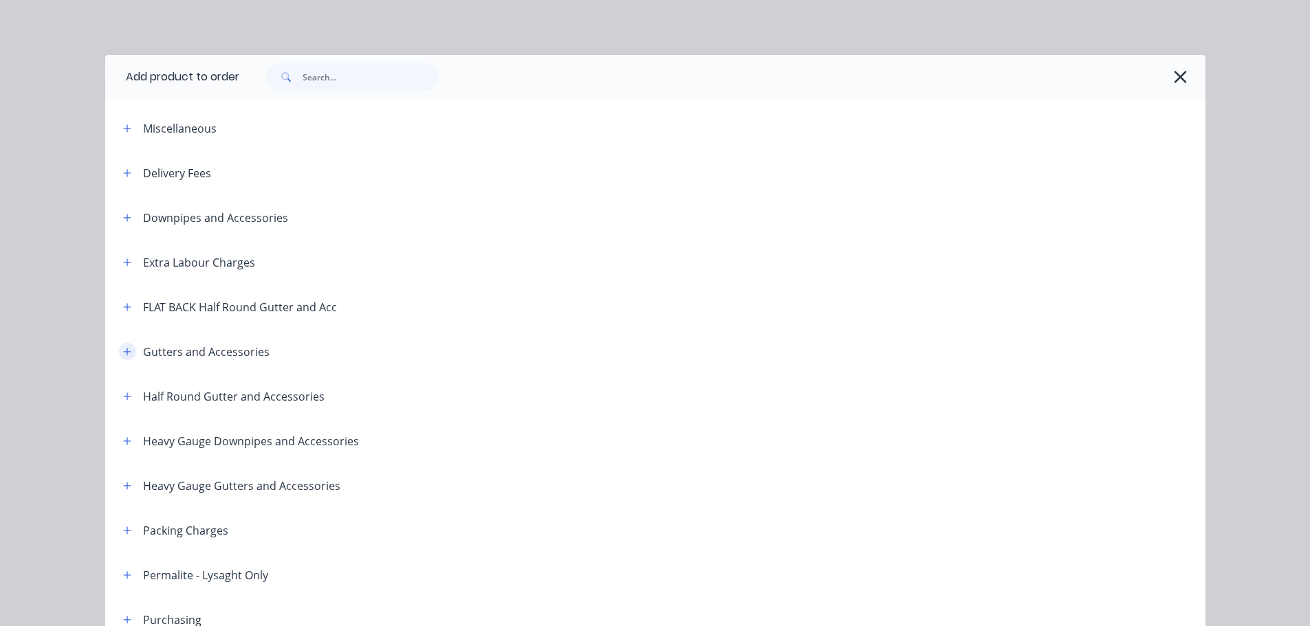
click at [123, 347] on icon "button" at bounding box center [127, 352] width 8 height 10
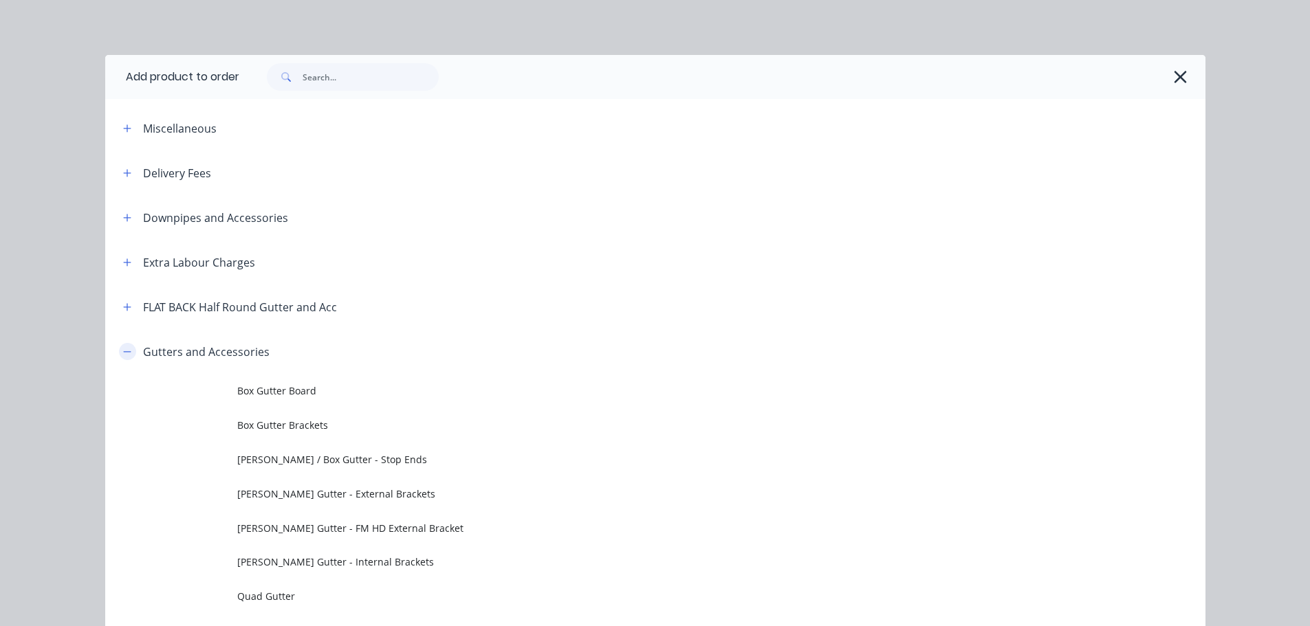
click at [123, 347] on icon "button" at bounding box center [127, 352] width 8 height 10
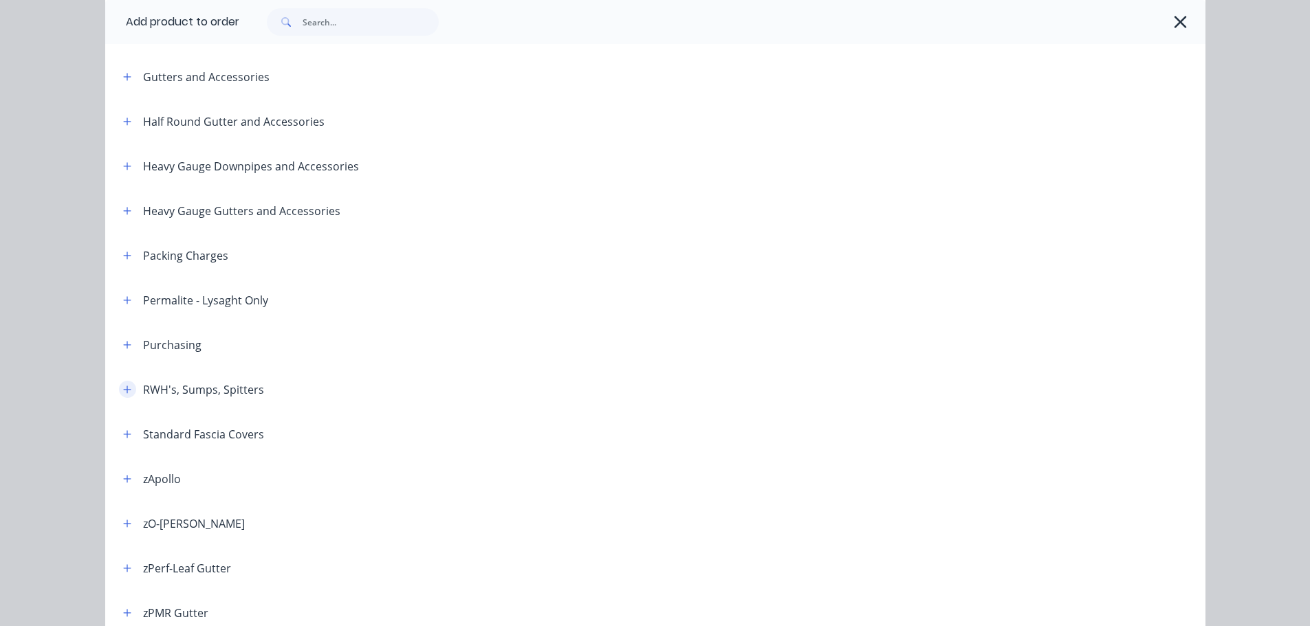
click at [127, 393] on button "button" at bounding box center [127, 389] width 17 height 17
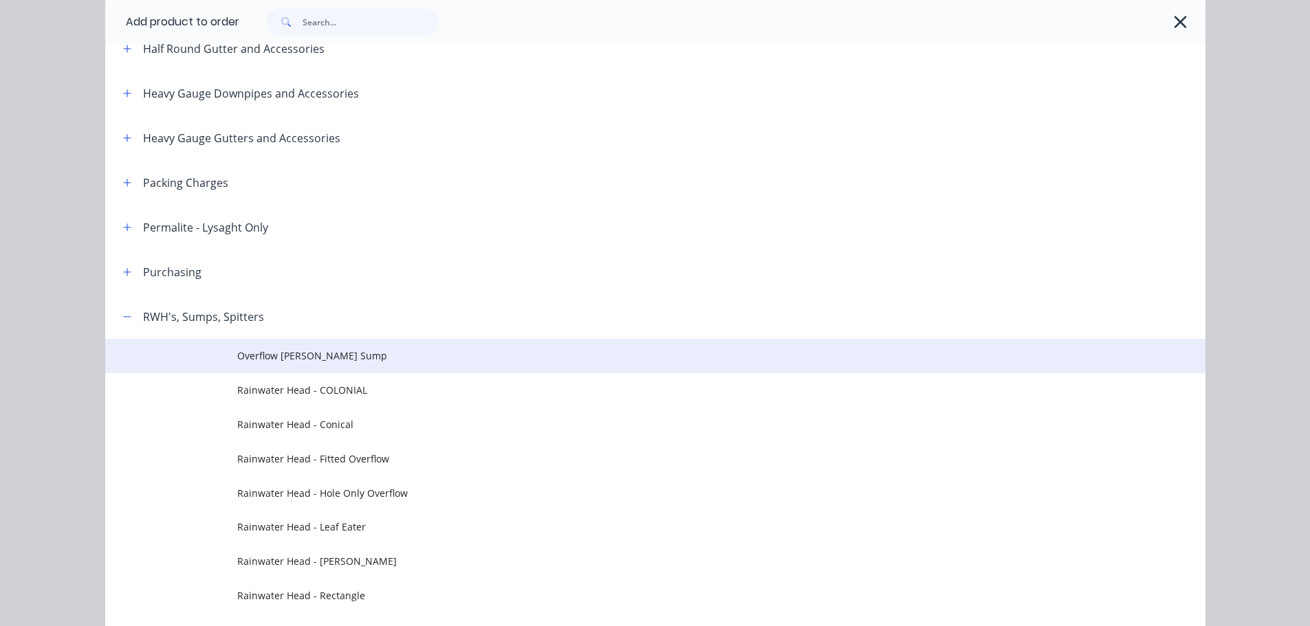
scroll to position [550, 0]
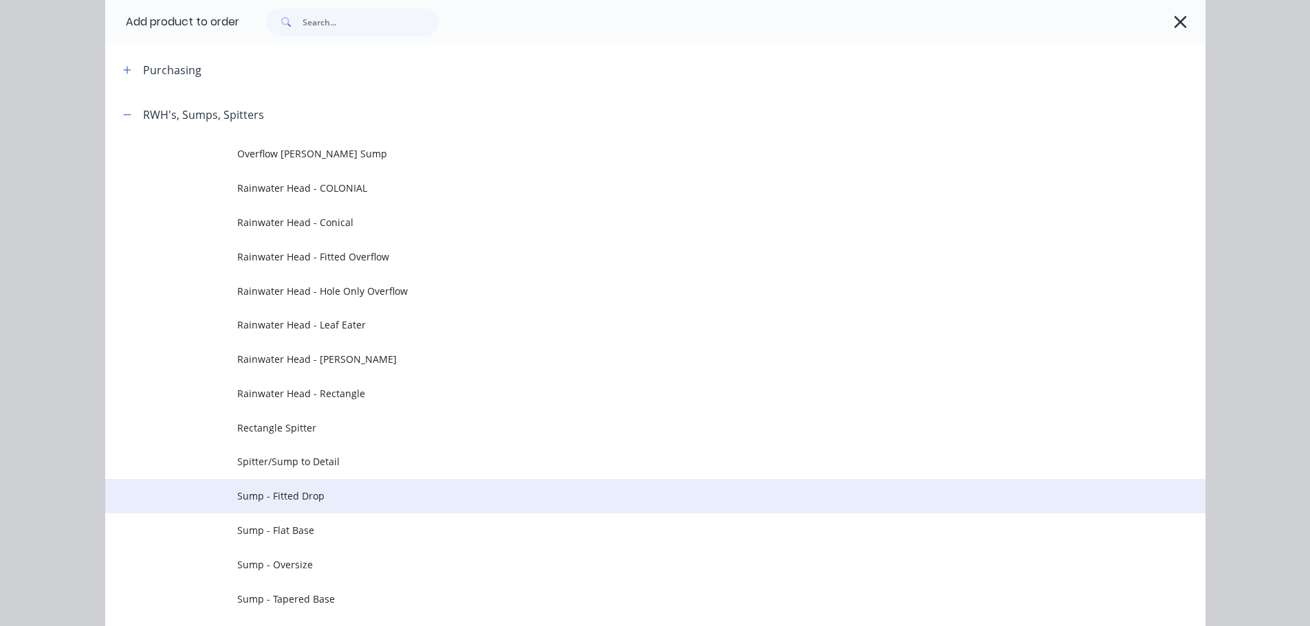
click at [368, 493] on span "Sump - Fitted Drop" at bounding box center [624, 496] width 774 height 14
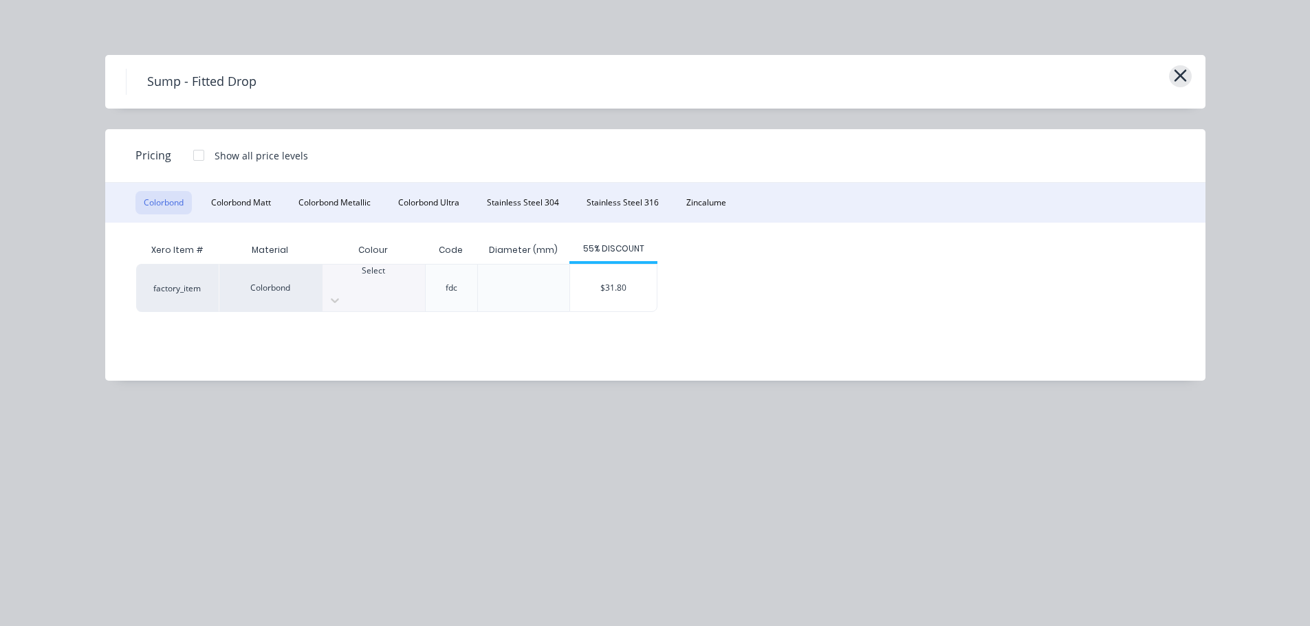
click at [1189, 79] on button "button" at bounding box center [1180, 76] width 23 height 22
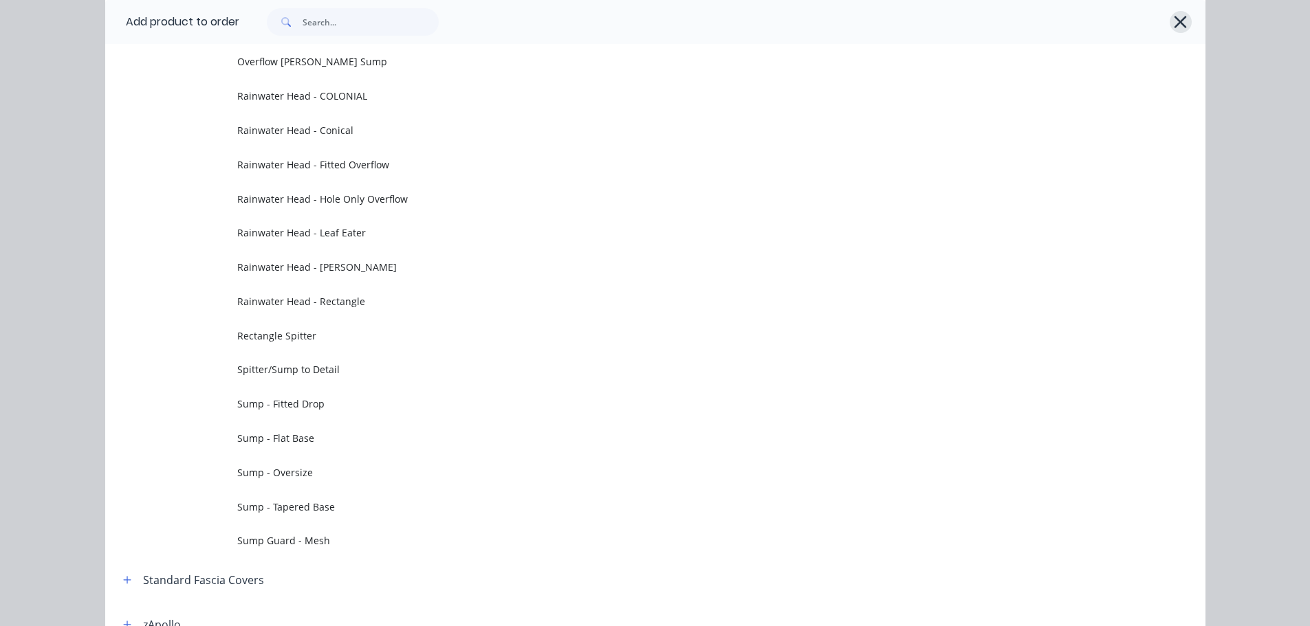
drag, startPoint x: 1170, startPoint y: 21, endPoint x: 1173, endPoint y: 6, distance: 15.5
click at [1173, 19] on icon "button" at bounding box center [1180, 21] width 14 height 19
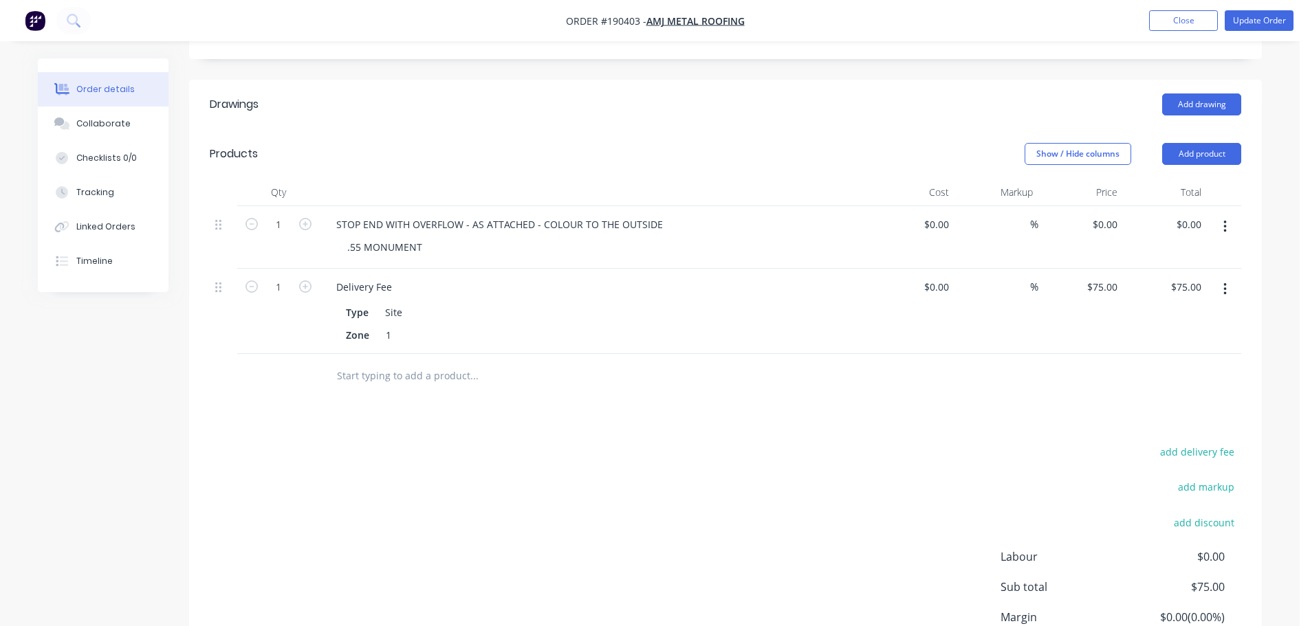
click at [1106, 206] on div "$0.00 $0.00" at bounding box center [1080, 237] width 85 height 63
click at [1107, 215] on input "0" at bounding box center [1107, 225] width 32 height 20
type input "$47.38"
click at [961, 143] on div "Show / Hide columns Add product" at bounding box center [835, 154] width 812 height 22
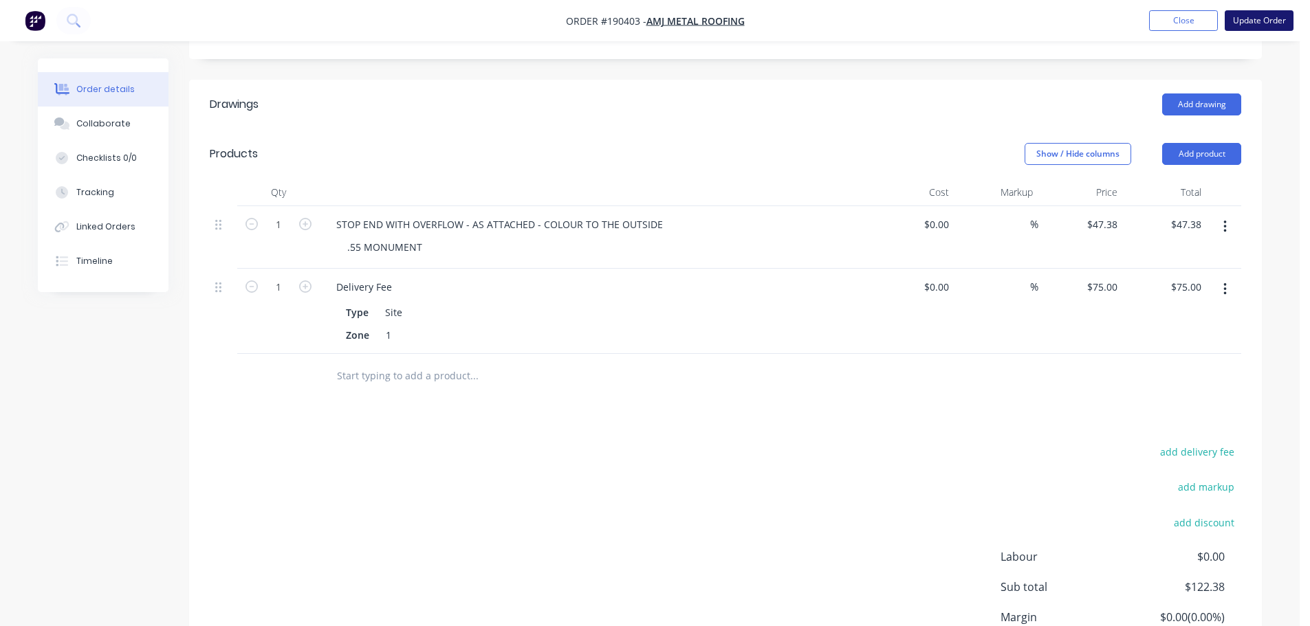
click at [1270, 13] on button "Update Order" at bounding box center [1259, 20] width 69 height 21
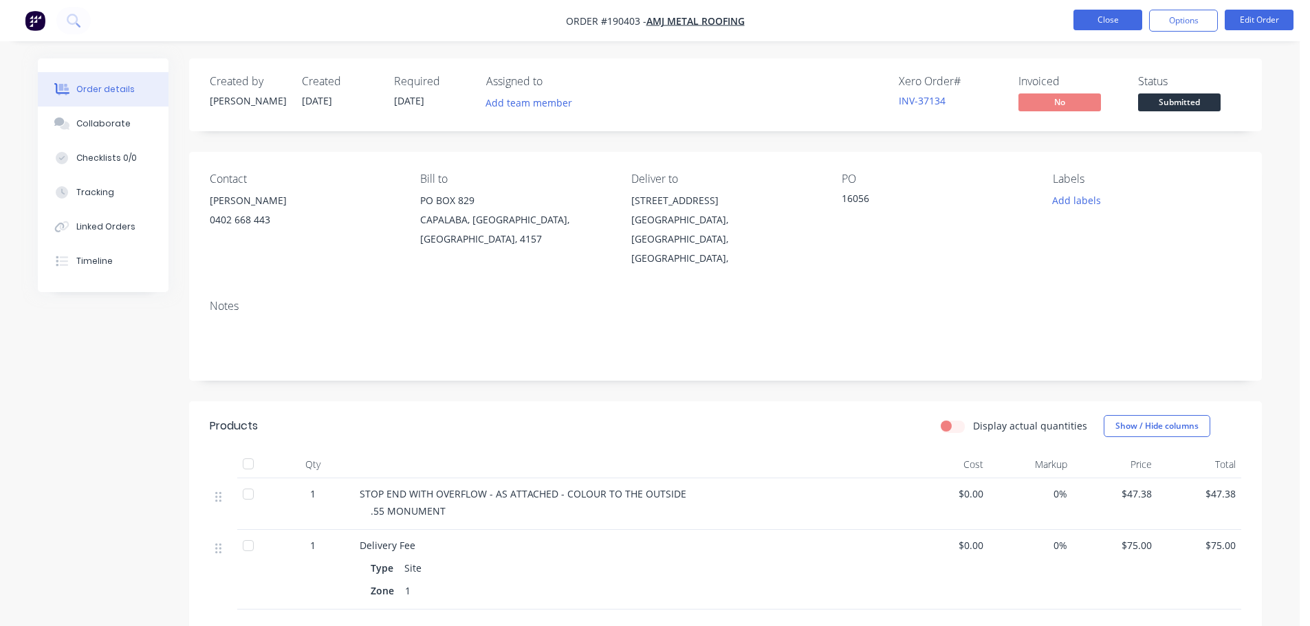
click at [1089, 19] on button "Close" at bounding box center [1107, 20] width 69 height 21
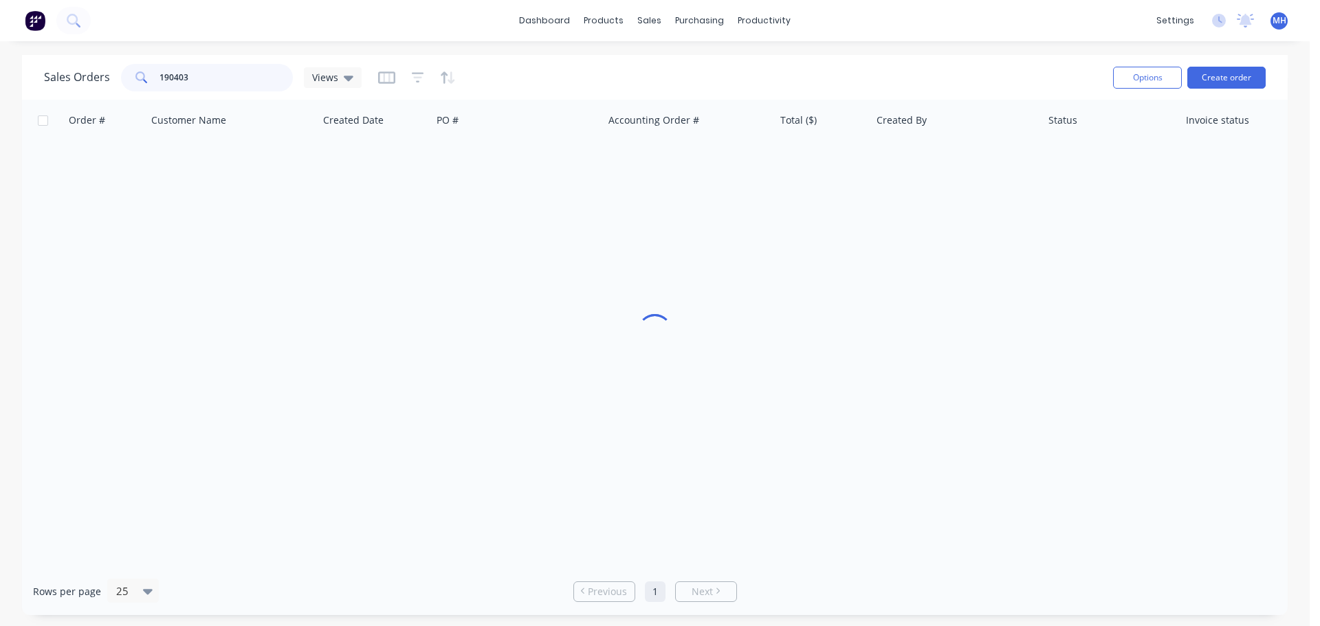
click at [265, 80] on input "190403" at bounding box center [227, 78] width 134 height 28
type input "190408"
click at [901, 395] on div "Order # Customer Name Created Date PO # Accounting Order # Total ($) Created By…" at bounding box center [655, 334] width 1266 height 468
click at [238, 65] on input "190408" at bounding box center [227, 78] width 134 height 28
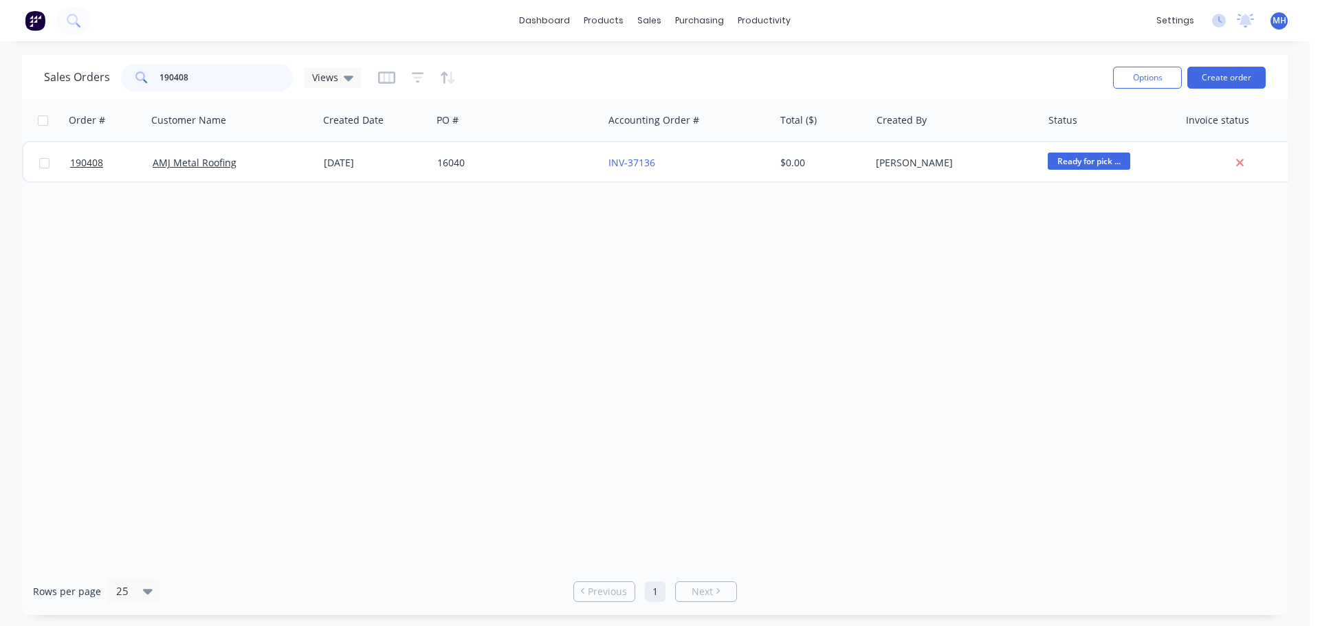
click at [238, 65] on input "190408" at bounding box center [227, 78] width 134 height 28
click at [199, 74] on input "190408" at bounding box center [227, 78] width 134 height 28
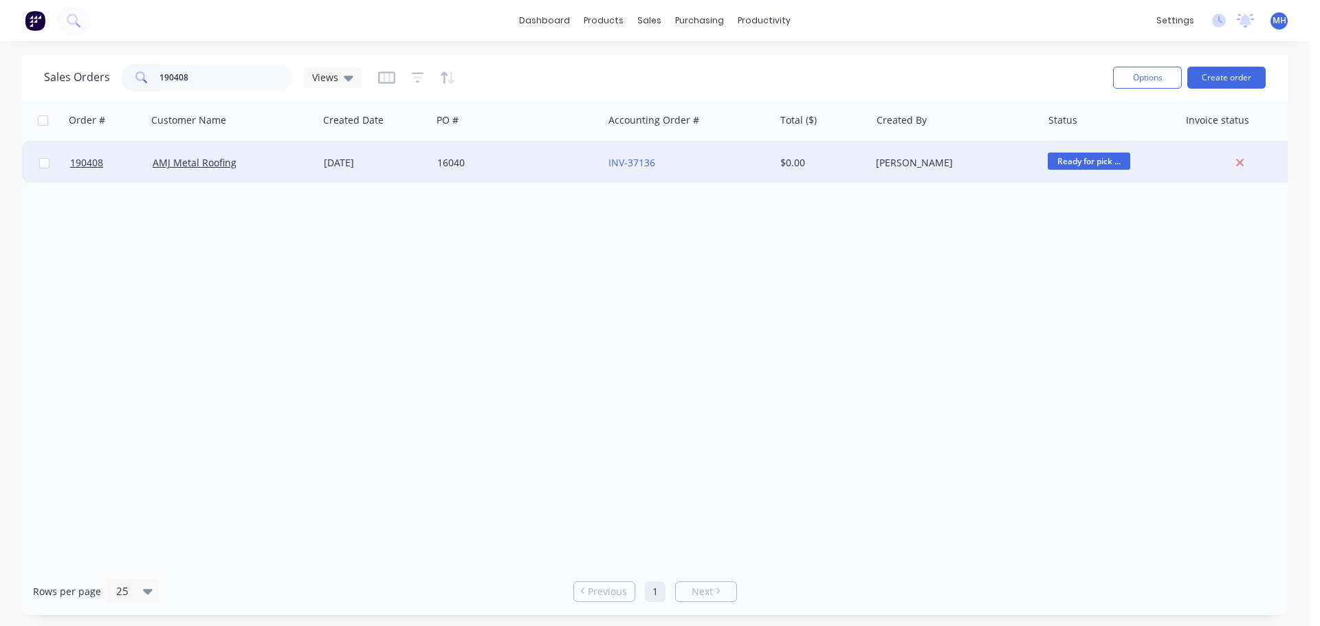
click at [296, 155] on div "AMJ Metal Roofing" at bounding box center [232, 162] width 171 height 41
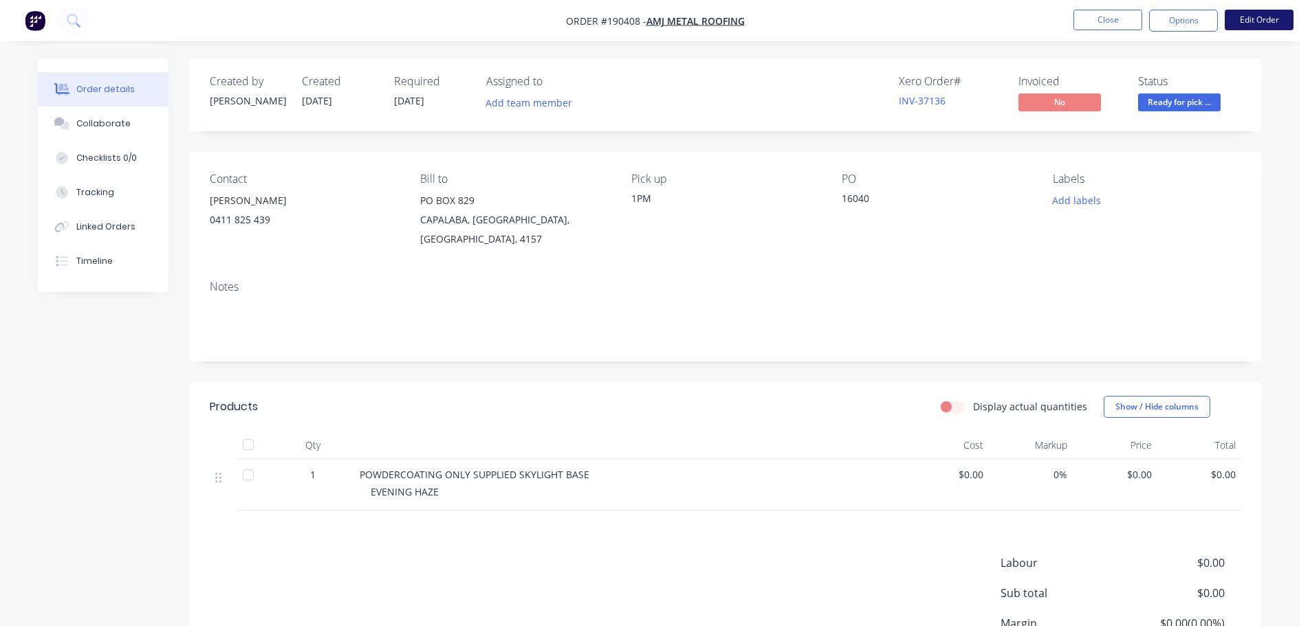
drag, startPoint x: 1175, startPoint y: 1, endPoint x: 1265, endPoint y: 27, distance: 92.9
click at [1265, 27] on button "Edit Order" at bounding box center [1259, 20] width 69 height 21
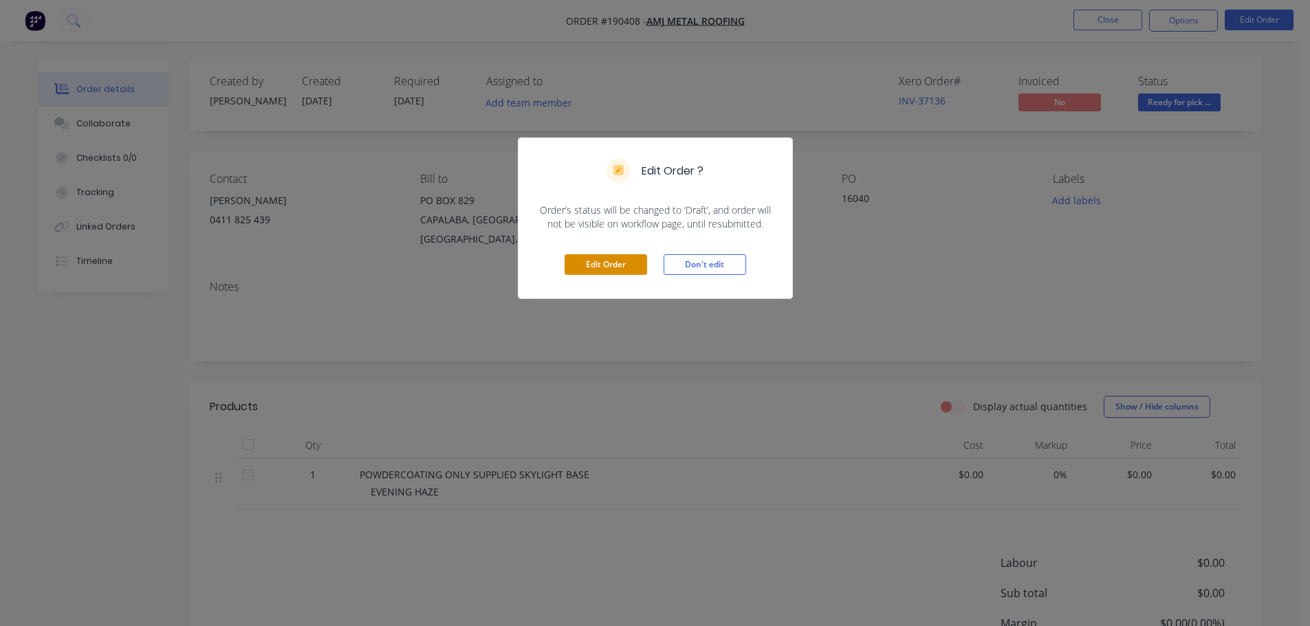
click at [631, 268] on button "Edit Order" at bounding box center [606, 264] width 83 height 21
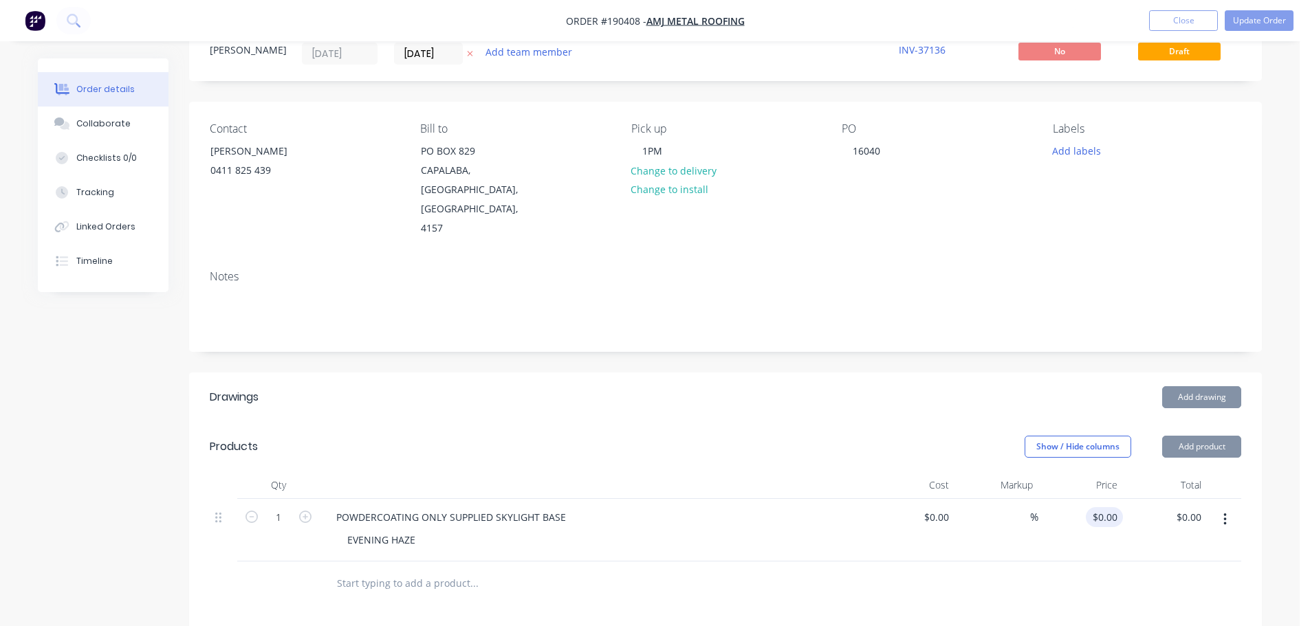
scroll to position [138, 0]
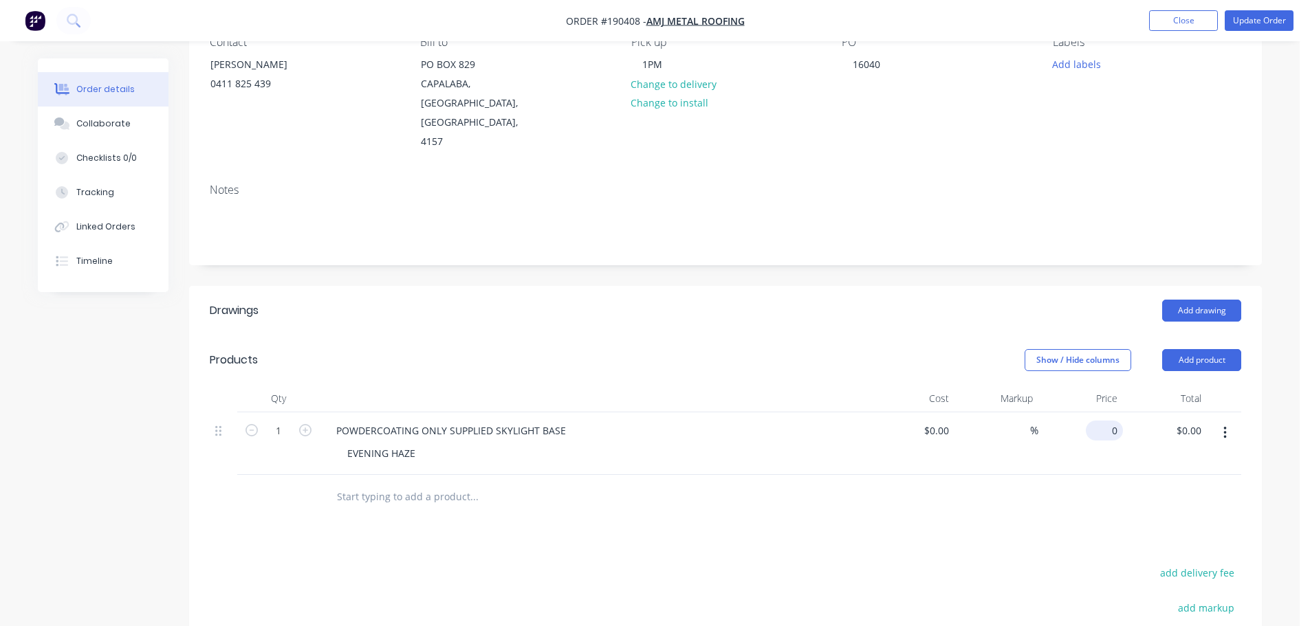
click at [1115, 421] on input "0" at bounding box center [1107, 431] width 32 height 20
type input "$50.00"
click at [735, 300] on div "Add drawing" at bounding box center [835, 311] width 812 height 22
click at [1261, 27] on button "Update Order" at bounding box center [1259, 20] width 69 height 21
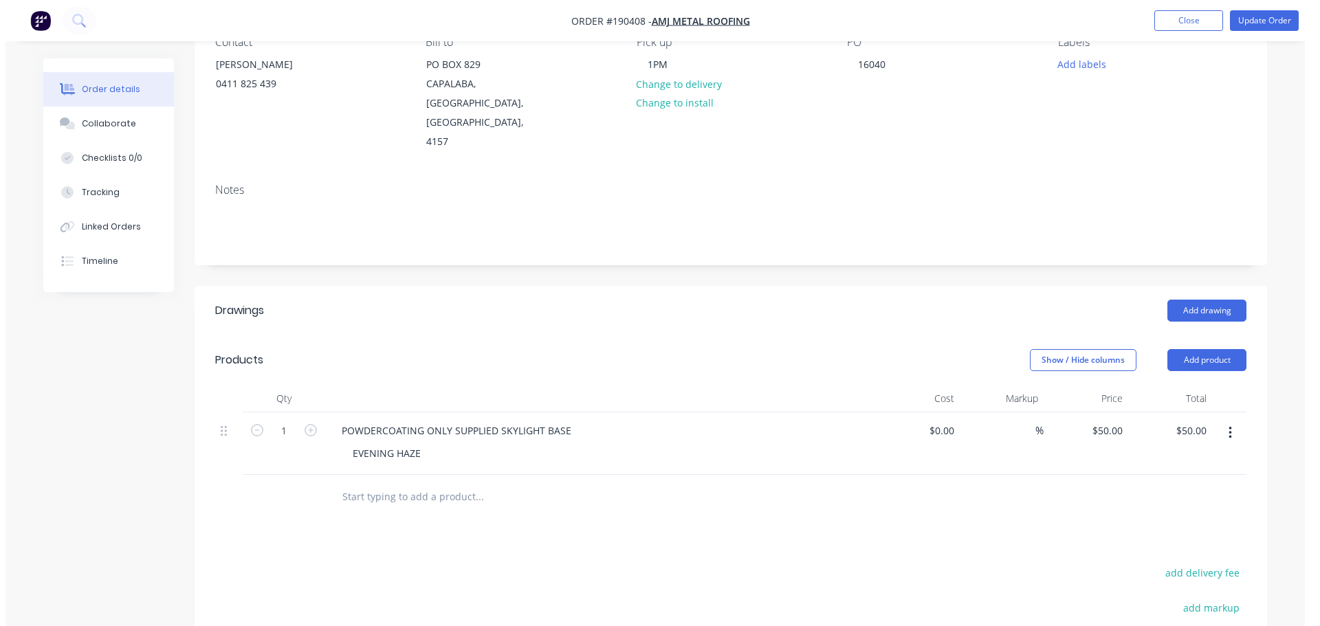
scroll to position [0, 0]
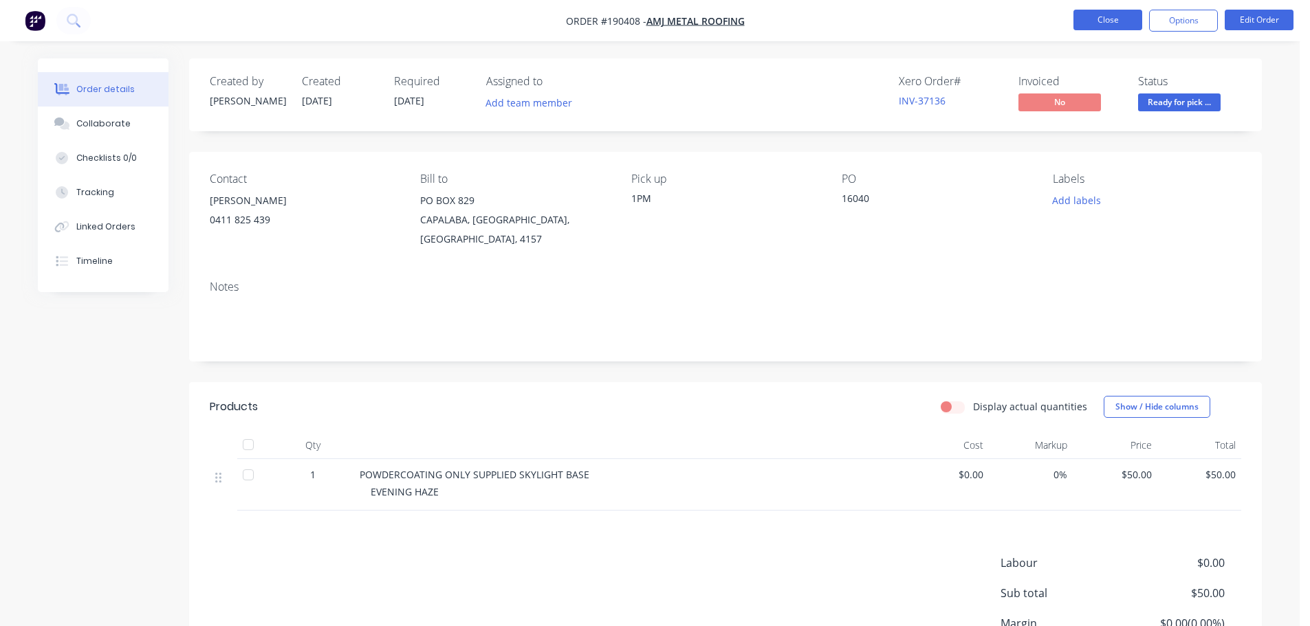
click at [1111, 29] on button "Close" at bounding box center [1107, 20] width 69 height 21
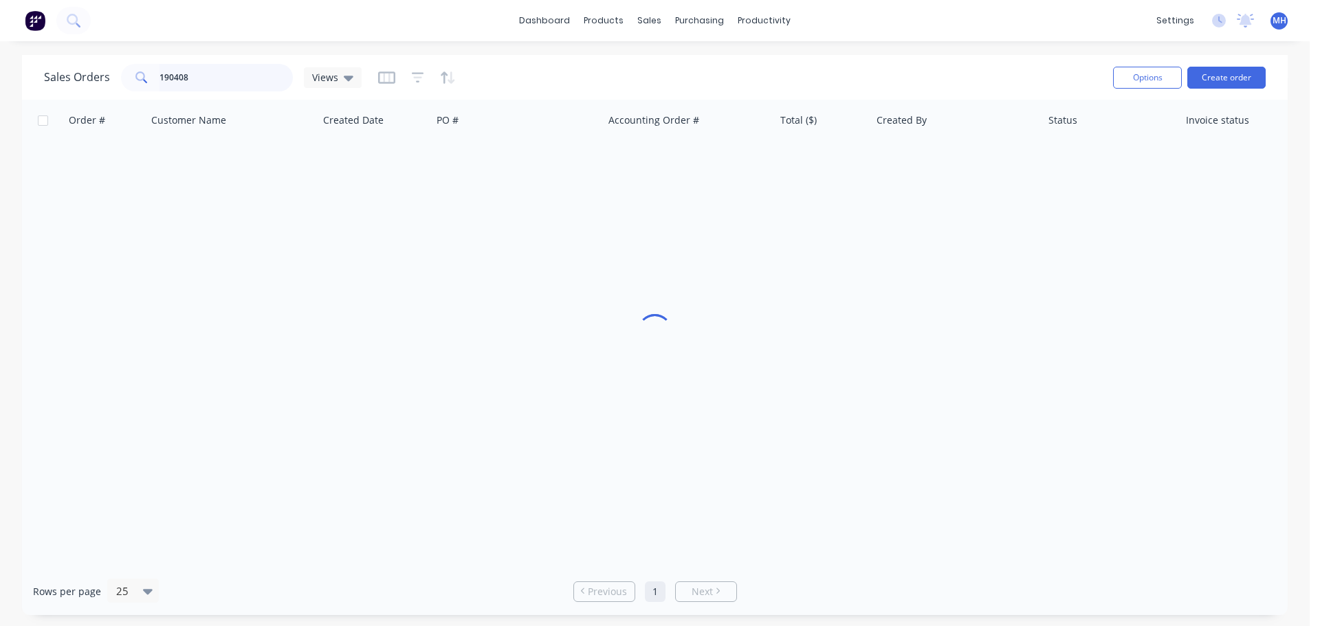
click at [211, 82] on input "190408" at bounding box center [227, 78] width 134 height 28
click at [992, 400] on div "Order # Customer Name Created Date PO # Accounting Order # Total ($) Created By…" at bounding box center [655, 334] width 1266 height 468
click at [211, 80] on input "190408" at bounding box center [227, 78] width 134 height 28
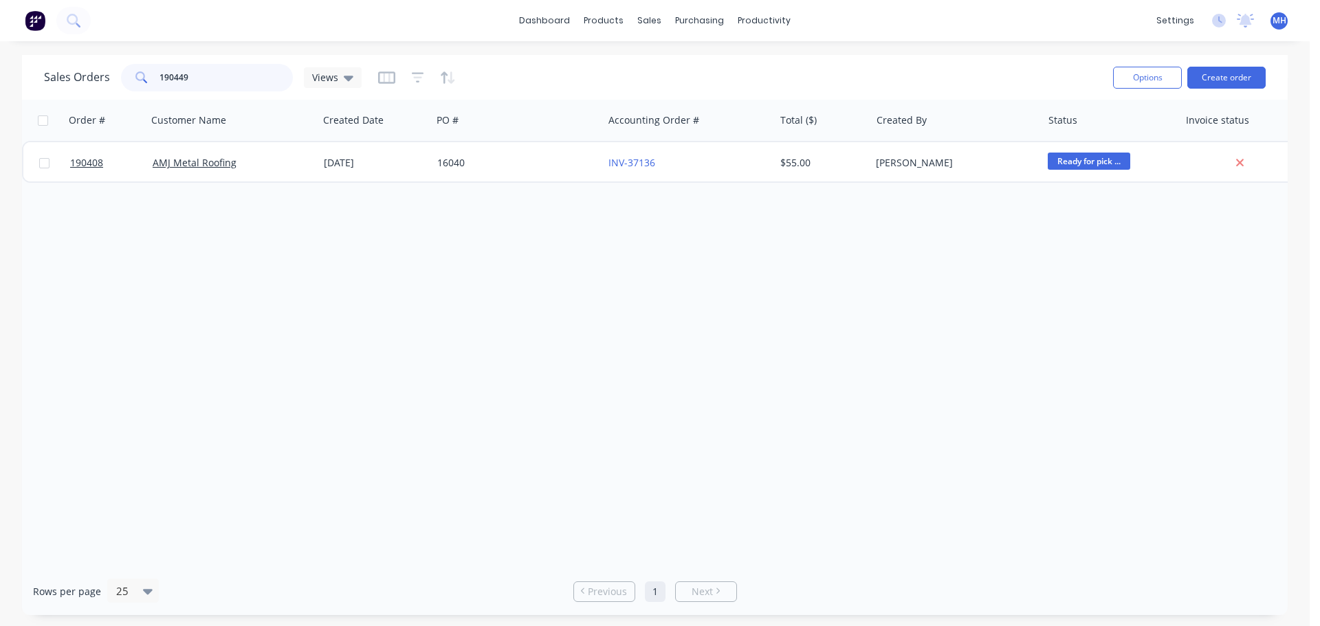
type input "190449"
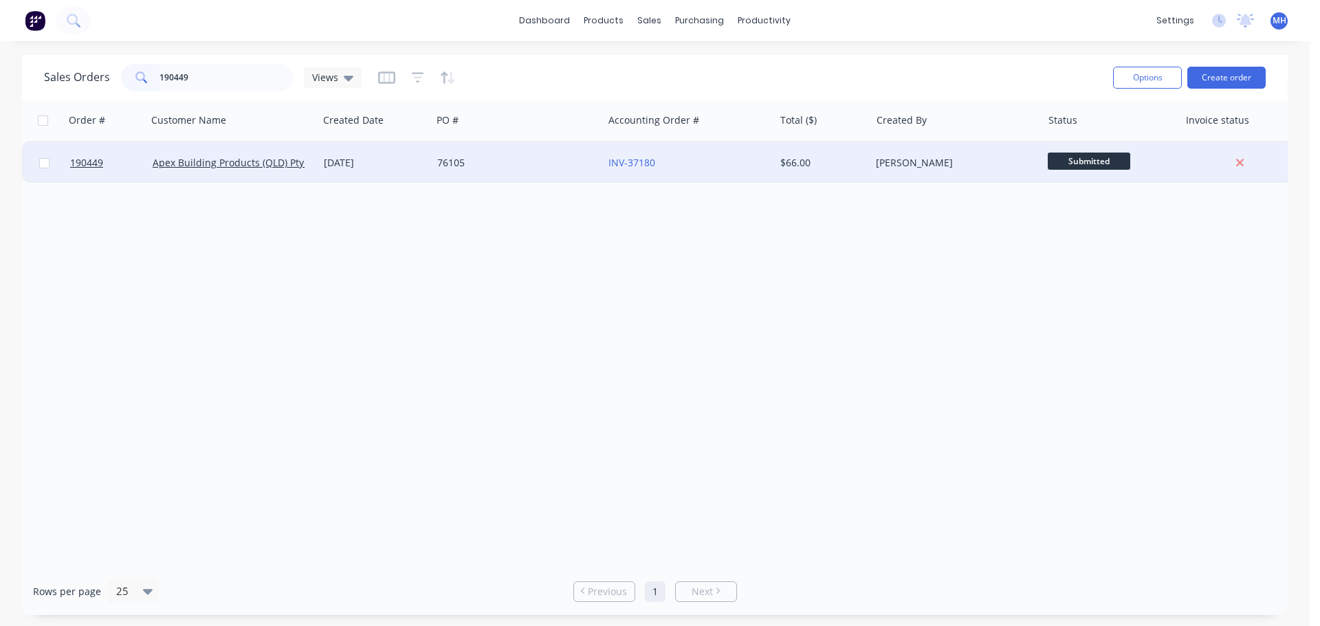
click at [717, 159] on div "INV-37180" at bounding box center [685, 163] width 153 height 14
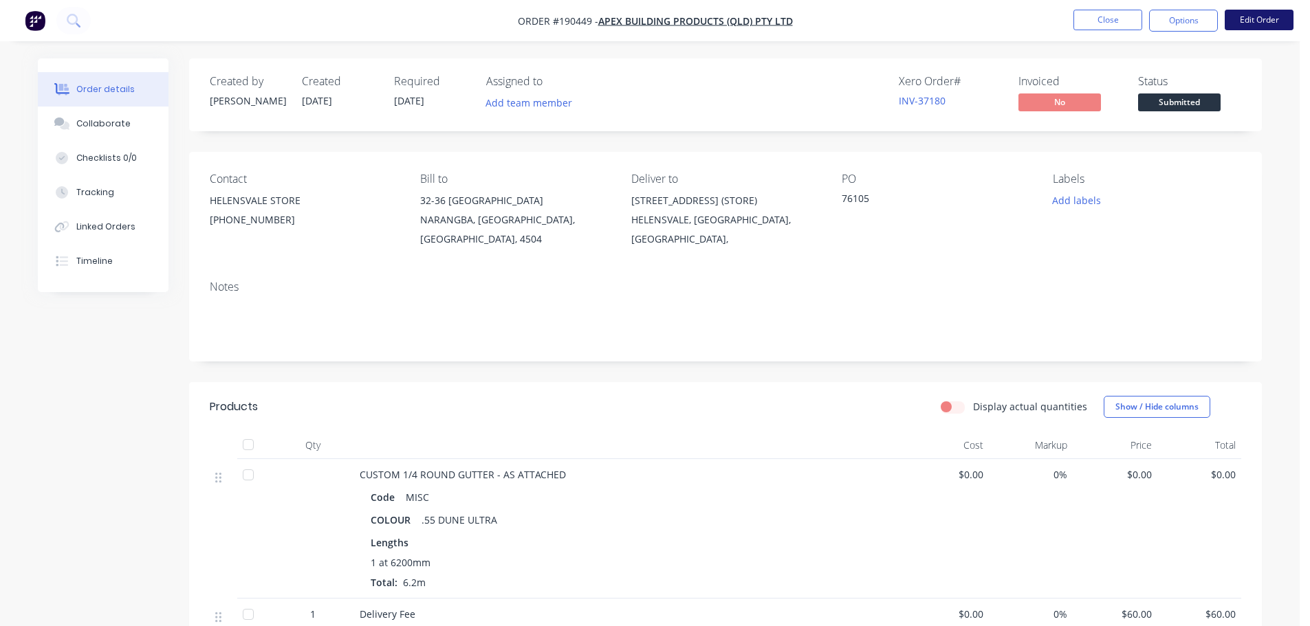
click at [1271, 17] on button "Edit Order" at bounding box center [1259, 20] width 69 height 21
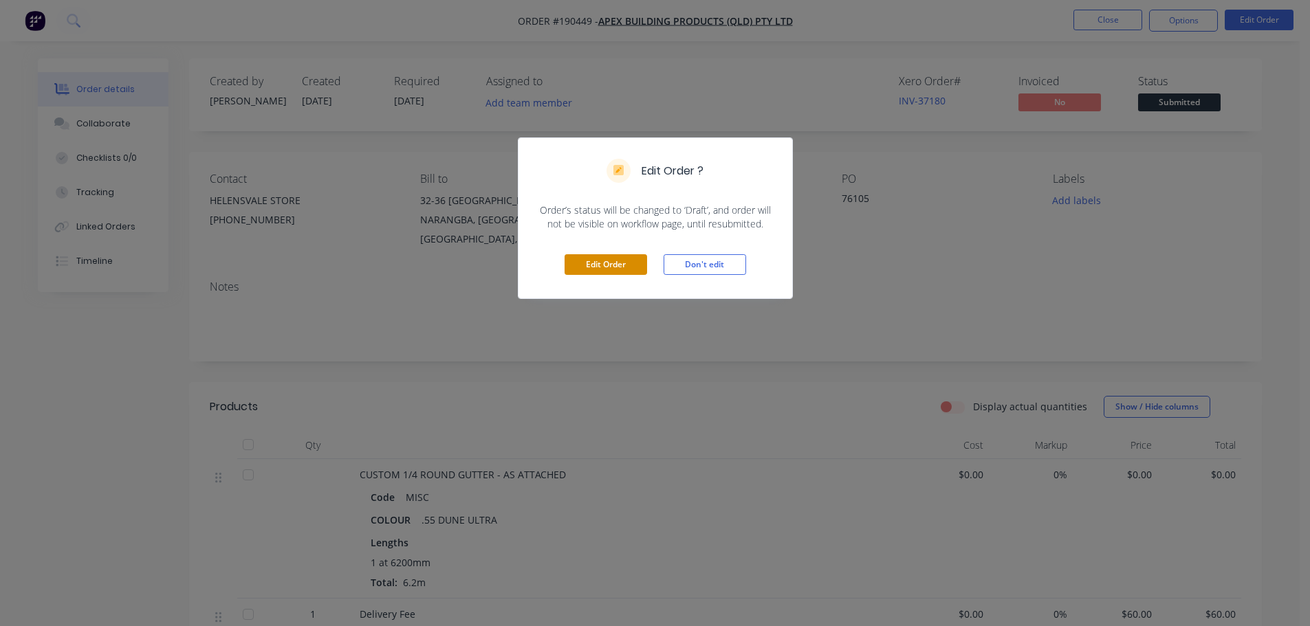
click at [602, 265] on button "Edit Order" at bounding box center [606, 264] width 83 height 21
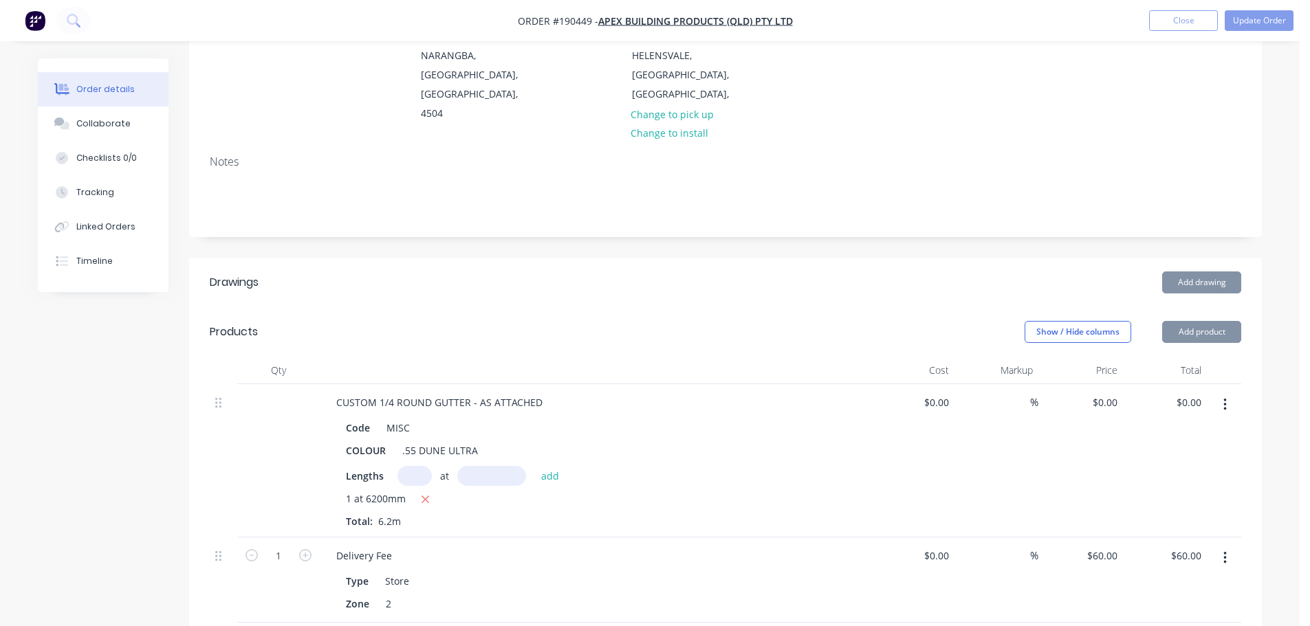
scroll to position [206, 0]
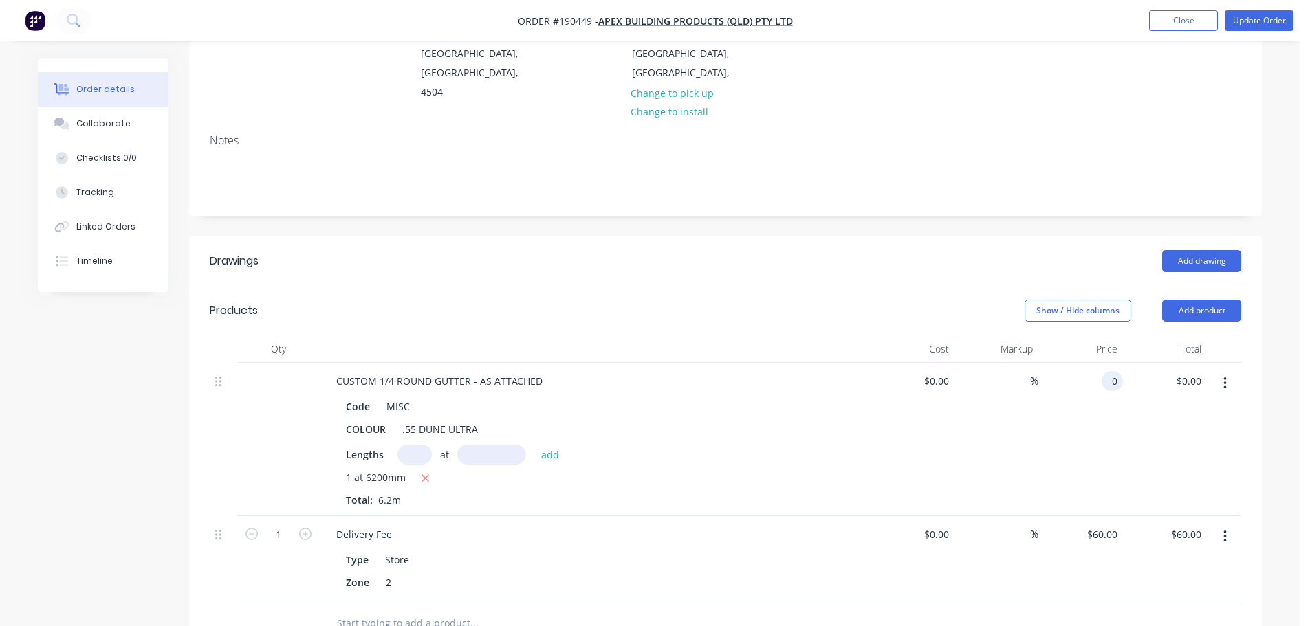
click at [1113, 371] on input "0" at bounding box center [1115, 381] width 16 height 20
type input "$26.25"
type input "$162.75"
drag, startPoint x: 908, startPoint y: 288, endPoint x: 898, endPoint y: 288, distance: 10.3
click at [906, 288] on header "Products Show / Hide columns Add product" at bounding box center [725, 311] width 1073 height 50
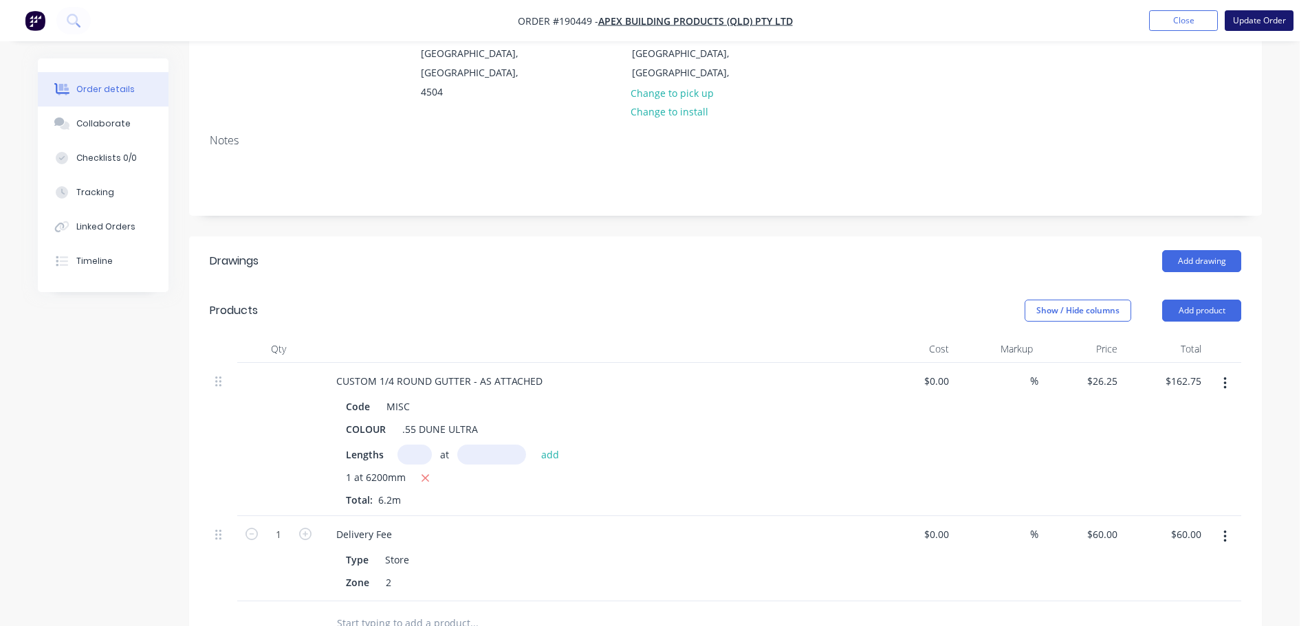
click at [1243, 21] on button "Update Order" at bounding box center [1259, 20] width 69 height 21
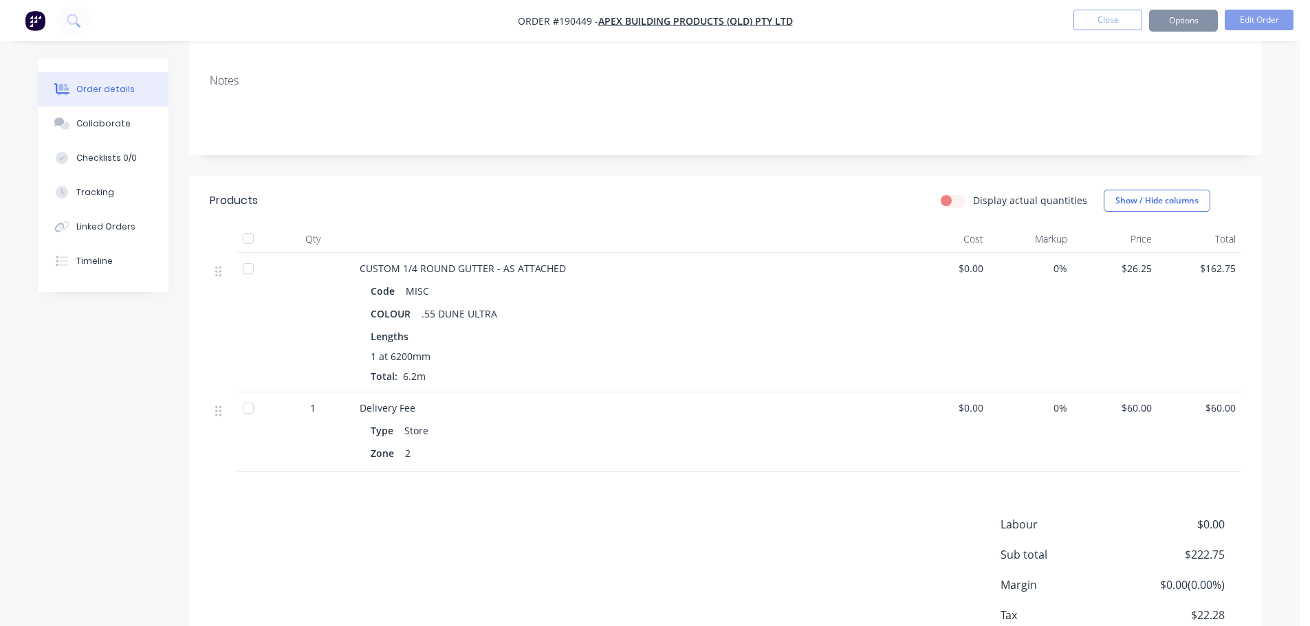
scroll to position [0, 0]
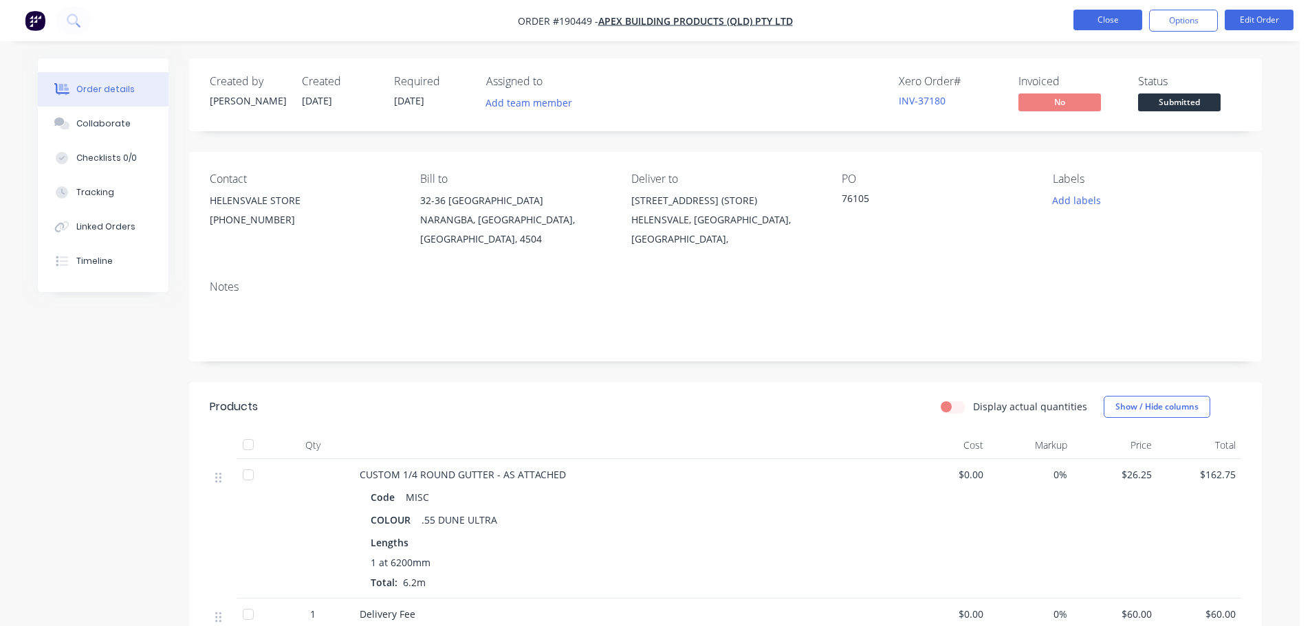
click at [1099, 20] on button "Close" at bounding box center [1107, 20] width 69 height 21
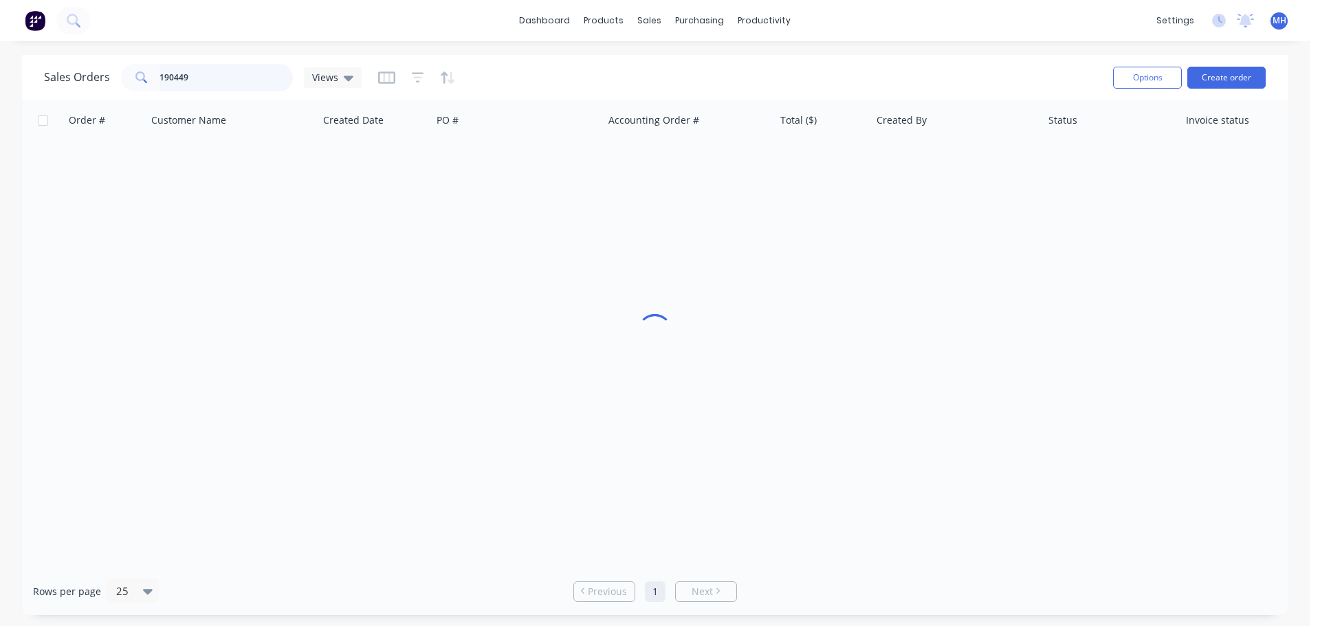
click at [236, 78] on input "190449" at bounding box center [227, 78] width 134 height 28
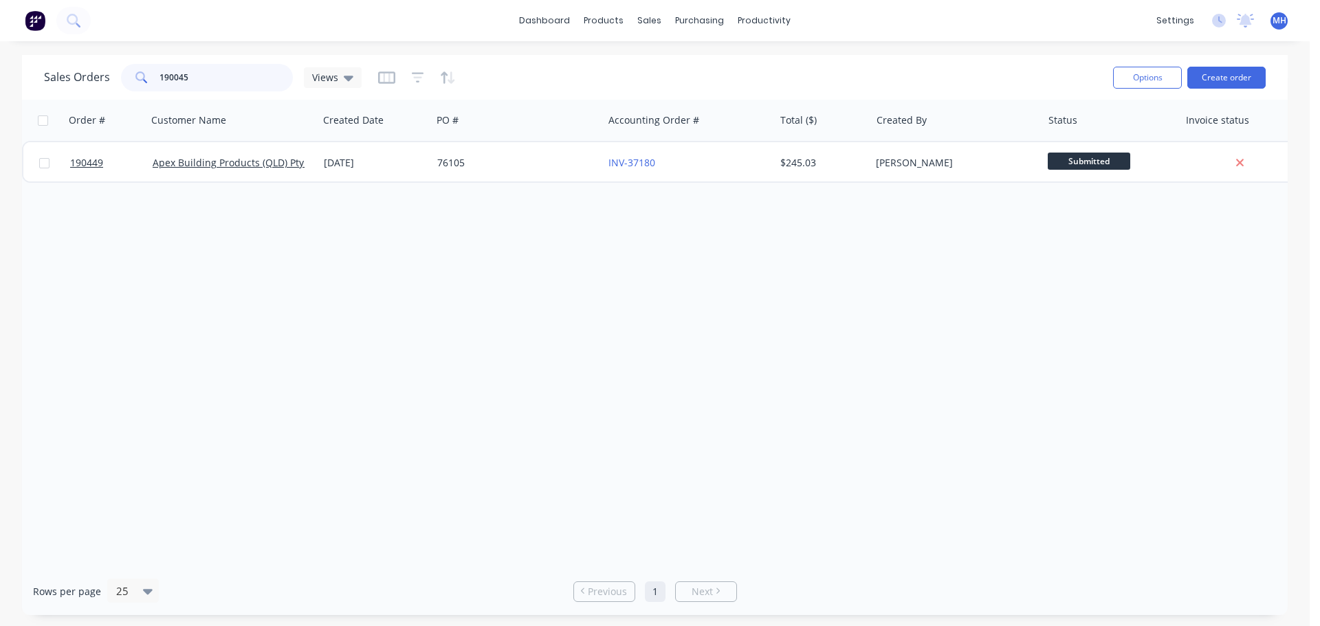
type input "190045"
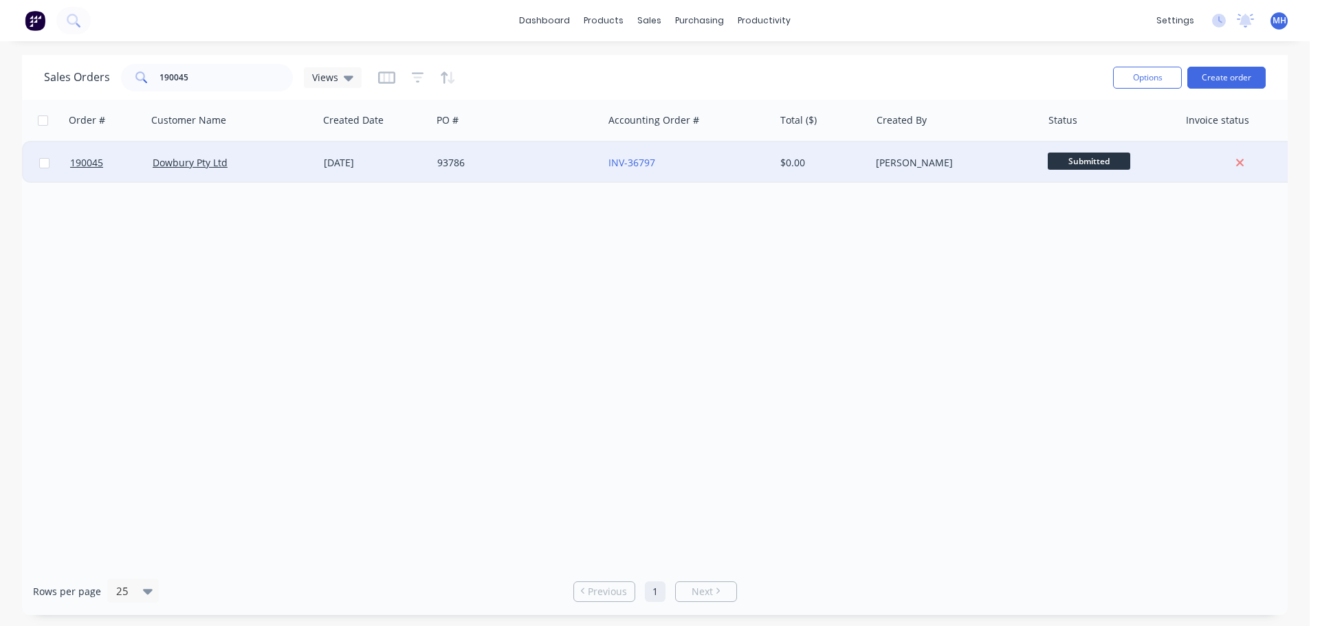
click at [273, 162] on div "Dowbury Pty Ltd" at bounding box center [229, 163] width 153 height 14
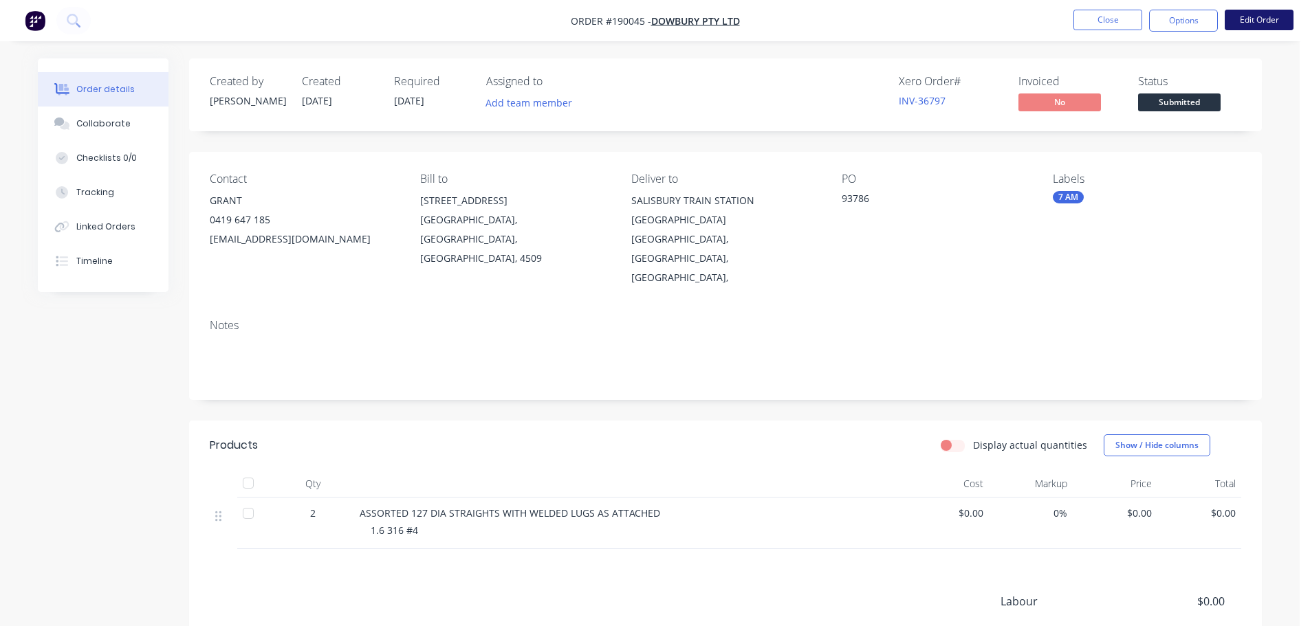
click at [1245, 21] on button "Edit Order" at bounding box center [1259, 20] width 69 height 21
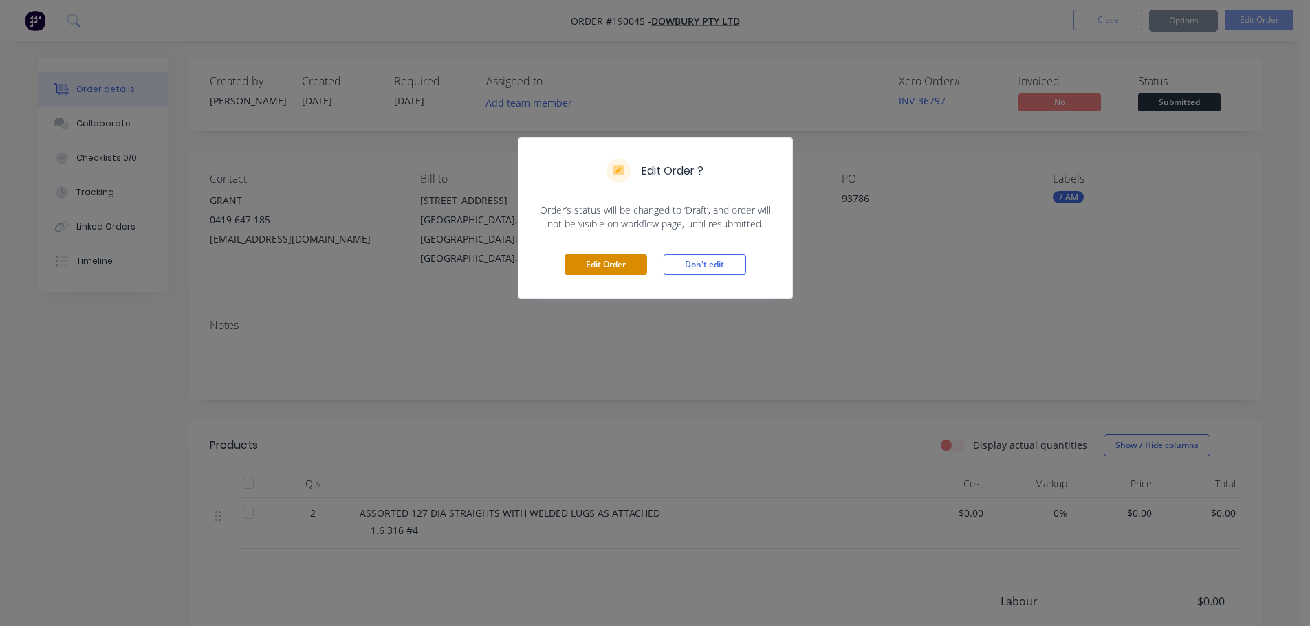
click at [585, 265] on button "Edit Order" at bounding box center [606, 264] width 83 height 21
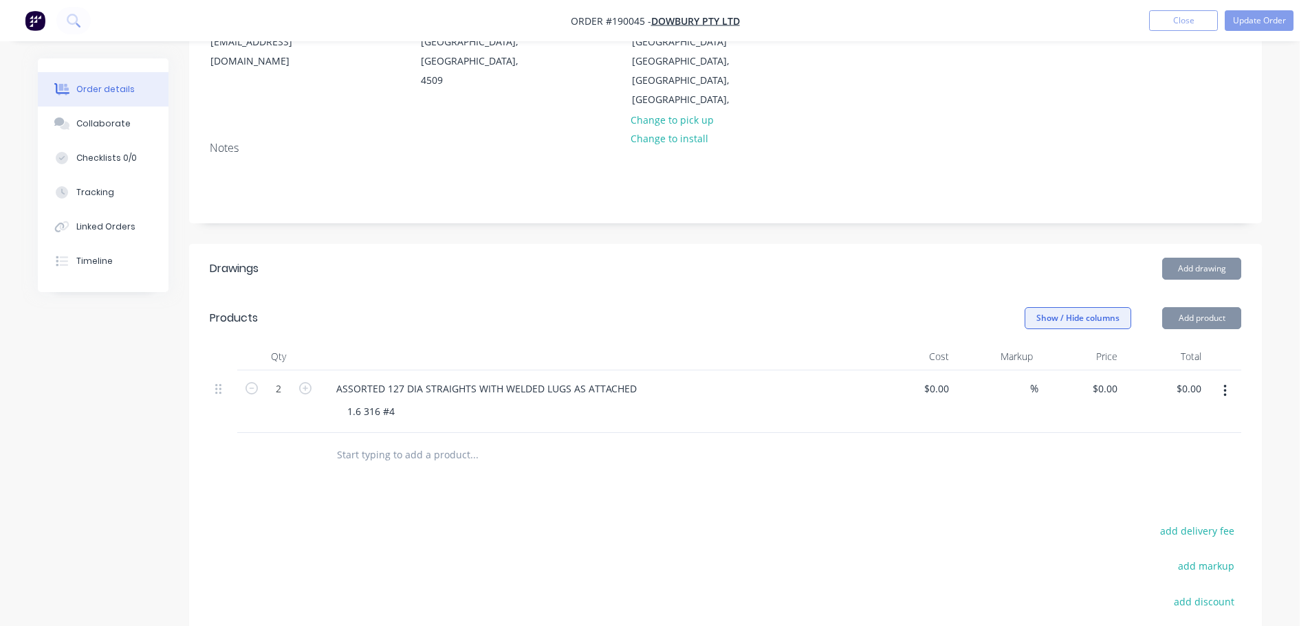
scroll to position [206, 0]
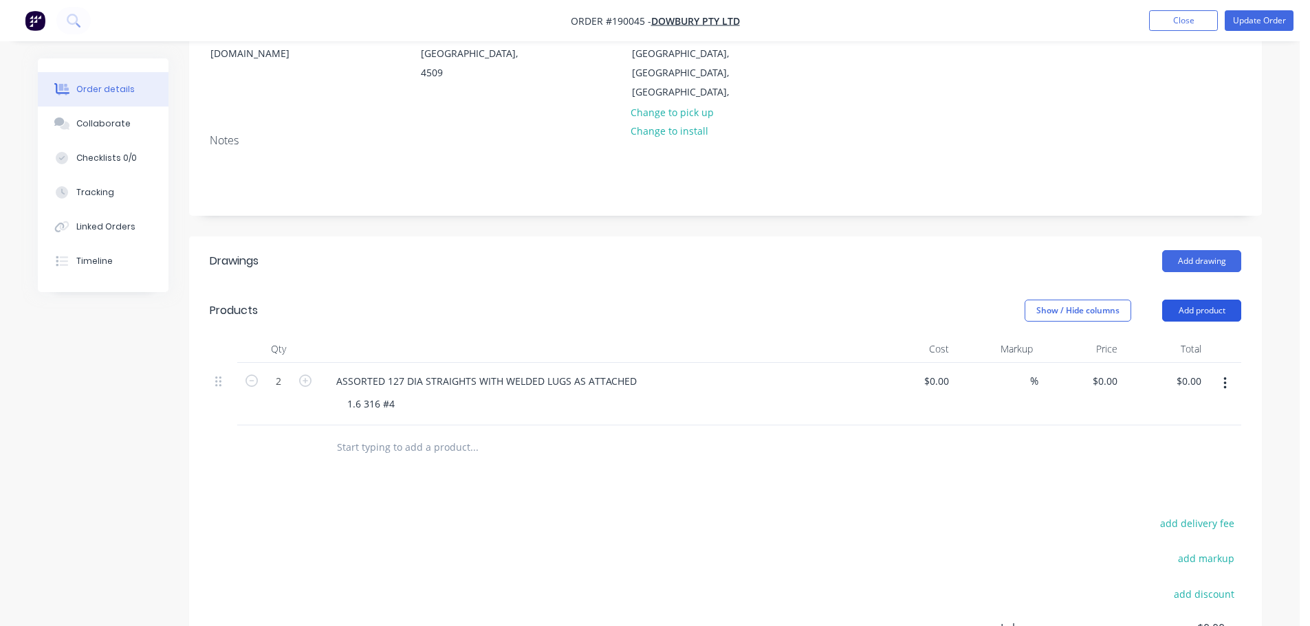
click at [1214, 300] on button "Add product" at bounding box center [1201, 311] width 79 height 22
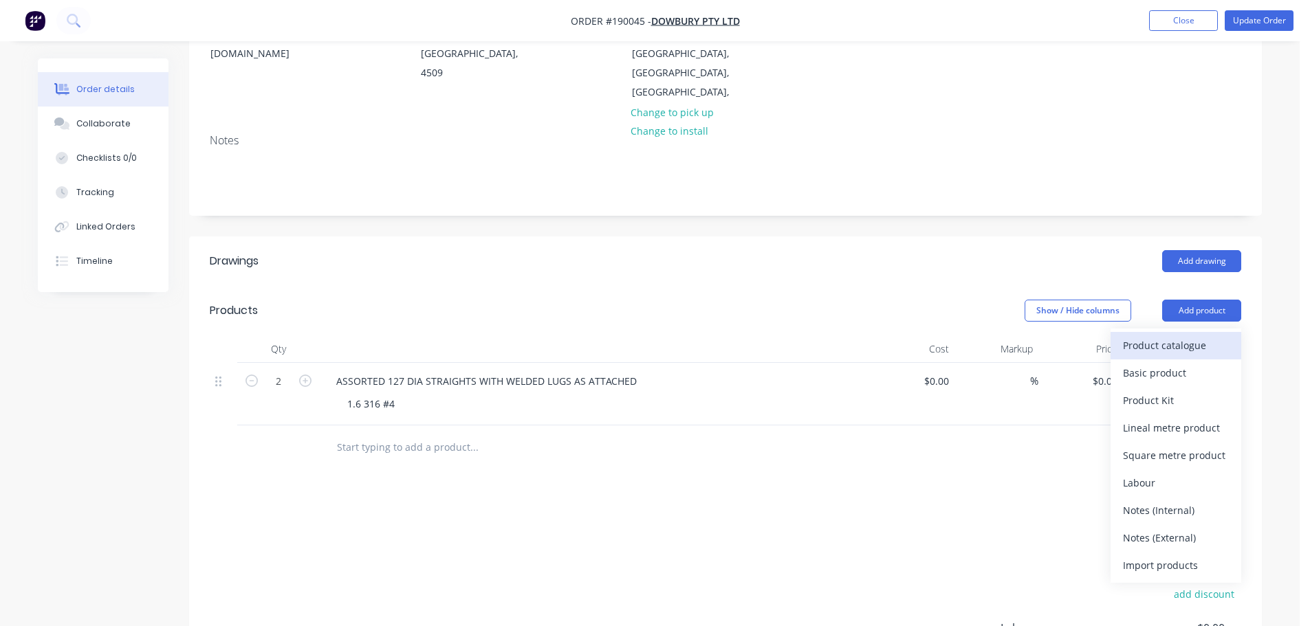
click at [1171, 336] on div "Product catalogue" at bounding box center [1176, 346] width 106 height 20
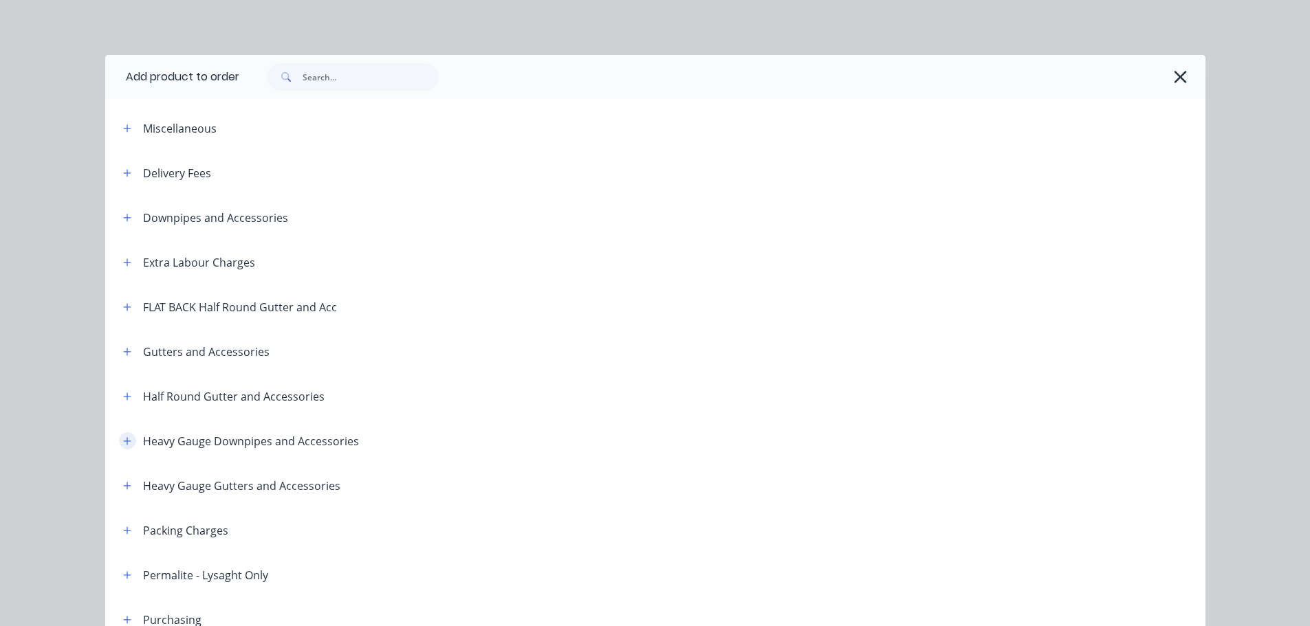
click at [124, 441] on icon "button" at bounding box center [127, 441] width 8 height 8
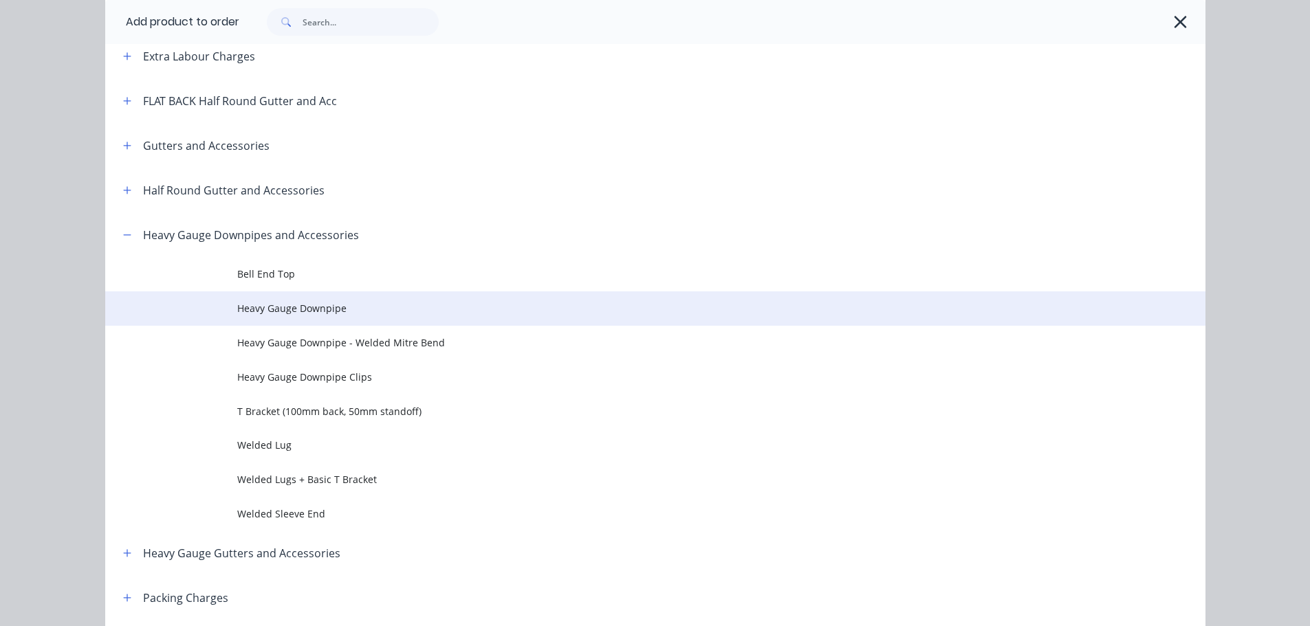
click at [313, 316] on span "Heavy Gauge Downpipe" at bounding box center [624, 308] width 774 height 14
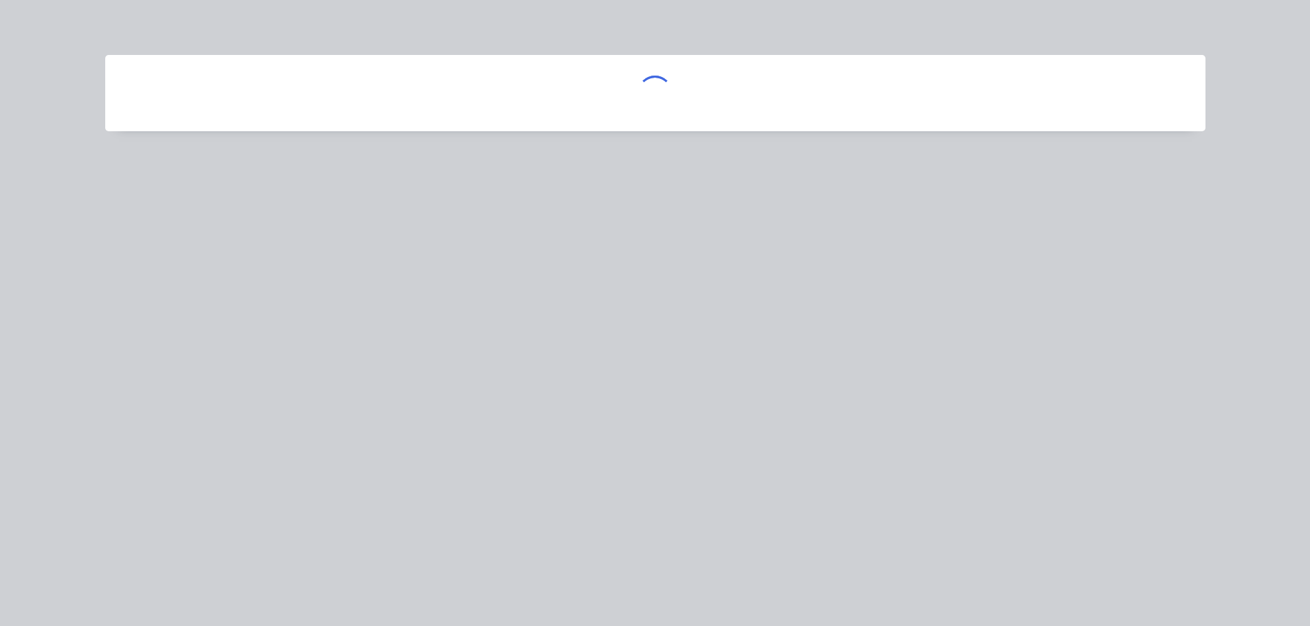
scroll to position [0, 0]
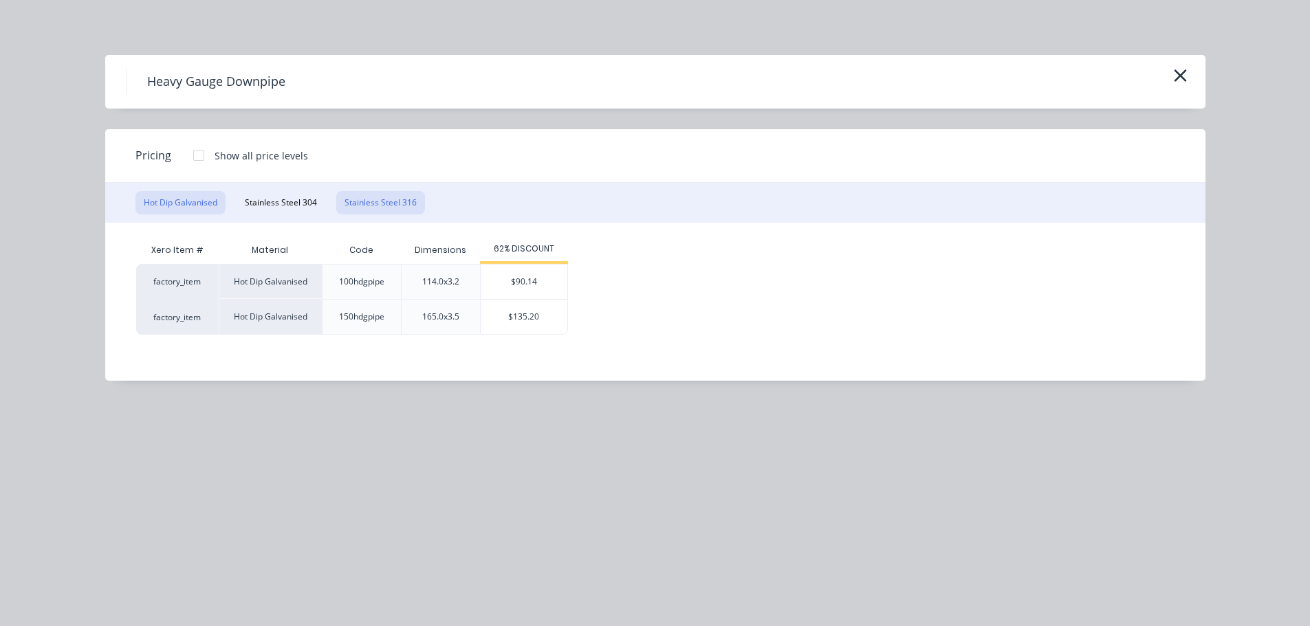
click at [370, 191] on button "Stainless Steel 316" at bounding box center [380, 202] width 89 height 23
click at [527, 325] on div "$164.00" at bounding box center [533, 317] width 87 height 34
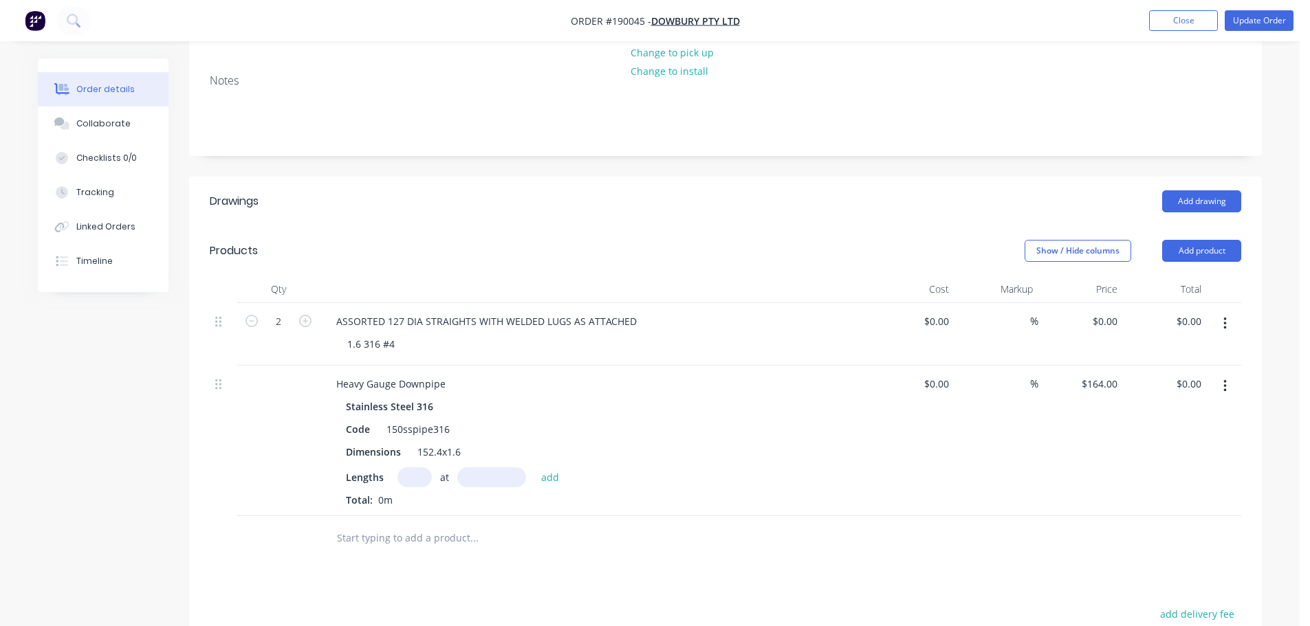
scroll to position [344, 0]
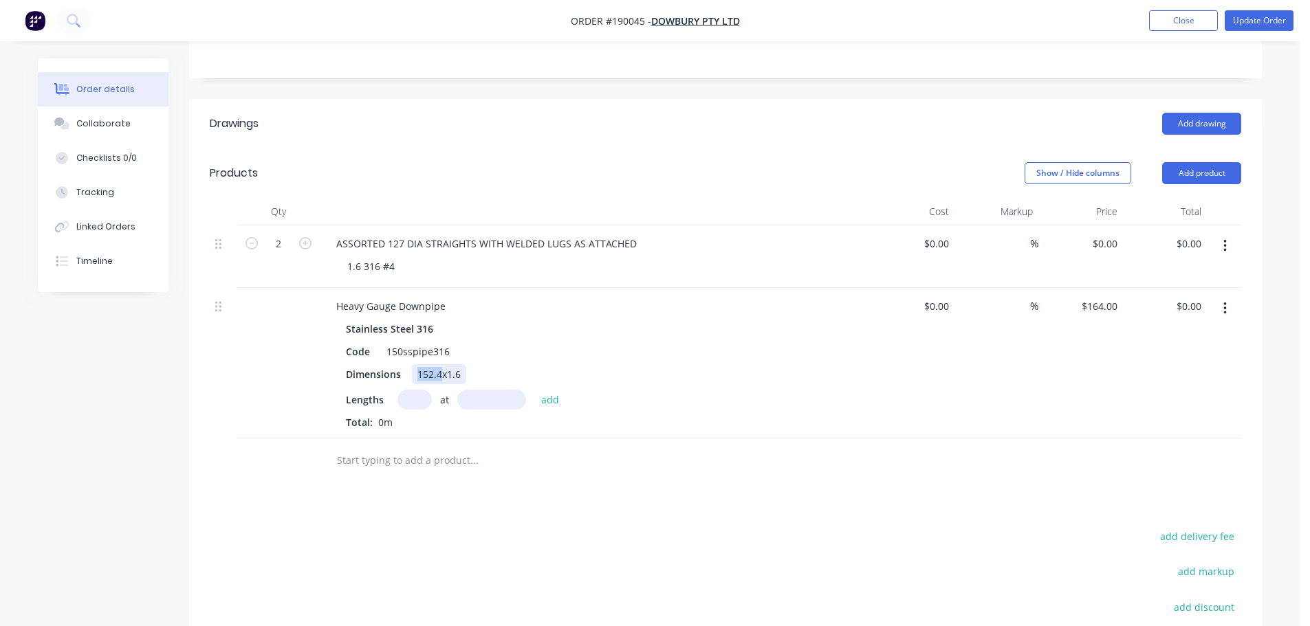
drag, startPoint x: 417, startPoint y: 338, endPoint x: 444, endPoint y: 337, distance: 26.8
click at [444, 364] on div "152.4x1.6" at bounding box center [439, 374] width 54 height 20
click at [417, 390] on input "text" at bounding box center [414, 400] width 34 height 20
type input "2"
type input "6000"
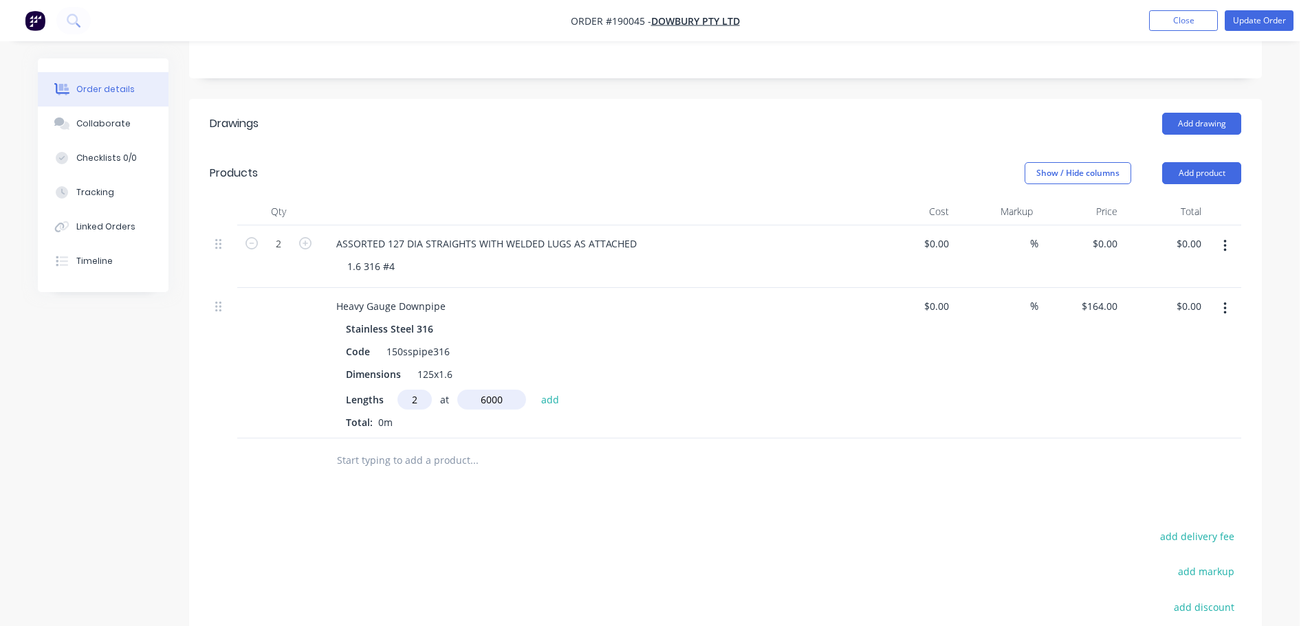
click at [534, 390] on button "add" at bounding box center [550, 399] width 32 height 19
type input "$1,968.00"
click at [1182, 162] on button "Add product" at bounding box center [1201, 173] width 79 height 22
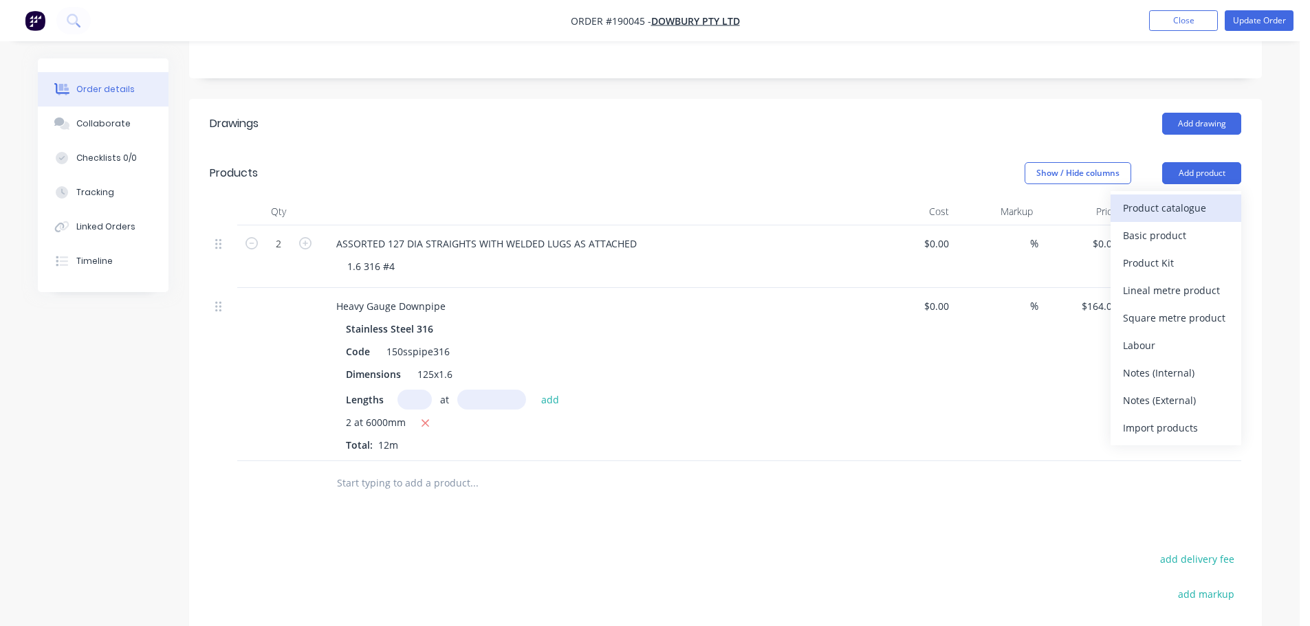
click at [1185, 195] on button "Product catalogue" at bounding box center [1176, 209] width 131 height 28
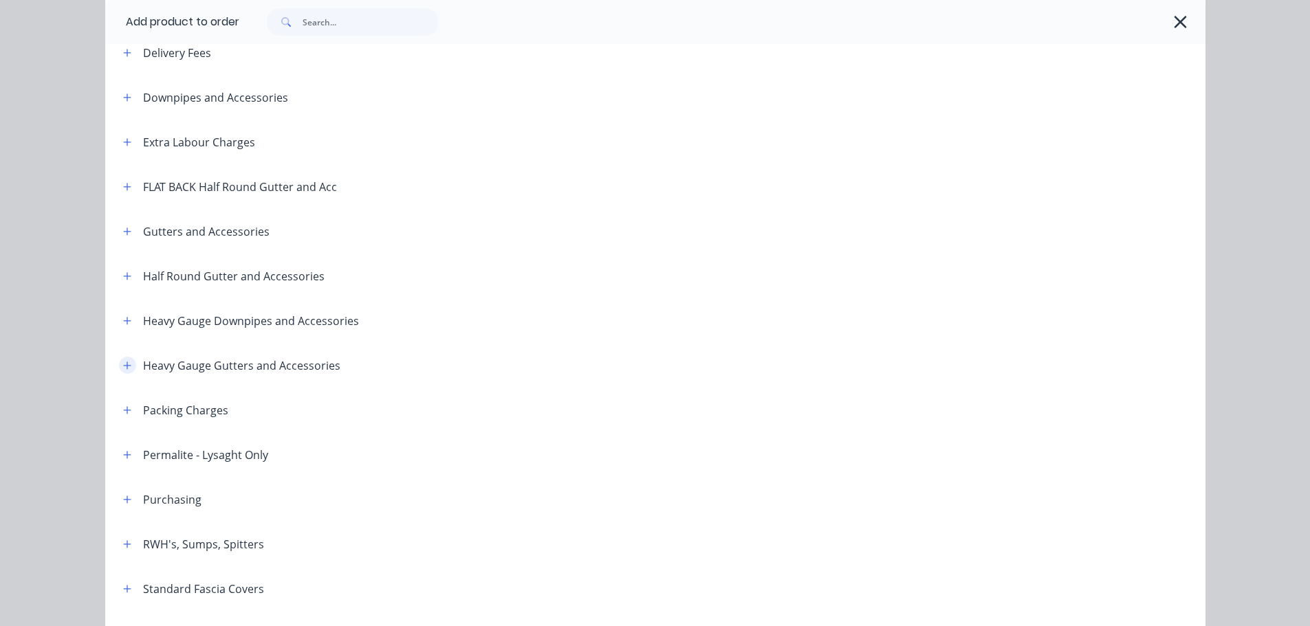
scroll to position [138, 0]
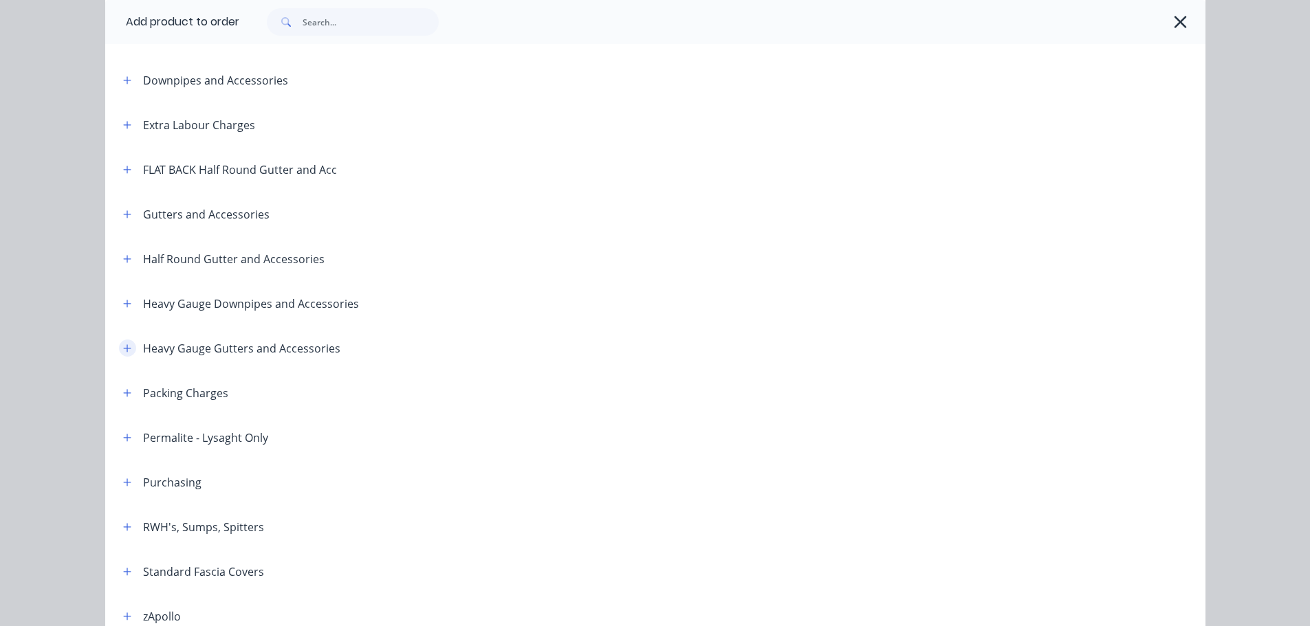
click at [123, 349] on icon "button" at bounding box center [127, 349] width 8 height 10
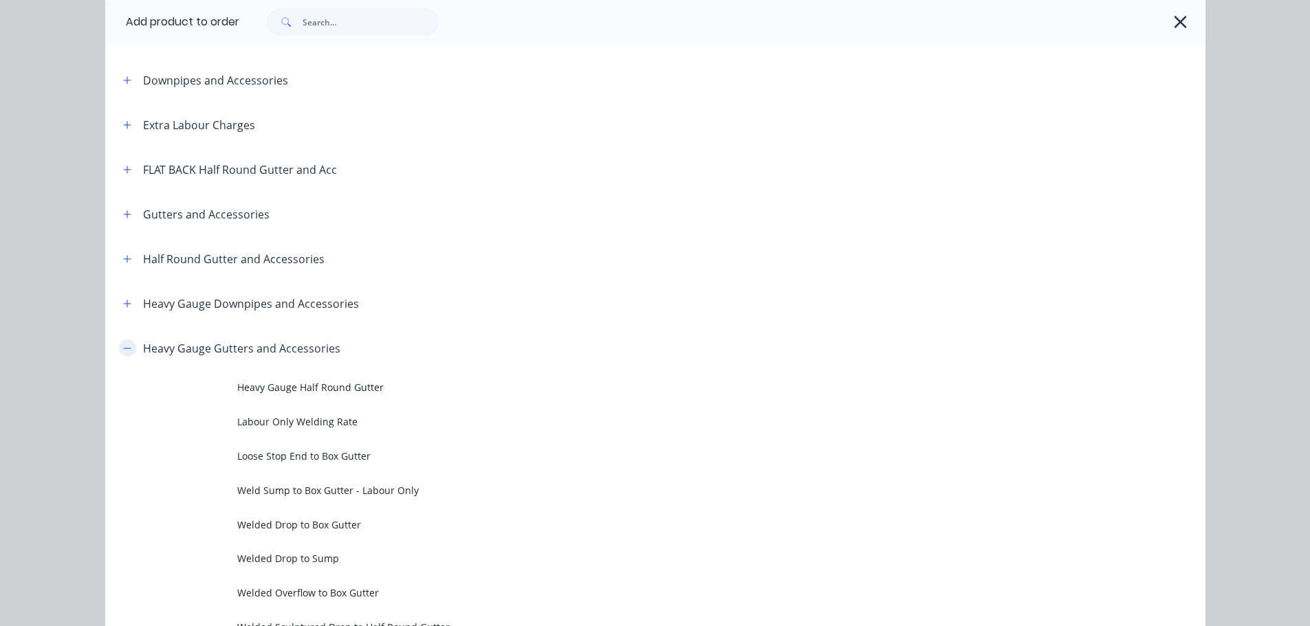
click at [124, 349] on icon "button" at bounding box center [127, 349] width 8 height 10
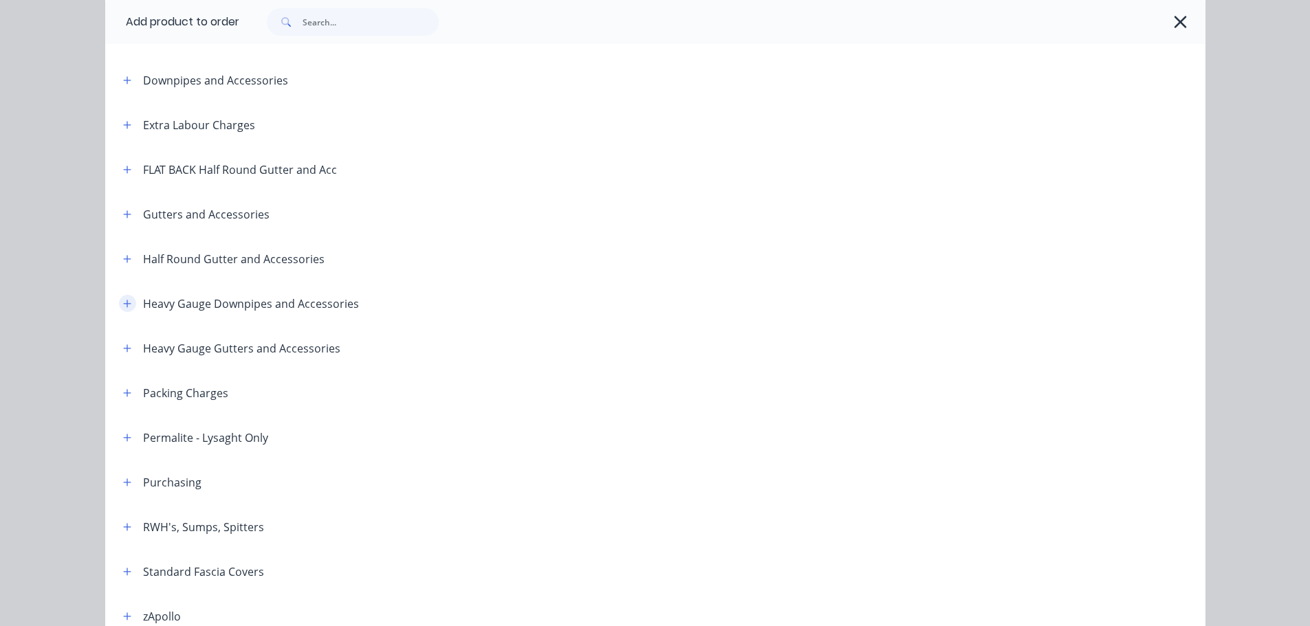
click at [122, 296] on button "button" at bounding box center [127, 303] width 17 height 17
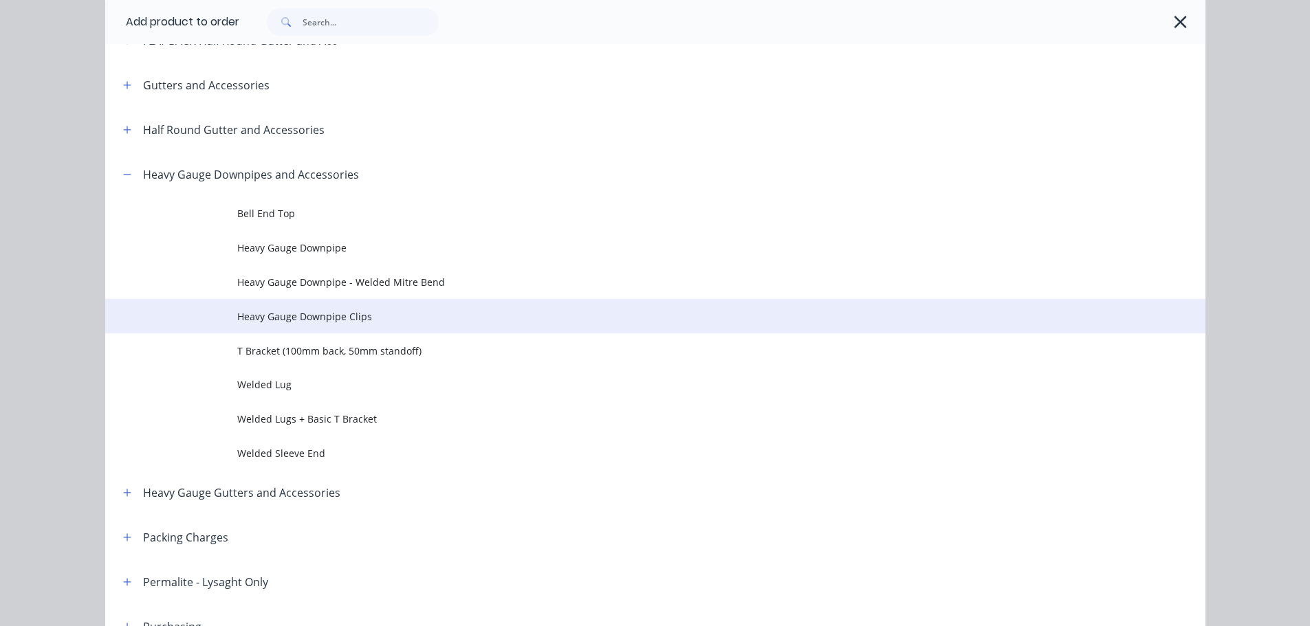
scroll to position [275, 0]
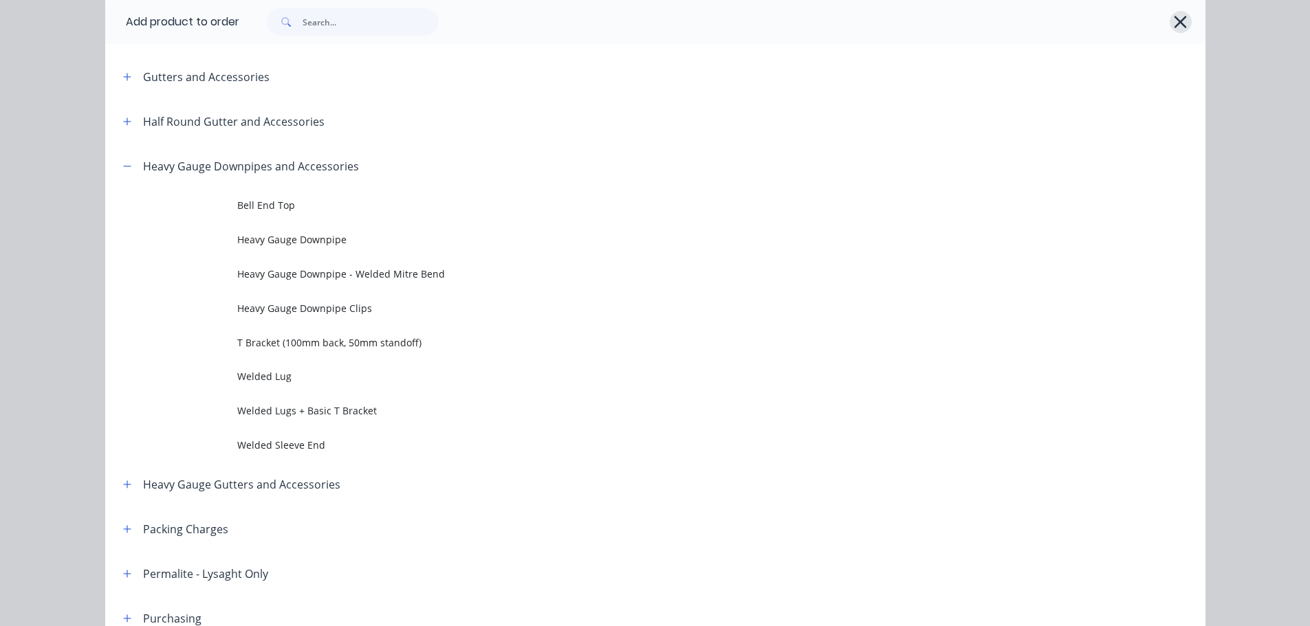
click at [1173, 18] on icon "button" at bounding box center [1180, 21] width 14 height 19
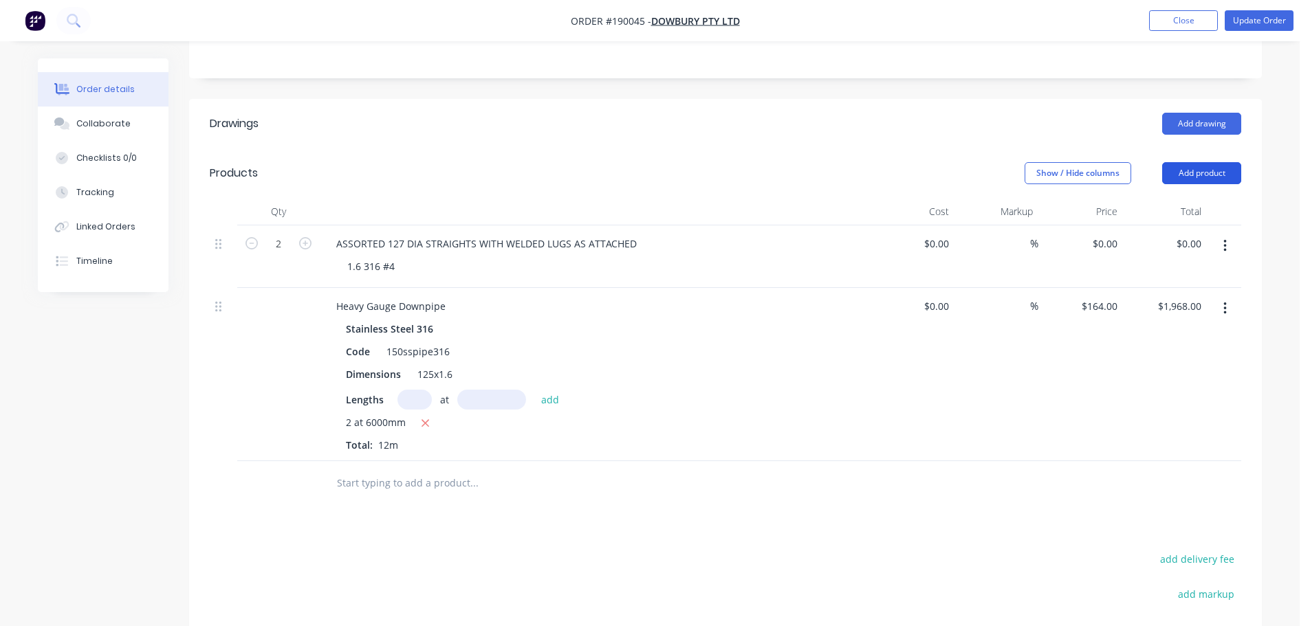
click at [1186, 162] on button "Add product" at bounding box center [1201, 173] width 79 height 22
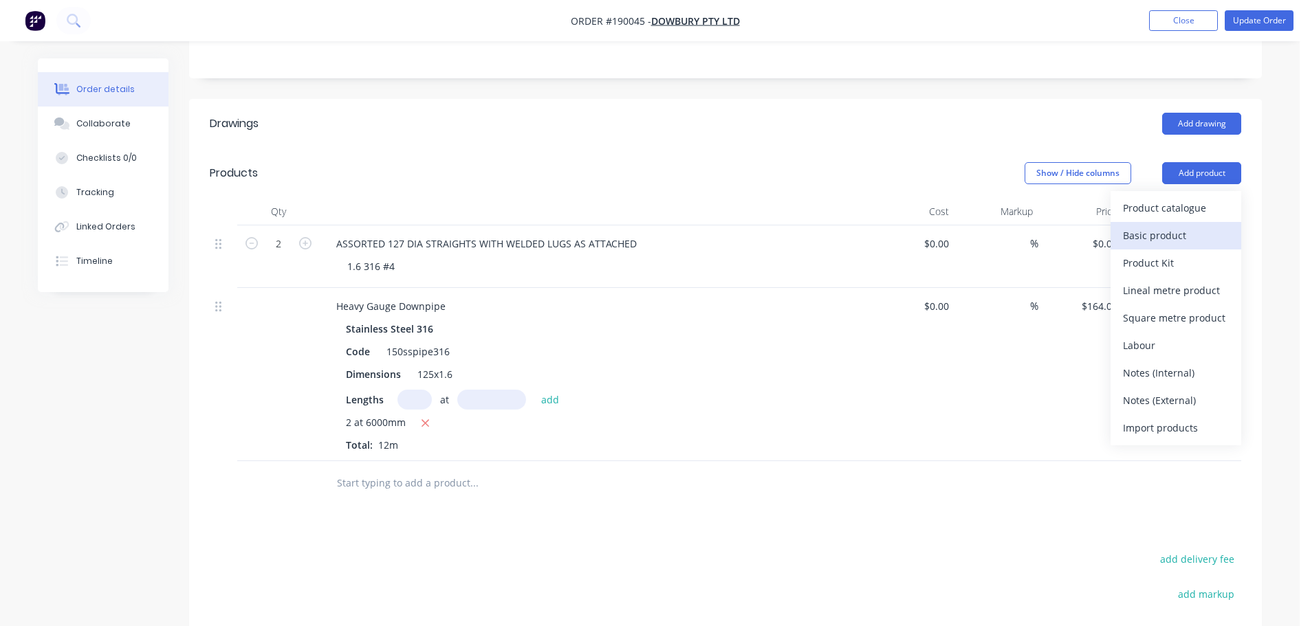
click at [1171, 226] on div "Basic product" at bounding box center [1176, 236] width 106 height 20
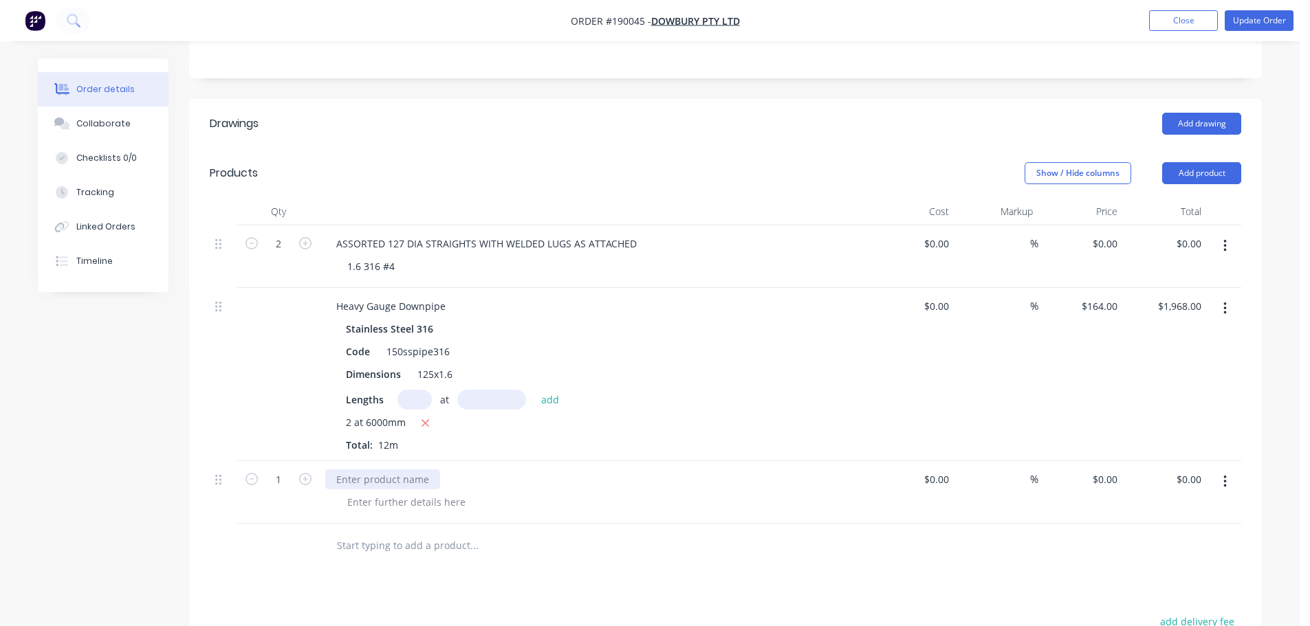
click at [358, 470] on div at bounding box center [382, 480] width 115 height 20
click at [304, 473] on icon "button" at bounding box center [305, 479] width 12 height 12
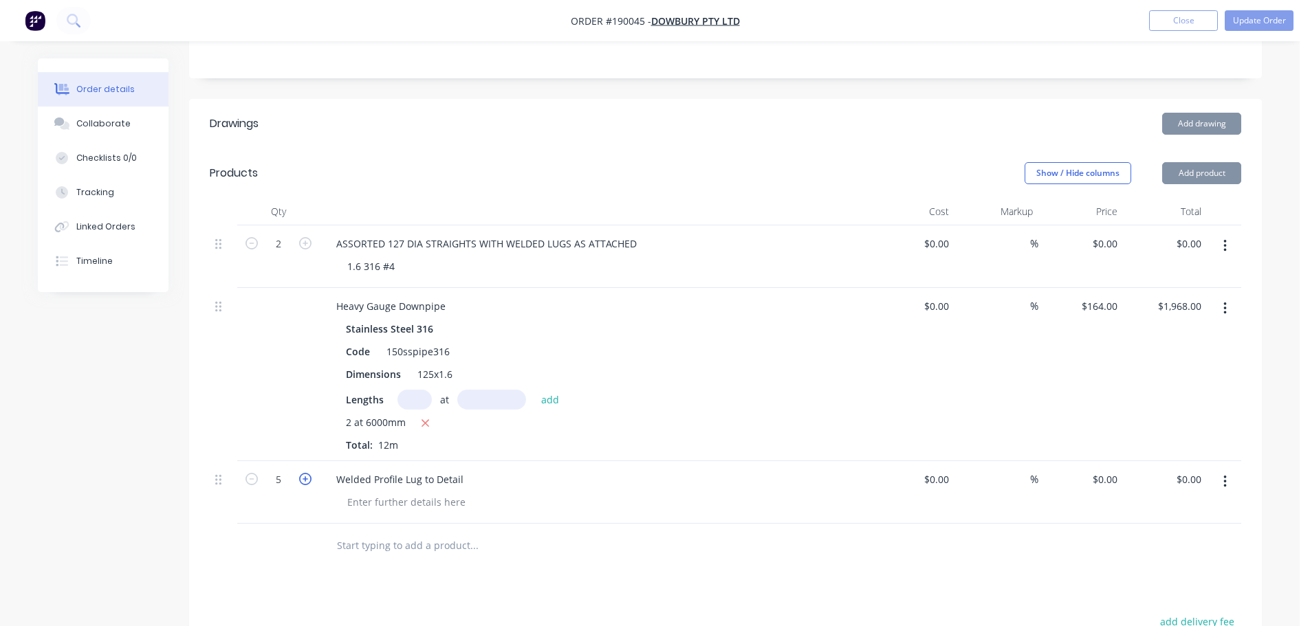
click at [304, 473] on icon "button" at bounding box center [305, 479] width 12 height 12
type input "8"
click at [1110, 470] on input "0" at bounding box center [1107, 480] width 32 height 20
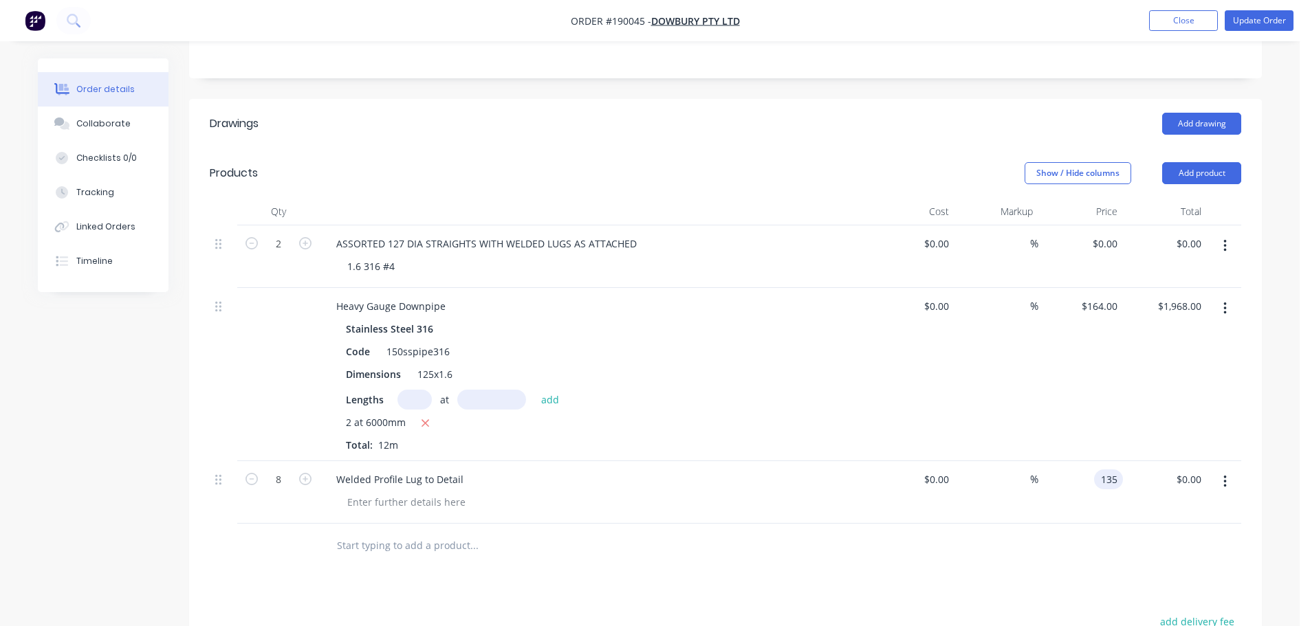
type input "$135.00"
type input "$1,080.00"
drag, startPoint x: 1010, startPoint y: 532, endPoint x: 1059, endPoint y: 452, distance: 93.5
click at [1012, 530] on div "Drawings Add drawing Products Show / Hide columns Add product Qty Cost Markup P…" at bounding box center [725, 499] width 1073 height 800
click at [1234, 234] on button "button" at bounding box center [1225, 246] width 32 height 25
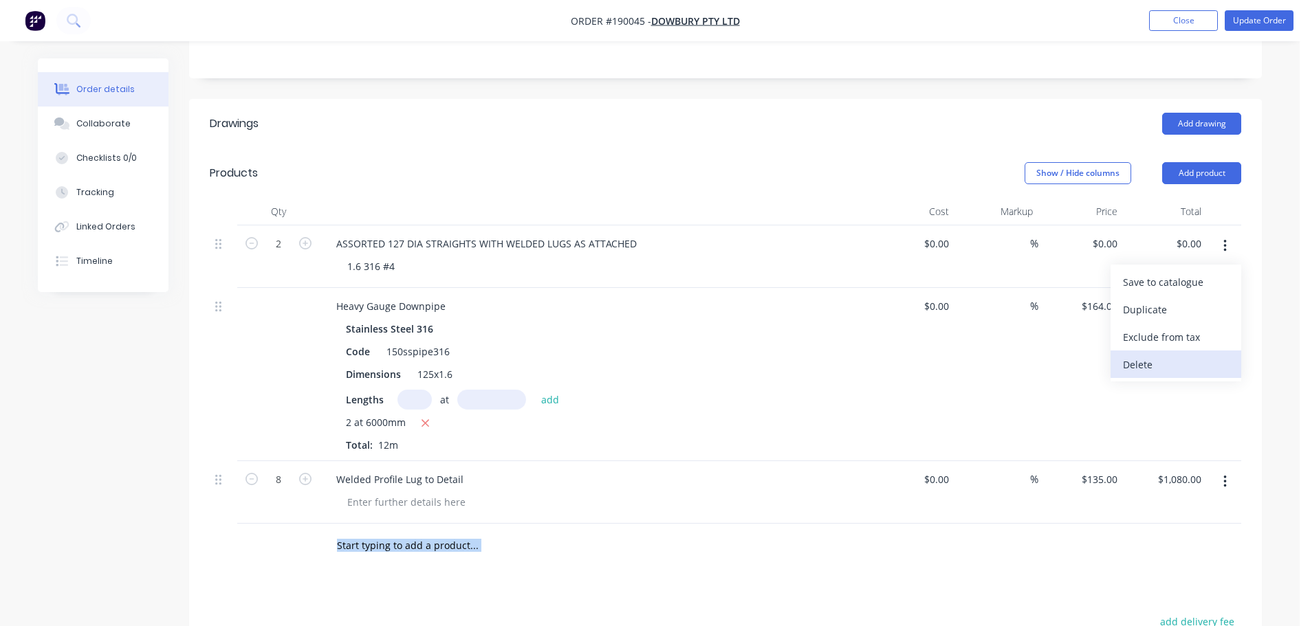
click at [1172, 355] on div "Delete" at bounding box center [1176, 365] width 106 height 20
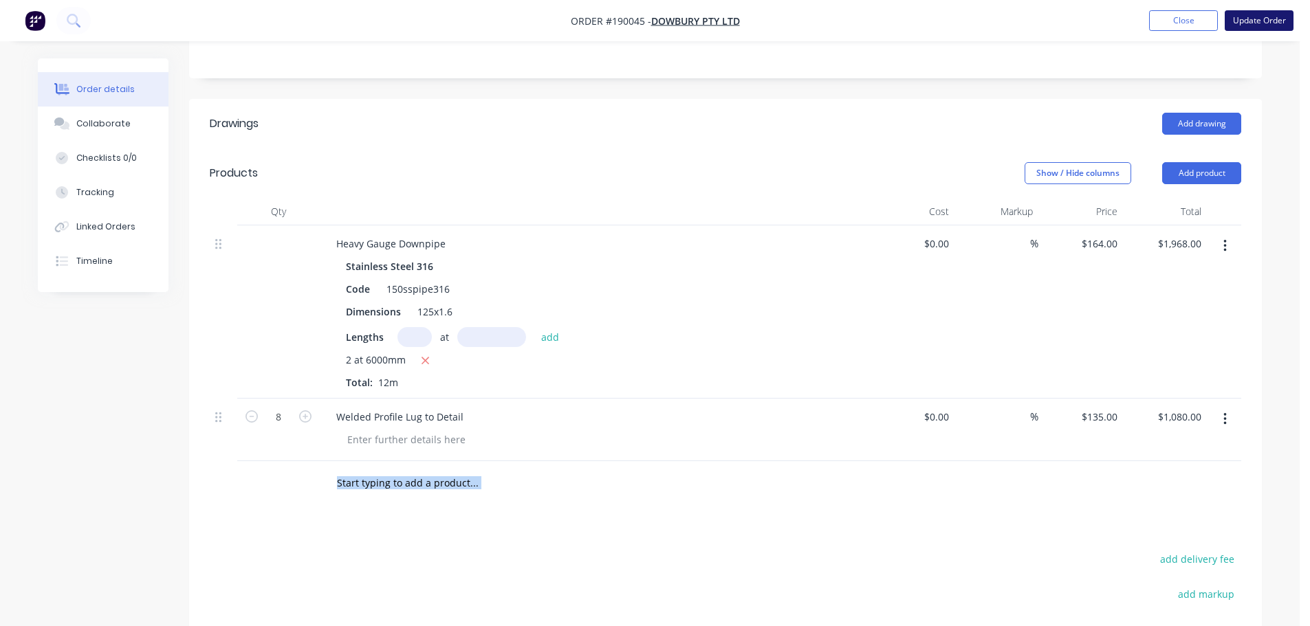
click at [1269, 23] on button "Update Order" at bounding box center [1259, 20] width 69 height 21
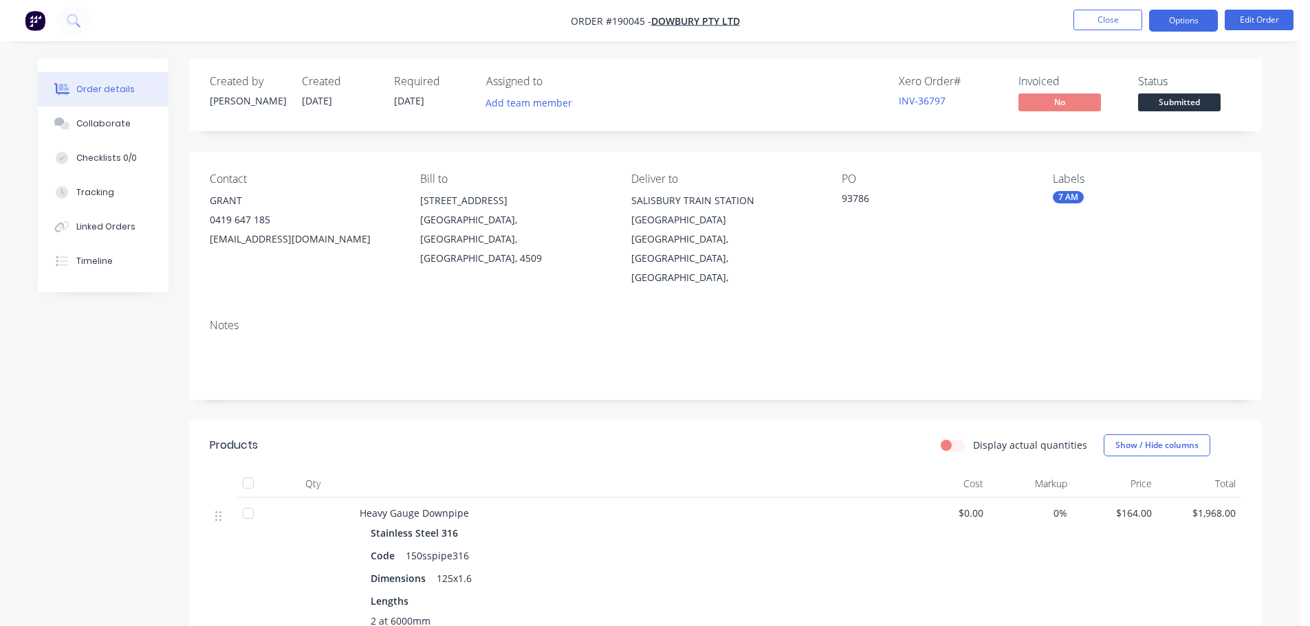
click at [1188, 28] on button "Options" at bounding box center [1183, 21] width 69 height 22
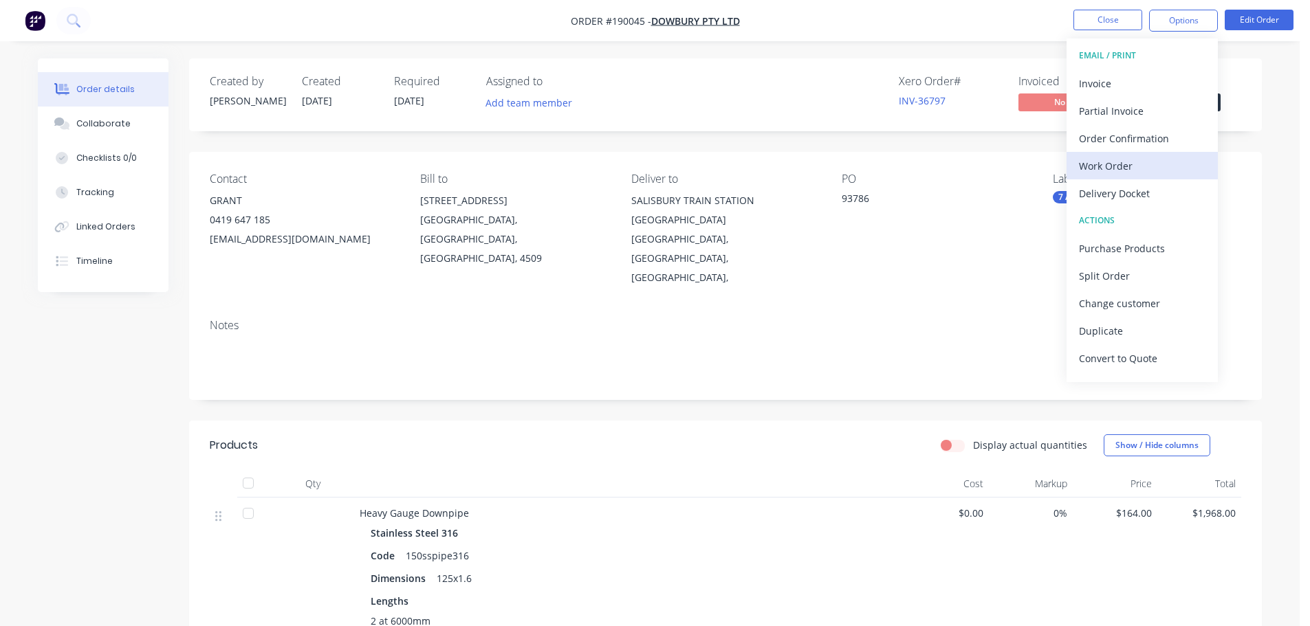
click at [1126, 160] on div "Work Order" at bounding box center [1142, 166] width 127 height 20
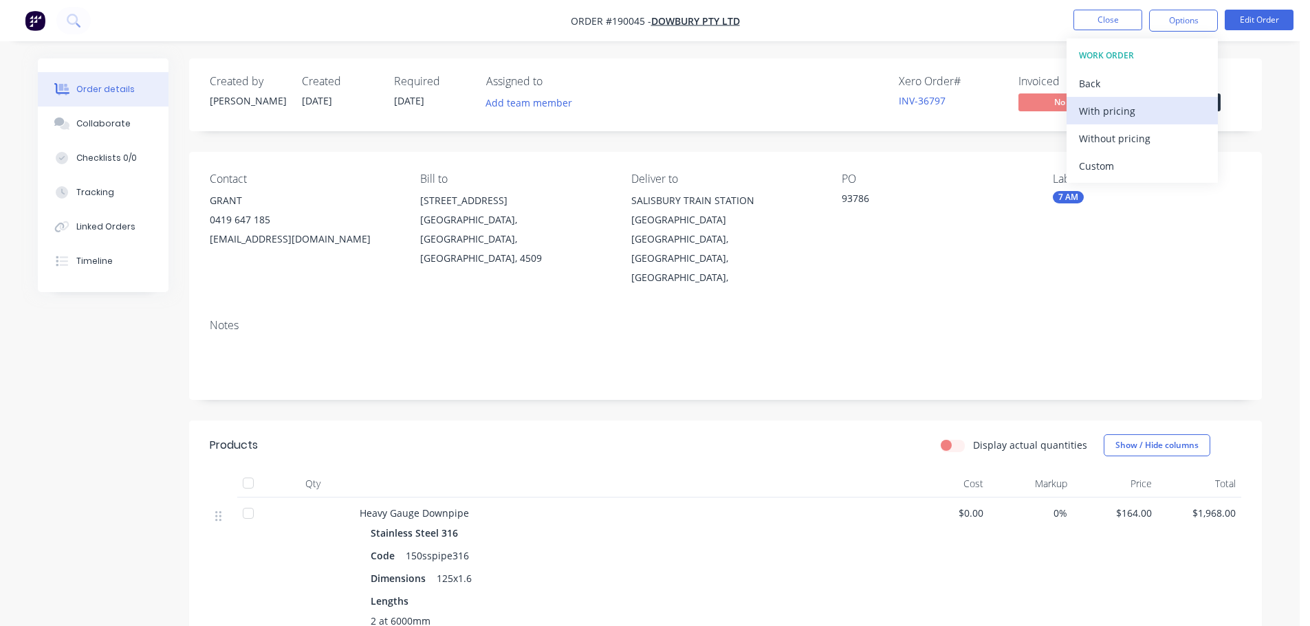
click at [1126, 118] on div "With pricing" at bounding box center [1142, 111] width 127 height 20
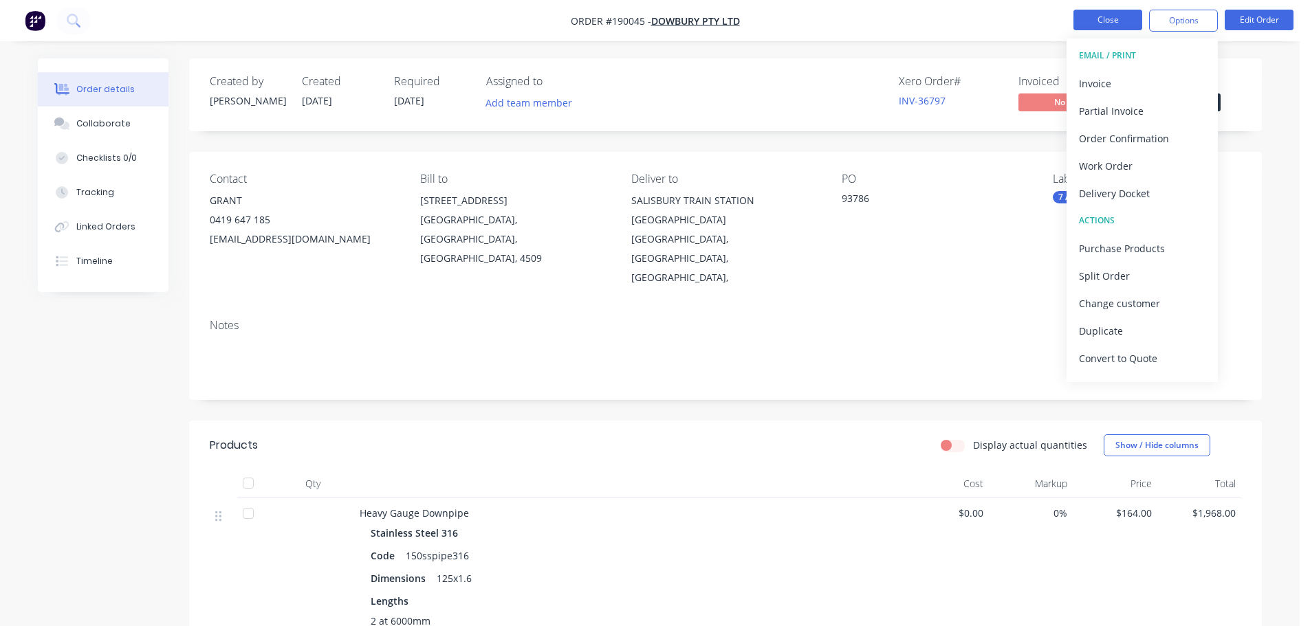
click at [1104, 17] on button "Close" at bounding box center [1107, 20] width 69 height 21
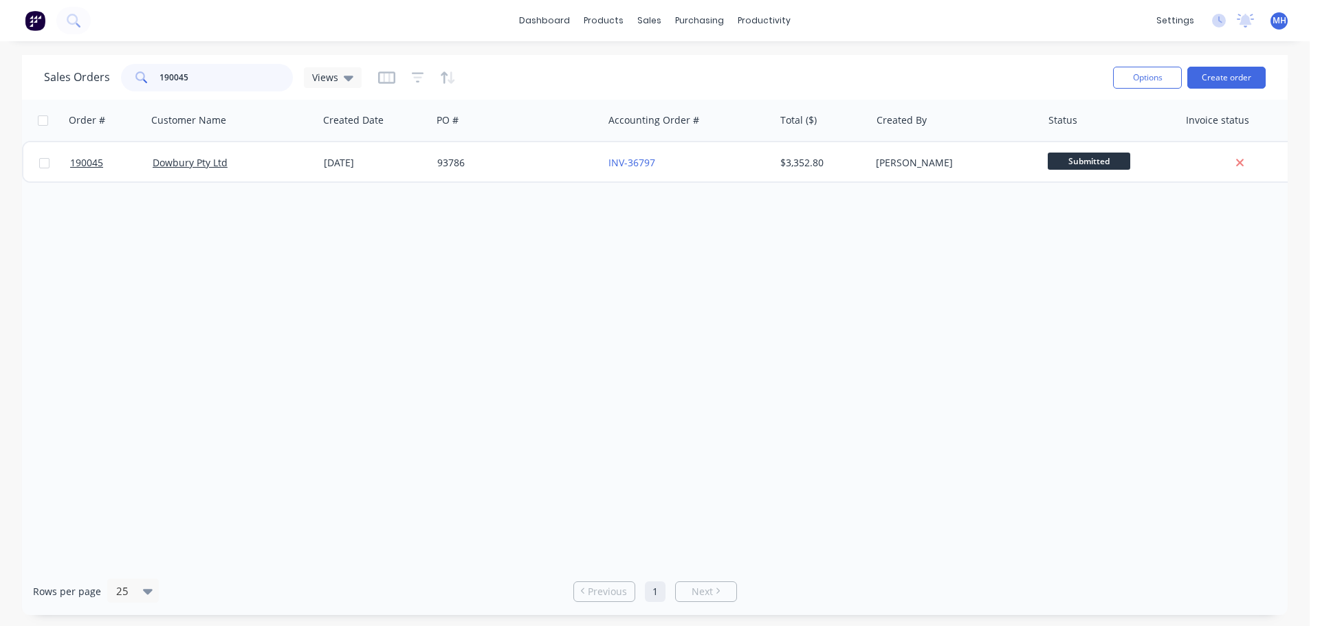
drag, startPoint x: 215, startPoint y: 82, endPoint x: 173, endPoint y: 83, distance: 42.0
click at [173, 83] on input "190045" at bounding box center [227, 78] width 134 height 28
type input "190538"
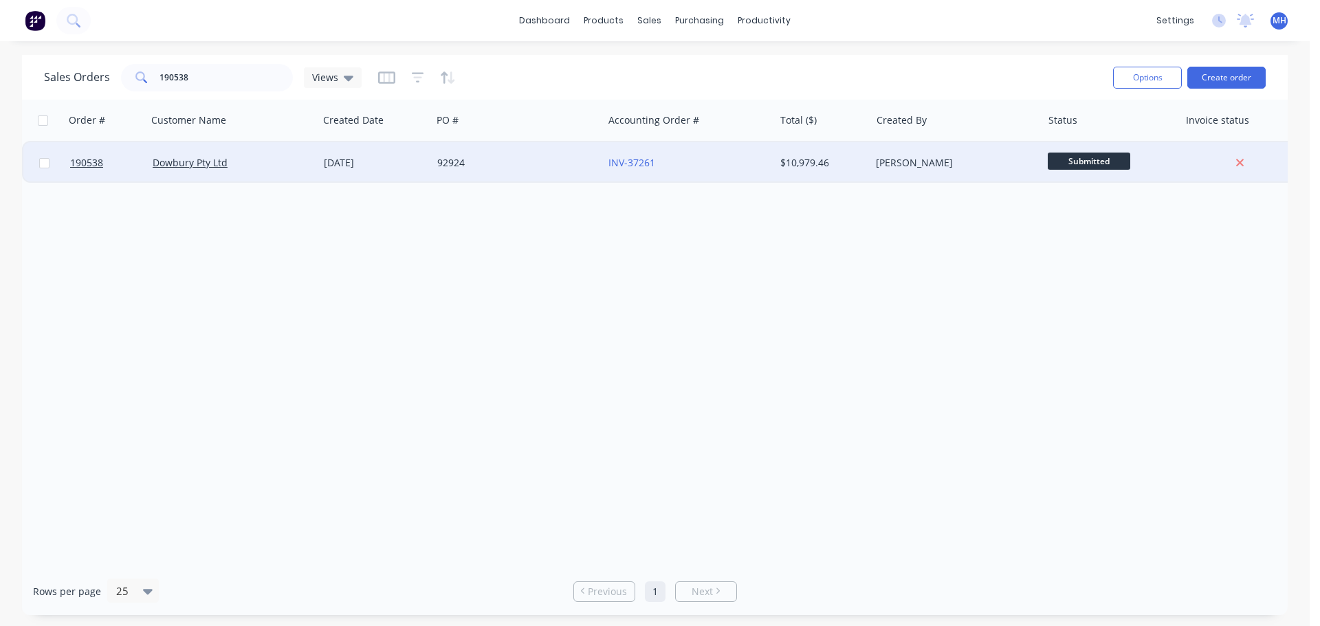
click at [501, 181] on div "92924" at bounding box center [517, 162] width 171 height 41
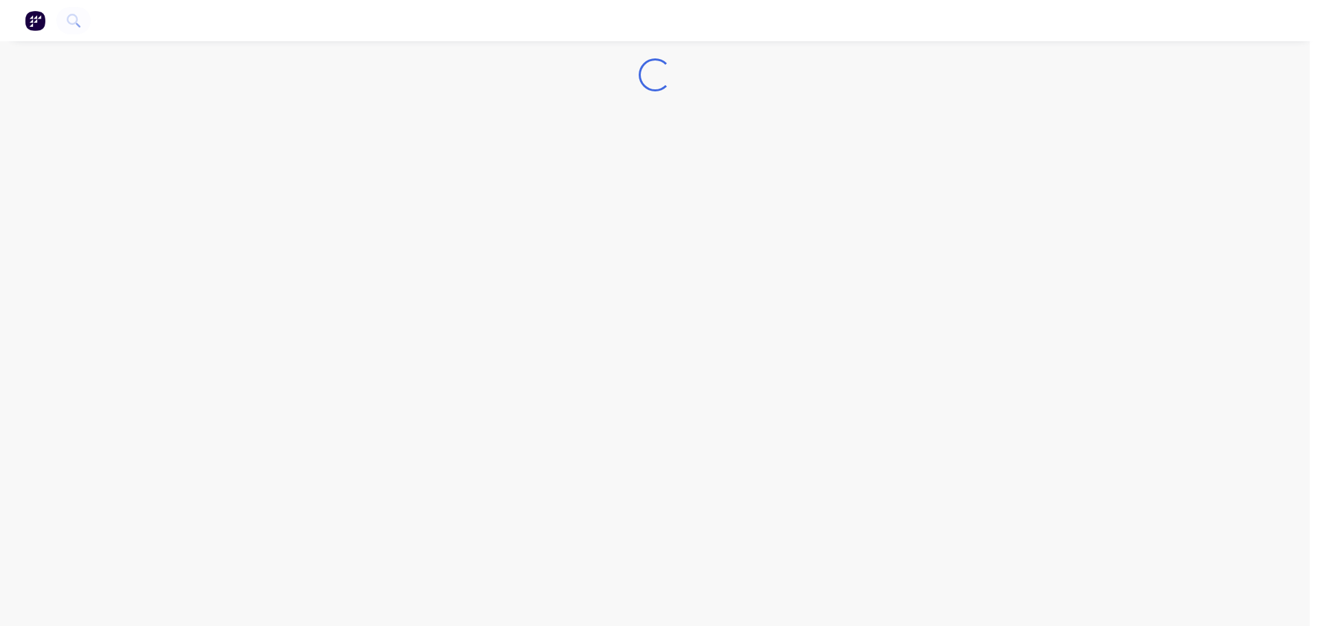
click at [481, 160] on div "Loading..." at bounding box center [655, 313] width 1310 height 626
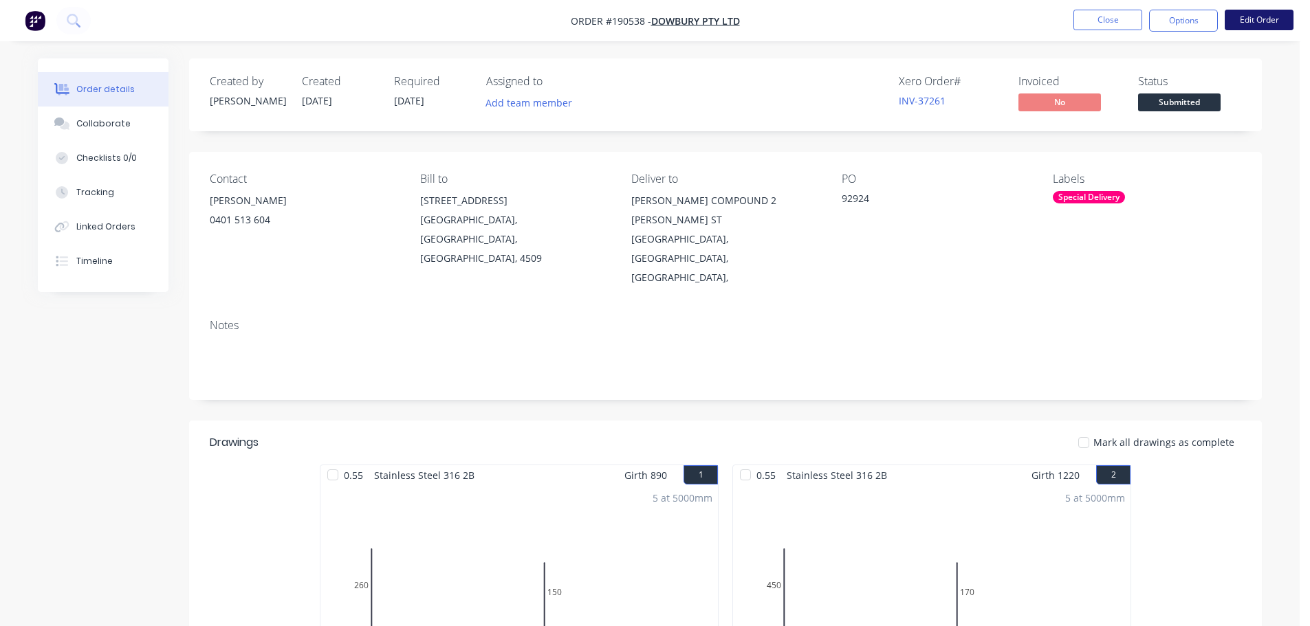
click at [1265, 17] on button "Edit Order" at bounding box center [1259, 20] width 69 height 21
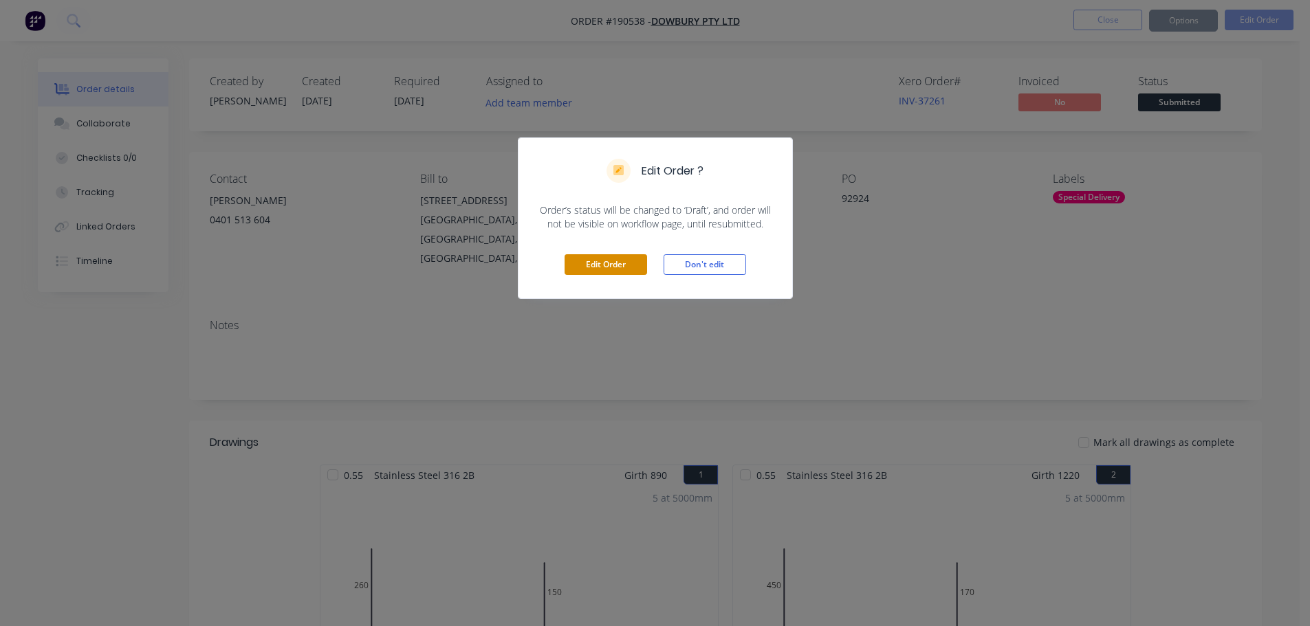
click at [616, 261] on button "Edit Order" at bounding box center [606, 264] width 83 height 21
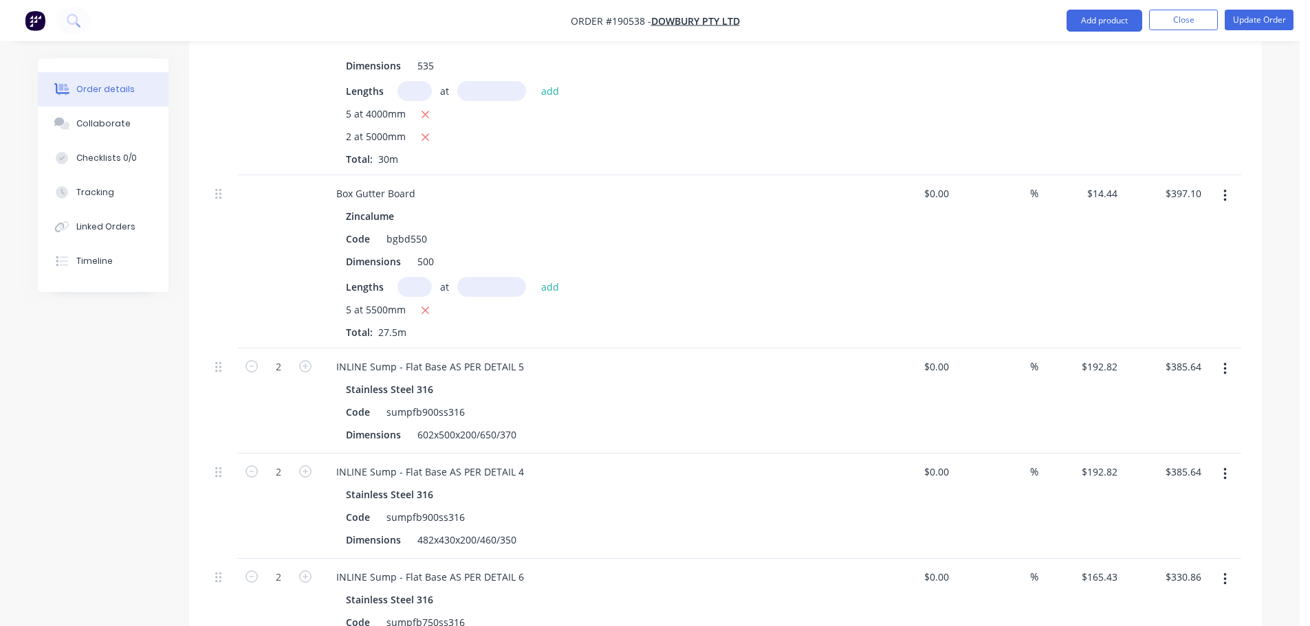
scroll to position [1763, 0]
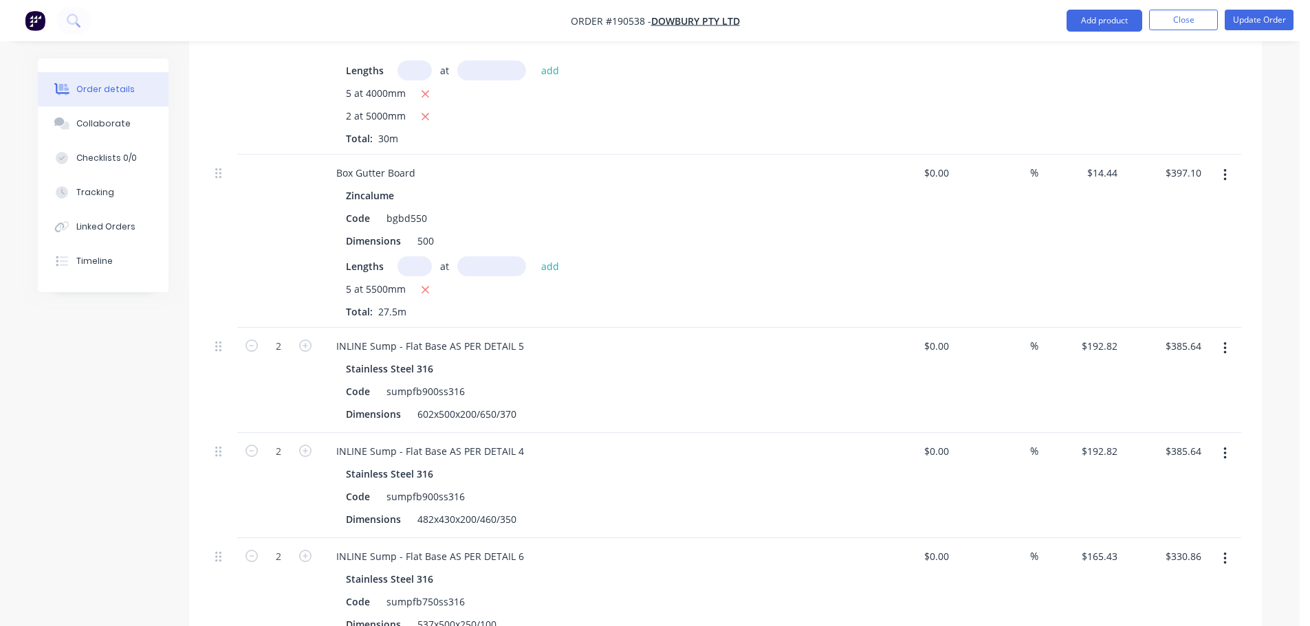
click at [1226, 341] on icon "button" at bounding box center [1224, 348] width 3 height 15
click at [1212, 375] on div "Edit" at bounding box center [1176, 385] width 106 height 20
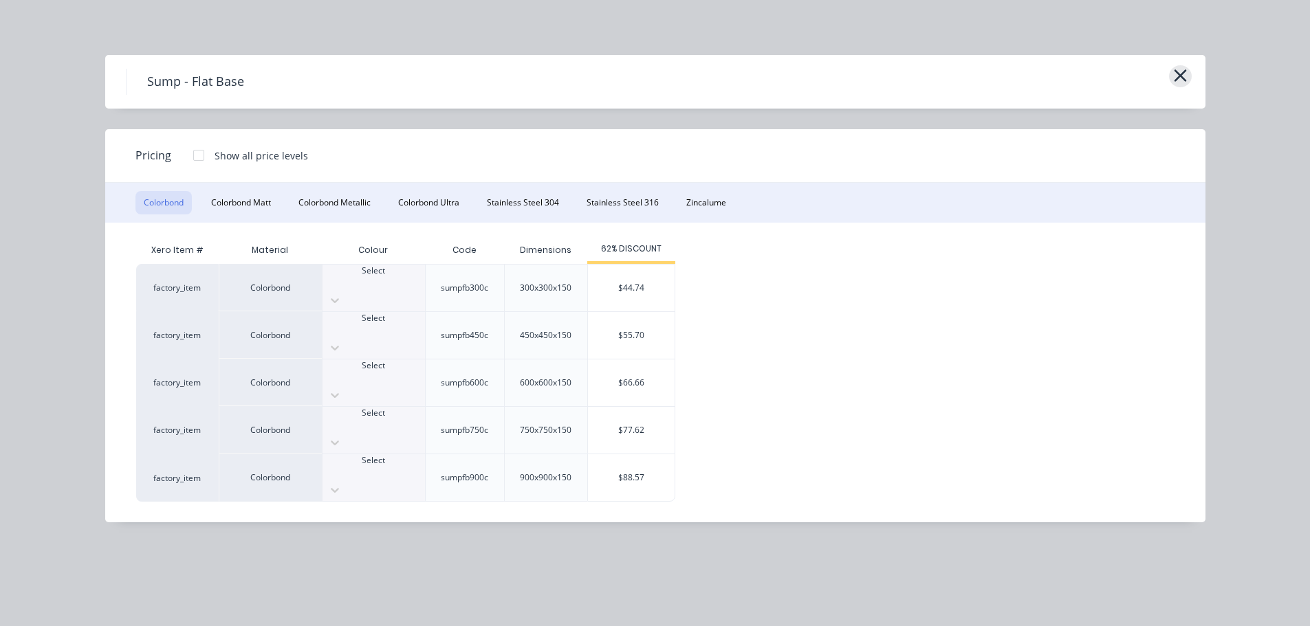
click at [1182, 75] on icon "button" at bounding box center [1180, 75] width 12 height 12
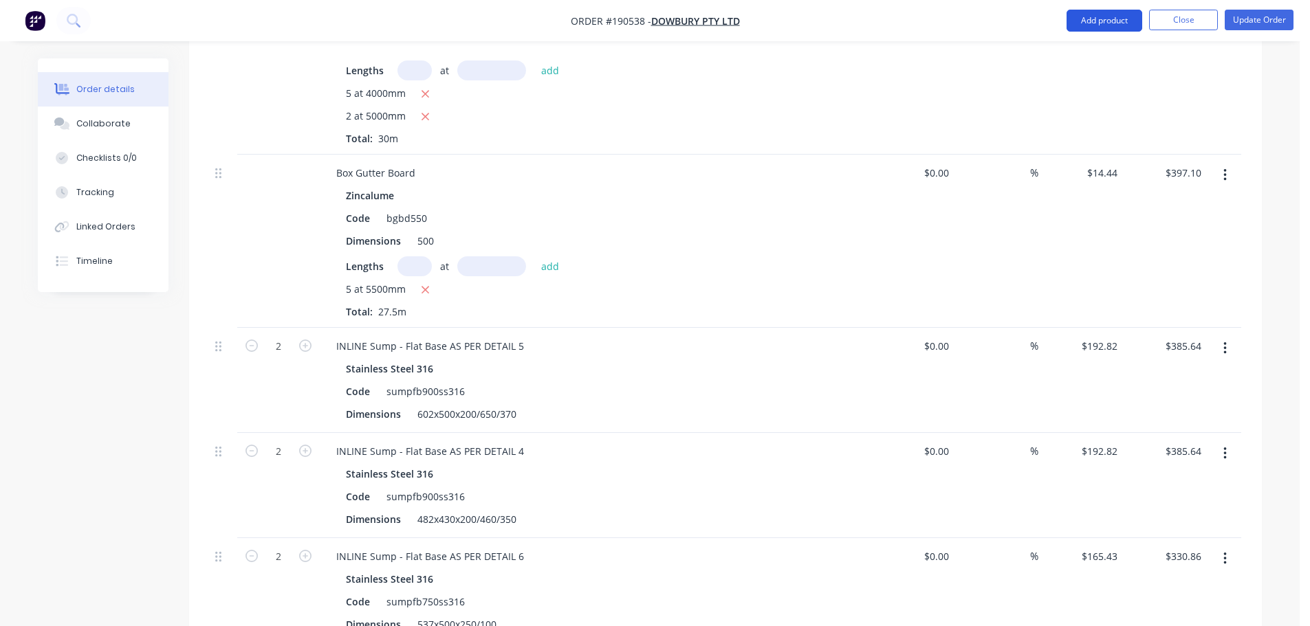
click at [1100, 15] on button "Add product" at bounding box center [1105, 21] width 76 height 22
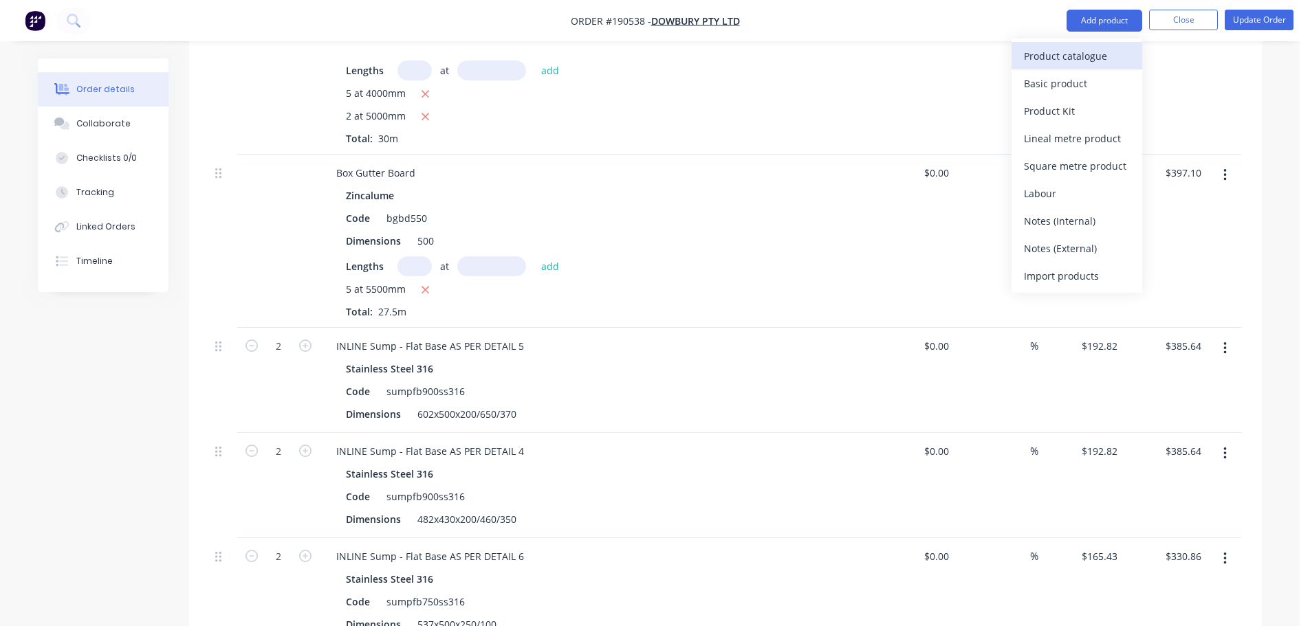
click at [1089, 47] on div "Product catalogue" at bounding box center [1077, 56] width 106 height 20
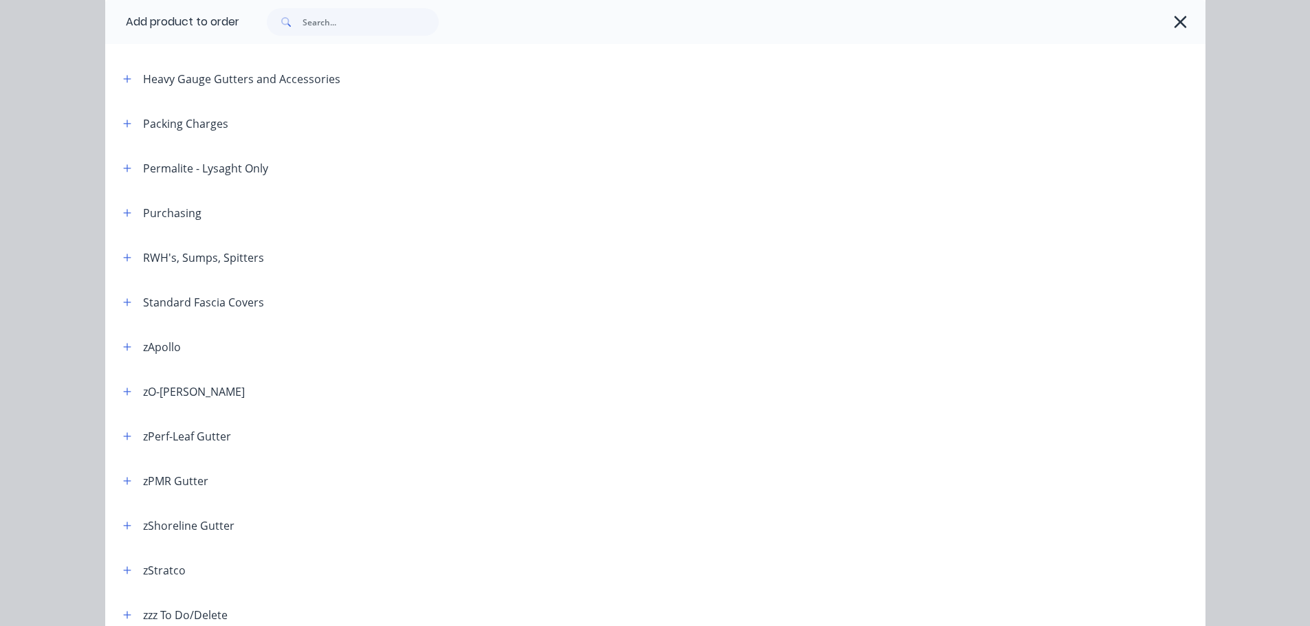
scroll to position [413, 0]
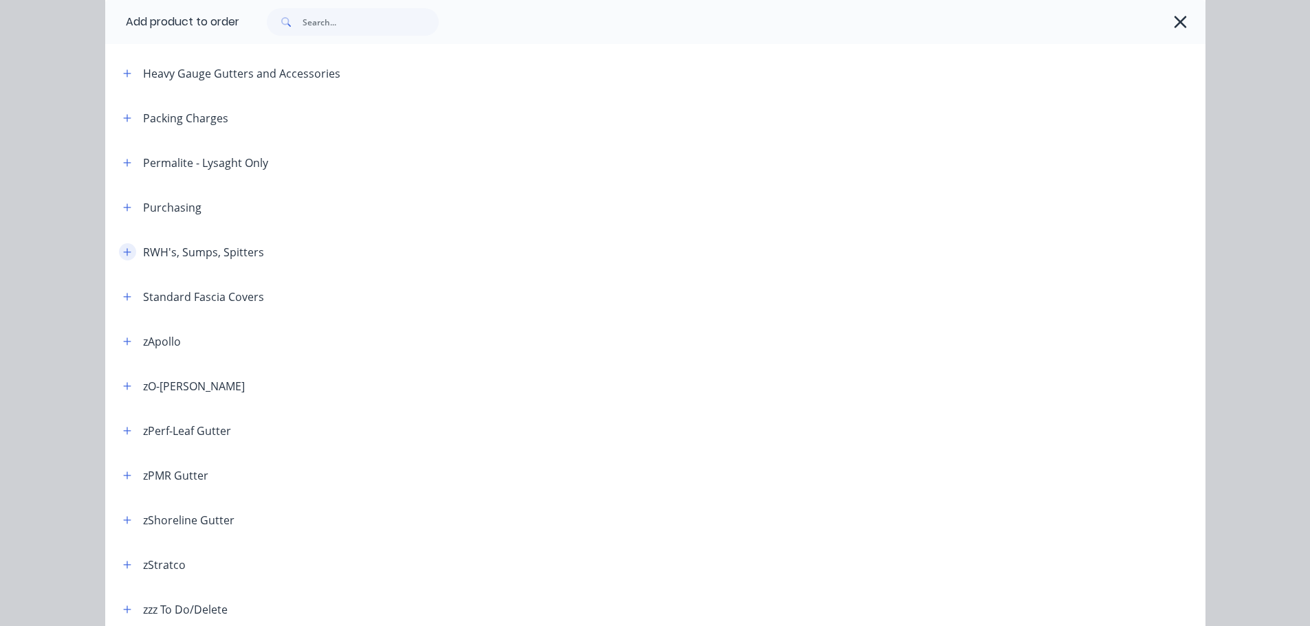
click at [125, 252] on icon "button" at bounding box center [127, 252] width 8 height 8
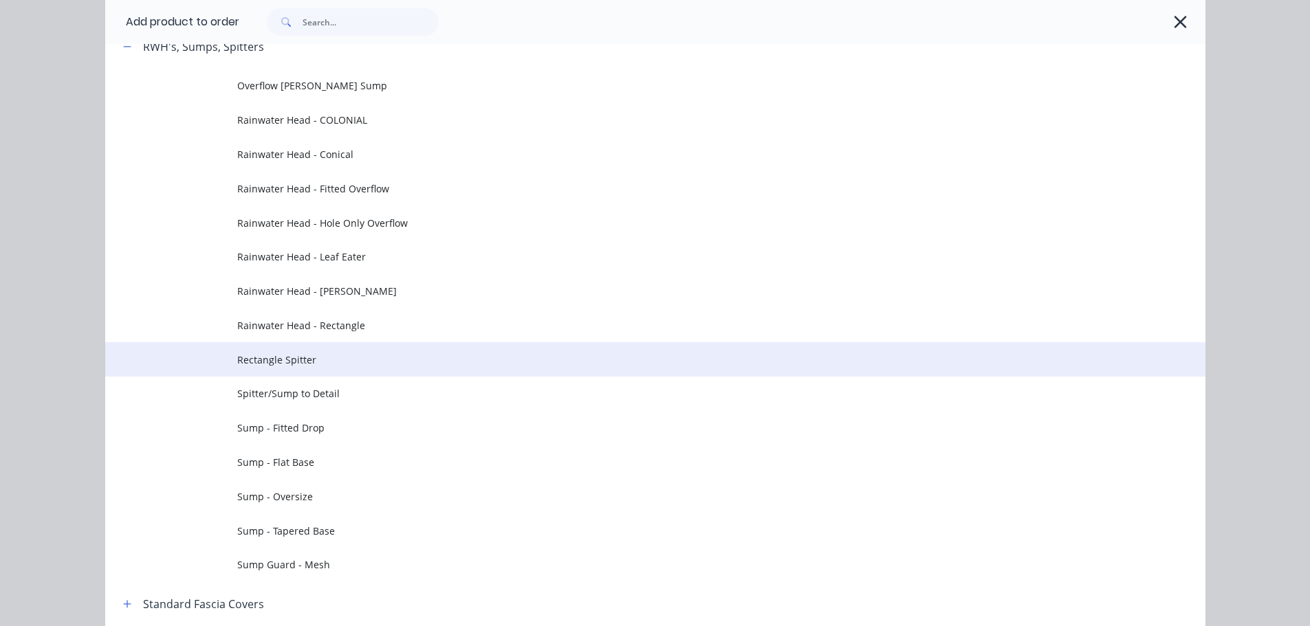
scroll to position [619, 0]
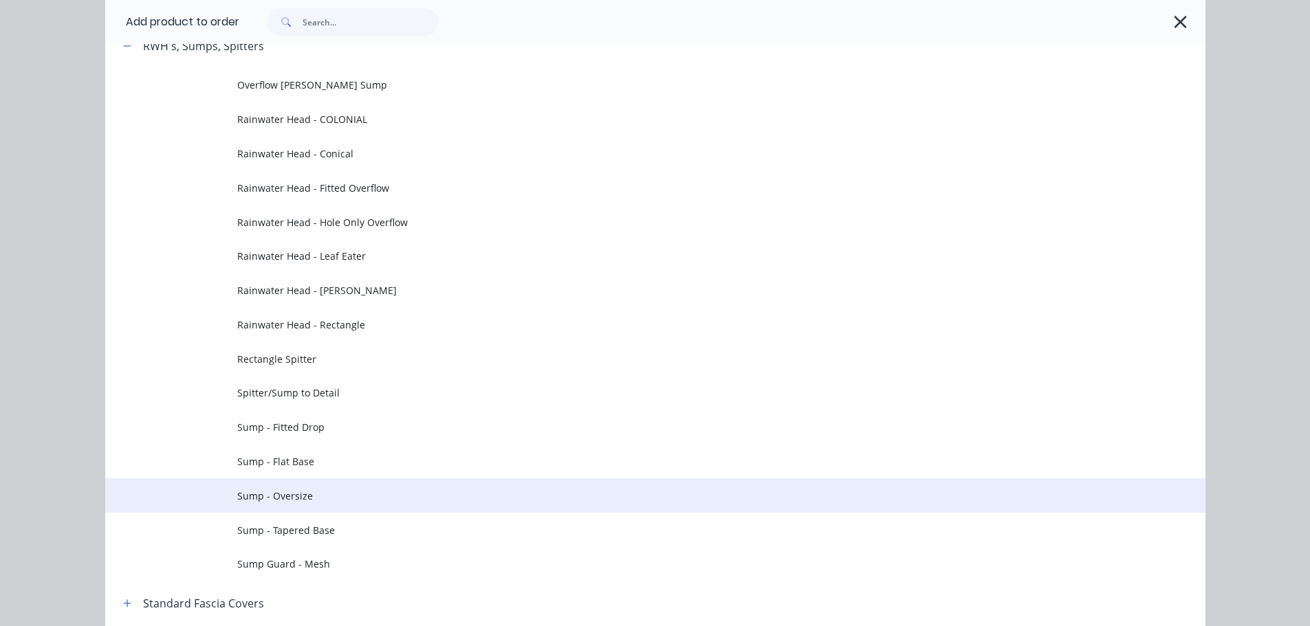
click at [324, 494] on span "Sump - Oversize" at bounding box center [624, 496] width 774 height 14
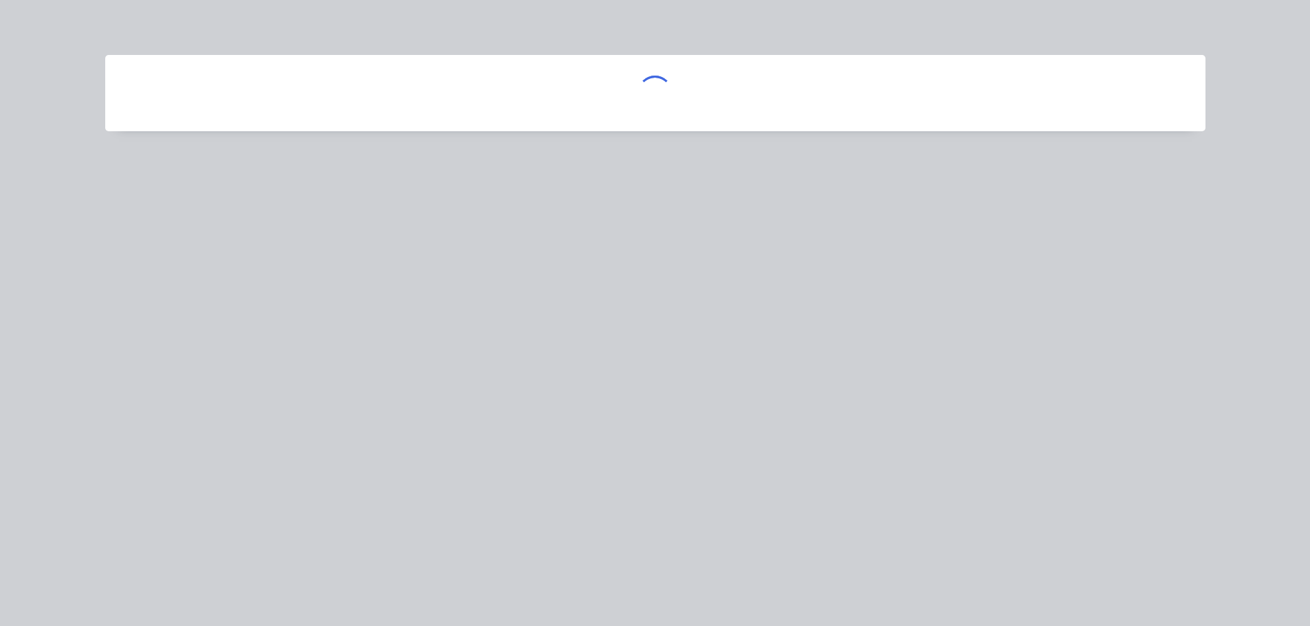
scroll to position [0, 0]
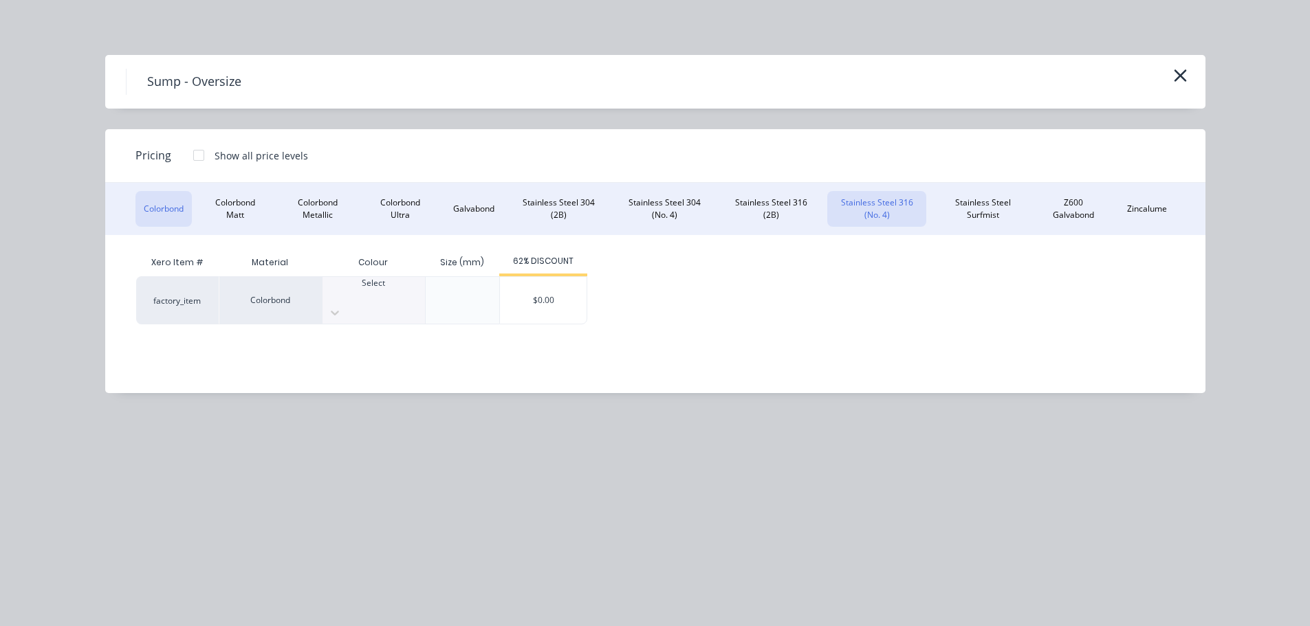
click at [876, 210] on button "Stainless Steel 316 (No. 4)" at bounding box center [876, 209] width 99 height 36
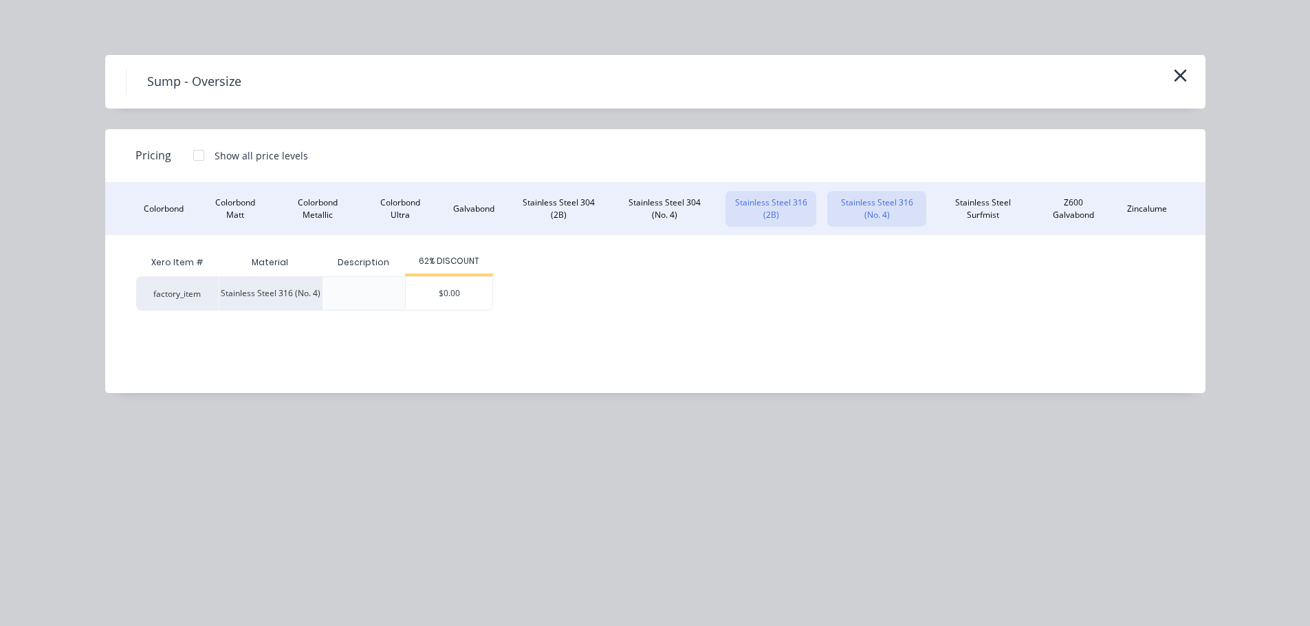
click at [767, 211] on button "Stainless Steel 316 (2B)" at bounding box center [770, 209] width 91 height 36
click at [440, 287] on div "$0.00" at bounding box center [449, 293] width 87 height 33
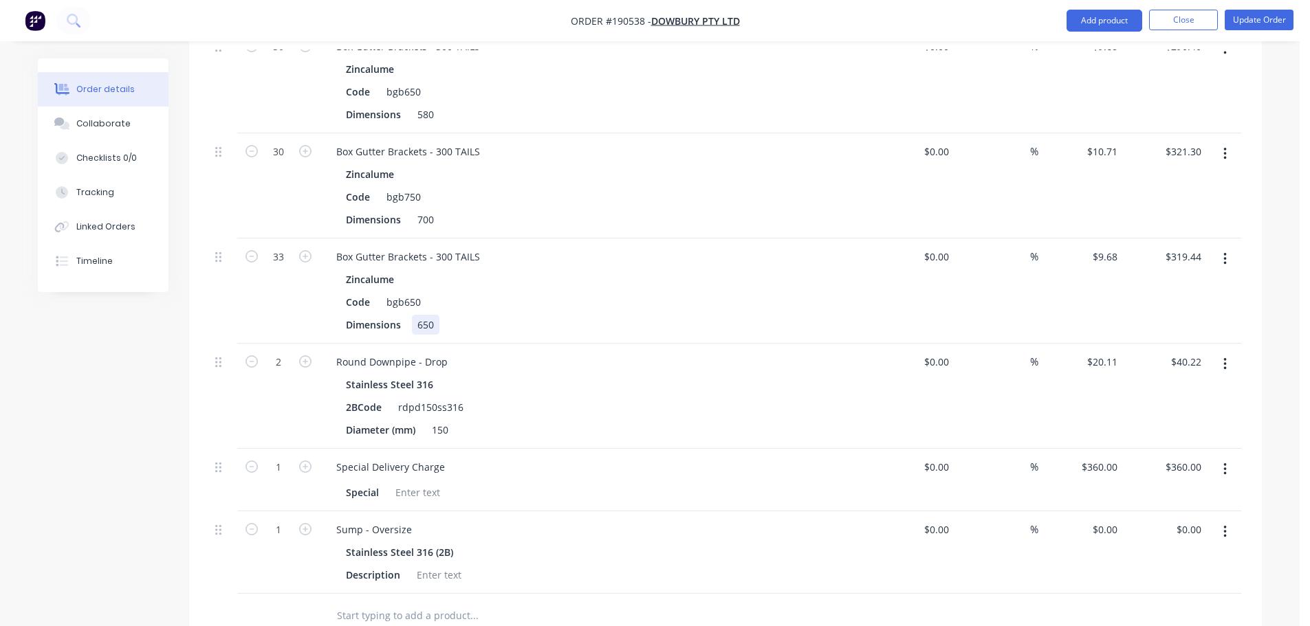
scroll to position [2382, 0]
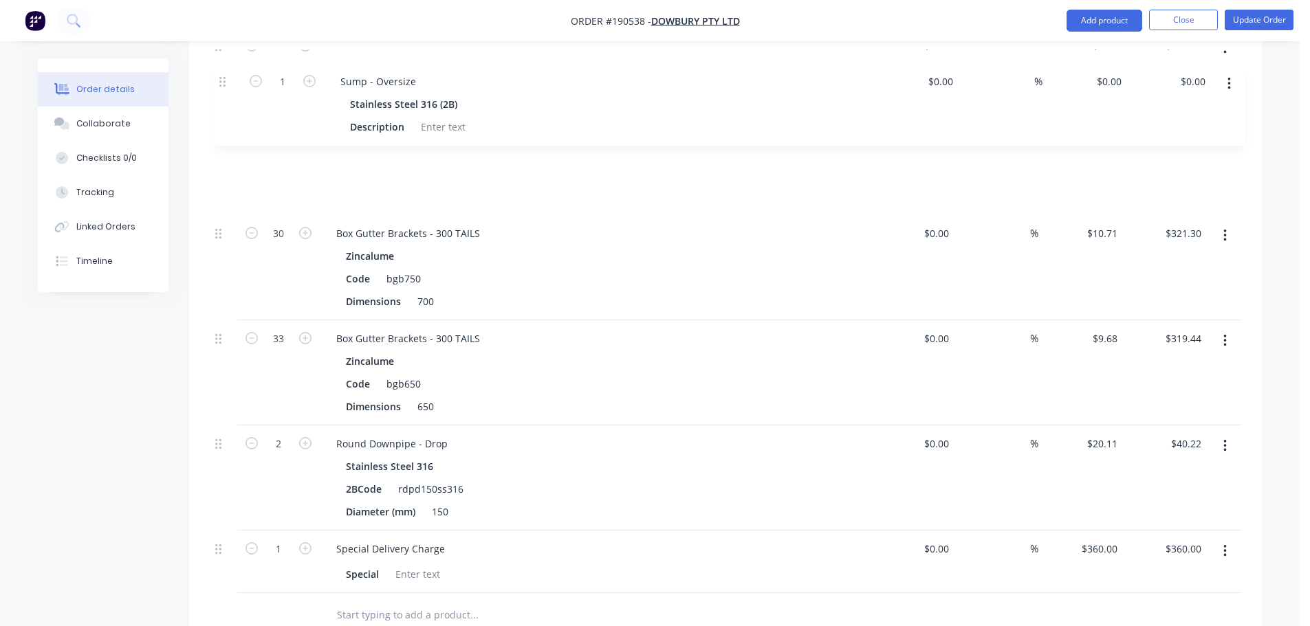
drag, startPoint x: 224, startPoint y: 492, endPoint x: 228, endPoint y: 70, distance: 422.3
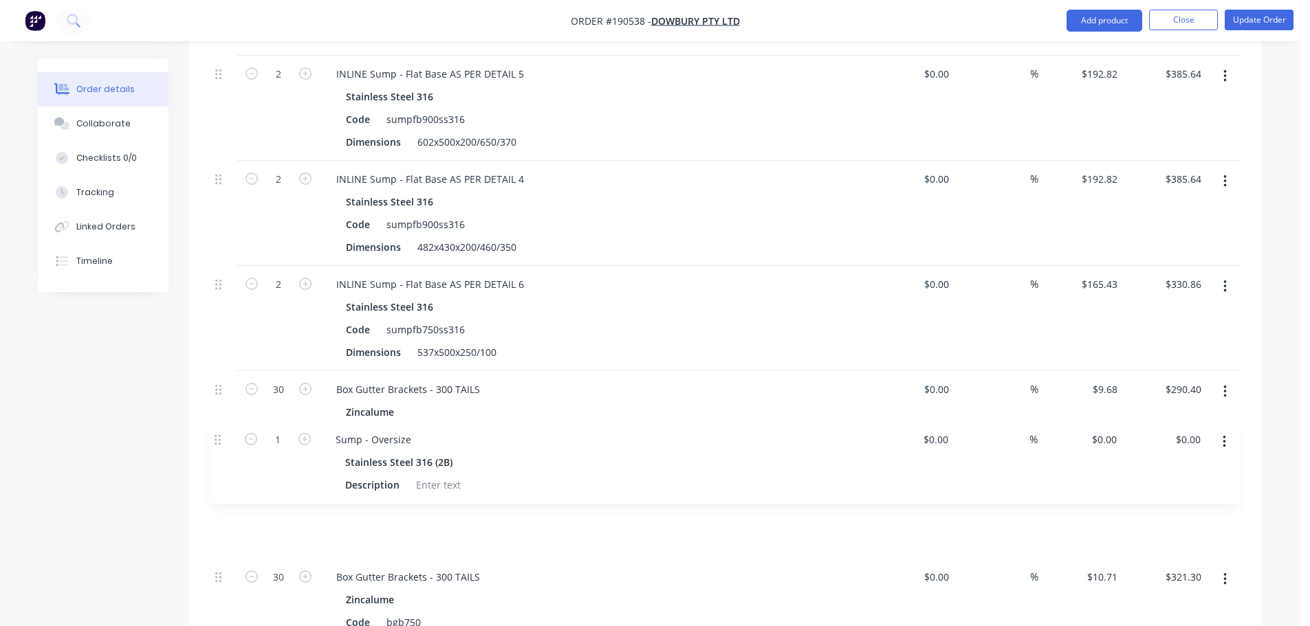
scroll to position [2037, 0]
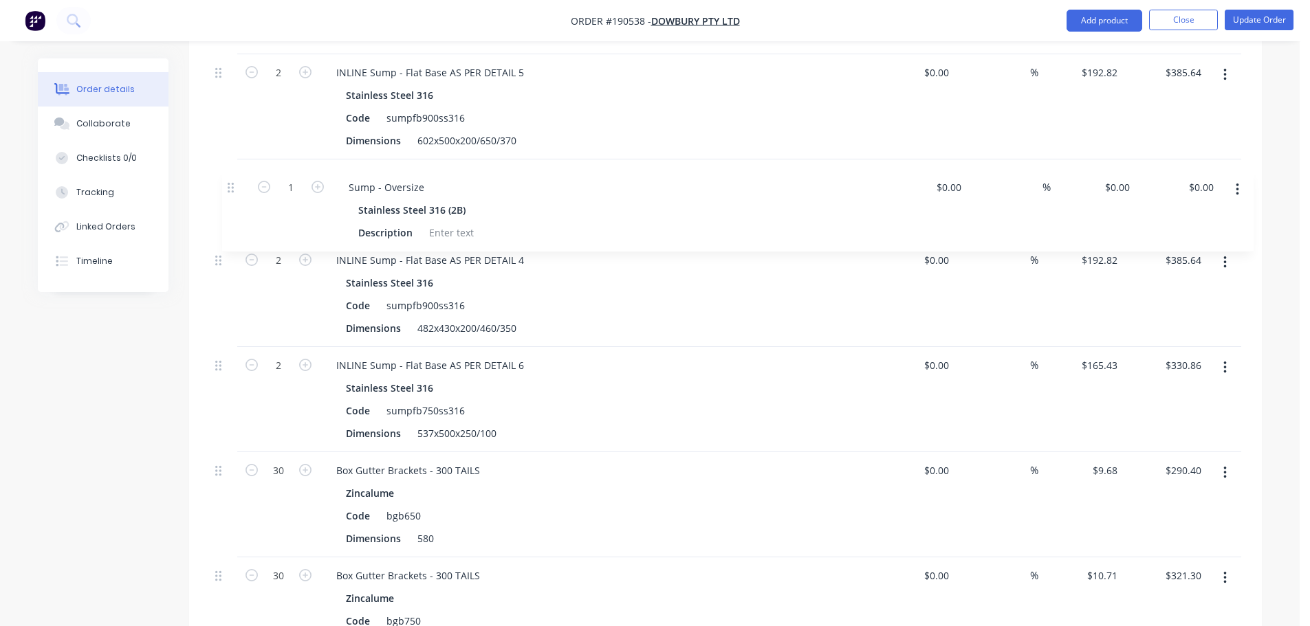
drag, startPoint x: 226, startPoint y: 461, endPoint x: 237, endPoint y: 152, distance: 309.7
click at [236, 142] on div "Box Gutter Board Zincalume Code bgbd650 Dimensions 600 Lengths at add 5 at 5500…" at bounding box center [726, 224] width 1032 height 1424
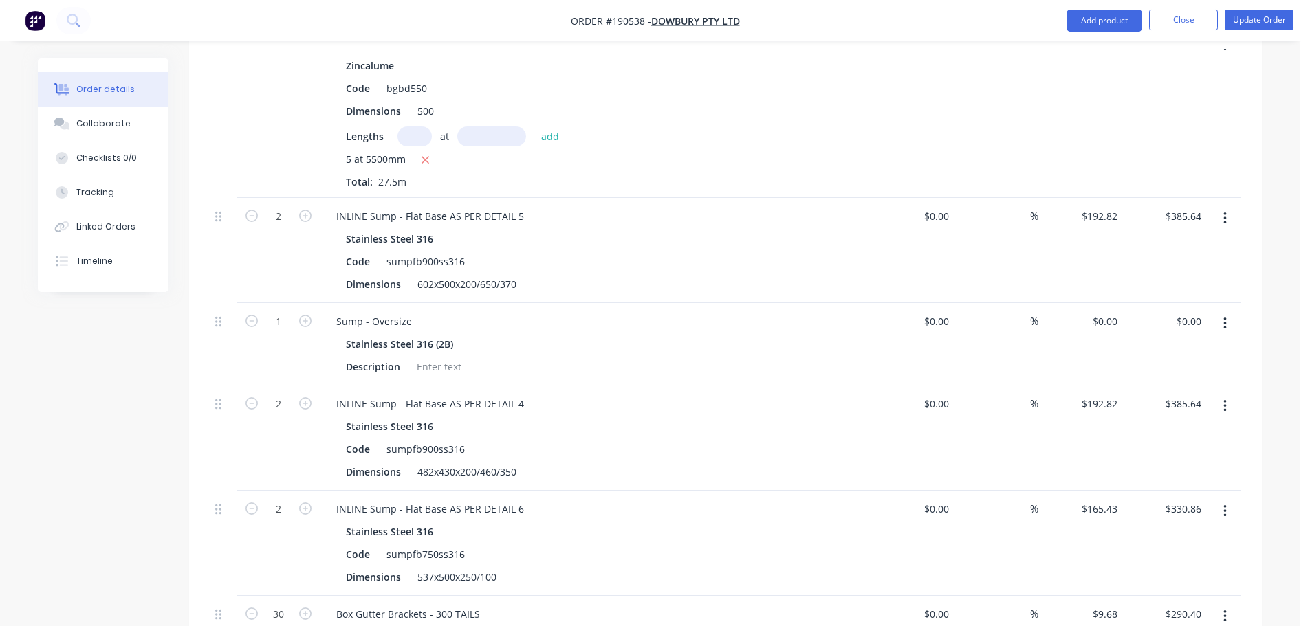
scroll to position [1831, 0]
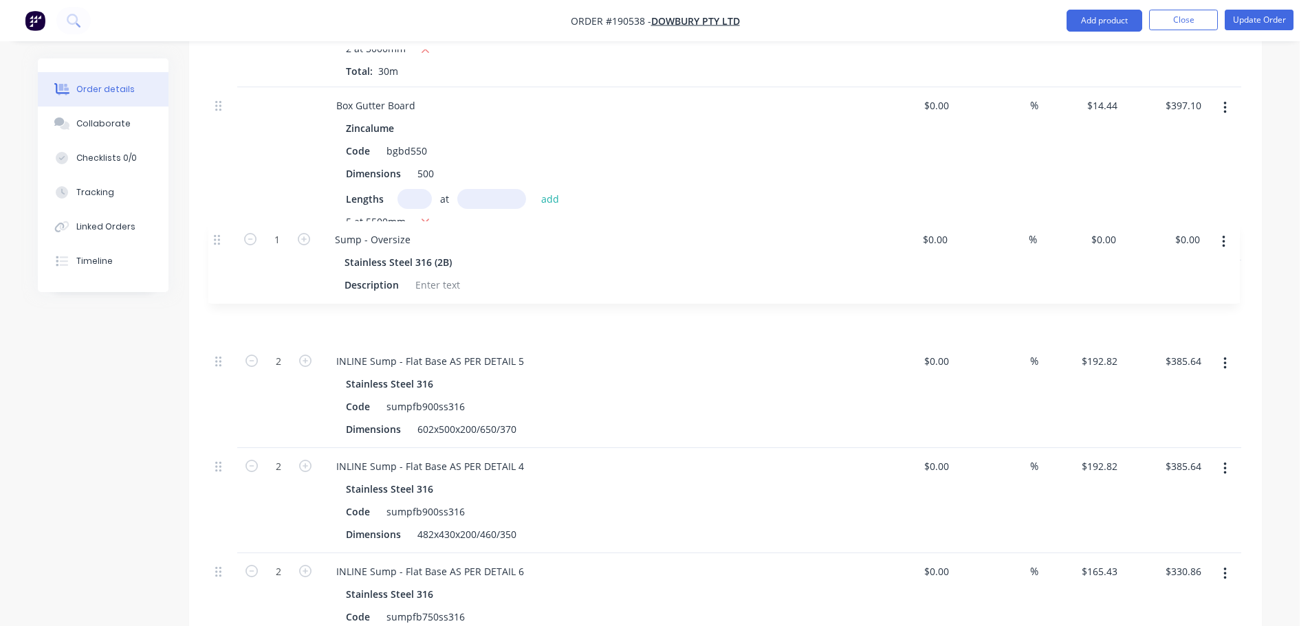
drag, startPoint x: 226, startPoint y: 347, endPoint x: 228, endPoint y: 233, distance: 113.5
click at [228, 233] on div "Box Gutter Board Zincalume Code bgbd650 Dimensions 600 Lengths at add 5 at 5500…" at bounding box center [726, 430] width 1032 height 1424
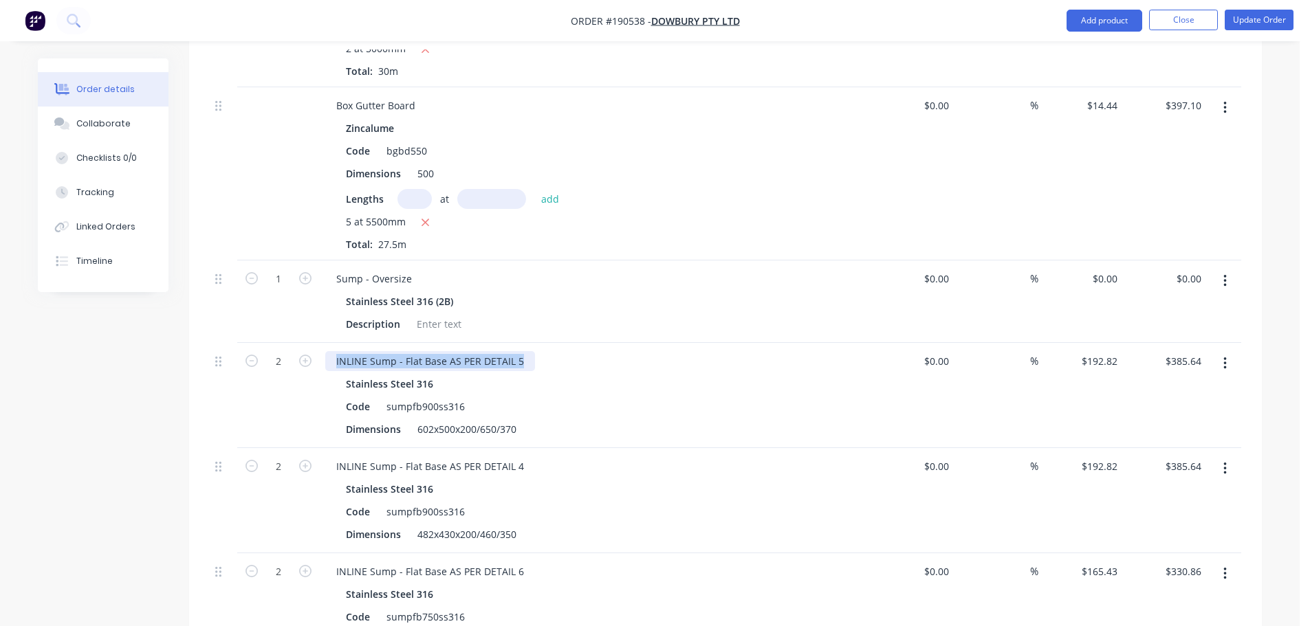
drag, startPoint x: 328, startPoint y: 325, endPoint x: 572, endPoint y: 317, distance: 244.2
click at [572, 351] on div "INLINE Sump - Flat Base AS PER DETAIL 5" at bounding box center [594, 361] width 539 height 20
copy div "INLINE Sump - Flat Base AS PER DETAIL 5"
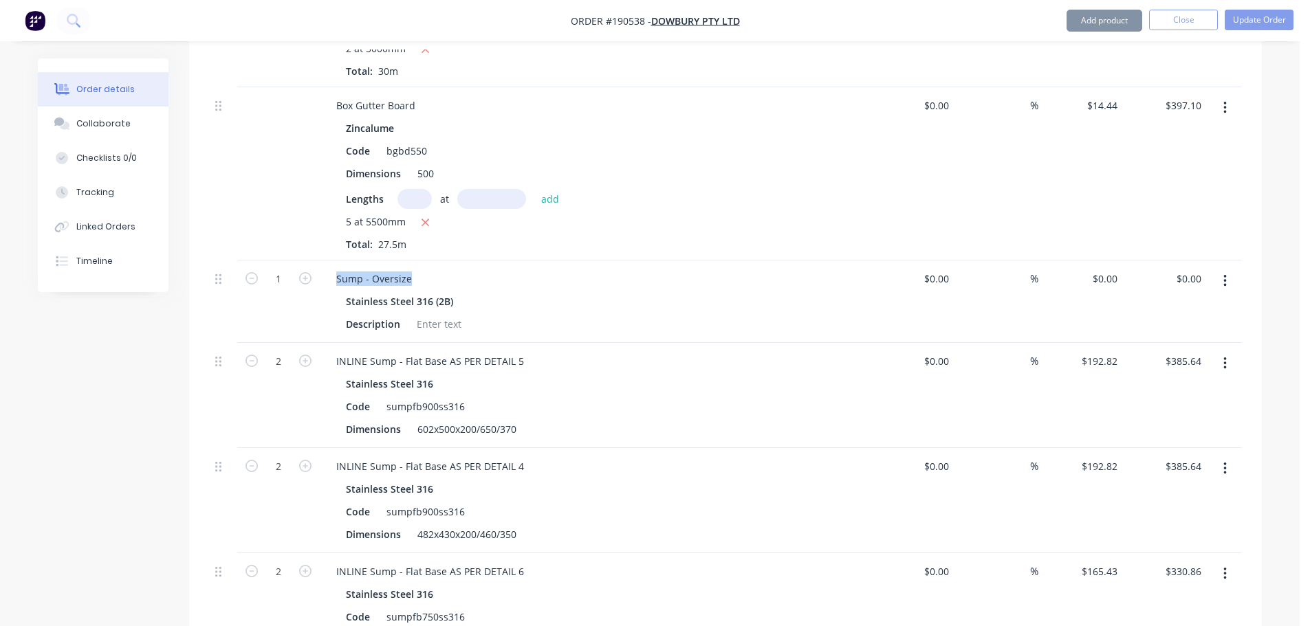
drag, startPoint x: 330, startPoint y: 239, endPoint x: 466, endPoint y: 239, distance: 135.5
click at [463, 269] on div "Sump - Oversize" at bounding box center [594, 279] width 539 height 20
paste div
click at [404, 269] on div "INLINE Sump - Flat Base AS PER DETAIL 5" at bounding box center [430, 279] width 210 height 20
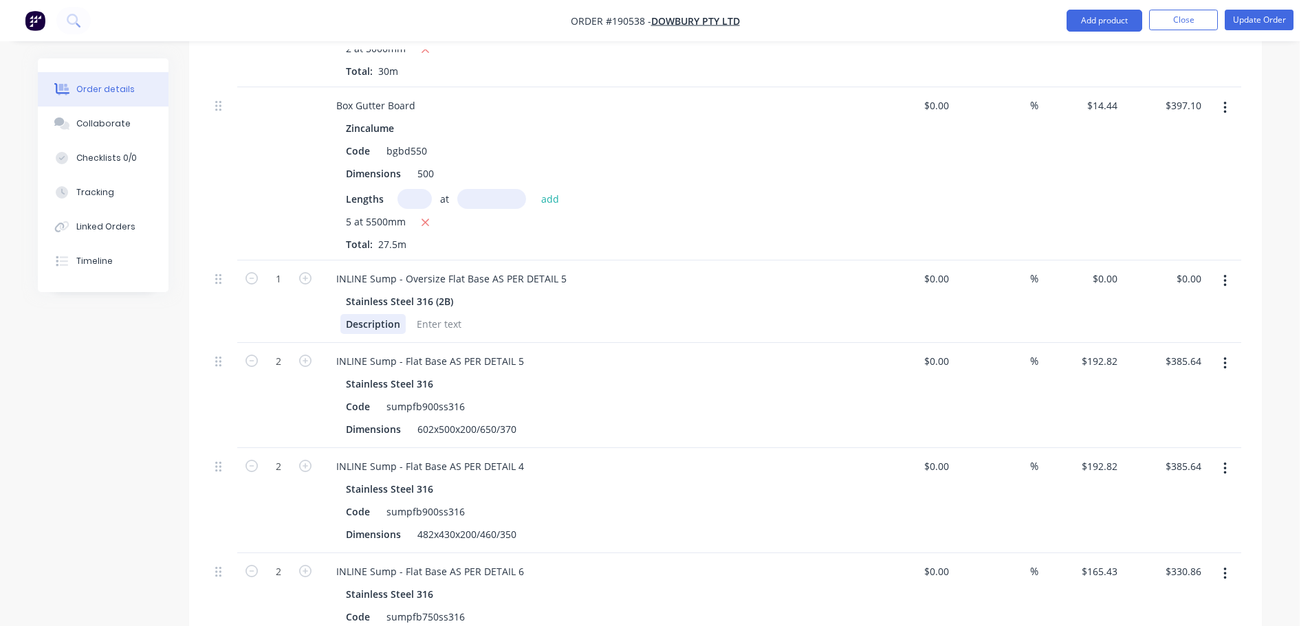
click at [378, 314] on div "Description" at bounding box center [372, 324] width 65 height 20
click at [371, 314] on div "Description" at bounding box center [372, 324] width 65 height 20
click at [462, 419] on div "602x500x200/650/370" at bounding box center [467, 429] width 110 height 20
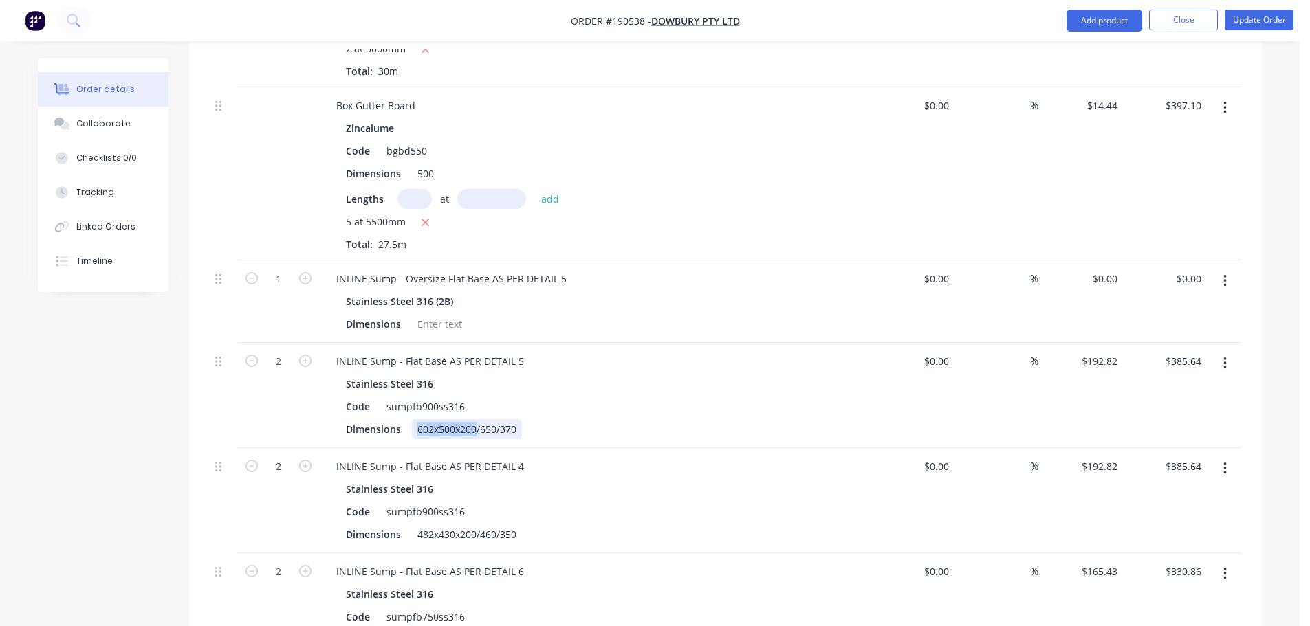
click at [462, 419] on div "602x500x200/650/370" at bounding box center [467, 429] width 110 height 20
copy div "602x500x200"
click at [477, 419] on div "602x500x200/650/370" at bounding box center [467, 429] width 110 height 20
drag, startPoint x: 516, startPoint y: 394, endPoint x: 370, endPoint y: 385, distance: 146.1
click at [370, 419] on div "Dimensions 602x500x200/650/370" at bounding box center [591, 429] width 503 height 20
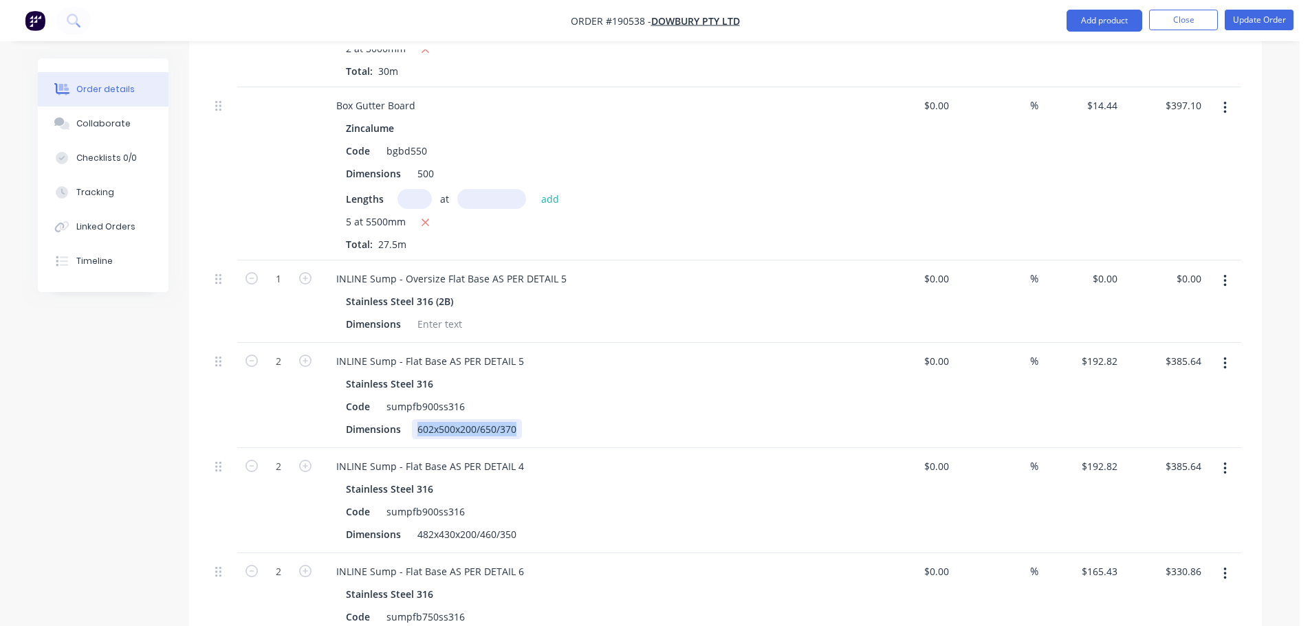
copy div "602x500x200/650/370"
click at [426, 314] on div at bounding box center [440, 324] width 56 height 20
paste div
click at [1109, 269] on input "0" at bounding box center [1107, 279] width 32 height 20
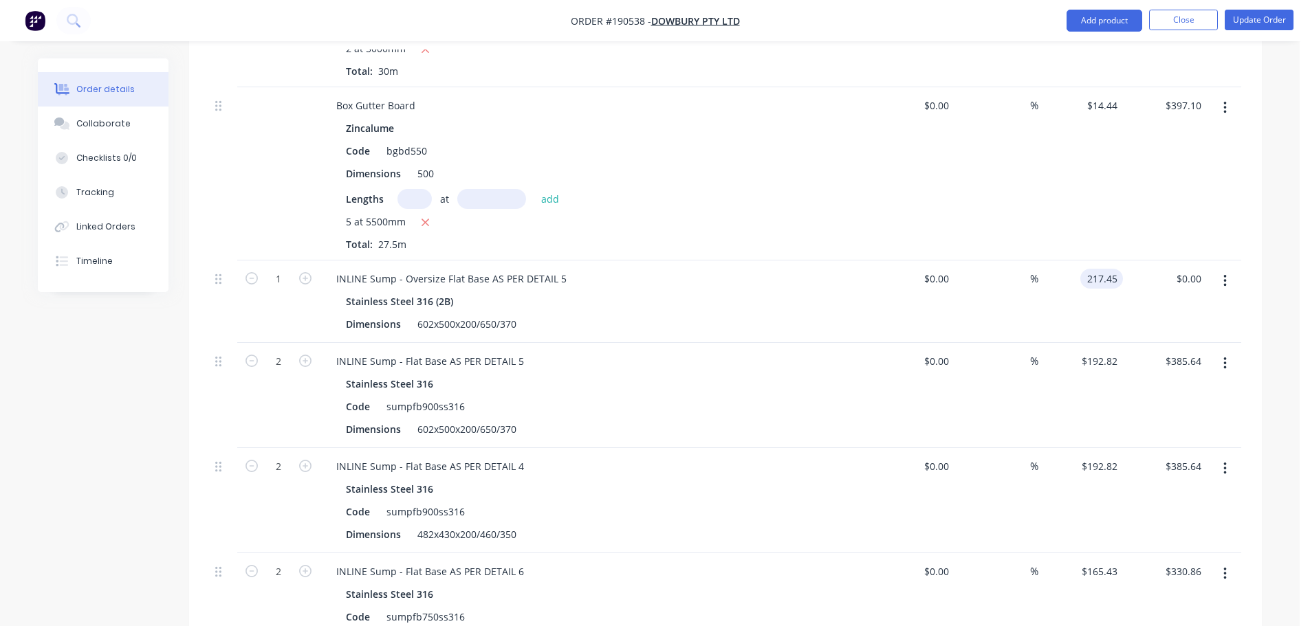
type input "$217.45"
click at [1231, 351] on button "button" at bounding box center [1225, 363] width 32 height 25
click at [304, 272] on icon "button" at bounding box center [305, 278] width 12 height 12
type input "2"
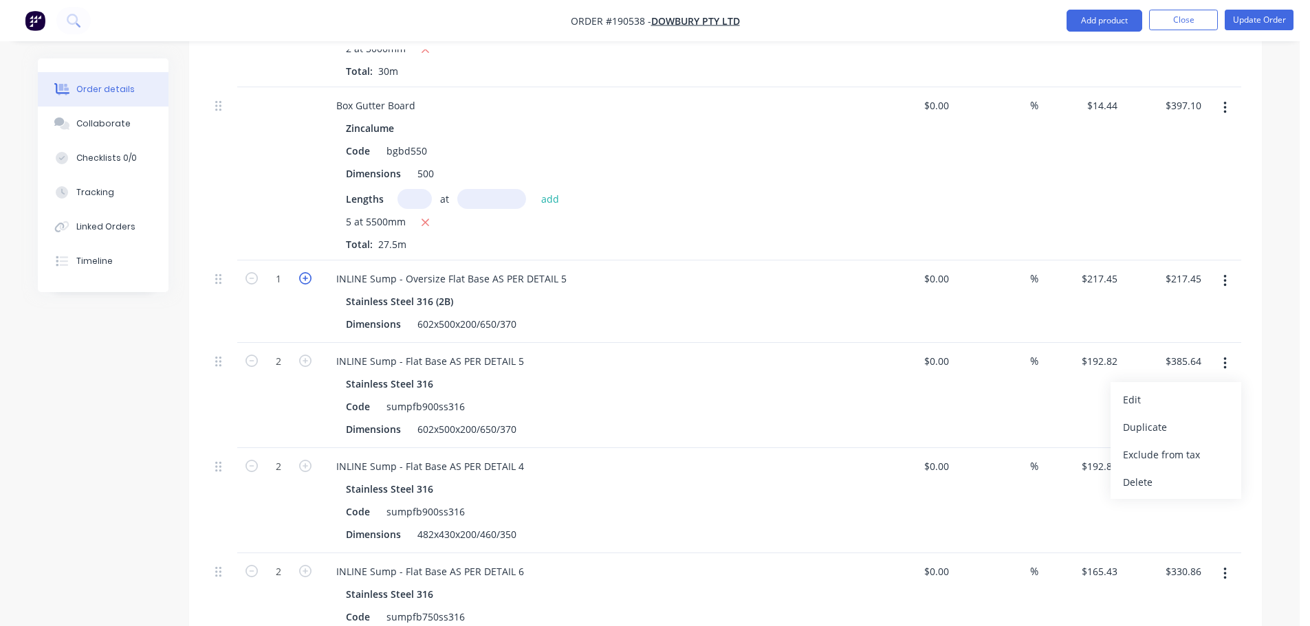
type input "$434.90"
click at [1228, 351] on button "button" at bounding box center [1225, 363] width 32 height 25
click at [1186, 472] on div "Delete" at bounding box center [1176, 482] width 106 height 20
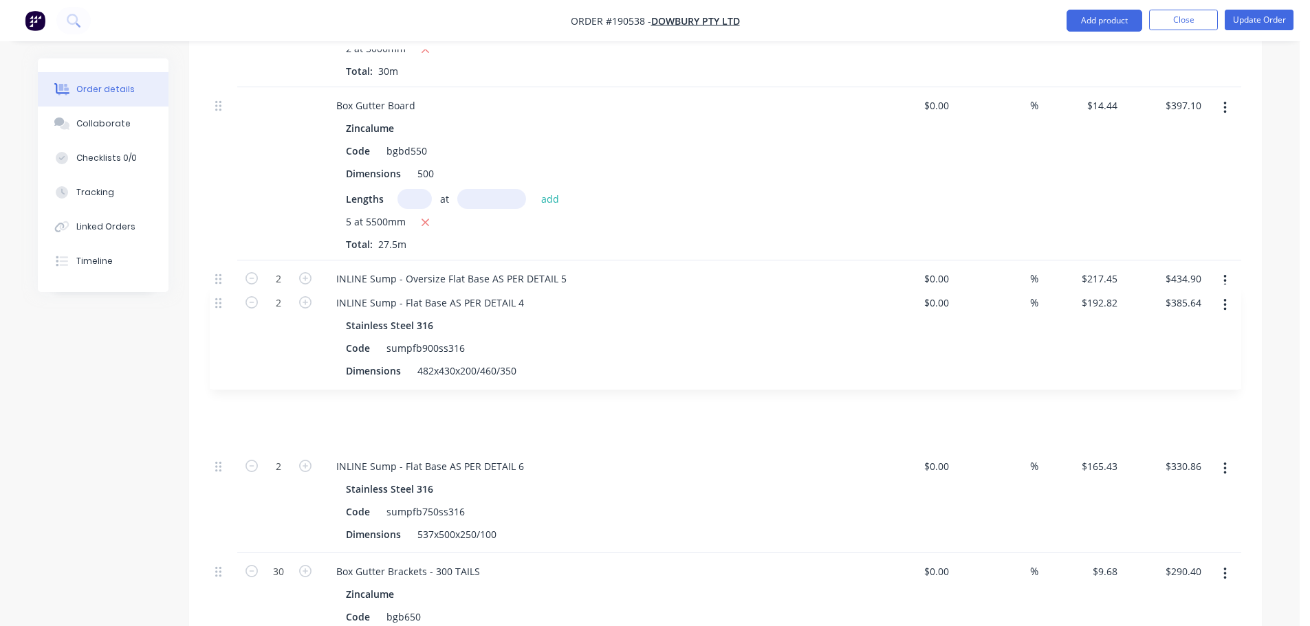
drag, startPoint x: 221, startPoint y: 322, endPoint x: 217, endPoint y: 246, distance: 76.5
click at [217, 248] on div "Box Gutter Board Zincalume Code bgbd650 Dimensions 600 Lengths at add 5 at 5500…" at bounding box center [726, 377] width 1032 height 1319
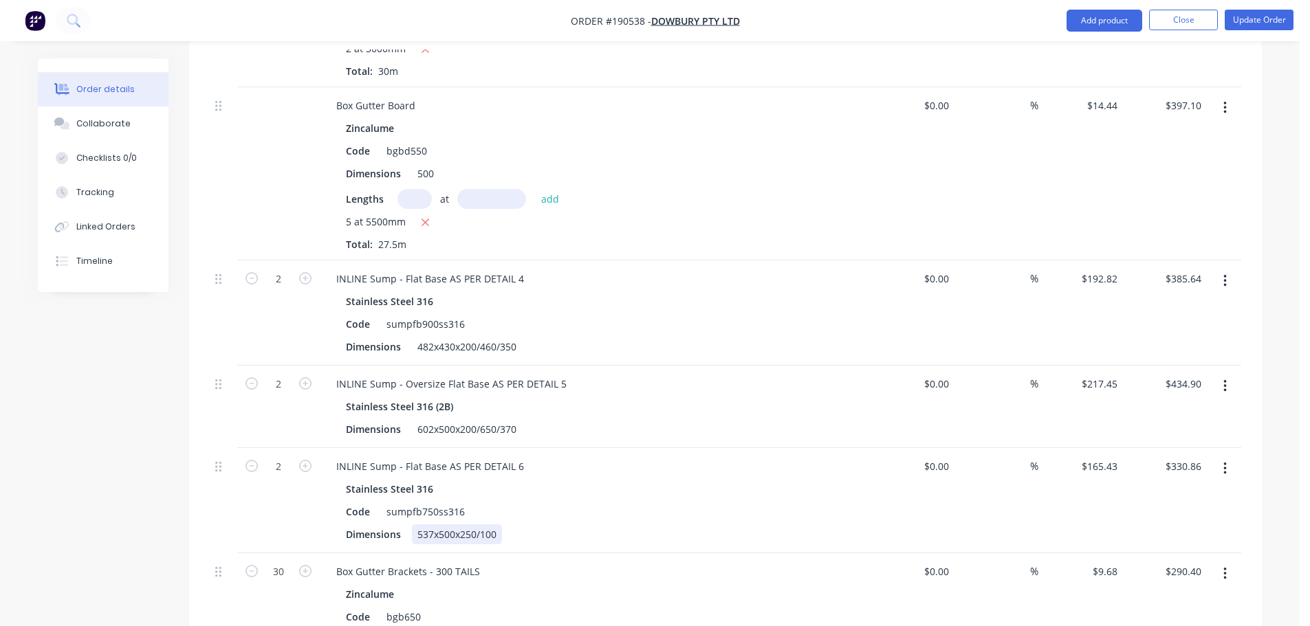
click at [471, 525] on div "537x500x250/100" at bounding box center [457, 535] width 90 height 20
copy div "537x500x250/100"
drag, startPoint x: 1236, startPoint y: 427, endPoint x: 1220, endPoint y: 447, distance: 25.9
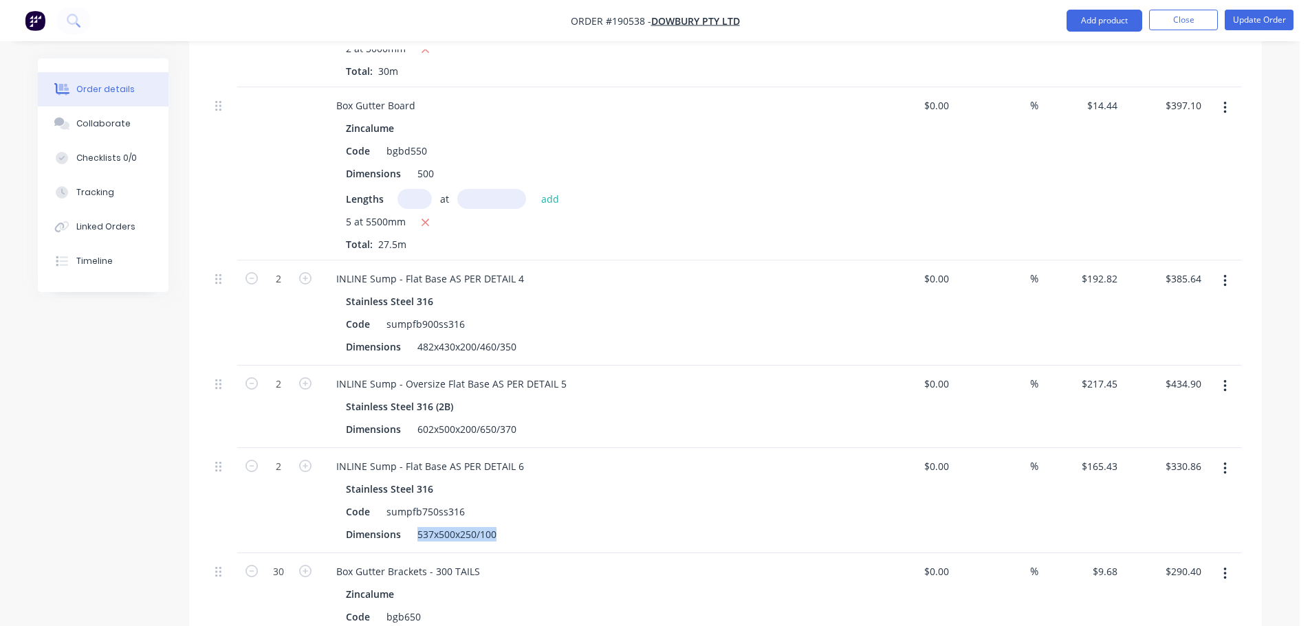
click at [1234, 457] on button "button" at bounding box center [1225, 469] width 32 height 25
click at [1207, 495] on div "Edit" at bounding box center [1176, 505] width 106 height 20
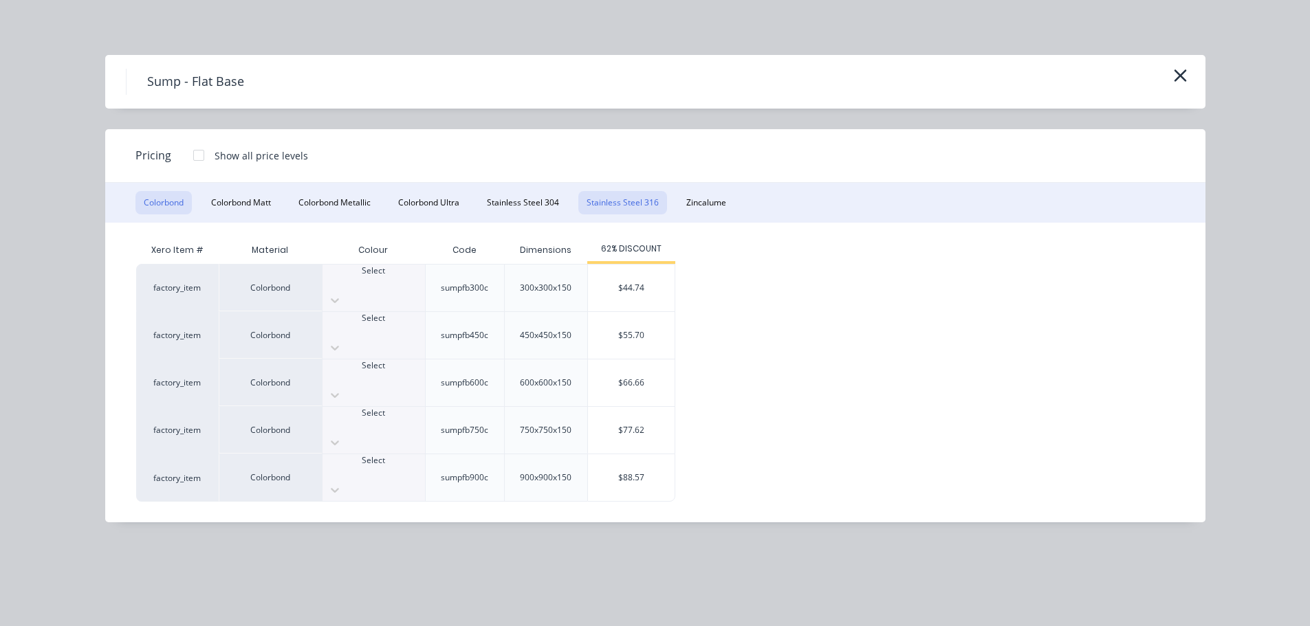
click at [620, 206] on button "Stainless Steel 316" at bounding box center [622, 202] width 89 height 23
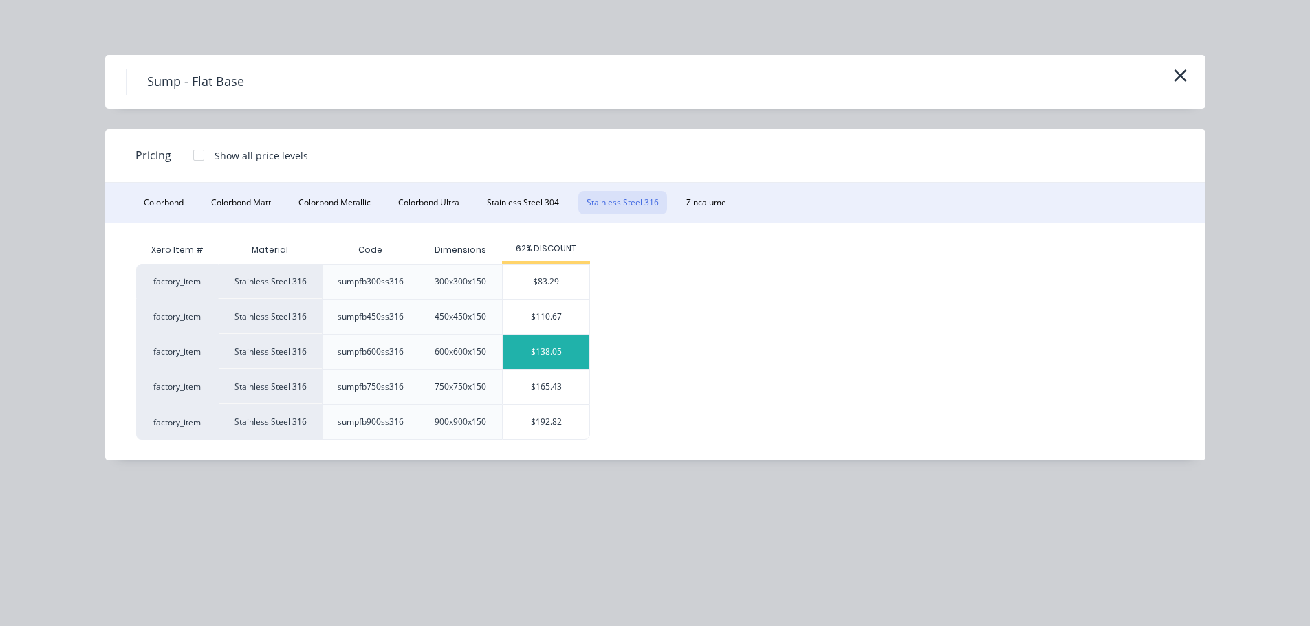
click at [532, 352] on div "$138.05" at bounding box center [546, 352] width 87 height 34
type input "$138.05"
type input "$276.10"
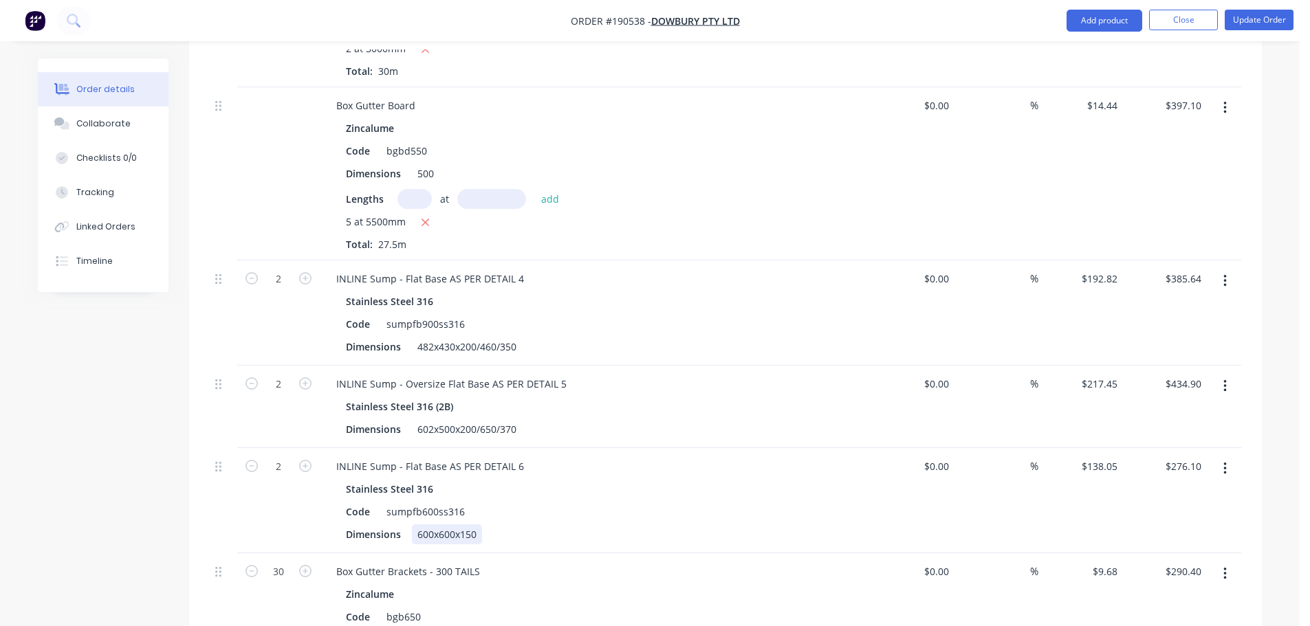
click at [452, 525] on div "600x600x150" at bounding box center [447, 535] width 70 height 20
paste div
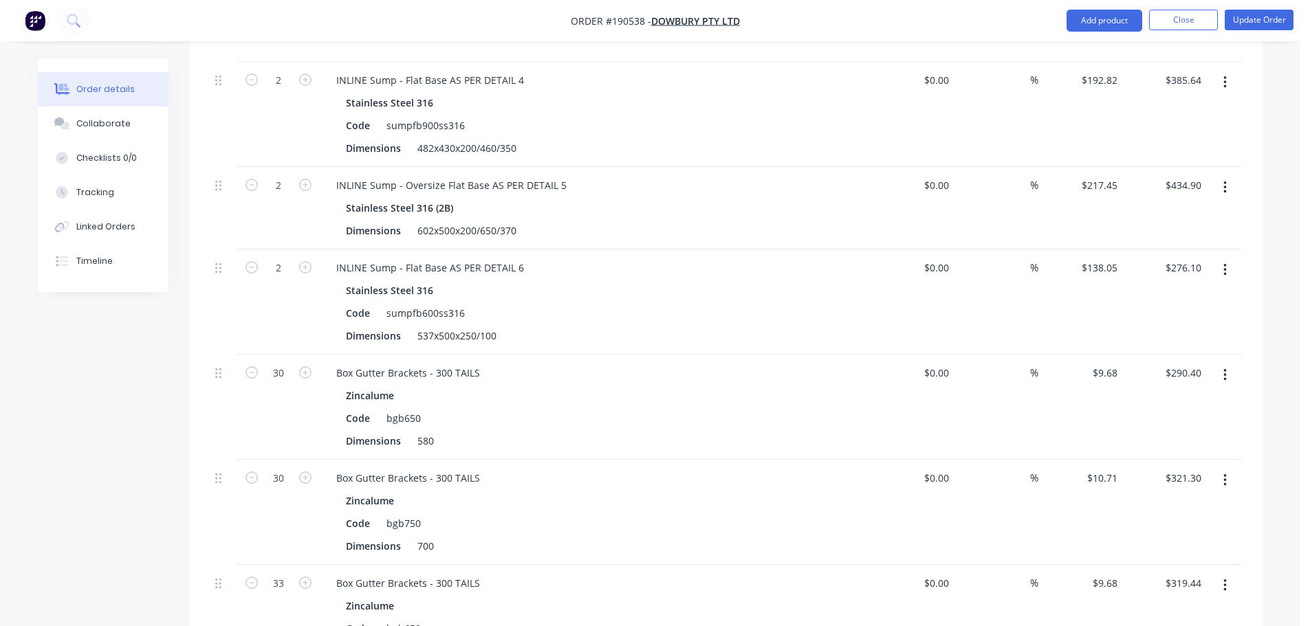
scroll to position [2037, 0]
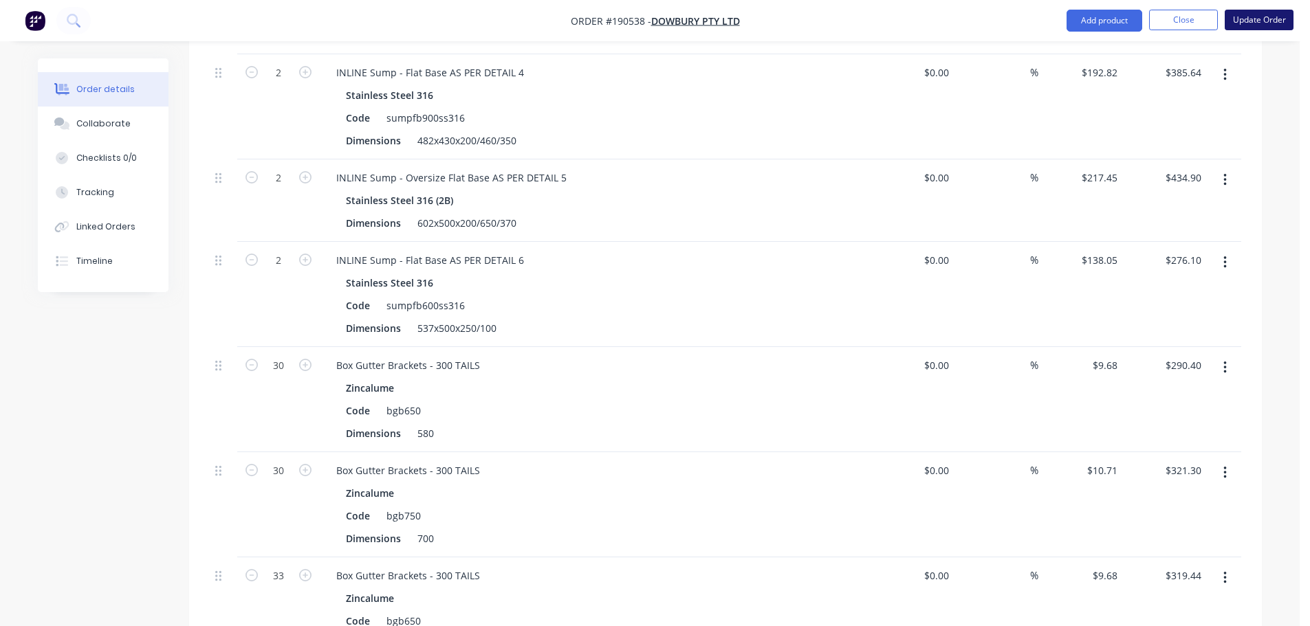
click at [1269, 15] on button "Update Order" at bounding box center [1259, 20] width 69 height 21
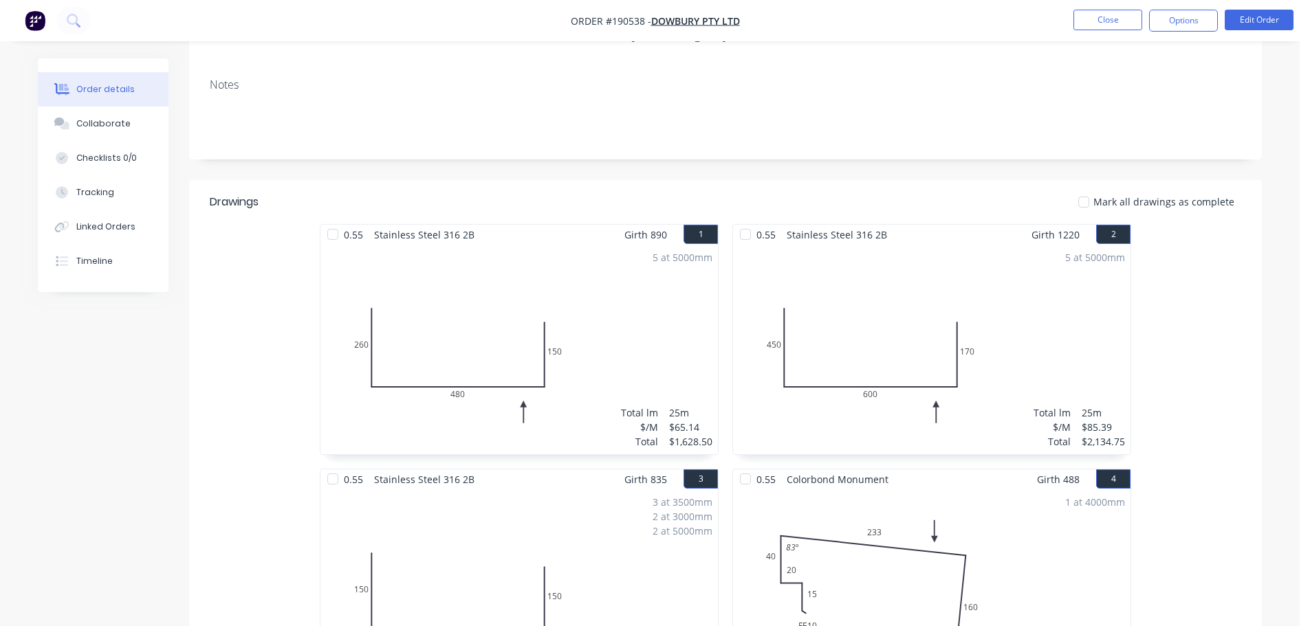
scroll to position [0, 0]
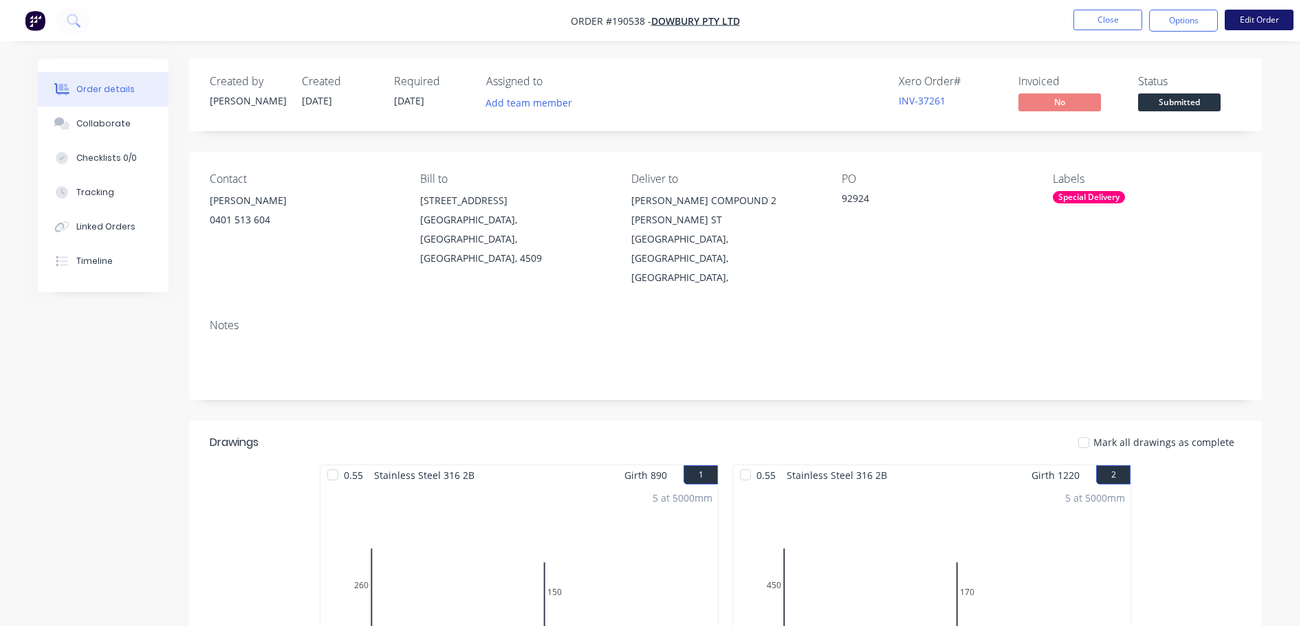
click at [1241, 23] on button "Edit Order" at bounding box center [1259, 20] width 69 height 21
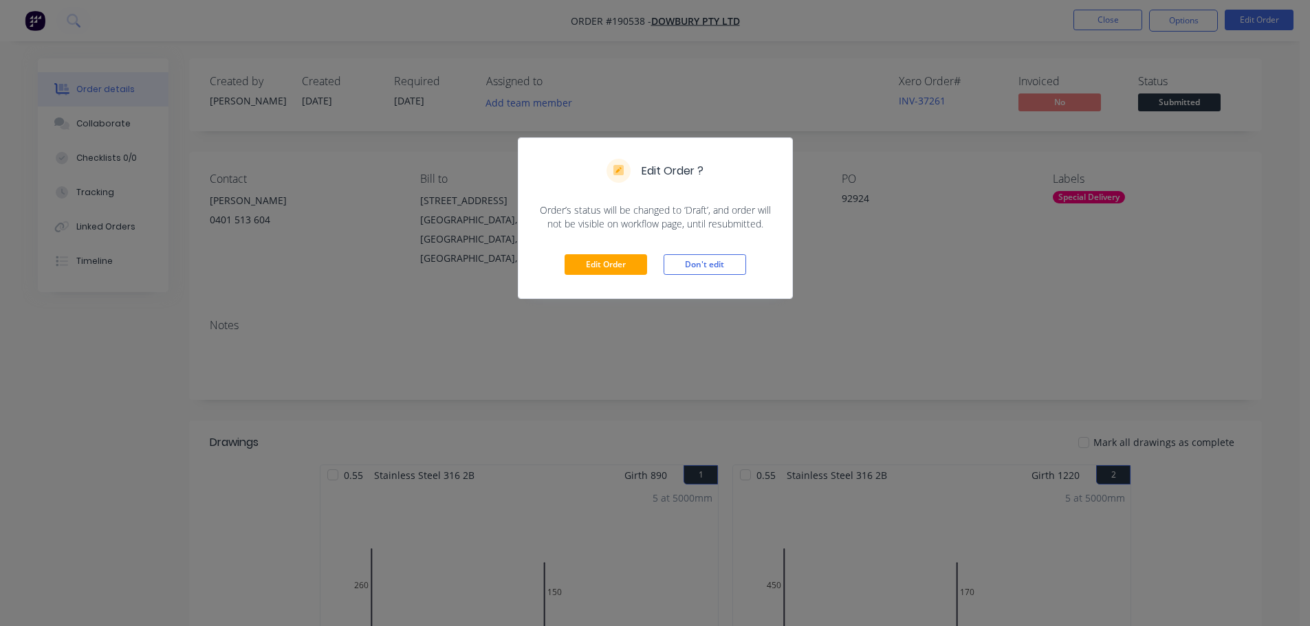
click at [1021, 84] on div "Edit Order ? Order’s status will be changed to ‘Draft’, and order will not be v…" at bounding box center [655, 313] width 1310 height 626
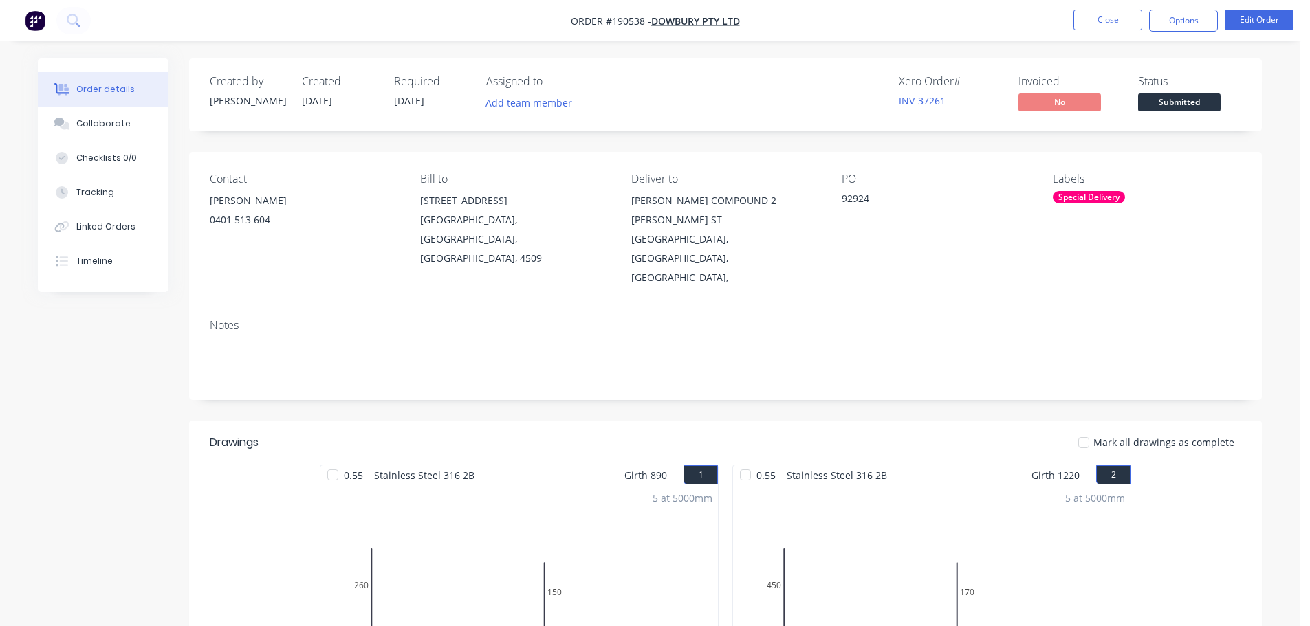
click at [1067, 39] on nav "Order #190538 - Dowbury Pty Ltd Close Options Edit Order" at bounding box center [655, 20] width 1310 height 41
click at [1080, 26] on button "Close" at bounding box center [1107, 20] width 69 height 21
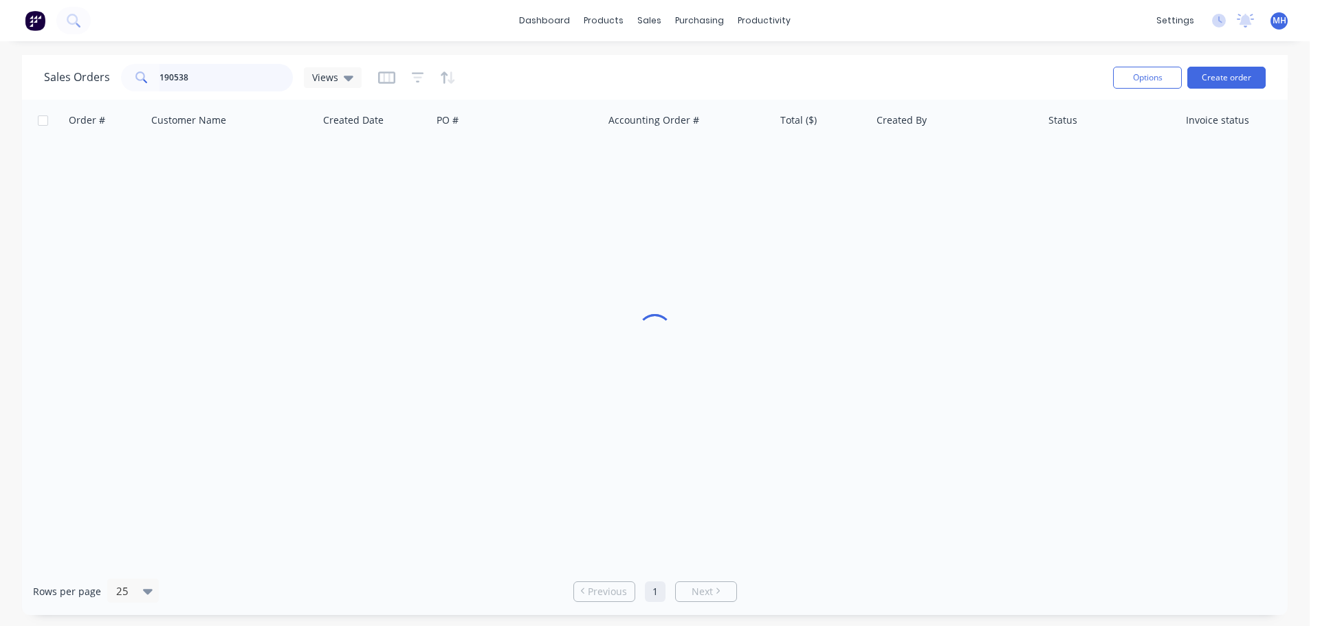
click at [217, 74] on input "190538" at bounding box center [227, 78] width 134 height 28
type input "190510"
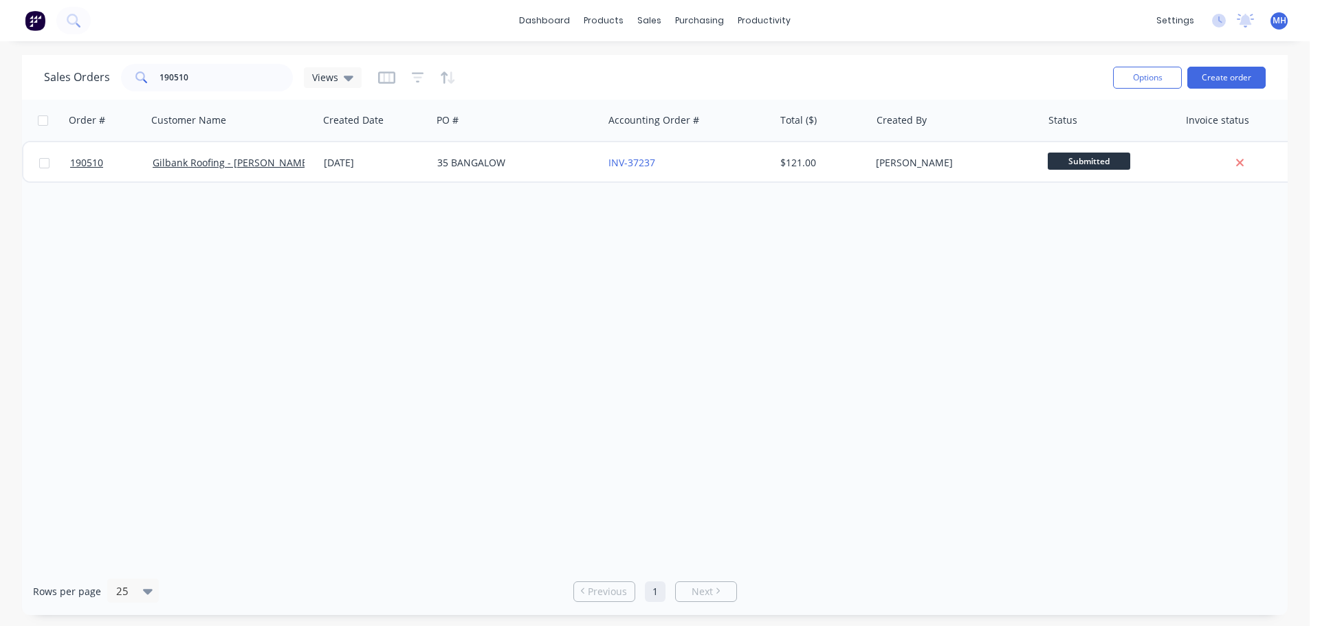
click at [555, 263] on div "Order # Customer Name Created Date PO # Accounting Order # Total ($) Created By…" at bounding box center [655, 334] width 1266 height 468
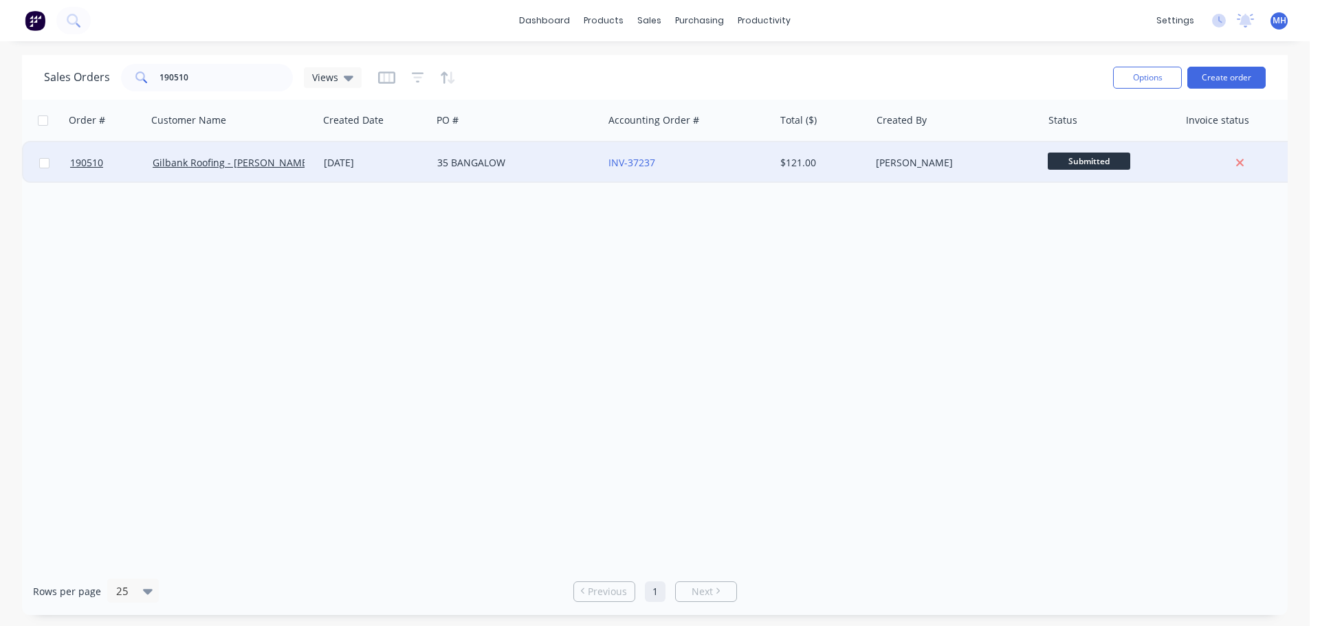
click at [345, 157] on div "[DATE]" at bounding box center [375, 163] width 102 height 14
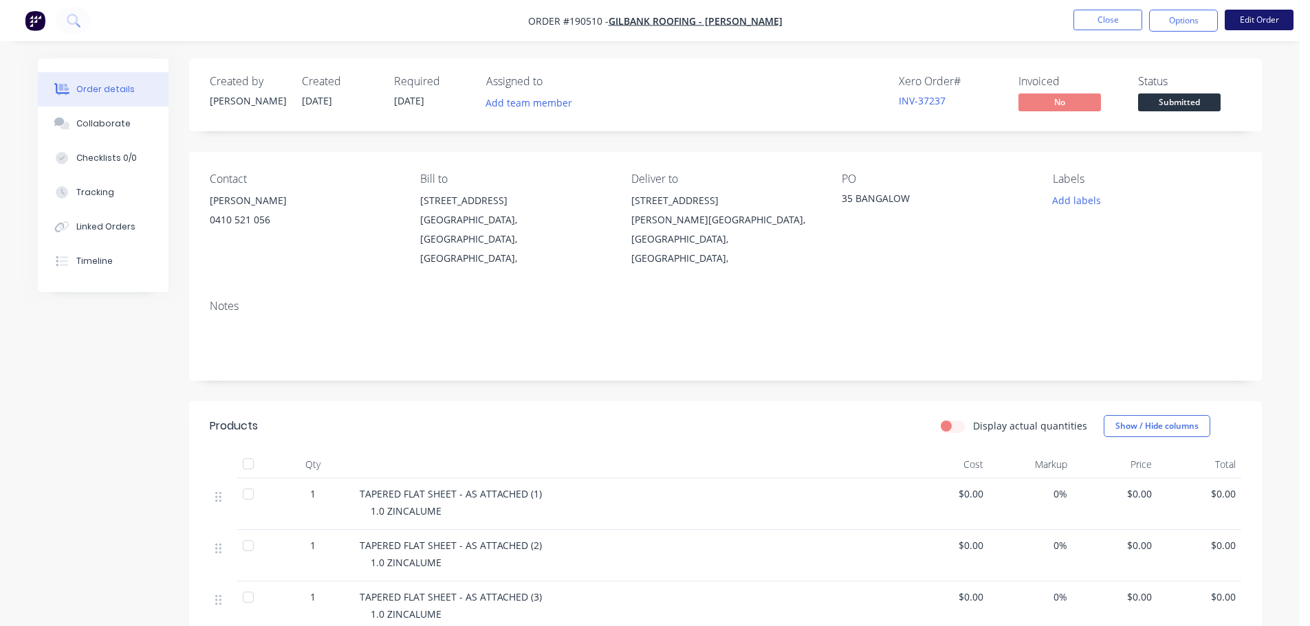
click at [1258, 18] on button "Edit Order" at bounding box center [1259, 20] width 69 height 21
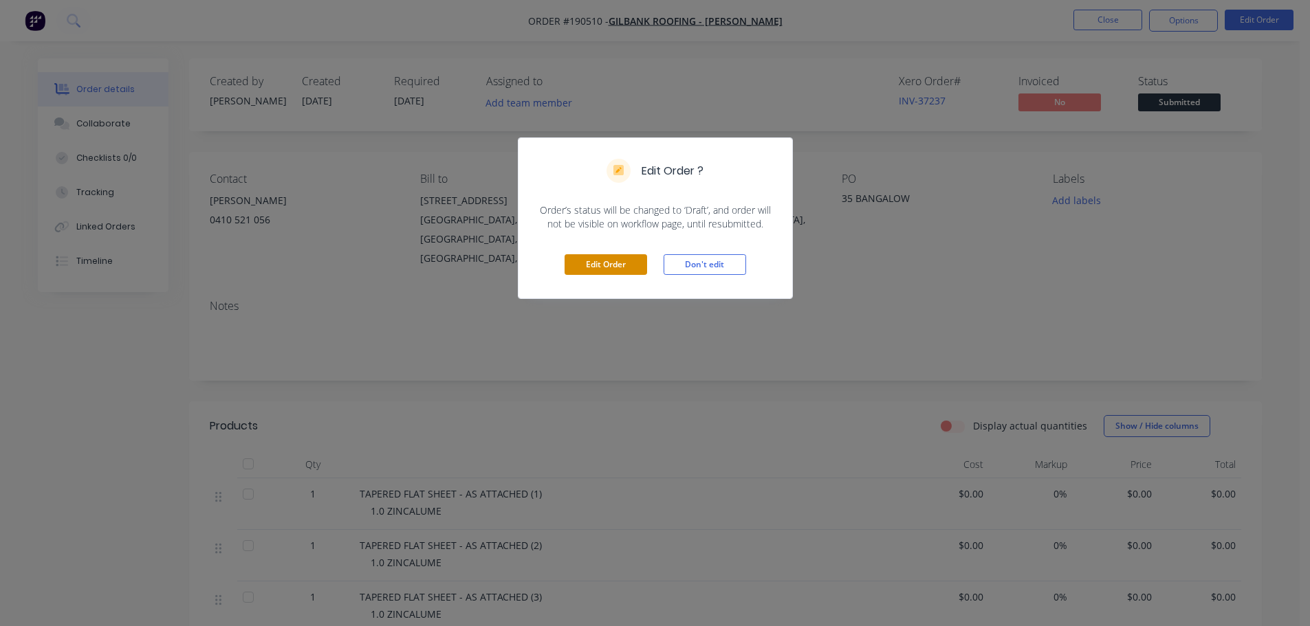
click at [602, 259] on button "Edit Order" at bounding box center [606, 264] width 83 height 21
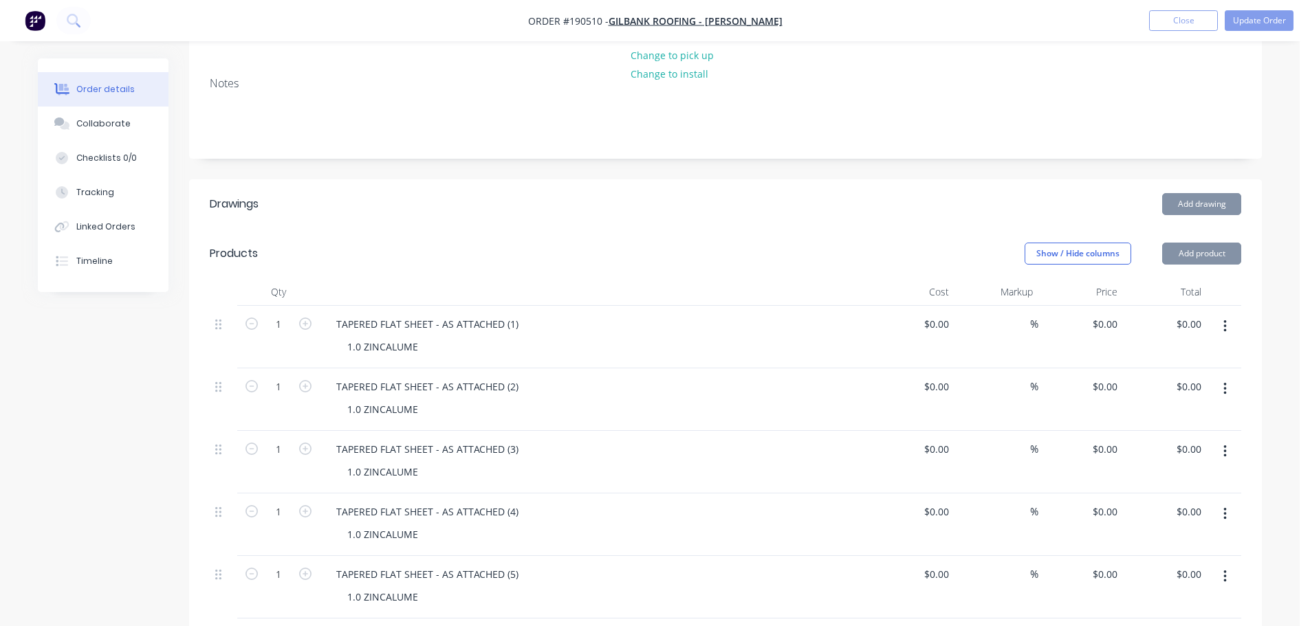
scroll to position [275, 0]
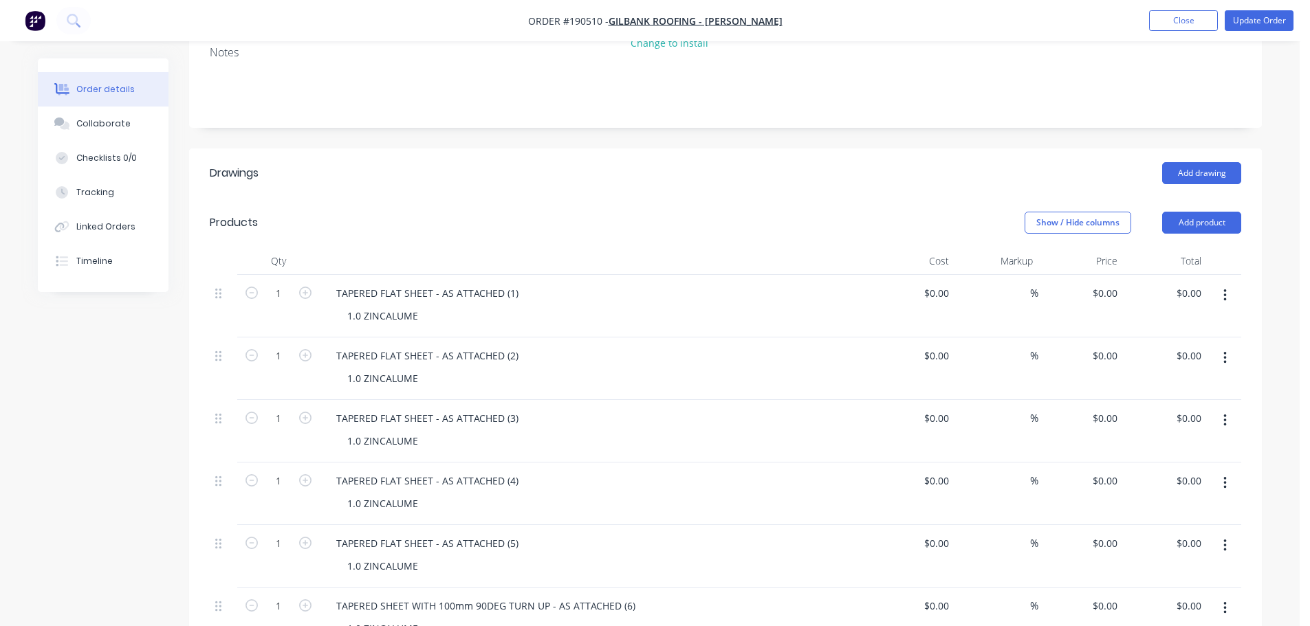
click at [829, 153] on header "Drawings Add drawing" at bounding box center [725, 174] width 1073 height 50
click at [1106, 283] on input "$0.00" at bounding box center [1107, 293] width 32 height 20
type input "$142.72"
click at [1106, 346] on input "0" at bounding box center [1107, 356] width 32 height 20
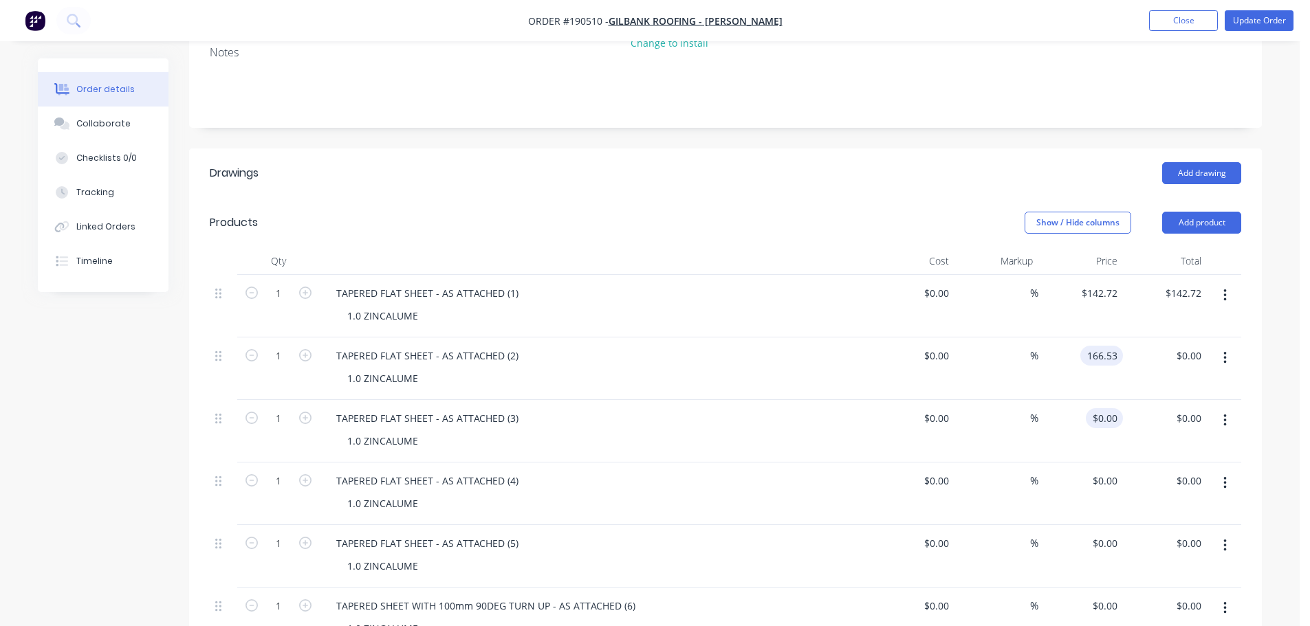
type input "$166.53"
click at [1114, 408] on input "0" at bounding box center [1107, 418] width 32 height 20
type input "$166.53"
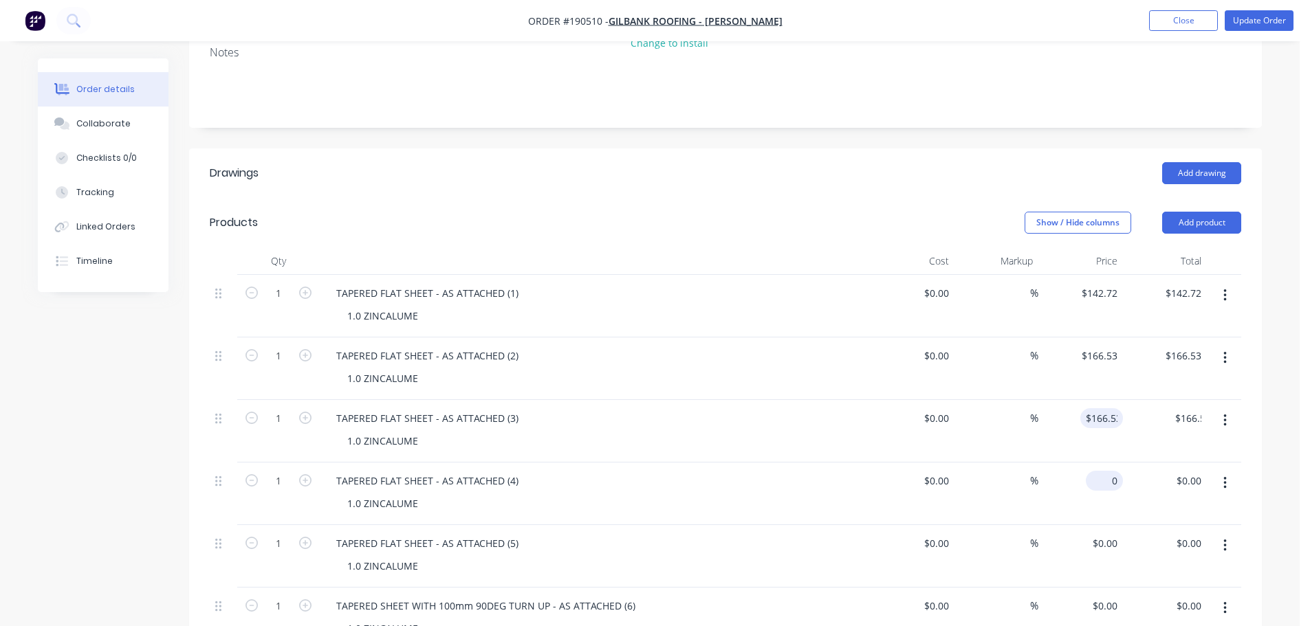
click at [1106, 471] on div "0 $0.00" at bounding box center [1104, 481] width 37 height 20
type input "$166.53"
click at [1111, 534] on input "0" at bounding box center [1115, 544] width 16 height 20
type input "$115.47"
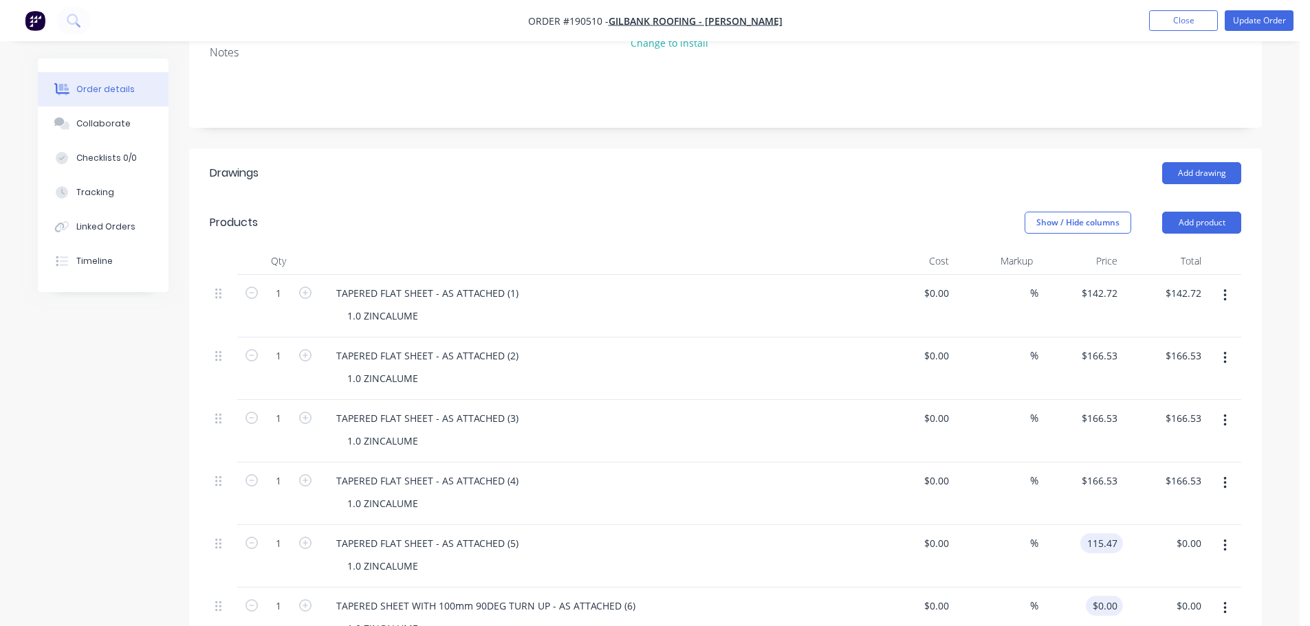
type input "$115.47"
click at [1115, 596] on input "0" at bounding box center [1107, 606] width 32 height 20
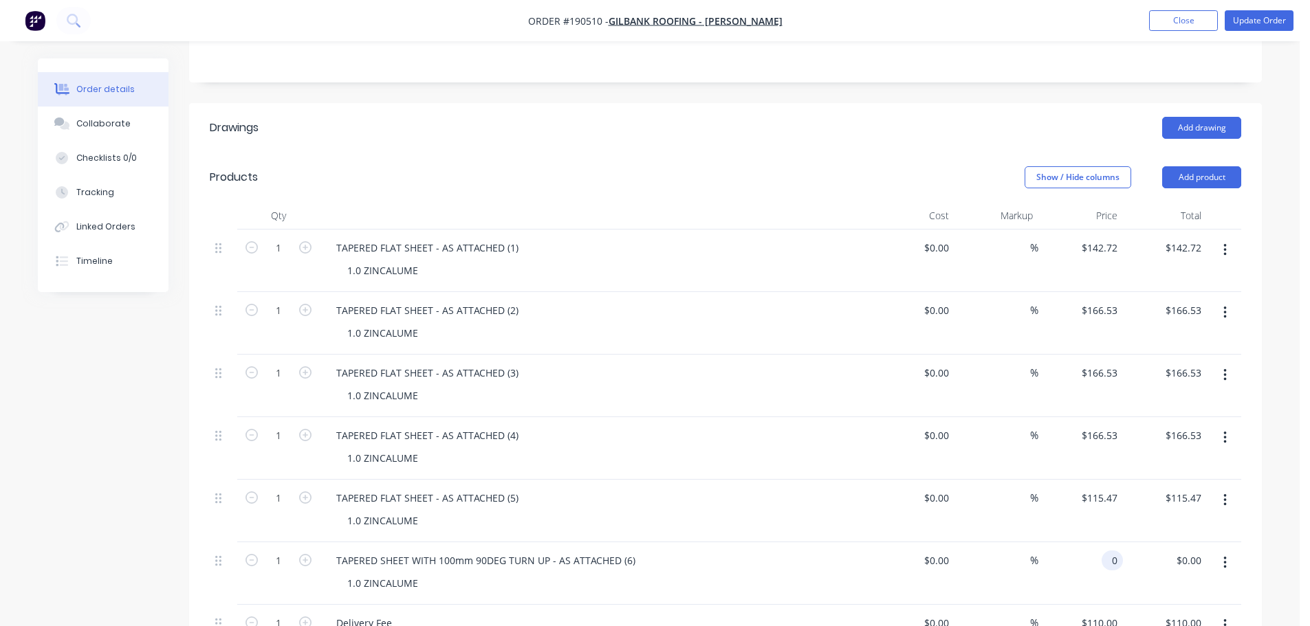
scroll to position [344, 0]
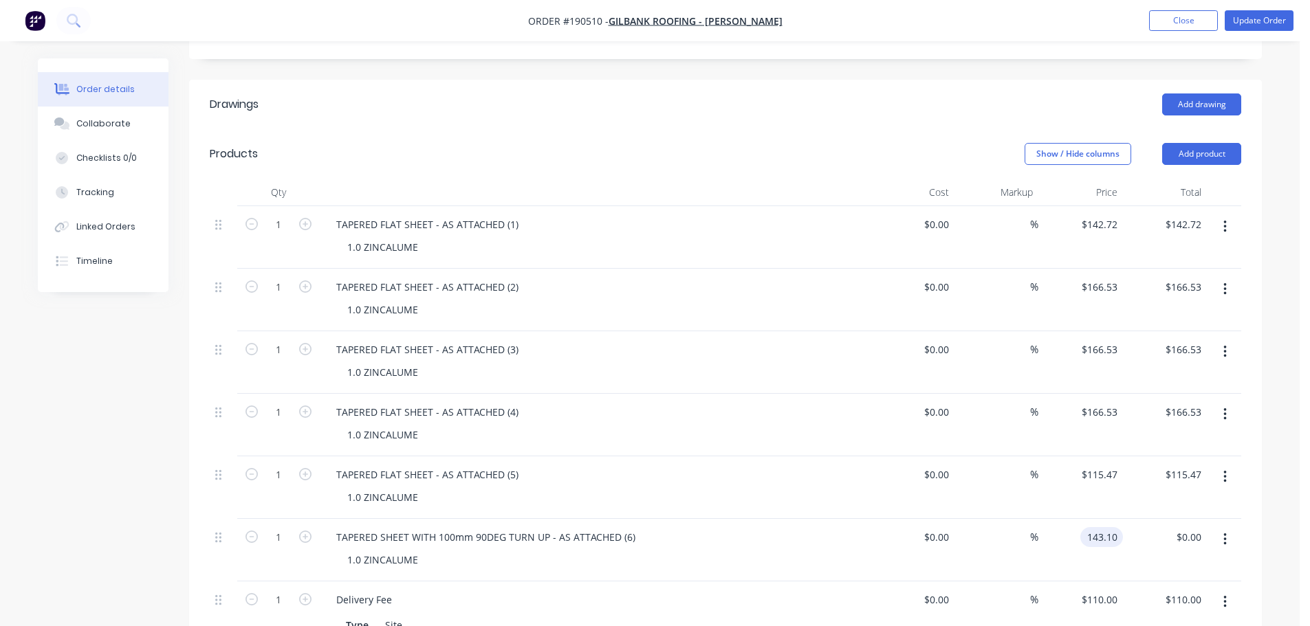
type input "$143.10"
click at [1275, 364] on div "Order details Collaborate Checklists 0/0 Tracking Linked Orders Timeline Order …" at bounding box center [650, 389] width 1252 height 1348
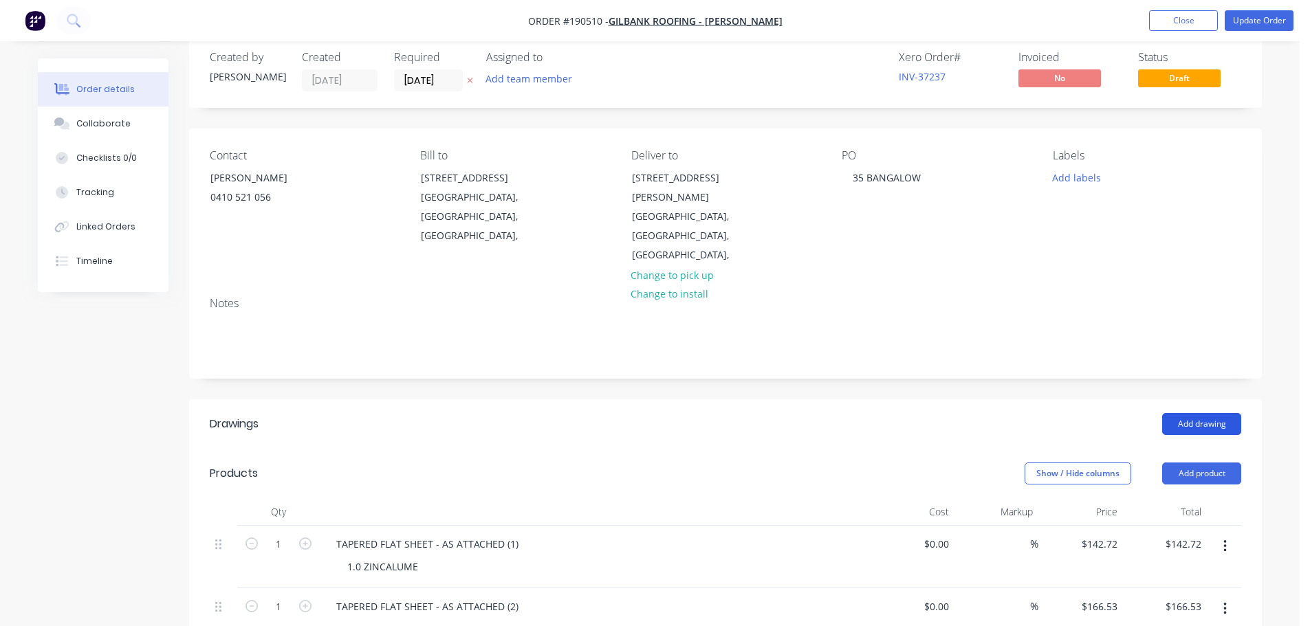
scroll to position [0, 0]
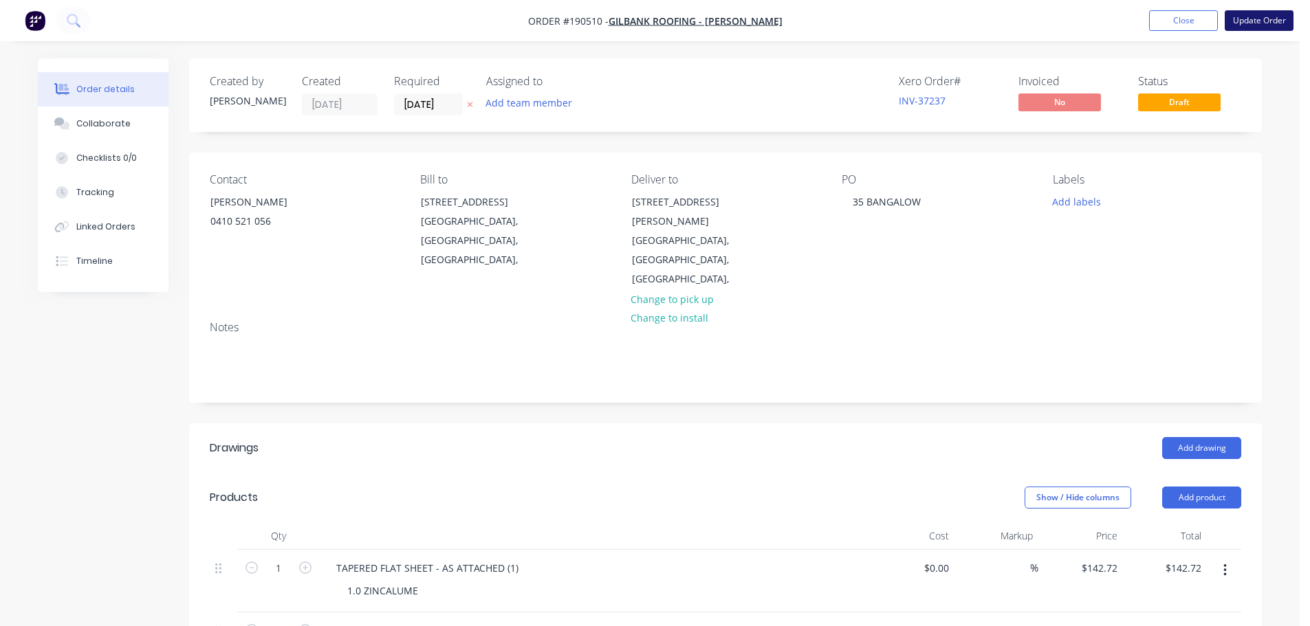
click at [1264, 17] on button "Update Order" at bounding box center [1259, 20] width 69 height 21
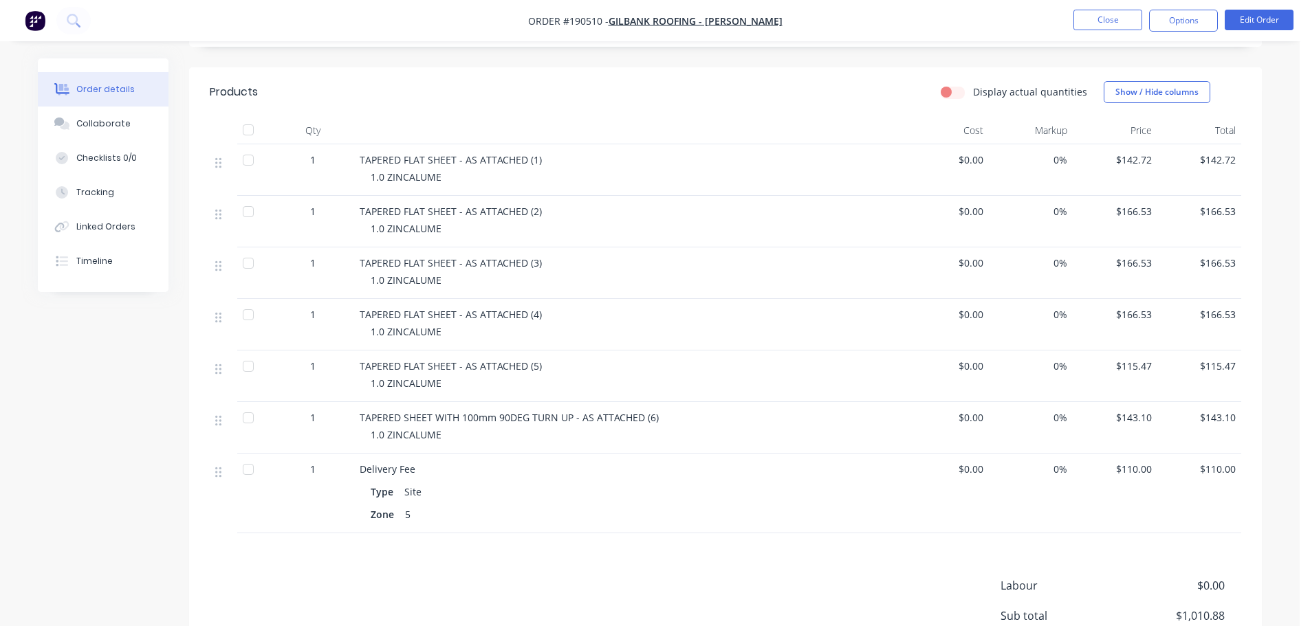
scroll to position [453, 0]
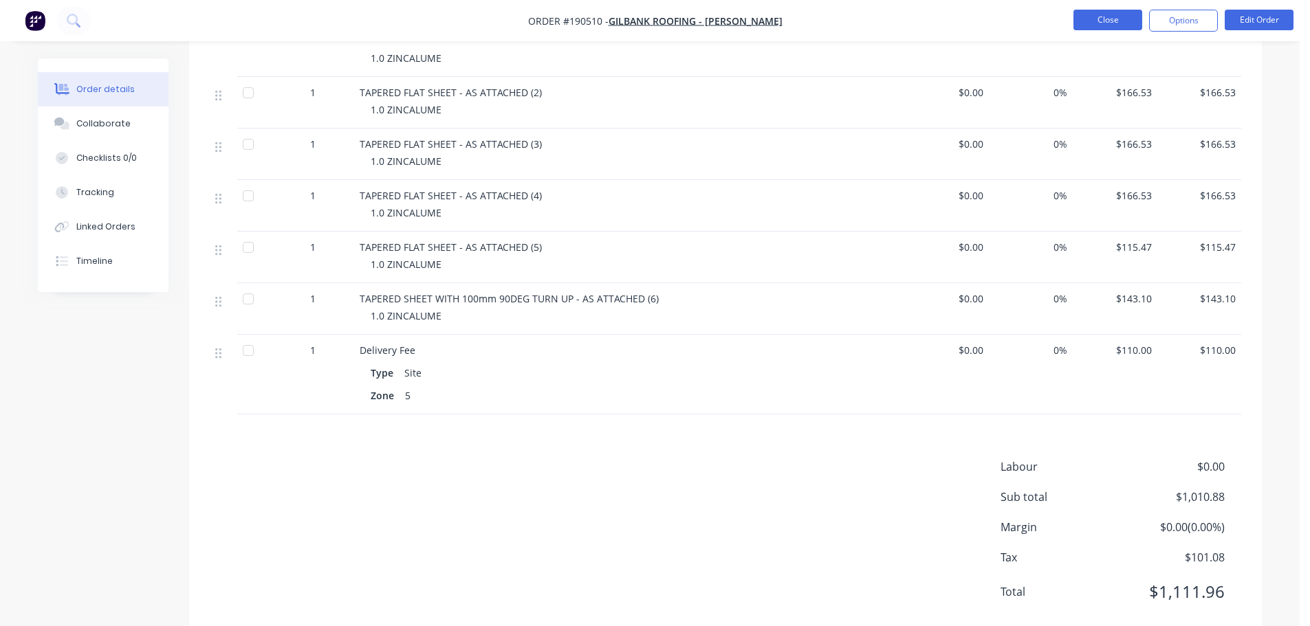
click at [1088, 14] on button "Close" at bounding box center [1107, 20] width 69 height 21
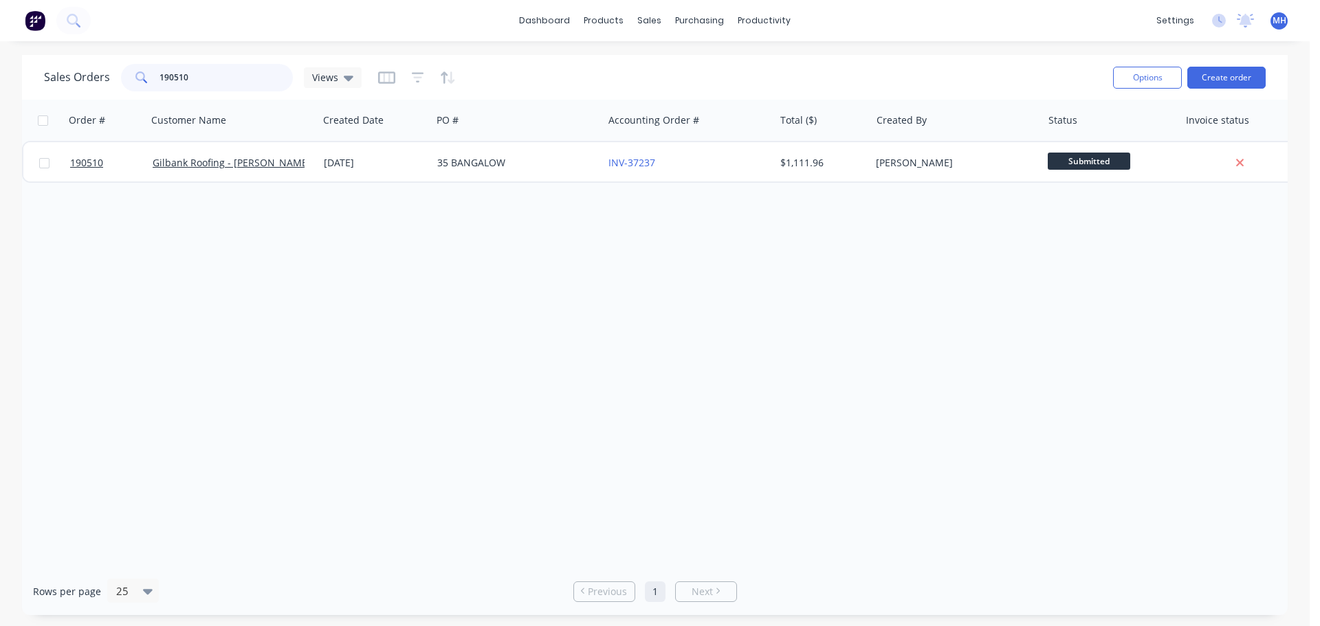
click at [247, 73] on input "190510" at bounding box center [227, 78] width 134 height 28
type input "190562"
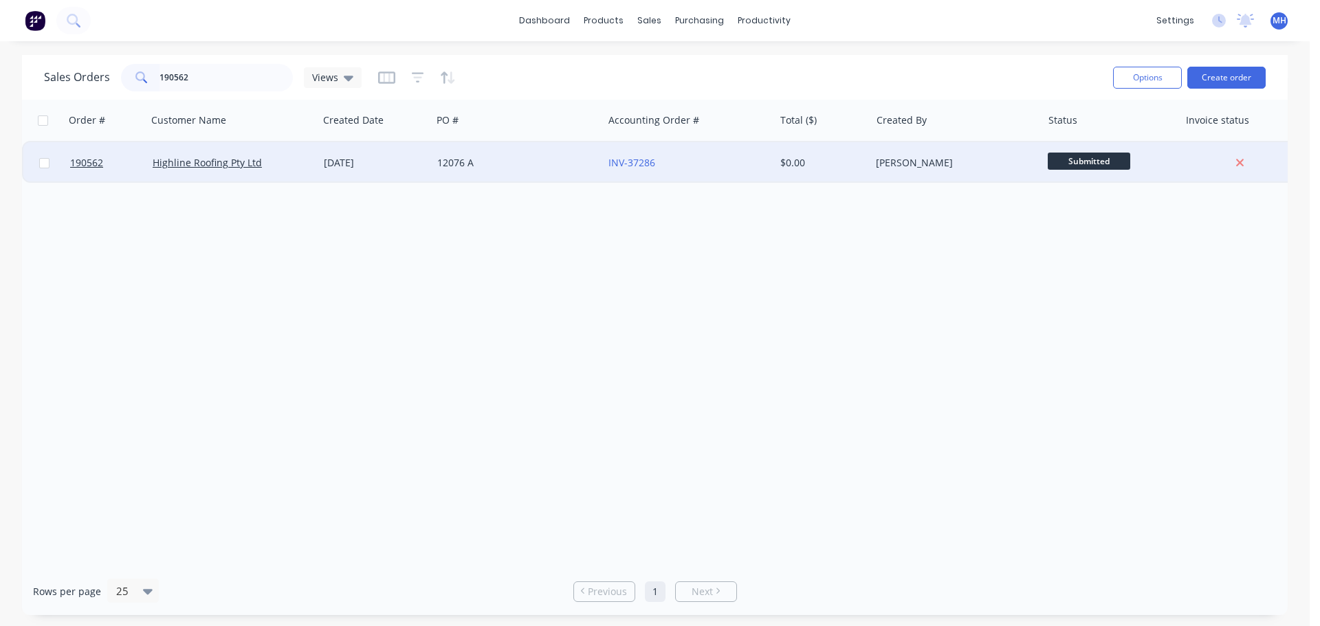
click at [288, 160] on div "Highline Roofing Pty Ltd" at bounding box center [229, 163] width 153 height 14
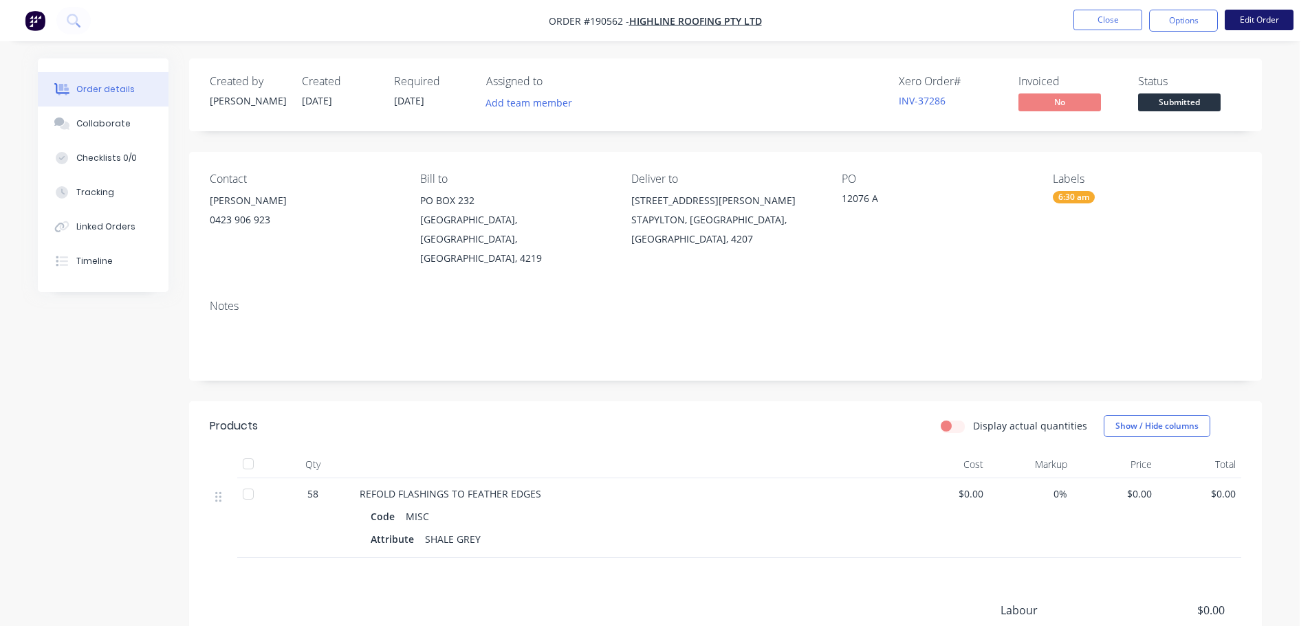
click at [1278, 19] on button "Edit Order" at bounding box center [1259, 20] width 69 height 21
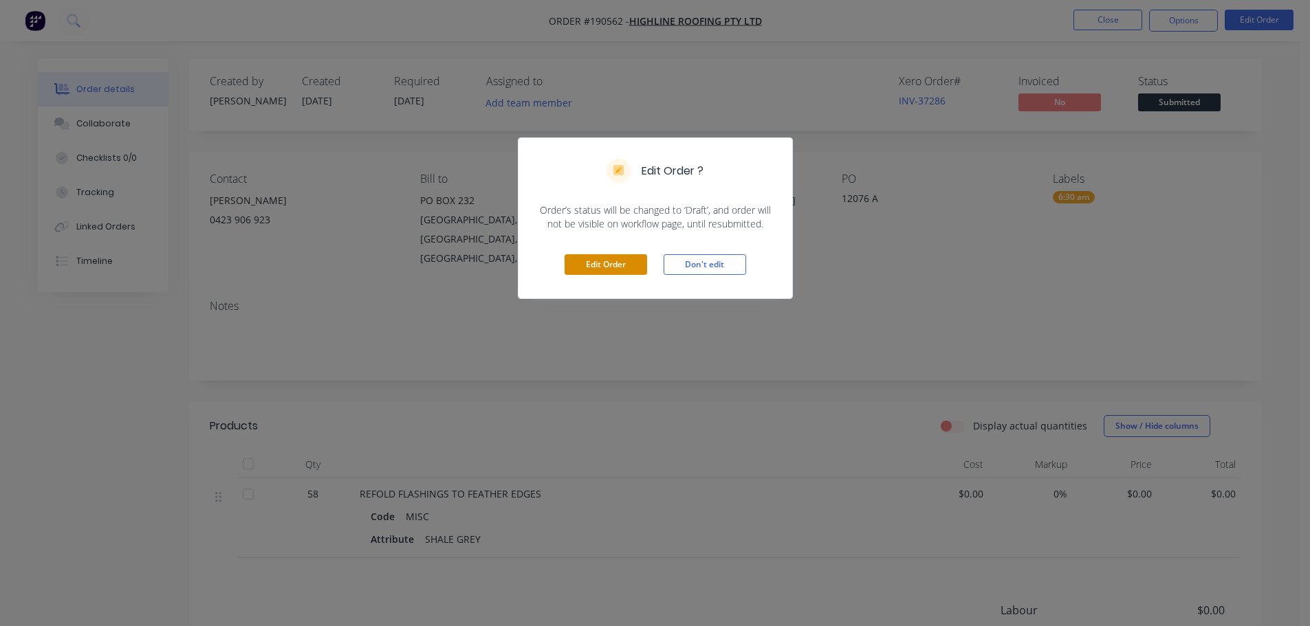
click at [623, 265] on button "Edit Order" at bounding box center [606, 264] width 83 height 21
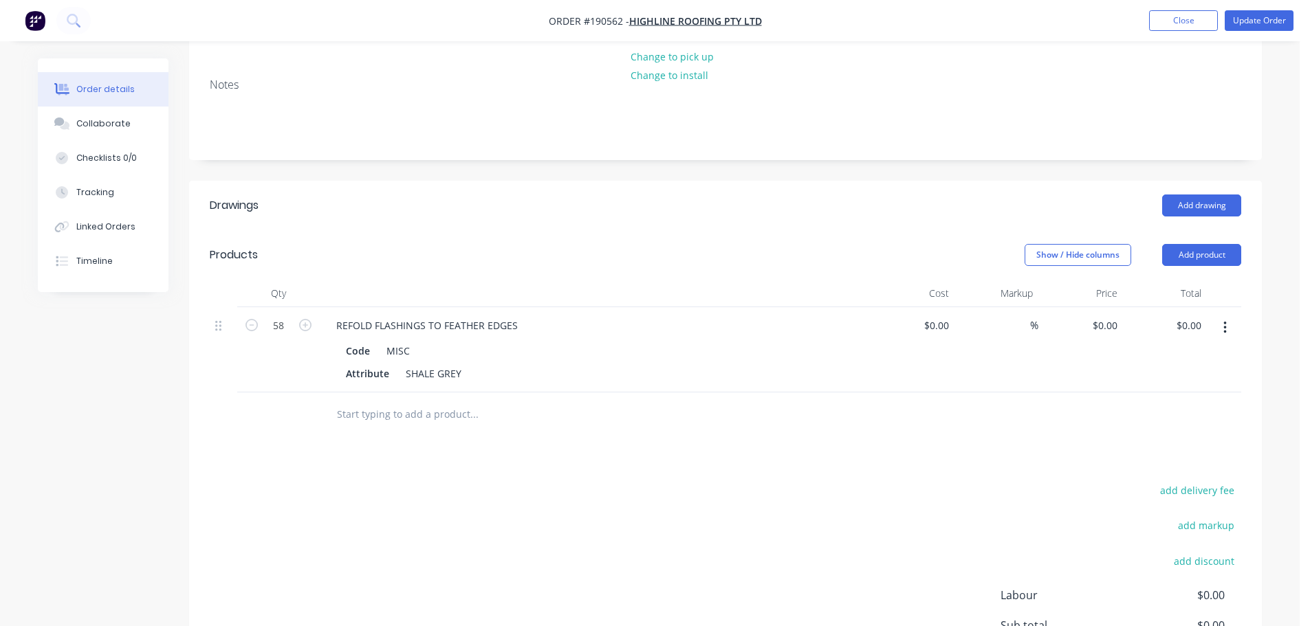
scroll to position [275, 0]
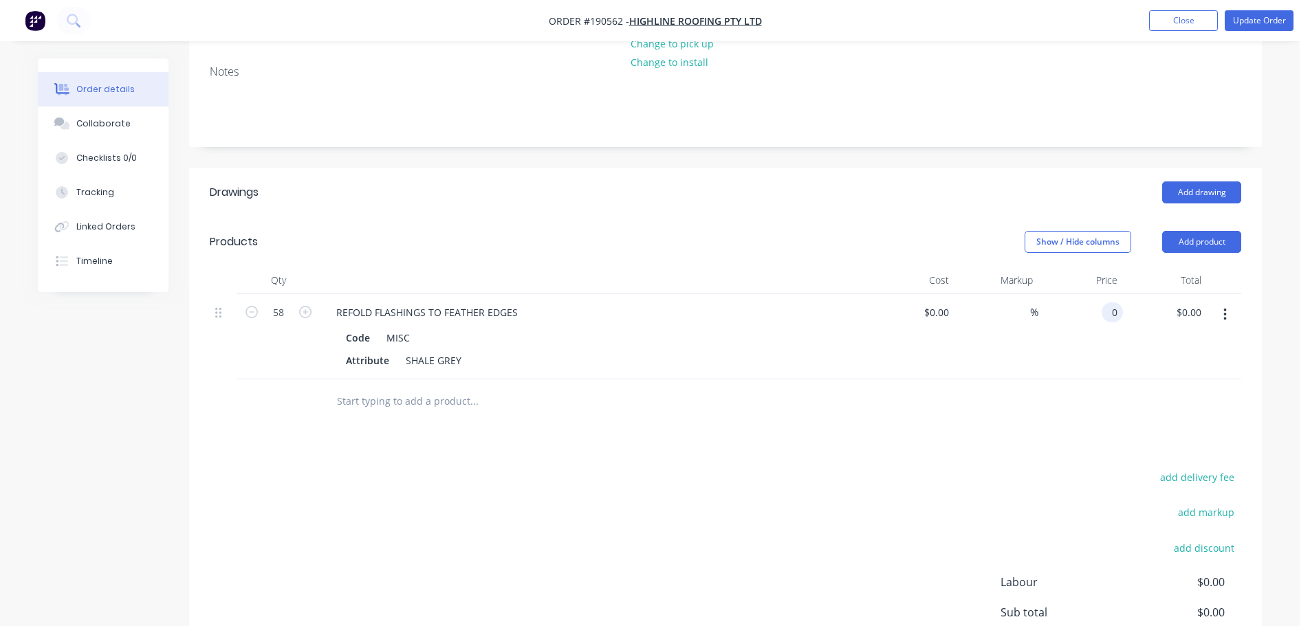
click at [1115, 303] on input "0" at bounding box center [1115, 313] width 16 height 20
type input "$5.00"
type input "$290.00"
click at [875, 182] on div "Add drawing" at bounding box center [835, 193] width 812 height 22
click at [760, 170] on header "Drawings Add drawing" at bounding box center [725, 193] width 1073 height 50
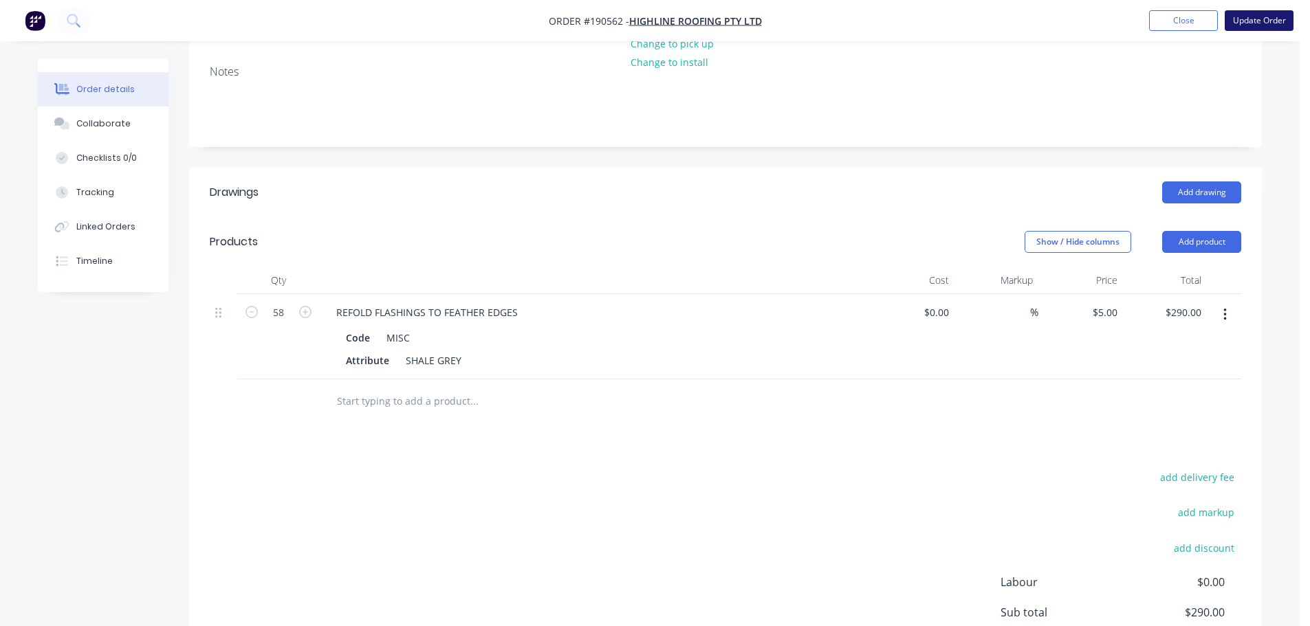
click at [1236, 12] on button "Update Order" at bounding box center [1259, 20] width 69 height 21
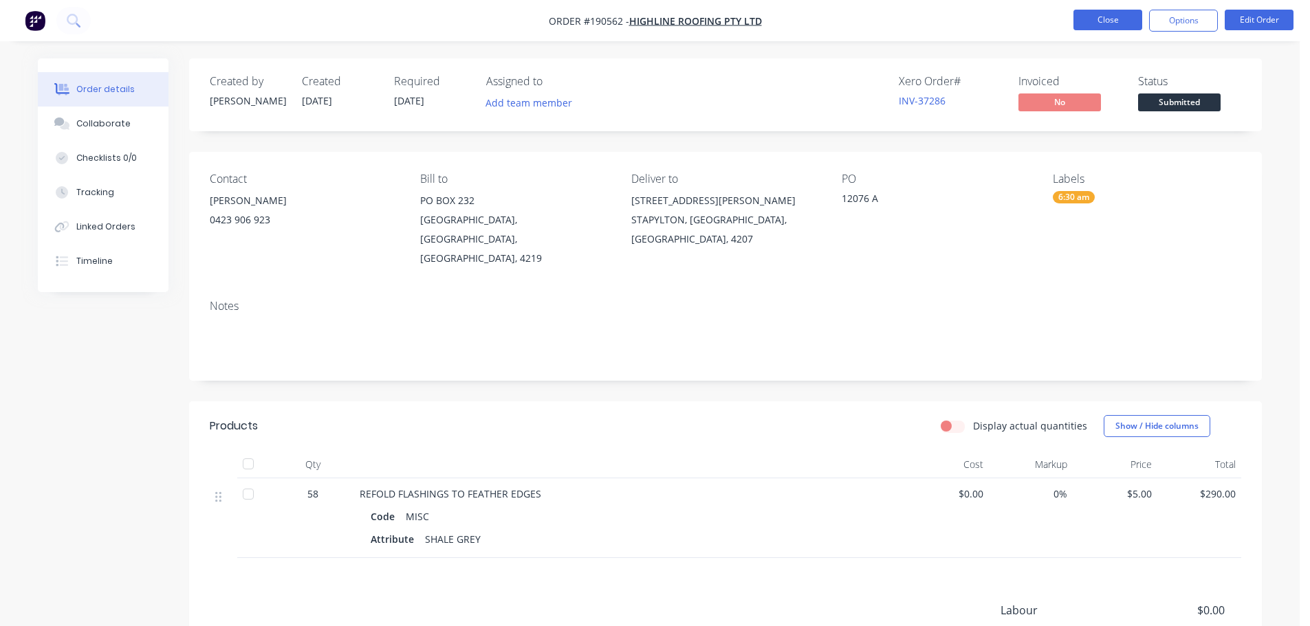
click at [1120, 27] on button "Close" at bounding box center [1107, 20] width 69 height 21
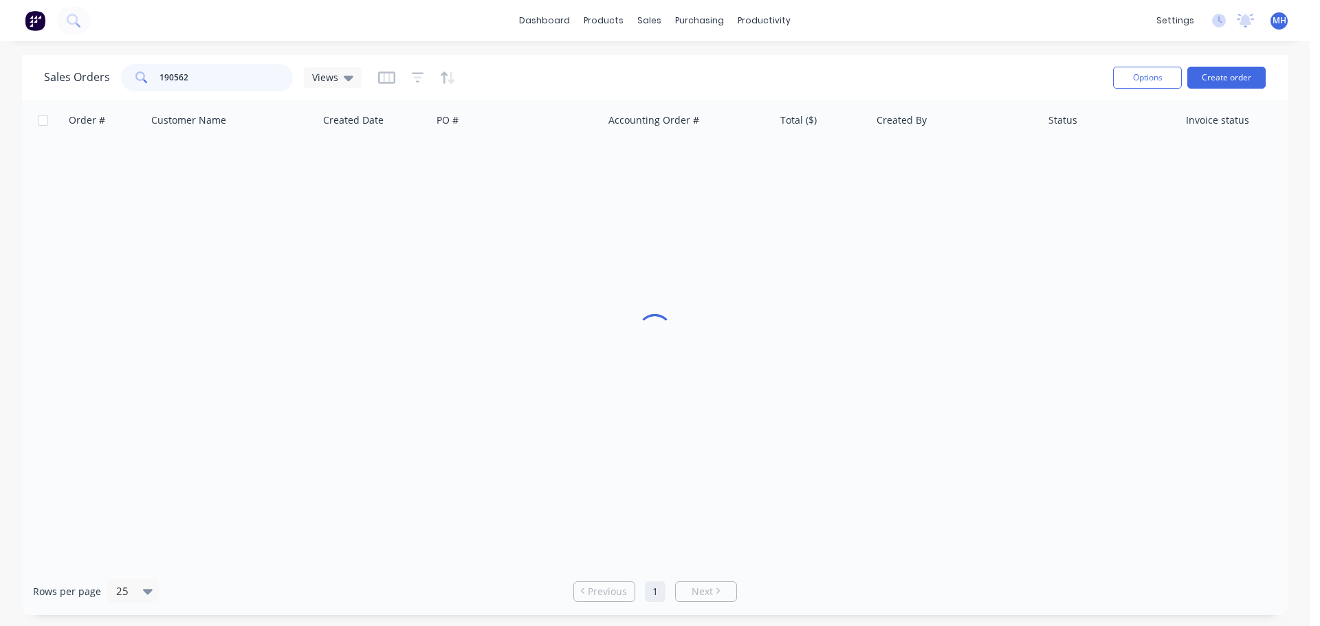
click at [237, 87] on input "190562" at bounding box center [227, 78] width 134 height 28
click at [237, 89] on input "190562" at bounding box center [227, 78] width 134 height 28
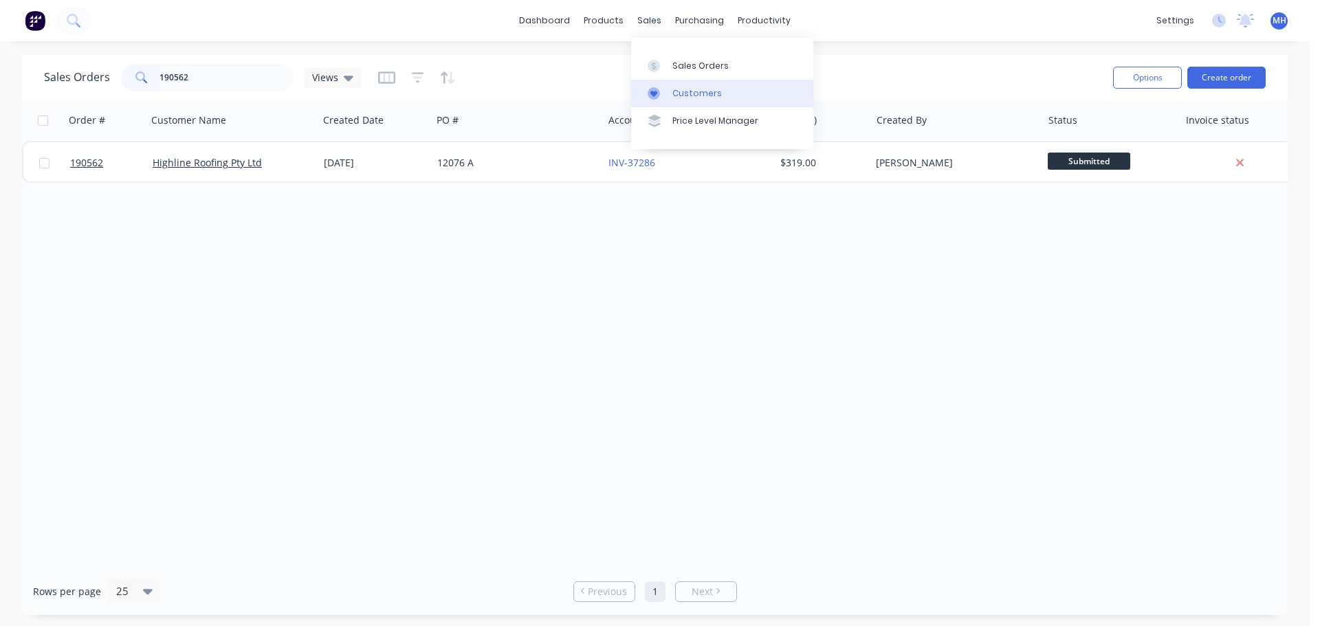
click at [665, 96] on div at bounding box center [658, 93] width 21 height 12
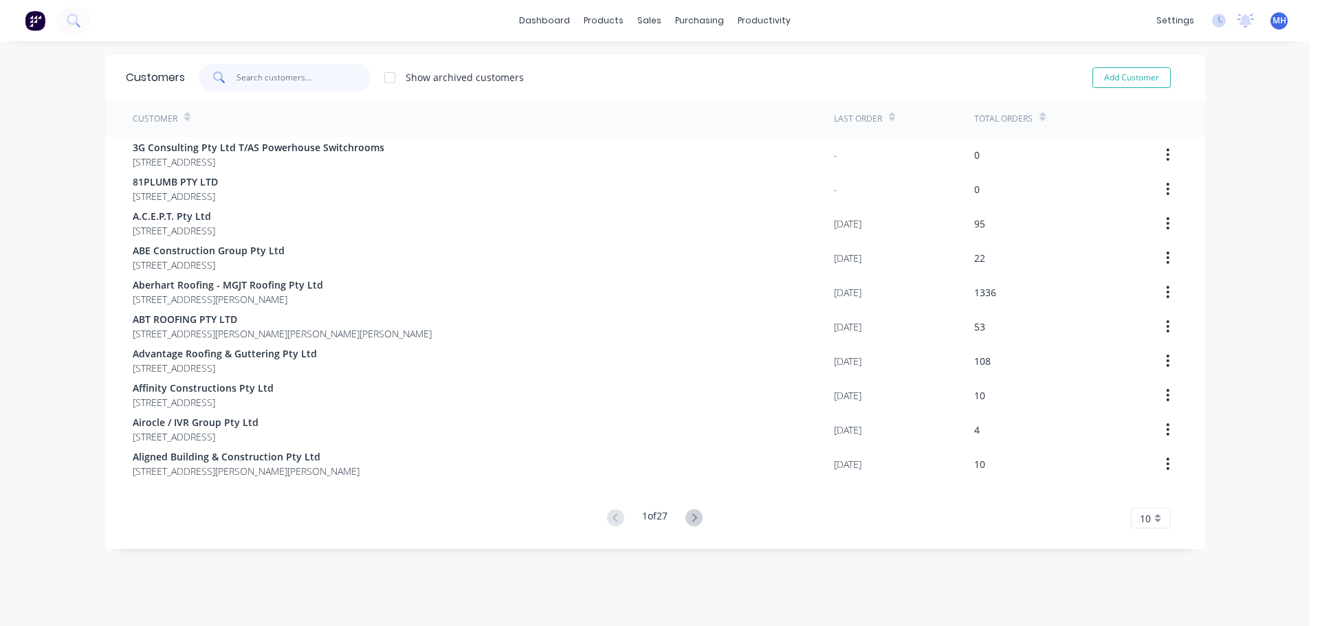
click at [296, 79] on input "text" at bounding box center [304, 78] width 134 height 28
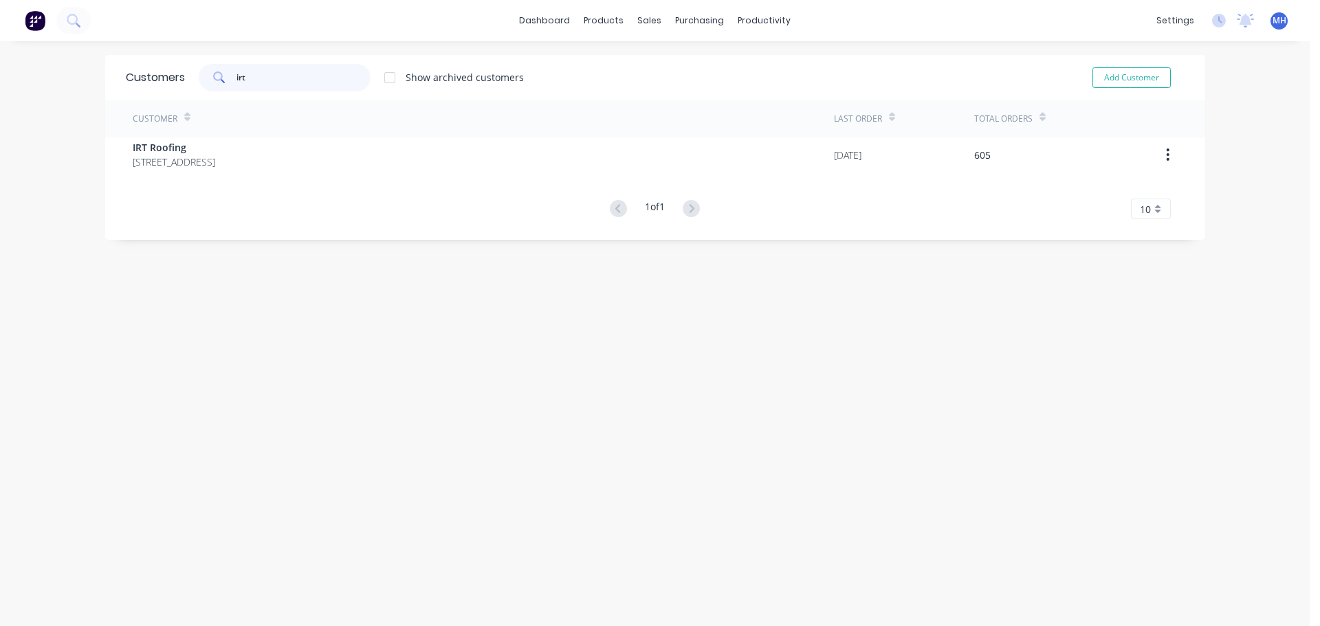
type input "irt"
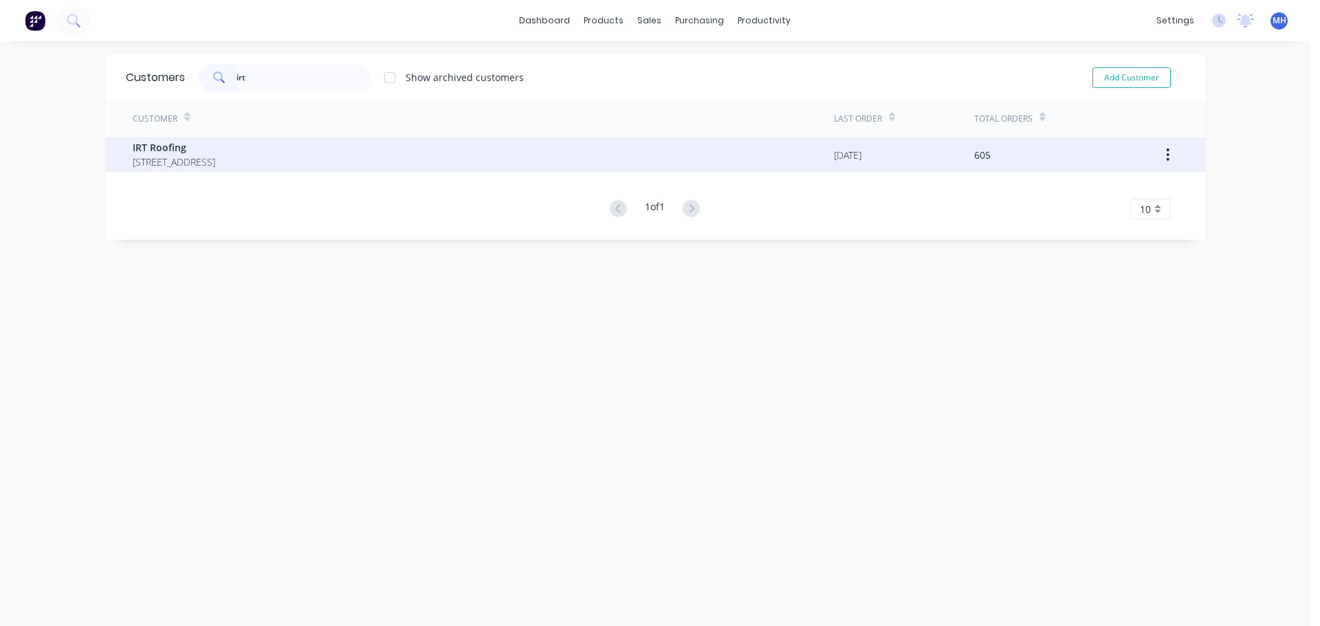
drag, startPoint x: 316, startPoint y: 199, endPoint x: 312, endPoint y: 166, distance: 33.9
click at [317, 202] on div "1 of 1 10 5 10 15 20 25 30 35" at bounding box center [655, 209] width 1100 height 20
click at [215, 148] on span "IRT Roofing" at bounding box center [174, 147] width 83 height 14
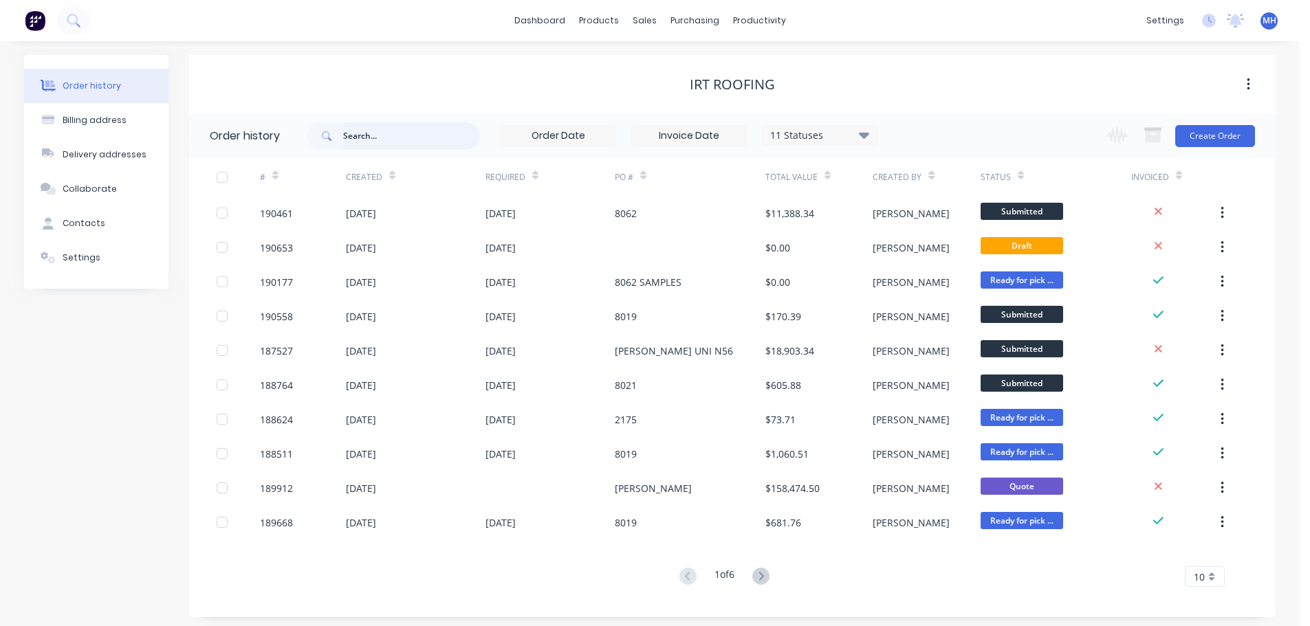
click at [433, 144] on input "text" at bounding box center [411, 136] width 136 height 28
type input "dent"
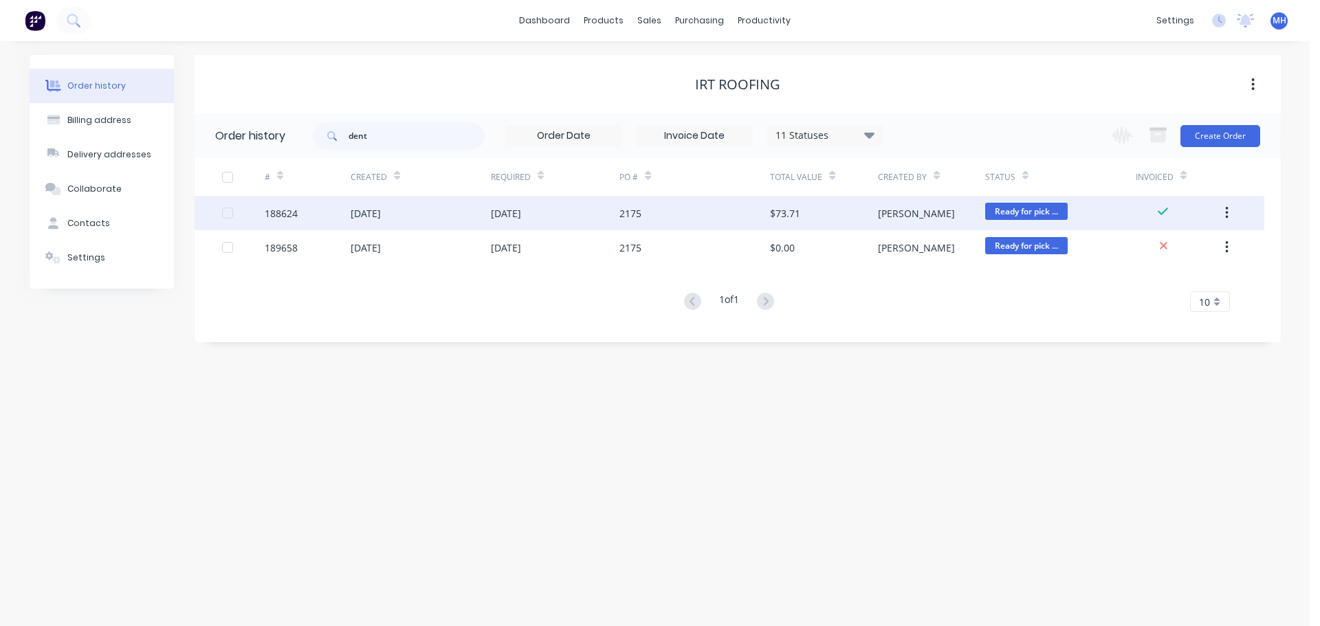
click at [647, 209] on div "2175" at bounding box center [695, 213] width 151 height 34
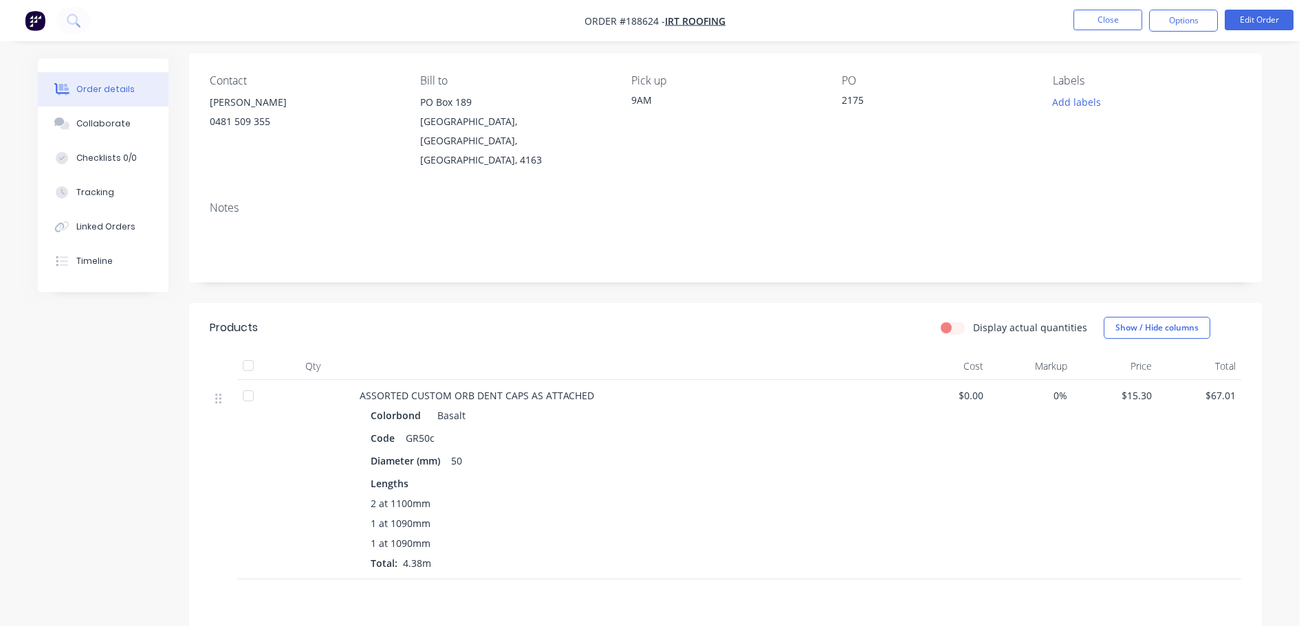
scroll to position [138, 0]
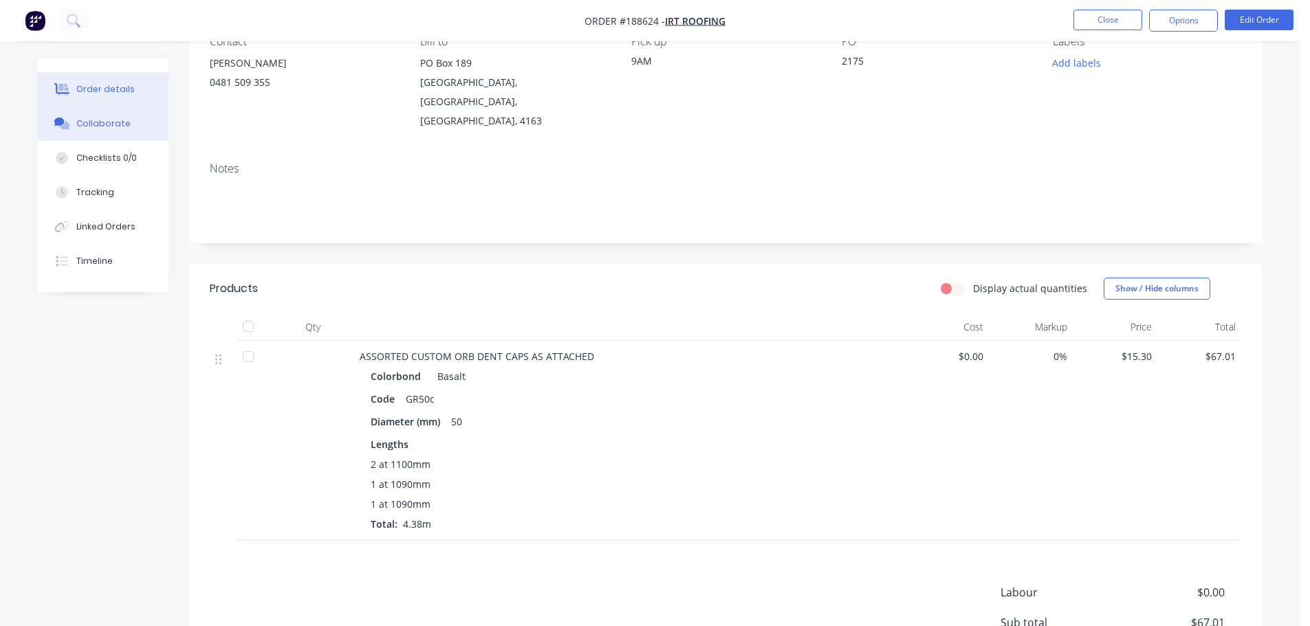
click at [74, 125] on button "Collaborate" at bounding box center [103, 124] width 131 height 34
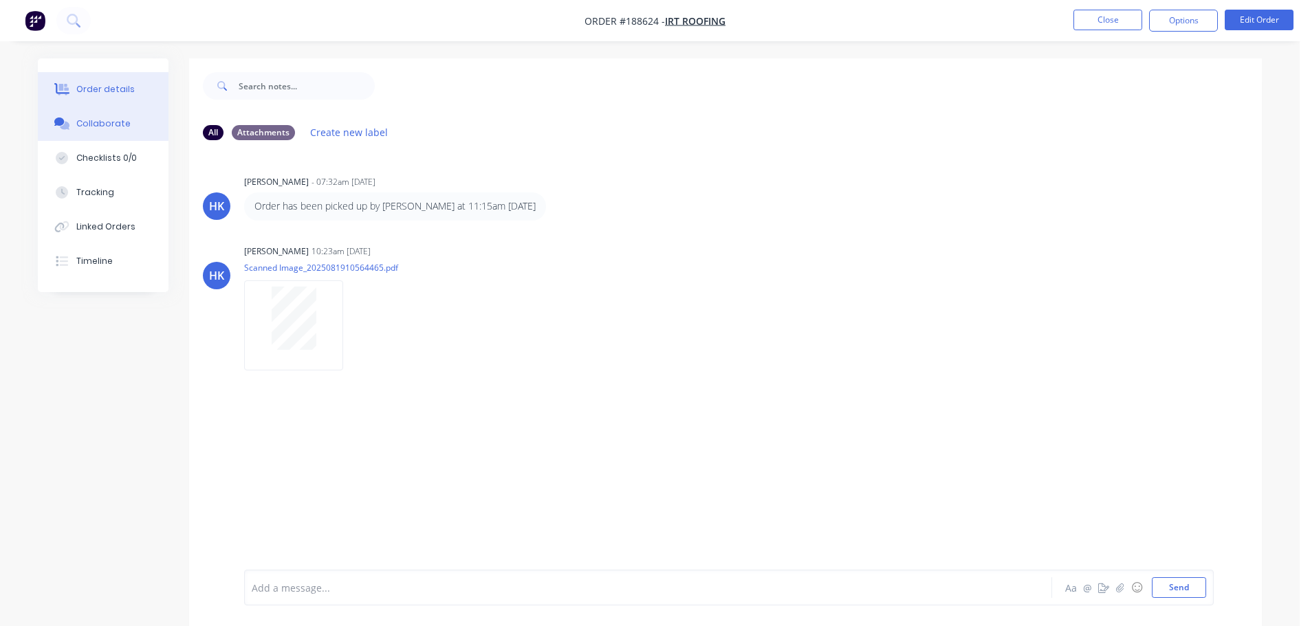
click at [99, 84] on div "Order details" at bounding box center [105, 89] width 58 height 12
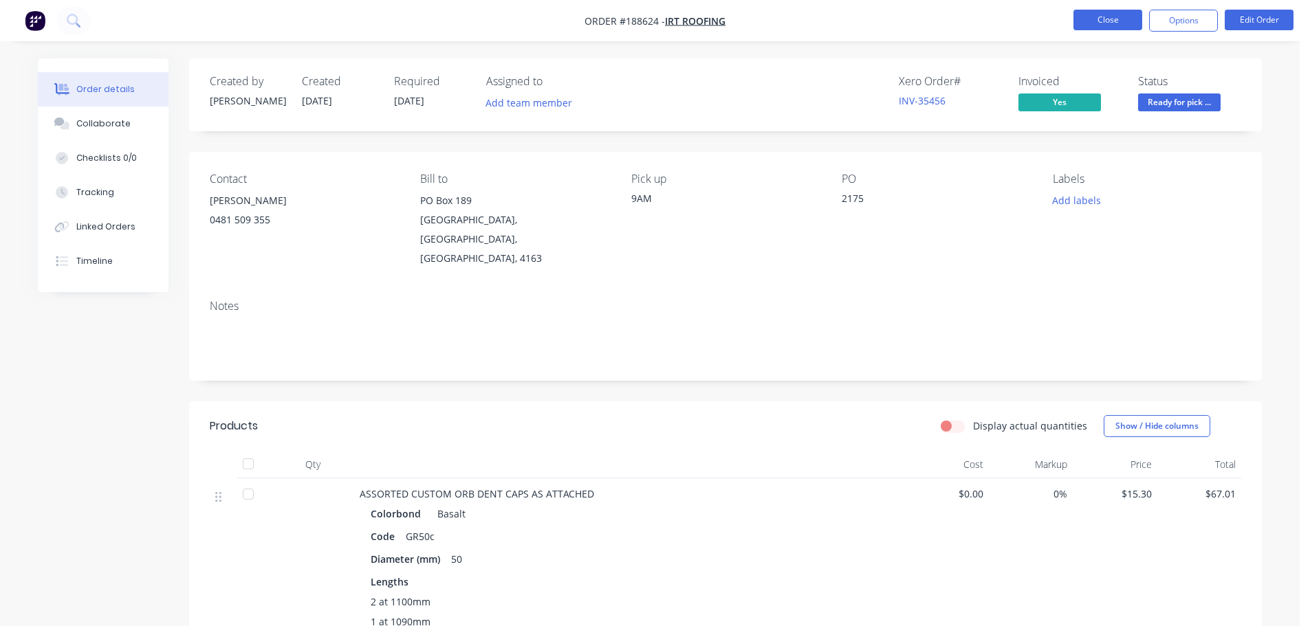
click at [1074, 15] on button "Close" at bounding box center [1107, 20] width 69 height 21
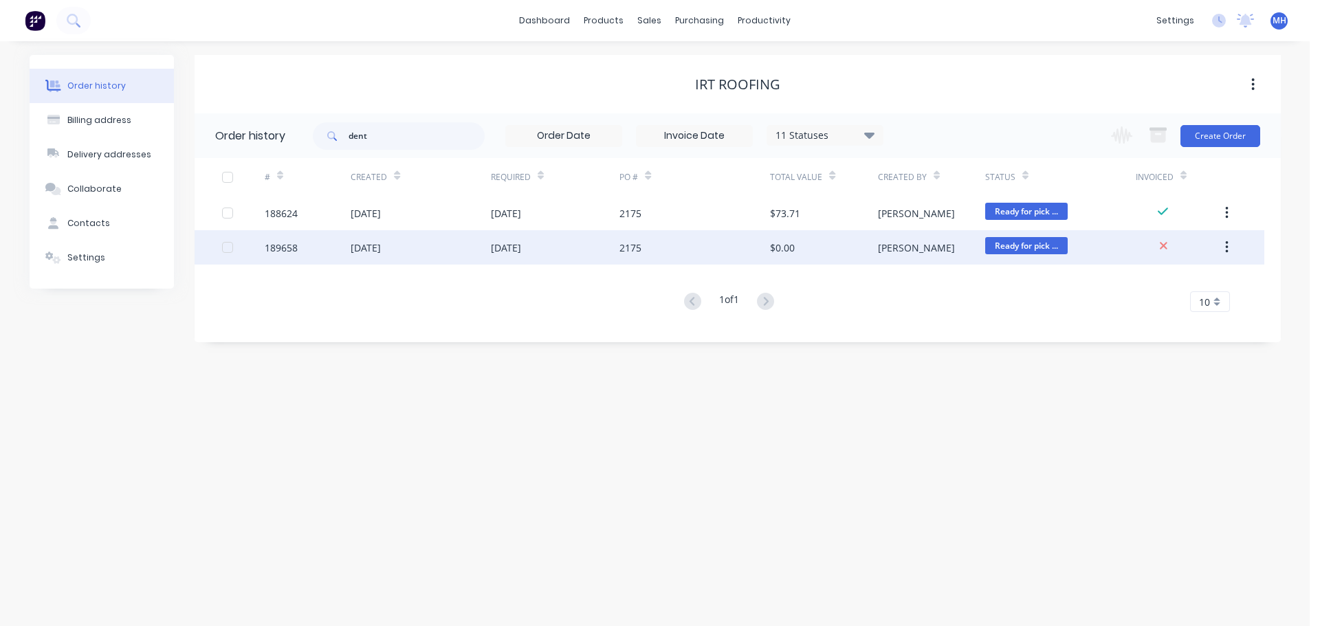
click at [579, 248] on div "[DATE]" at bounding box center [555, 247] width 129 height 34
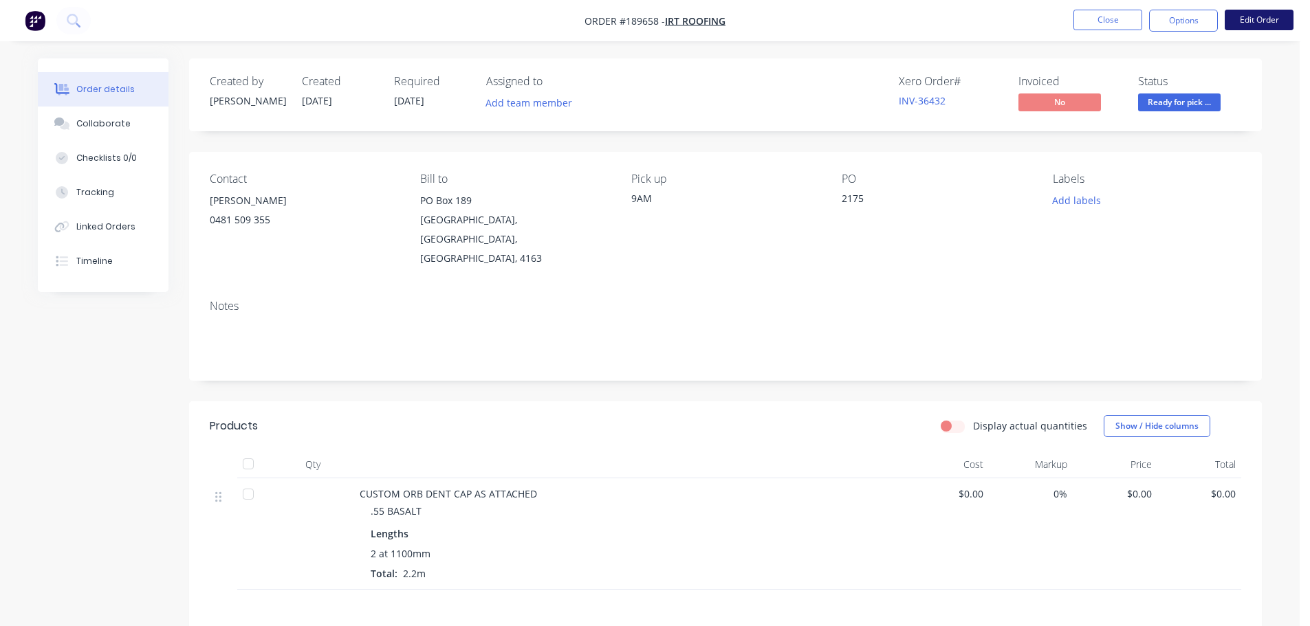
click at [1252, 20] on button "Edit Order" at bounding box center [1259, 20] width 69 height 21
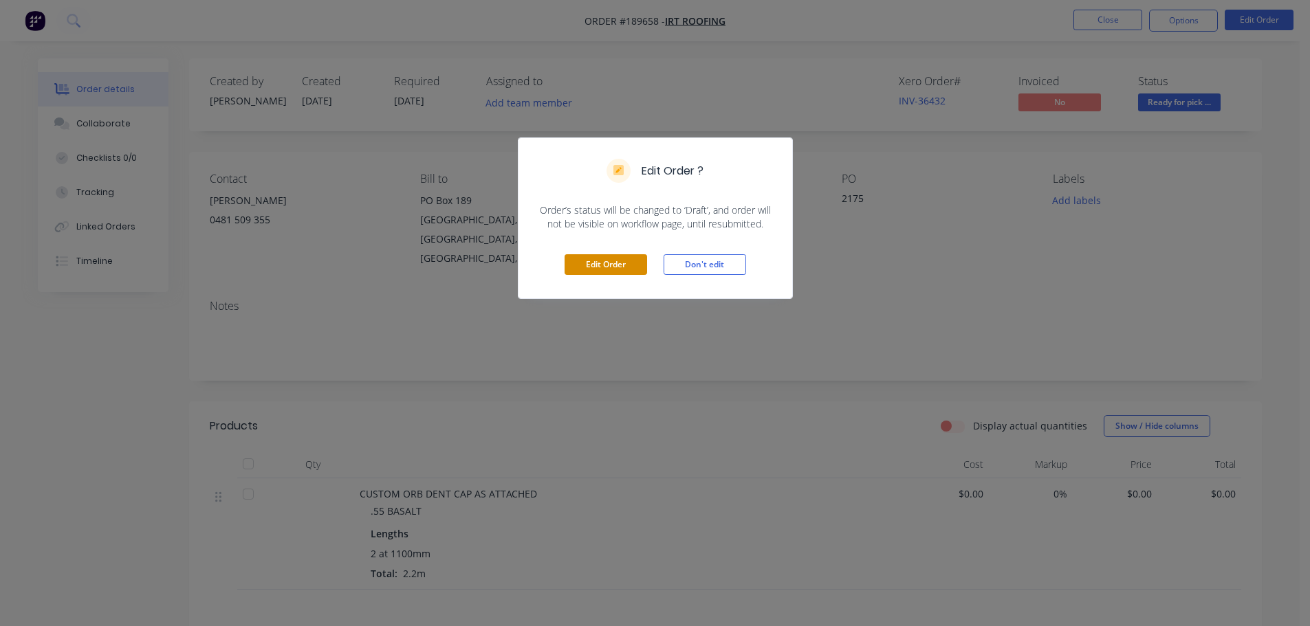
click at [599, 273] on button "Edit Order" at bounding box center [606, 264] width 83 height 21
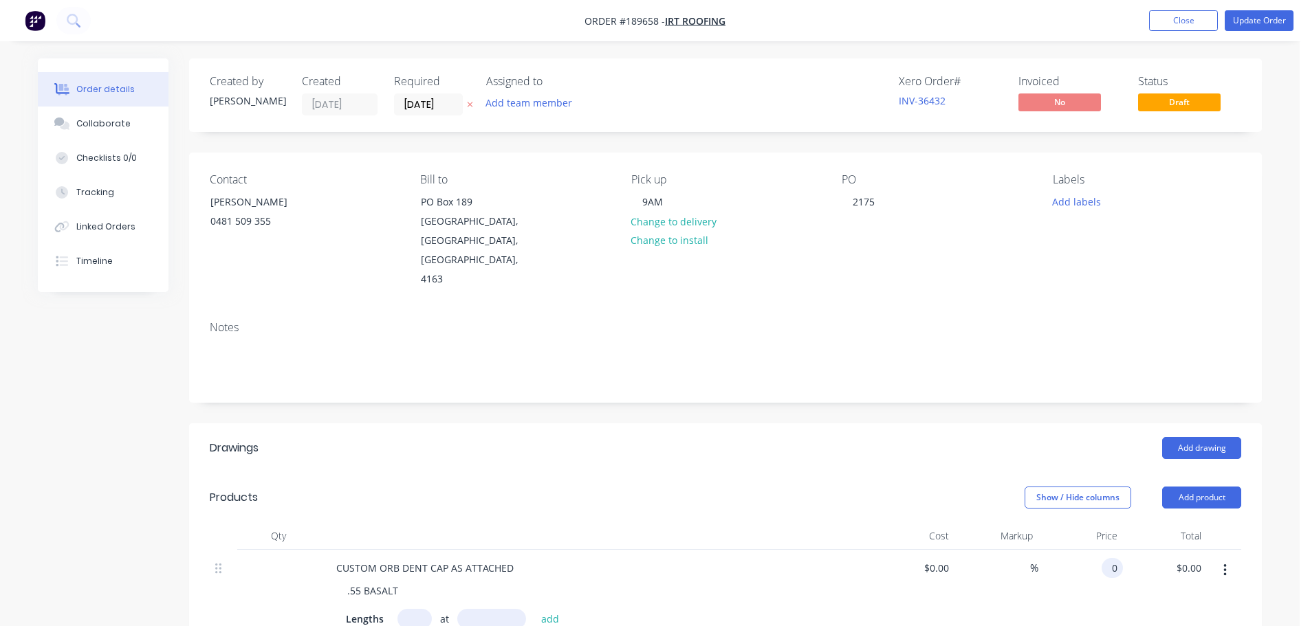
click at [1108, 558] on input "0" at bounding box center [1115, 568] width 16 height 20
type input "$15.30"
type input "$33.66"
click at [842, 487] on div "Show / Hide columns Add product" at bounding box center [835, 498] width 812 height 22
click at [1276, 25] on button "Update Order" at bounding box center [1259, 20] width 69 height 21
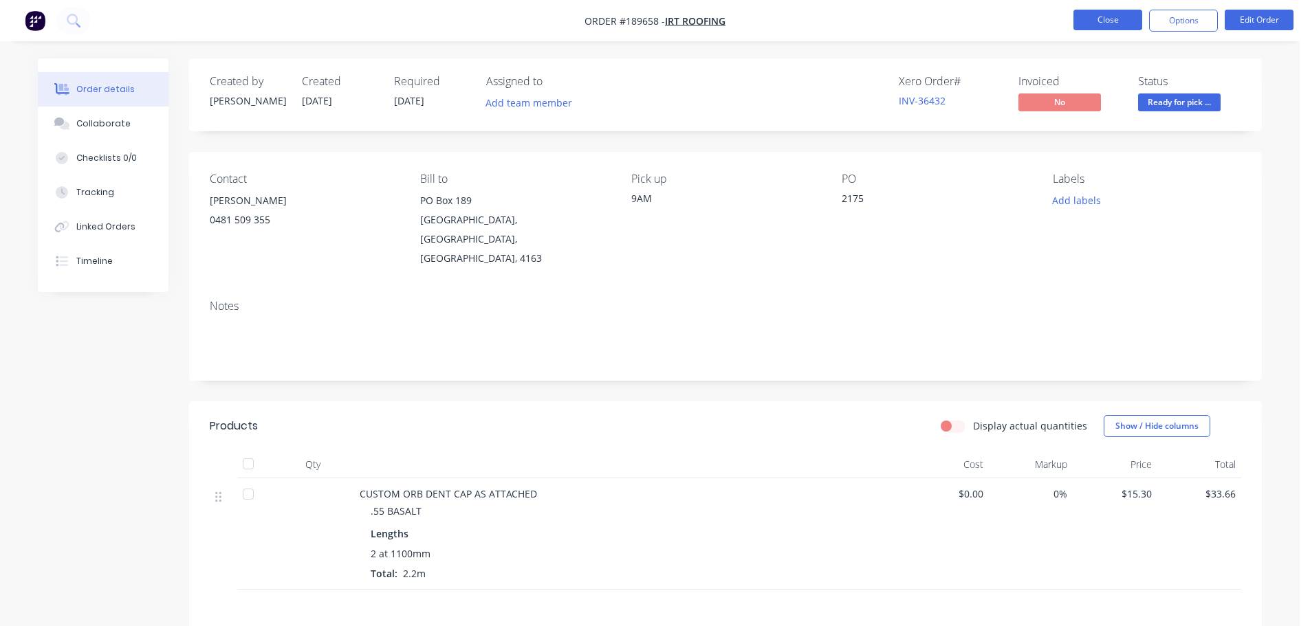
click at [1137, 21] on button "Close" at bounding box center [1107, 20] width 69 height 21
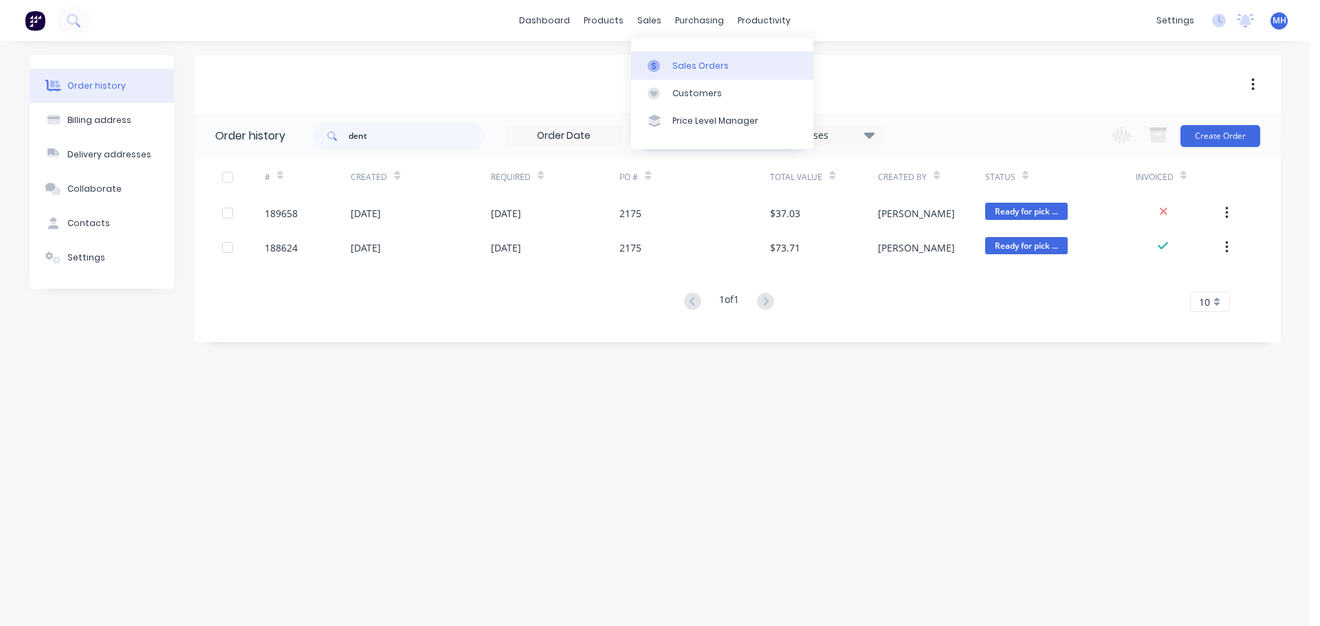
click at [677, 73] on link "Sales Orders" at bounding box center [722, 66] width 182 height 28
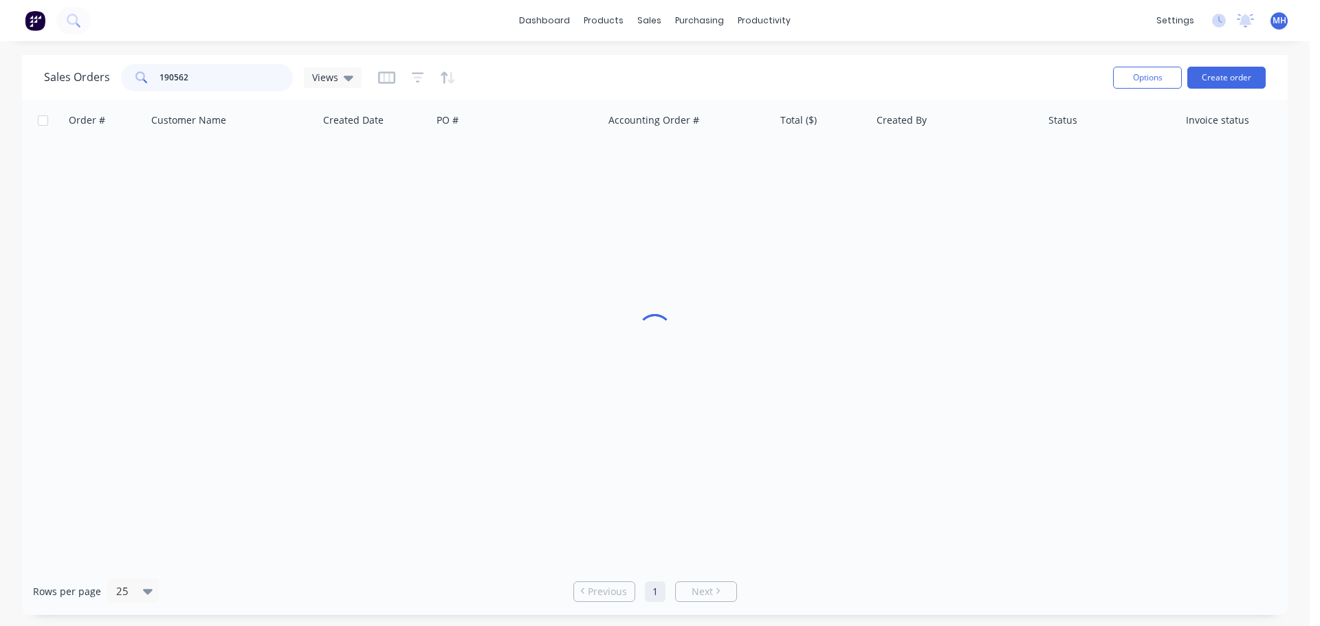
click at [237, 79] on input "190562" at bounding box center [227, 78] width 134 height 28
type input "190536"
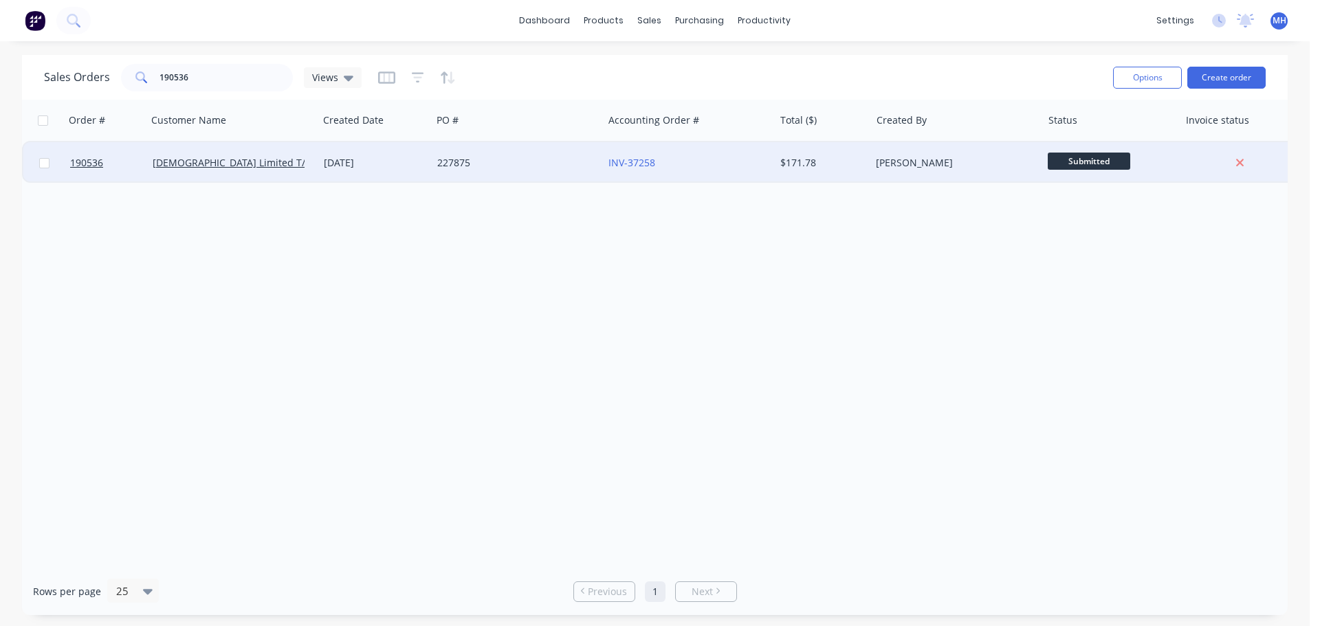
click at [381, 169] on div "[DATE]" at bounding box center [375, 163] width 102 height 14
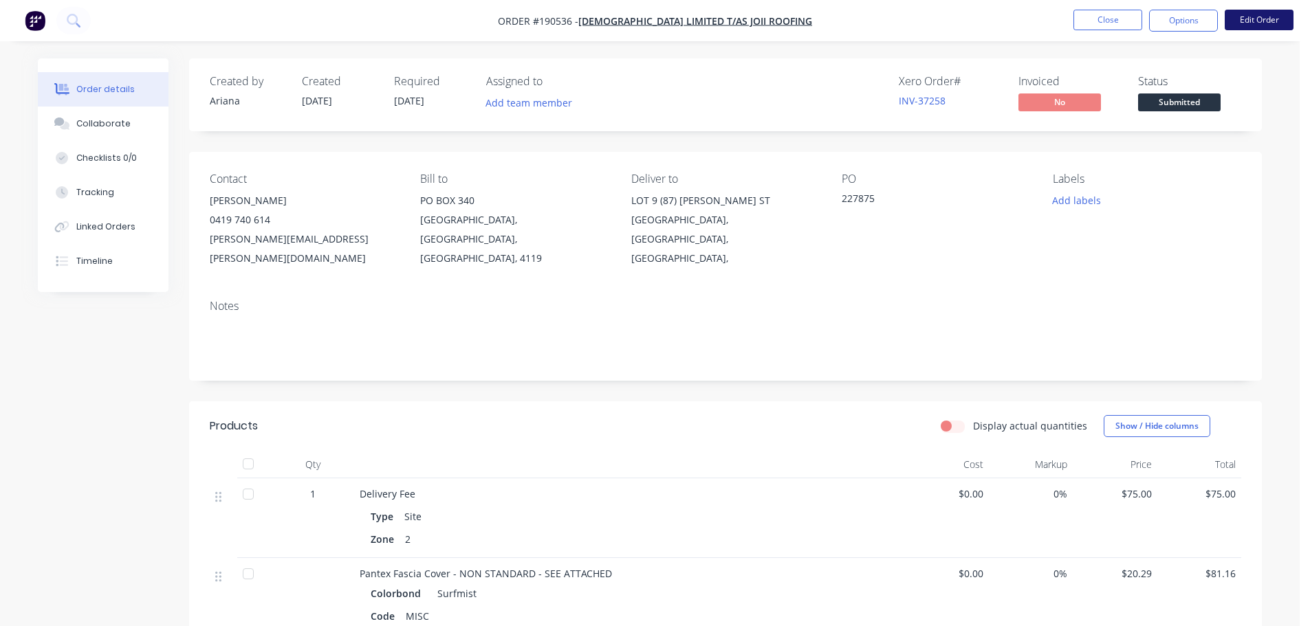
click at [1262, 21] on button "Edit Order" at bounding box center [1259, 20] width 69 height 21
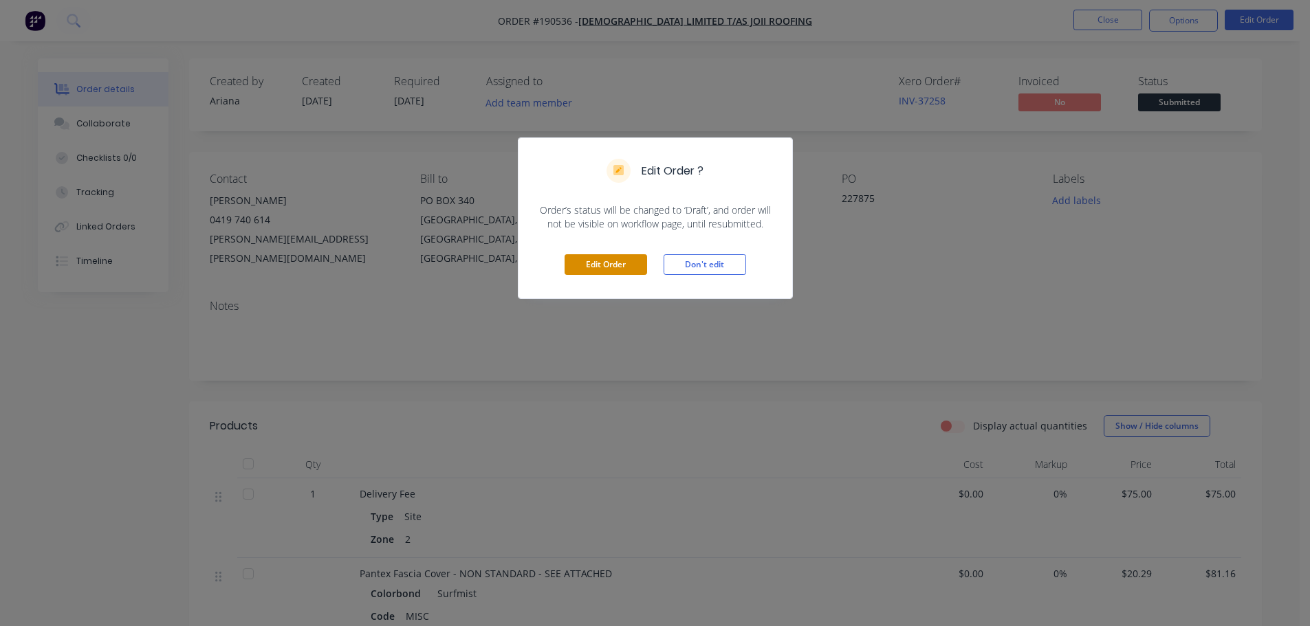
click at [626, 259] on button "Edit Order" at bounding box center [606, 264] width 83 height 21
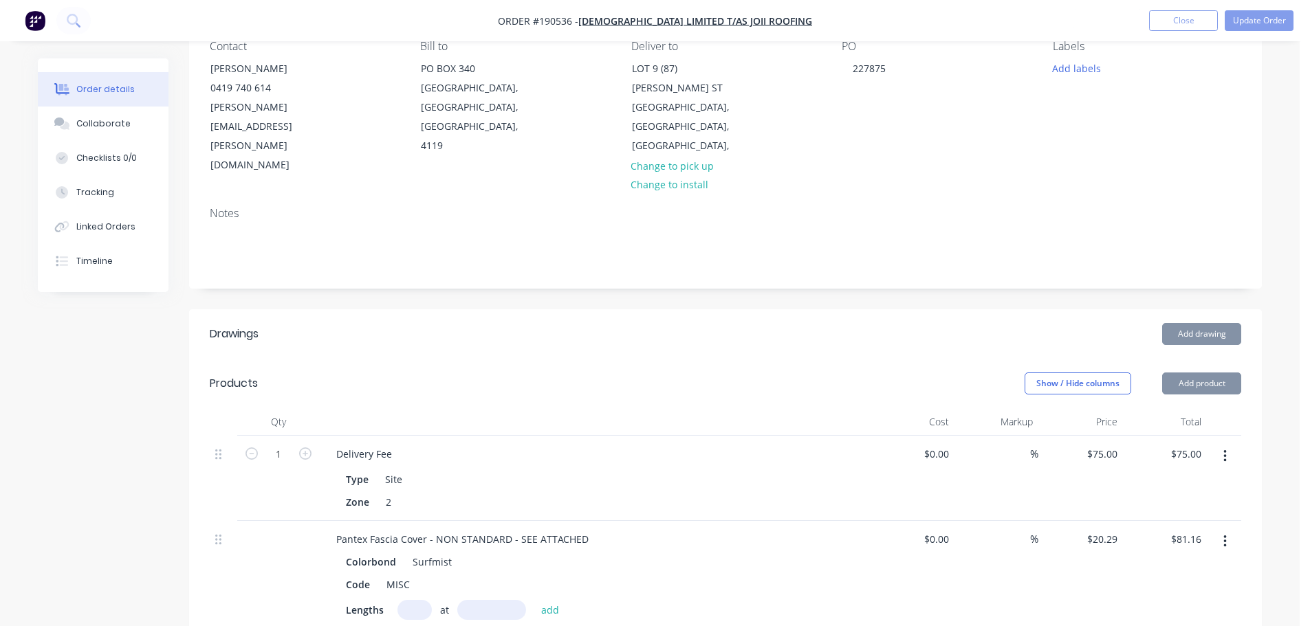
scroll to position [138, 0]
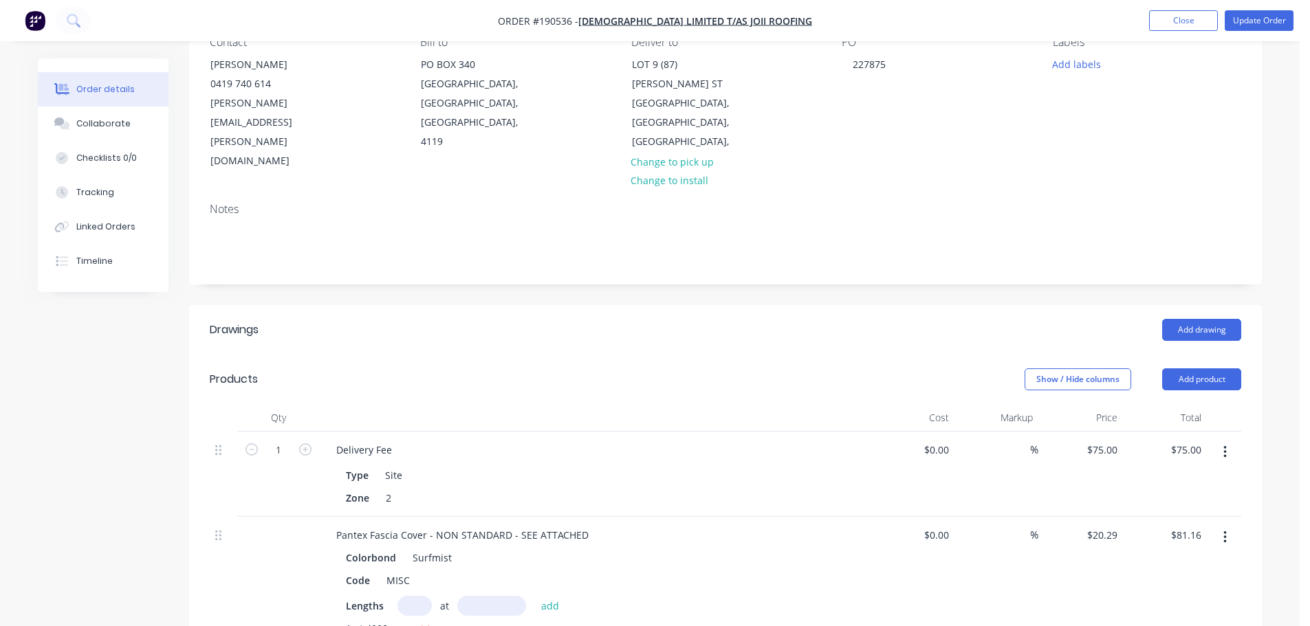
click at [1221, 525] on button "button" at bounding box center [1225, 537] width 32 height 25
click at [1220, 564] on div "Edit" at bounding box center [1176, 574] width 106 height 20
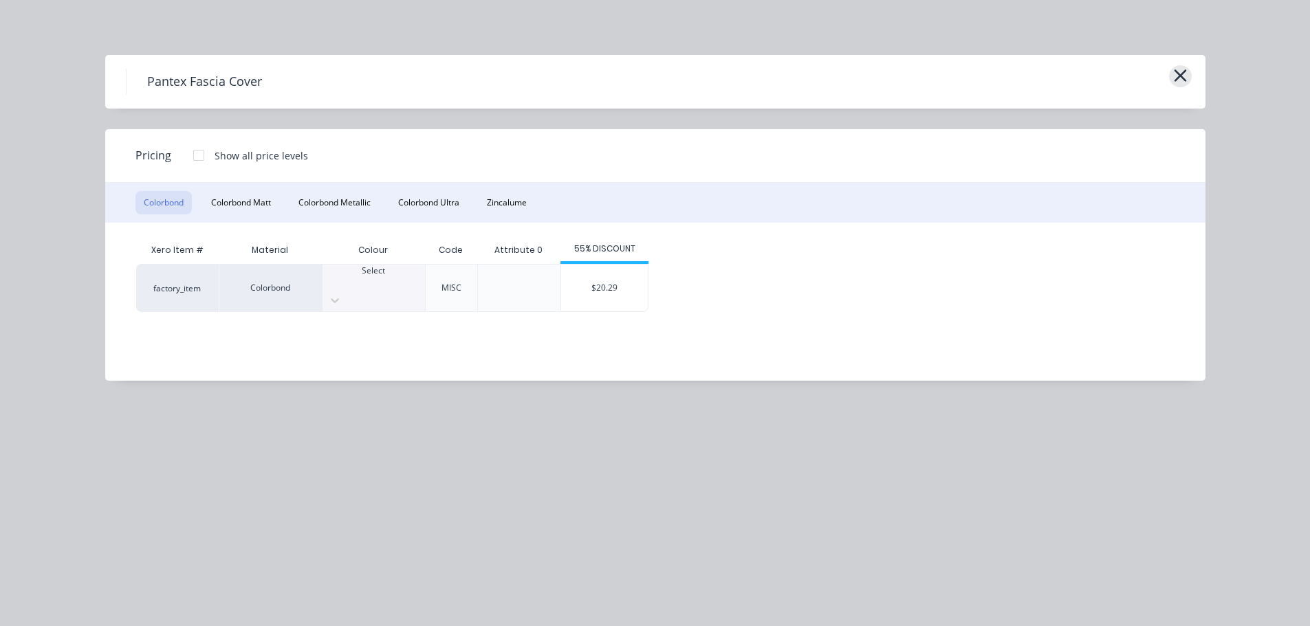
click at [1177, 72] on icon "button" at bounding box center [1180, 75] width 12 height 12
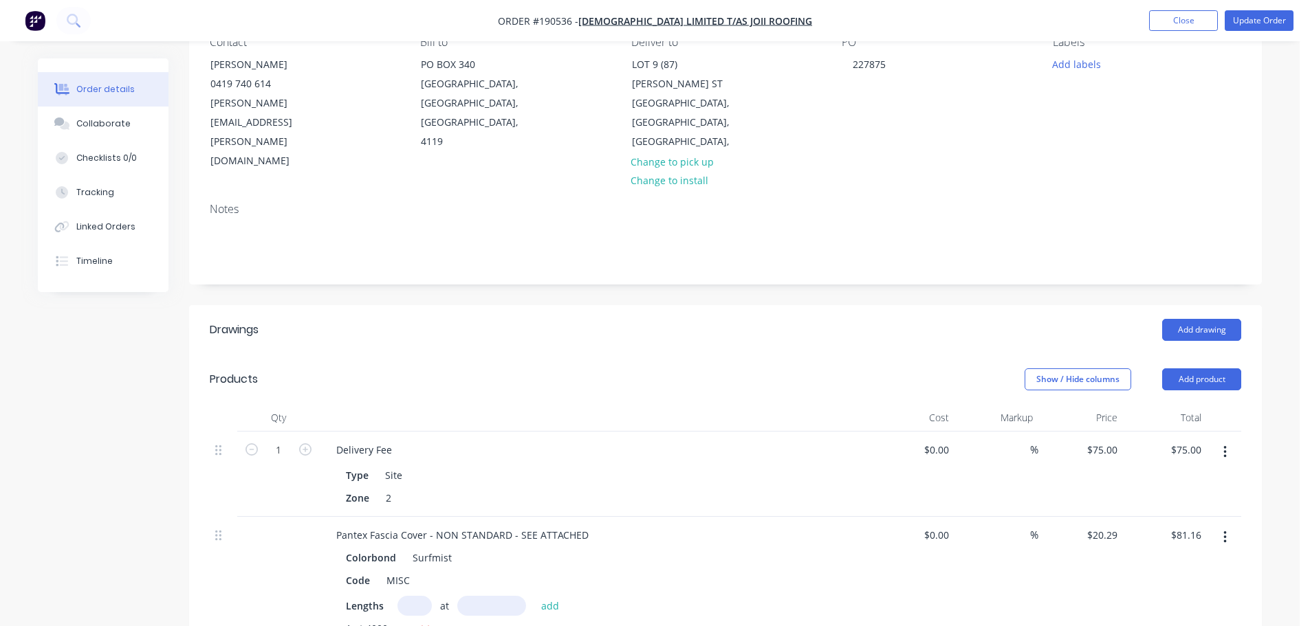
click at [99, 420] on div "Created by Ariana Created 21/08/25 Required 25/08/25 Assigned to Add team membe…" at bounding box center [650, 492] width 1224 height 1142
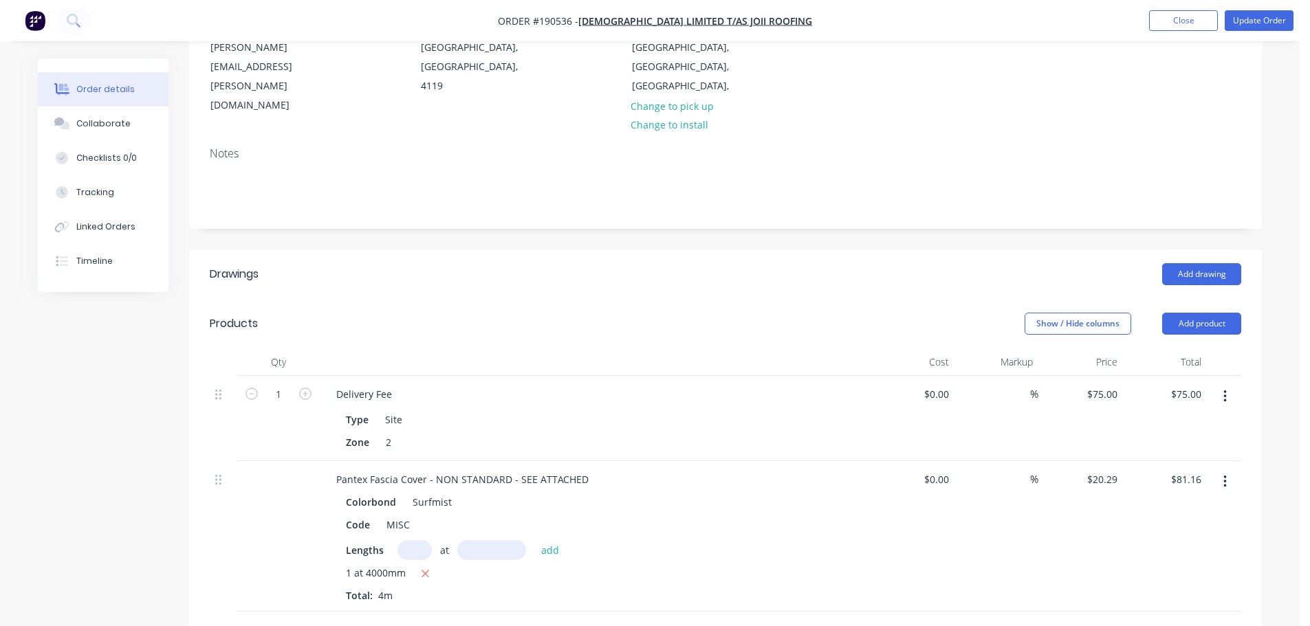
scroll to position [275, 0]
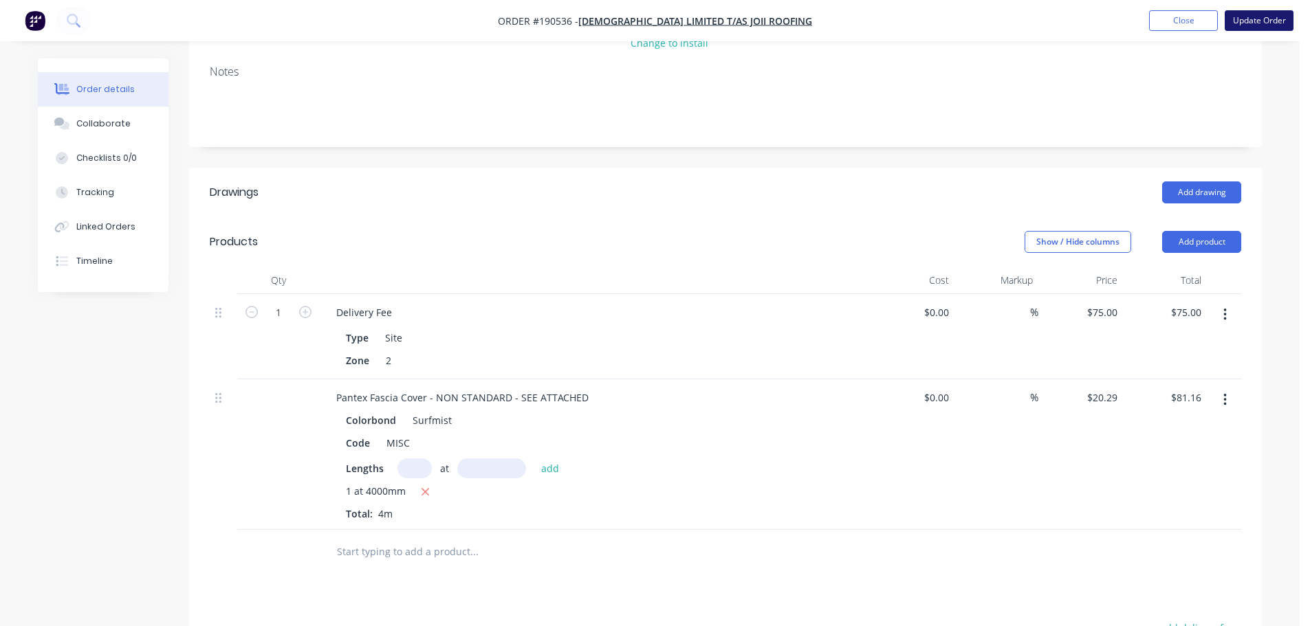
click at [1271, 25] on button "Update Order" at bounding box center [1259, 20] width 69 height 21
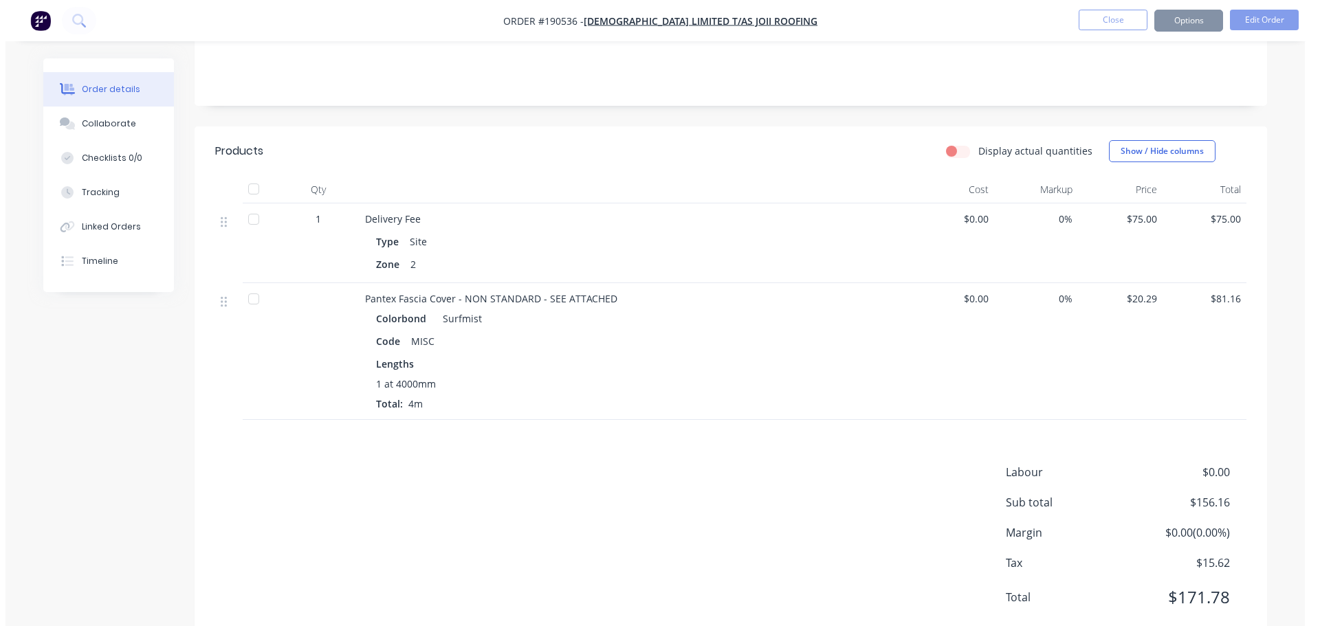
scroll to position [0, 0]
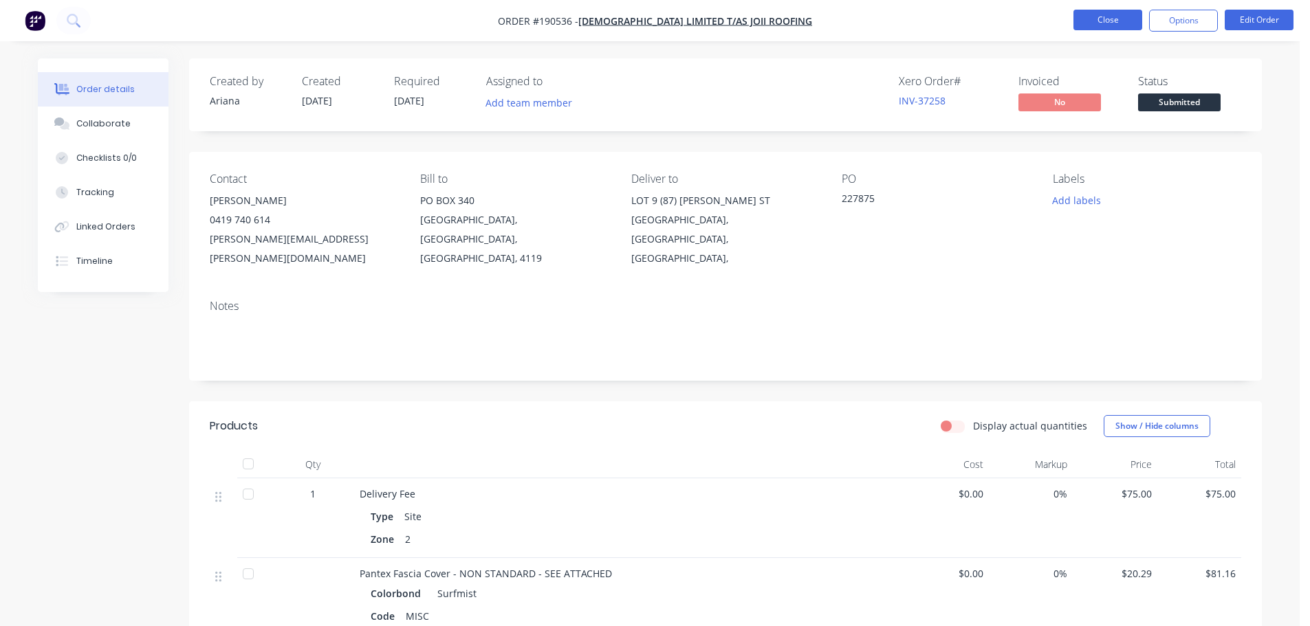
click at [1122, 17] on button "Close" at bounding box center [1107, 20] width 69 height 21
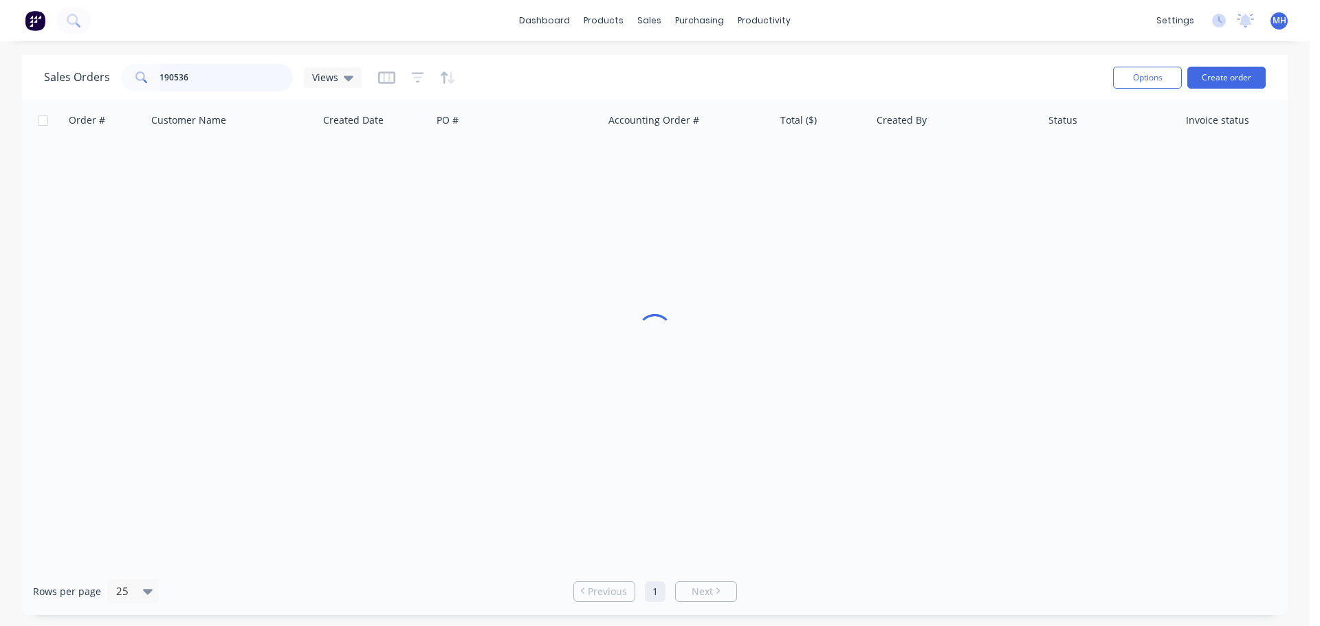
click at [215, 73] on input "190536" at bounding box center [227, 78] width 134 height 28
click at [215, 72] on input "190536" at bounding box center [227, 78] width 134 height 28
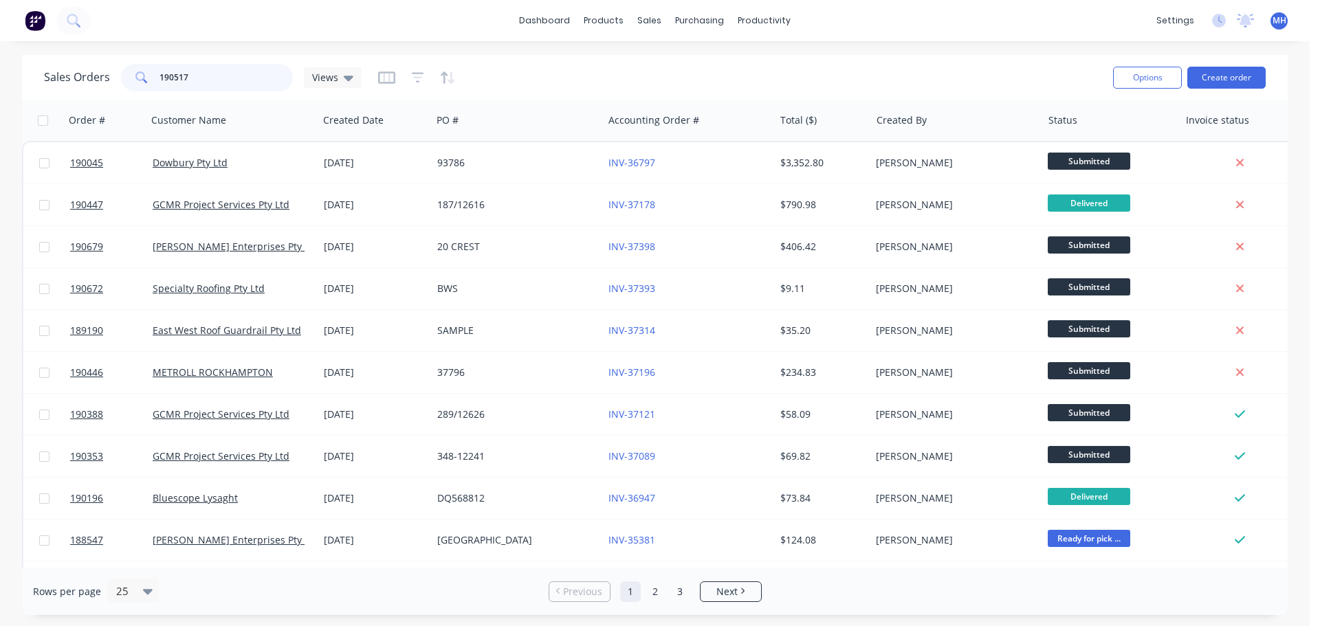
type input "190517"
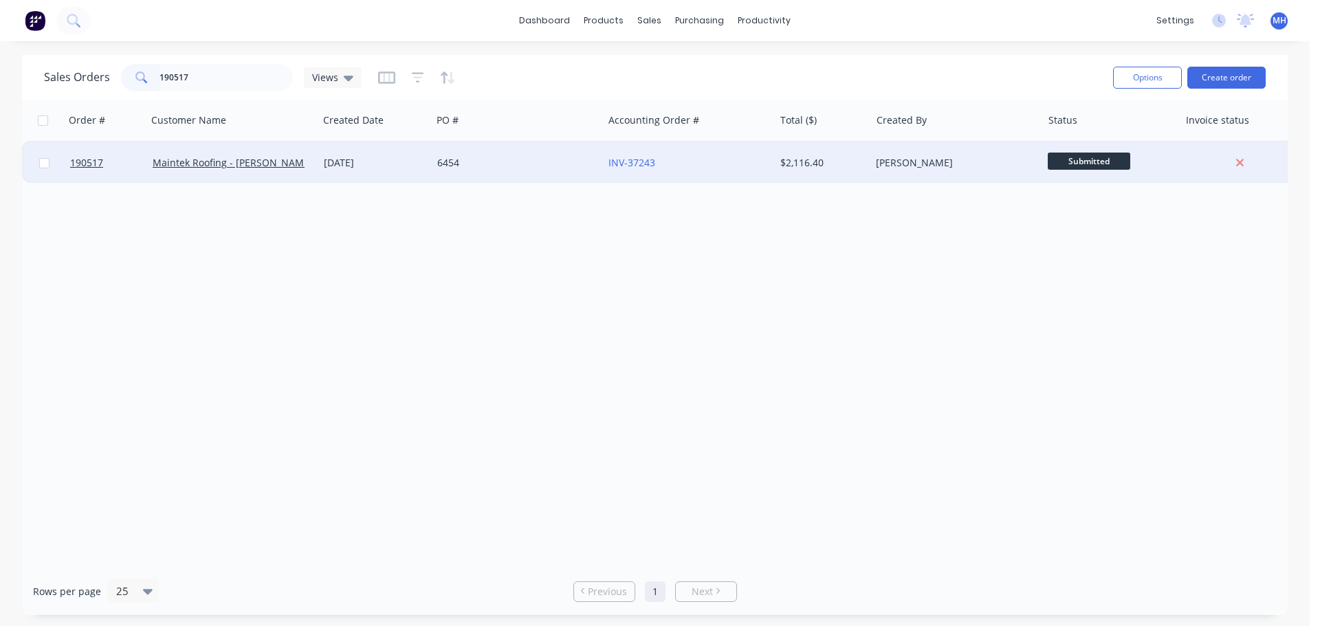
click at [486, 175] on div "6454" at bounding box center [517, 162] width 171 height 41
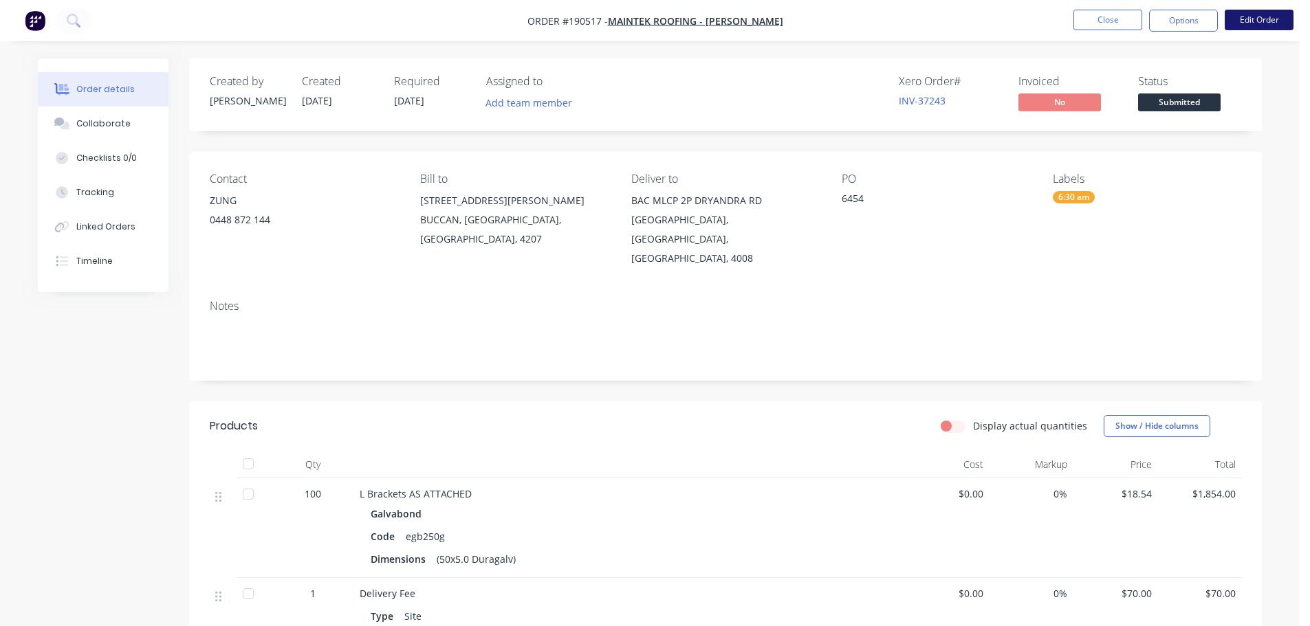
click at [1250, 19] on button "Edit Order" at bounding box center [1259, 20] width 69 height 21
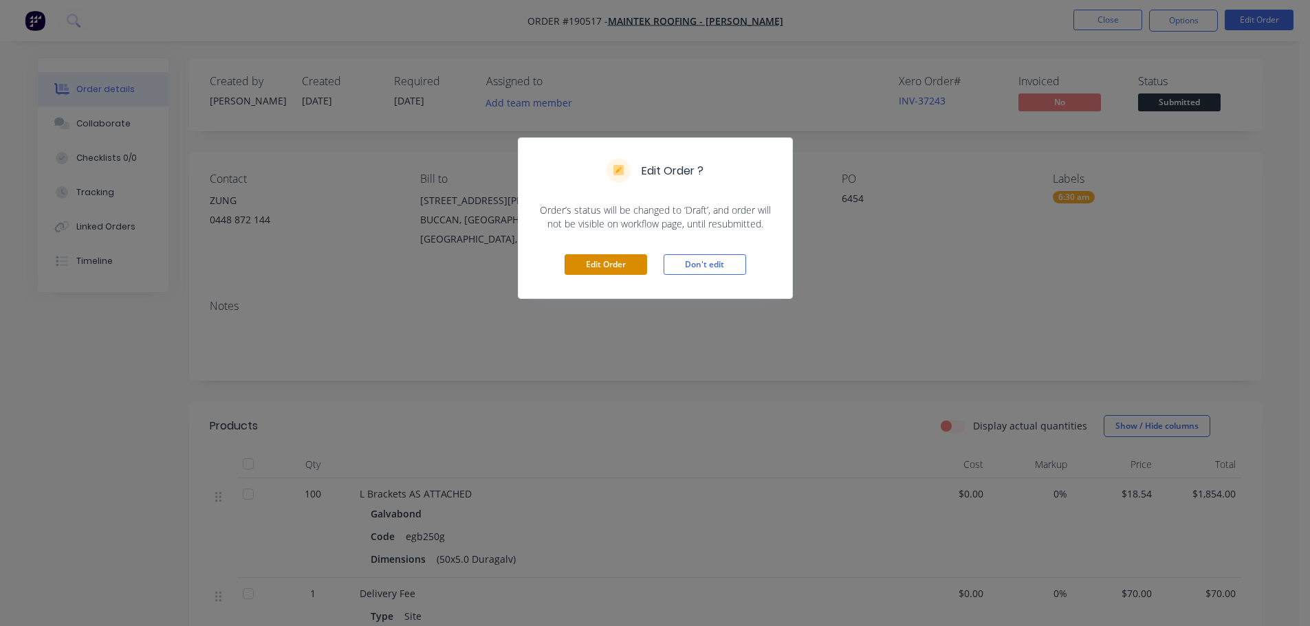
click at [604, 261] on button "Edit Order" at bounding box center [606, 264] width 83 height 21
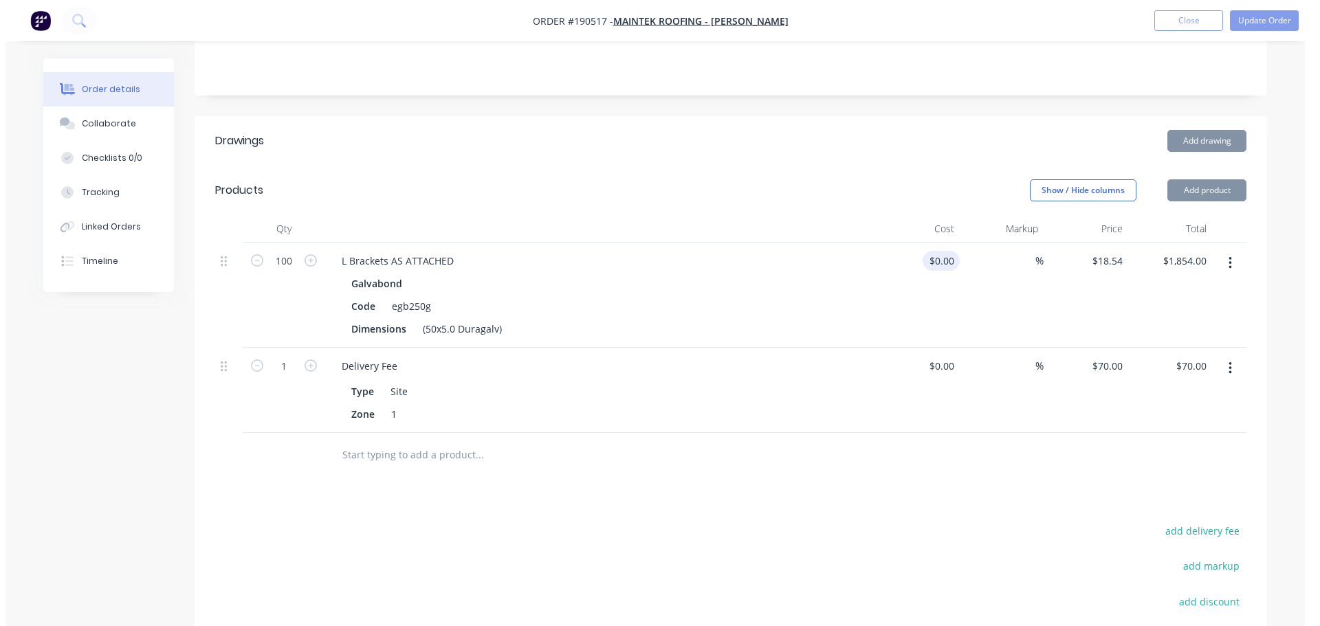
scroll to position [344, 0]
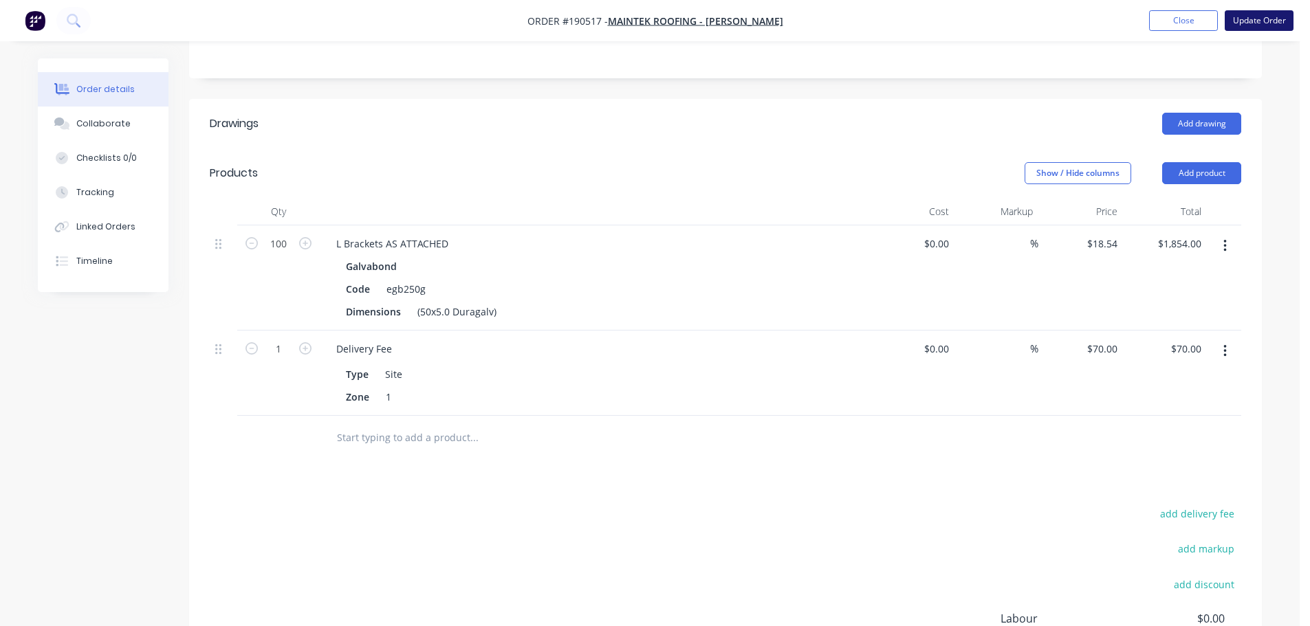
click at [1258, 16] on button "Update Order" at bounding box center [1259, 20] width 69 height 21
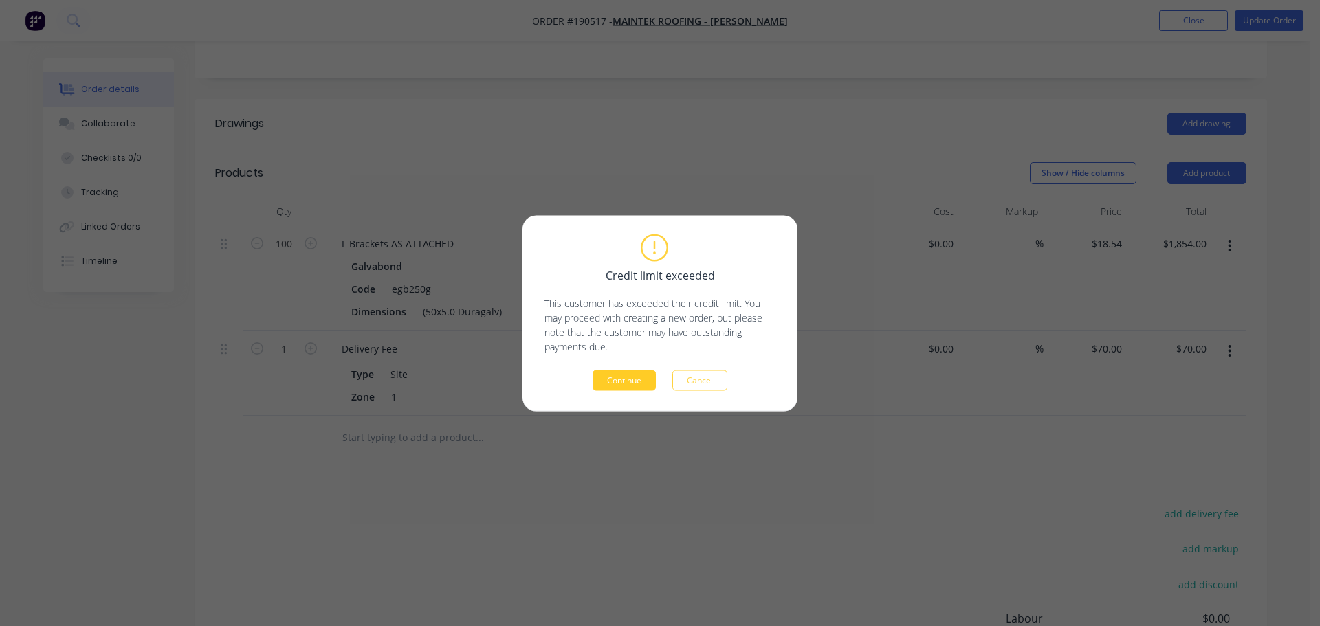
click at [631, 371] on button "Continue" at bounding box center [624, 380] width 63 height 21
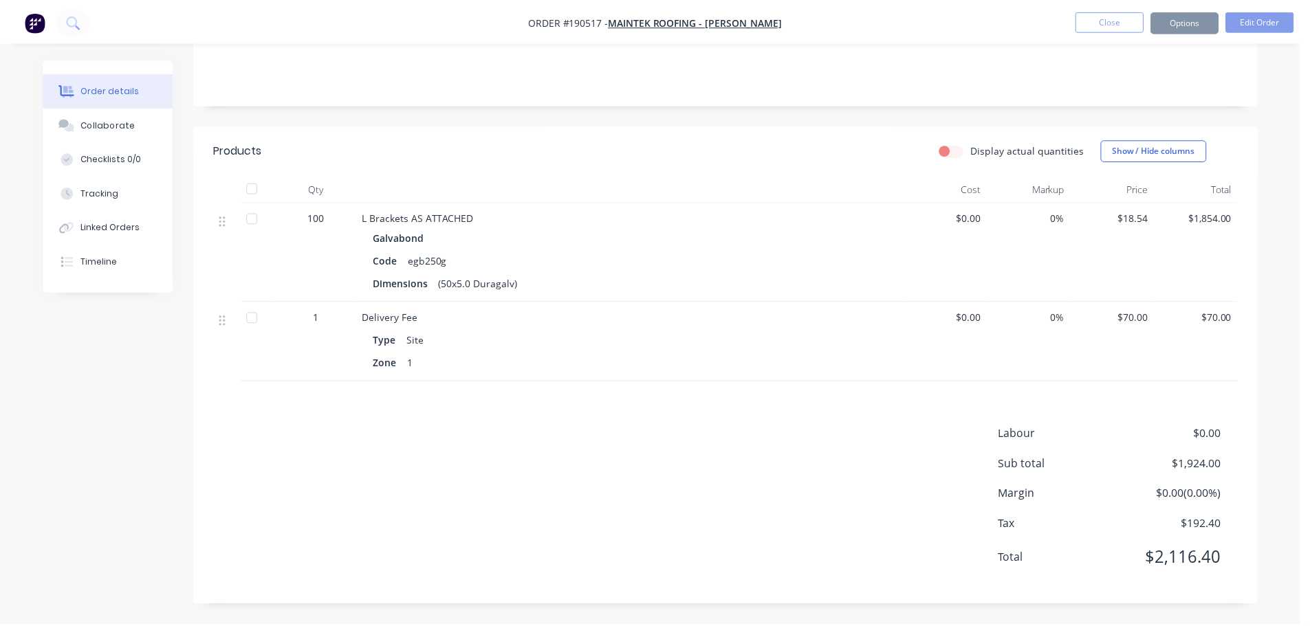
scroll to position [257, 0]
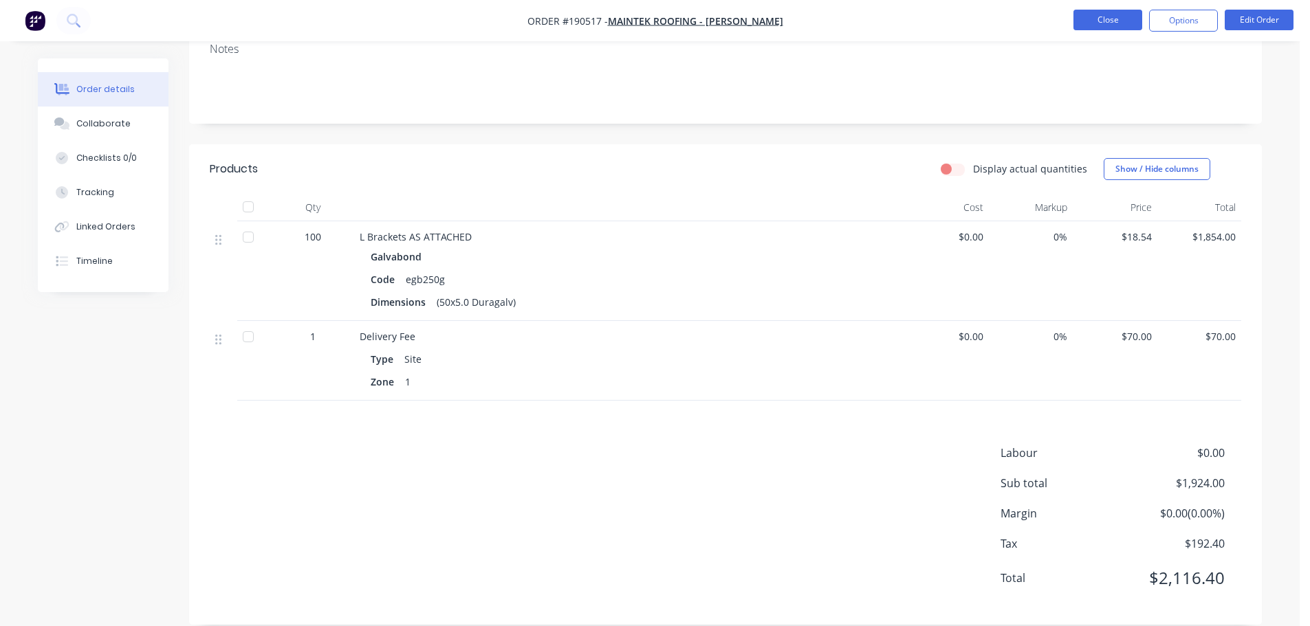
click at [1115, 21] on button "Close" at bounding box center [1107, 20] width 69 height 21
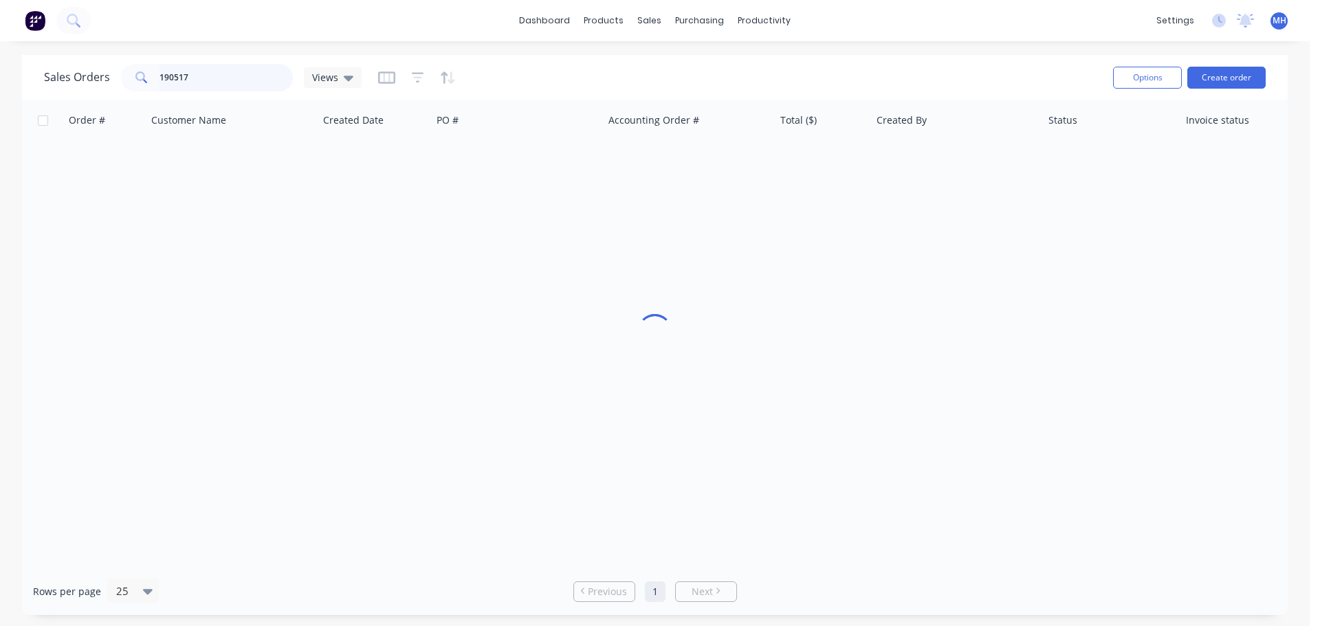
click at [269, 79] on input "190517" at bounding box center [227, 78] width 134 height 28
type input "190364"
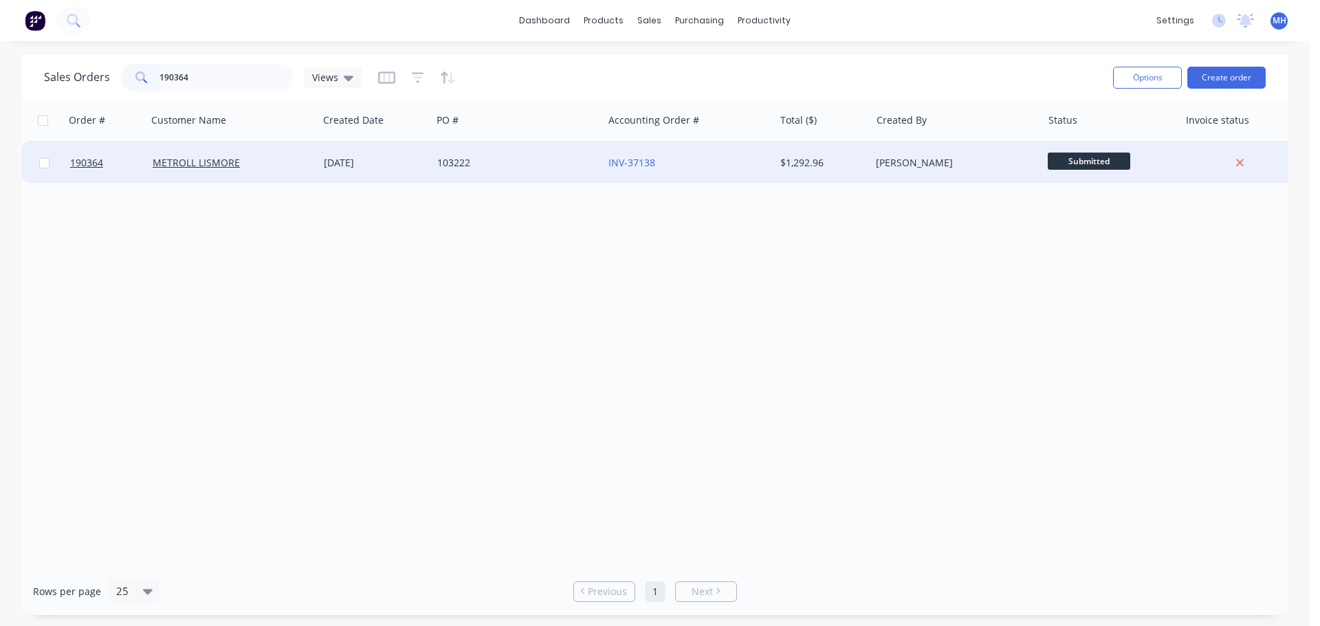
click at [287, 167] on div "METROLL LISMORE" at bounding box center [229, 163] width 153 height 14
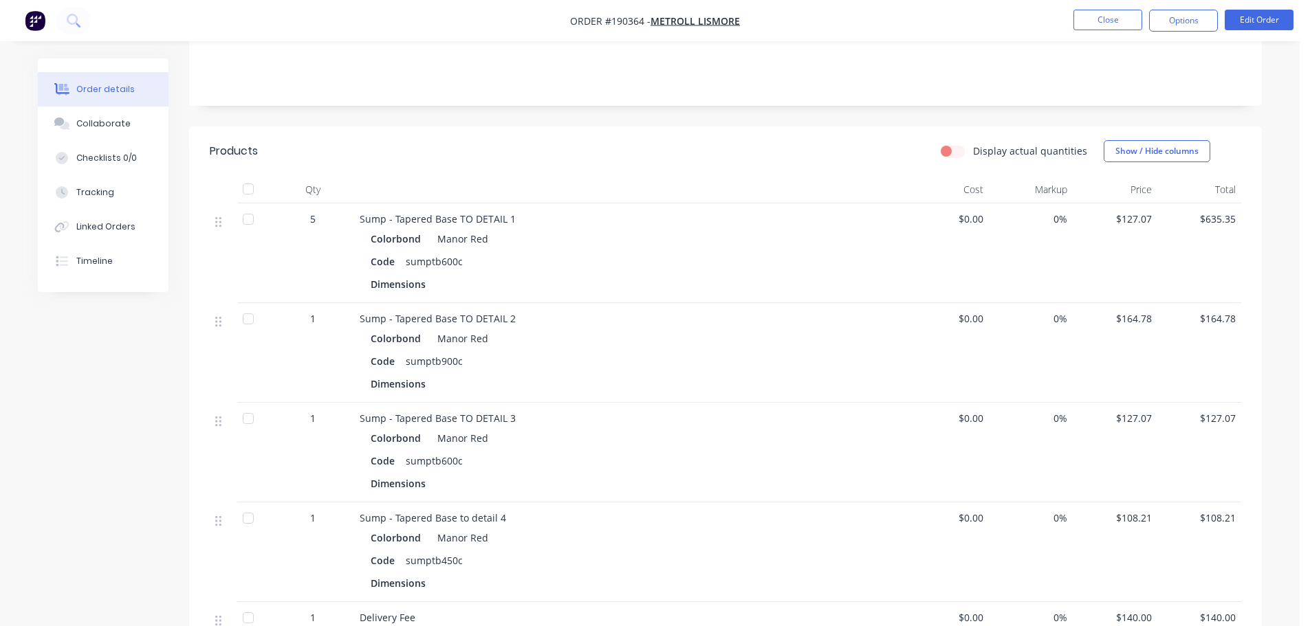
scroll to position [344, 0]
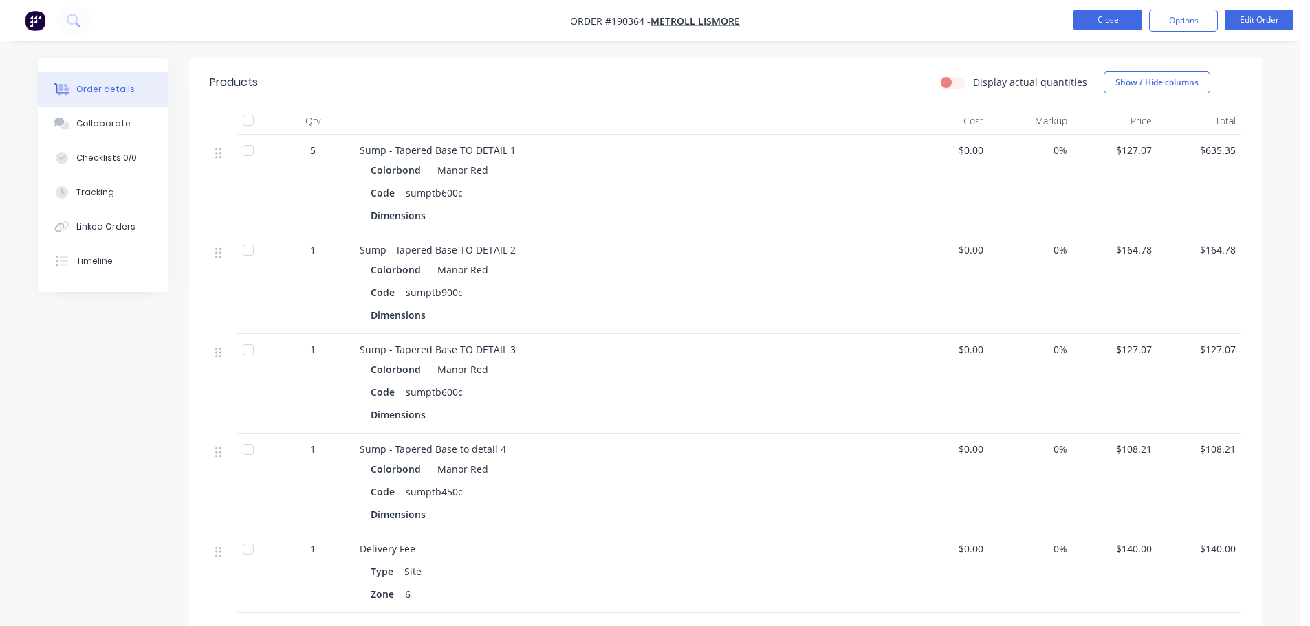
click at [1106, 25] on button "Close" at bounding box center [1107, 20] width 69 height 21
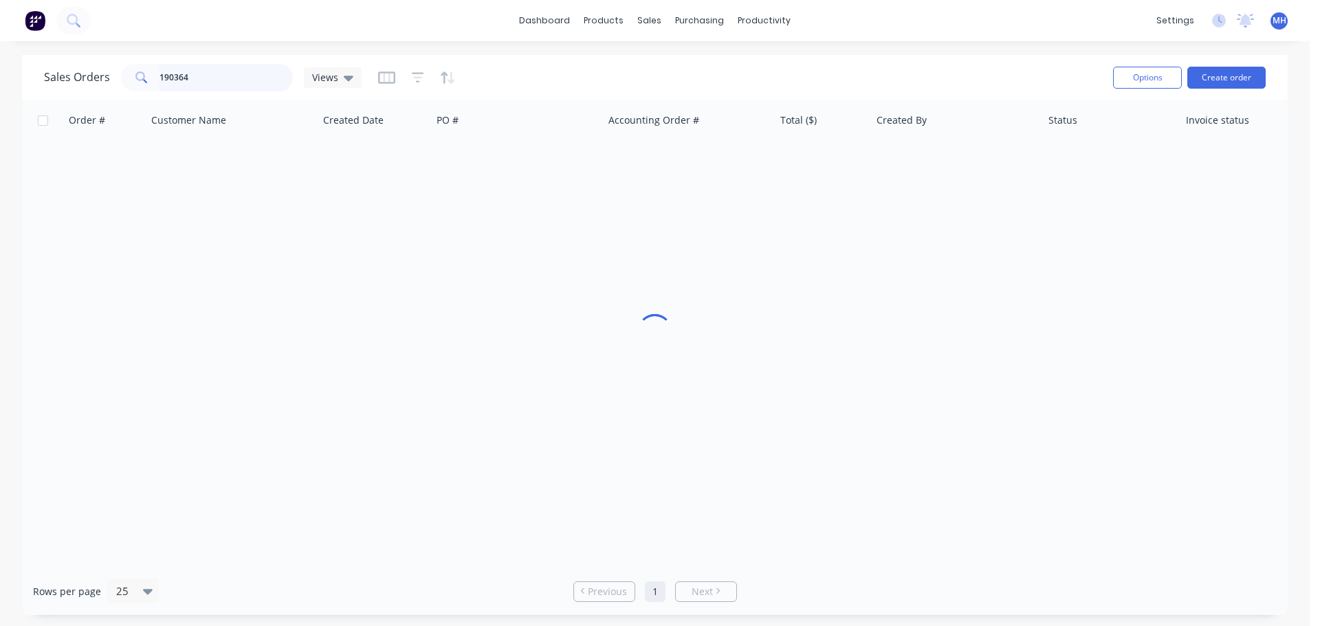
click at [252, 74] on input "190364" at bounding box center [227, 78] width 134 height 28
type input "190410"
click at [550, 72] on div "Sales Orders 190410 Views" at bounding box center [573, 78] width 1058 height 34
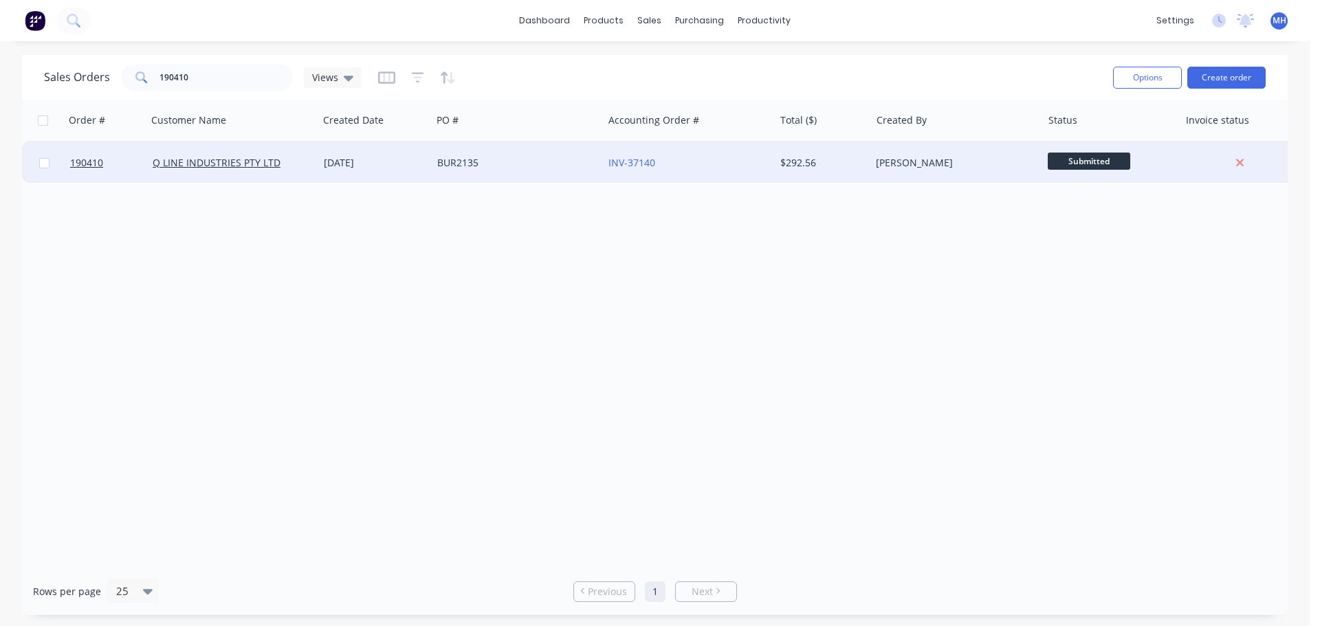
click at [411, 164] on div "20 Aug 2025" at bounding box center [375, 163] width 102 height 14
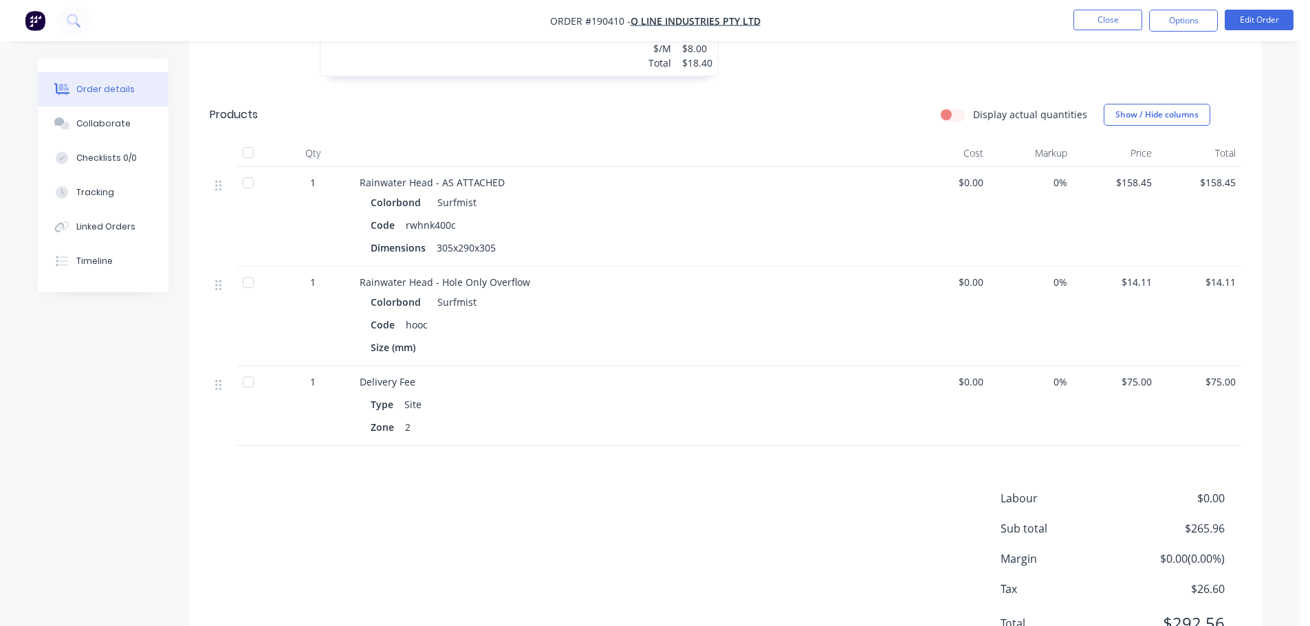
scroll to position [619, 0]
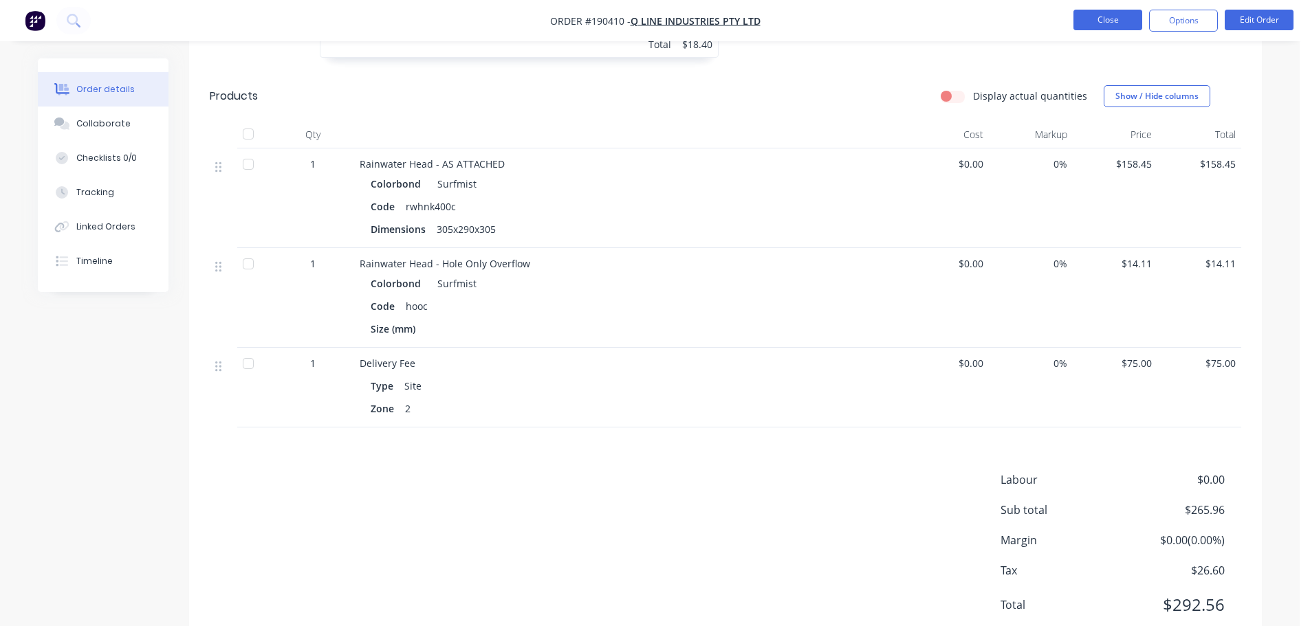
click at [1079, 25] on button "Close" at bounding box center [1107, 20] width 69 height 21
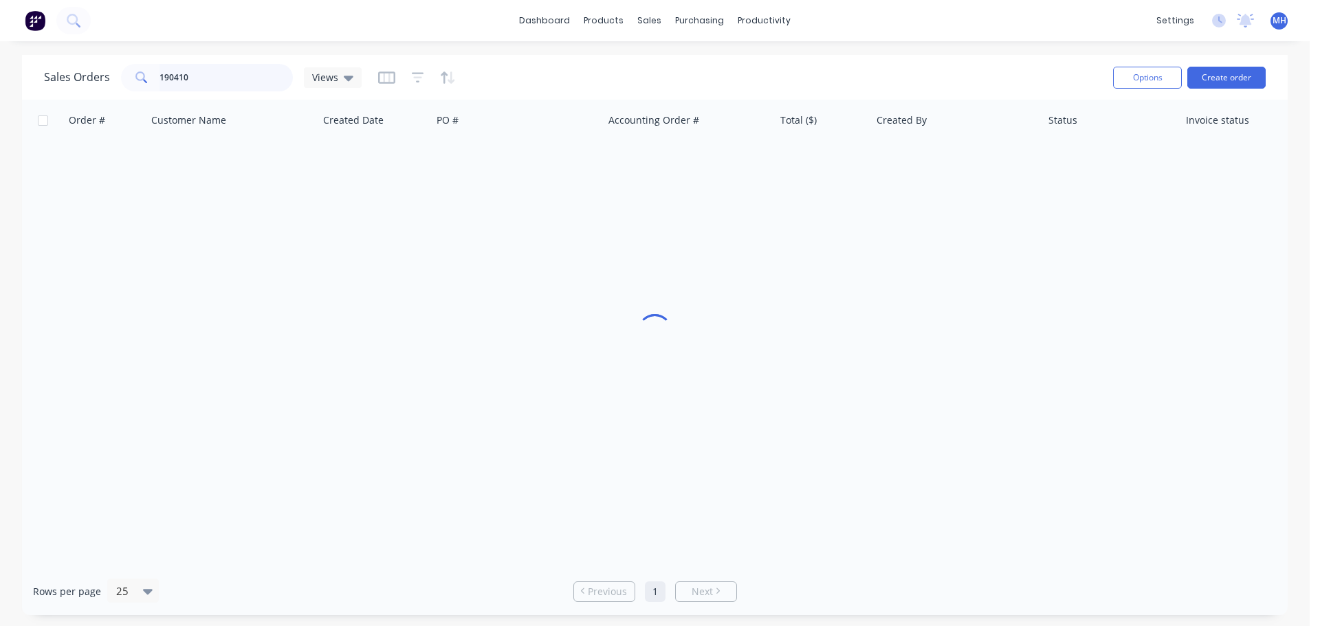
click at [237, 77] on input "190410" at bounding box center [227, 78] width 134 height 28
click at [236, 77] on input "190410" at bounding box center [227, 78] width 134 height 28
type input "190549"
click at [549, 76] on div "Sales Orders 190549 Views" at bounding box center [573, 78] width 1058 height 34
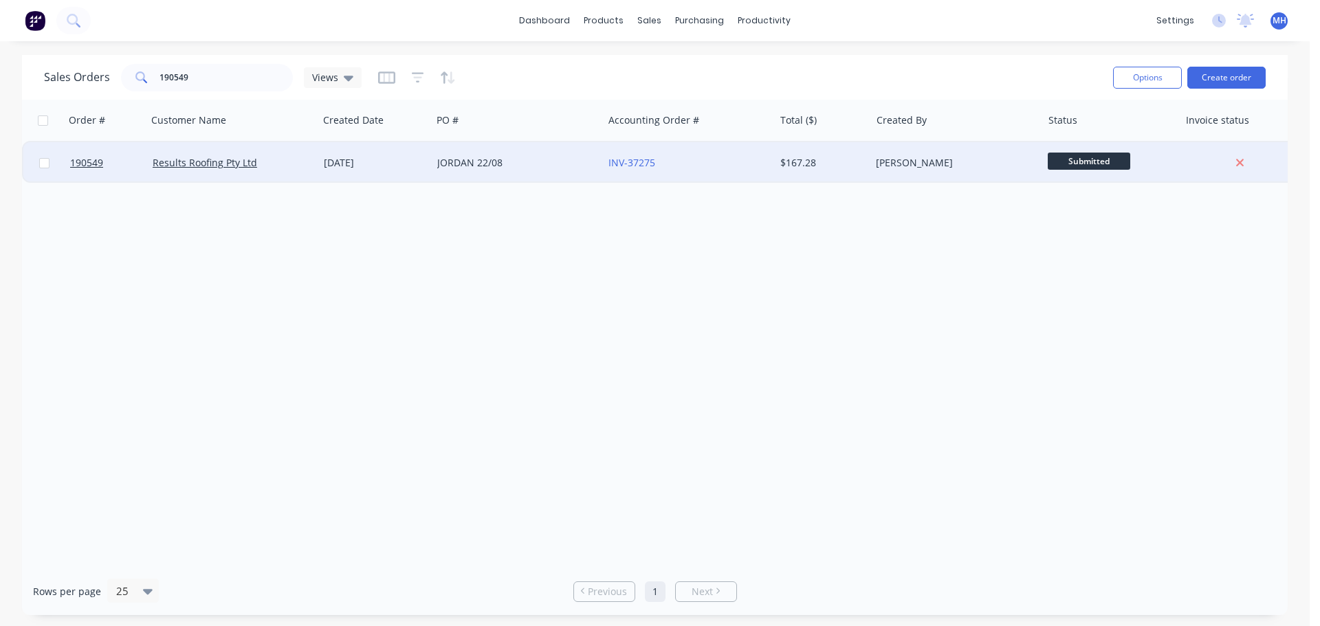
click at [547, 150] on div "JORDAN 22/08" at bounding box center [517, 162] width 171 height 41
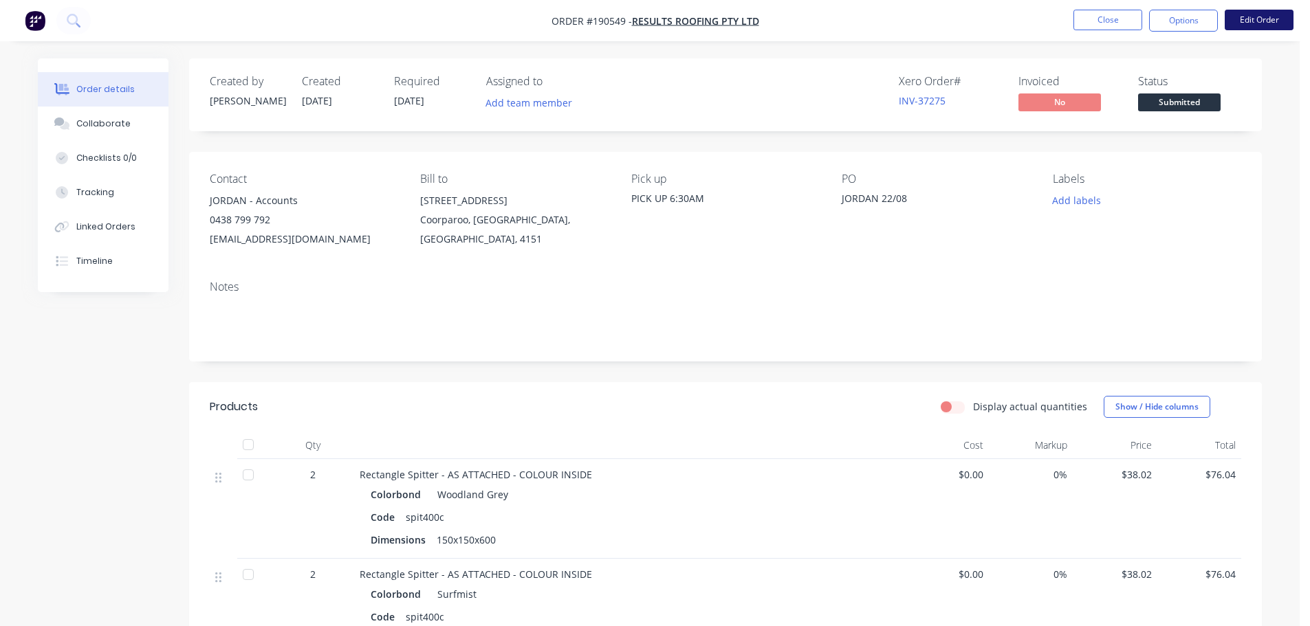
click at [1270, 21] on button "Edit Order" at bounding box center [1259, 20] width 69 height 21
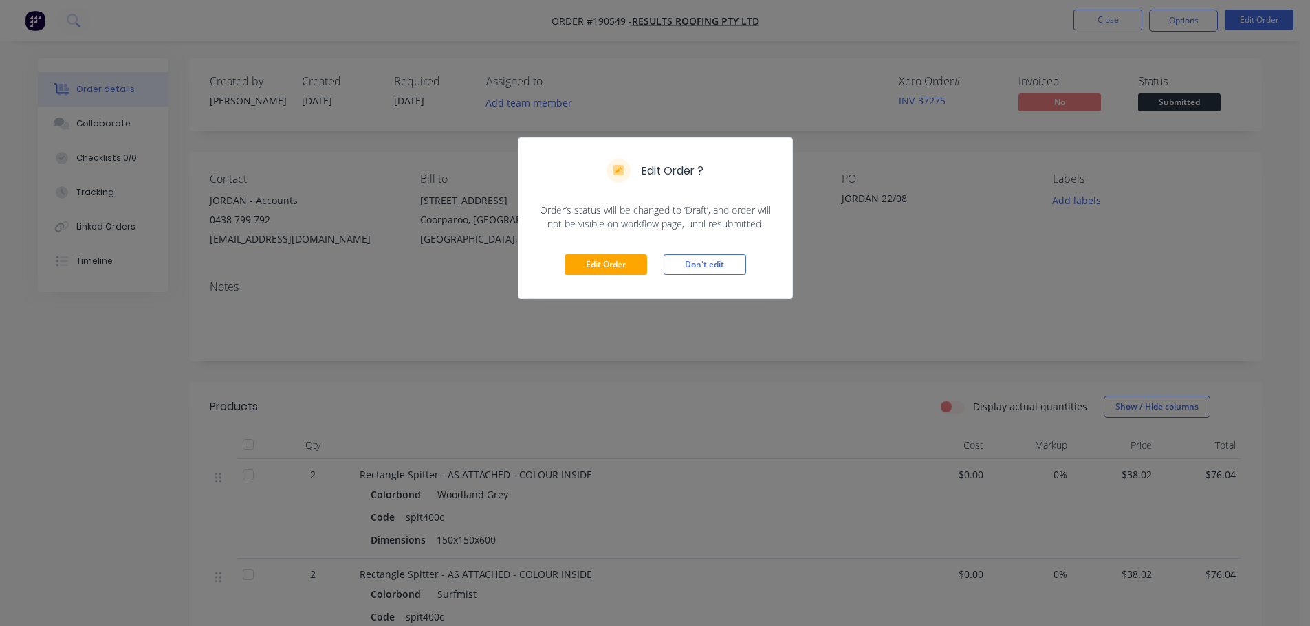
click at [591, 245] on div "Edit Order Don't edit" at bounding box center [656, 264] width 274 height 67
click at [590, 261] on button "Edit Order" at bounding box center [606, 264] width 83 height 21
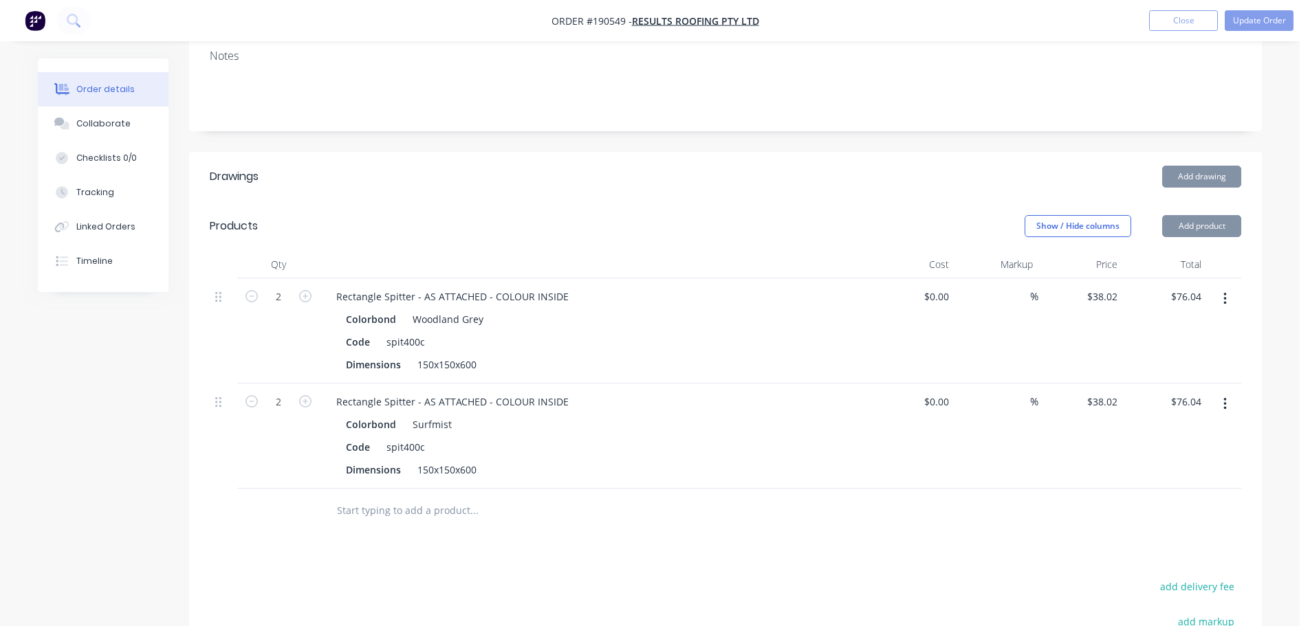
scroll to position [275, 0]
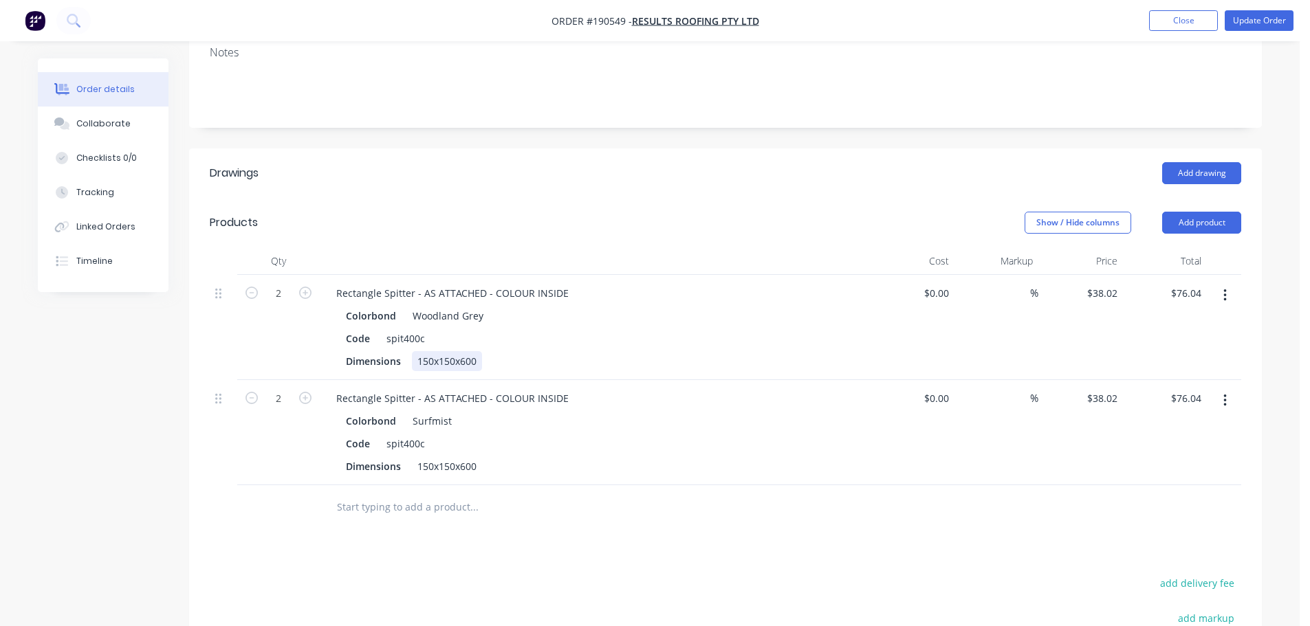
click at [438, 351] on div "150x150x600" at bounding box center [447, 361] width 70 height 20
click at [437, 351] on div "150x150x600" at bounding box center [447, 361] width 70 height 20
copy div "150x150x600"
click at [1227, 283] on button "button" at bounding box center [1225, 295] width 32 height 25
click at [1202, 322] on div "Edit" at bounding box center [1176, 332] width 106 height 20
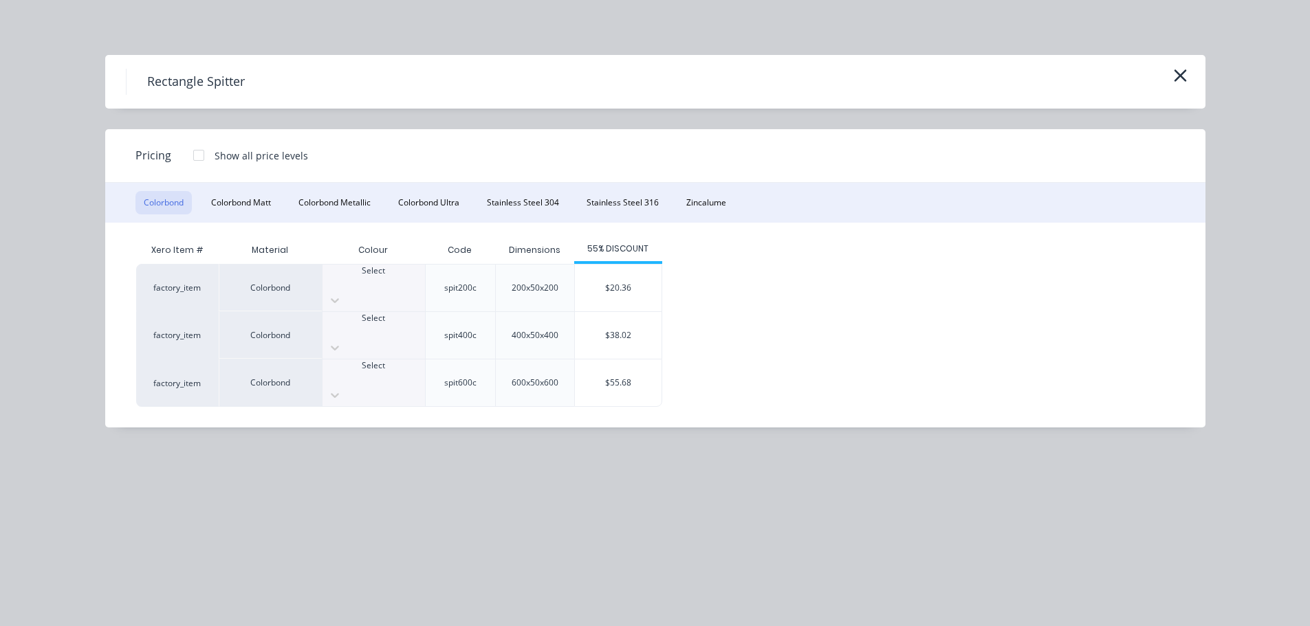
click at [355, 372] on div at bounding box center [374, 378] width 102 height 12
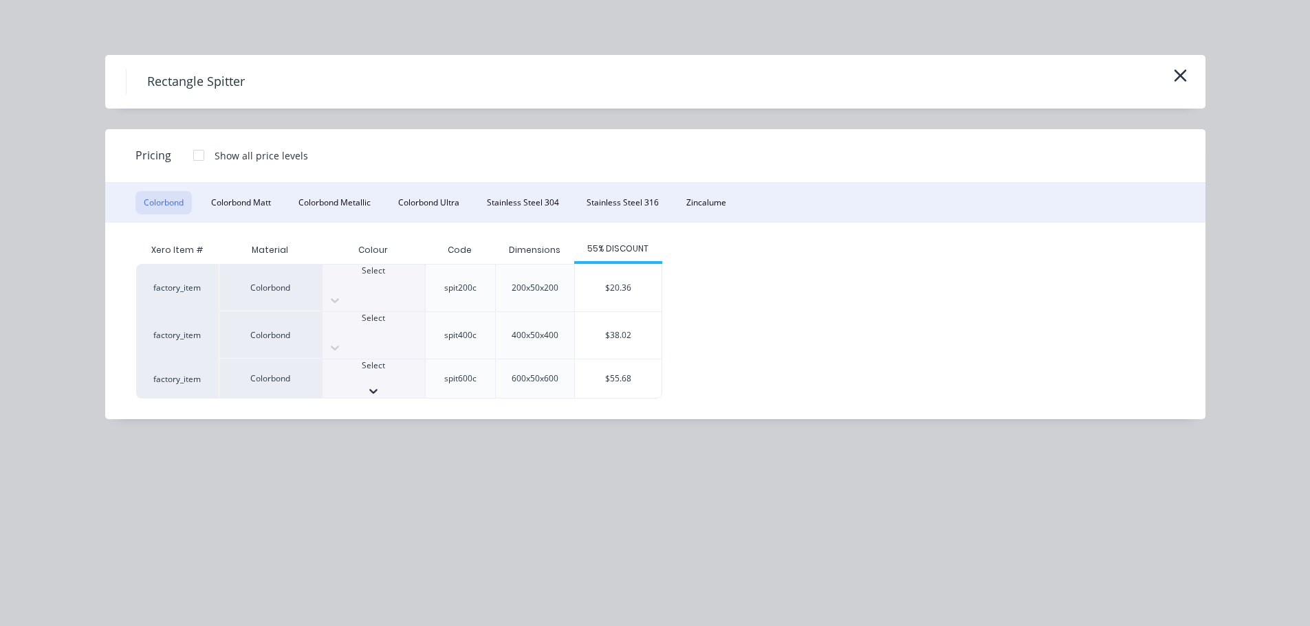
scroll to position [461, 0]
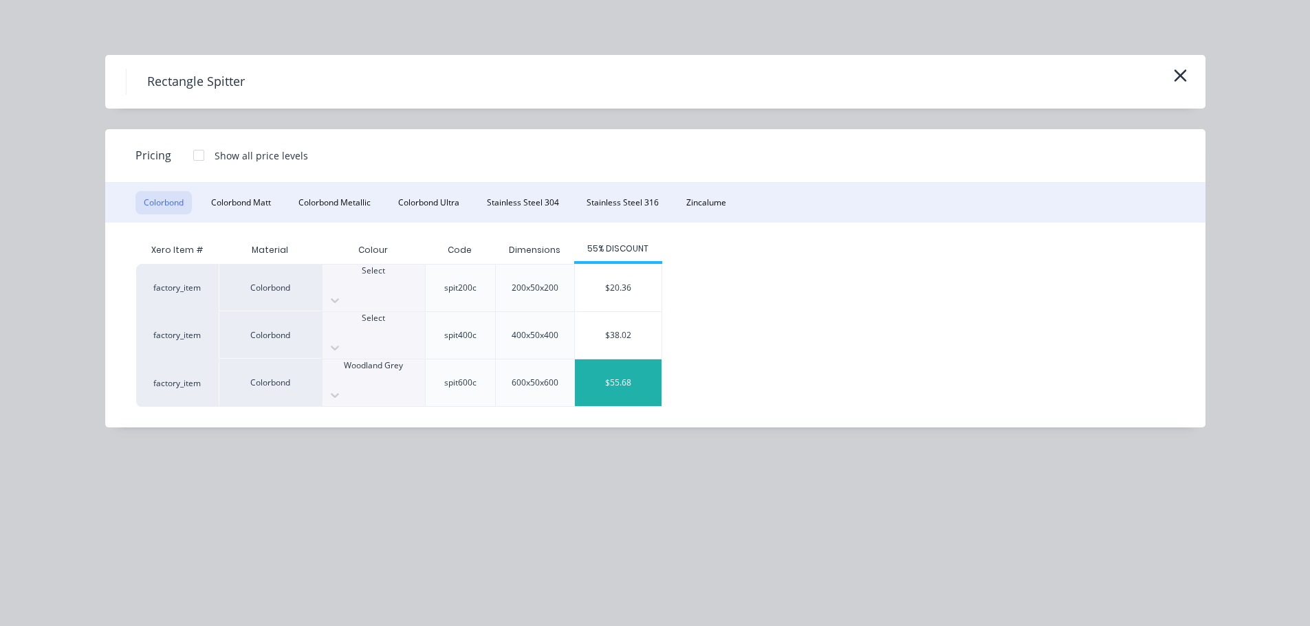
click at [618, 360] on div "$55.68" at bounding box center [618, 383] width 87 height 47
type input "$55.68"
type input "$111.36"
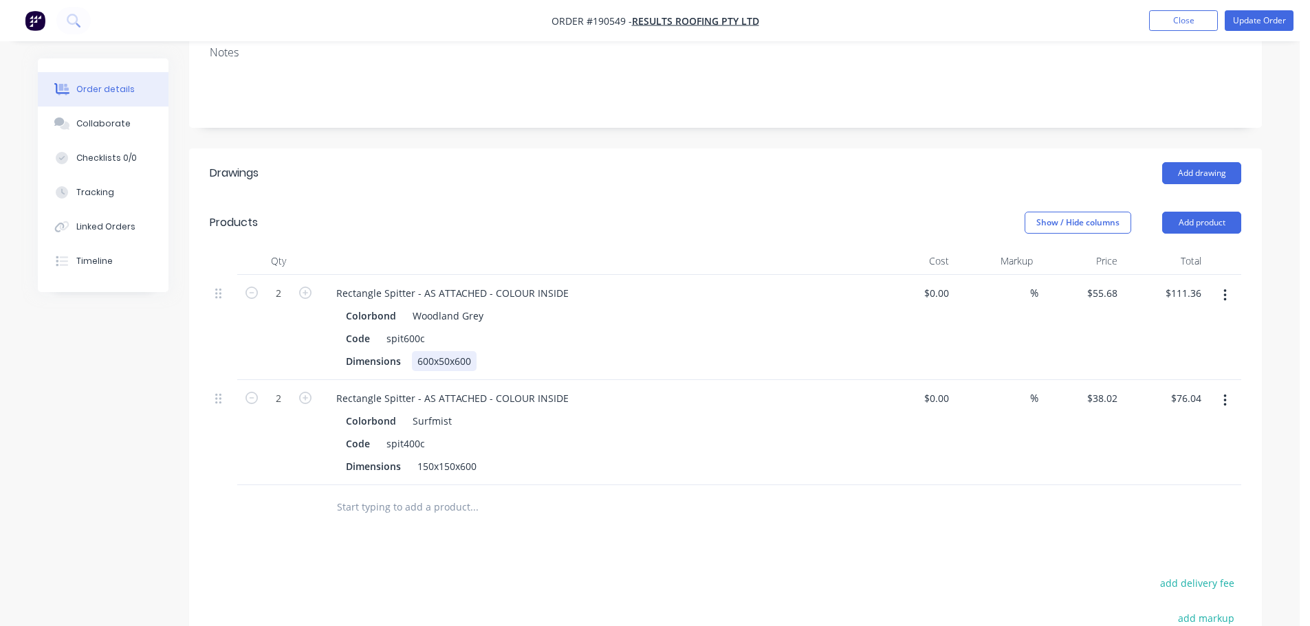
click at [428, 351] on div "600x50x600" at bounding box center [444, 361] width 65 height 20
paste div
click at [1219, 389] on button "button" at bounding box center [1225, 401] width 32 height 25
click at [1205, 423] on button "Edit" at bounding box center [1176, 437] width 131 height 28
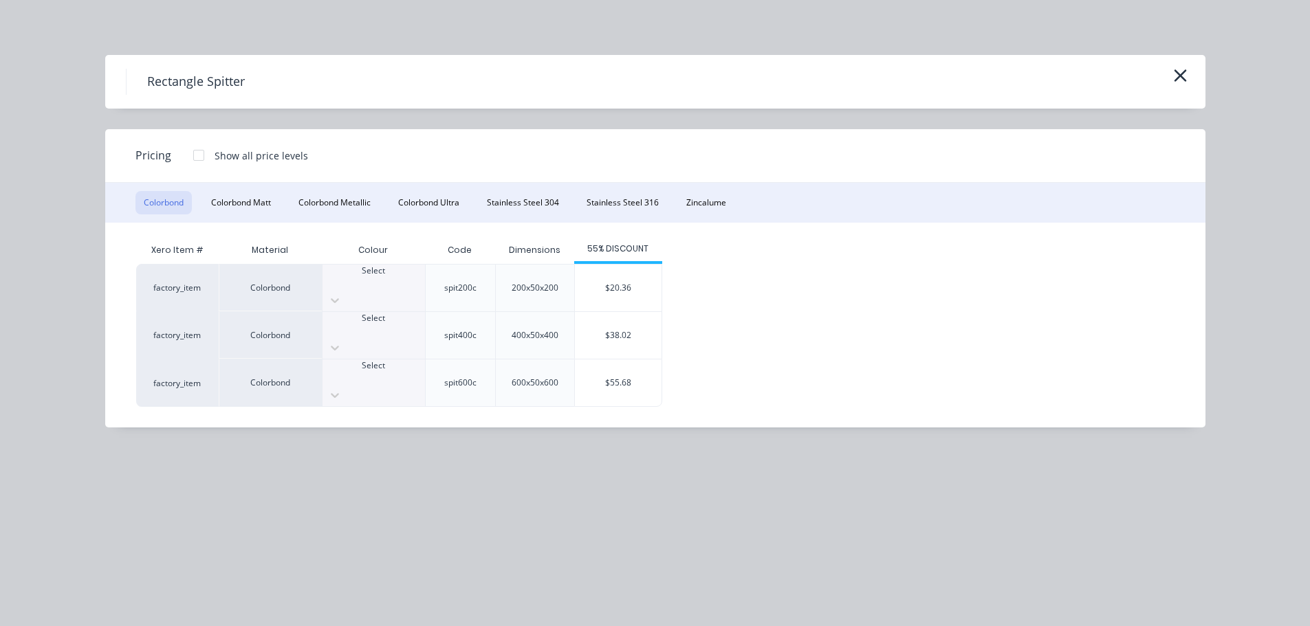
click at [386, 372] on div at bounding box center [374, 378] width 102 height 12
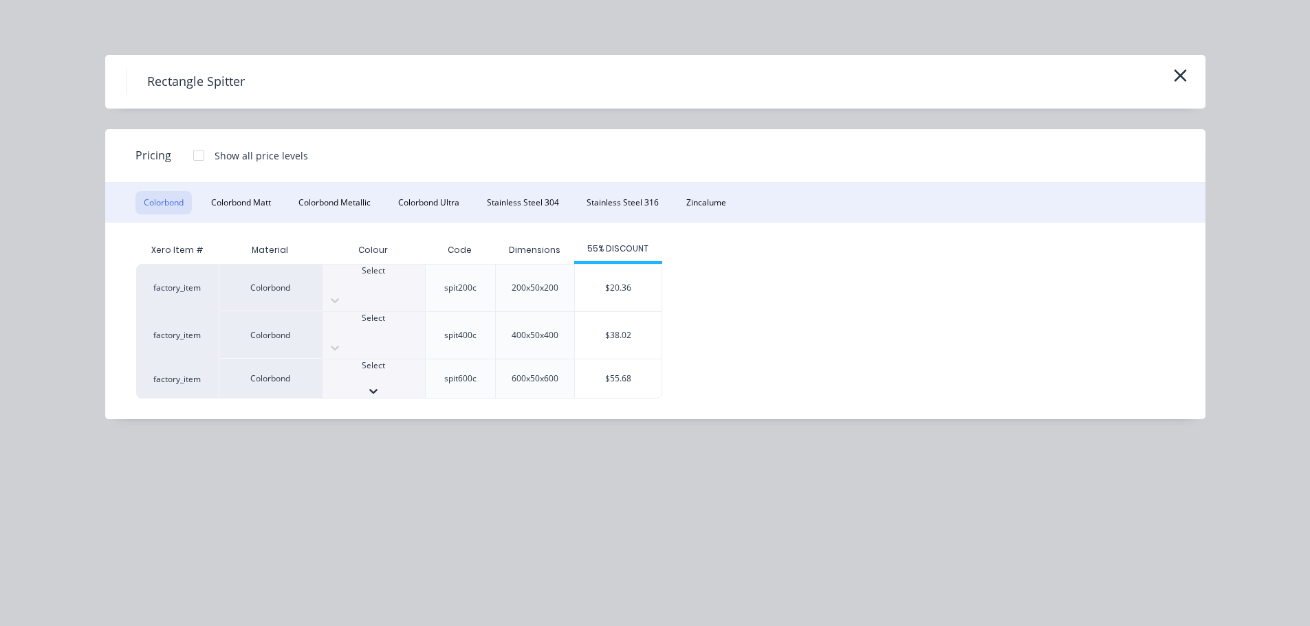
scroll to position [413, 0]
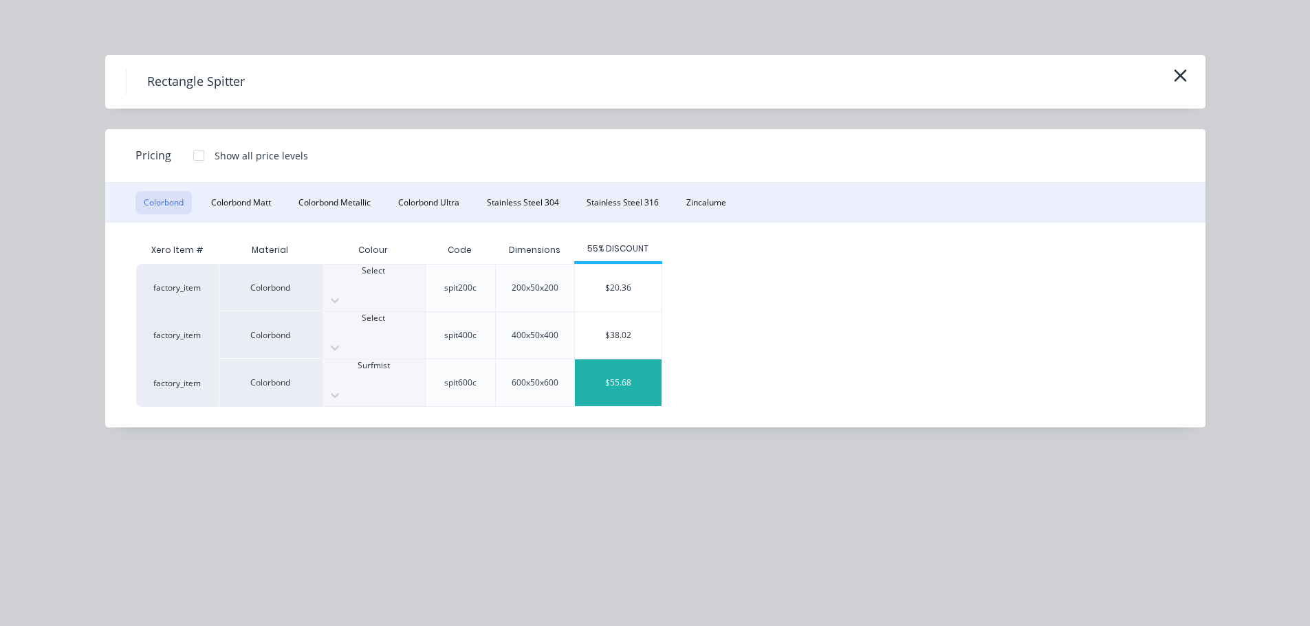
click at [687, 359] on div "factory_item Colorbond Select spit200c 200x50x200 $20.36 factory_item Colorbond…" at bounding box center [645, 335] width 1018 height 143
click at [603, 360] on div "$55.68" at bounding box center [618, 383] width 87 height 47
type input "$55.68"
type input "$111.36"
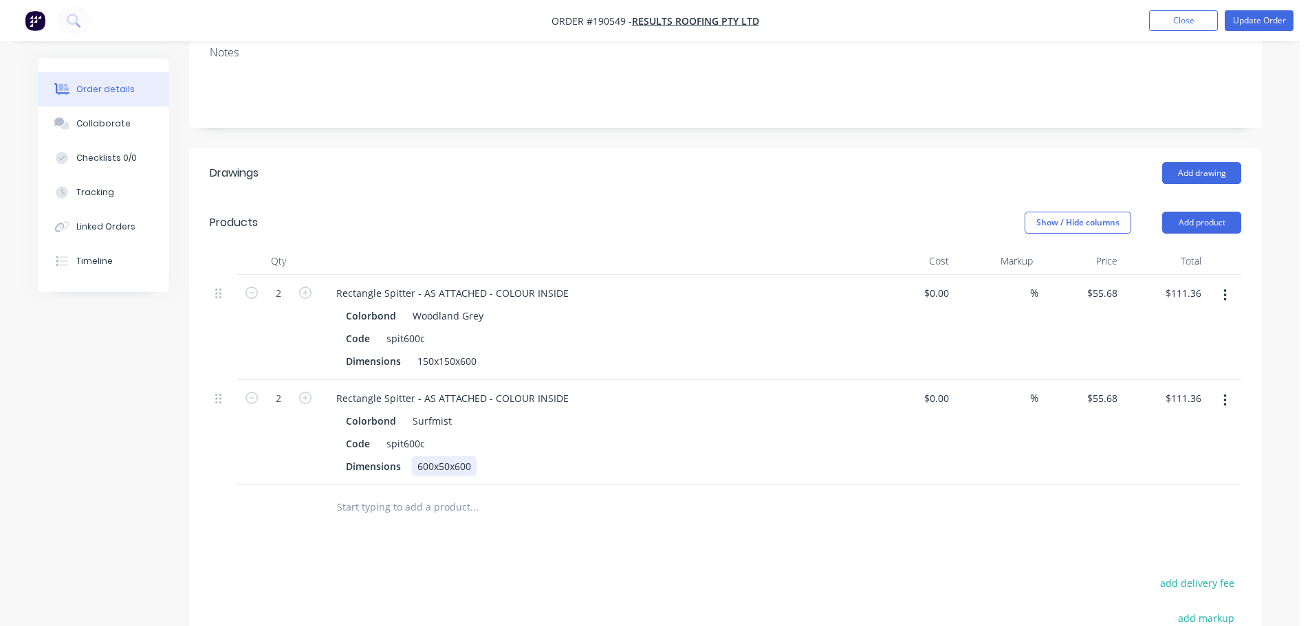
click at [448, 457] on div "600x50x600" at bounding box center [444, 467] width 65 height 20
paste div
click at [1267, 27] on button "Update Order" at bounding box center [1259, 20] width 69 height 21
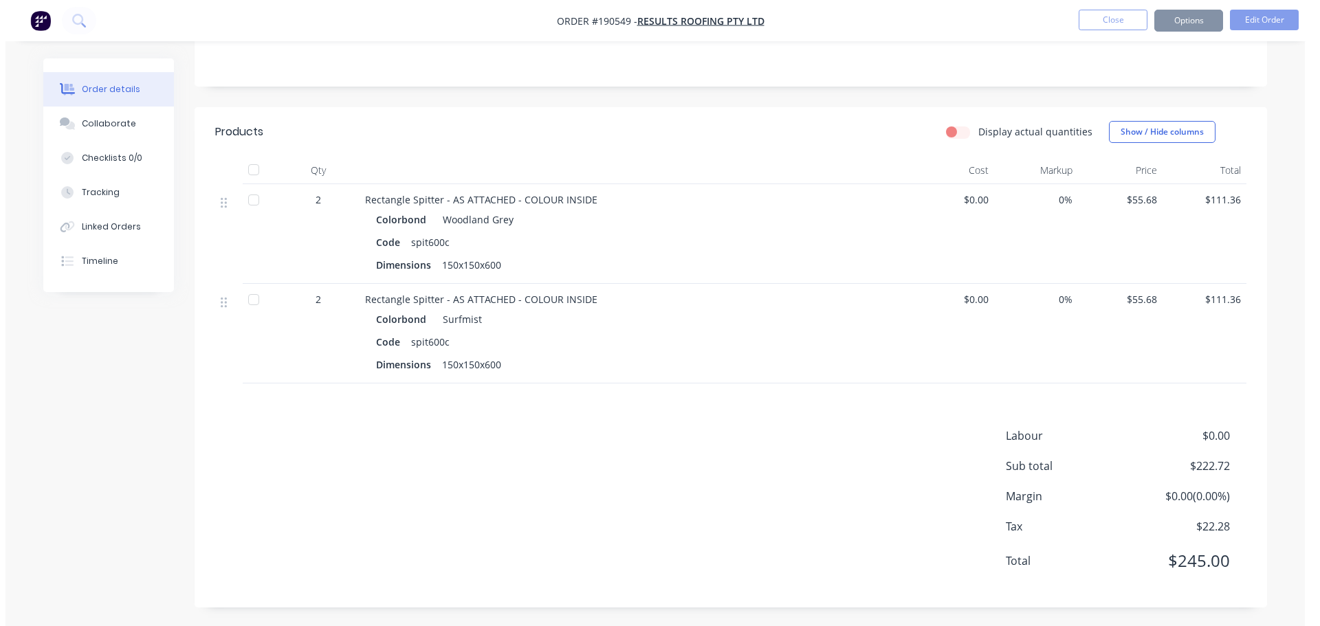
scroll to position [0, 0]
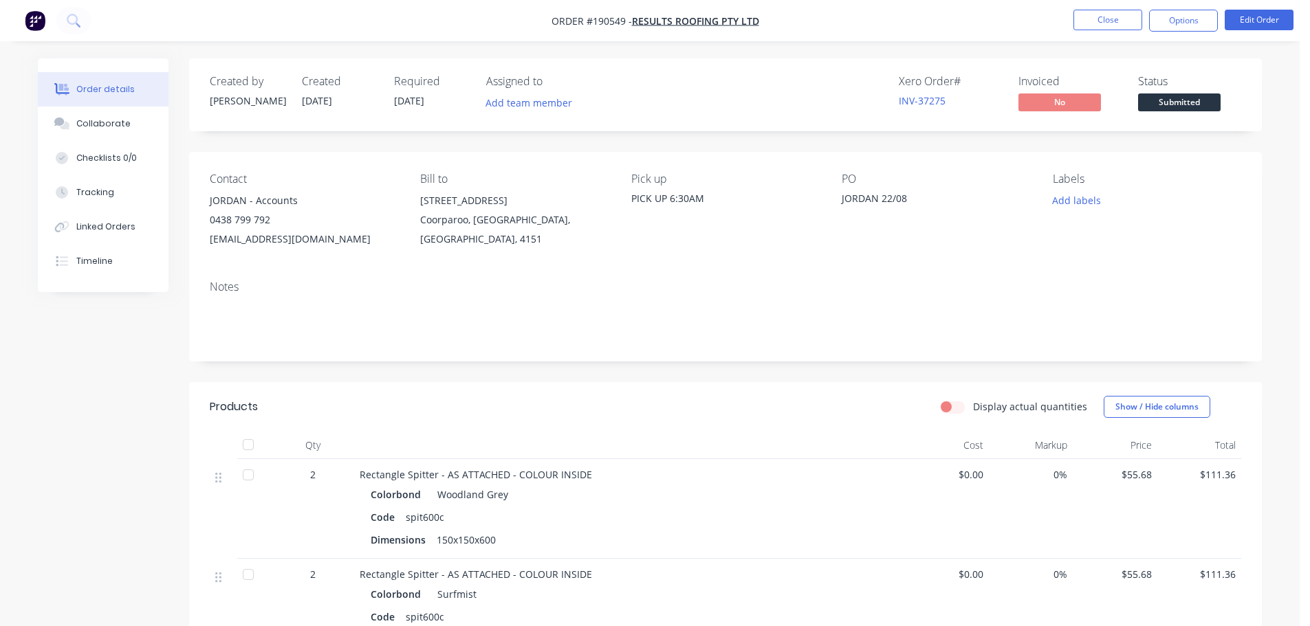
click at [151, 442] on div "Created by Taylor Created 22/08/25 Required 25/08/25 Assigned to Add team membe…" at bounding box center [650, 480] width 1224 height 845
click at [1099, 12] on button "Close" at bounding box center [1107, 20] width 69 height 21
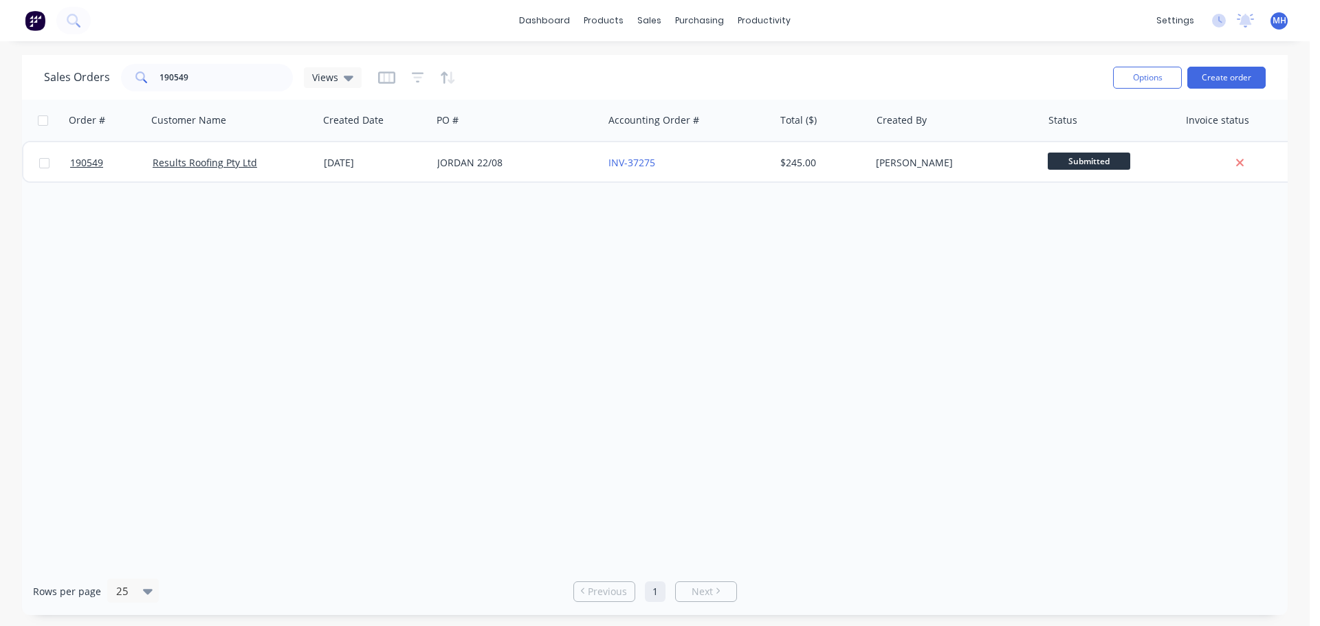
click at [904, 305] on div "Order # Customer Name Created Date PO # Accounting Order # Total ($) Created By…" at bounding box center [655, 334] width 1266 height 468
click at [792, 332] on div "Order # Customer Name Created Date PO # Accounting Order # Total ($) Created By…" at bounding box center [655, 334] width 1266 height 468
click at [801, 323] on div "Order # Customer Name Created Date PO # Accounting Order # Total ($) Created By…" at bounding box center [655, 334] width 1266 height 468
click at [1038, 376] on div "Order # Customer Name Created Date PO # Accounting Order # Total ($) Created By…" at bounding box center [655, 334] width 1266 height 468
click at [979, 357] on div "Order # Customer Name Created Date PO # Accounting Order # Total ($) Created By…" at bounding box center [655, 334] width 1266 height 468
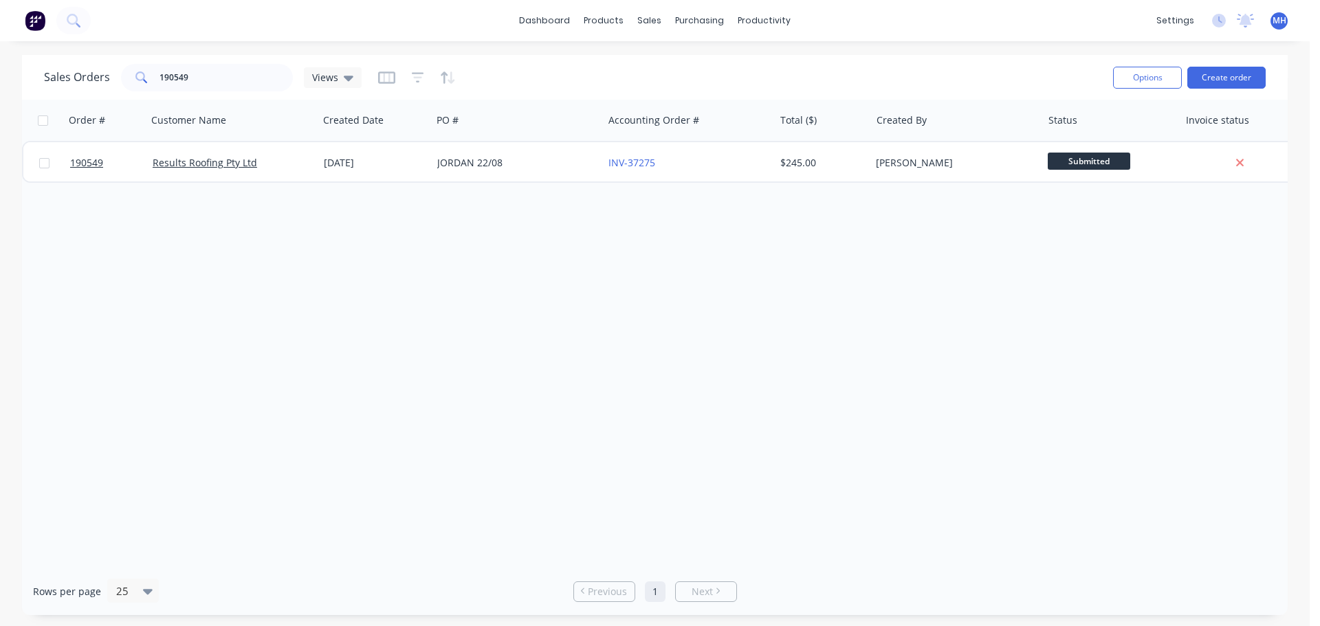
click at [958, 328] on div "Order # Customer Name Created Date PO # Accounting Order # Total ($) Created By…" at bounding box center [655, 334] width 1266 height 468
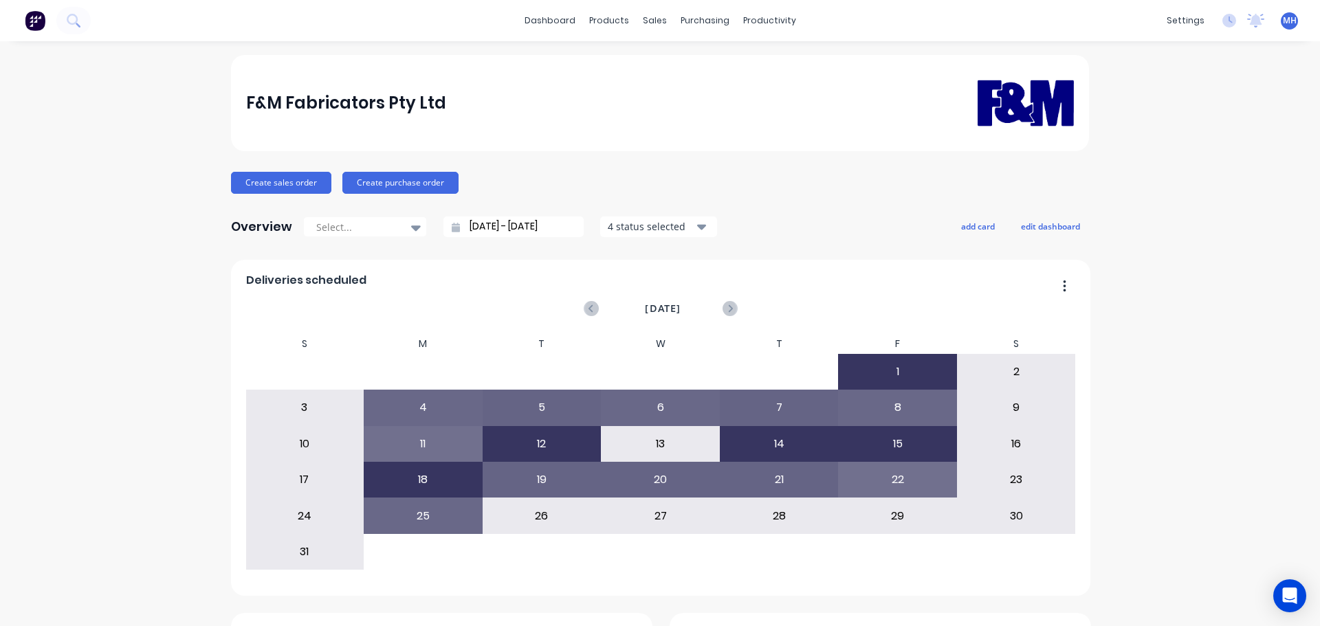
click at [484, 182] on div "Create sales order Create purchase order" at bounding box center [660, 183] width 858 height 22
click at [668, 60] on div at bounding box center [658, 66] width 21 height 12
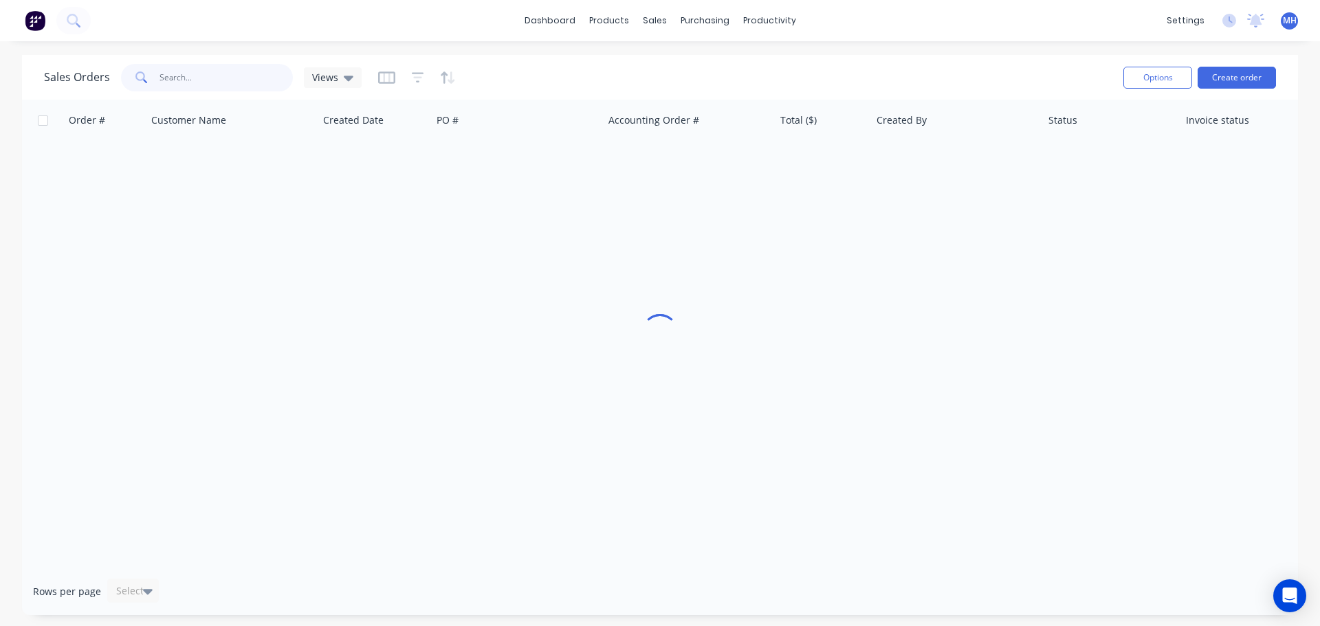
click at [168, 71] on input "text" at bounding box center [227, 78] width 134 height 28
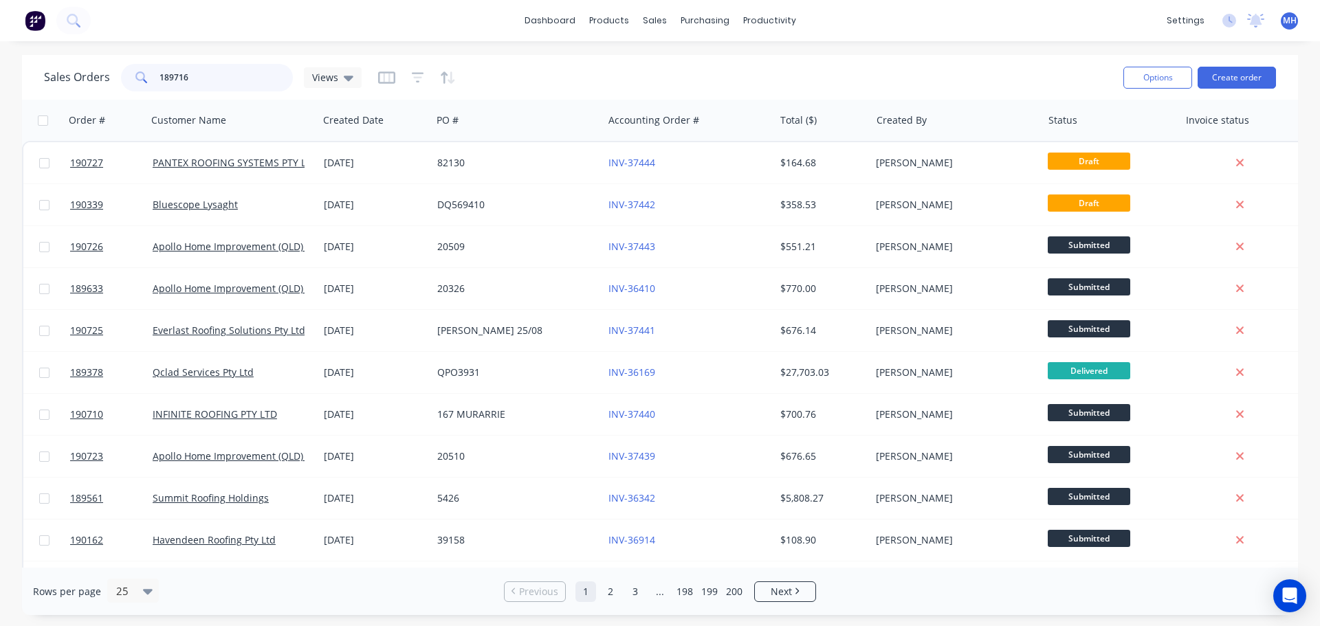
type input "189716"
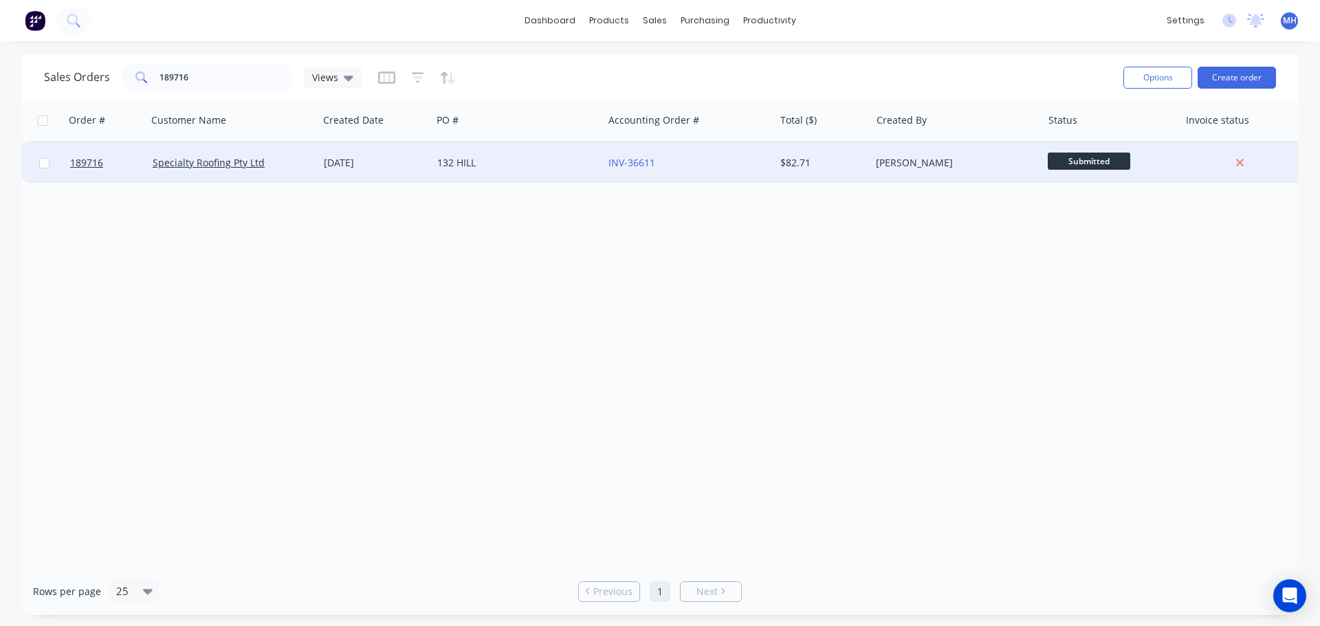
click at [454, 157] on div "132 HILL" at bounding box center [513, 163] width 153 height 14
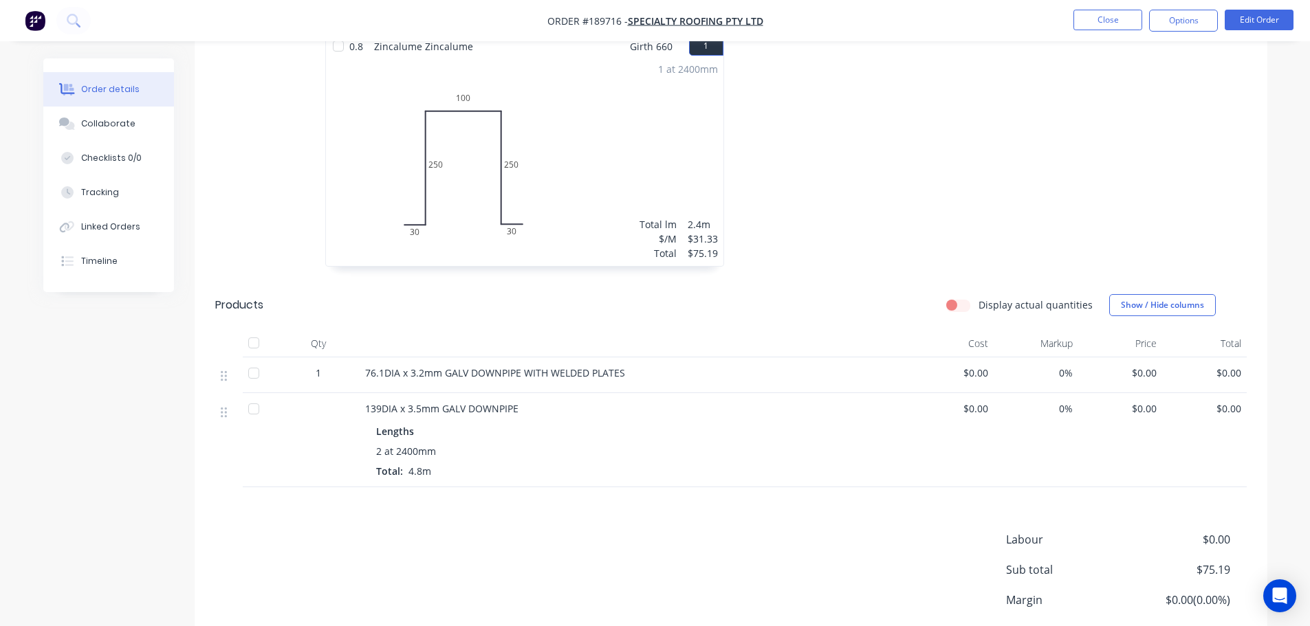
scroll to position [413, 0]
drag, startPoint x: 1106, startPoint y: 30, endPoint x: 1099, endPoint y: 20, distance: 12.8
click at [1106, 30] on li "Close" at bounding box center [1107, 21] width 69 height 22
click at [1099, 20] on button "Close" at bounding box center [1107, 20] width 69 height 21
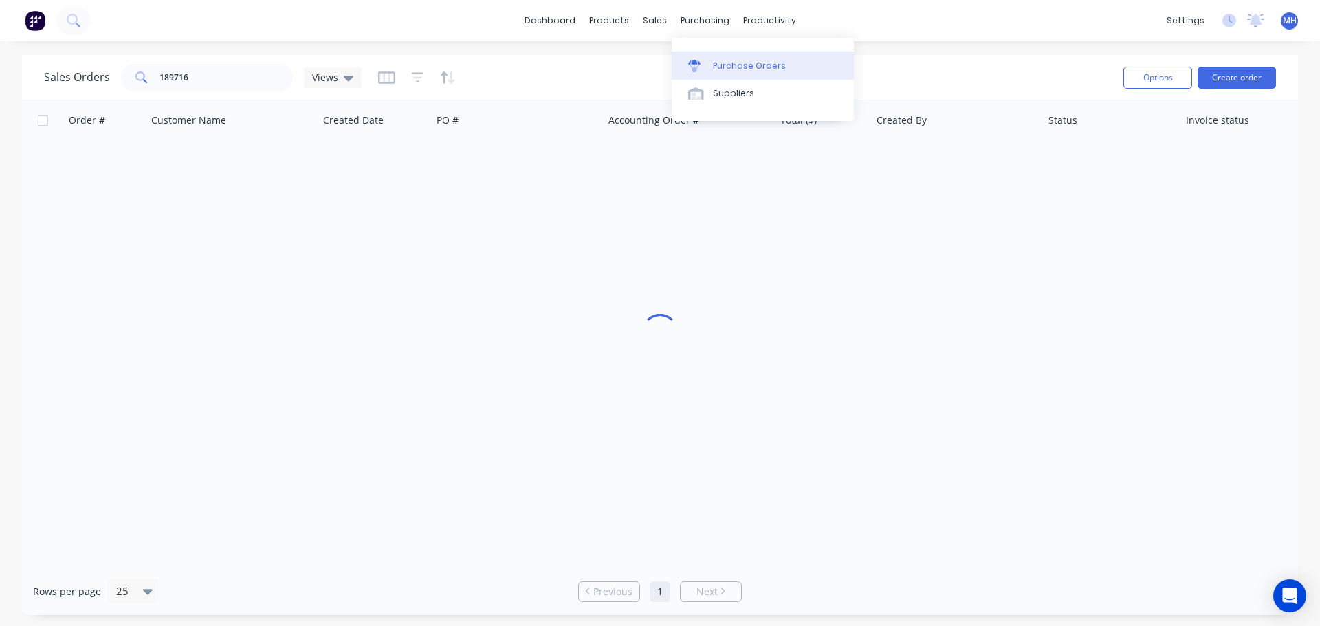
click at [718, 63] on div "Purchase Orders" at bounding box center [749, 66] width 73 height 12
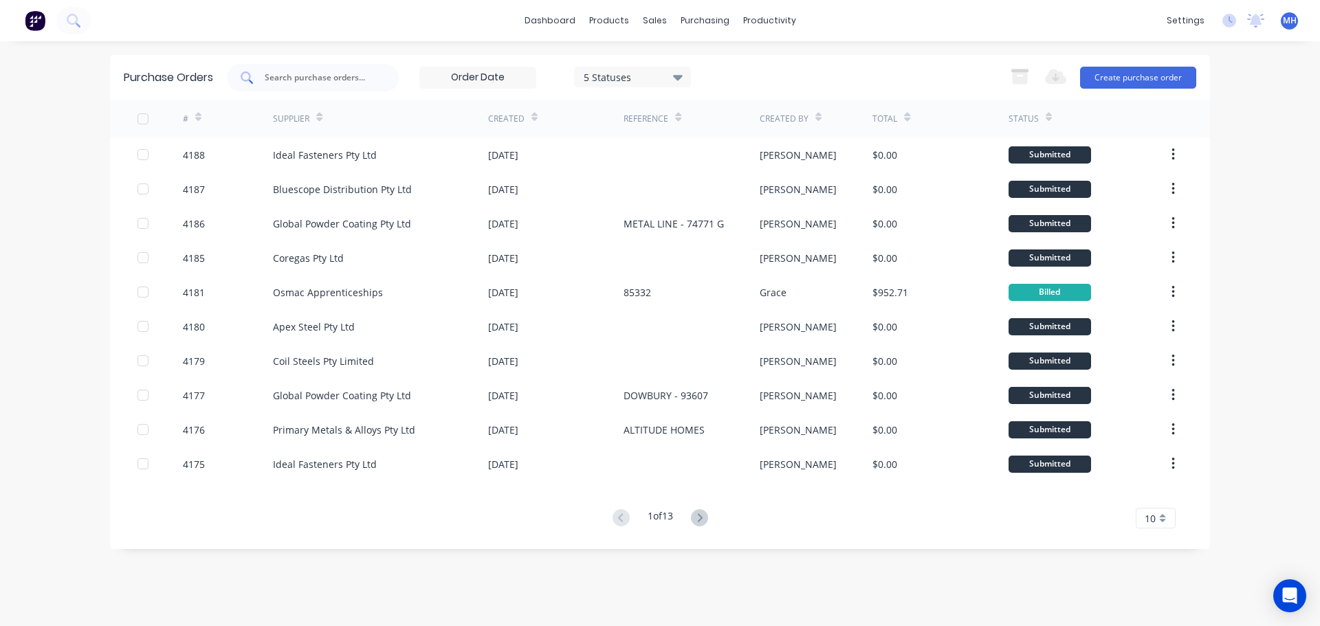
click at [280, 69] on div at bounding box center [313, 78] width 172 height 28
type input "bluescope"
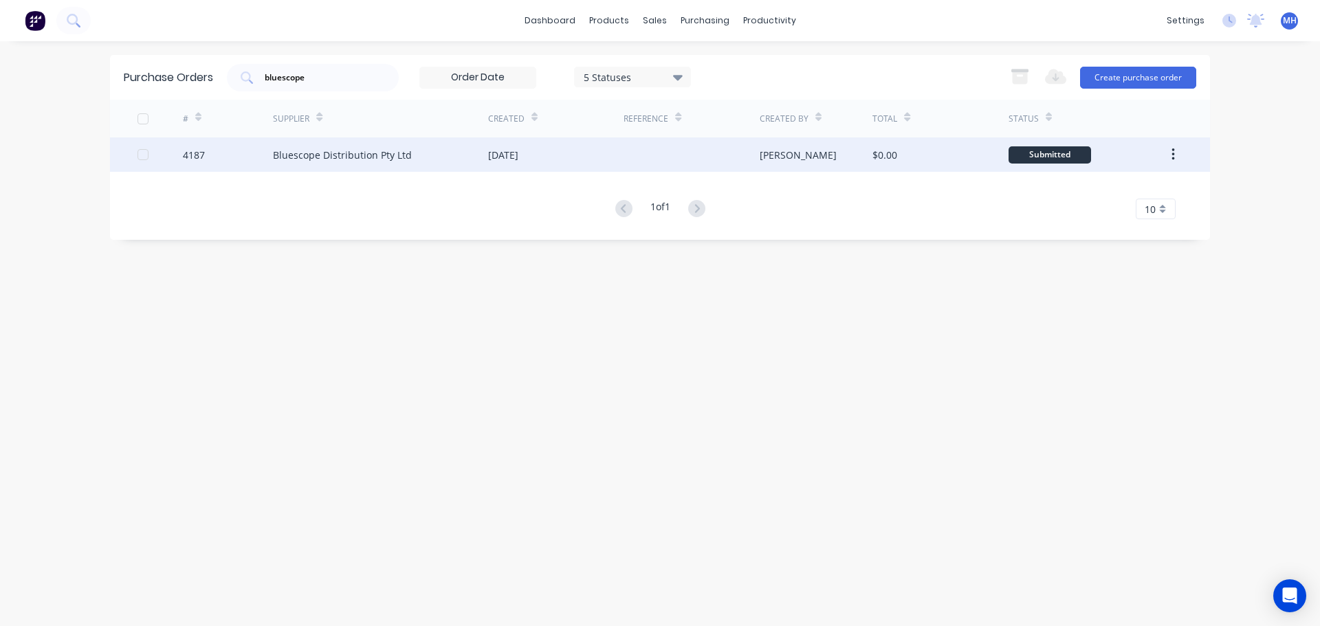
click at [504, 151] on div "[DATE]" at bounding box center [503, 155] width 30 height 14
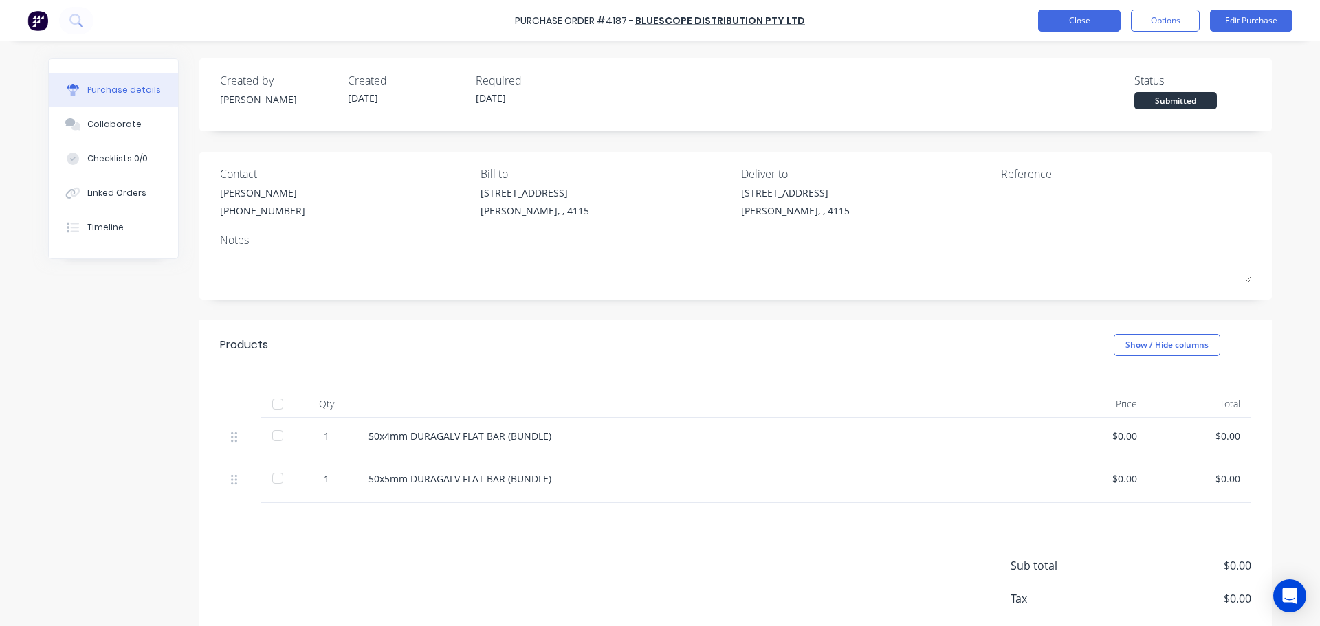
drag, startPoint x: 1078, startPoint y: 7, endPoint x: 1076, endPoint y: 17, distance: 10.7
click at [1078, 8] on div "Purchase Order #4187 - Bluescope Distribution Pty Ltd Close Options Edit Purcha…" at bounding box center [660, 20] width 1320 height 41
click at [1076, 17] on button "Close" at bounding box center [1079, 21] width 83 height 22
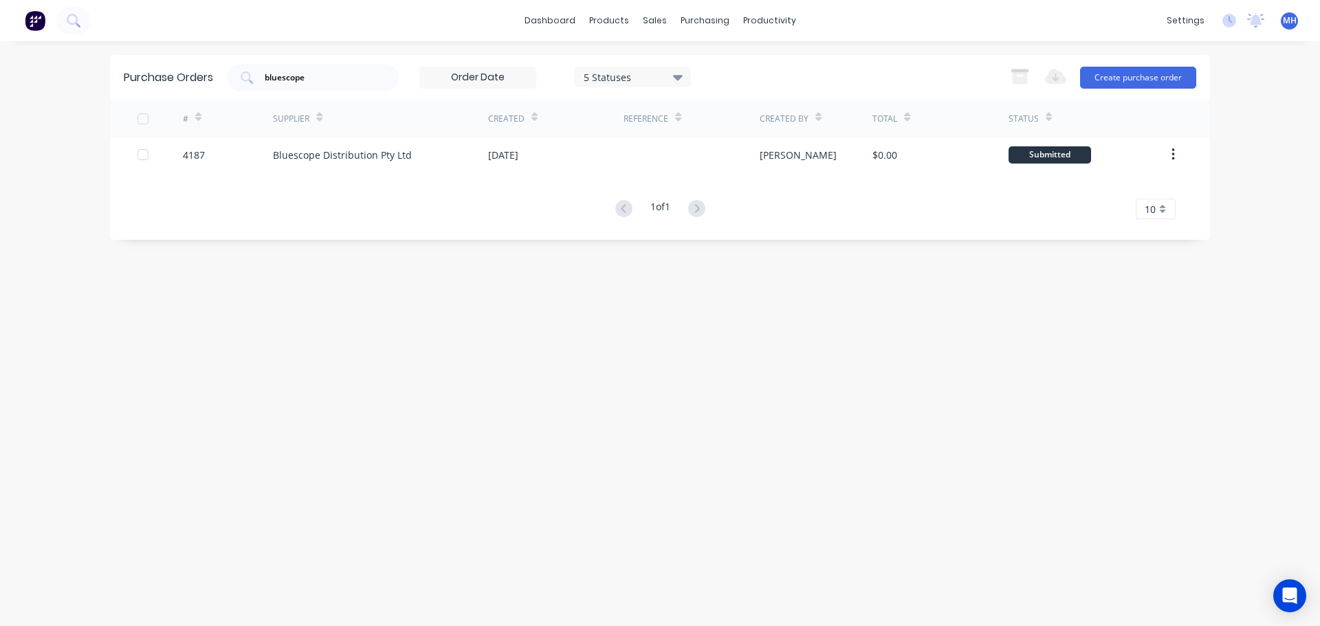
click at [671, 75] on div "5 Statuses" at bounding box center [633, 76] width 98 height 14
click at [722, 144] on div at bounding box center [726, 141] width 28 height 28
click at [772, 76] on div "bluescope 7 Statuses 7 Statuses Export to Excel (XLSX) Create purchase order" at bounding box center [712, 78] width 970 height 28
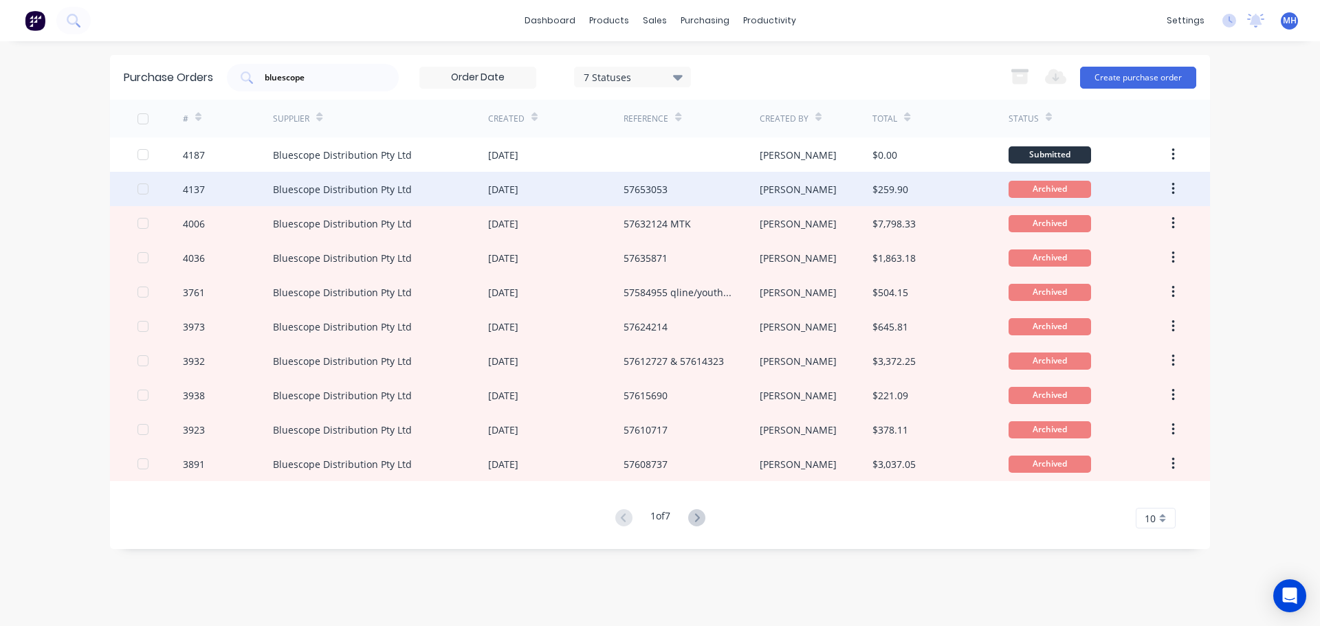
click at [688, 190] on div "57653053" at bounding box center [691, 189] width 135 height 34
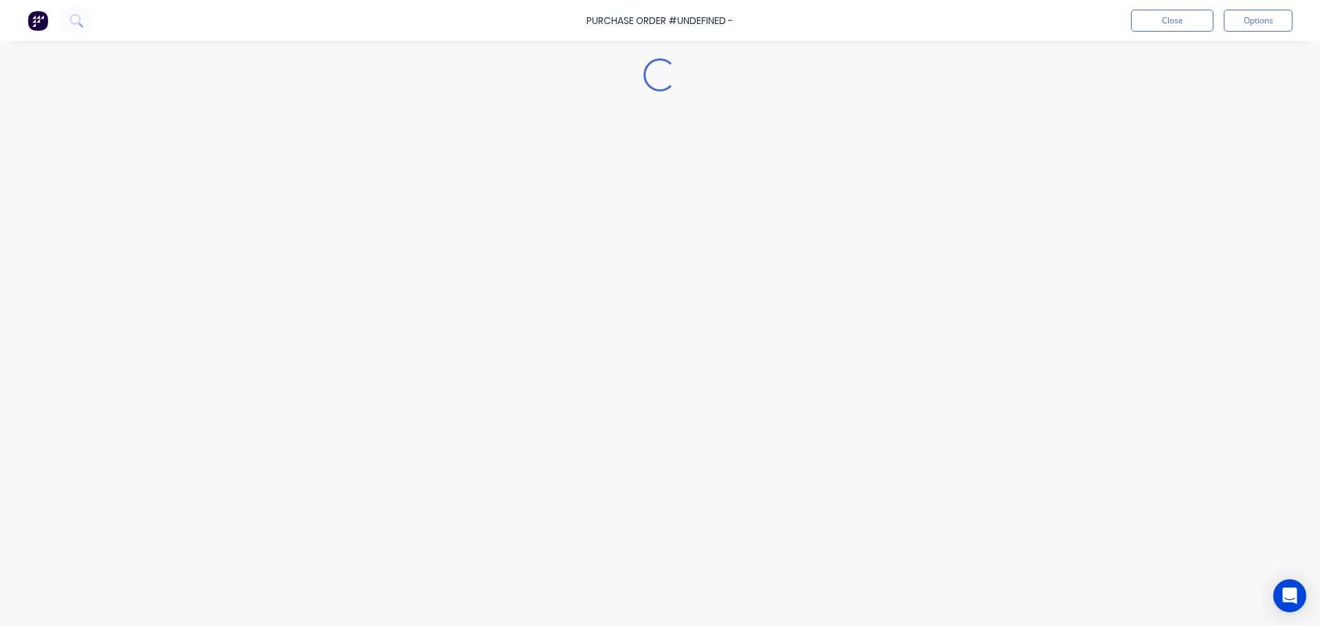
type textarea "x"
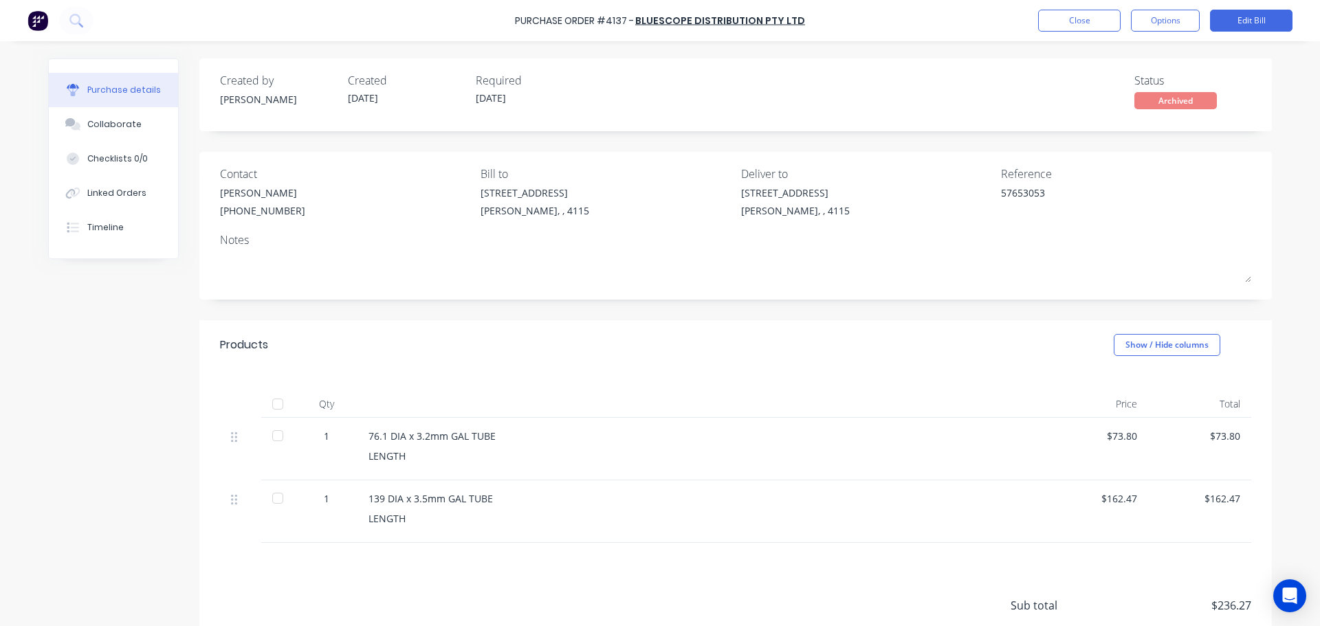
click at [503, 364] on div "Products Show / Hide columns" at bounding box center [735, 345] width 1073 height 50
click at [1063, 18] on button "Close" at bounding box center [1079, 21] width 83 height 22
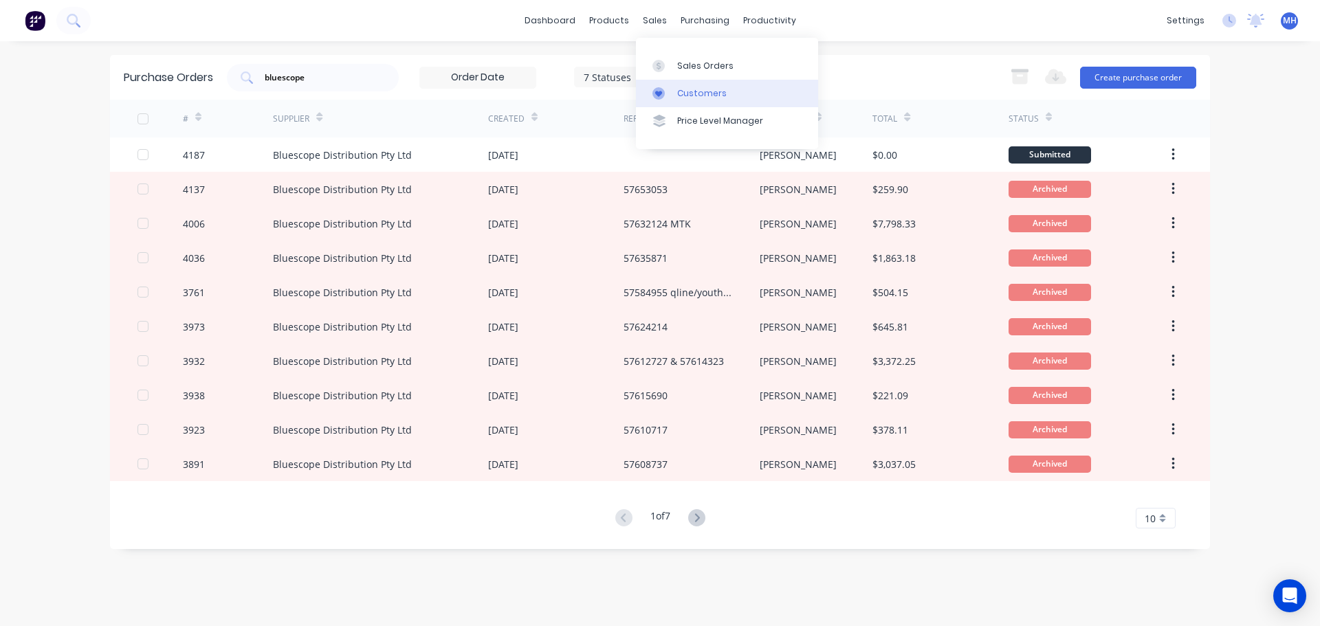
click at [697, 92] on div "Customers" at bounding box center [702, 93] width 50 height 12
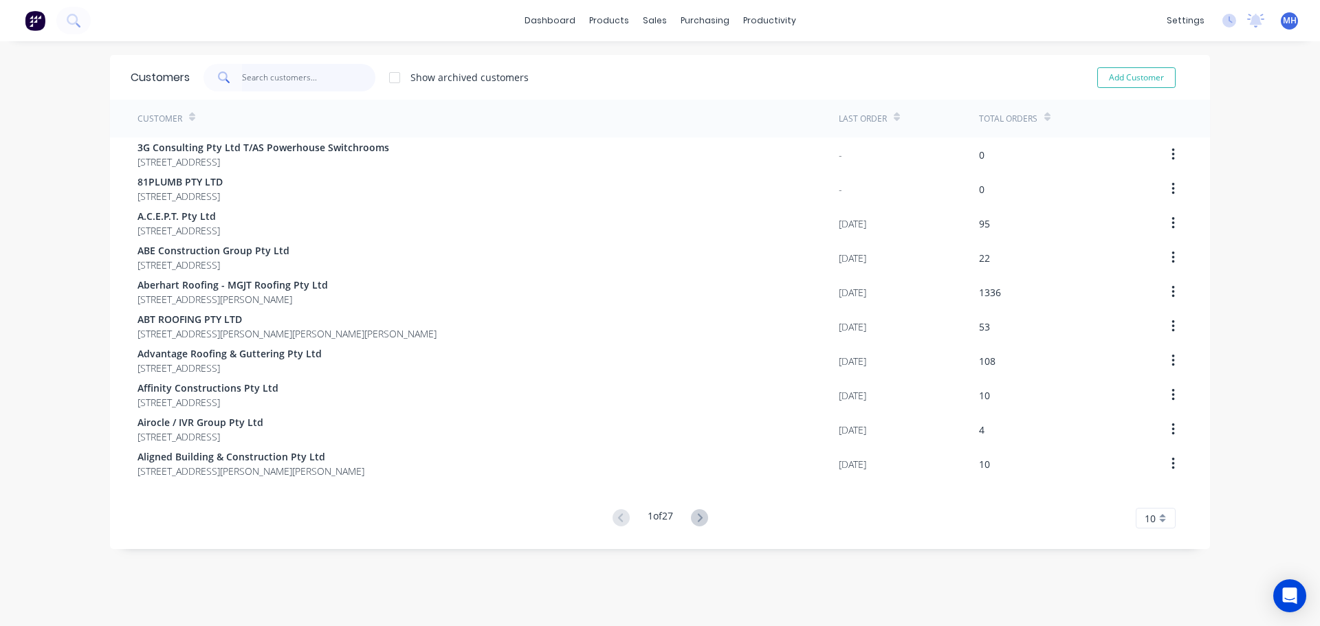
click at [323, 79] on input "text" at bounding box center [309, 78] width 134 height 28
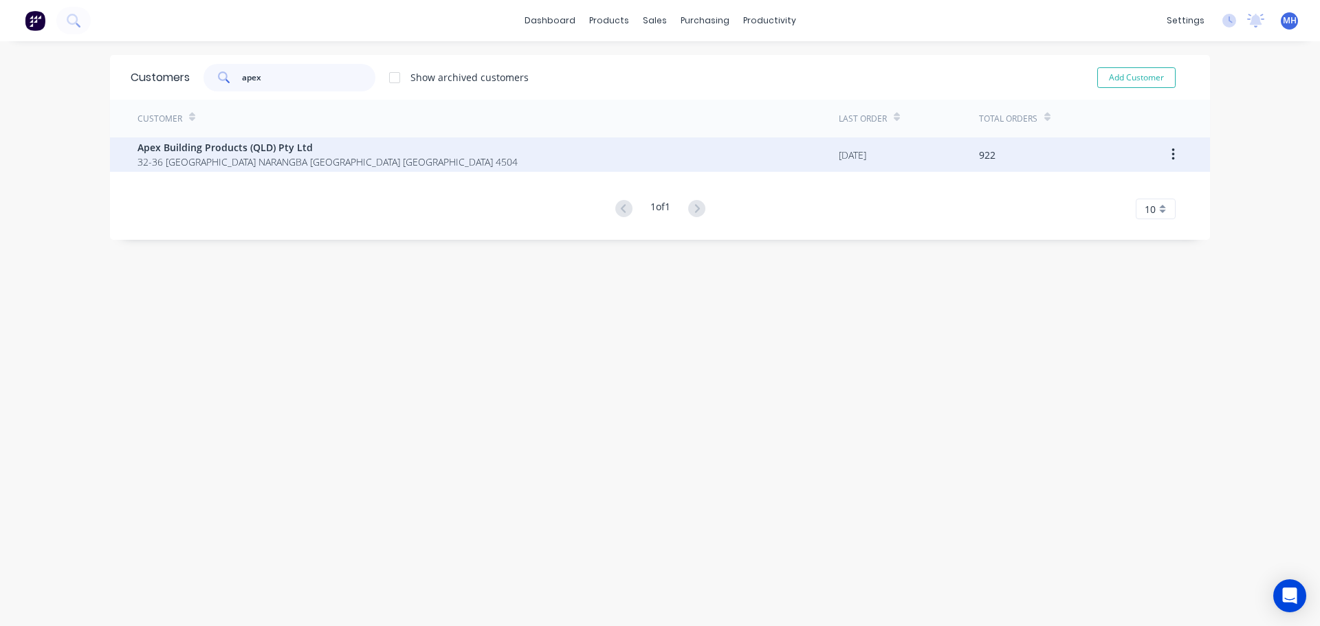
type input "apex"
click at [320, 162] on span "32-36 [GEOGRAPHIC_DATA] NARANGBA [GEOGRAPHIC_DATA] [GEOGRAPHIC_DATA] 4504" at bounding box center [328, 162] width 380 height 14
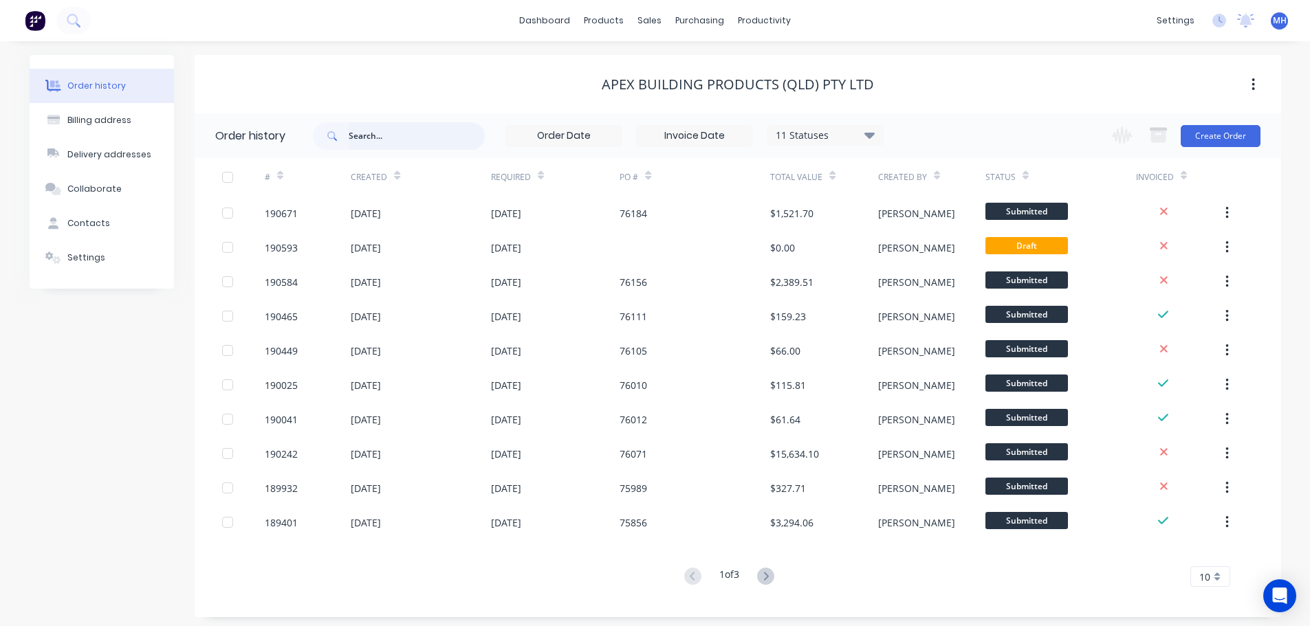
click at [369, 130] on input "text" at bounding box center [417, 136] width 136 height 28
type input "quarter"
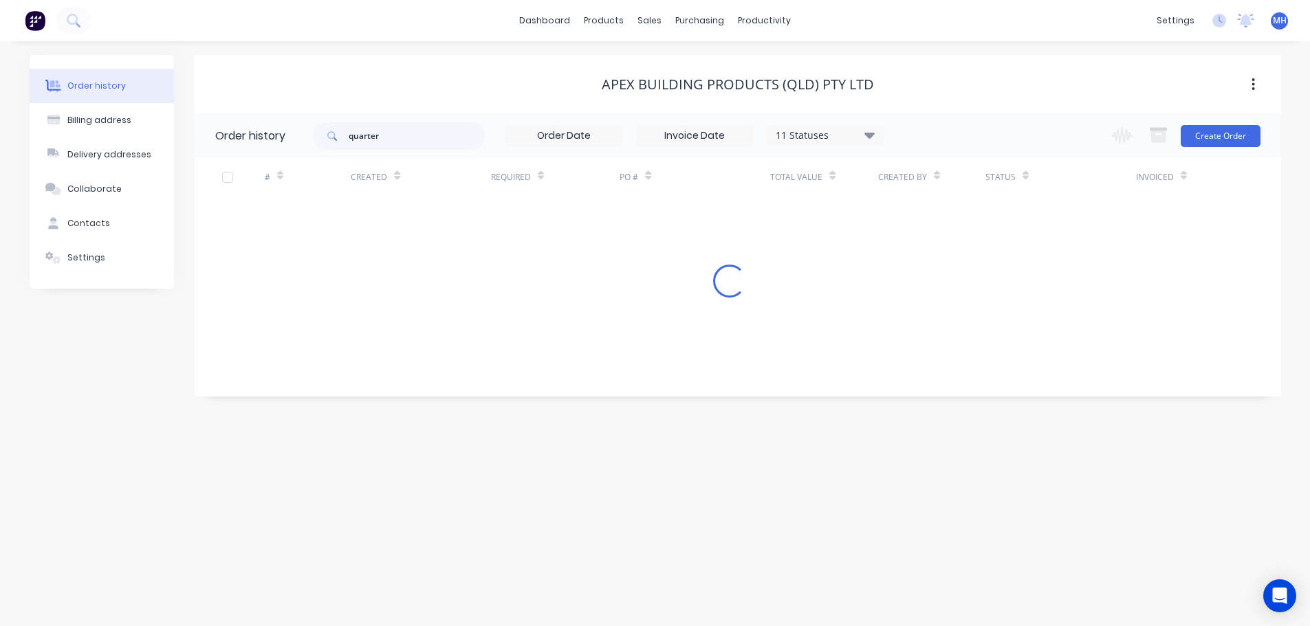
click at [823, 136] on div "11 Statuses" at bounding box center [825, 135] width 116 height 15
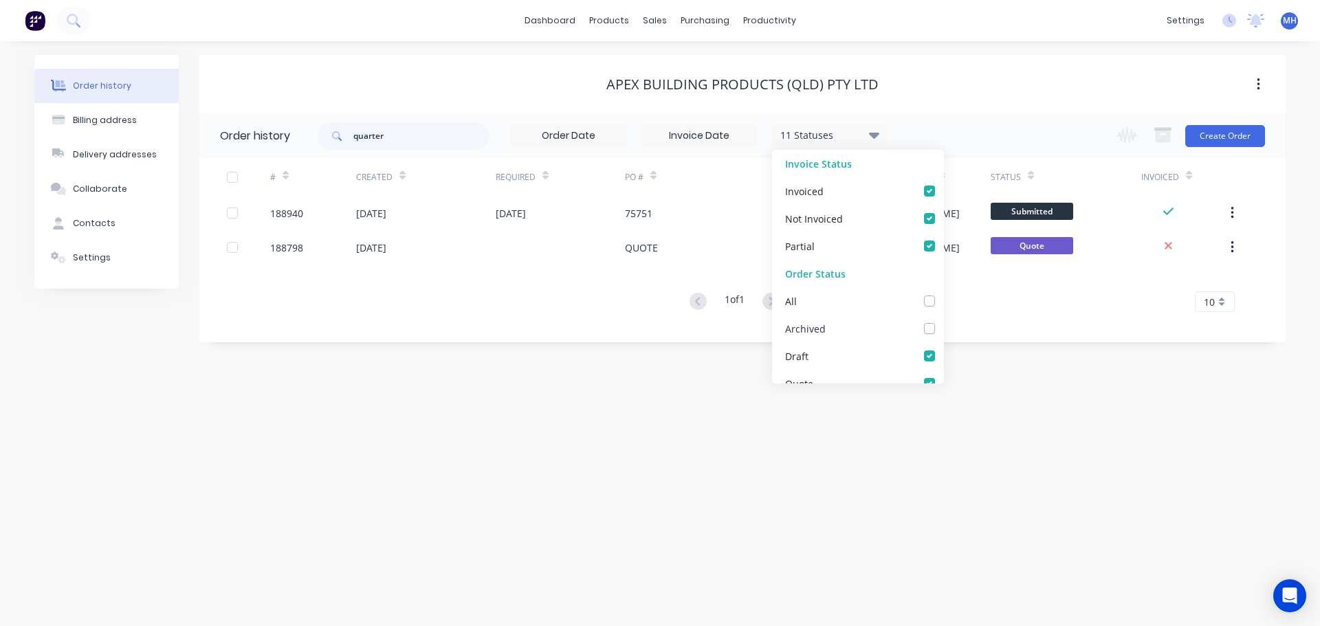
click at [943, 321] on label at bounding box center [943, 321] width 0 height 0
click at [943, 330] on input "checkbox" at bounding box center [948, 327] width 11 height 13
checkbox input "true"
click at [978, 79] on div "Apex Building Products (QLD) Pty Ltd" at bounding box center [742, 84] width 1087 height 17
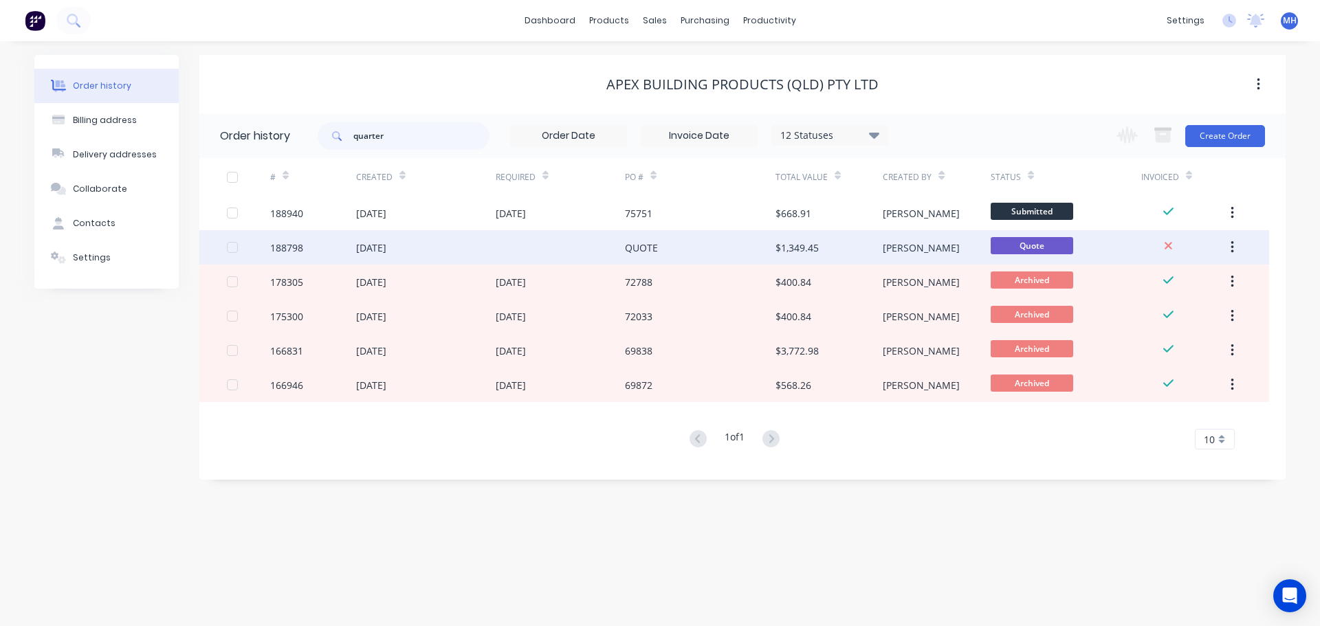
click at [695, 255] on div "QUOTE" at bounding box center [700, 247] width 151 height 34
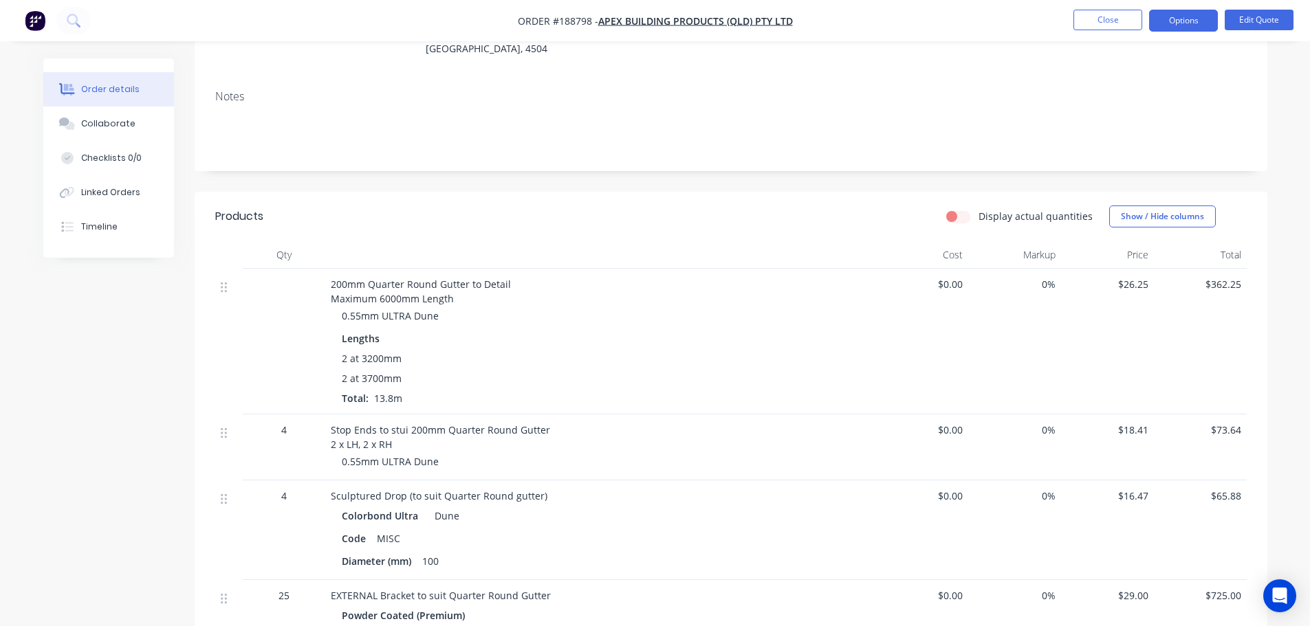
scroll to position [206, 0]
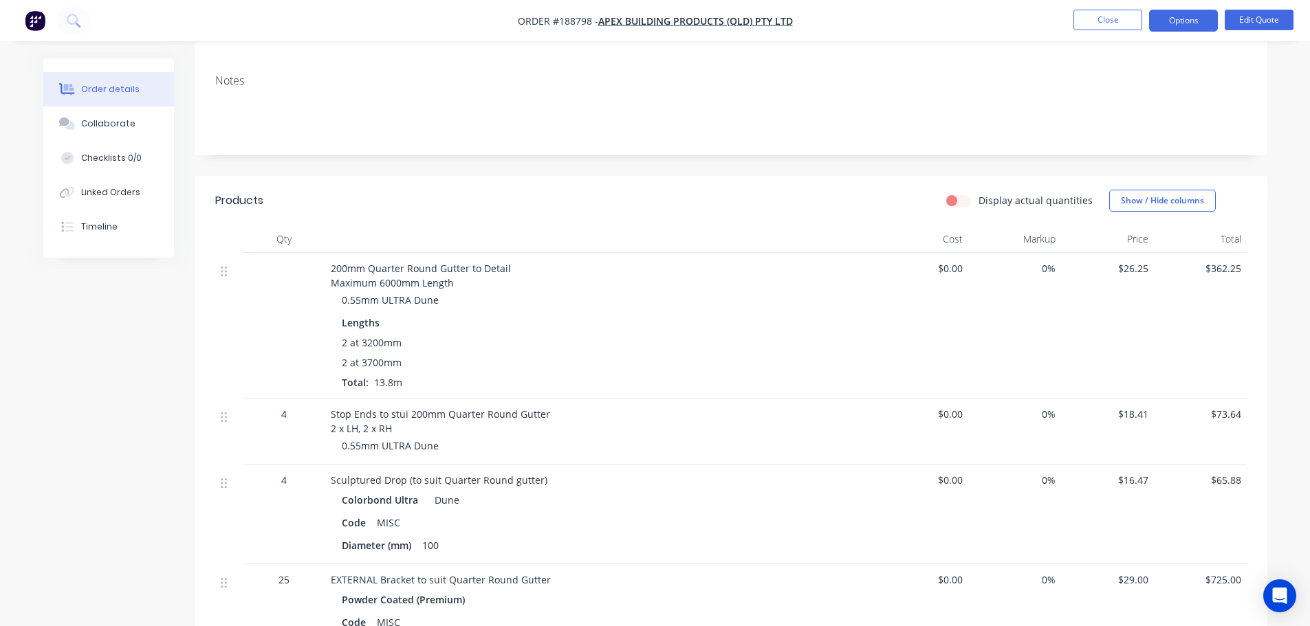
click at [1071, 23] on ul "Close Options Edit Quote" at bounding box center [1183, 21] width 253 height 22
click at [1076, 23] on button "Close" at bounding box center [1107, 20] width 69 height 21
